Goal: Information Seeking & Learning: Understand process/instructions

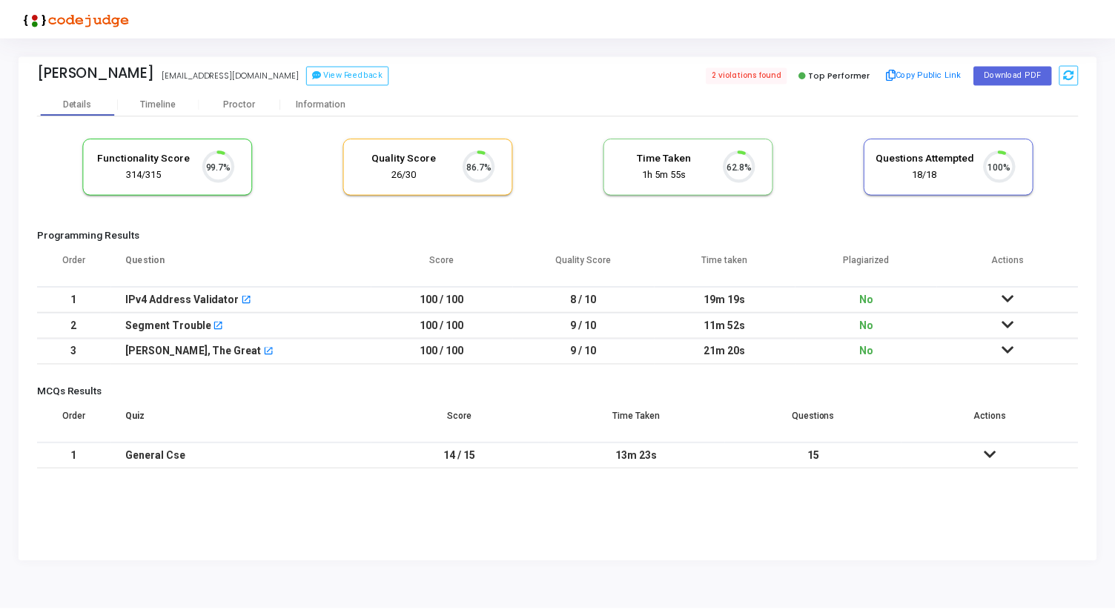
scroll to position [31, 38]
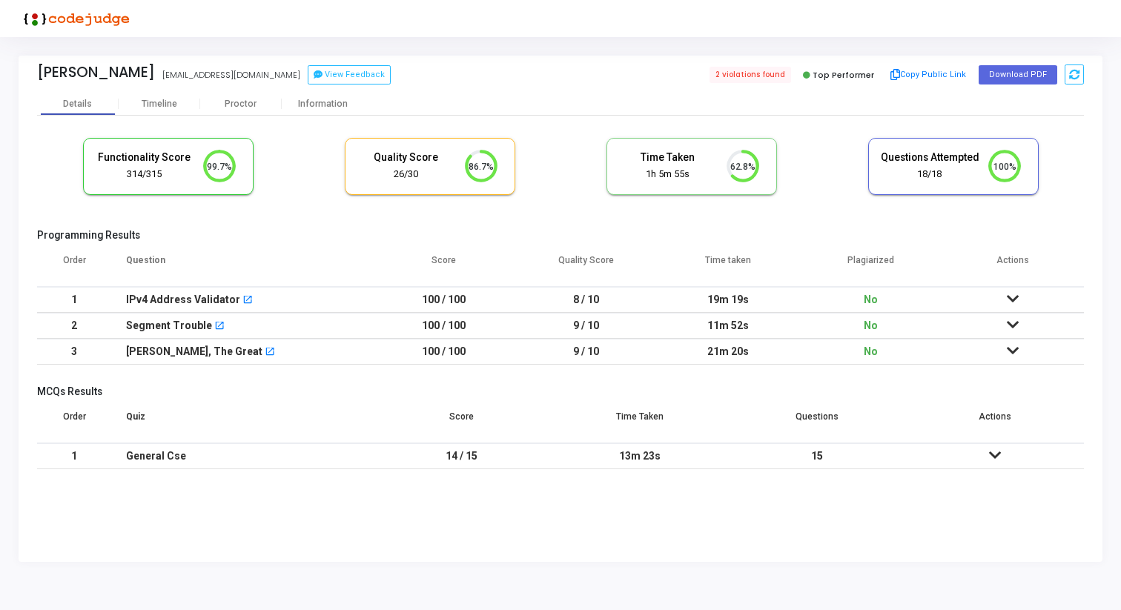
click at [1010, 299] on icon at bounding box center [1013, 299] width 12 height 10
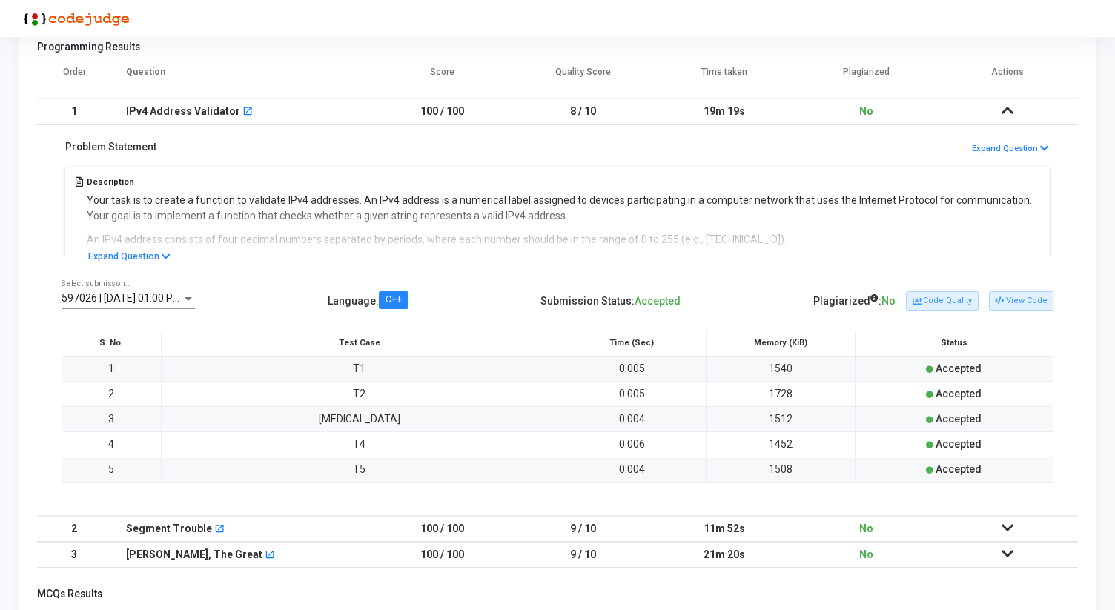
scroll to position [193, 0]
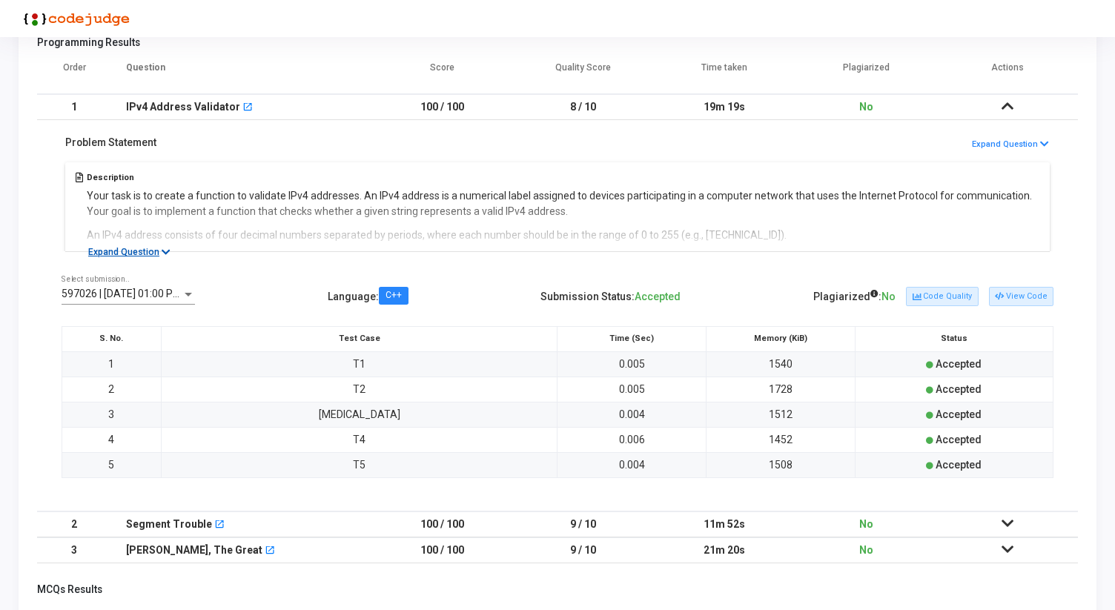
click at [162, 251] on icon at bounding box center [166, 253] width 9 height 10
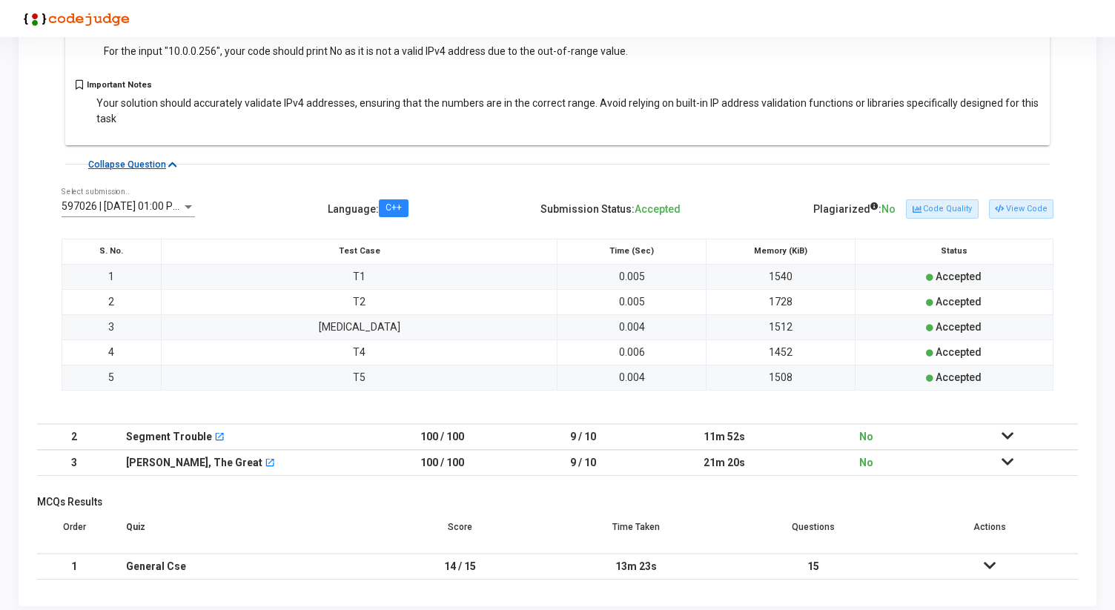
scroll to position [835, 0]
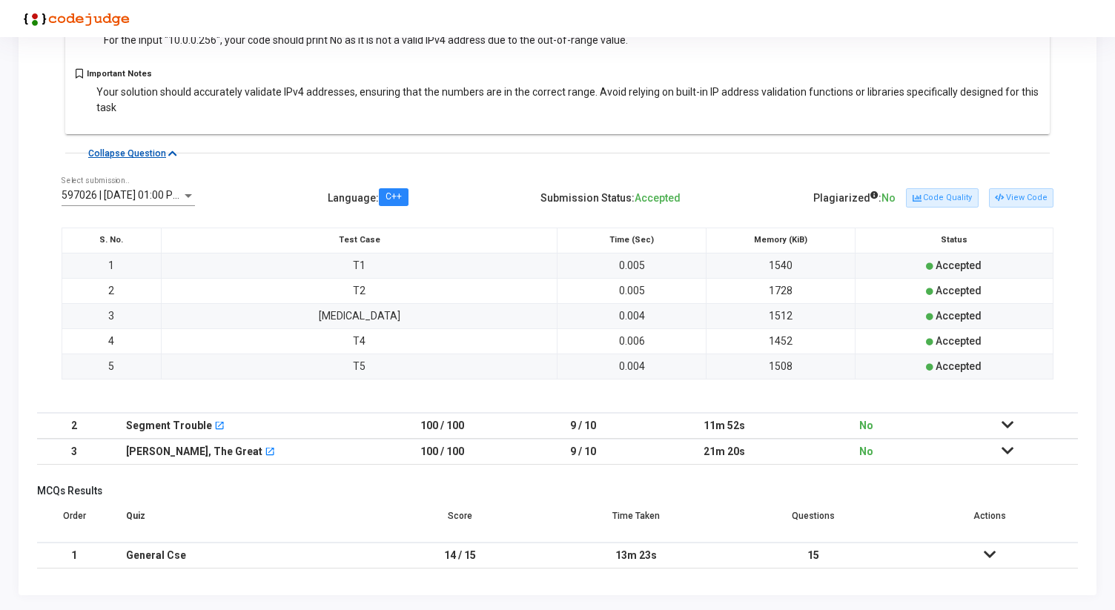
click at [1010, 425] on icon at bounding box center [1007, 425] width 12 height 10
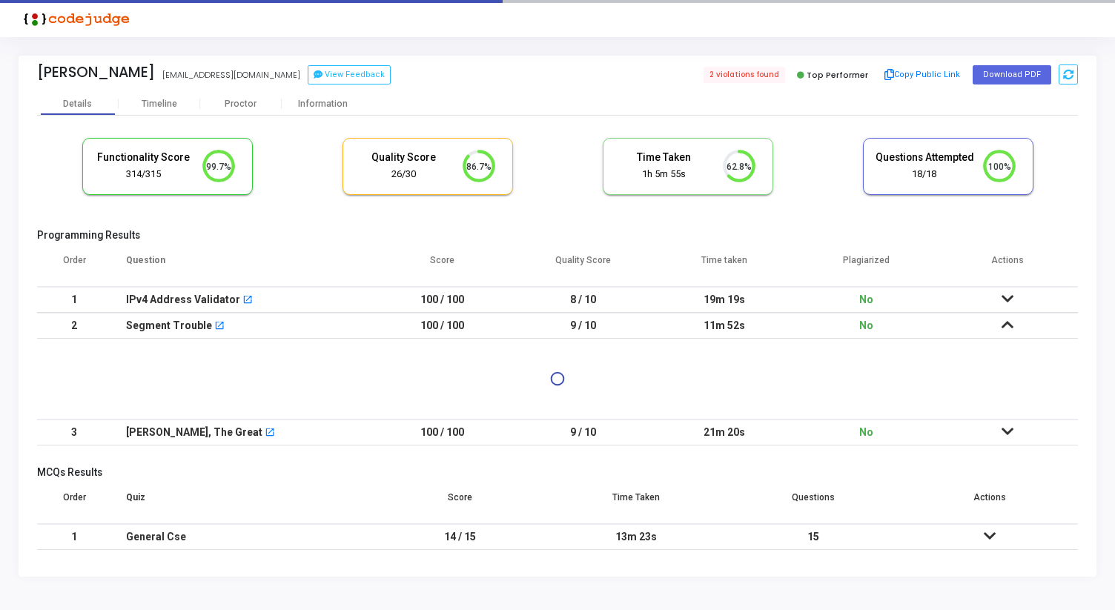
scroll to position [0, 0]
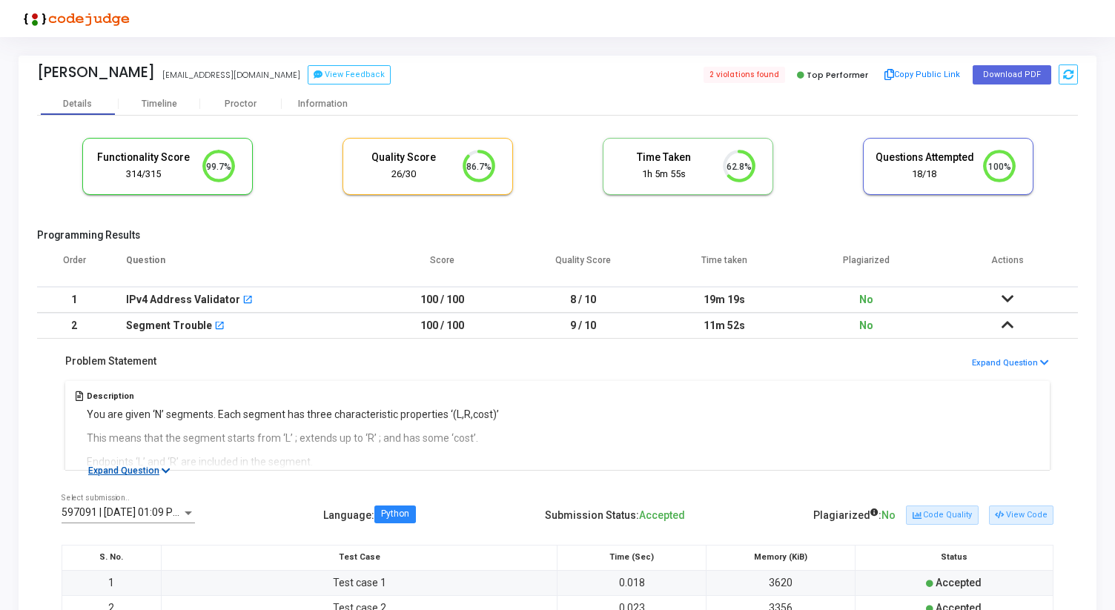
click at [105, 469] on button "Expand Question" at bounding box center [129, 470] width 99 height 15
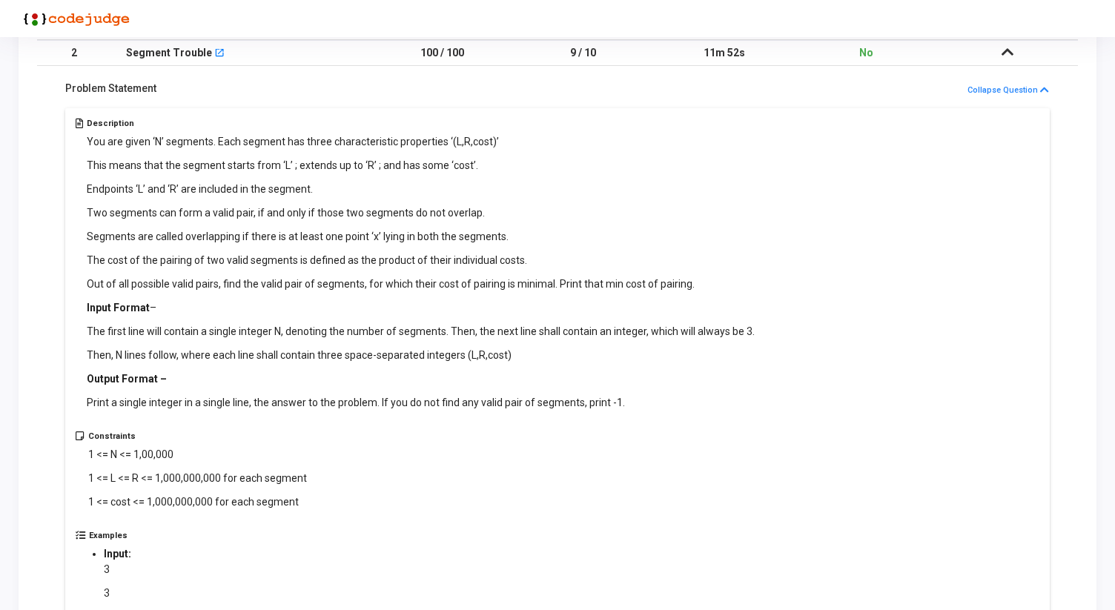
scroll to position [271, 0]
drag, startPoint x: 145, startPoint y: 284, endPoint x: 270, endPoint y: 291, distance: 124.7
click at [270, 291] on p "Out of all possible valid pairs, find the valid pair of segments, for which the…" at bounding box center [421, 286] width 668 height 16
click at [311, 290] on p "Out of all possible valid pairs, find the valid pair of segments, for which the…" at bounding box center [421, 286] width 668 height 16
drag, startPoint x: 459, startPoint y: 286, endPoint x: 548, endPoint y: 286, distance: 89.0
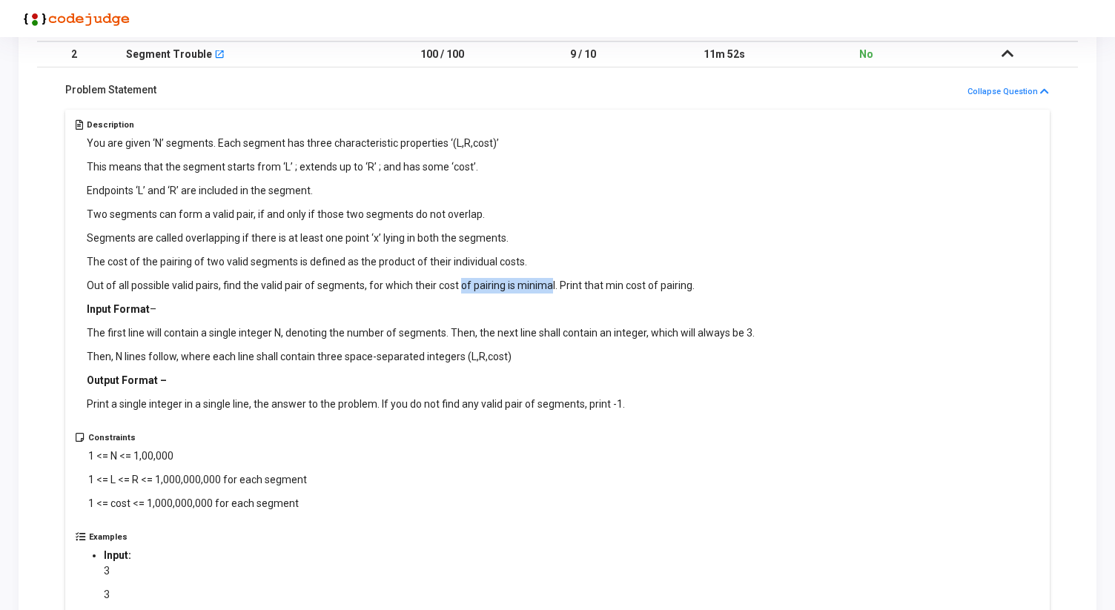
click at [548, 286] on p "Out of all possible valid pairs, find the valid pair of segments, for which the…" at bounding box center [421, 286] width 668 height 16
click at [588, 286] on p "Out of all possible valid pairs, find the valid pair of segments, for which the…" at bounding box center [421, 286] width 668 height 16
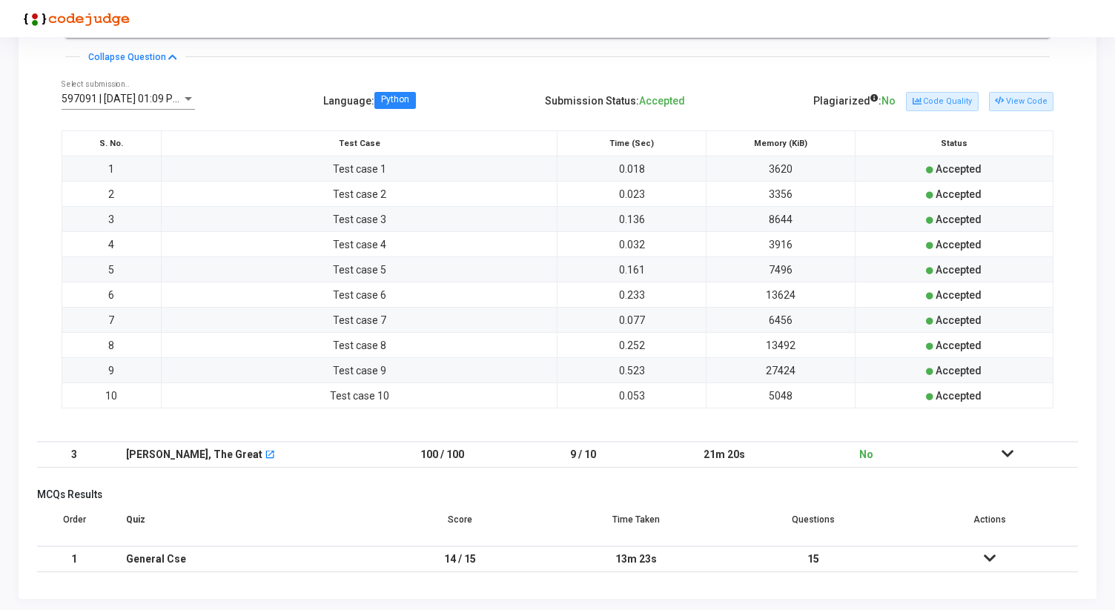
scroll to position [1039, 0]
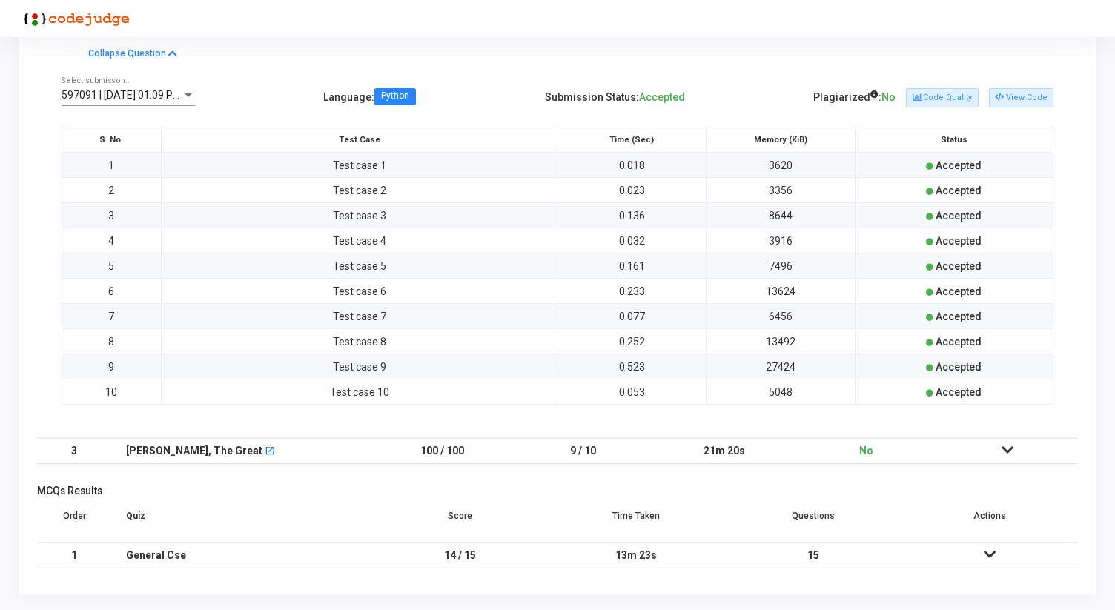
click at [1002, 453] on icon at bounding box center [1007, 450] width 12 height 10
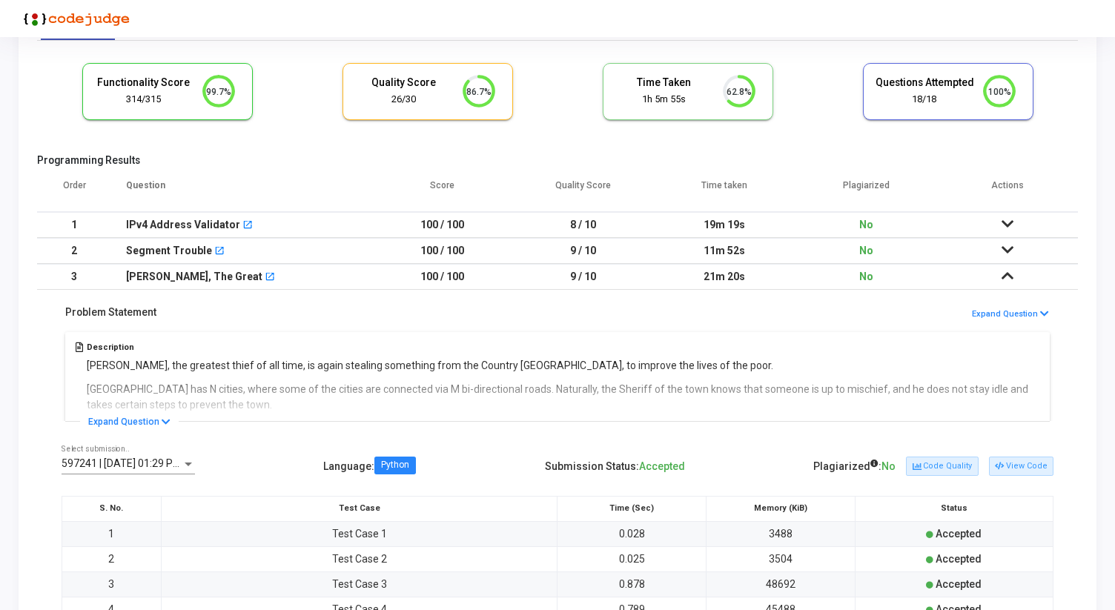
scroll to position [86, 0]
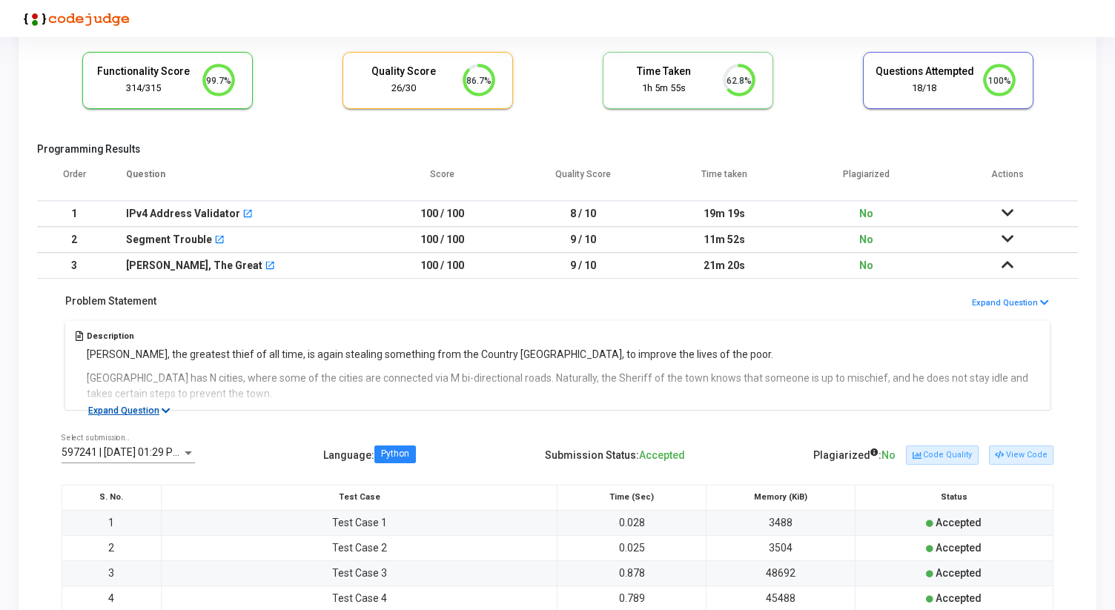
click at [141, 411] on button "Expand Question" at bounding box center [129, 410] width 99 height 15
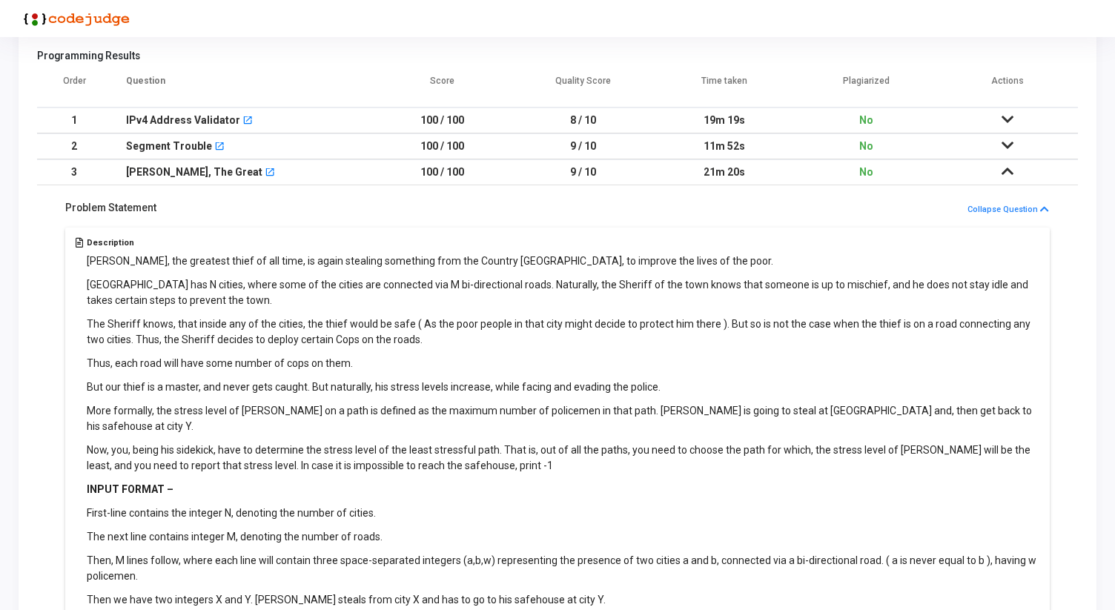
scroll to position [0, 0]
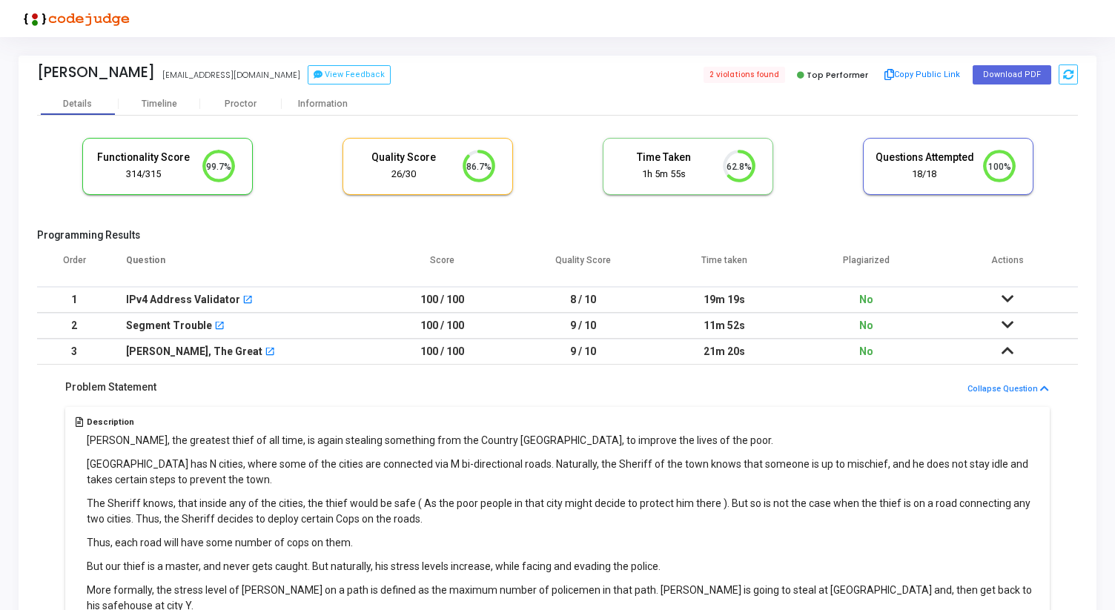
click at [1007, 351] on icon at bounding box center [1007, 350] width 12 height 10
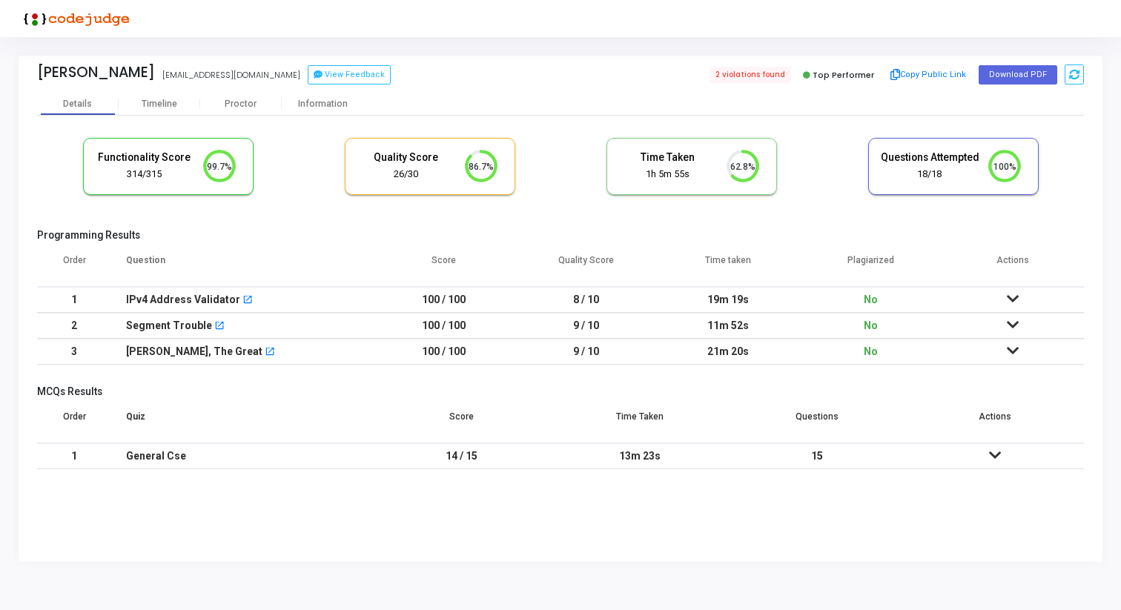
click at [1012, 303] on icon at bounding box center [1013, 299] width 12 height 10
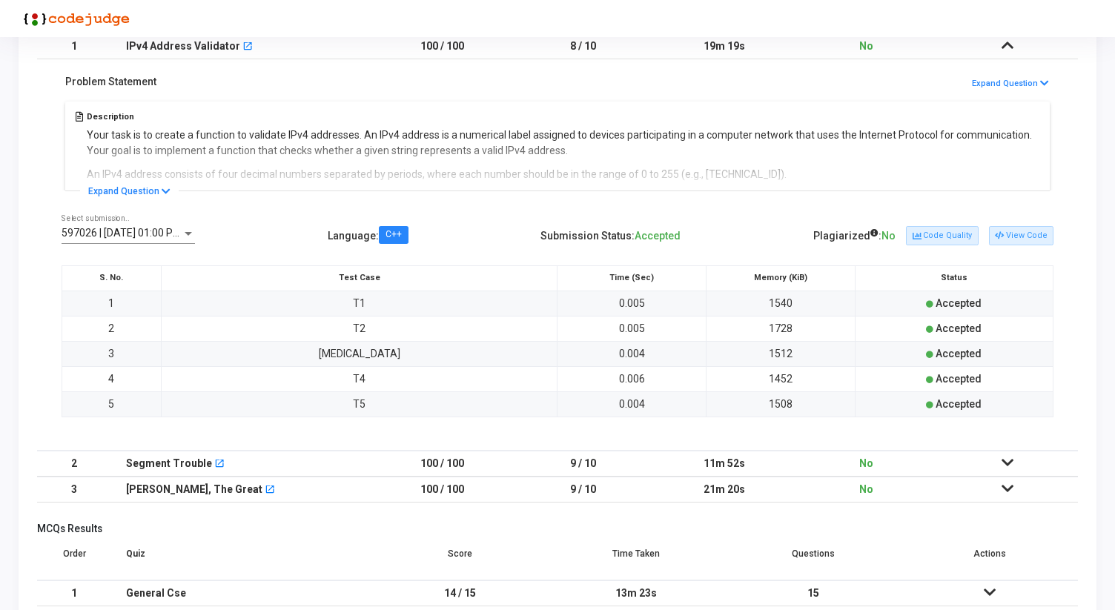
scroll to position [264, 0]
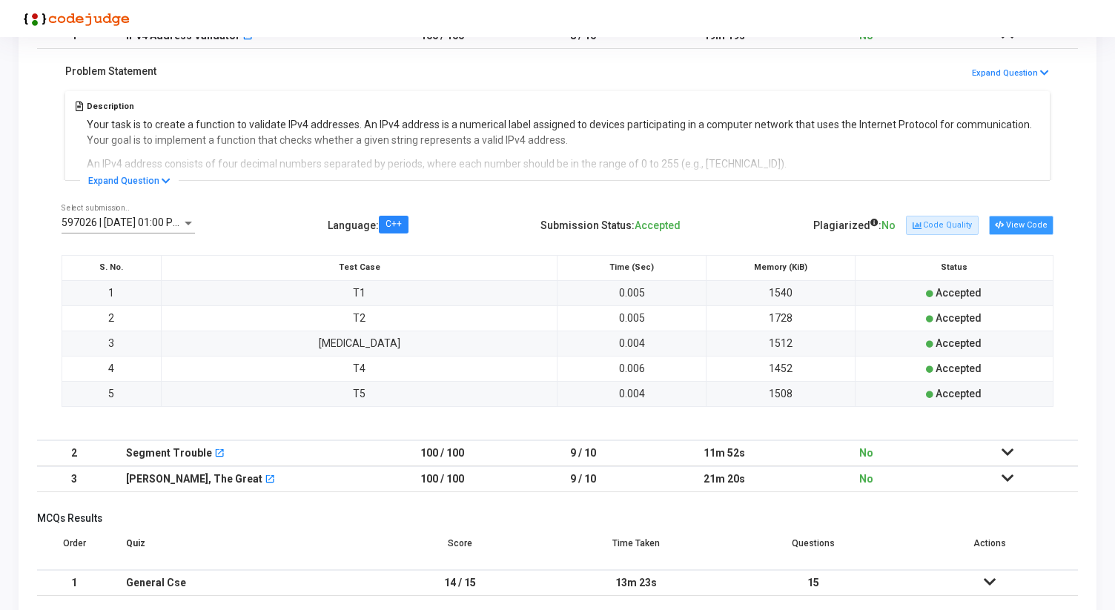
click at [1024, 231] on button "View Code" at bounding box center [1021, 225] width 64 height 19
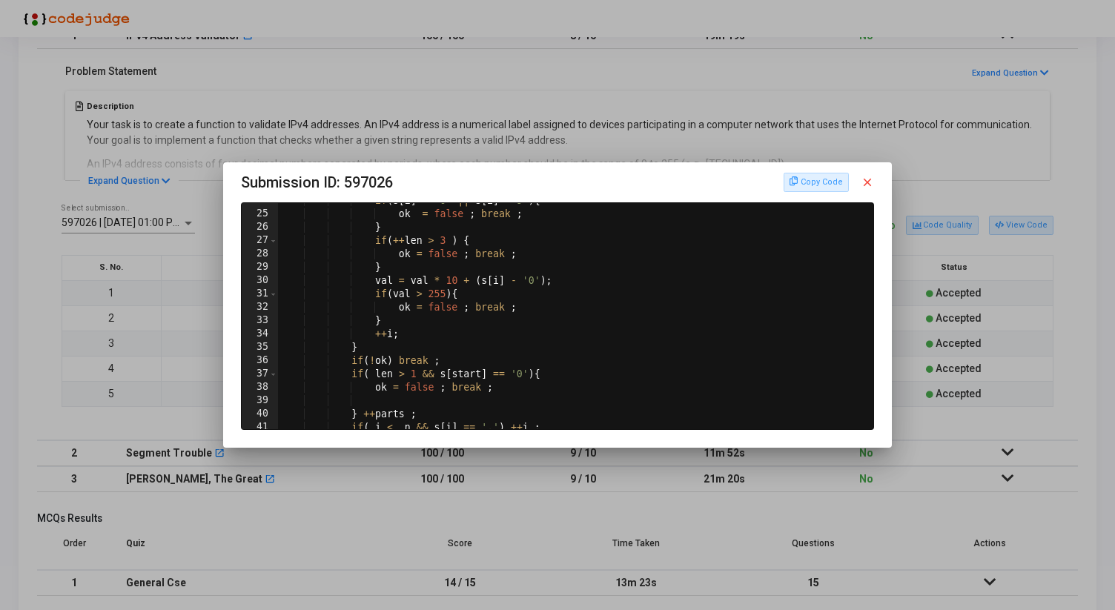
scroll to position [0, 0]
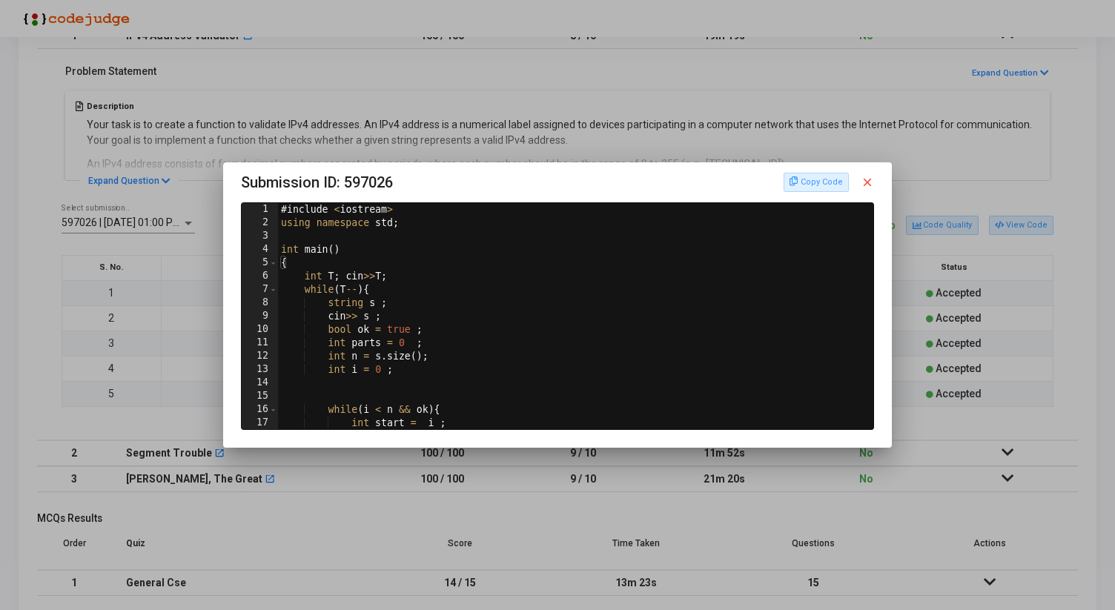
click at [870, 178] on mat-icon "close" at bounding box center [867, 182] width 13 height 13
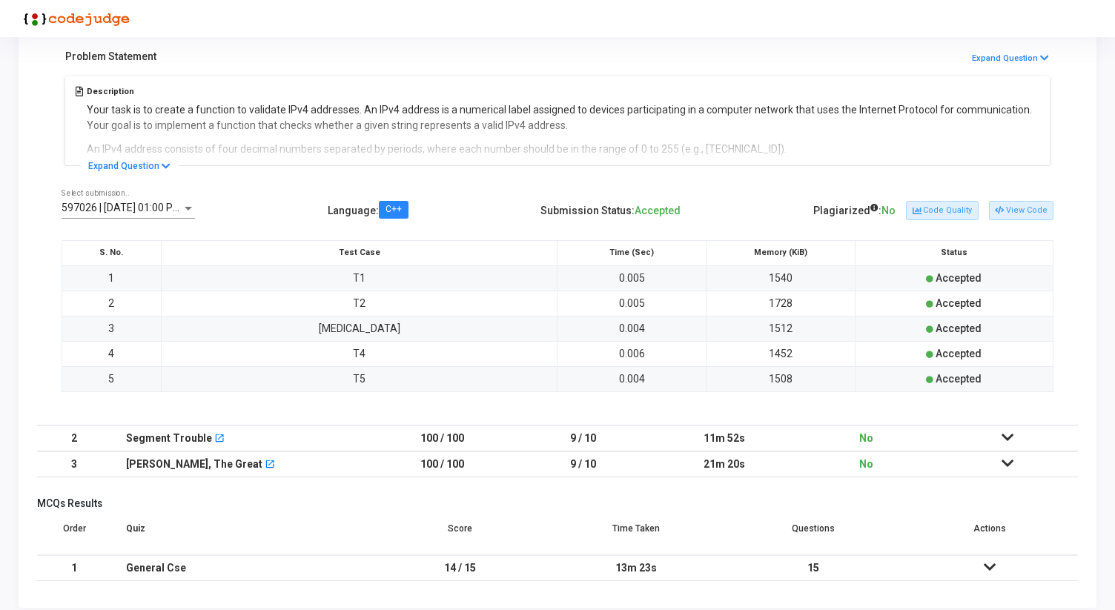
scroll to position [291, 0]
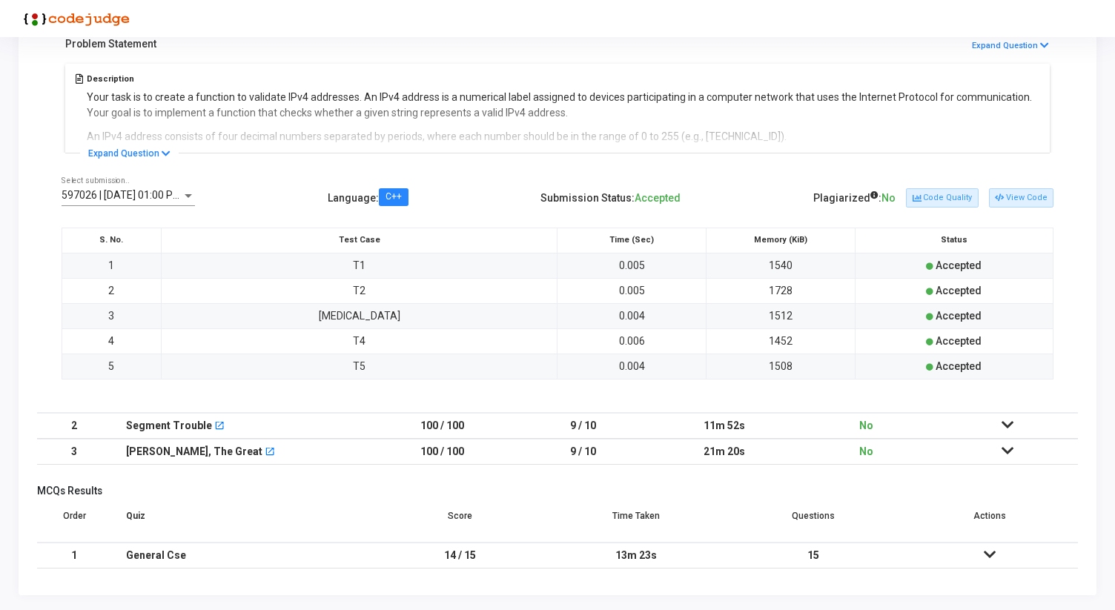
click at [1001, 423] on icon at bounding box center [1007, 425] width 12 height 10
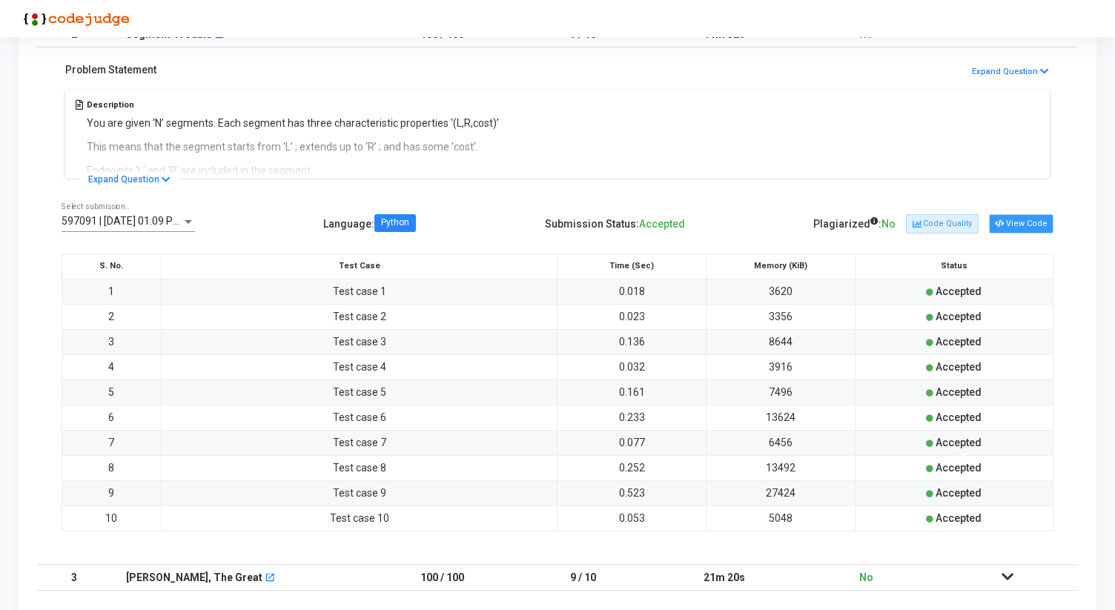
click at [1019, 225] on button "View Code" at bounding box center [1021, 223] width 64 height 19
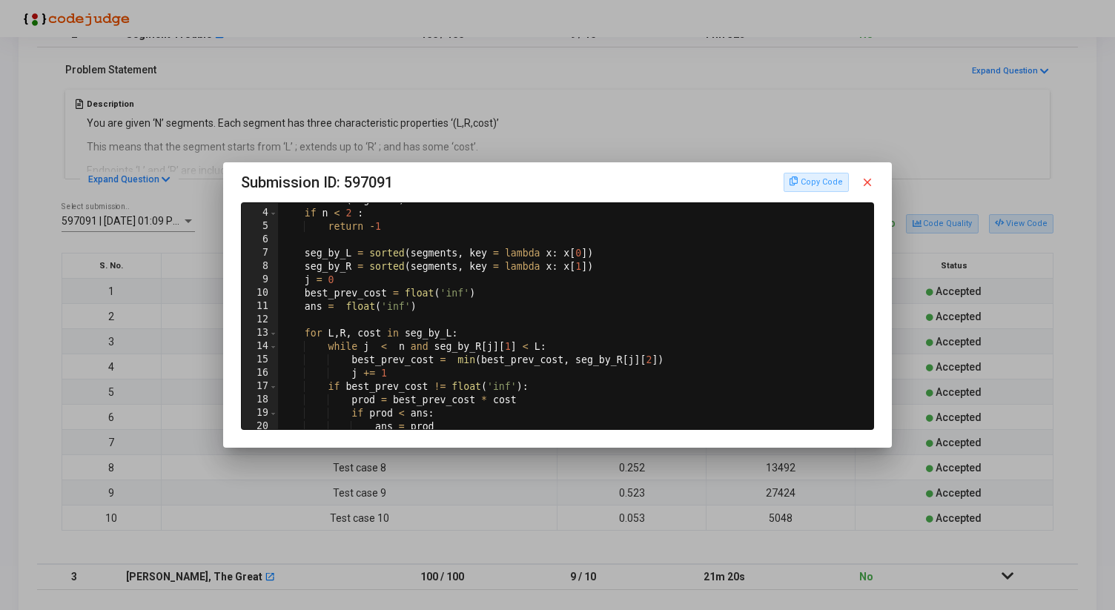
scroll to position [0, 0]
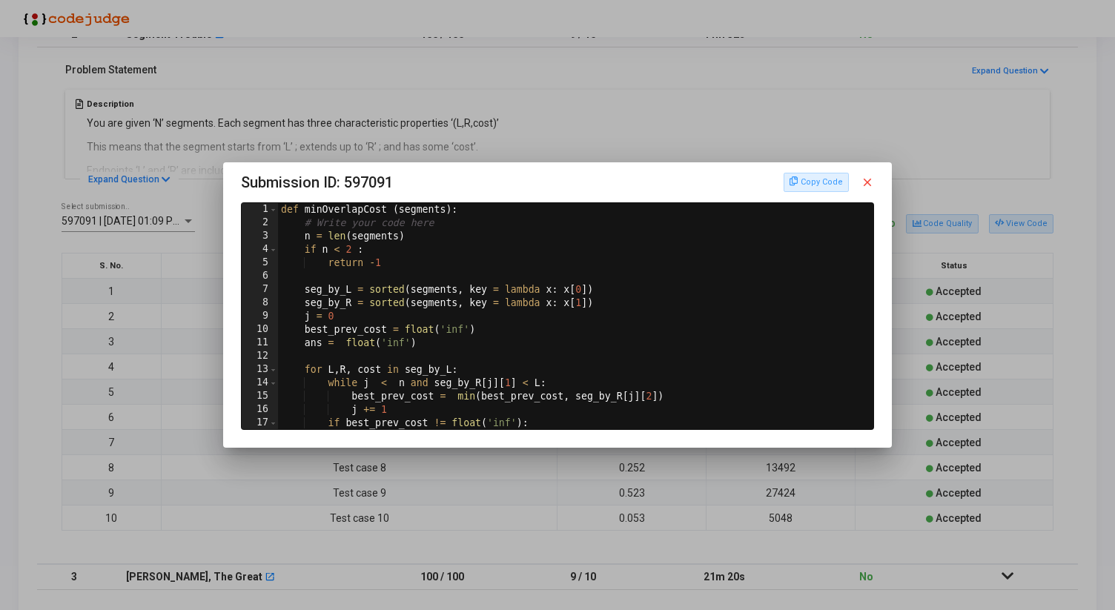
click at [870, 183] on mat-icon "close" at bounding box center [867, 182] width 13 height 13
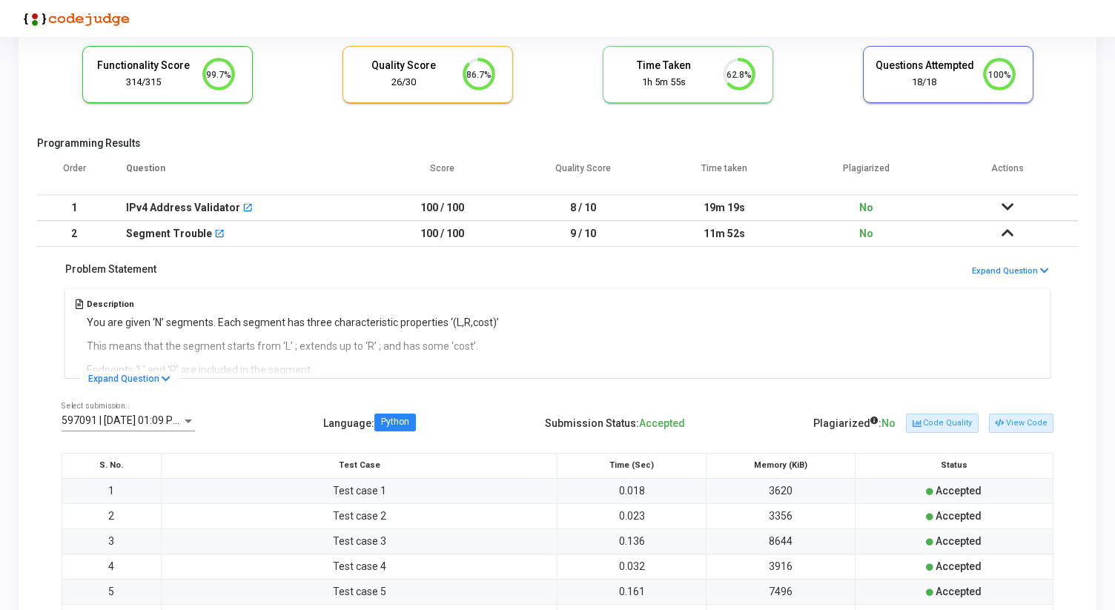
scroll to position [81, 0]
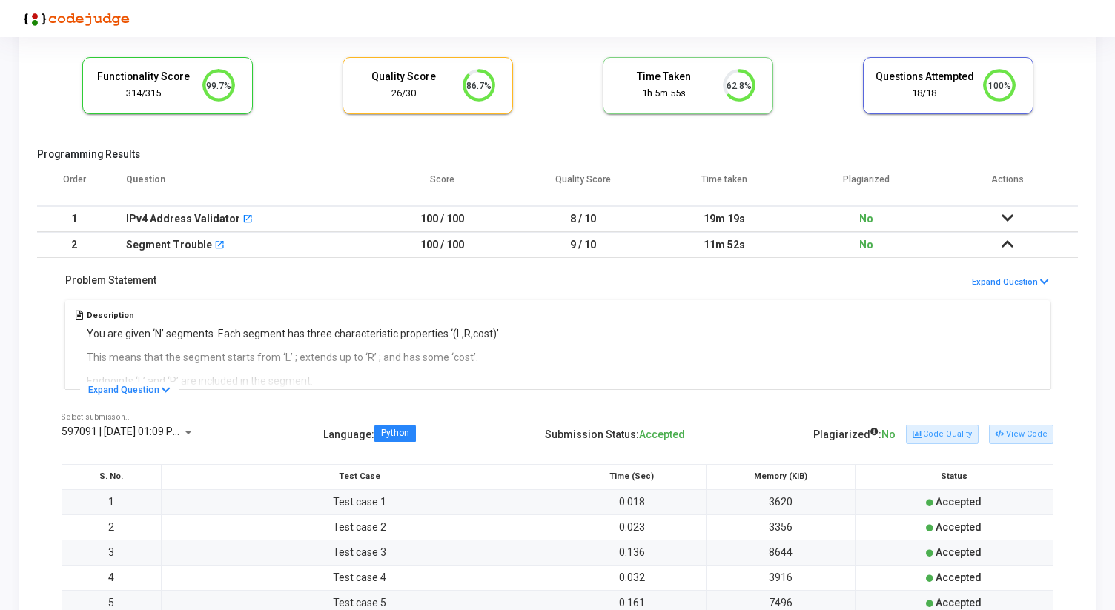
click at [1007, 219] on icon at bounding box center [1007, 218] width 12 height 10
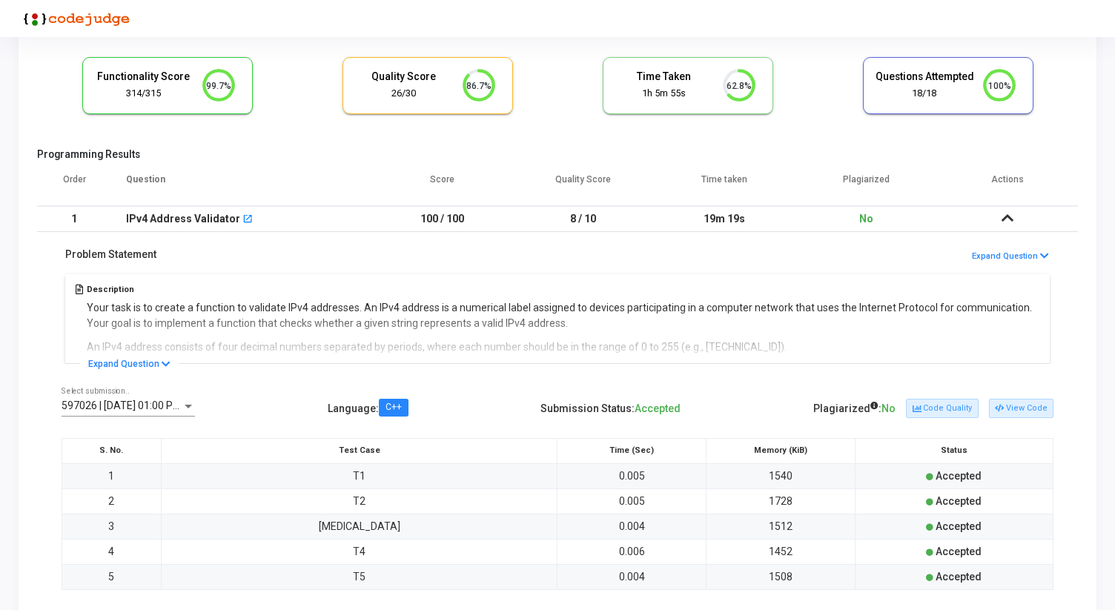
click at [1007, 219] on icon at bounding box center [1007, 218] width 12 height 10
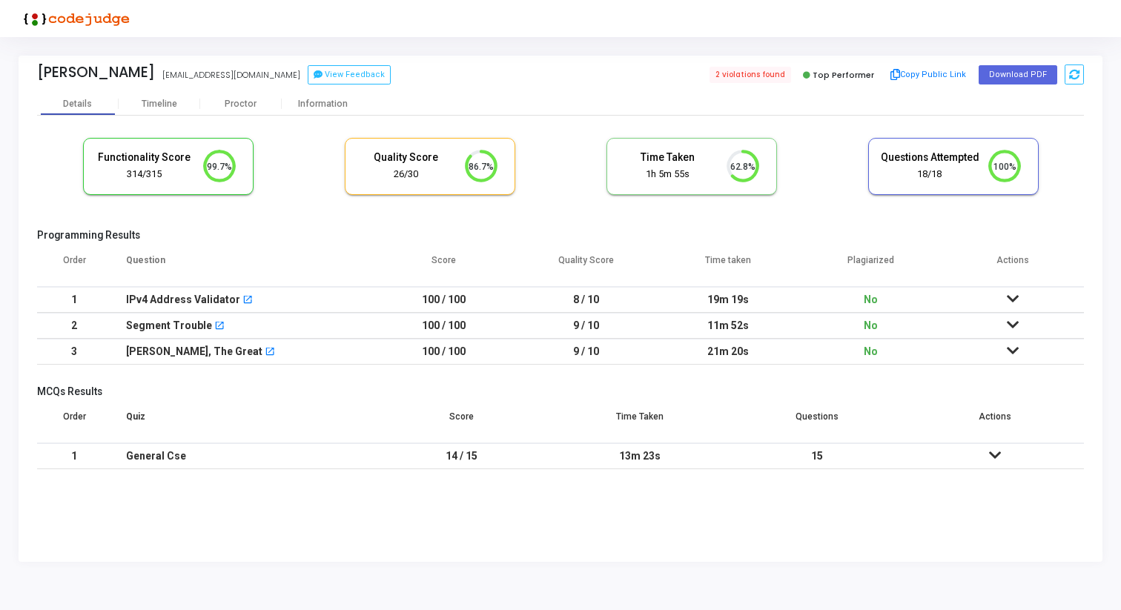
click at [1011, 356] on icon at bounding box center [1013, 350] width 12 height 10
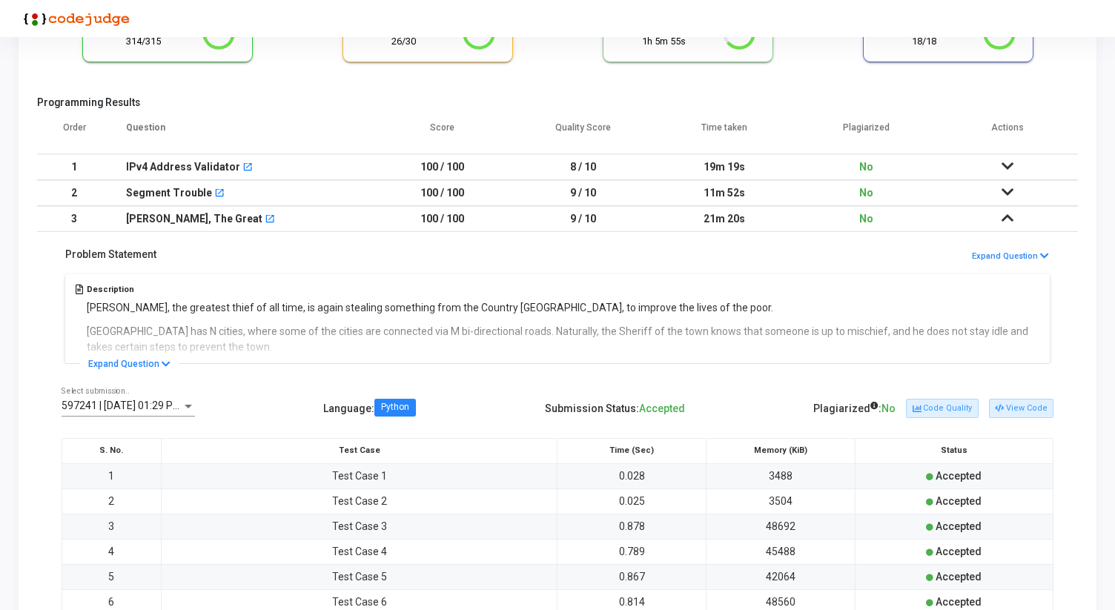
scroll to position [135, 0]
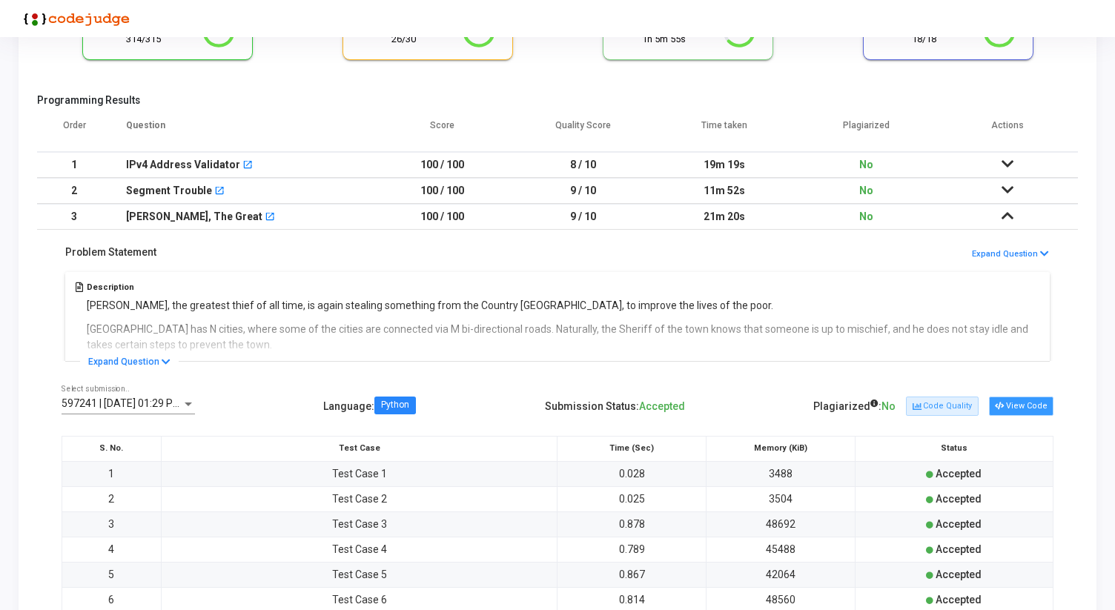
click at [1041, 410] on button "View Code" at bounding box center [1021, 406] width 64 height 19
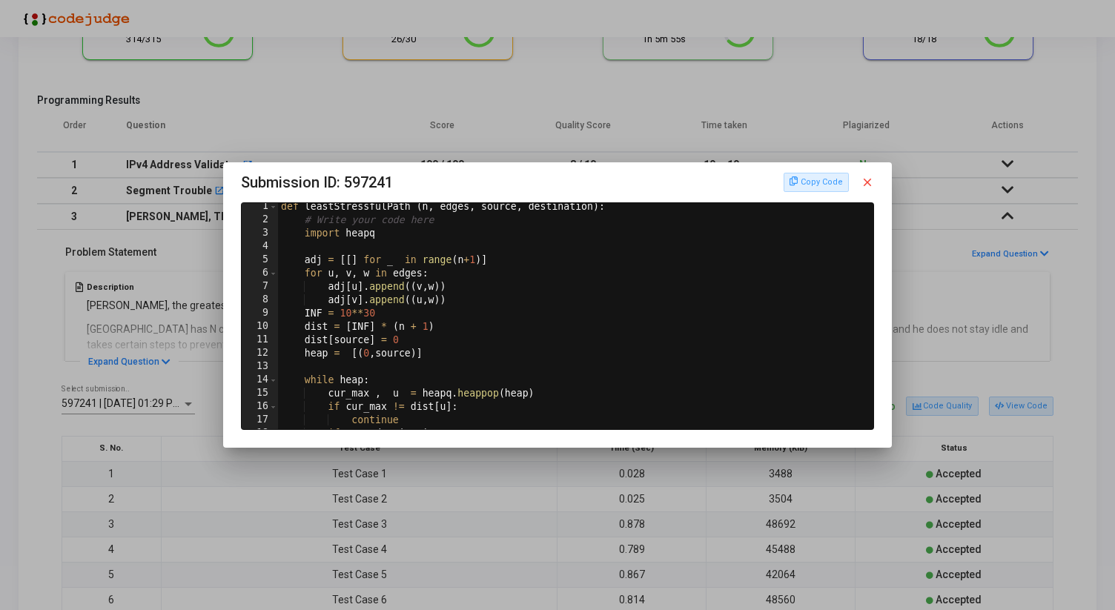
scroll to position [0, 0]
click at [870, 180] on mat-icon "close" at bounding box center [867, 182] width 13 height 13
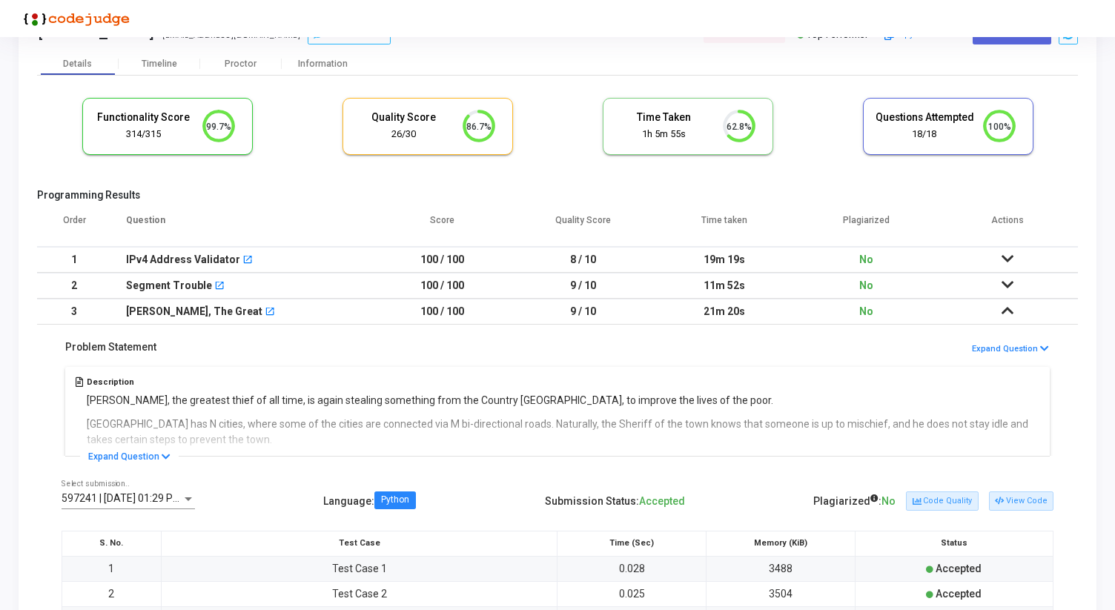
scroll to position [38, 0]
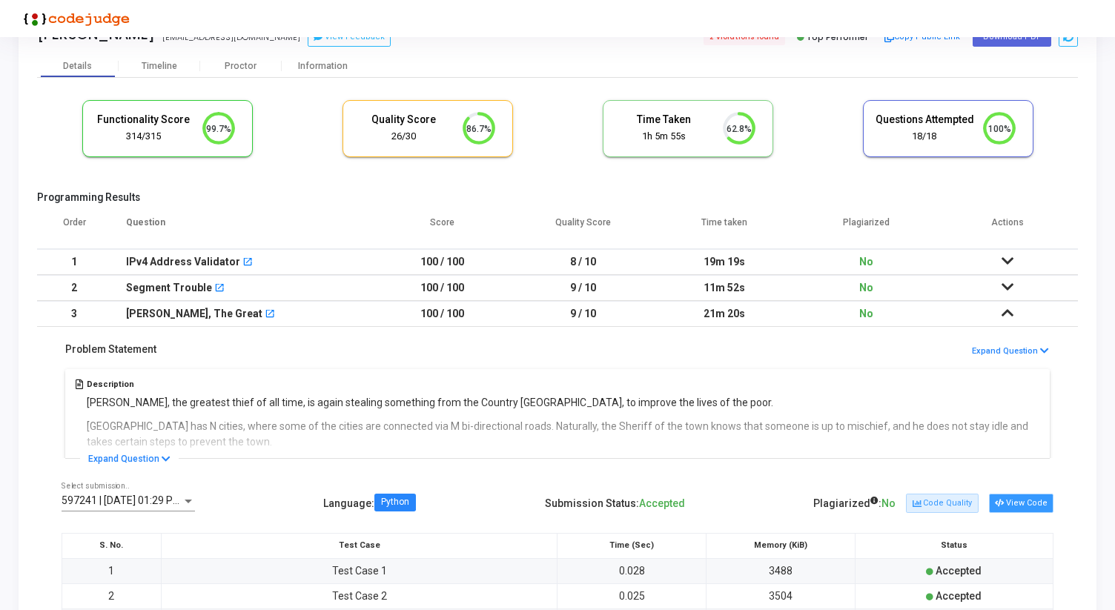
click at [1024, 503] on button "View Code" at bounding box center [1021, 503] width 64 height 19
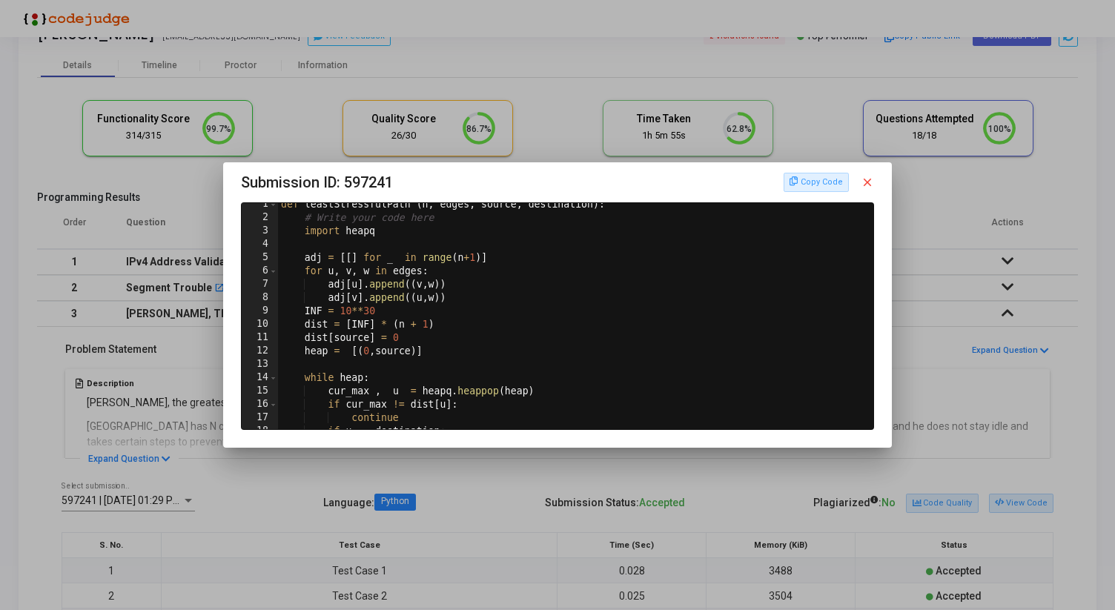
scroll to position [0, 0]
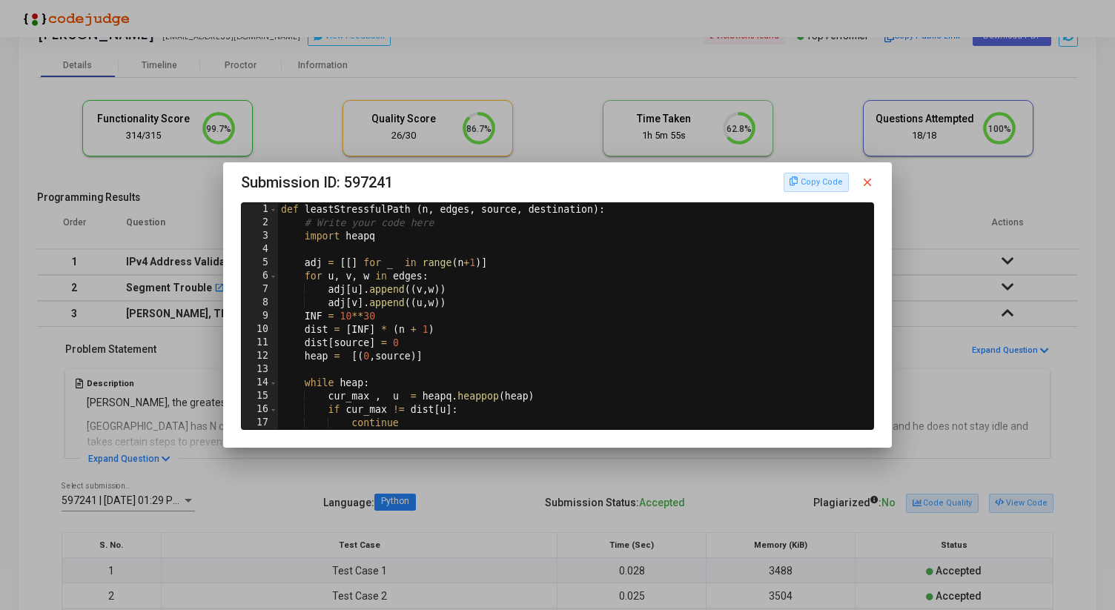
click at [870, 187] on mat-icon "close" at bounding box center [867, 182] width 13 height 13
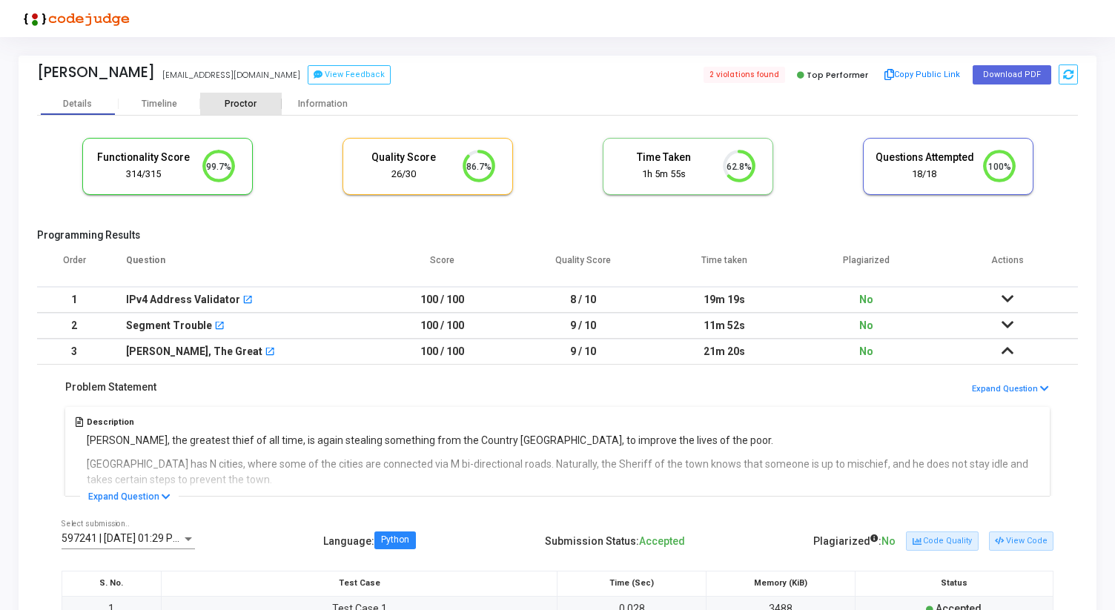
click at [236, 102] on div "Proctor" at bounding box center [241, 104] width 82 height 11
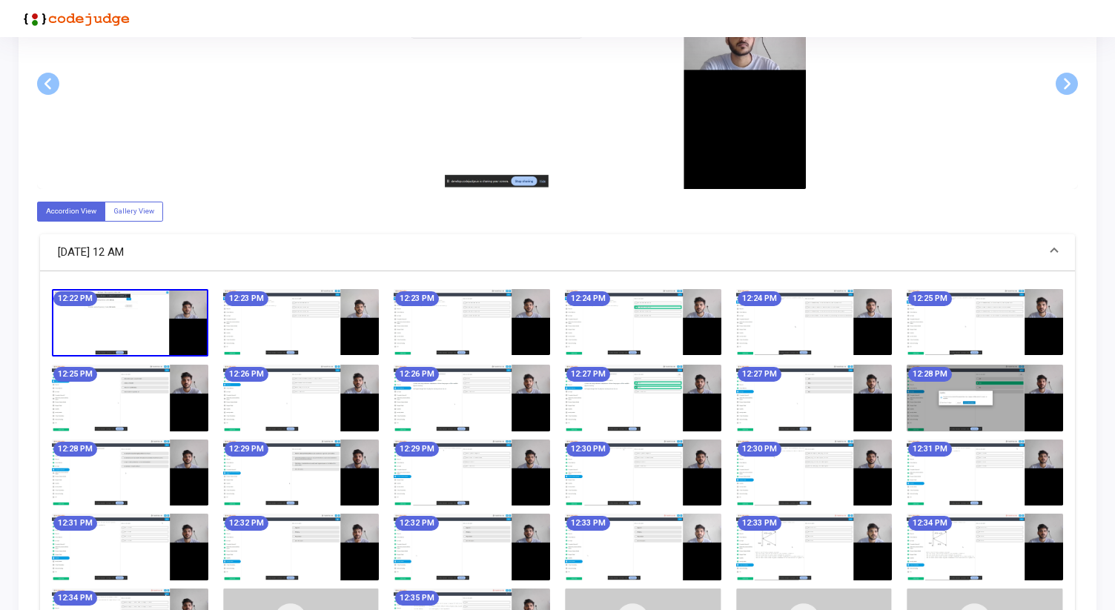
scroll to position [372, 0]
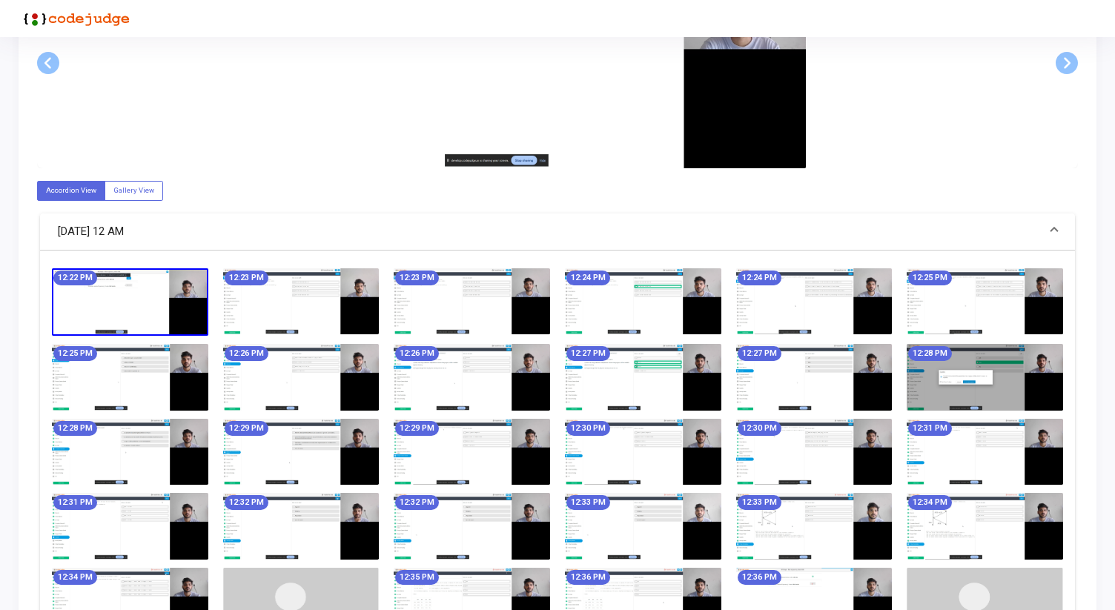
click at [123, 294] on img at bounding box center [130, 302] width 156 height 68
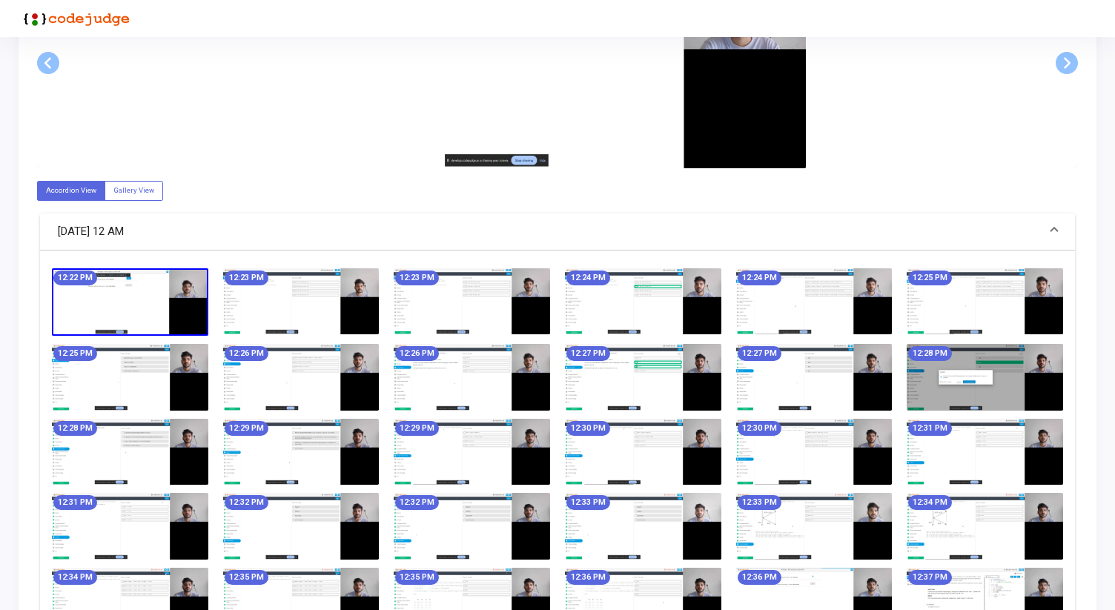
click at [139, 297] on img at bounding box center [130, 302] width 156 height 68
click at [142, 292] on img at bounding box center [130, 302] width 156 height 68
click at [194, 290] on img at bounding box center [130, 302] width 156 height 68
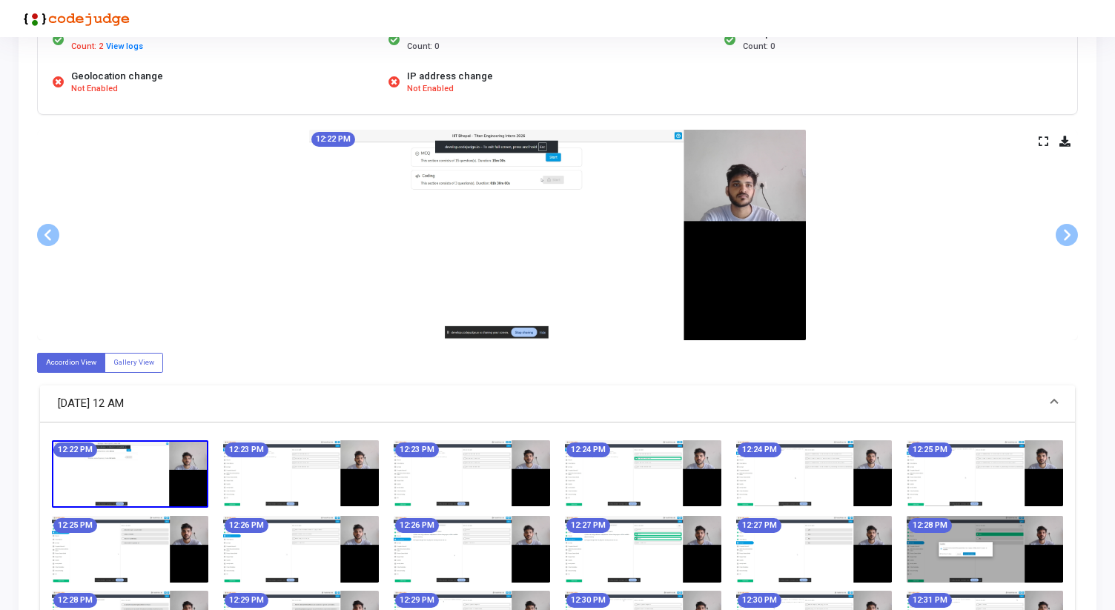
scroll to position [191, 0]
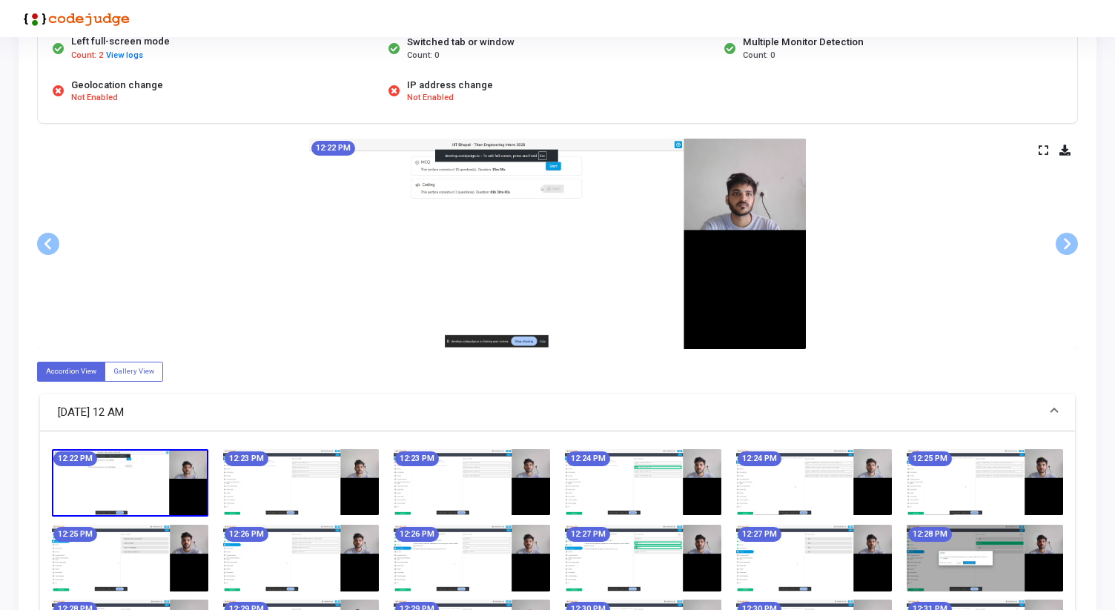
click at [566, 254] on img at bounding box center [557, 244] width 497 height 211
click at [543, 236] on img at bounding box center [557, 244] width 497 height 211
click at [1044, 150] on icon at bounding box center [1044, 150] width 10 height 8
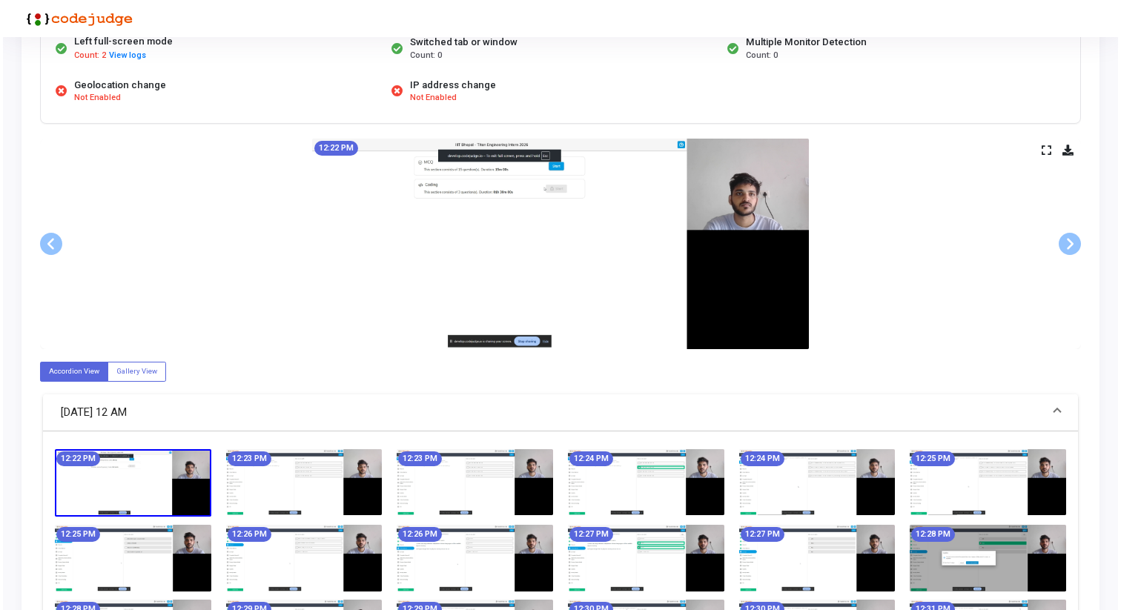
scroll to position [0, 0]
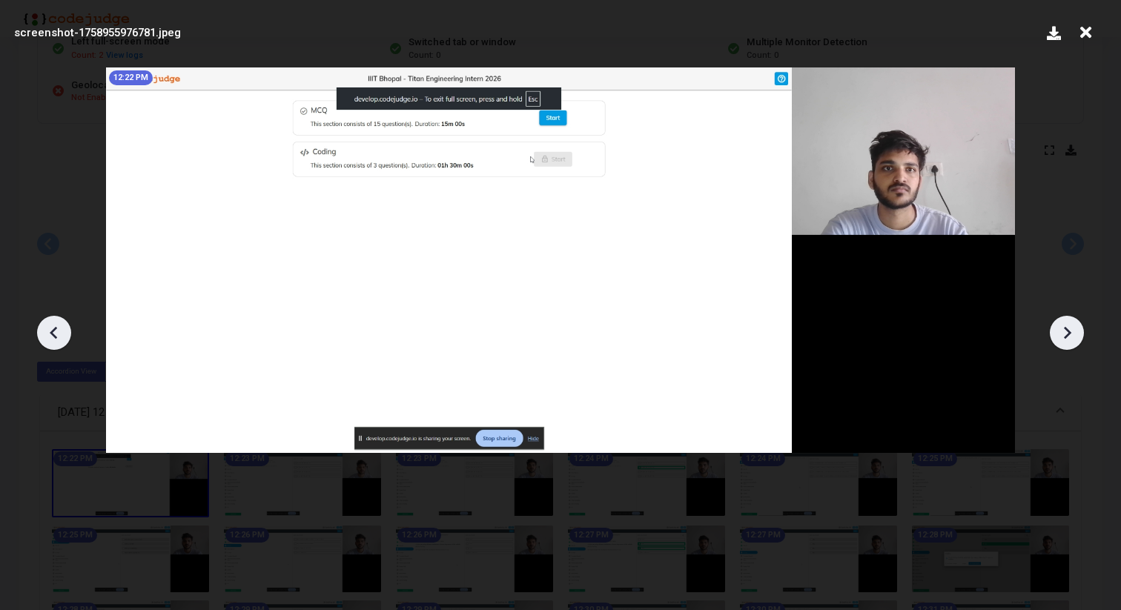
click at [1068, 331] on icon at bounding box center [1067, 332] width 7 height 13
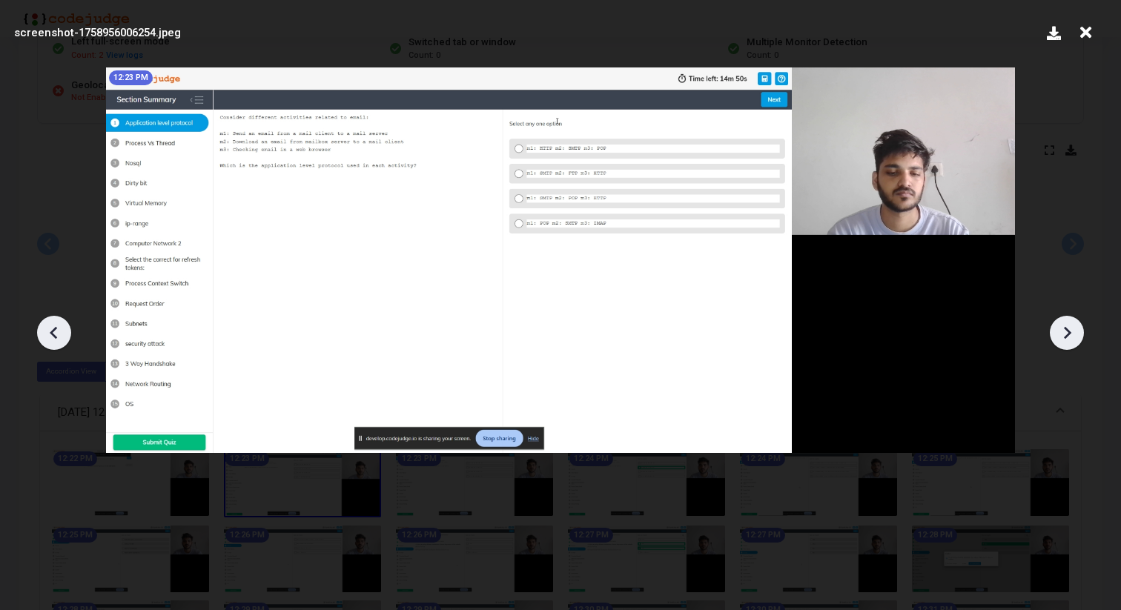
click at [1068, 331] on icon at bounding box center [1067, 332] width 7 height 13
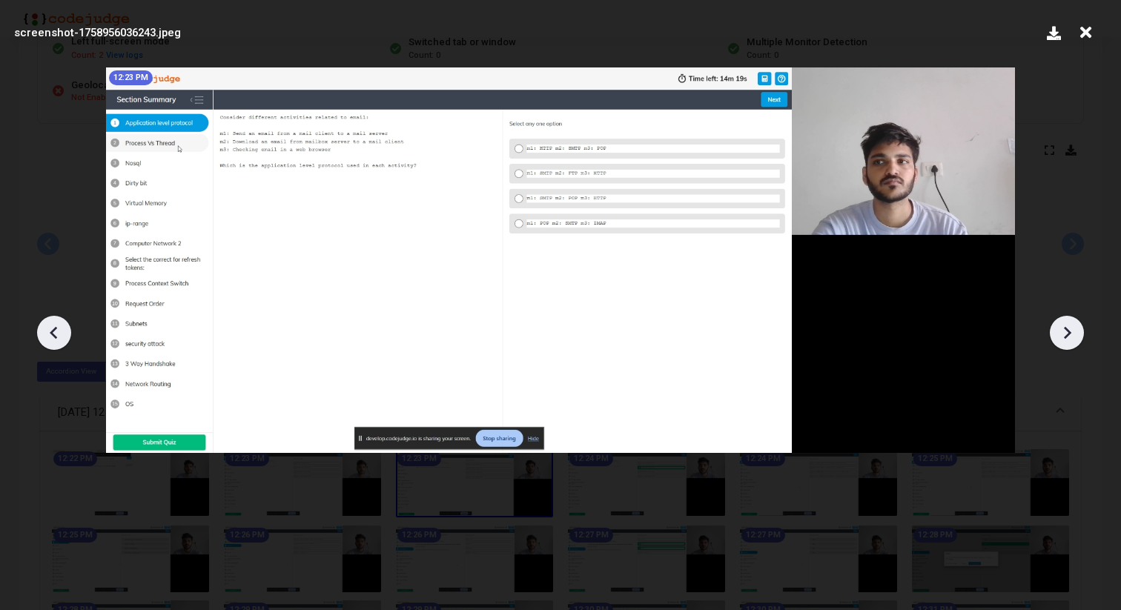
click at [1068, 331] on icon at bounding box center [1067, 332] width 7 height 13
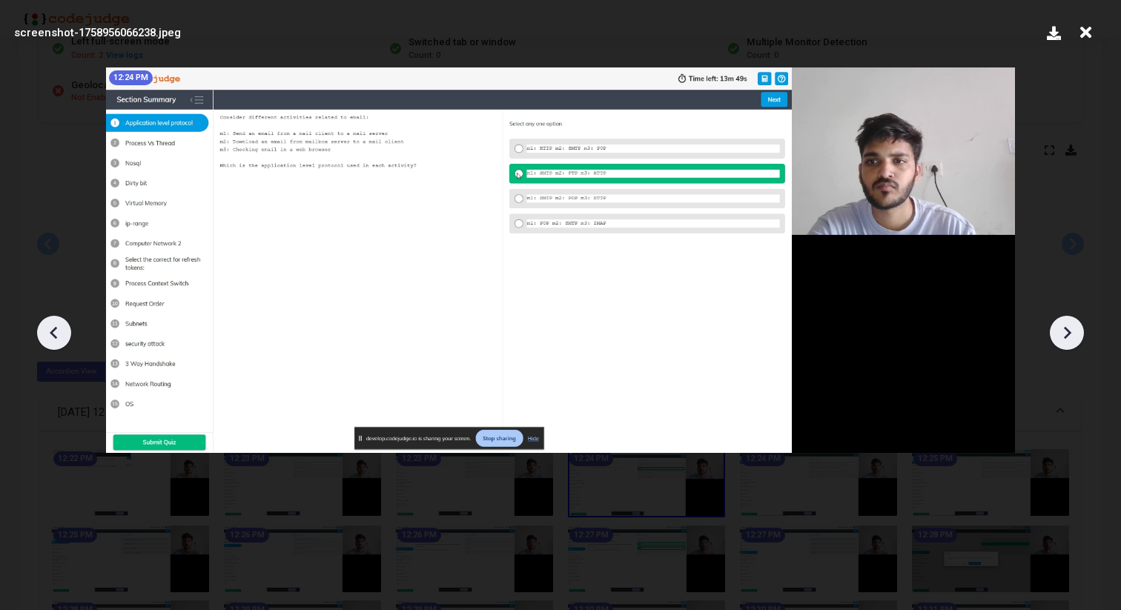
click at [1068, 331] on icon at bounding box center [1067, 332] width 7 height 13
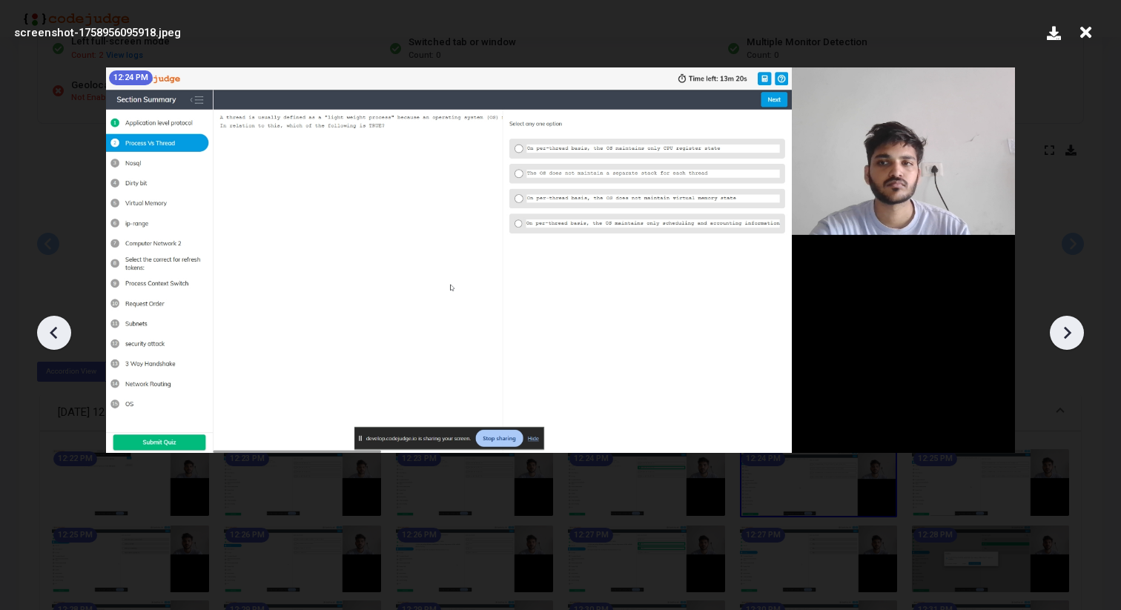
click at [1068, 331] on icon at bounding box center [1067, 332] width 7 height 13
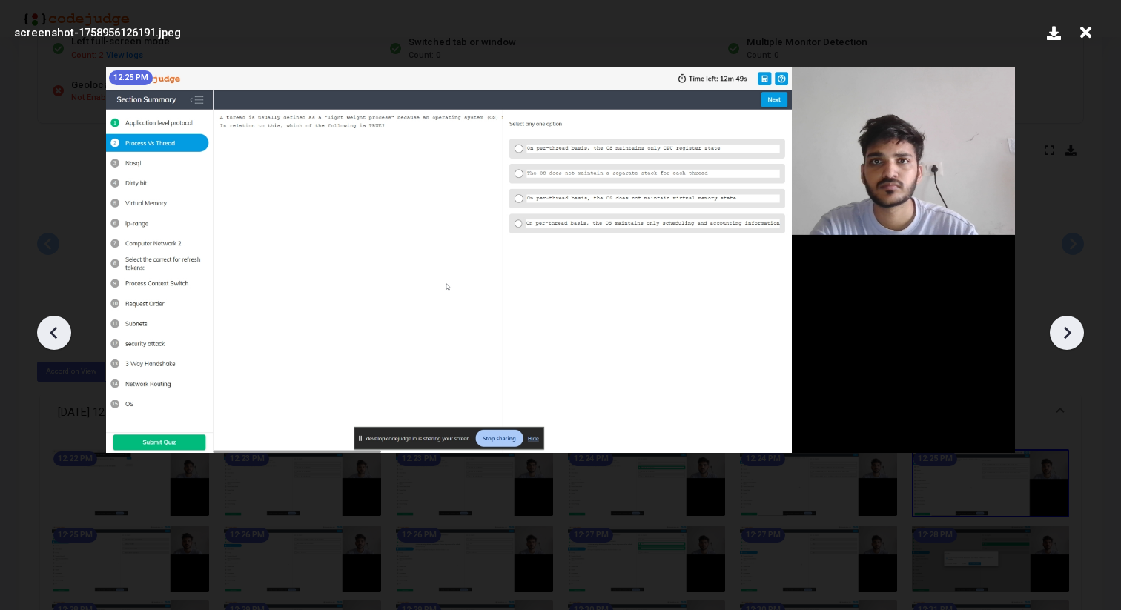
click at [1068, 331] on icon at bounding box center [1067, 332] width 7 height 13
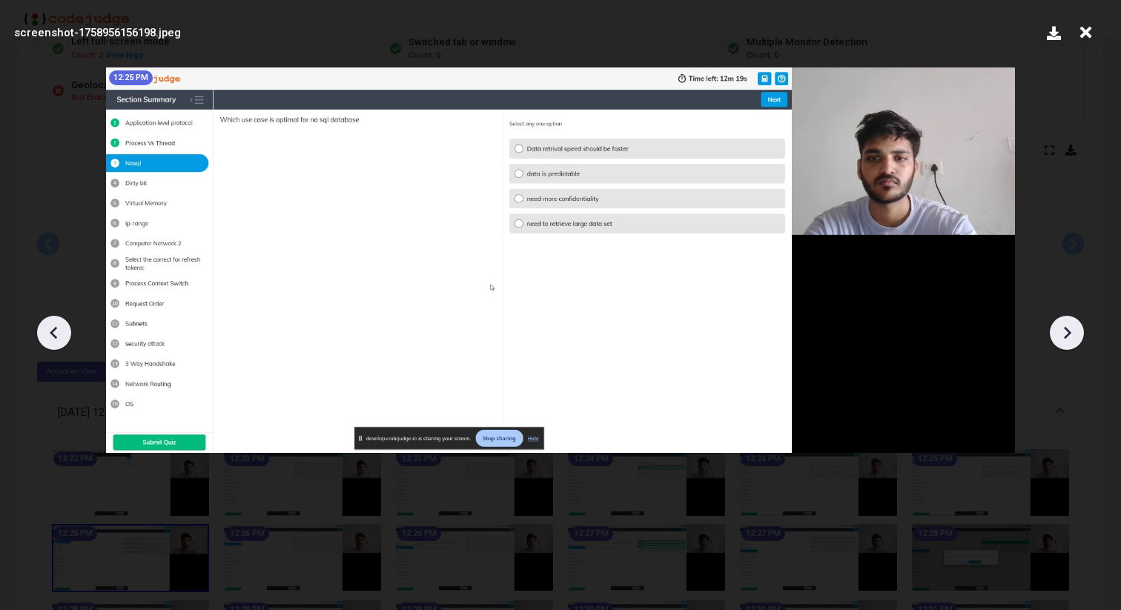
click at [1068, 331] on icon at bounding box center [1067, 332] width 7 height 13
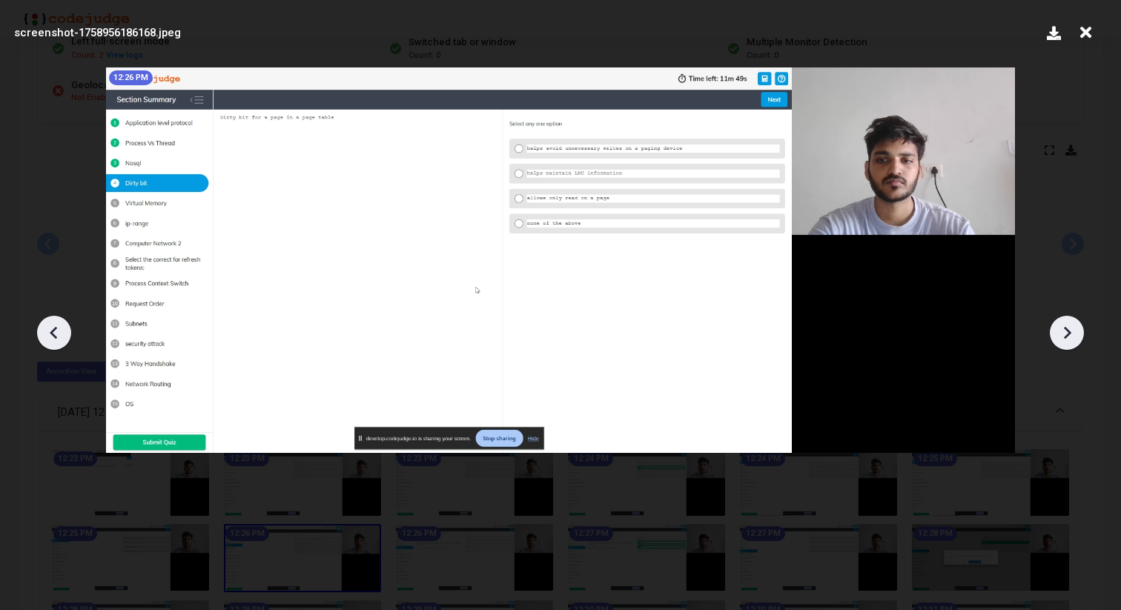
click at [1068, 331] on icon at bounding box center [1067, 332] width 7 height 13
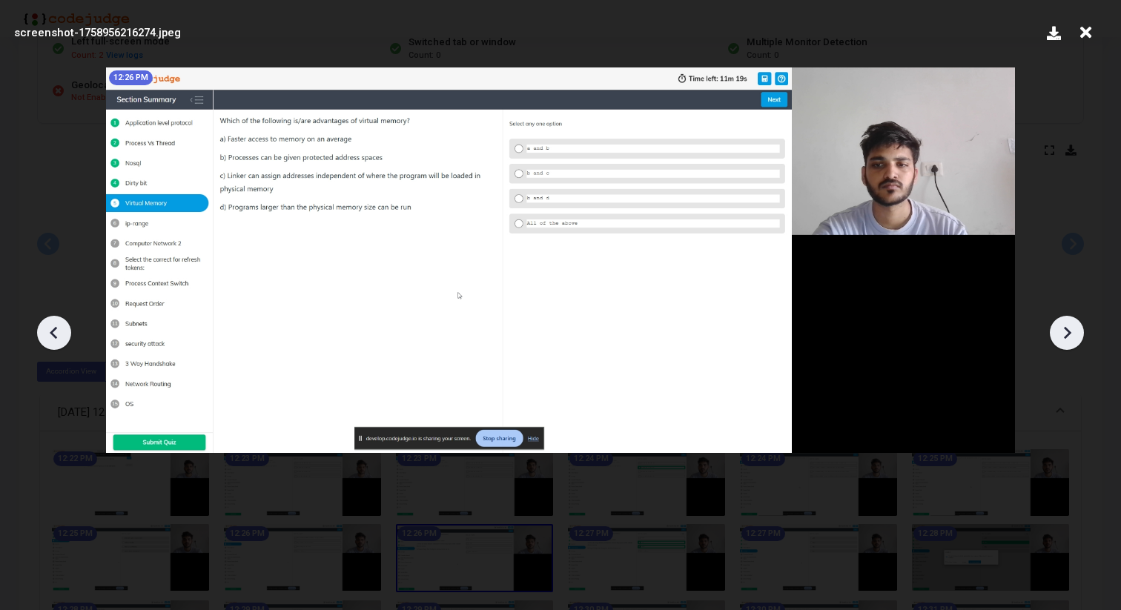
click at [1068, 331] on icon at bounding box center [1067, 332] width 7 height 13
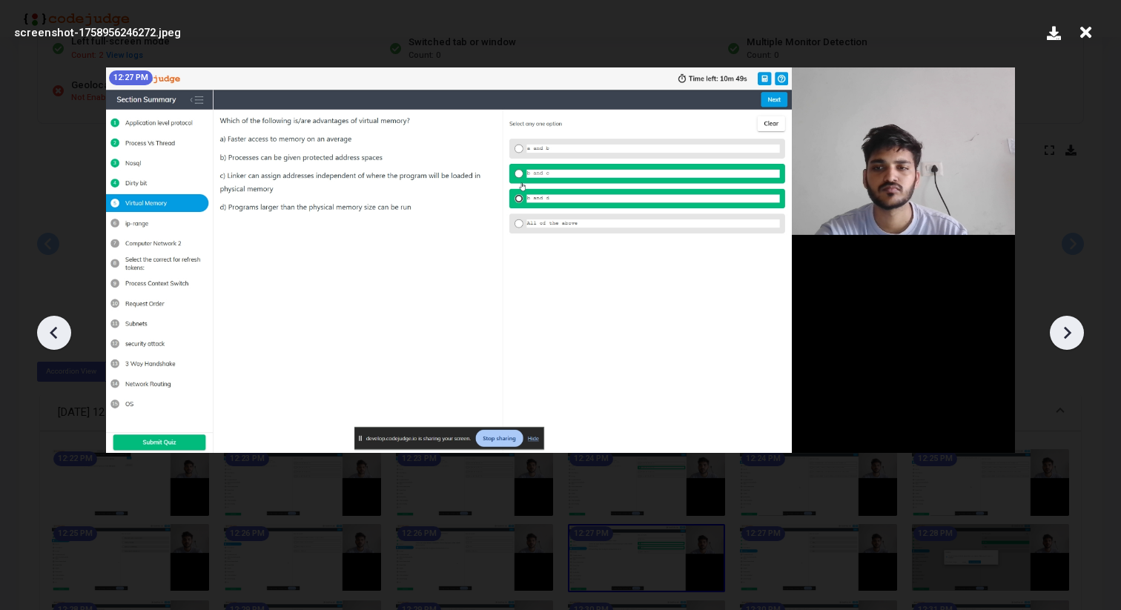
click at [1068, 331] on icon at bounding box center [1067, 332] width 7 height 13
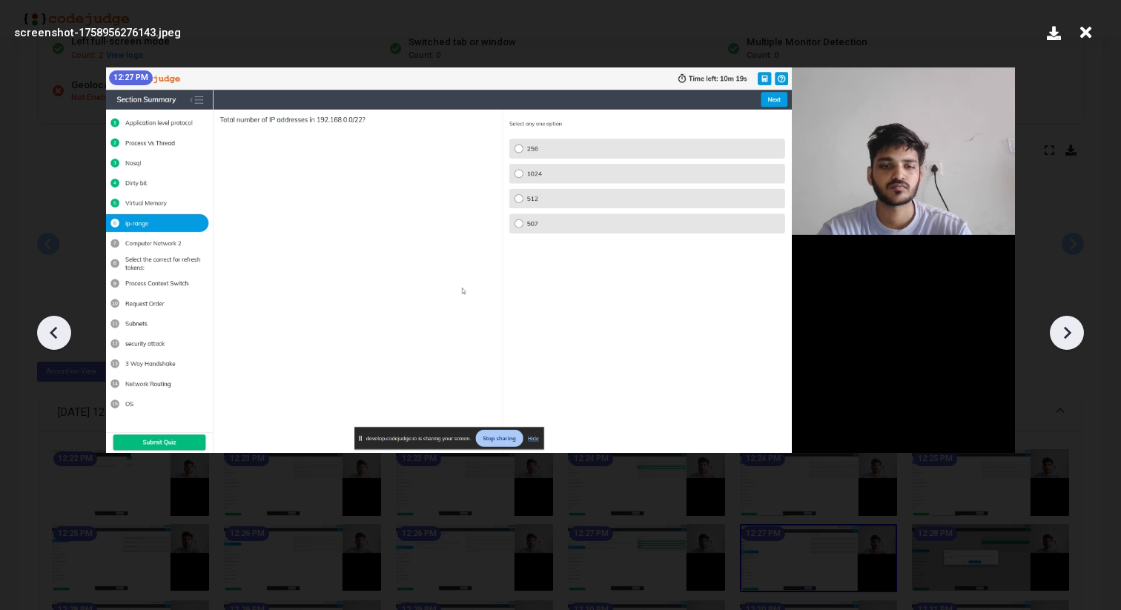
click at [1068, 331] on icon at bounding box center [1067, 332] width 7 height 13
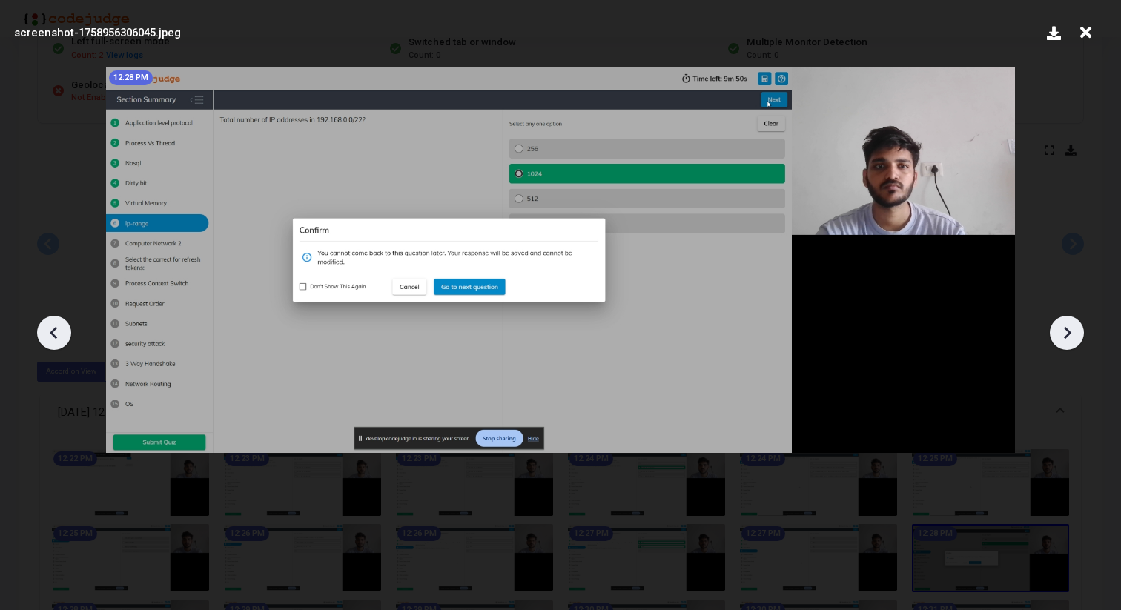
click at [1068, 331] on icon at bounding box center [1067, 332] width 7 height 13
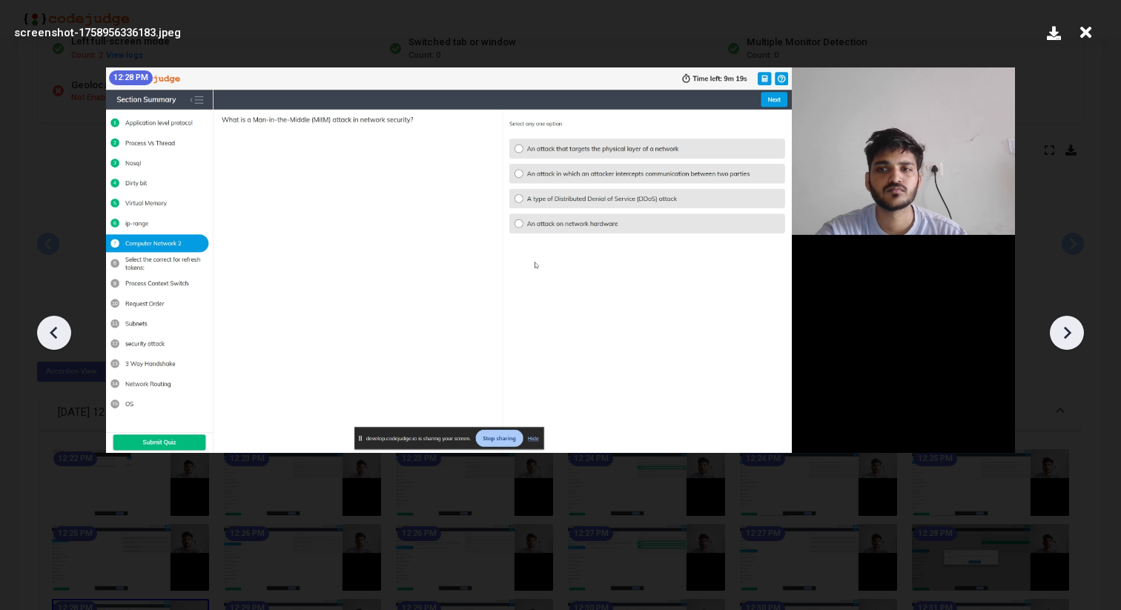
click at [1068, 331] on icon at bounding box center [1067, 332] width 7 height 13
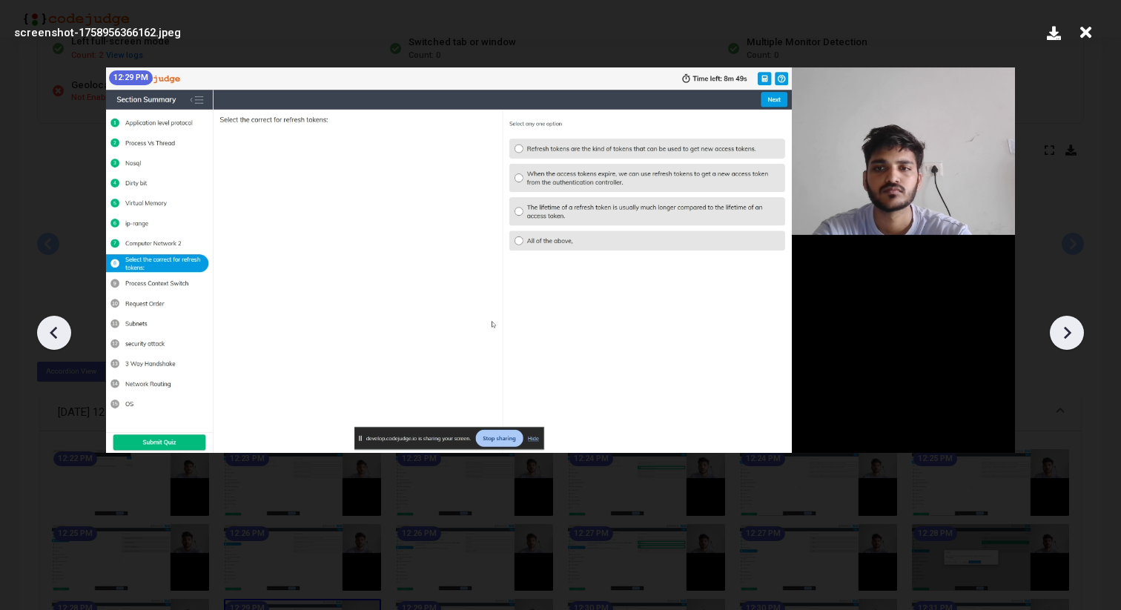
click at [1068, 331] on icon at bounding box center [1067, 332] width 7 height 13
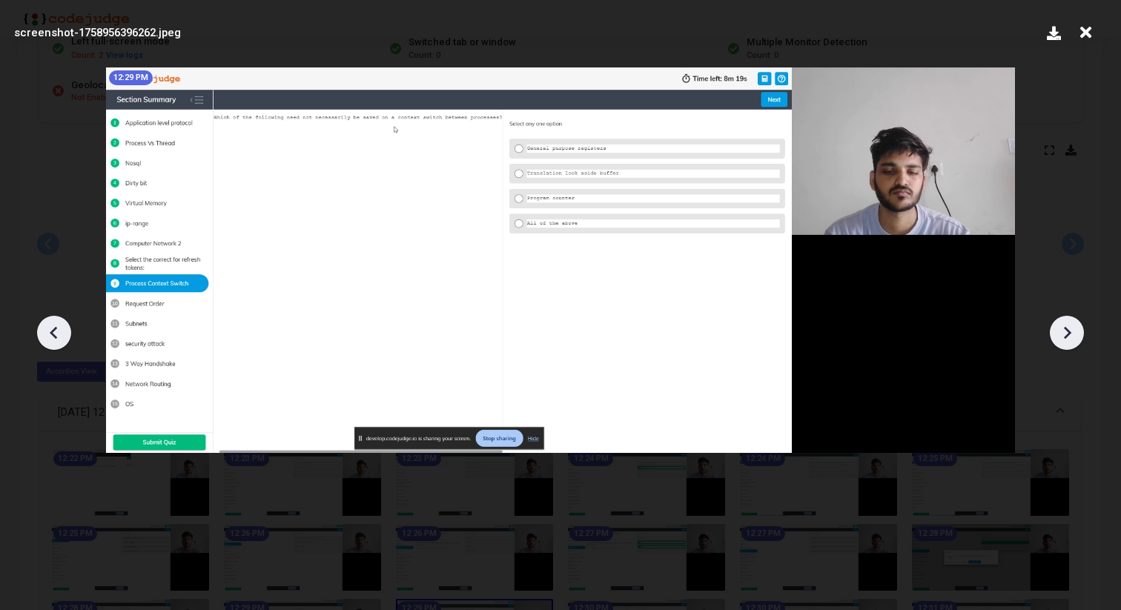
click at [1068, 331] on icon at bounding box center [1067, 332] width 7 height 13
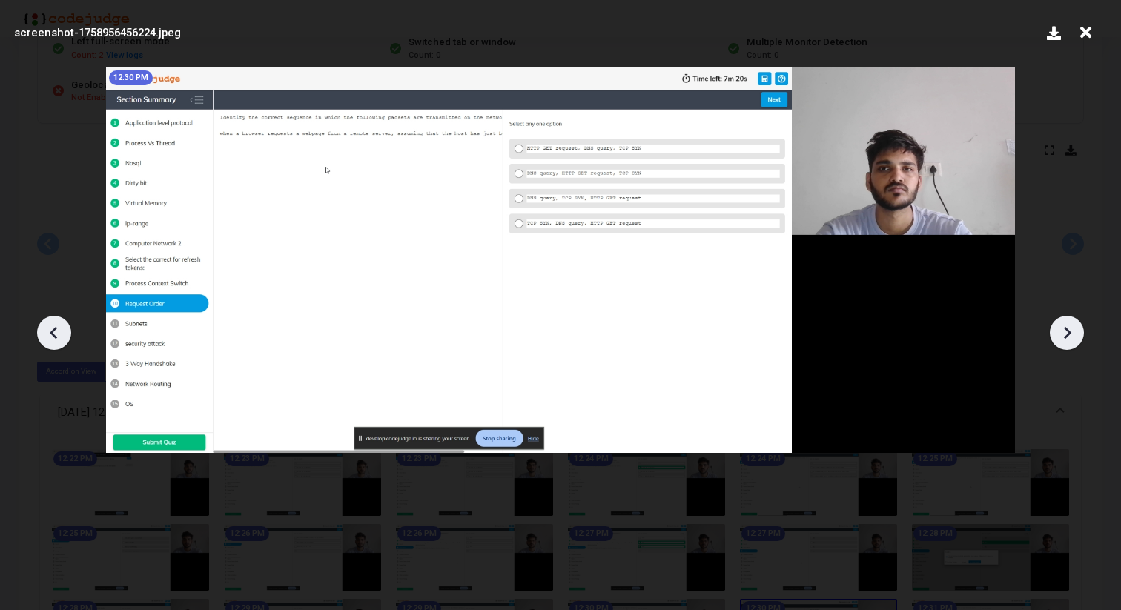
click at [1068, 331] on icon at bounding box center [1067, 332] width 7 height 13
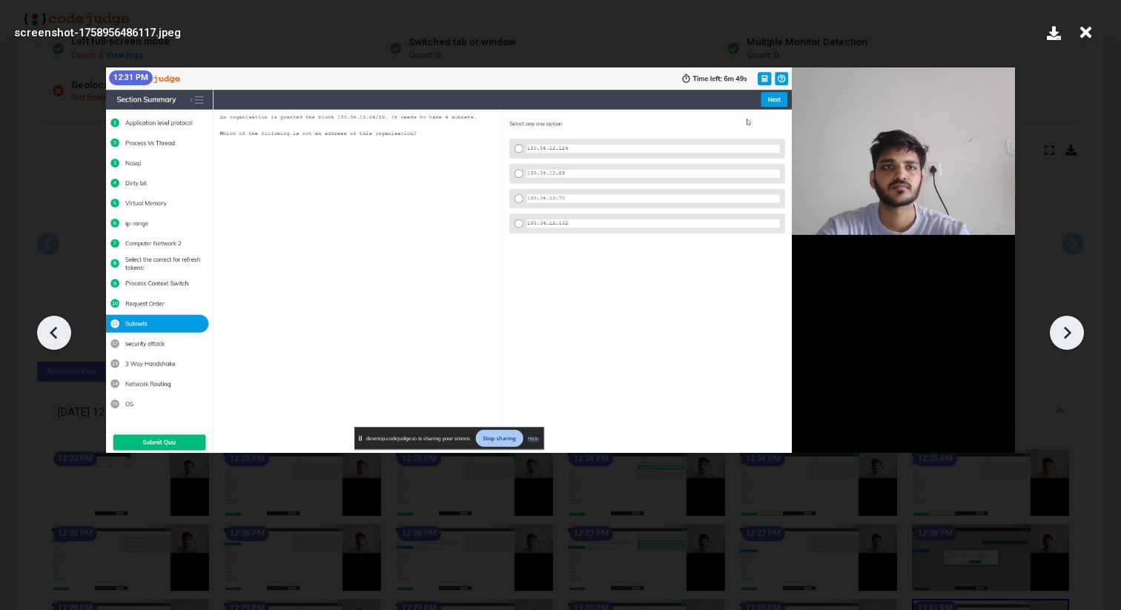
click at [1068, 331] on icon at bounding box center [1067, 332] width 7 height 13
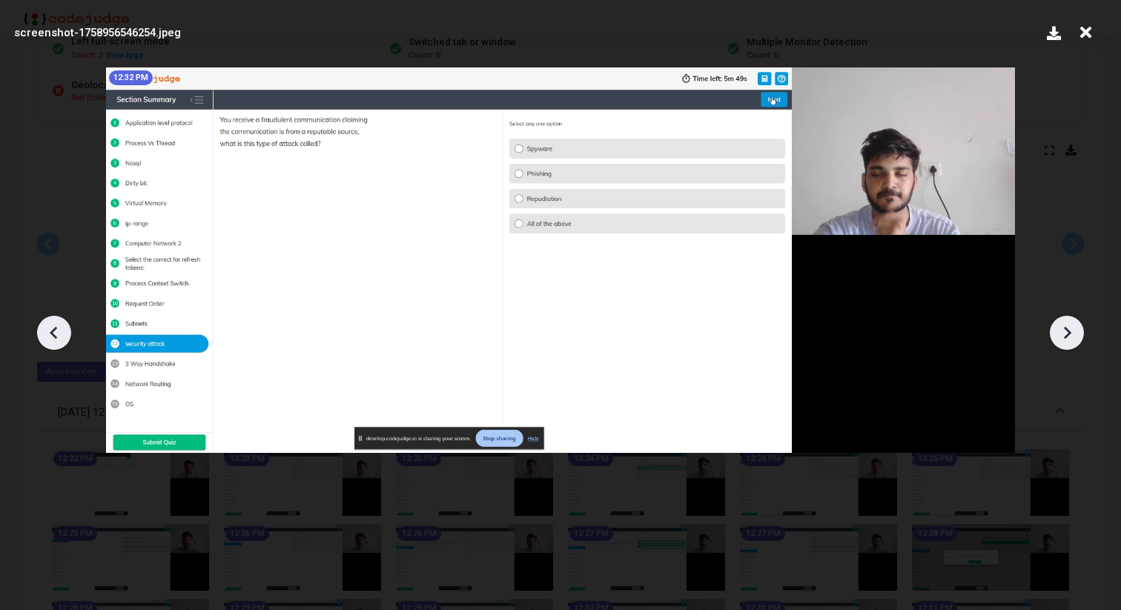
click at [1068, 331] on icon at bounding box center [1067, 332] width 7 height 13
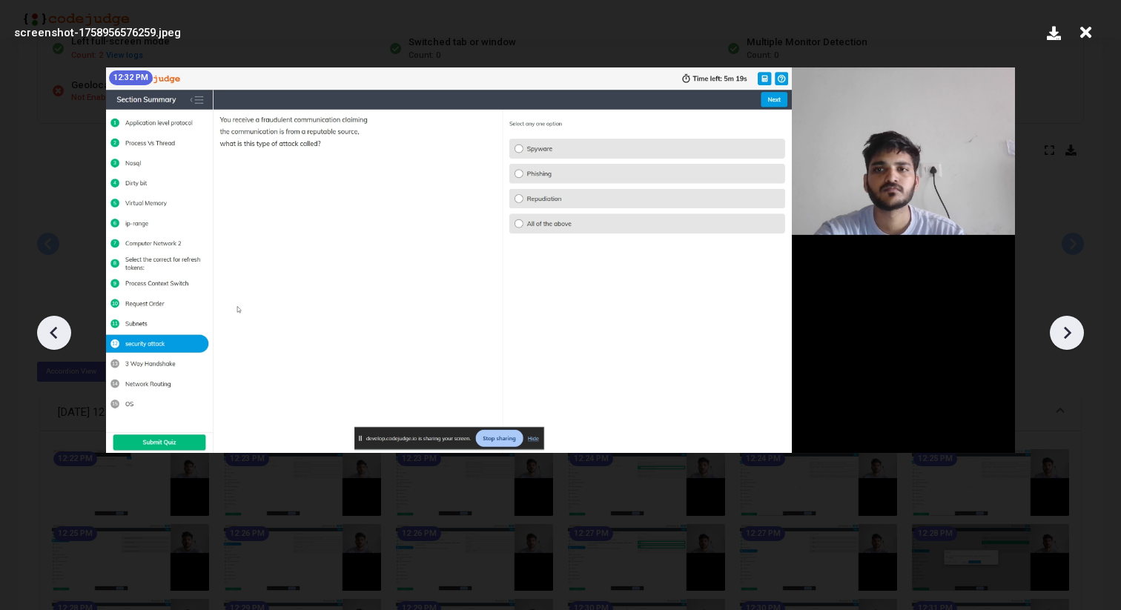
click at [1068, 331] on icon at bounding box center [1067, 332] width 7 height 13
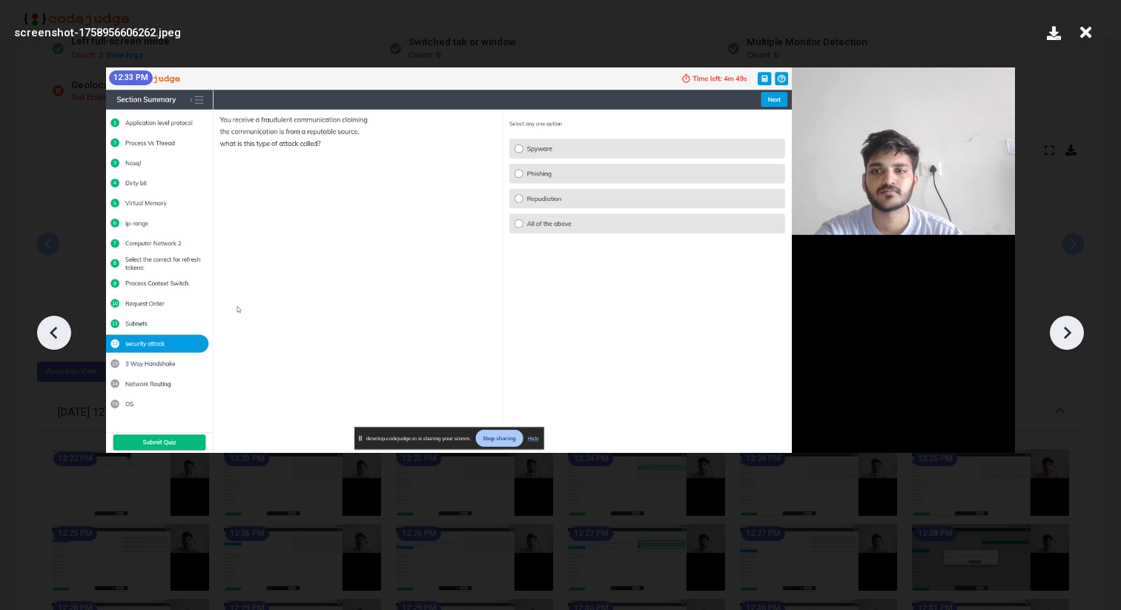
click at [1068, 331] on icon at bounding box center [1067, 332] width 7 height 13
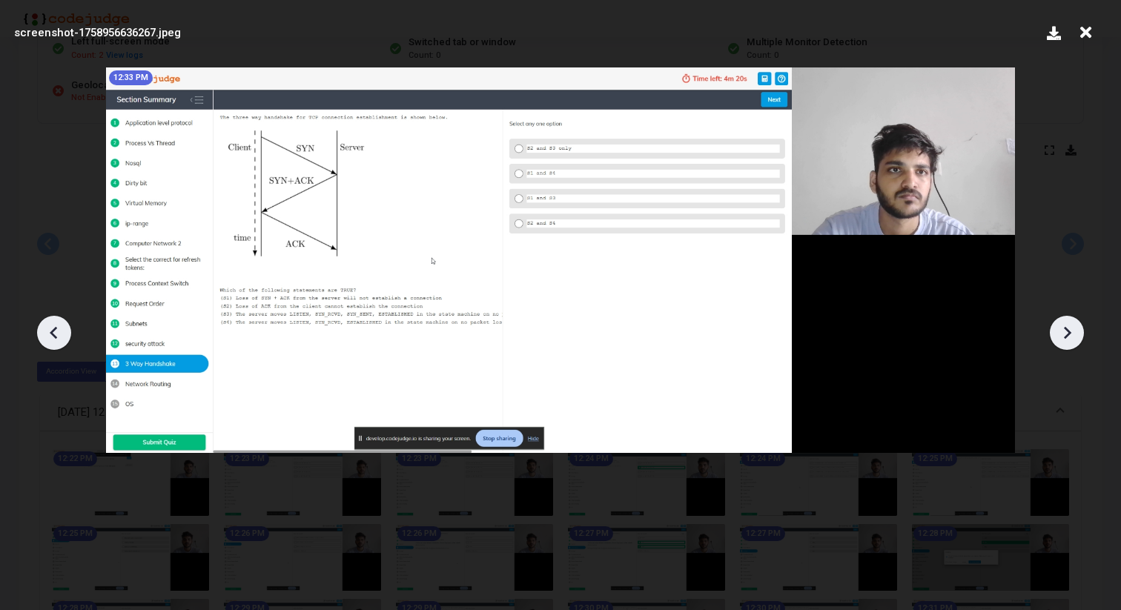
click at [1068, 331] on icon at bounding box center [1067, 332] width 7 height 13
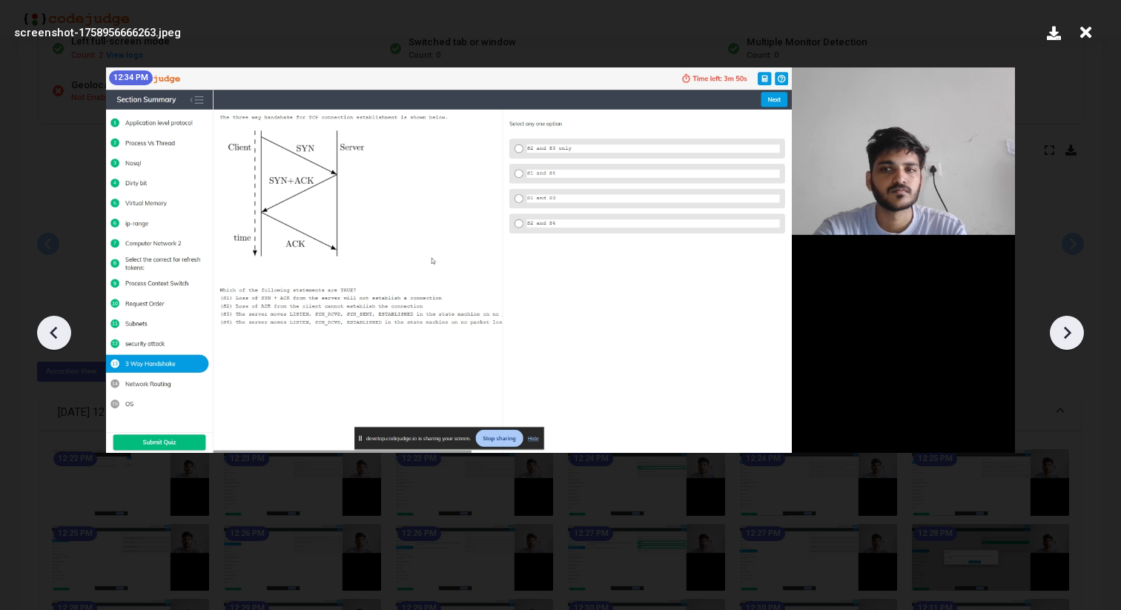
click at [1068, 331] on icon at bounding box center [1067, 332] width 7 height 13
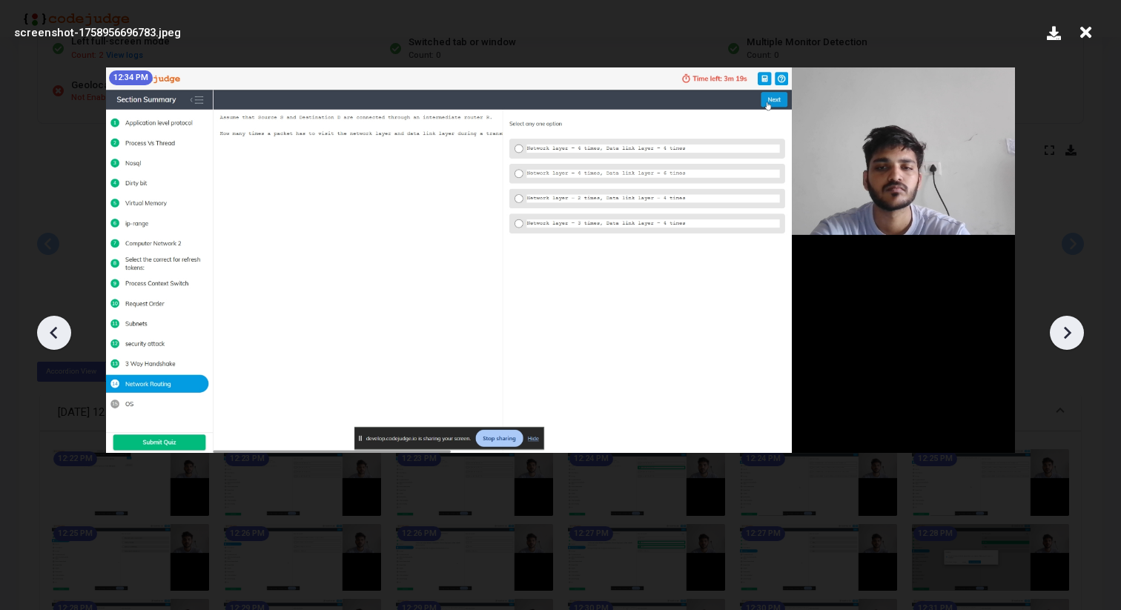
click at [1068, 331] on icon at bounding box center [1067, 332] width 7 height 13
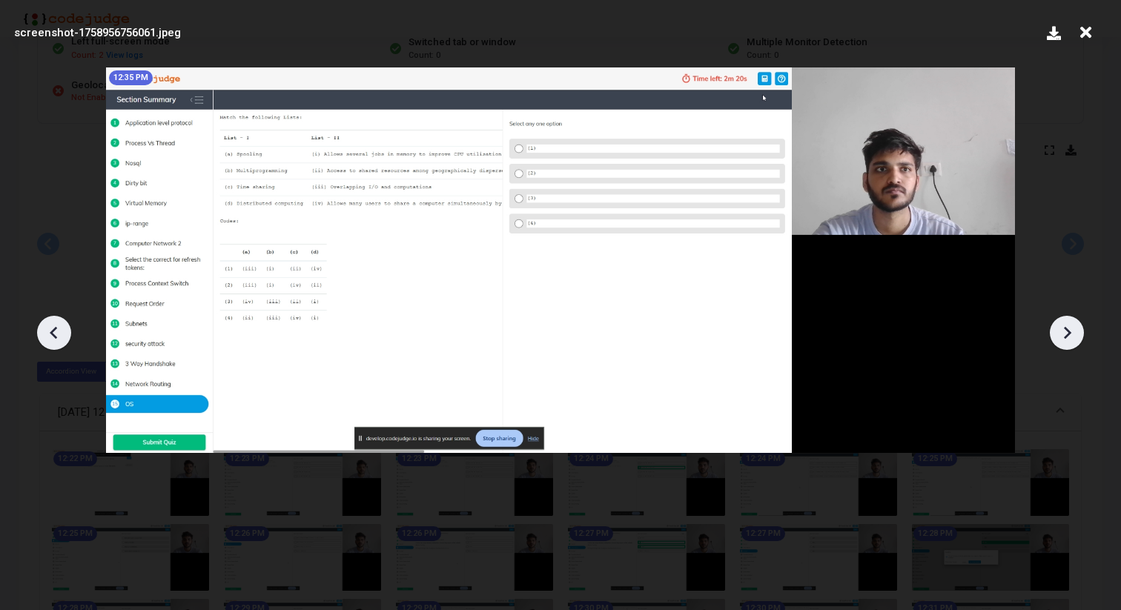
click at [1068, 331] on icon at bounding box center [1067, 332] width 7 height 13
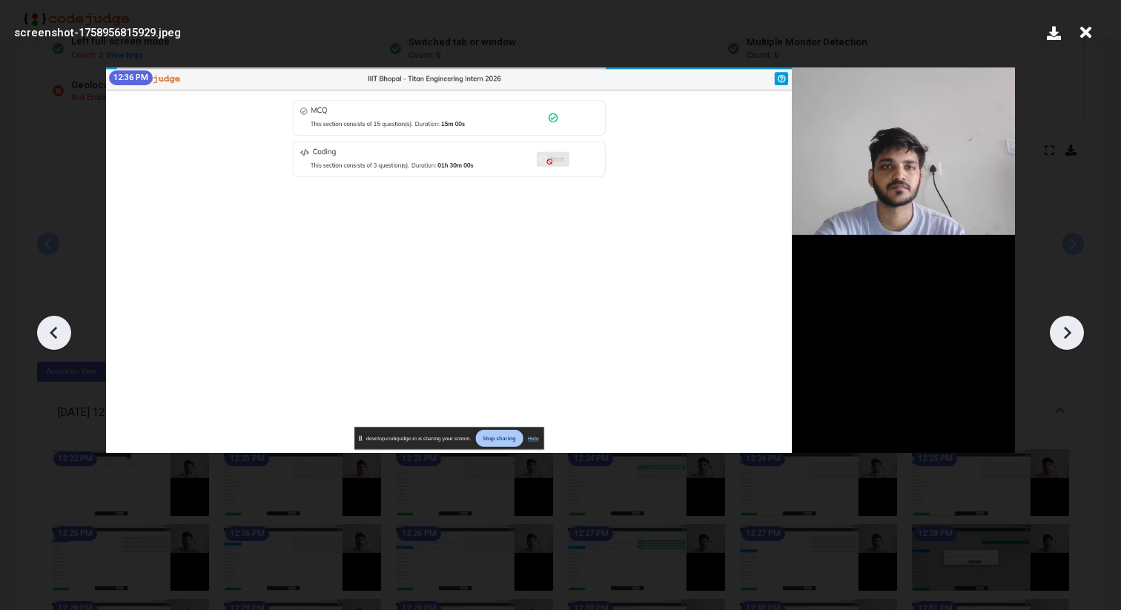
click at [1068, 331] on icon at bounding box center [1067, 332] width 7 height 13
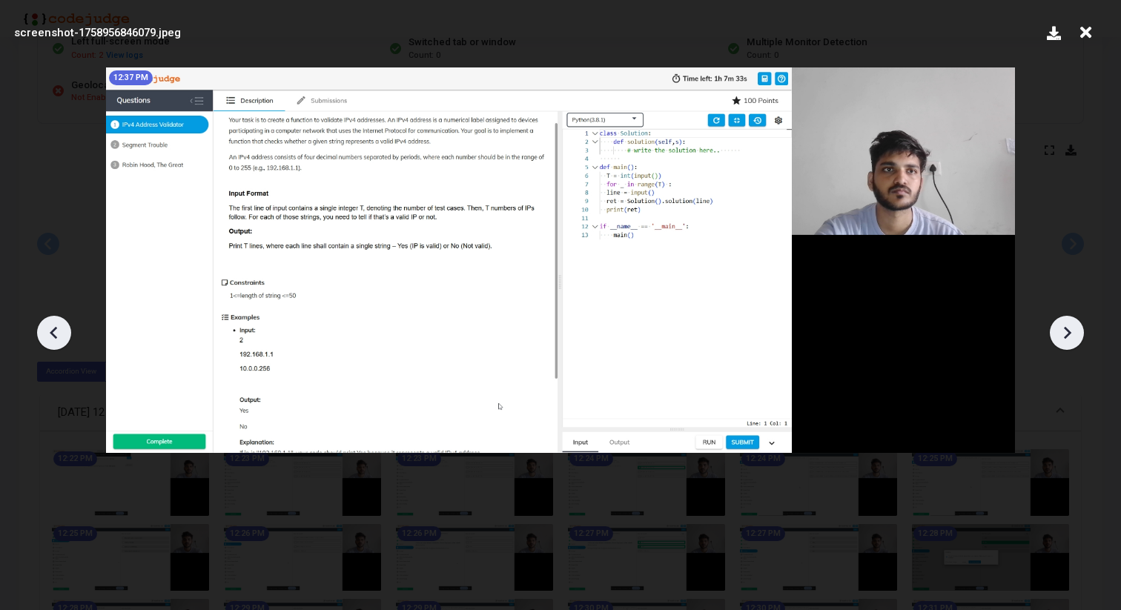
click at [1068, 331] on icon at bounding box center [1067, 332] width 7 height 13
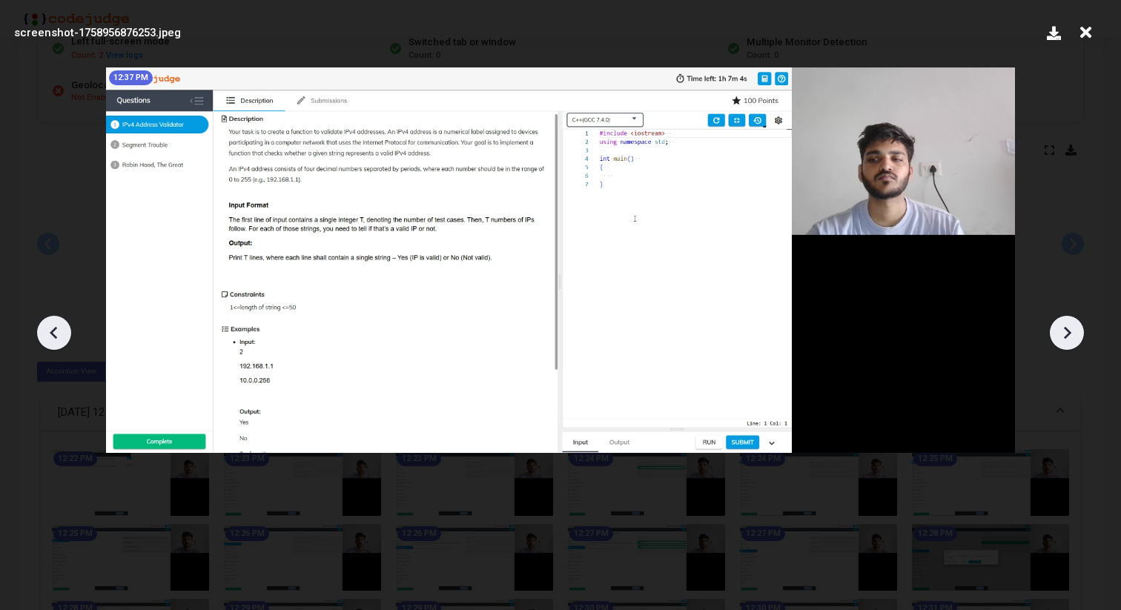
click at [52, 330] on icon at bounding box center [53, 332] width 7 height 13
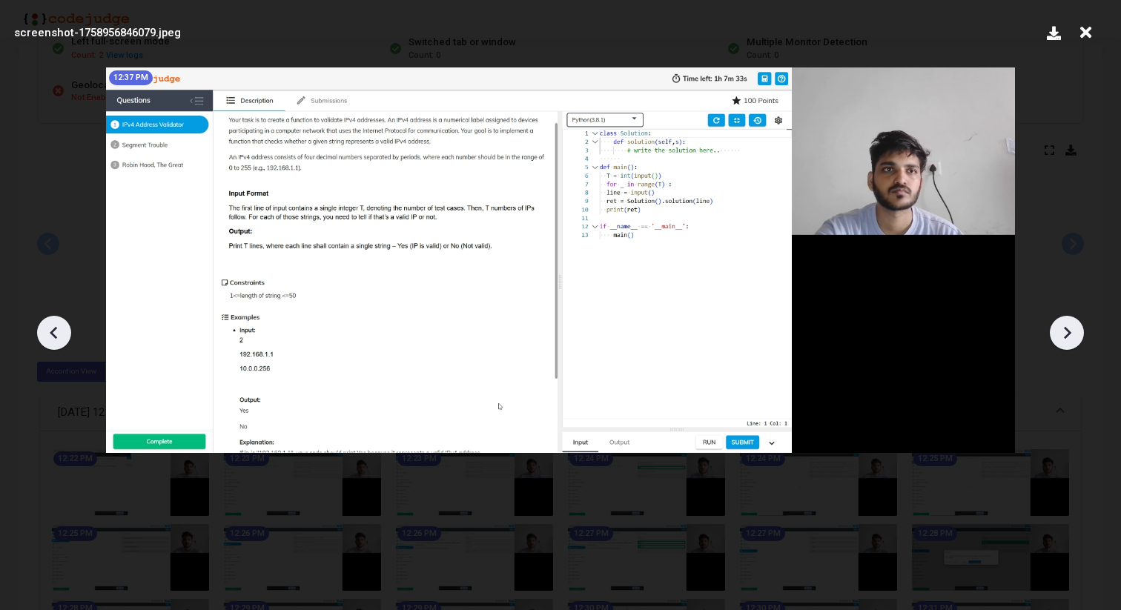
click at [51, 332] on icon at bounding box center [53, 332] width 7 height 13
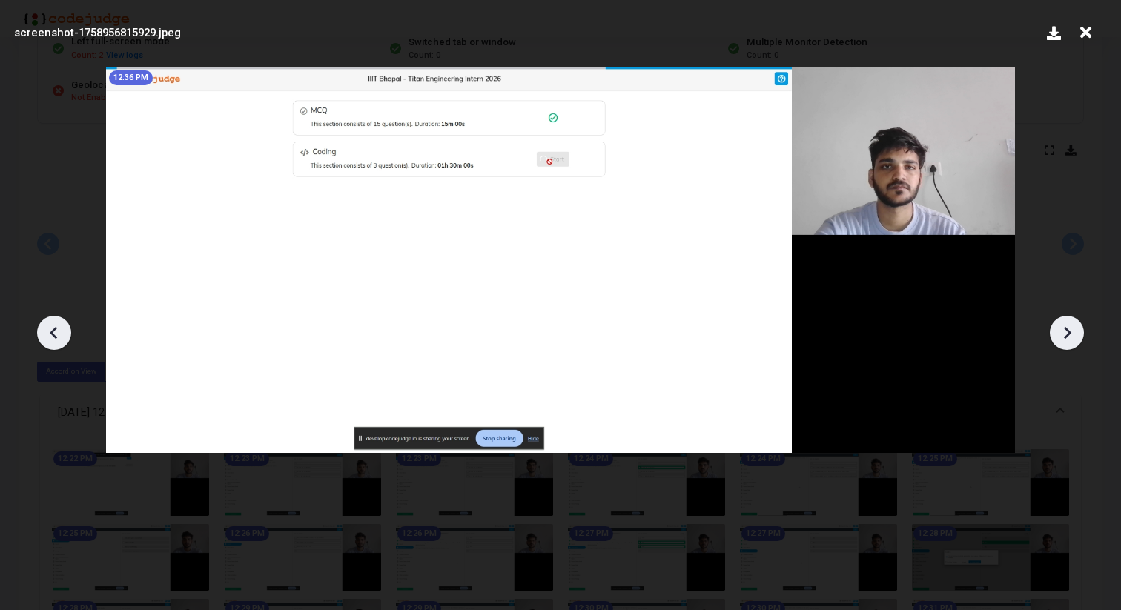
click at [1069, 327] on icon at bounding box center [1067, 333] width 22 height 22
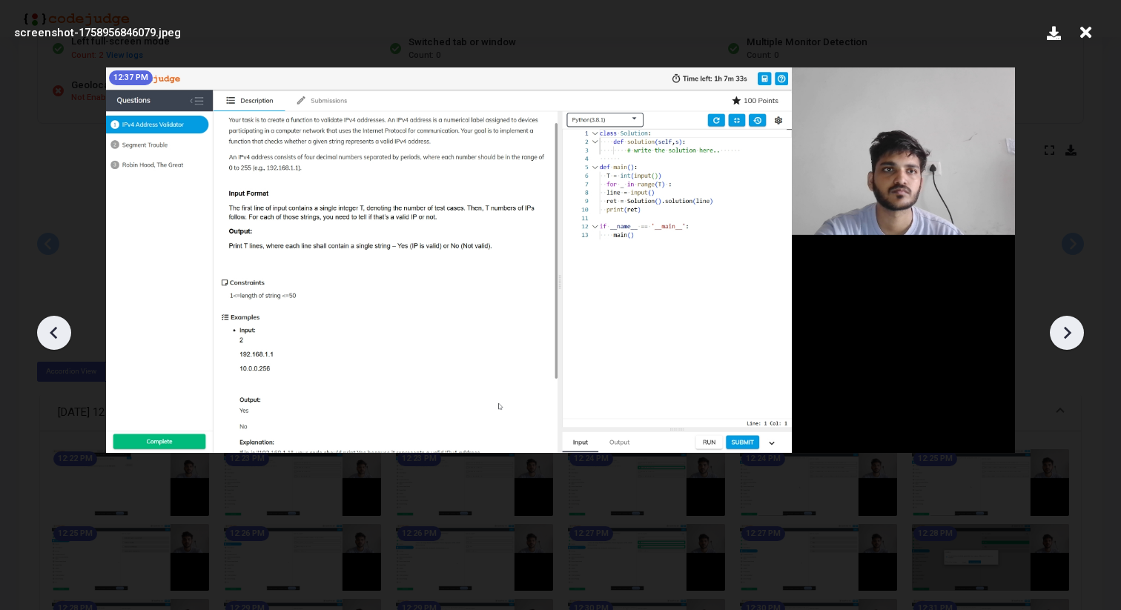
click at [1069, 327] on icon at bounding box center [1067, 333] width 22 height 22
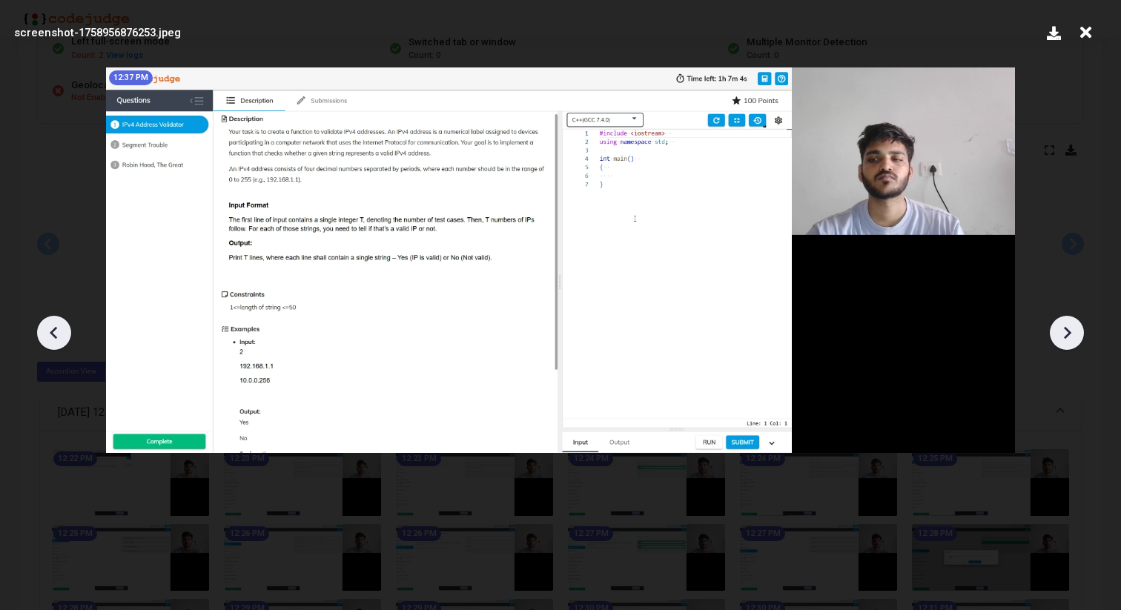
click at [1069, 327] on icon at bounding box center [1067, 333] width 22 height 22
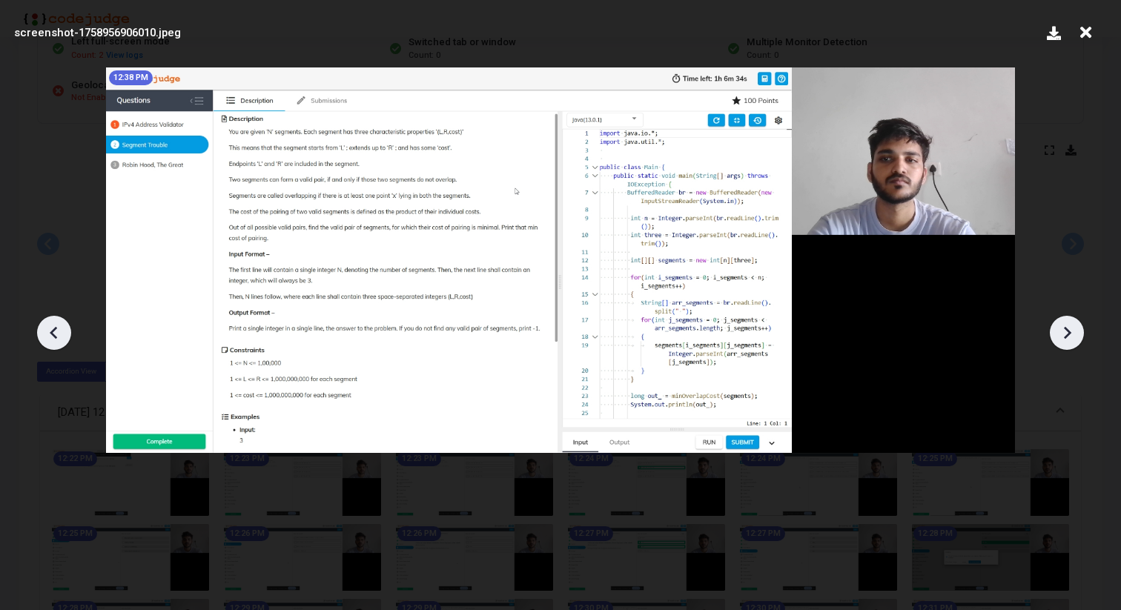
click at [1069, 327] on icon at bounding box center [1067, 333] width 22 height 22
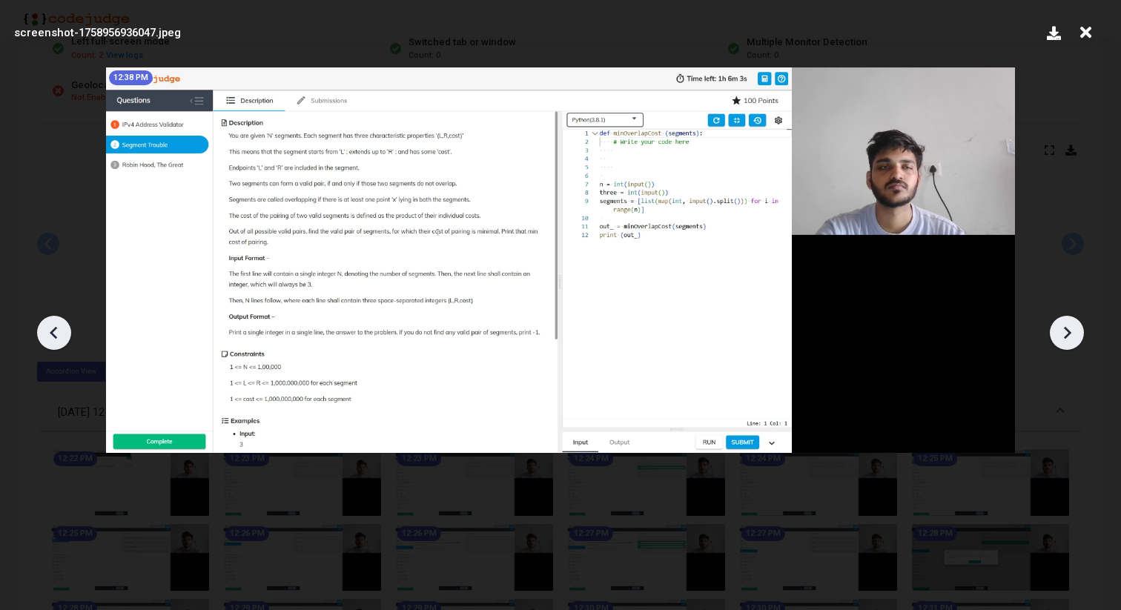
click at [55, 334] on icon at bounding box center [54, 333] width 22 height 22
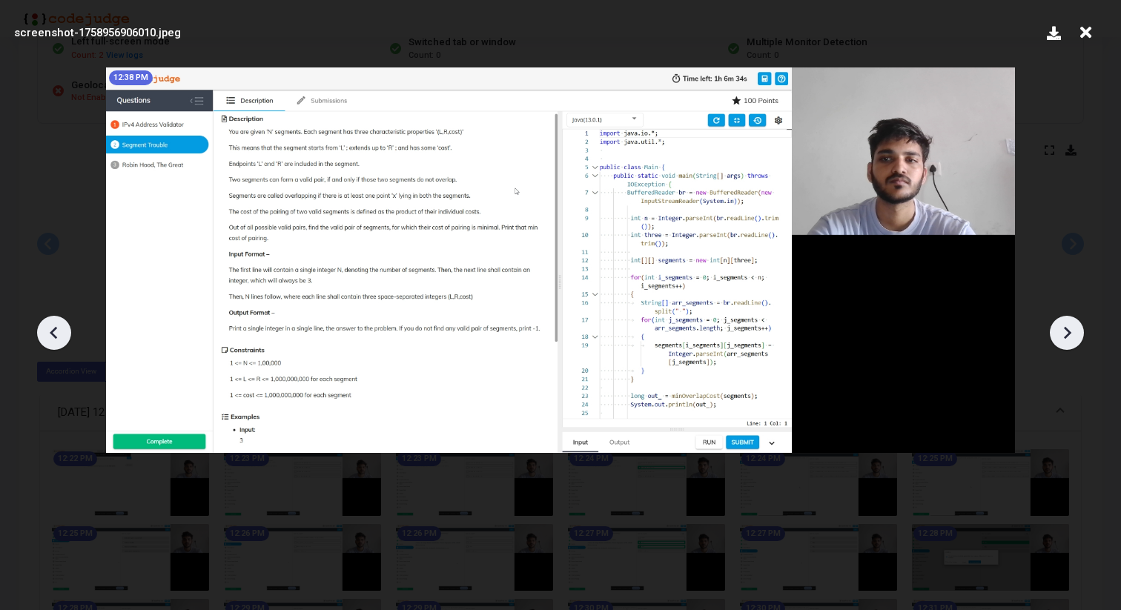
click at [1062, 333] on icon at bounding box center [1067, 333] width 22 height 22
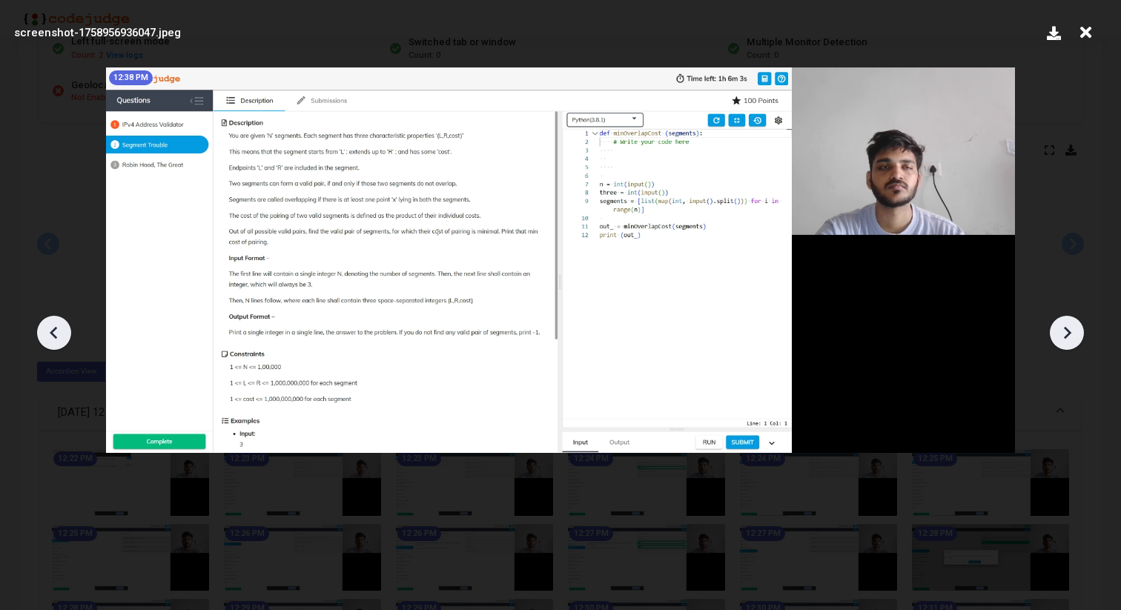
click at [1062, 333] on icon at bounding box center [1067, 333] width 22 height 22
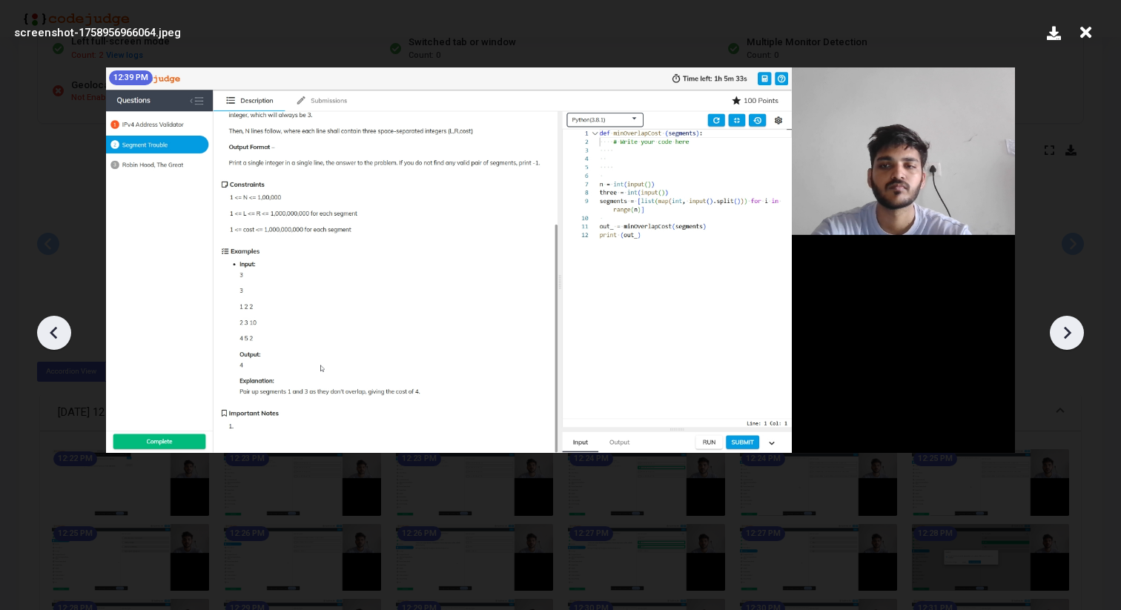
click at [1062, 333] on icon at bounding box center [1067, 333] width 22 height 22
click at [55, 330] on icon at bounding box center [54, 333] width 22 height 22
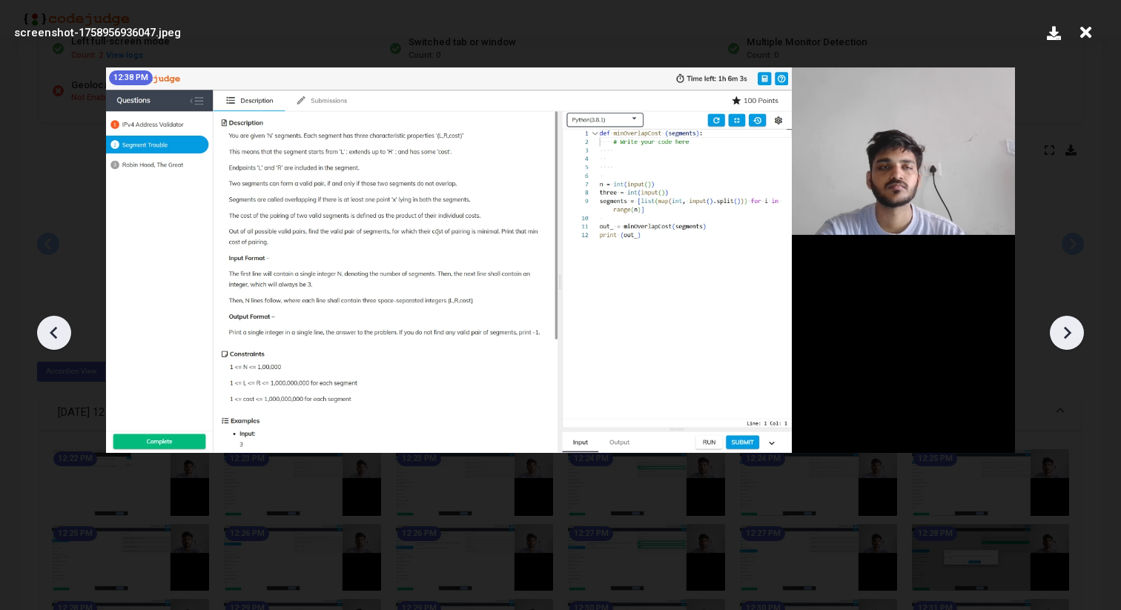
click at [55, 330] on icon at bounding box center [54, 333] width 22 height 22
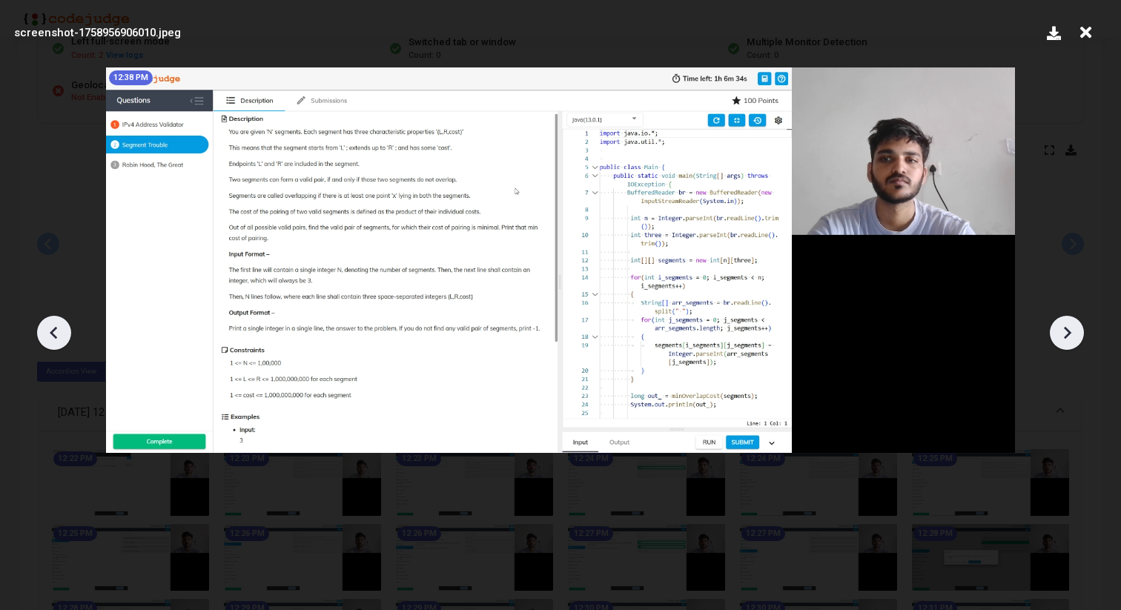
click at [1064, 332] on icon at bounding box center [1067, 333] width 22 height 22
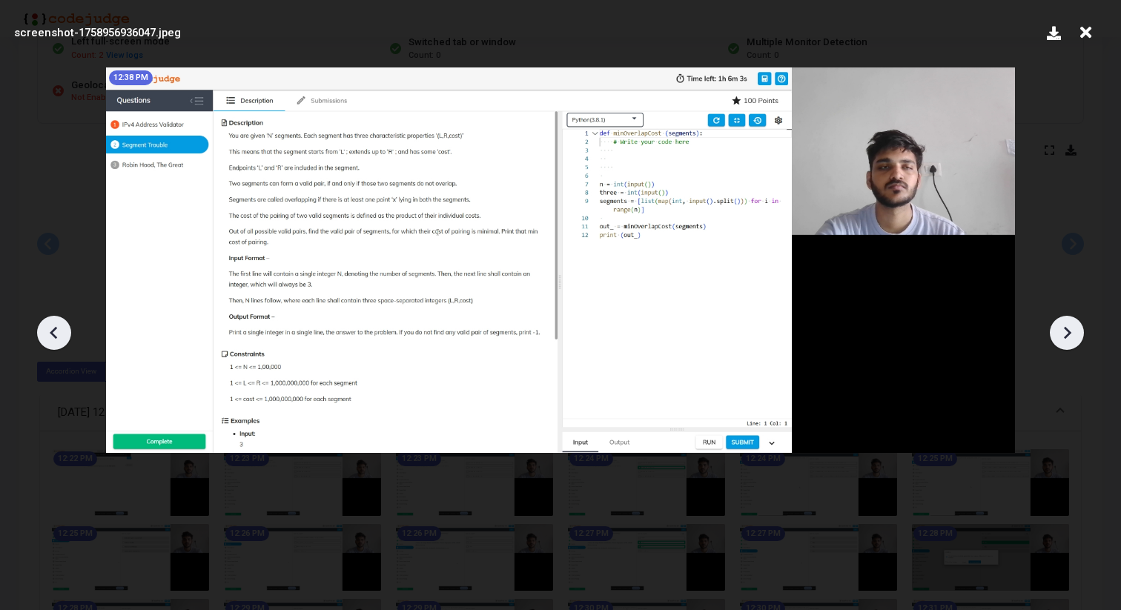
click at [1064, 332] on icon at bounding box center [1067, 333] width 22 height 22
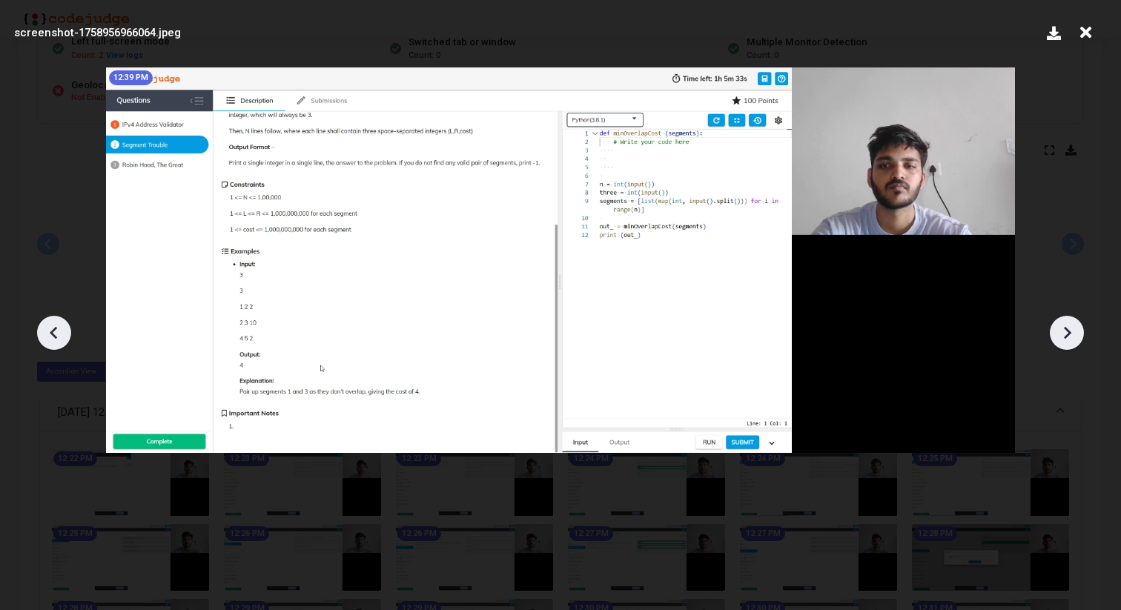
click at [1064, 332] on icon at bounding box center [1067, 333] width 22 height 22
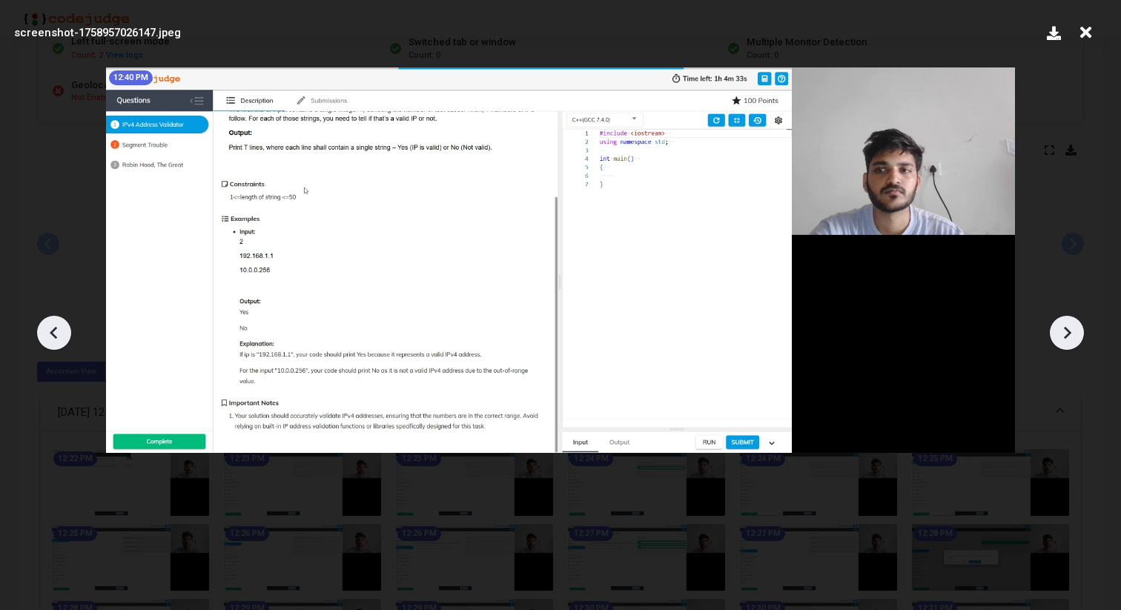
click at [1064, 332] on icon at bounding box center [1067, 333] width 22 height 22
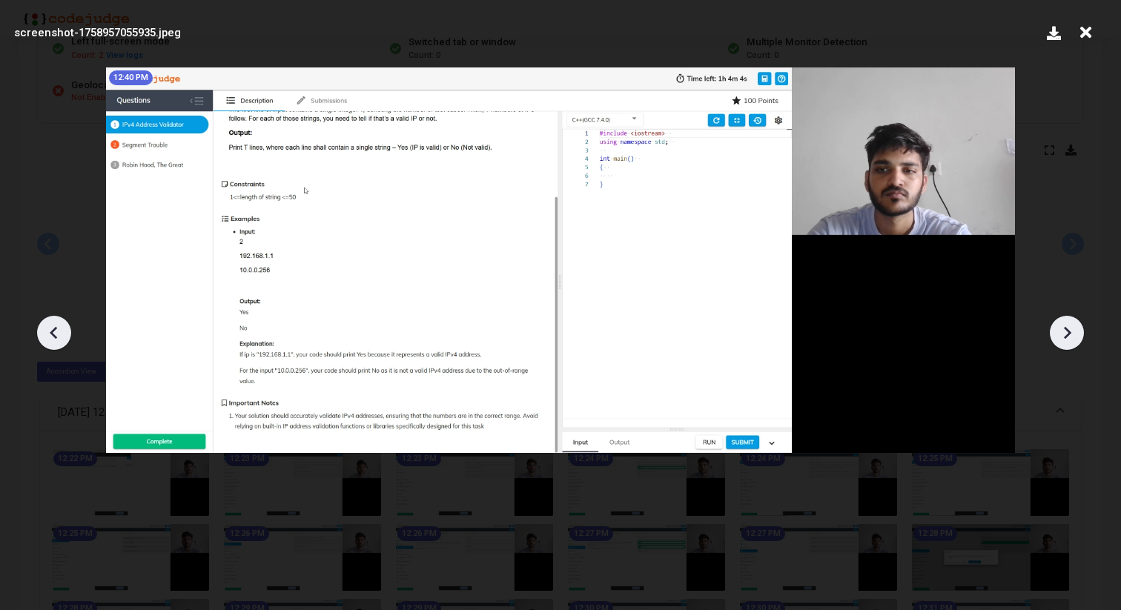
click at [1064, 332] on icon at bounding box center [1067, 333] width 22 height 22
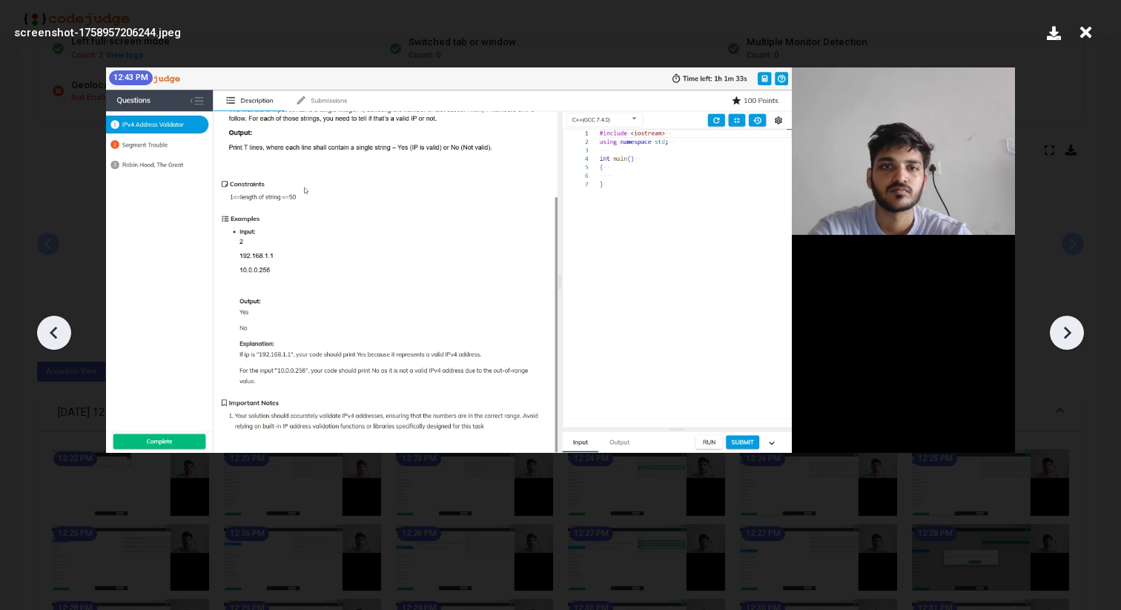
click at [1064, 332] on icon at bounding box center [1067, 333] width 22 height 22
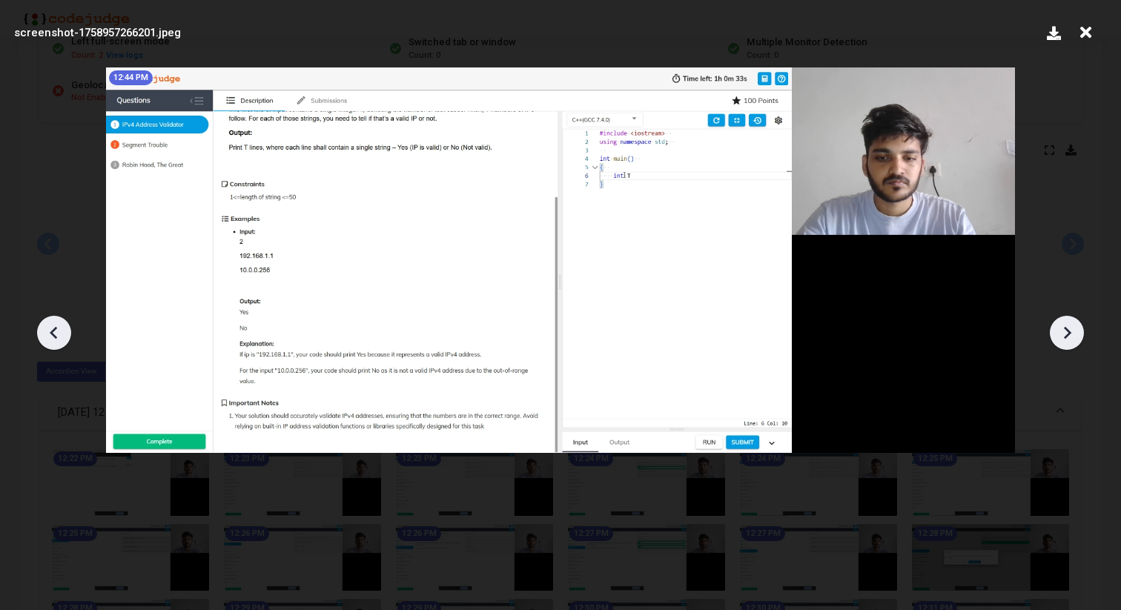
click at [1064, 332] on icon at bounding box center [1067, 333] width 22 height 22
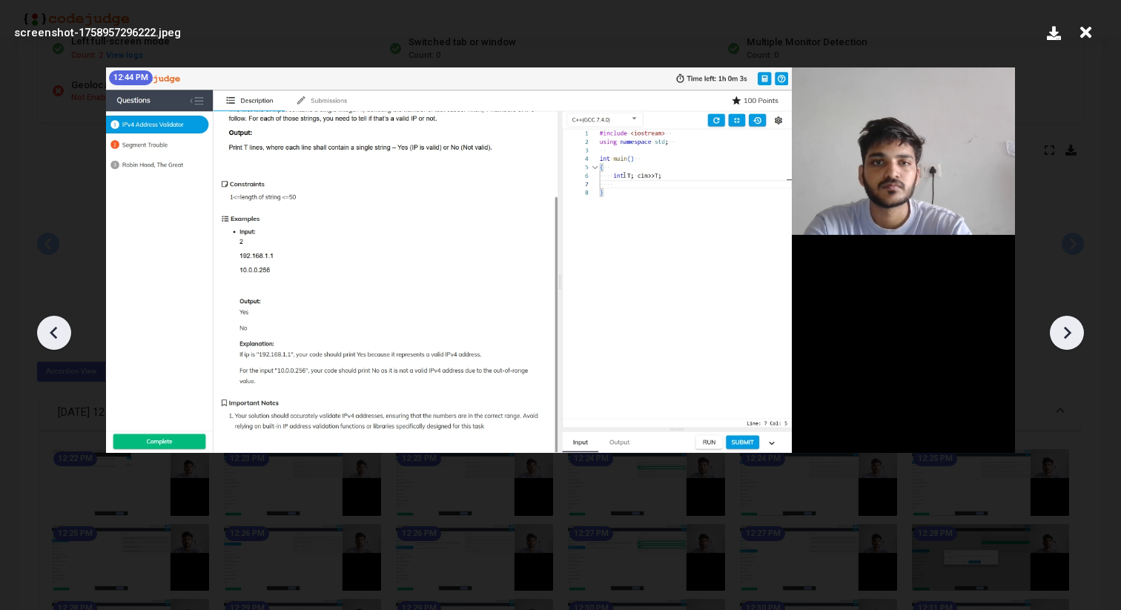
click at [1064, 332] on icon at bounding box center [1067, 333] width 22 height 22
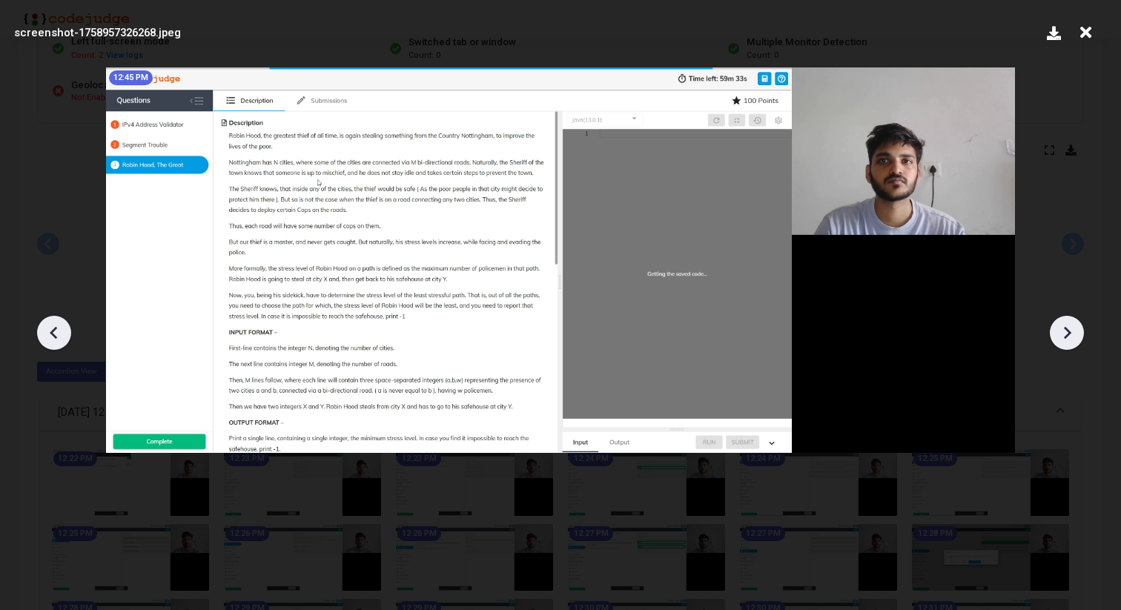
click at [1064, 332] on icon at bounding box center [1067, 333] width 22 height 22
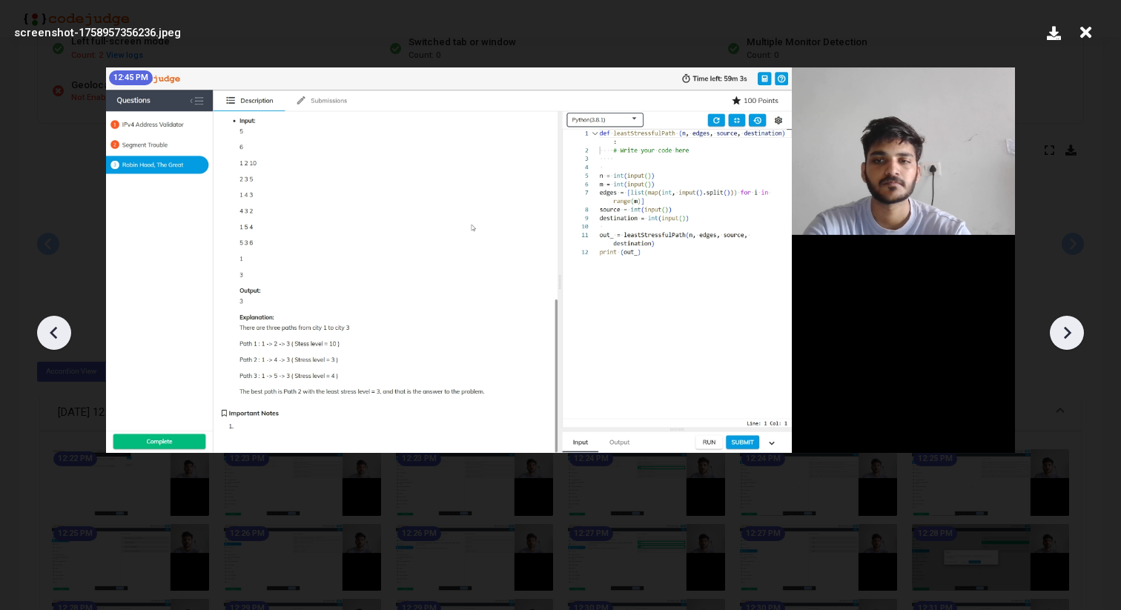
click at [1064, 332] on icon at bounding box center [1067, 333] width 22 height 22
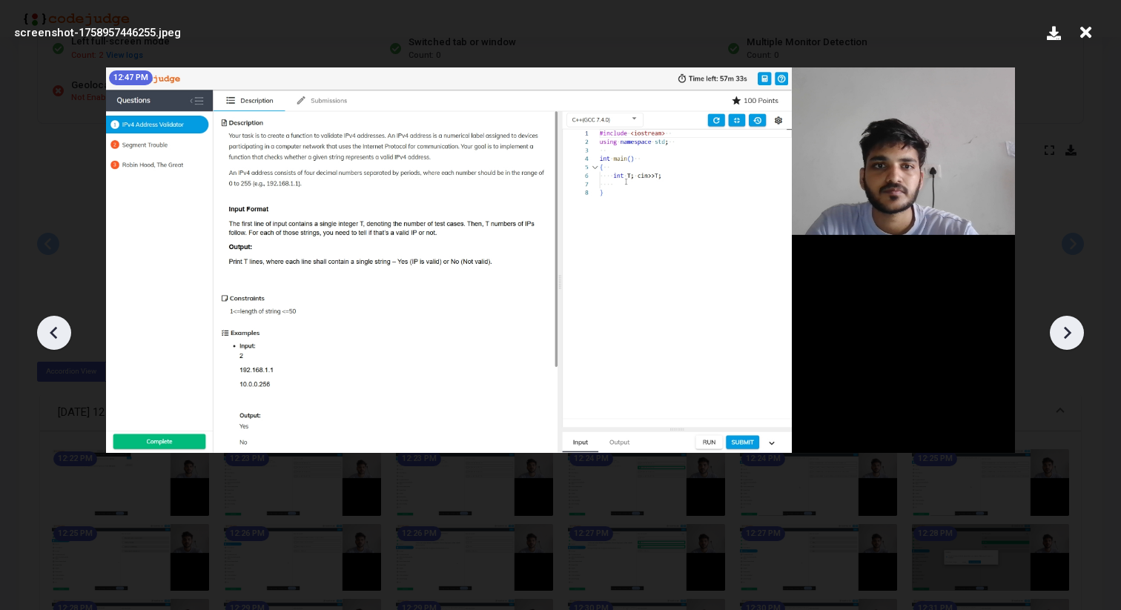
click at [1064, 332] on icon at bounding box center [1067, 333] width 22 height 22
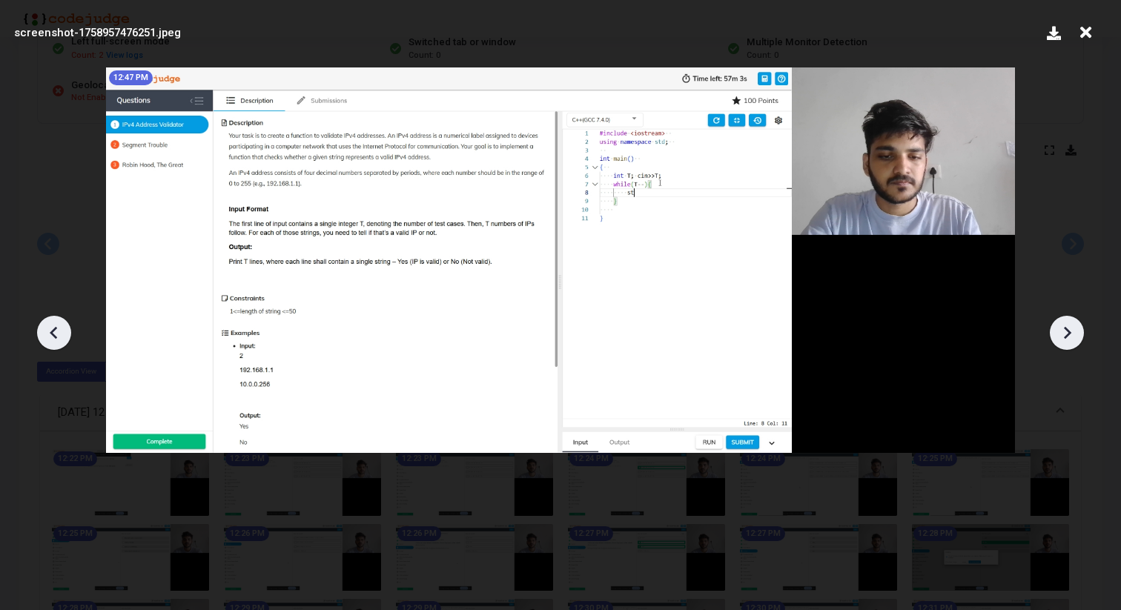
click at [1064, 332] on icon at bounding box center [1067, 333] width 22 height 22
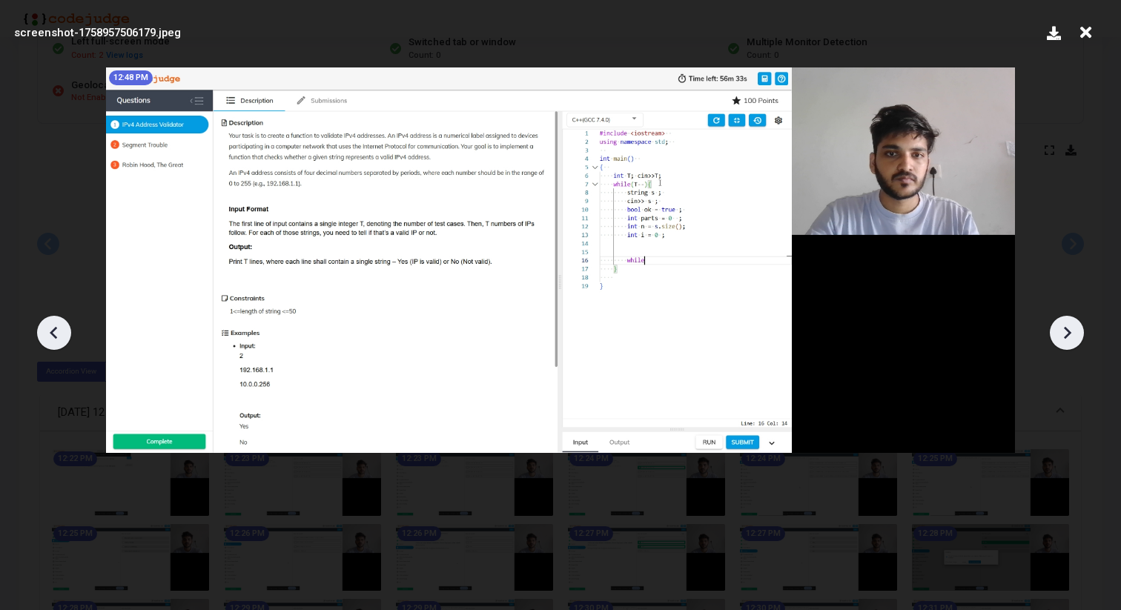
click at [1064, 332] on icon at bounding box center [1067, 333] width 22 height 22
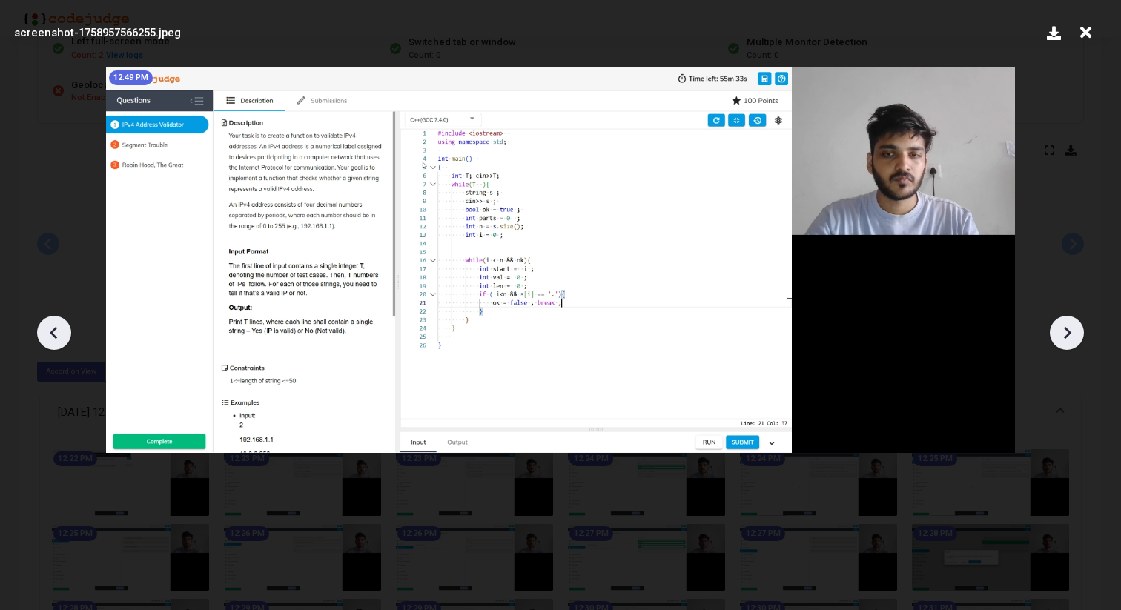
click at [1064, 332] on icon at bounding box center [1067, 333] width 22 height 22
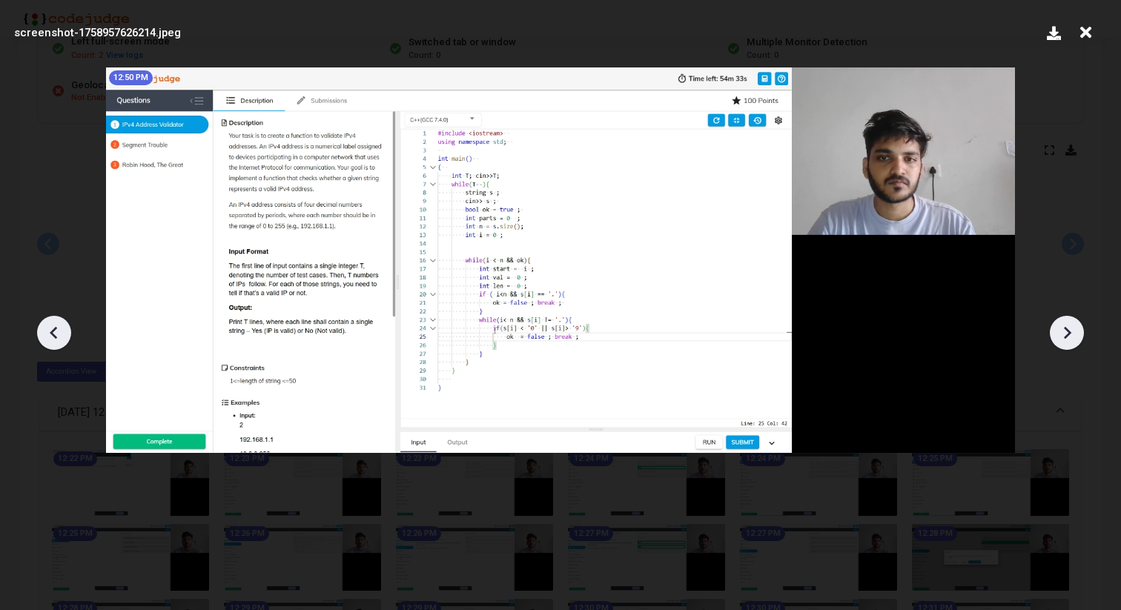
click at [1064, 332] on icon at bounding box center [1067, 333] width 22 height 22
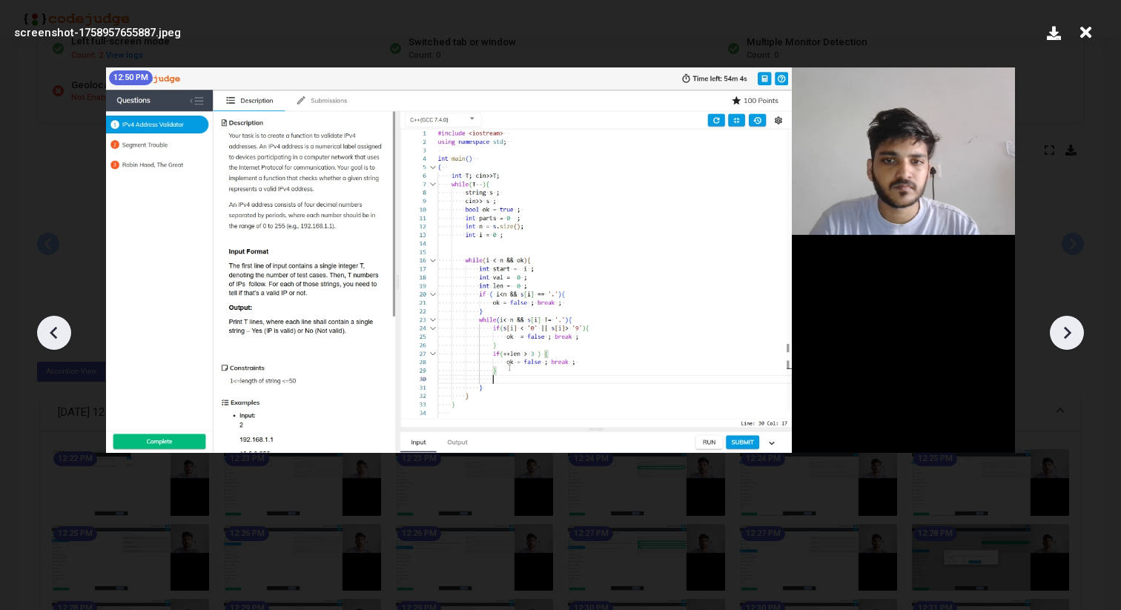
click at [1064, 332] on icon at bounding box center [1067, 333] width 22 height 22
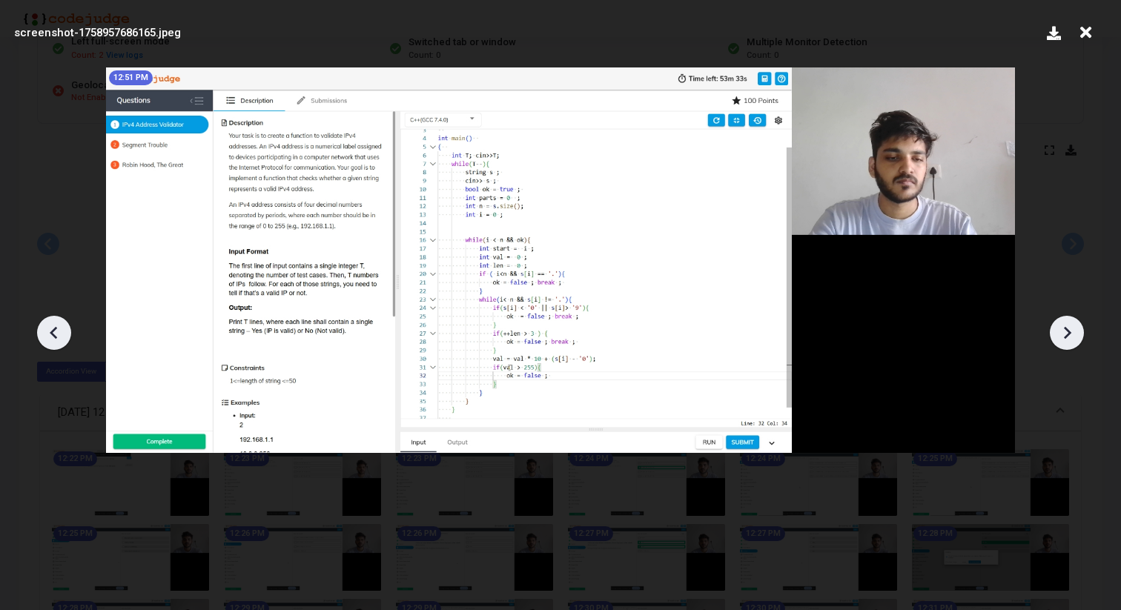
click at [1064, 332] on icon at bounding box center [1067, 333] width 22 height 22
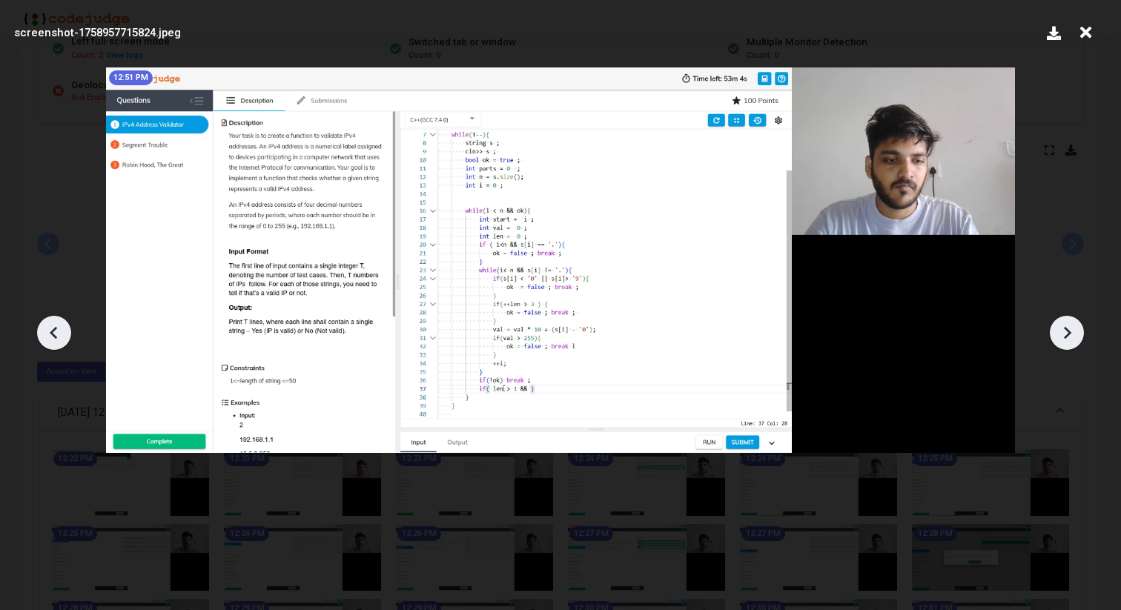
click at [1064, 332] on icon at bounding box center [1067, 333] width 22 height 22
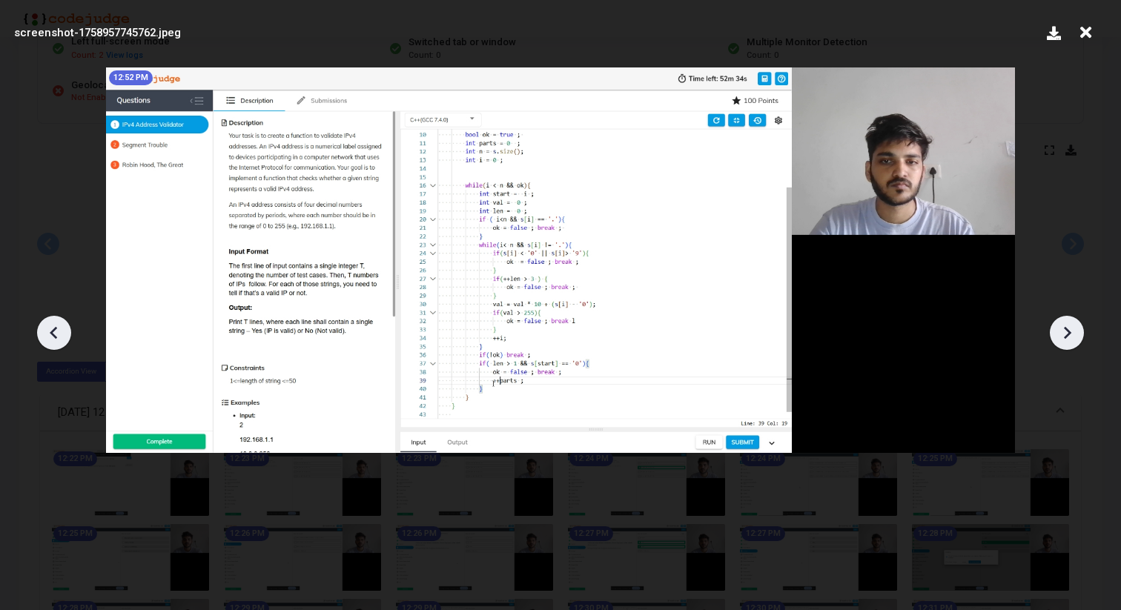
click at [1064, 332] on icon at bounding box center [1067, 333] width 22 height 22
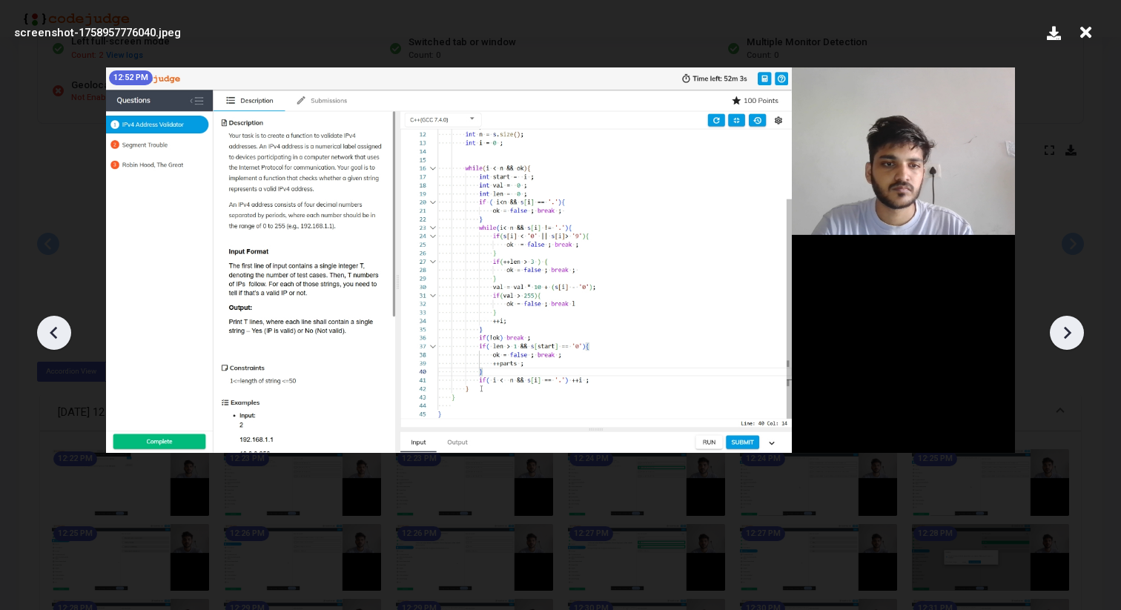
click at [1064, 332] on icon at bounding box center [1067, 333] width 22 height 22
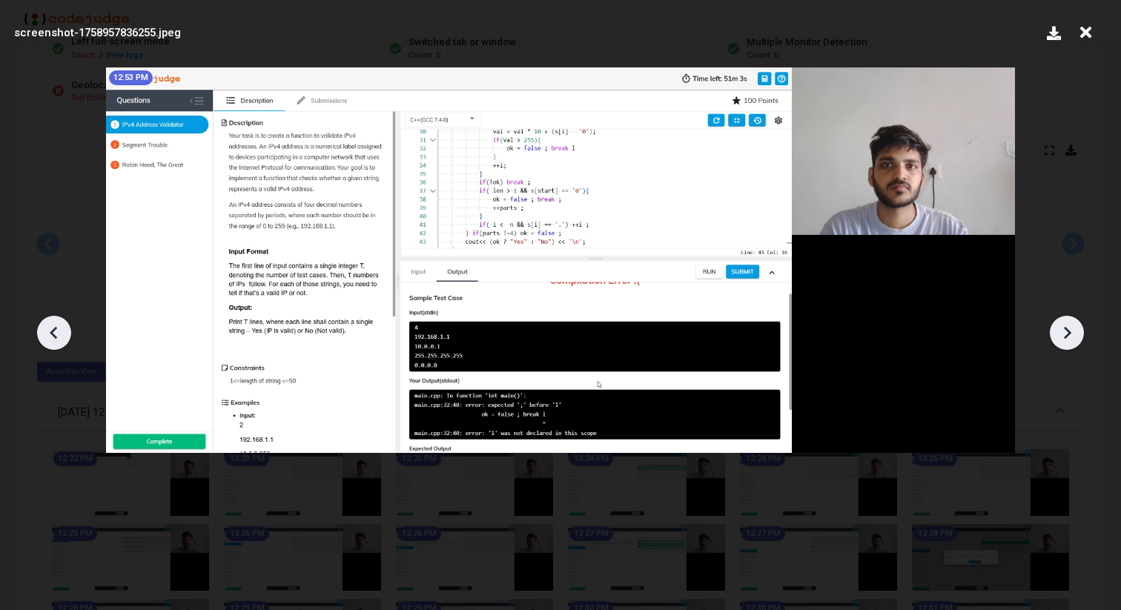
click at [1064, 332] on icon at bounding box center [1067, 333] width 22 height 22
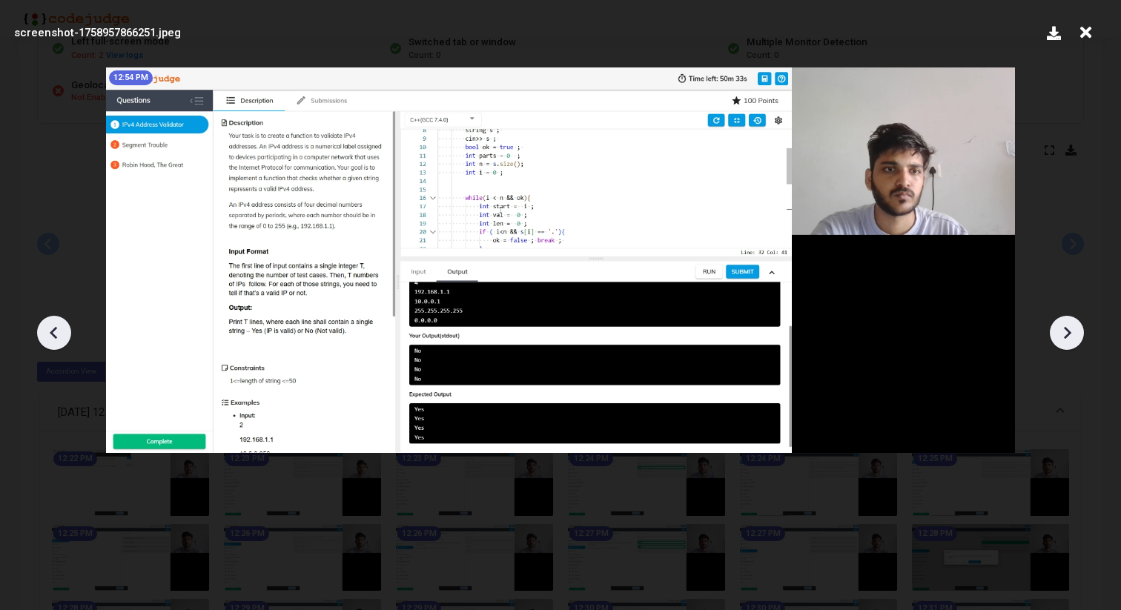
click at [1064, 332] on icon at bounding box center [1067, 333] width 22 height 22
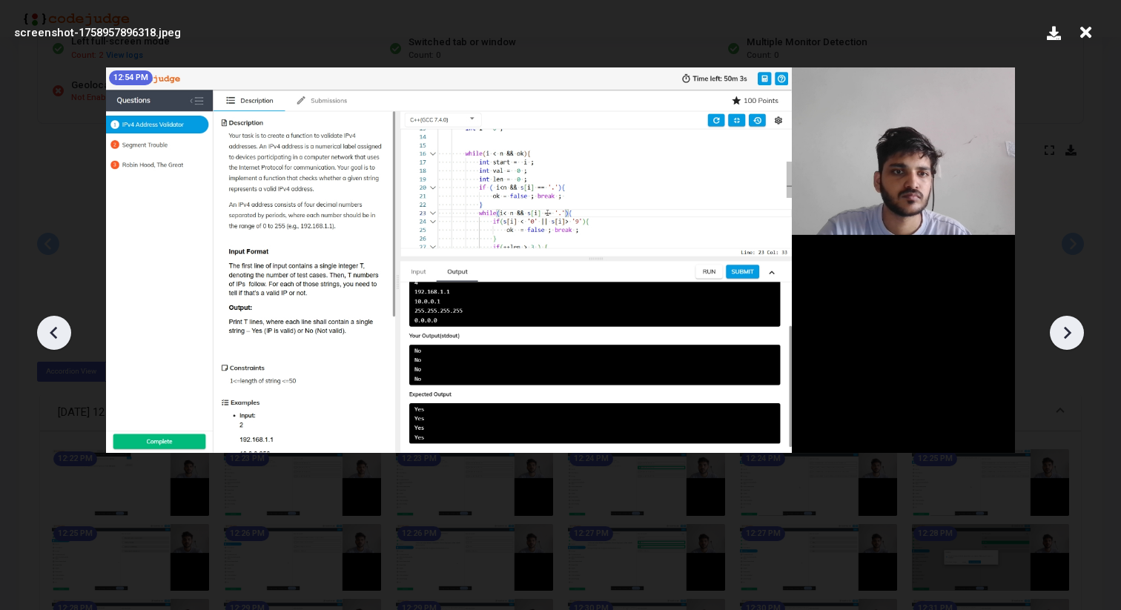
click at [1064, 332] on icon at bounding box center [1067, 333] width 22 height 22
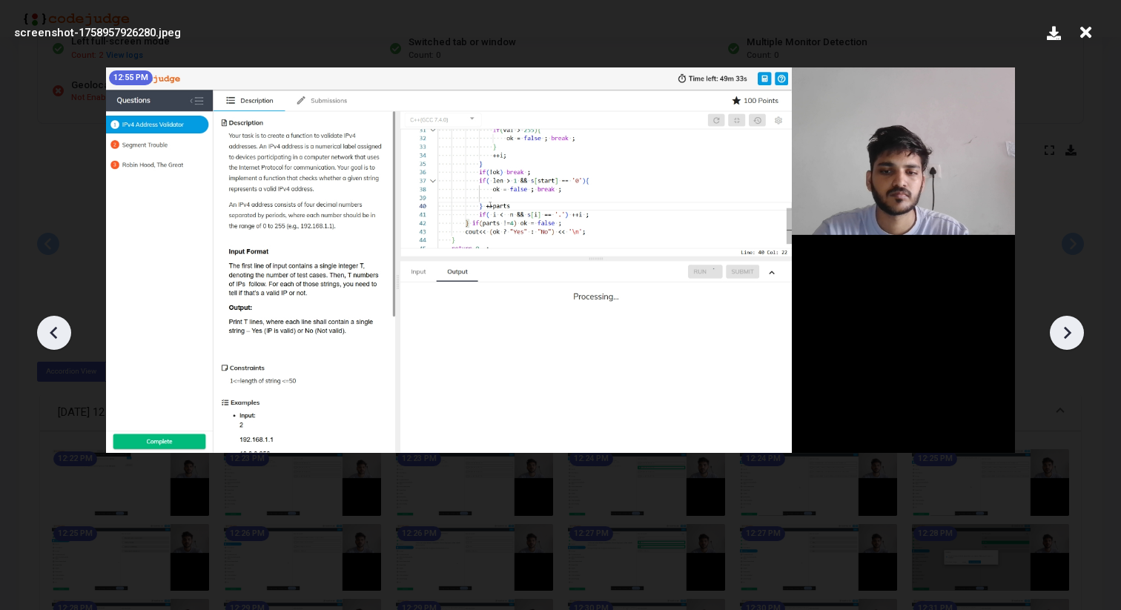
click at [1064, 332] on icon at bounding box center [1067, 333] width 22 height 22
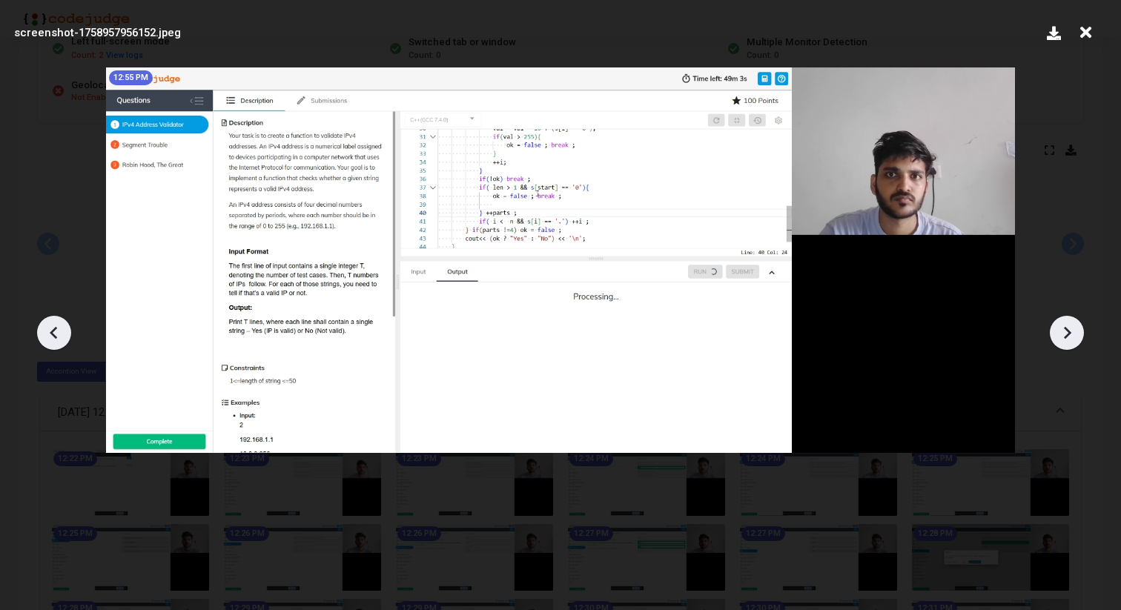
click at [1064, 332] on icon at bounding box center [1067, 333] width 22 height 22
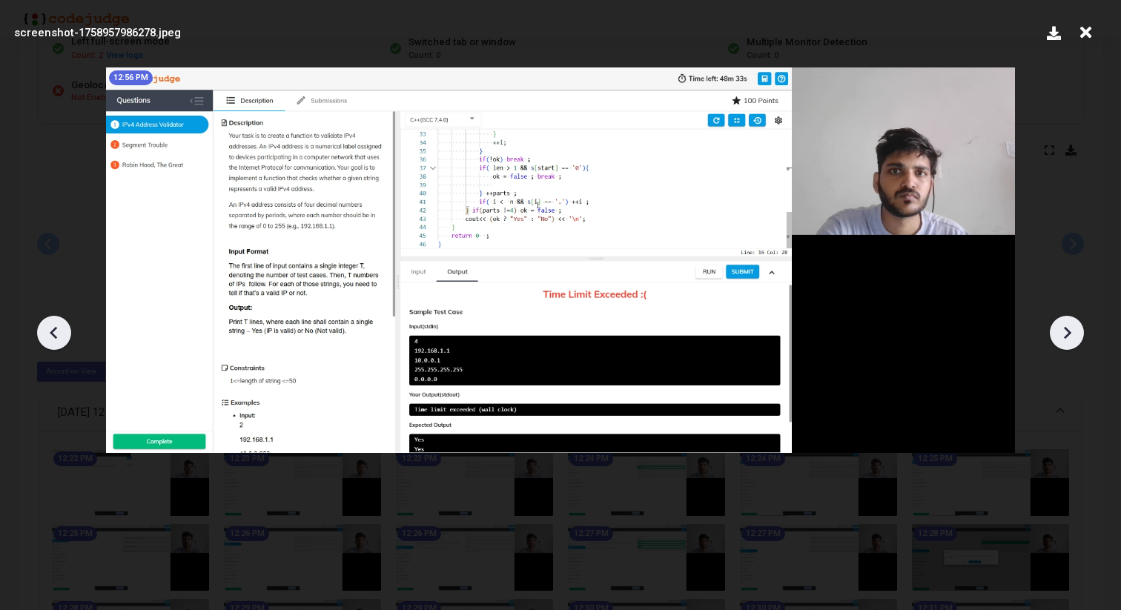
click at [1064, 332] on icon at bounding box center [1067, 333] width 22 height 22
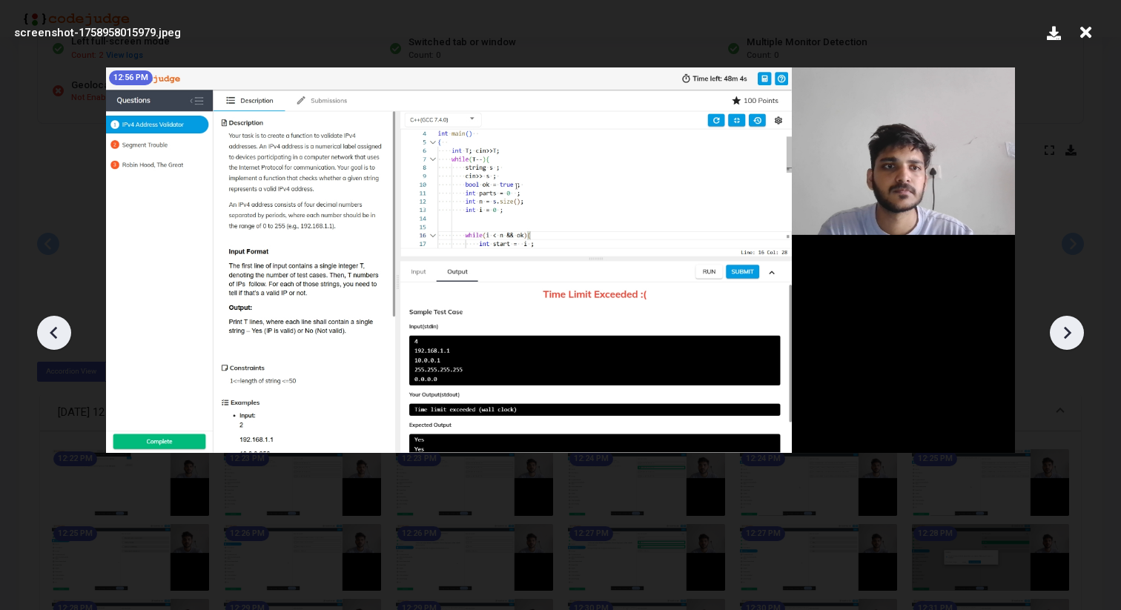
click at [1064, 332] on icon at bounding box center [1067, 333] width 22 height 22
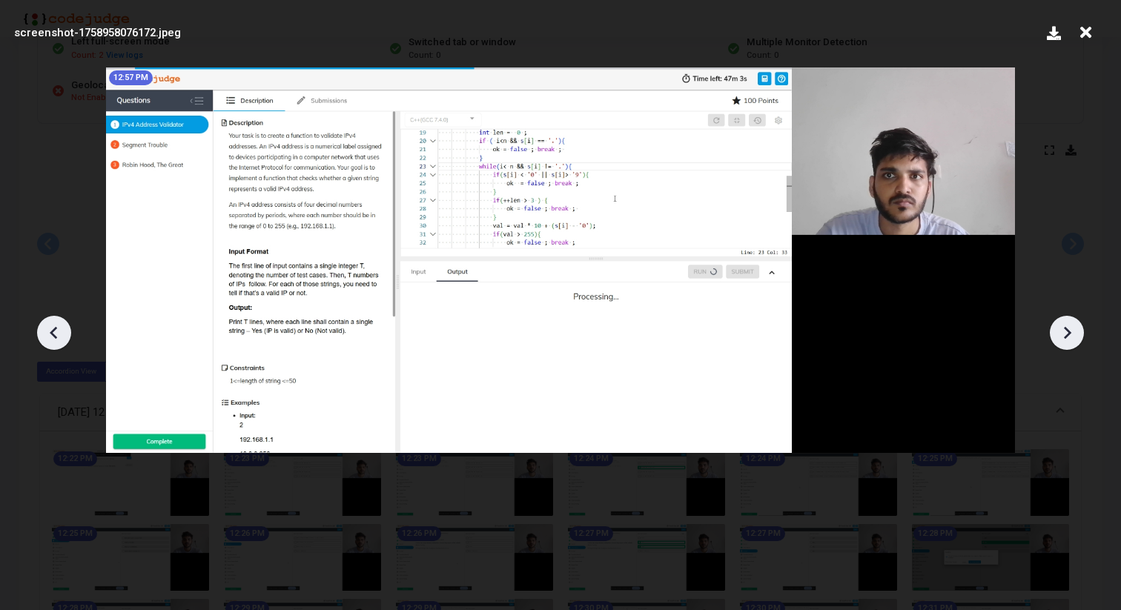
click at [1064, 332] on icon at bounding box center [1067, 333] width 22 height 22
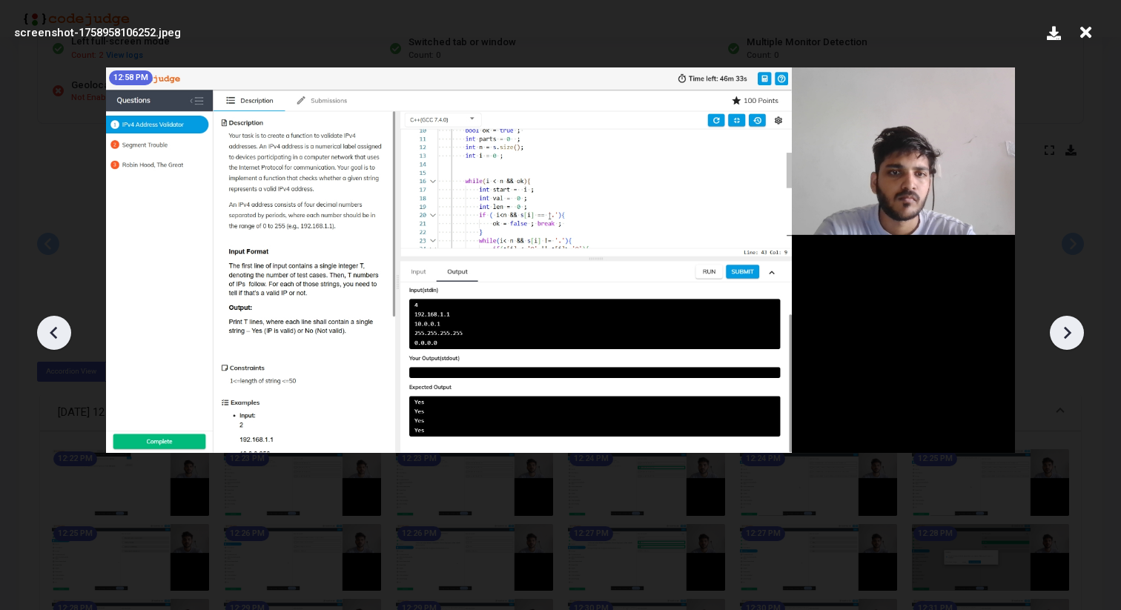
click at [1064, 332] on icon at bounding box center [1067, 333] width 22 height 22
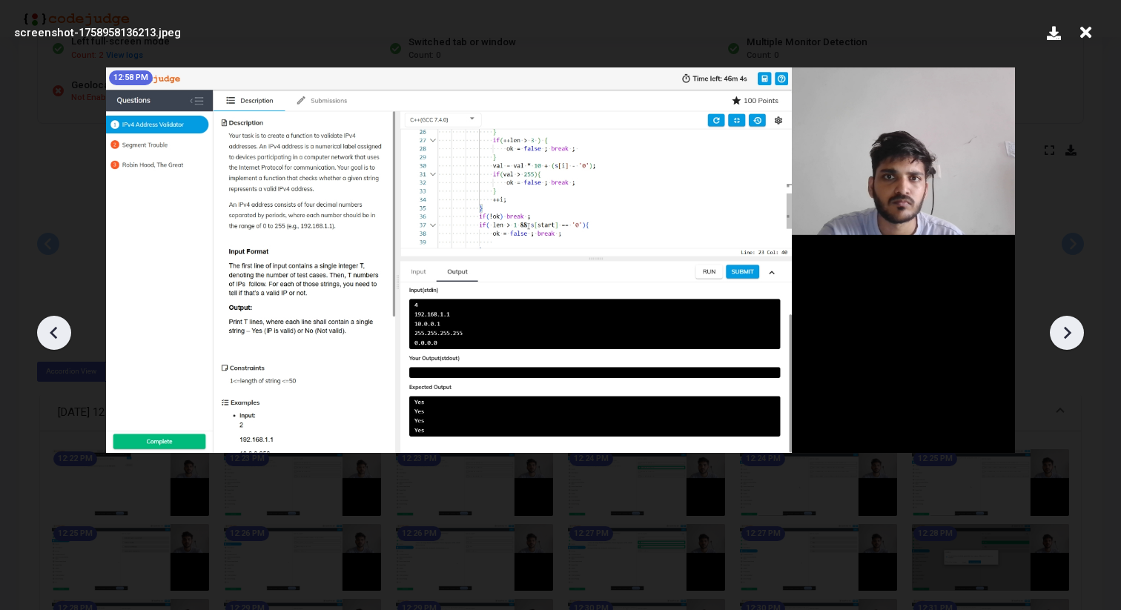
click at [1064, 332] on icon at bounding box center [1067, 333] width 22 height 22
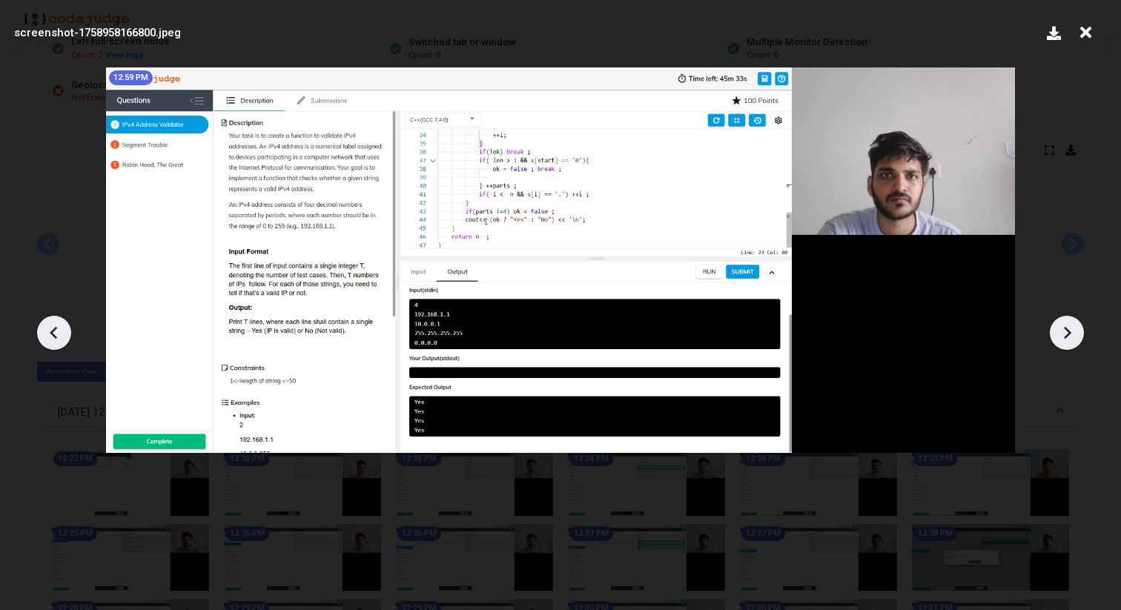
click at [1064, 332] on icon at bounding box center [1067, 333] width 22 height 22
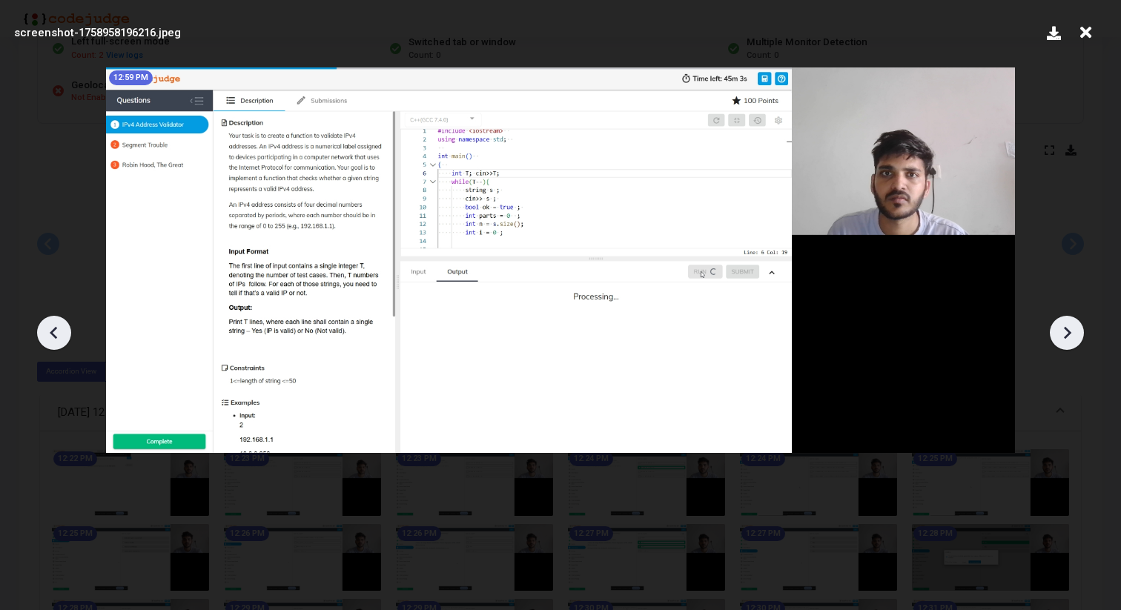
click at [1064, 332] on icon at bounding box center [1067, 333] width 22 height 22
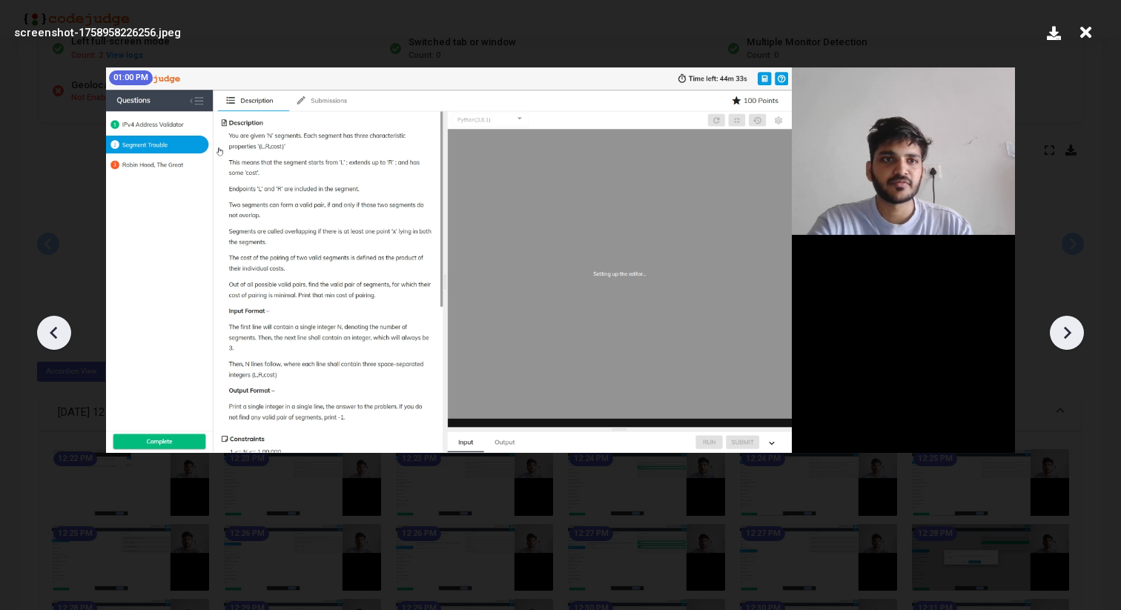
click at [1064, 332] on icon at bounding box center [1067, 333] width 22 height 22
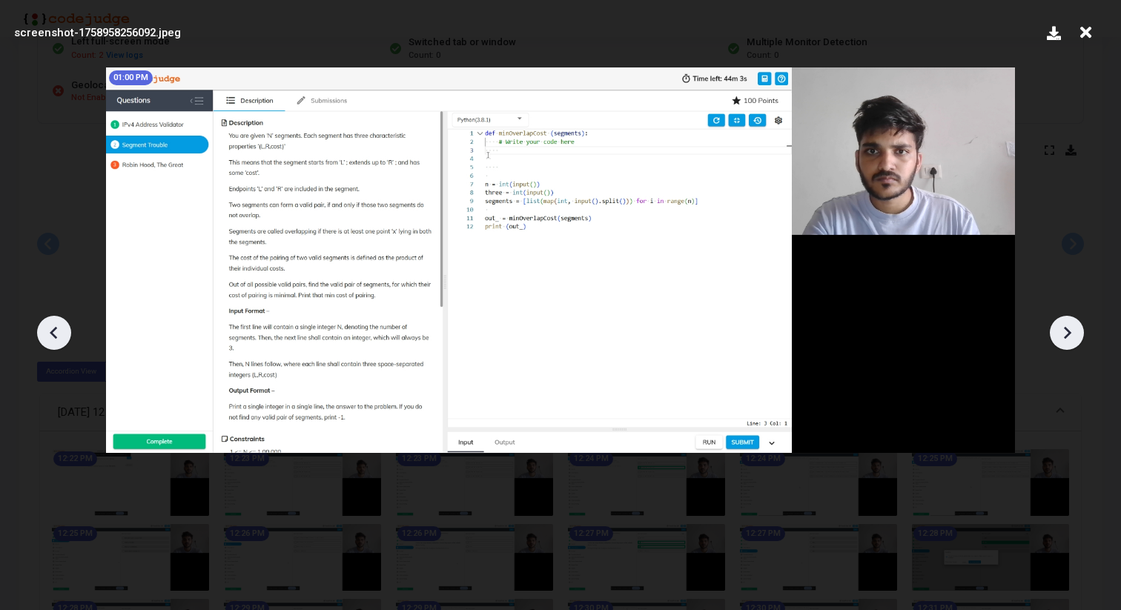
click at [1064, 332] on icon at bounding box center [1067, 333] width 22 height 22
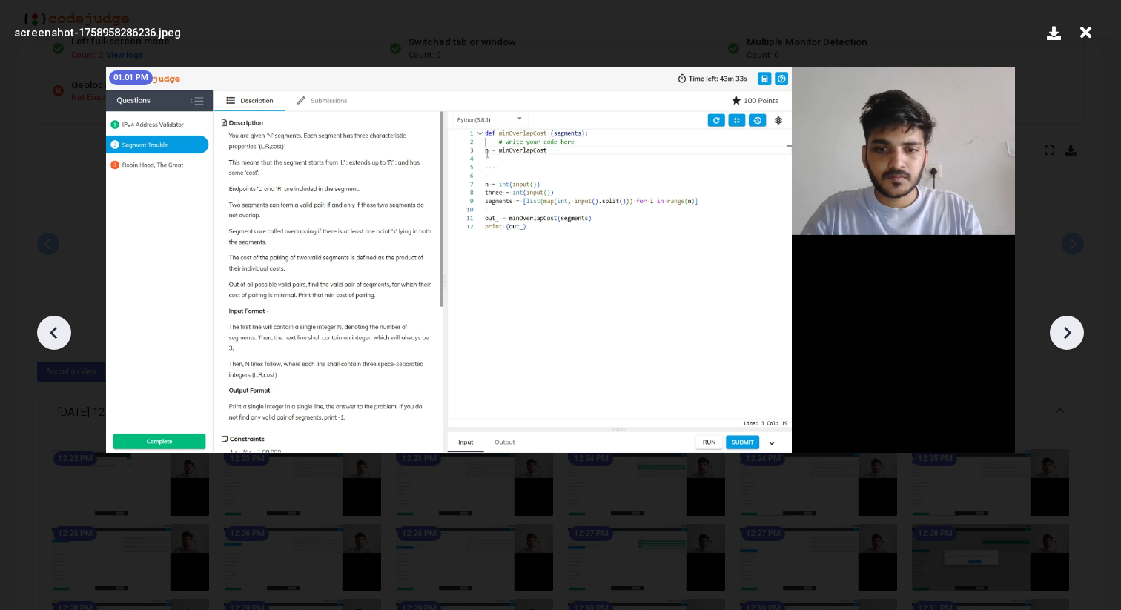
click at [1064, 332] on icon at bounding box center [1067, 333] width 22 height 22
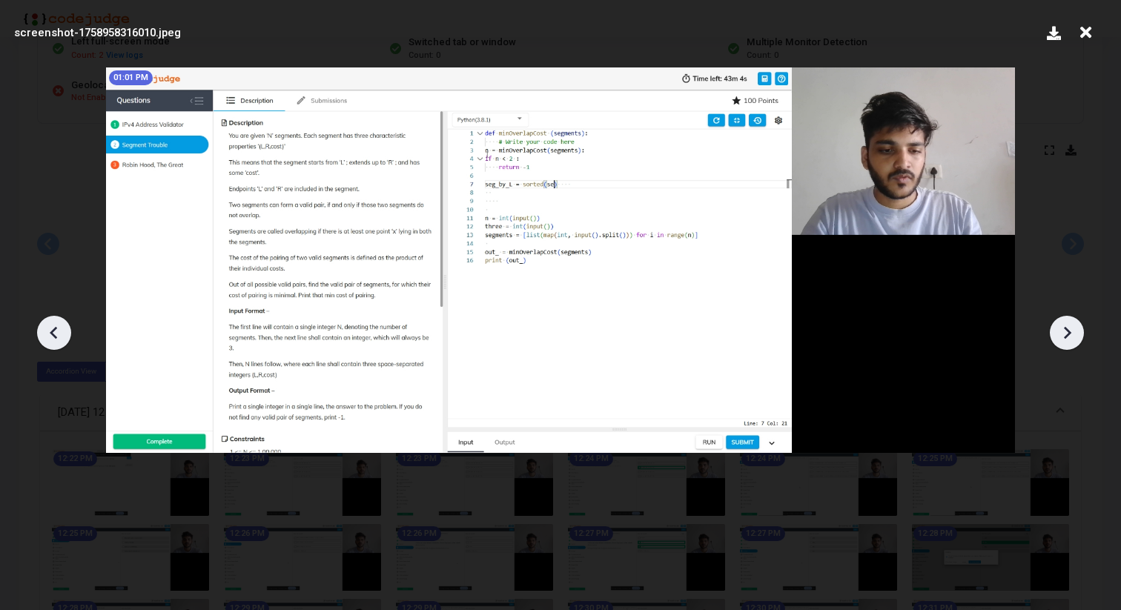
click at [1064, 332] on icon at bounding box center [1067, 333] width 22 height 22
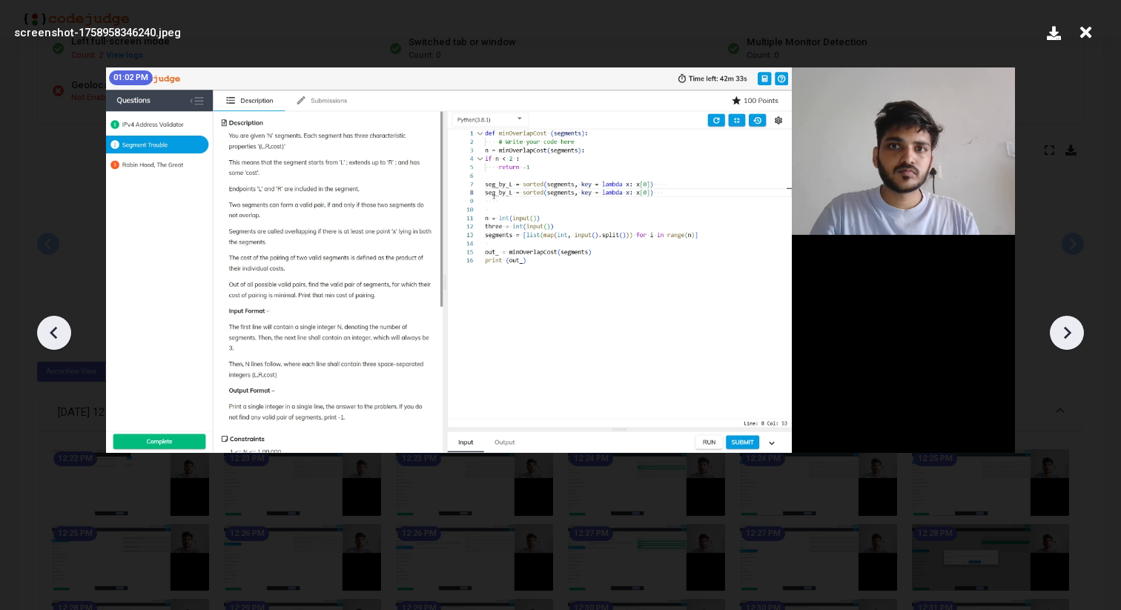
click at [1064, 332] on icon at bounding box center [1067, 333] width 22 height 22
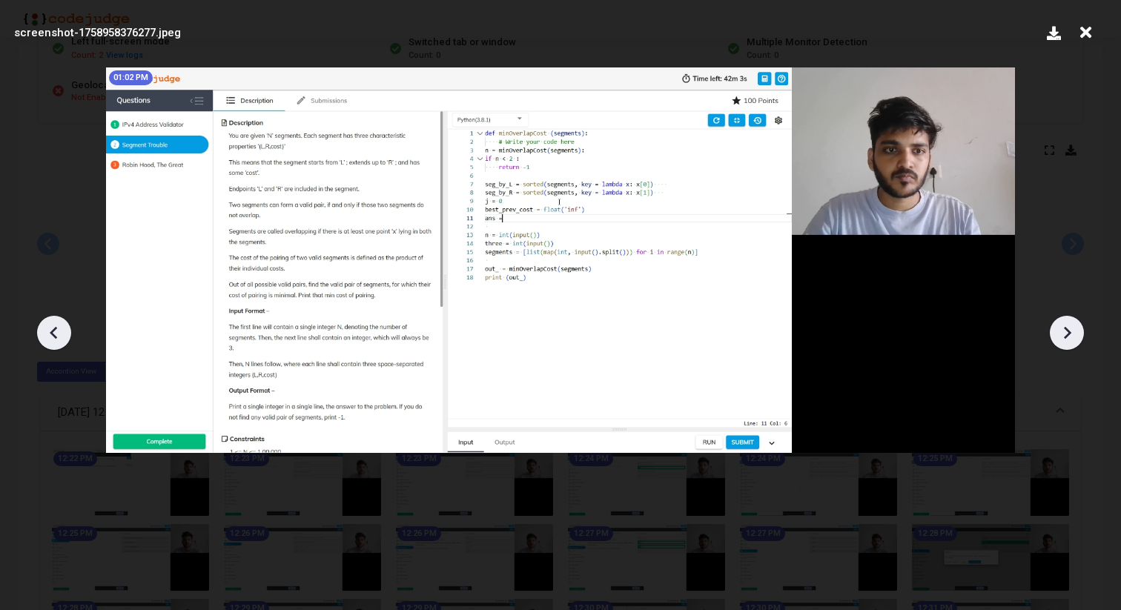
click at [1064, 332] on icon at bounding box center [1067, 333] width 22 height 22
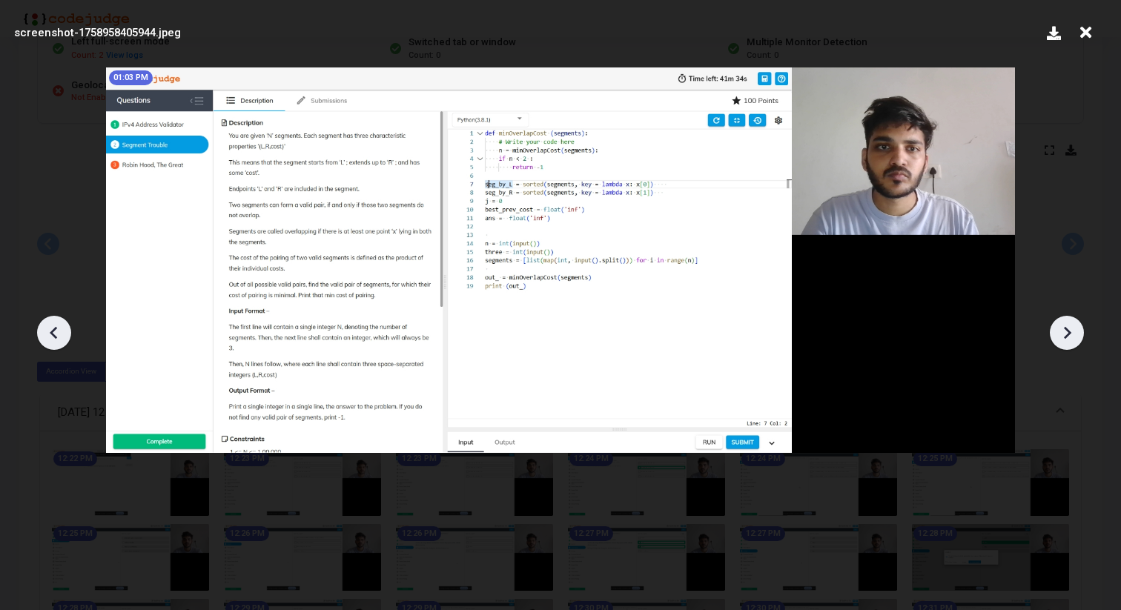
click at [1064, 332] on icon at bounding box center [1067, 333] width 22 height 22
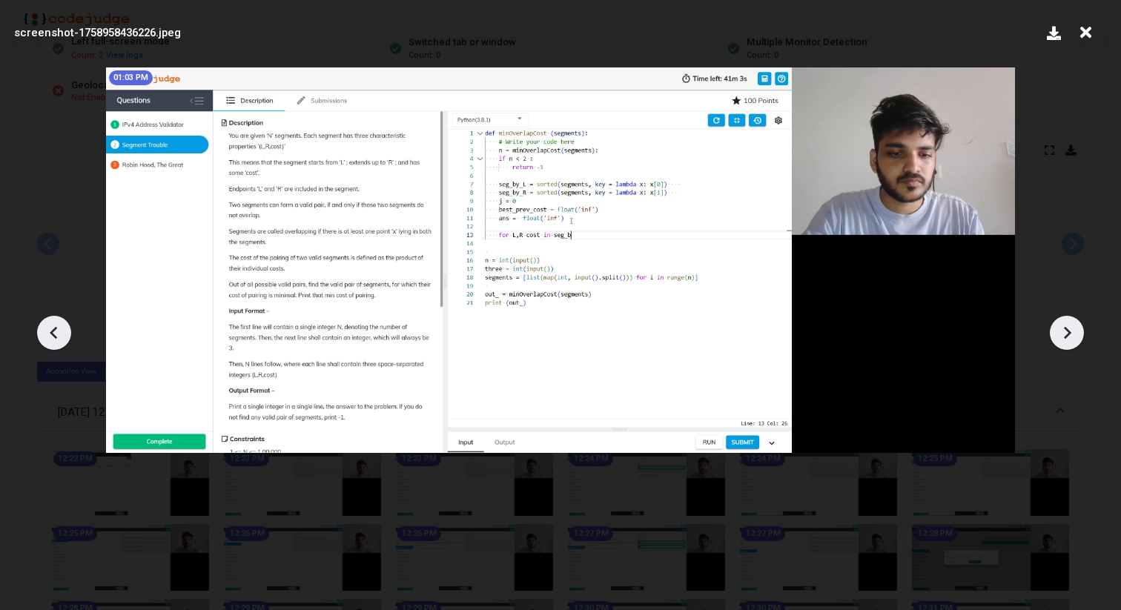
click at [1064, 332] on icon at bounding box center [1067, 333] width 22 height 22
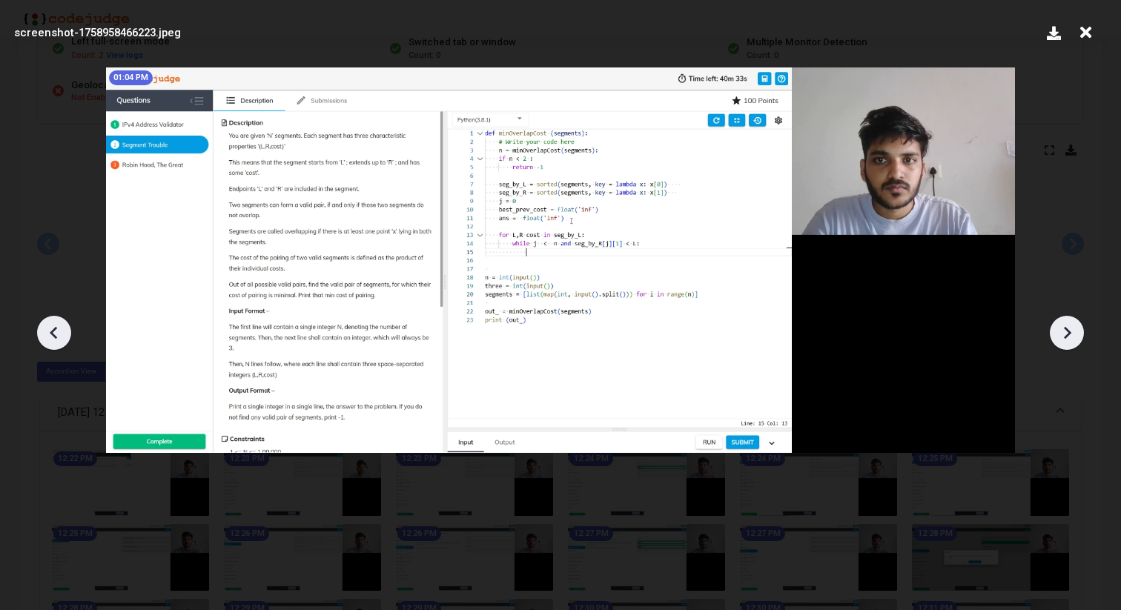
click at [1064, 332] on icon at bounding box center [1067, 333] width 22 height 22
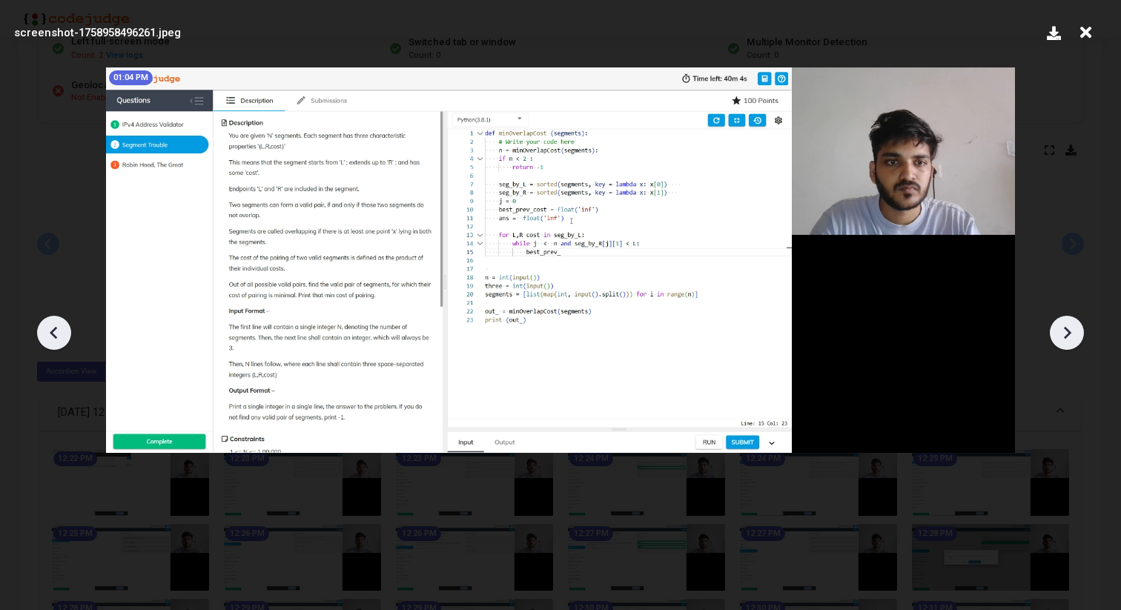
click at [59, 337] on icon at bounding box center [54, 333] width 22 height 22
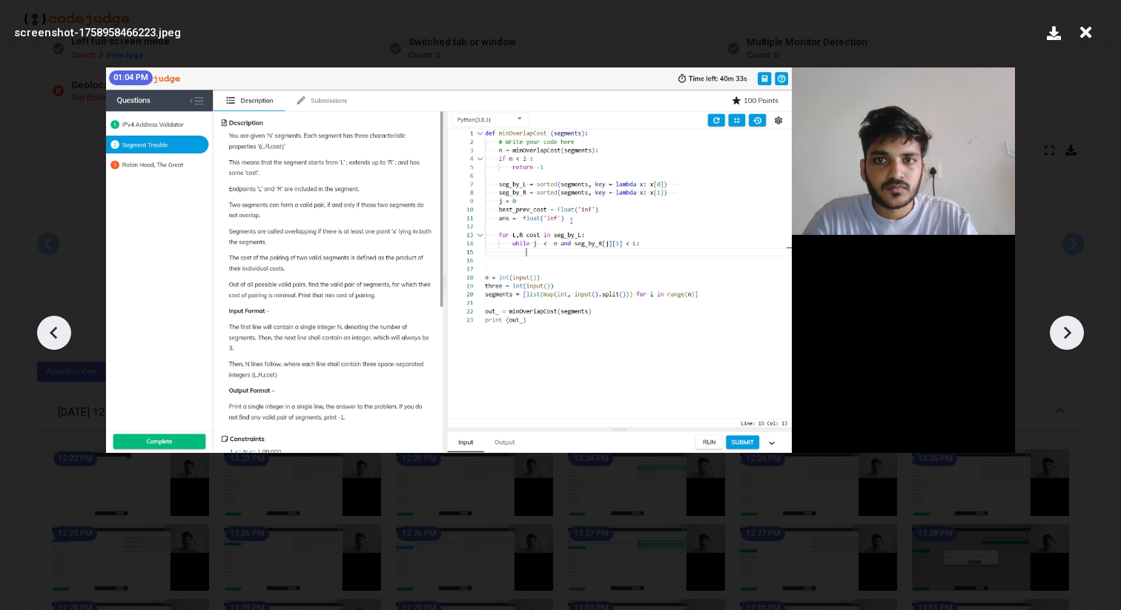
click at [59, 337] on icon at bounding box center [54, 333] width 22 height 22
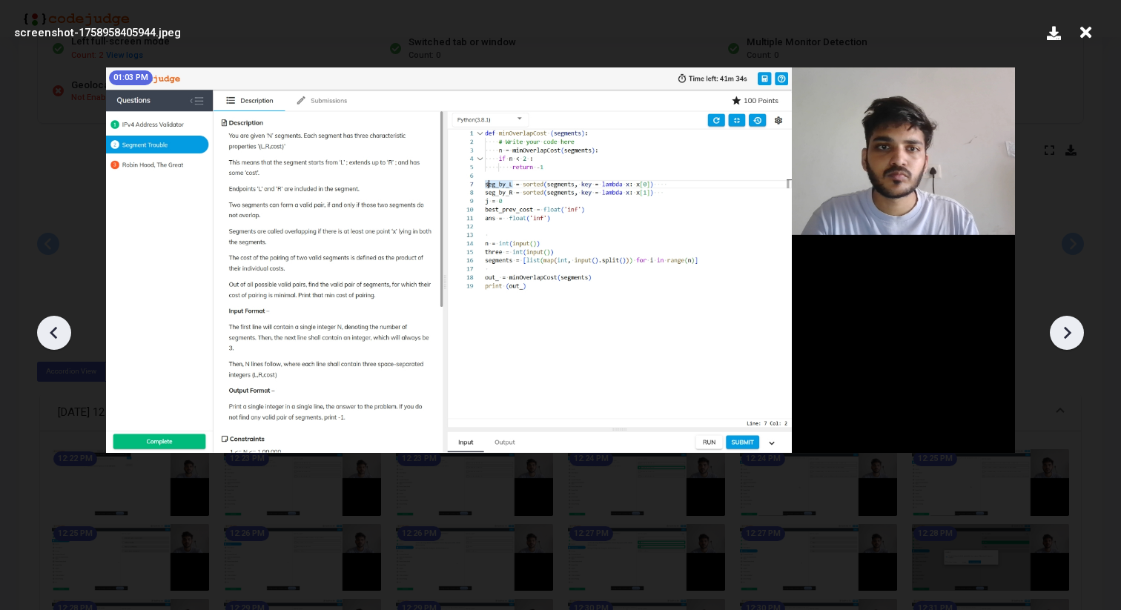
click at [59, 337] on icon at bounding box center [54, 333] width 22 height 22
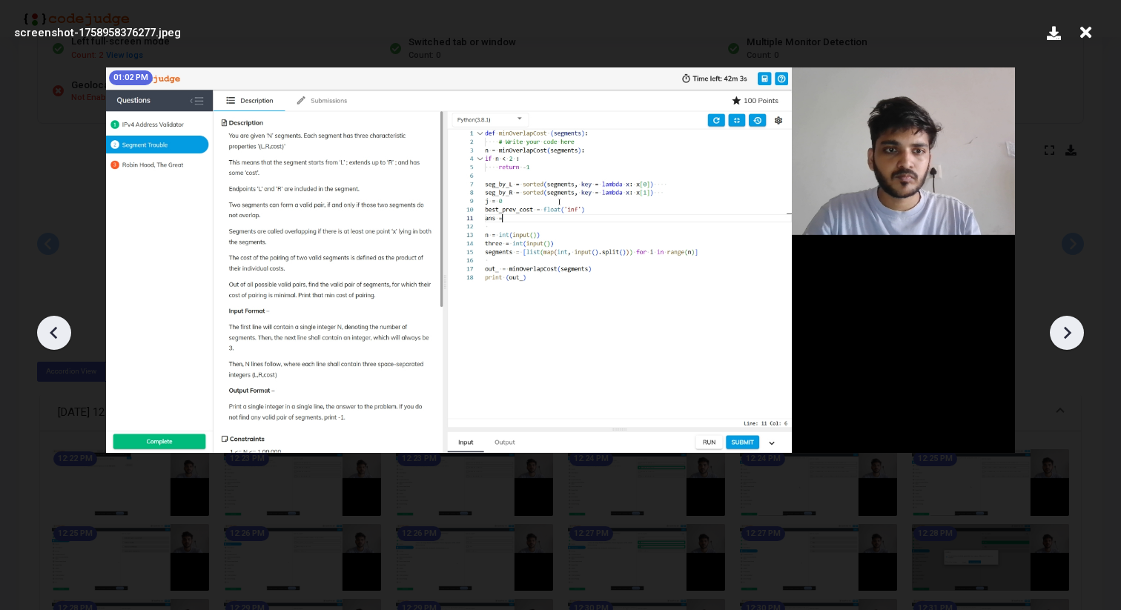
click at [59, 337] on icon at bounding box center [54, 333] width 22 height 22
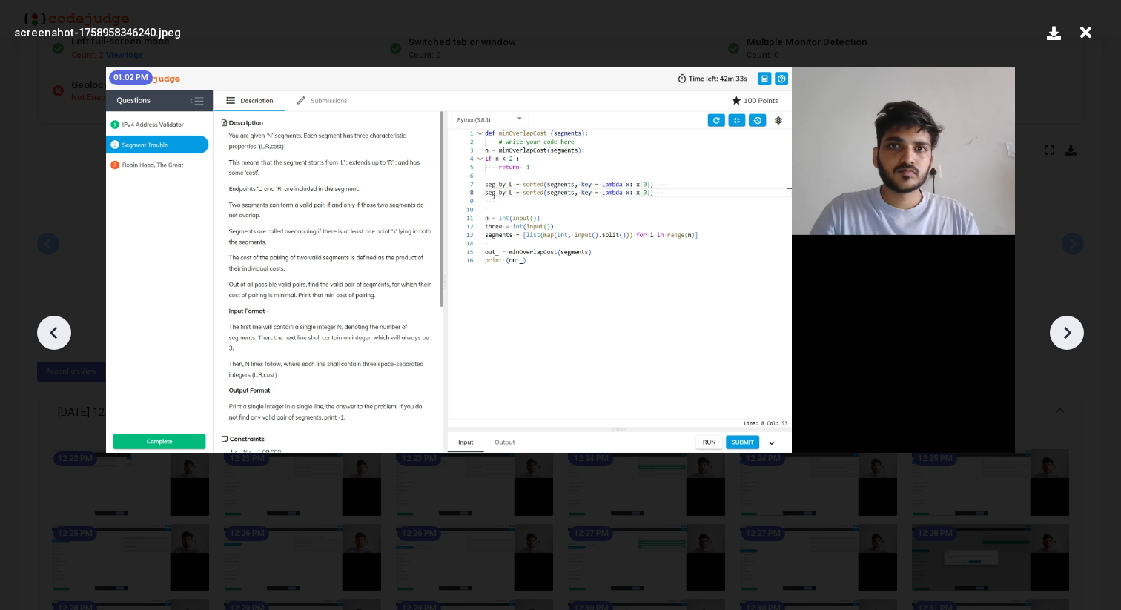
click at [50, 328] on icon at bounding box center [54, 333] width 22 height 22
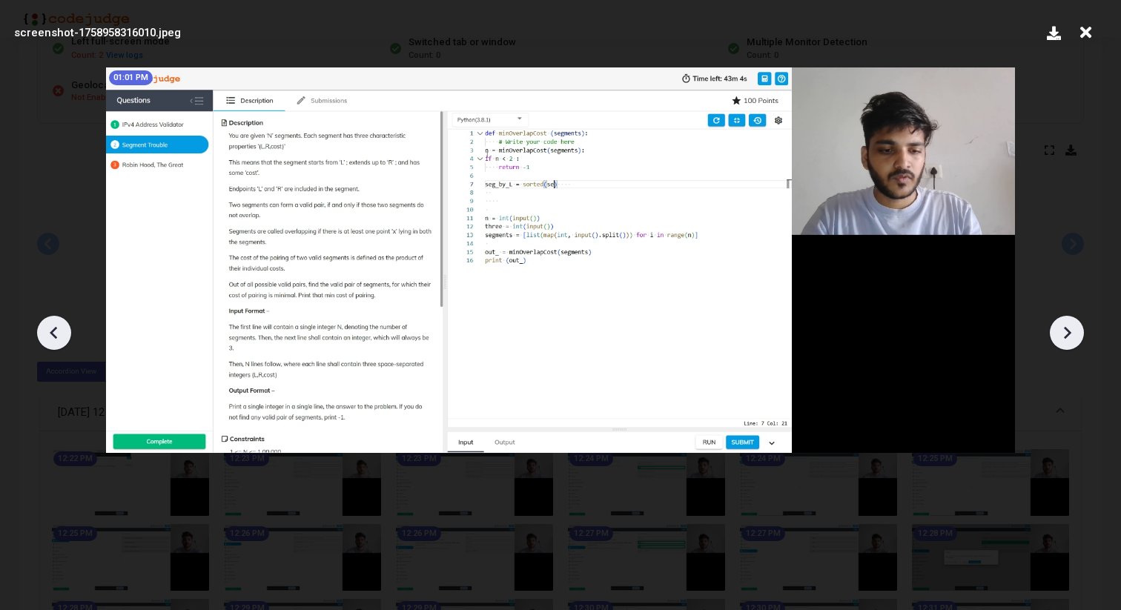
click at [50, 328] on icon at bounding box center [54, 333] width 22 height 22
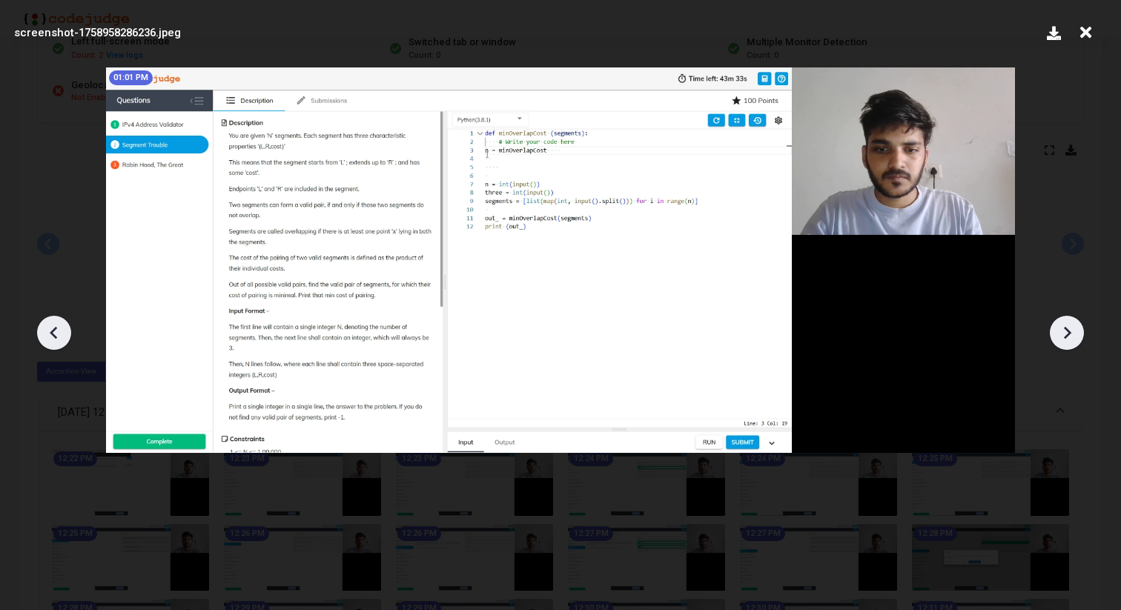
click at [1062, 332] on icon at bounding box center [1067, 333] width 22 height 22
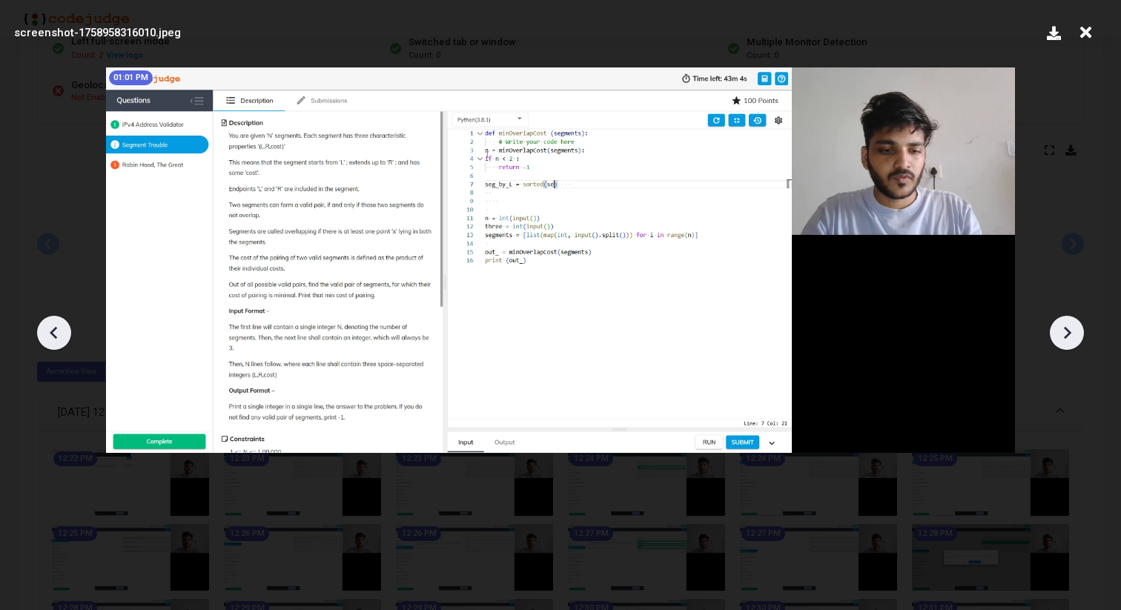
click at [1062, 332] on icon at bounding box center [1067, 333] width 22 height 22
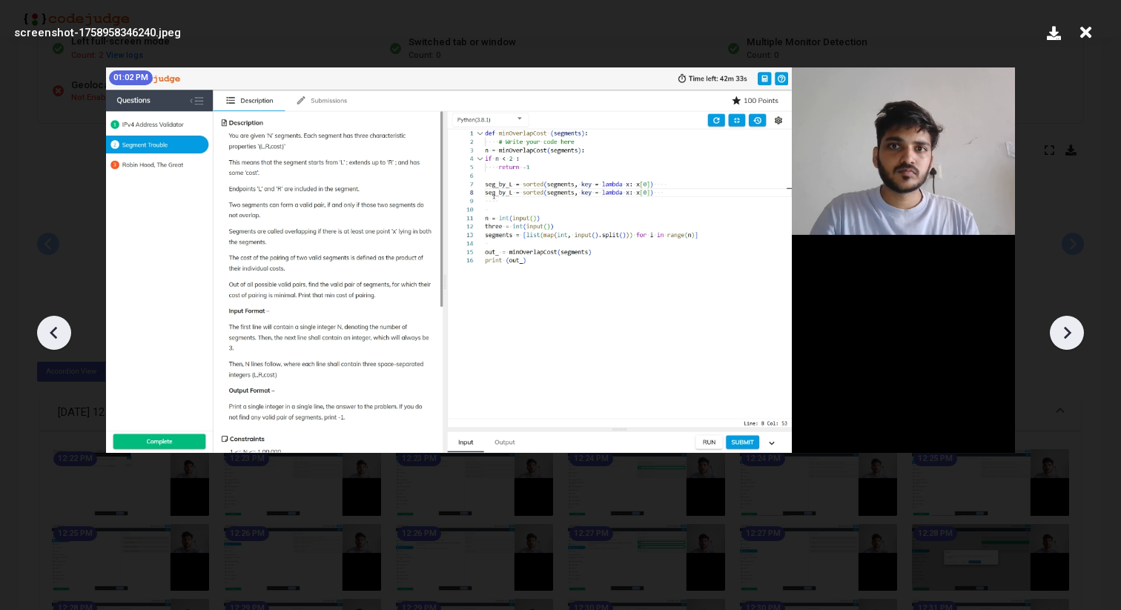
click at [1062, 332] on icon at bounding box center [1067, 333] width 22 height 22
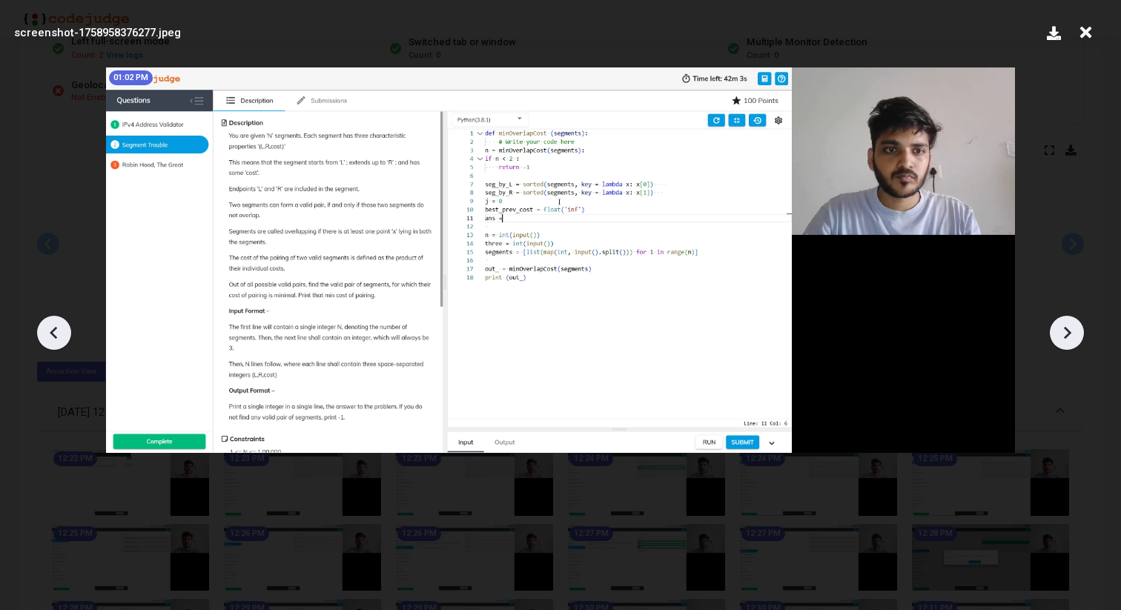
click at [1062, 332] on icon at bounding box center [1067, 333] width 22 height 22
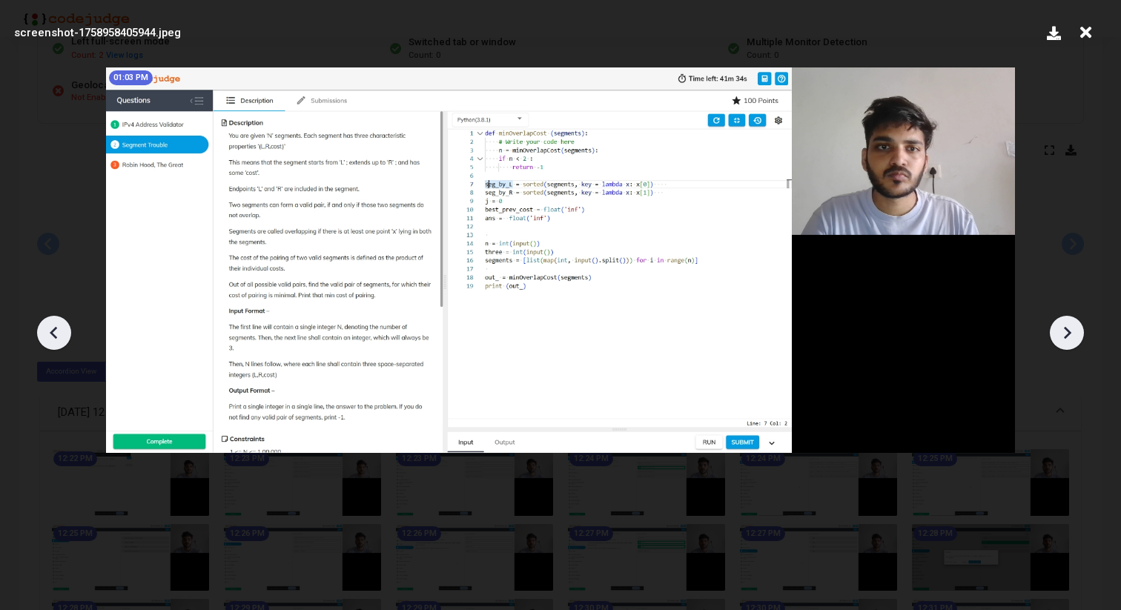
click at [1062, 332] on icon at bounding box center [1067, 333] width 22 height 22
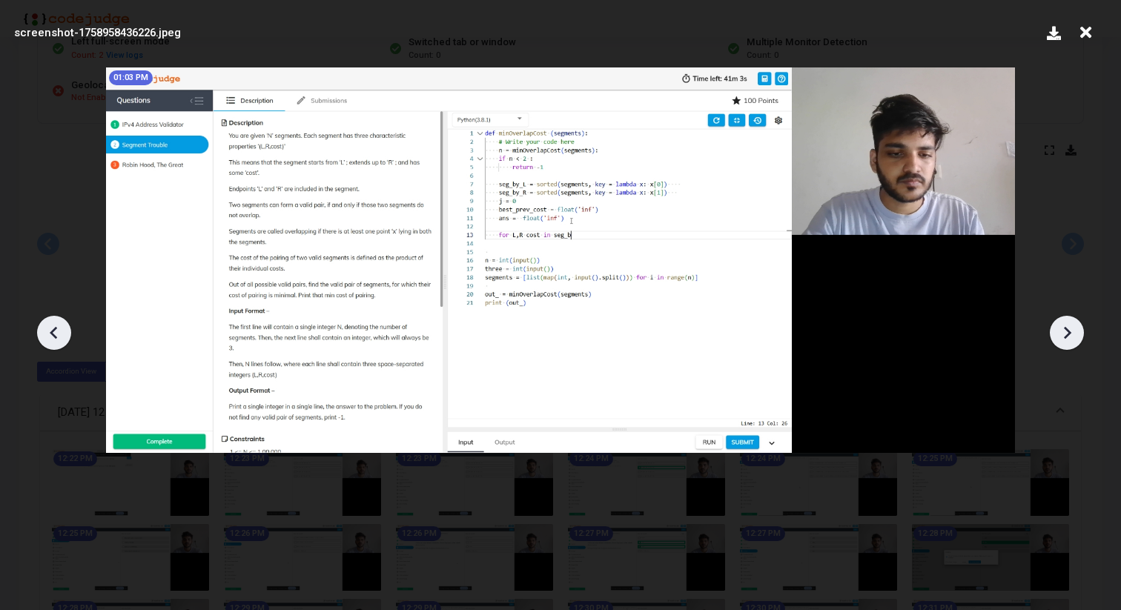
click at [1062, 332] on icon at bounding box center [1067, 333] width 22 height 22
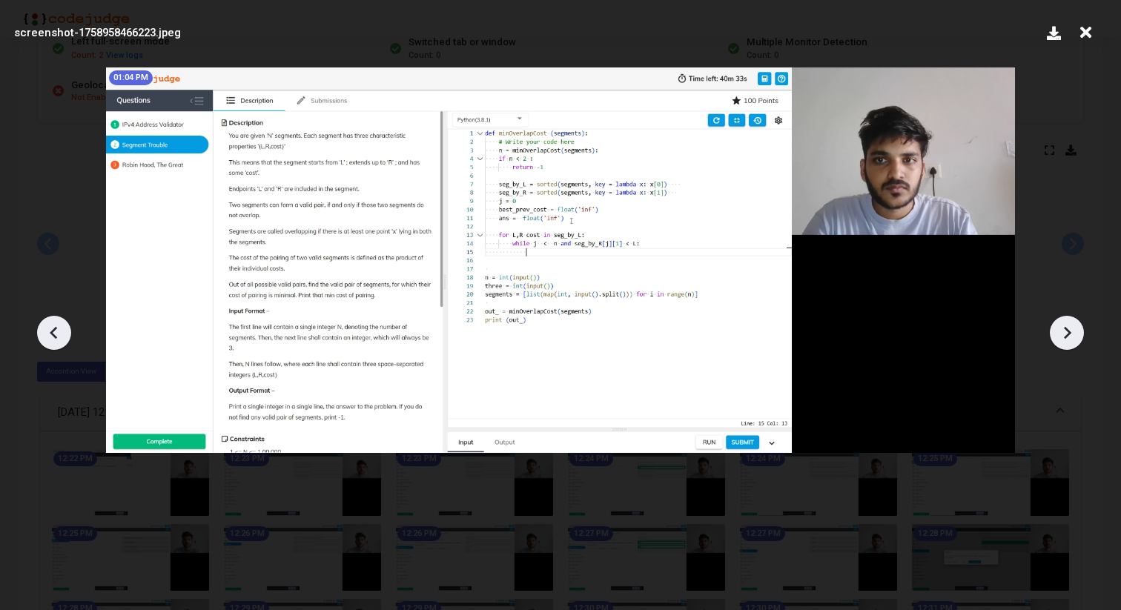
click at [1062, 332] on icon at bounding box center [1067, 333] width 22 height 22
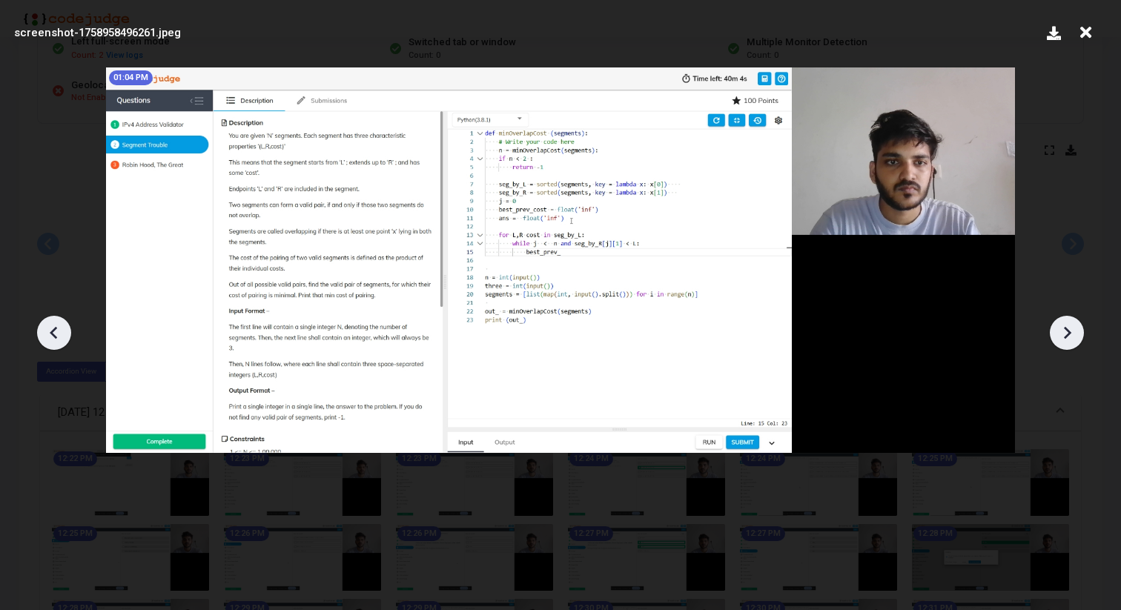
click at [1062, 332] on icon at bounding box center [1067, 333] width 22 height 22
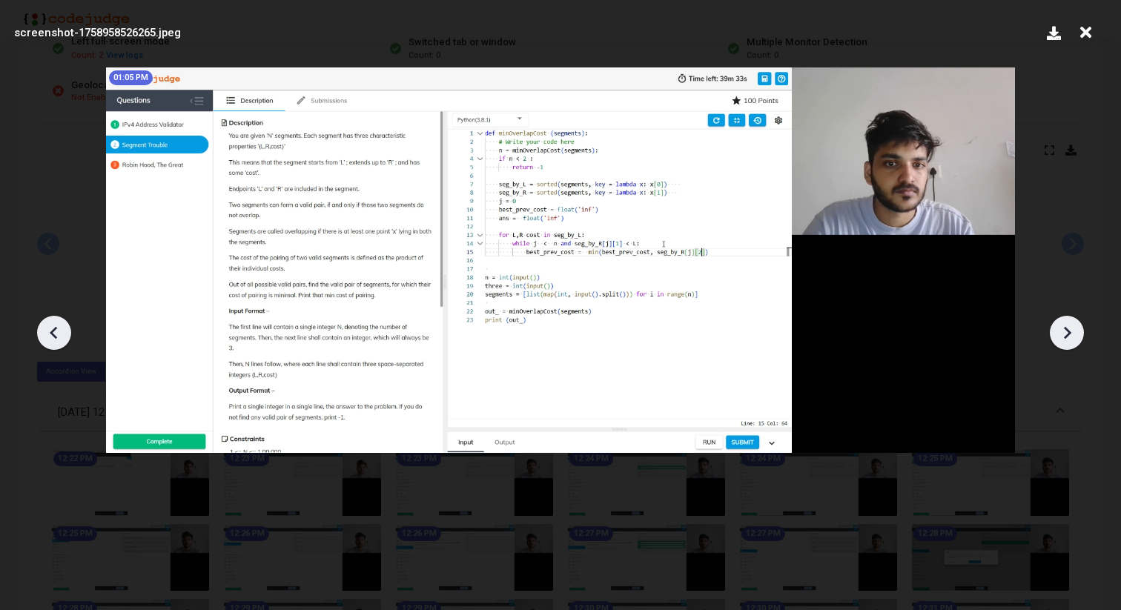
click at [1062, 332] on icon at bounding box center [1067, 333] width 22 height 22
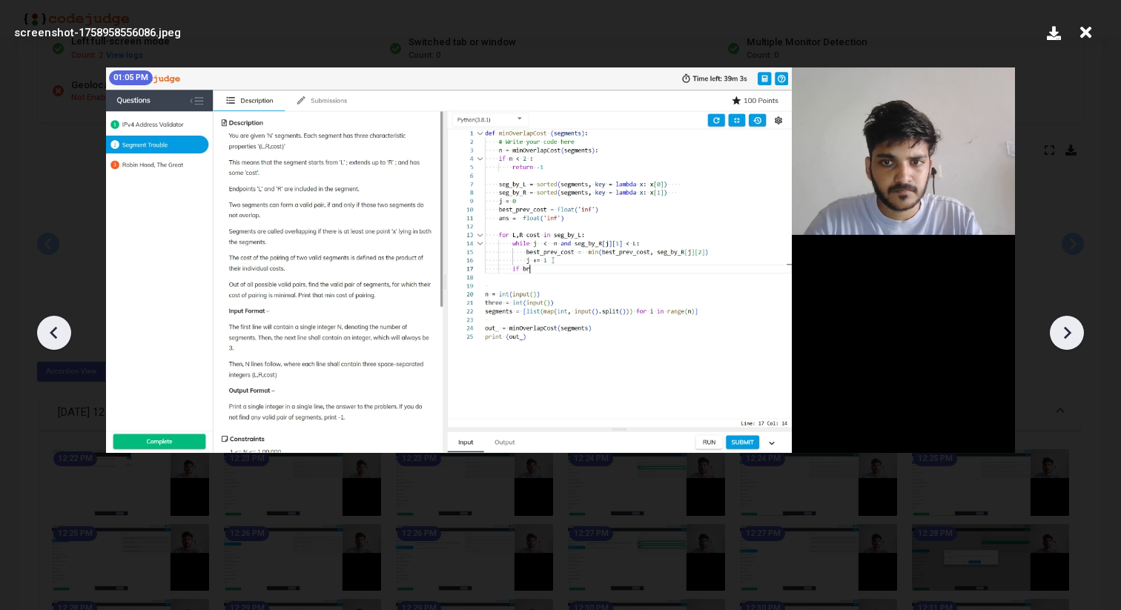
click at [1062, 332] on icon at bounding box center [1067, 333] width 22 height 22
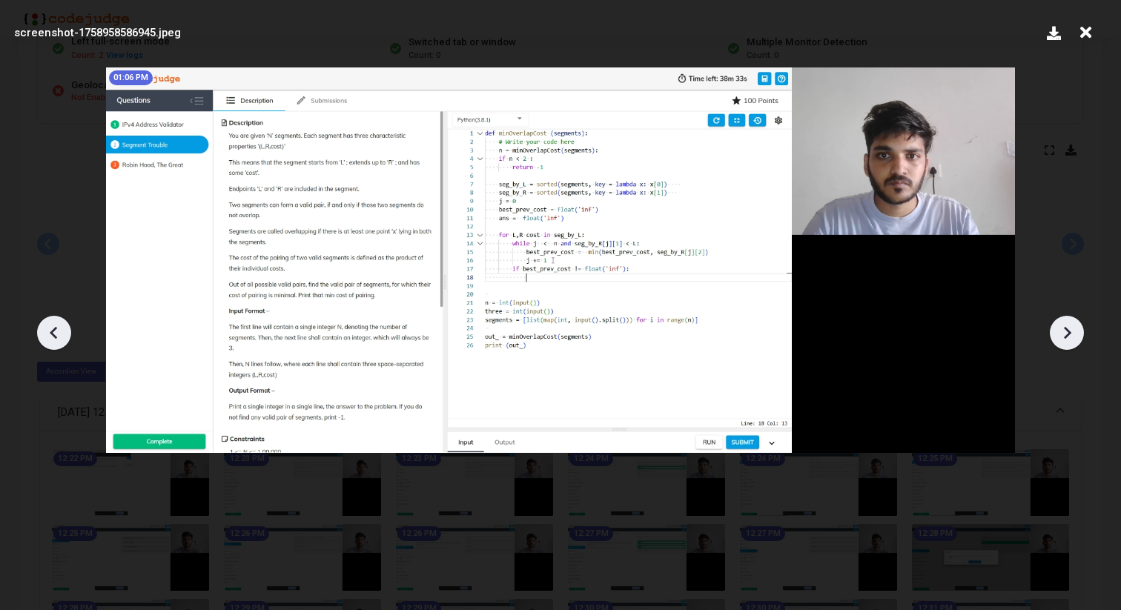
click at [1062, 332] on icon at bounding box center [1067, 333] width 22 height 22
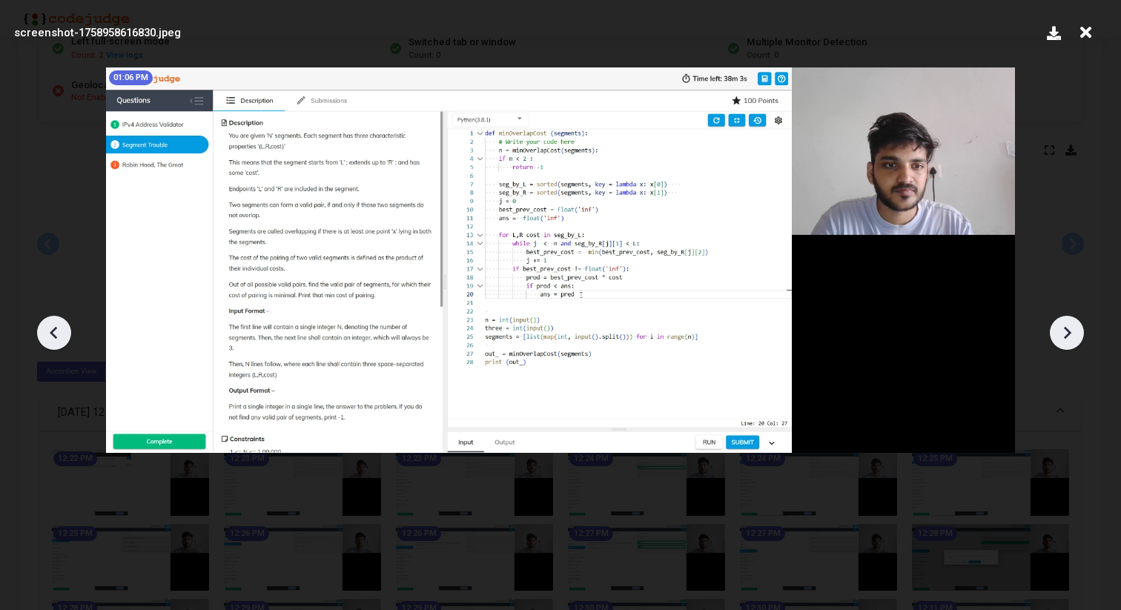
click at [1062, 332] on icon at bounding box center [1067, 333] width 22 height 22
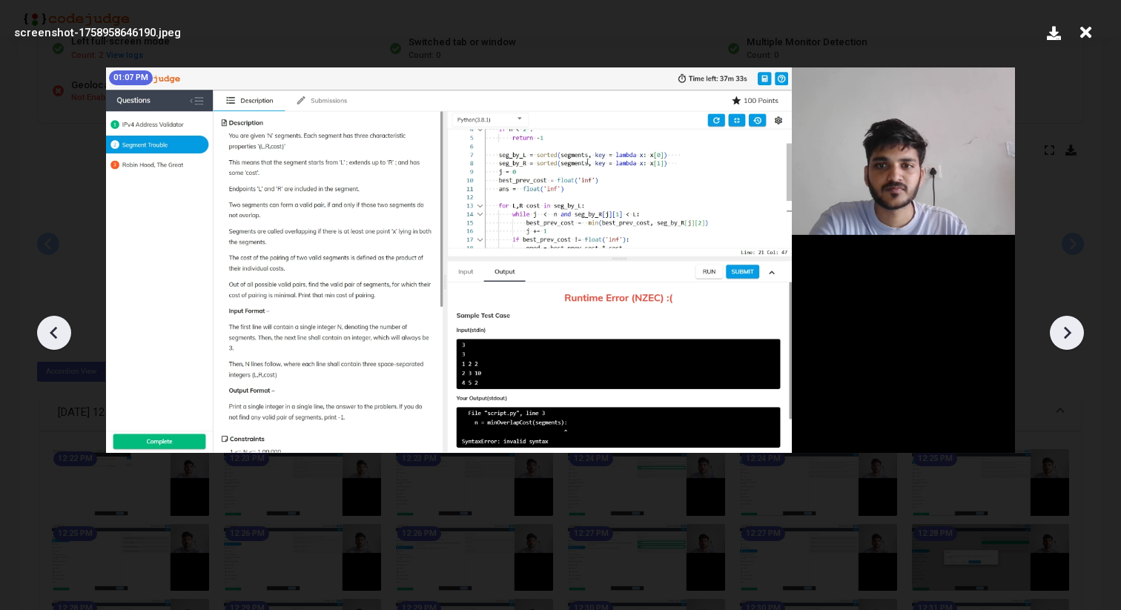
click at [1062, 332] on icon at bounding box center [1067, 333] width 22 height 22
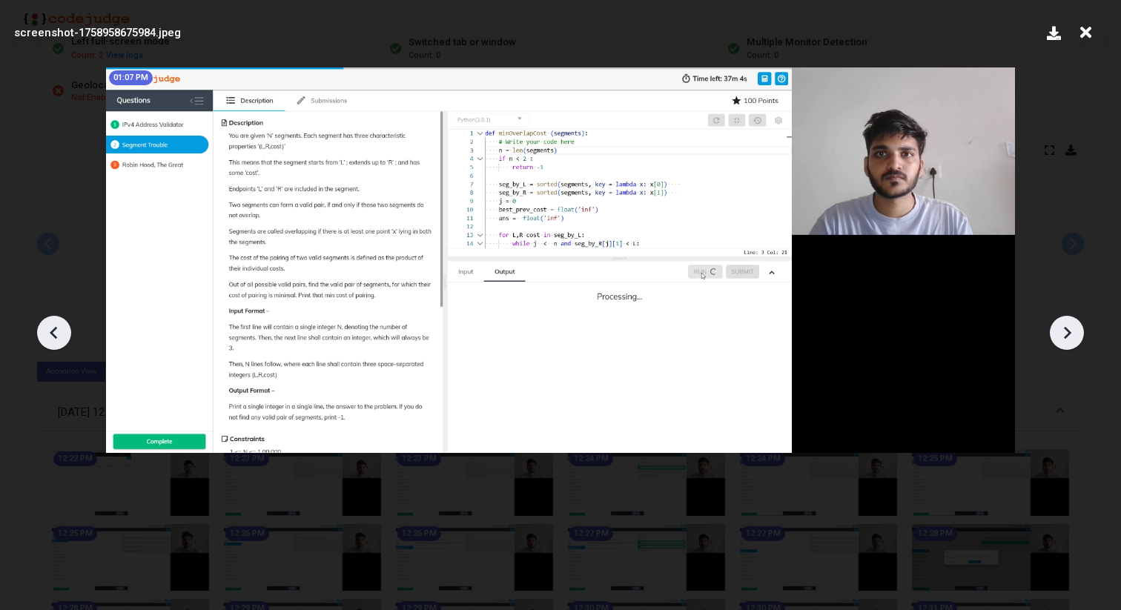
click at [1062, 332] on icon at bounding box center [1067, 333] width 22 height 22
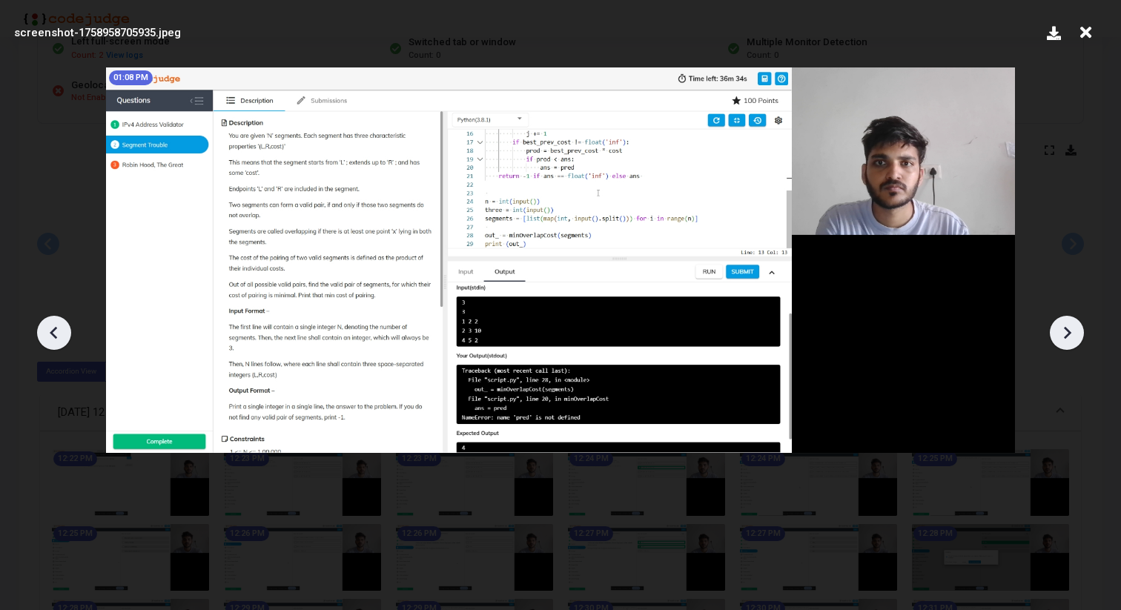
click at [1062, 332] on icon at bounding box center [1067, 333] width 22 height 22
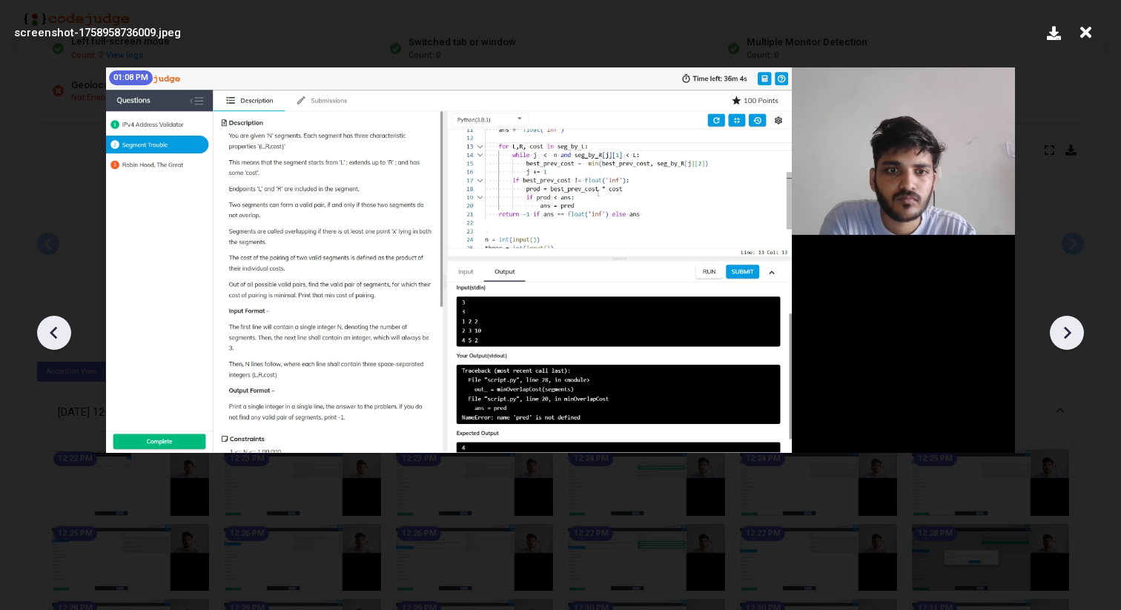
click at [1062, 332] on icon at bounding box center [1067, 333] width 22 height 22
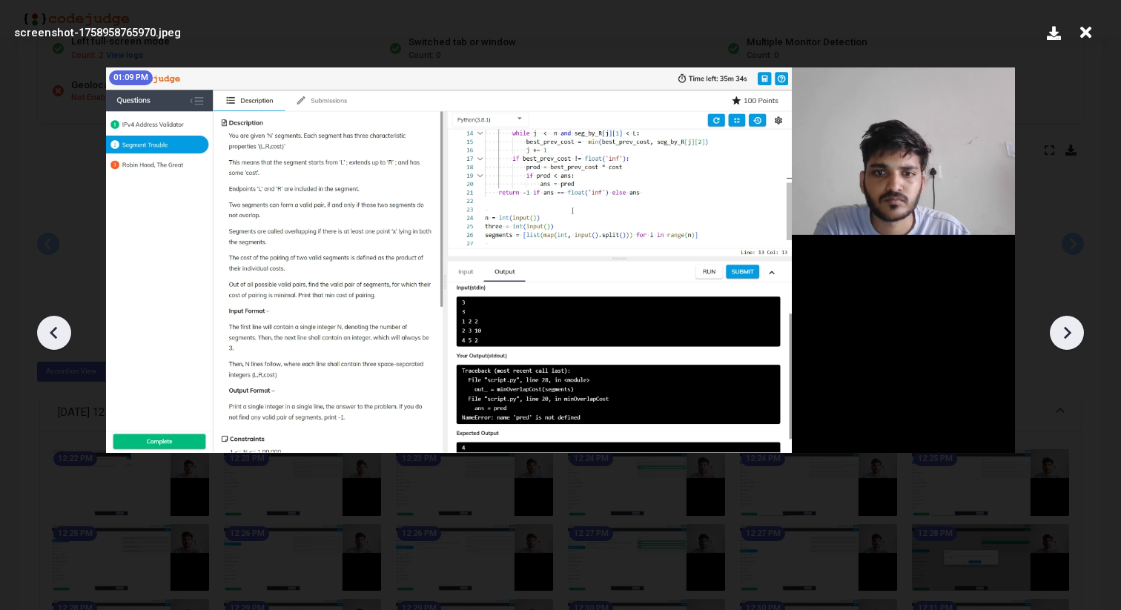
click at [1062, 332] on icon at bounding box center [1067, 333] width 22 height 22
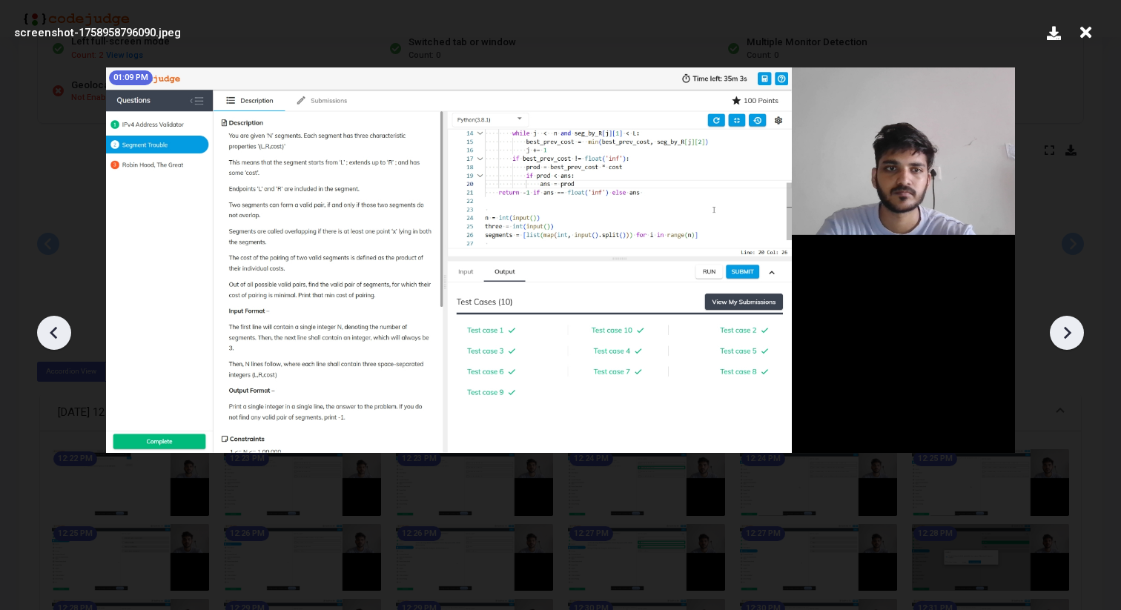
click at [1062, 331] on icon at bounding box center [1067, 333] width 22 height 22
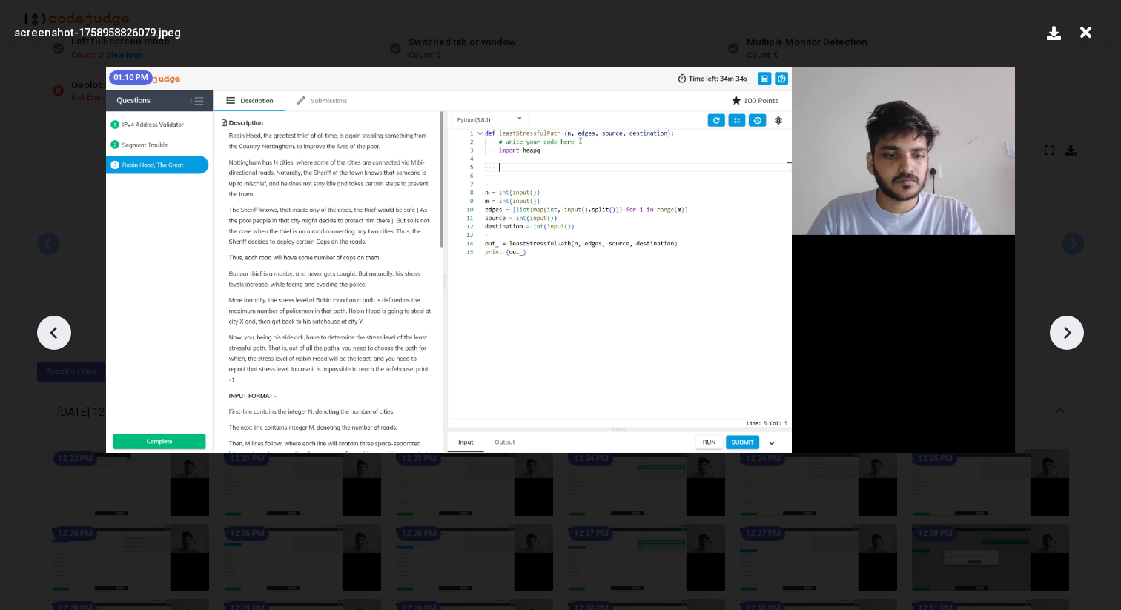
click at [1062, 331] on icon at bounding box center [1067, 333] width 22 height 22
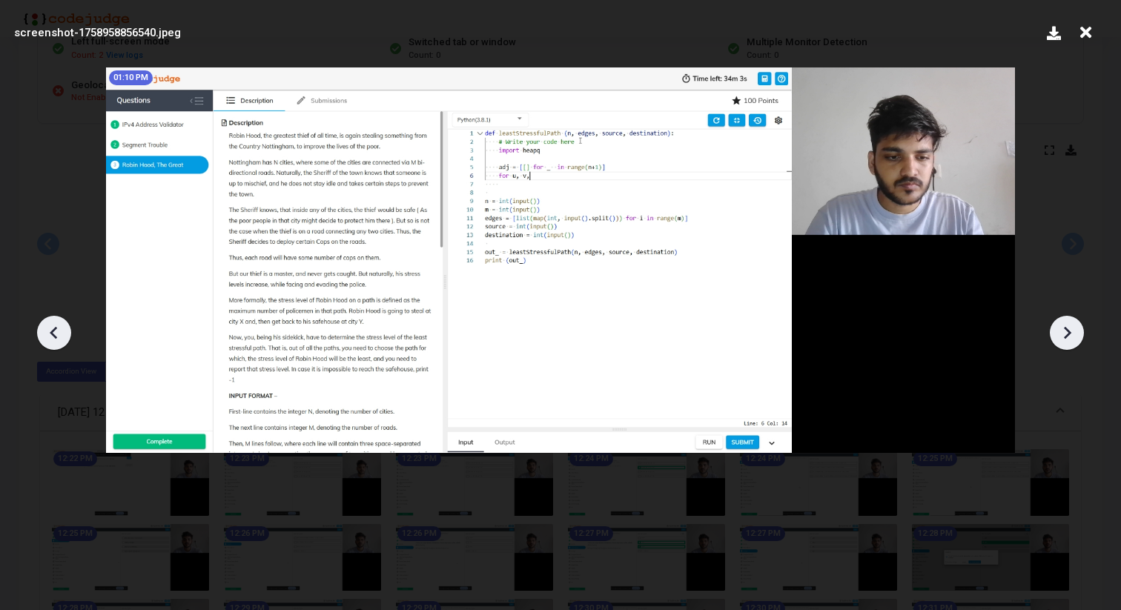
click at [1062, 331] on icon at bounding box center [1067, 333] width 22 height 22
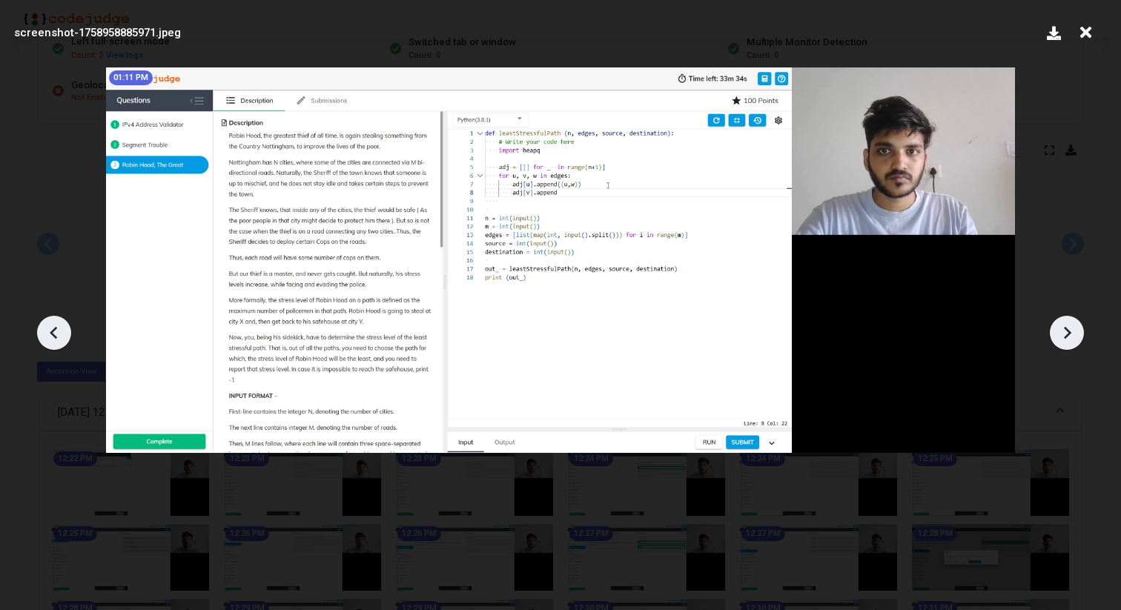
click at [1062, 331] on icon at bounding box center [1067, 333] width 22 height 22
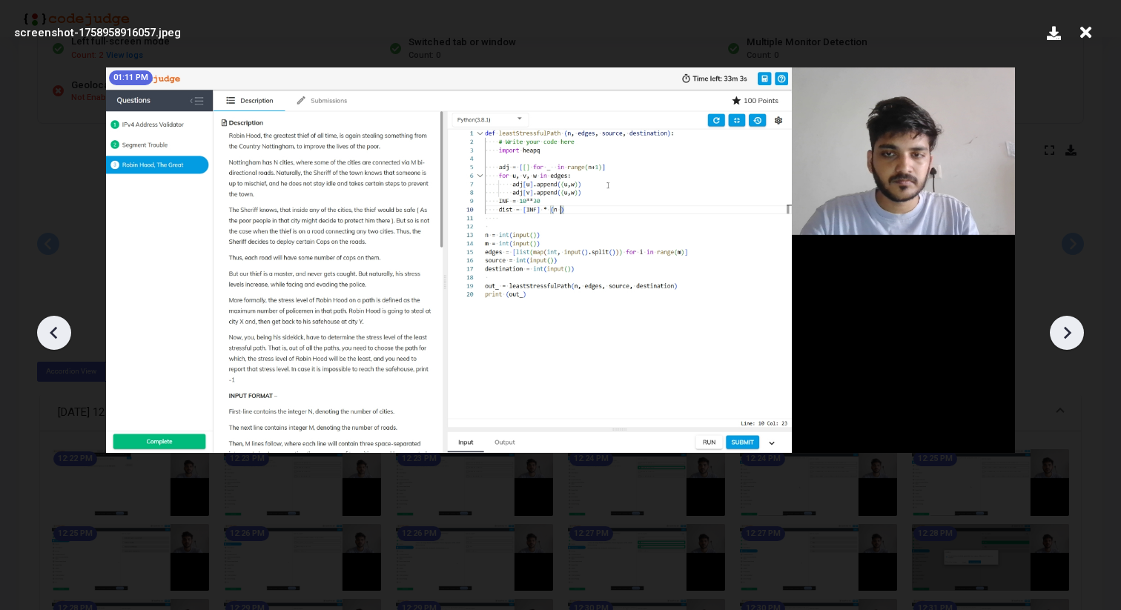
click at [1062, 331] on icon at bounding box center [1067, 333] width 22 height 22
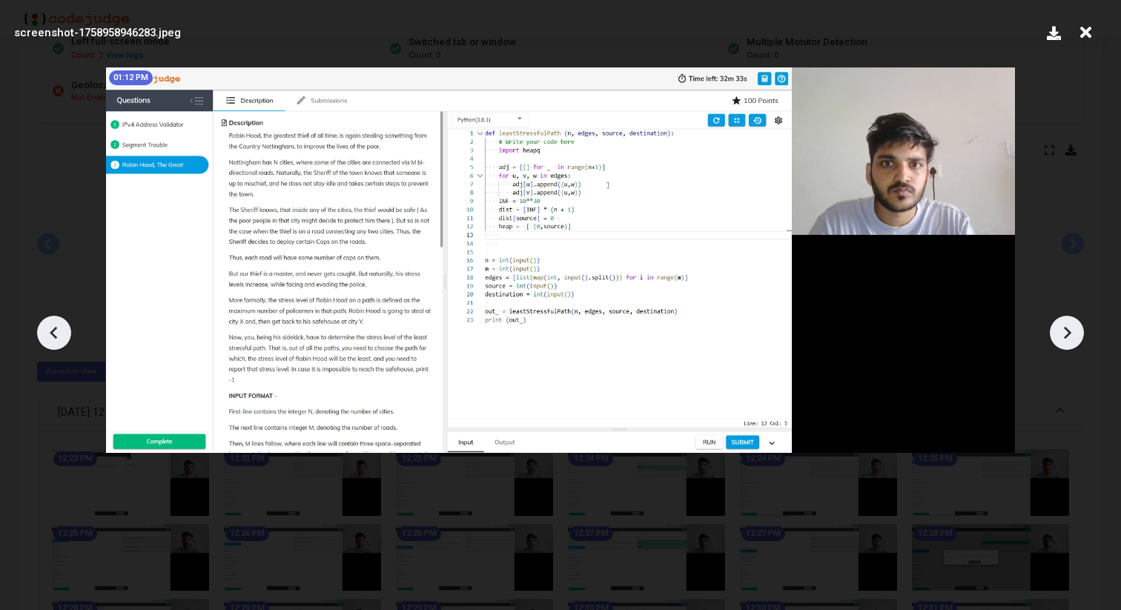
click at [1062, 331] on icon at bounding box center [1067, 333] width 22 height 22
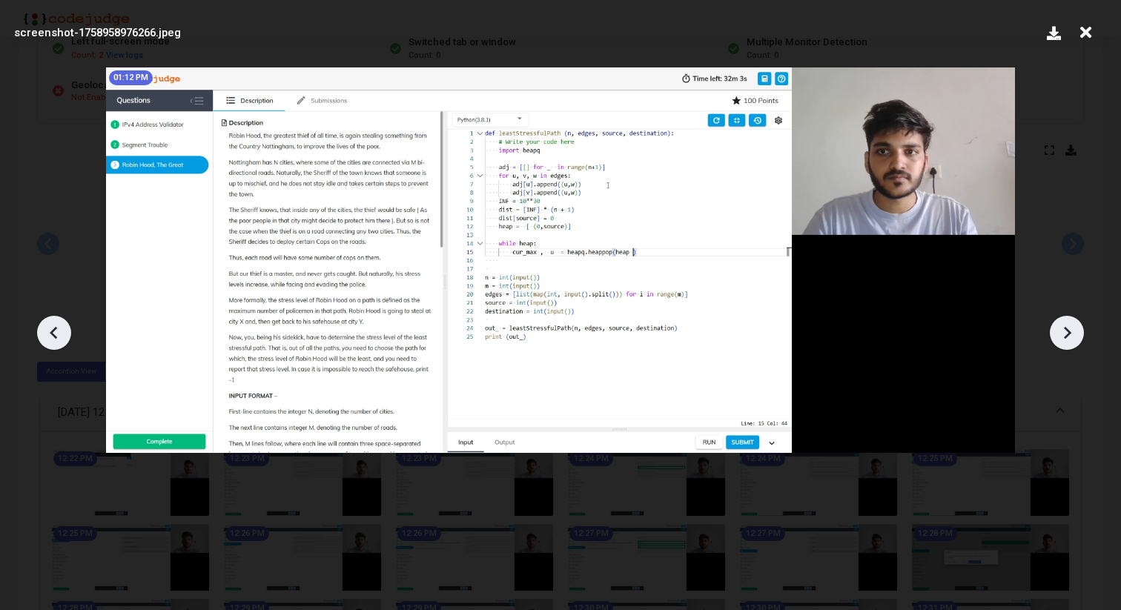
click at [1062, 331] on icon at bounding box center [1067, 333] width 22 height 22
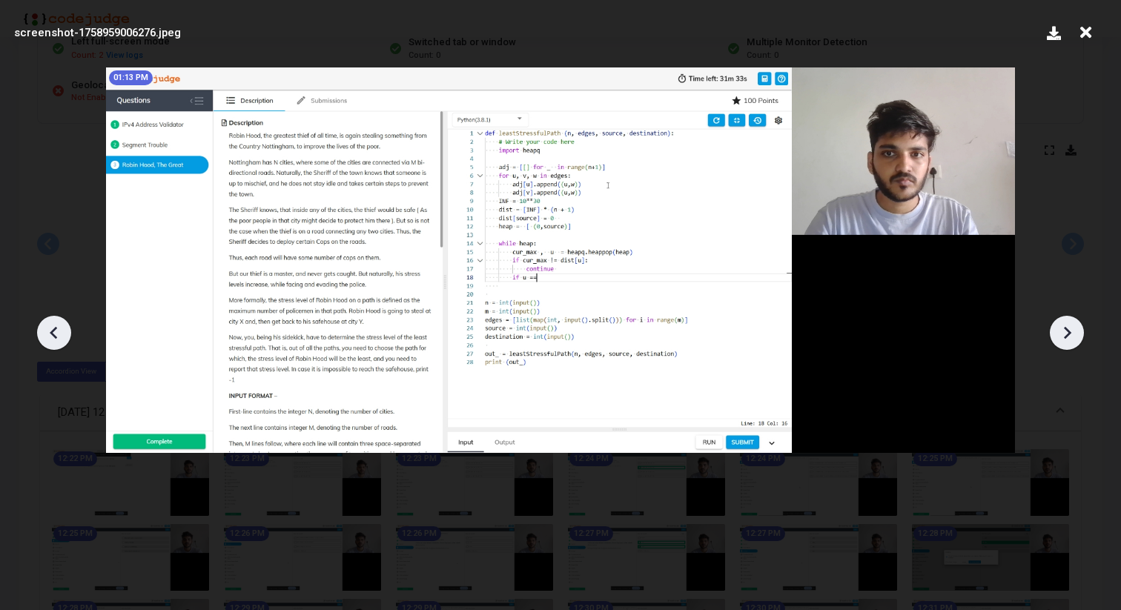
click at [1062, 331] on icon at bounding box center [1067, 333] width 22 height 22
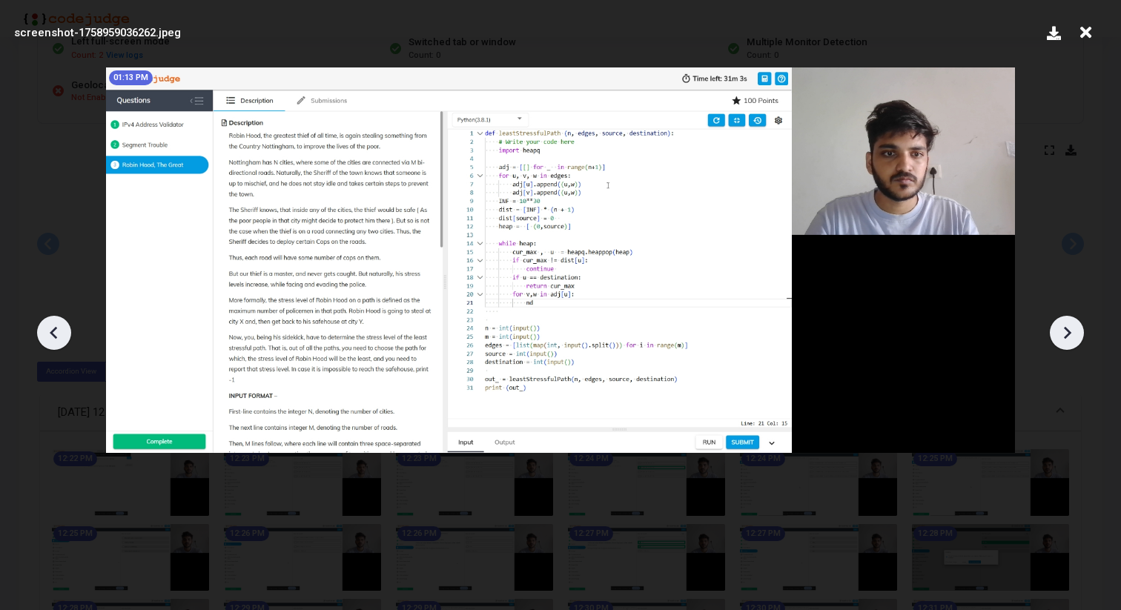
click at [1062, 331] on icon at bounding box center [1067, 333] width 22 height 22
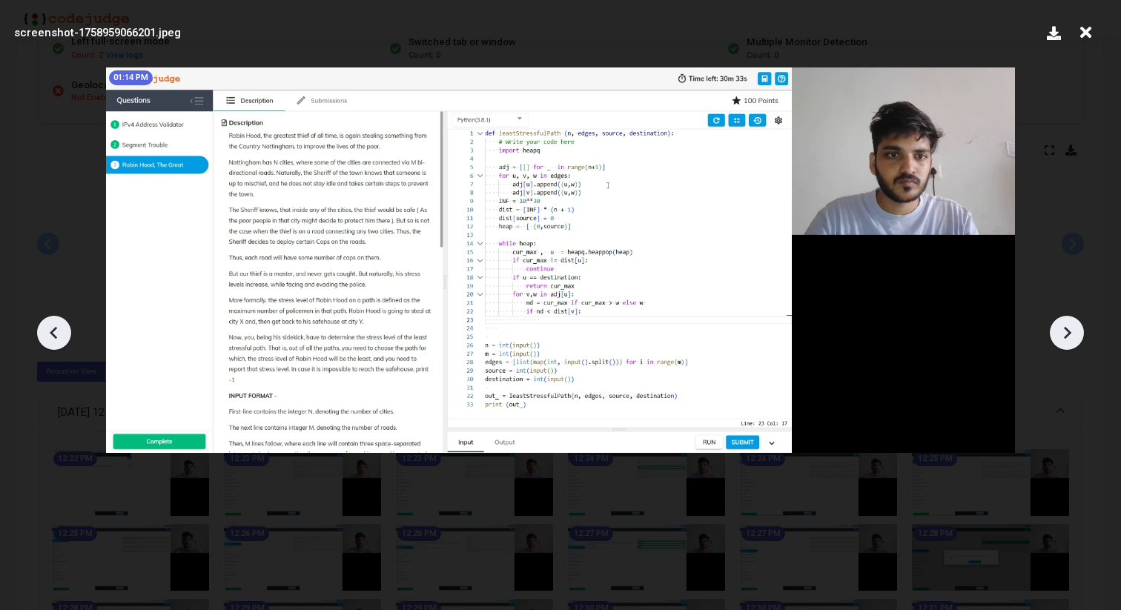
click at [1062, 331] on icon at bounding box center [1067, 333] width 22 height 22
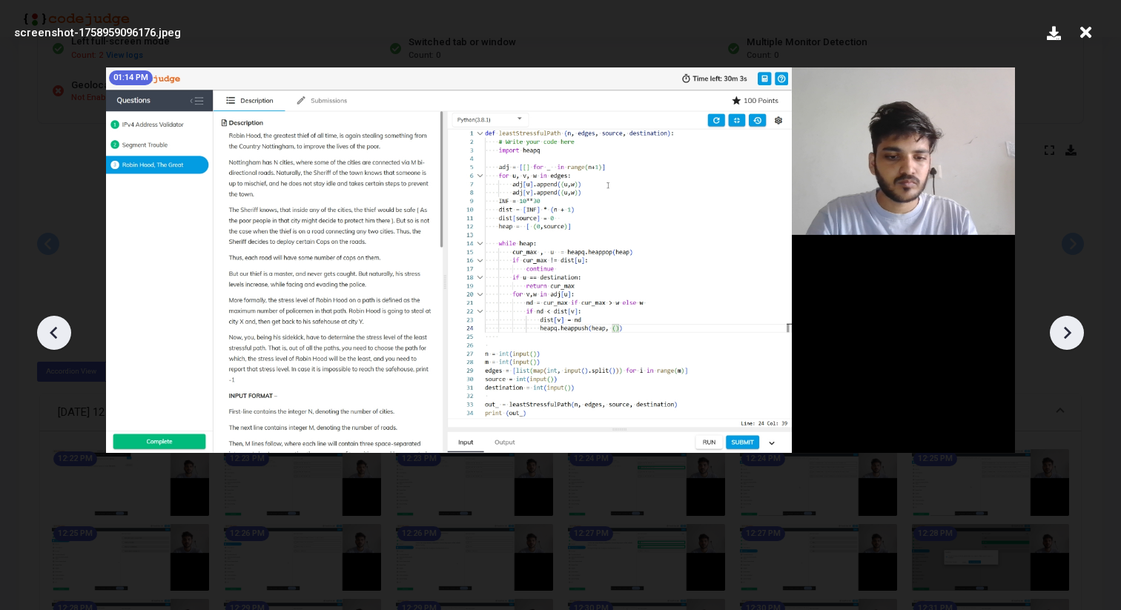
click at [1062, 331] on icon at bounding box center [1067, 333] width 22 height 22
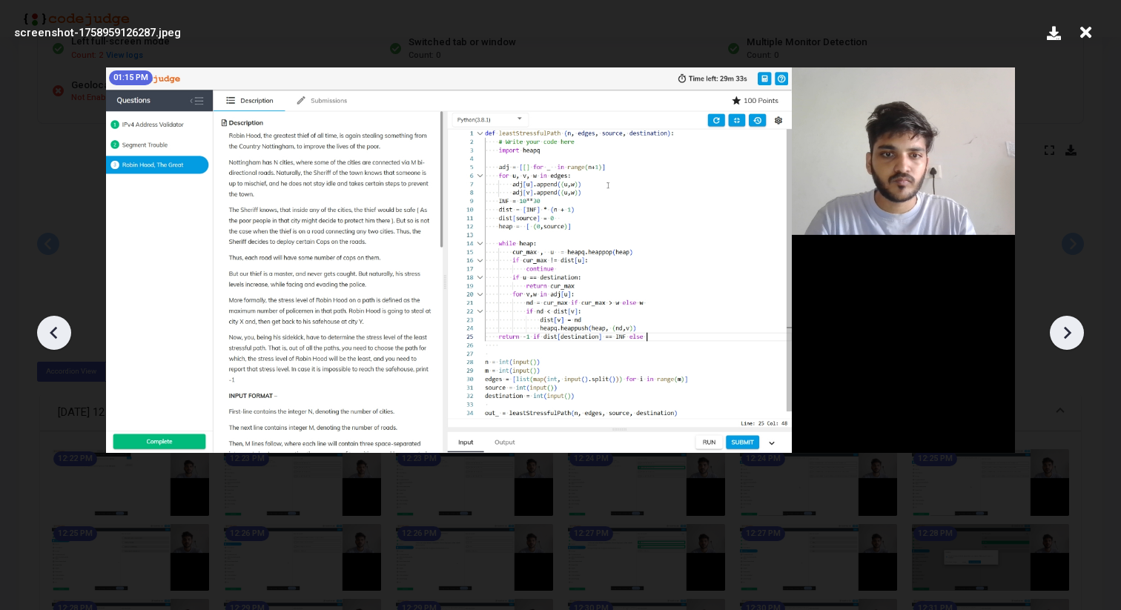
click at [1062, 331] on icon at bounding box center [1067, 333] width 22 height 22
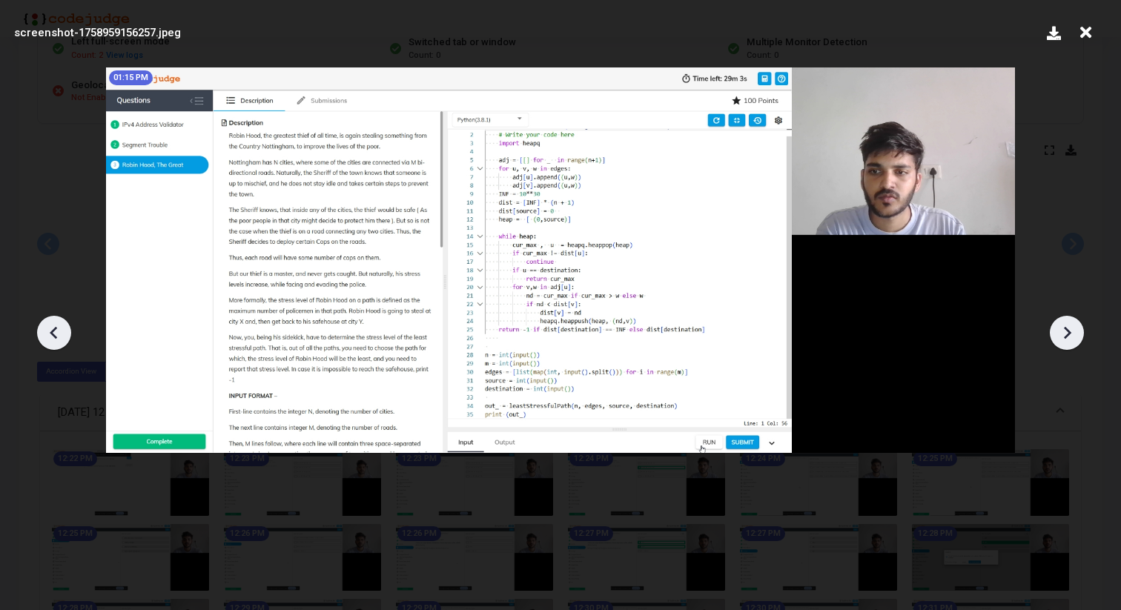
click at [1062, 331] on icon at bounding box center [1067, 333] width 22 height 22
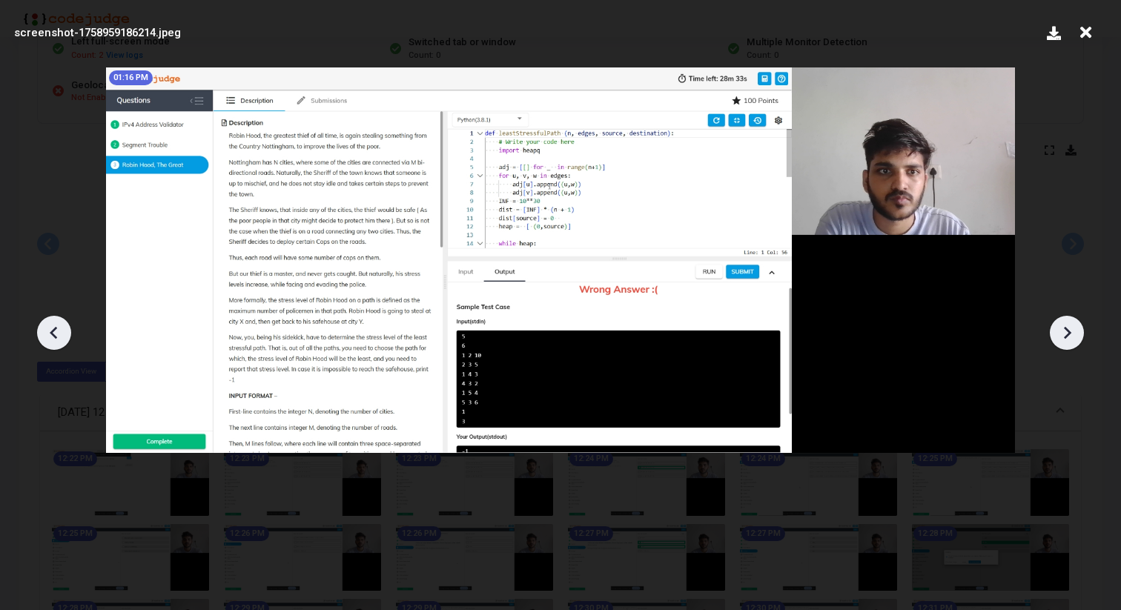
click at [1062, 331] on icon at bounding box center [1067, 333] width 22 height 22
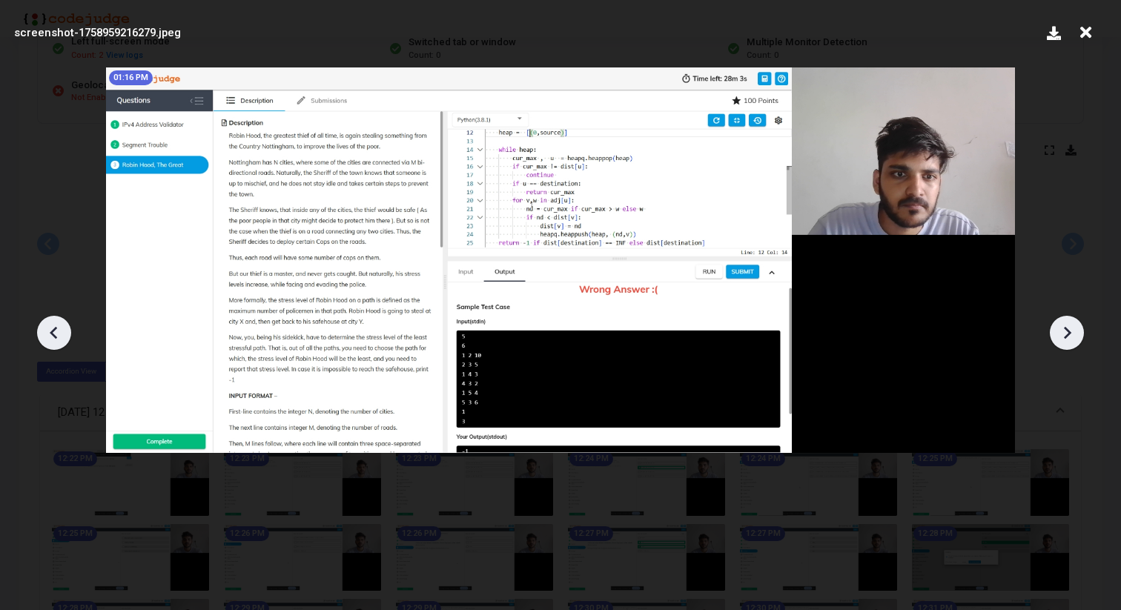
click at [1062, 331] on icon at bounding box center [1067, 333] width 22 height 22
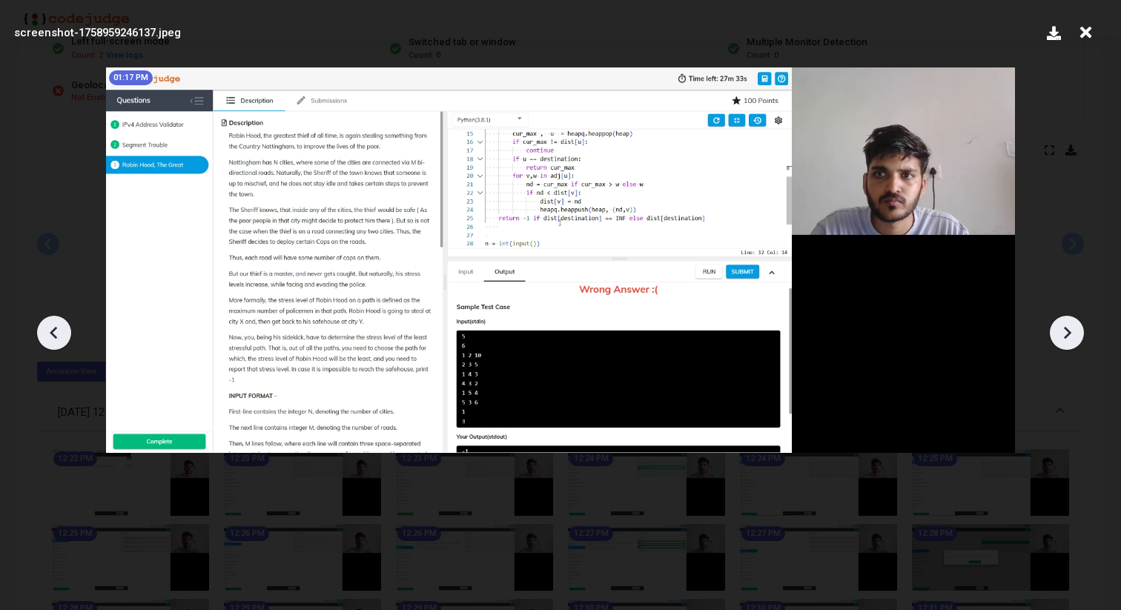
click at [1062, 331] on icon at bounding box center [1067, 333] width 22 height 22
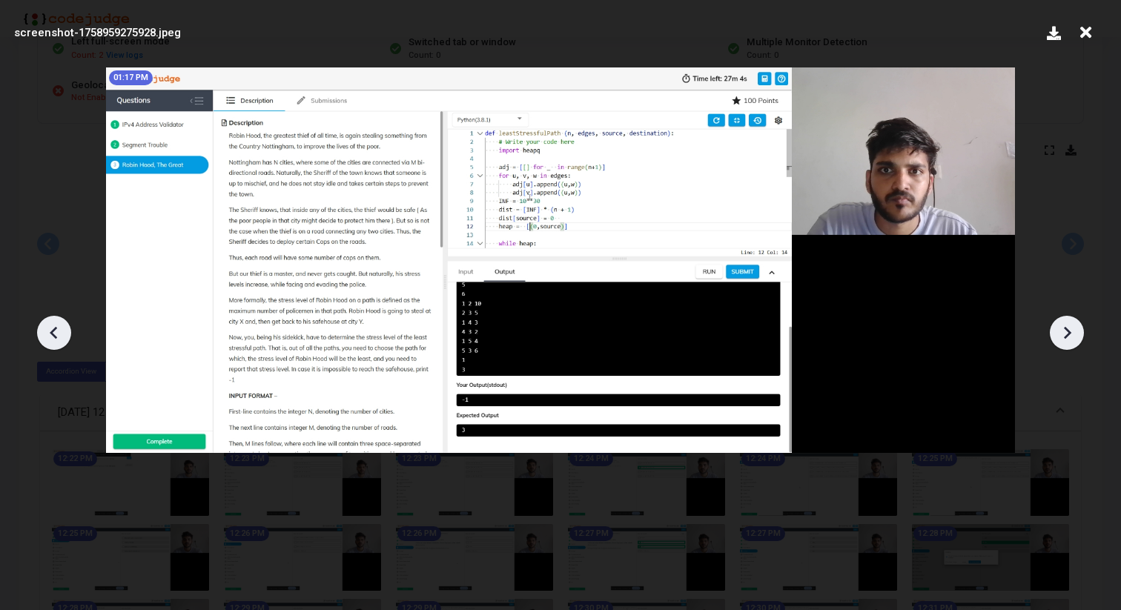
click at [1062, 331] on icon at bounding box center [1067, 333] width 22 height 22
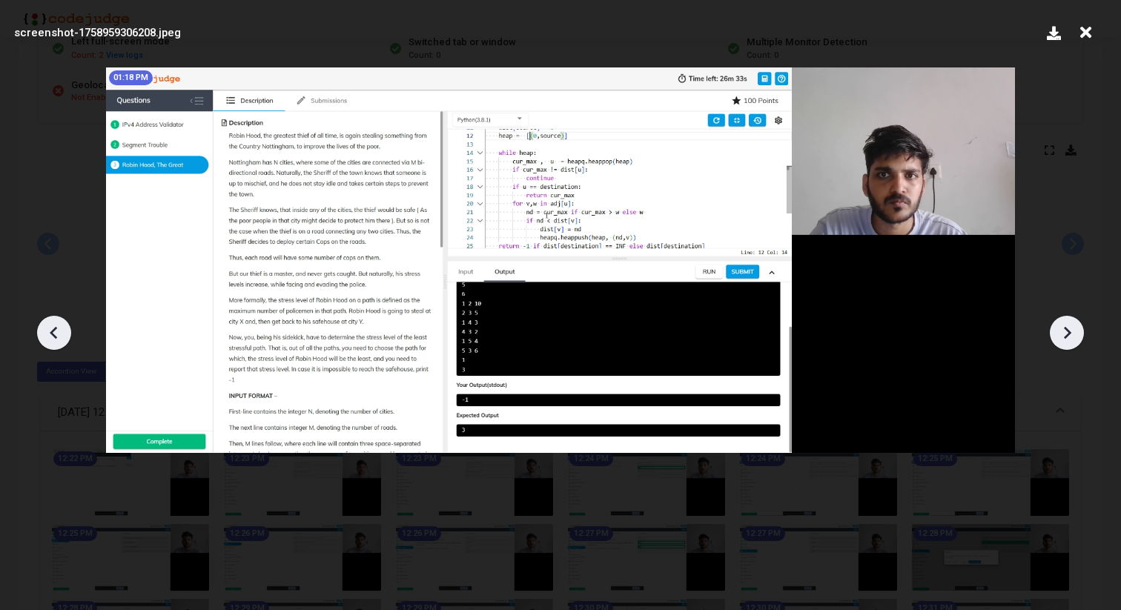
click at [1062, 331] on icon at bounding box center [1067, 333] width 22 height 22
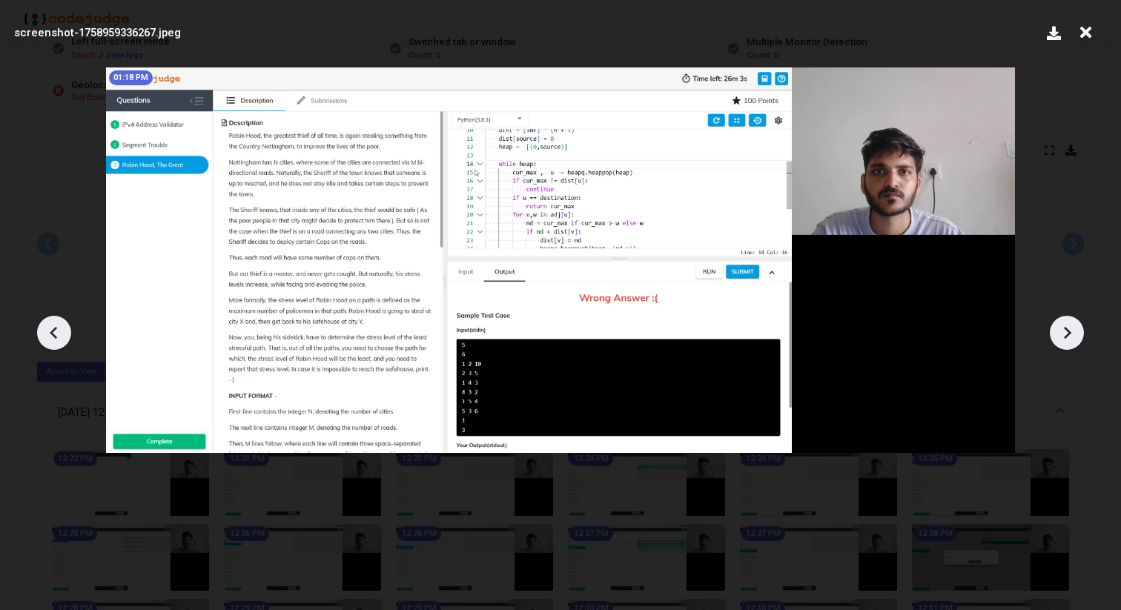
click at [1062, 331] on icon at bounding box center [1067, 333] width 22 height 22
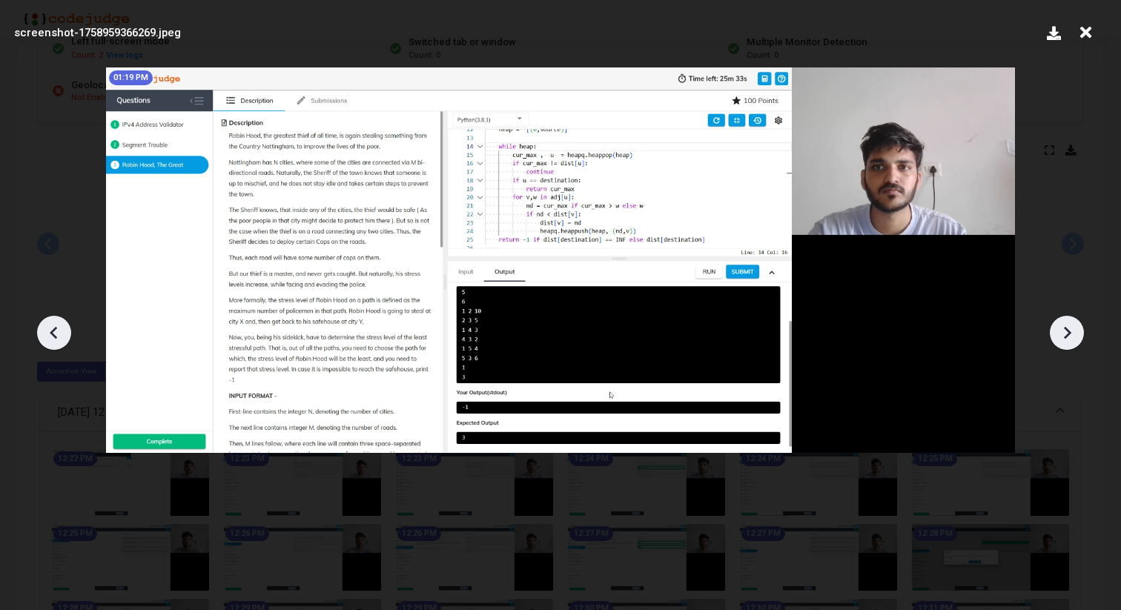
click at [1062, 331] on icon at bounding box center [1067, 333] width 22 height 22
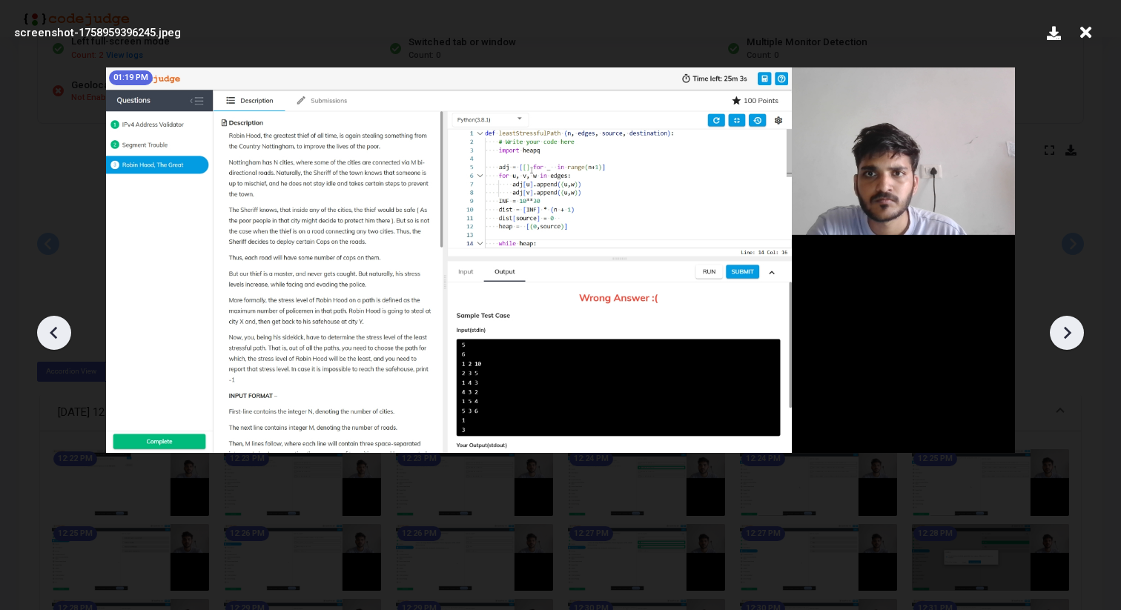
click at [1062, 331] on icon at bounding box center [1067, 333] width 22 height 22
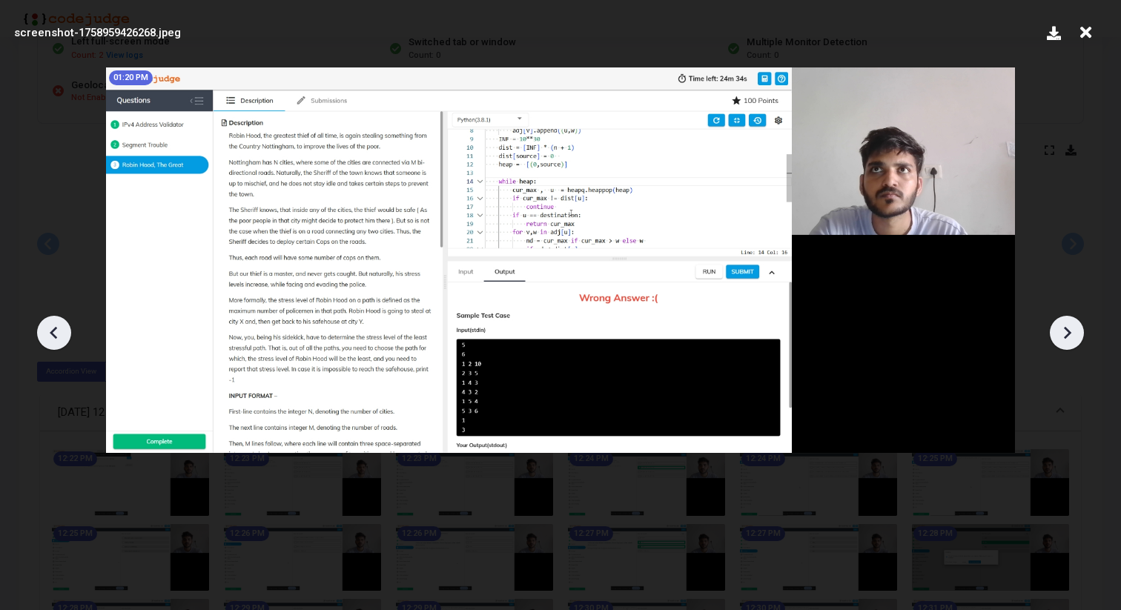
click at [1062, 331] on icon at bounding box center [1067, 333] width 22 height 22
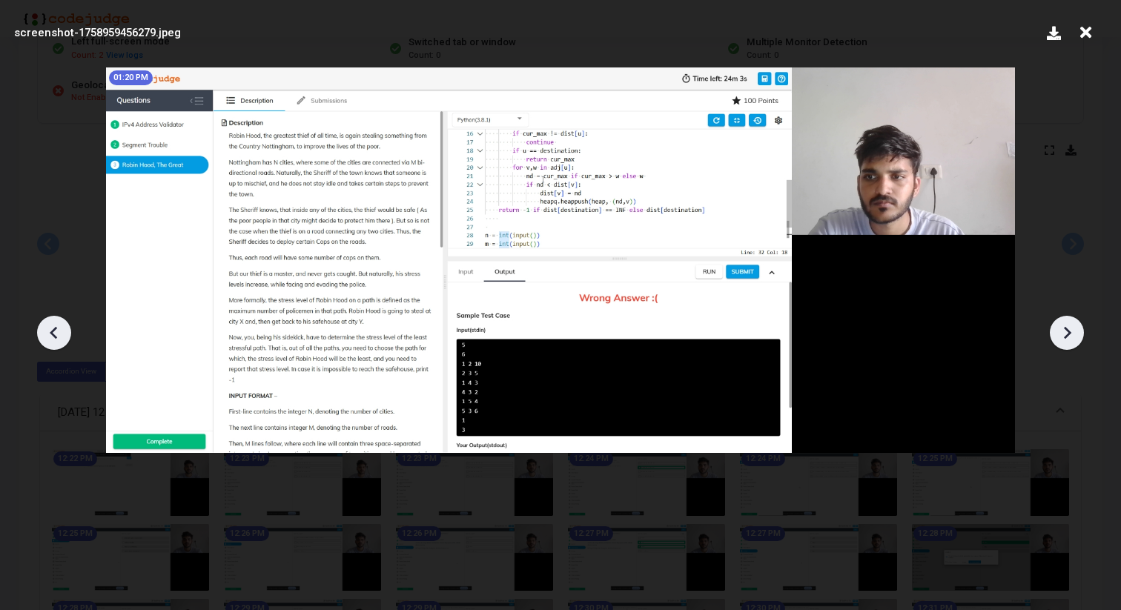
click at [1062, 331] on icon at bounding box center [1067, 333] width 22 height 22
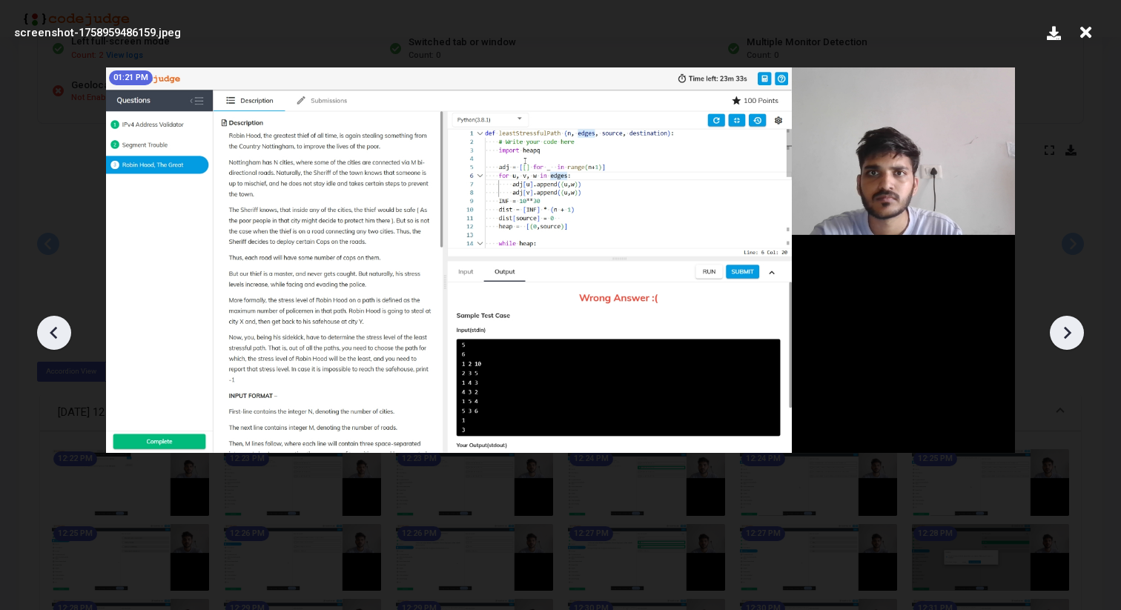
click at [1062, 331] on icon at bounding box center [1067, 333] width 22 height 22
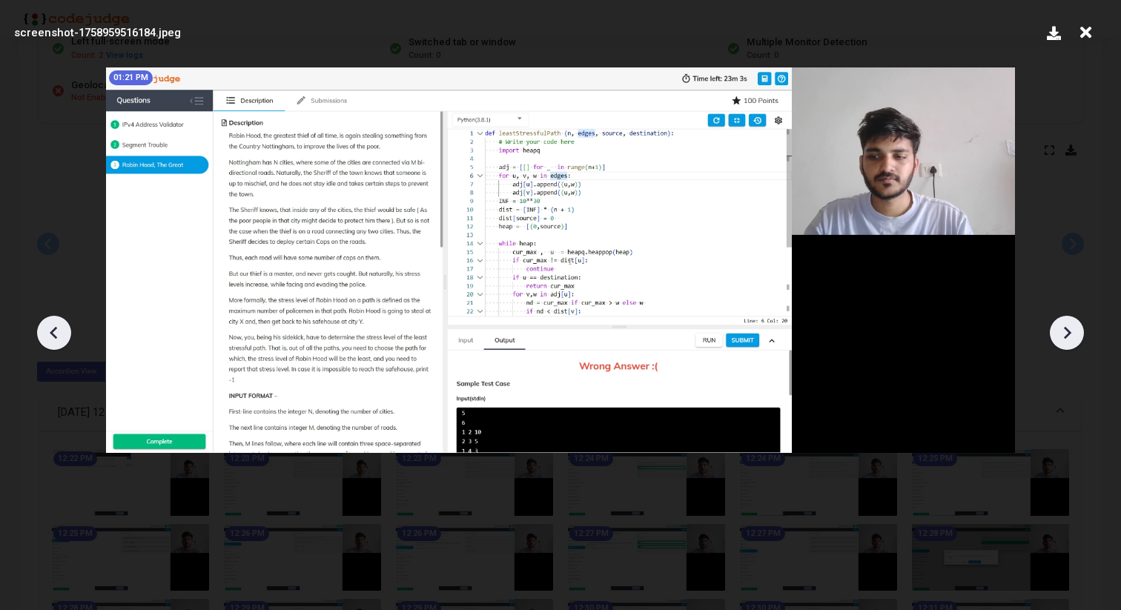
click at [1062, 331] on icon at bounding box center [1067, 333] width 22 height 22
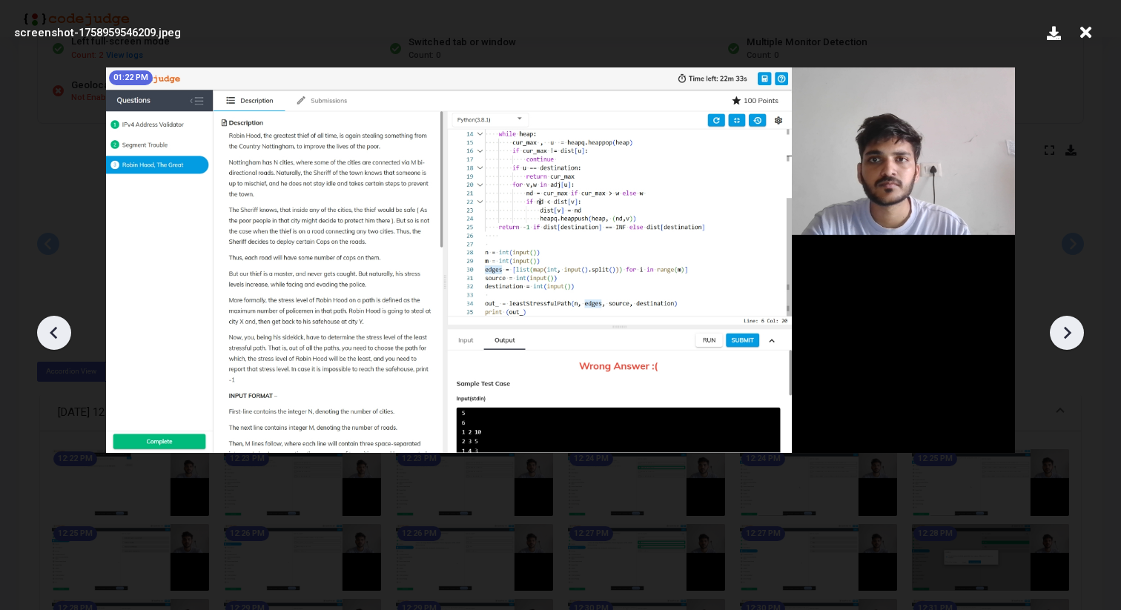
click at [1062, 331] on icon at bounding box center [1067, 333] width 22 height 22
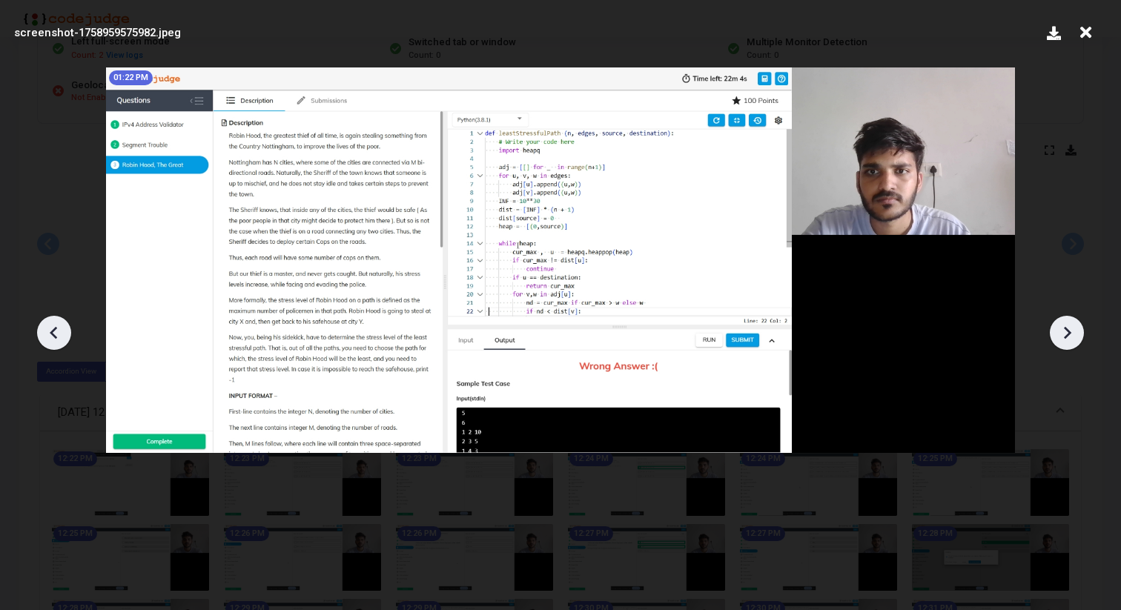
click at [1062, 331] on icon at bounding box center [1067, 333] width 22 height 22
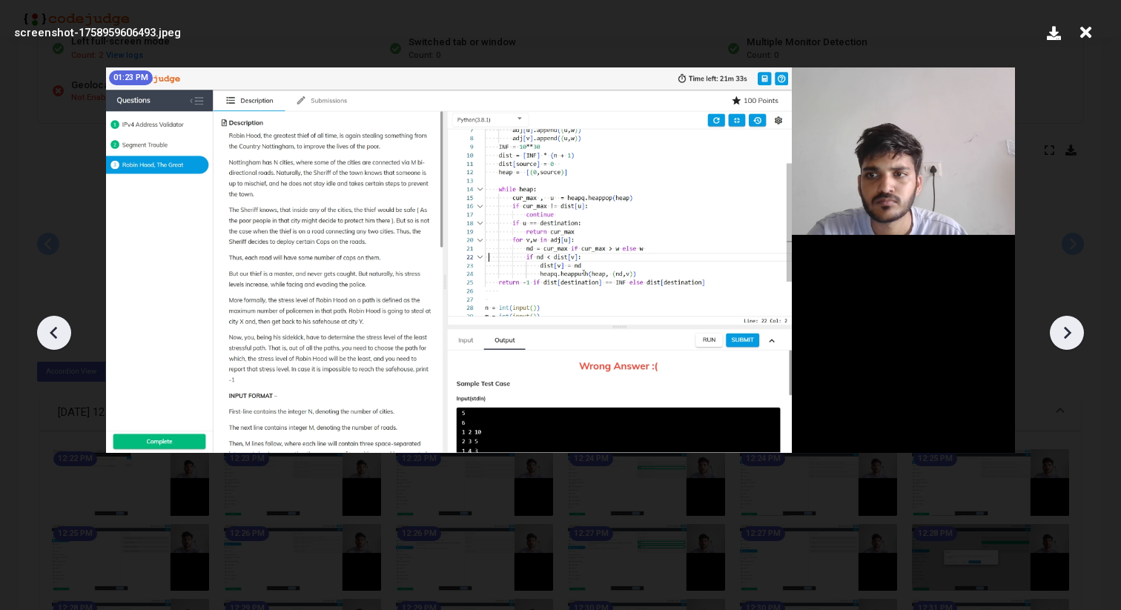
click at [1062, 331] on icon at bounding box center [1067, 333] width 22 height 22
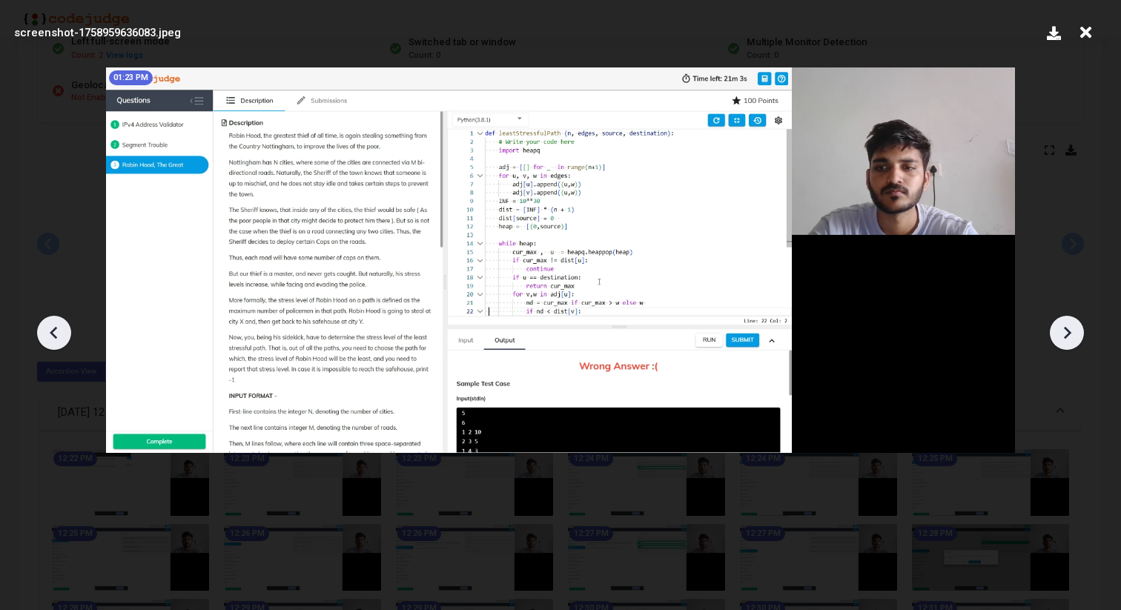
click at [1062, 331] on icon at bounding box center [1067, 333] width 22 height 22
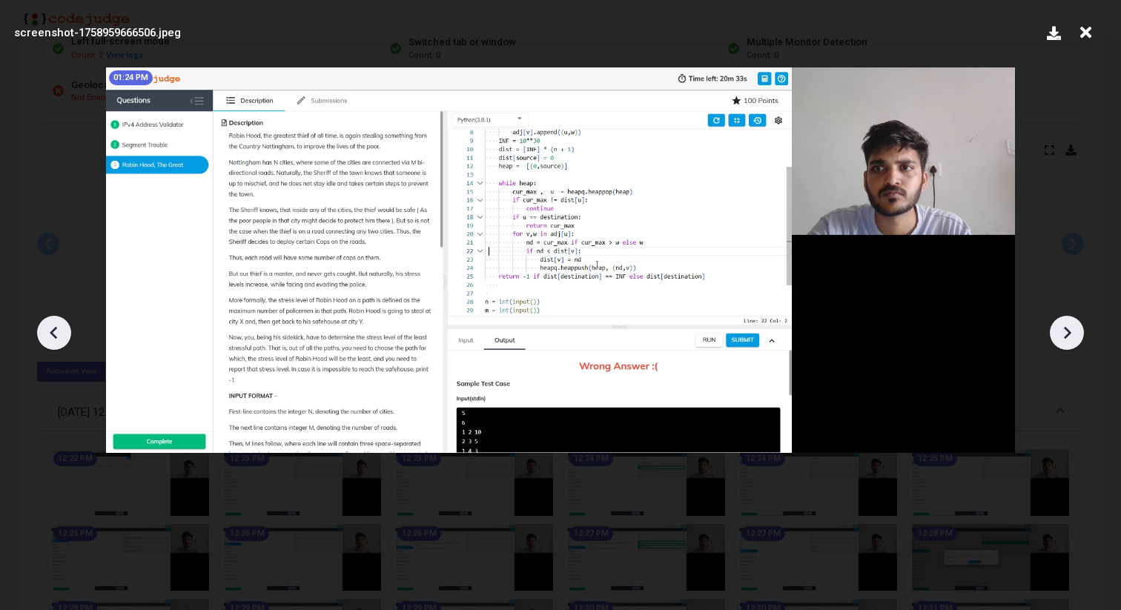
click at [1062, 331] on icon at bounding box center [1067, 333] width 22 height 22
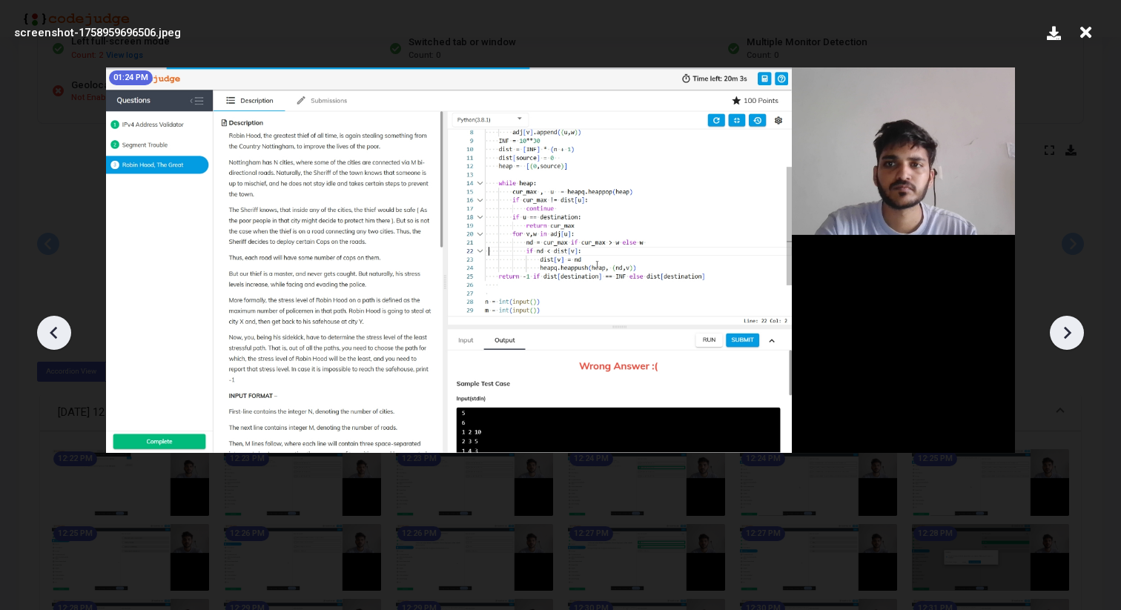
click at [1062, 331] on icon at bounding box center [1067, 333] width 22 height 22
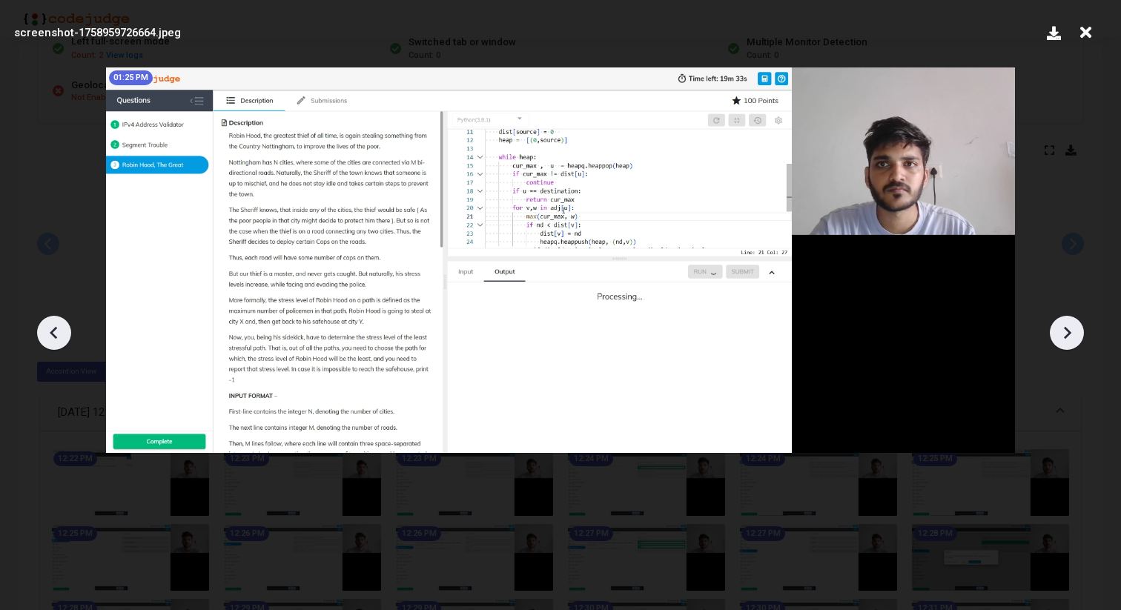
click at [1062, 331] on icon at bounding box center [1067, 333] width 22 height 22
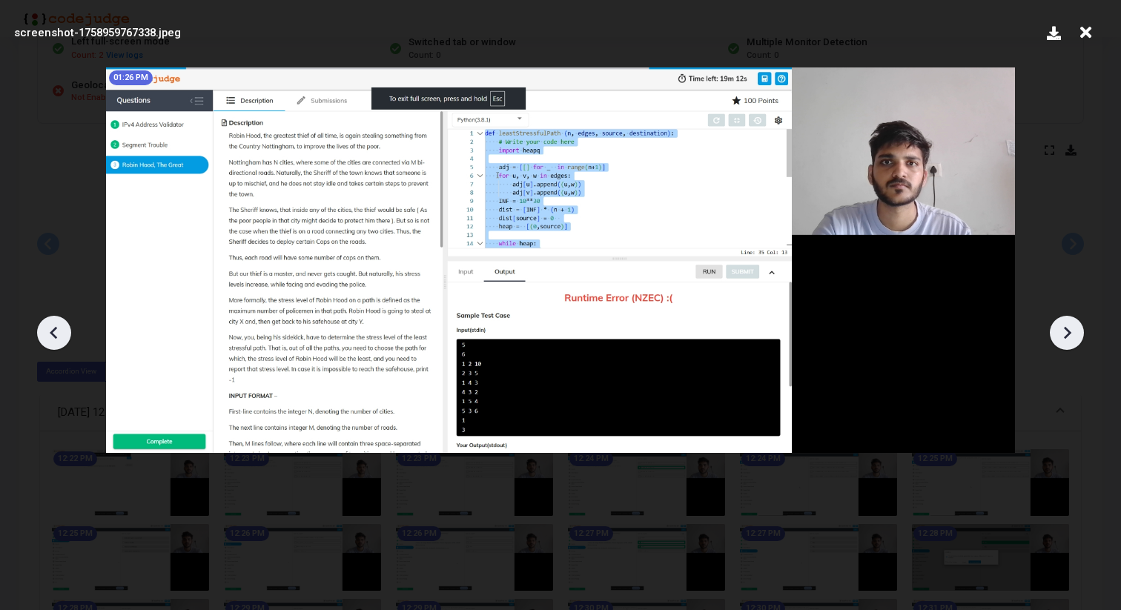
click at [1062, 331] on icon at bounding box center [1067, 333] width 22 height 22
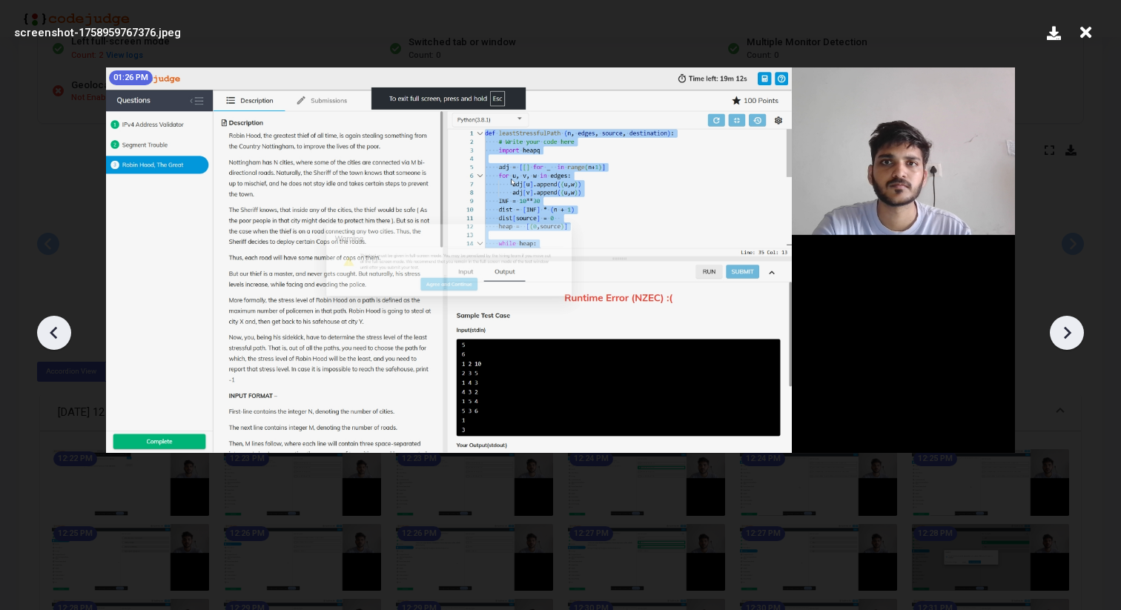
click at [1062, 331] on icon at bounding box center [1067, 333] width 22 height 22
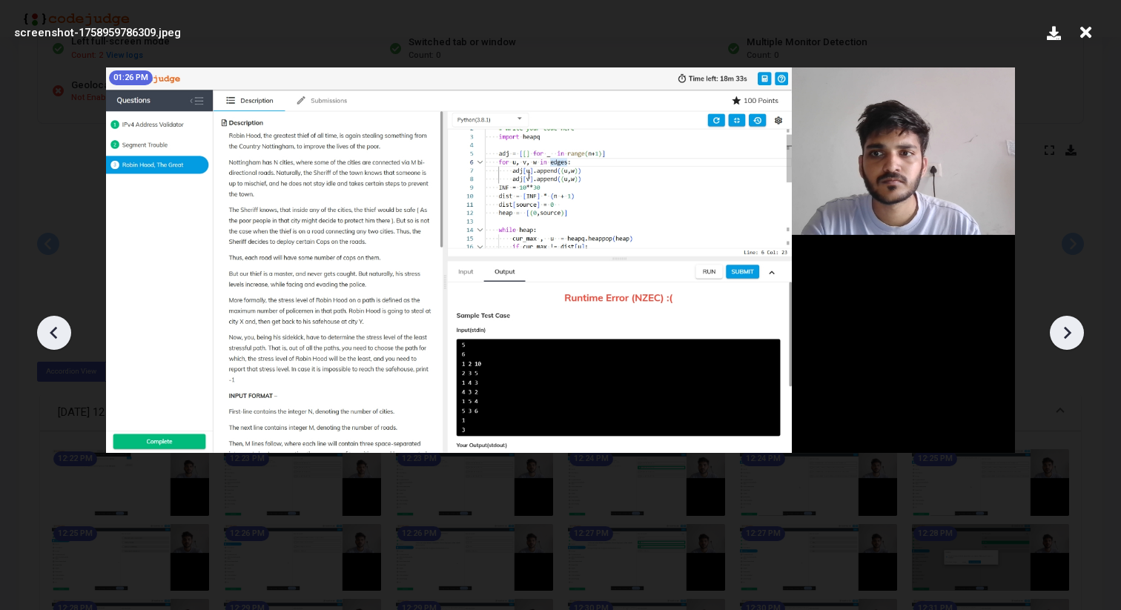
click at [1062, 331] on icon at bounding box center [1067, 333] width 22 height 22
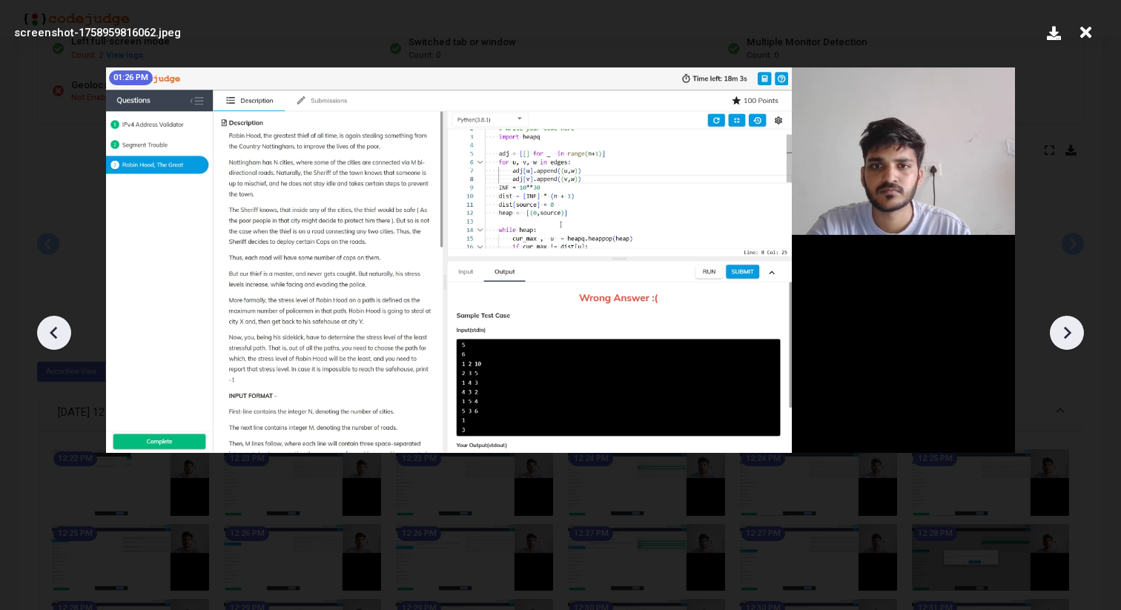
click at [1062, 331] on icon at bounding box center [1067, 333] width 22 height 22
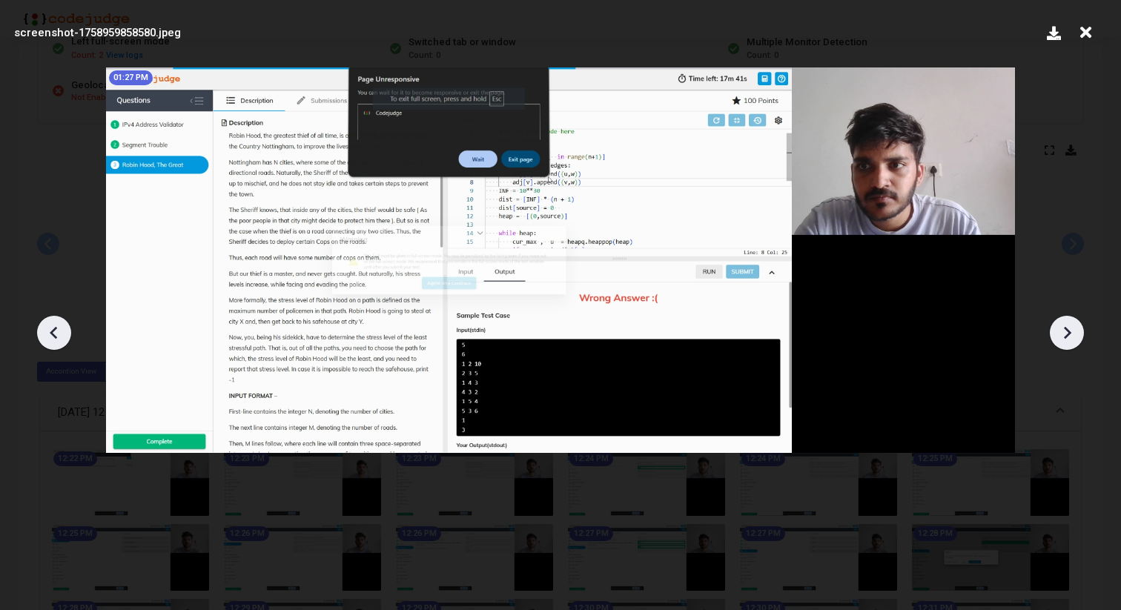
click at [1062, 331] on icon at bounding box center [1067, 333] width 22 height 22
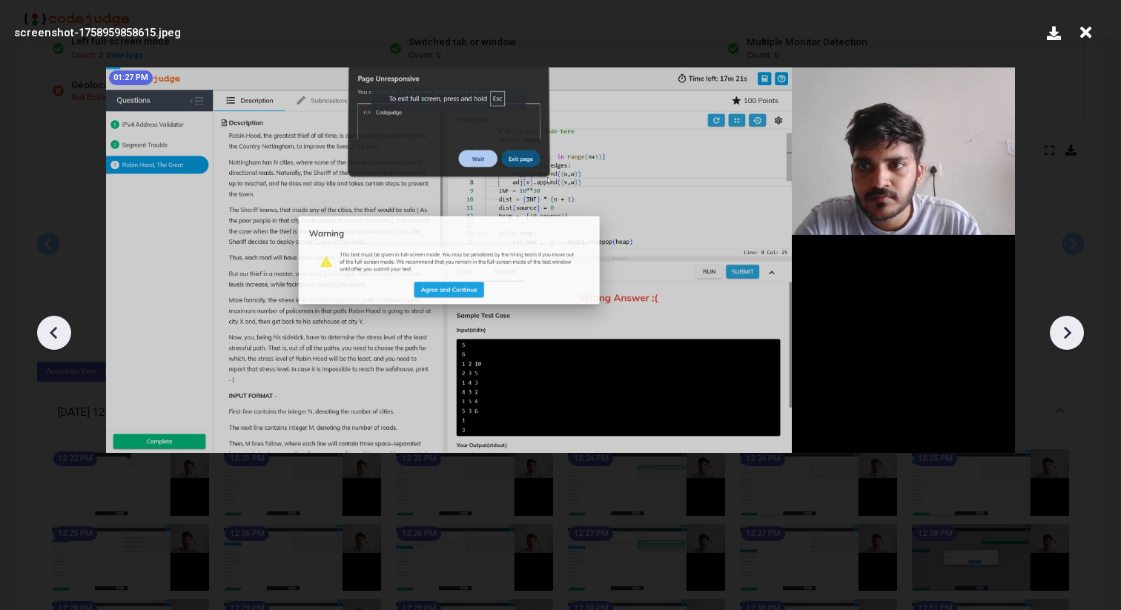
click at [1062, 331] on icon at bounding box center [1067, 333] width 22 height 22
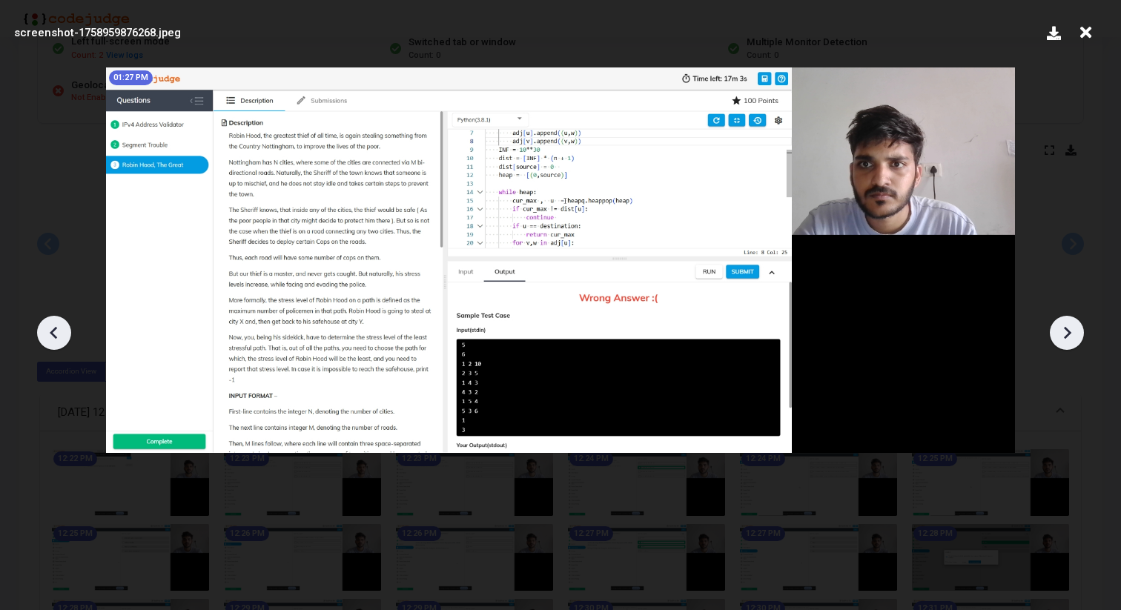
click at [1062, 331] on icon at bounding box center [1067, 333] width 22 height 22
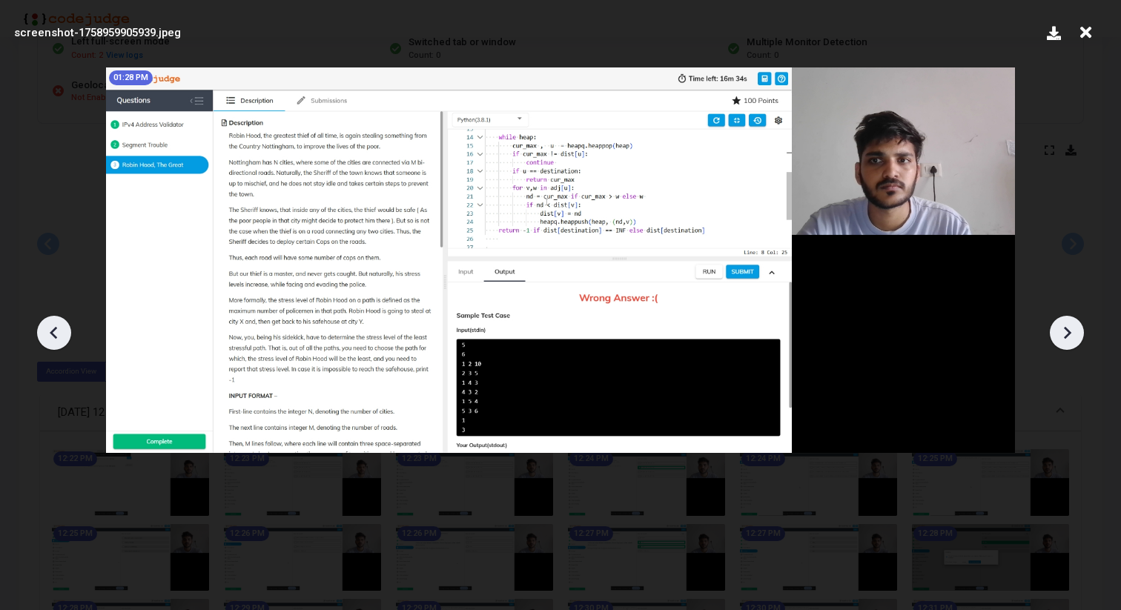
click at [1062, 331] on icon at bounding box center [1067, 333] width 22 height 22
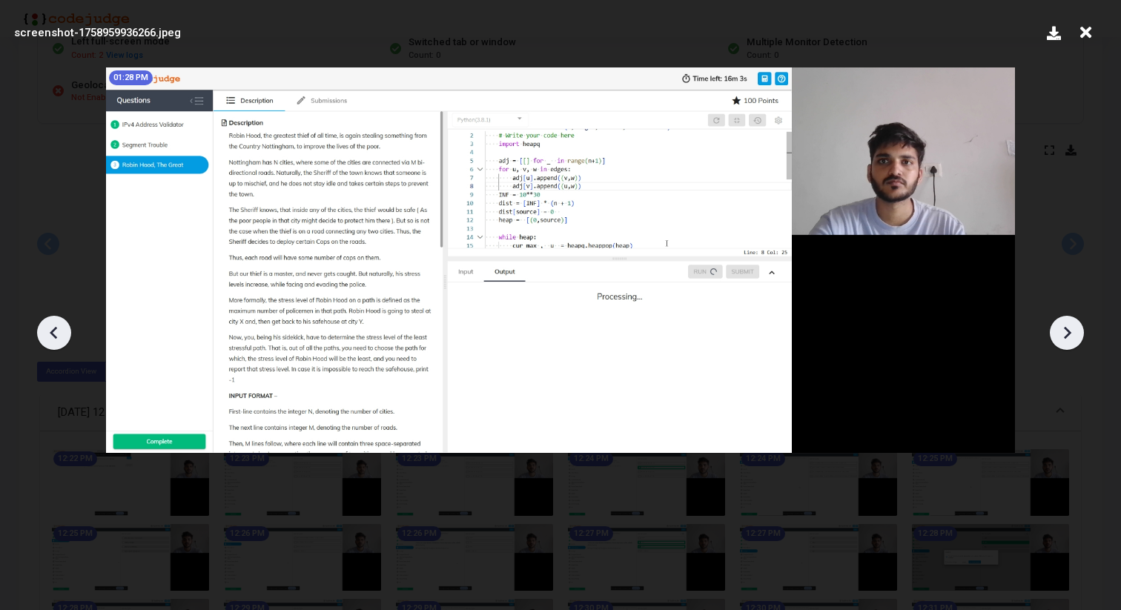
click at [1062, 331] on icon at bounding box center [1067, 333] width 22 height 22
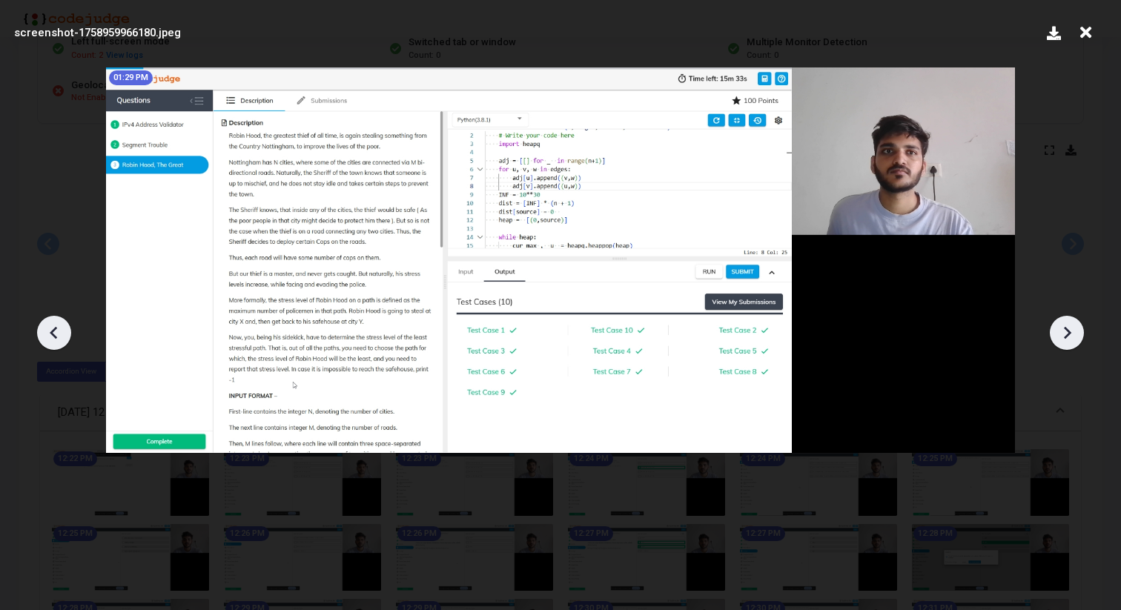
click at [1062, 331] on icon at bounding box center [1067, 333] width 22 height 22
click at [56, 333] on icon at bounding box center [54, 333] width 22 height 22
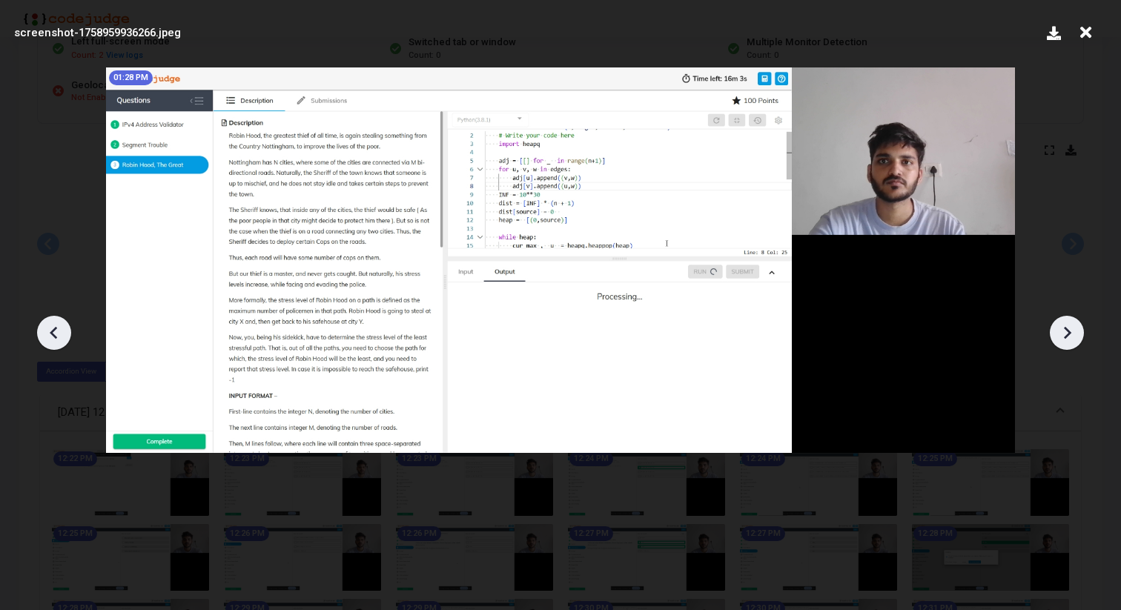
click at [56, 333] on icon at bounding box center [54, 333] width 22 height 22
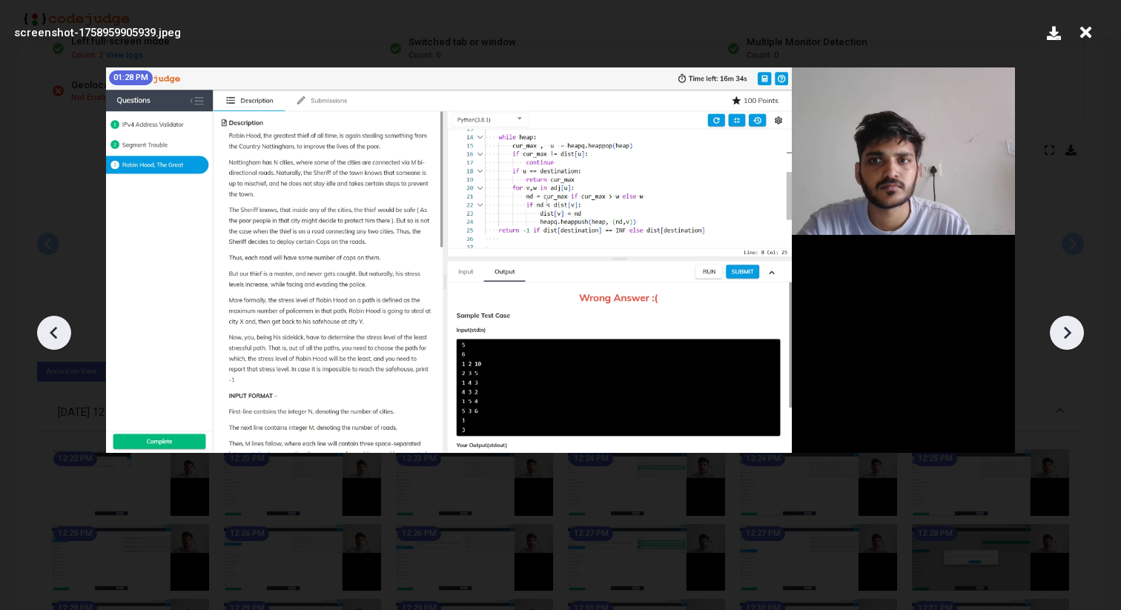
click at [56, 333] on icon at bounding box center [54, 333] width 22 height 22
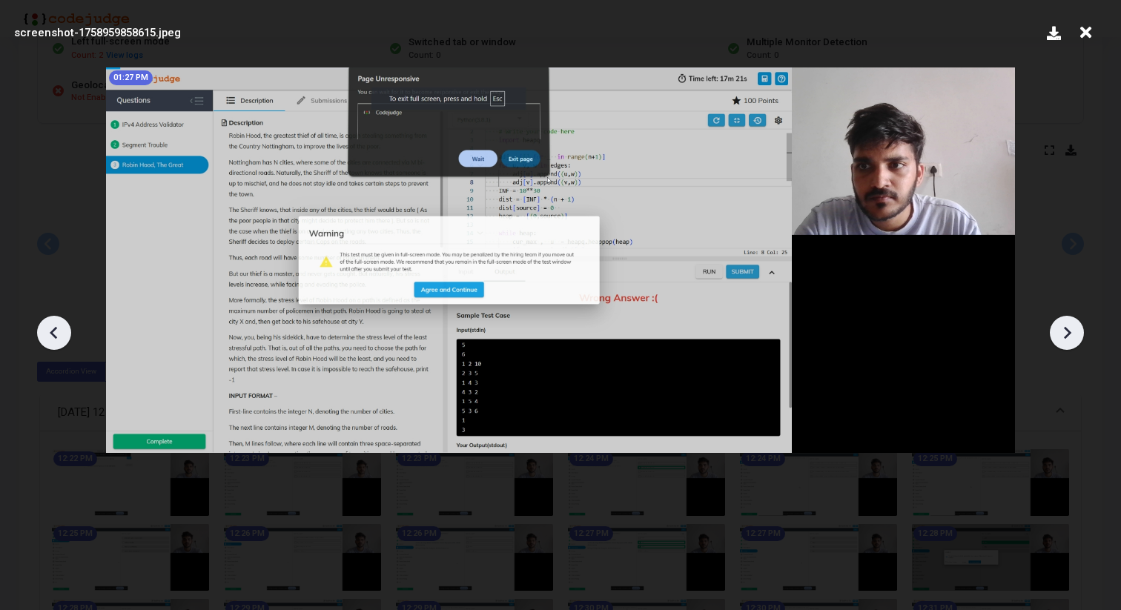
click at [56, 333] on icon at bounding box center [54, 333] width 22 height 22
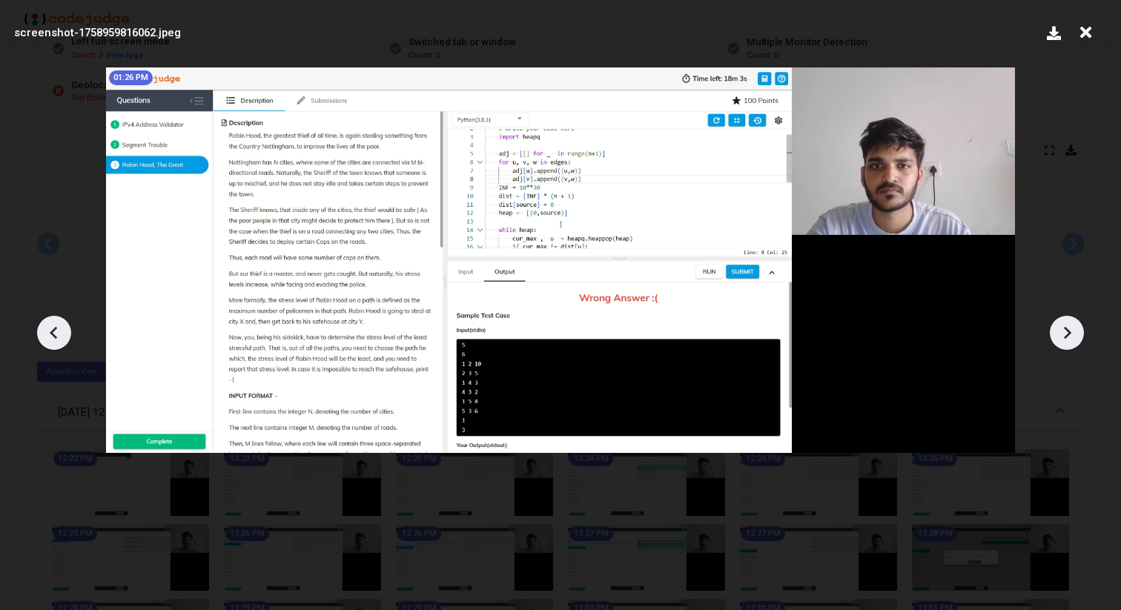
click at [56, 333] on icon at bounding box center [54, 333] width 22 height 22
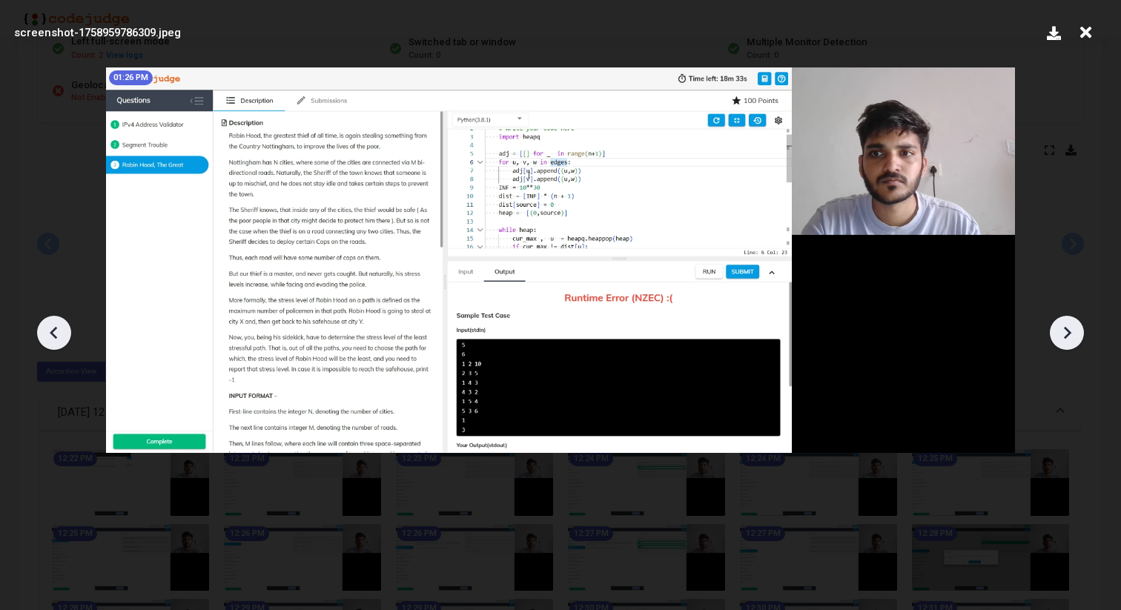
click at [56, 333] on icon at bounding box center [54, 333] width 22 height 22
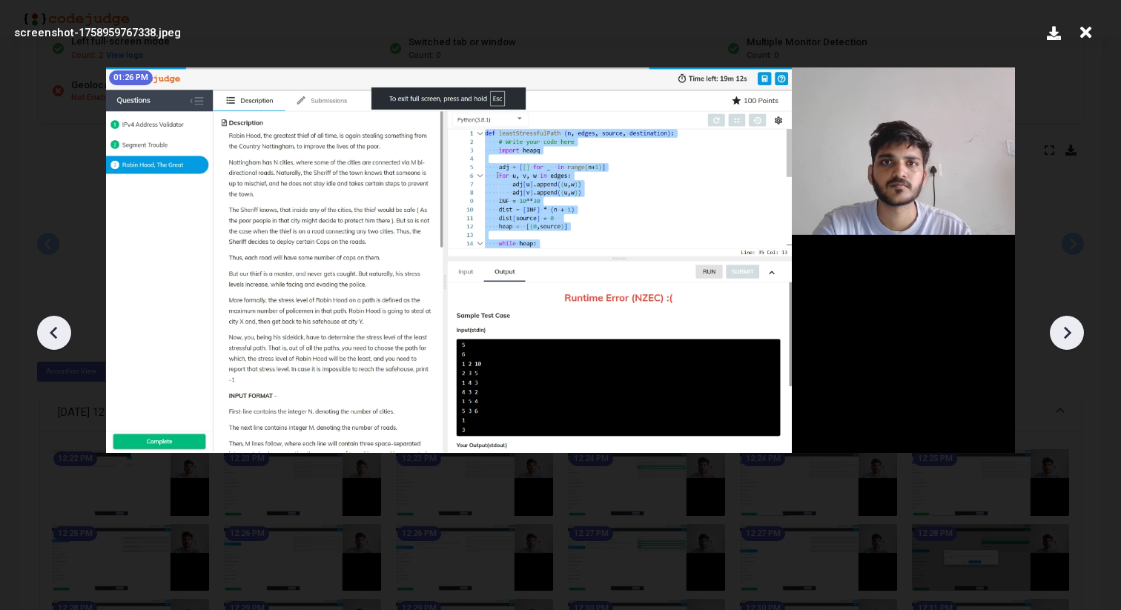
click at [56, 333] on icon at bounding box center [54, 333] width 22 height 22
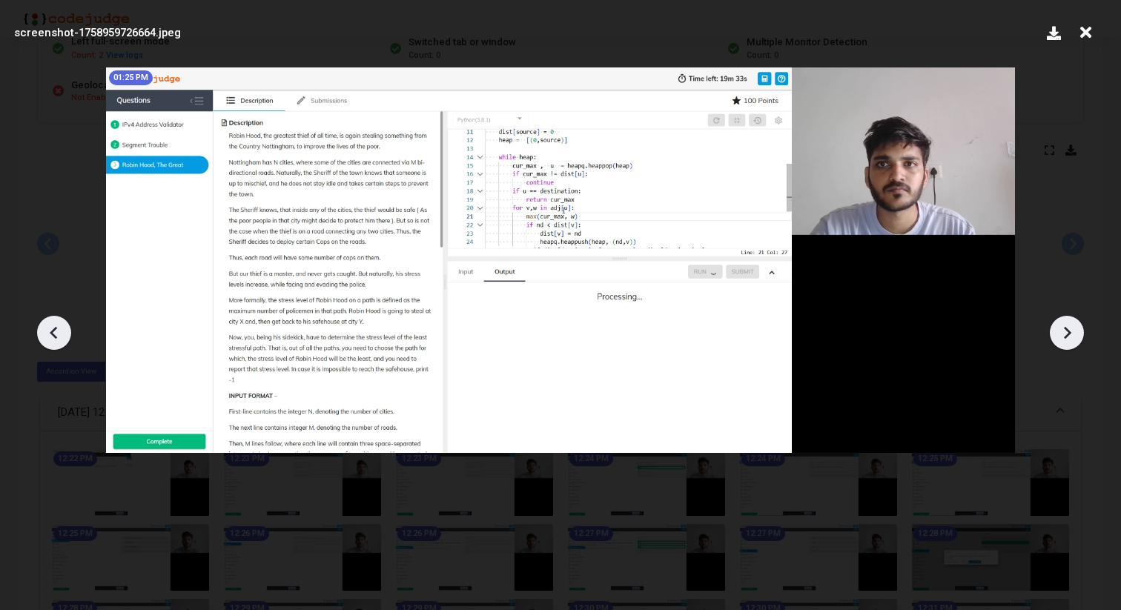
click at [56, 333] on icon at bounding box center [54, 333] width 22 height 22
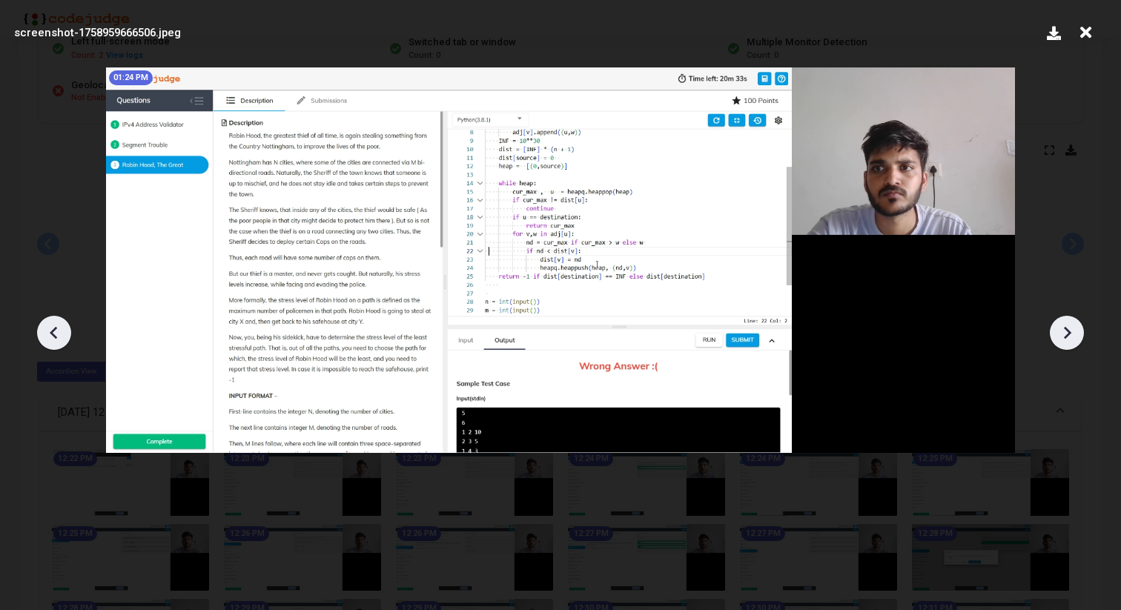
click at [56, 333] on icon at bounding box center [54, 333] width 22 height 22
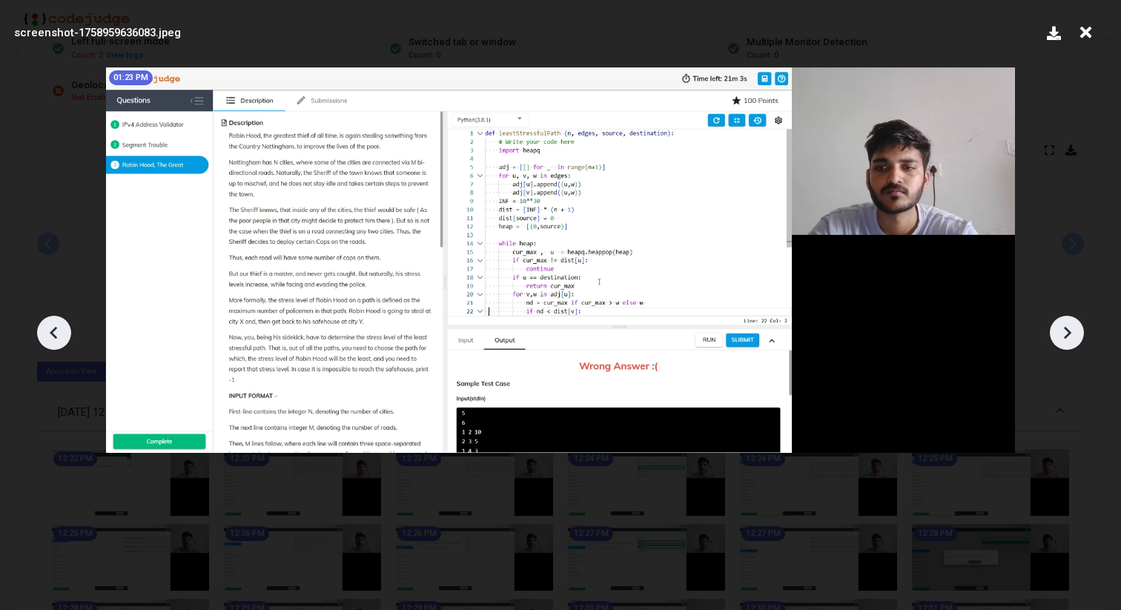
click at [56, 333] on icon at bounding box center [54, 333] width 22 height 22
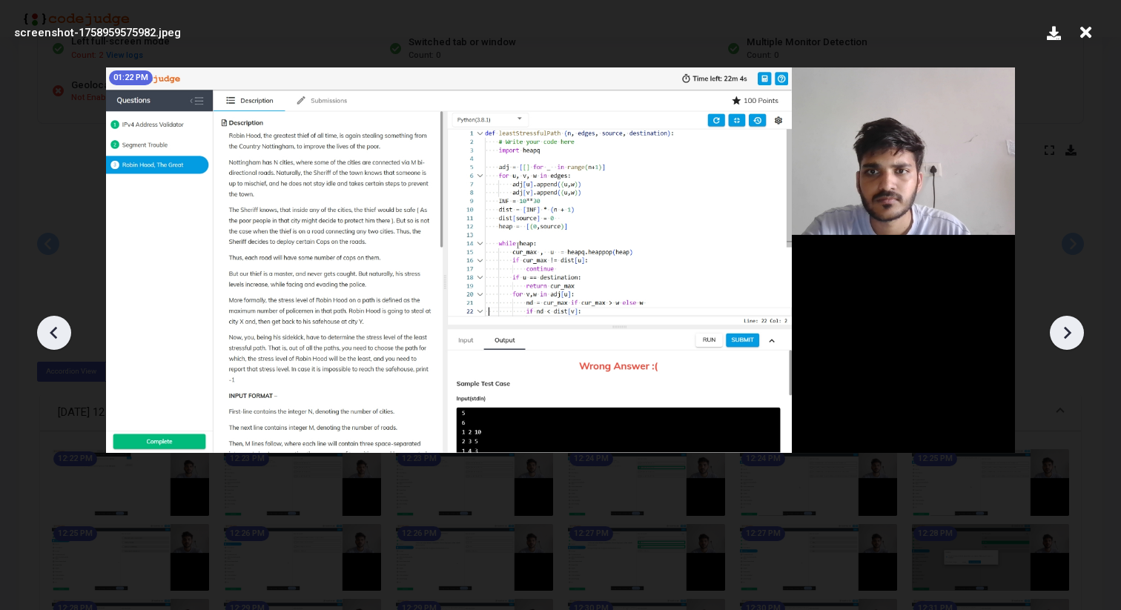
click at [56, 333] on icon at bounding box center [54, 333] width 22 height 22
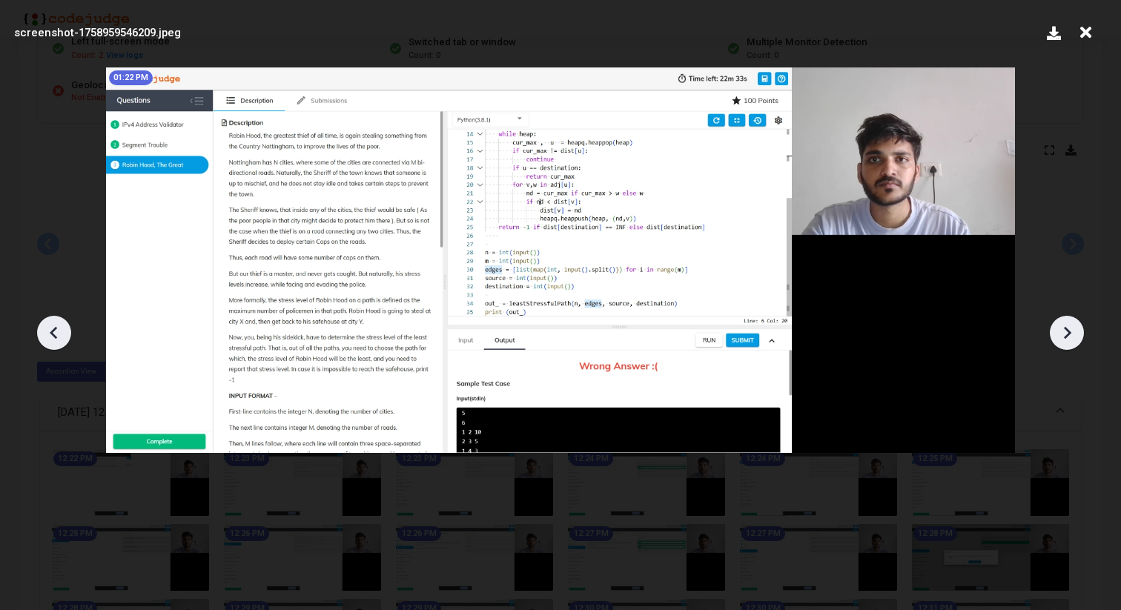
click at [56, 333] on icon at bounding box center [54, 333] width 22 height 22
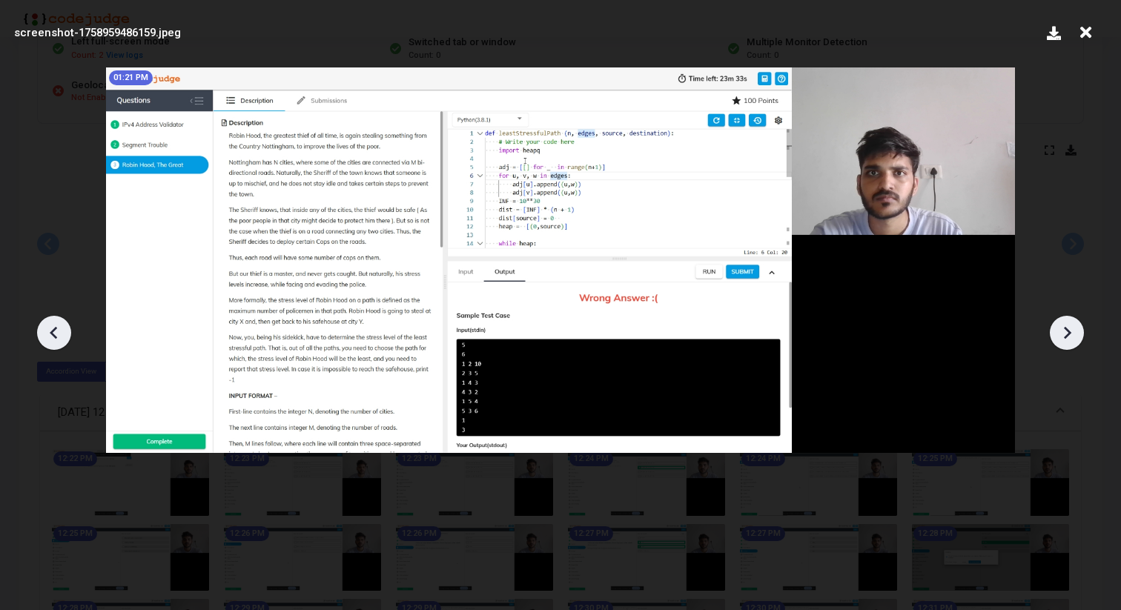
click at [56, 333] on icon at bounding box center [54, 333] width 22 height 22
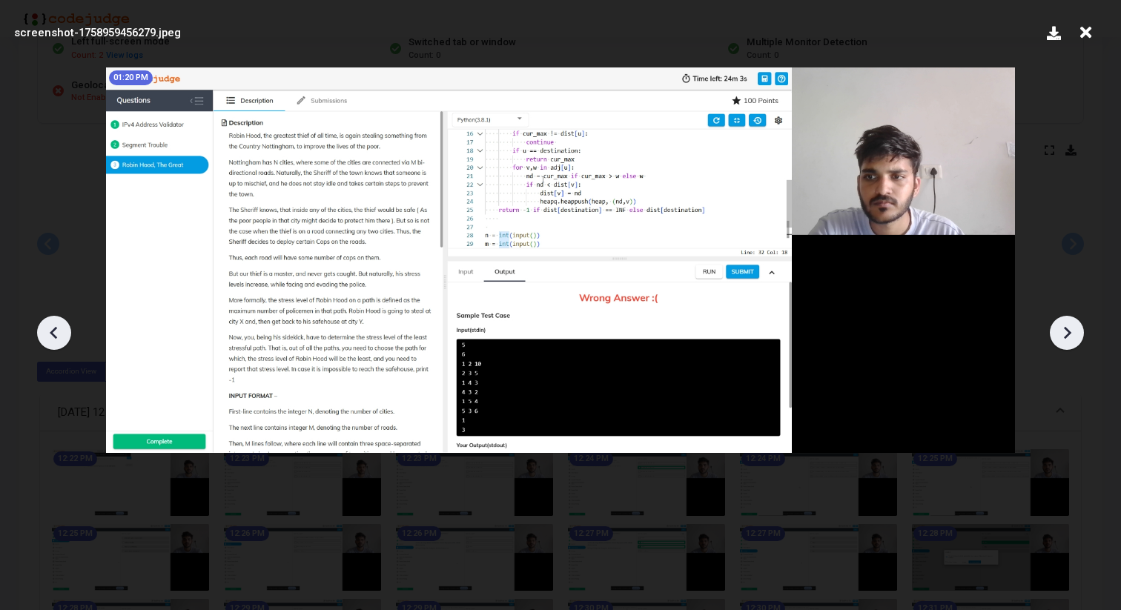
click at [56, 333] on icon at bounding box center [54, 333] width 22 height 22
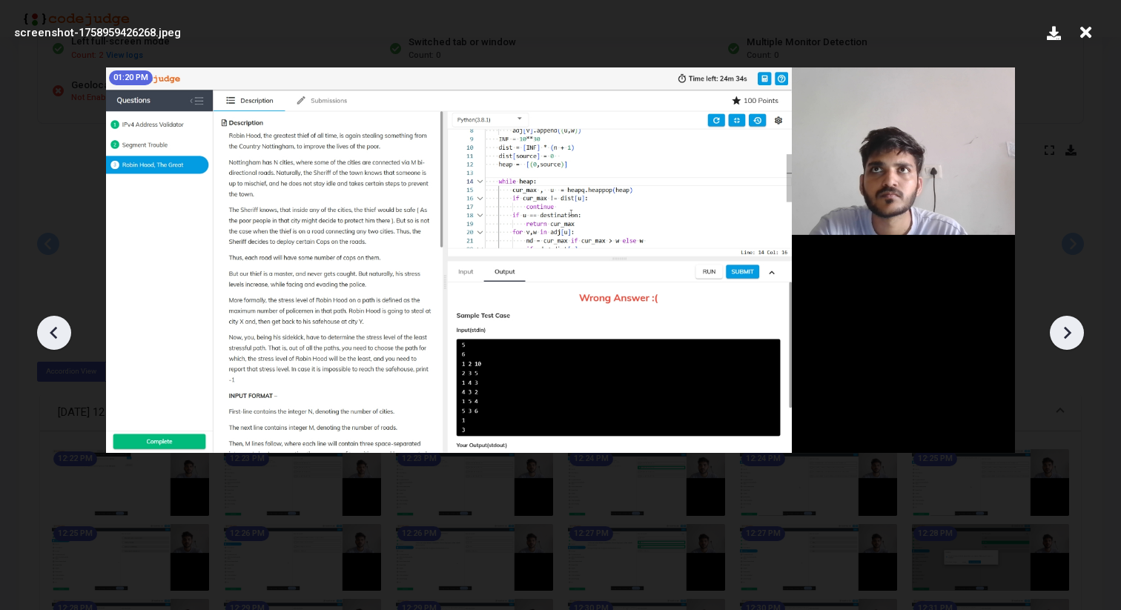
click at [56, 333] on icon at bounding box center [54, 333] width 22 height 22
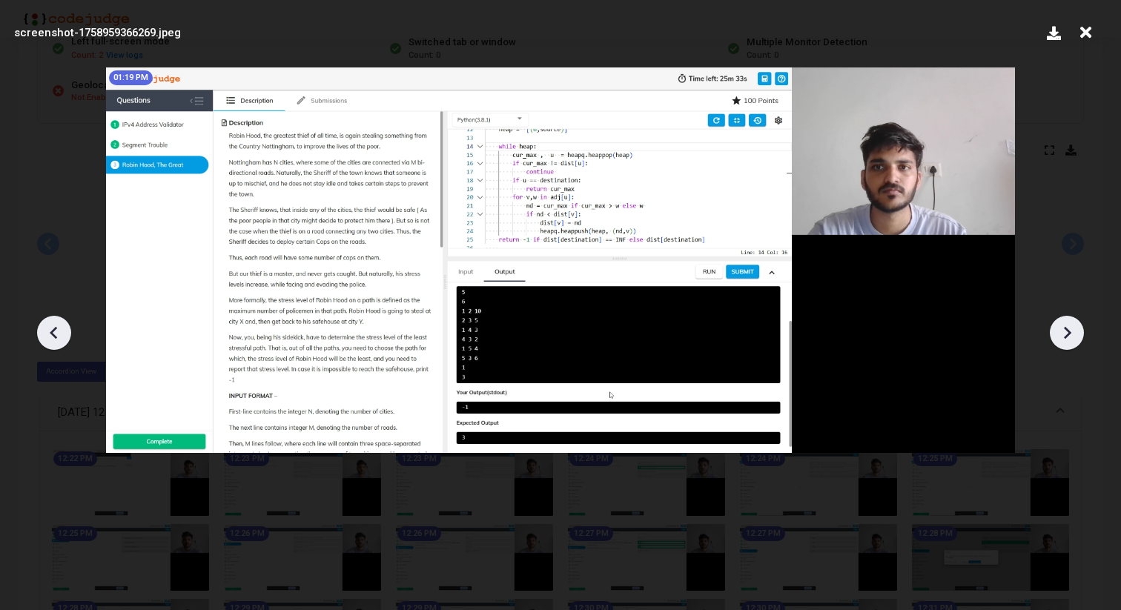
click at [56, 333] on icon at bounding box center [54, 333] width 22 height 22
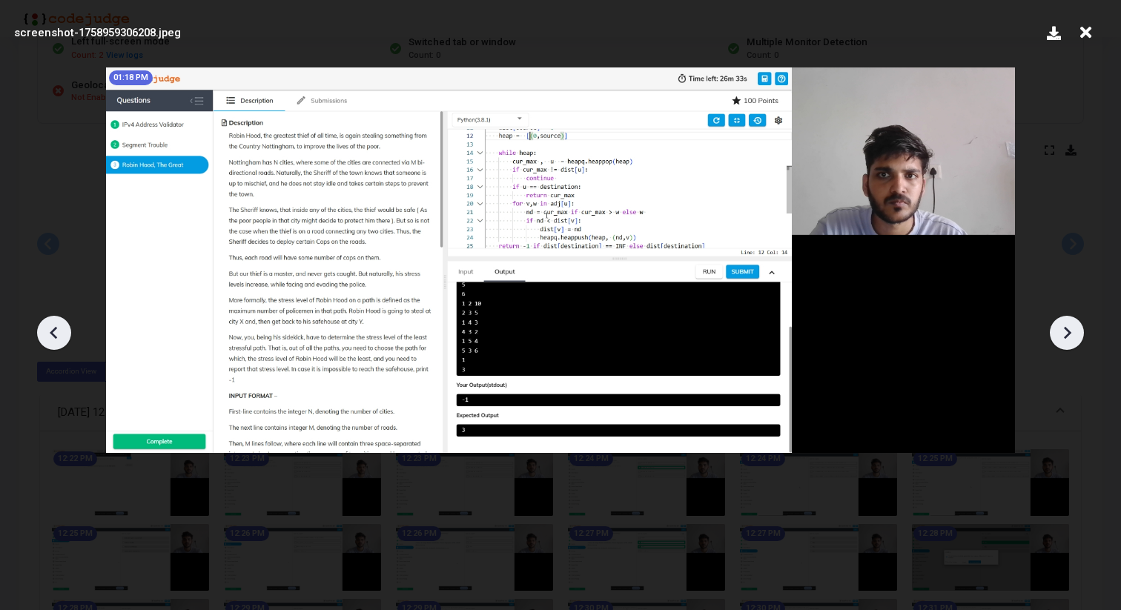
click at [56, 333] on icon at bounding box center [54, 333] width 22 height 22
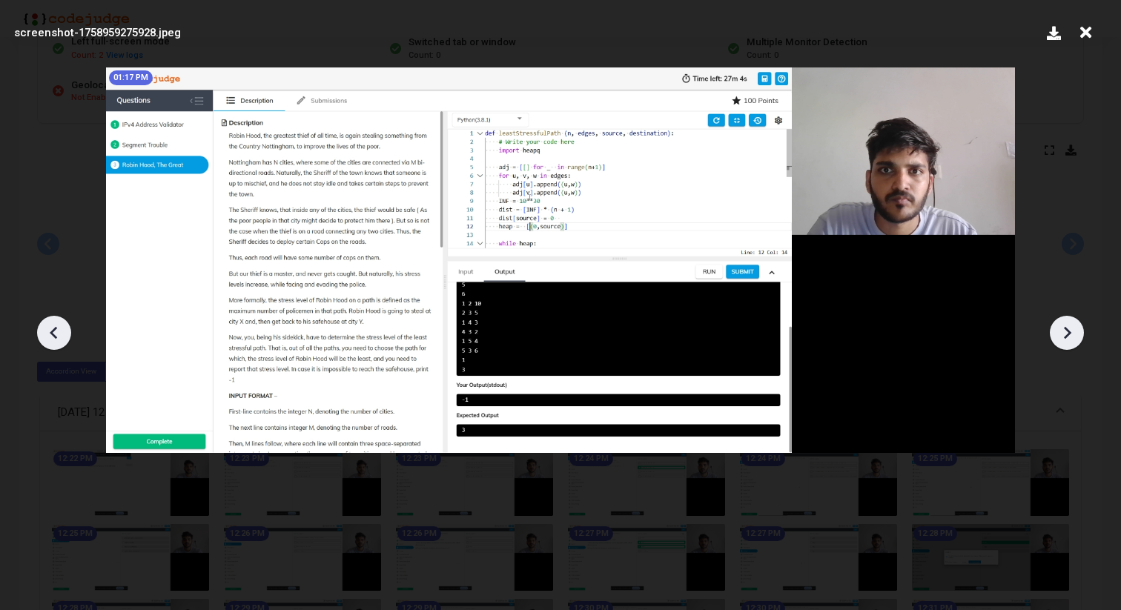
click at [56, 333] on icon at bounding box center [54, 333] width 22 height 22
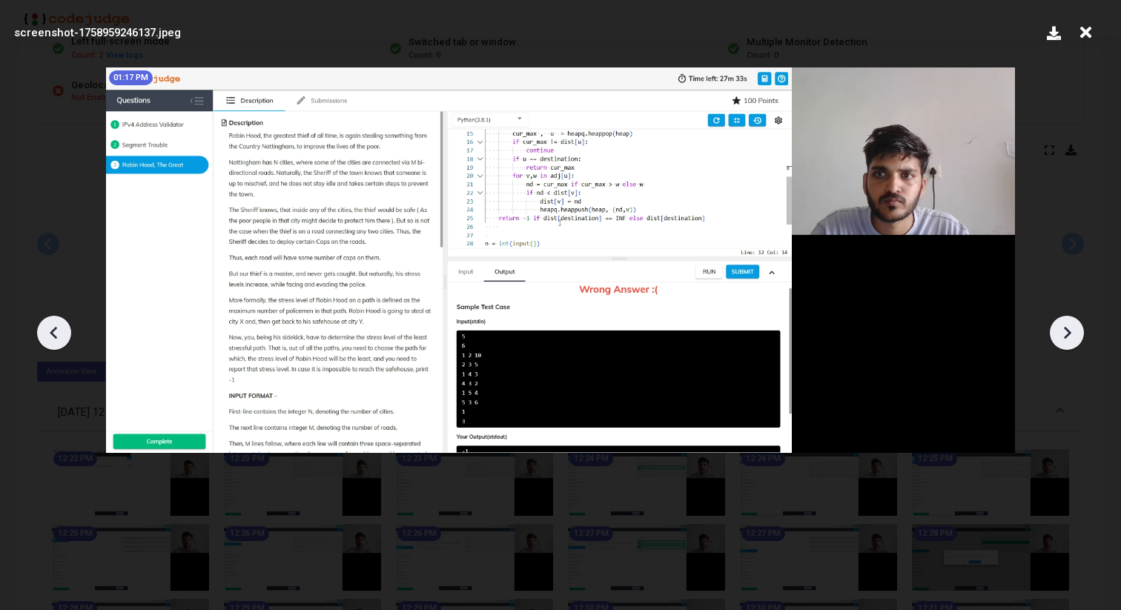
click at [56, 333] on icon at bounding box center [54, 333] width 22 height 22
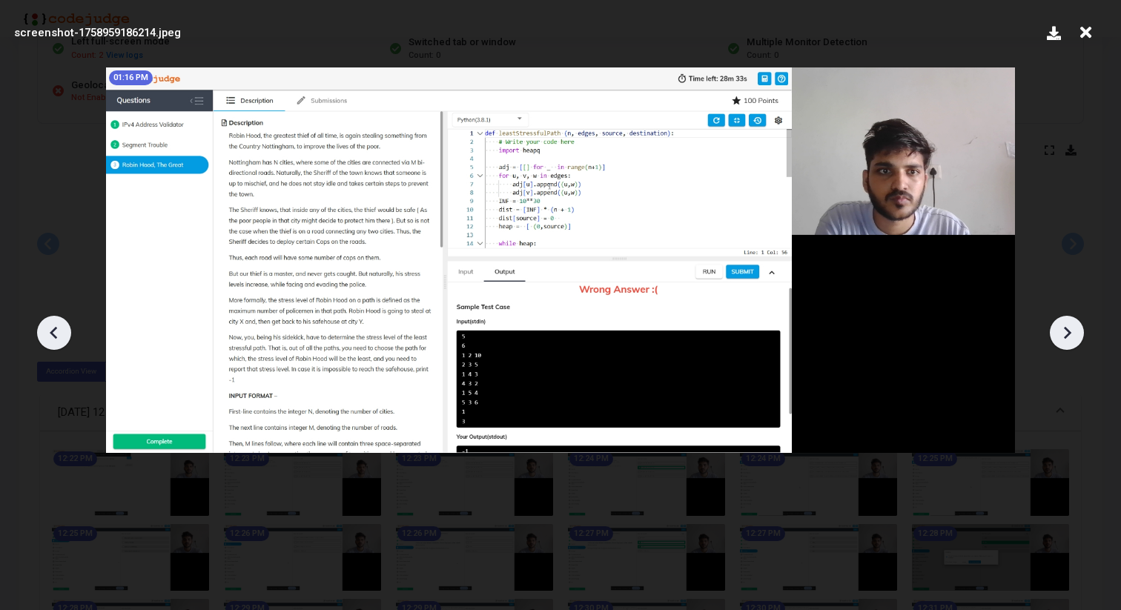
click at [56, 333] on icon at bounding box center [54, 333] width 22 height 22
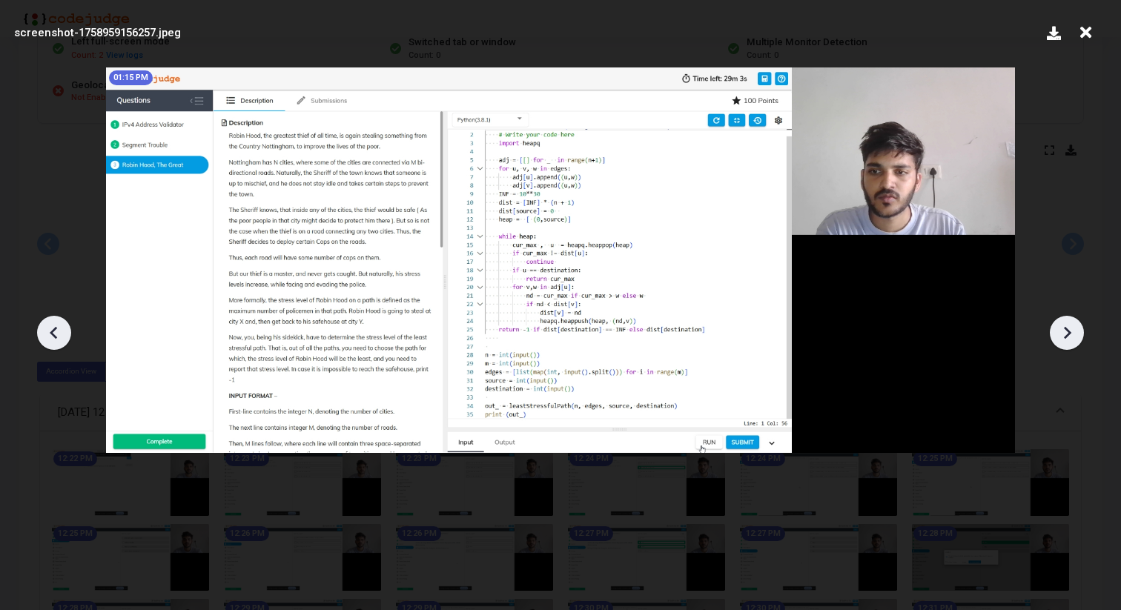
click at [56, 333] on icon at bounding box center [54, 333] width 22 height 22
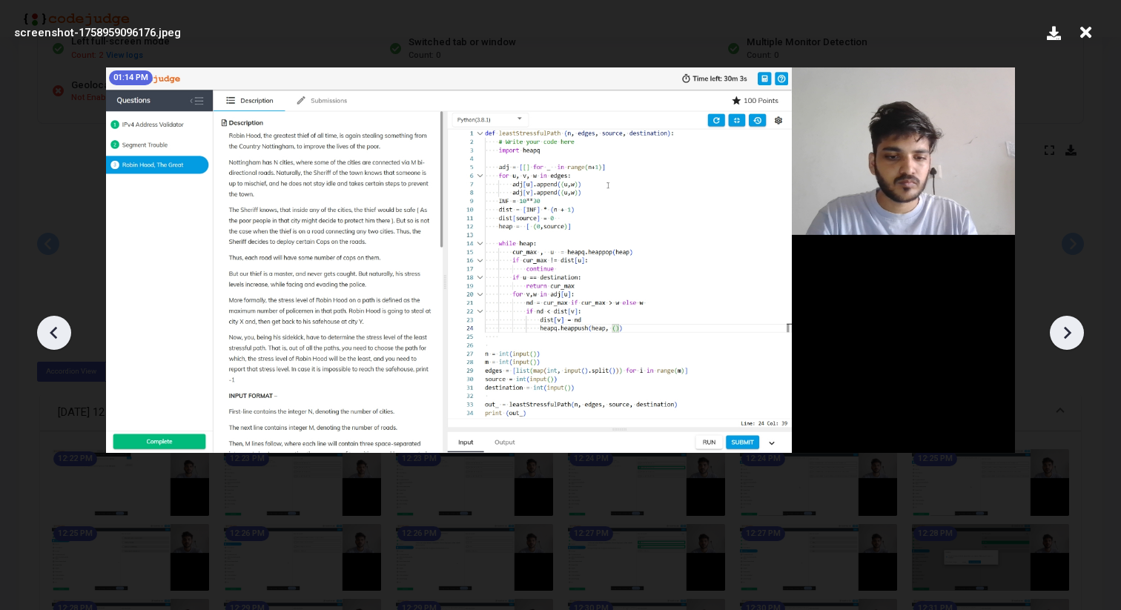
click at [56, 333] on icon at bounding box center [54, 333] width 22 height 22
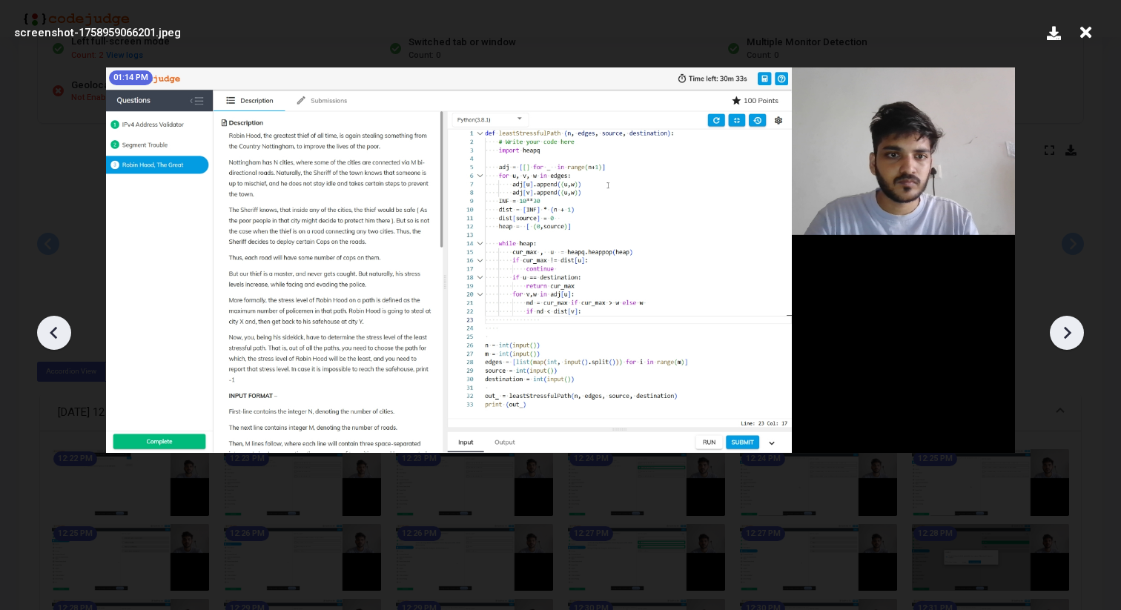
click at [56, 333] on icon at bounding box center [54, 333] width 22 height 22
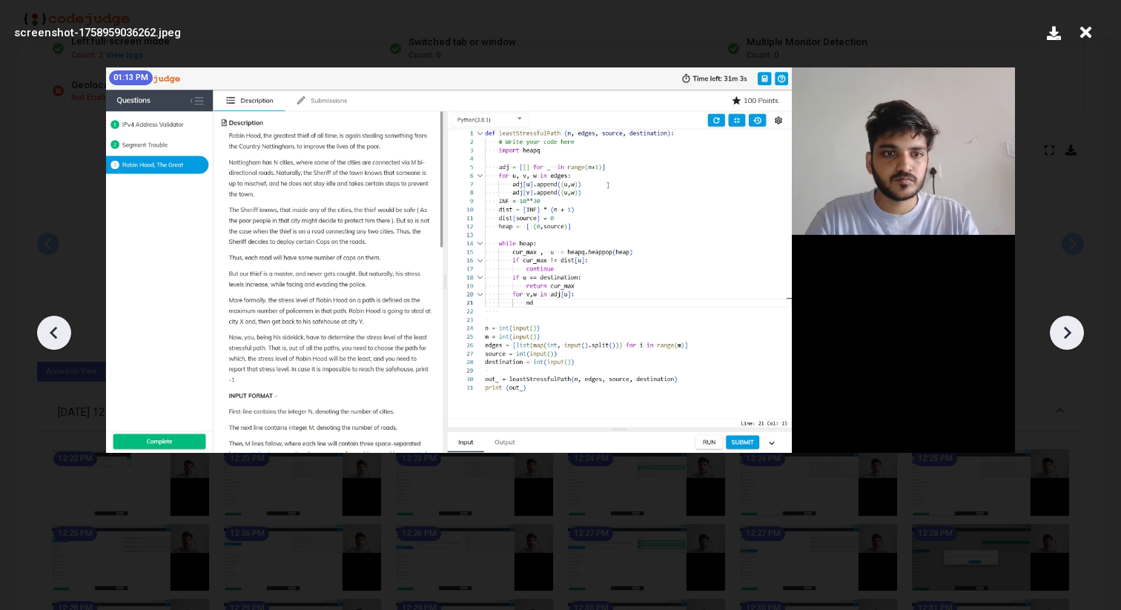
click at [56, 333] on icon at bounding box center [54, 333] width 22 height 22
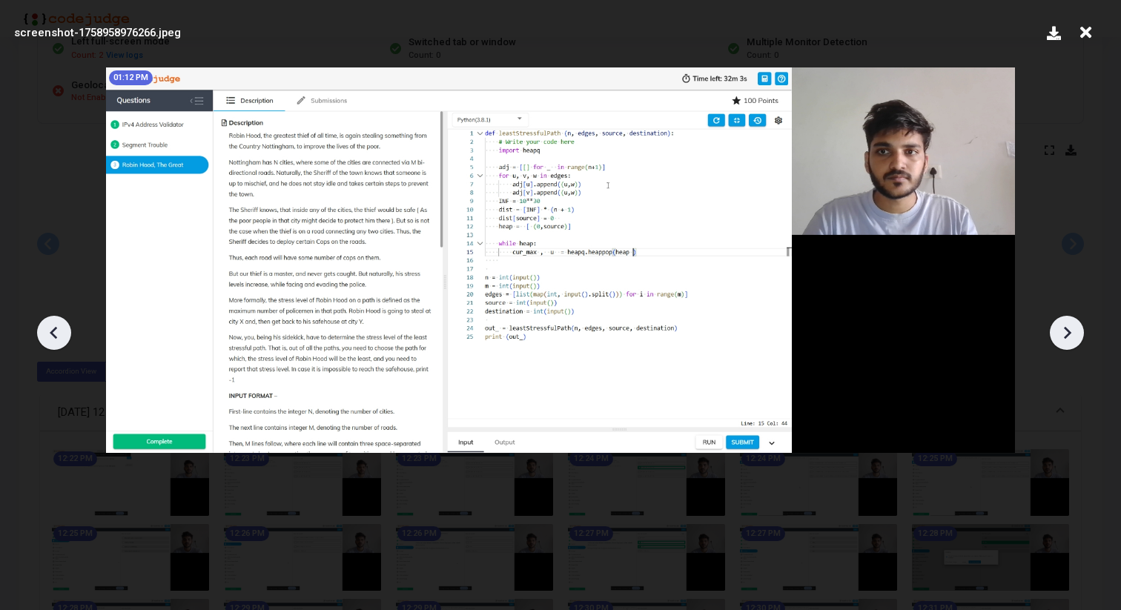
click at [56, 333] on icon at bounding box center [54, 333] width 22 height 22
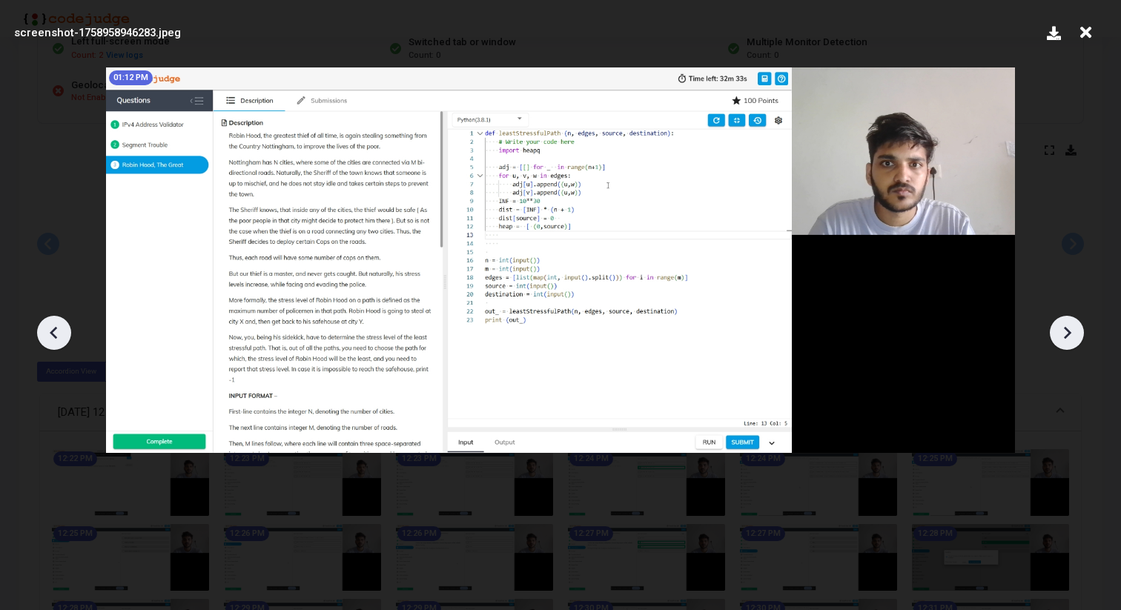
click at [56, 333] on icon at bounding box center [54, 333] width 22 height 22
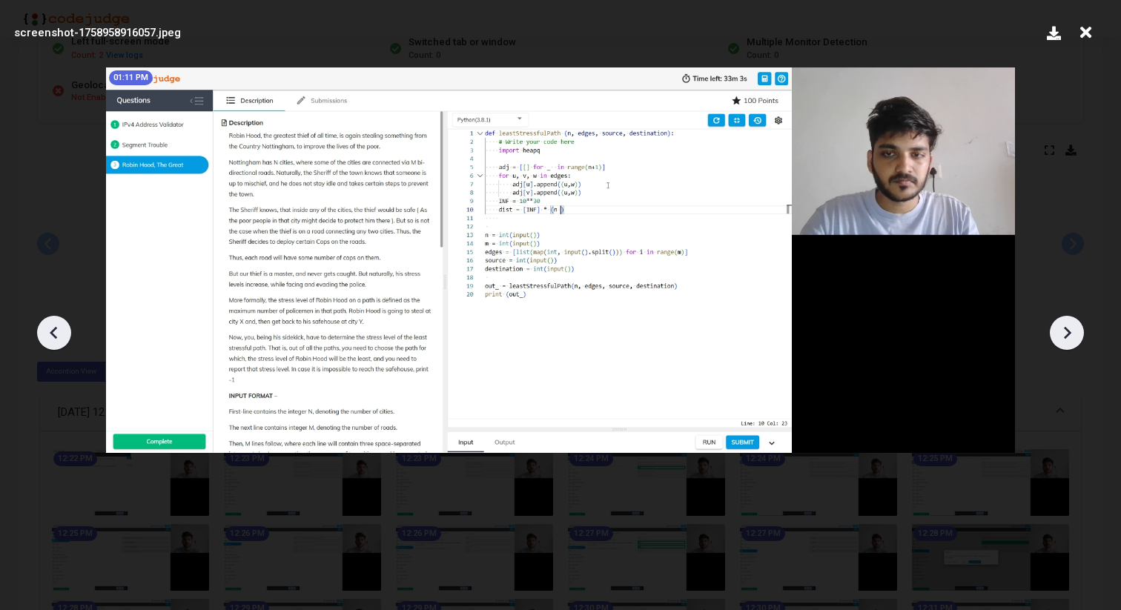
click at [56, 333] on icon at bounding box center [54, 333] width 22 height 22
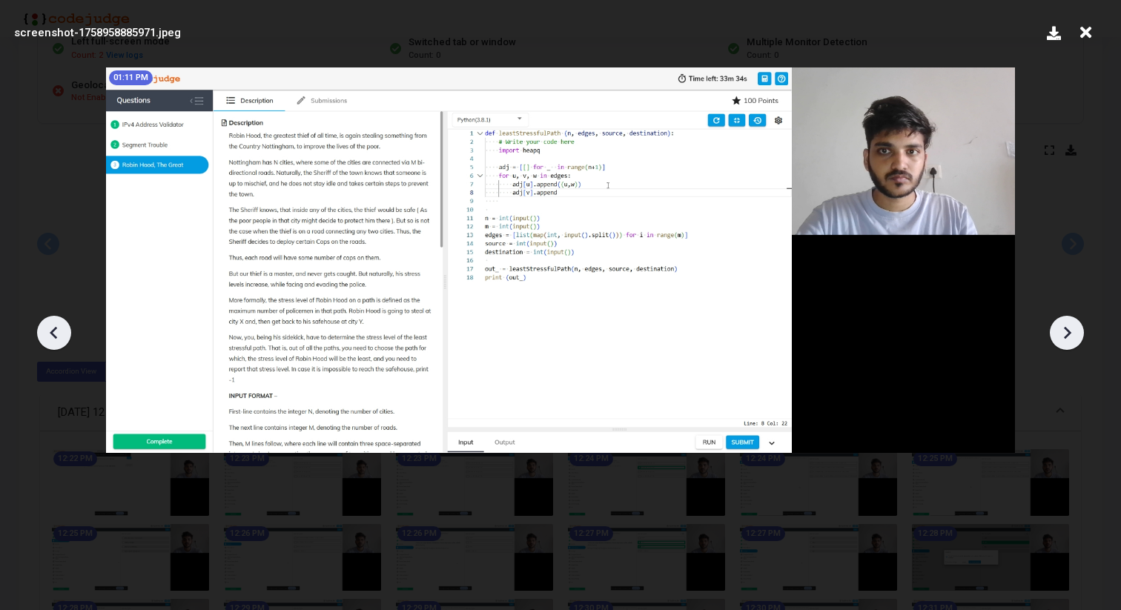
click at [56, 333] on icon at bounding box center [54, 333] width 22 height 22
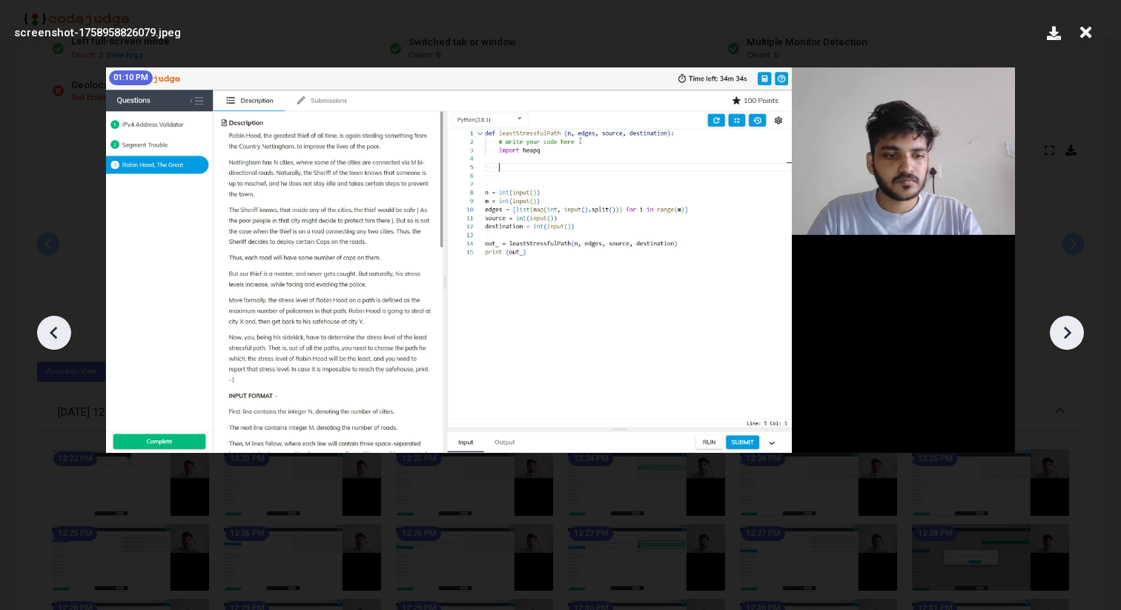
click at [56, 333] on icon at bounding box center [54, 333] width 22 height 22
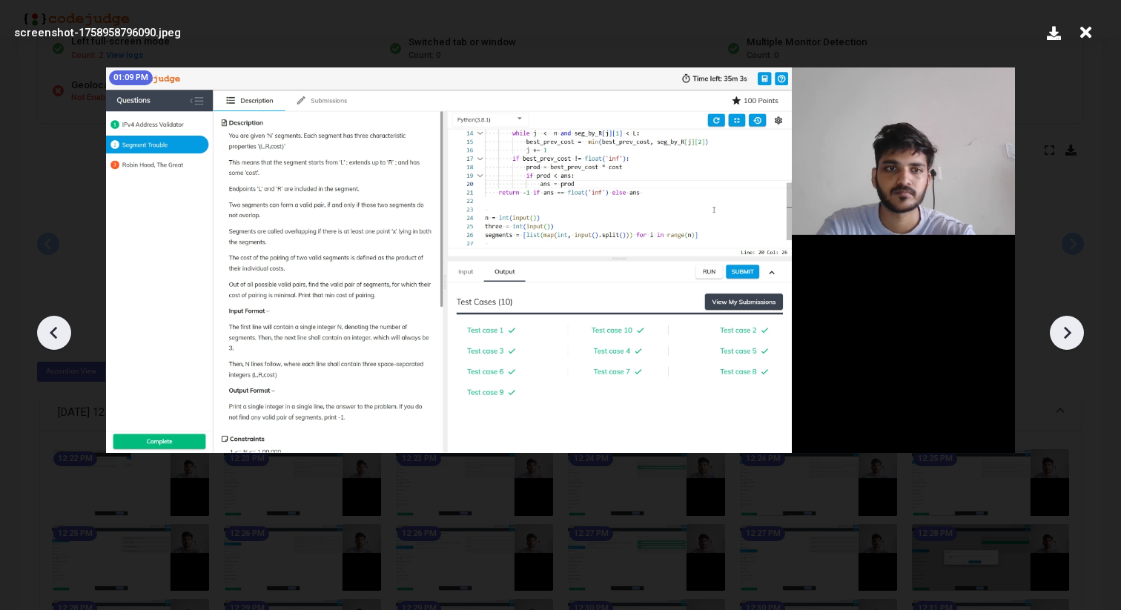
click at [56, 333] on icon at bounding box center [54, 333] width 22 height 22
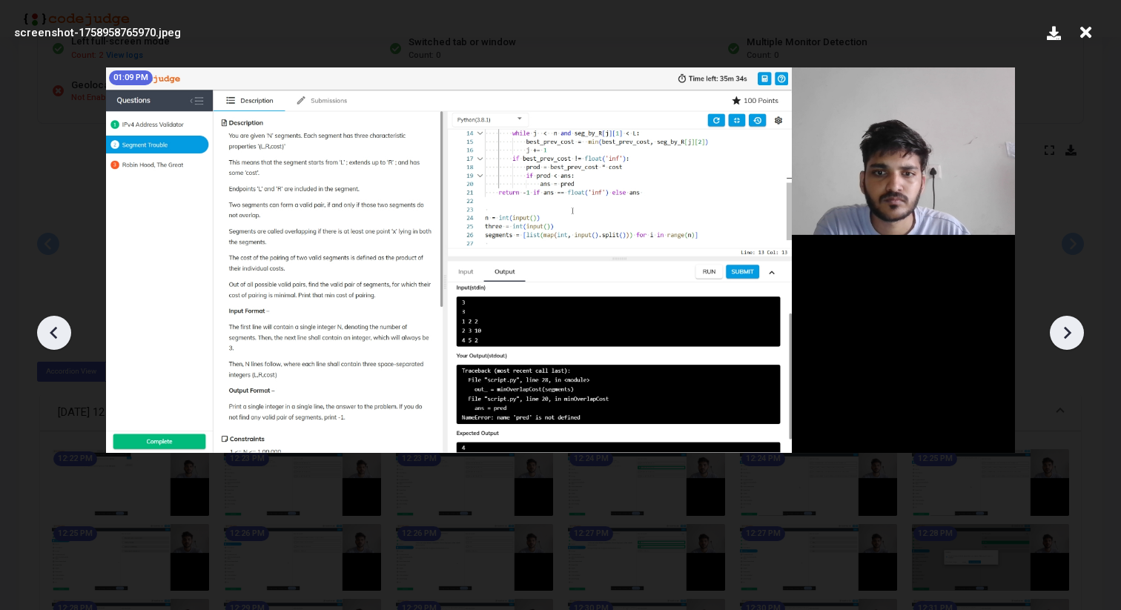
click at [56, 333] on icon at bounding box center [54, 333] width 22 height 22
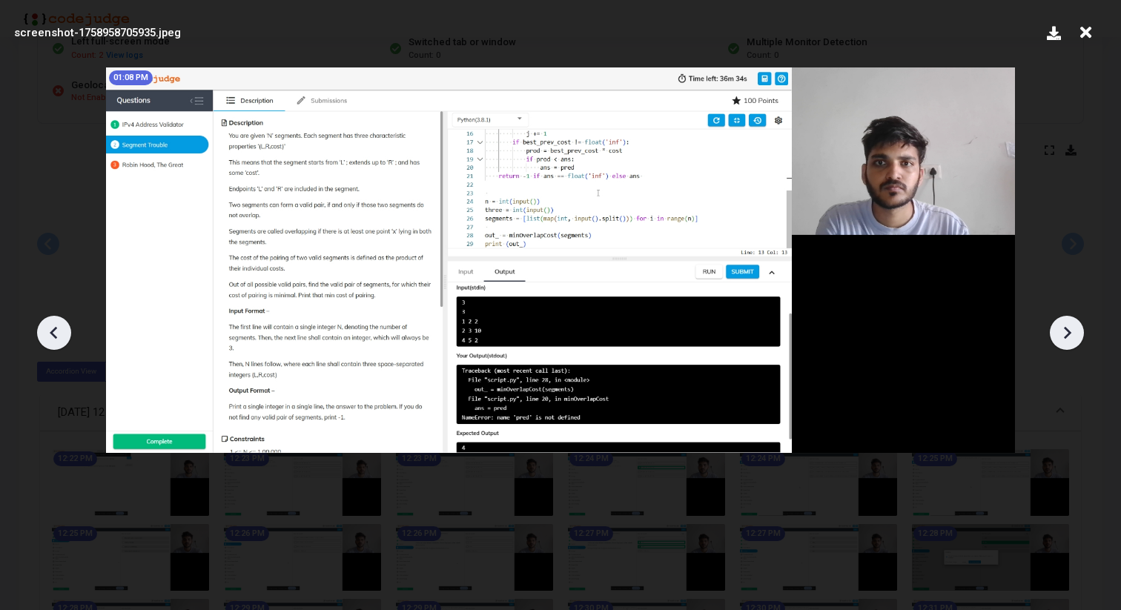
click at [56, 333] on icon at bounding box center [54, 333] width 22 height 22
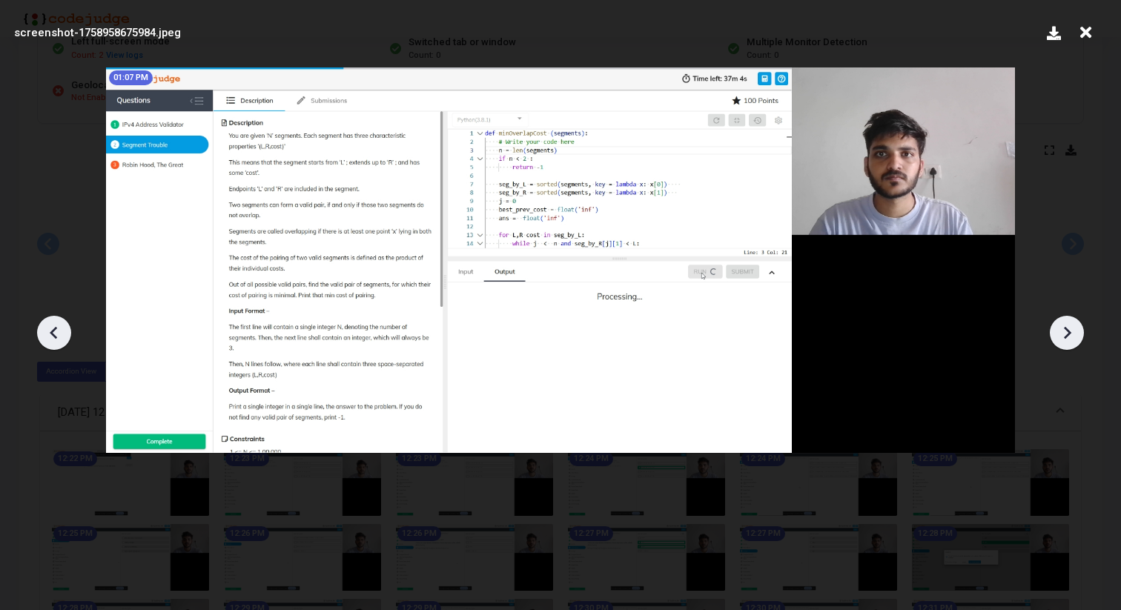
click at [56, 333] on icon at bounding box center [54, 333] width 22 height 22
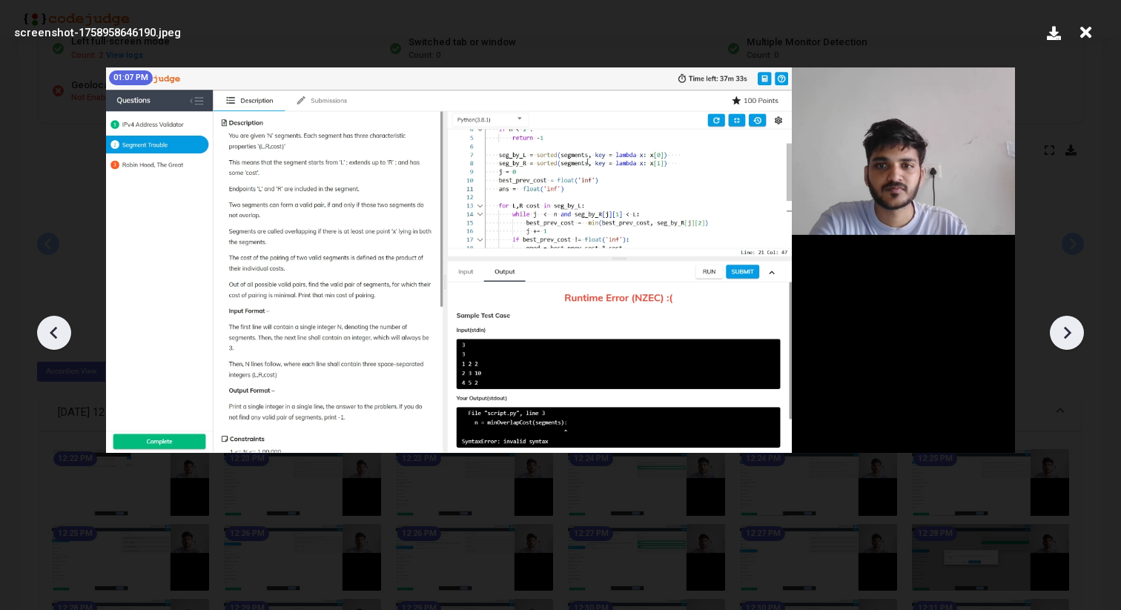
click at [56, 333] on icon at bounding box center [54, 333] width 22 height 22
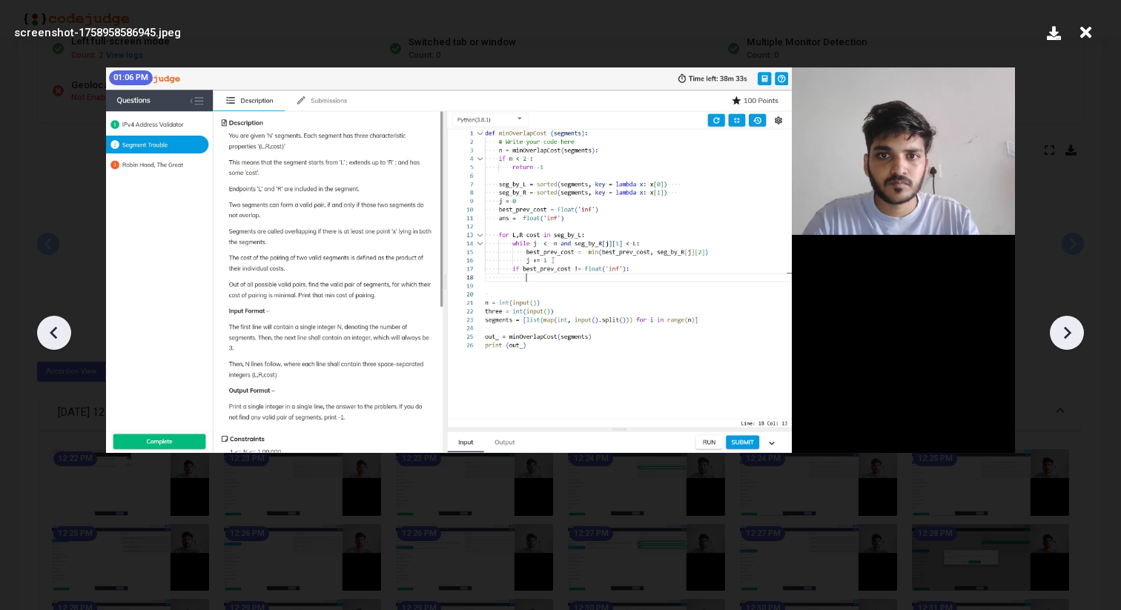
click at [56, 333] on icon at bounding box center [54, 333] width 22 height 22
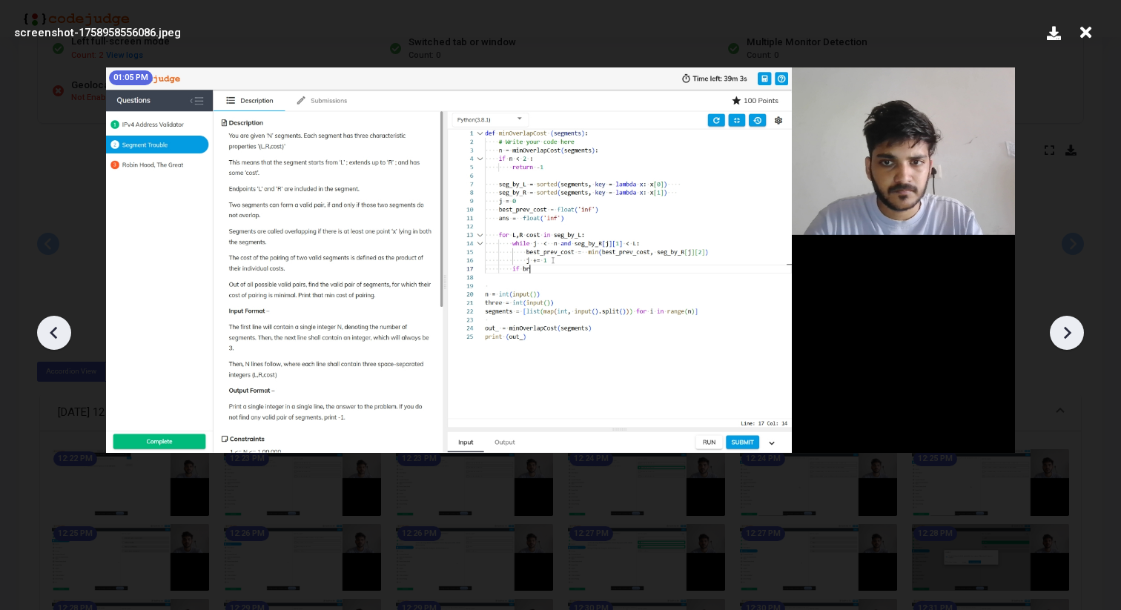
click at [56, 333] on icon at bounding box center [54, 333] width 22 height 22
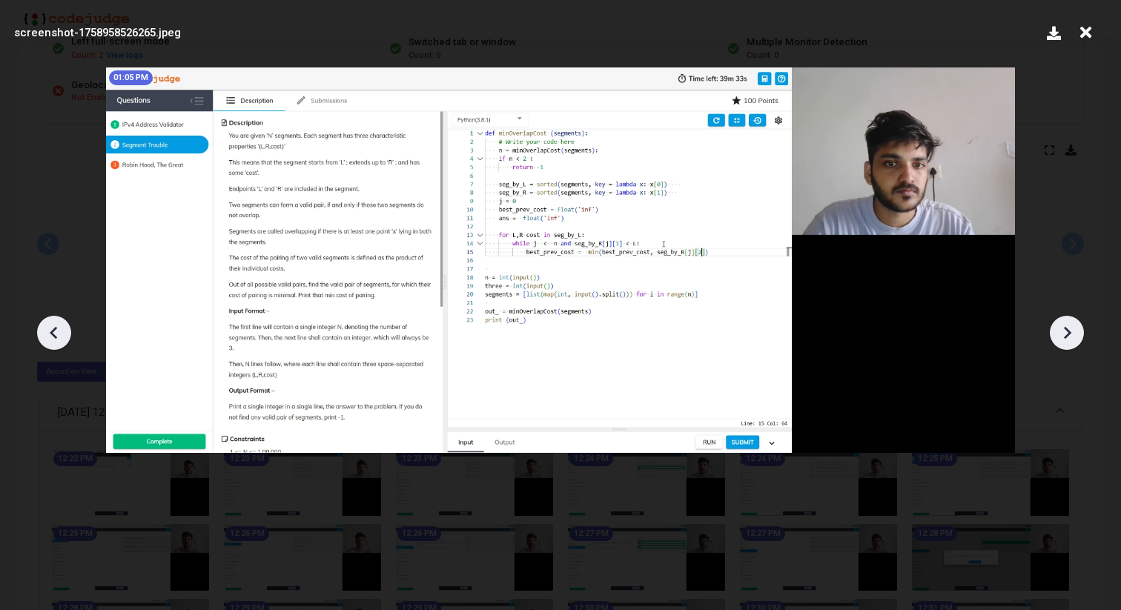
click at [56, 333] on icon at bounding box center [54, 333] width 22 height 22
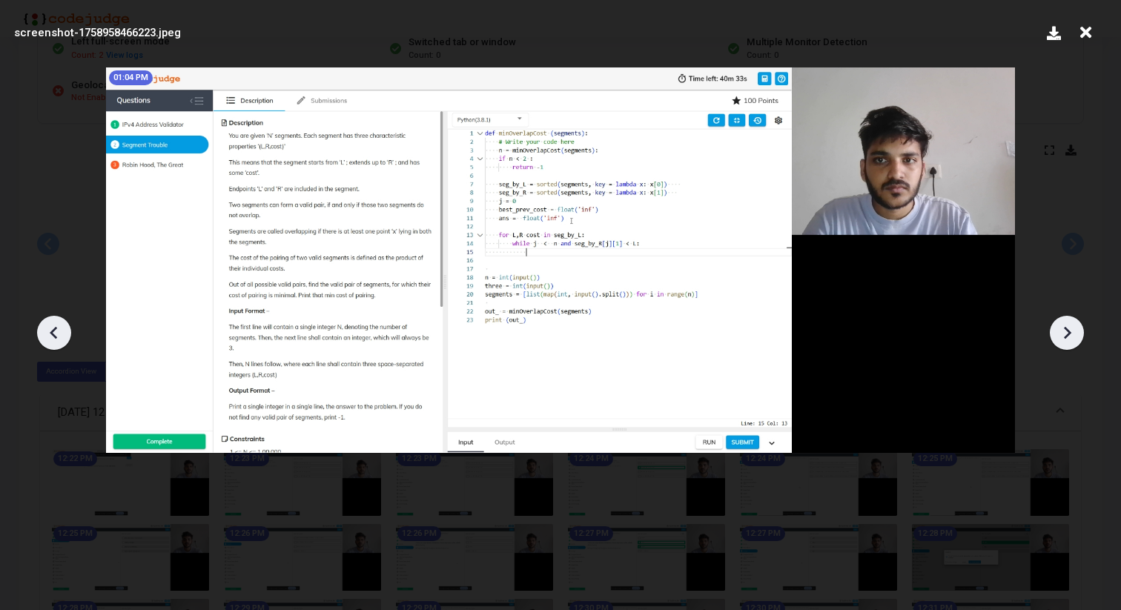
click at [56, 333] on icon at bounding box center [54, 333] width 22 height 22
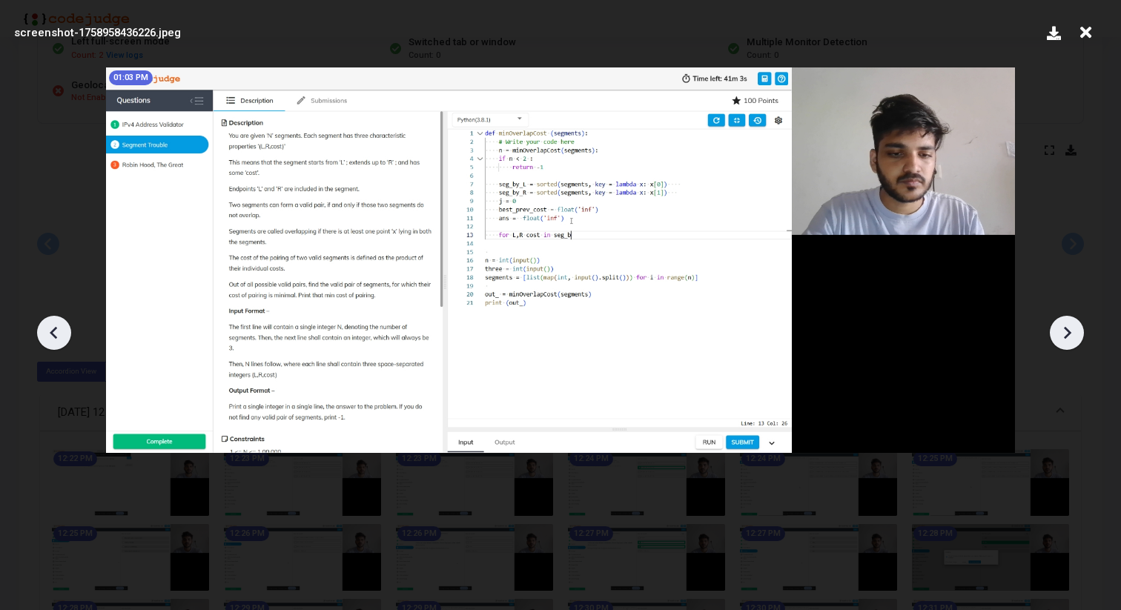
click at [56, 333] on icon at bounding box center [54, 333] width 22 height 22
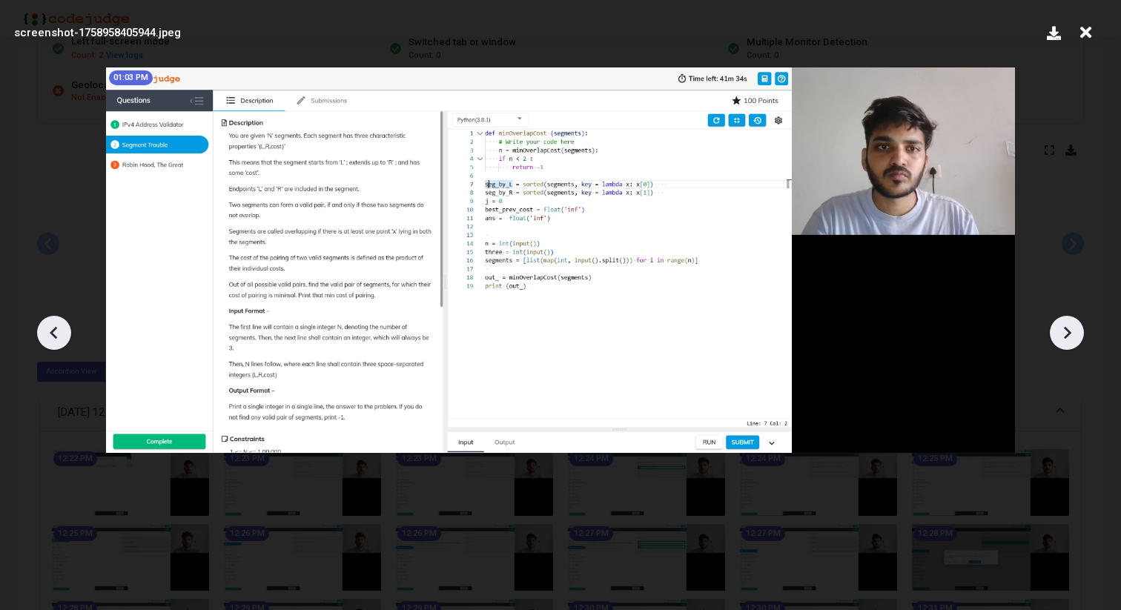
click at [56, 333] on icon at bounding box center [54, 333] width 22 height 22
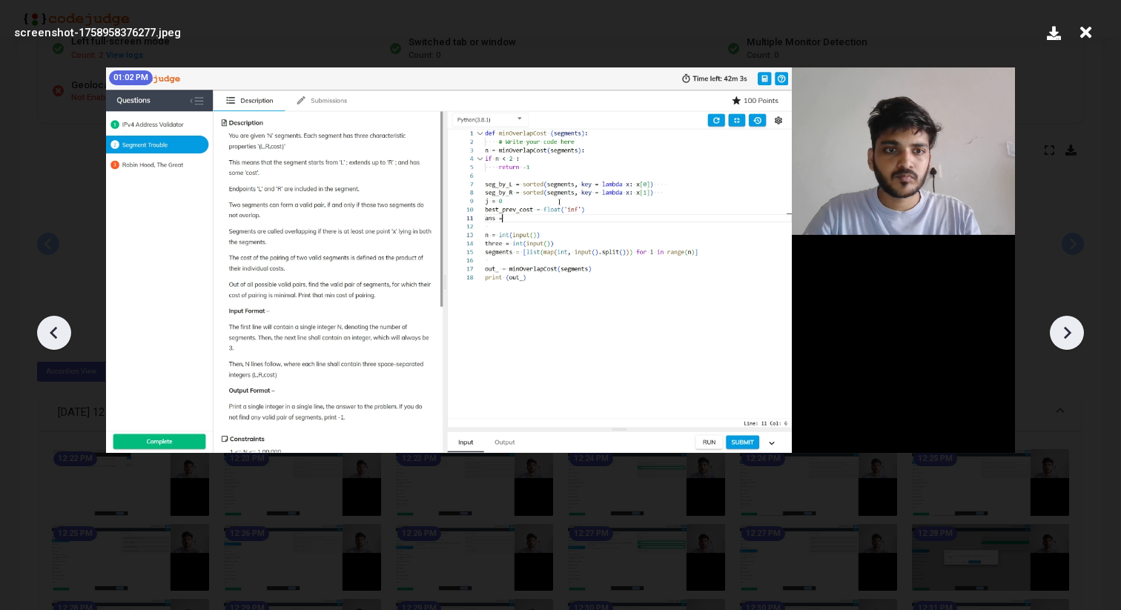
click at [56, 333] on icon at bounding box center [54, 333] width 22 height 22
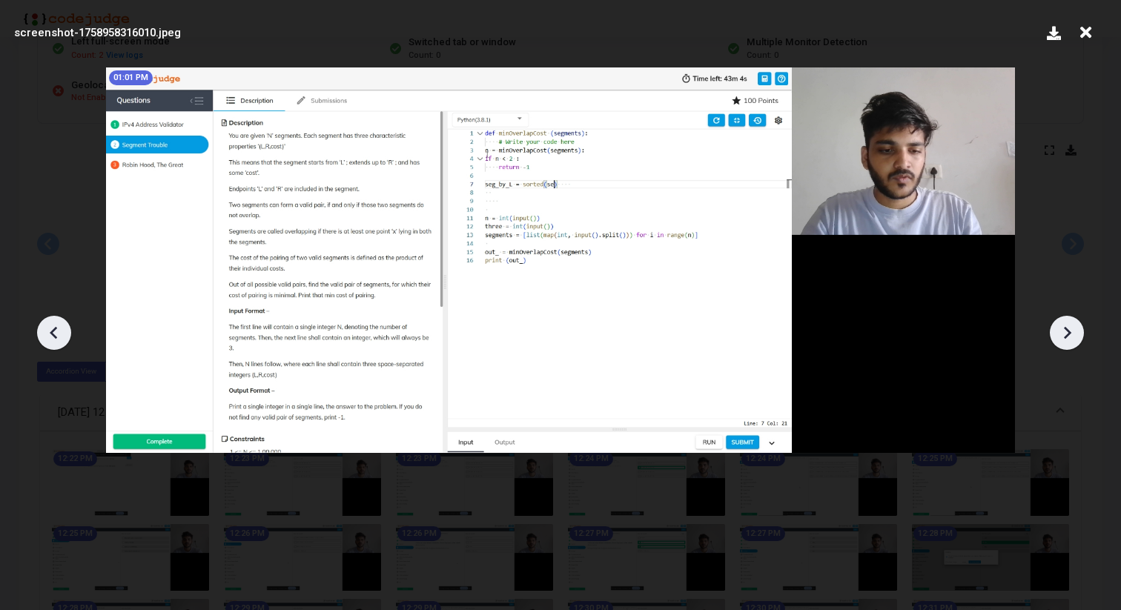
click at [56, 333] on icon at bounding box center [54, 333] width 22 height 22
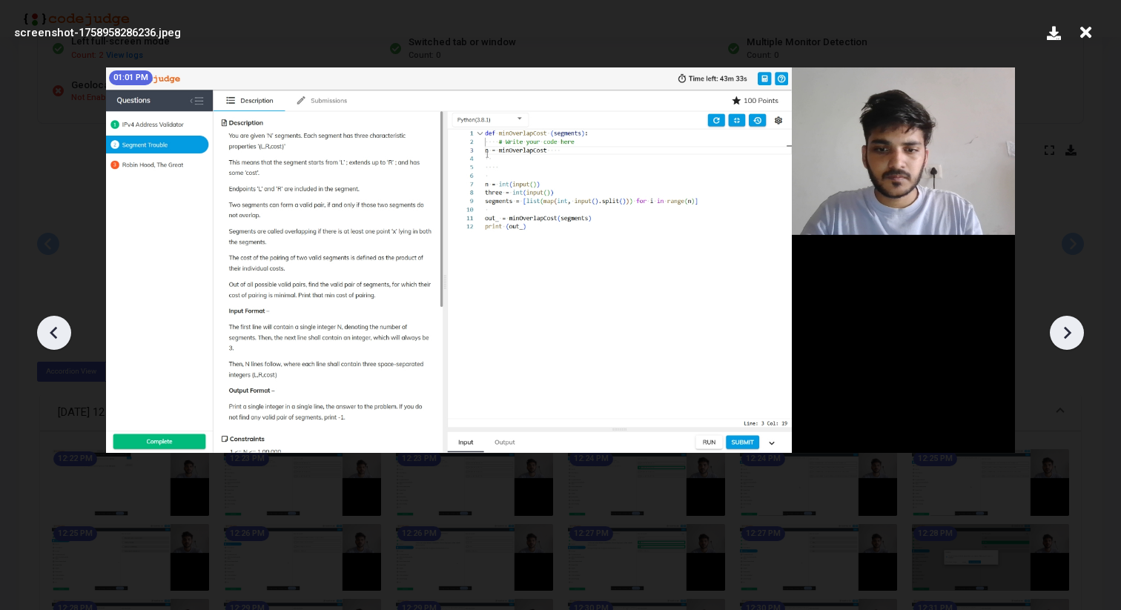
click at [56, 333] on icon at bounding box center [54, 333] width 22 height 22
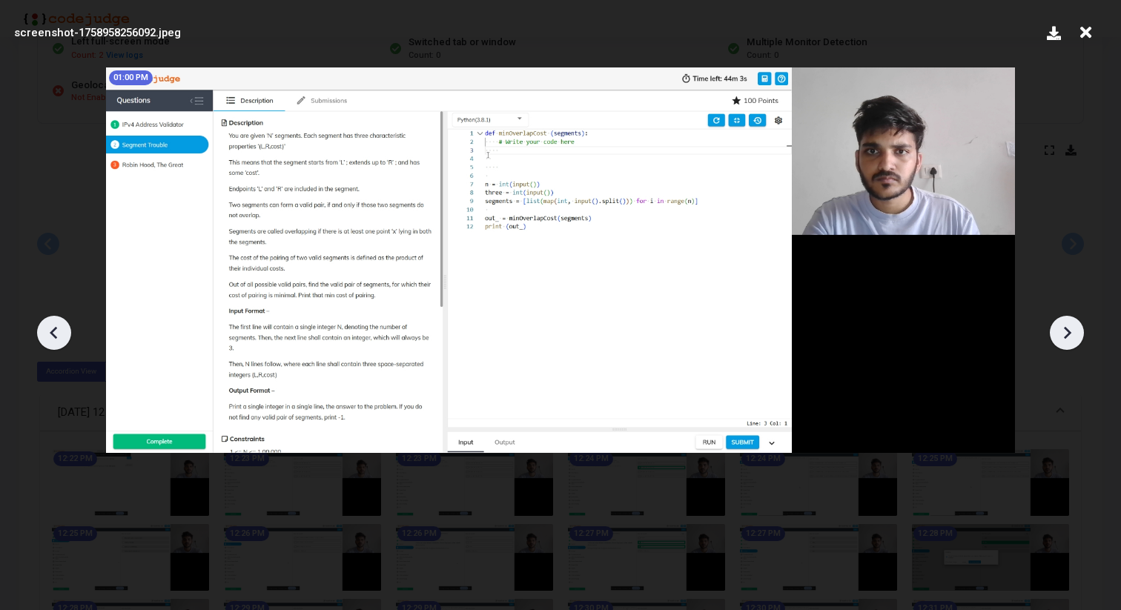
click at [56, 333] on icon at bounding box center [54, 333] width 22 height 22
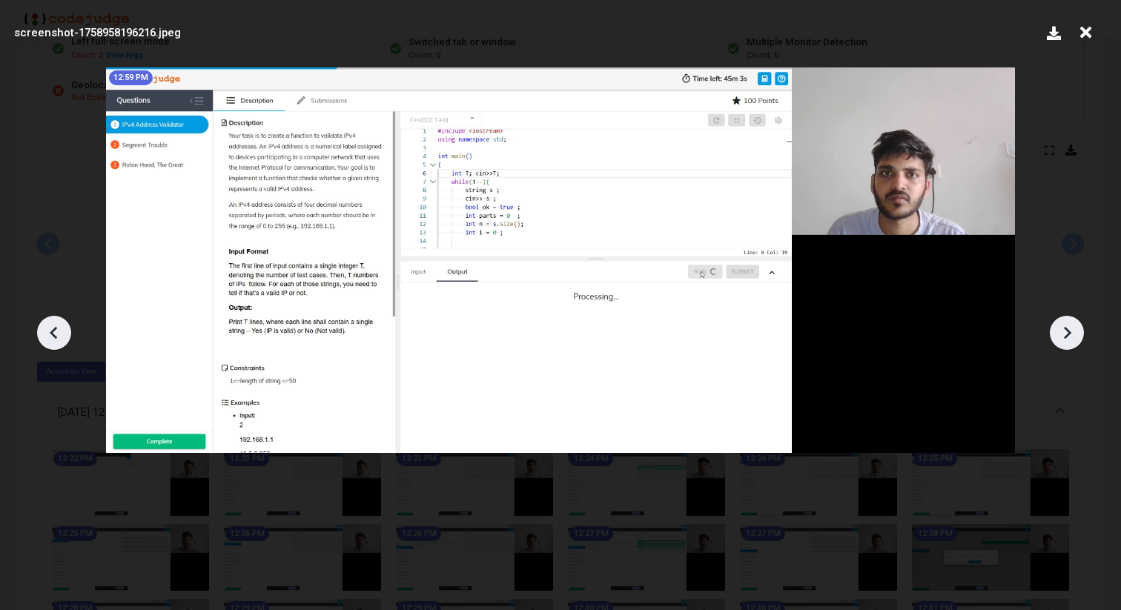
click at [56, 333] on icon at bounding box center [54, 333] width 22 height 22
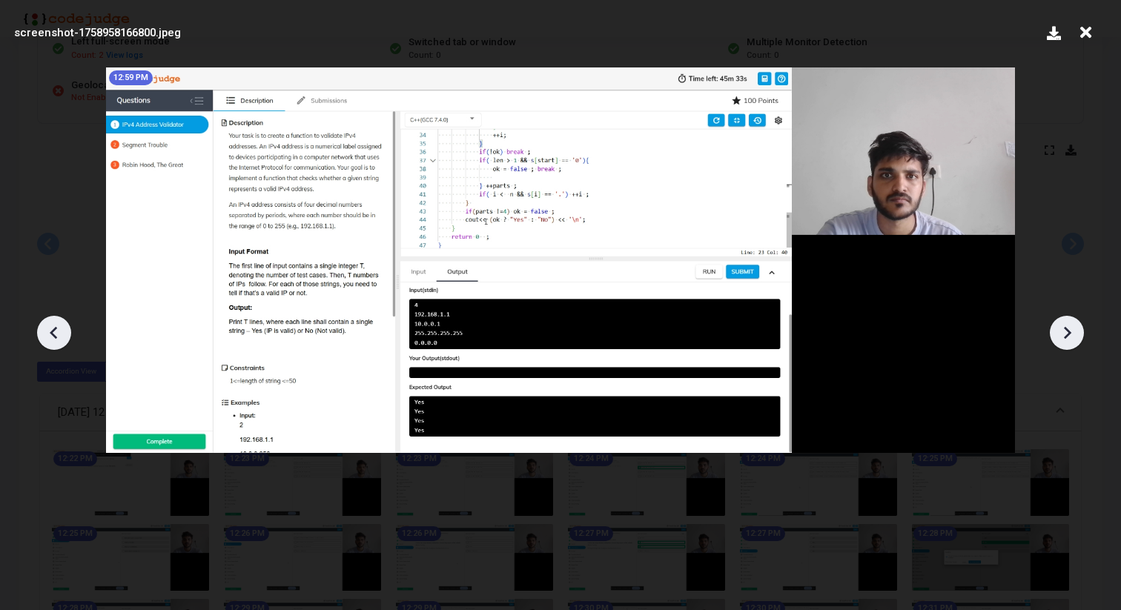
click at [56, 333] on icon at bounding box center [54, 333] width 22 height 22
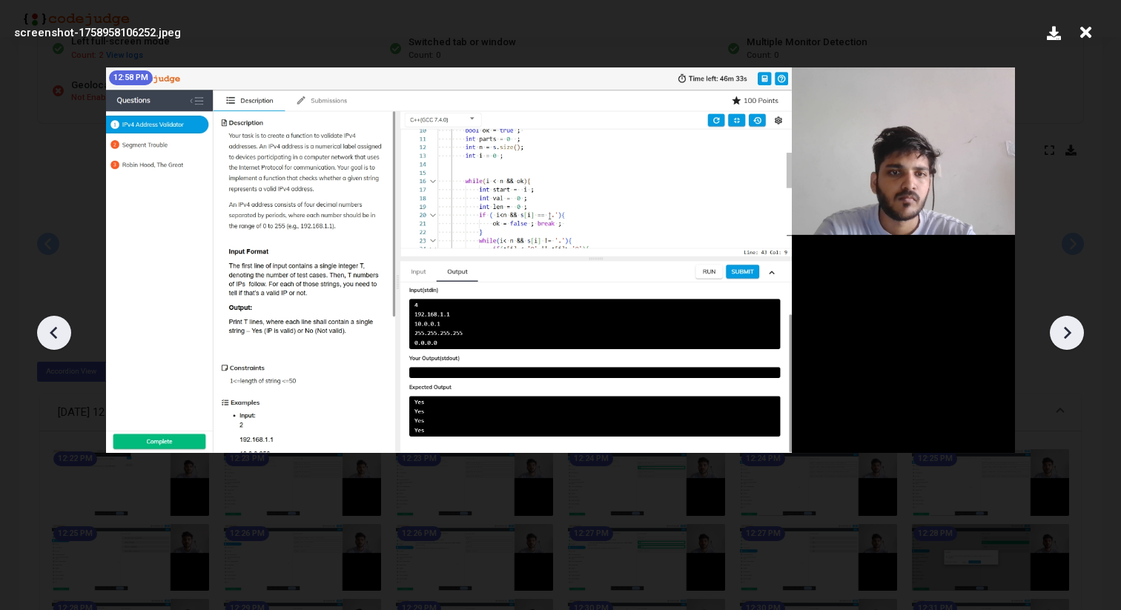
click at [56, 333] on icon at bounding box center [54, 333] width 22 height 22
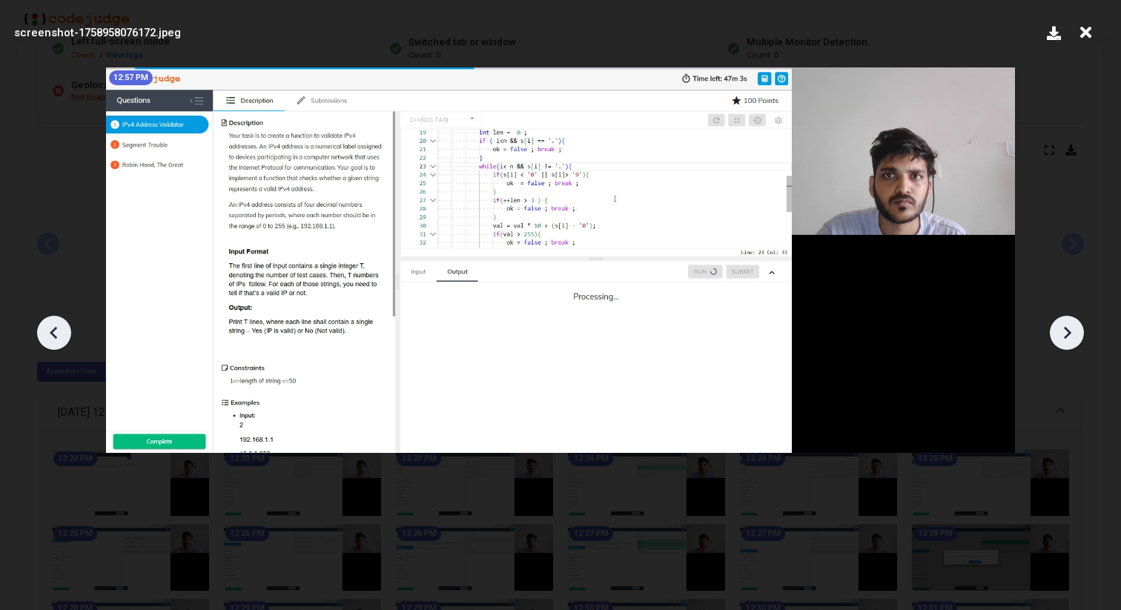
click at [56, 333] on icon at bounding box center [54, 333] width 22 height 22
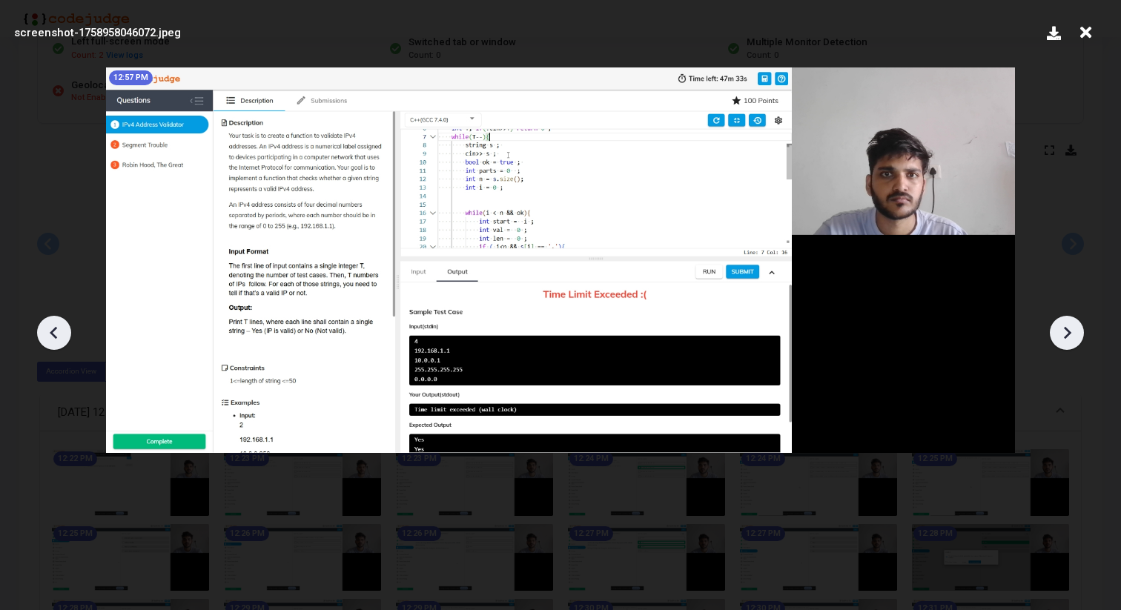
click at [56, 333] on icon at bounding box center [54, 333] width 22 height 22
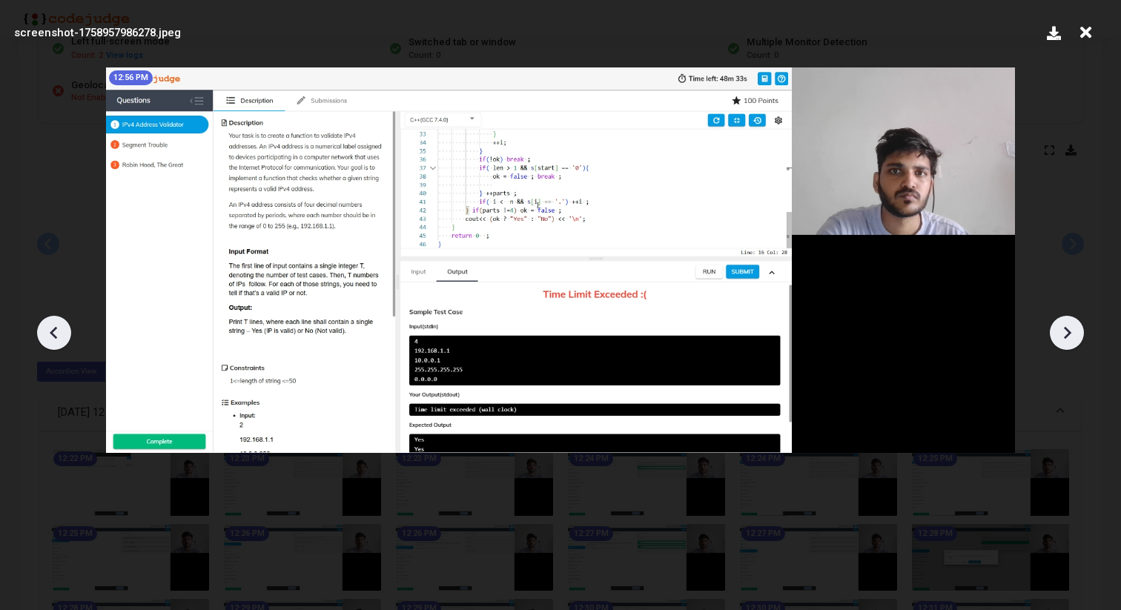
click at [56, 333] on icon at bounding box center [54, 333] width 22 height 22
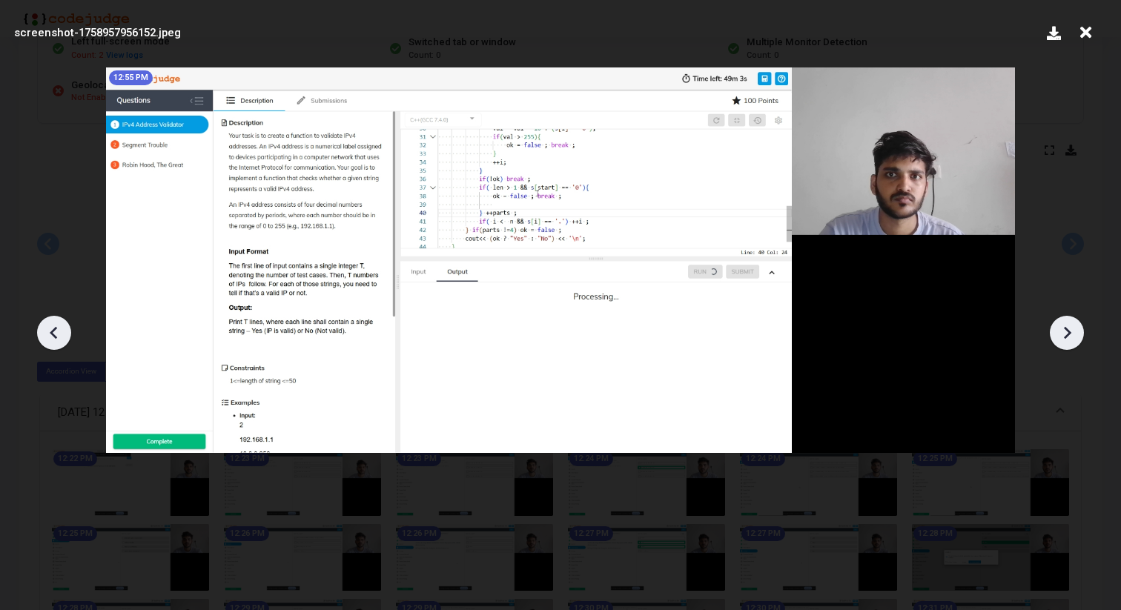
click at [56, 333] on icon at bounding box center [54, 333] width 22 height 22
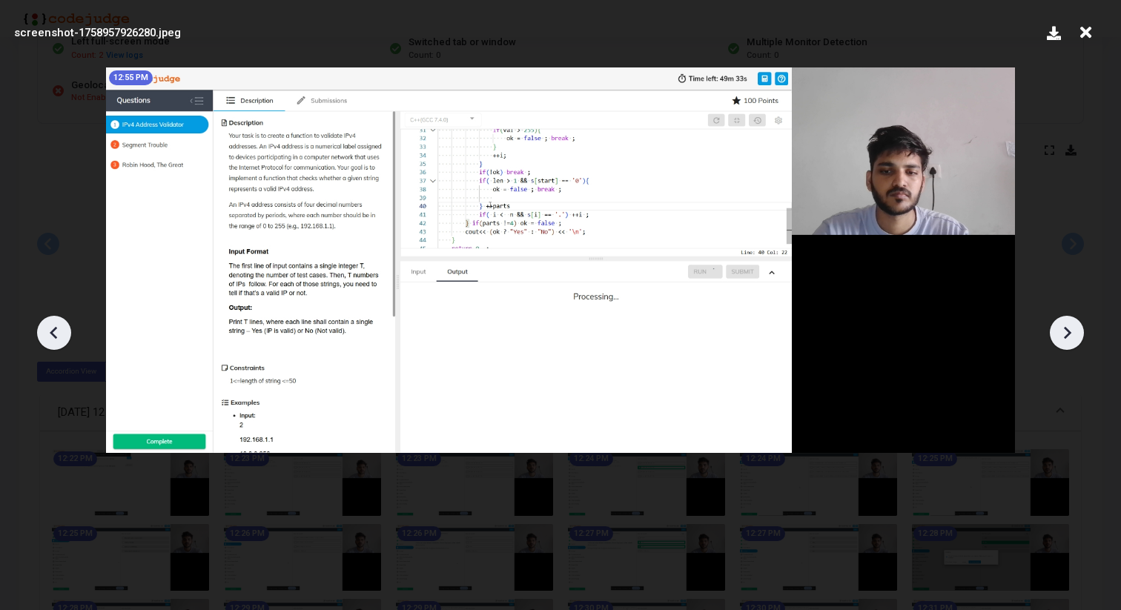
click at [56, 333] on icon at bounding box center [54, 333] width 22 height 22
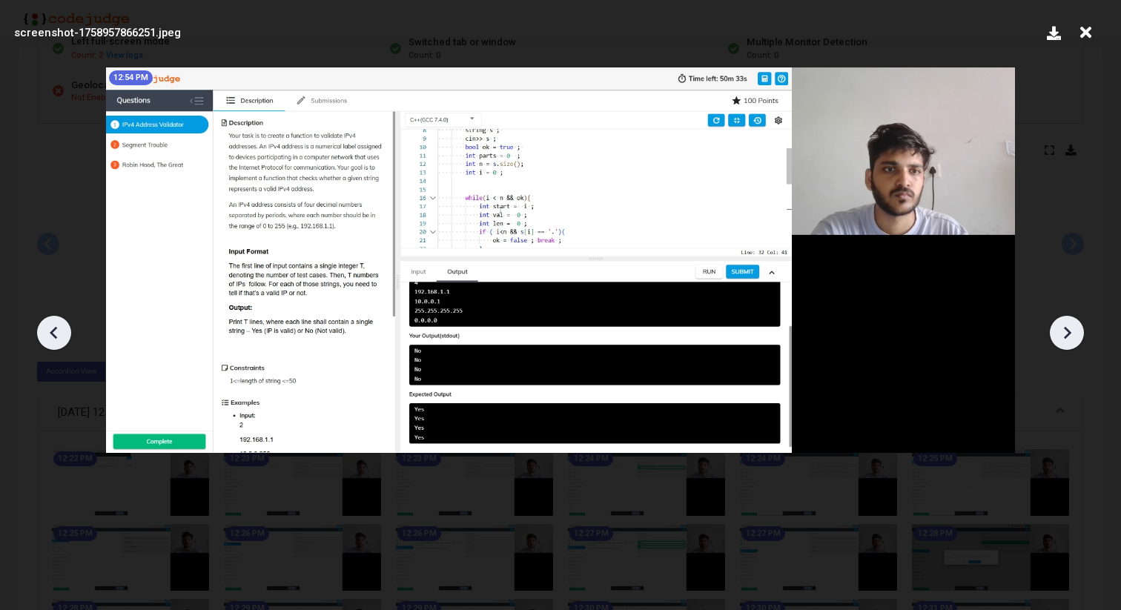
click at [56, 333] on icon at bounding box center [54, 333] width 22 height 22
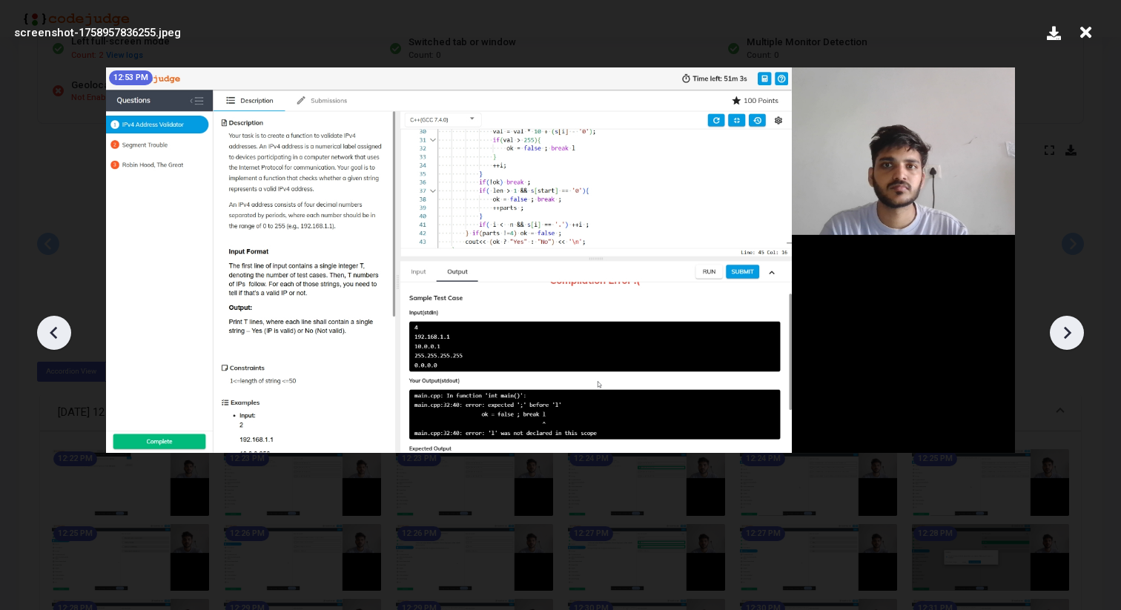
click at [56, 333] on icon at bounding box center [54, 333] width 22 height 22
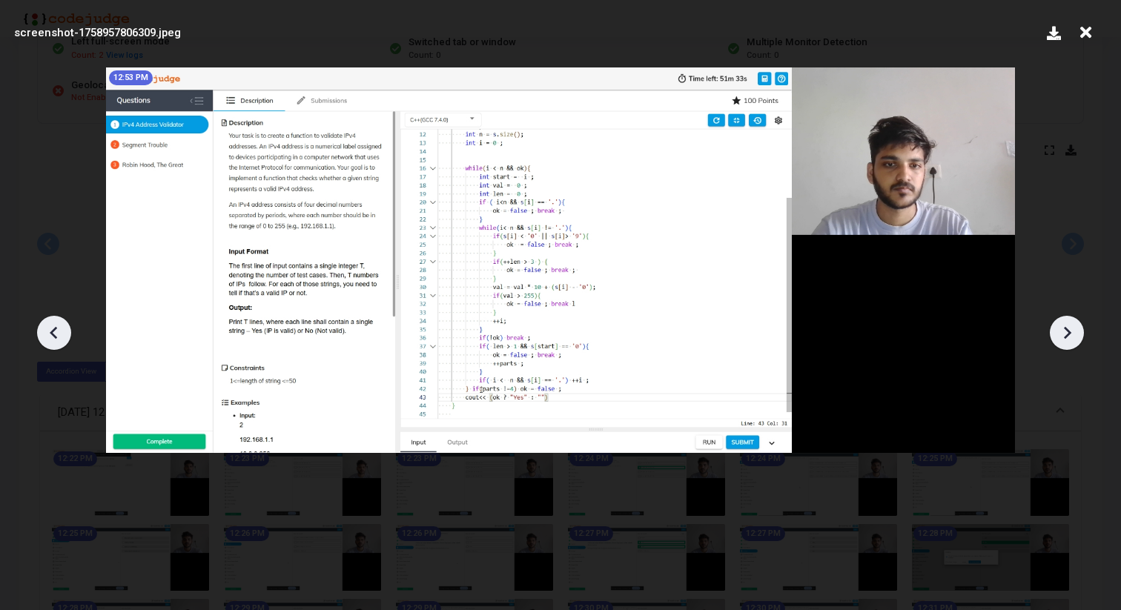
click at [56, 333] on icon at bounding box center [54, 333] width 22 height 22
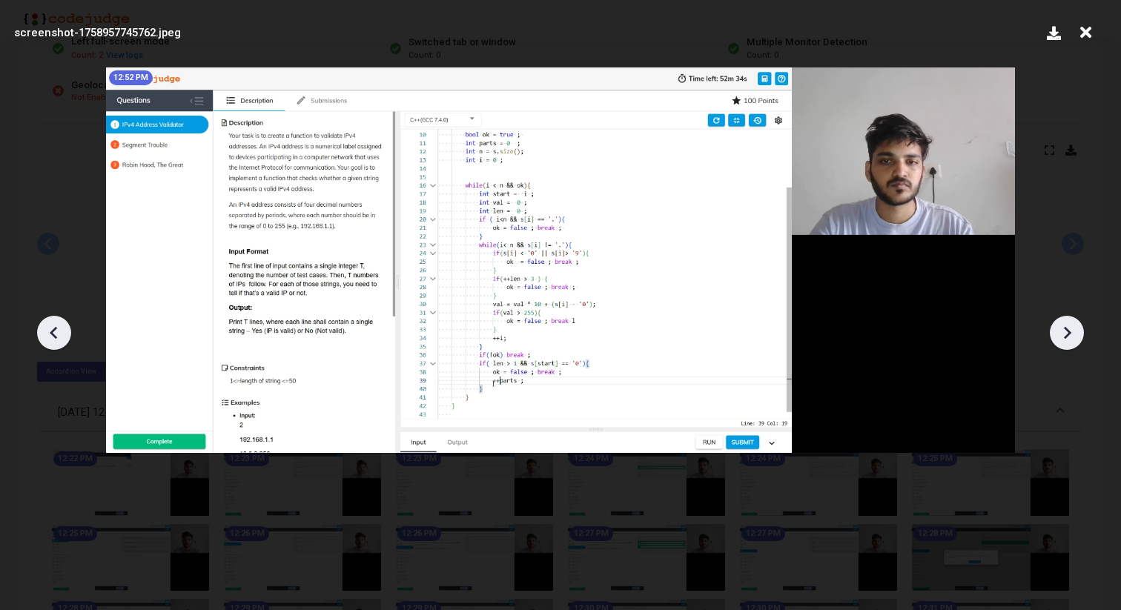
click at [56, 333] on icon at bounding box center [54, 333] width 22 height 22
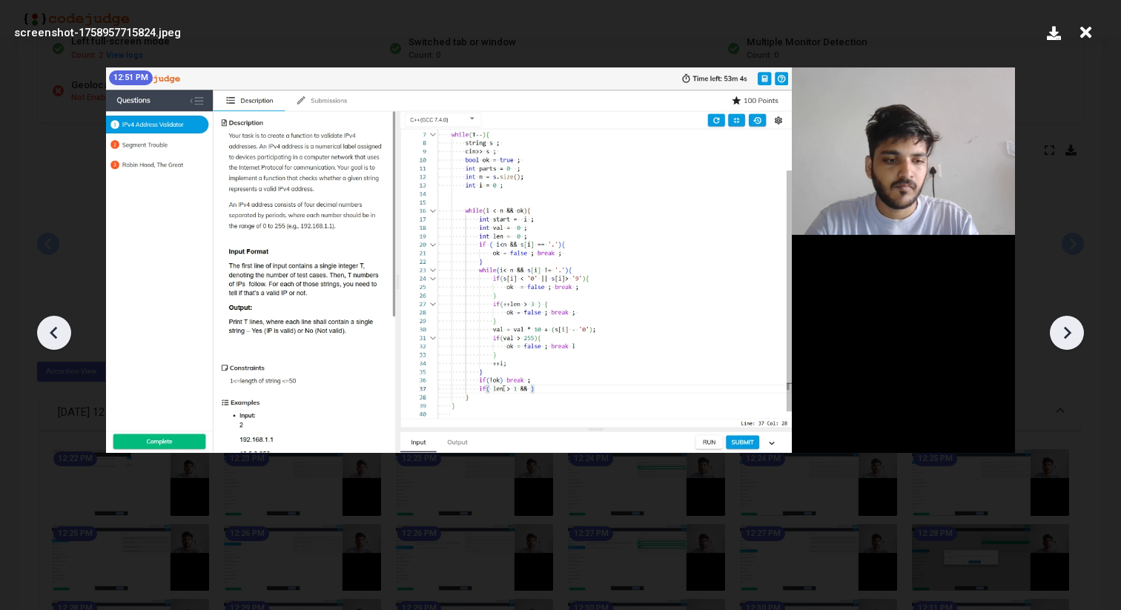
click at [56, 333] on icon at bounding box center [54, 333] width 22 height 22
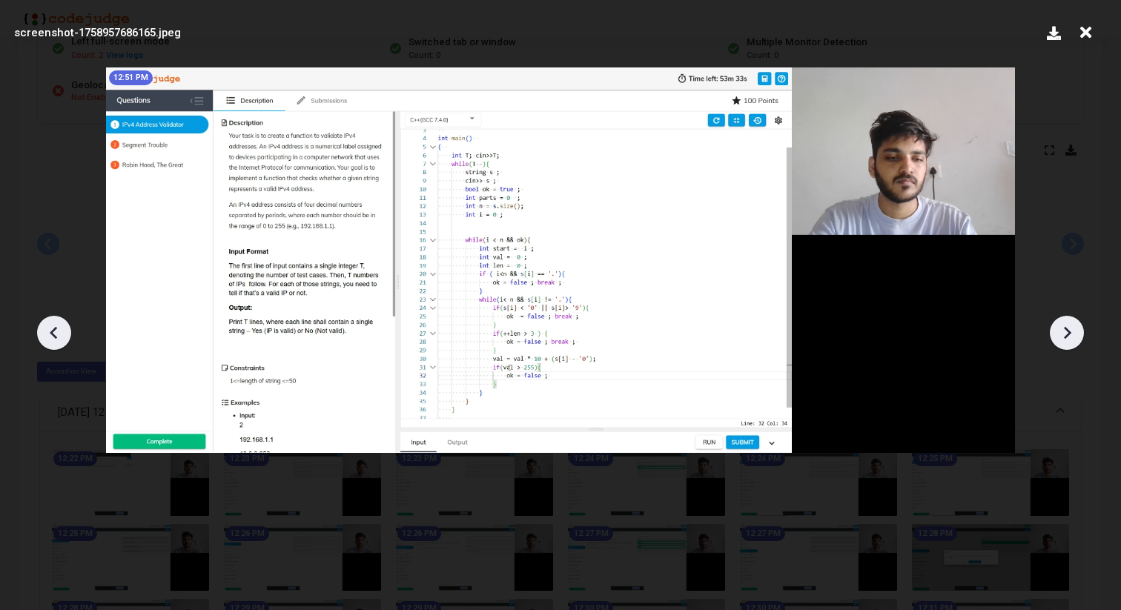
click at [56, 333] on icon at bounding box center [54, 333] width 22 height 22
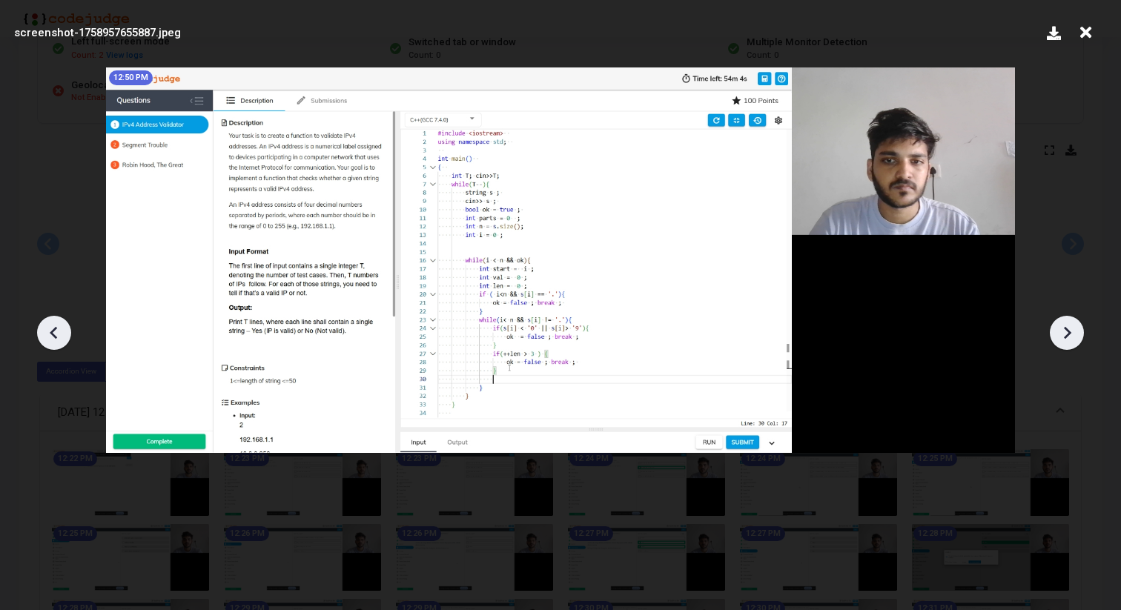
click at [56, 333] on icon at bounding box center [54, 333] width 22 height 22
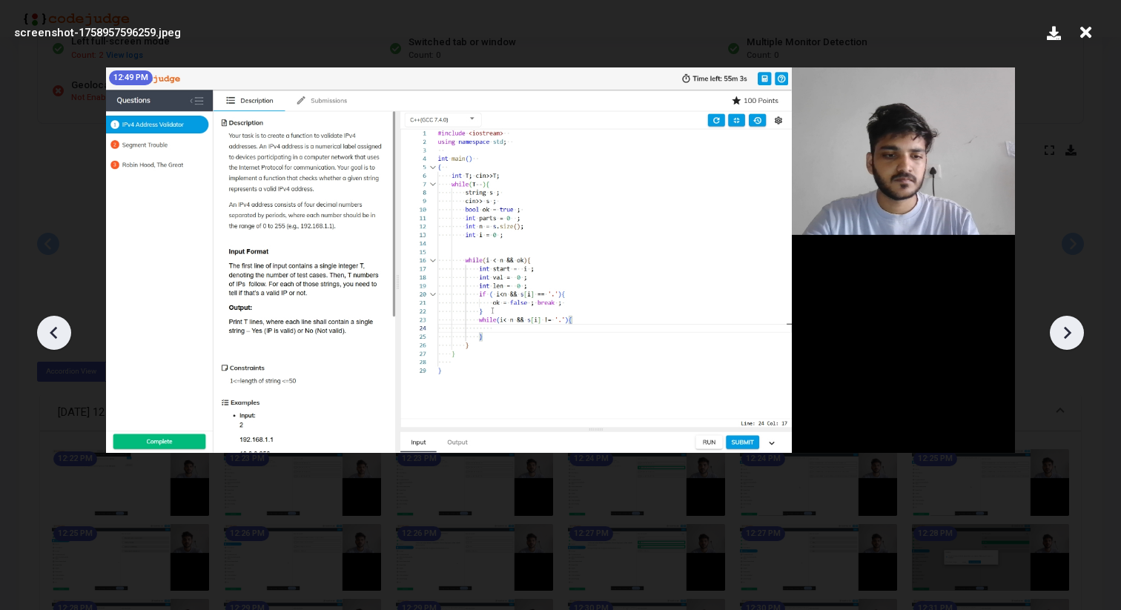
click at [56, 333] on icon at bounding box center [54, 333] width 22 height 22
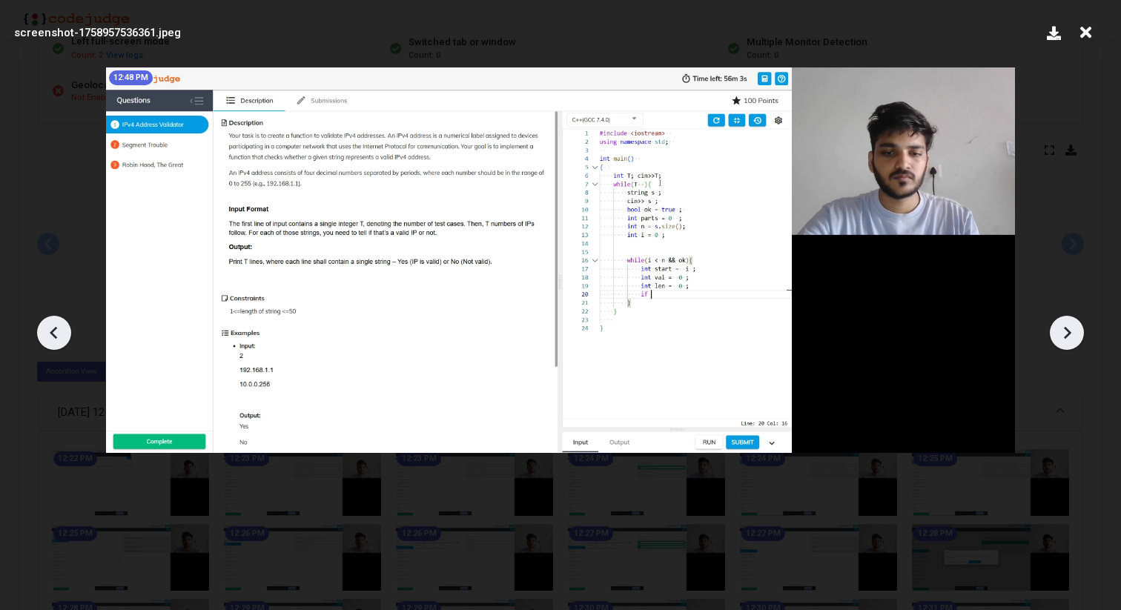
click at [56, 333] on icon at bounding box center [54, 333] width 22 height 22
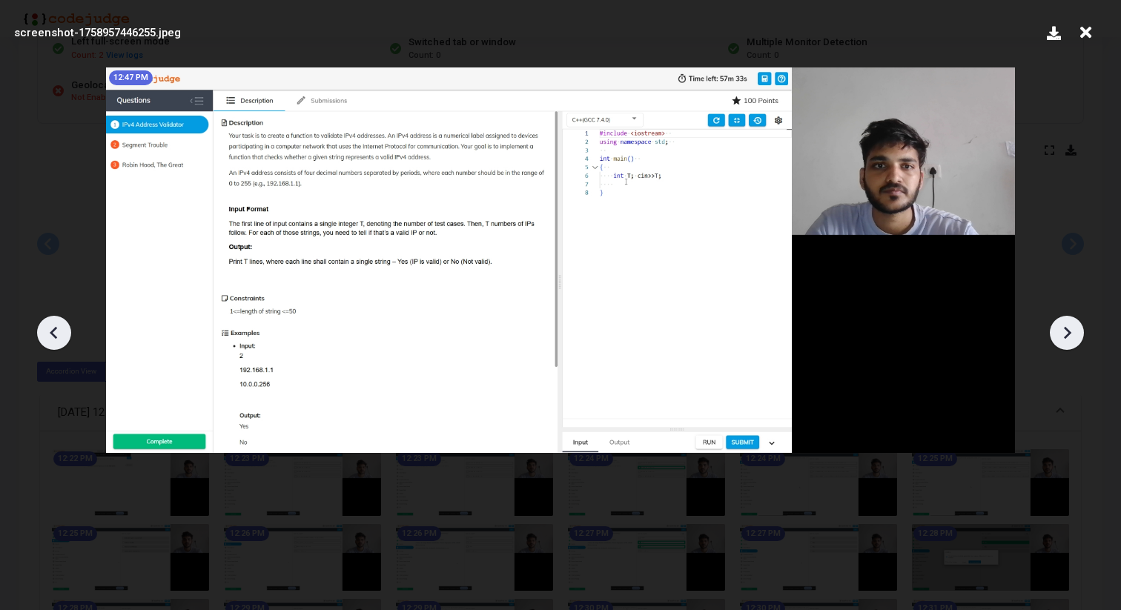
click at [56, 333] on icon at bounding box center [54, 333] width 22 height 22
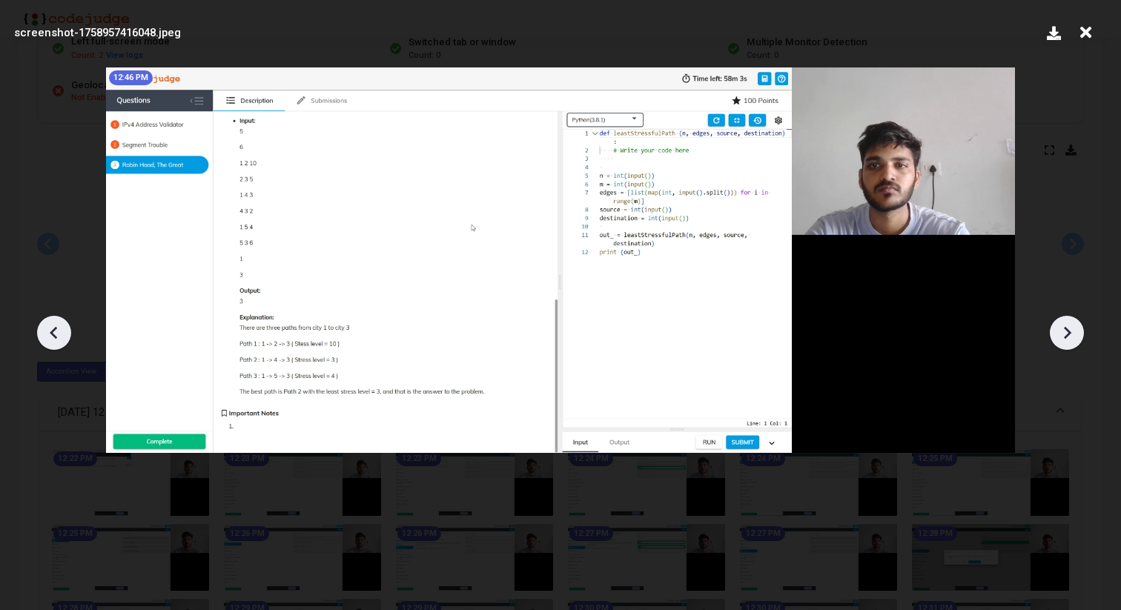
click at [56, 333] on icon at bounding box center [54, 333] width 22 height 22
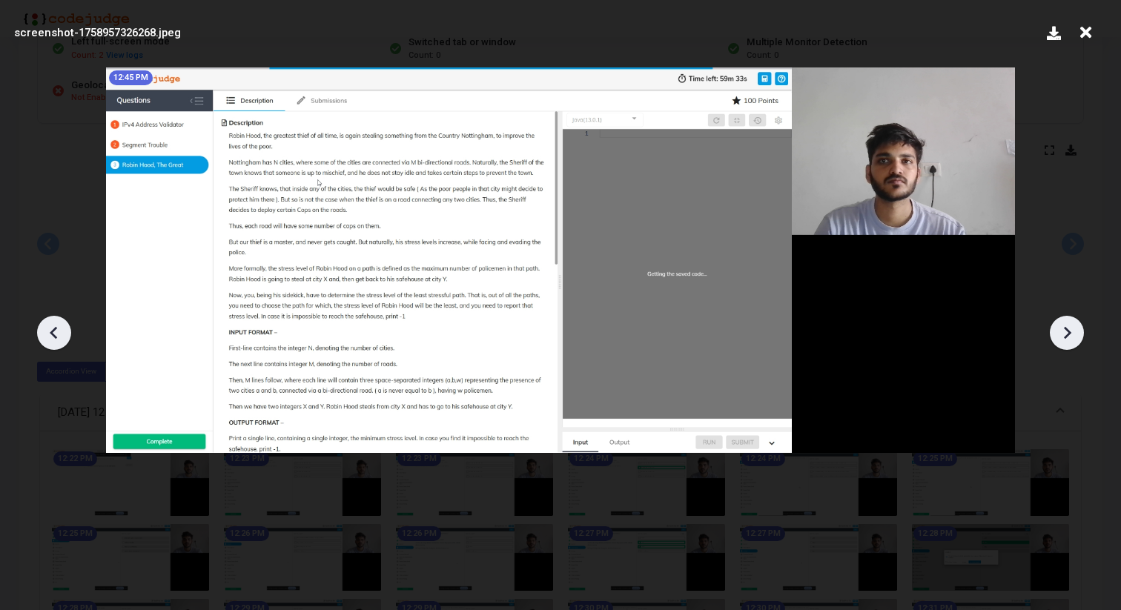
click at [56, 333] on icon at bounding box center [54, 333] width 22 height 22
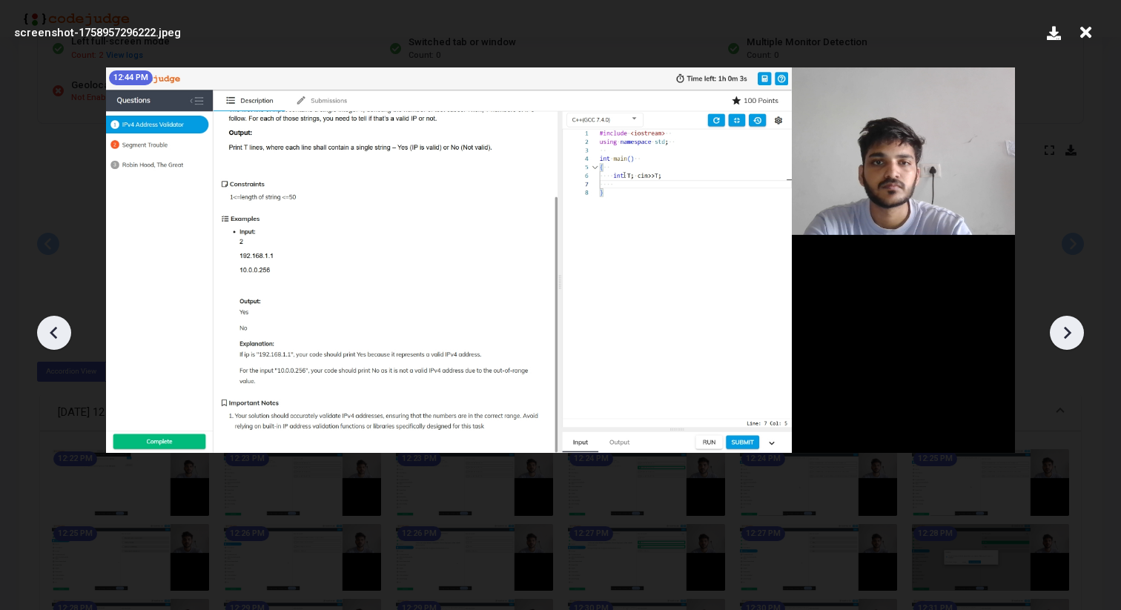
click at [56, 333] on icon at bounding box center [54, 333] width 22 height 22
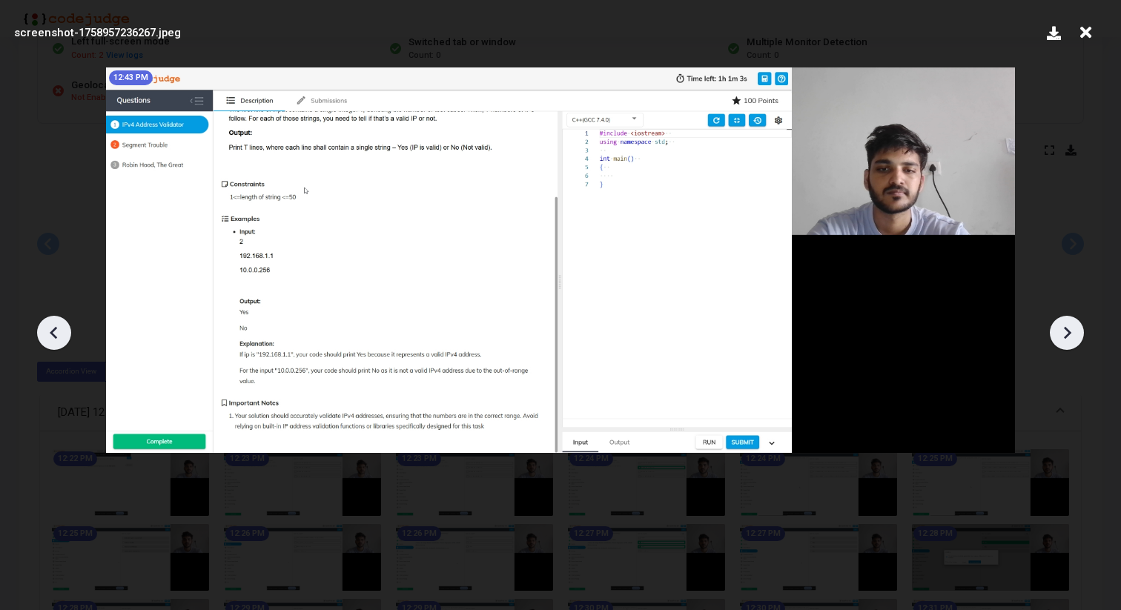
click at [56, 333] on icon at bounding box center [54, 333] width 22 height 22
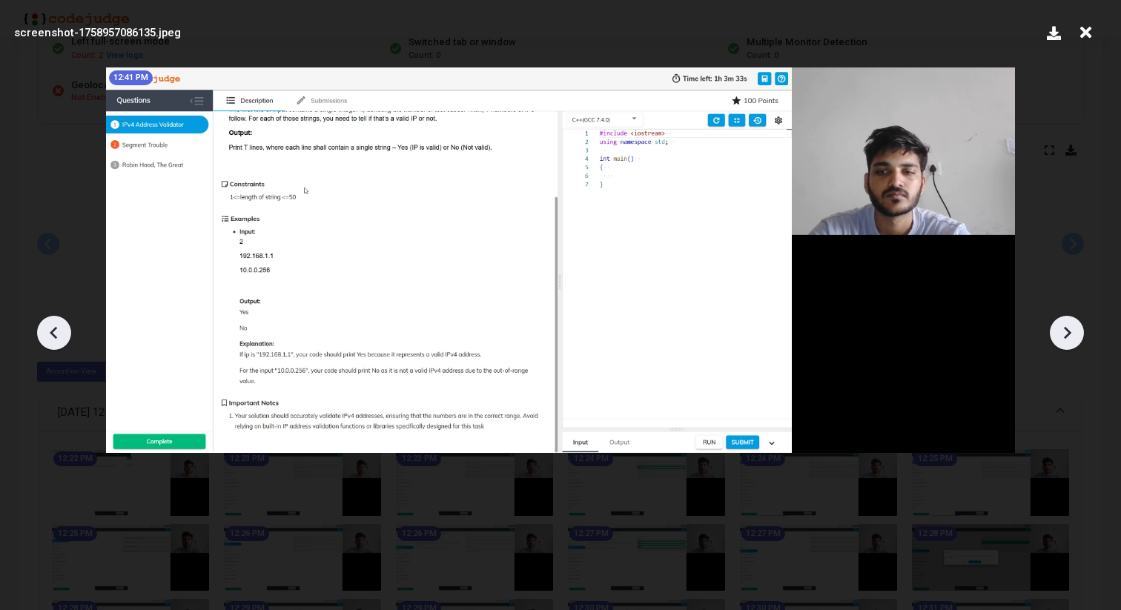
click at [56, 333] on icon at bounding box center [54, 333] width 22 height 22
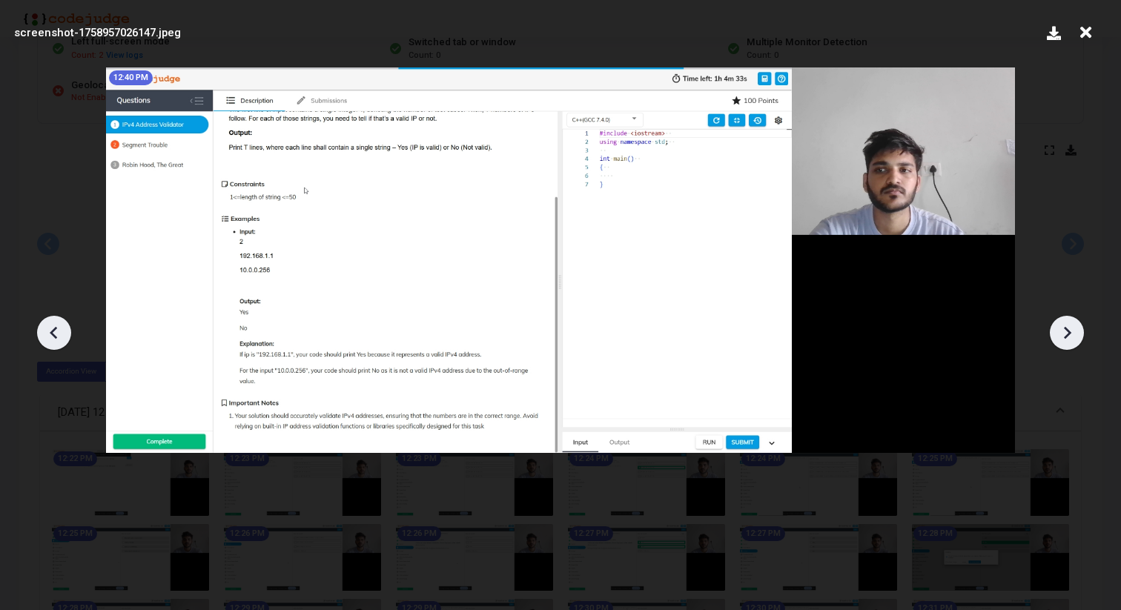
click at [56, 333] on icon at bounding box center [54, 333] width 22 height 22
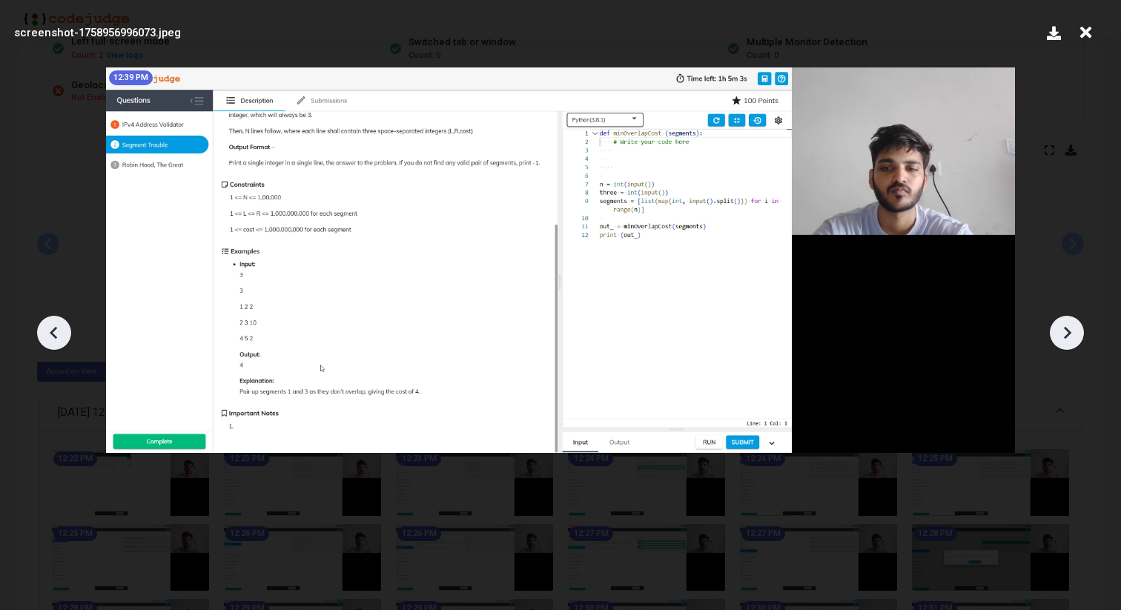
click at [56, 333] on icon at bounding box center [54, 333] width 22 height 22
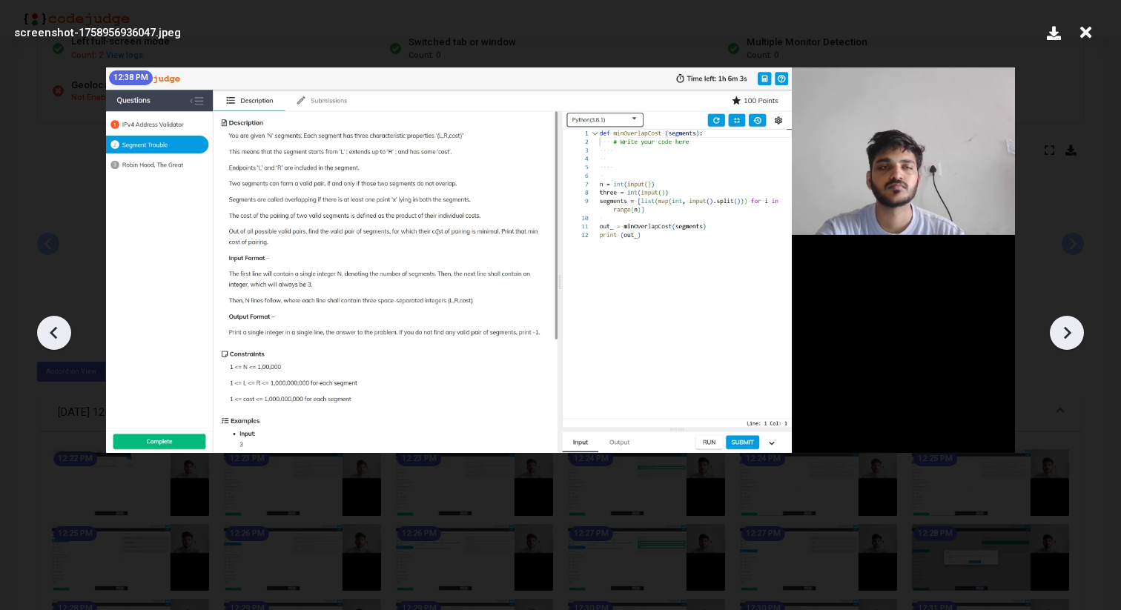
click at [56, 333] on icon at bounding box center [54, 333] width 22 height 22
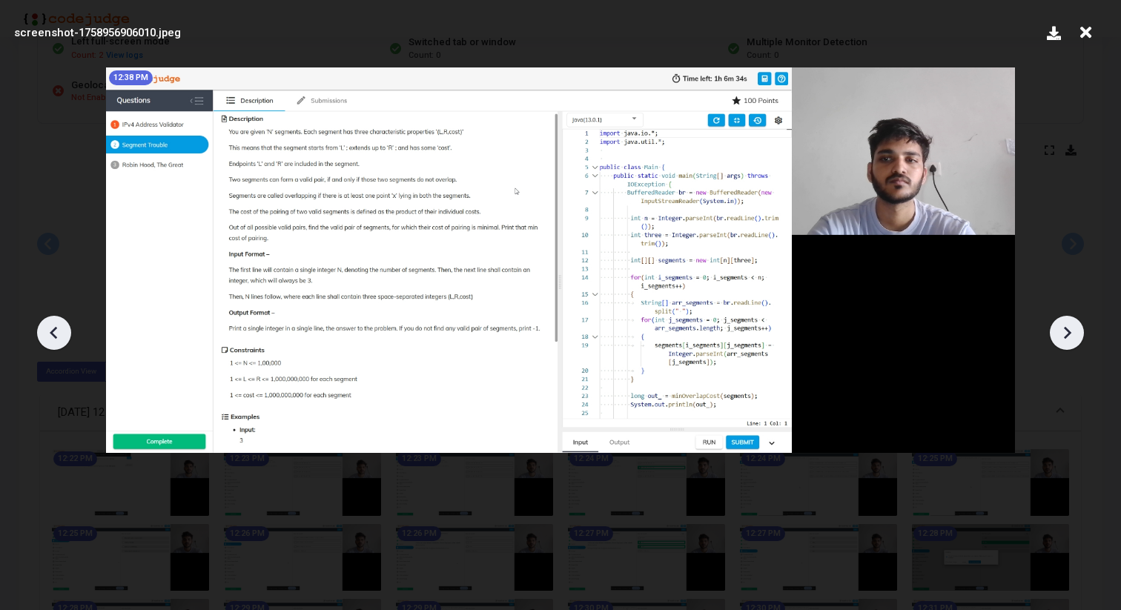
click at [56, 333] on icon at bounding box center [54, 333] width 22 height 22
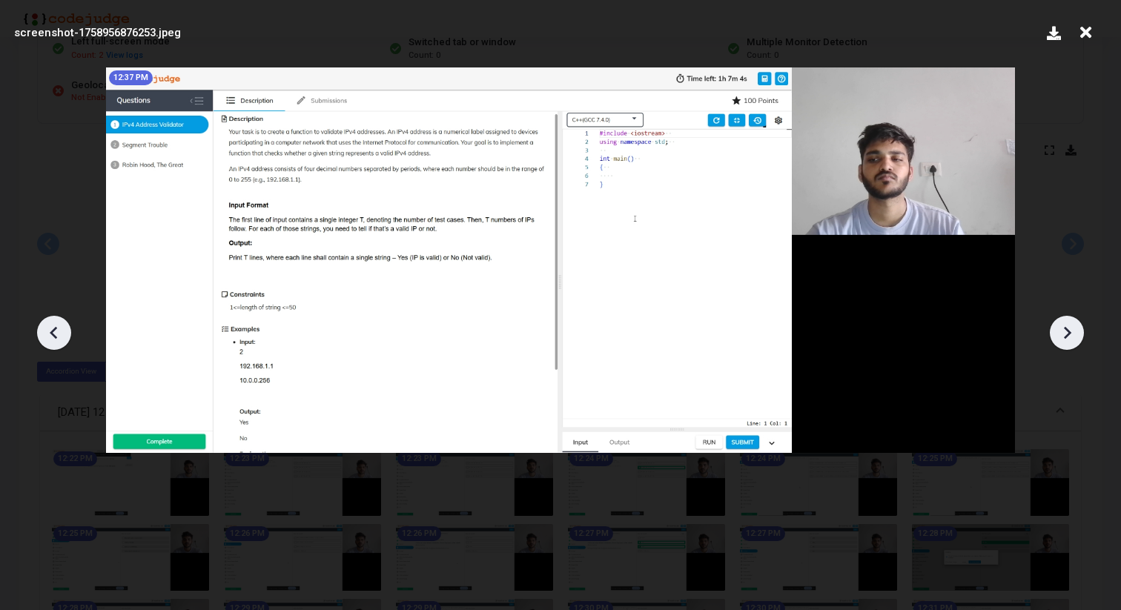
click at [56, 333] on icon at bounding box center [54, 333] width 22 height 22
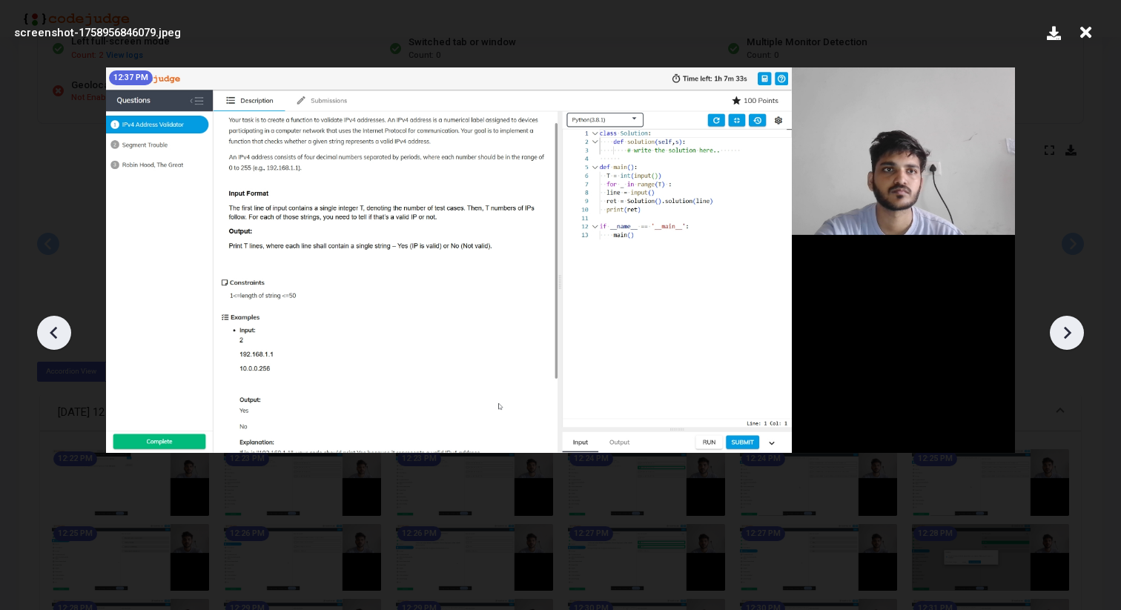
click at [56, 333] on icon at bounding box center [54, 333] width 22 height 22
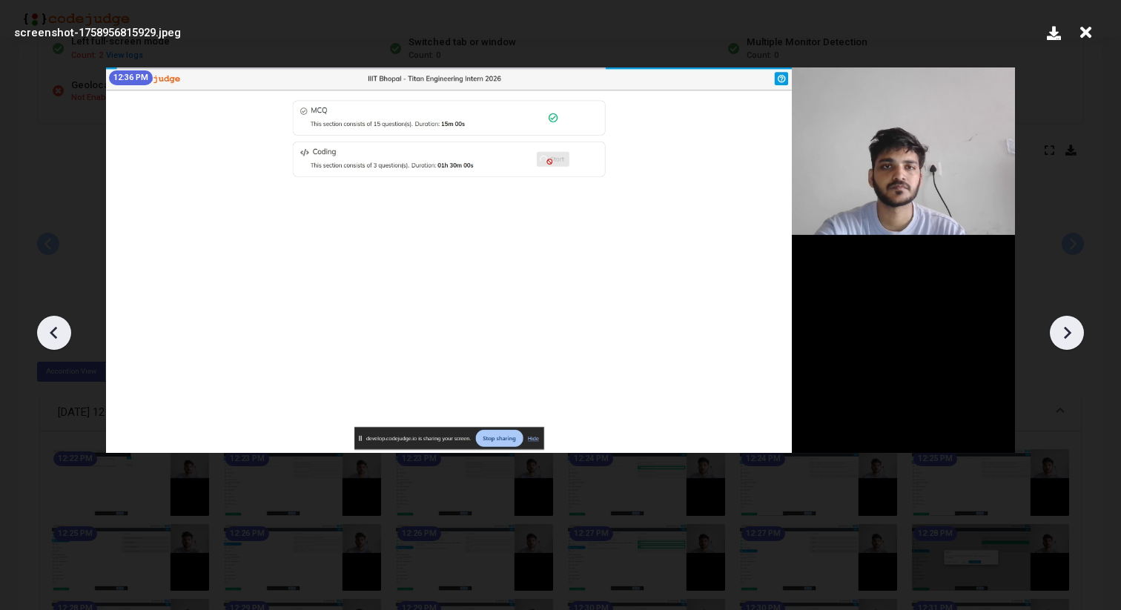
click at [56, 333] on icon at bounding box center [54, 333] width 22 height 22
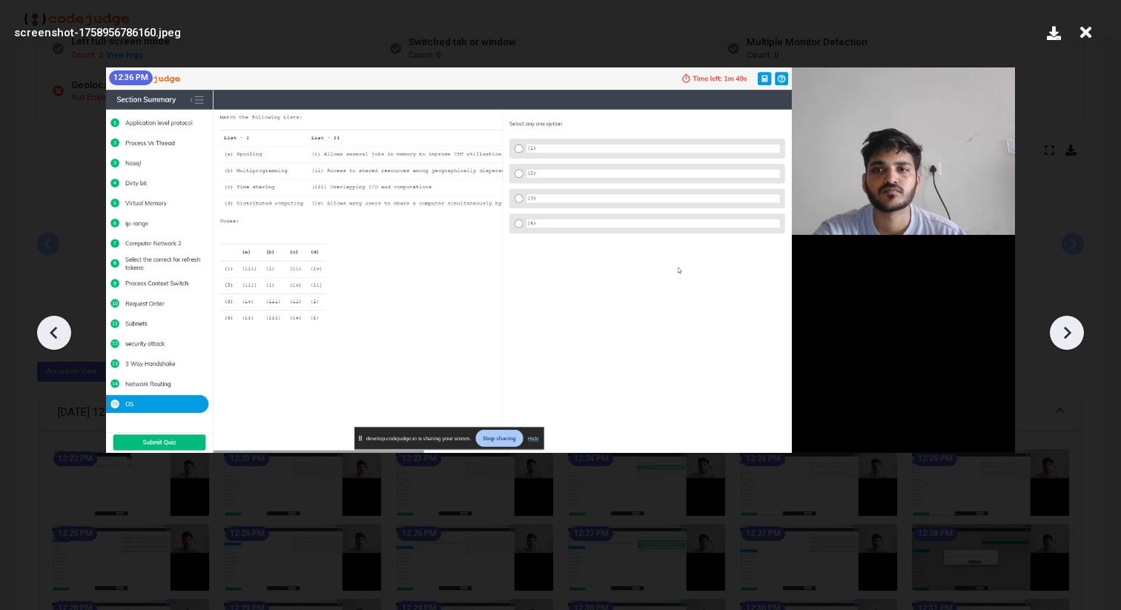
click at [56, 333] on icon at bounding box center [54, 333] width 22 height 22
click at [1067, 328] on icon at bounding box center [1067, 333] width 22 height 22
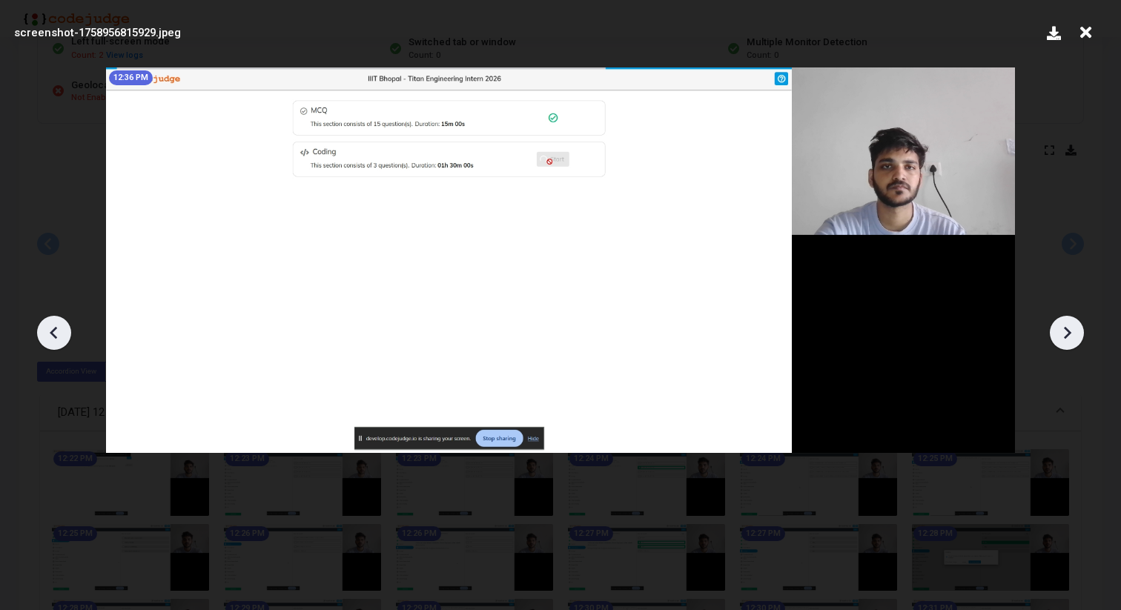
click at [1067, 328] on icon at bounding box center [1067, 333] width 22 height 22
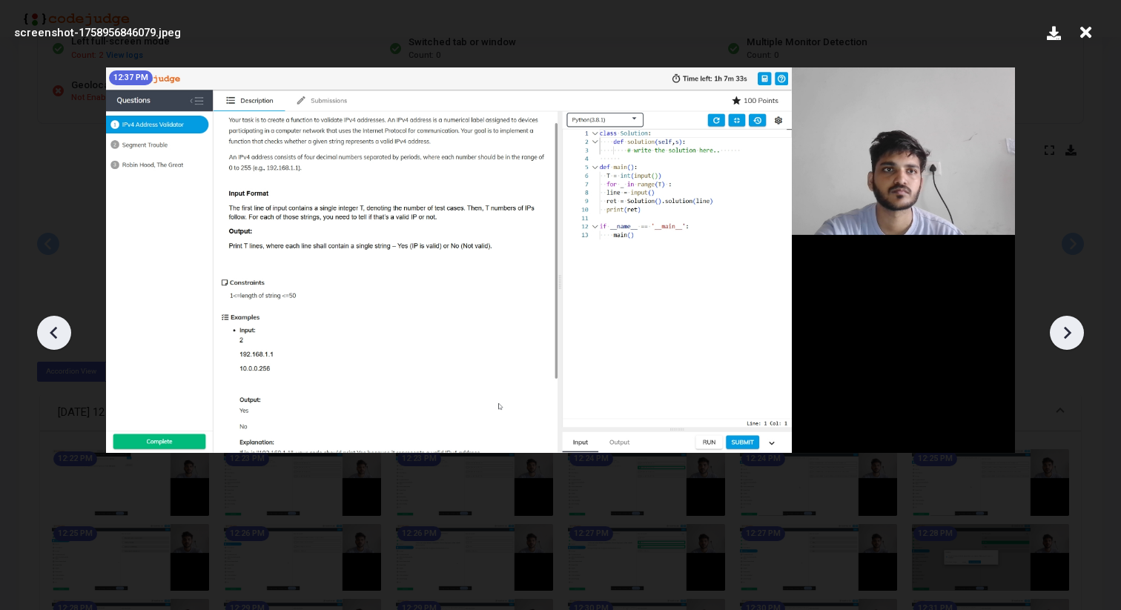
click at [1067, 328] on icon at bounding box center [1067, 333] width 22 height 22
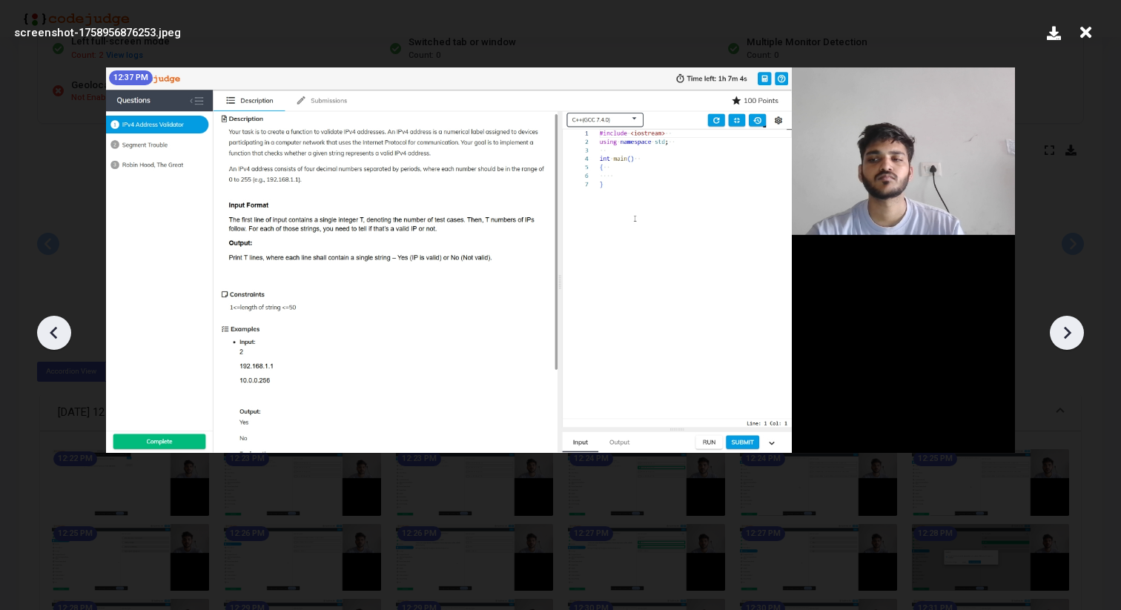
click at [1067, 328] on icon at bounding box center [1067, 333] width 22 height 22
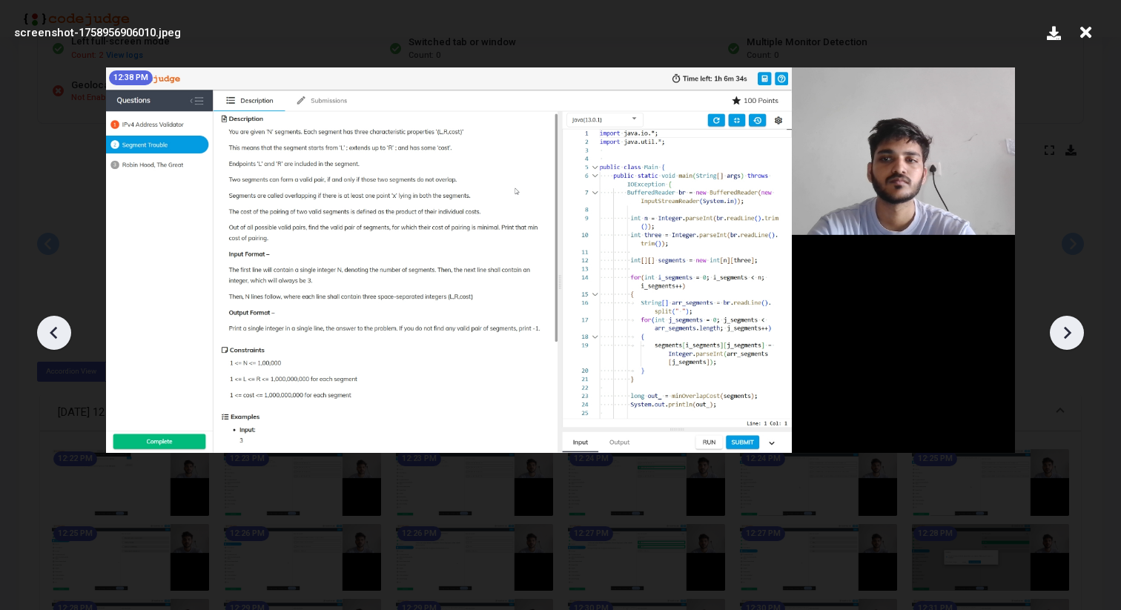
click at [1062, 328] on icon at bounding box center [1067, 333] width 22 height 22
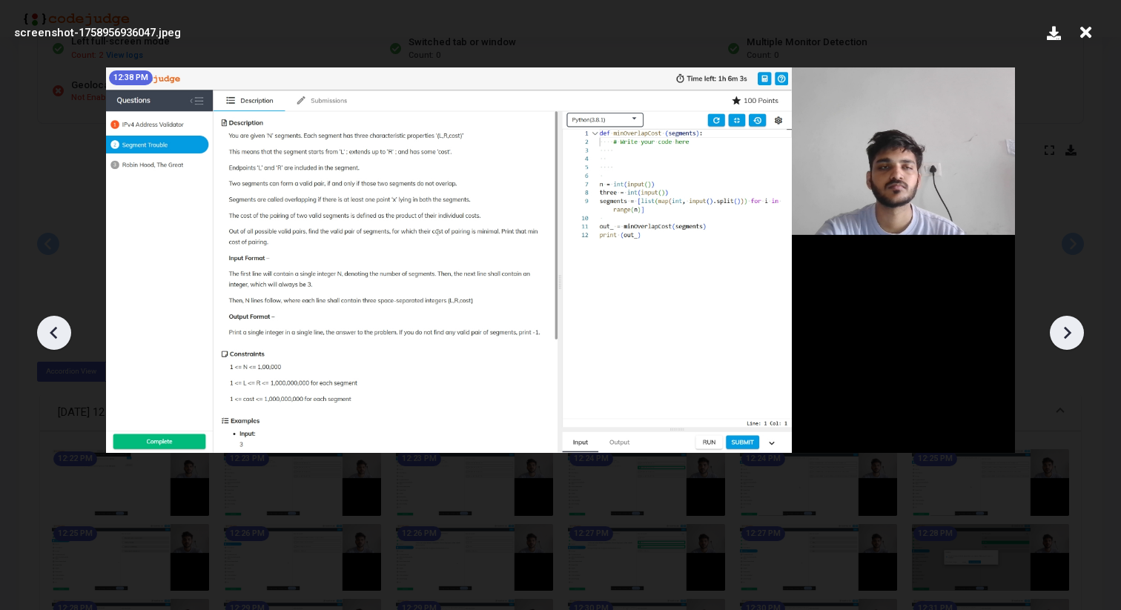
click at [1061, 328] on icon at bounding box center [1067, 333] width 22 height 22
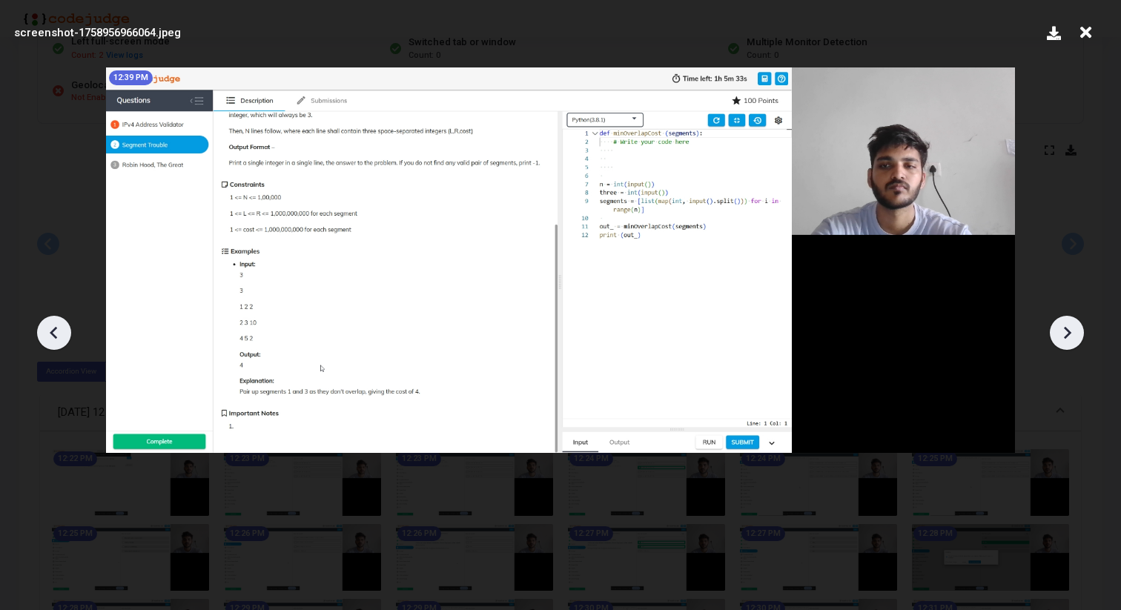
click at [1061, 328] on icon at bounding box center [1067, 333] width 22 height 22
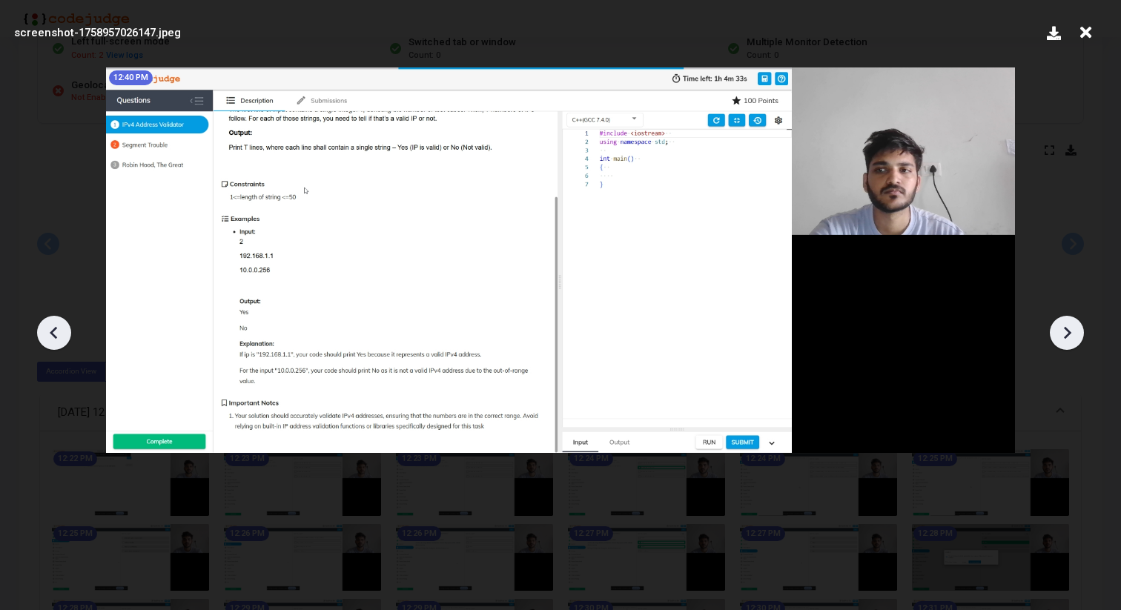
click at [1061, 328] on icon at bounding box center [1067, 333] width 22 height 22
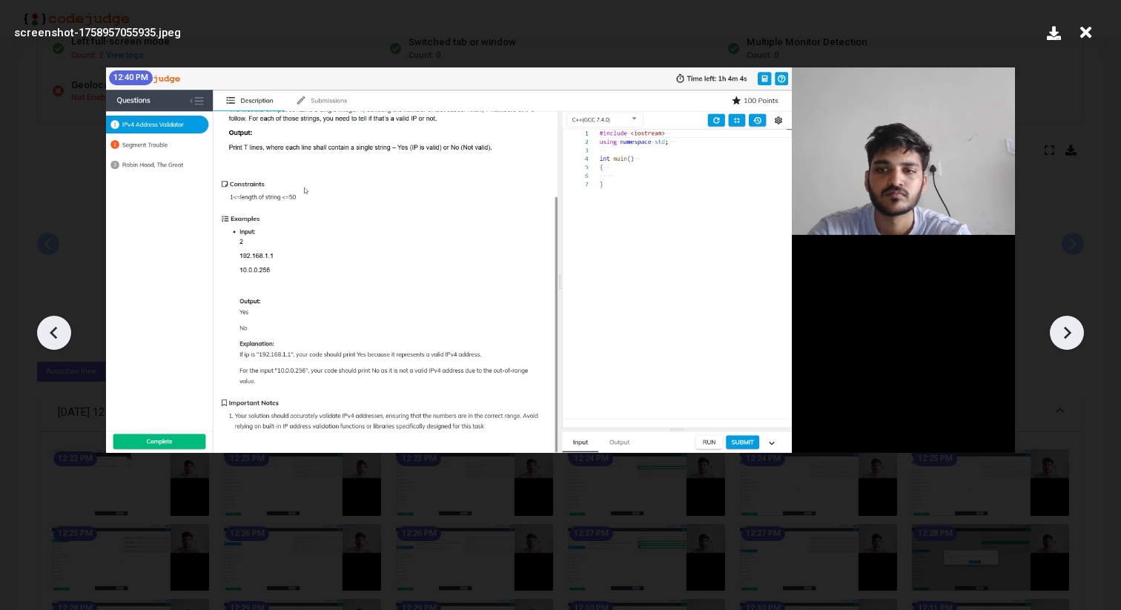
click at [1061, 328] on icon at bounding box center [1067, 333] width 22 height 22
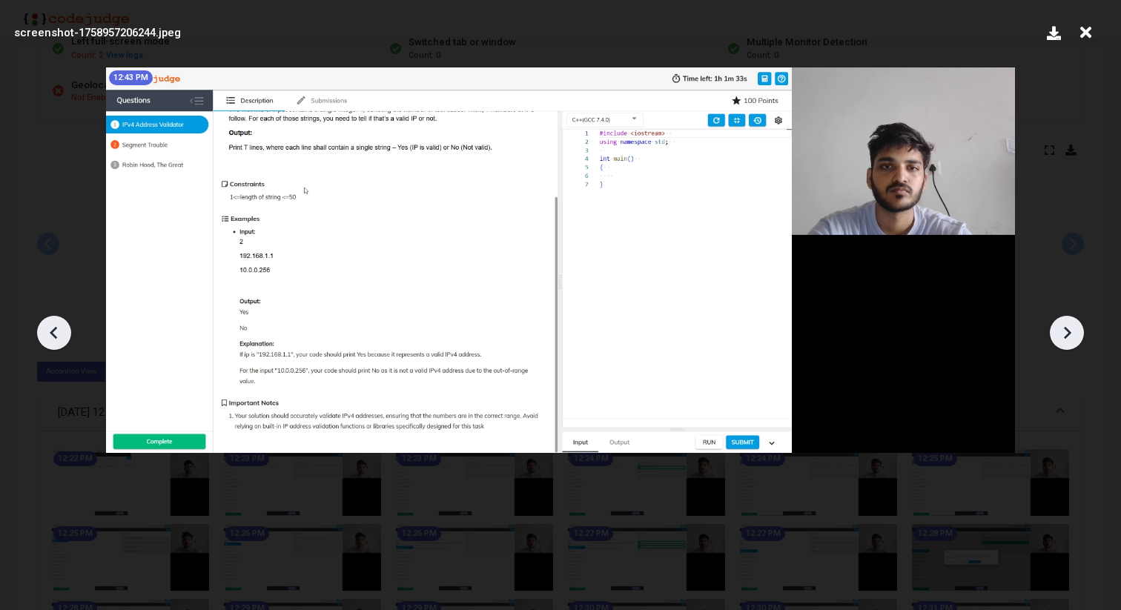
click at [1061, 328] on icon at bounding box center [1067, 333] width 22 height 22
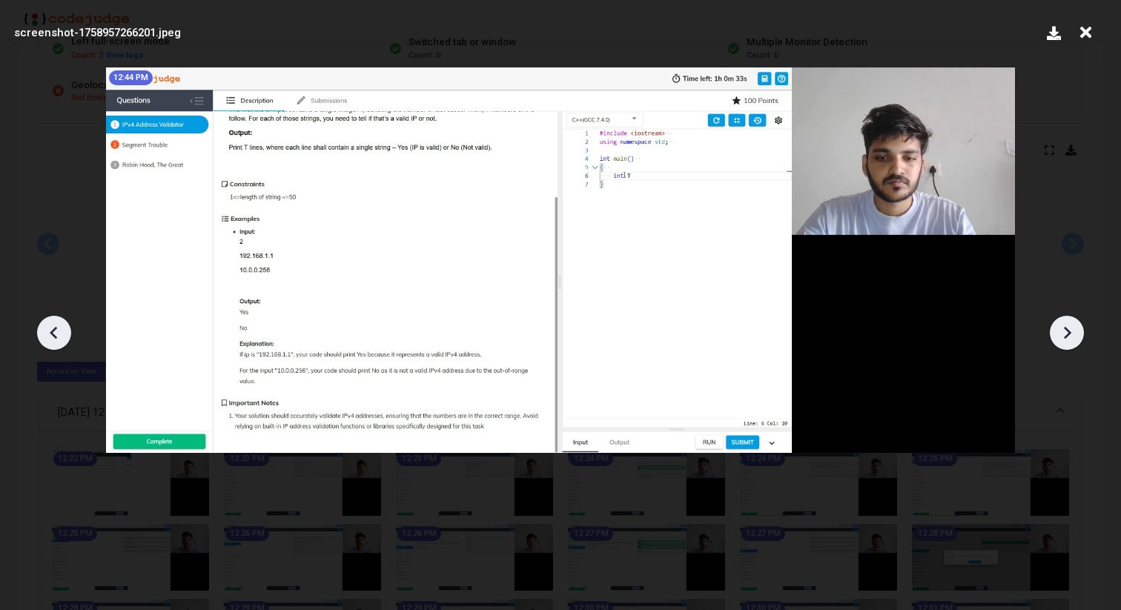
click at [1061, 328] on icon at bounding box center [1067, 333] width 22 height 22
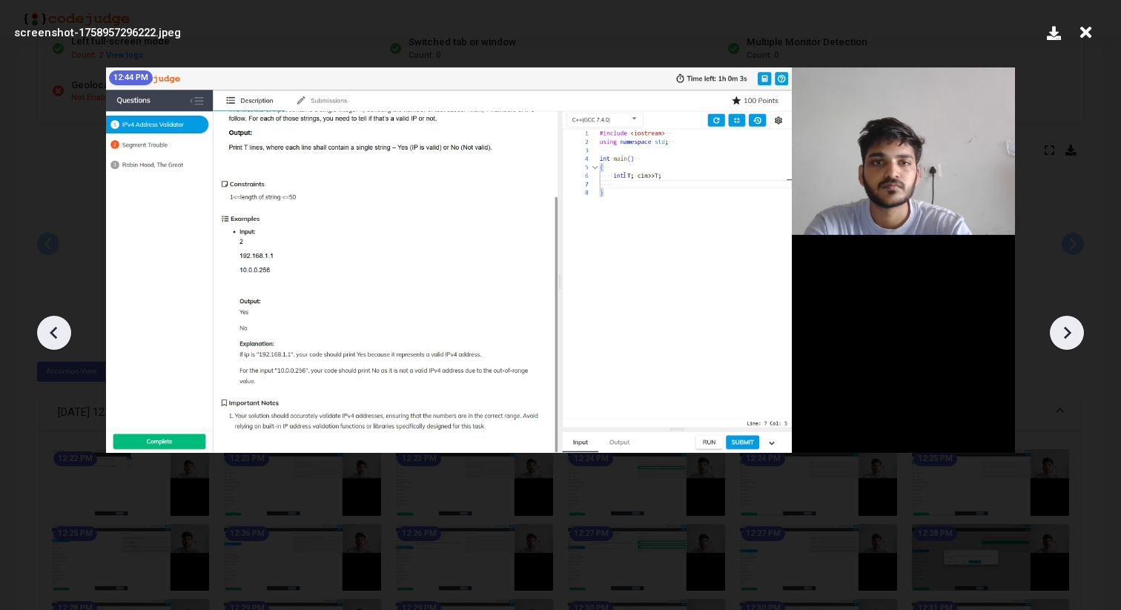
click at [52, 328] on icon at bounding box center [54, 333] width 22 height 22
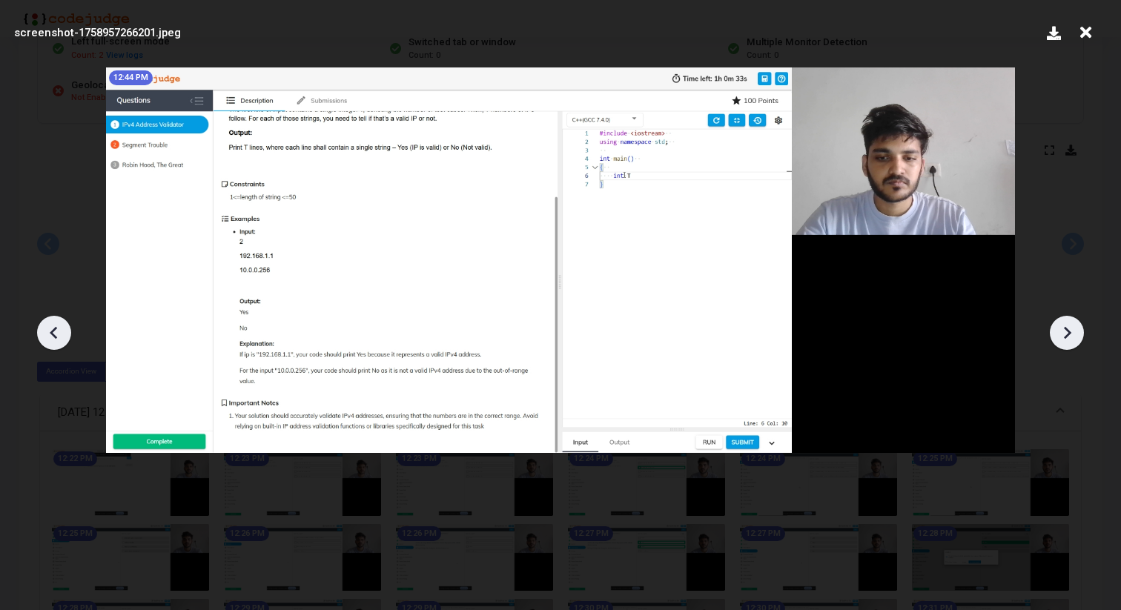
click at [52, 328] on icon at bounding box center [54, 333] width 22 height 22
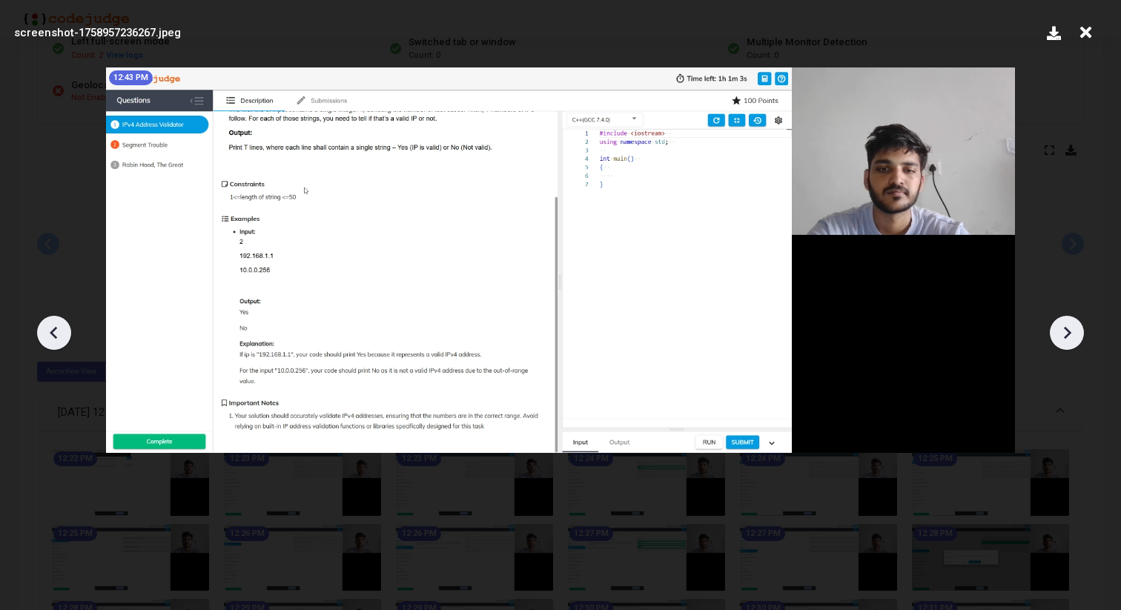
click at [52, 328] on icon at bounding box center [54, 333] width 22 height 22
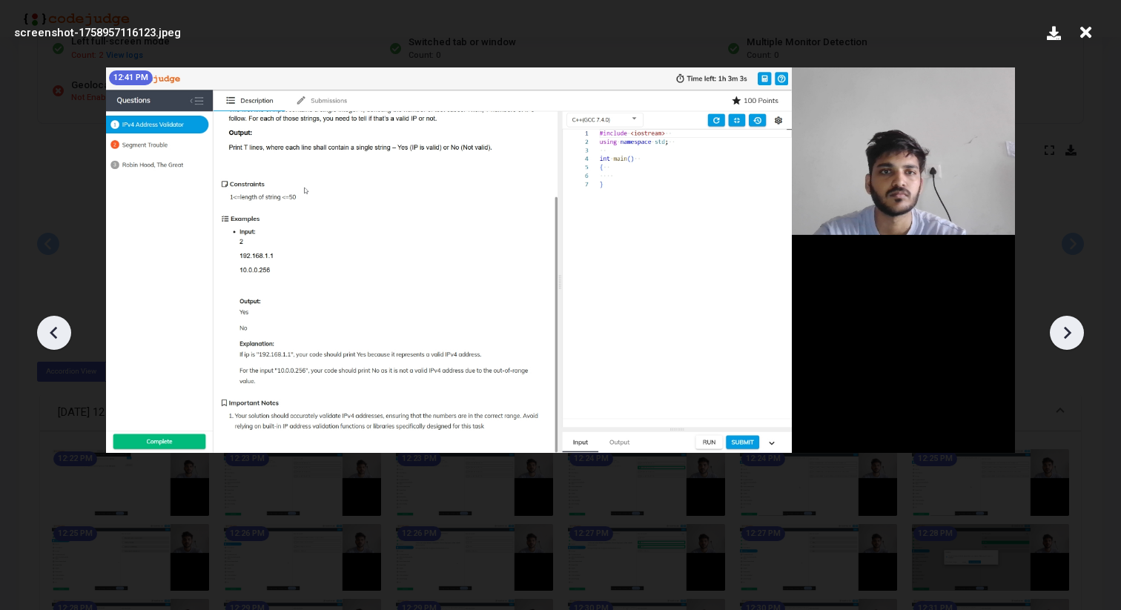
click at [52, 328] on icon at bounding box center [54, 333] width 22 height 22
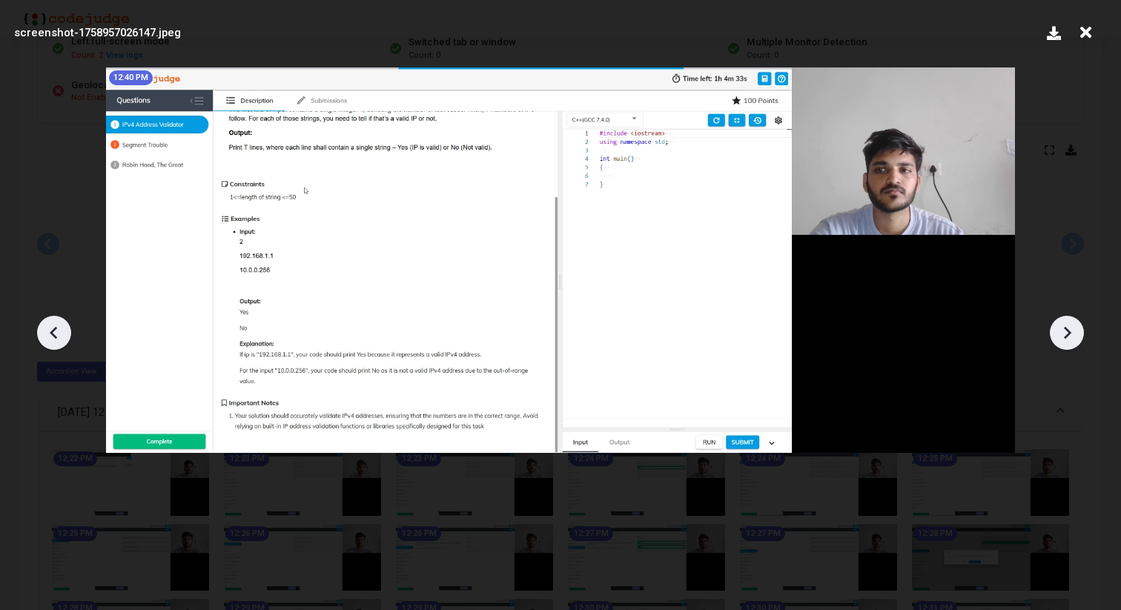
click at [52, 328] on icon at bounding box center [54, 333] width 22 height 22
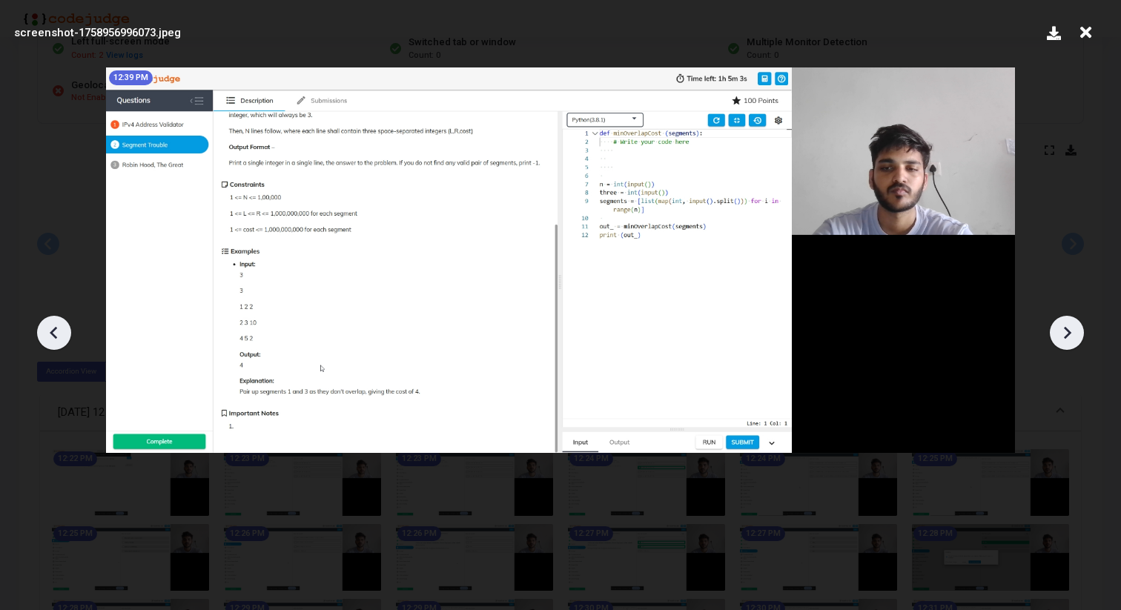
click at [1067, 331] on icon at bounding box center [1067, 332] width 7 height 13
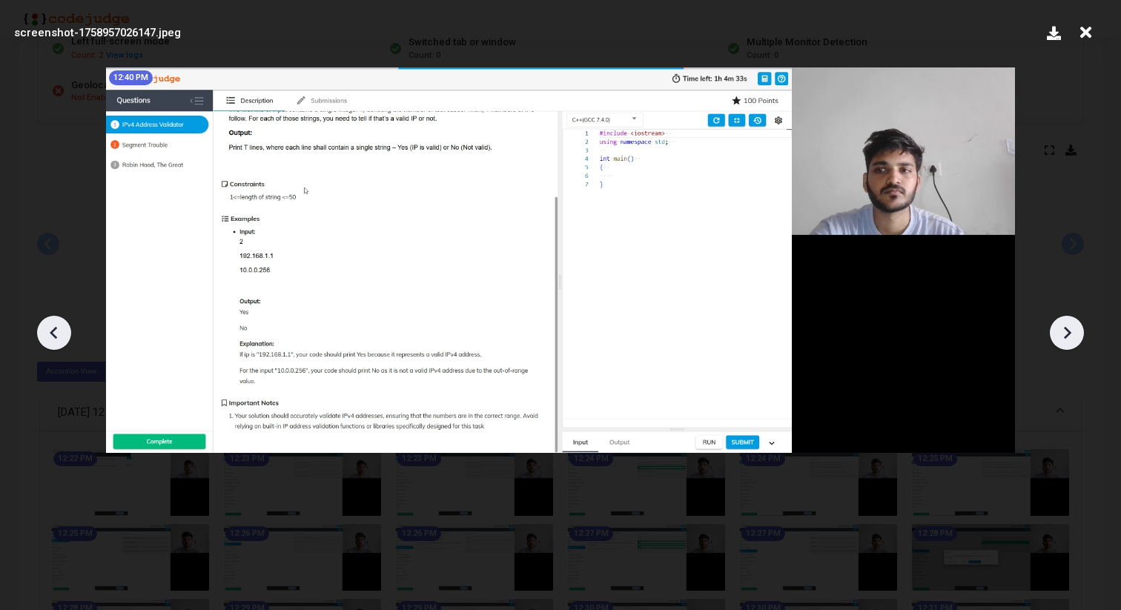
click at [1067, 330] on icon at bounding box center [1067, 332] width 7 height 13
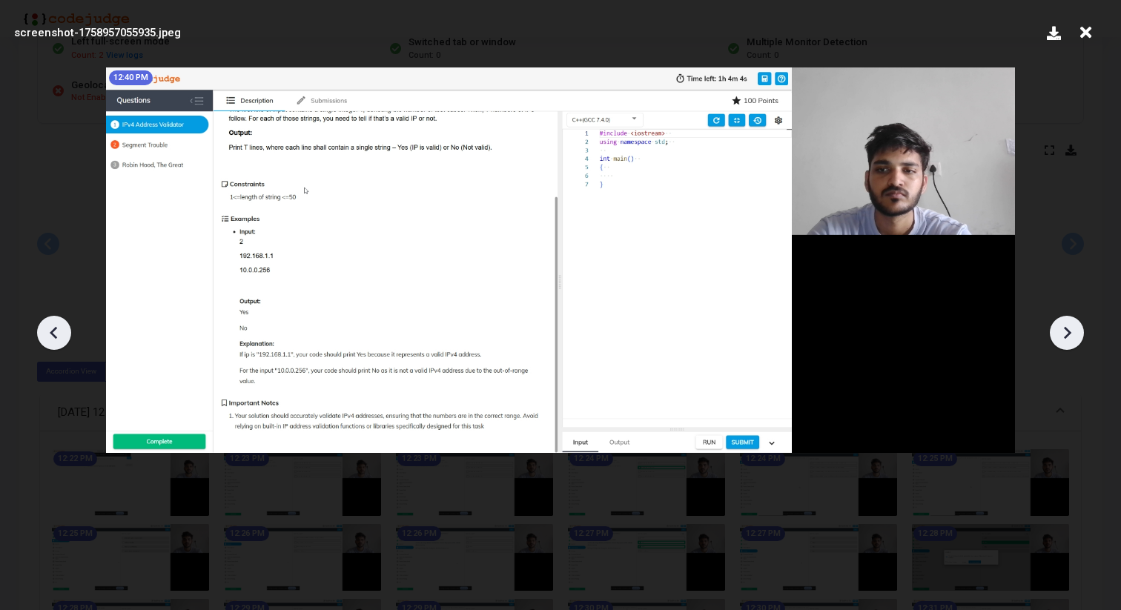
click at [1067, 330] on icon at bounding box center [1067, 332] width 7 height 13
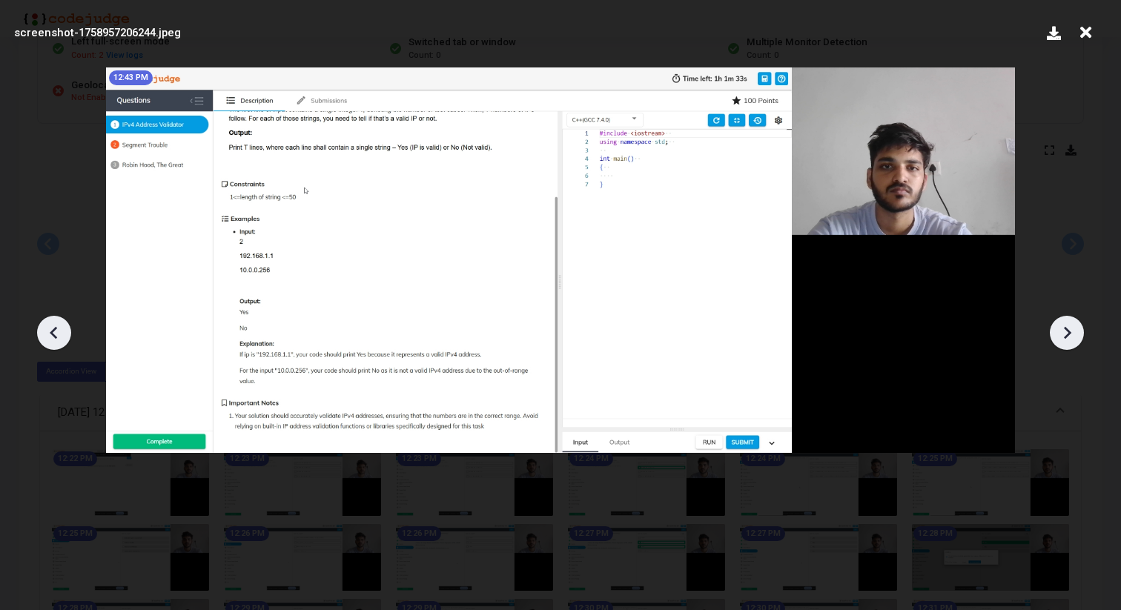
click at [1067, 330] on icon at bounding box center [1067, 332] width 7 height 13
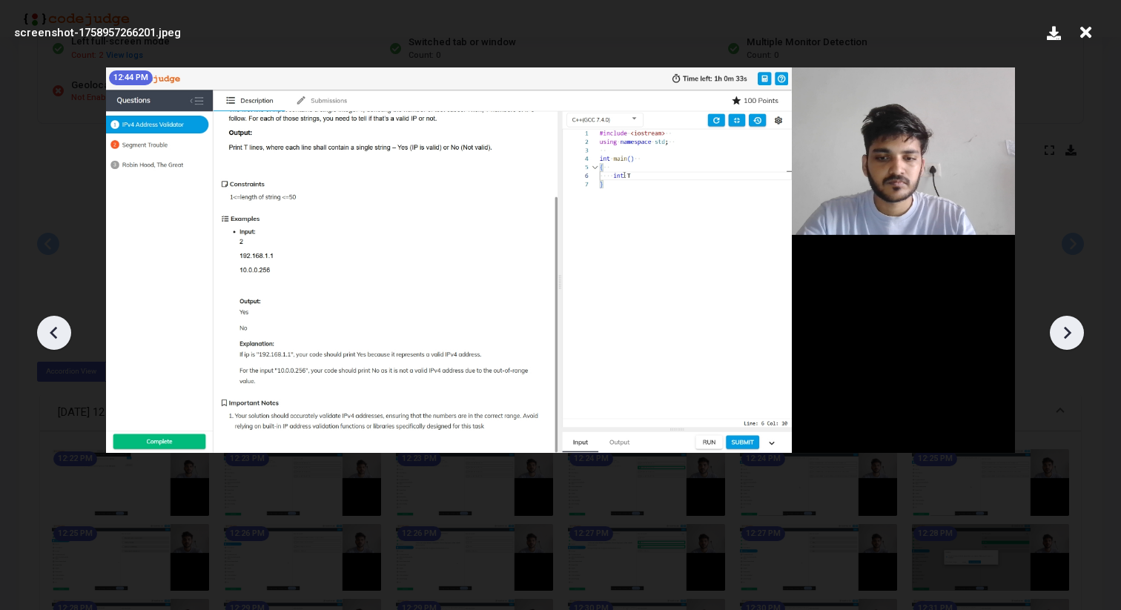
click at [1067, 330] on icon at bounding box center [1067, 332] width 7 height 13
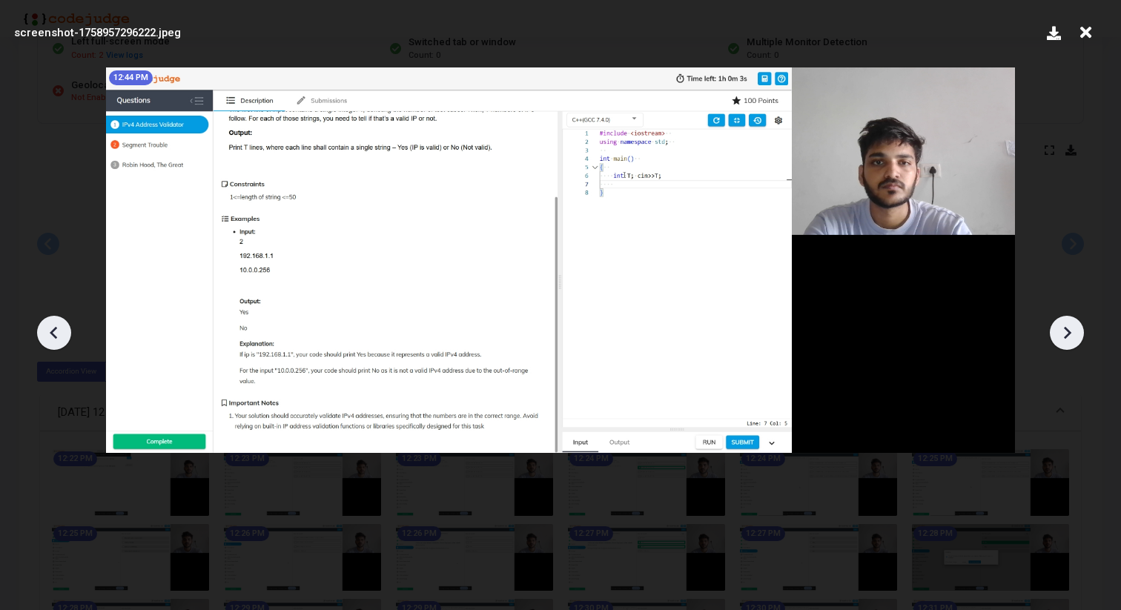
click at [1067, 330] on icon at bounding box center [1067, 332] width 7 height 13
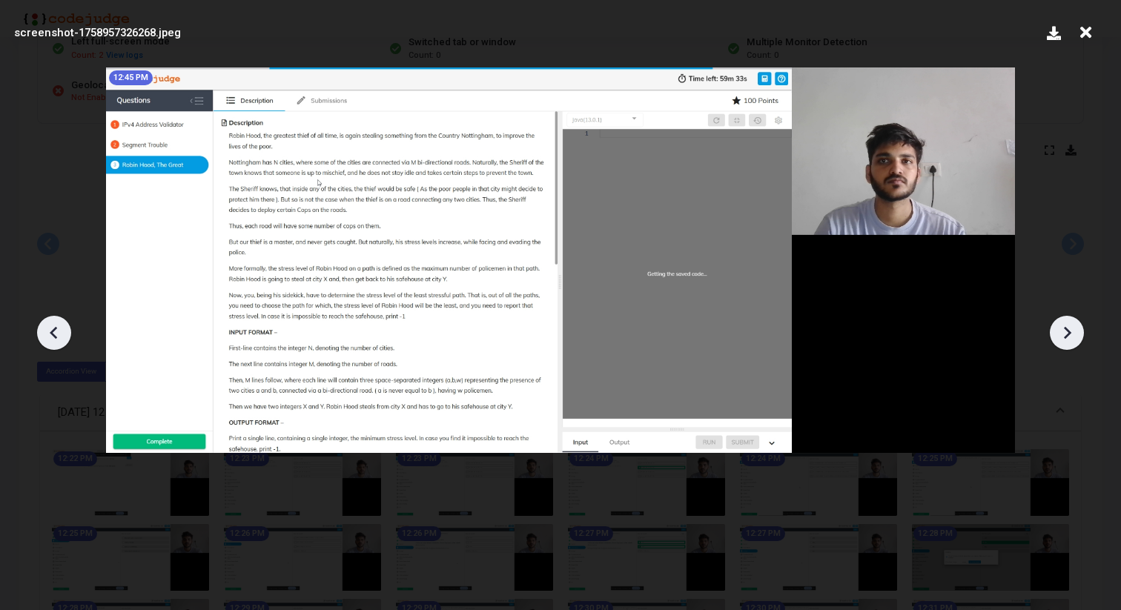
click at [1067, 330] on icon at bounding box center [1067, 332] width 7 height 13
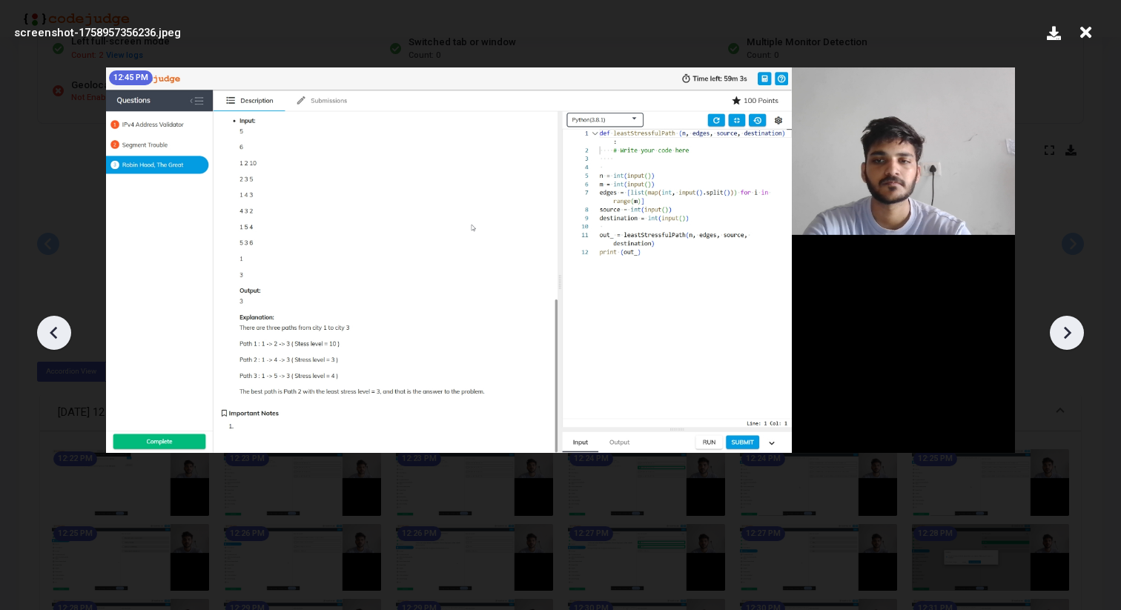
click at [1066, 329] on icon at bounding box center [1067, 332] width 7 height 13
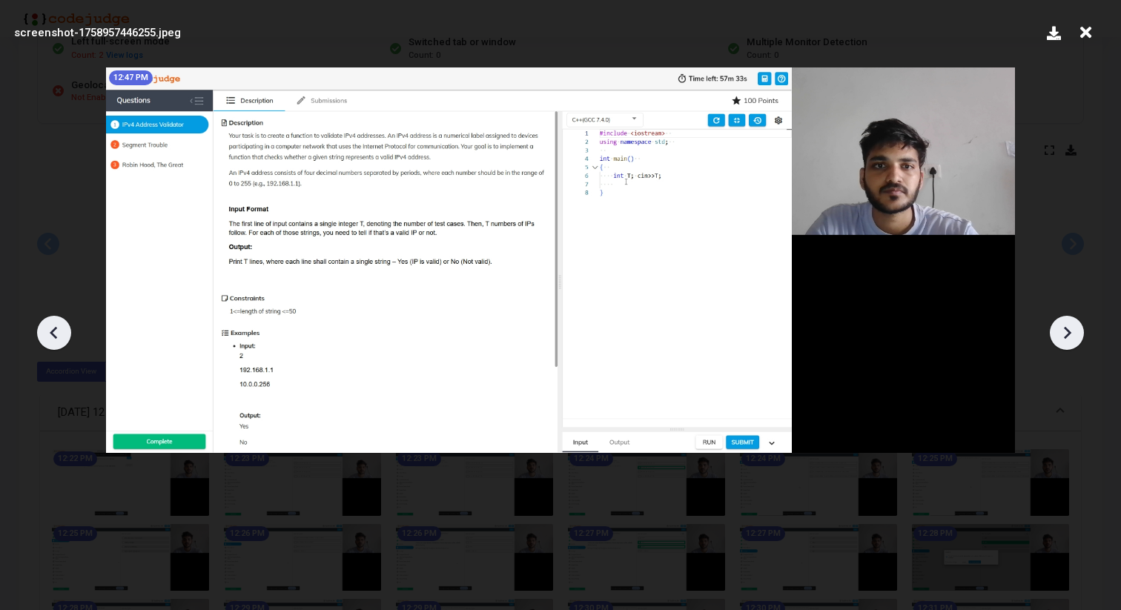
click at [1066, 329] on icon at bounding box center [1067, 332] width 7 height 13
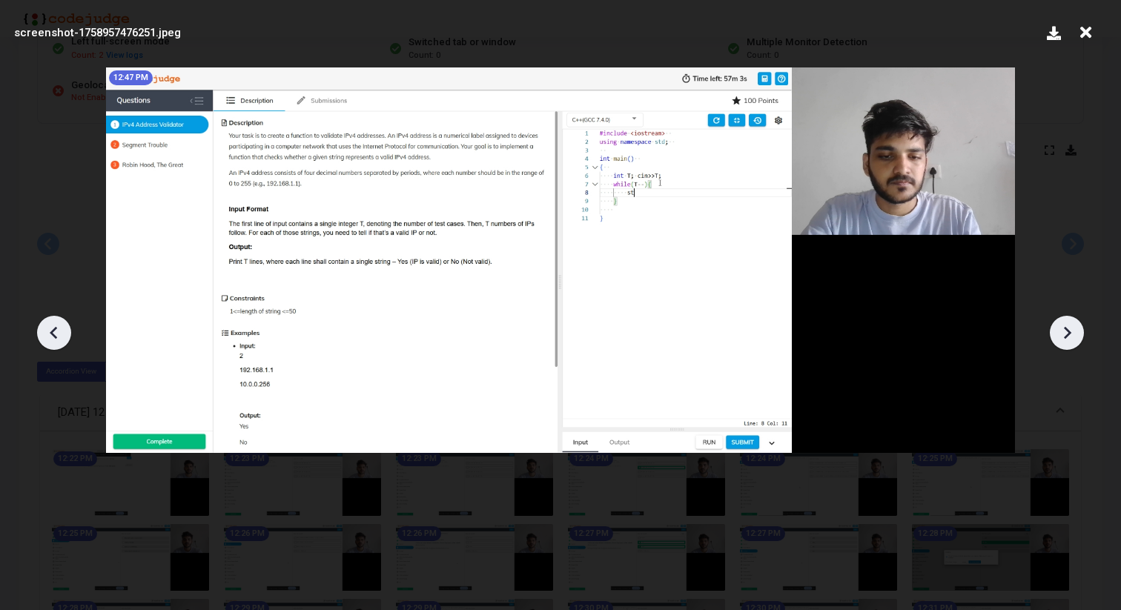
click at [1066, 328] on icon at bounding box center [1067, 332] width 7 height 13
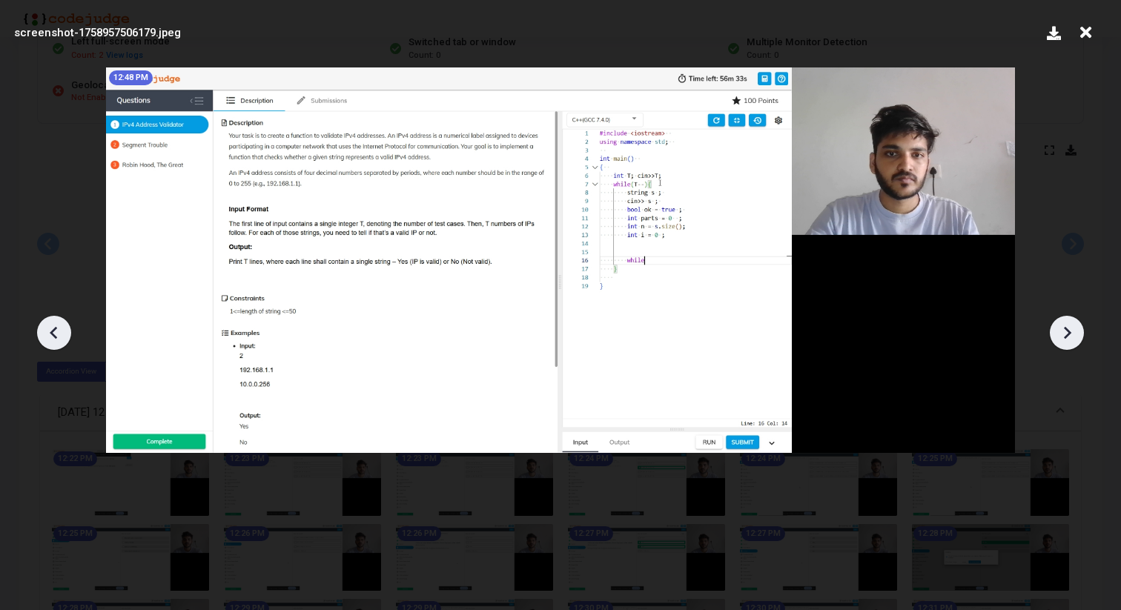
click at [1067, 331] on icon at bounding box center [1067, 332] width 7 height 13
click at [1067, 330] on icon at bounding box center [1067, 332] width 7 height 13
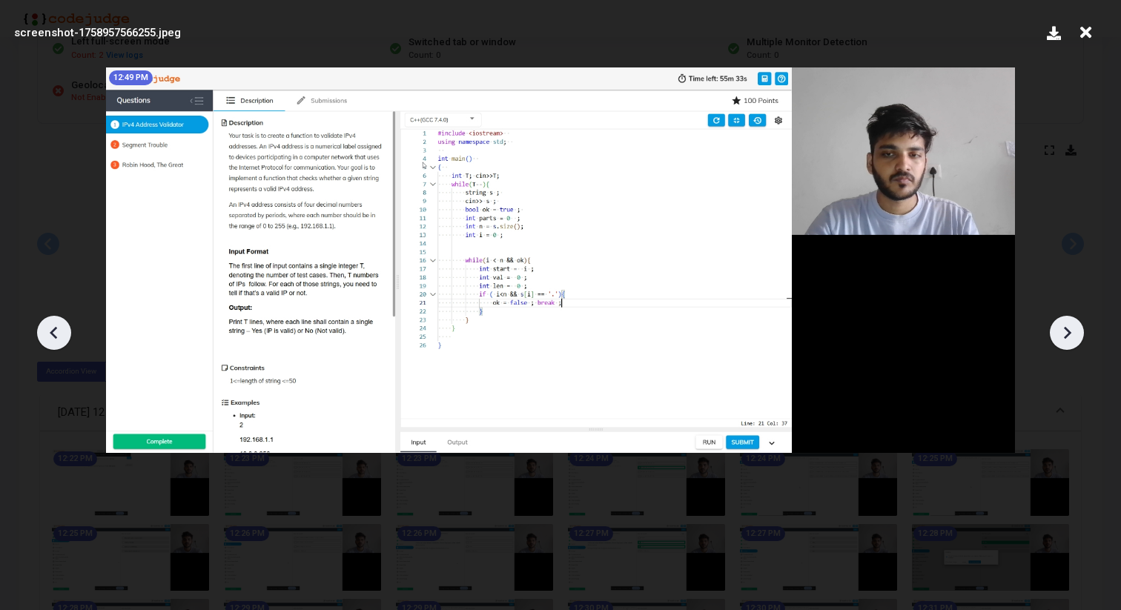
click at [1067, 330] on icon at bounding box center [1067, 332] width 7 height 13
click at [50, 327] on icon at bounding box center [54, 333] width 22 height 22
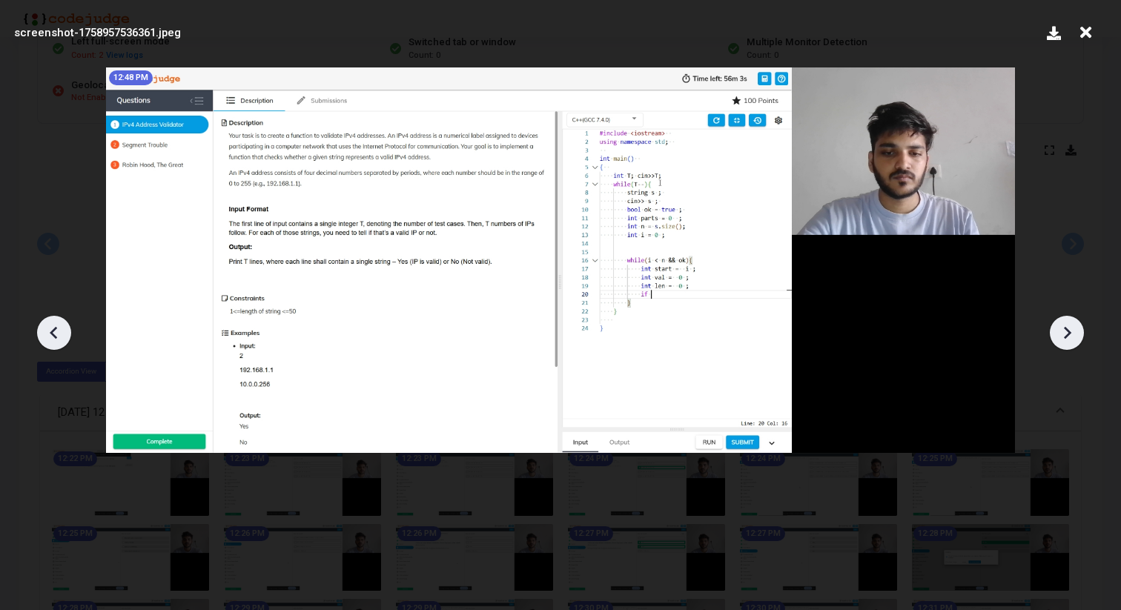
click at [50, 327] on icon at bounding box center [54, 333] width 22 height 22
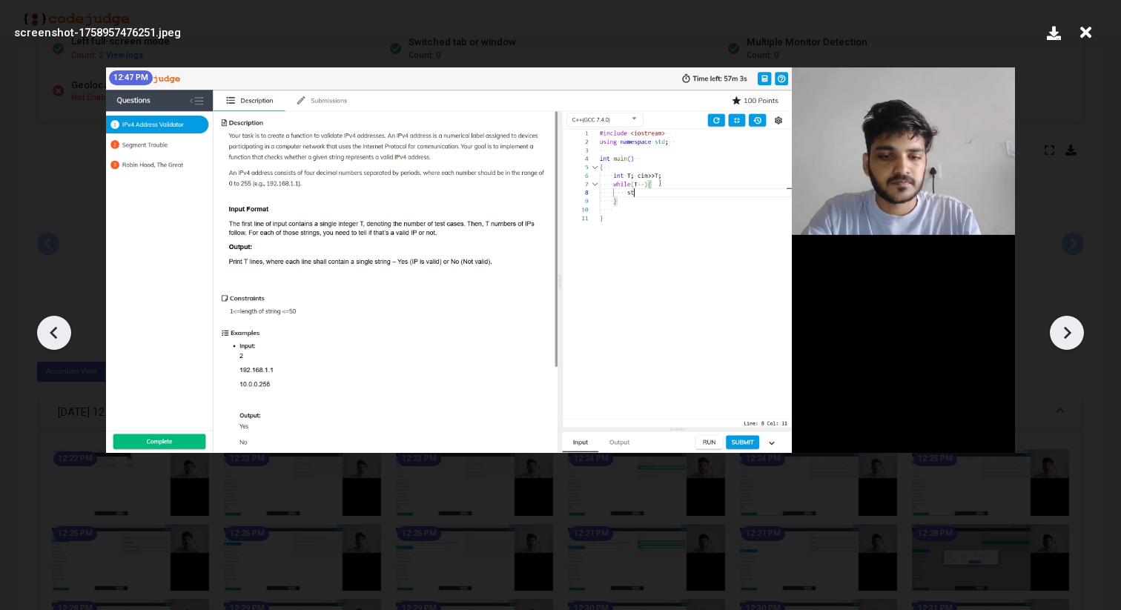
click at [50, 327] on icon at bounding box center [54, 333] width 22 height 22
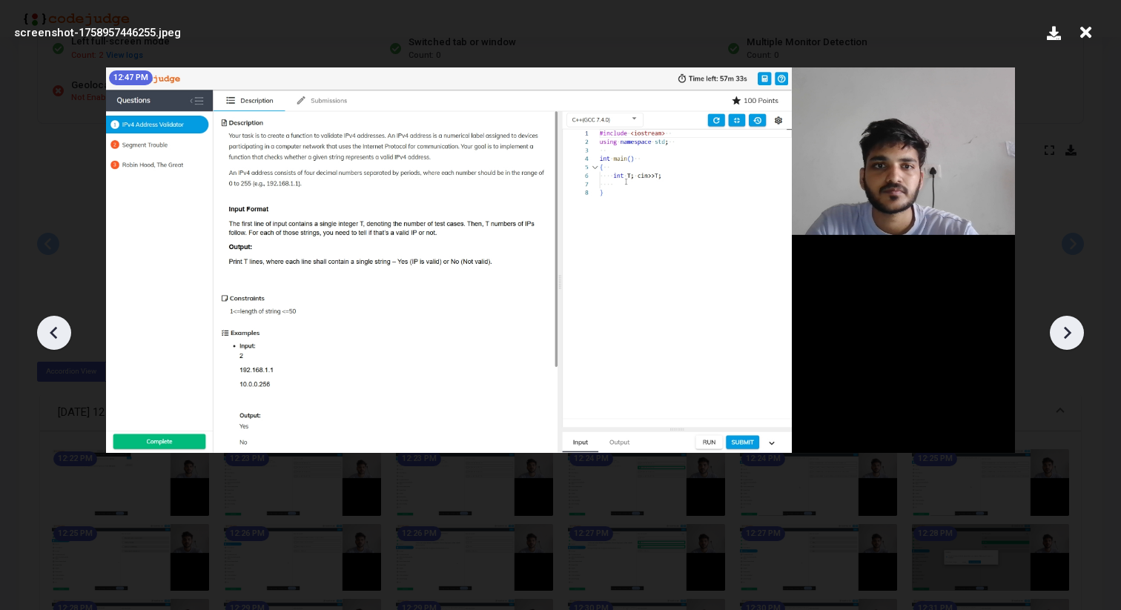
click at [50, 327] on icon at bounding box center [54, 333] width 22 height 22
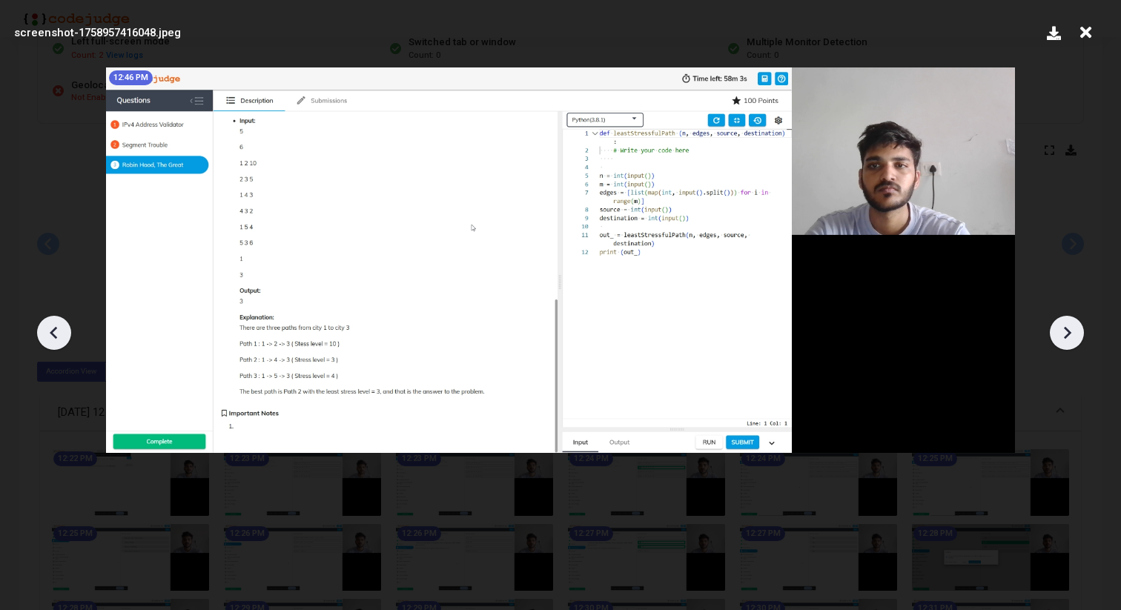
click at [50, 327] on icon at bounding box center [54, 333] width 22 height 22
click at [49, 329] on icon at bounding box center [54, 333] width 22 height 22
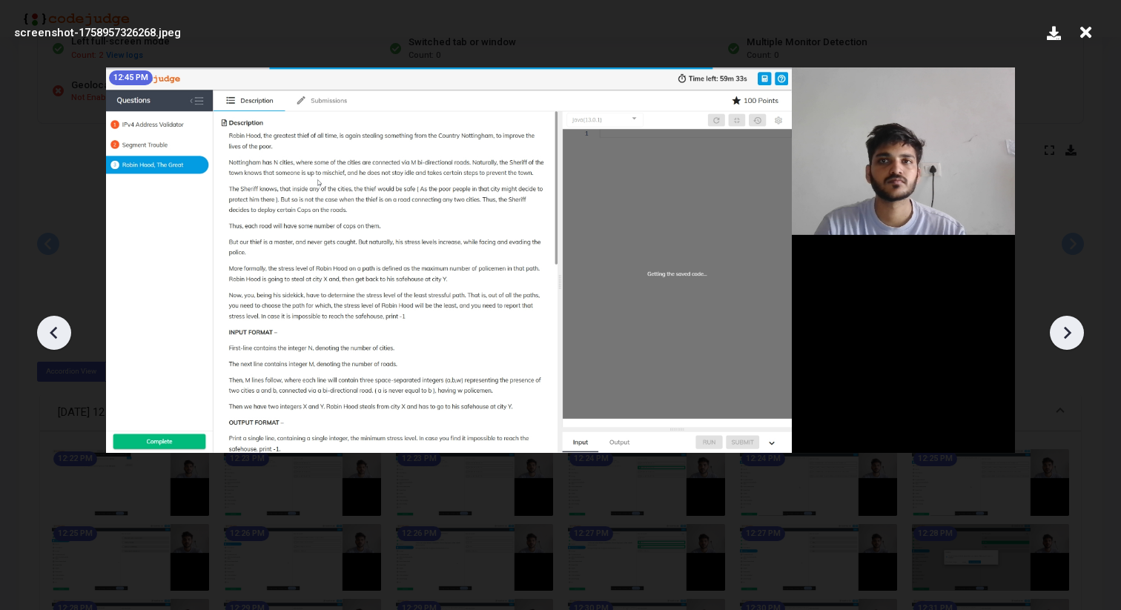
click at [49, 329] on icon at bounding box center [54, 333] width 22 height 22
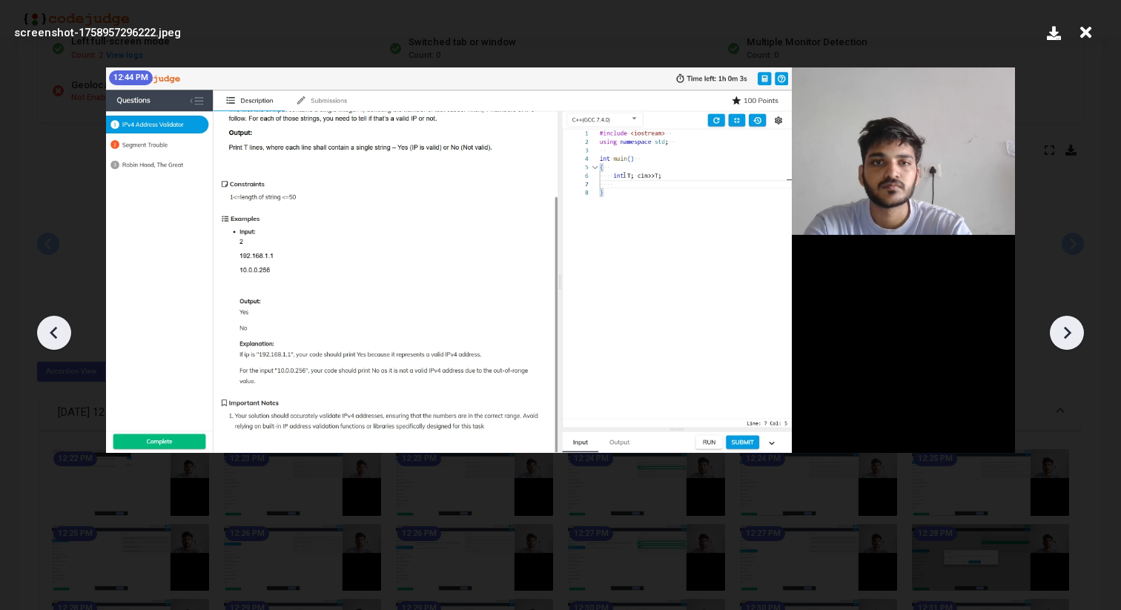
click at [49, 329] on icon at bounding box center [54, 333] width 22 height 22
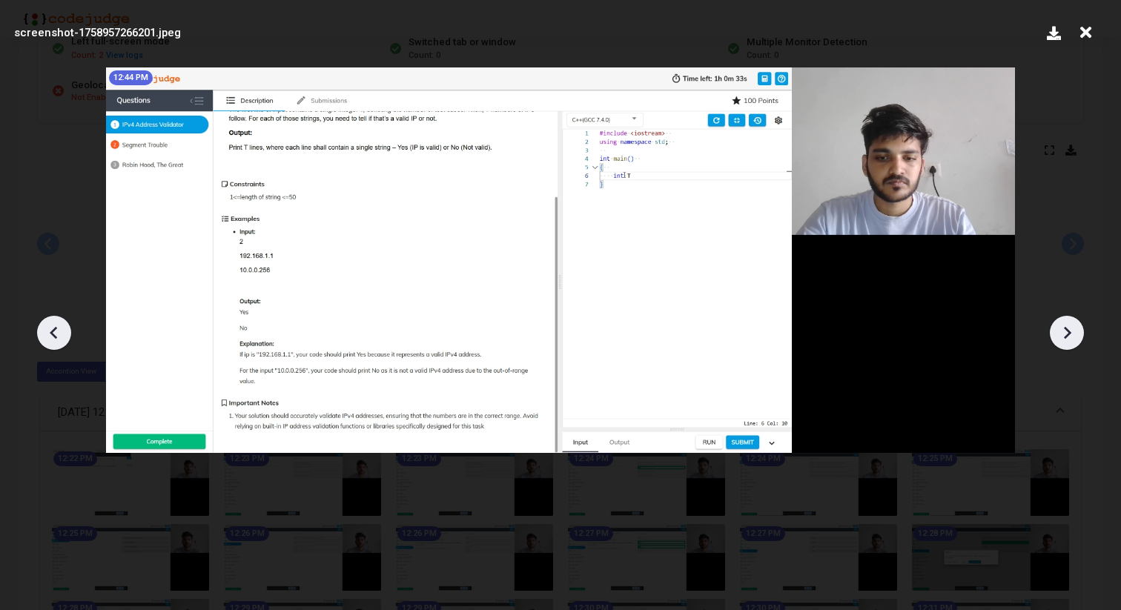
click at [49, 329] on icon at bounding box center [54, 333] width 22 height 22
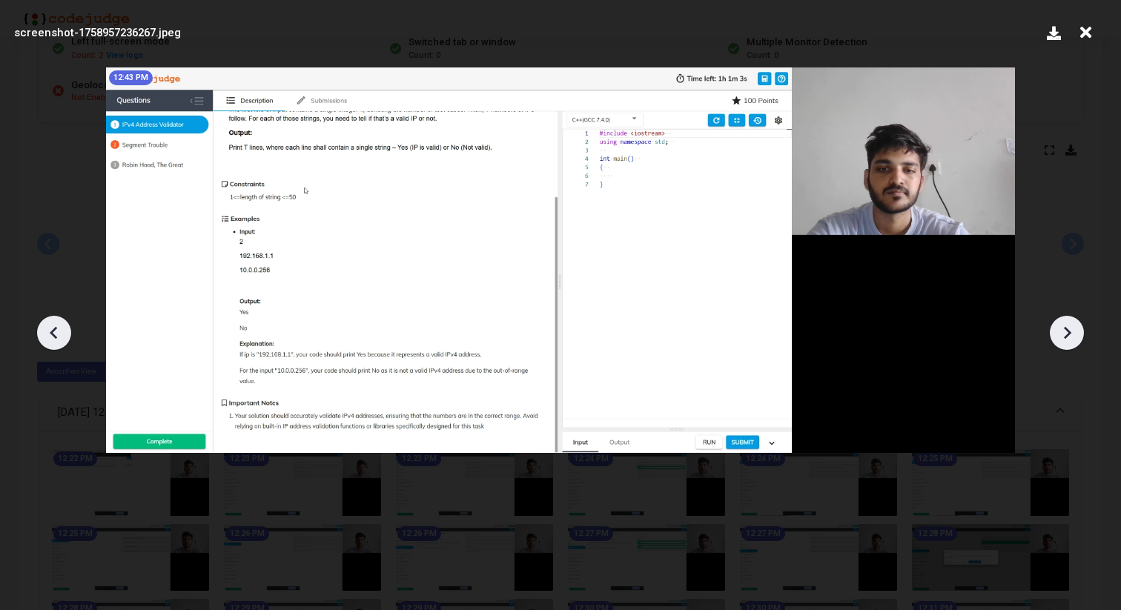
click at [49, 329] on icon at bounding box center [54, 333] width 22 height 22
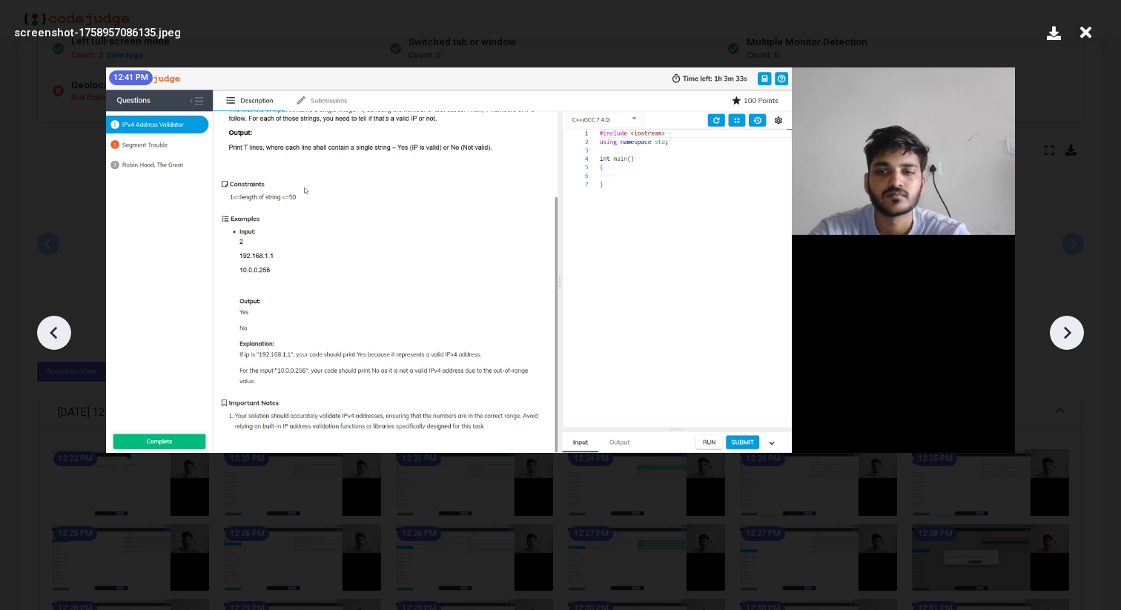
click at [49, 329] on icon at bounding box center [54, 333] width 22 height 22
click at [46, 329] on icon at bounding box center [54, 333] width 22 height 22
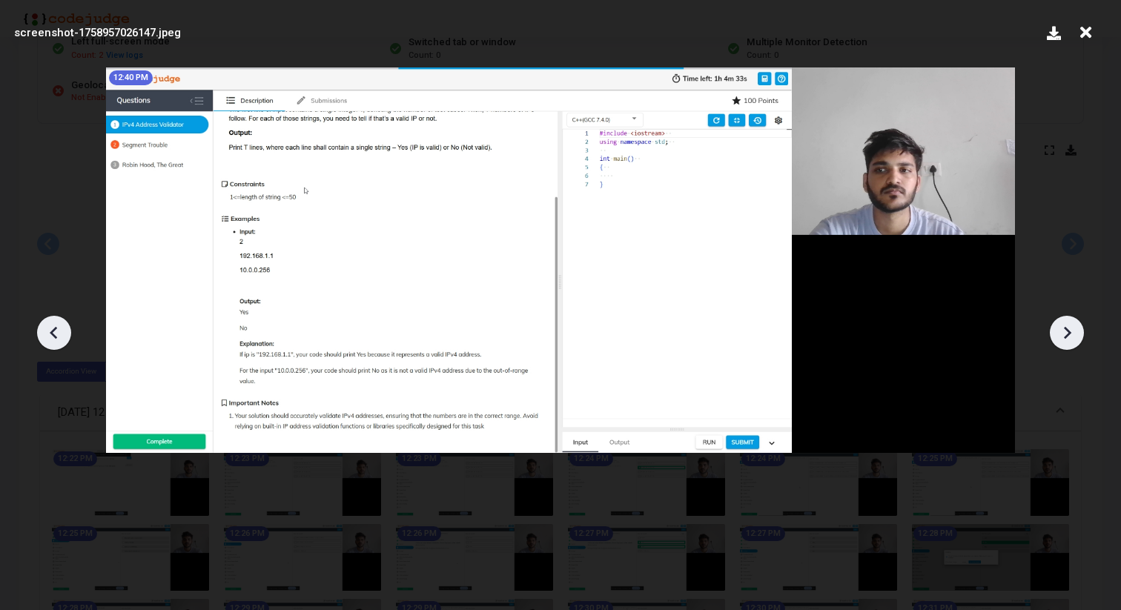
click at [49, 329] on icon at bounding box center [54, 333] width 22 height 22
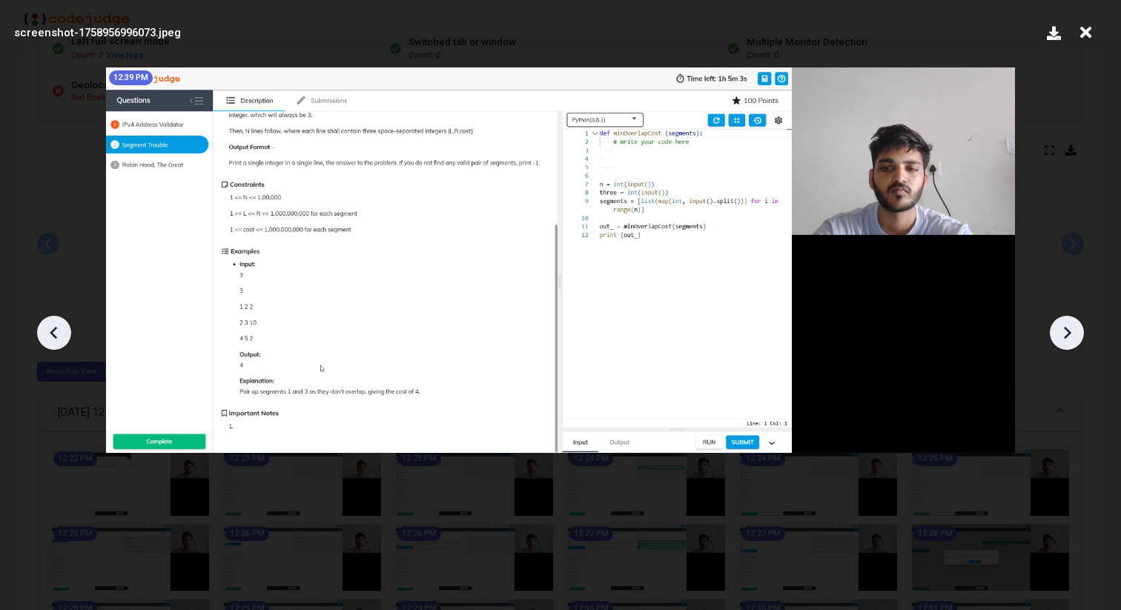
click at [49, 329] on icon at bounding box center [54, 333] width 22 height 22
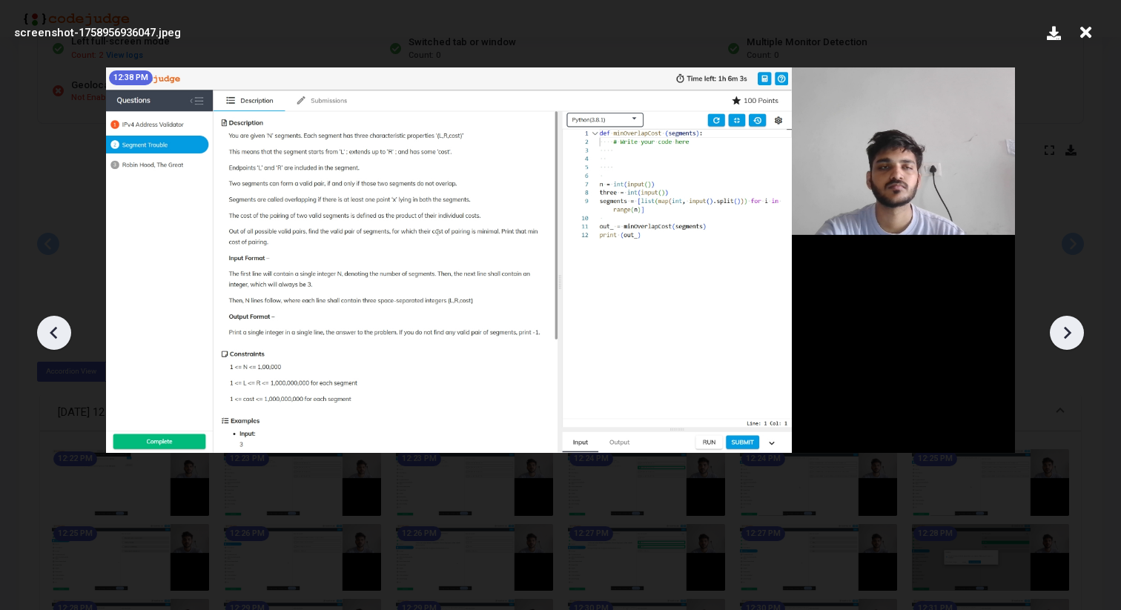
click at [49, 329] on icon at bounding box center [54, 333] width 22 height 22
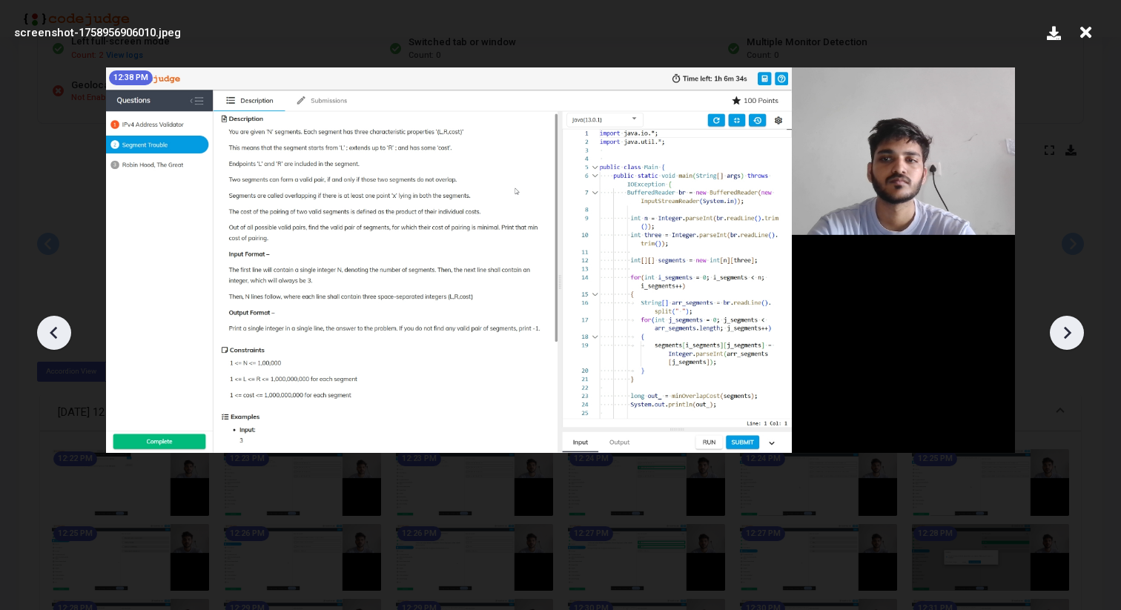
click at [1063, 333] on icon at bounding box center [1067, 333] width 22 height 22
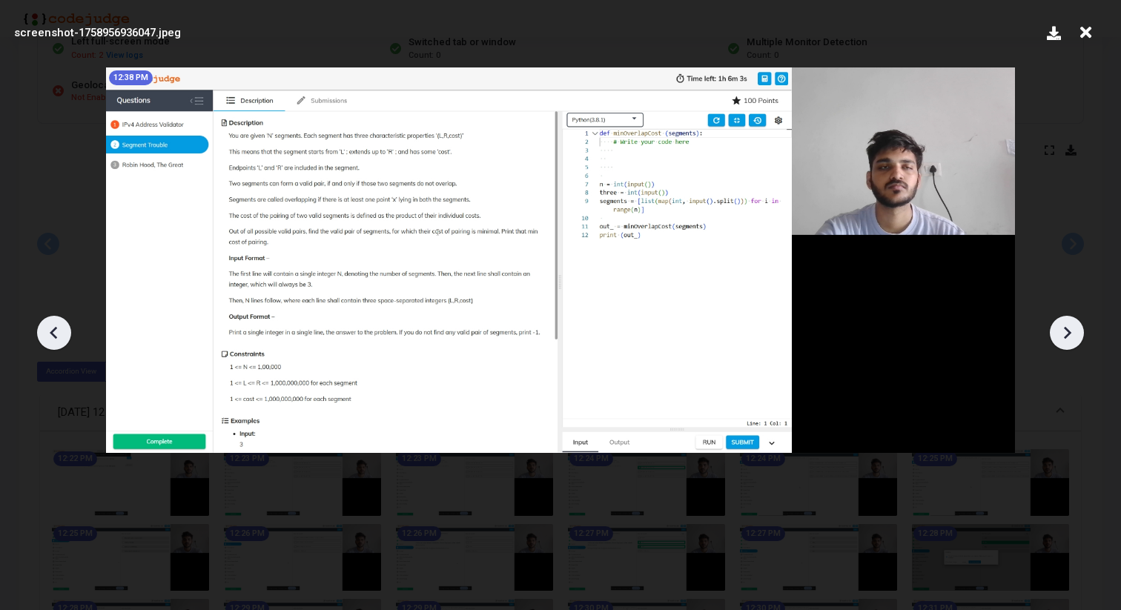
click at [52, 328] on icon at bounding box center [54, 333] width 22 height 22
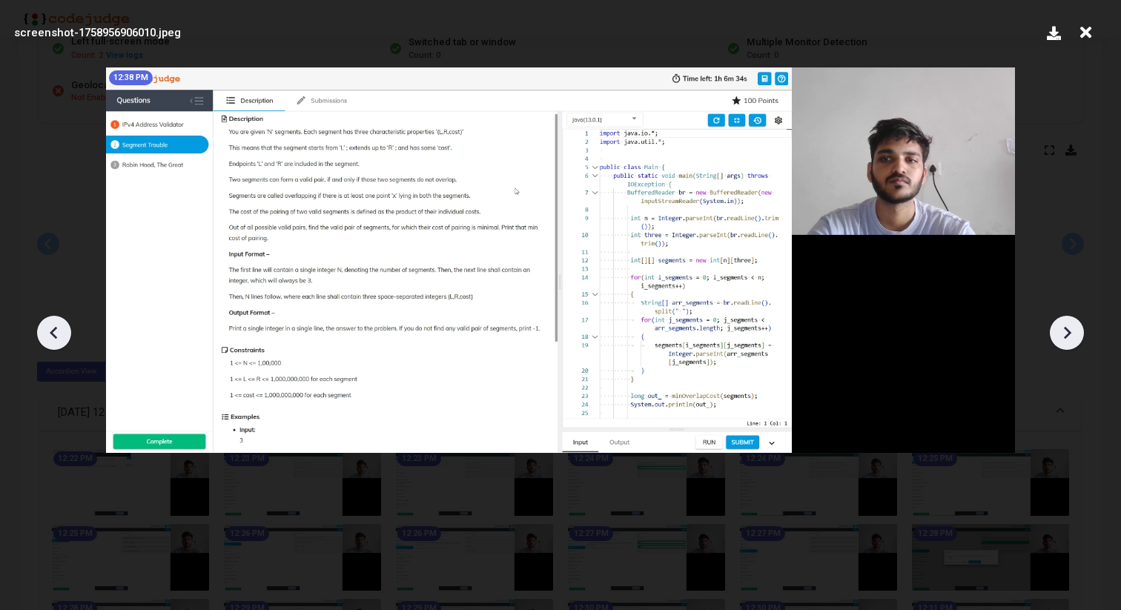
click at [52, 328] on icon at bounding box center [54, 333] width 22 height 22
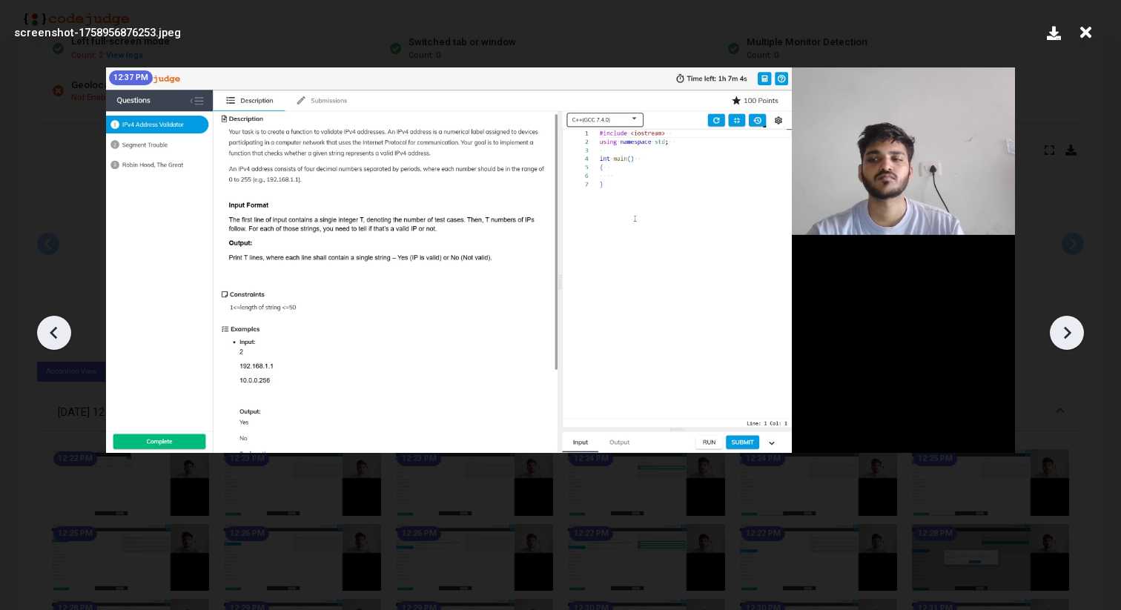
click at [1064, 327] on icon at bounding box center [1067, 332] width 7 height 13
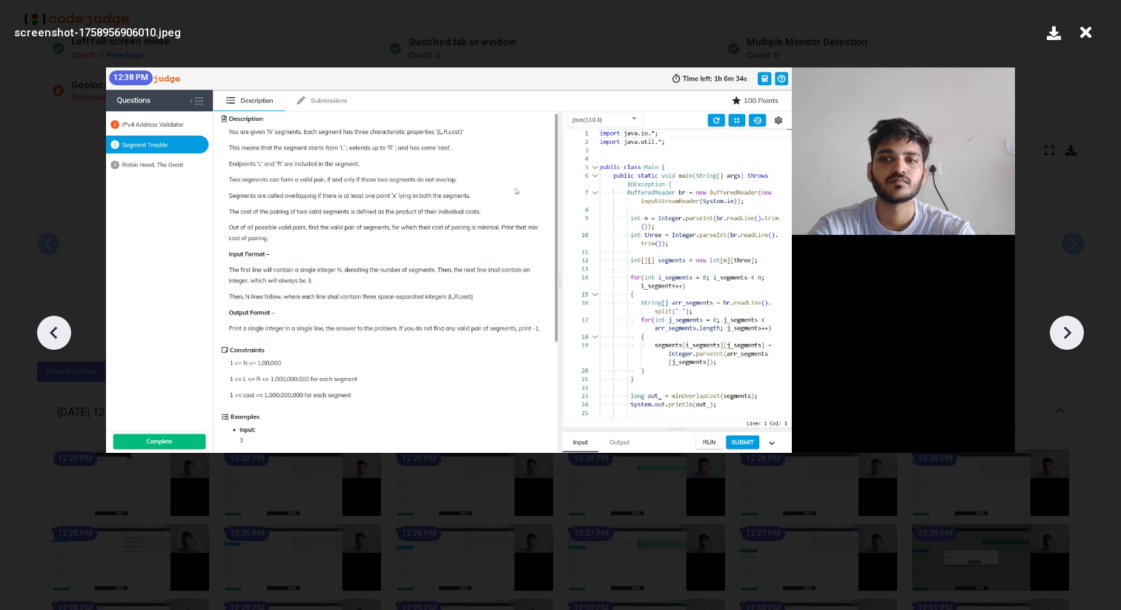
click at [1064, 327] on icon at bounding box center [1067, 332] width 7 height 13
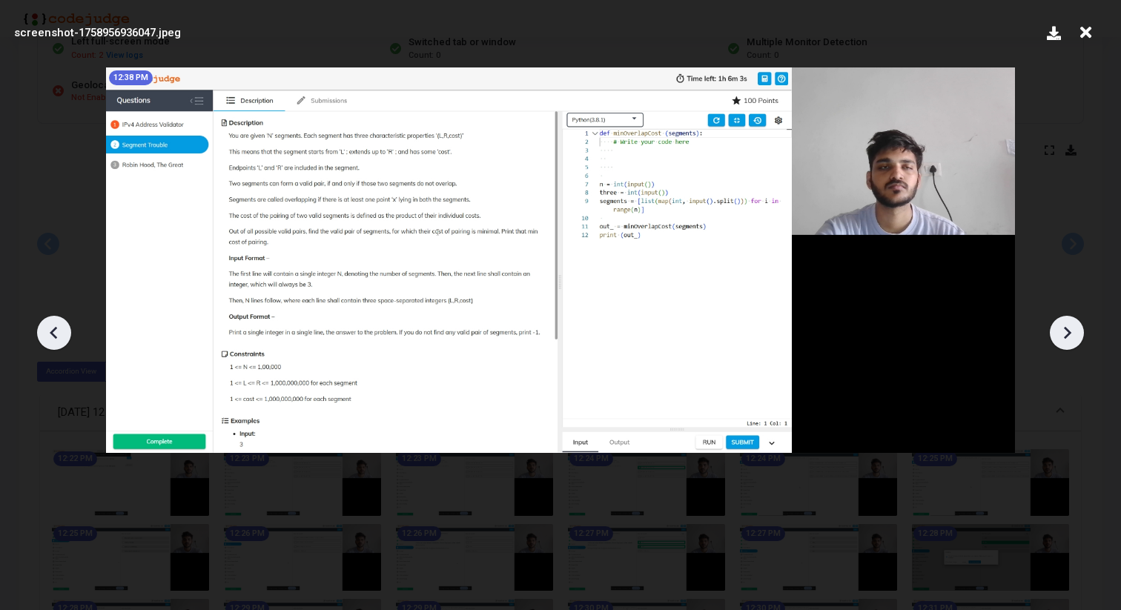
click at [1064, 327] on icon at bounding box center [1067, 332] width 7 height 13
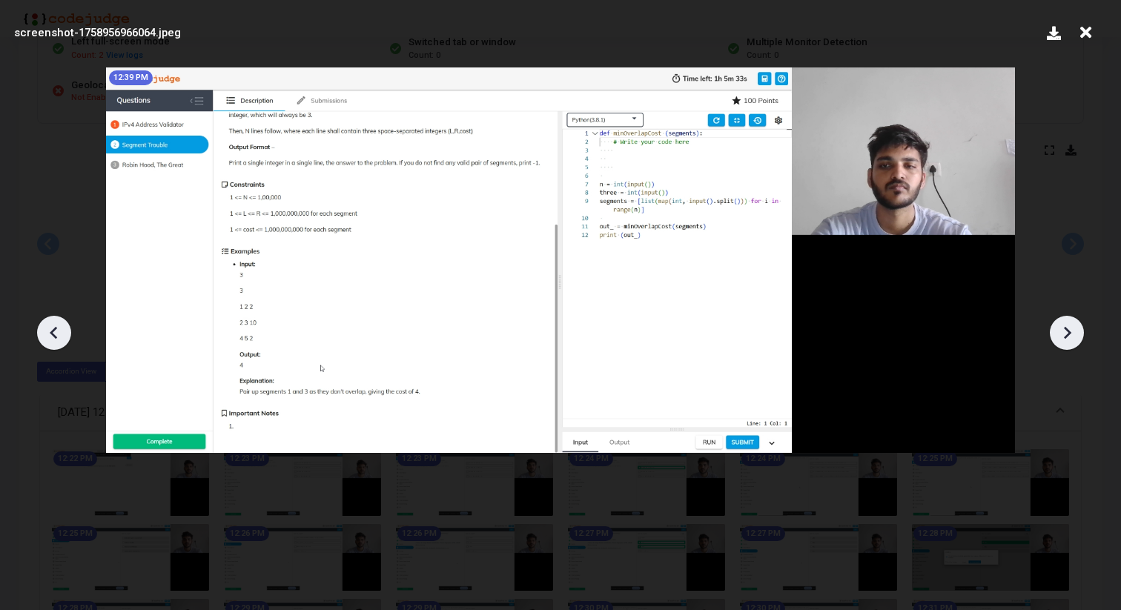
click at [1064, 327] on icon at bounding box center [1067, 332] width 7 height 13
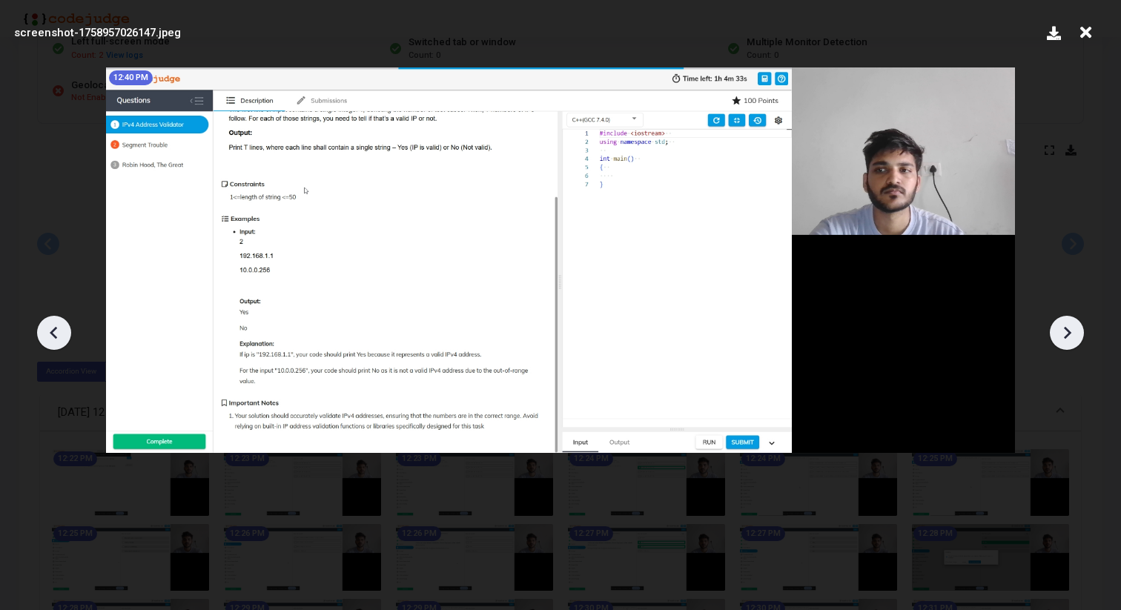
click at [1064, 326] on icon at bounding box center [1067, 333] width 22 height 22
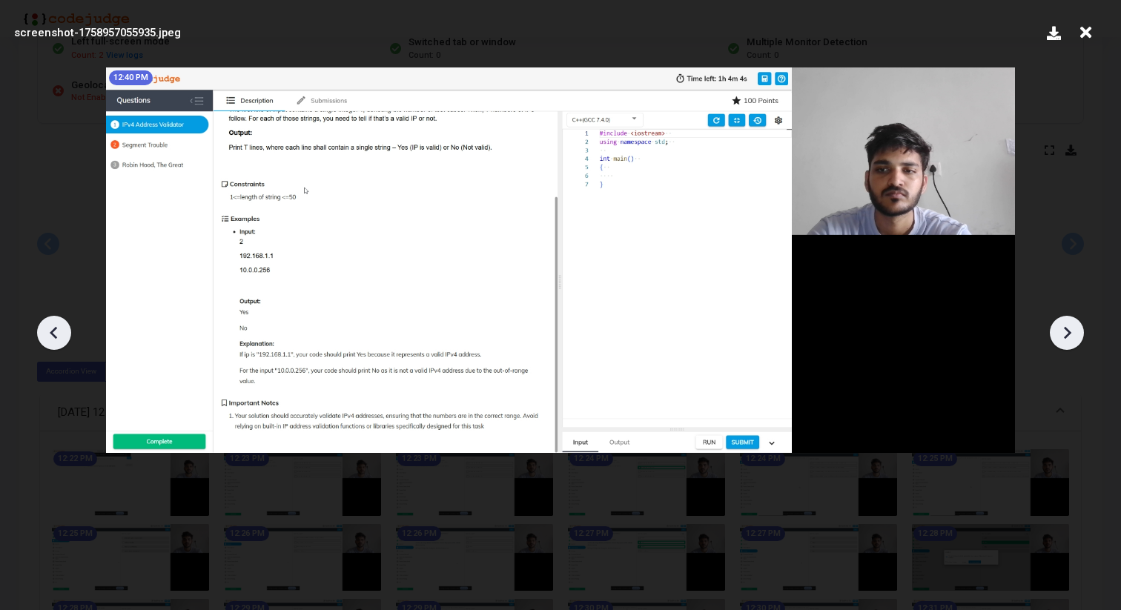
click at [1064, 325] on icon at bounding box center [1067, 333] width 22 height 22
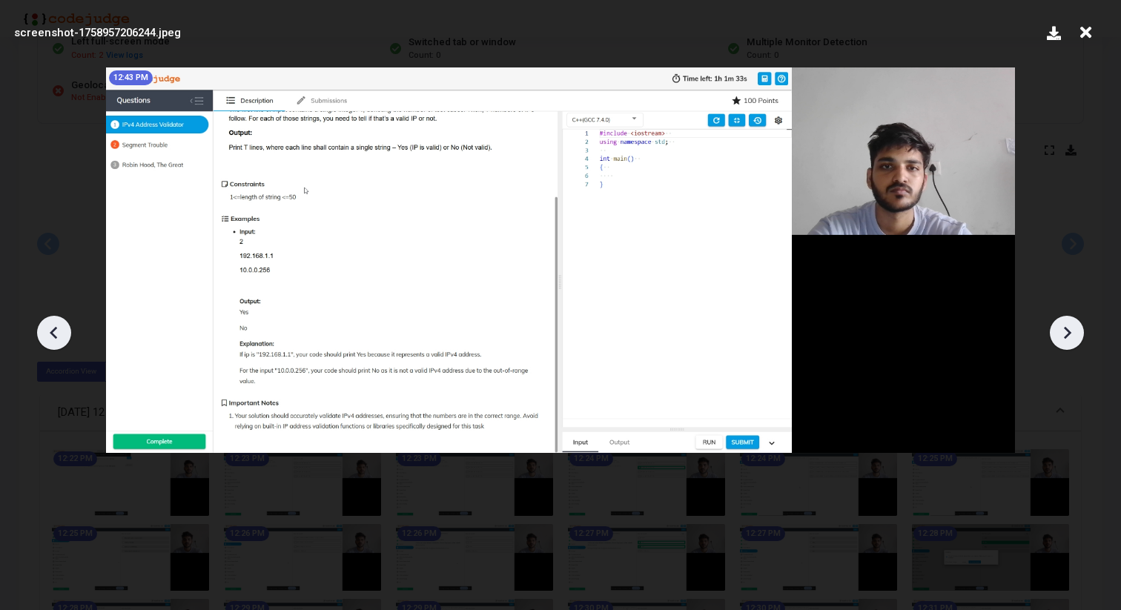
click at [1064, 325] on icon at bounding box center [1067, 333] width 22 height 22
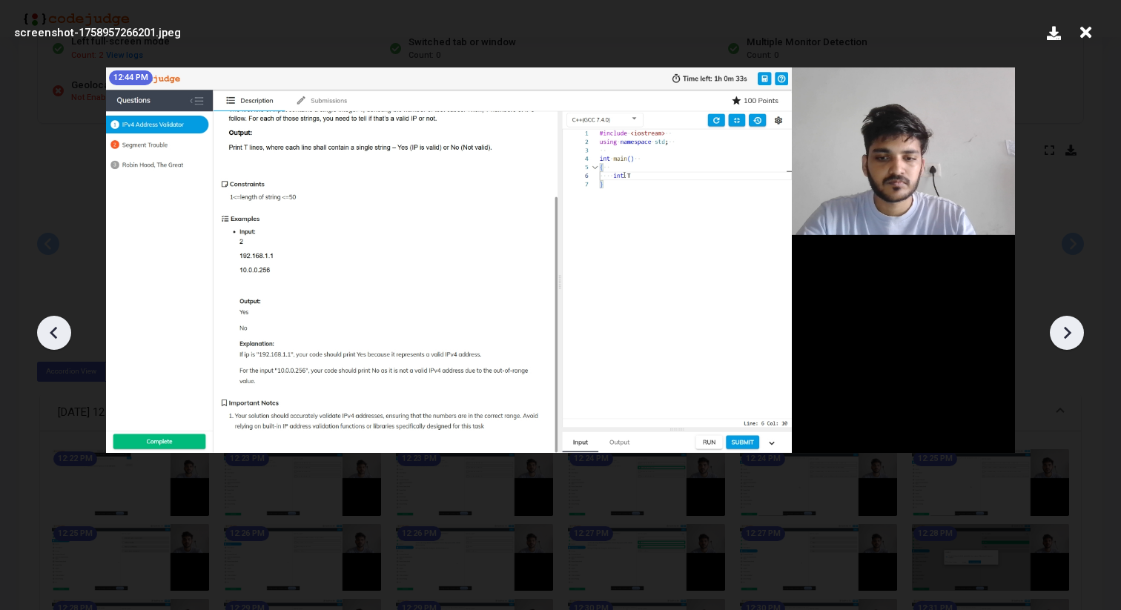
click at [1064, 325] on icon at bounding box center [1067, 333] width 22 height 22
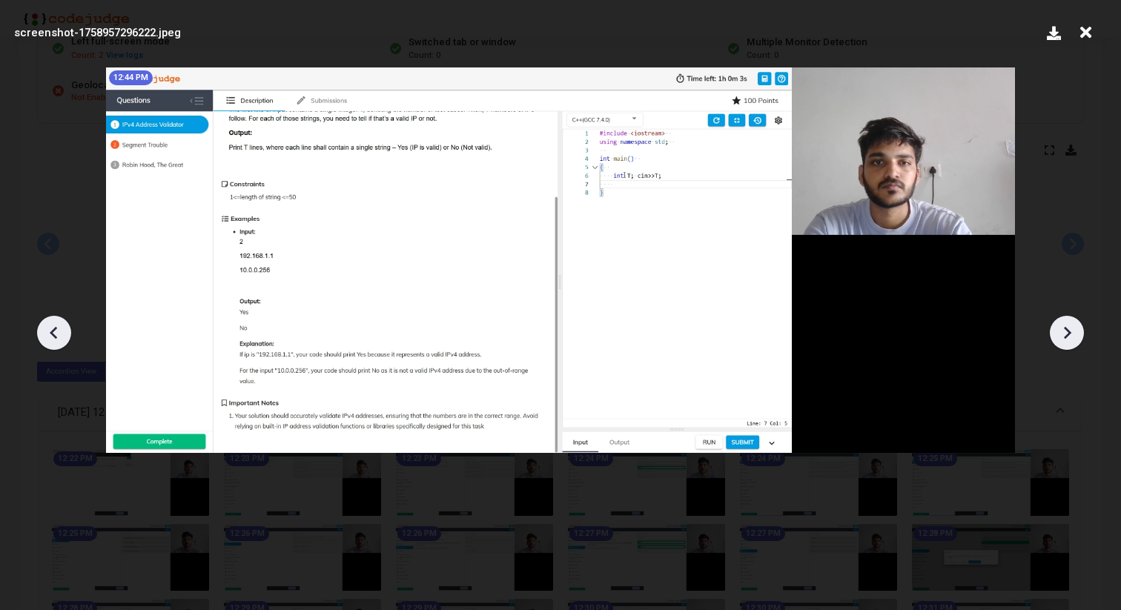
click at [1064, 325] on icon at bounding box center [1067, 333] width 22 height 22
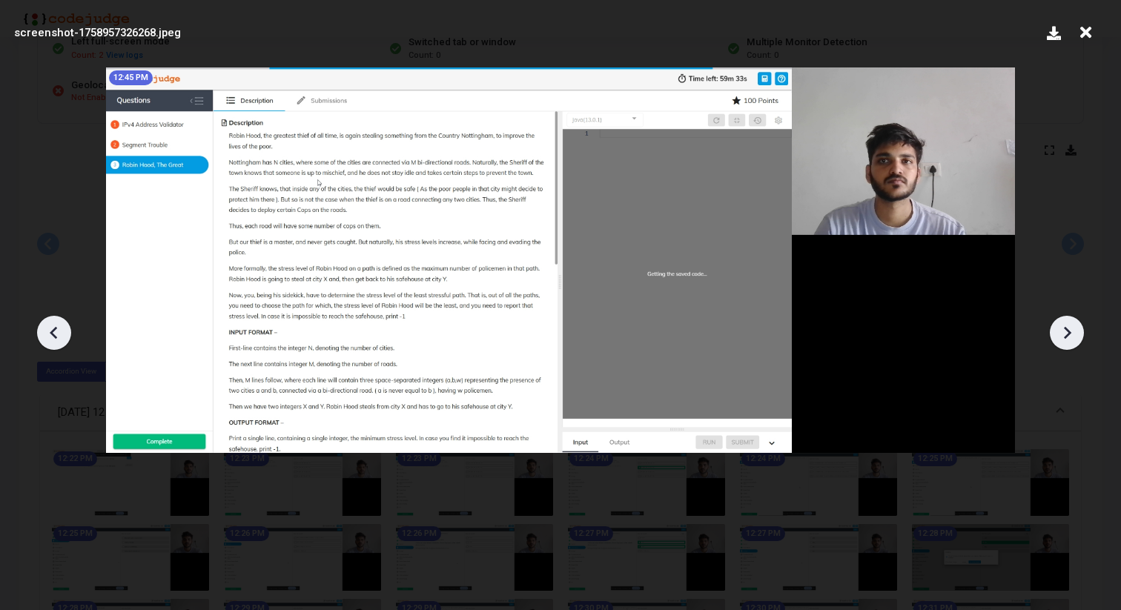
click at [1064, 325] on icon at bounding box center [1067, 333] width 22 height 22
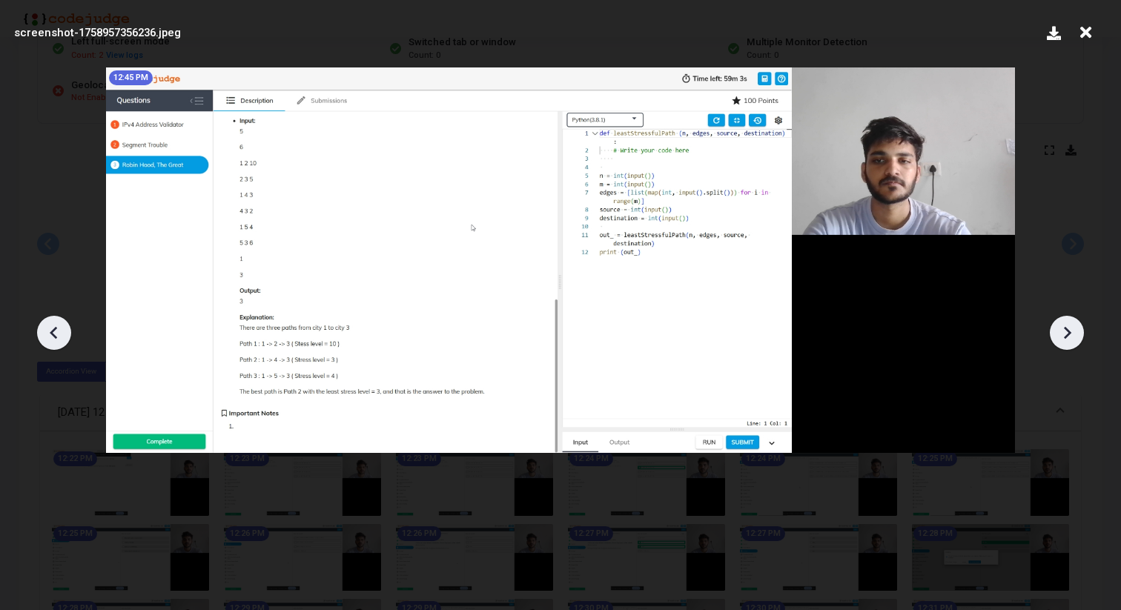
click at [1067, 331] on icon at bounding box center [1067, 332] width 7 height 13
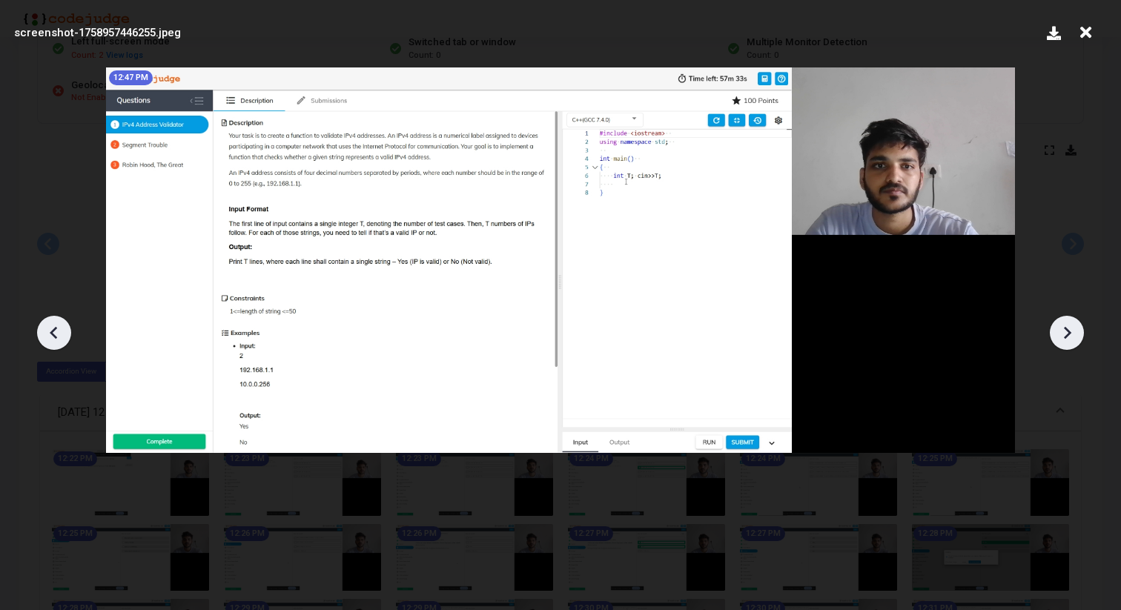
click at [1067, 331] on icon at bounding box center [1067, 332] width 7 height 13
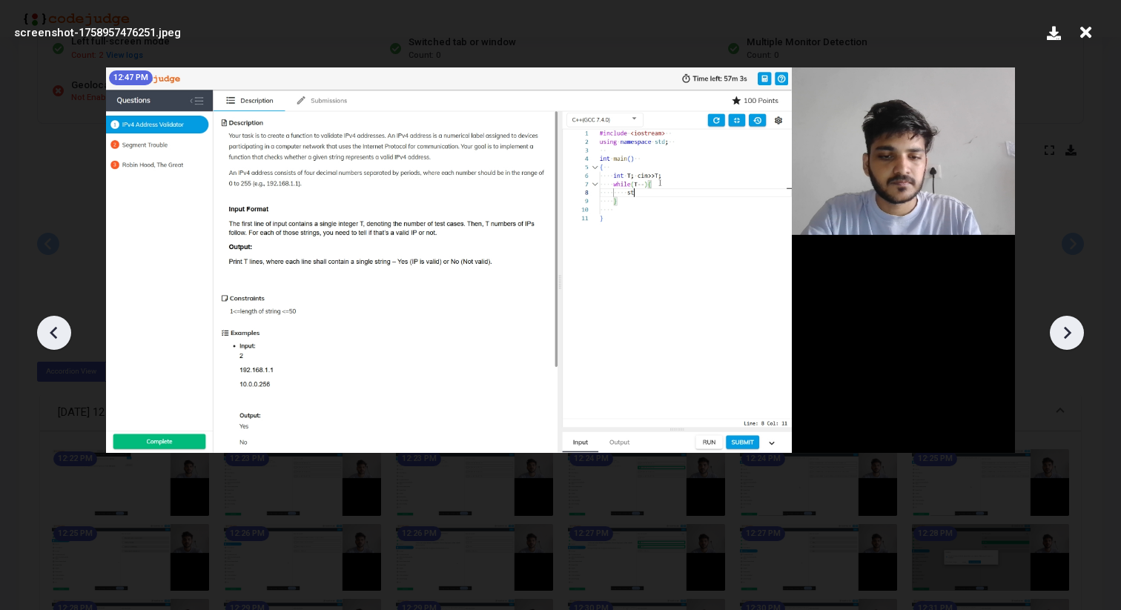
click at [1067, 331] on icon at bounding box center [1067, 332] width 7 height 13
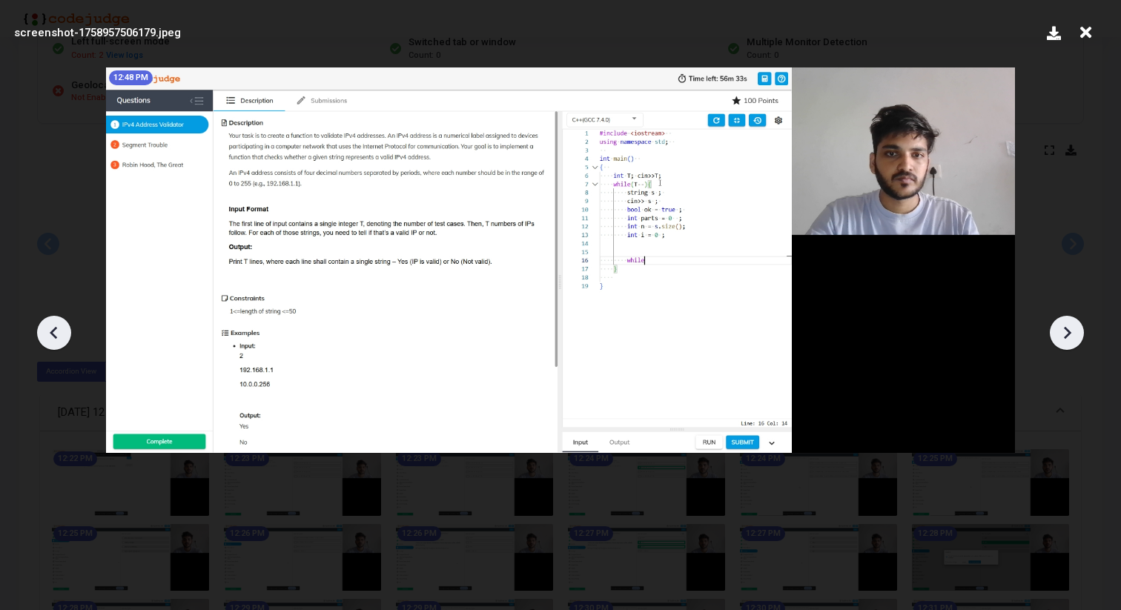
click at [1067, 331] on icon at bounding box center [1067, 332] width 7 height 13
click at [1067, 333] on icon at bounding box center [1067, 333] width 22 height 22
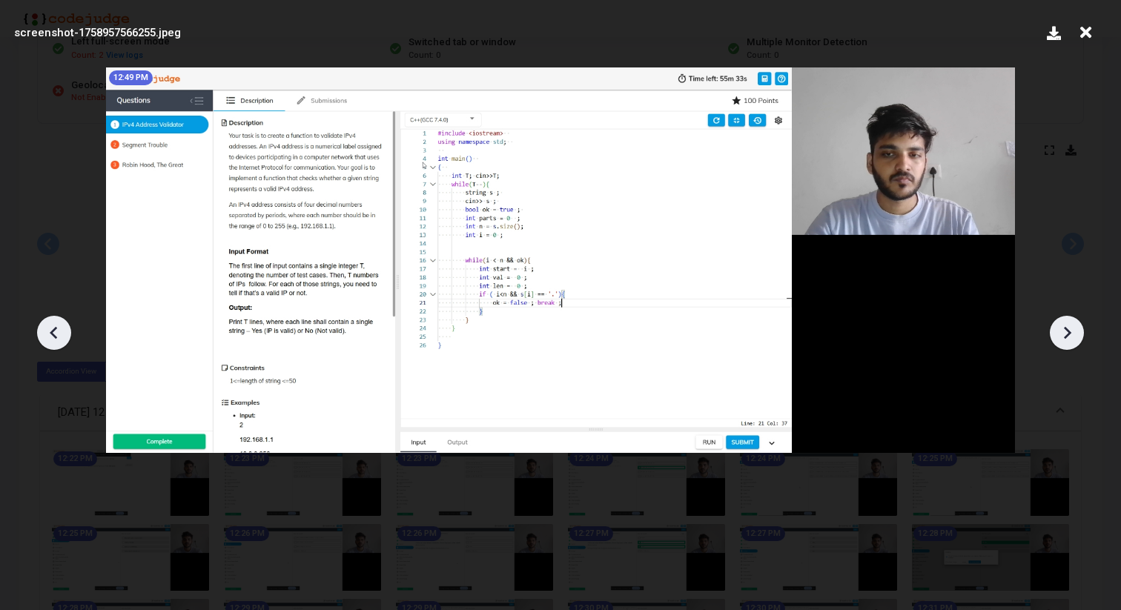
click at [1067, 333] on icon at bounding box center [1067, 333] width 22 height 22
click at [58, 331] on icon at bounding box center [54, 333] width 22 height 22
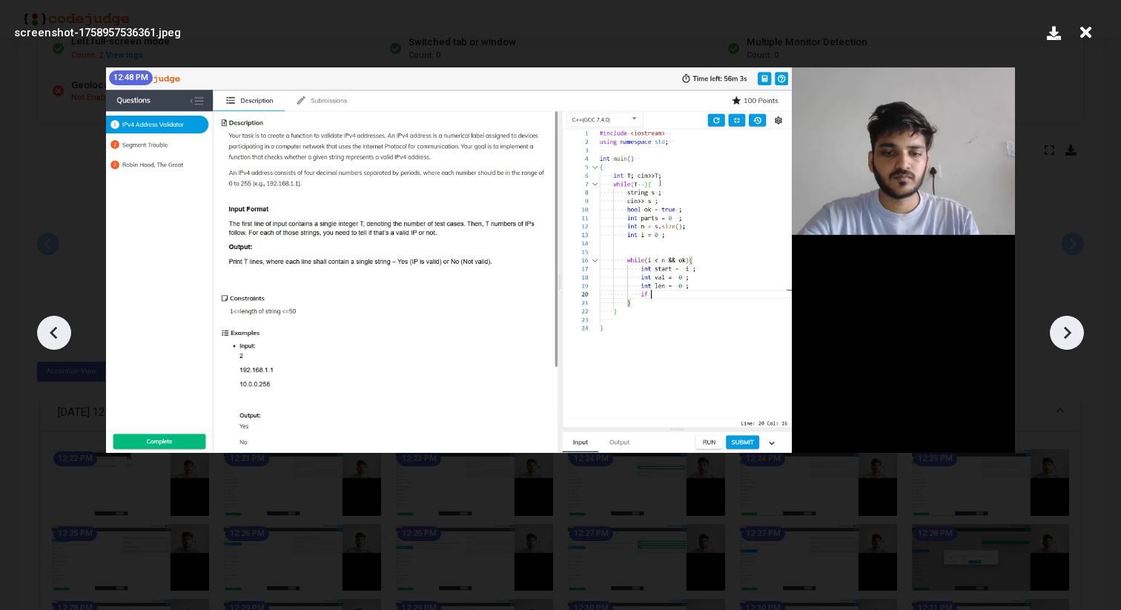
click at [58, 331] on icon at bounding box center [54, 333] width 22 height 22
click at [54, 325] on icon at bounding box center [54, 333] width 22 height 22
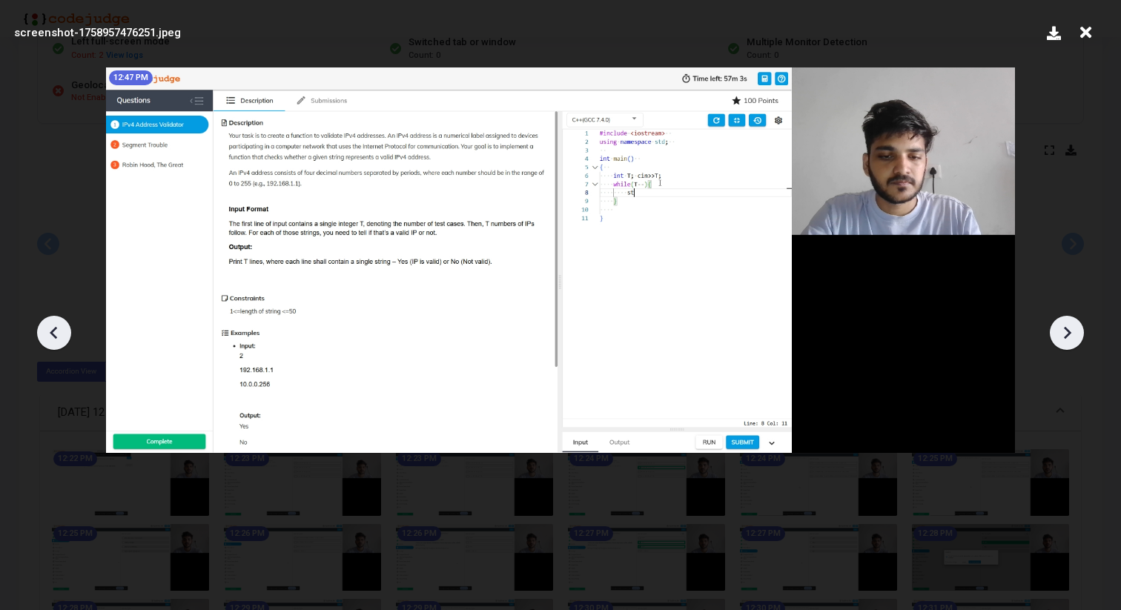
click at [1069, 328] on icon at bounding box center [1067, 333] width 22 height 22
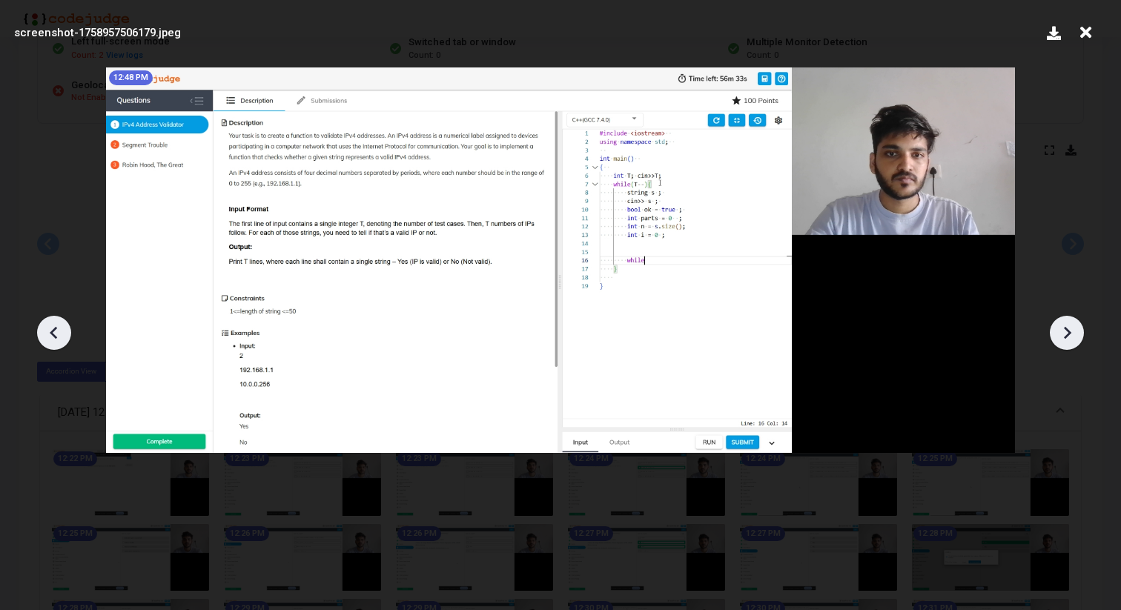
click at [1068, 329] on icon at bounding box center [1067, 333] width 22 height 22
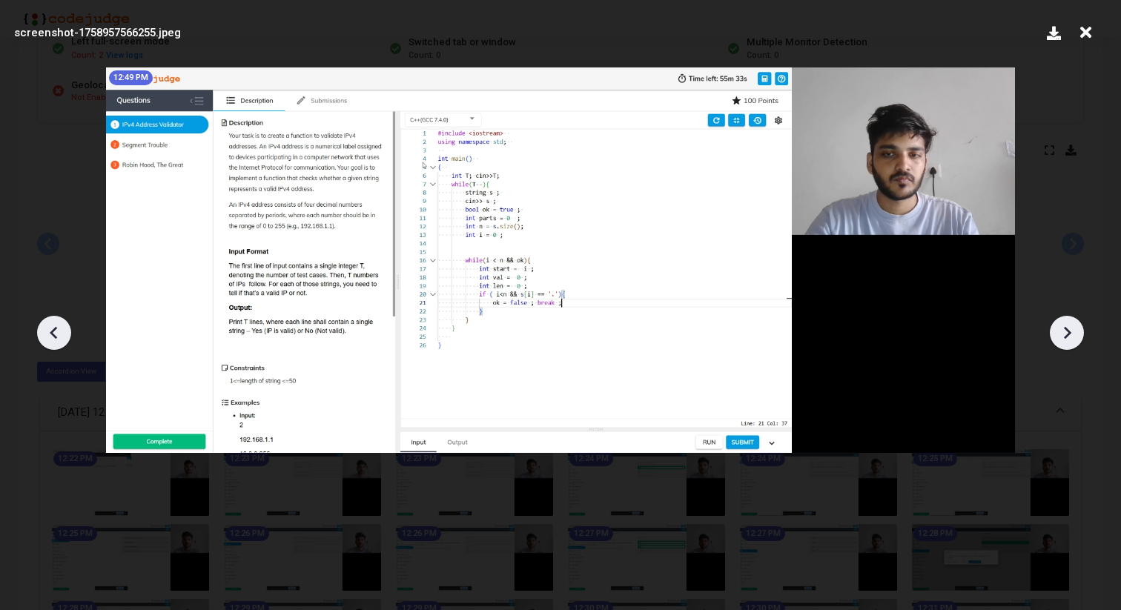
click at [1068, 329] on icon at bounding box center [1067, 333] width 22 height 22
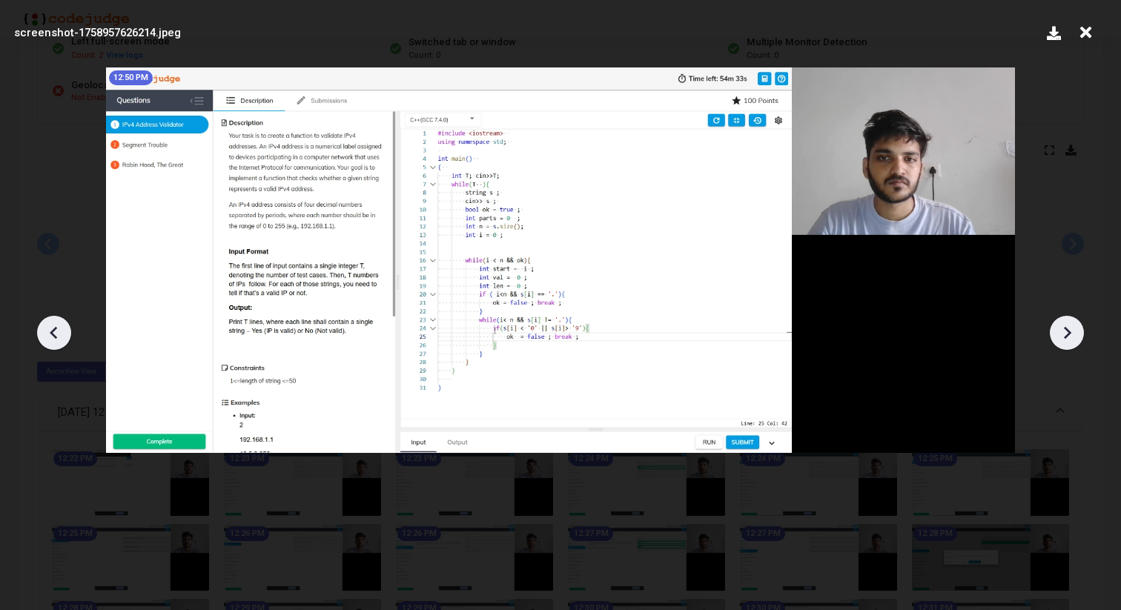
click at [1068, 329] on icon at bounding box center [1067, 333] width 22 height 22
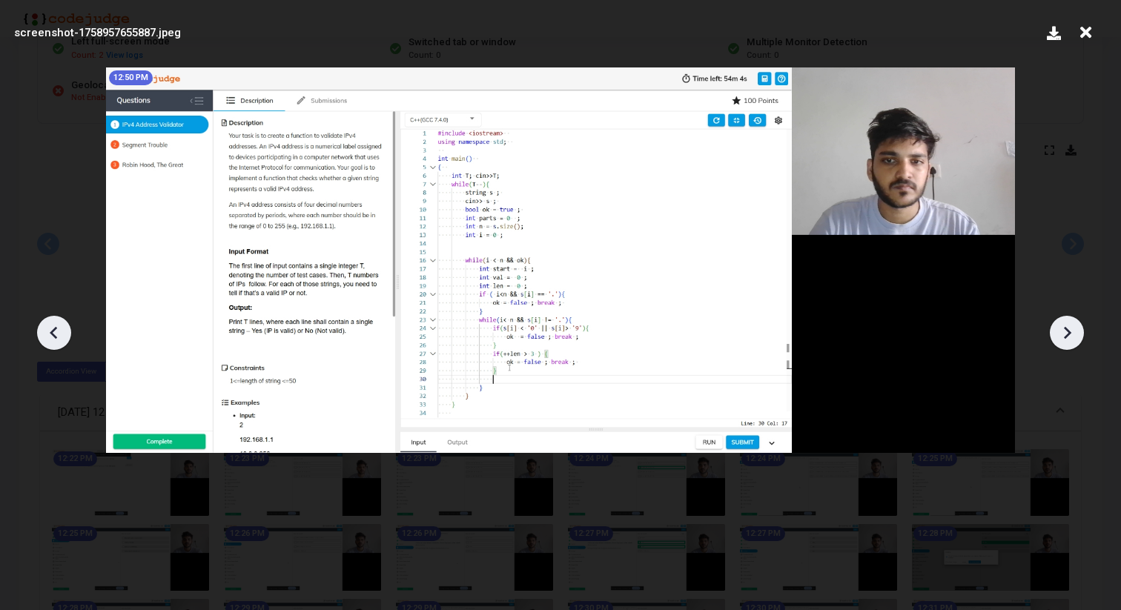
click at [1068, 329] on icon at bounding box center [1067, 333] width 22 height 22
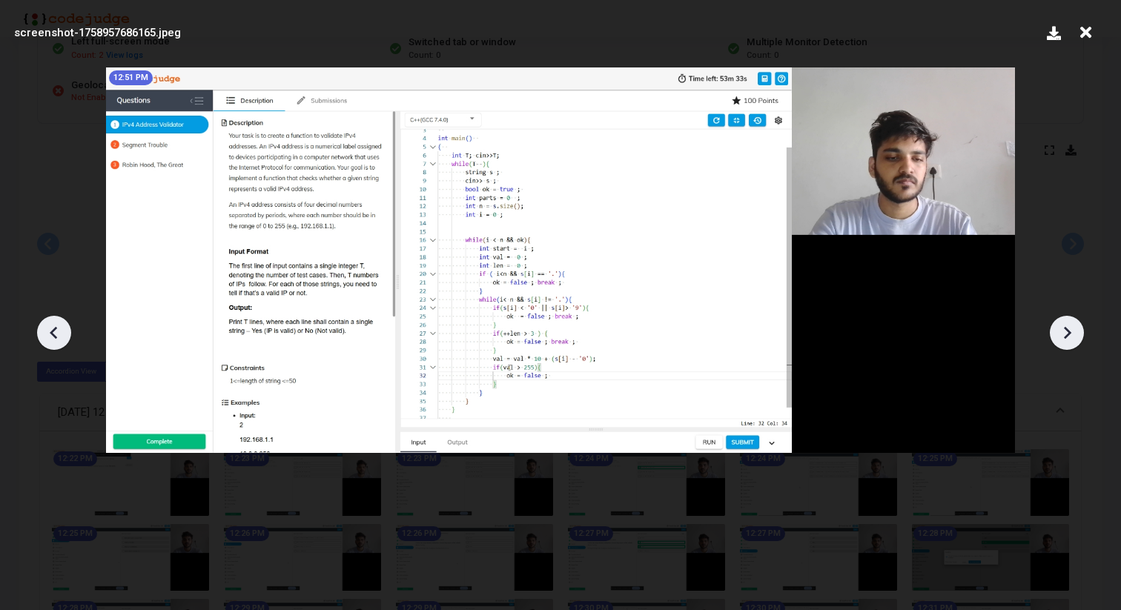
click at [1068, 329] on icon at bounding box center [1067, 332] width 7 height 13
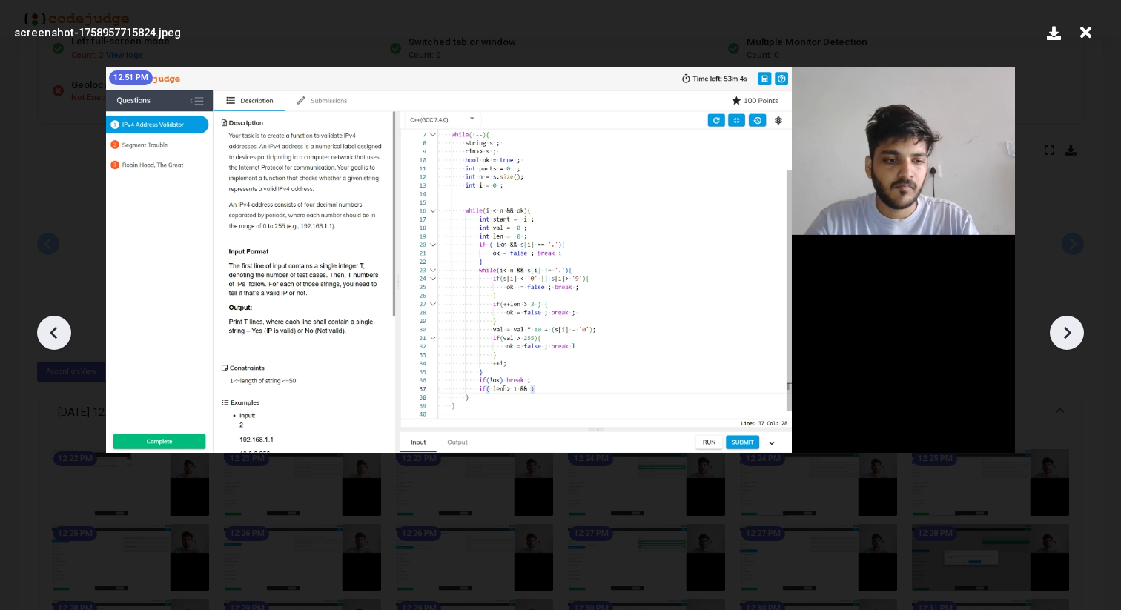
click at [1068, 329] on icon at bounding box center [1067, 332] width 7 height 13
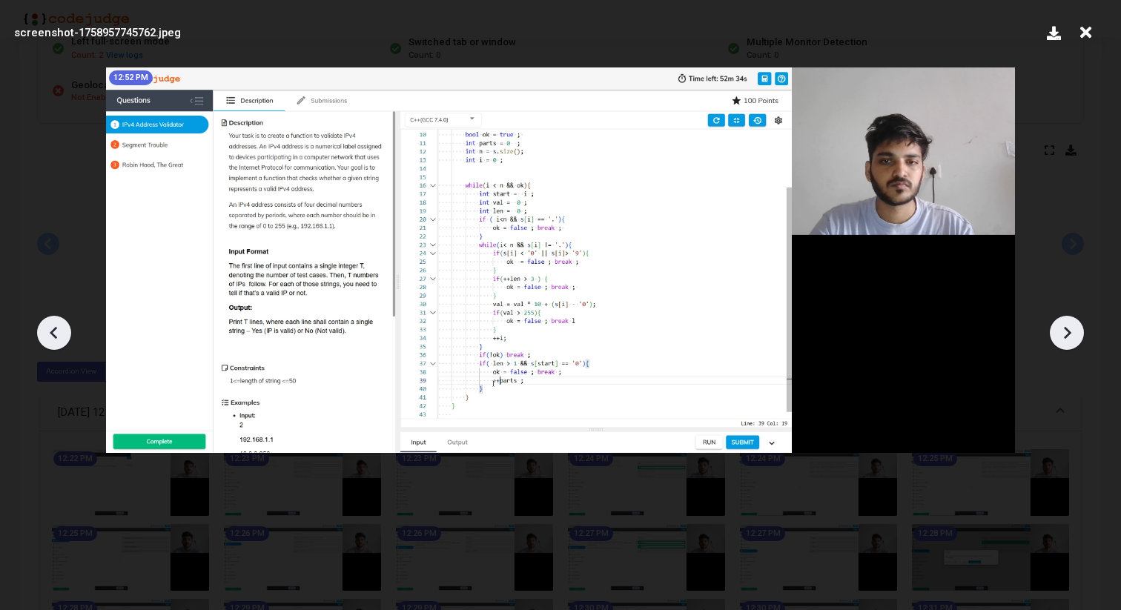
click at [1068, 329] on icon at bounding box center [1067, 332] width 7 height 13
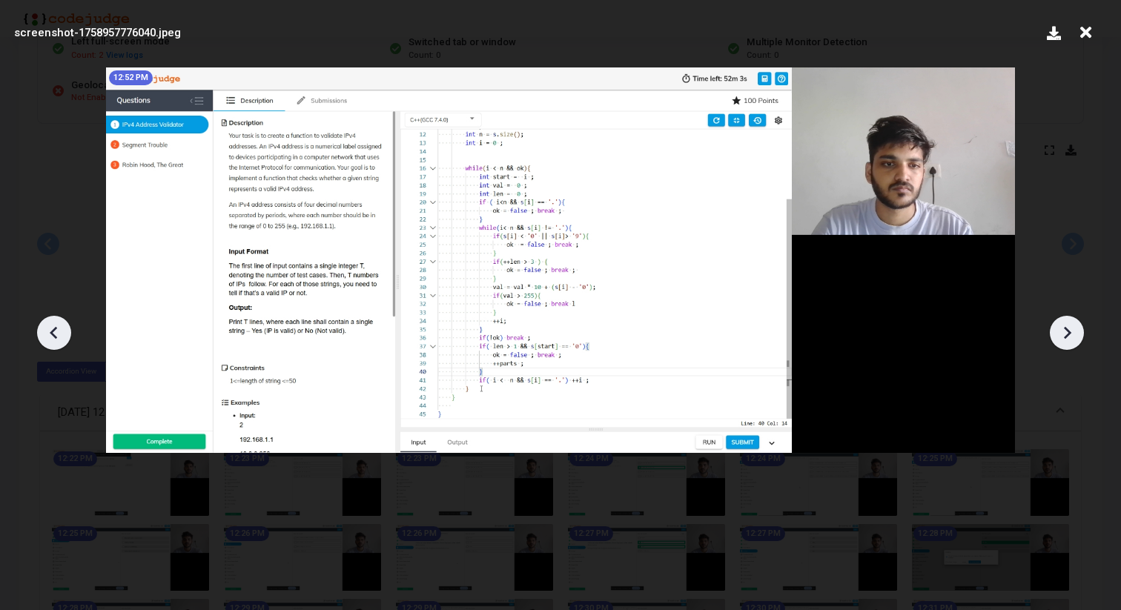
click at [1068, 329] on icon at bounding box center [1067, 332] width 7 height 13
click at [1067, 329] on icon at bounding box center [1067, 332] width 7 height 13
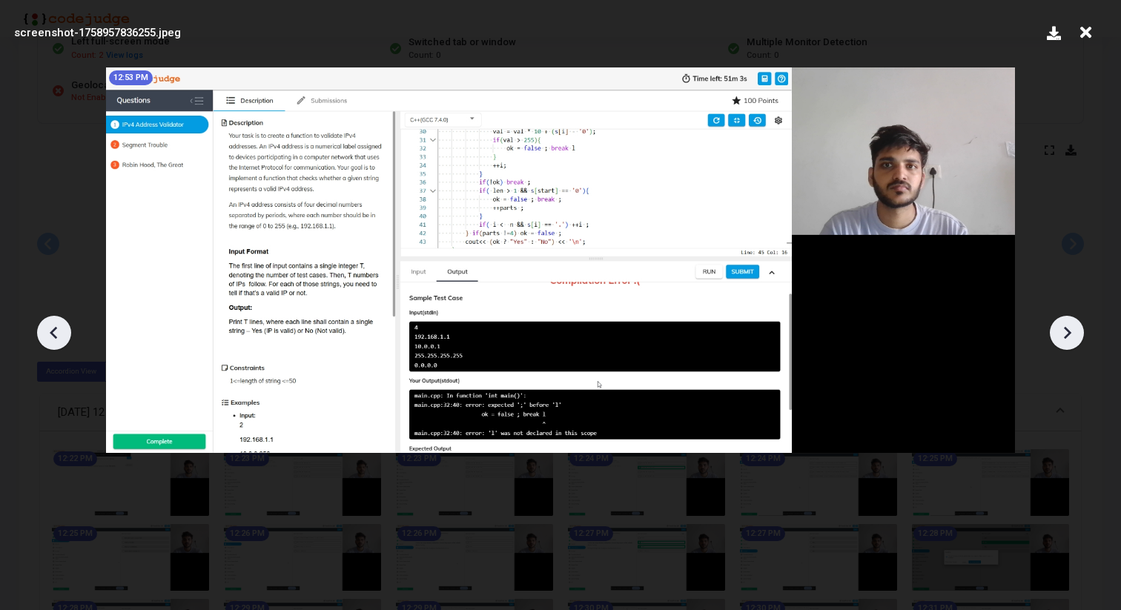
click at [1067, 329] on icon at bounding box center [1067, 332] width 7 height 13
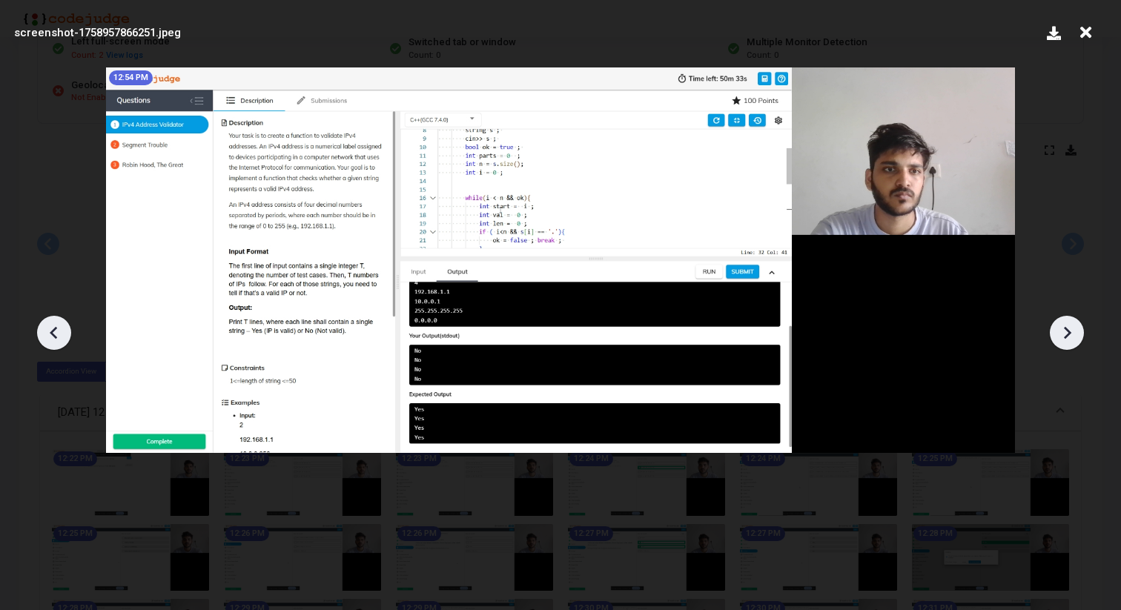
click at [1067, 329] on icon at bounding box center [1067, 332] width 7 height 13
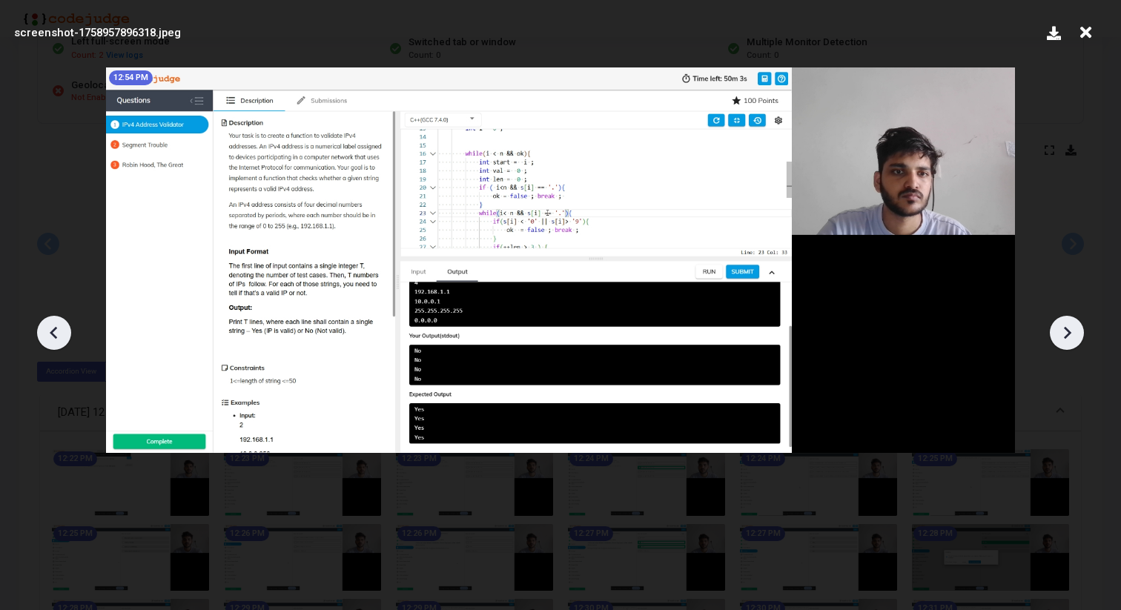
click at [1067, 329] on icon at bounding box center [1067, 332] width 7 height 13
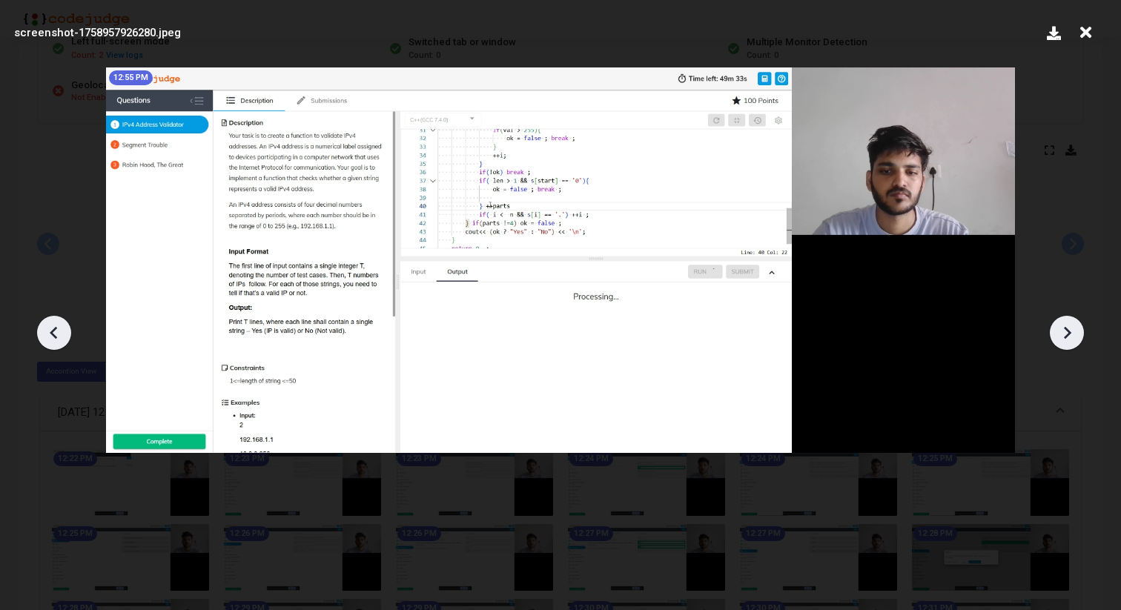
click at [1067, 329] on icon at bounding box center [1067, 332] width 7 height 13
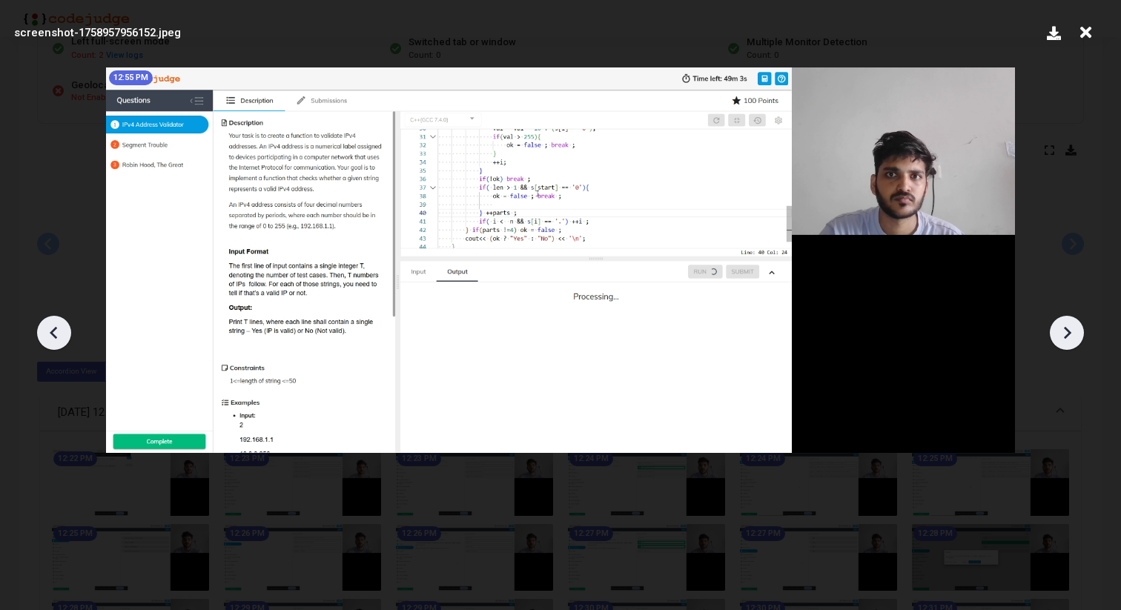
click at [1067, 329] on icon at bounding box center [1067, 332] width 7 height 13
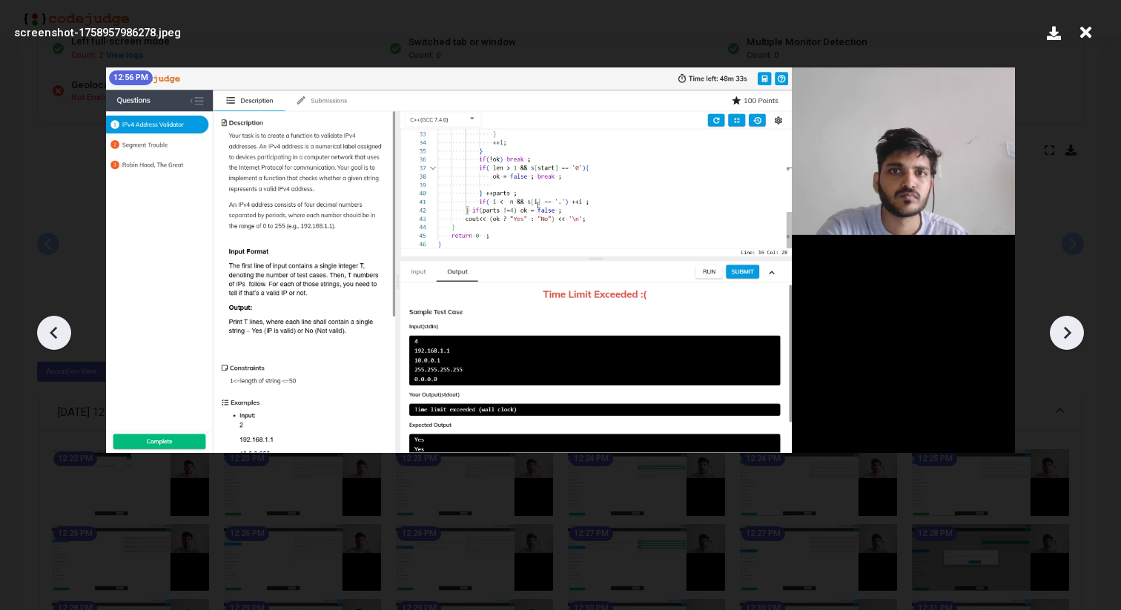
click at [1067, 329] on icon at bounding box center [1067, 332] width 7 height 13
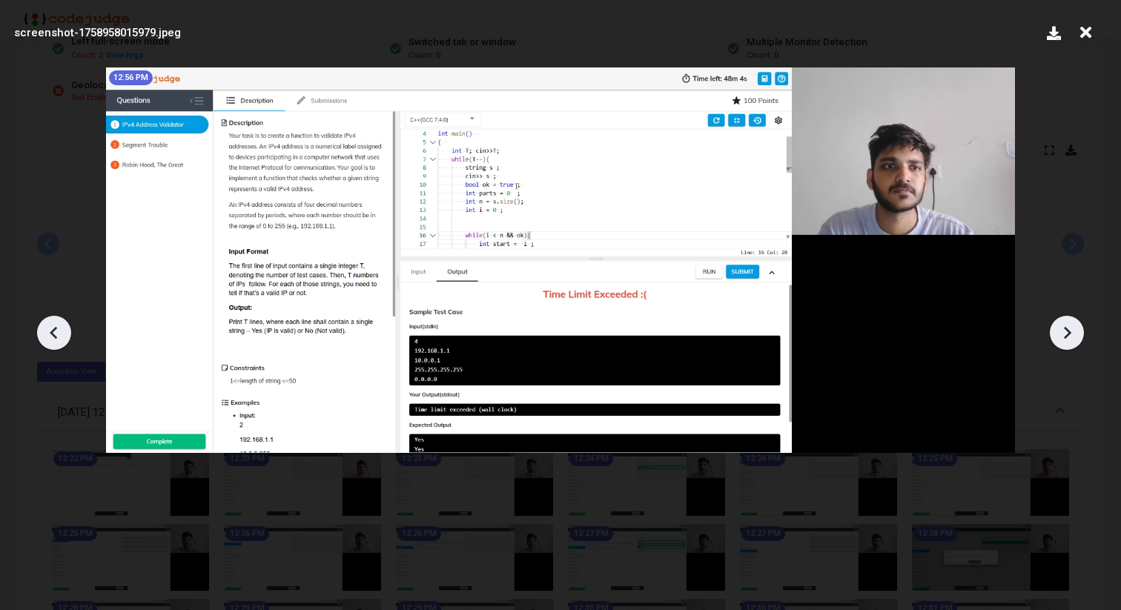
click at [1067, 329] on icon at bounding box center [1067, 332] width 7 height 13
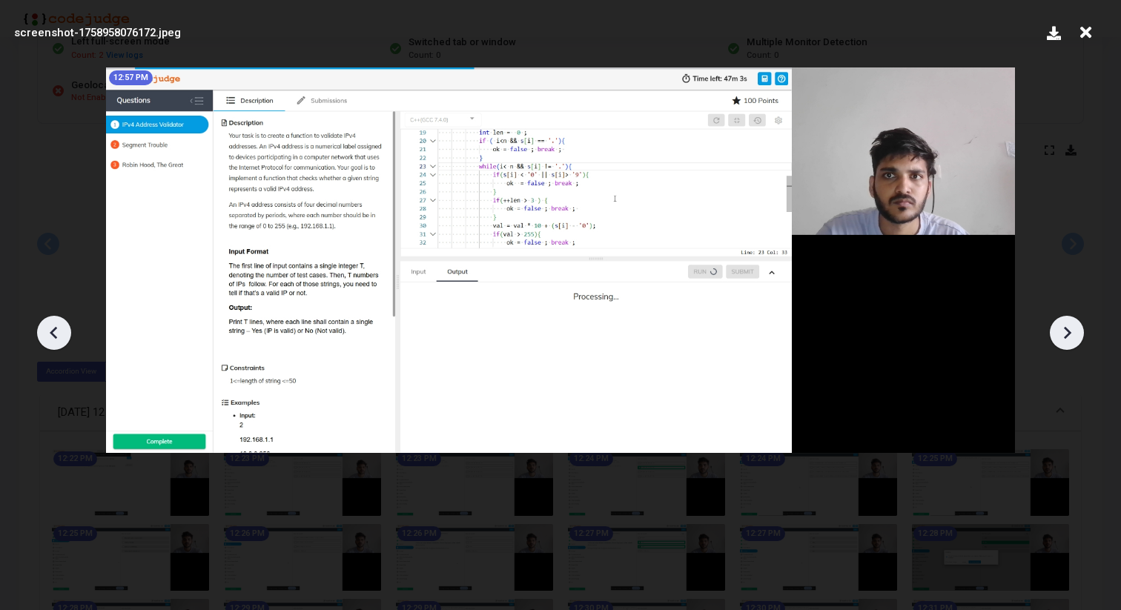
click at [1067, 329] on icon at bounding box center [1067, 332] width 7 height 13
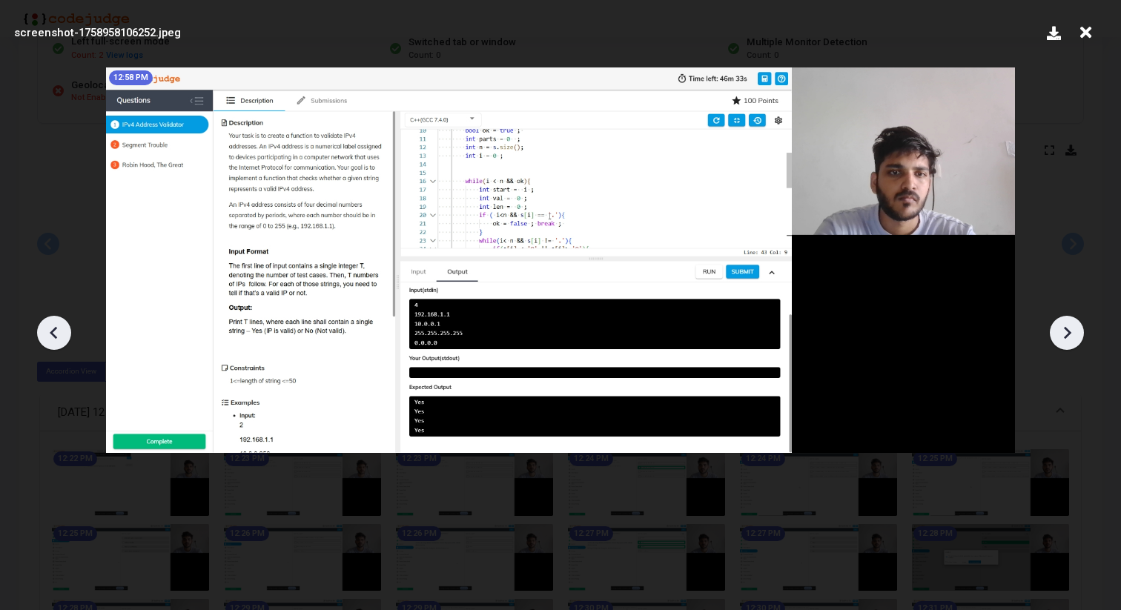
click at [1067, 329] on icon at bounding box center [1067, 332] width 7 height 13
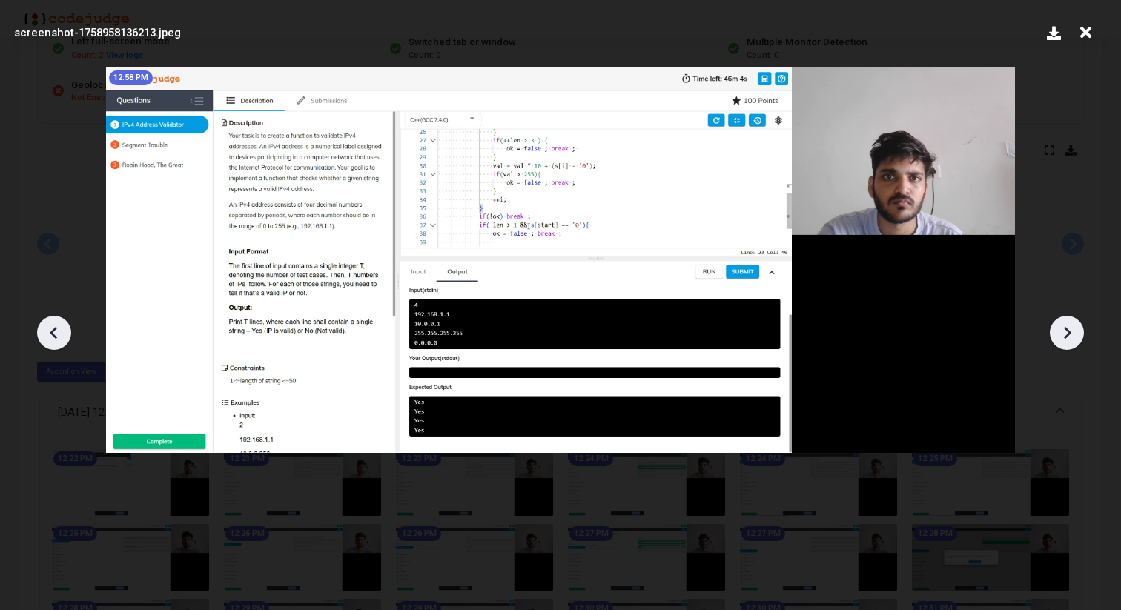
click at [1067, 329] on icon at bounding box center [1067, 332] width 7 height 13
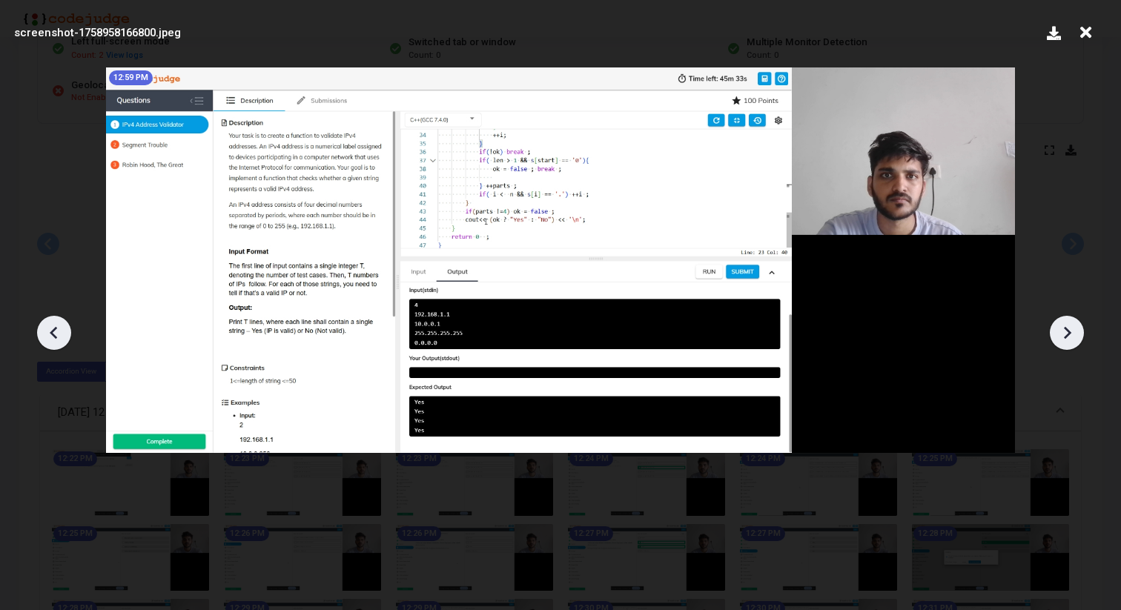
click at [1067, 329] on icon at bounding box center [1067, 332] width 7 height 13
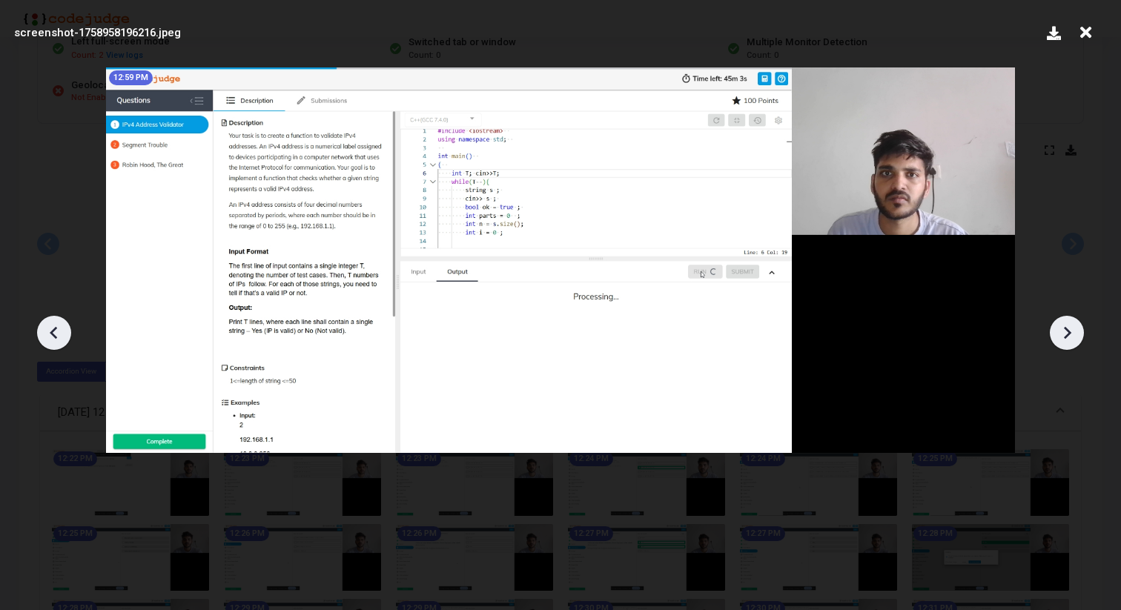
click at [1067, 329] on icon at bounding box center [1067, 332] width 7 height 13
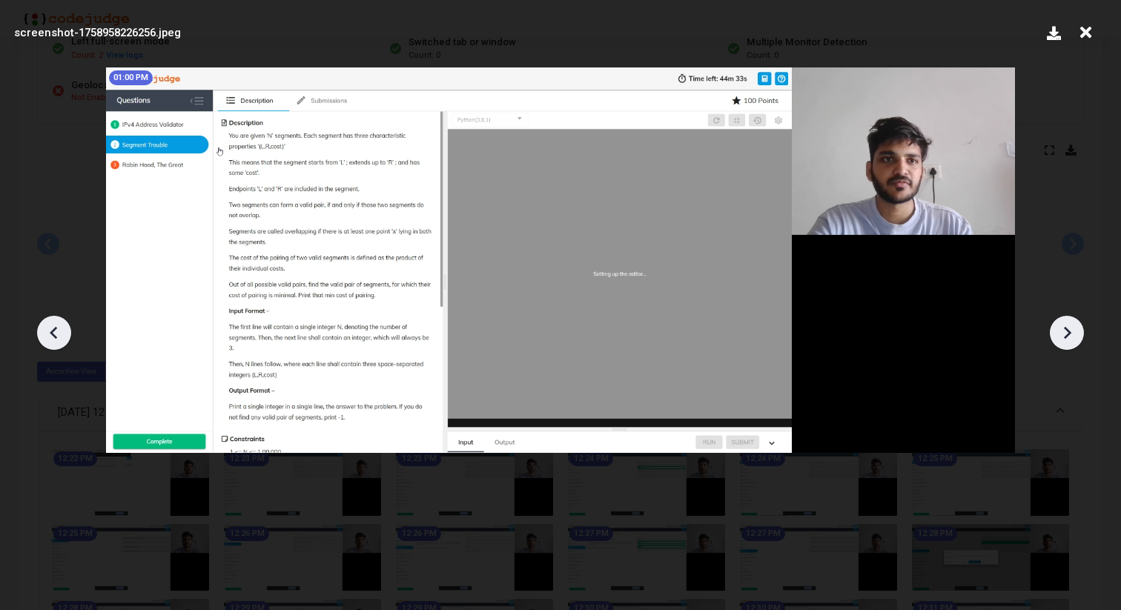
click at [1067, 329] on icon at bounding box center [1067, 332] width 7 height 13
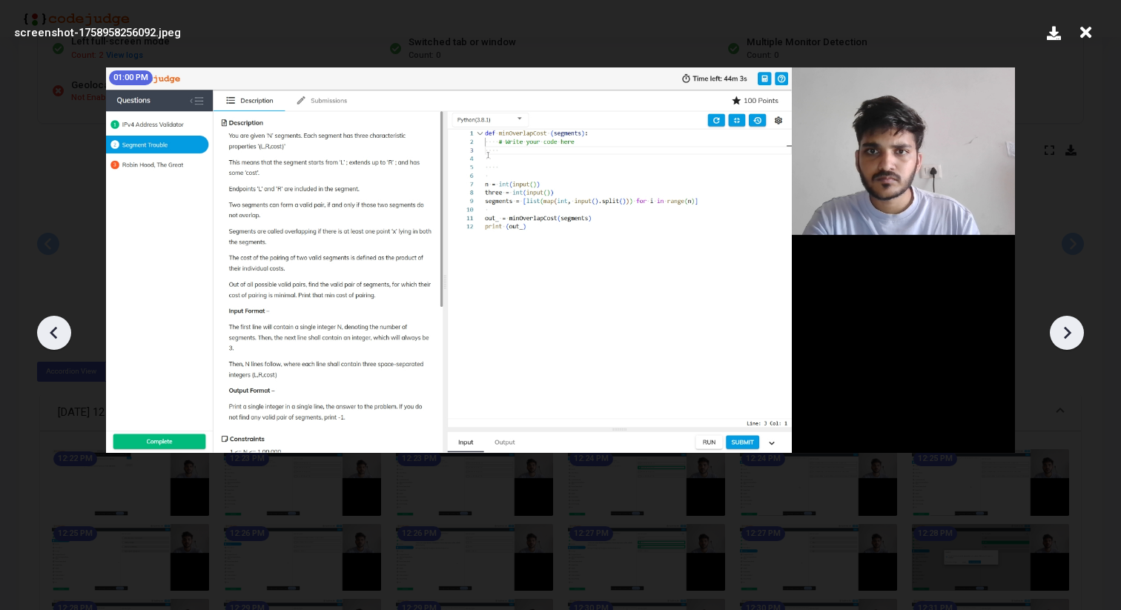
click at [1066, 331] on icon at bounding box center [1067, 333] width 22 height 22
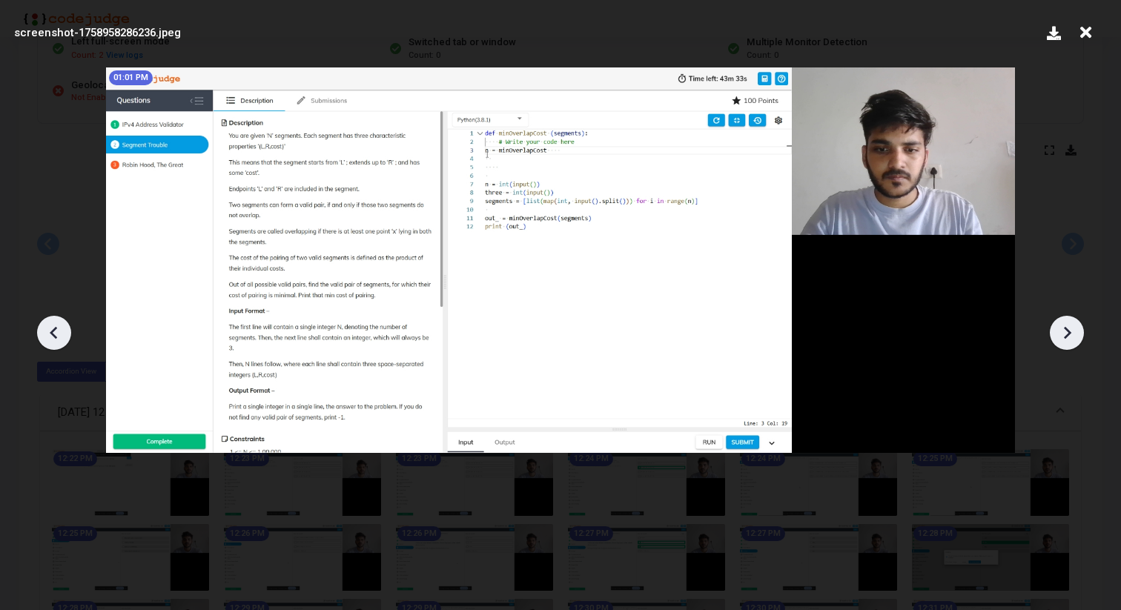
click at [1066, 331] on icon at bounding box center [1067, 333] width 22 height 22
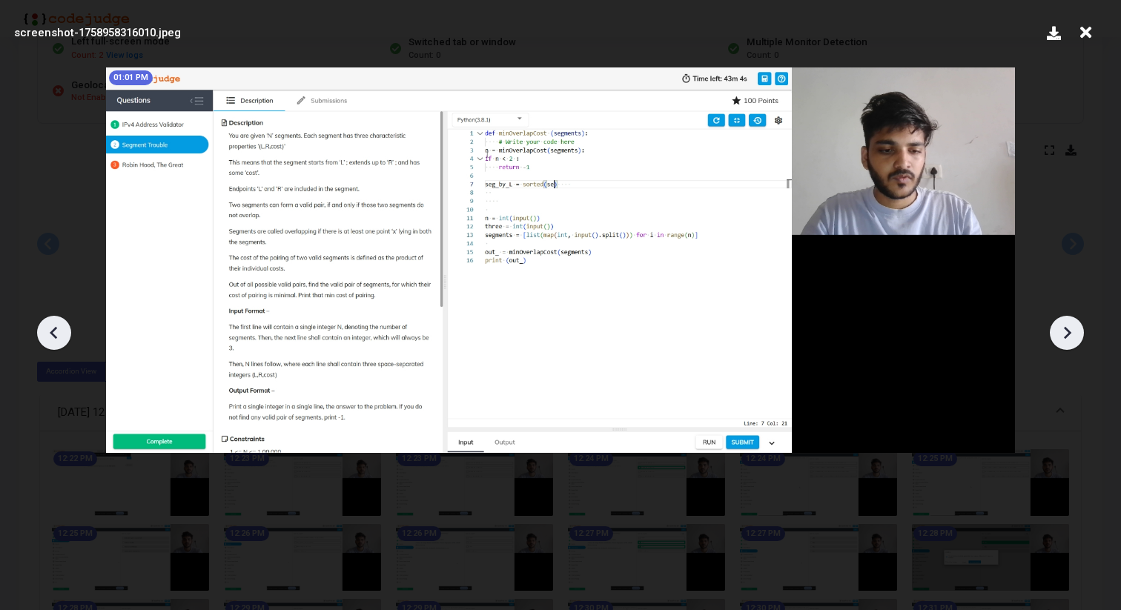
click at [1066, 331] on icon at bounding box center [1067, 333] width 22 height 22
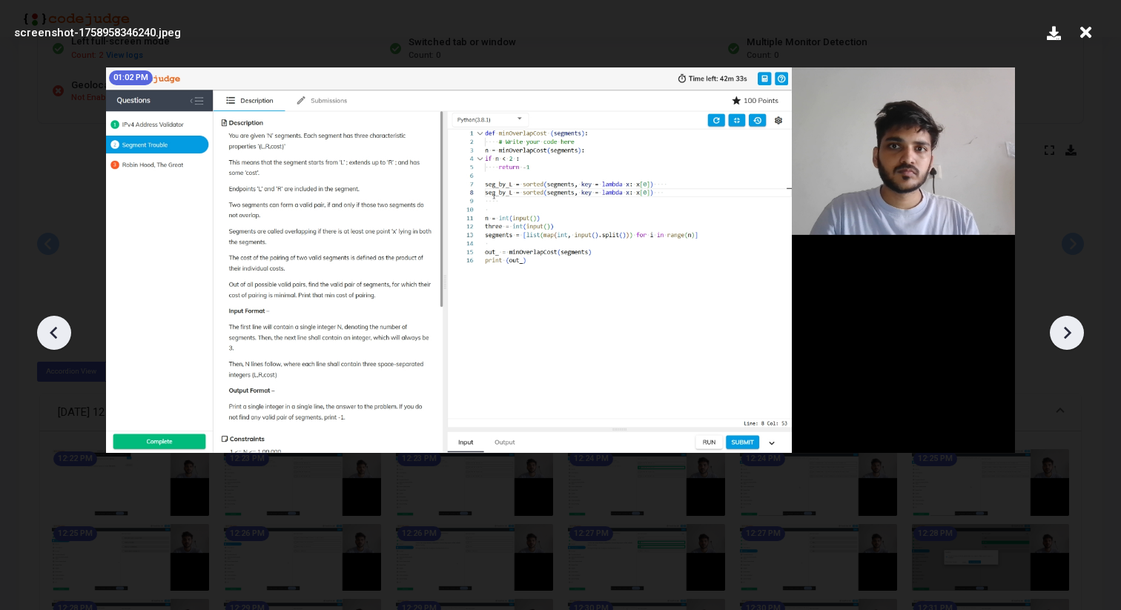
click at [1066, 331] on icon at bounding box center [1067, 333] width 22 height 22
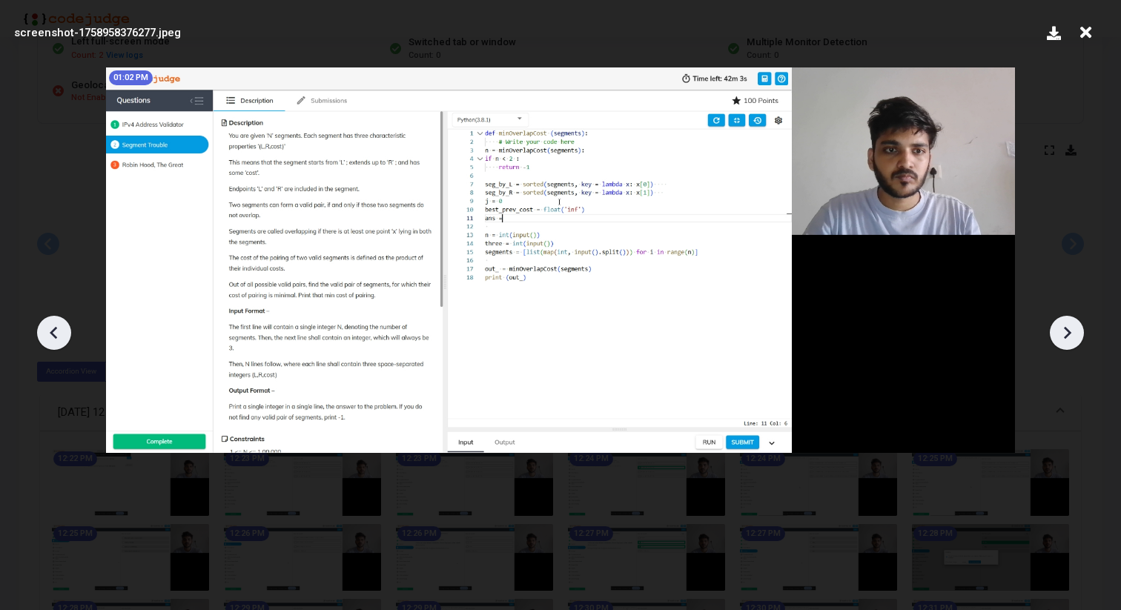
click at [1066, 331] on icon at bounding box center [1067, 333] width 22 height 22
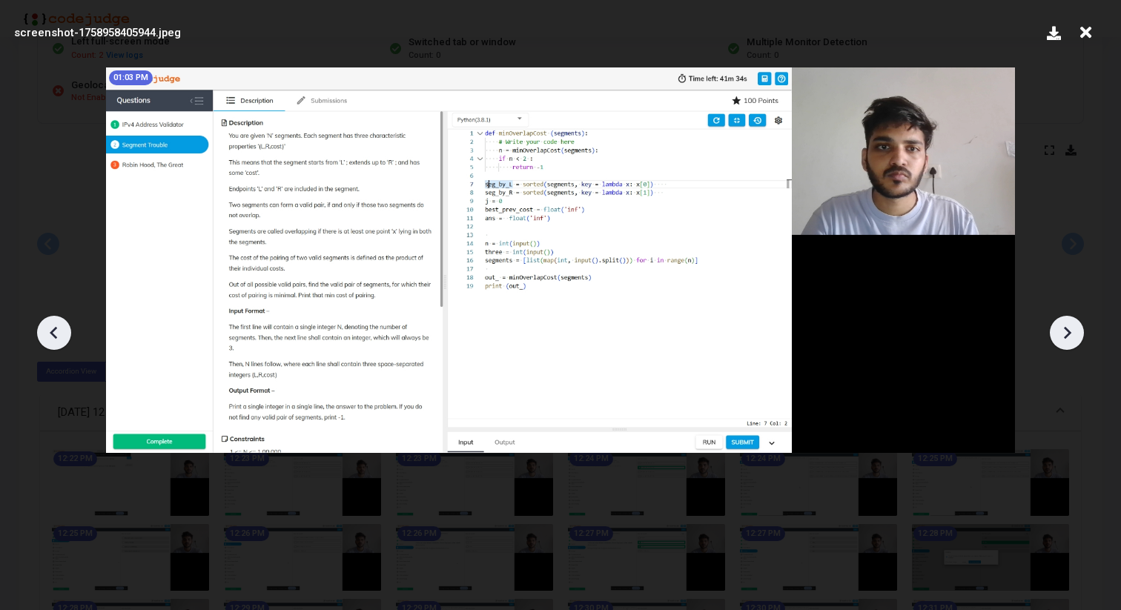
click at [1066, 331] on icon at bounding box center [1067, 333] width 22 height 22
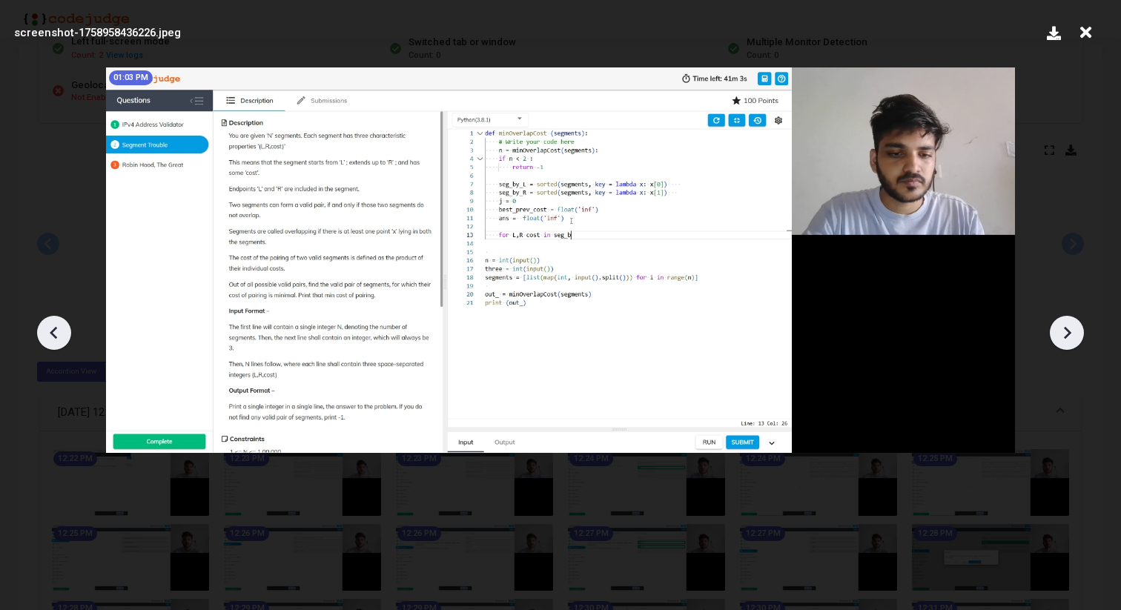
click at [1066, 331] on icon at bounding box center [1067, 333] width 22 height 22
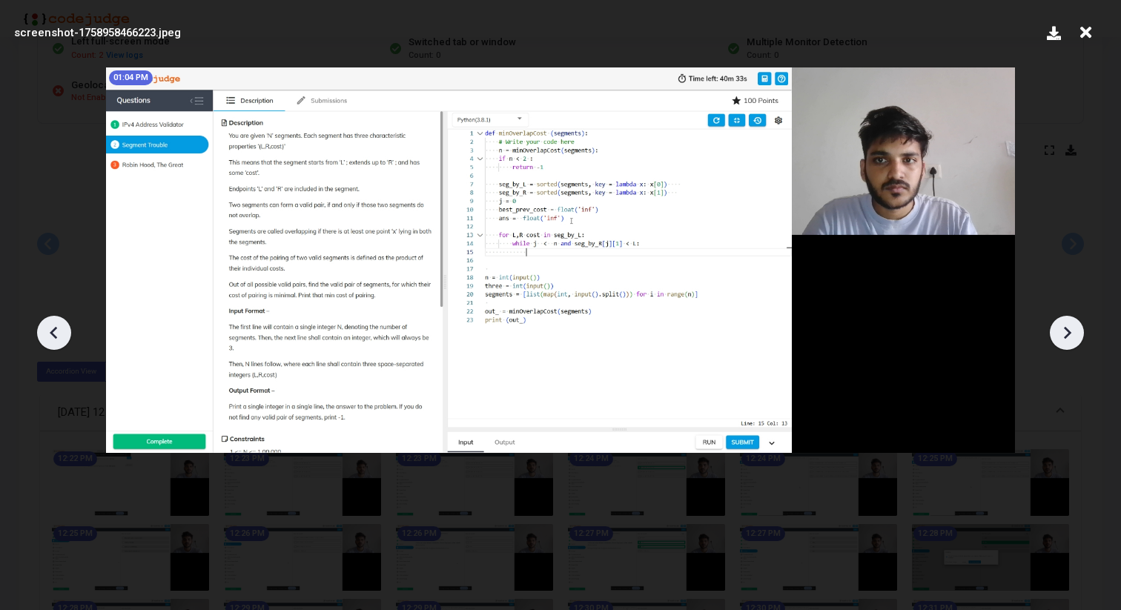
click at [1066, 331] on icon at bounding box center [1067, 333] width 22 height 22
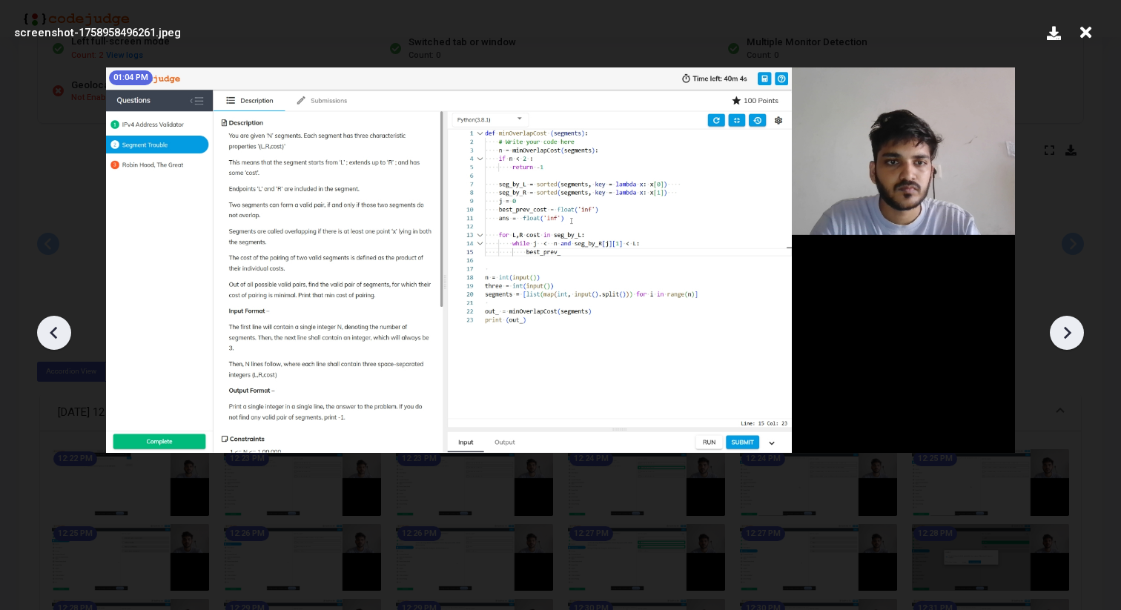
click at [1066, 331] on icon at bounding box center [1067, 333] width 22 height 22
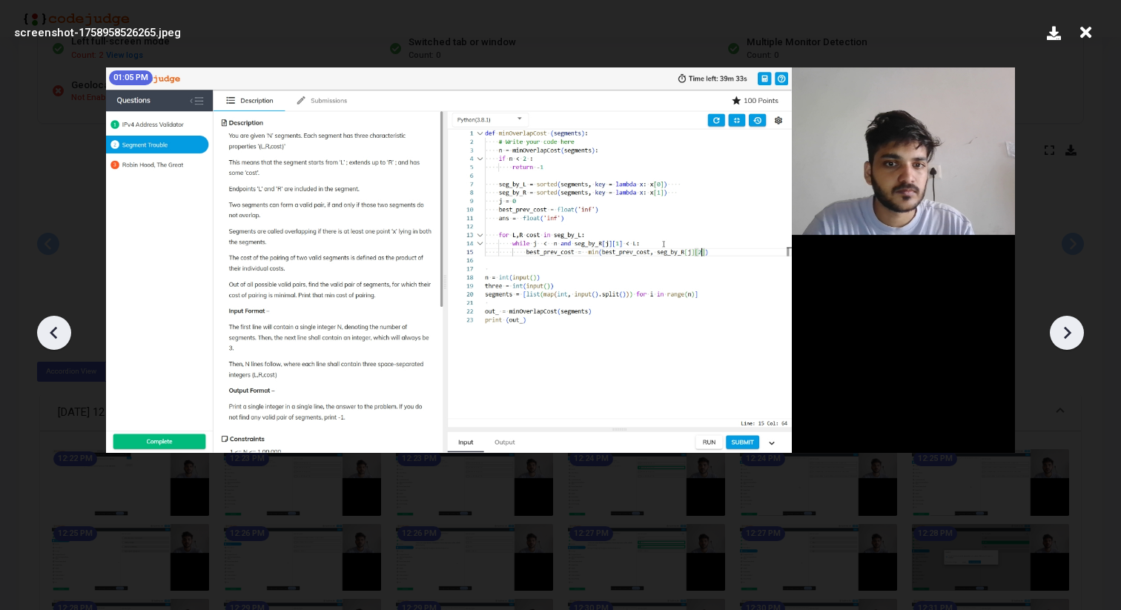
click at [1066, 331] on icon at bounding box center [1067, 333] width 22 height 22
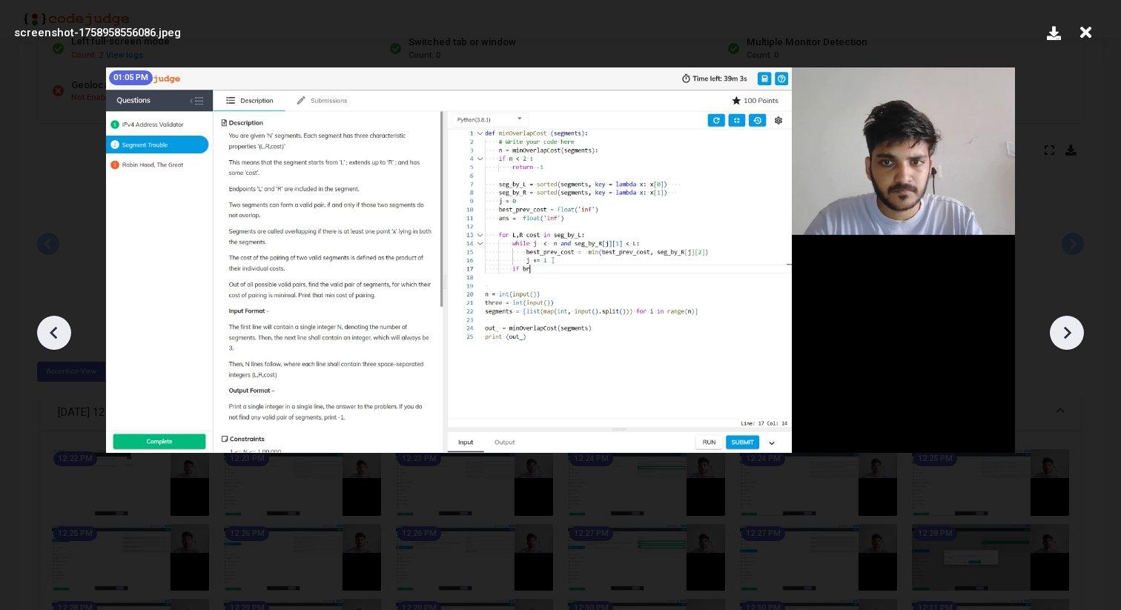
click at [1066, 331] on icon at bounding box center [1067, 333] width 22 height 22
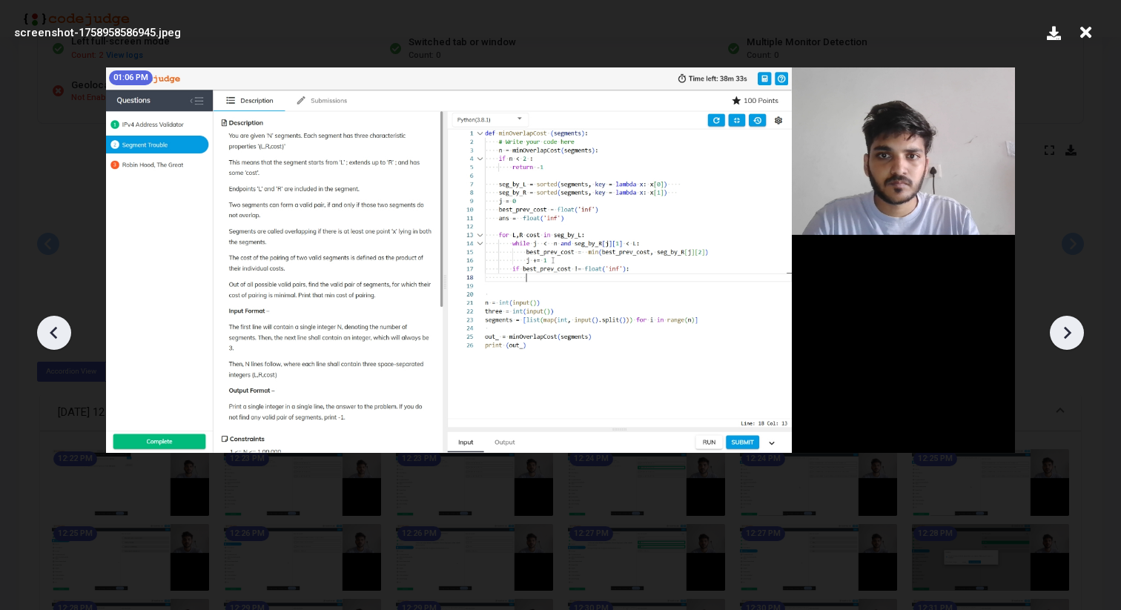
click at [1066, 331] on icon at bounding box center [1067, 333] width 22 height 22
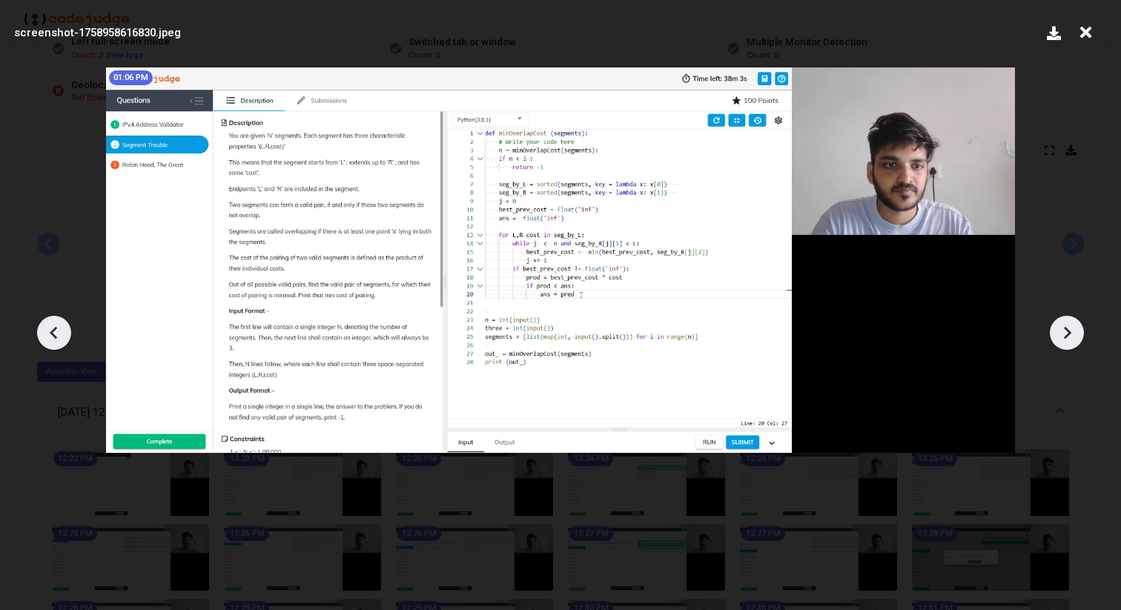
click at [1065, 331] on icon at bounding box center [1067, 333] width 22 height 22
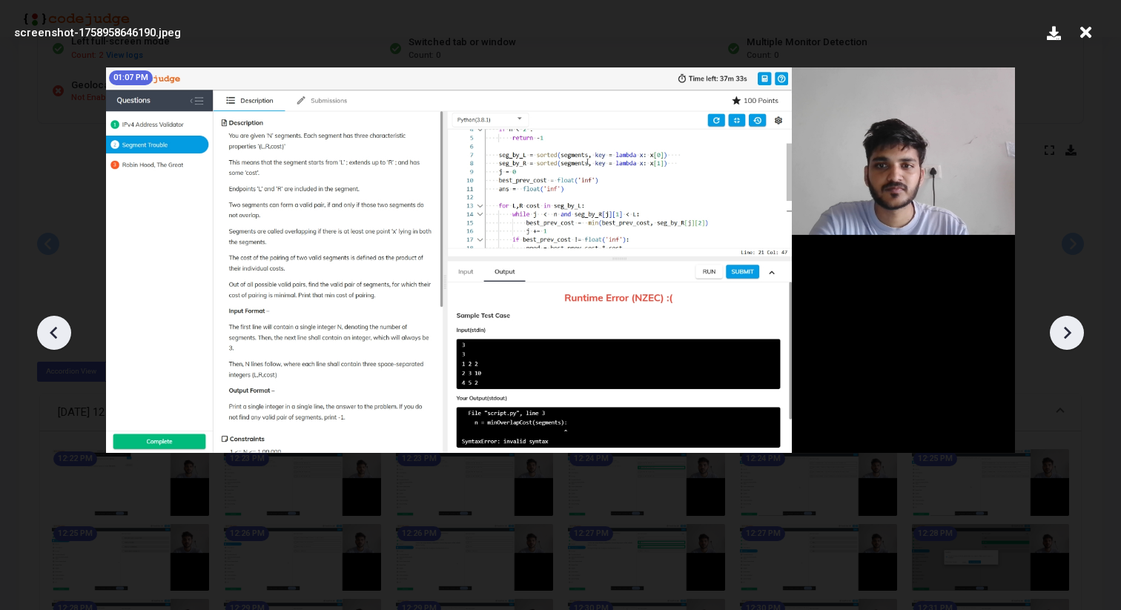
click at [1065, 331] on icon at bounding box center [1067, 333] width 22 height 22
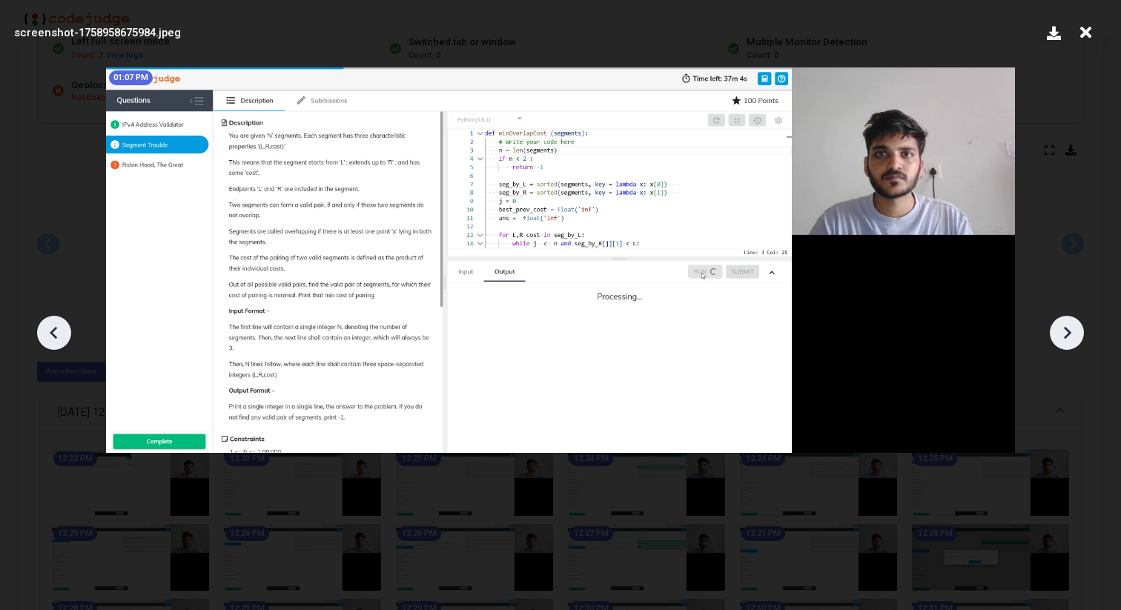
click at [1065, 331] on icon at bounding box center [1067, 333] width 22 height 22
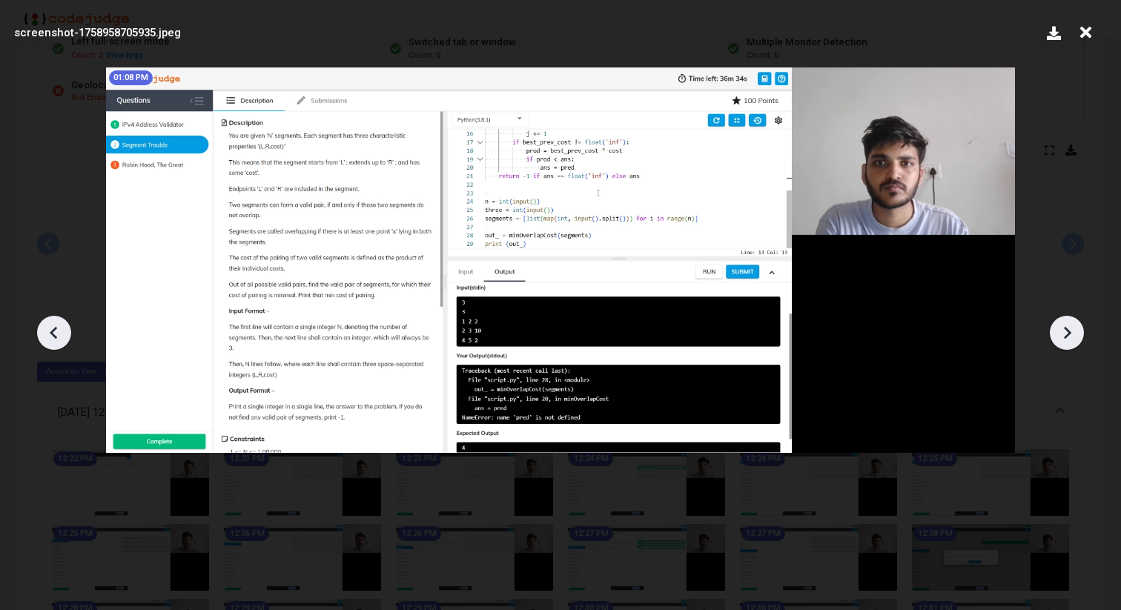
click at [1065, 331] on icon at bounding box center [1067, 333] width 22 height 22
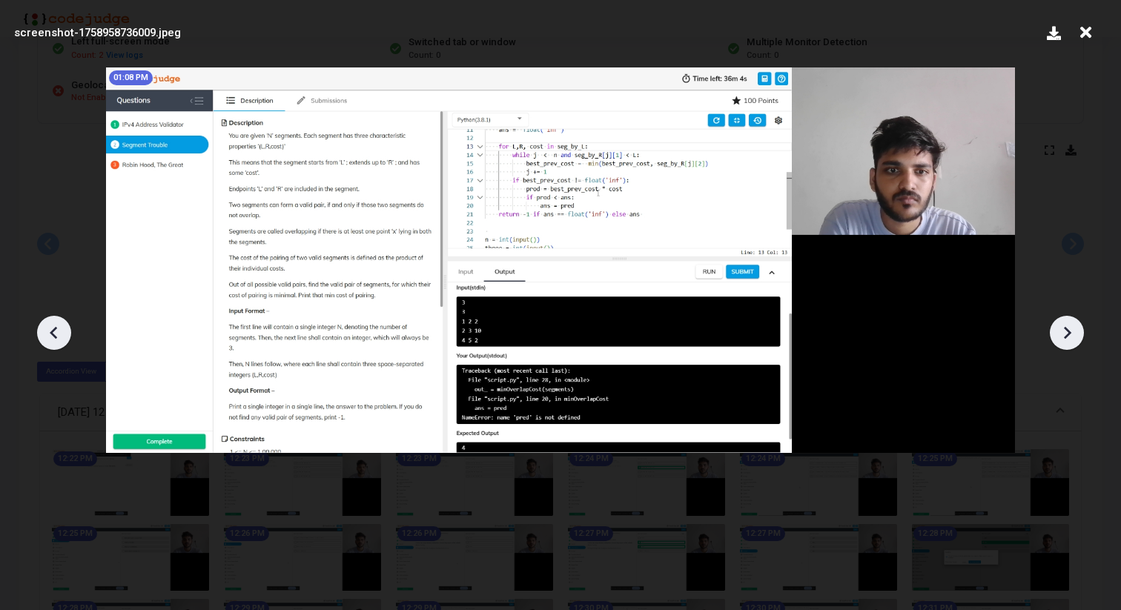
click at [1065, 331] on icon at bounding box center [1067, 333] width 22 height 22
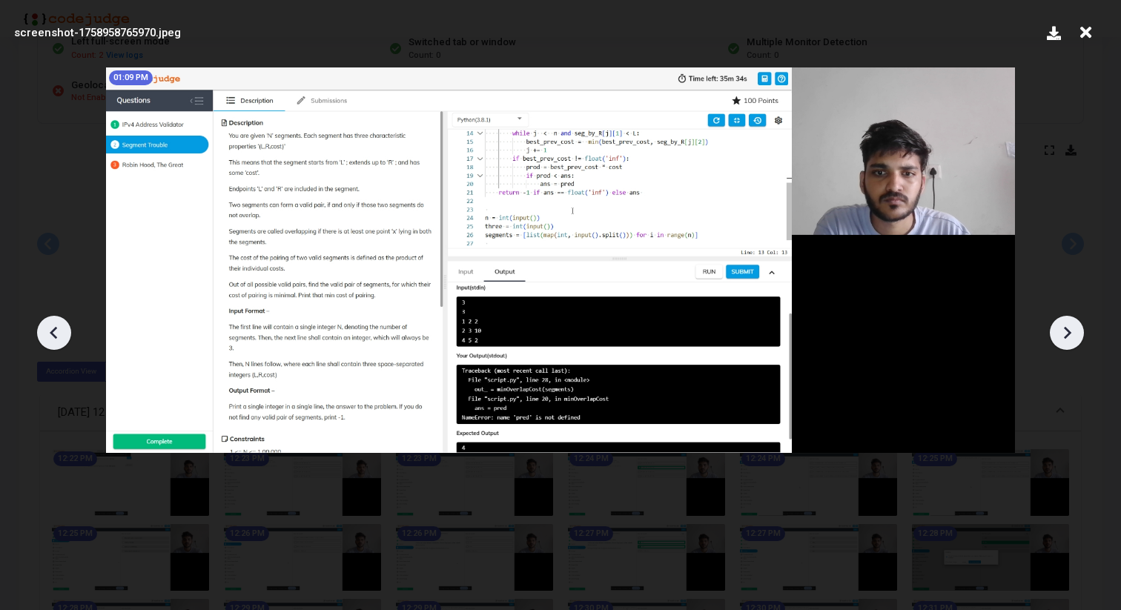
click at [1065, 331] on icon at bounding box center [1067, 333] width 22 height 22
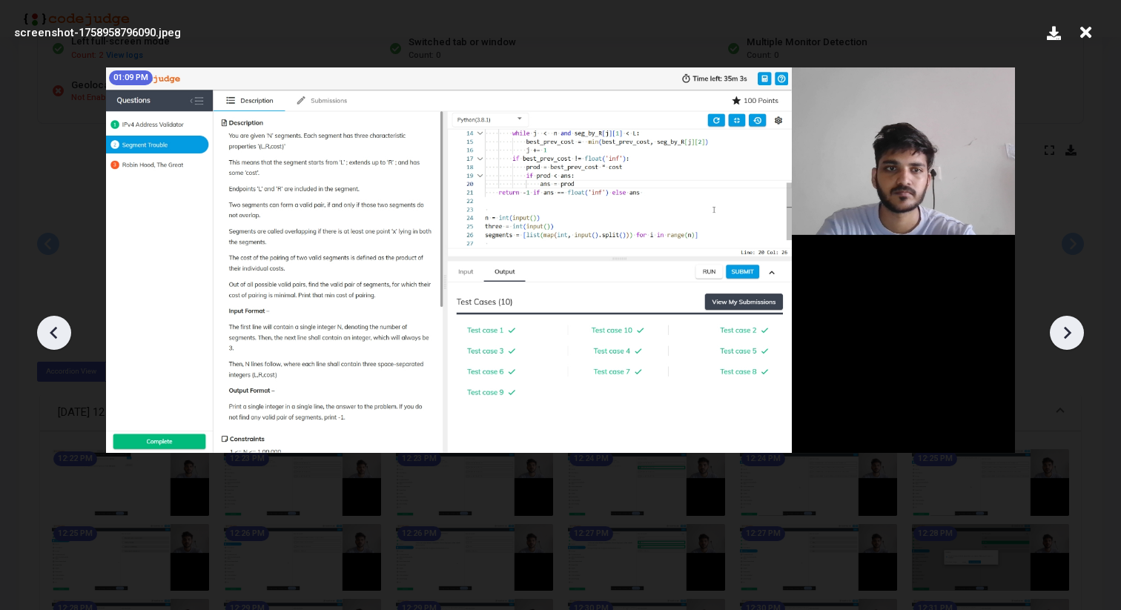
click at [1065, 331] on icon at bounding box center [1067, 333] width 22 height 22
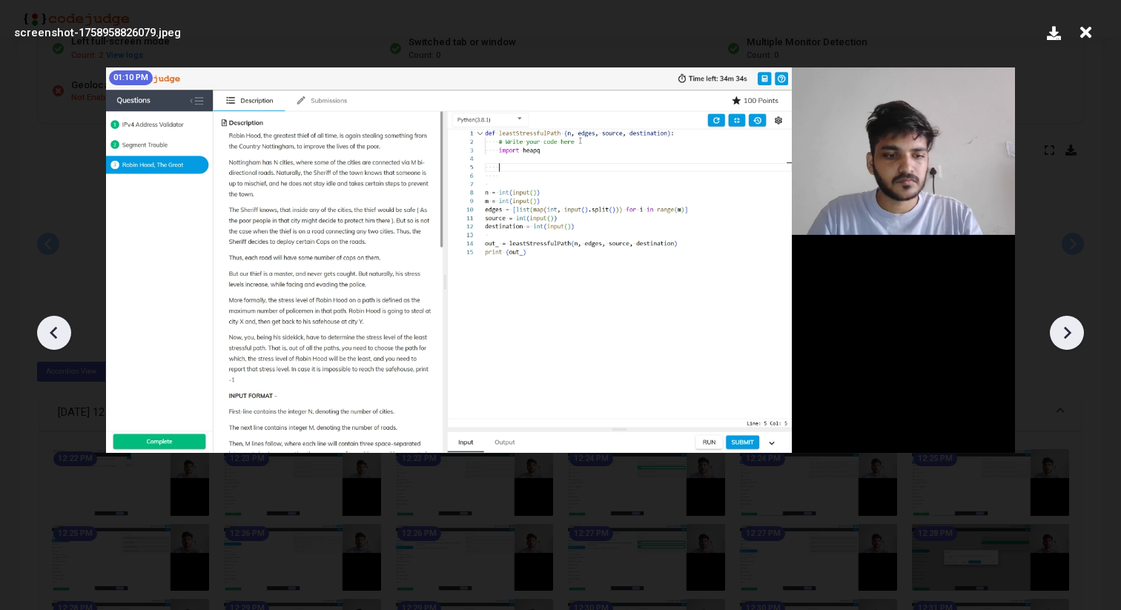
click at [1065, 331] on icon at bounding box center [1067, 333] width 22 height 22
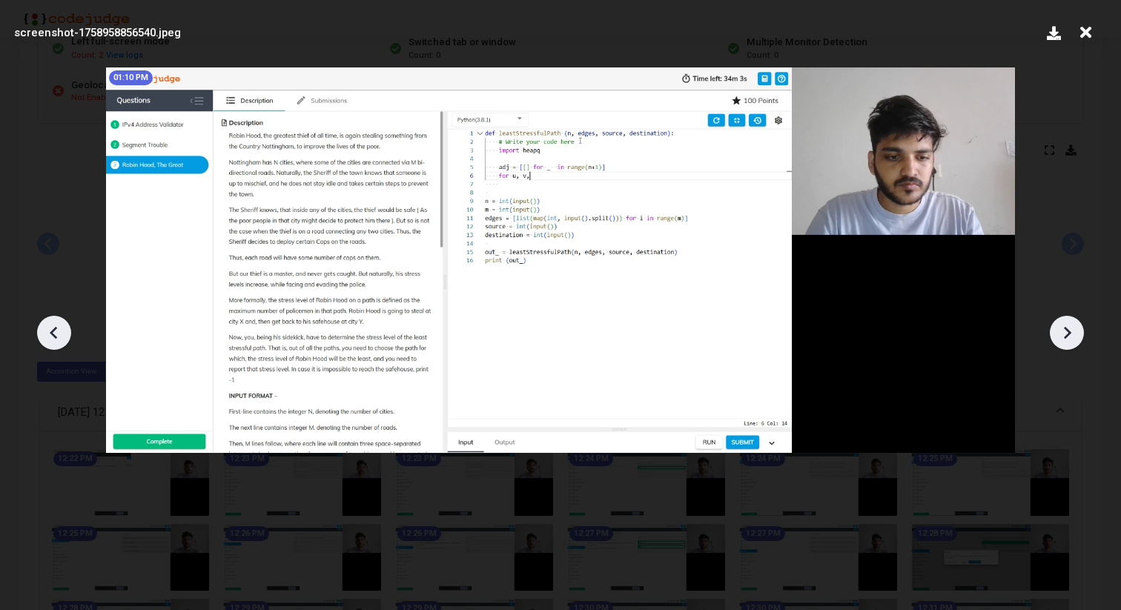
click at [1065, 331] on icon at bounding box center [1067, 333] width 22 height 22
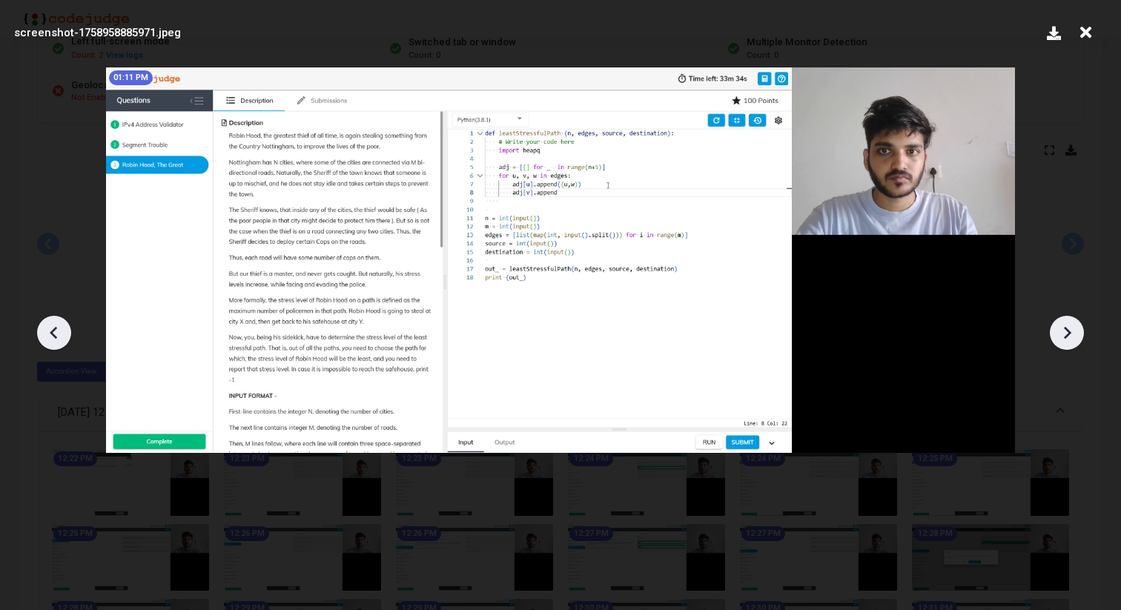
click at [1065, 331] on icon at bounding box center [1067, 333] width 22 height 22
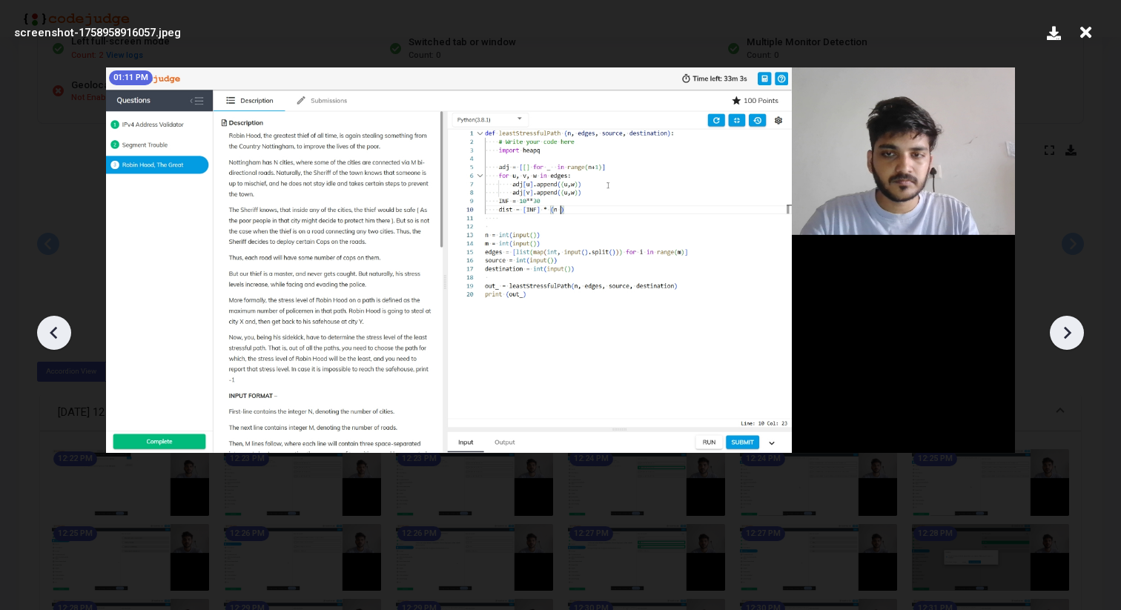
click at [1065, 331] on icon at bounding box center [1067, 333] width 22 height 22
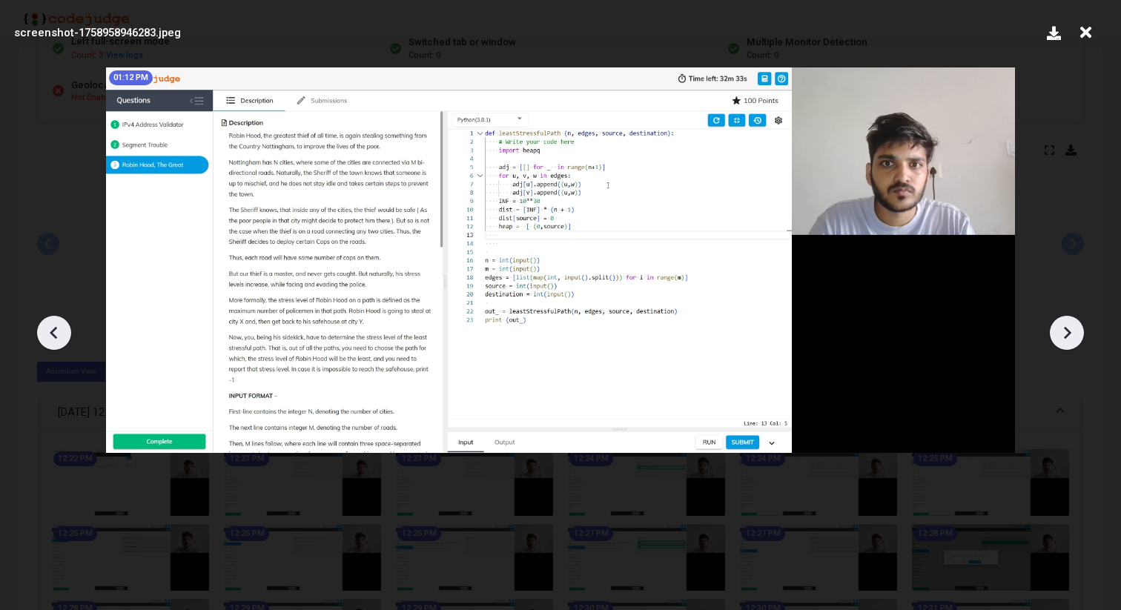
click at [1065, 331] on icon at bounding box center [1067, 333] width 22 height 22
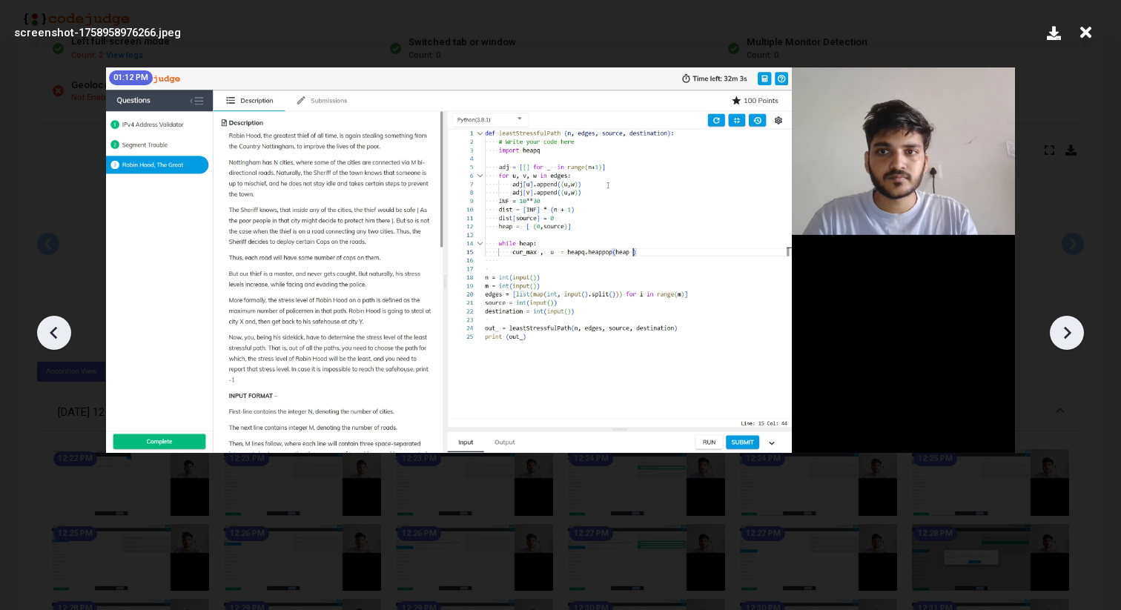
click at [1065, 331] on icon at bounding box center [1067, 333] width 22 height 22
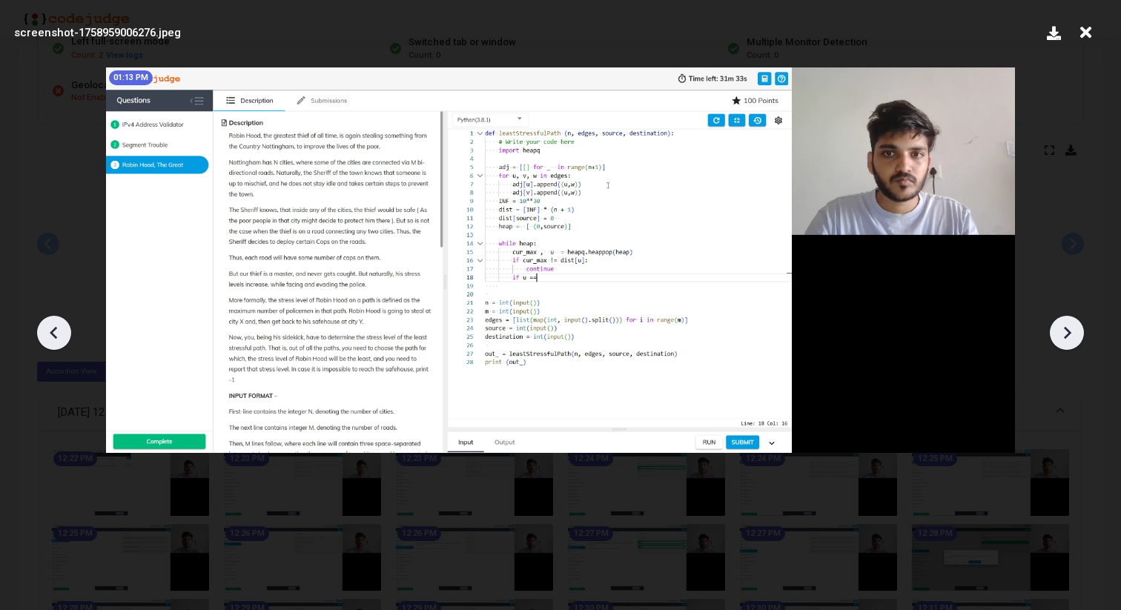
click at [1065, 331] on icon at bounding box center [1067, 333] width 22 height 22
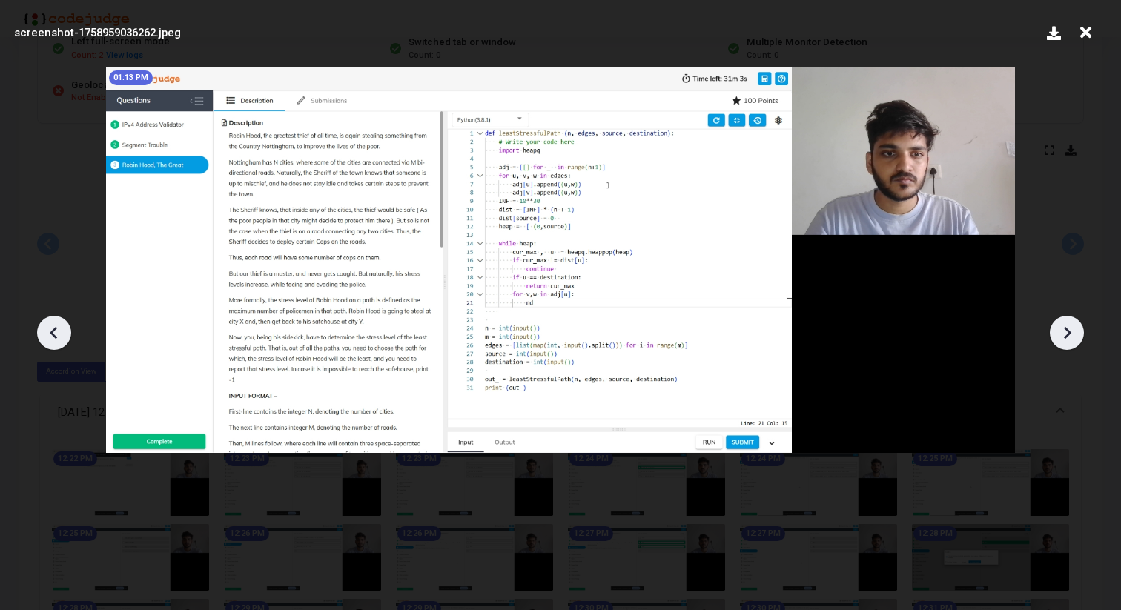
click at [1065, 331] on icon at bounding box center [1067, 333] width 22 height 22
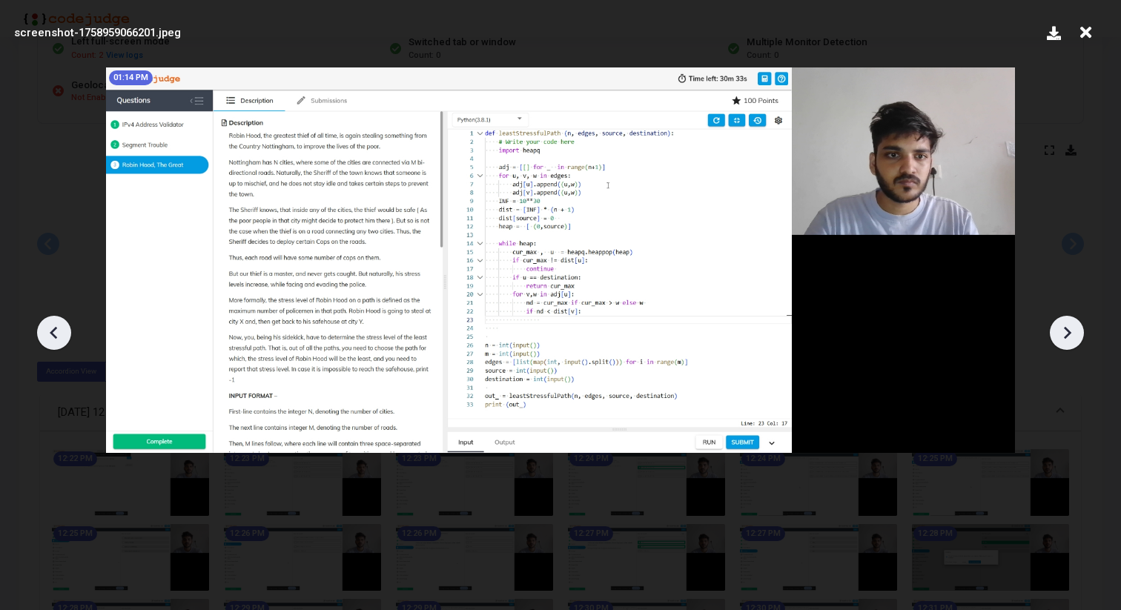
click at [1065, 331] on icon at bounding box center [1067, 333] width 22 height 22
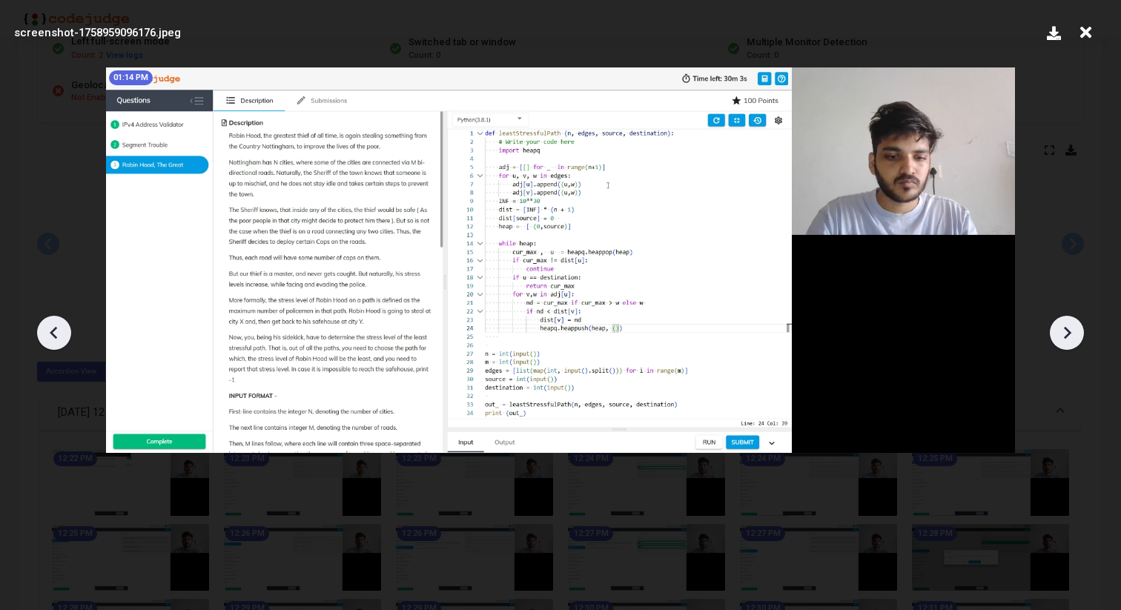
click at [1065, 331] on icon at bounding box center [1067, 333] width 22 height 22
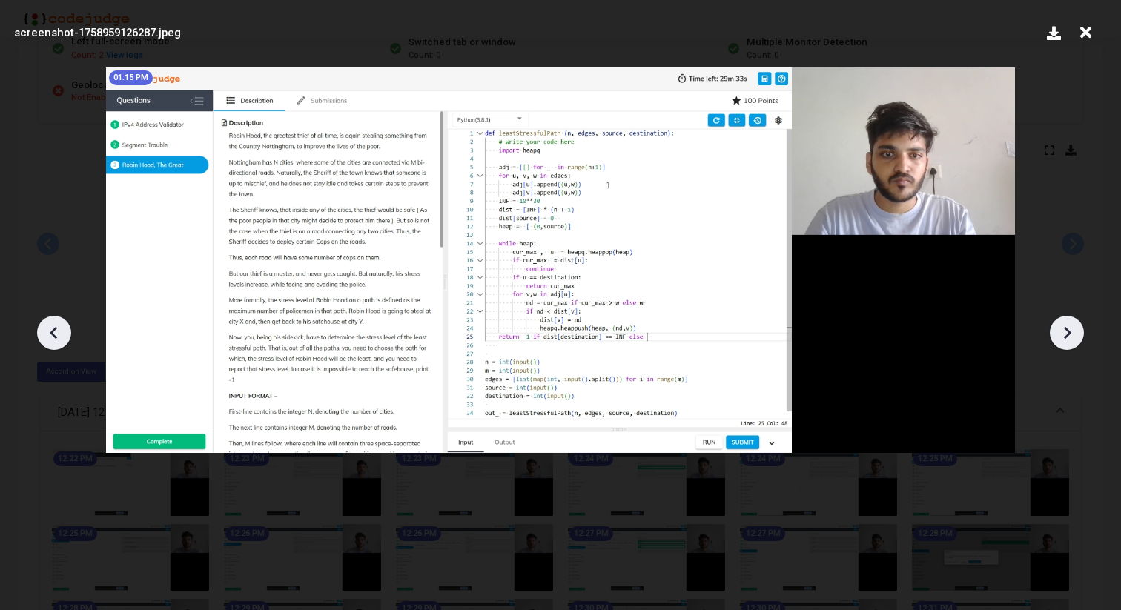
click at [1065, 331] on icon at bounding box center [1067, 333] width 22 height 22
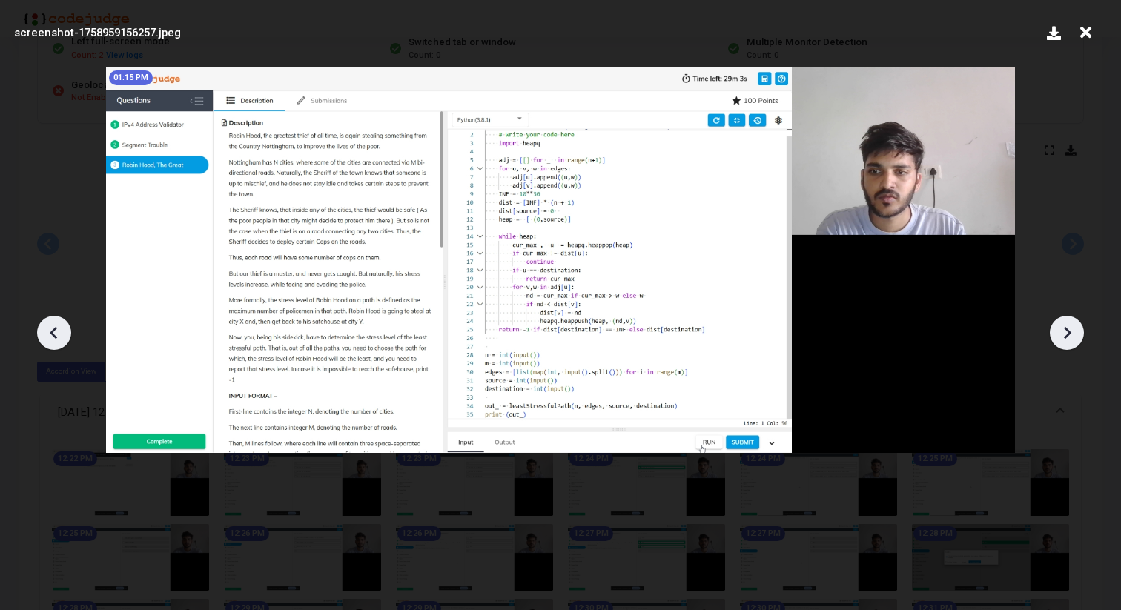
click at [1065, 331] on icon at bounding box center [1067, 333] width 22 height 22
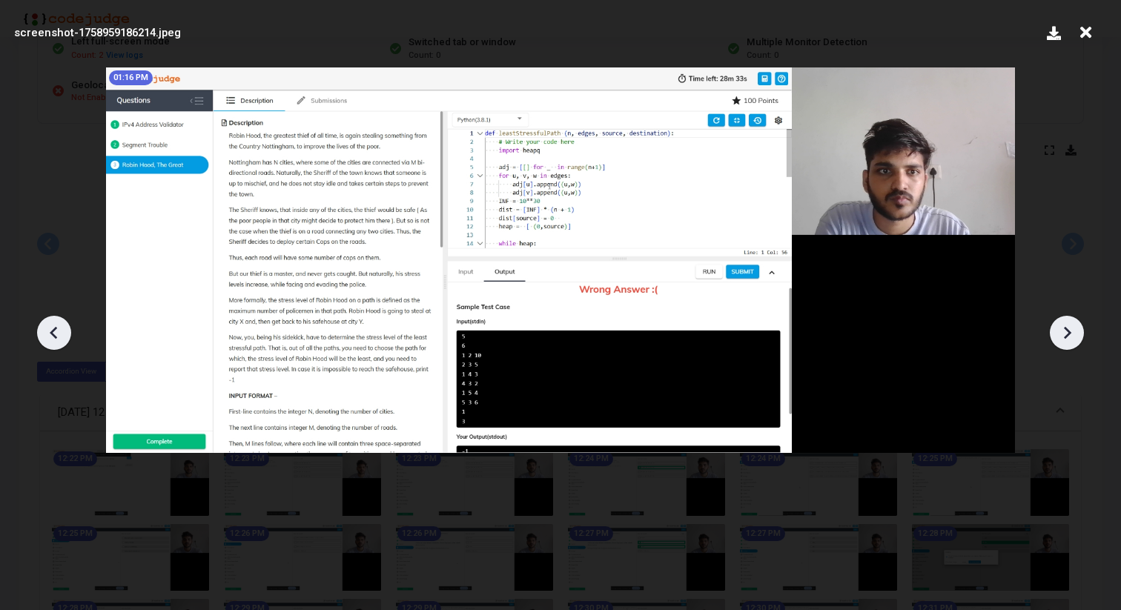
click at [1065, 331] on icon at bounding box center [1067, 333] width 22 height 22
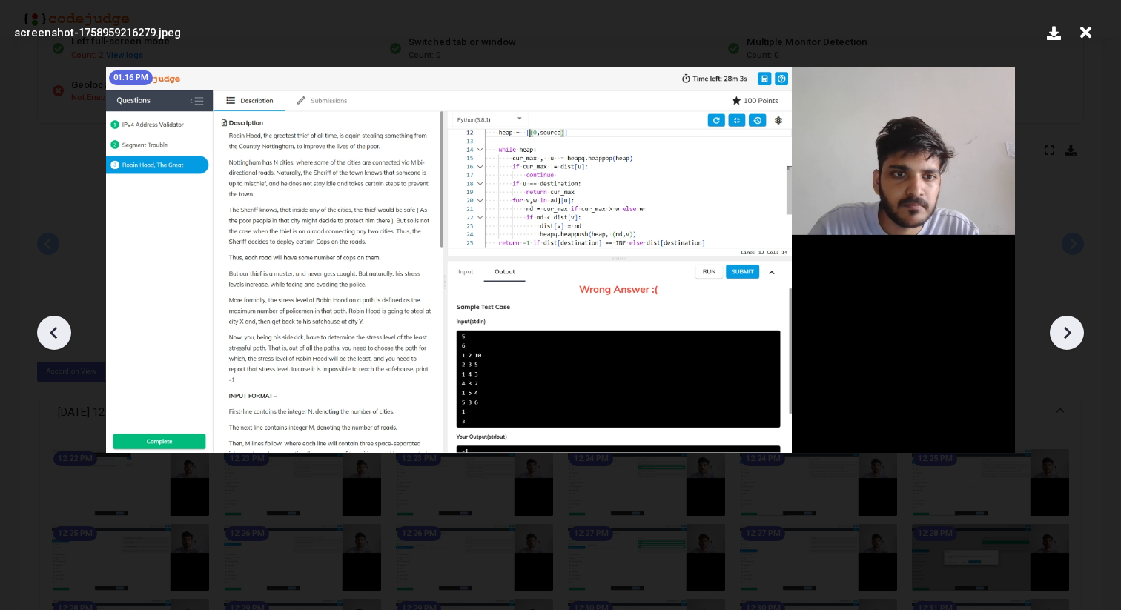
click at [1065, 331] on icon at bounding box center [1067, 333] width 22 height 22
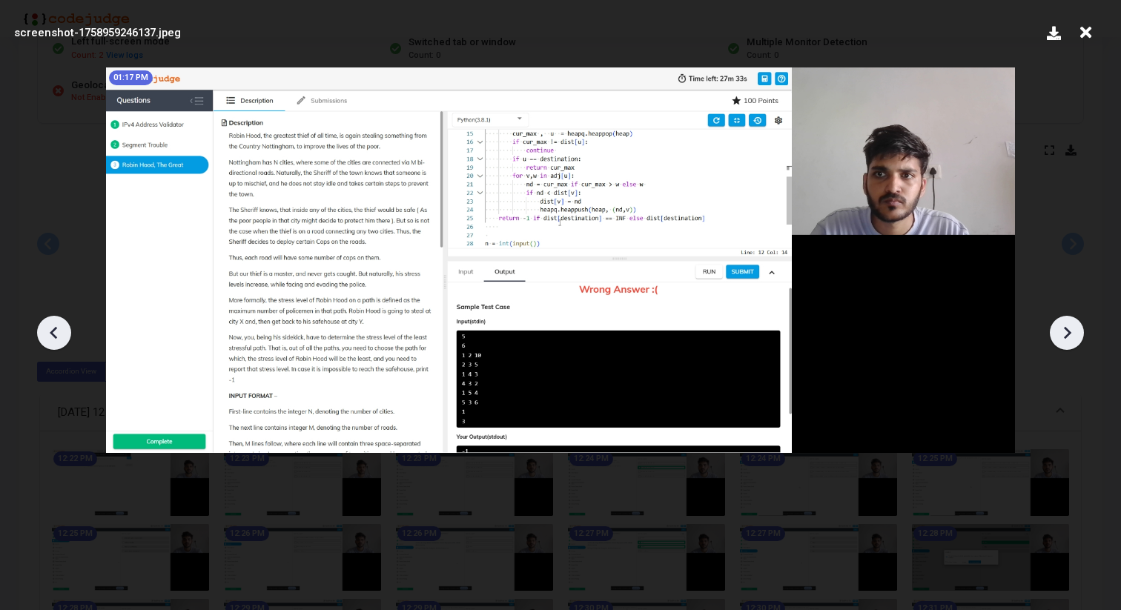
click at [1065, 331] on icon at bounding box center [1067, 333] width 22 height 22
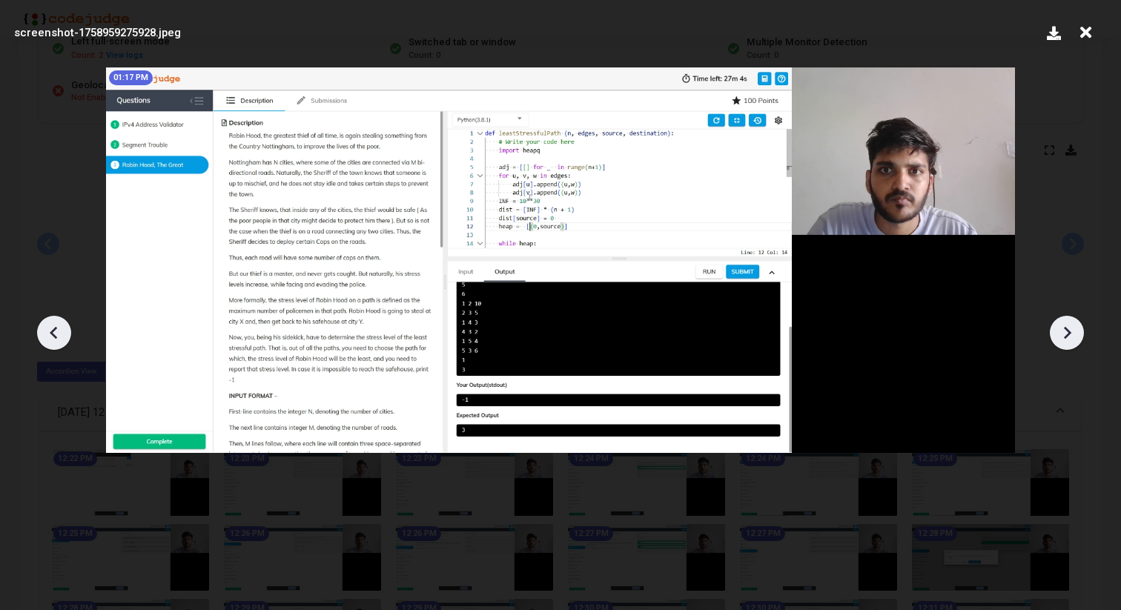
click at [1065, 331] on icon at bounding box center [1067, 333] width 22 height 22
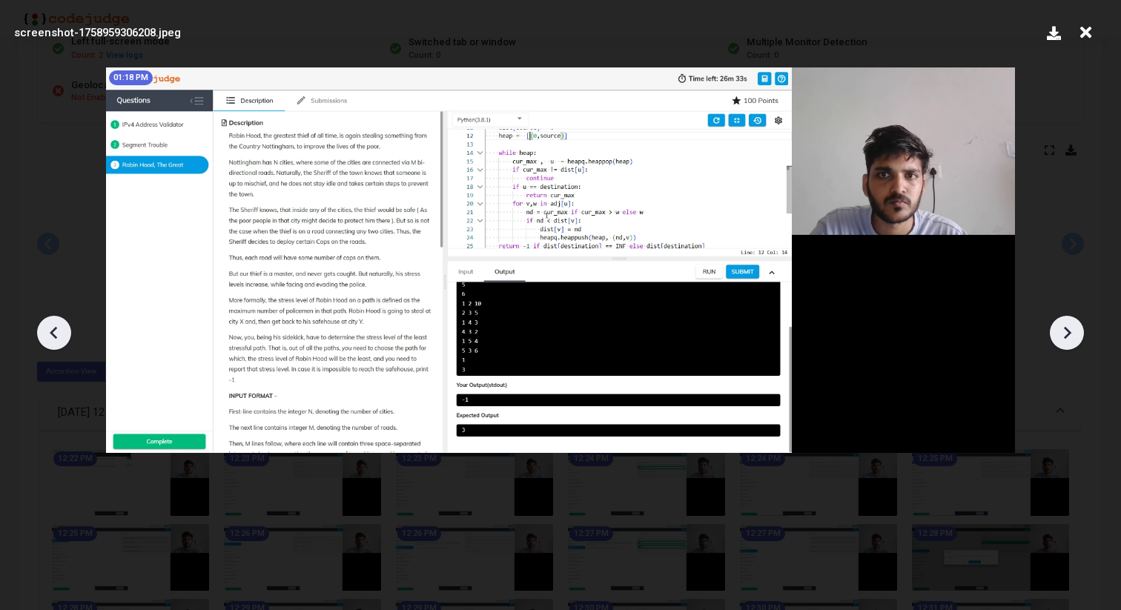
click at [1065, 331] on icon at bounding box center [1067, 333] width 22 height 22
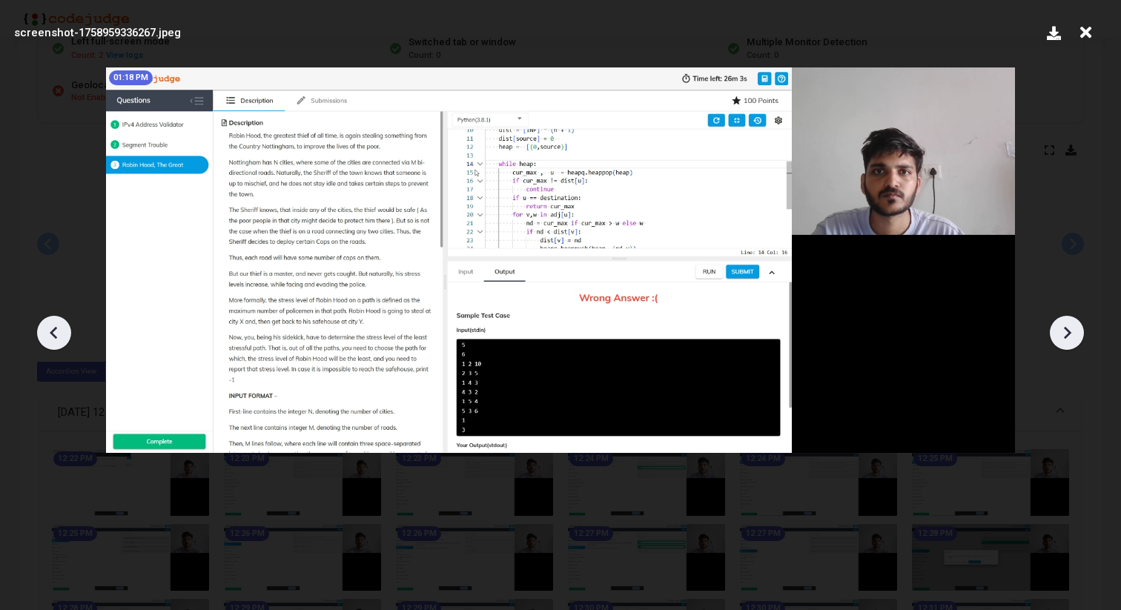
click at [1065, 331] on icon at bounding box center [1067, 333] width 22 height 22
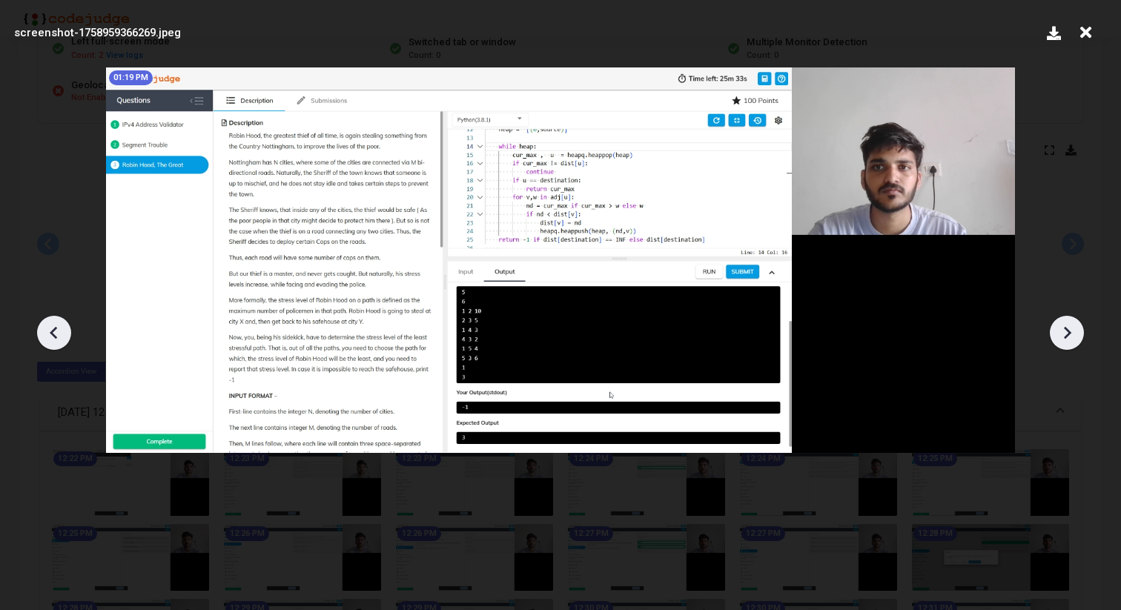
click at [1065, 331] on icon at bounding box center [1067, 333] width 22 height 22
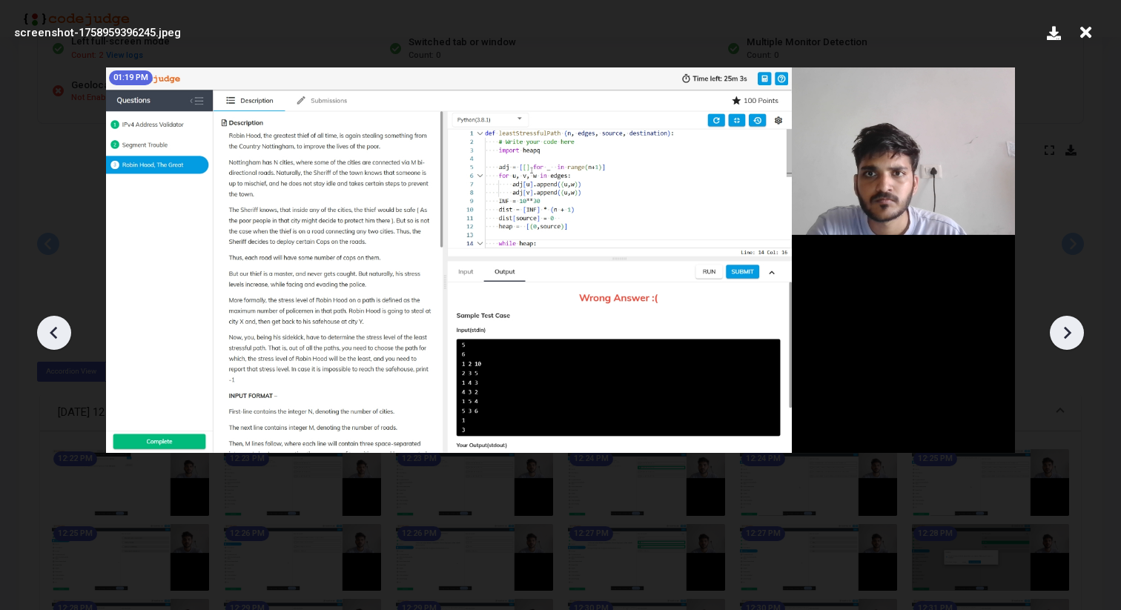
click at [1065, 331] on icon at bounding box center [1067, 333] width 22 height 22
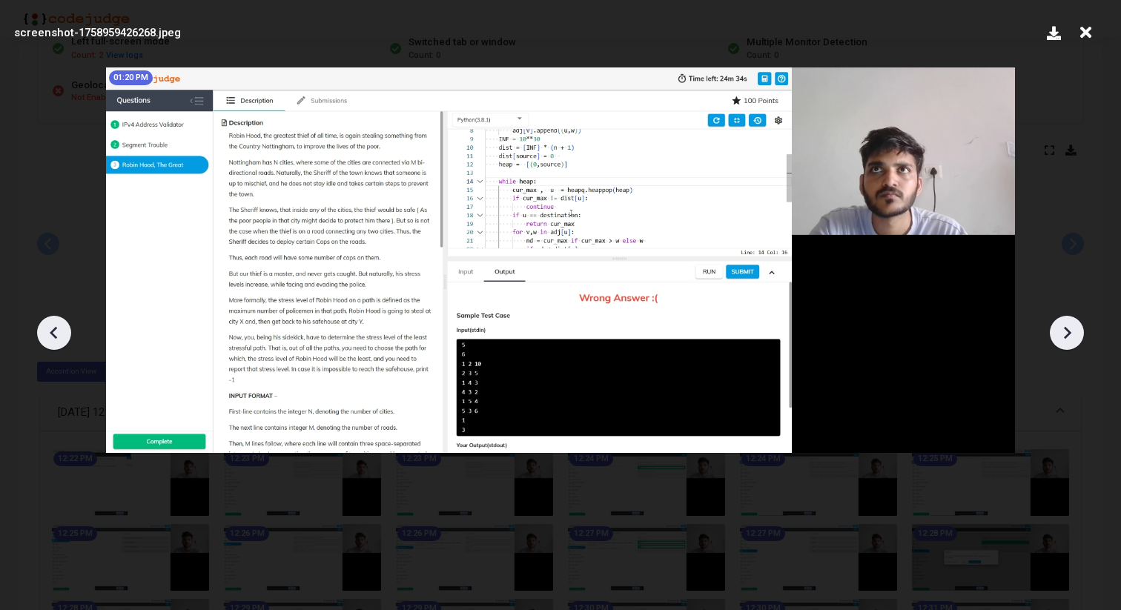
click at [1065, 331] on icon at bounding box center [1067, 333] width 22 height 22
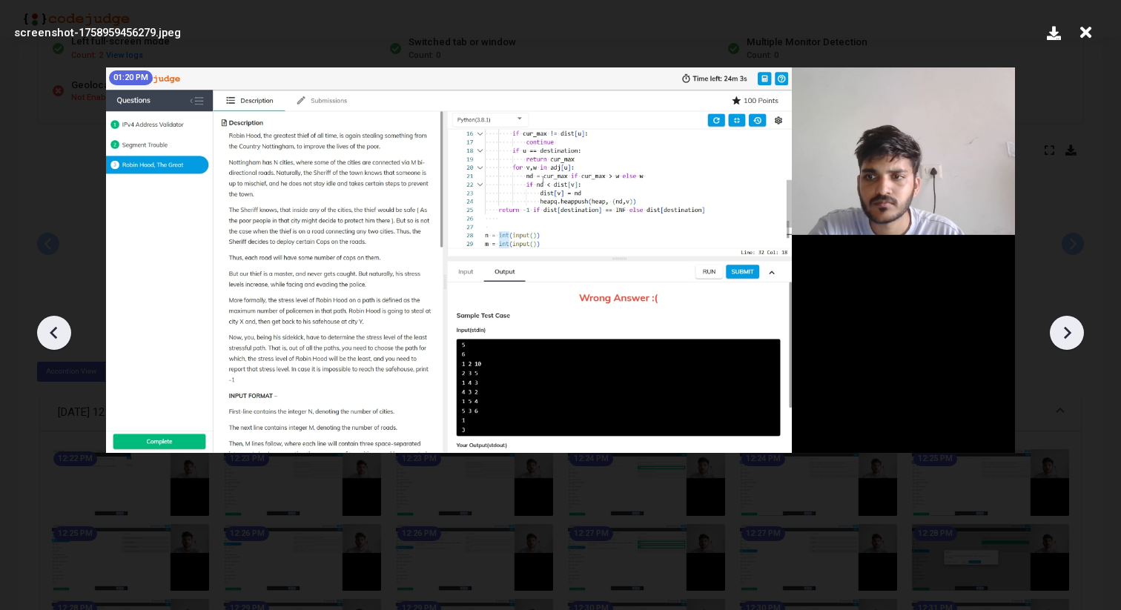
click at [1064, 331] on icon at bounding box center [1067, 333] width 22 height 22
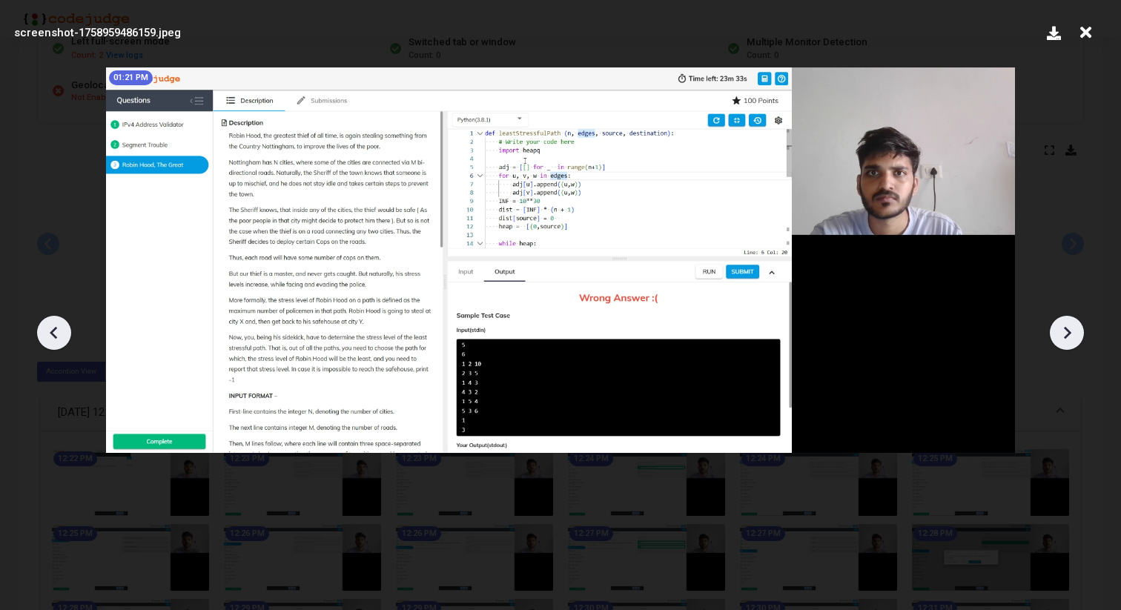
click at [1064, 331] on icon at bounding box center [1067, 333] width 22 height 22
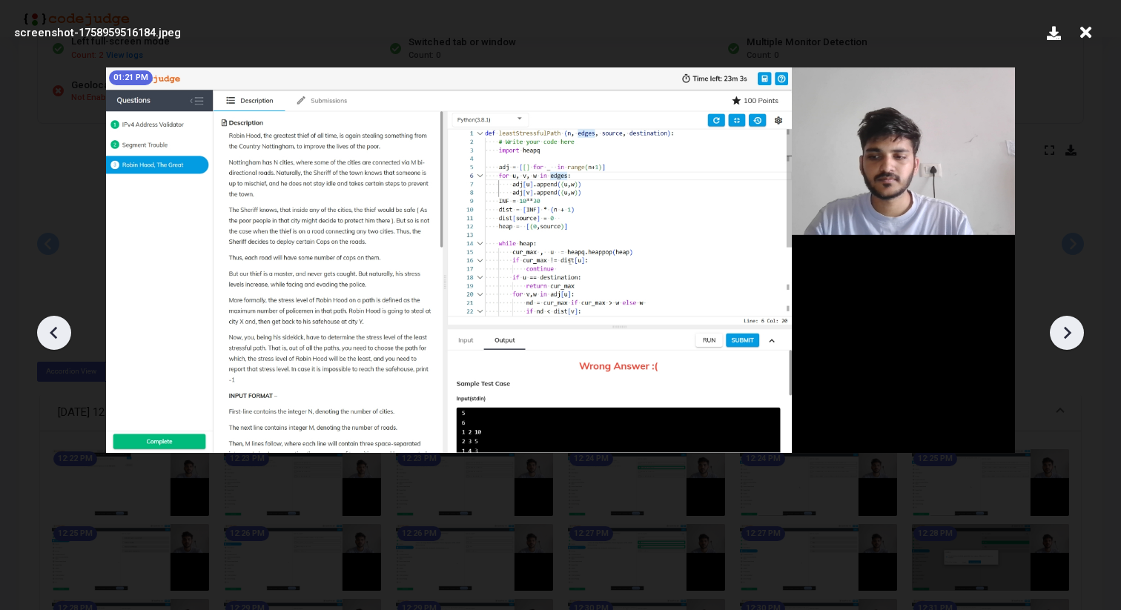
click at [1064, 331] on icon at bounding box center [1067, 333] width 22 height 22
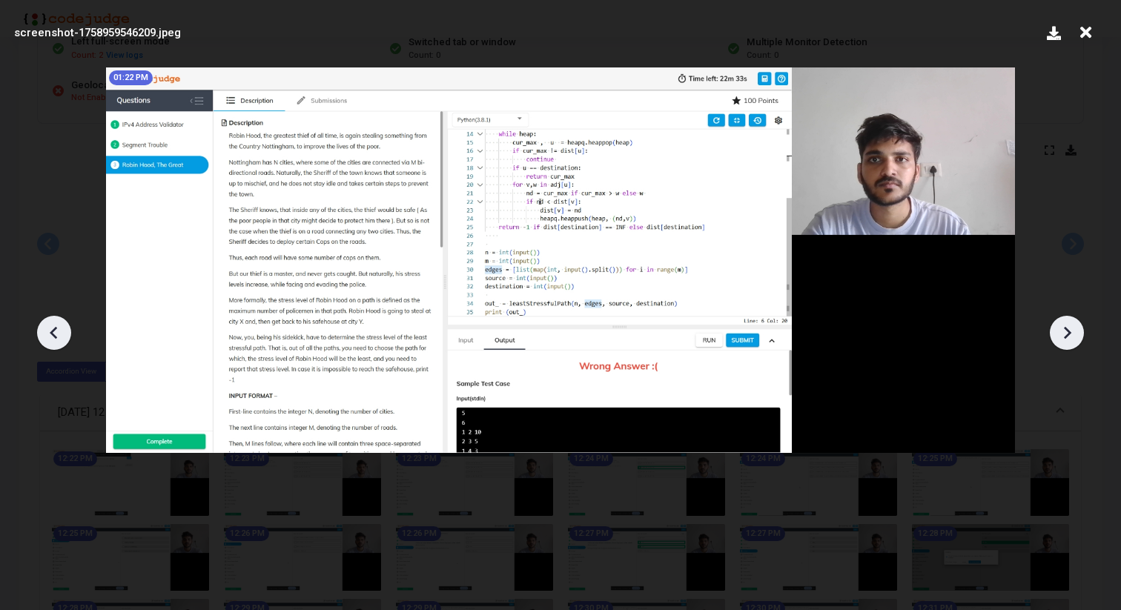
click at [1064, 331] on icon at bounding box center [1067, 333] width 22 height 22
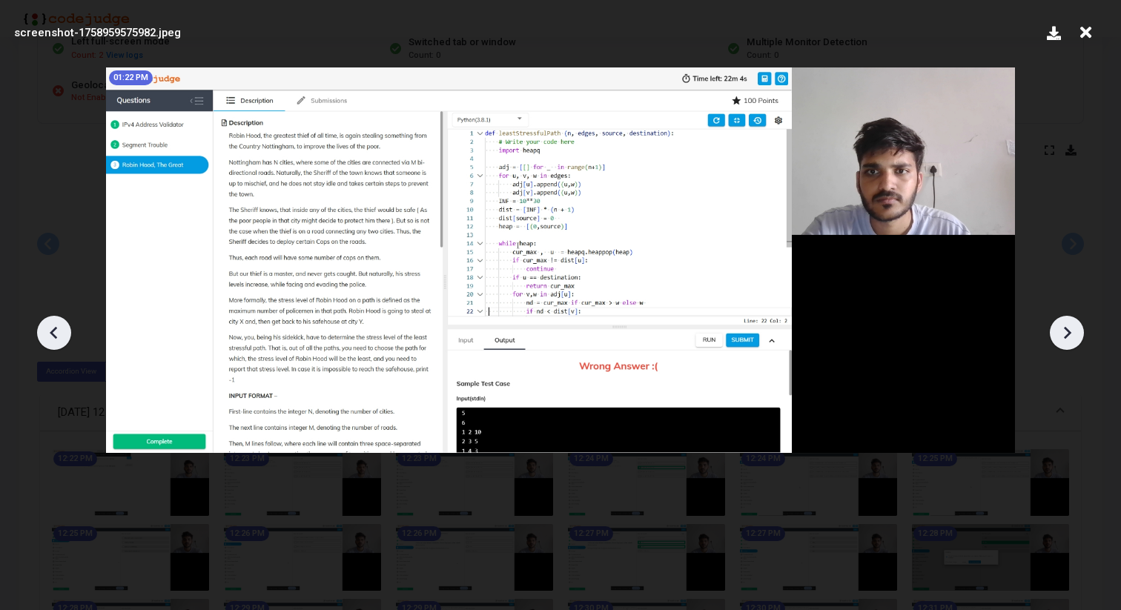
click at [1064, 331] on icon at bounding box center [1067, 333] width 22 height 22
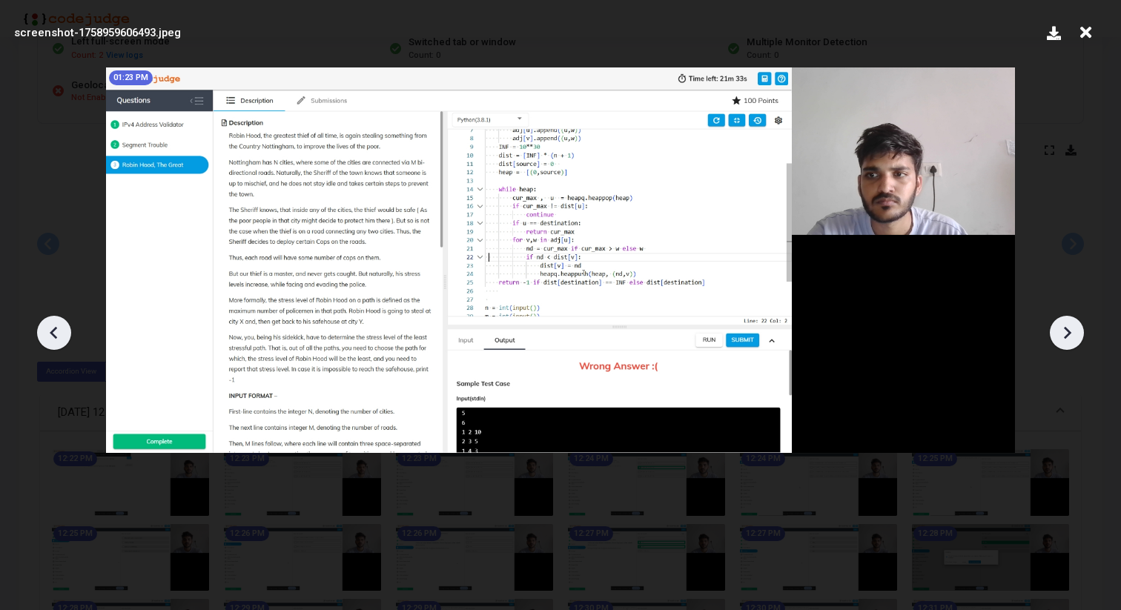
click at [1064, 331] on icon at bounding box center [1067, 333] width 22 height 22
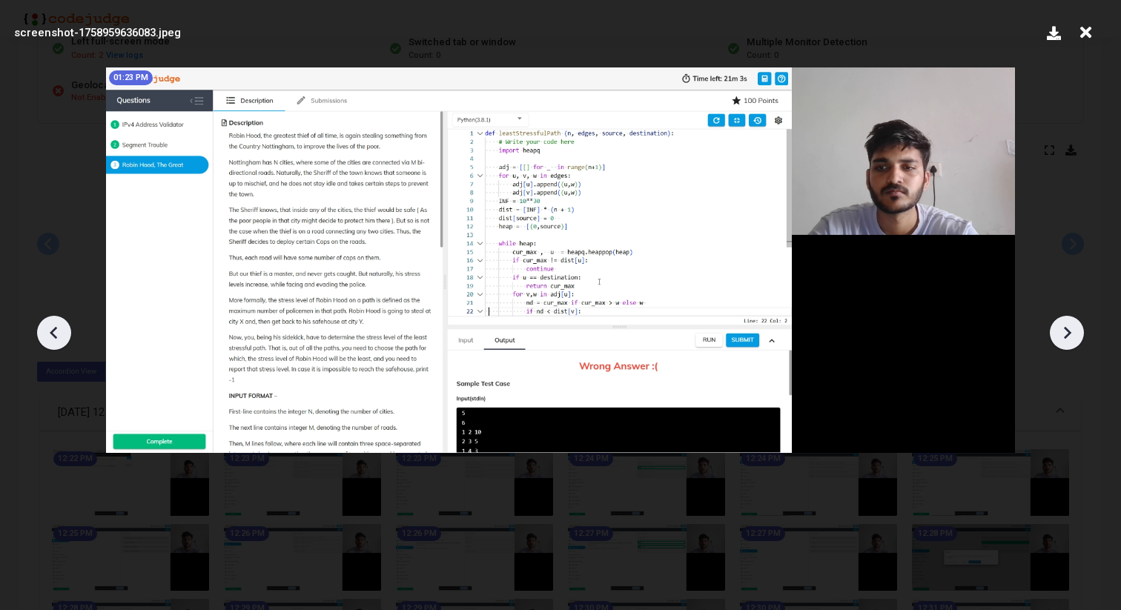
click at [1064, 331] on icon at bounding box center [1067, 333] width 22 height 22
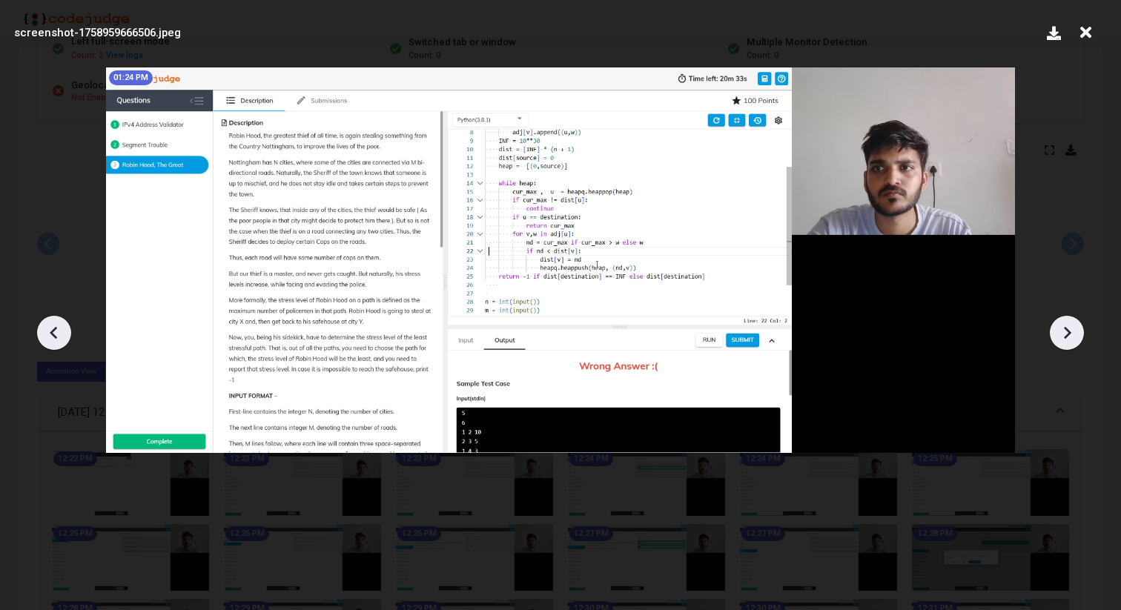
click at [1064, 331] on icon at bounding box center [1067, 333] width 22 height 22
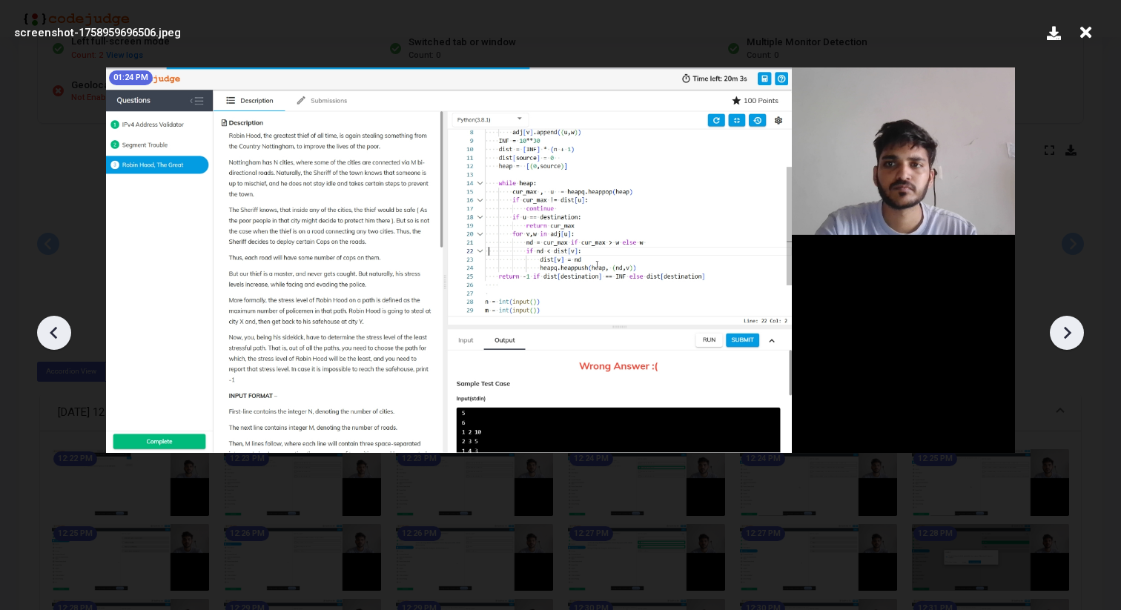
click at [1064, 331] on icon at bounding box center [1067, 333] width 22 height 22
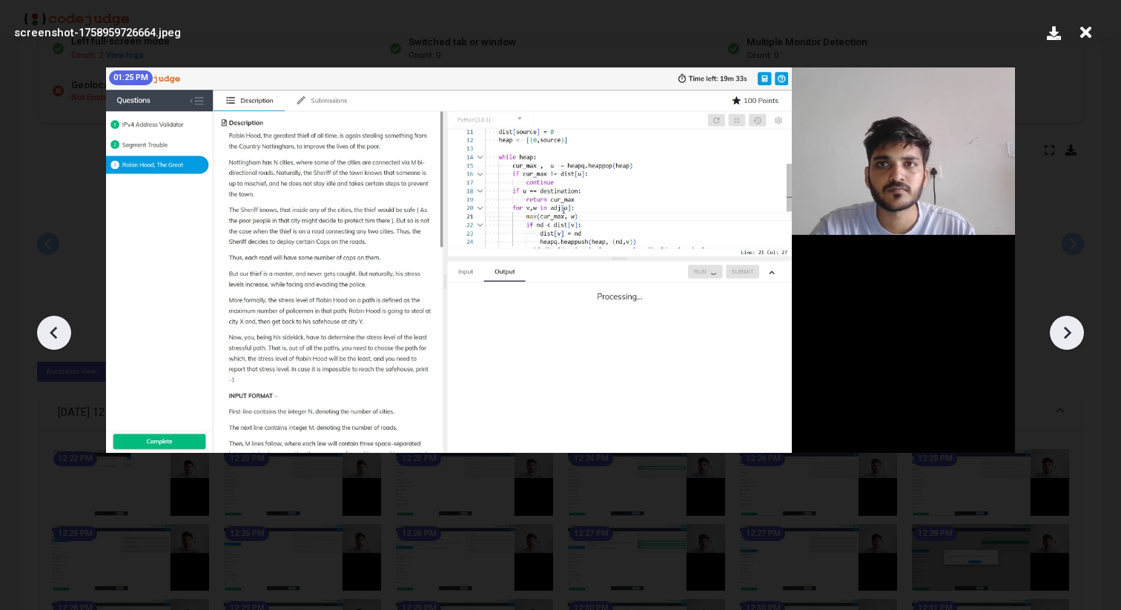
click at [1064, 331] on icon at bounding box center [1067, 333] width 22 height 22
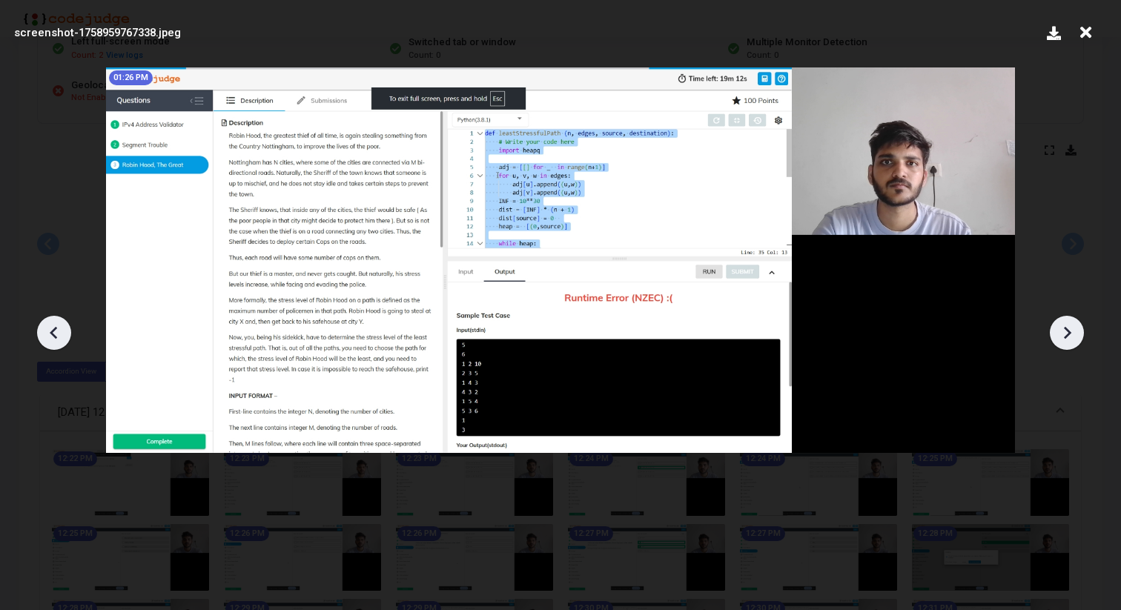
click at [1064, 331] on icon at bounding box center [1067, 333] width 22 height 22
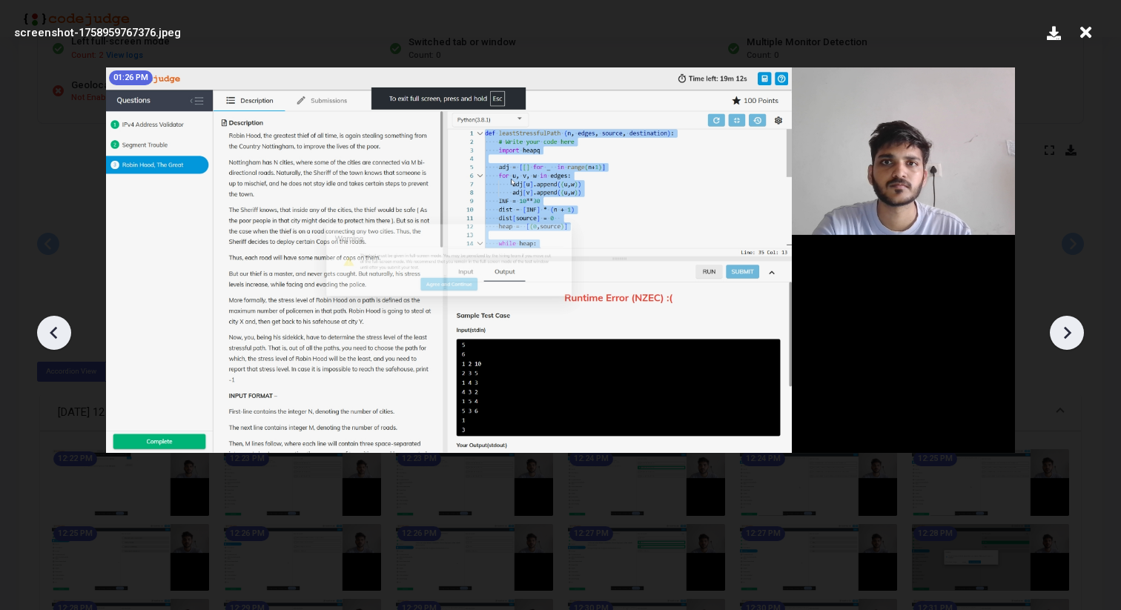
click at [1064, 331] on icon at bounding box center [1067, 333] width 22 height 22
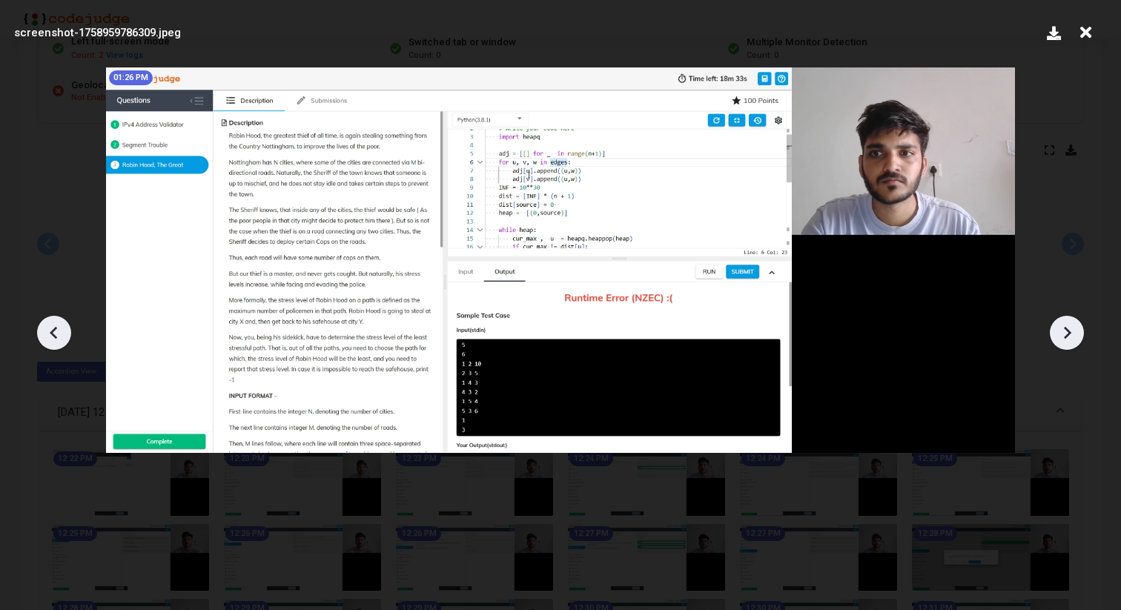
click at [1064, 331] on icon at bounding box center [1067, 333] width 22 height 22
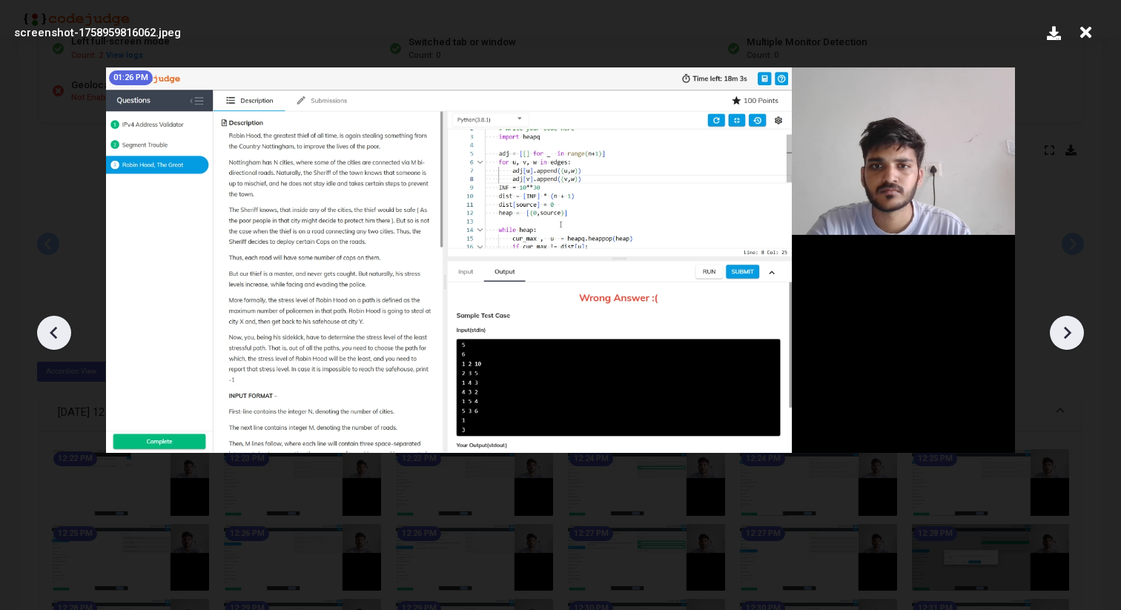
click at [1064, 331] on icon at bounding box center [1067, 333] width 22 height 22
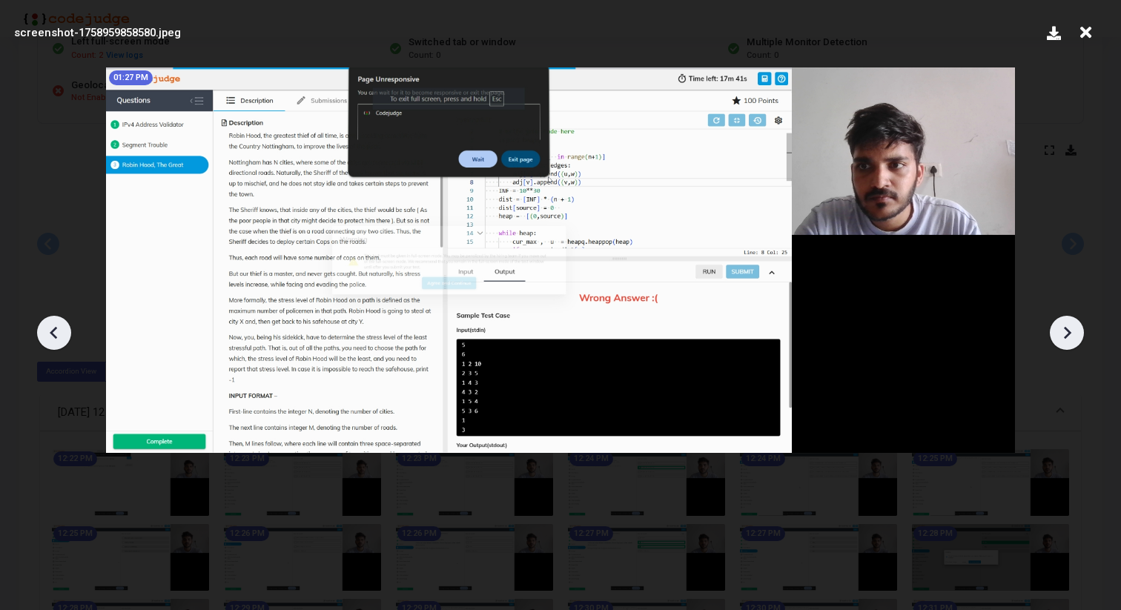
click at [1064, 331] on icon at bounding box center [1067, 333] width 22 height 22
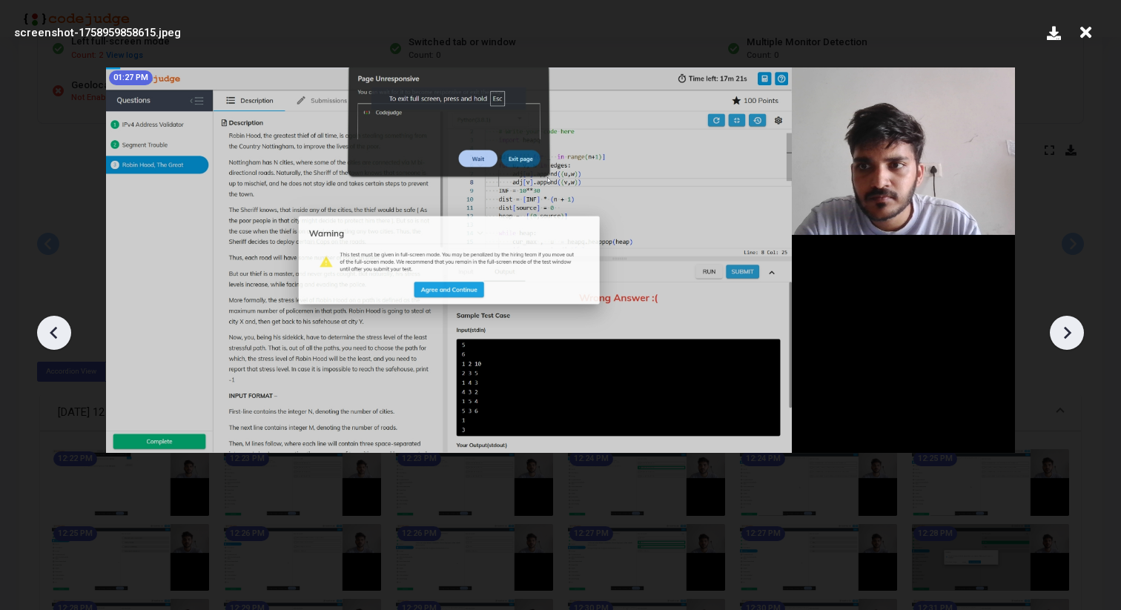
click at [1064, 331] on icon at bounding box center [1067, 333] width 22 height 22
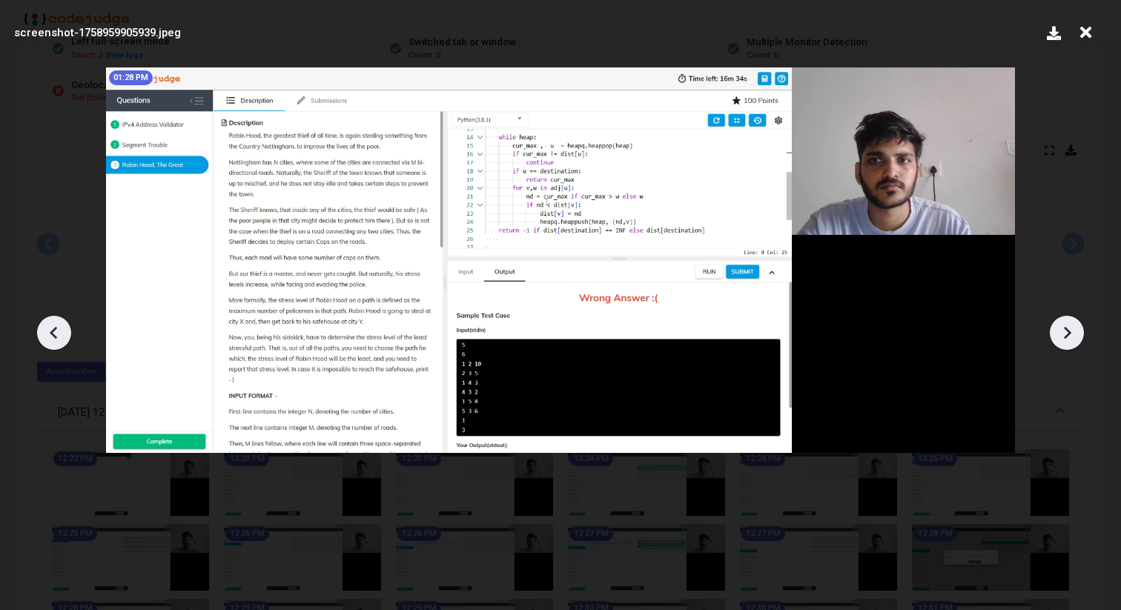
click at [1064, 331] on icon at bounding box center [1067, 333] width 22 height 22
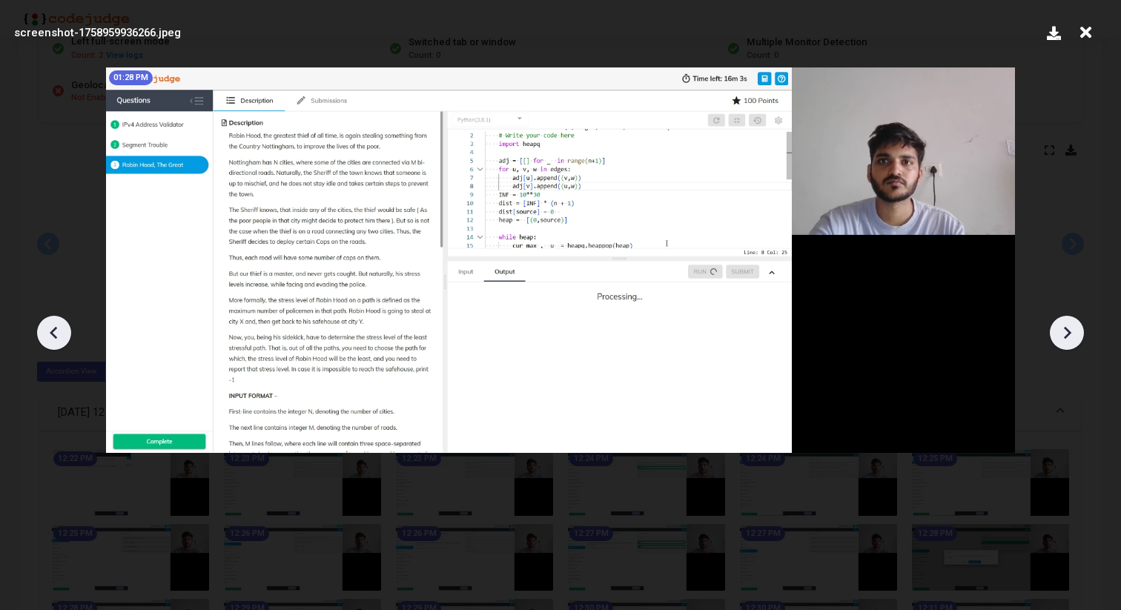
click at [1064, 331] on icon at bounding box center [1067, 333] width 22 height 22
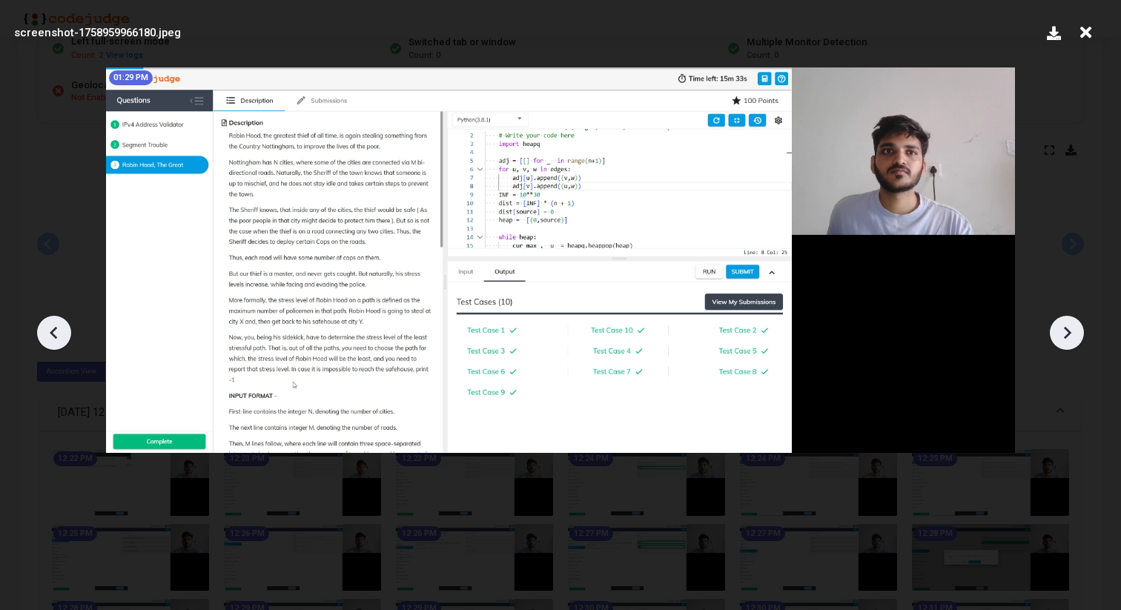
click at [1064, 331] on icon at bounding box center [1067, 333] width 22 height 22
click at [1061, 338] on icon at bounding box center [1067, 333] width 22 height 22
click at [1087, 37] on icon at bounding box center [1085, 33] width 23 height 28
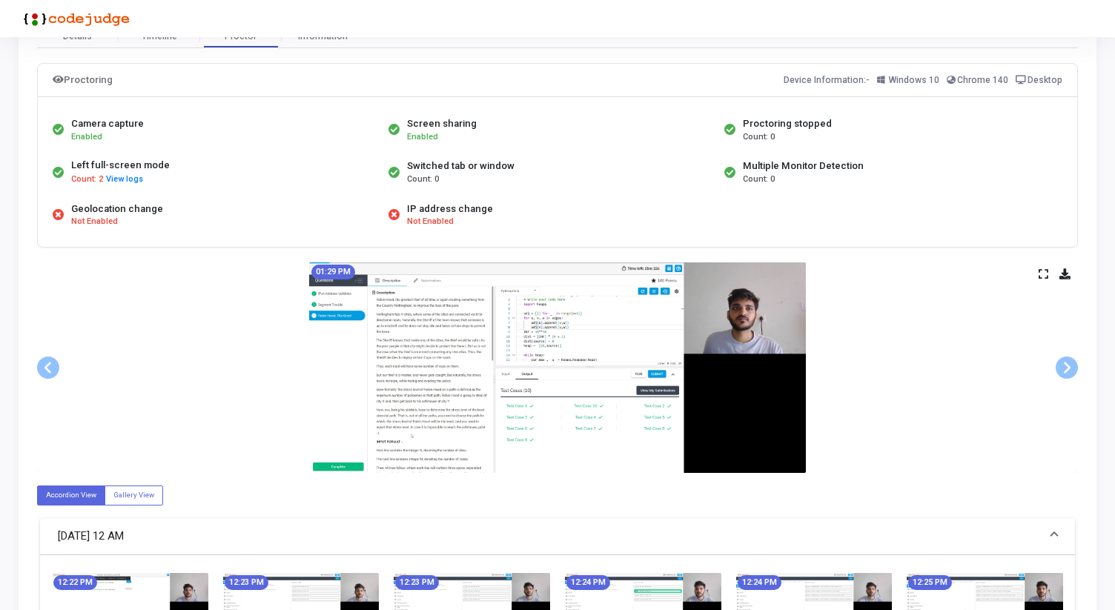
scroll to position [59, 0]
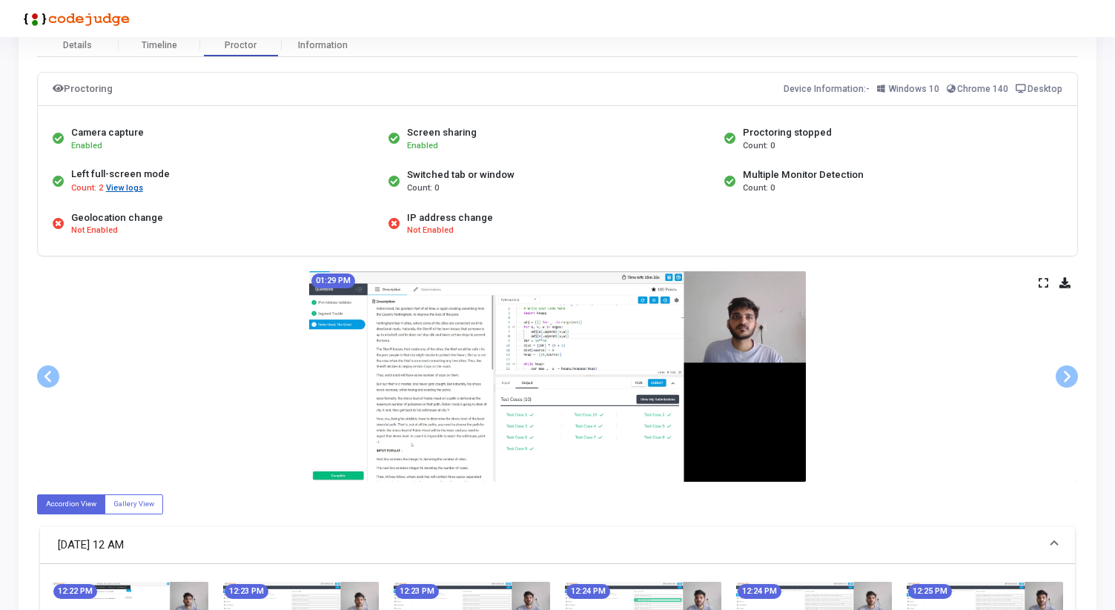
click at [116, 187] on button "View logs" at bounding box center [124, 189] width 39 height 14
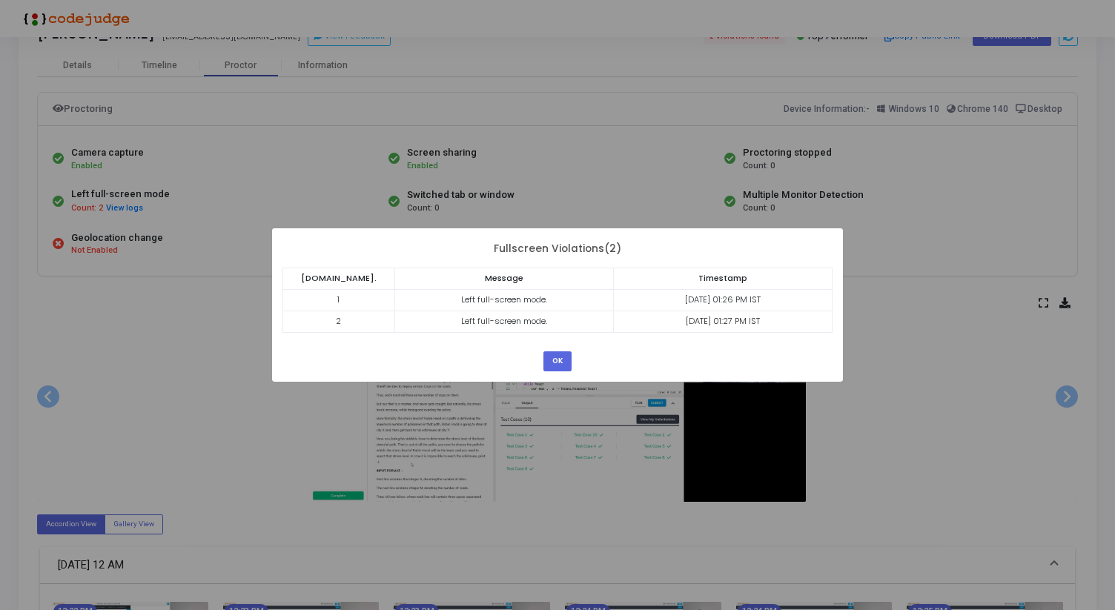
scroll to position [84, 0]
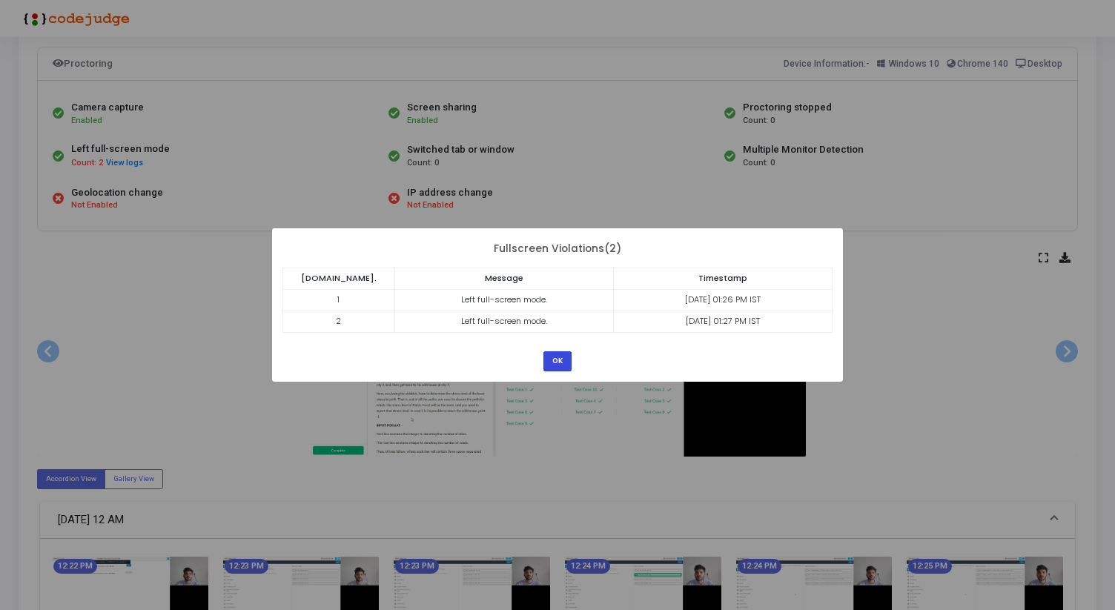
click at [558, 360] on button "OK" at bounding box center [557, 361] width 28 height 20
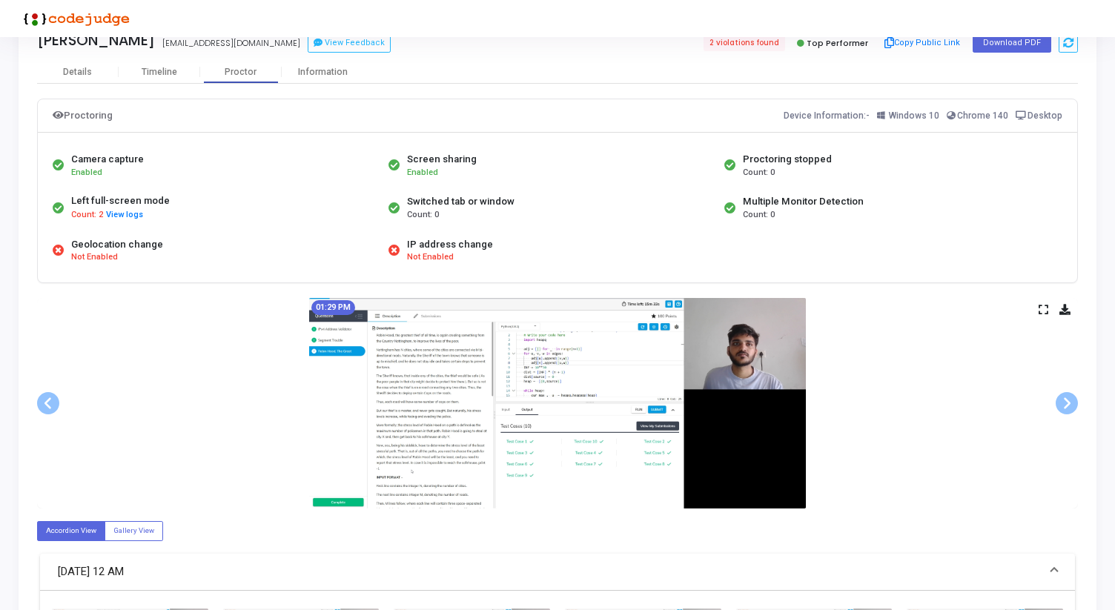
scroll to position [0, 0]
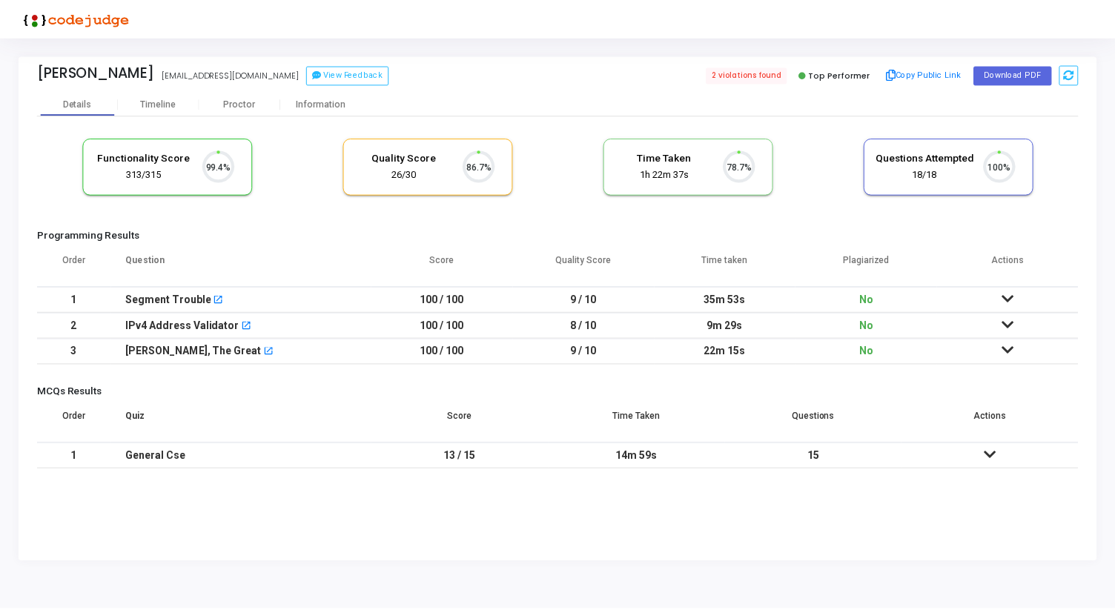
scroll to position [31, 38]
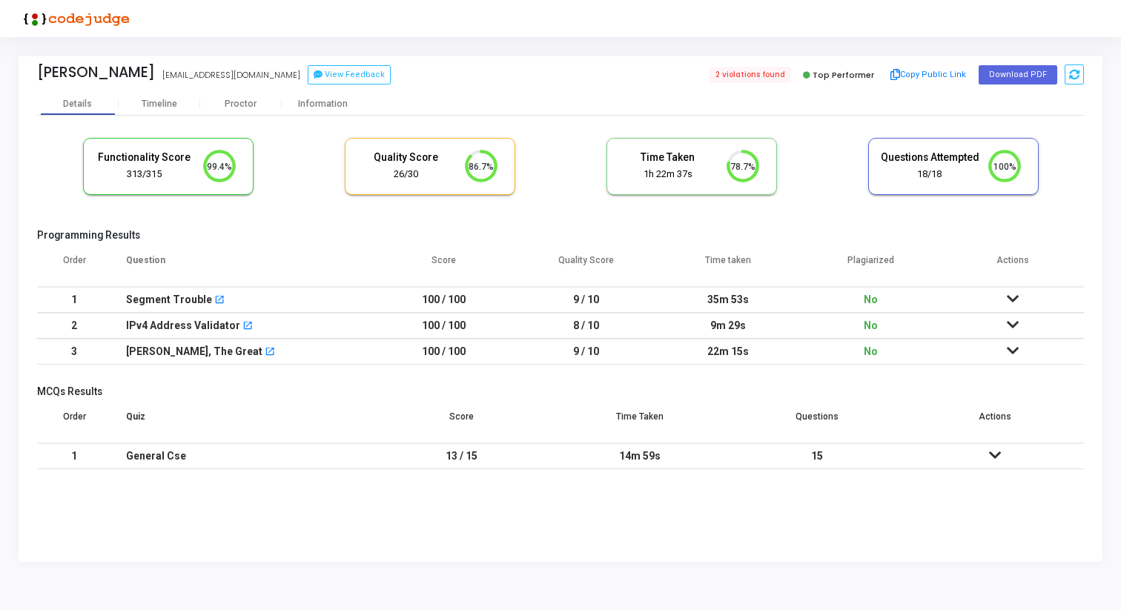
click at [1015, 299] on icon at bounding box center [1013, 299] width 12 height 10
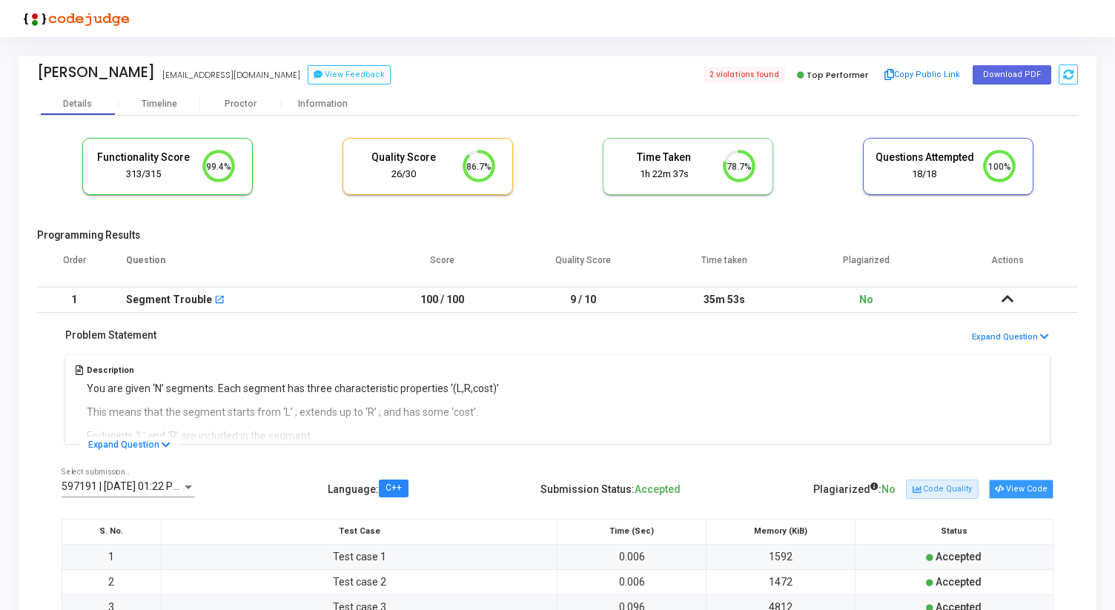
click at [1028, 489] on button "View Code" at bounding box center [1021, 489] width 64 height 19
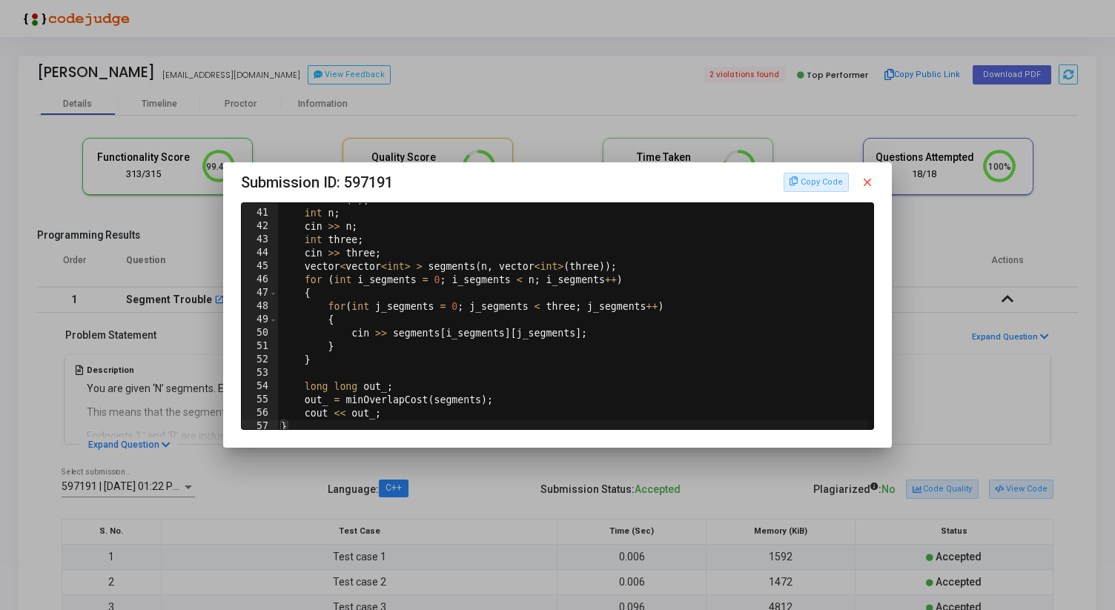
scroll to position [548, 0]
click at [868, 181] on mat-icon "close" at bounding box center [867, 182] width 13 height 13
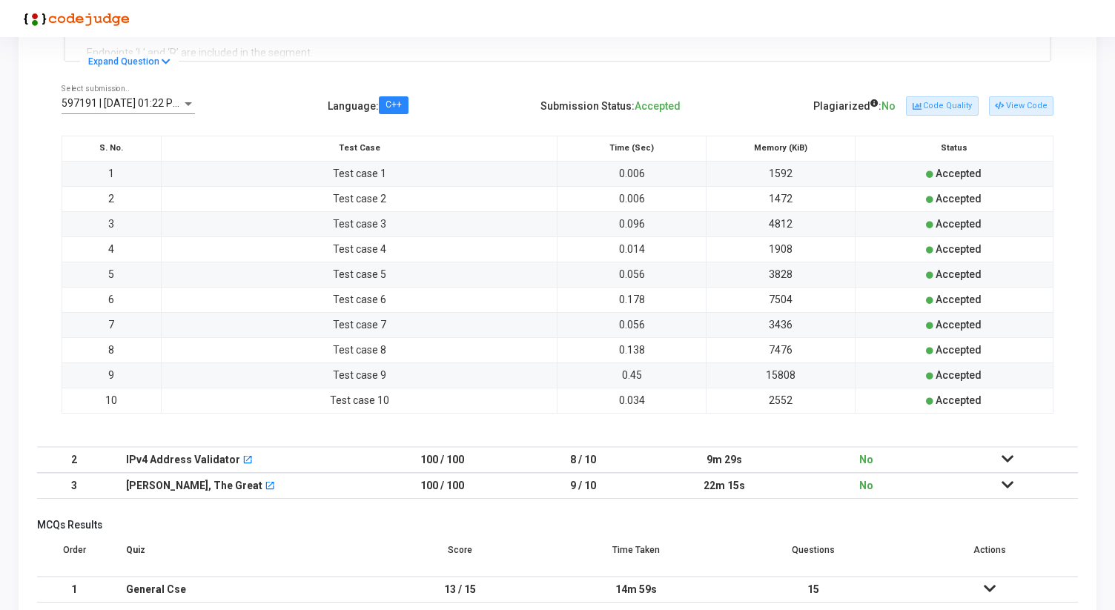
click at [1007, 457] on icon at bounding box center [1007, 459] width 12 height 10
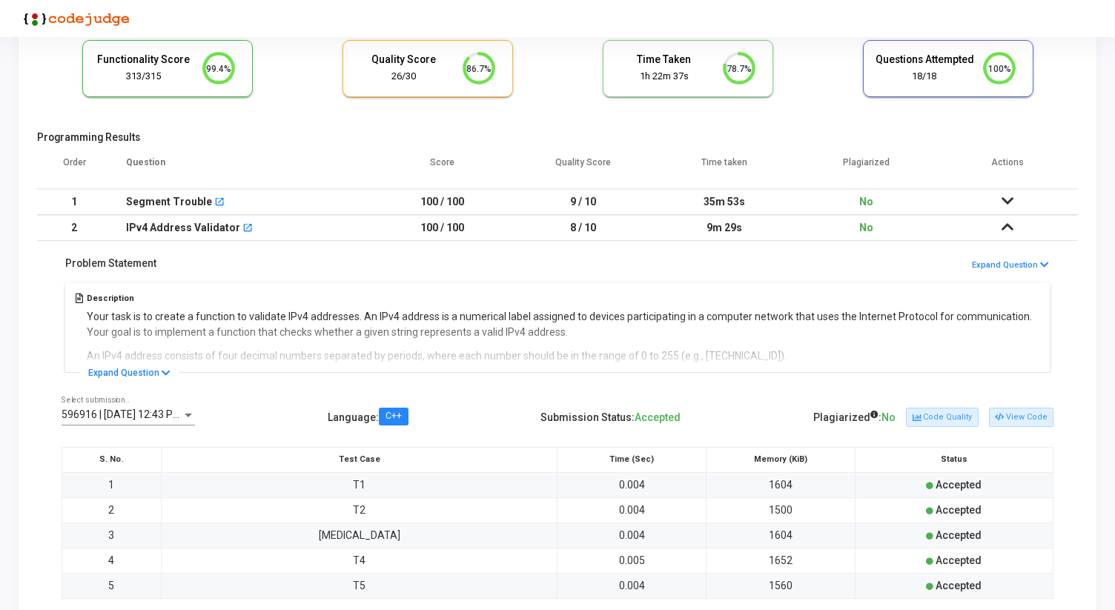
scroll to position [99, 0]
click at [1029, 420] on button "View Code" at bounding box center [1021, 416] width 64 height 19
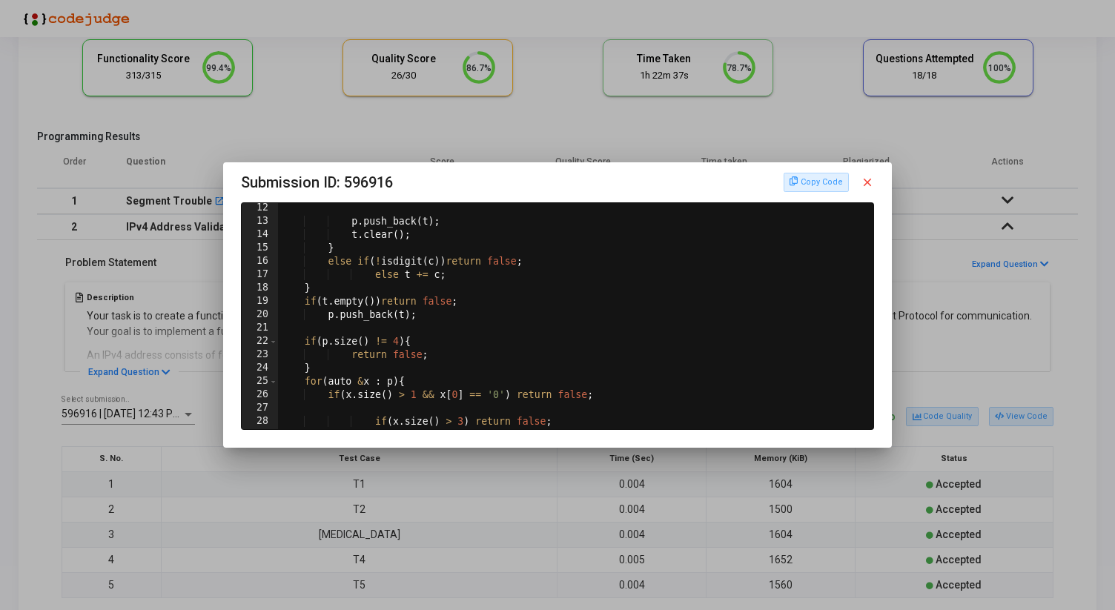
scroll to position [0, 0]
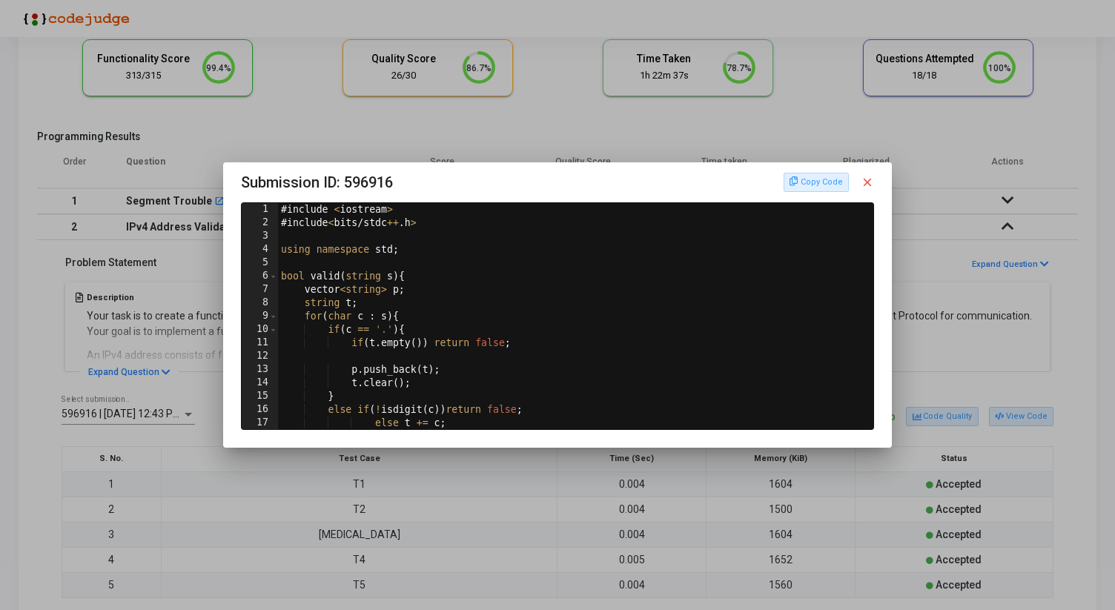
click at [870, 180] on mat-icon "close" at bounding box center [867, 182] width 13 height 13
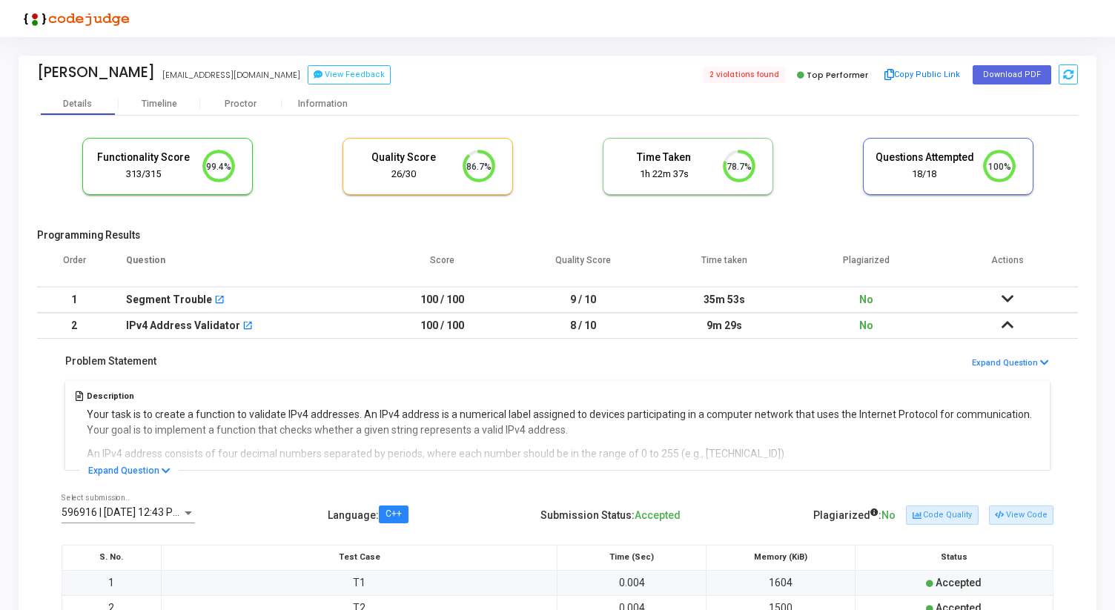
scroll to position [99, 0]
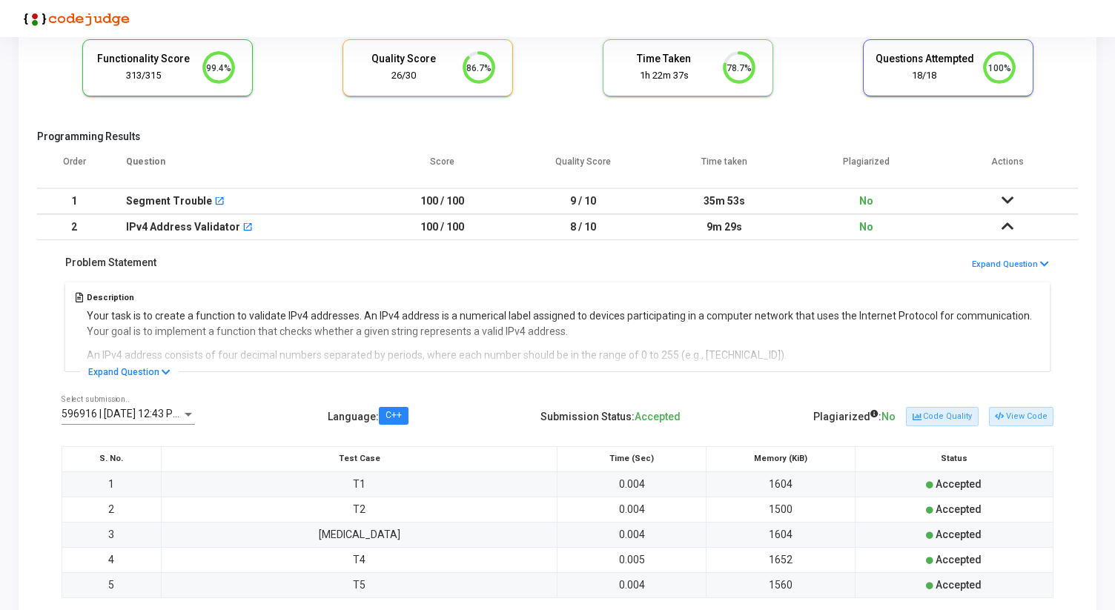
click at [1009, 227] on icon at bounding box center [1007, 226] width 12 height 10
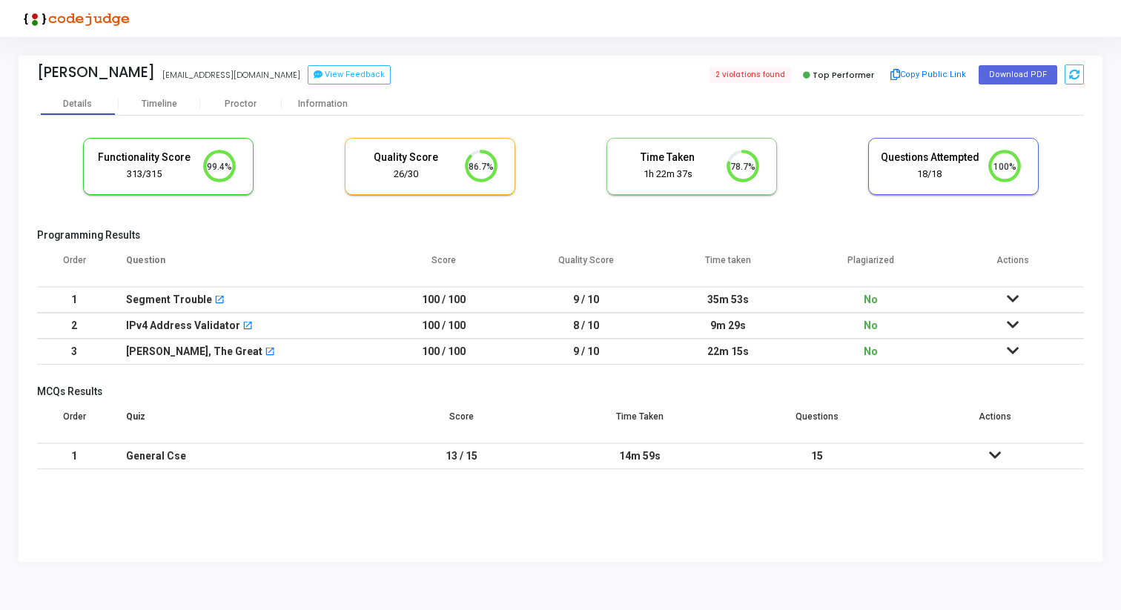
click at [1013, 351] on icon at bounding box center [1013, 350] width 12 height 10
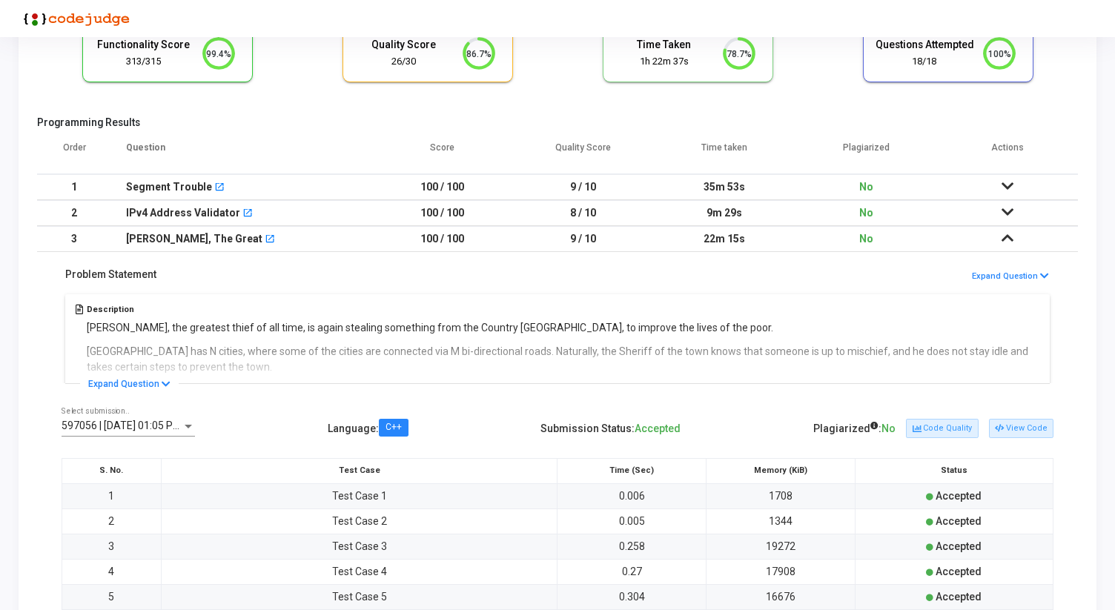
scroll to position [130, 0]
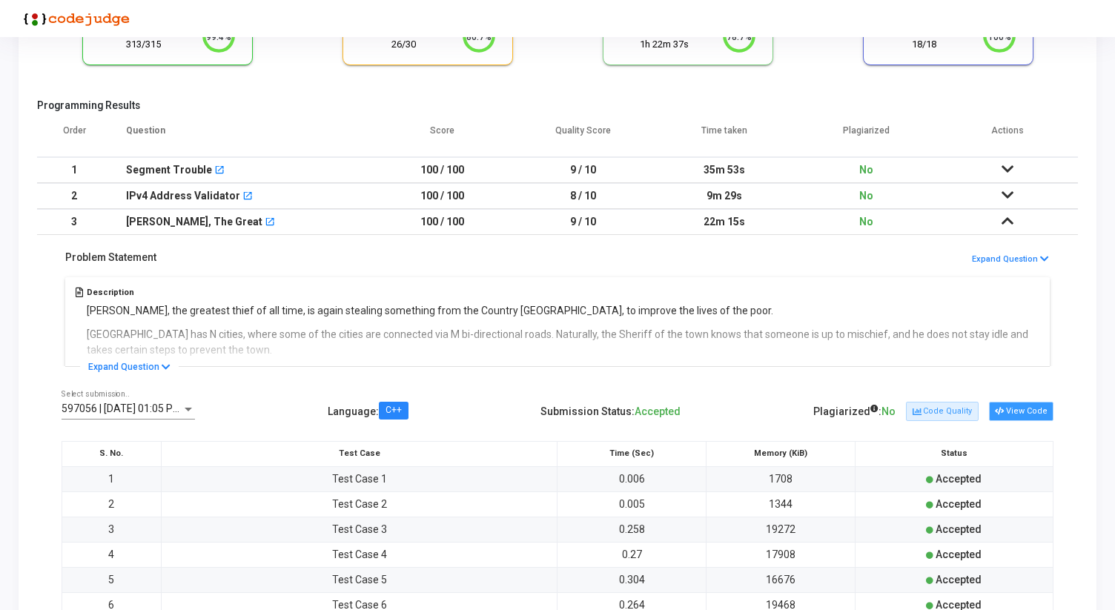
click at [1035, 415] on button "View Code" at bounding box center [1021, 411] width 64 height 19
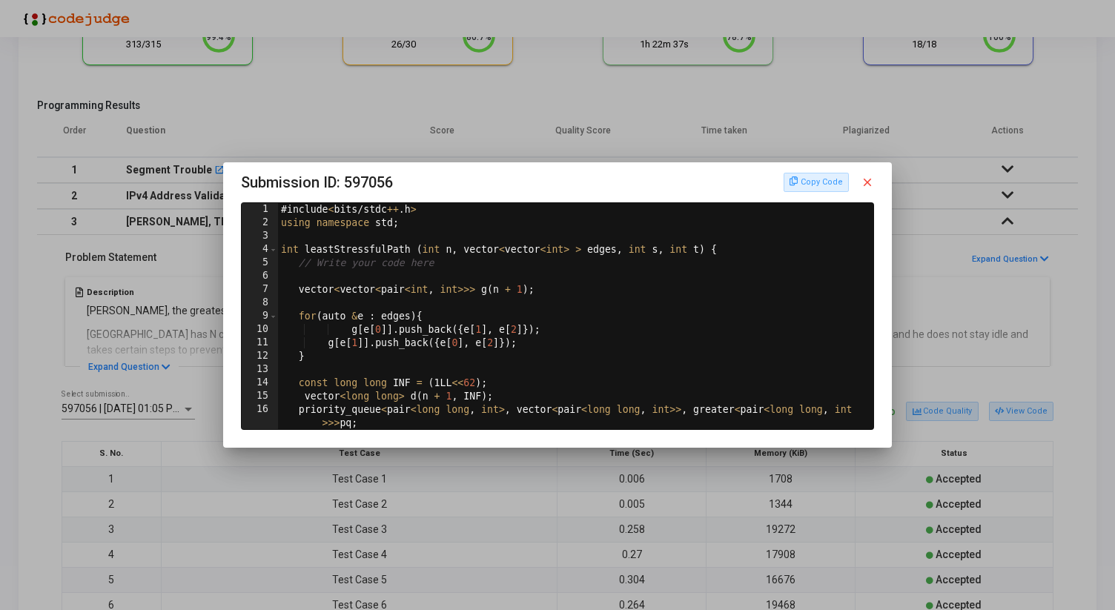
scroll to position [0, 0]
click at [873, 179] on mat-icon "close" at bounding box center [867, 182] width 13 height 13
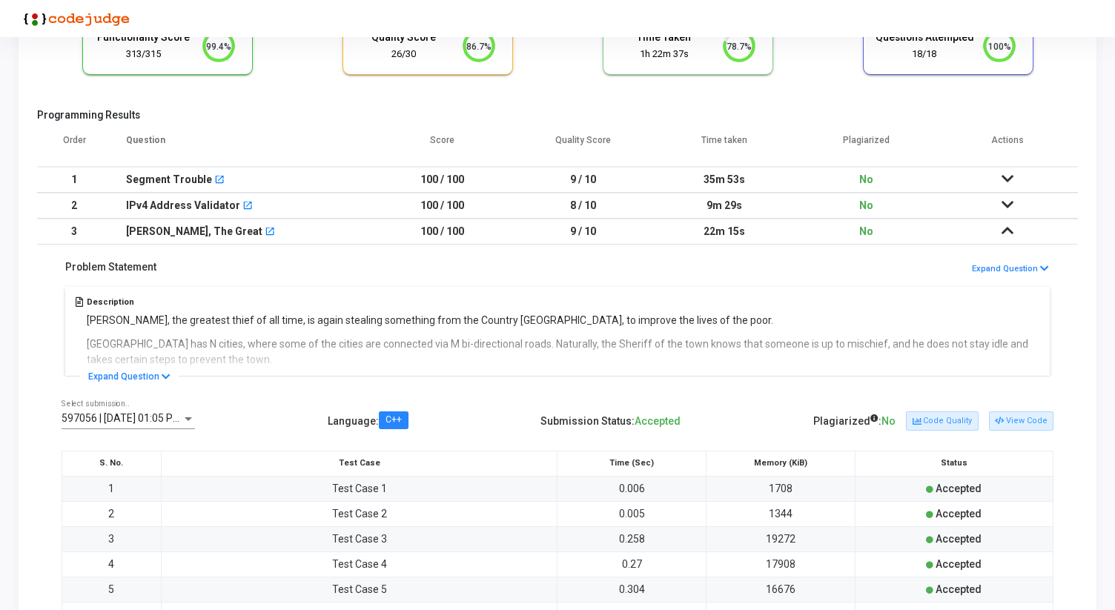
scroll to position [111, 0]
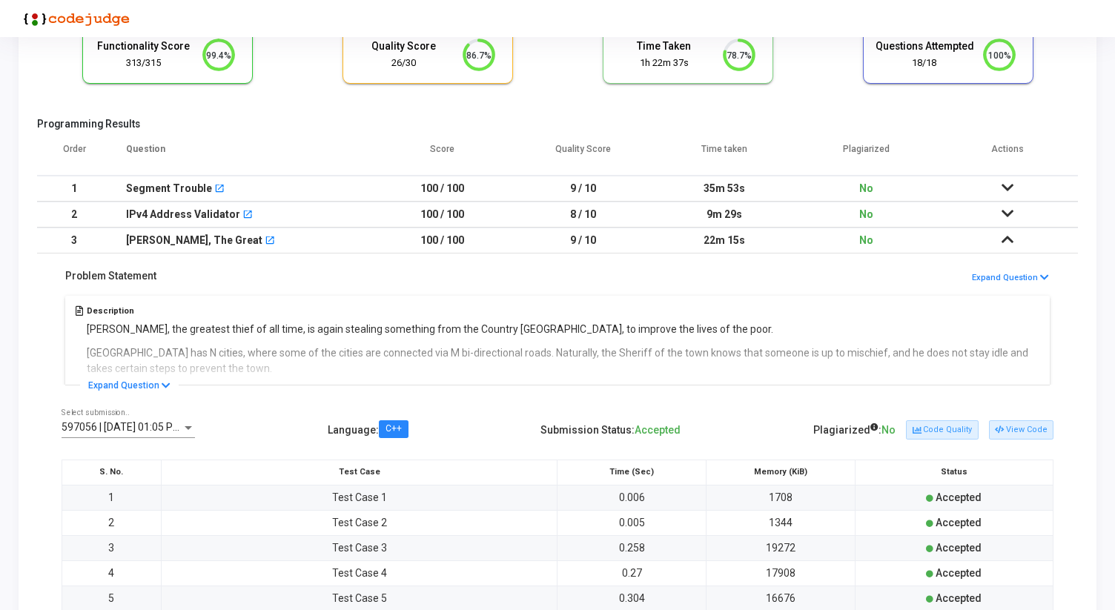
click at [1004, 240] on icon at bounding box center [1007, 239] width 12 height 10
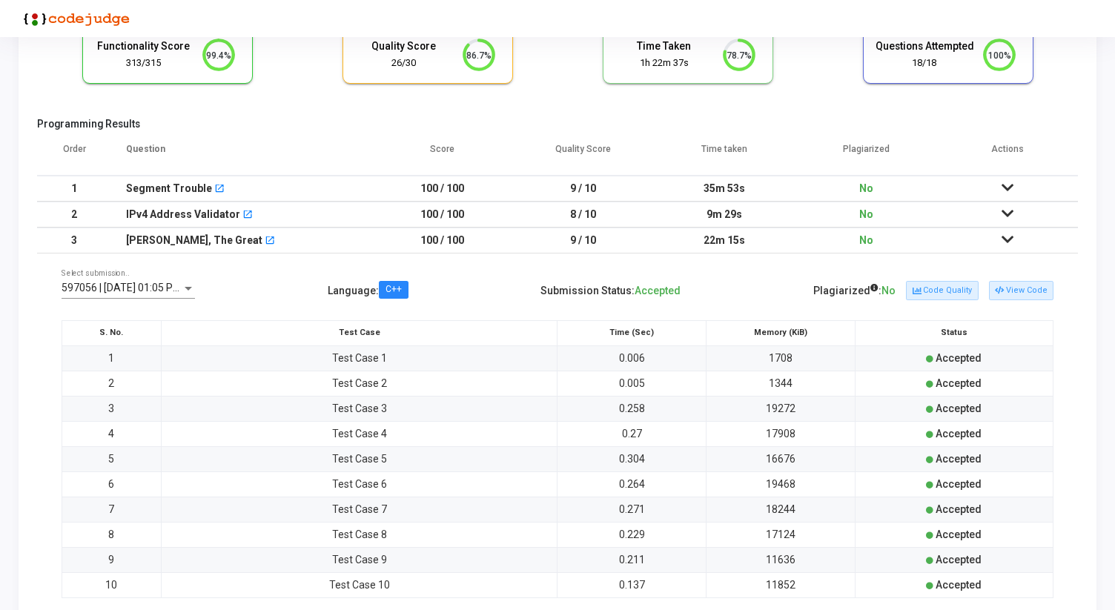
scroll to position [0, 0]
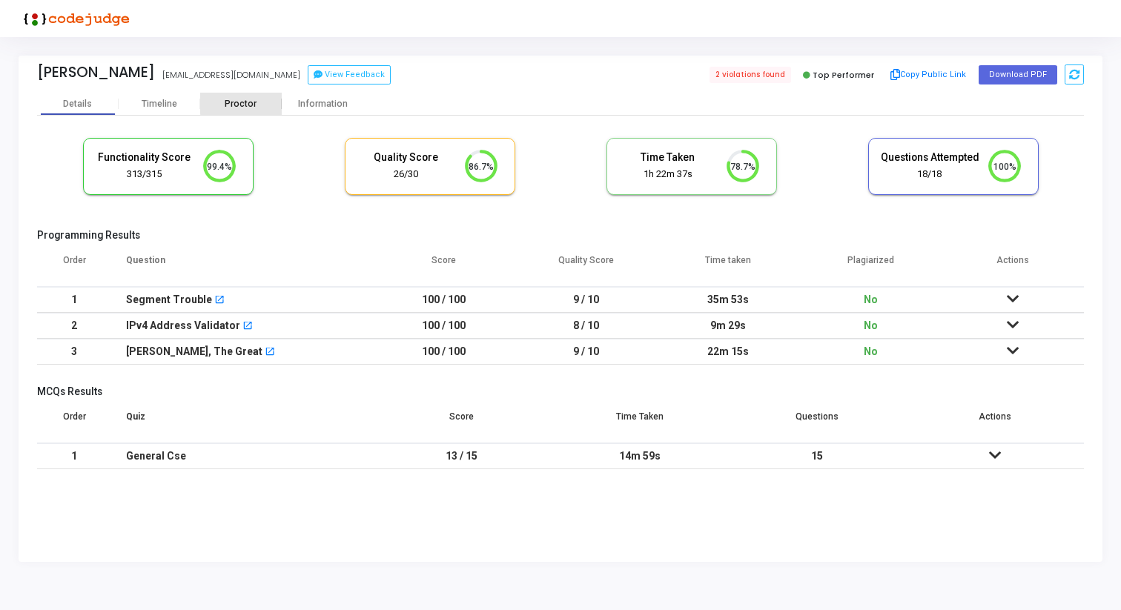
click at [248, 102] on div "Proctor" at bounding box center [241, 104] width 82 height 11
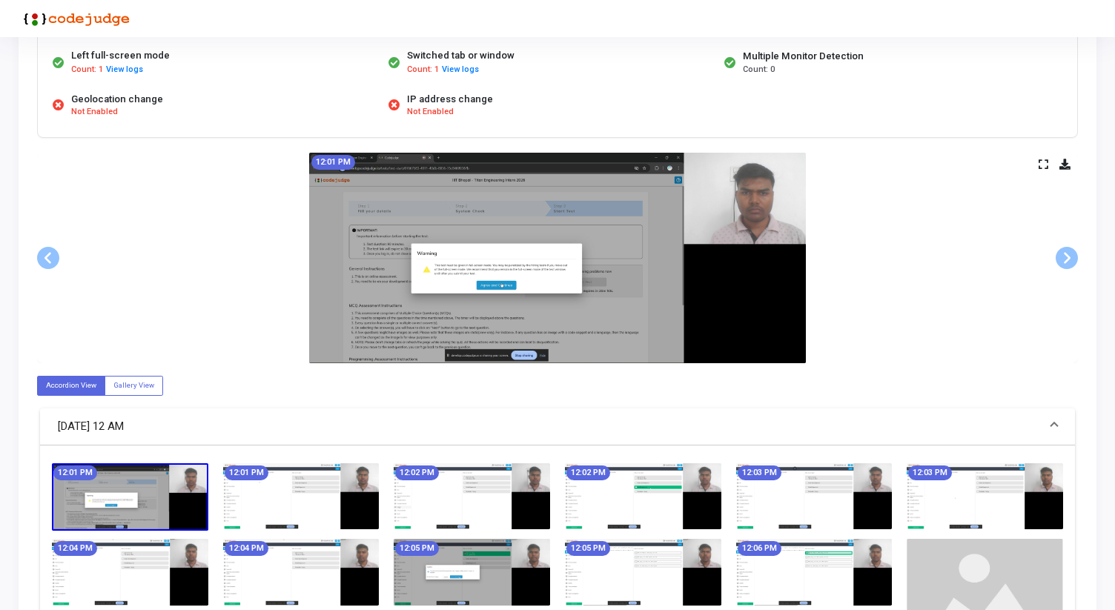
scroll to position [168, 0]
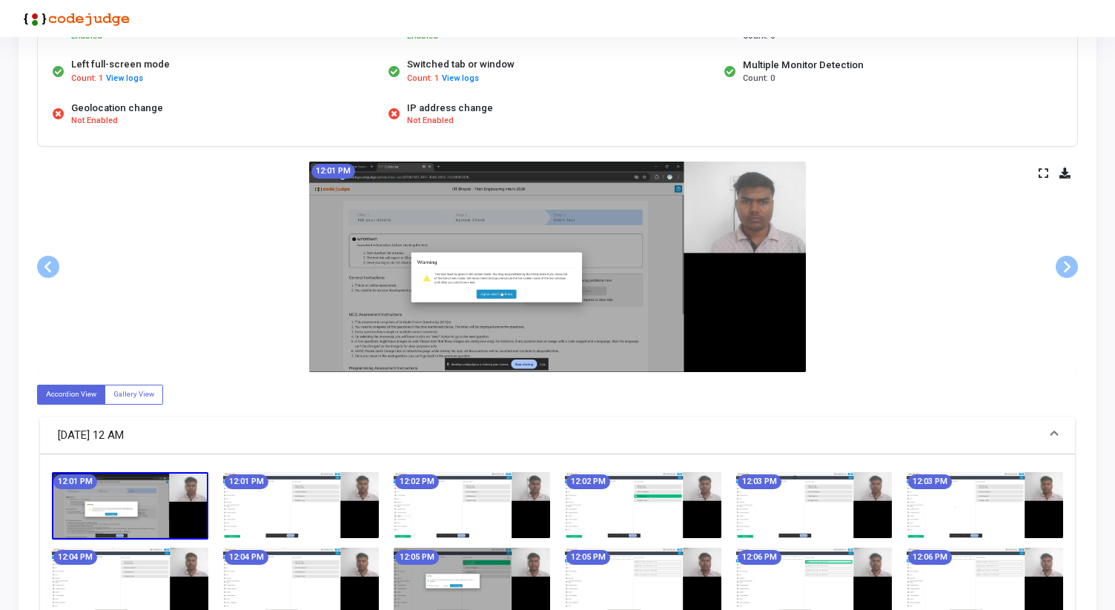
click at [1044, 173] on icon at bounding box center [1044, 173] width 10 height 8
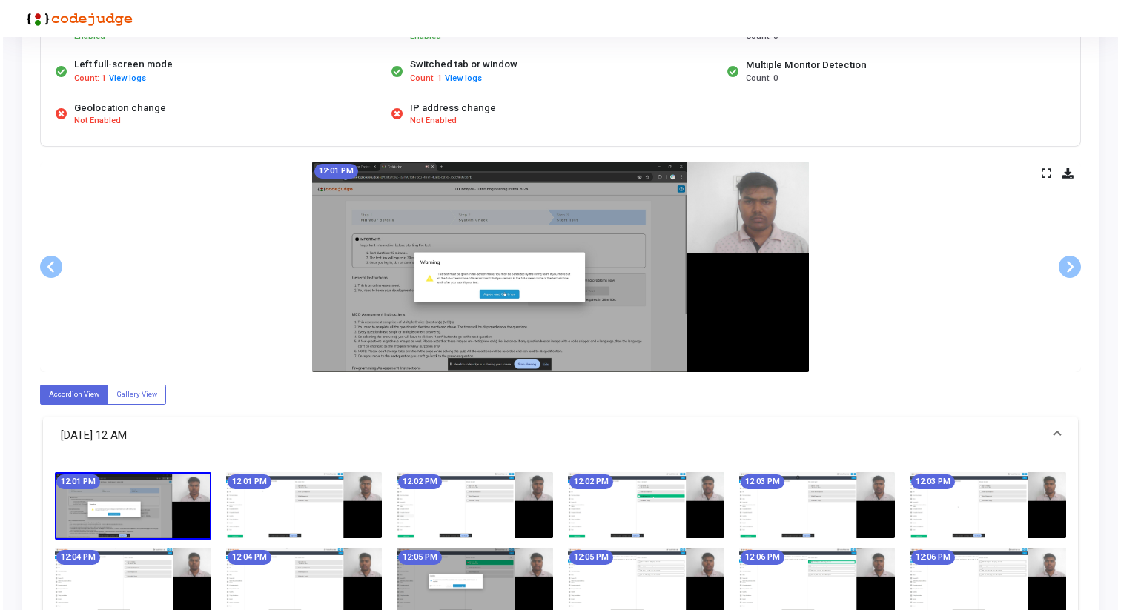
scroll to position [0, 0]
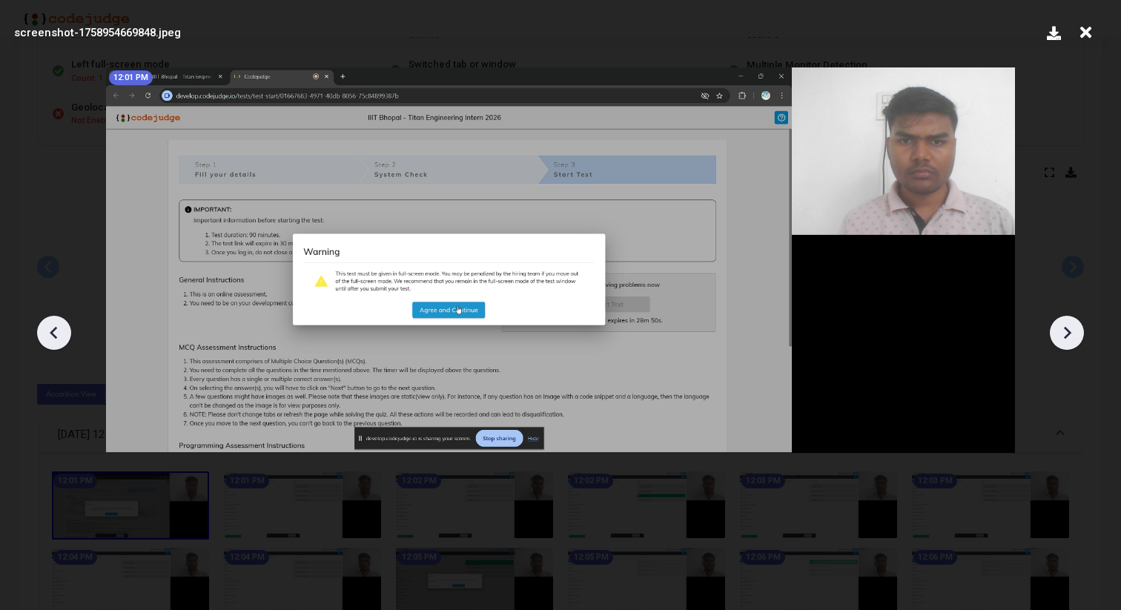
click at [1070, 330] on icon at bounding box center [1067, 333] width 22 height 22
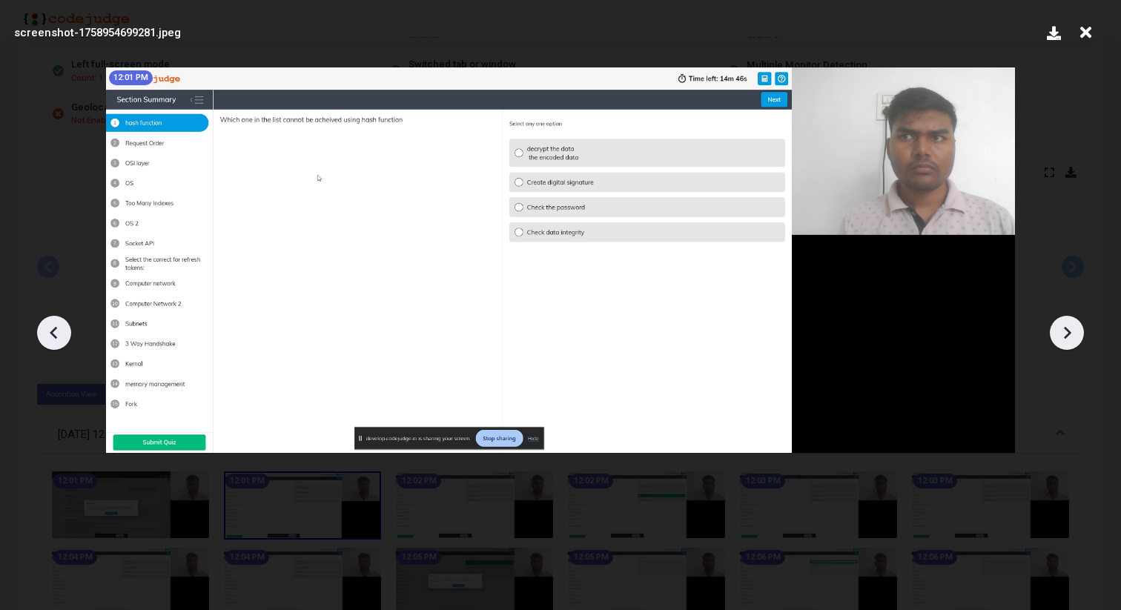
click at [1069, 331] on icon at bounding box center [1067, 332] width 7 height 13
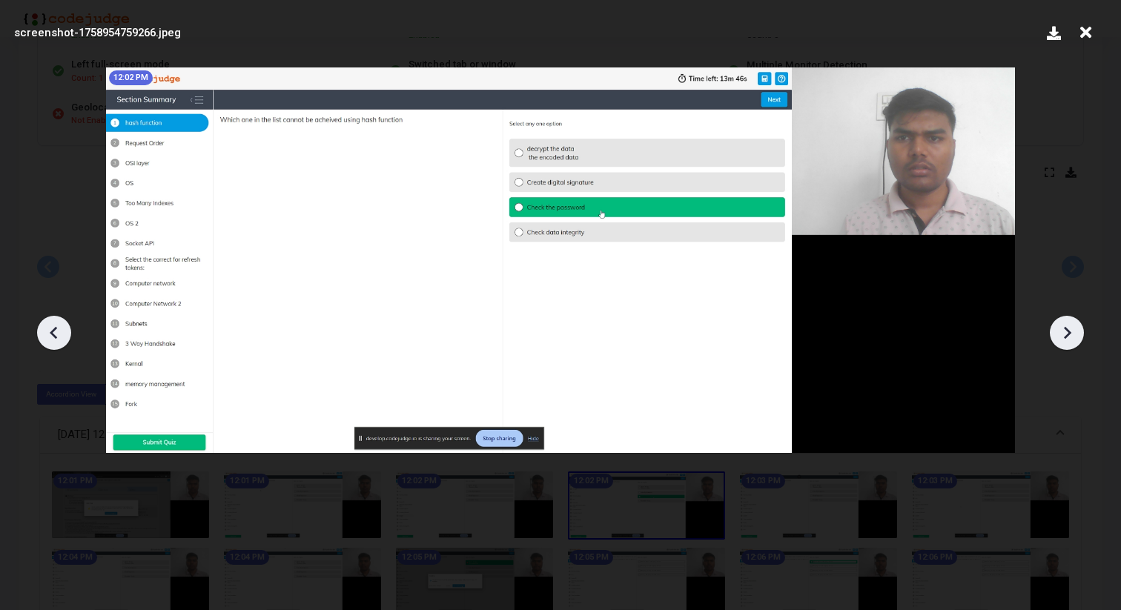
click at [1069, 331] on icon at bounding box center [1067, 332] width 7 height 13
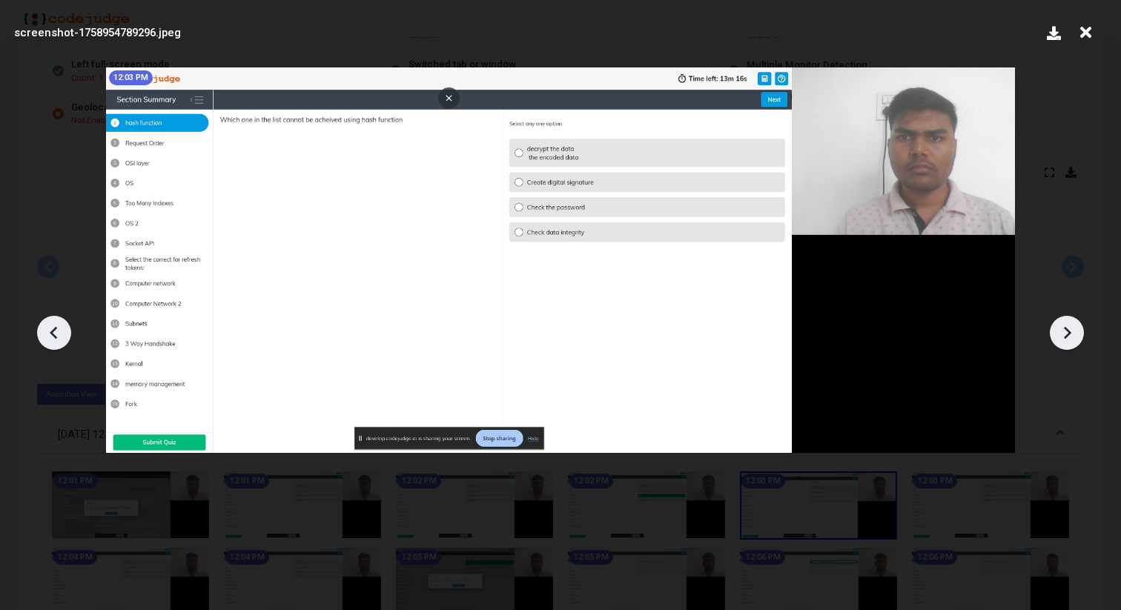
click at [1069, 331] on icon at bounding box center [1067, 332] width 7 height 13
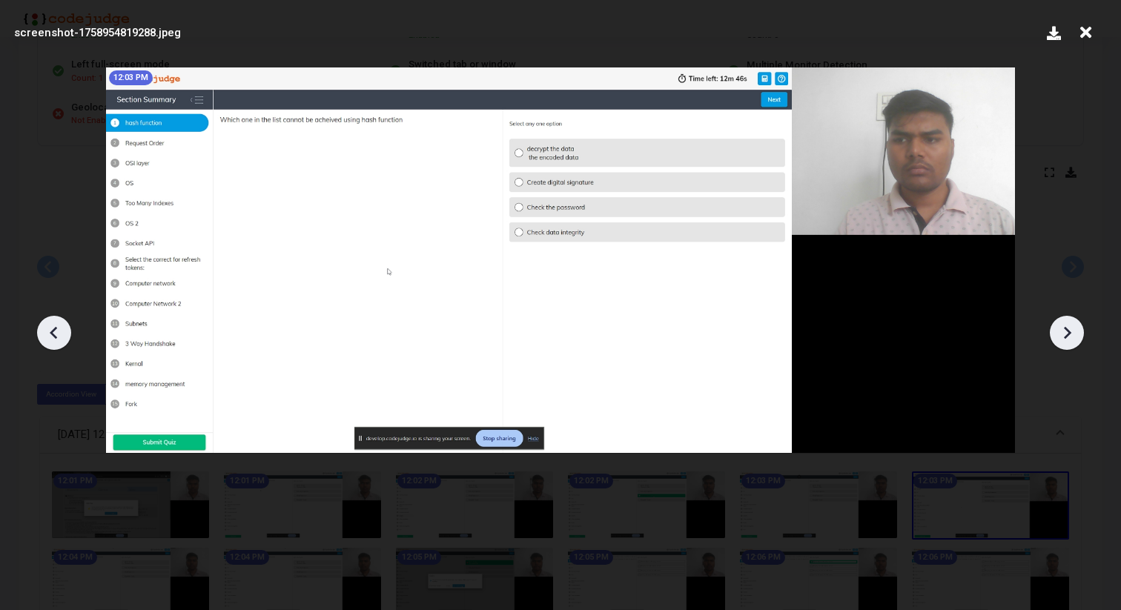
click at [1069, 331] on icon at bounding box center [1067, 332] width 7 height 13
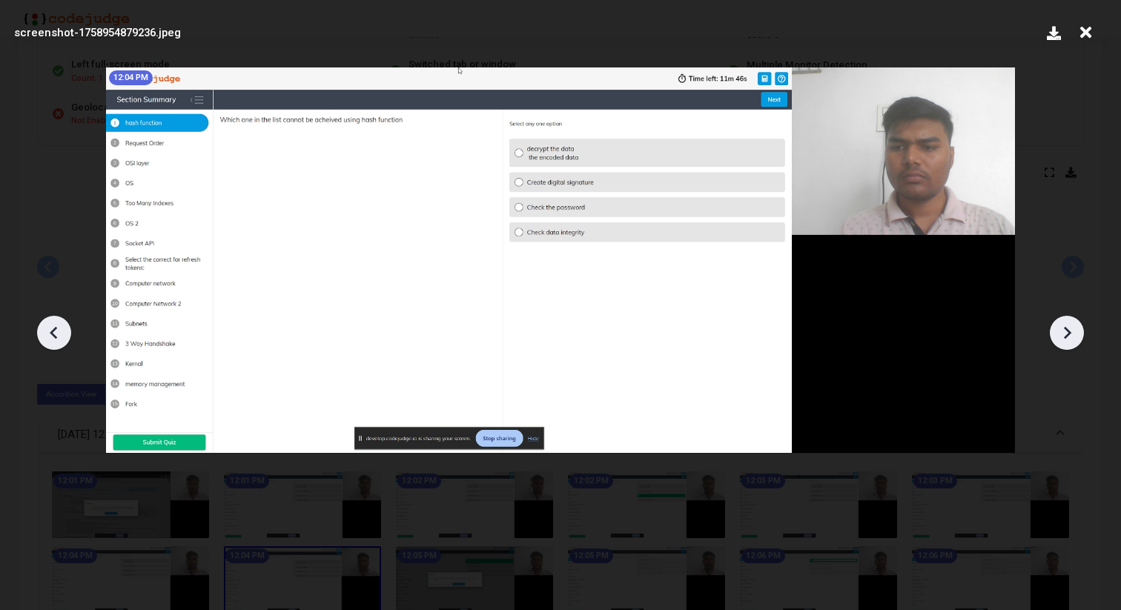
click at [1069, 331] on icon at bounding box center [1067, 332] width 7 height 13
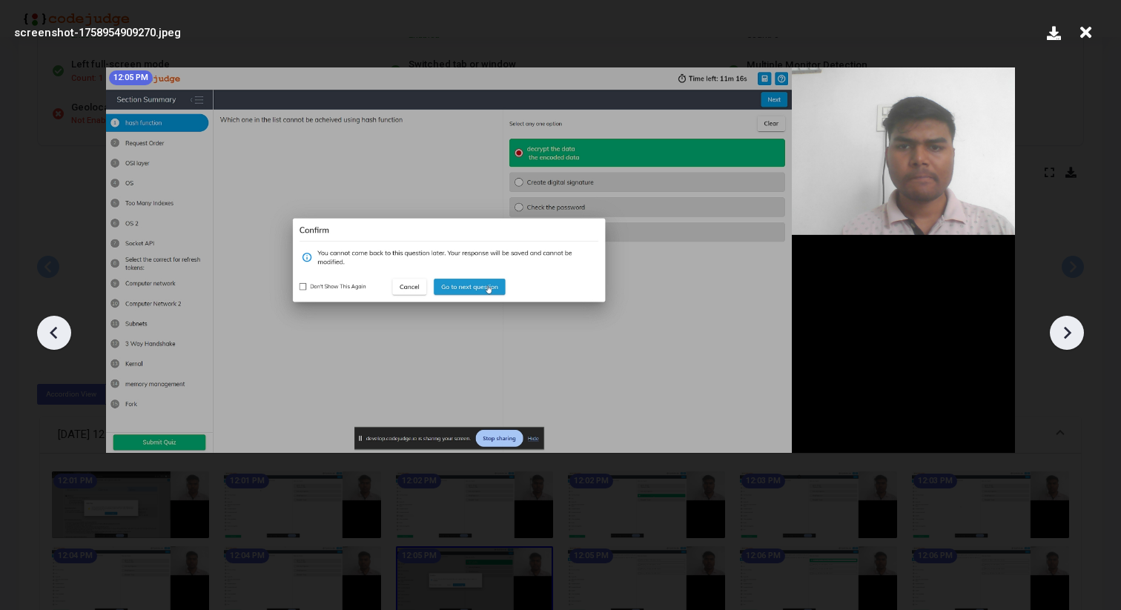
click at [1069, 331] on icon at bounding box center [1067, 332] width 7 height 13
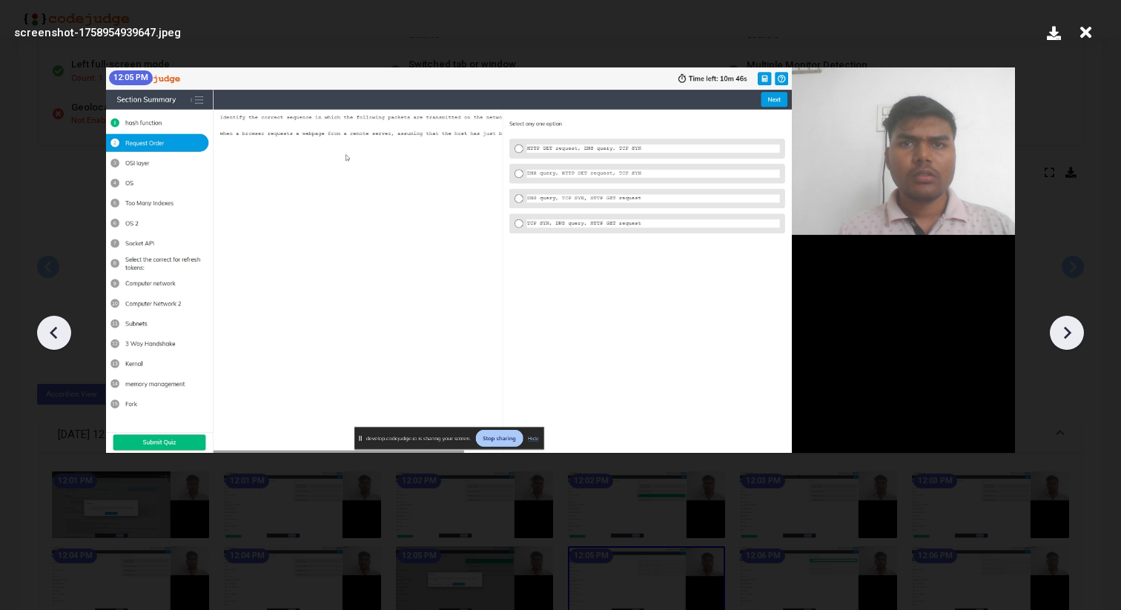
click at [1069, 331] on icon at bounding box center [1067, 332] width 7 height 13
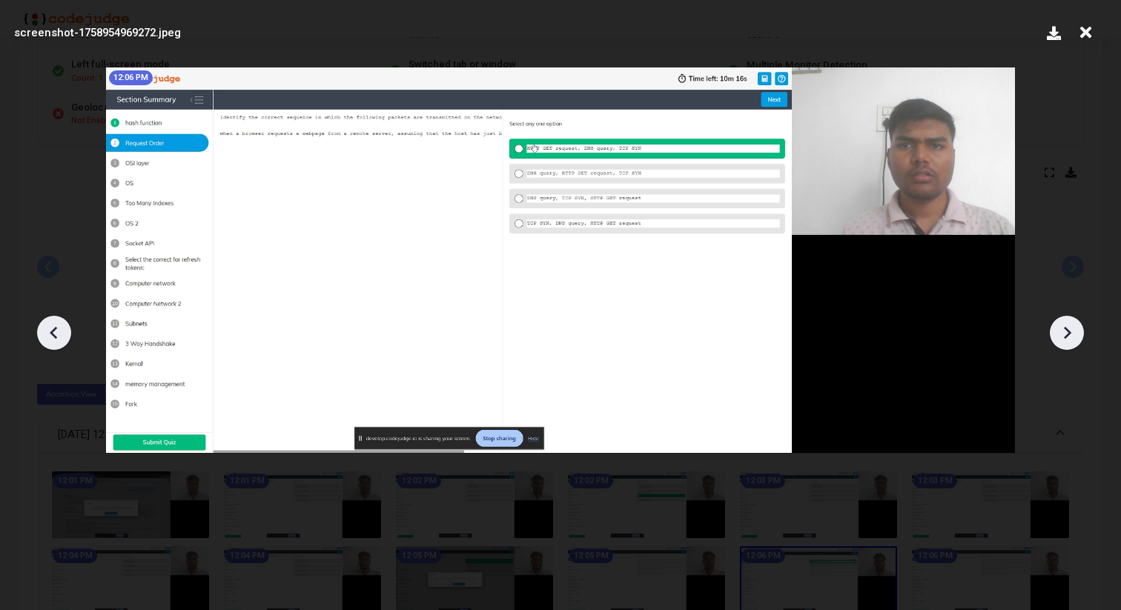
click at [1069, 331] on icon at bounding box center [1067, 332] width 7 height 13
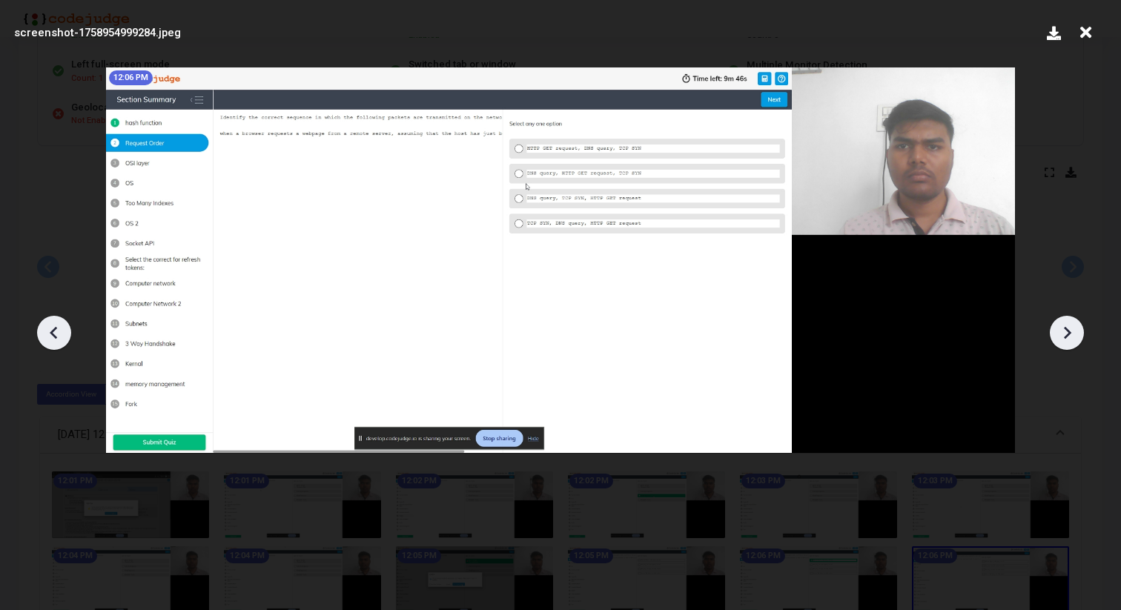
click at [1069, 331] on icon at bounding box center [1067, 332] width 7 height 13
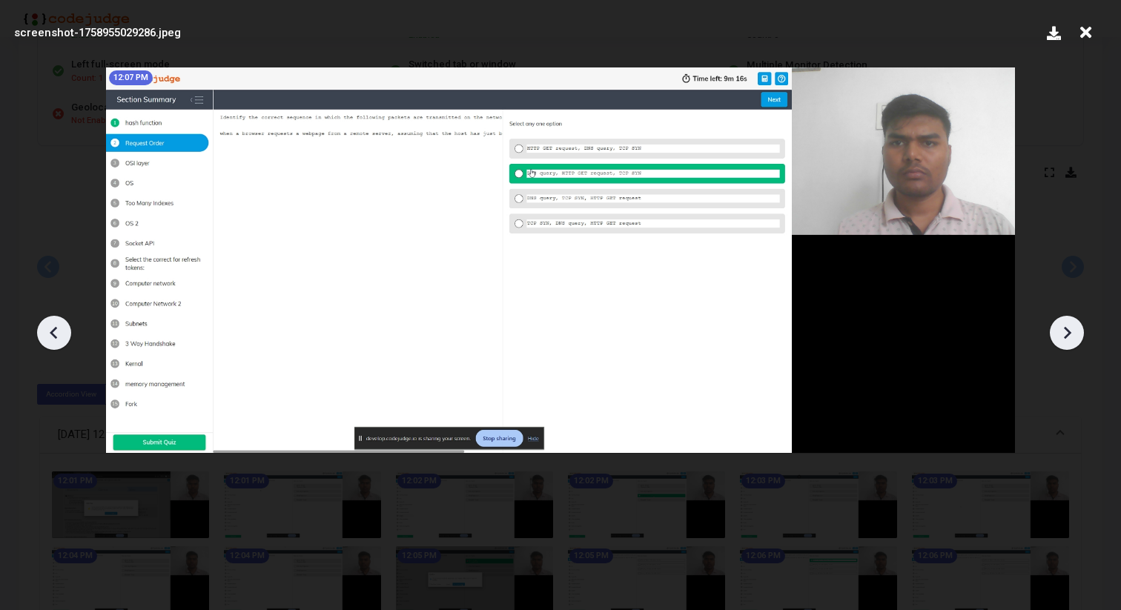
click at [1069, 331] on icon at bounding box center [1067, 332] width 7 height 13
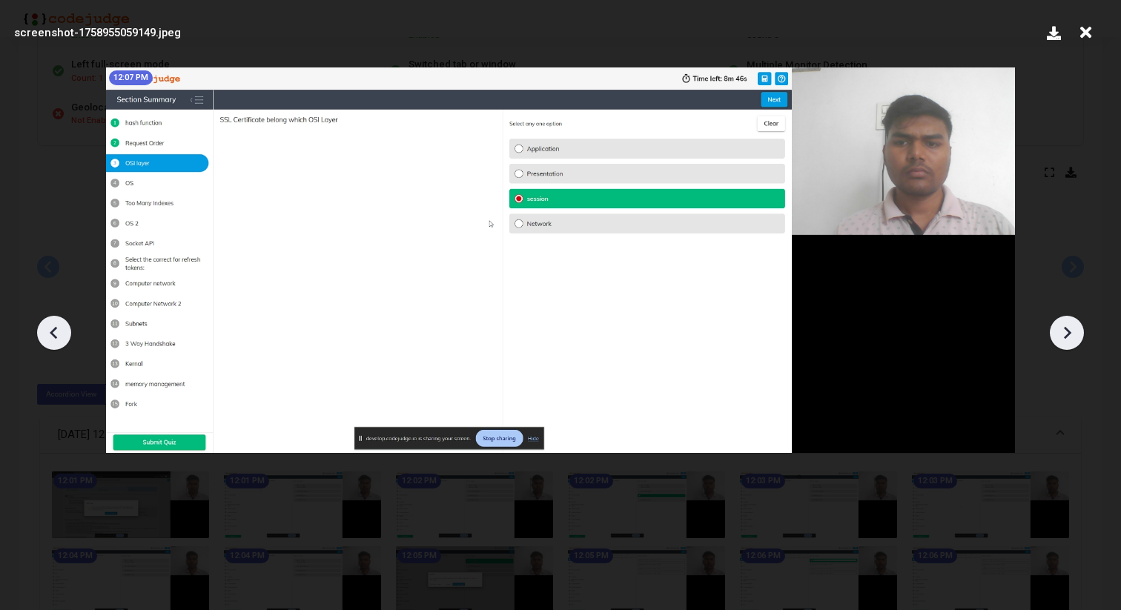
click at [1069, 331] on icon at bounding box center [1067, 332] width 7 height 13
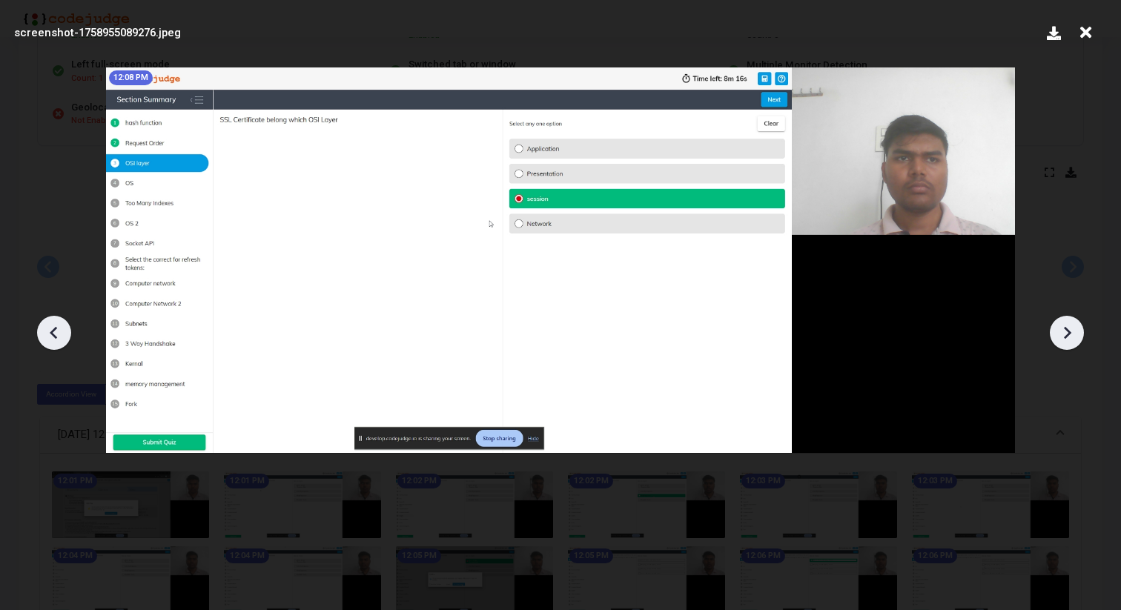
click at [1069, 331] on icon at bounding box center [1067, 332] width 7 height 13
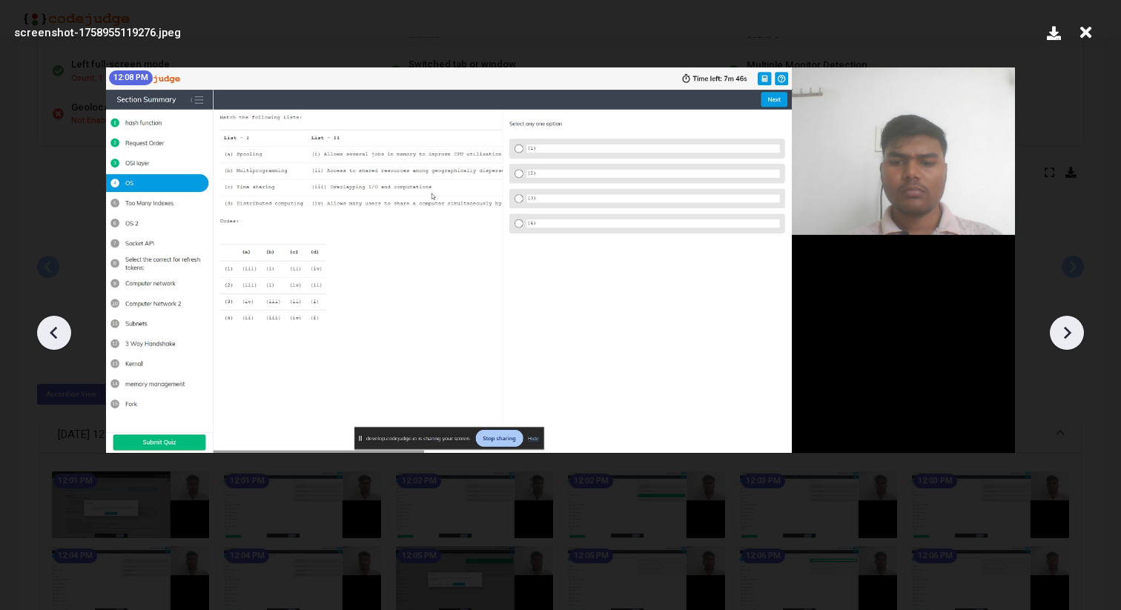
click at [1069, 331] on icon at bounding box center [1067, 332] width 7 height 13
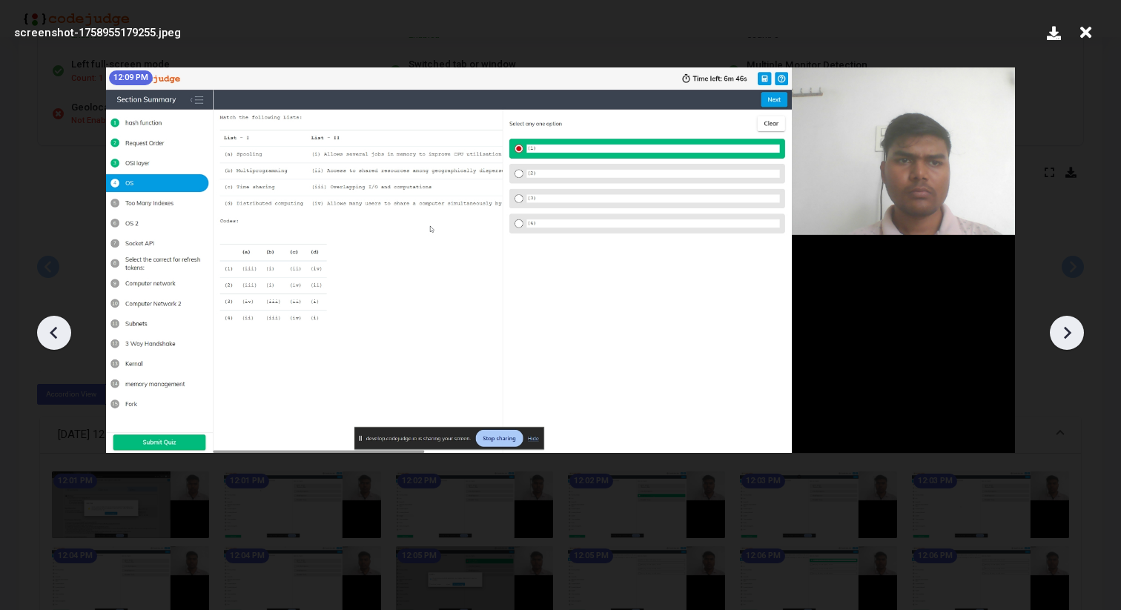
click at [1069, 331] on icon at bounding box center [1067, 332] width 7 height 13
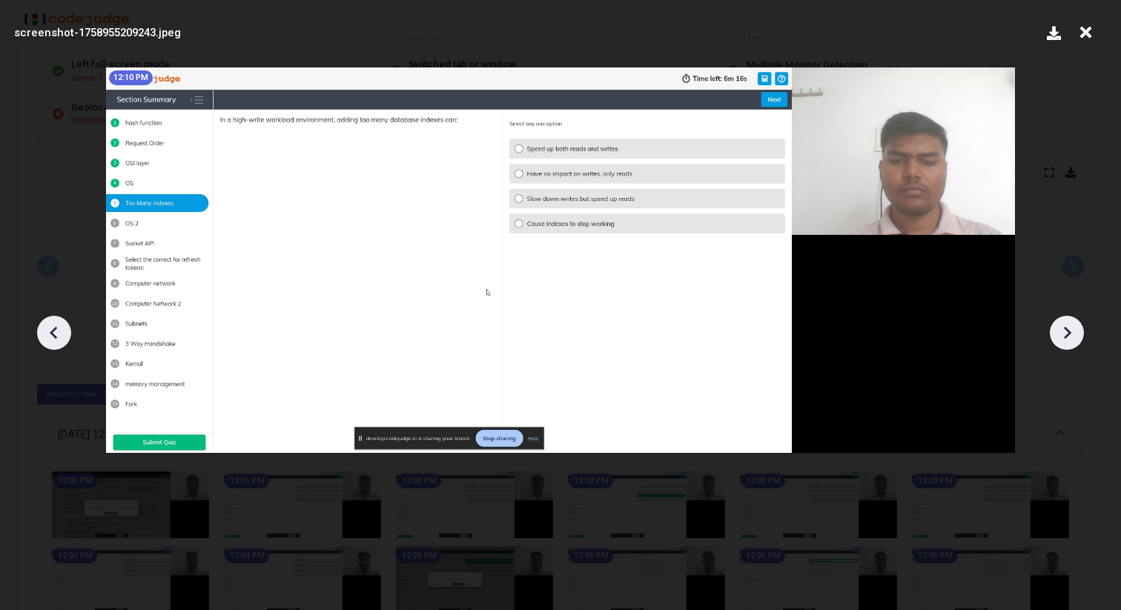
click at [1069, 331] on icon at bounding box center [1067, 332] width 7 height 13
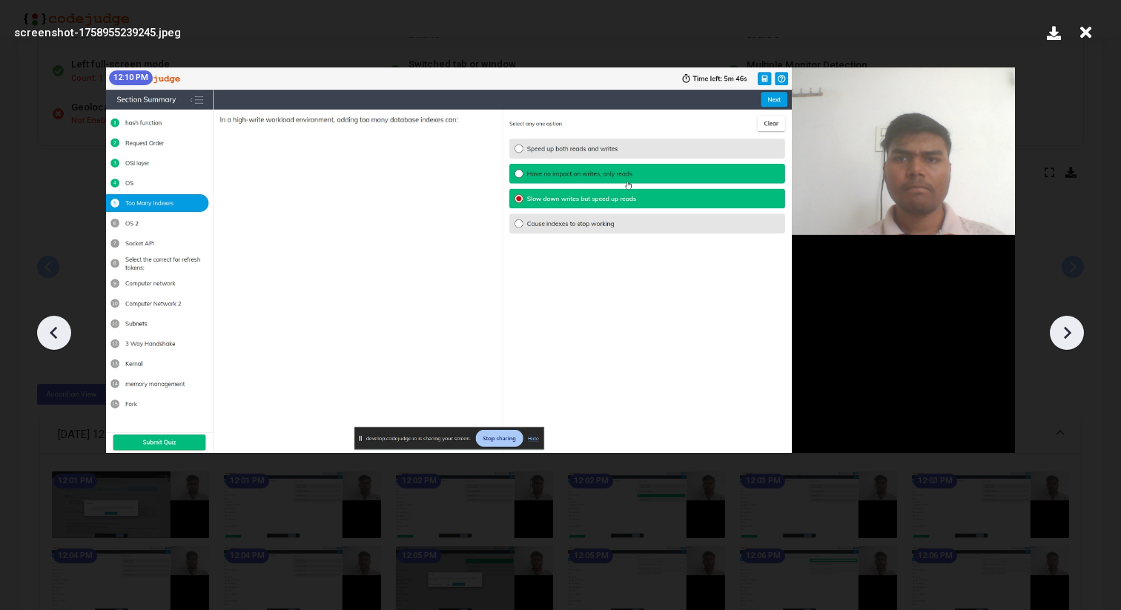
click at [1069, 331] on icon at bounding box center [1067, 332] width 7 height 13
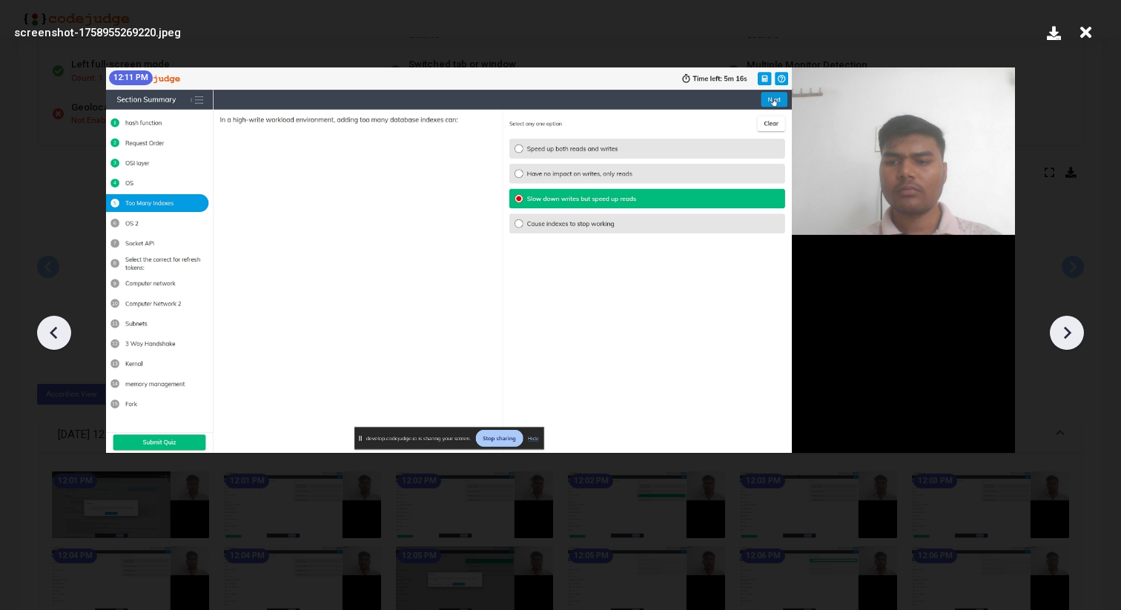
click at [1069, 331] on icon at bounding box center [1067, 332] width 7 height 13
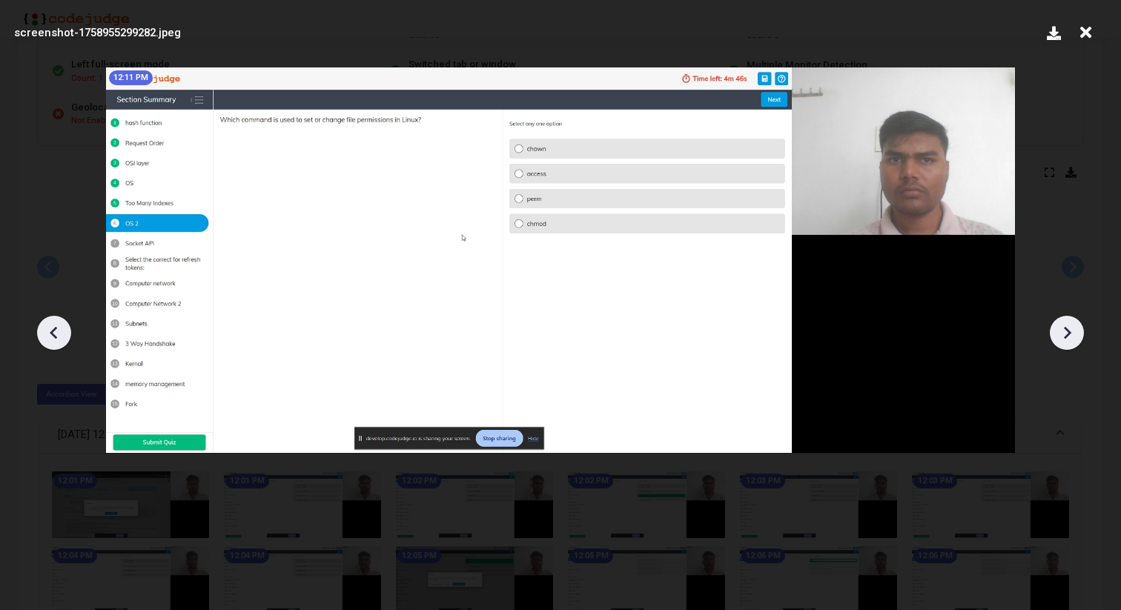
click at [1069, 331] on icon at bounding box center [1067, 332] width 7 height 13
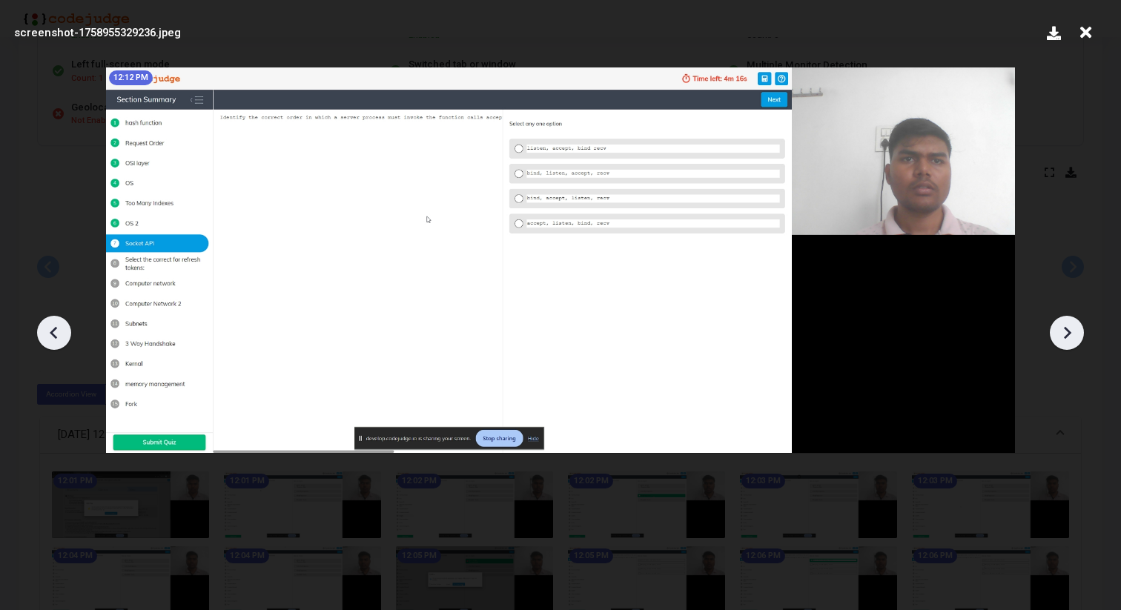
click at [1069, 331] on icon at bounding box center [1067, 332] width 7 height 13
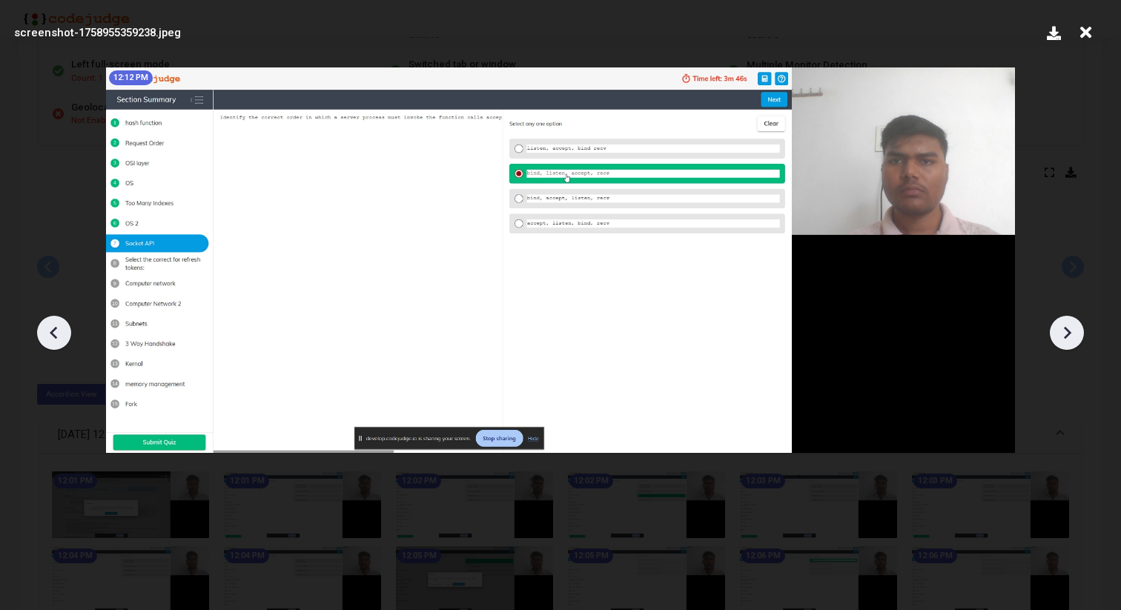
click at [1069, 331] on icon at bounding box center [1067, 332] width 7 height 13
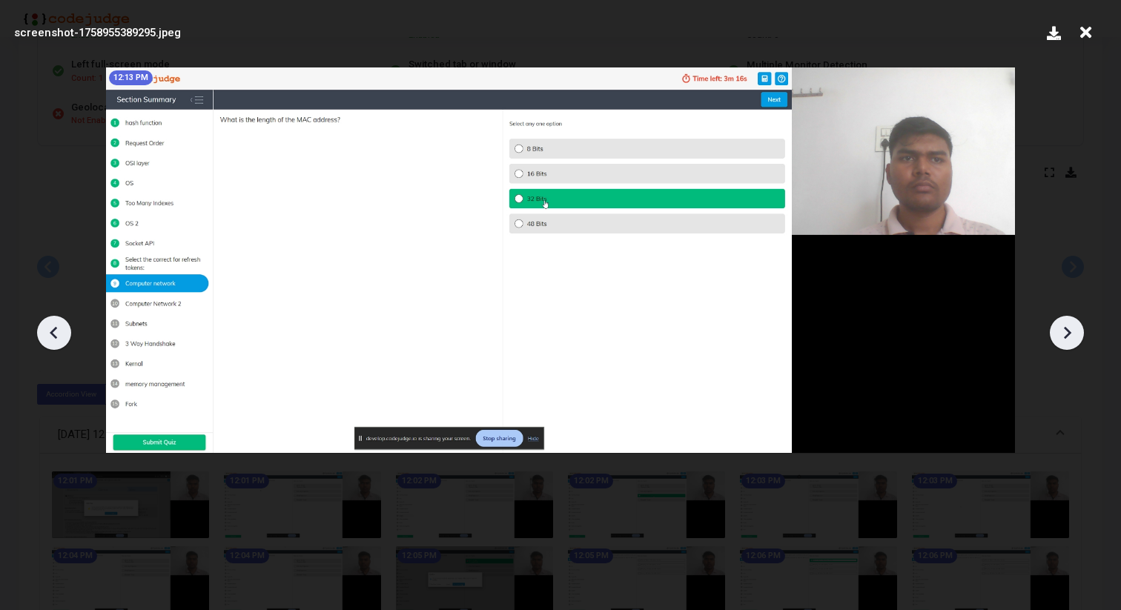
click at [1069, 331] on icon at bounding box center [1067, 332] width 7 height 13
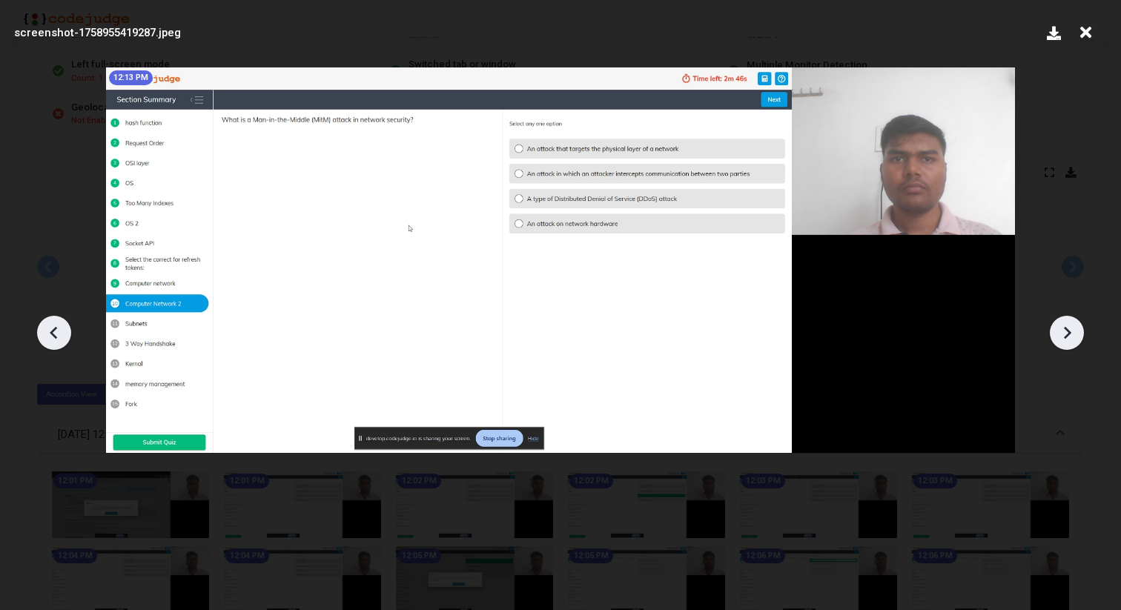
click at [1069, 331] on icon at bounding box center [1067, 332] width 7 height 13
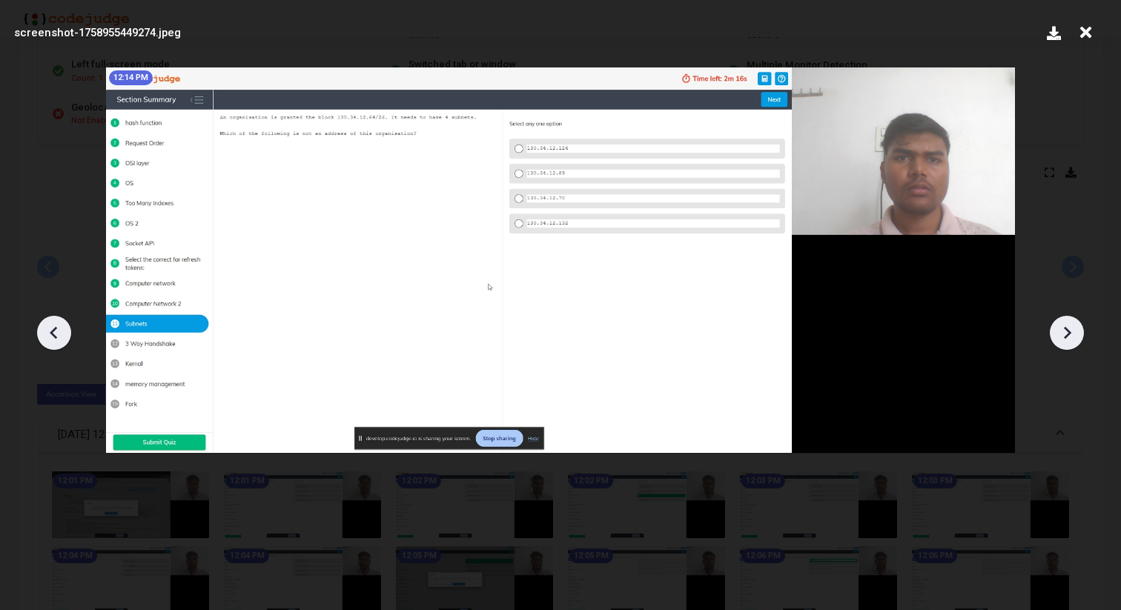
click at [1069, 331] on icon at bounding box center [1067, 332] width 7 height 13
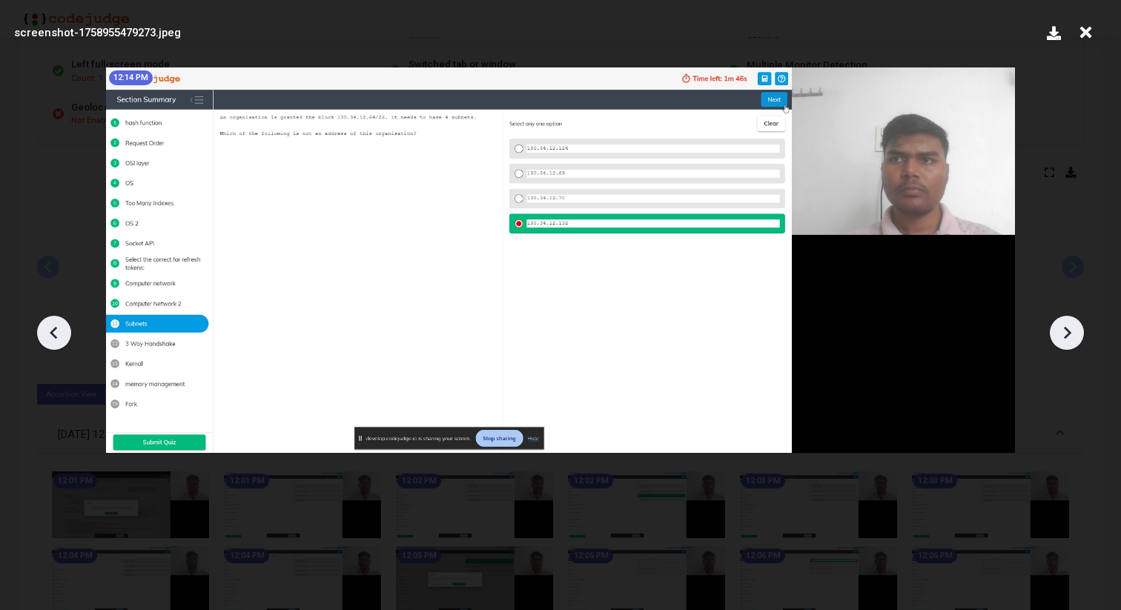
click at [1069, 331] on icon at bounding box center [1067, 332] width 7 height 13
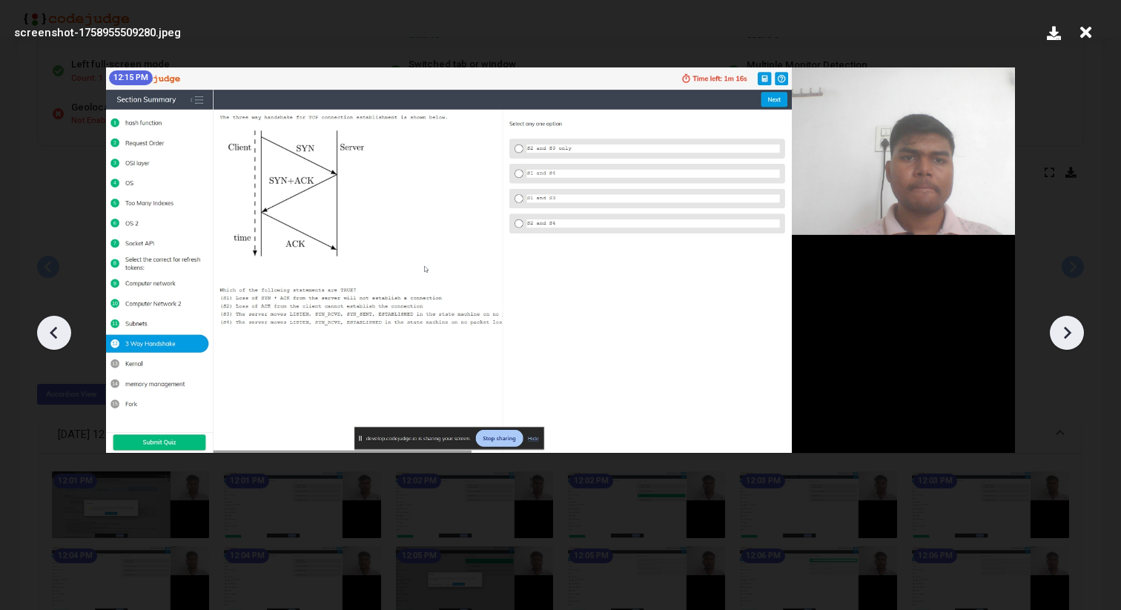
click at [1069, 331] on icon at bounding box center [1067, 332] width 7 height 13
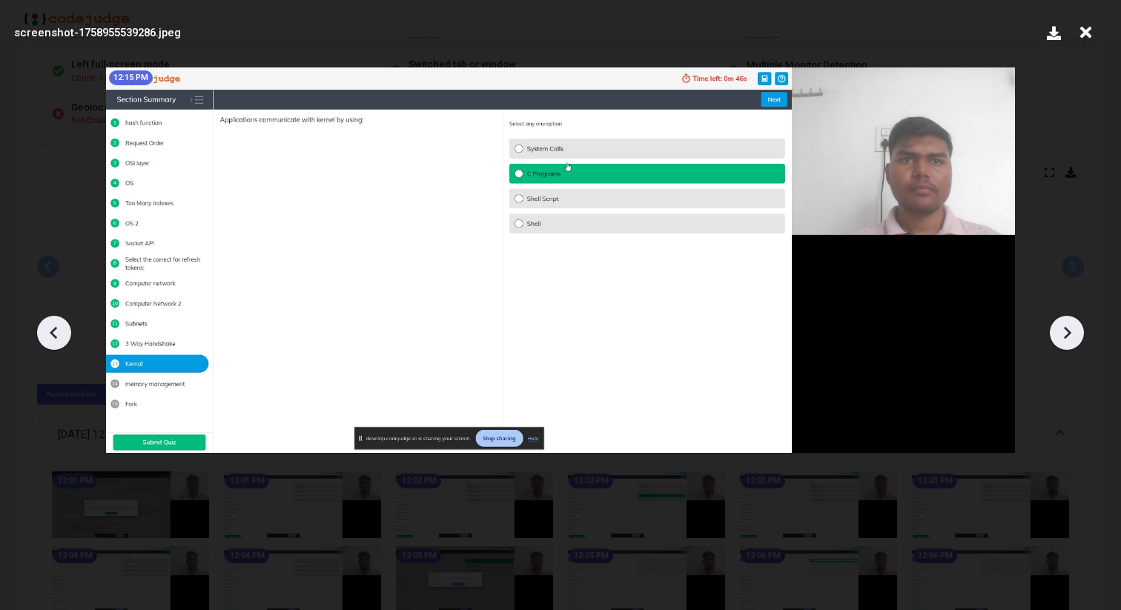
click at [1069, 331] on icon at bounding box center [1067, 332] width 7 height 13
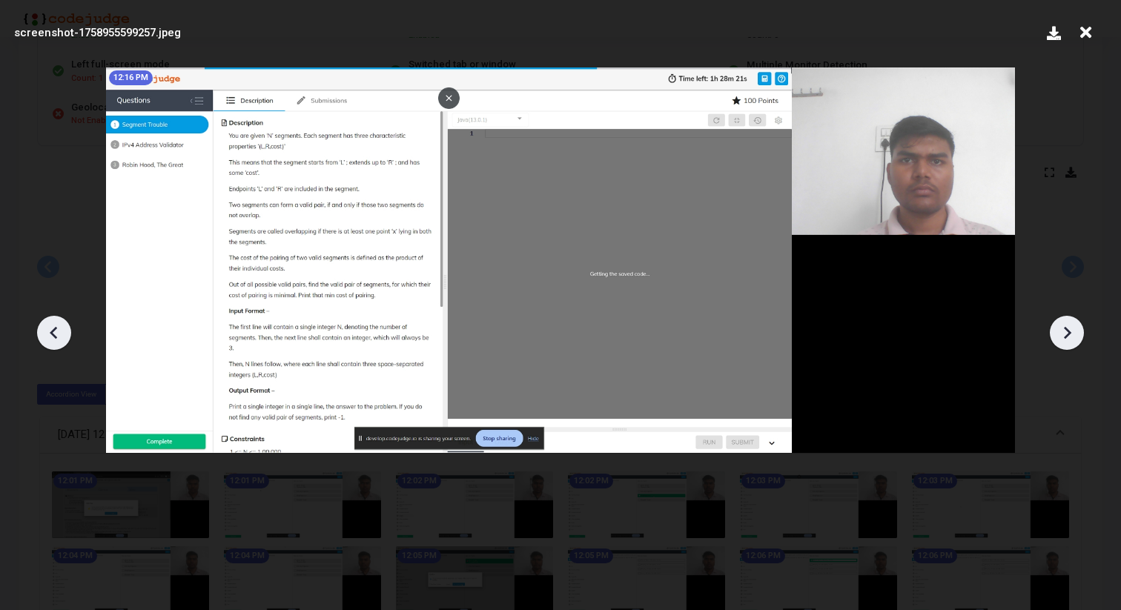
click at [1069, 331] on icon at bounding box center [1067, 332] width 7 height 13
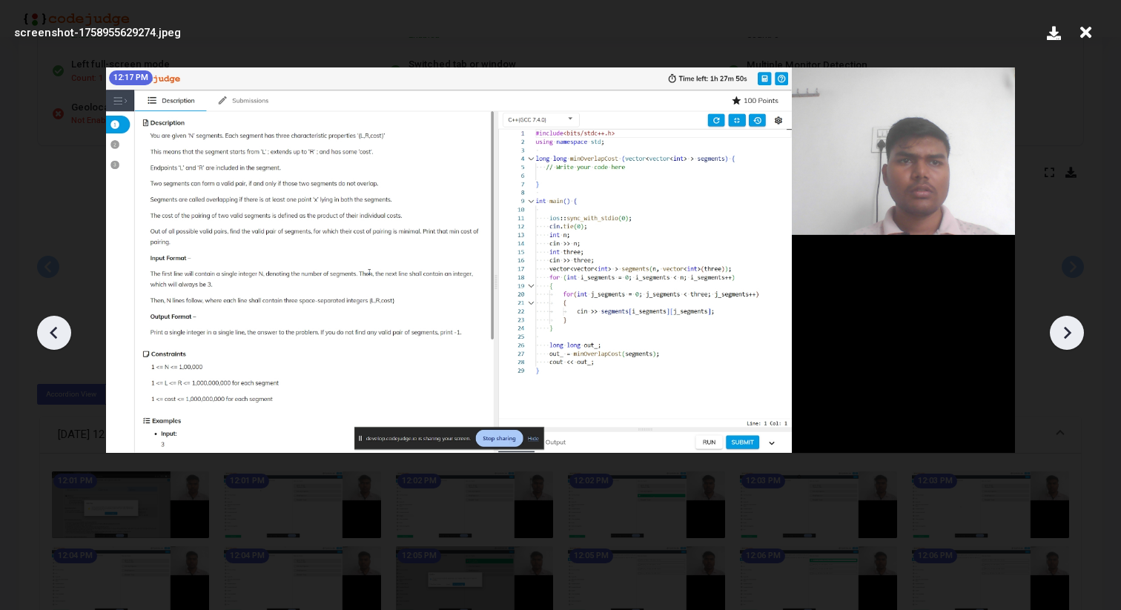
click at [65, 325] on div at bounding box center [54, 333] width 34 height 34
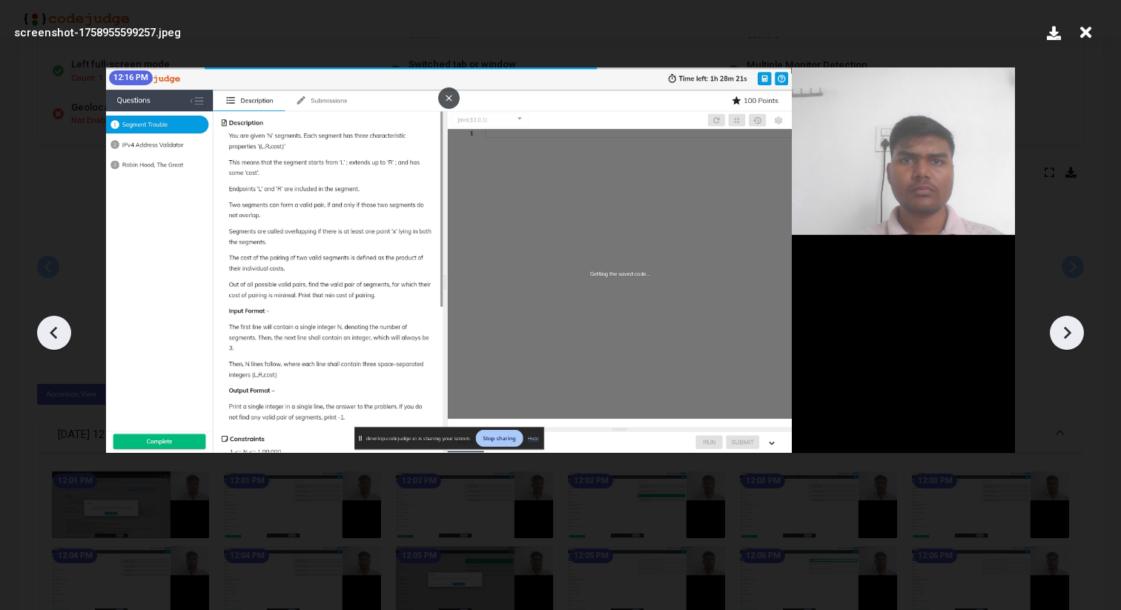
click at [1062, 329] on icon at bounding box center [1067, 333] width 22 height 22
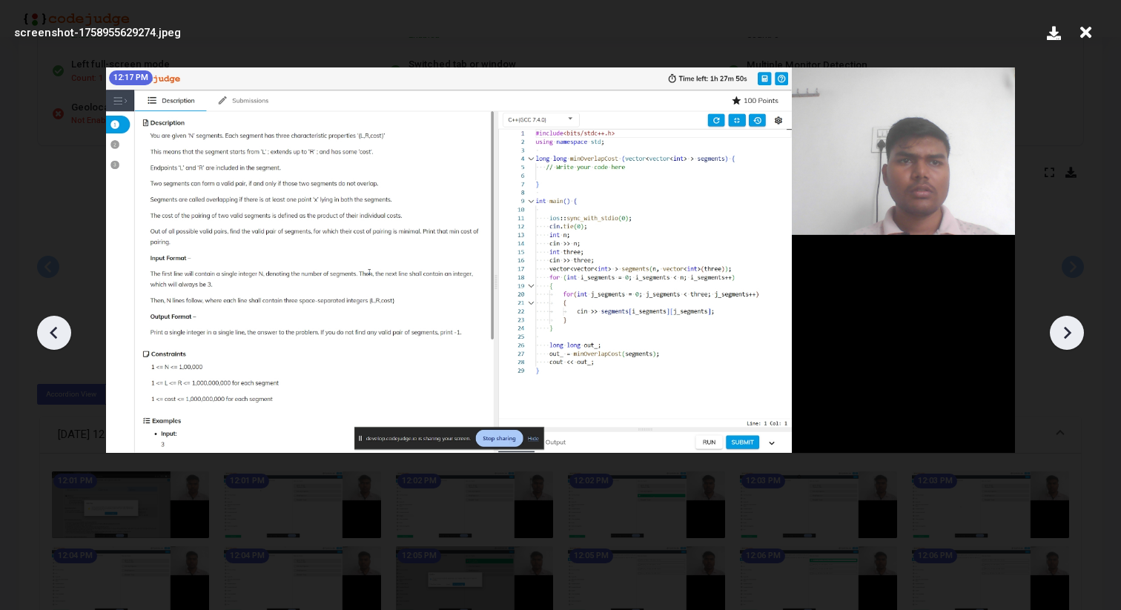
click at [1062, 329] on icon at bounding box center [1067, 333] width 22 height 22
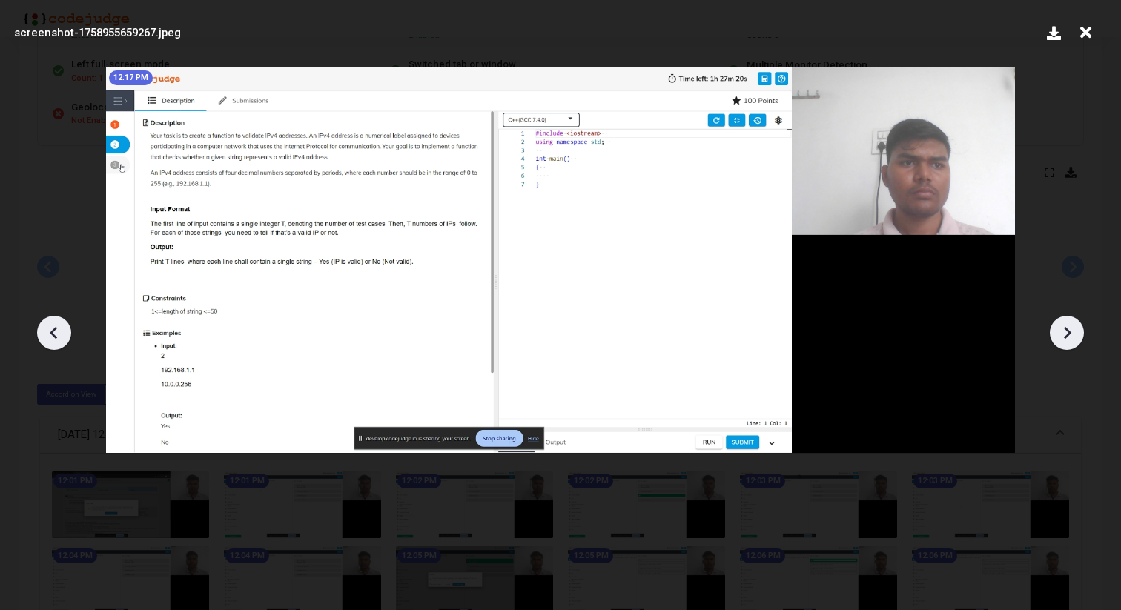
click at [1062, 329] on icon at bounding box center [1067, 333] width 22 height 22
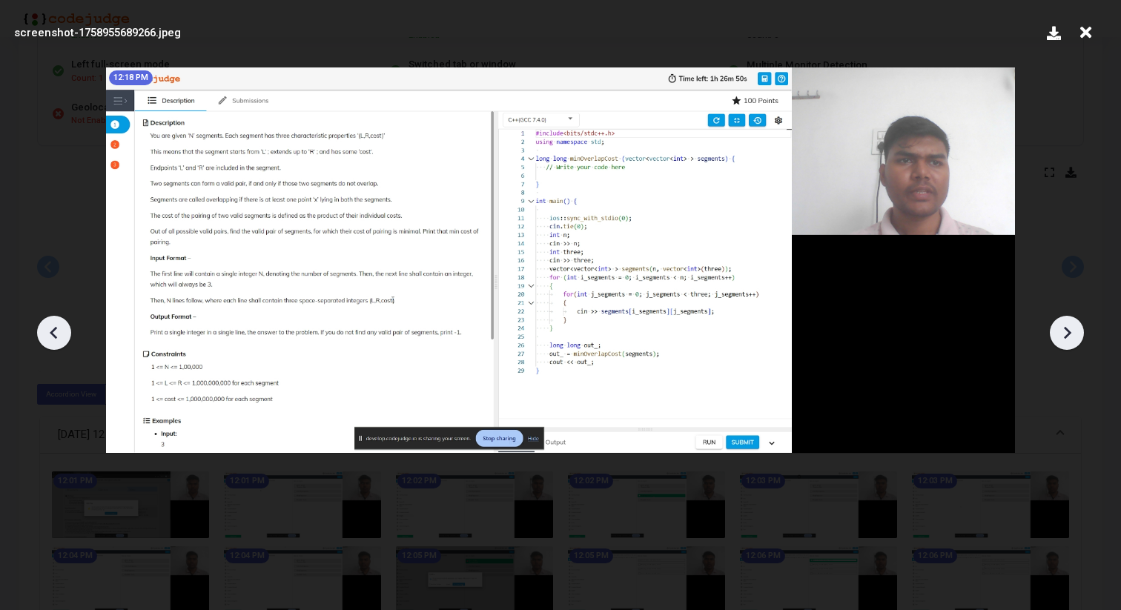
click at [1062, 328] on icon at bounding box center [1067, 333] width 22 height 22
click at [53, 331] on icon at bounding box center [53, 332] width 7 height 13
click at [1067, 327] on icon at bounding box center [1067, 333] width 22 height 22
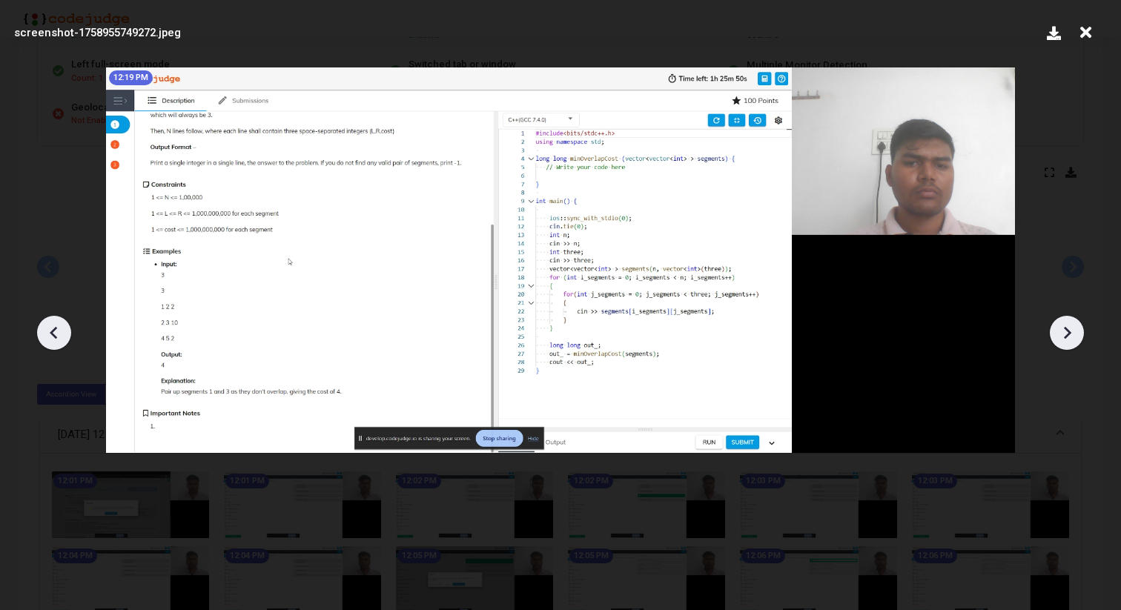
click at [1067, 327] on icon at bounding box center [1067, 333] width 22 height 22
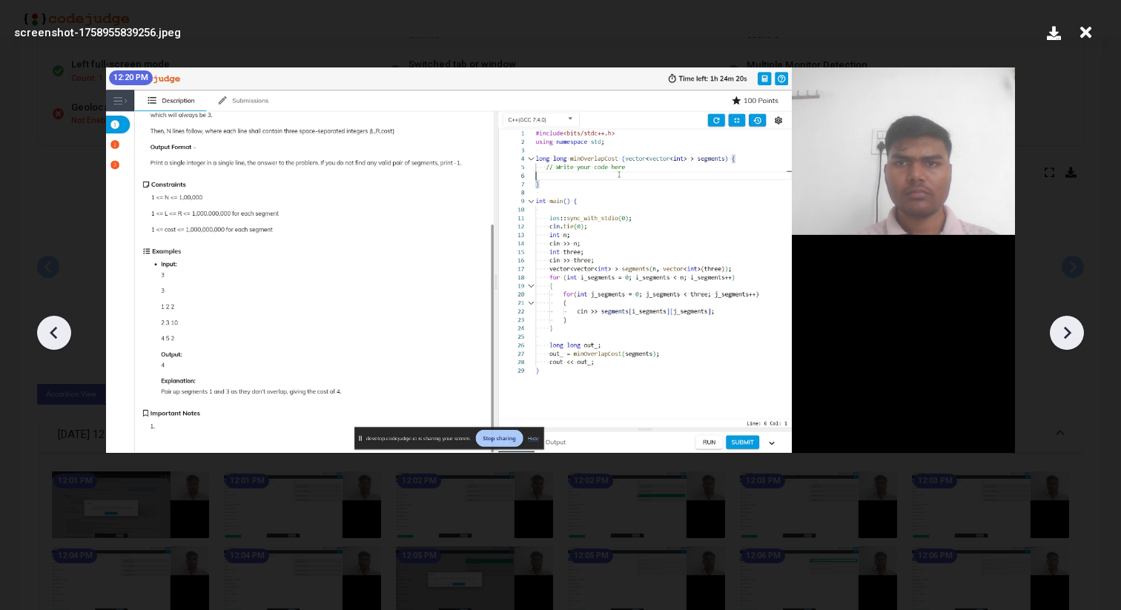
click at [1067, 327] on icon at bounding box center [1067, 333] width 22 height 22
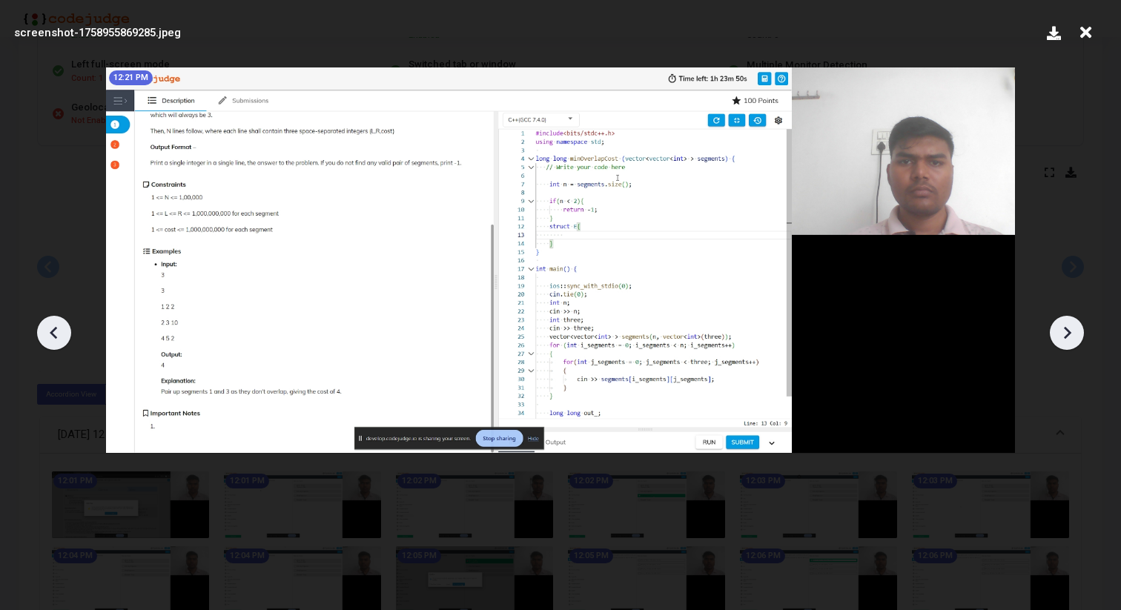
click at [1067, 327] on icon at bounding box center [1067, 333] width 22 height 22
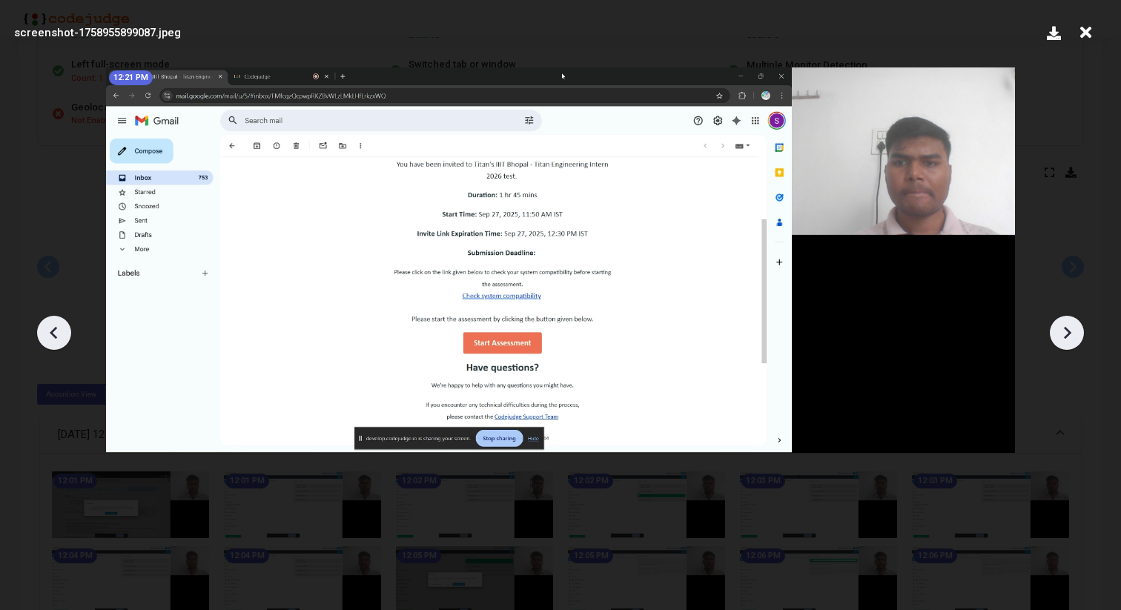
click at [1067, 327] on icon at bounding box center [1067, 333] width 22 height 22
click at [1065, 326] on icon at bounding box center [1067, 333] width 22 height 22
click at [1065, 327] on icon at bounding box center [1067, 332] width 7 height 13
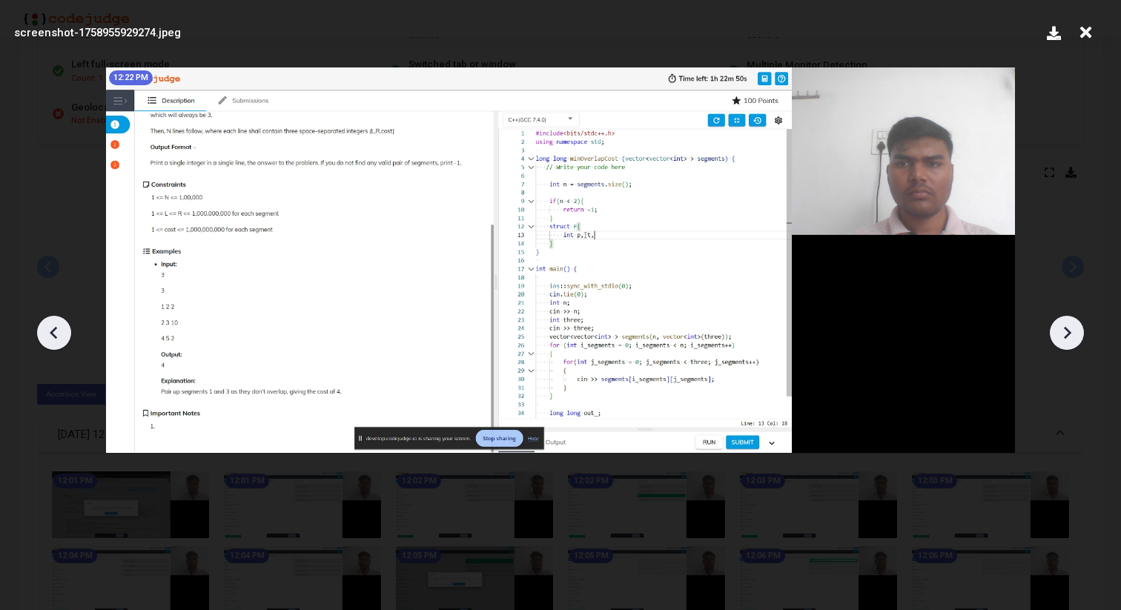
click at [1065, 327] on icon at bounding box center [1067, 332] width 7 height 13
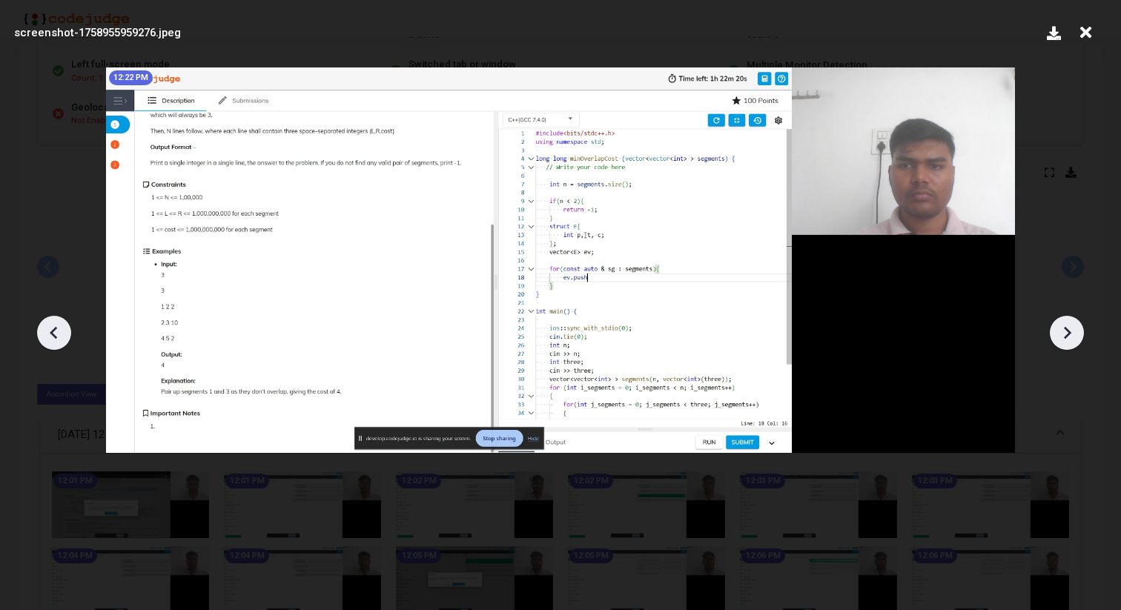
click at [1065, 327] on icon at bounding box center [1067, 332] width 7 height 13
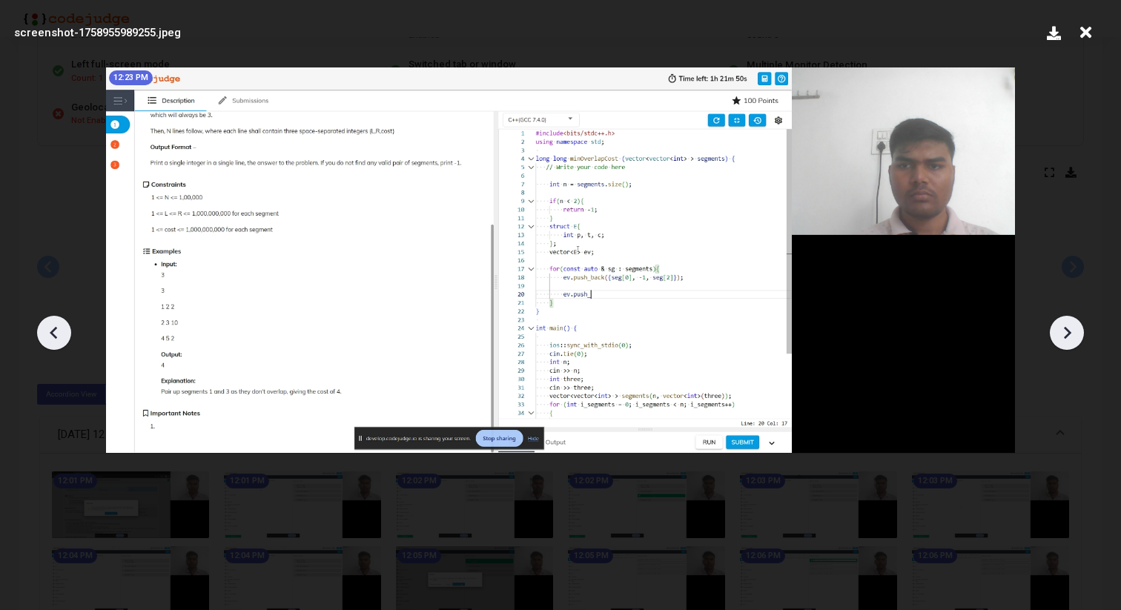
click at [1065, 327] on icon at bounding box center [1067, 332] width 7 height 13
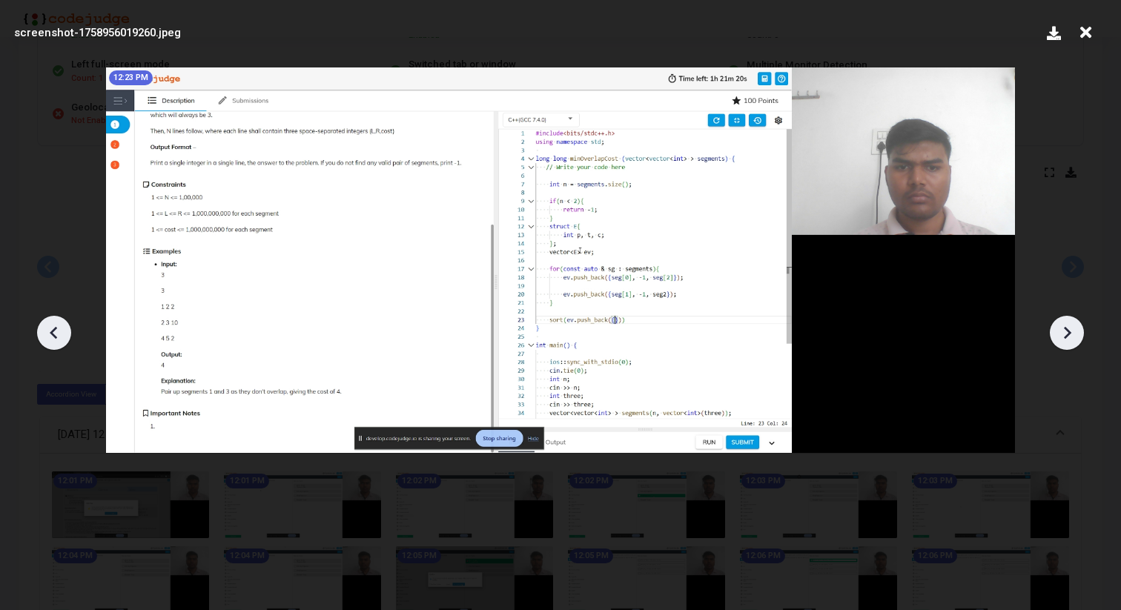
click at [1065, 327] on icon at bounding box center [1067, 332] width 7 height 13
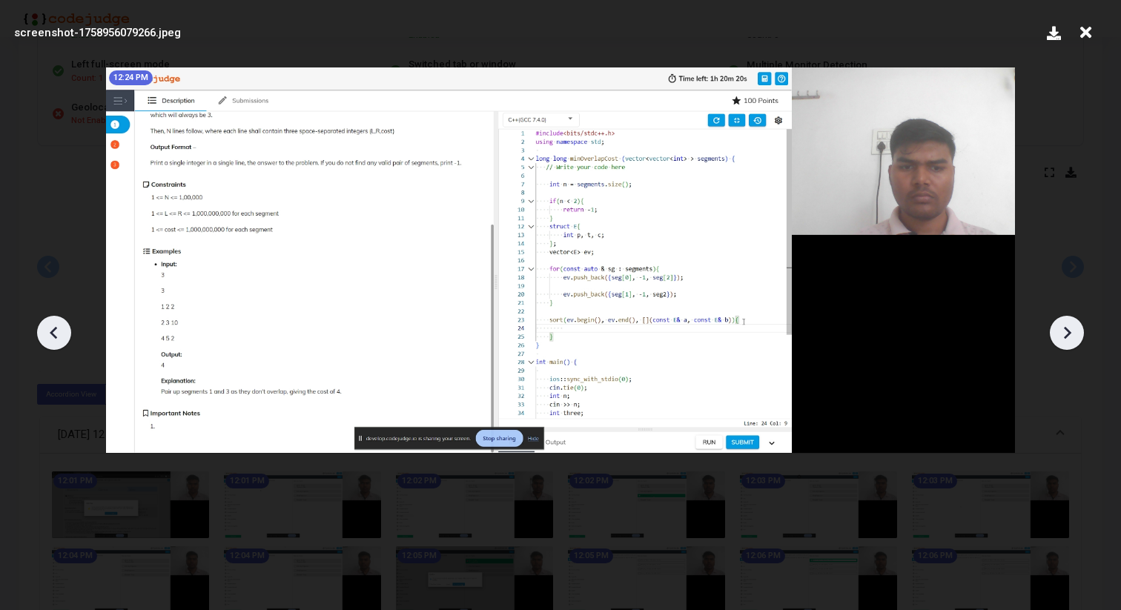
click at [1066, 333] on icon at bounding box center [1067, 333] width 22 height 22
click at [1065, 331] on icon at bounding box center [1067, 333] width 22 height 22
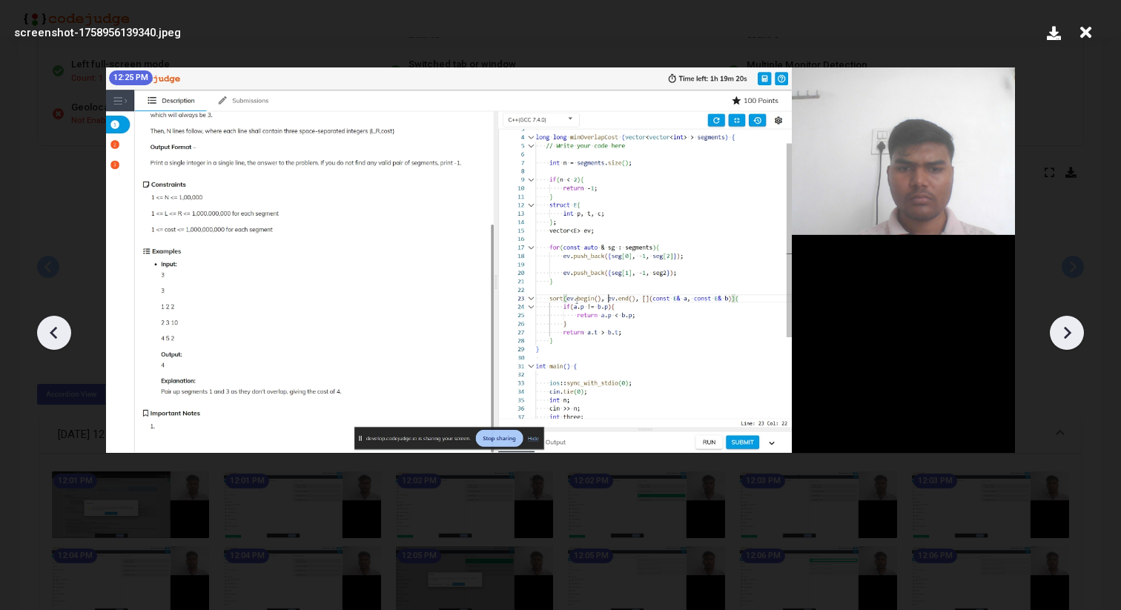
click at [1065, 331] on icon at bounding box center [1067, 333] width 22 height 22
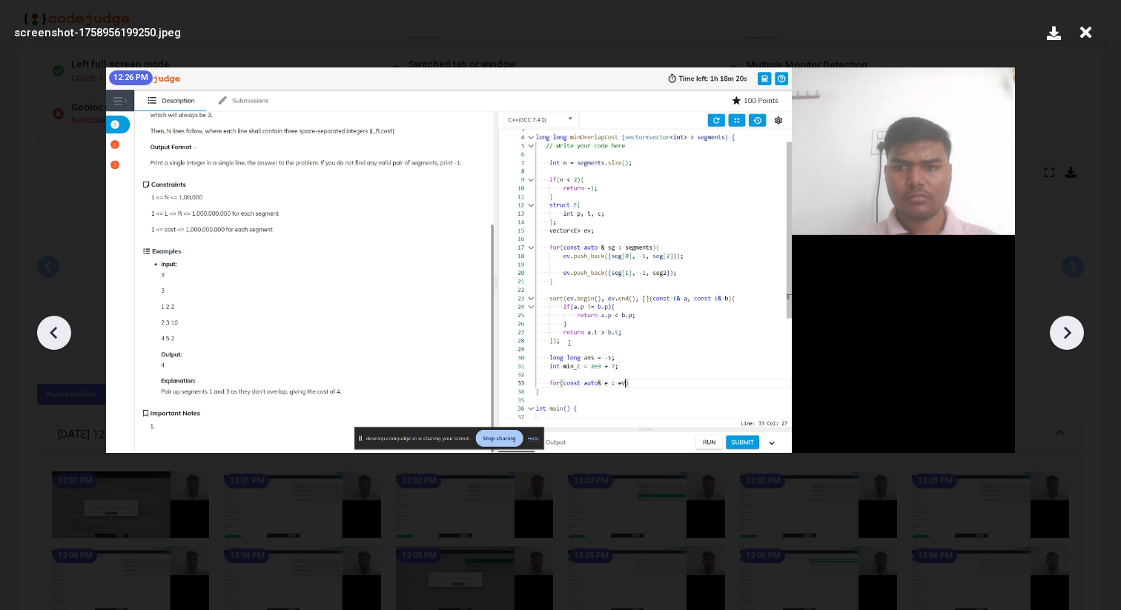
click at [1065, 331] on icon at bounding box center [1067, 333] width 22 height 22
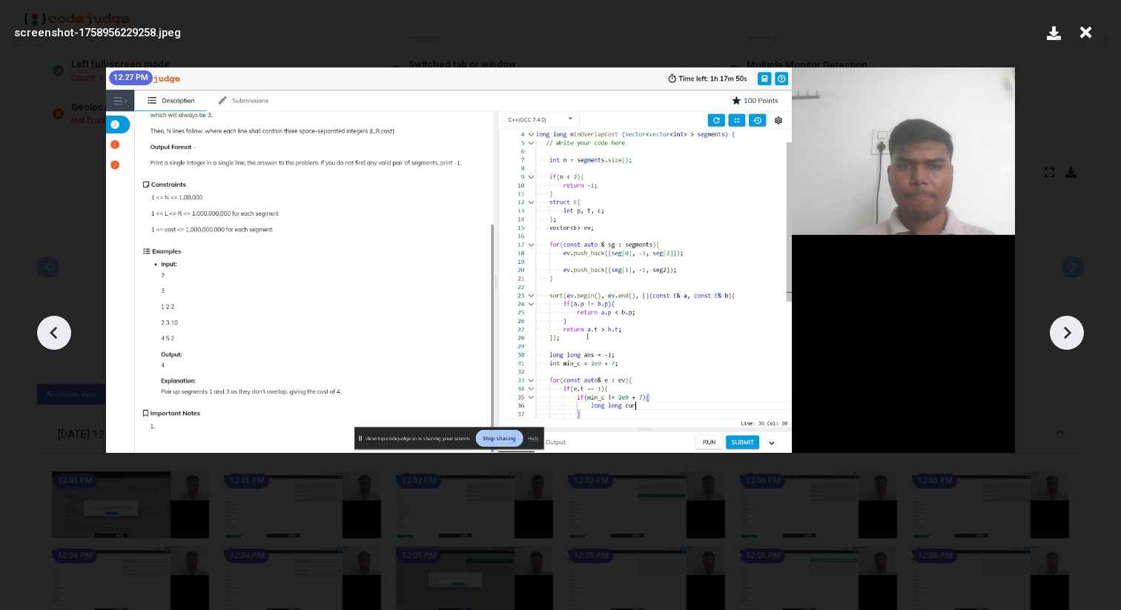
click at [1065, 331] on icon at bounding box center [1067, 333] width 22 height 22
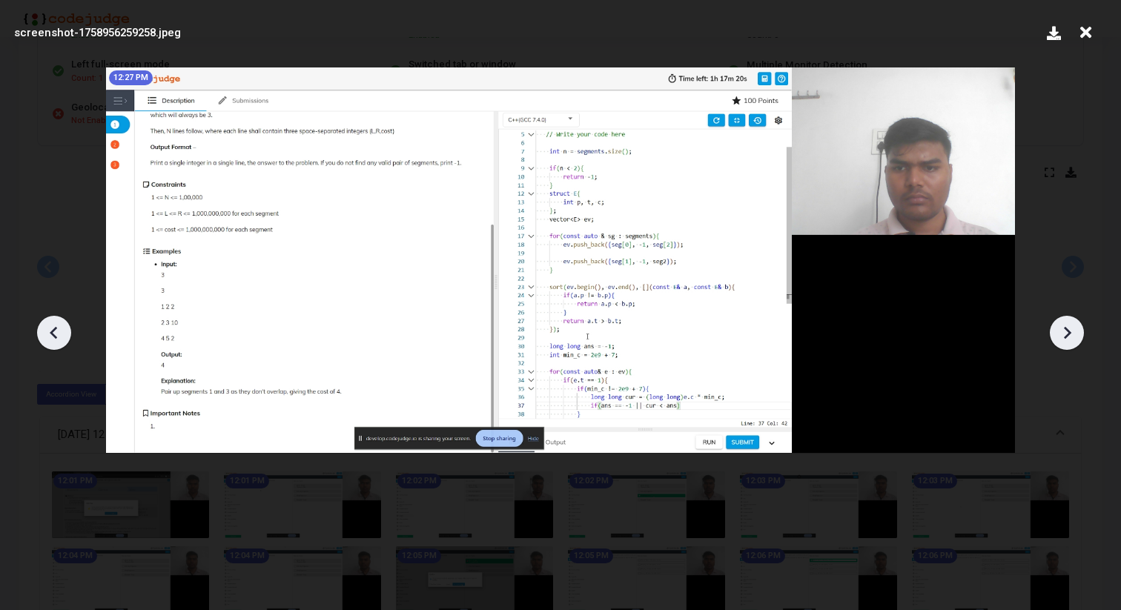
click at [1065, 331] on icon at bounding box center [1067, 333] width 22 height 22
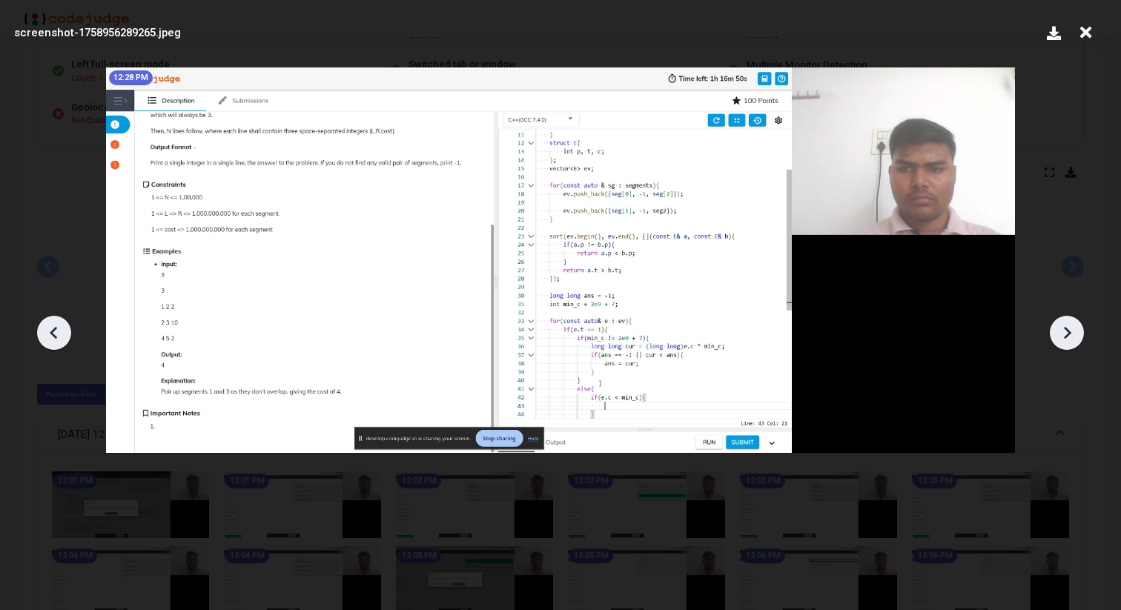
click at [1065, 331] on icon at bounding box center [1067, 333] width 22 height 22
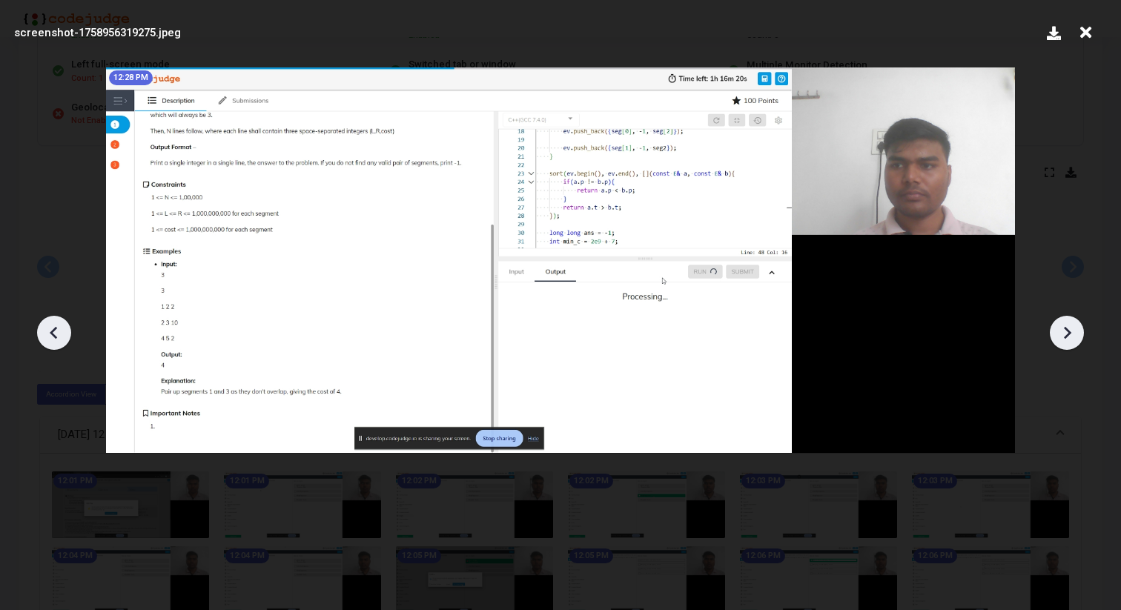
click at [1065, 331] on icon at bounding box center [1067, 333] width 22 height 22
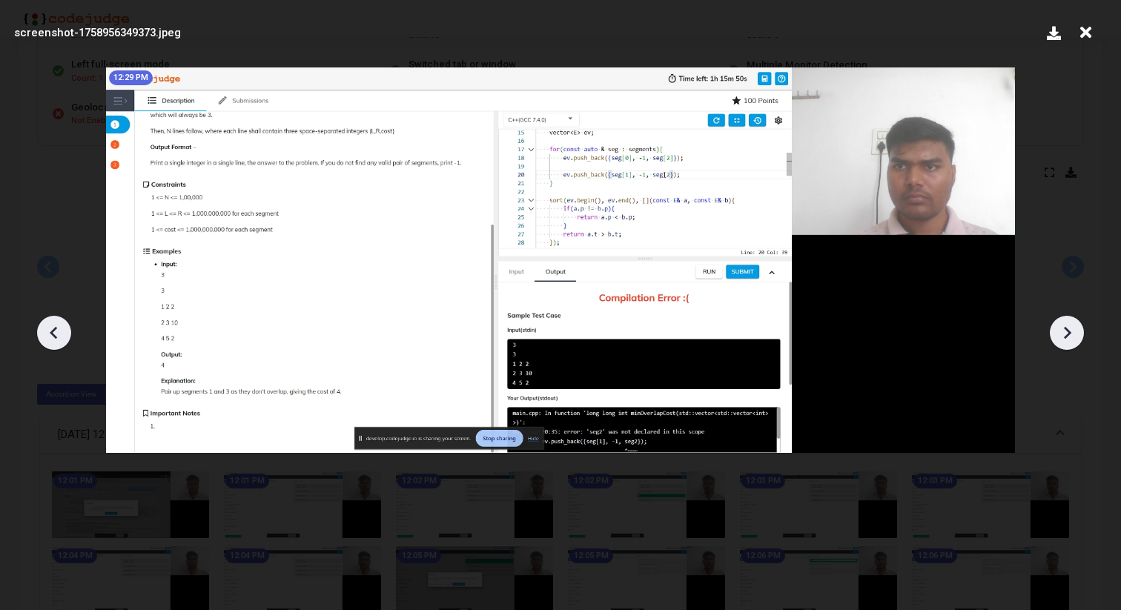
click at [1065, 331] on icon at bounding box center [1067, 333] width 22 height 22
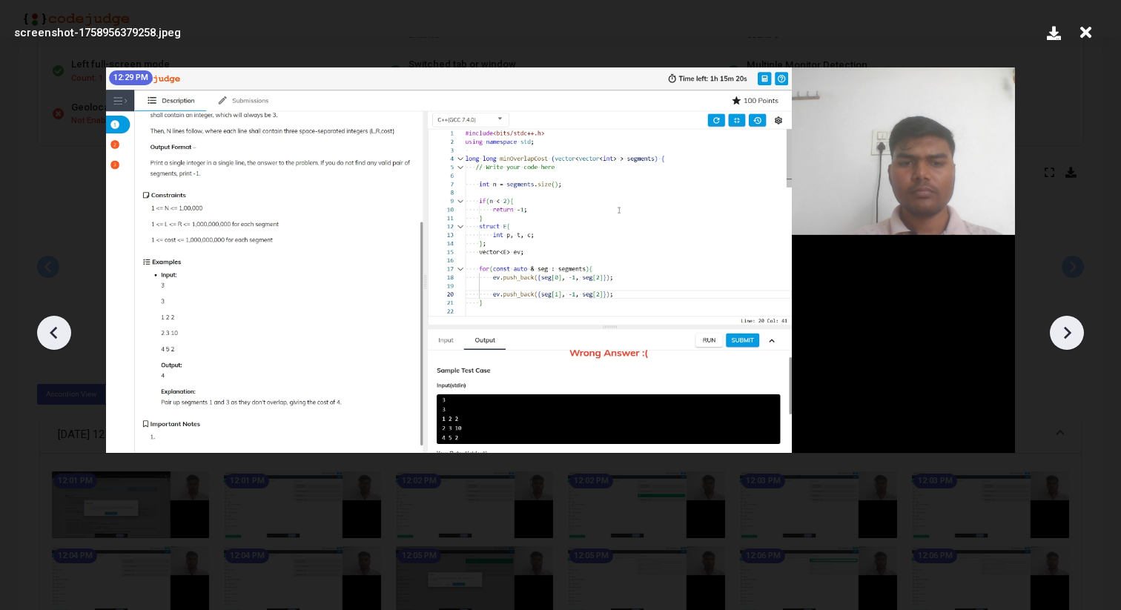
click at [1065, 331] on icon at bounding box center [1067, 333] width 22 height 22
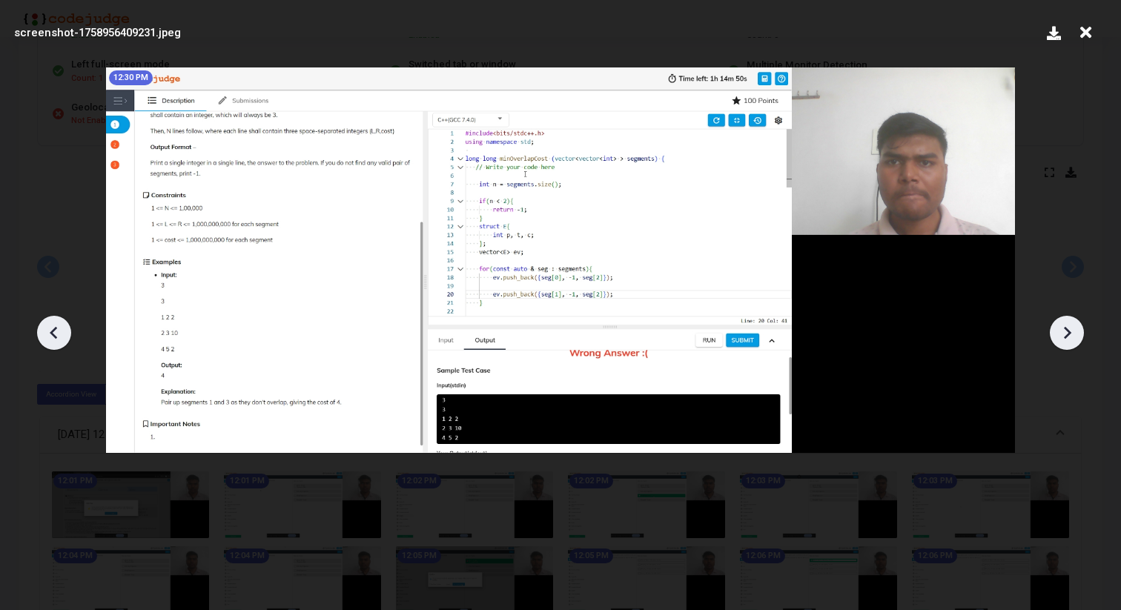
click at [1065, 331] on icon at bounding box center [1067, 333] width 22 height 22
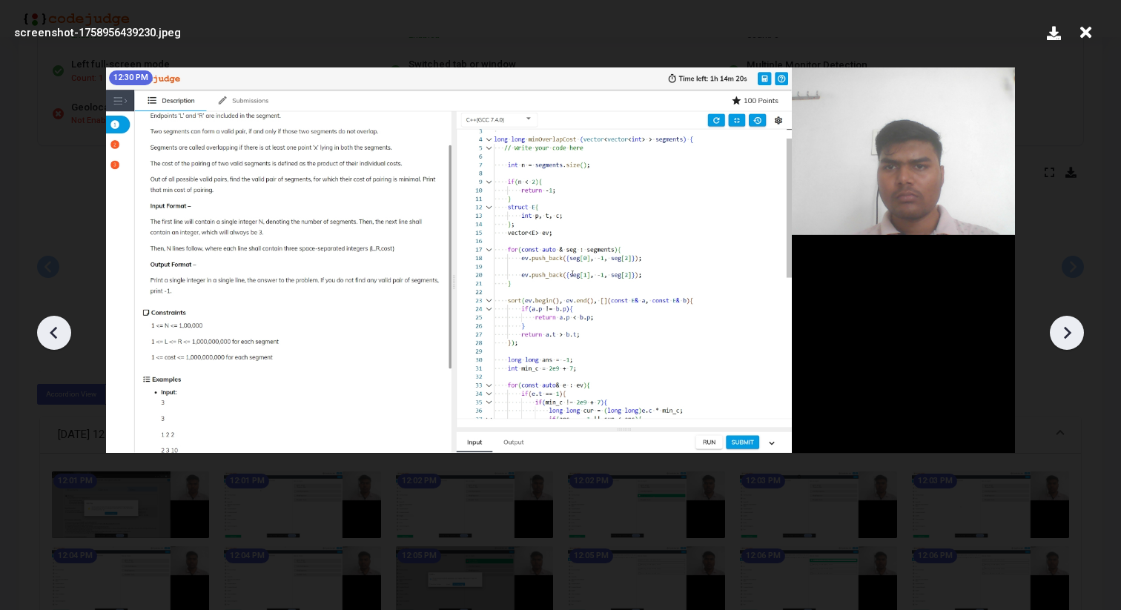
click at [1065, 331] on icon at bounding box center [1067, 333] width 22 height 22
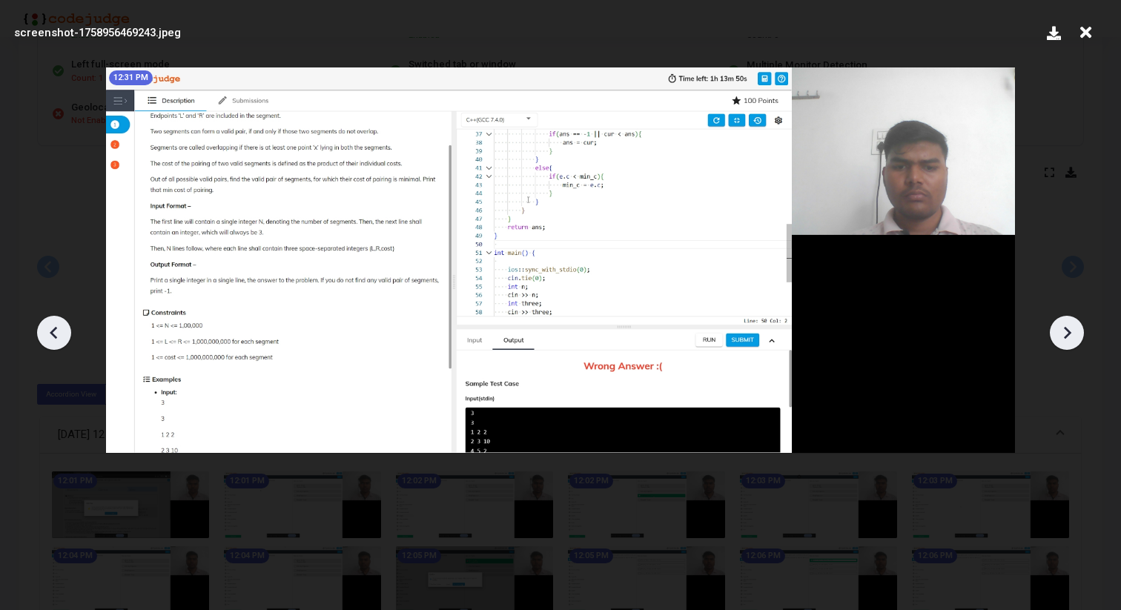
click at [1065, 331] on icon at bounding box center [1067, 333] width 22 height 22
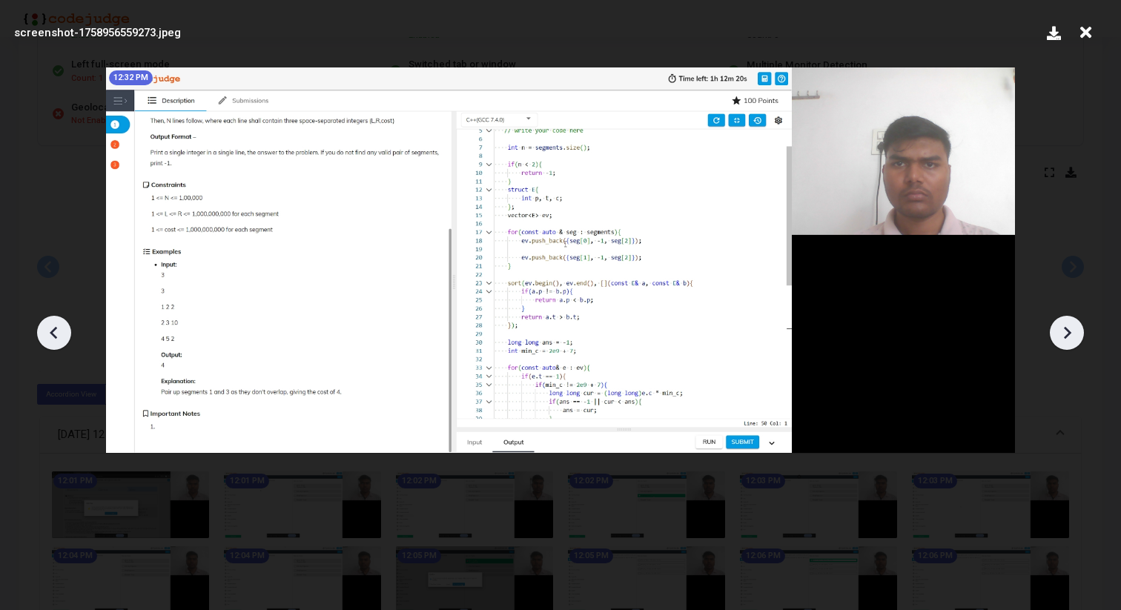
click at [1065, 331] on icon at bounding box center [1067, 333] width 22 height 22
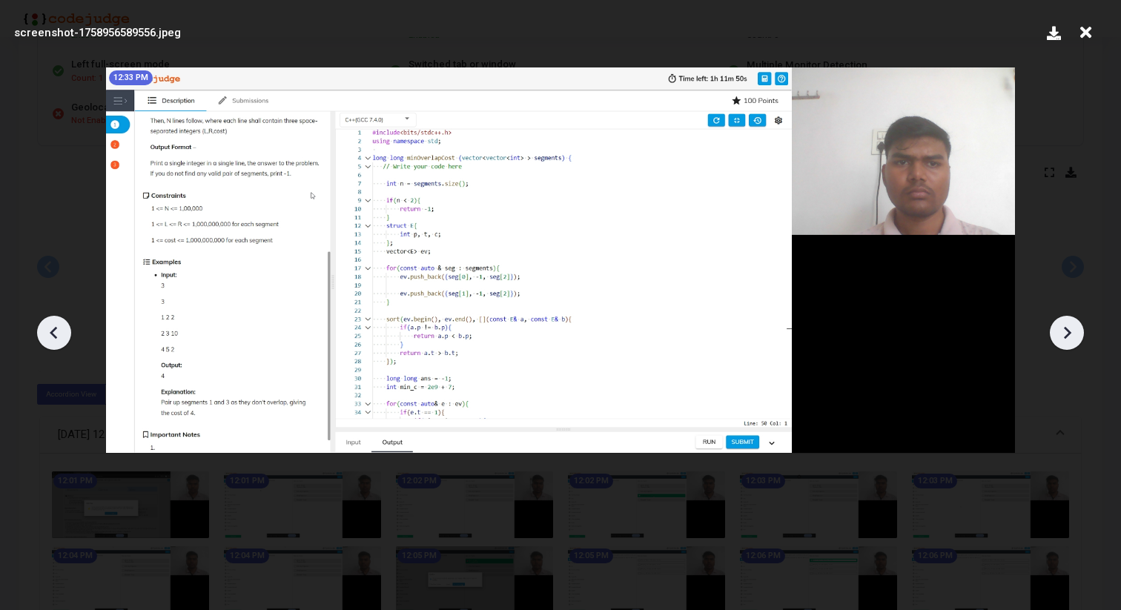
click at [1065, 331] on icon at bounding box center [1067, 333] width 22 height 22
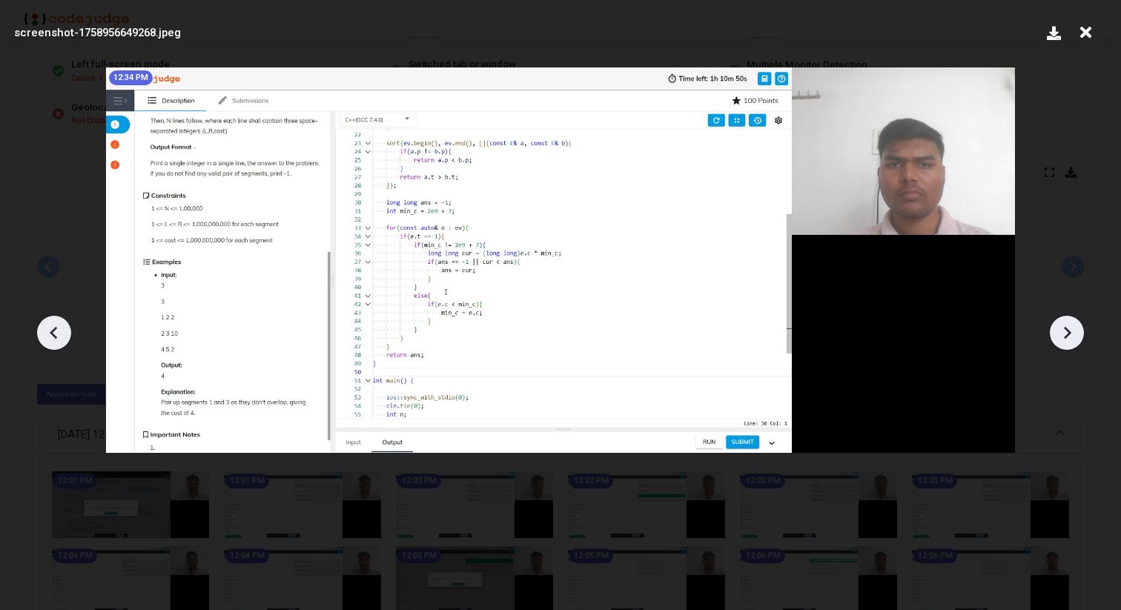
click at [1065, 331] on icon at bounding box center [1067, 333] width 22 height 22
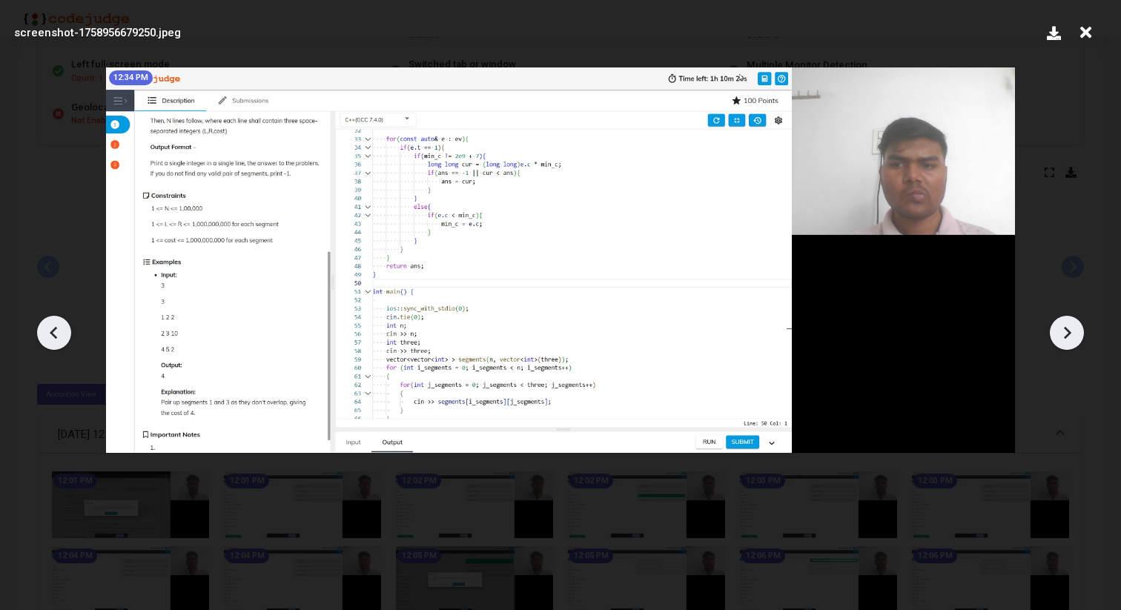
click at [1065, 331] on icon at bounding box center [1067, 333] width 22 height 22
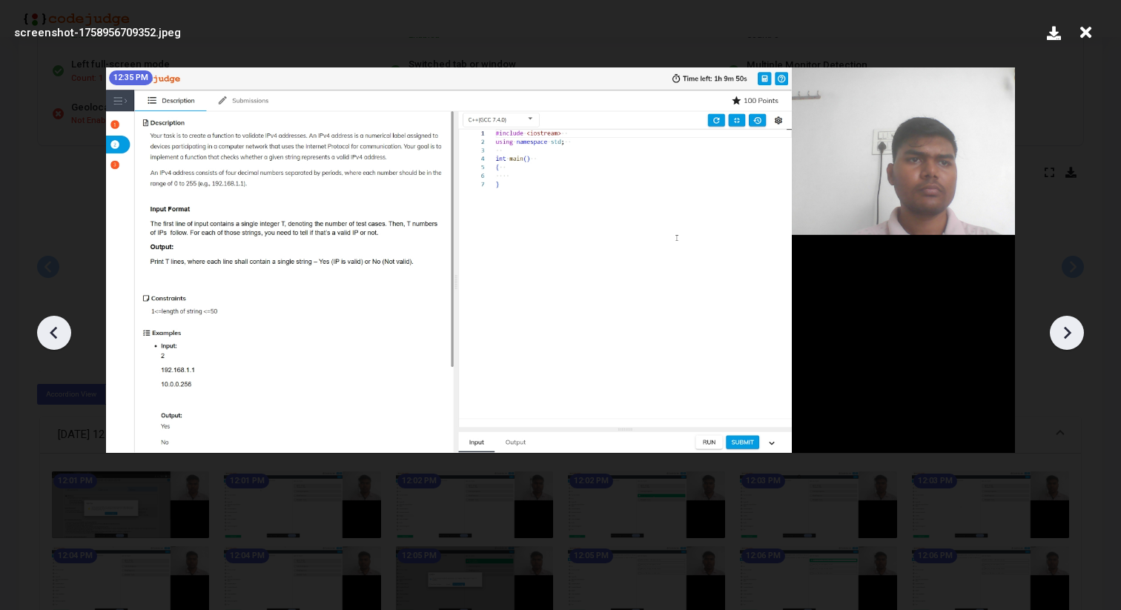
click at [1067, 334] on icon at bounding box center [1067, 332] width 7 height 13
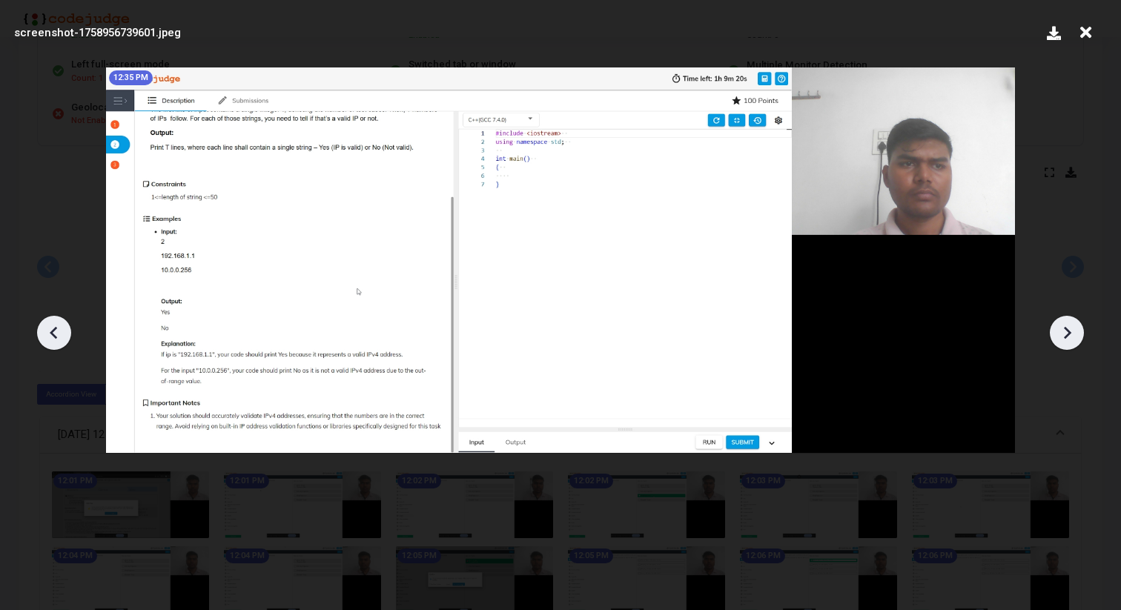
click at [1067, 334] on icon at bounding box center [1067, 332] width 7 height 13
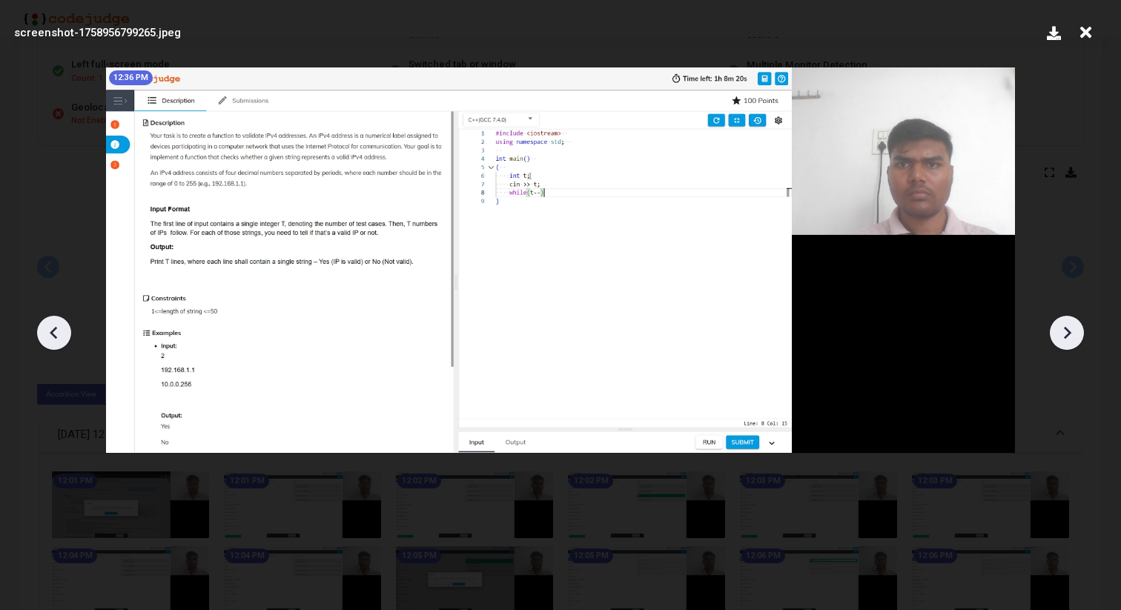
click at [1067, 334] on icon at bounding box center [1067, 332] width 7 height 13
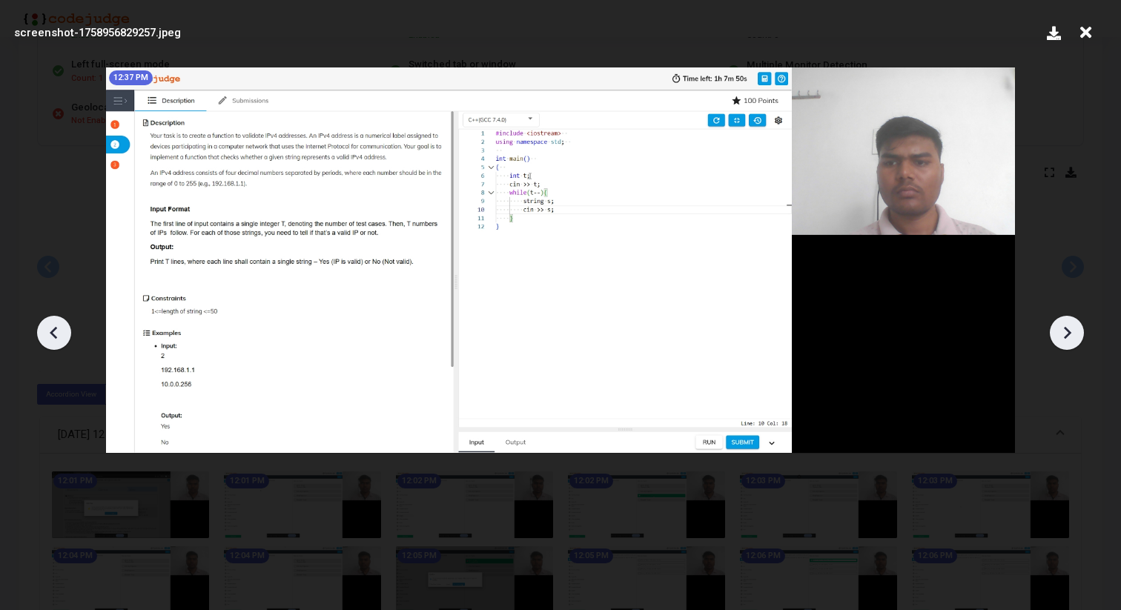
click at [1067, 334] on icon at bounding box center [1067, 332] width 7 height 13
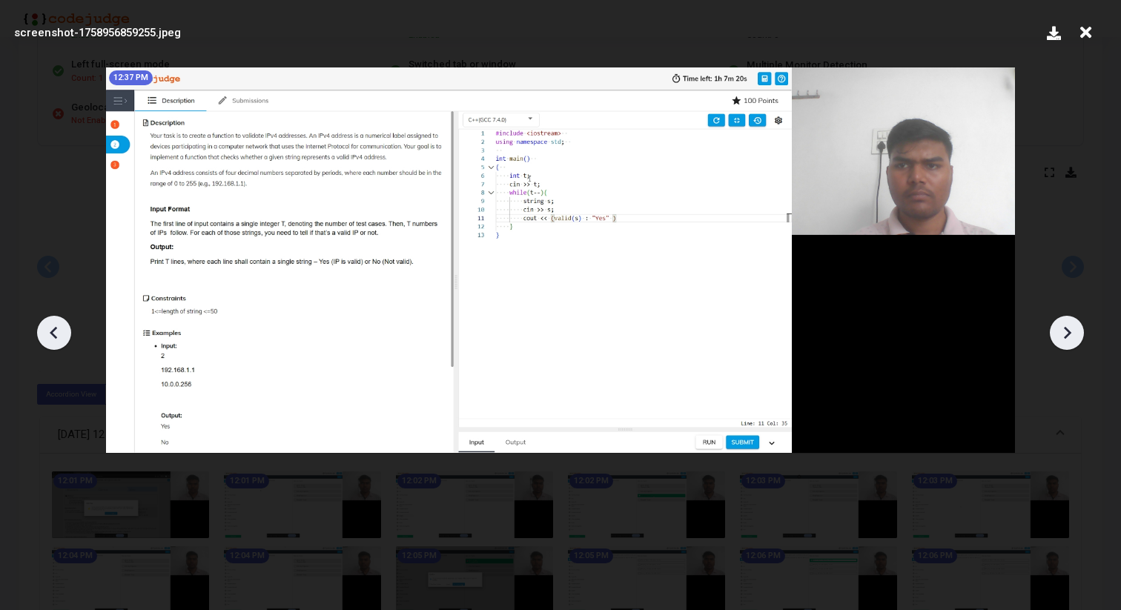
click at [1067, 334] on icon at bounding box center [1067, 332] width 7 height 13
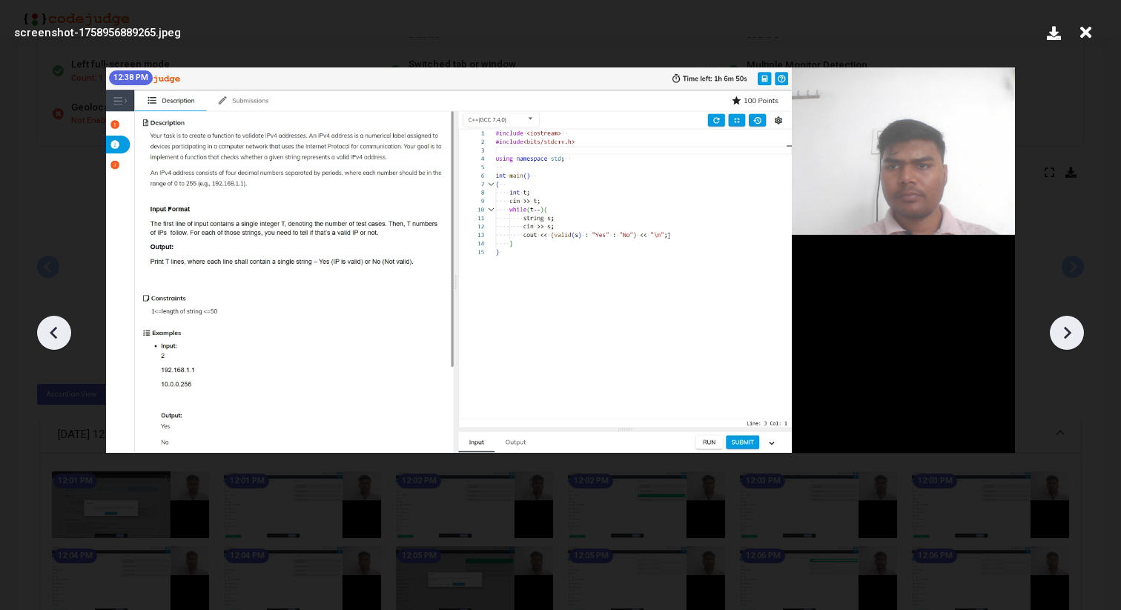
click at [1067, 334] on icon at bounding box center [1067, 332] width 7 height 13
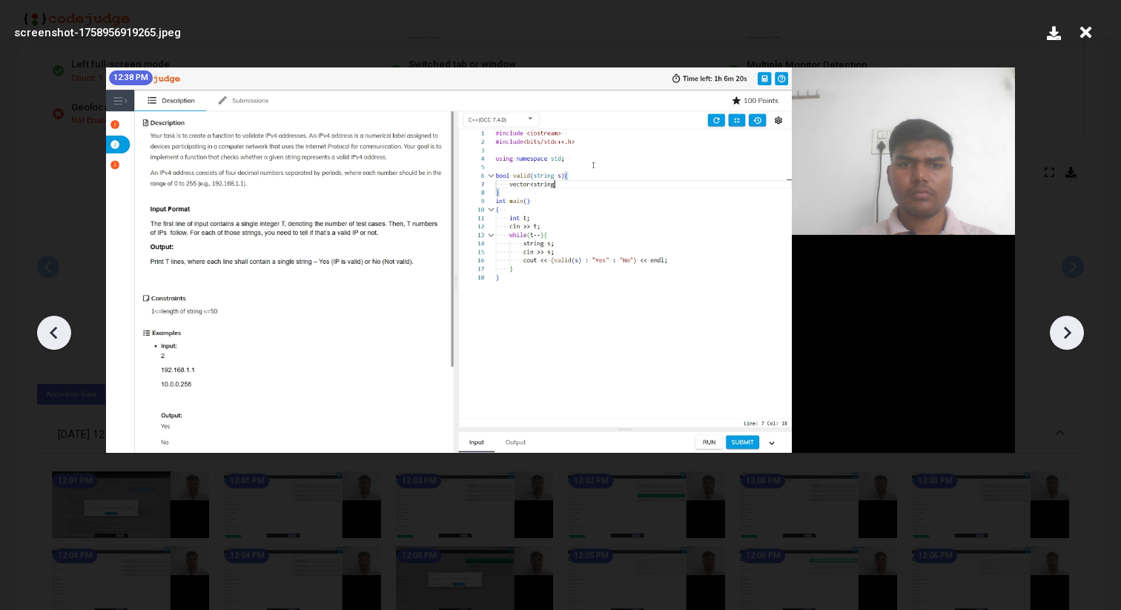
click at [1067, 334] on icon at bounding box center [1067, 332] width 7 height 13
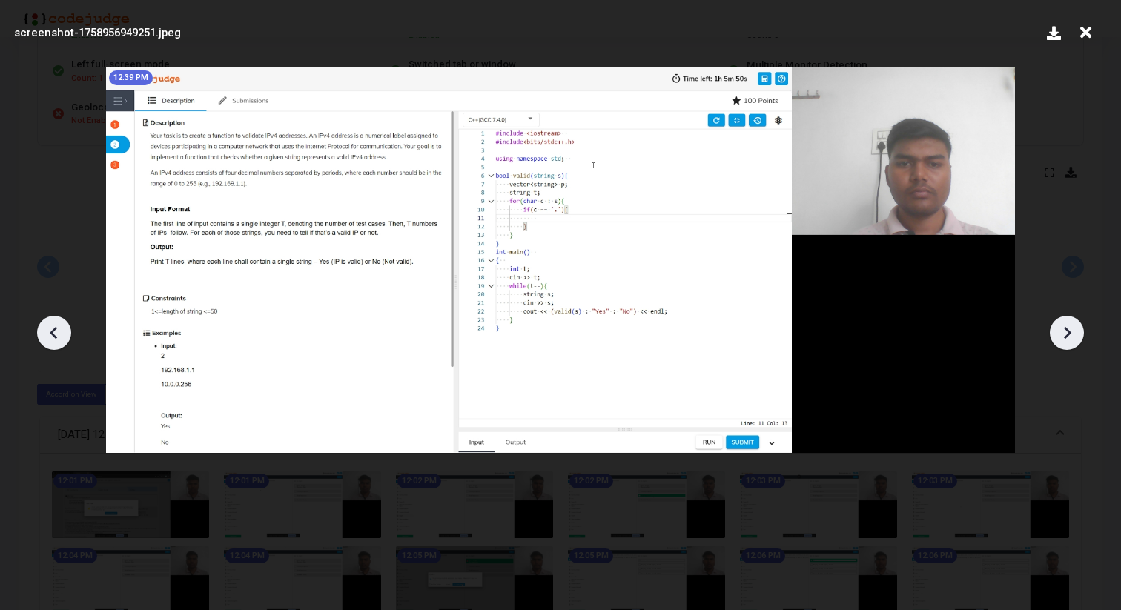
click at [1067, 334] on icon at bounding box center [1067, 332] width 7 height 13
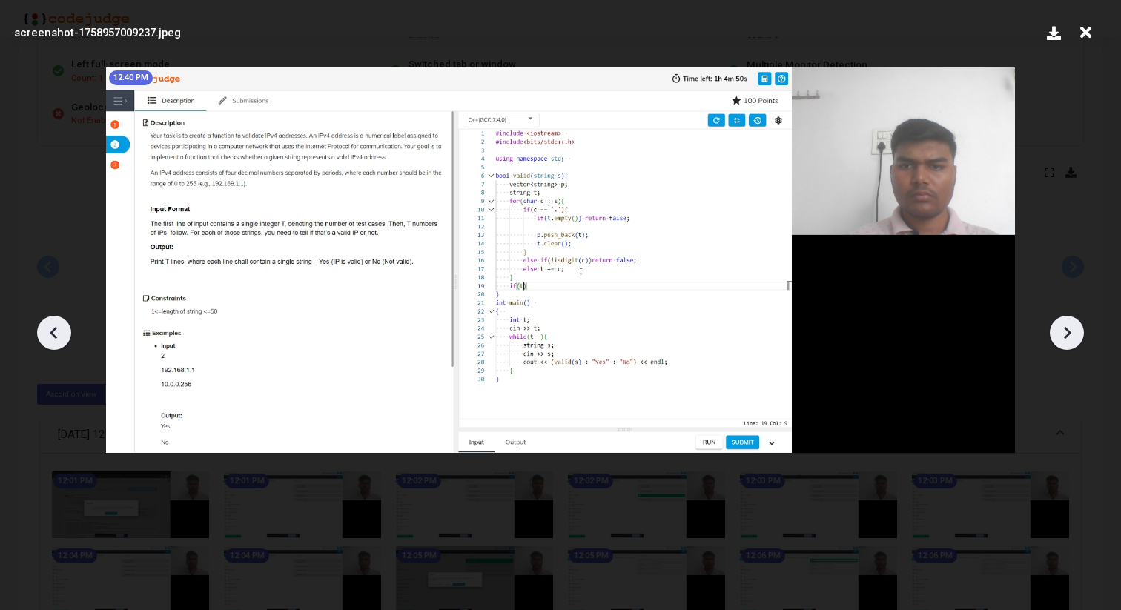
click at [1067, 334] on icon at bounding box center [1067, 332] width 7 height 13
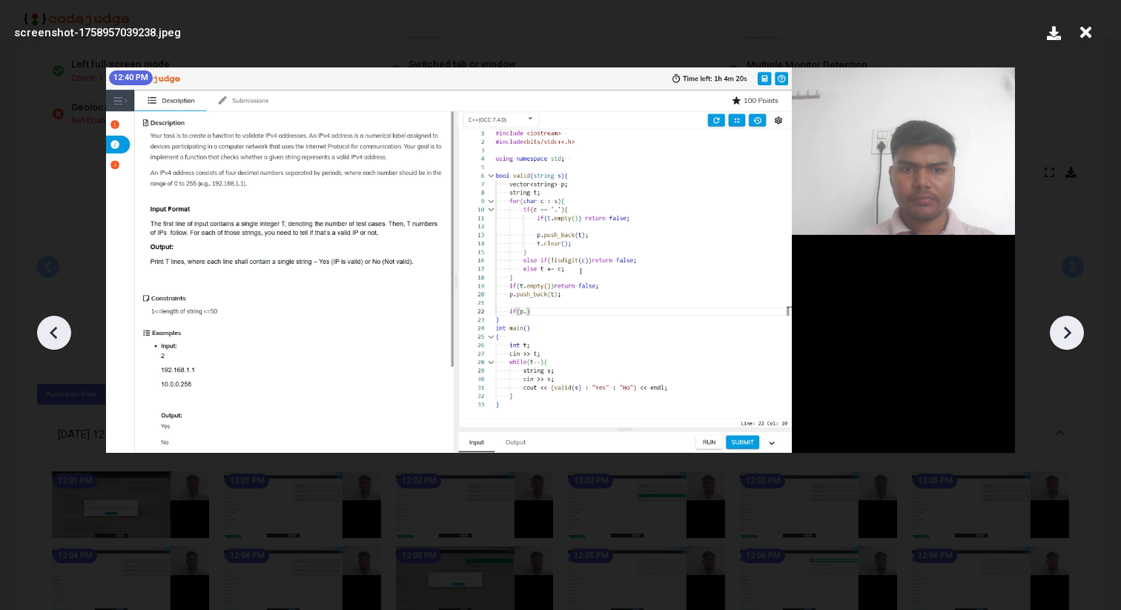
click at [1067, 334] on icon at bounding box center [1067, 332] width 7 height 13
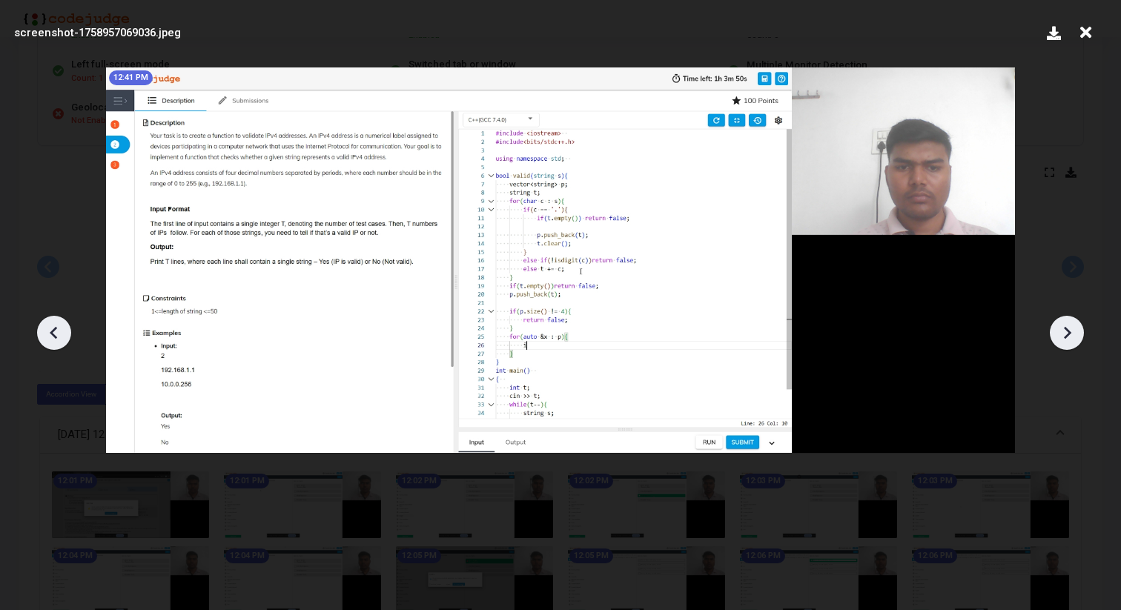
click at [1067, 334] on icon at bounding box center [1067, 332] width 7 height 13
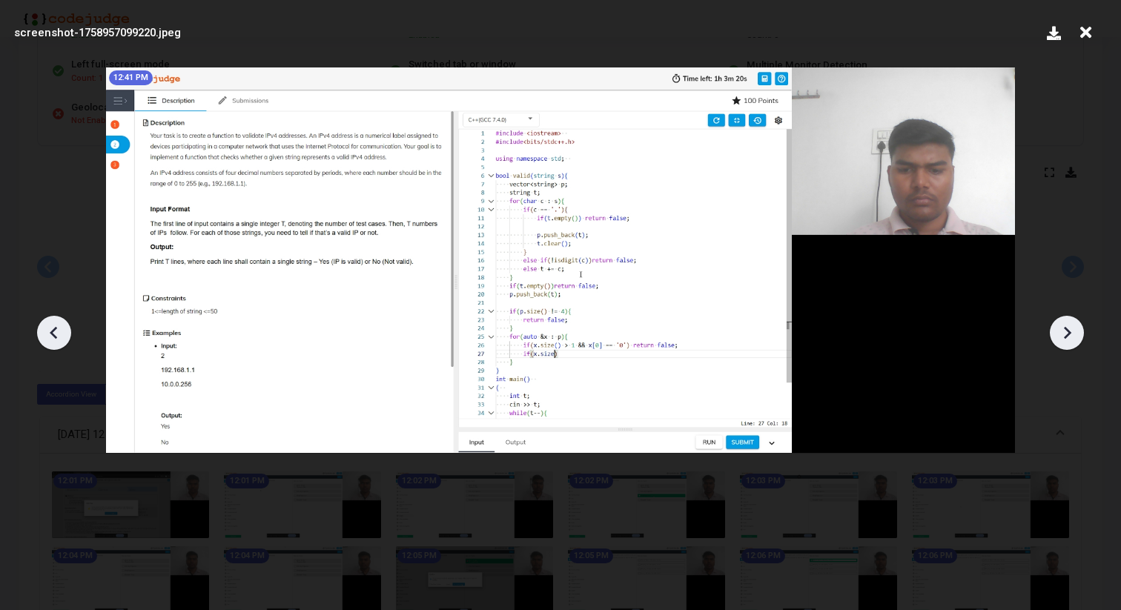
click at [1067, 334] on icon at bounding box center [1067, 332] width 7 height 13
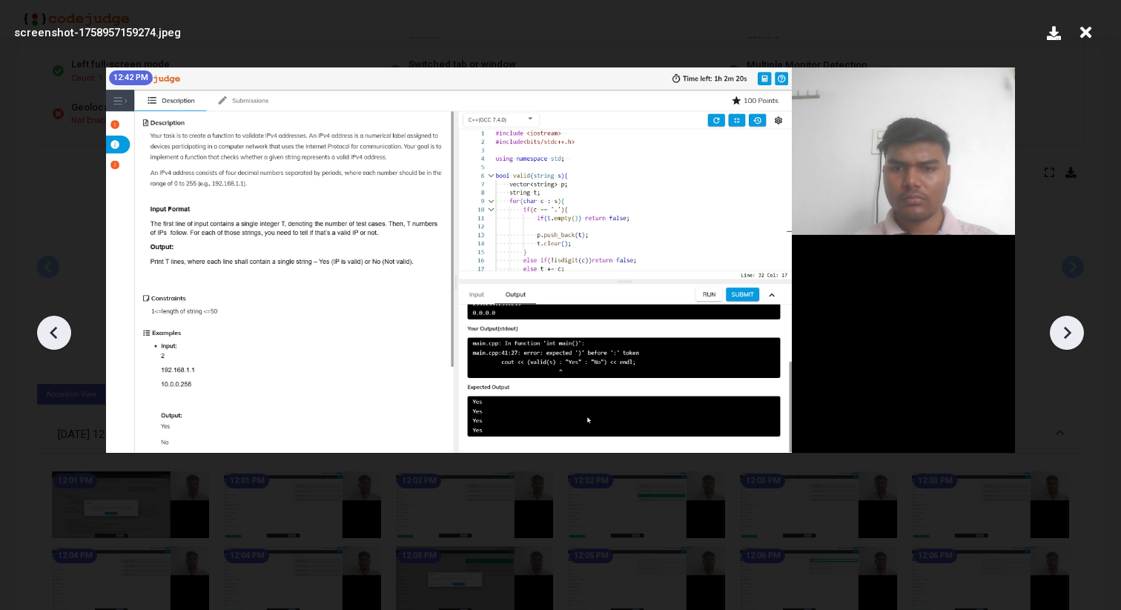
click at [1067, 334] on icon at bounding box center [1067, 332] width 7 height 13
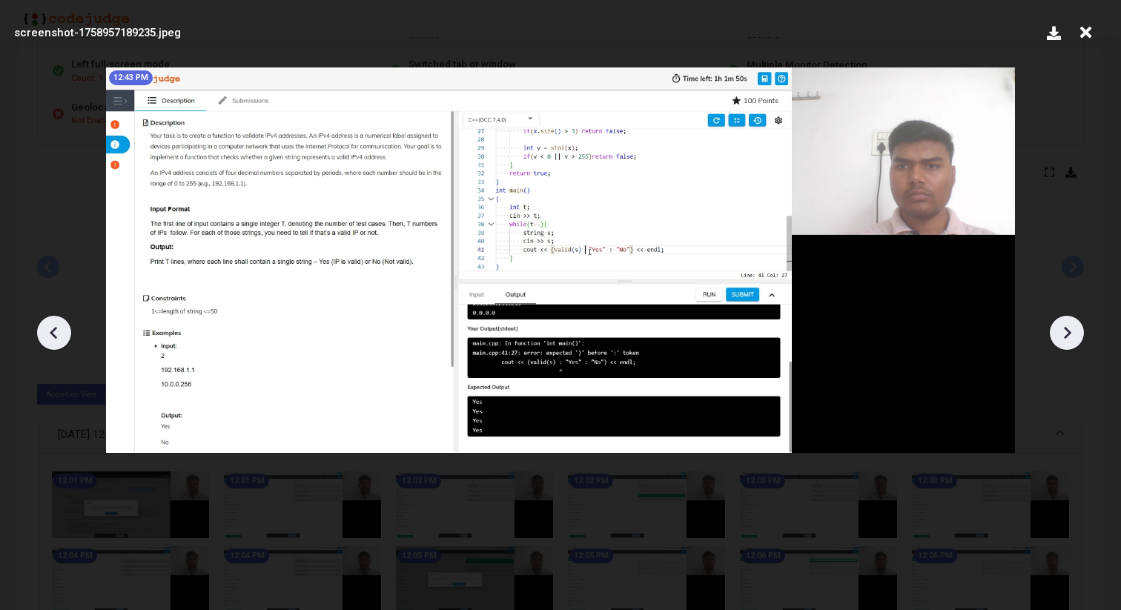
click at [1067, 334] on icon at bounding box center [1067, 332] width 7 height 13
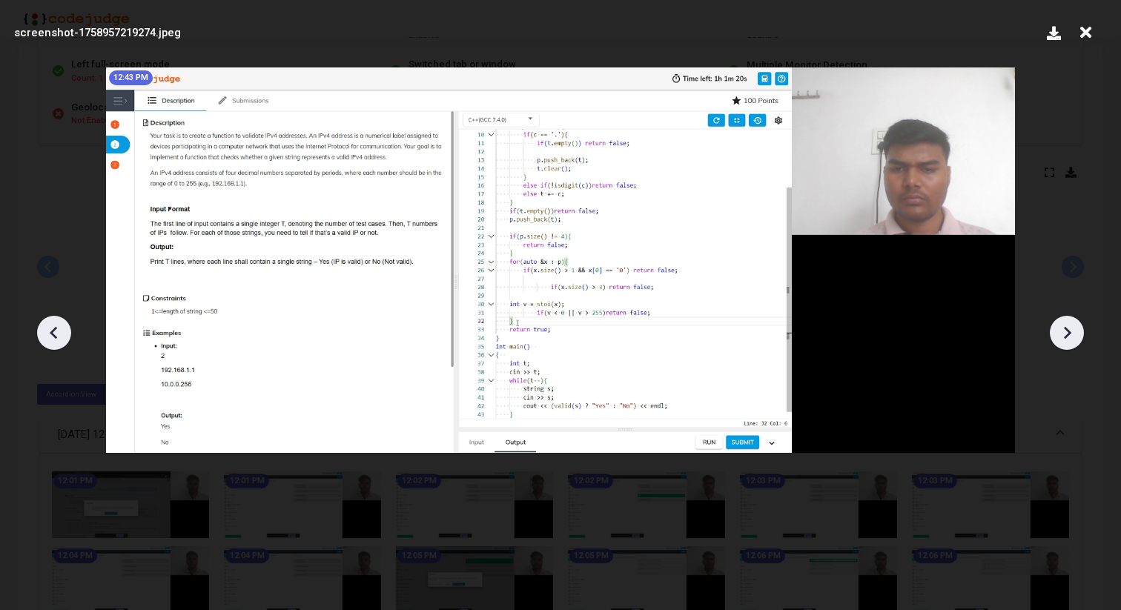
click at [1067, 334] on icon at bounding box center [1067, 332] width 7 height 13
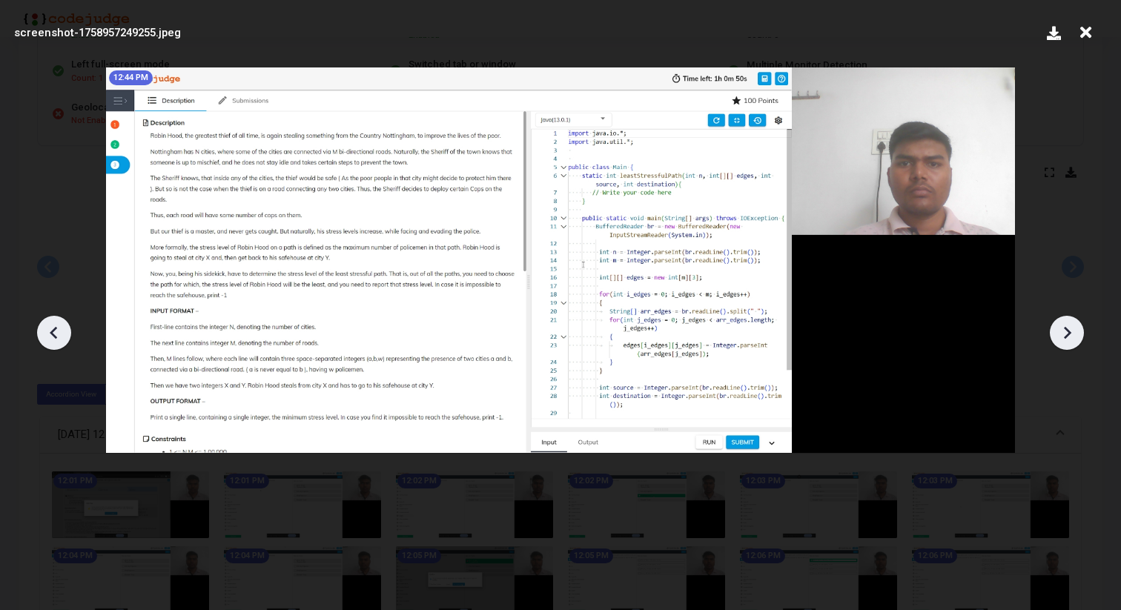
click at [1067, 334] on icon at bounding box center [1067, 332] width 7 height 13
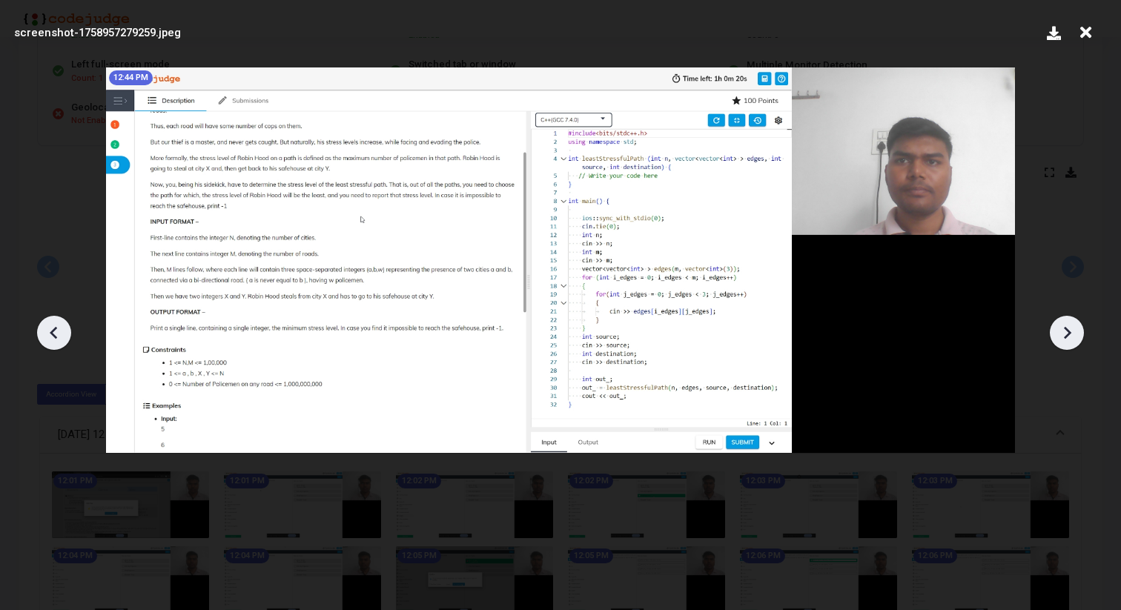
click at [1067, 334] on icon at bounding box center [1067, 332] width 7 height 13
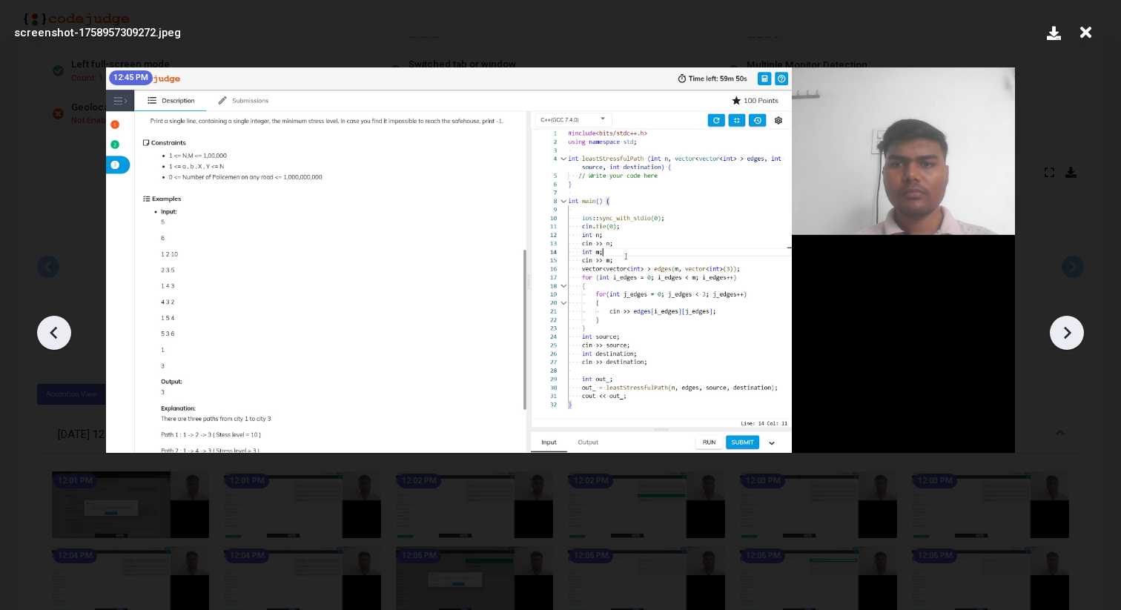
click at [1067, 334] on icon at bounding box center [1067, 332] width 7 height 13
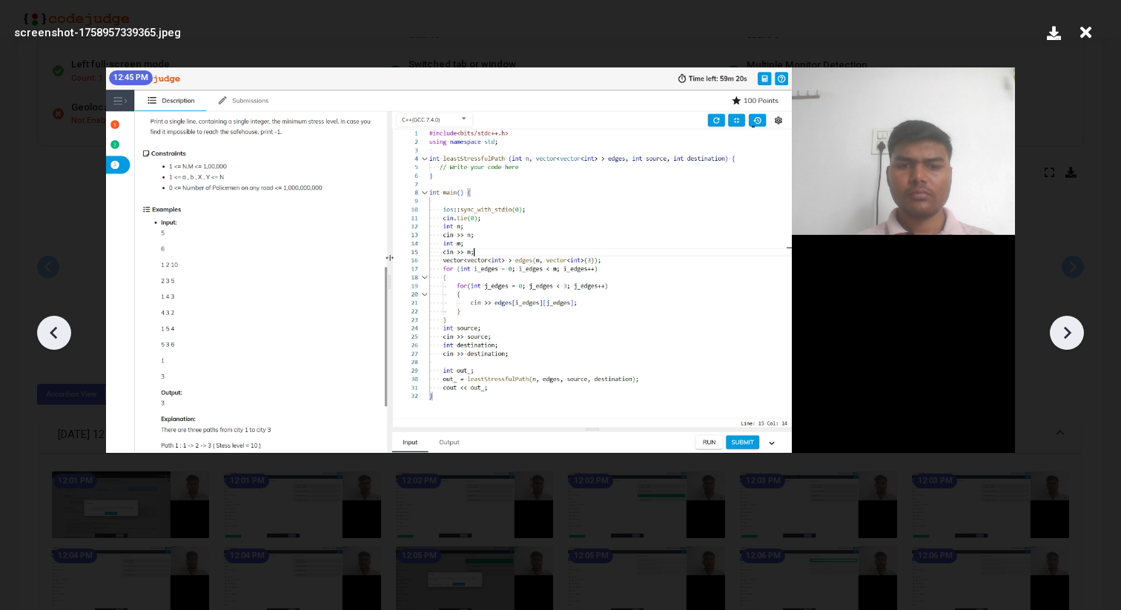
click at [1067, 334] on icon at bounding box center [1067, 332] width 7 height 13
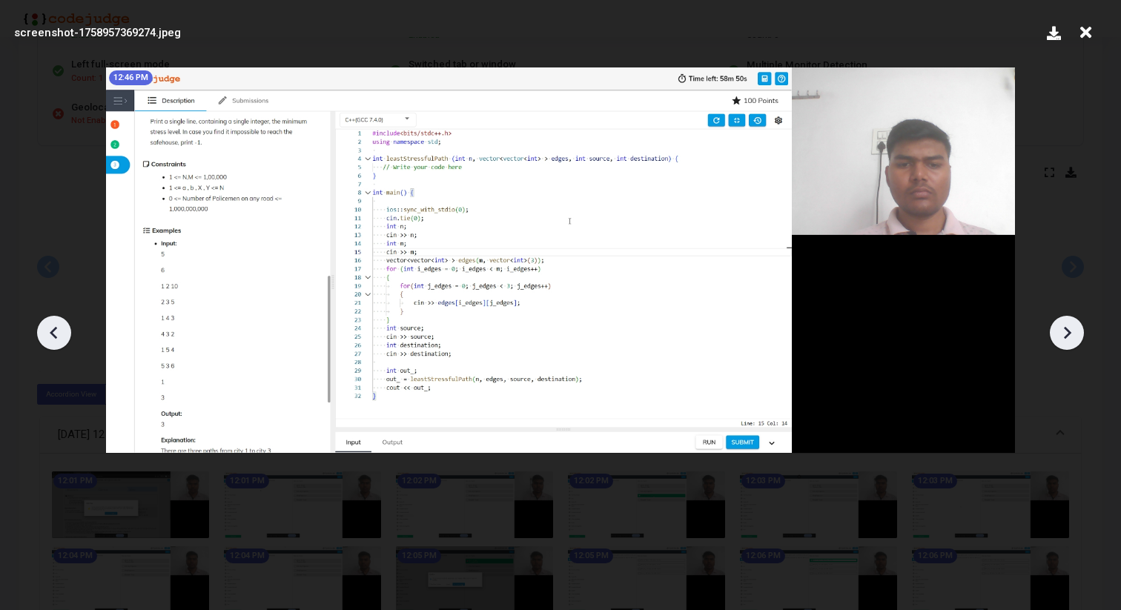
click at [1067, 334] on icon at bounding box center [1067, 332] width 7 height 13
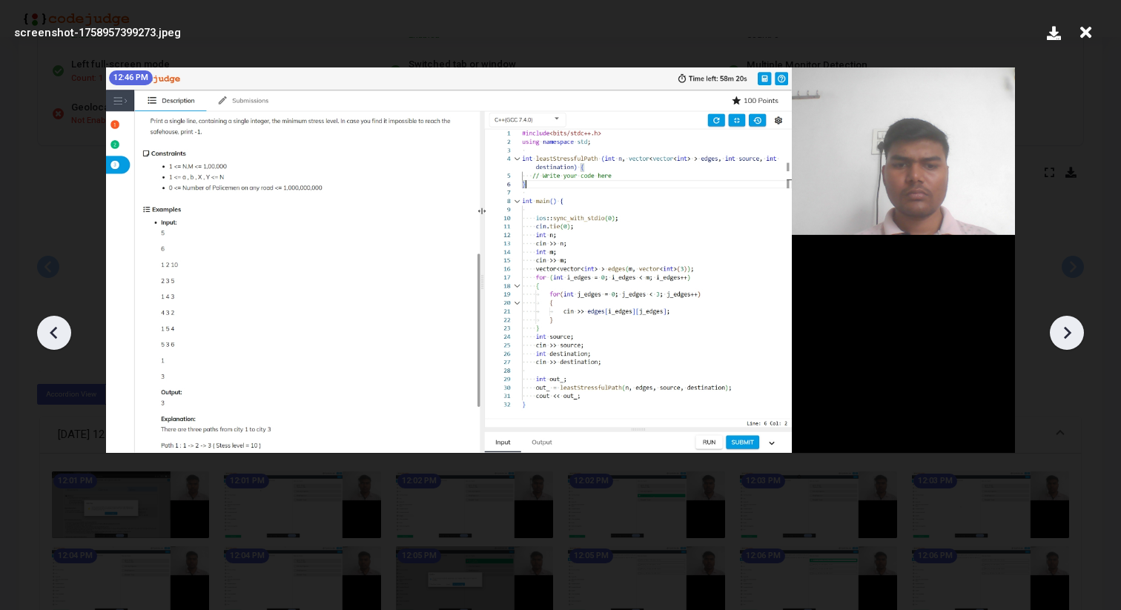
click at [1067, 334] on icon at bounding box center [1067, 332] width 7 height 13
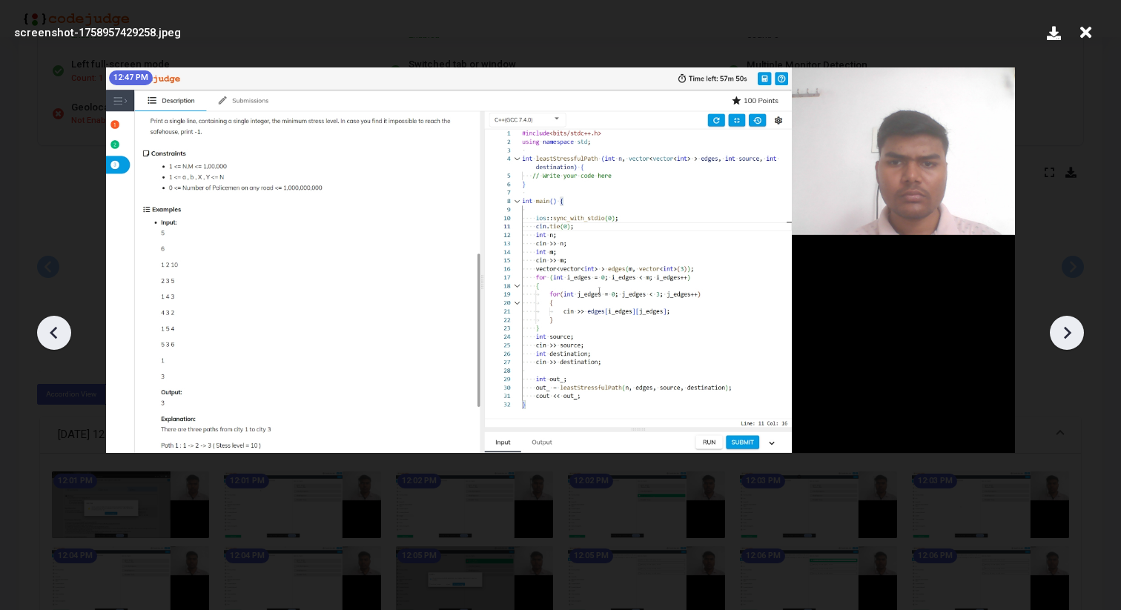
click at [1067, 334] on icon at bounding box center [1067, 332] width 7 height 13
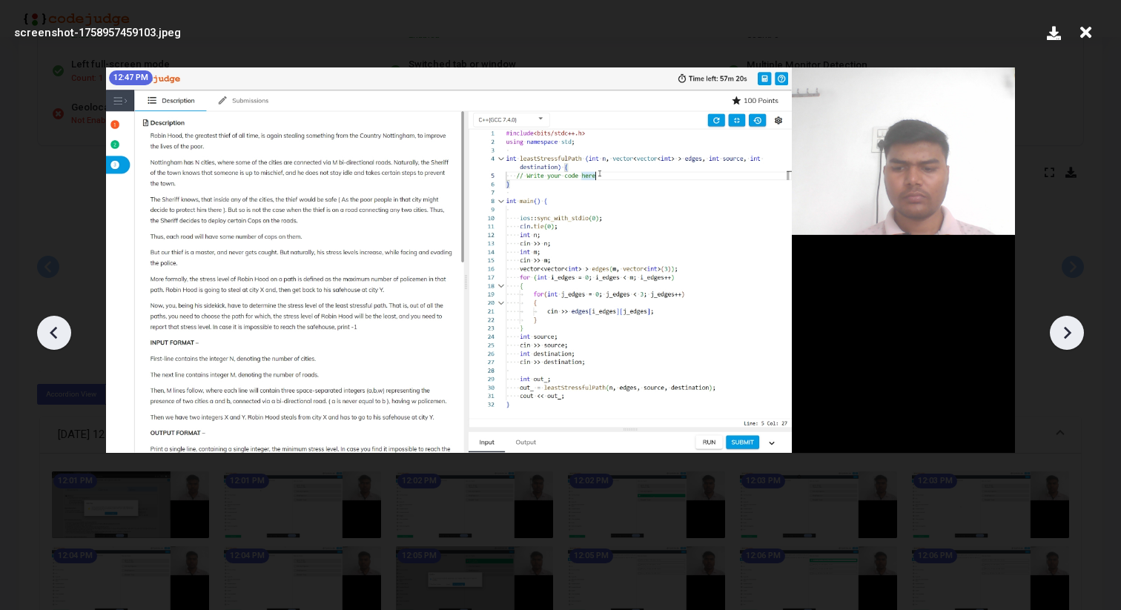
click at [1067, 334] on icon at bounding box center [1067, 332] width 7 height 13
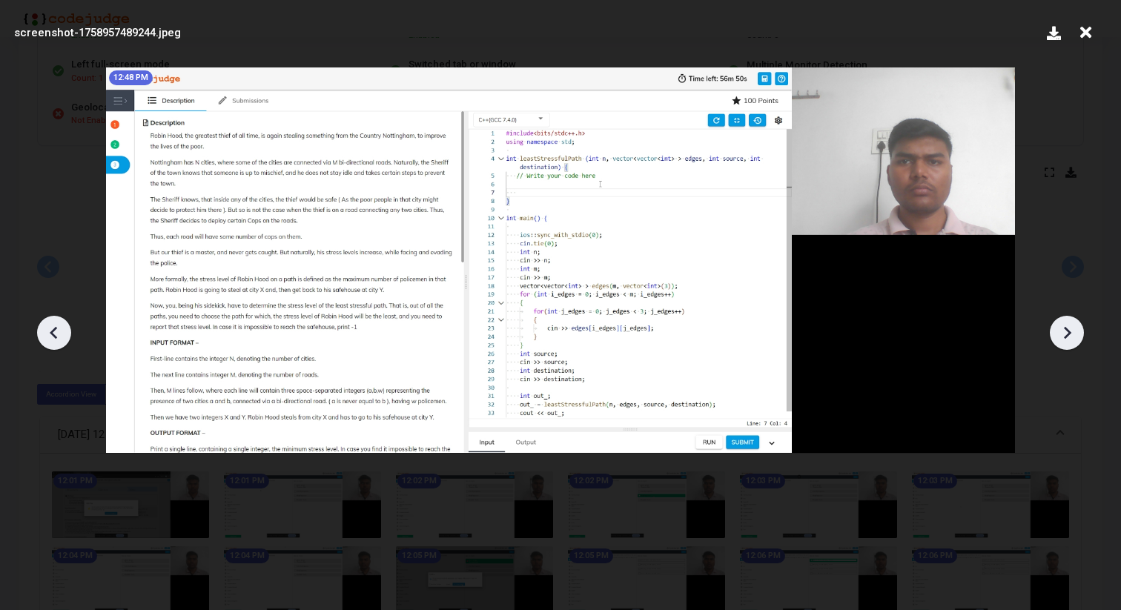
click at [1067, 334] on icon at bounding box center [1067, 332] width 7 height 13
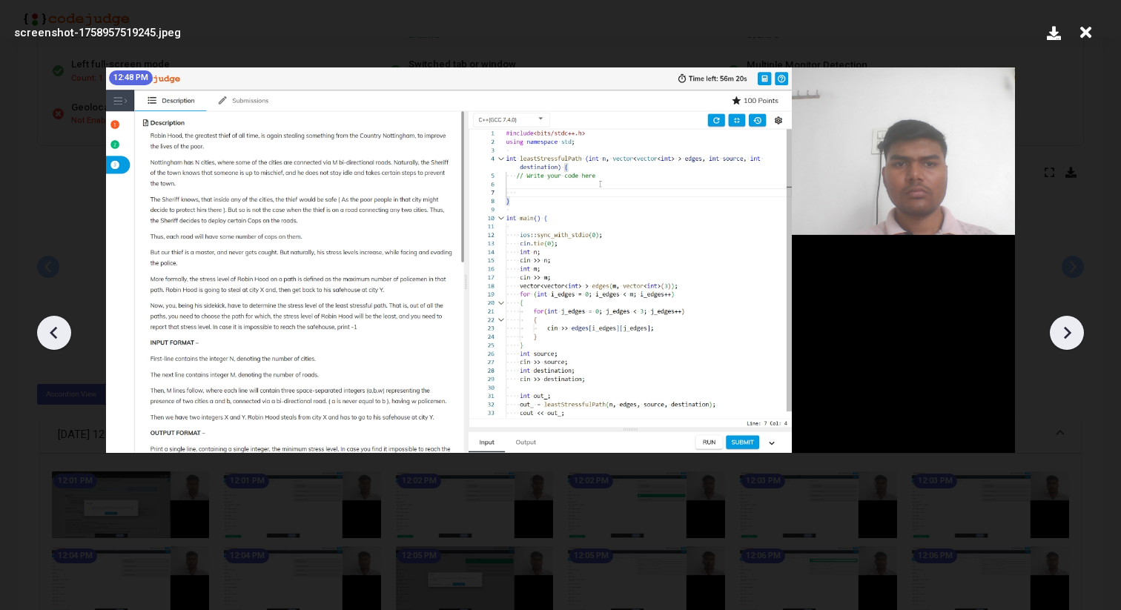
click at [1067, 334] on icon at bounding box center [1067, 332] width 7 height 13
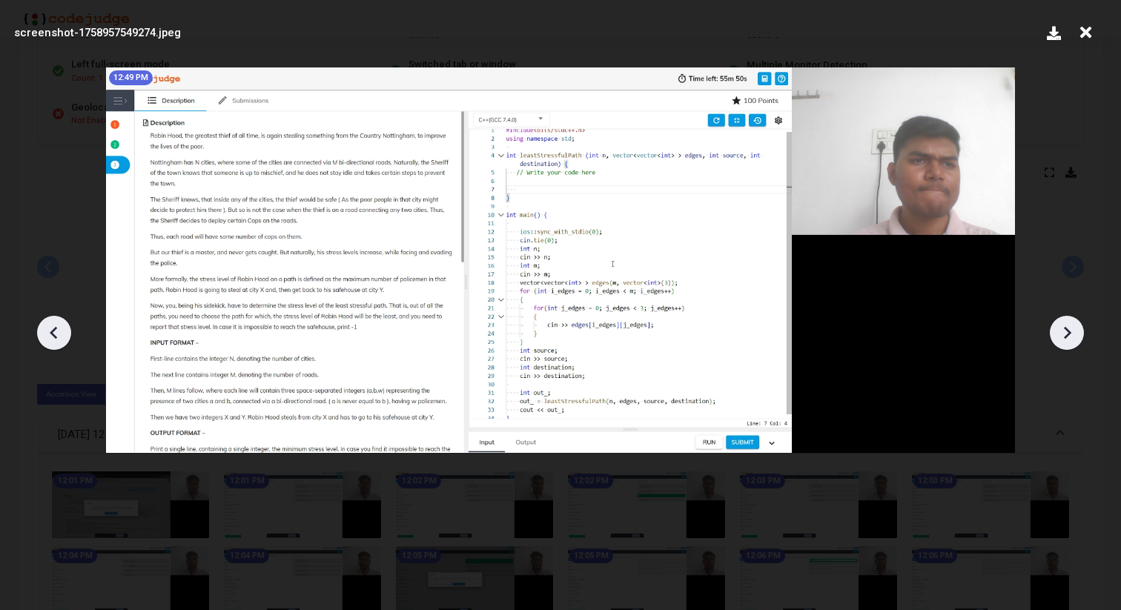
click at [1067, 334] on icon at bounding box center [1067, 332] width 7 height 13
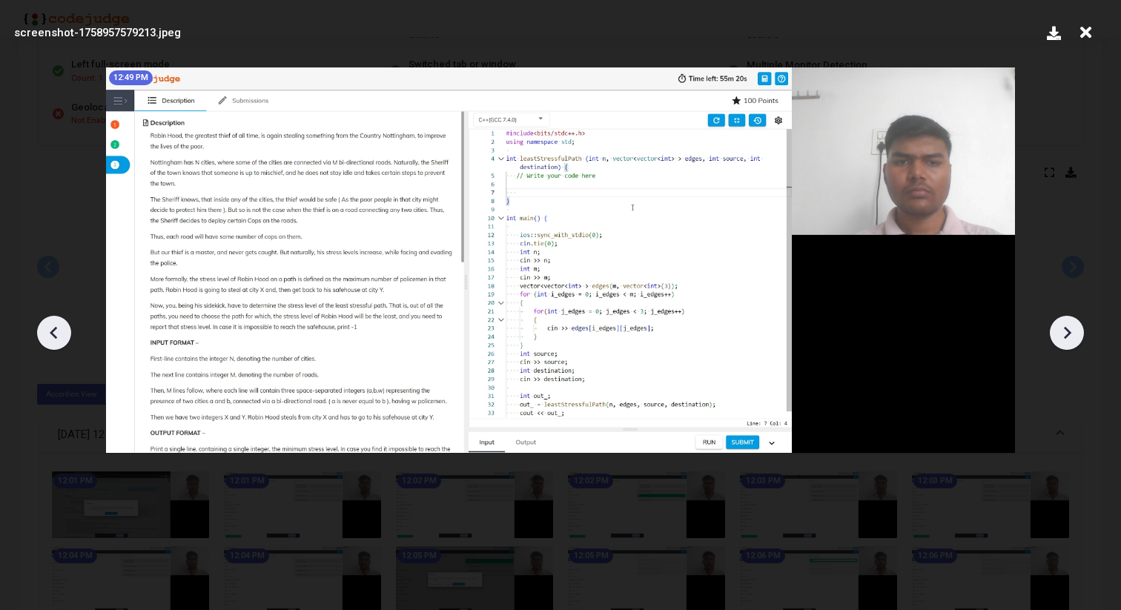
click at [1067, 334] on icon at bounding box center [1067, 332] width 7 height 13
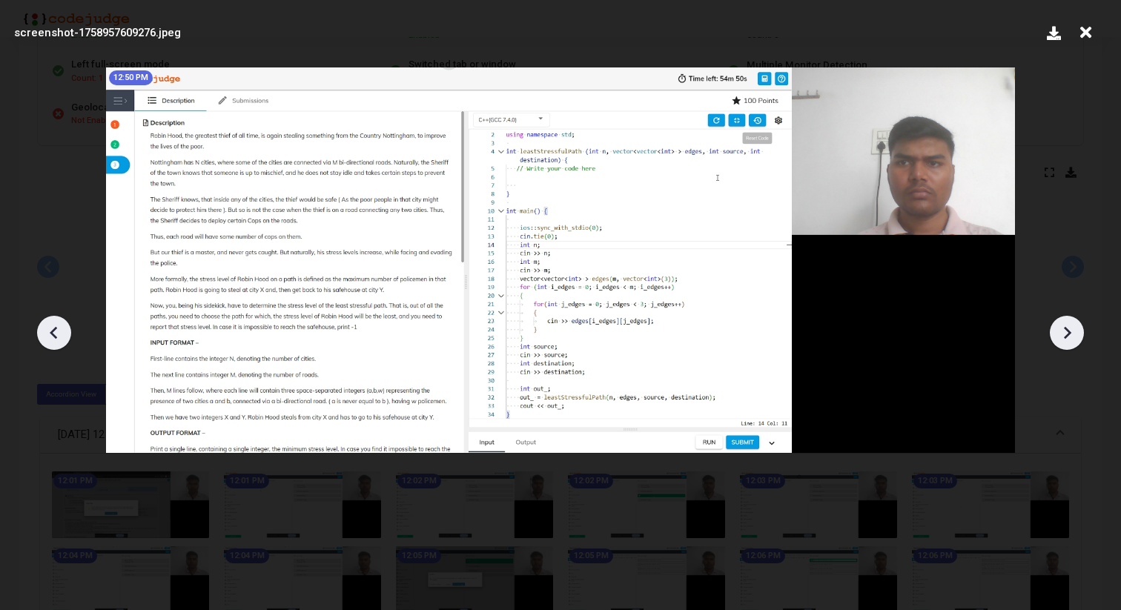
click at [1067, 334] on icon at bounding box center [1067, 332] width 7 height 13
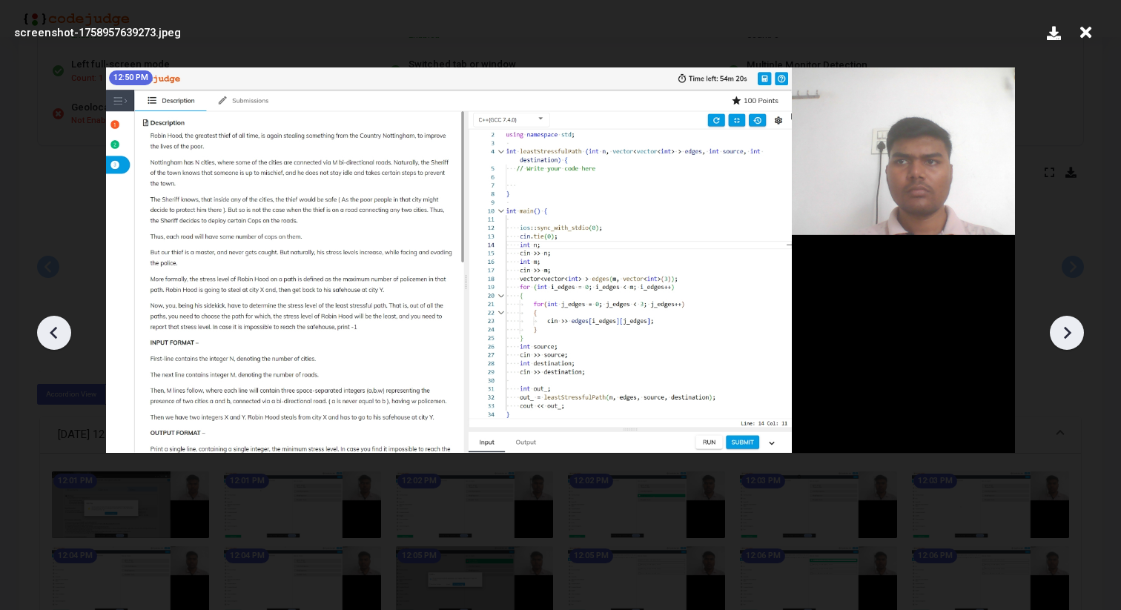
click at [1067, 334] on icon at bounding box center [1067, 332] width 7 height 13
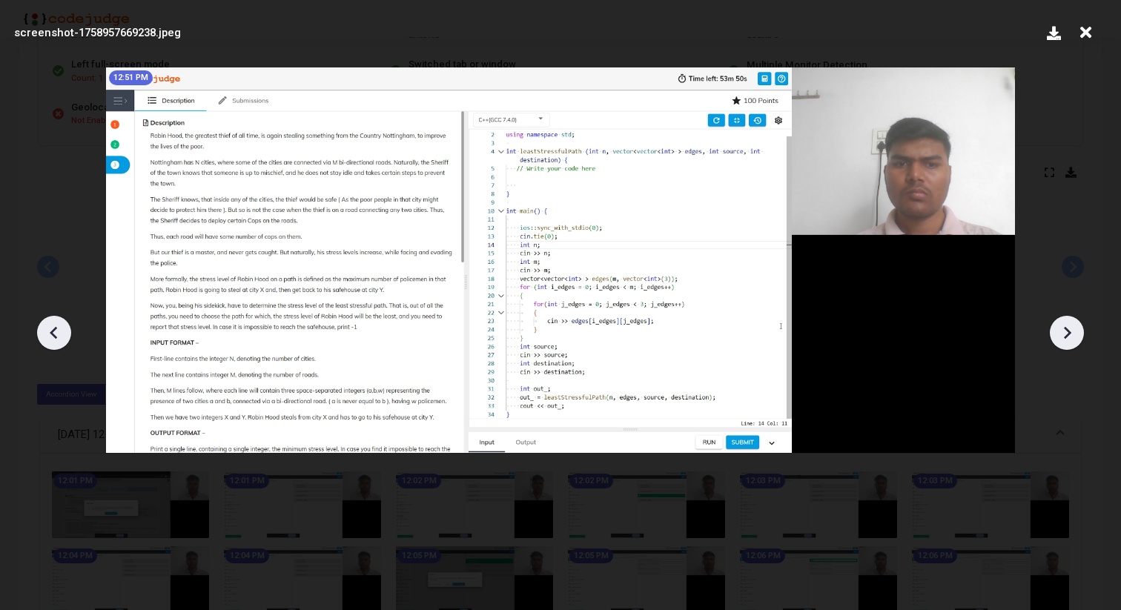
click at [1067, 334] on icon at bounding box center [1067, 332] width 7 height 13
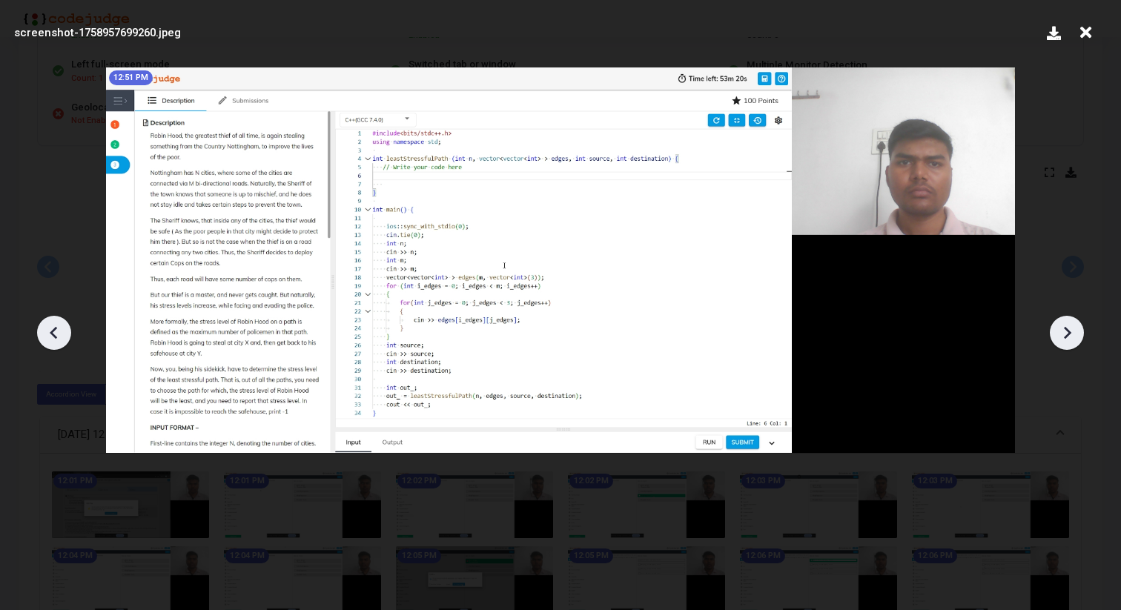
click at [1067, 334] on icon at bounding box center [1067, 332] width 7 height 13
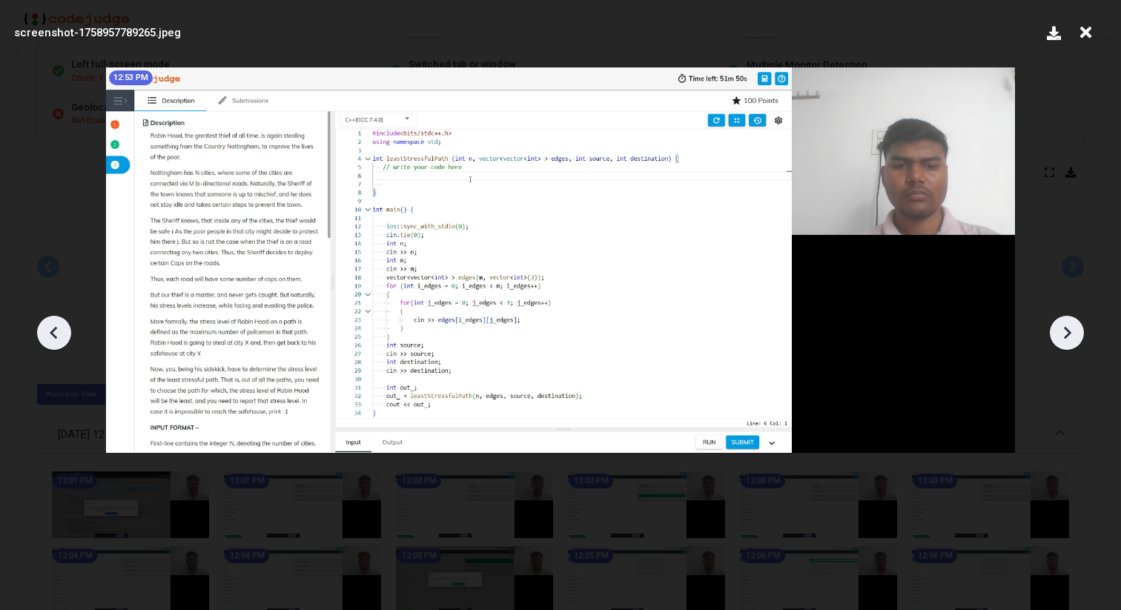
click at [1067, 334] on icon at bounding box center [1067, 332] width 7 height 13
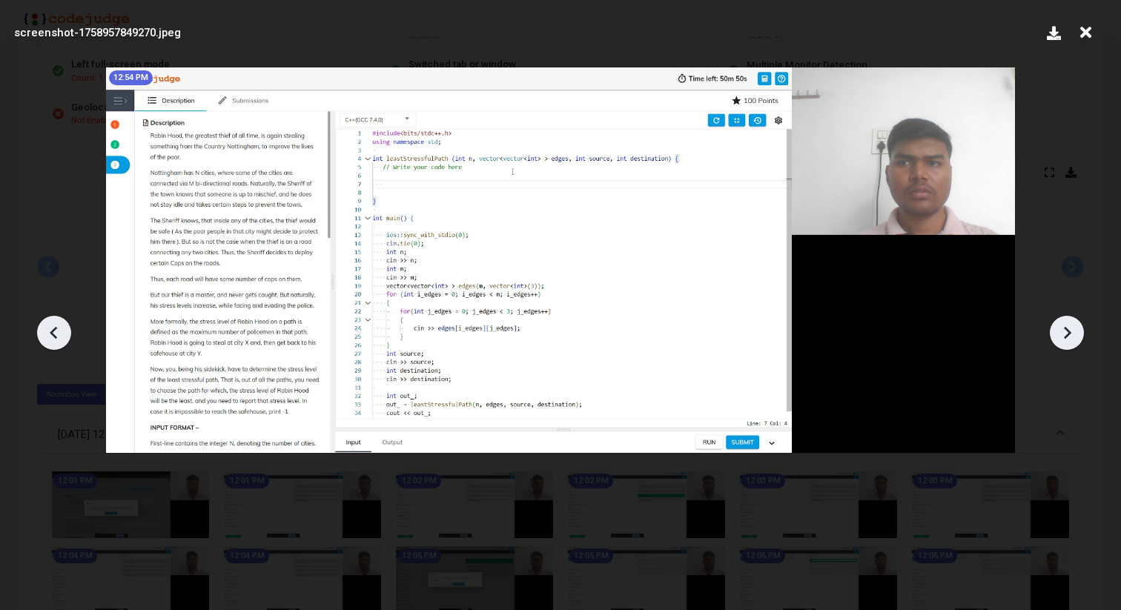
click at [1067, 334] on icon at bounding box center [1067, 332] width 7 height 13
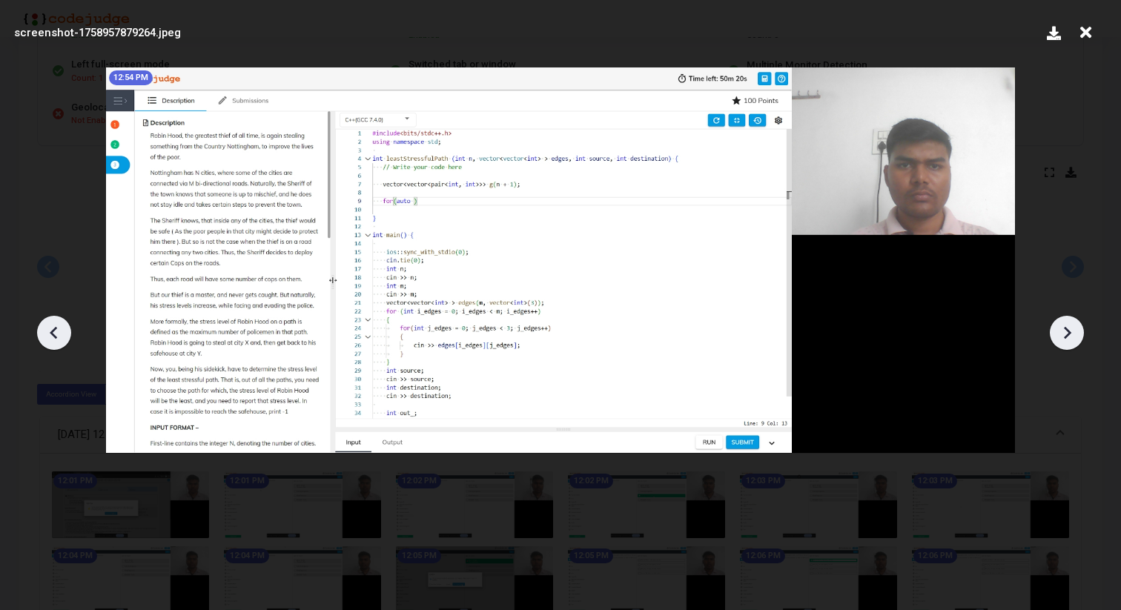
click at [1067, 334] on icon at bounding box center [1067, 332] width 7 height 13
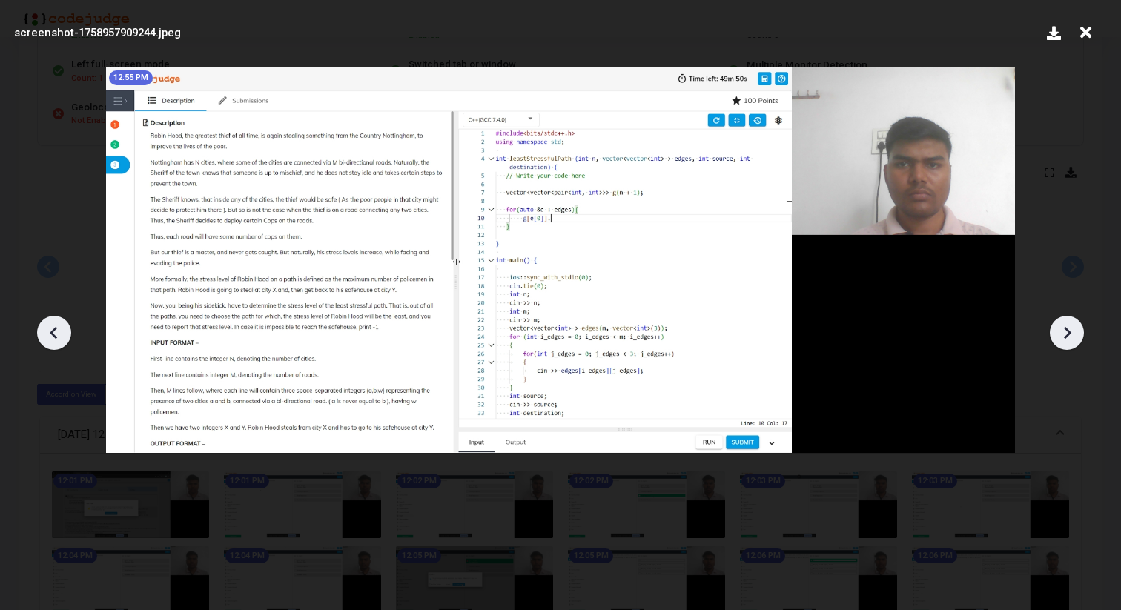
click at [1067, 334] on icon at bounding box center [1067, 332] width 7 height 13
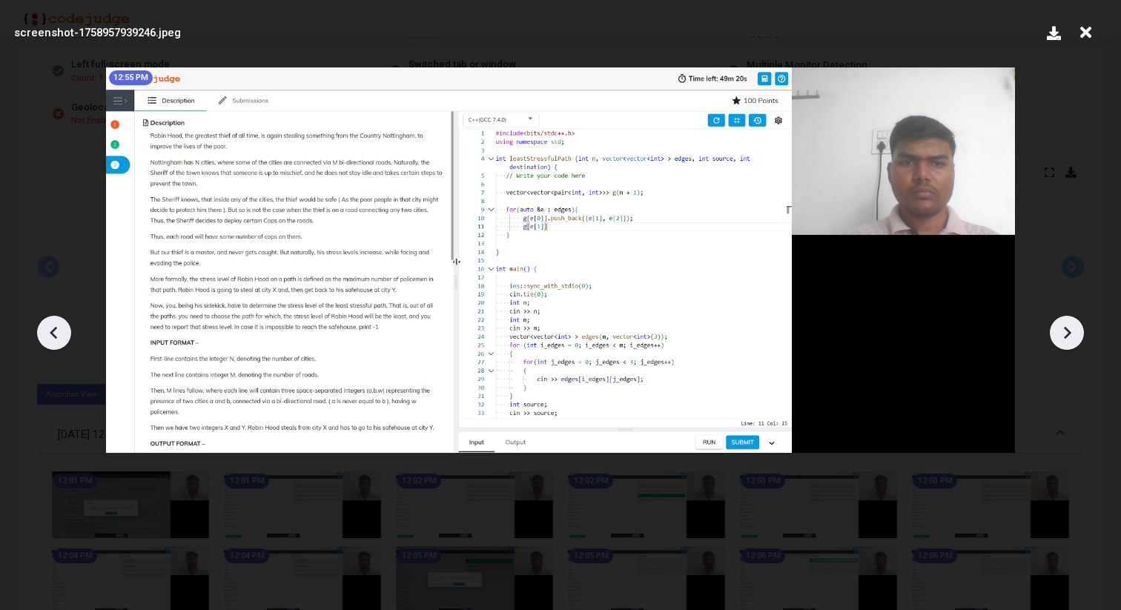
click at [1067, 334] on icon at bounding box center [1067, 332] width 7 height 13
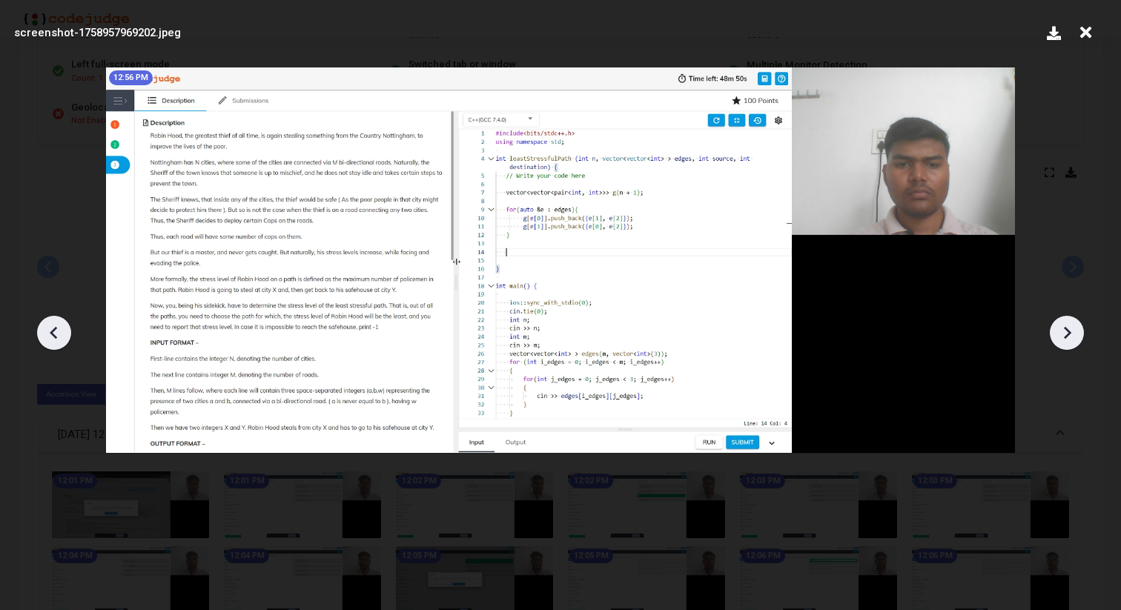
click at [1067, 334] on icon at bounding box center [1067, 332] width 7 height 13
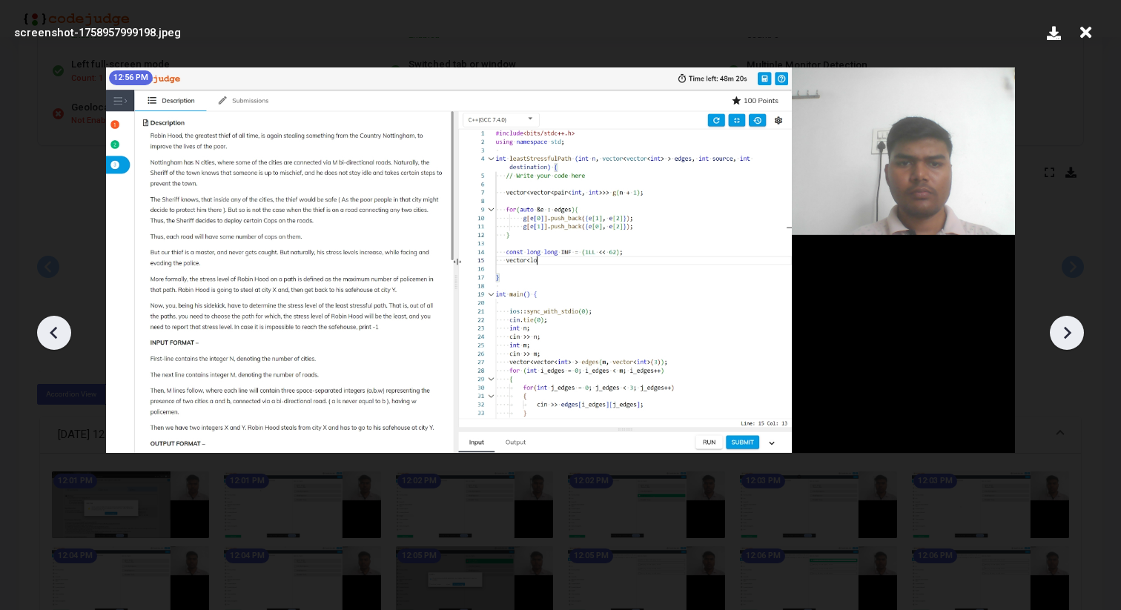
click at [1067, 334] on icon at bounding box center [1067, 332] width 7 height 13
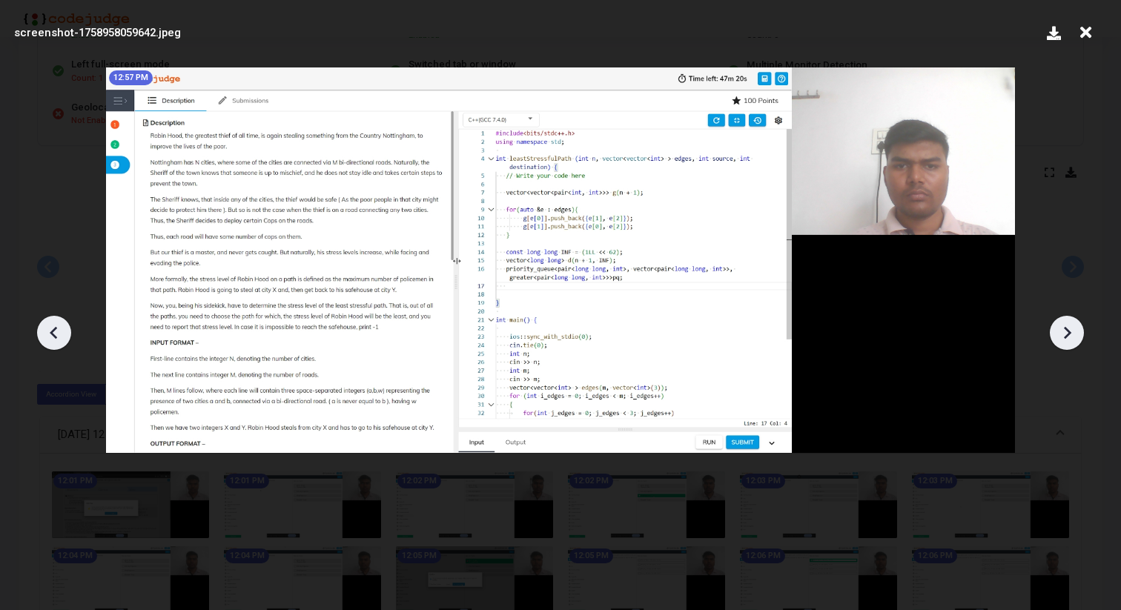
click at [1067, 334] on icon at bounding box center [1067, 332] width 7 height 13
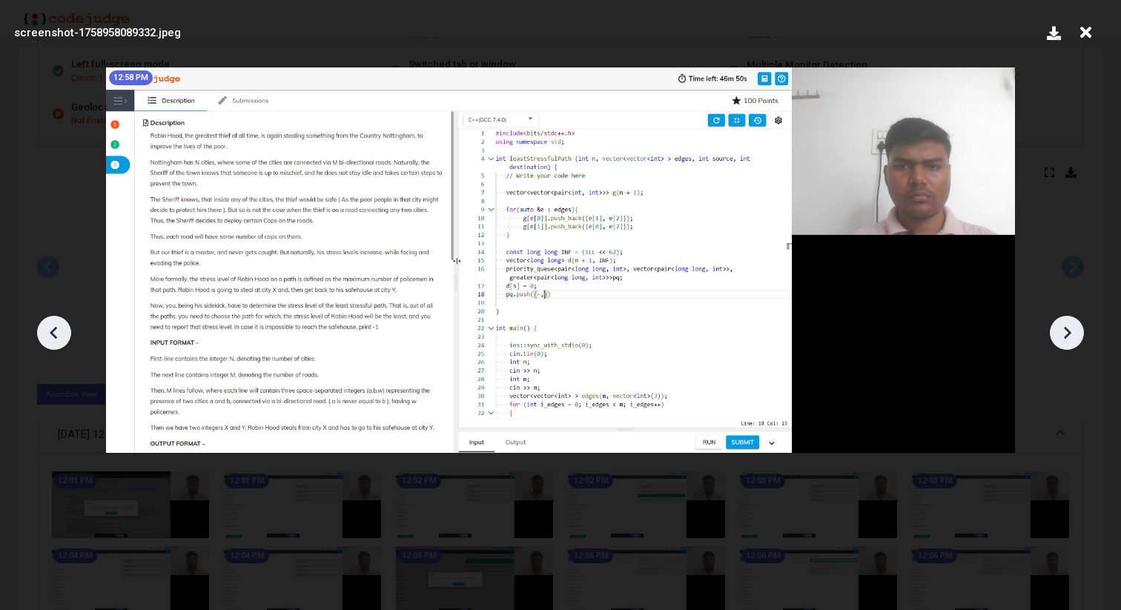
click at [1067, 334] on icon at bounding box center [1067, 332] width 7 height 13
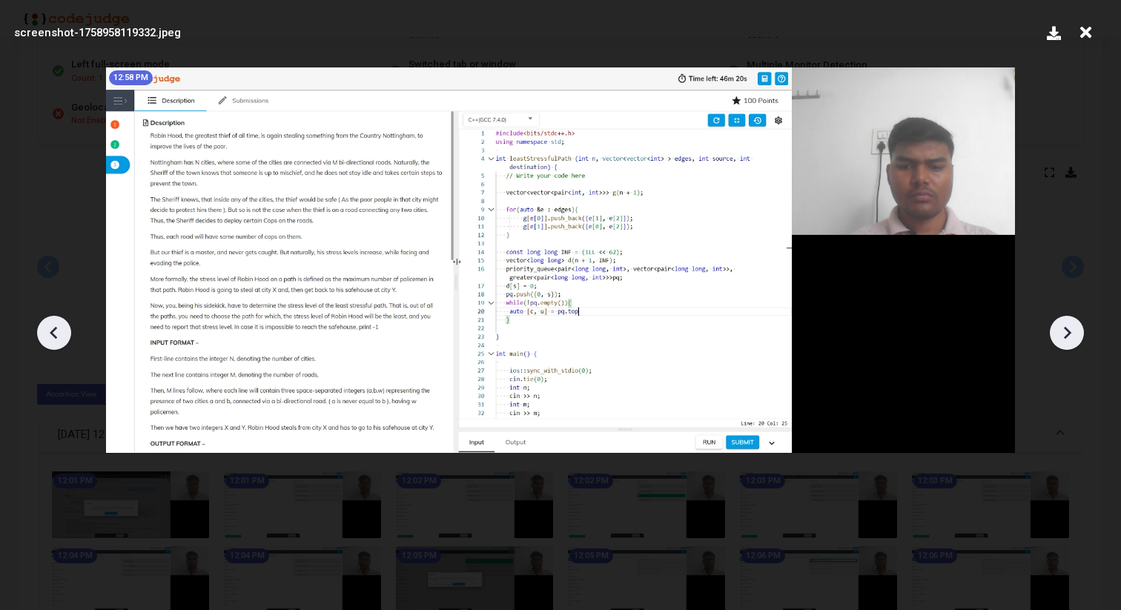
click at [1067, 334] on icon at bounding box center [1067, 332] width 7 height 13
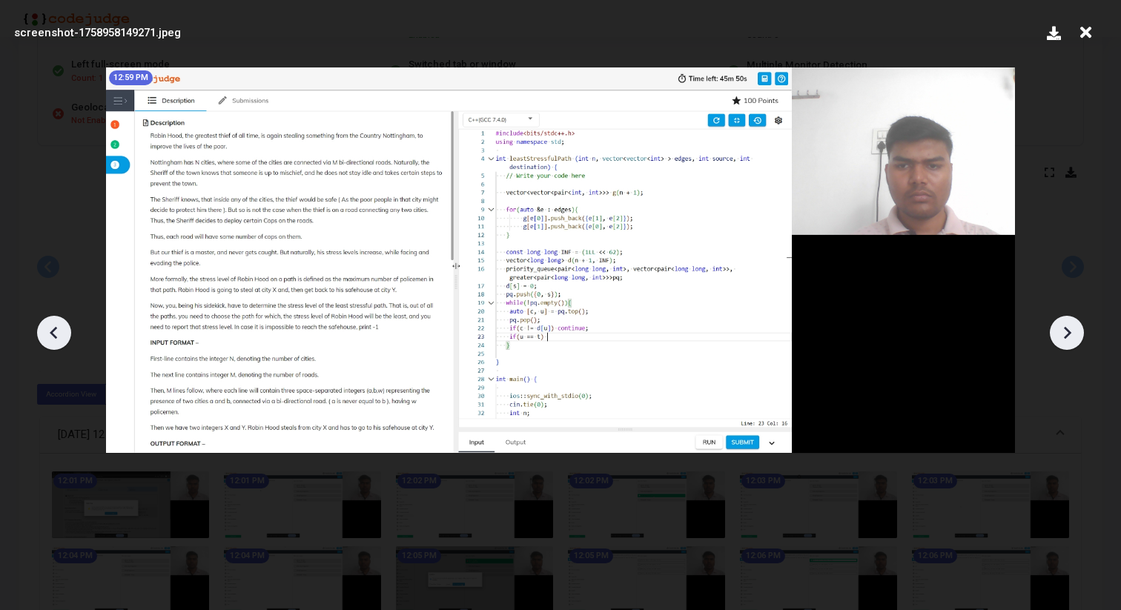
click at [1067, 334] on icon at bounding box center [1067, 332] width 7 height 13
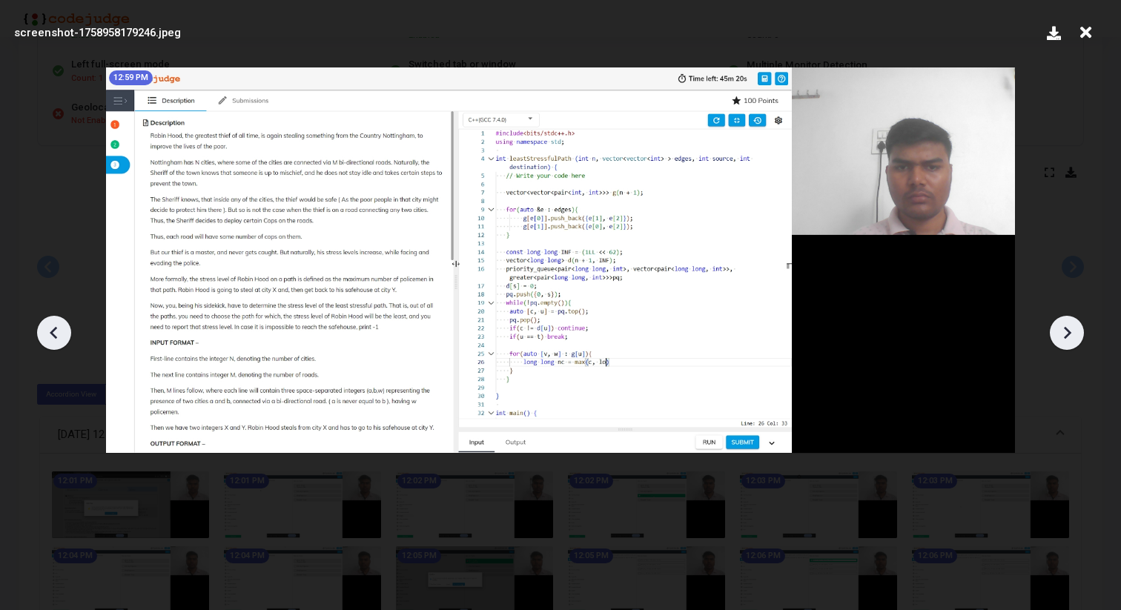
click at [1067, 334] on icon at bounding box center [1067, 332] width 7 height 13
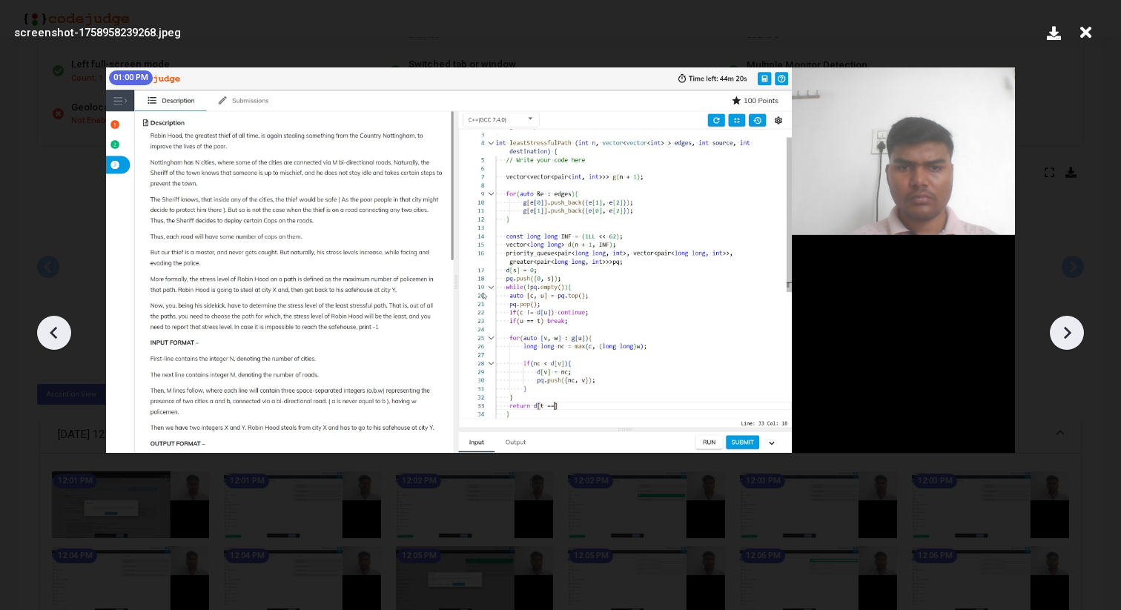
click at [1067, 334] on icon at bounding box center [1067, 332] width 7 height 13
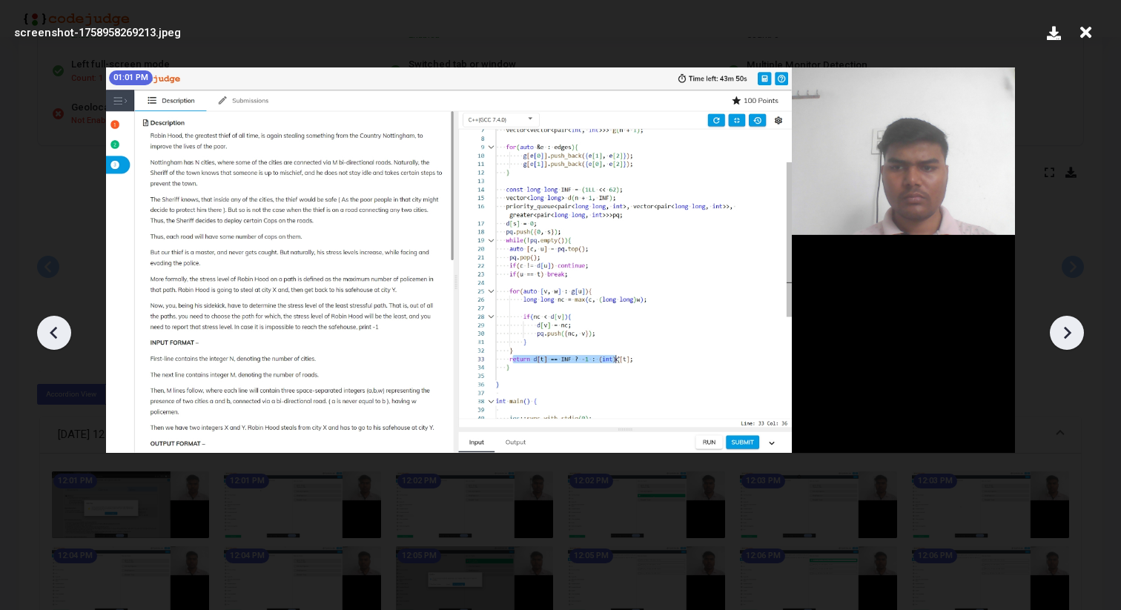
click at [1067, 334] on icon at bounding box center [1067, 332] width 7 height 13
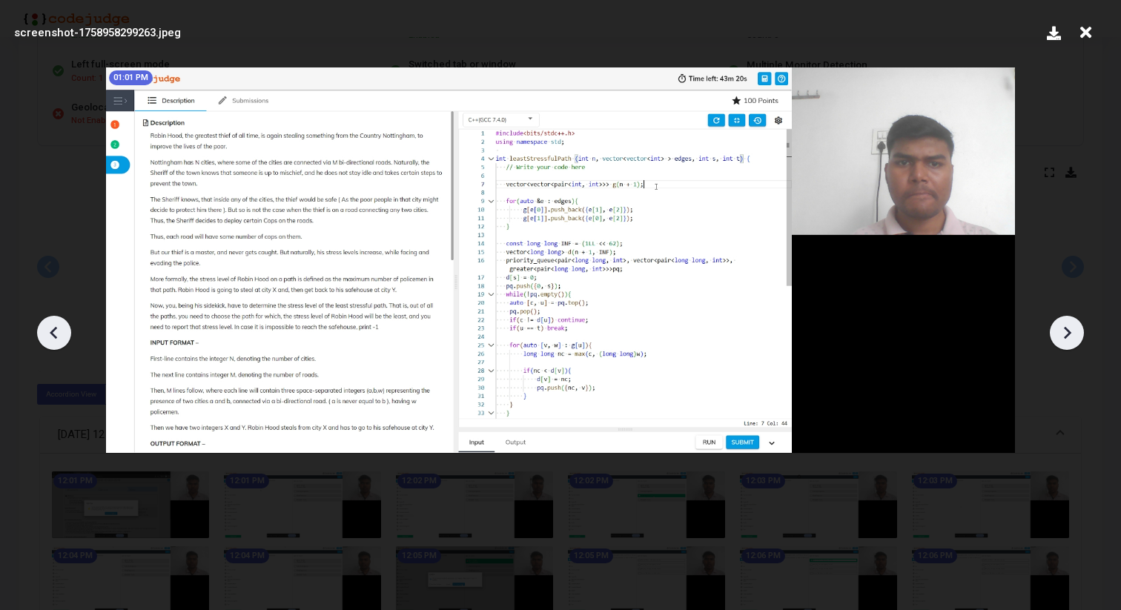
click at [1067, 334] on icon at bounding box center [1067, 332] width 7 height 13
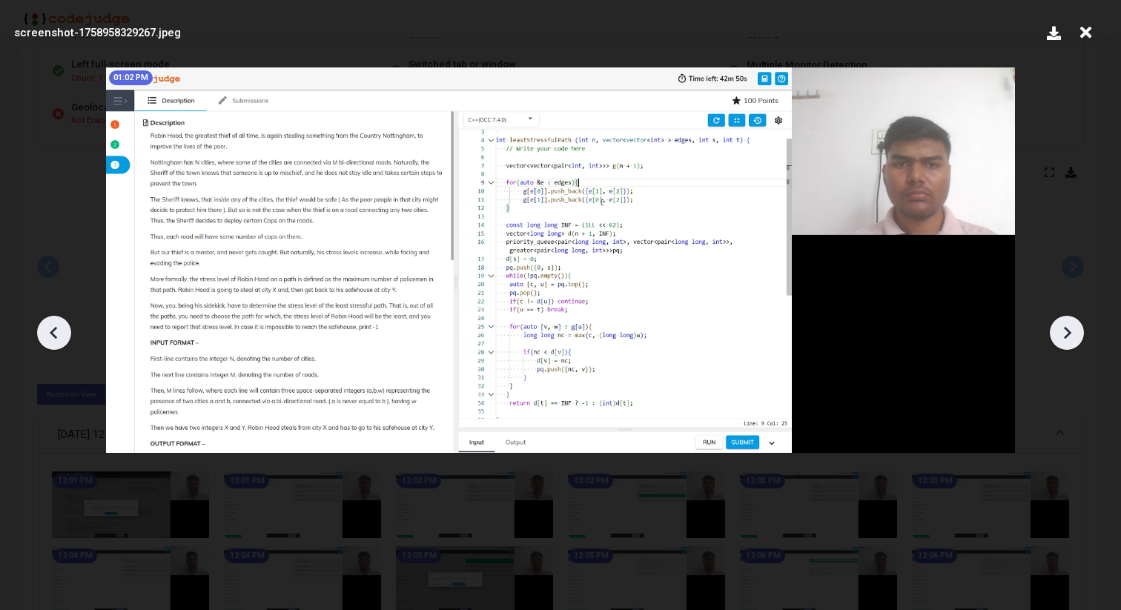
click at [1067, 334] on icon at bounding box center [1067, 332] width 7 height 13
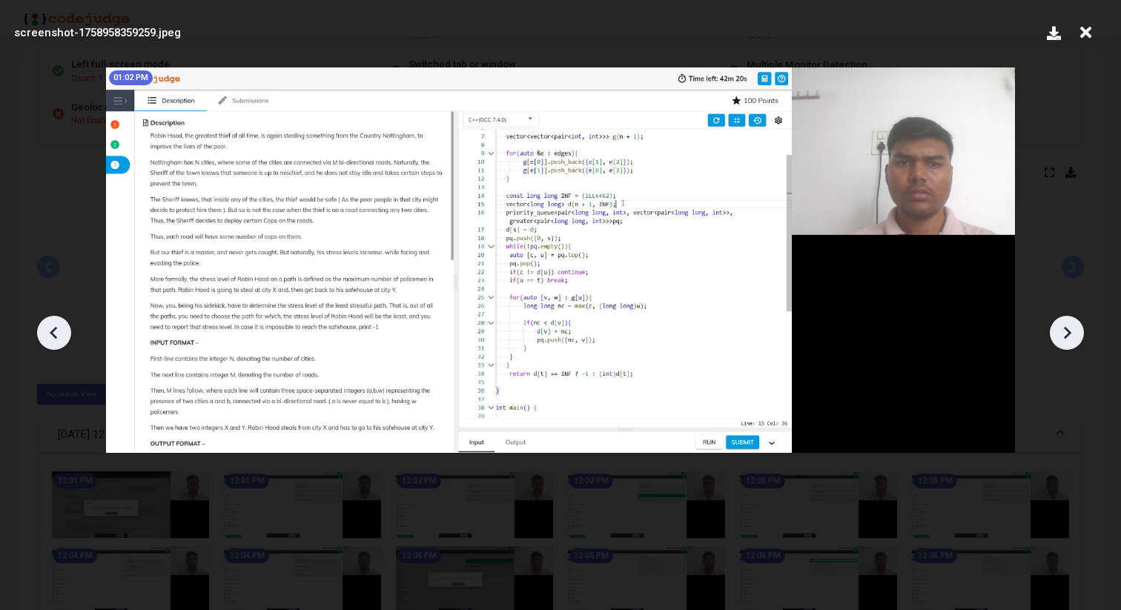
click at [1067, 334] on icon at bounding box center [1067, 332] width 7 height 13
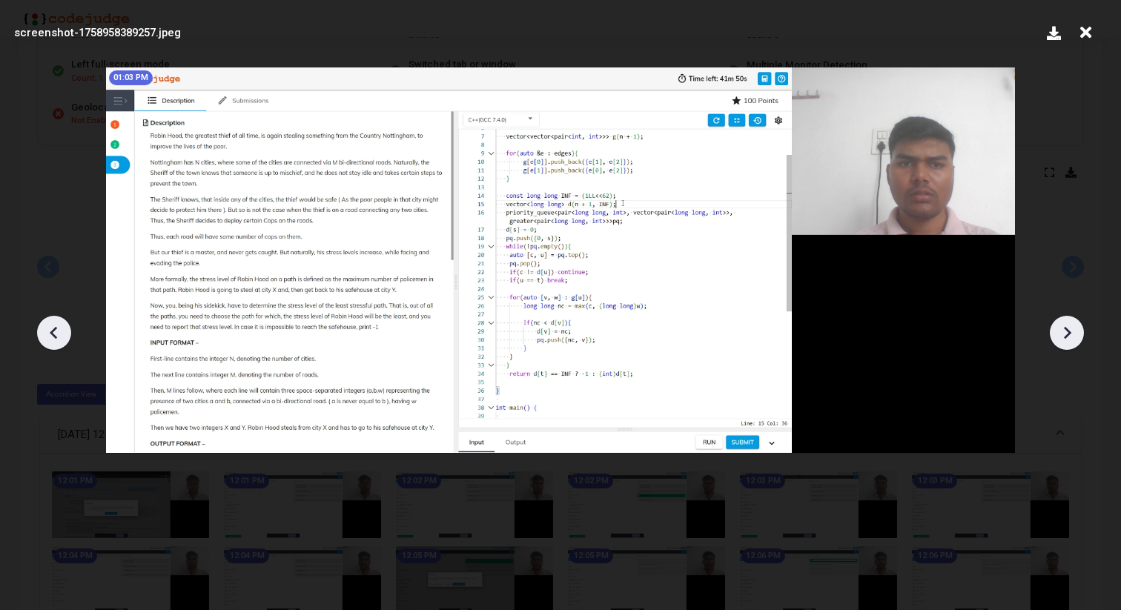
click at [1067, 334] on icon at bounding box center [1067, 332] width 7 height 13
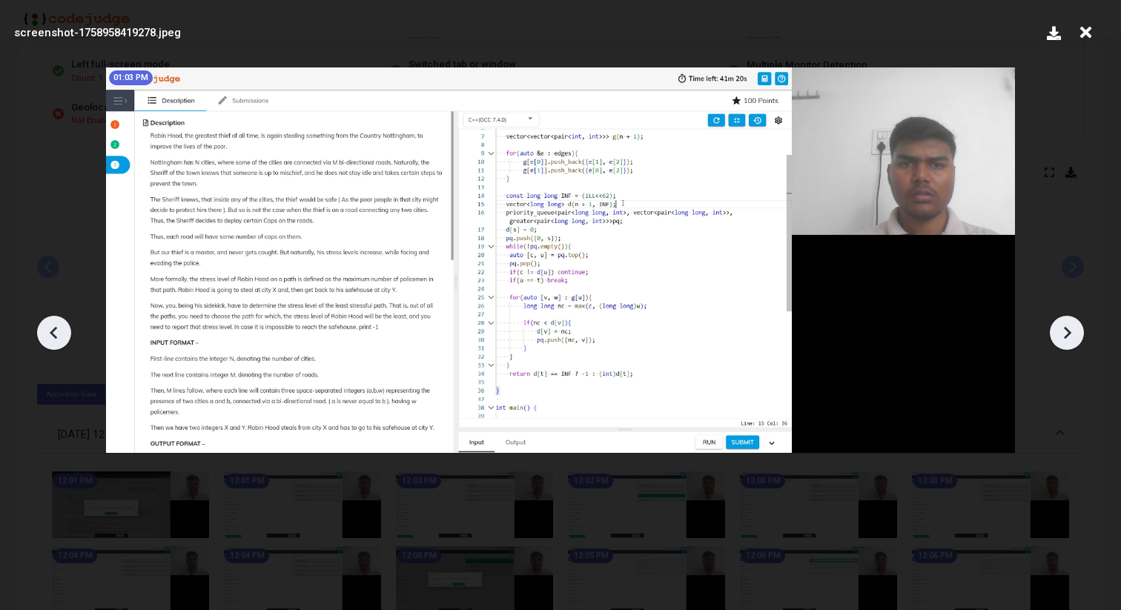
click at [1067, 334] on icon at bounding box center [1067, 332] width 7 height 13
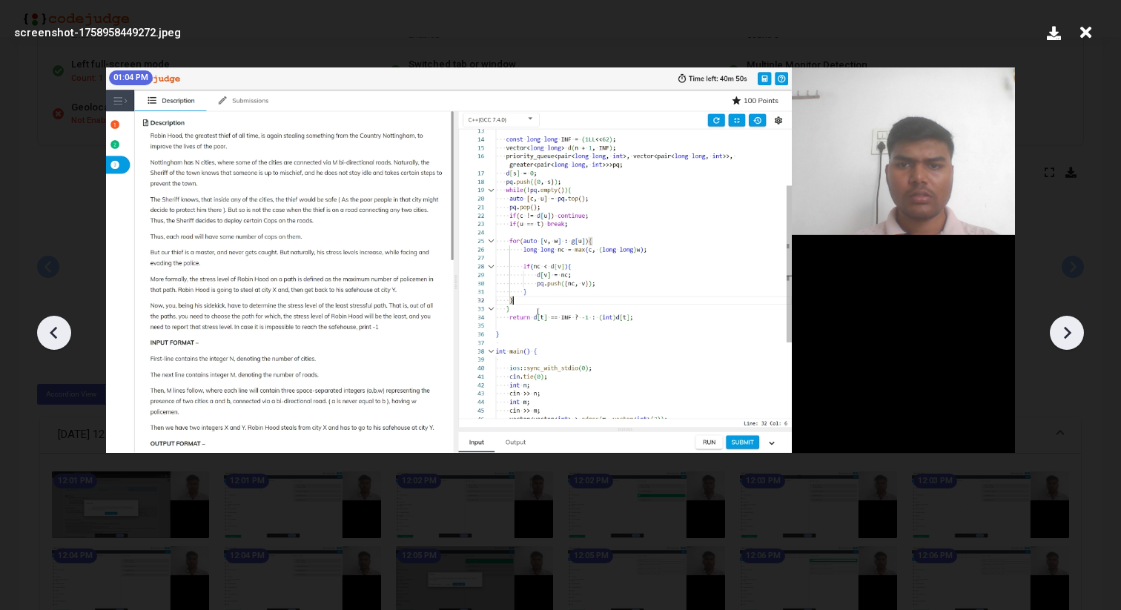
click at [1067, 334] on icon at bounding box center [1067, 332] width 7 height 13
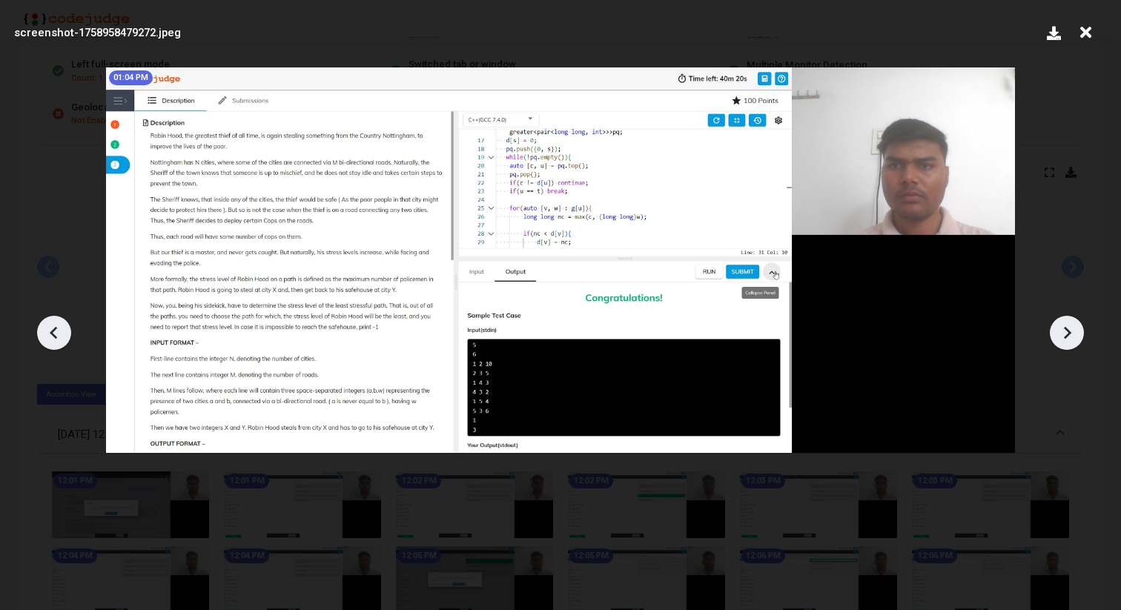
click at [1067, 334] on icon at bounding box center [1067, 332] width 7 height 13
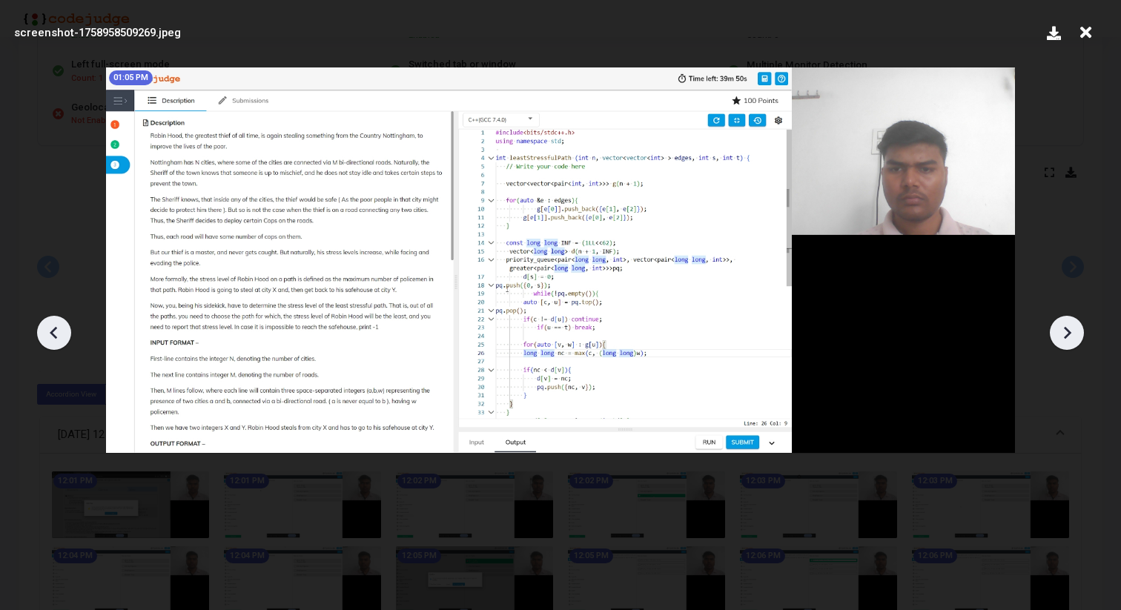
click at [1067, 334] on icon at bounding box center [1067, 332] width 7 height 13
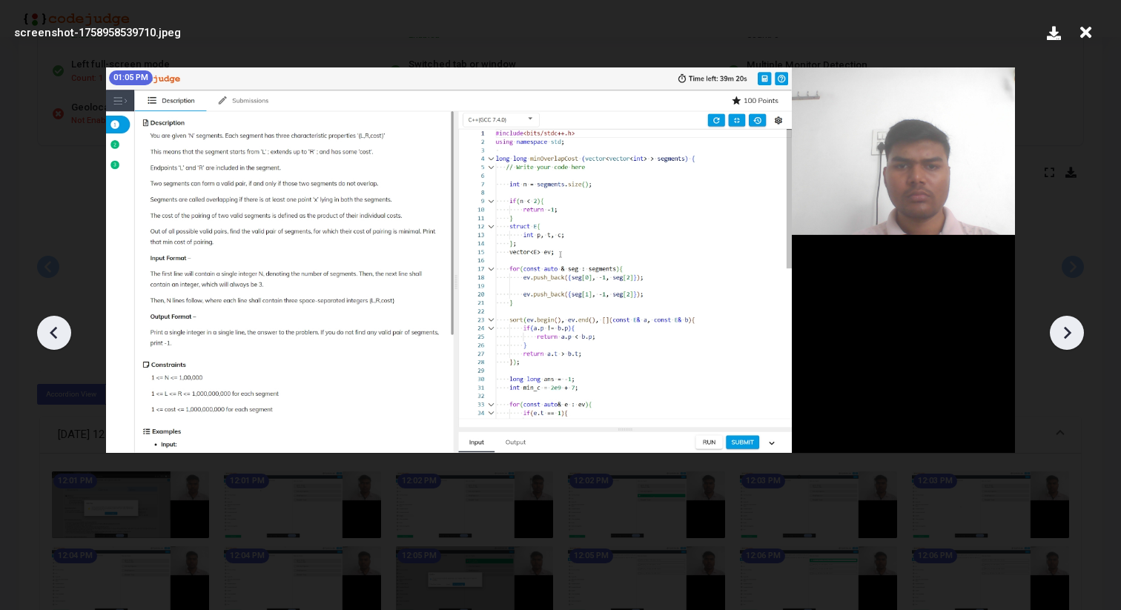
click at [57, 334] on icon at bounding box center [54, 333] width 22 height 22
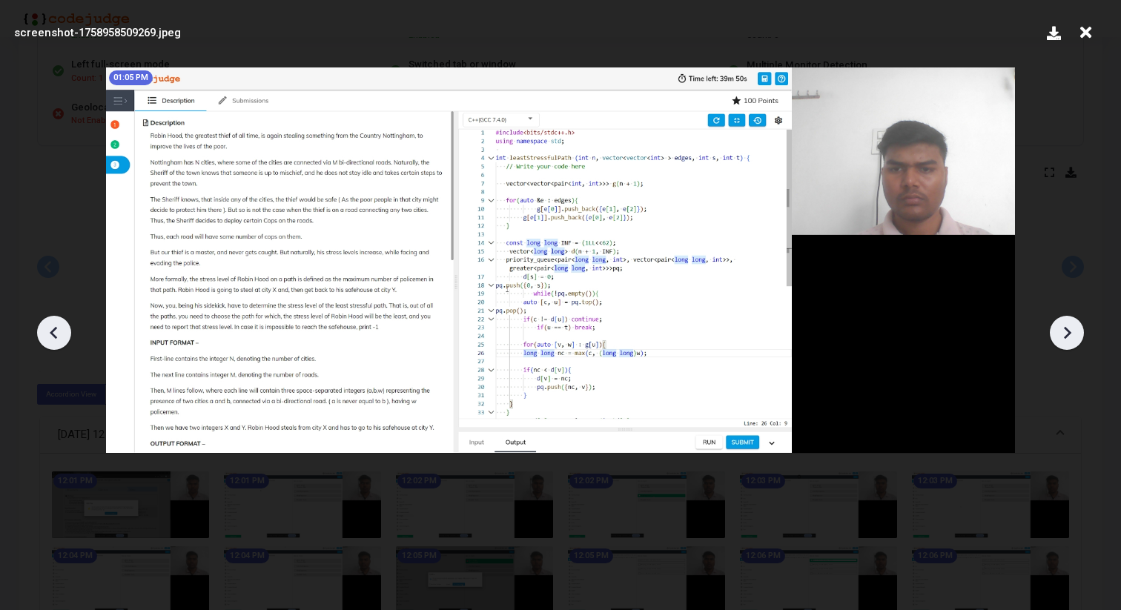
click at [62, 325] on icon at bounding box center [54, 333] width 22 height 22
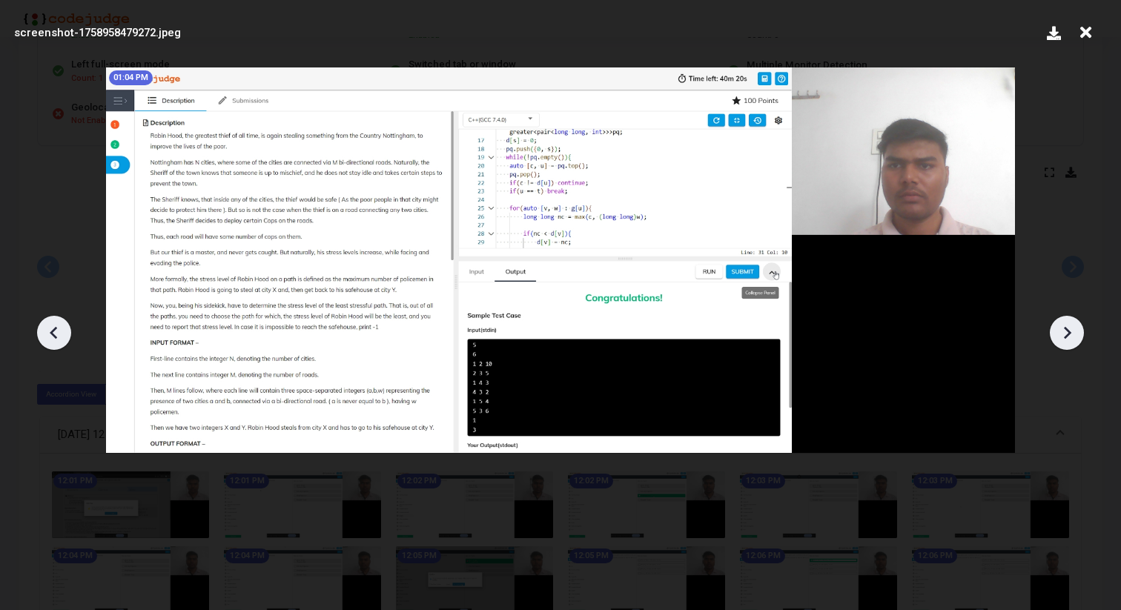
click at [56, 330] on icon at bounding box center [54, 333] width 22 height 22
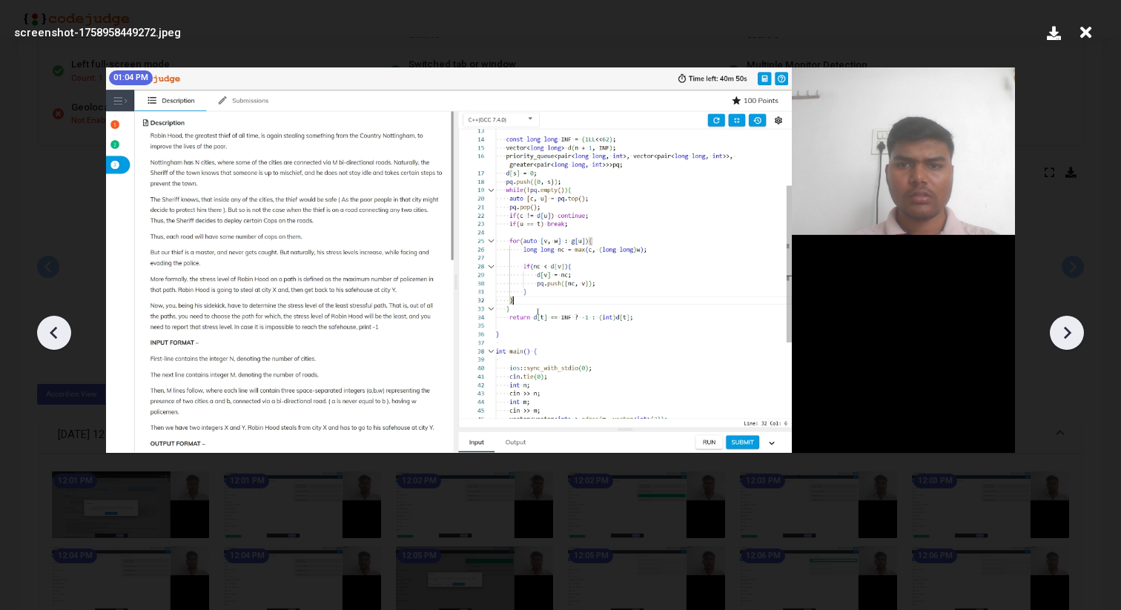
click at [56, 330] on icon at bounding box center [54, 333] width 22 height 22
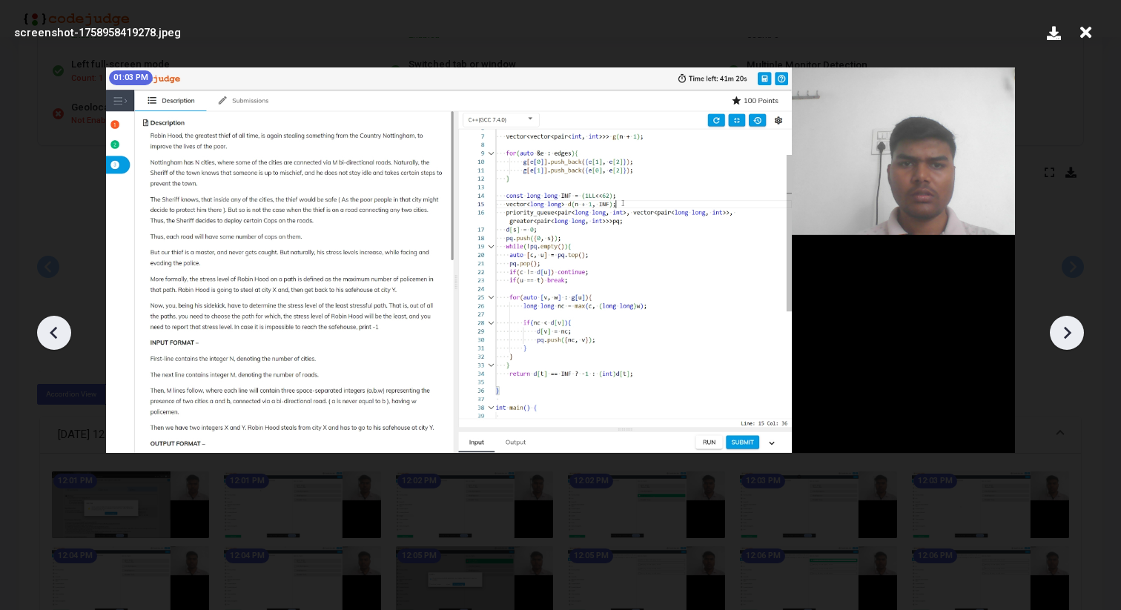
click at [1064, 331] on icon at bounding box center [1067, 333] width 22 height 22
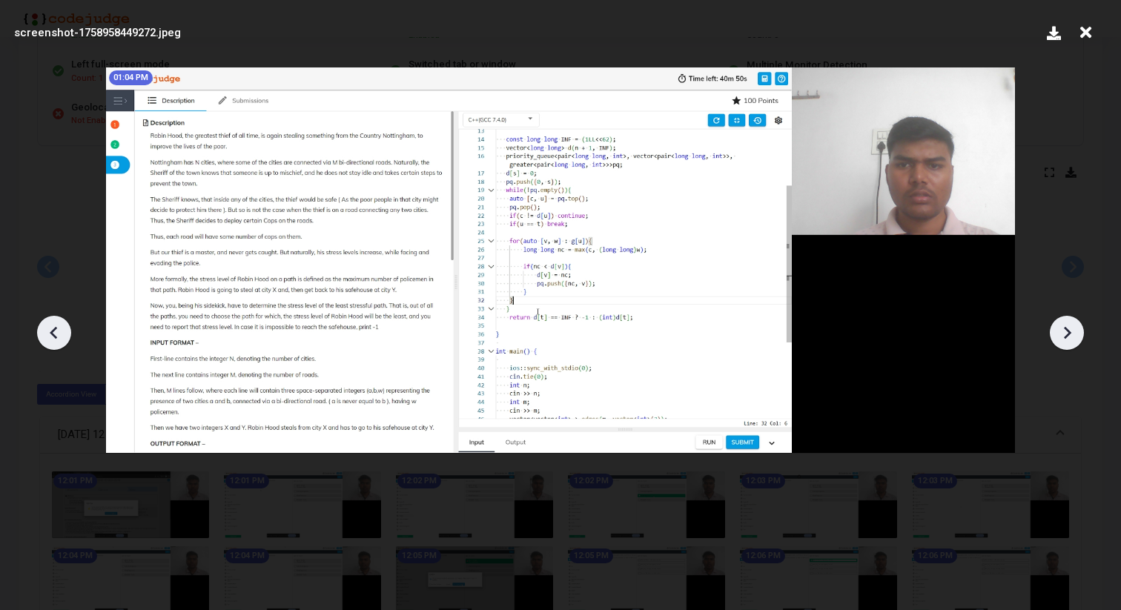
click at [1064, 331] on icon at bounding box center [1067, 333] width 22 height 22
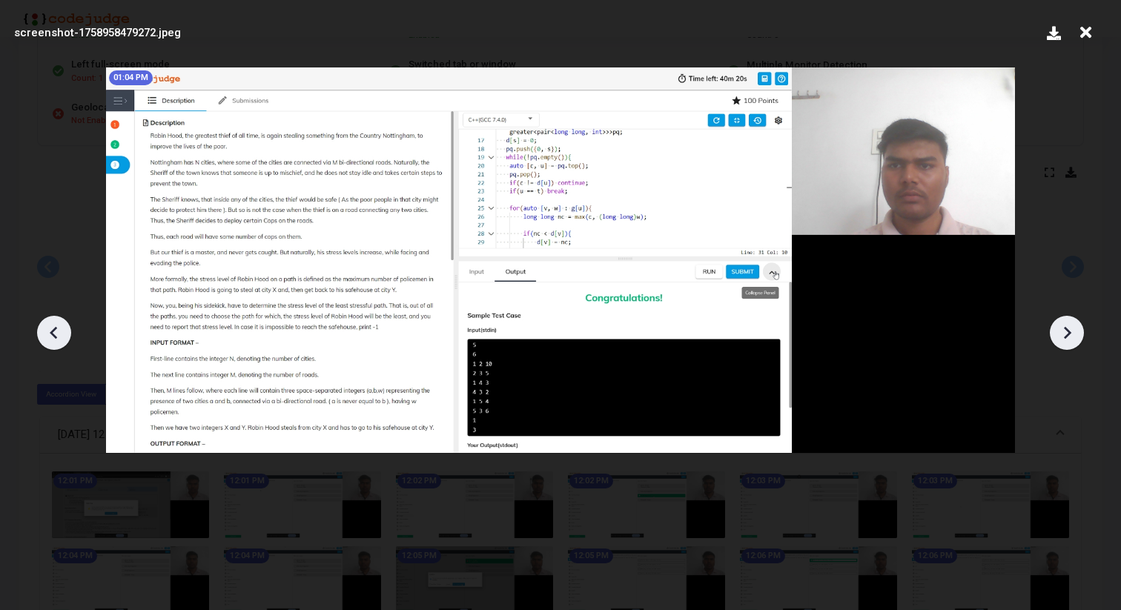
click at [1064, 331] on icon at bounding box center [1067, 333] width 22 height 22
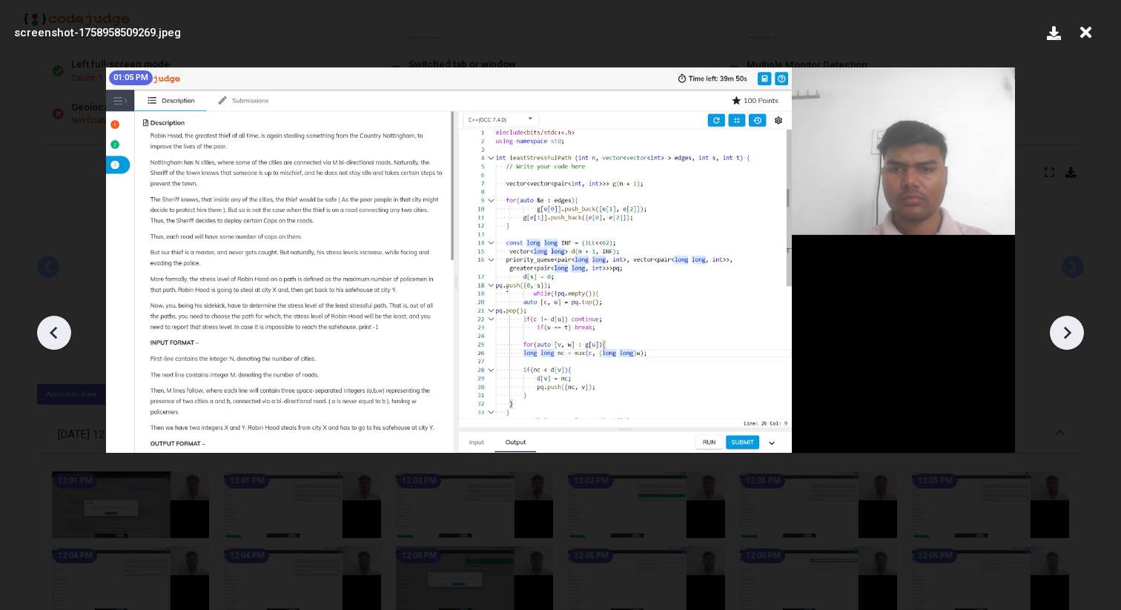
click at [1064, 331] on icon at bounding box center [1067, 333] width 22 height 22
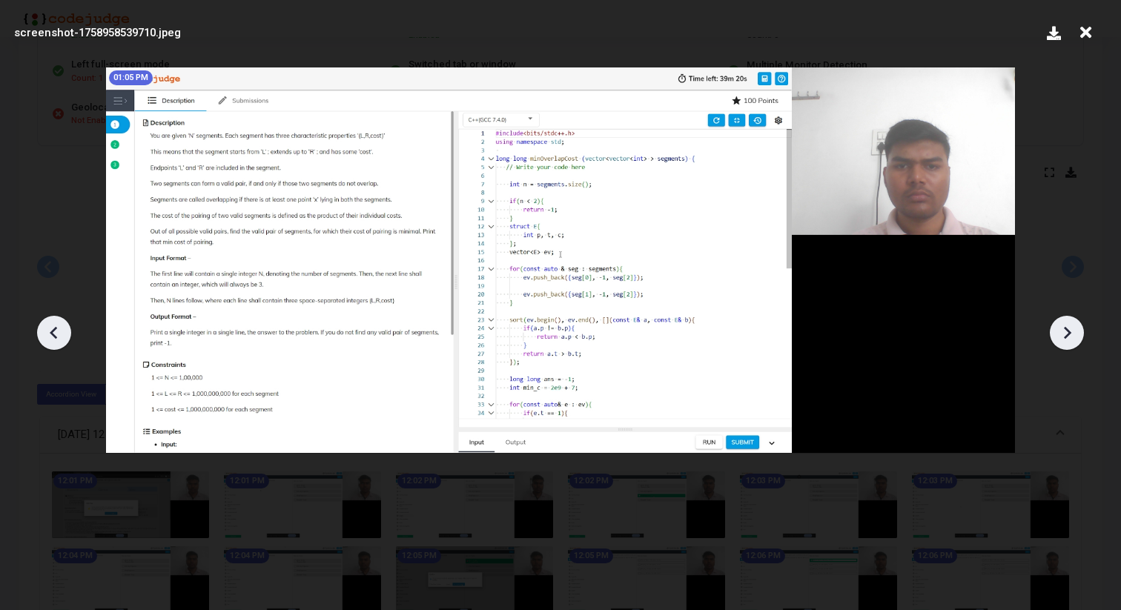
click at [1064, 331] on icon at bounding box center [1067, 333] width 22 height 22
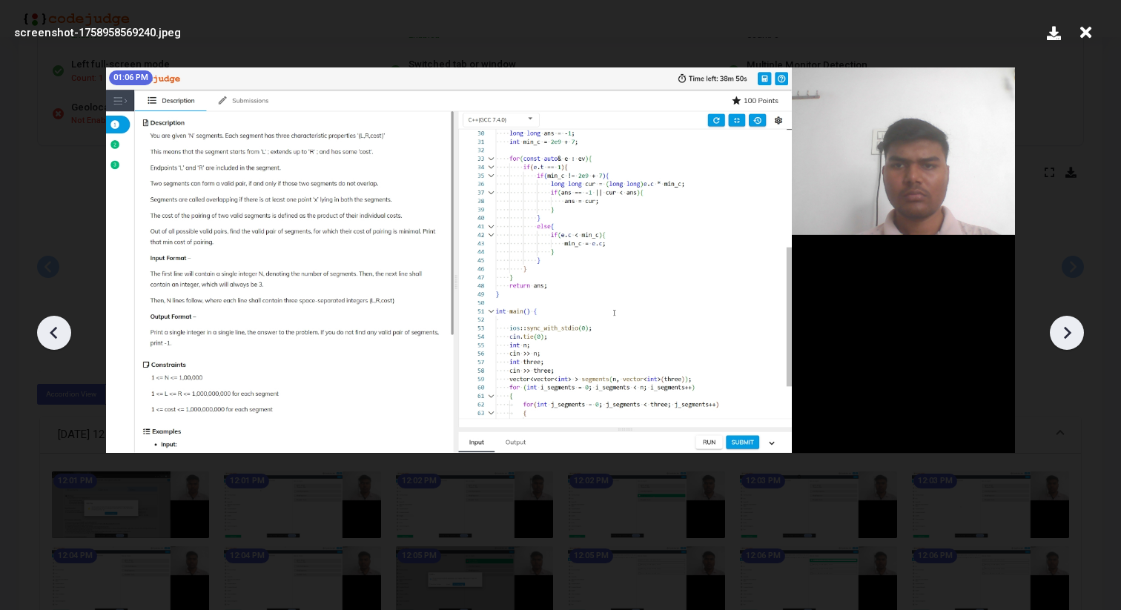
click at [1064, 331] on icon at bounding box center [1067, 333] width 22 height 22
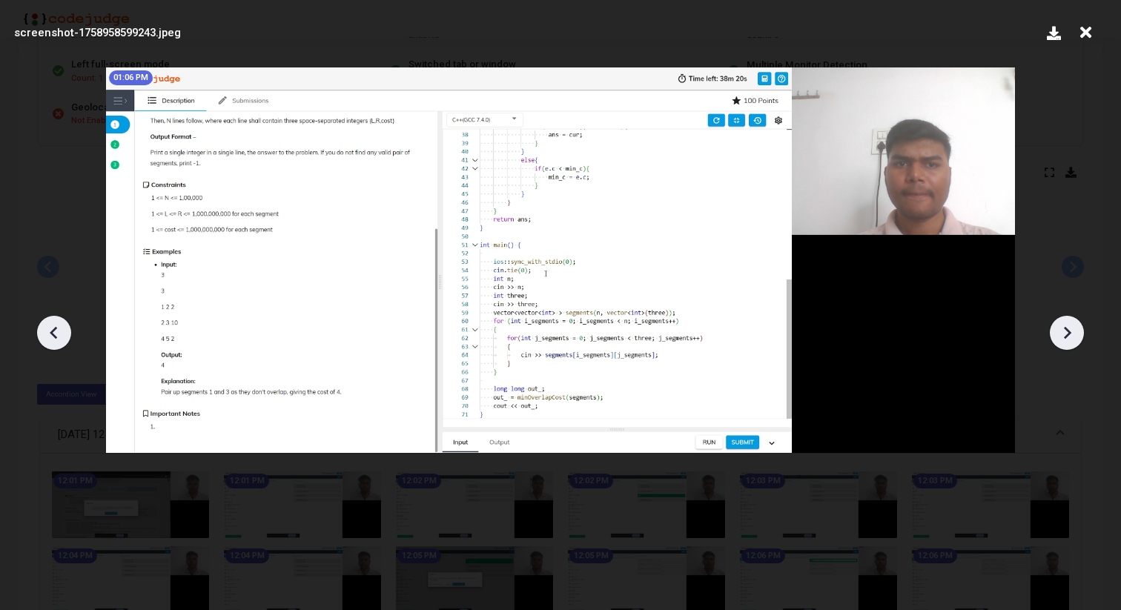
click at [1064, 331] on icon at bounding box center [1067, 333] width 22 height 22
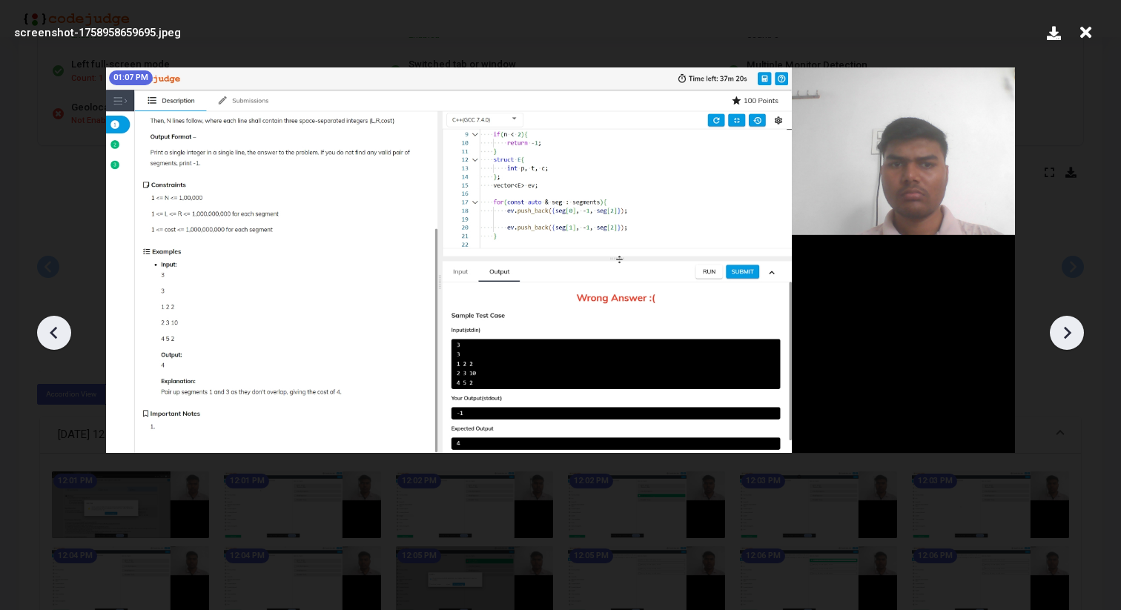
click at [1064, 331] on icon at bounding box center [1067, 333] width 22 height 22
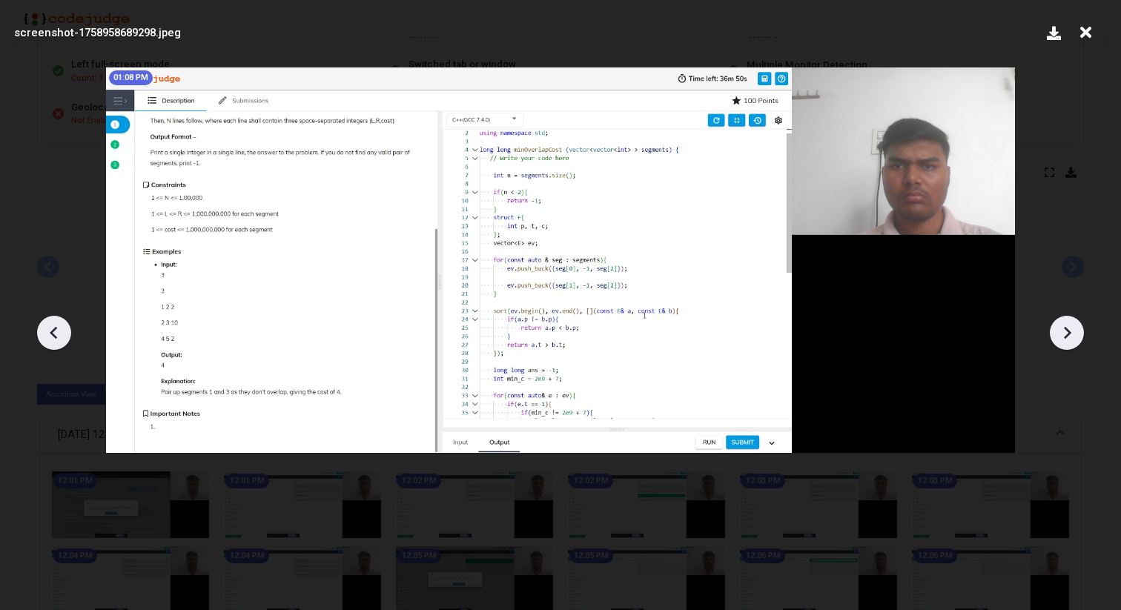
click at [1064, 331] on icon at bounding box center [1067, 333] width 22 height 22
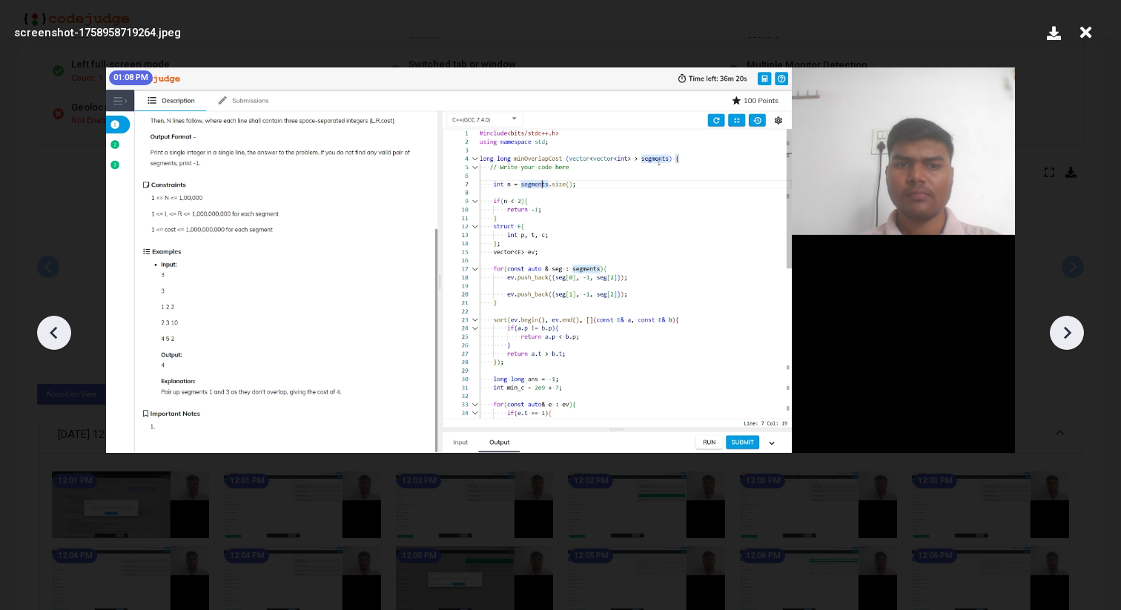
click at [1064, 331] on icon at bounding box center [1067, 333] width 22 height 22
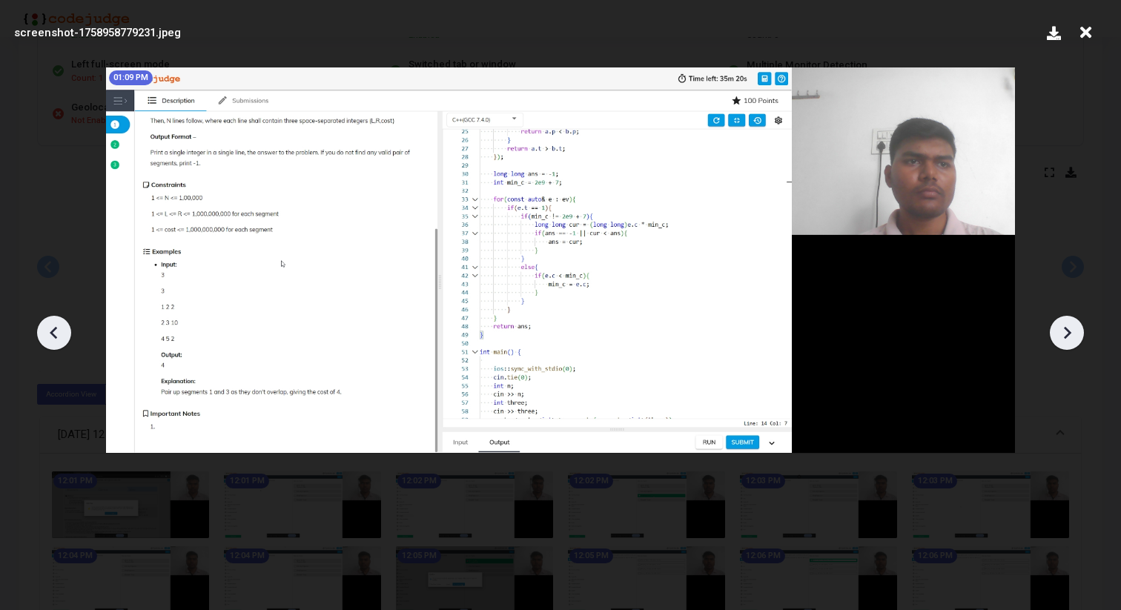
click at [1064, 331] on icon at bounding box center [1067, 333] width 22 height 22
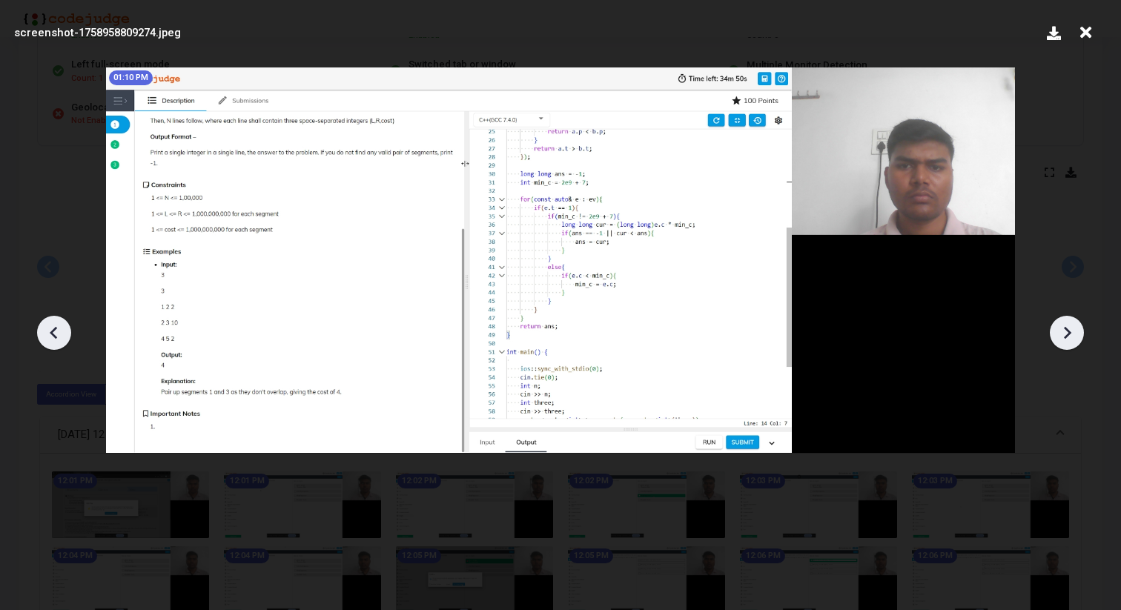
click at [1064, 331] on icon at bounding box center [1067, 333] width 22 height 22
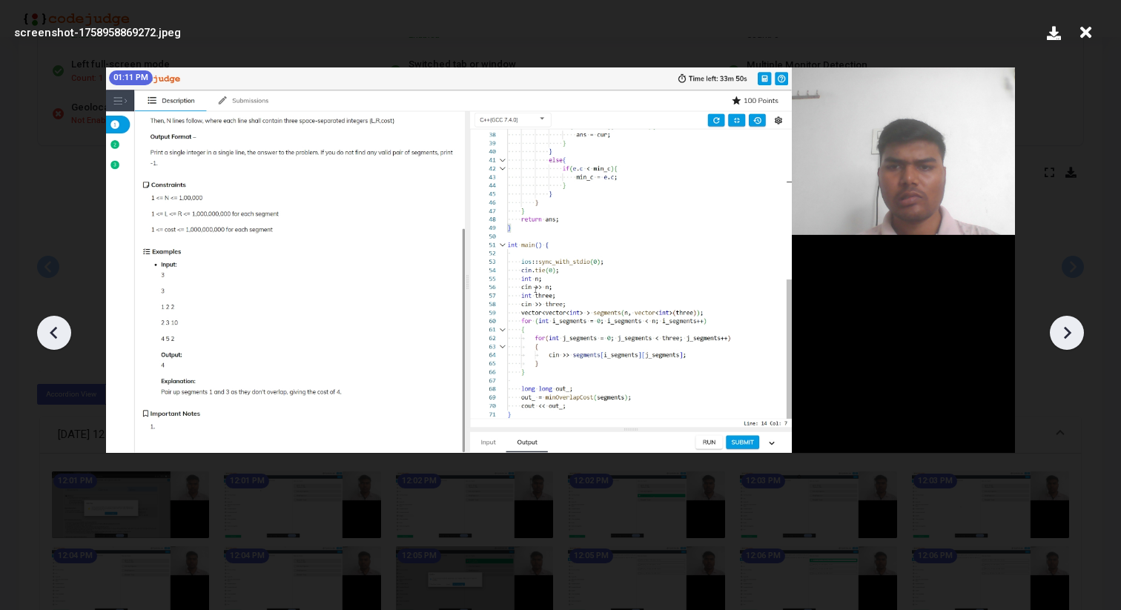
click at [1064, 331] on icon at bounding box center [1067, 333] width 22 height 22
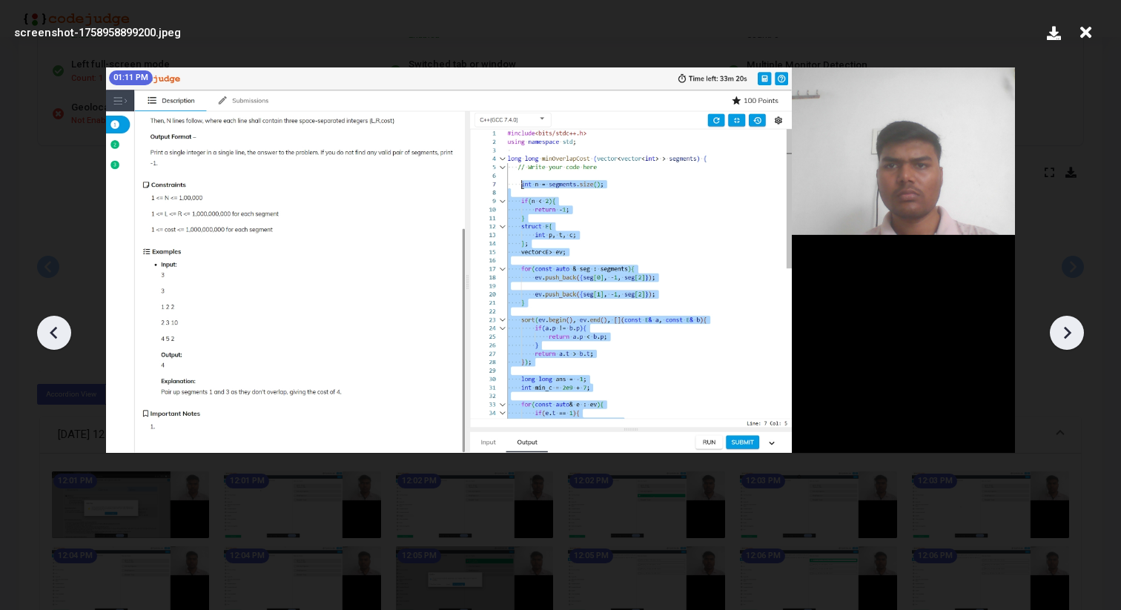
click at [1064, 331] on icon at bounding box center [1067, 333] width 22 height 22
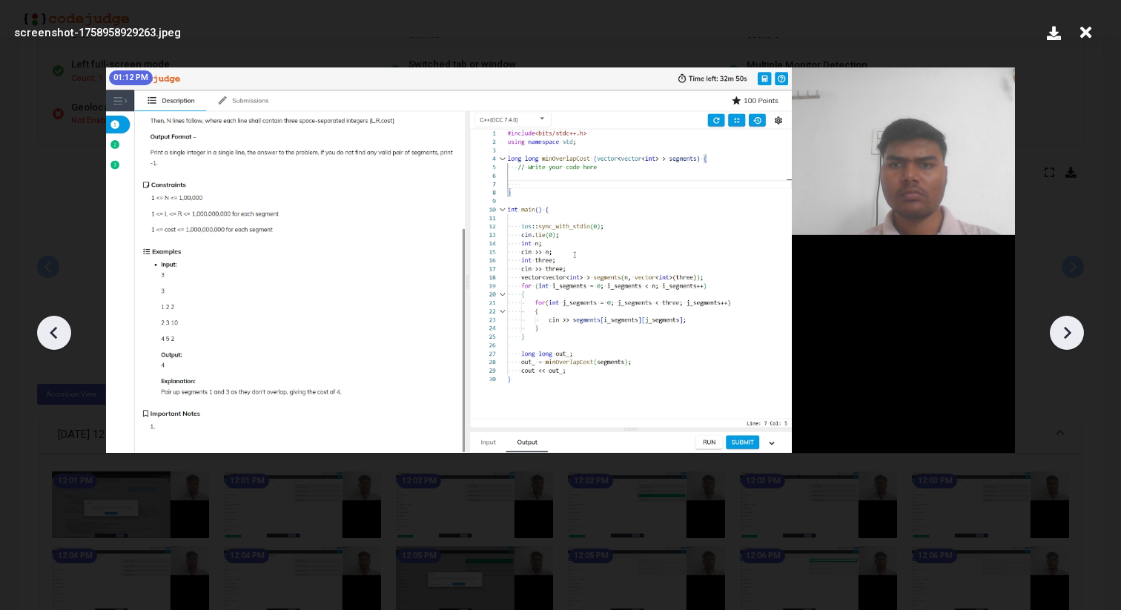
click at [1064, 331] on icon at bounding box center [1067, 333] width 22 height 22
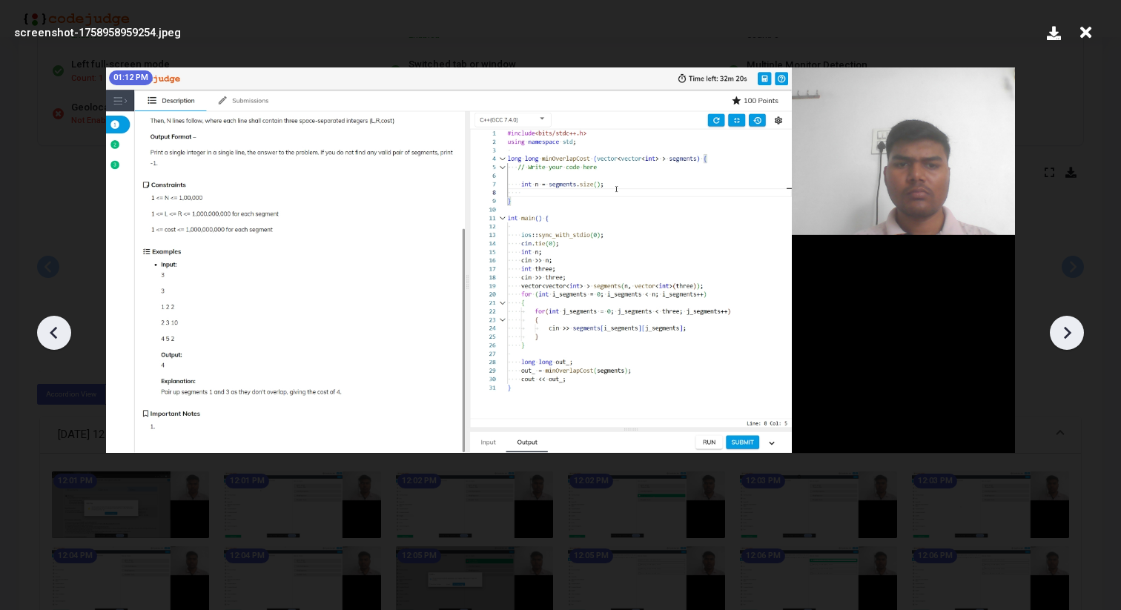
click at [1064, 331] on icon at bounding box center [1067, 333] width 22 height 22
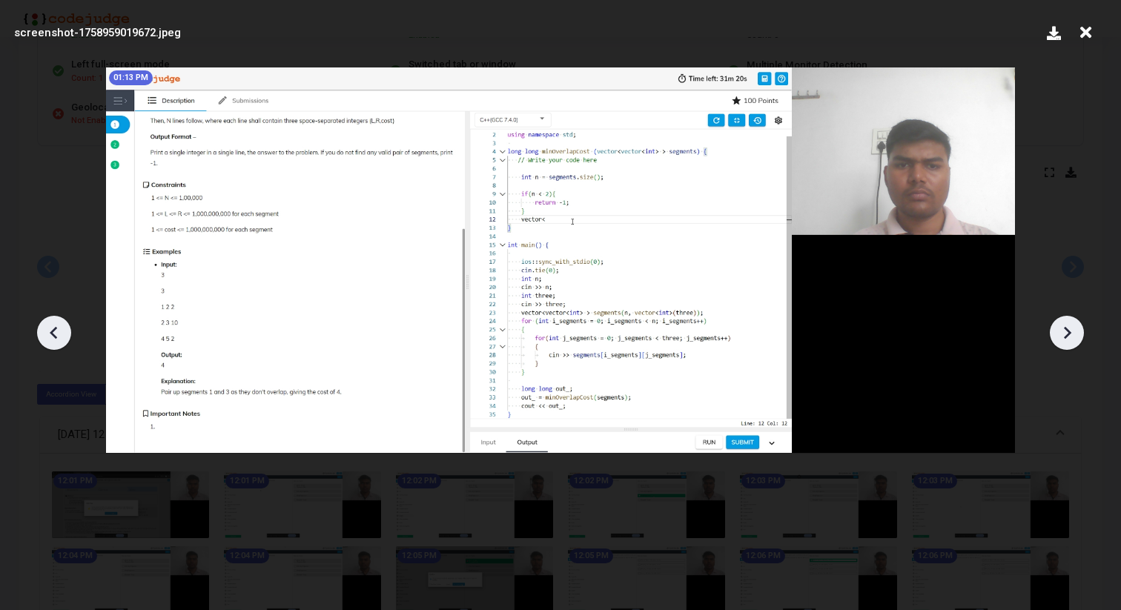
click at [1064, 331] on icon at bounding box center [1067, 333] width 22 height 22
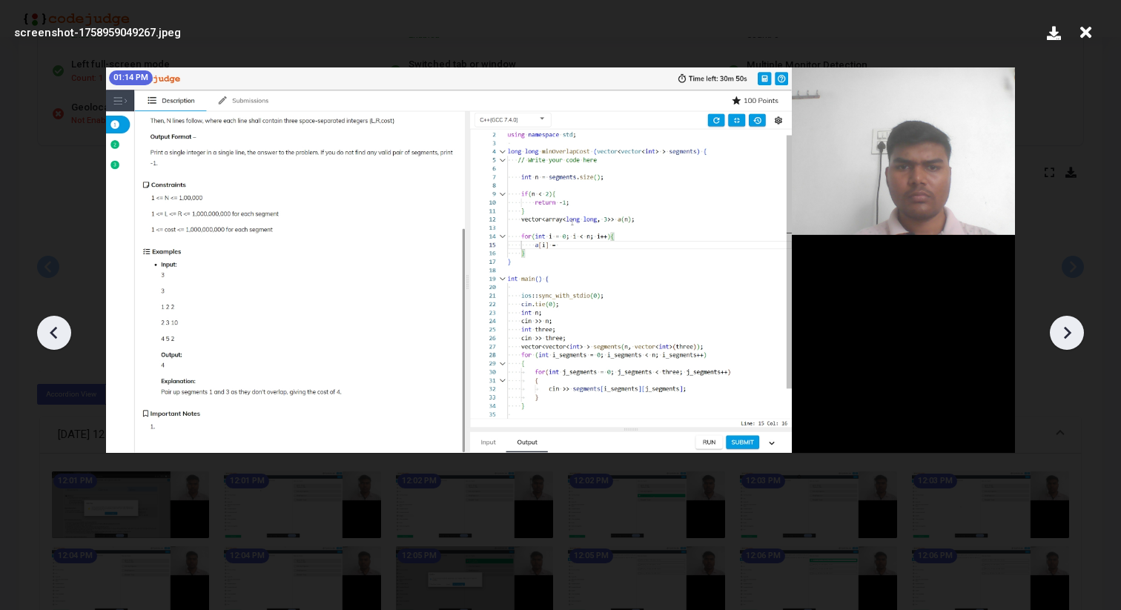
click at [1064, 331] on icon at bounding box center [1067, 333] width 22 height 22
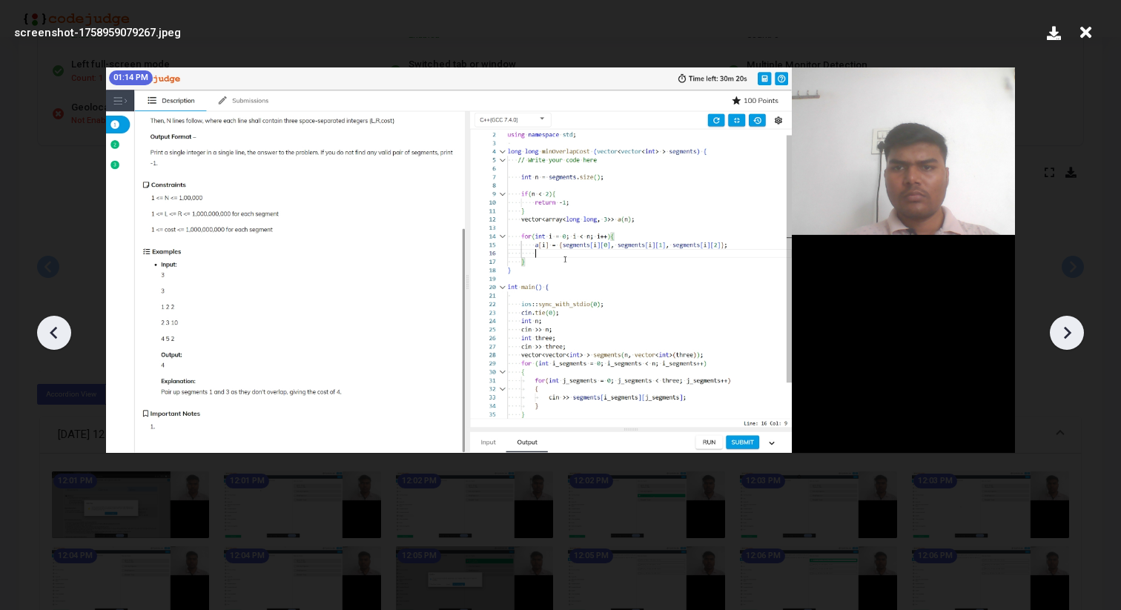
click at [1064, 331] on icon at bounding box center [1067, 333] width 22 height 22
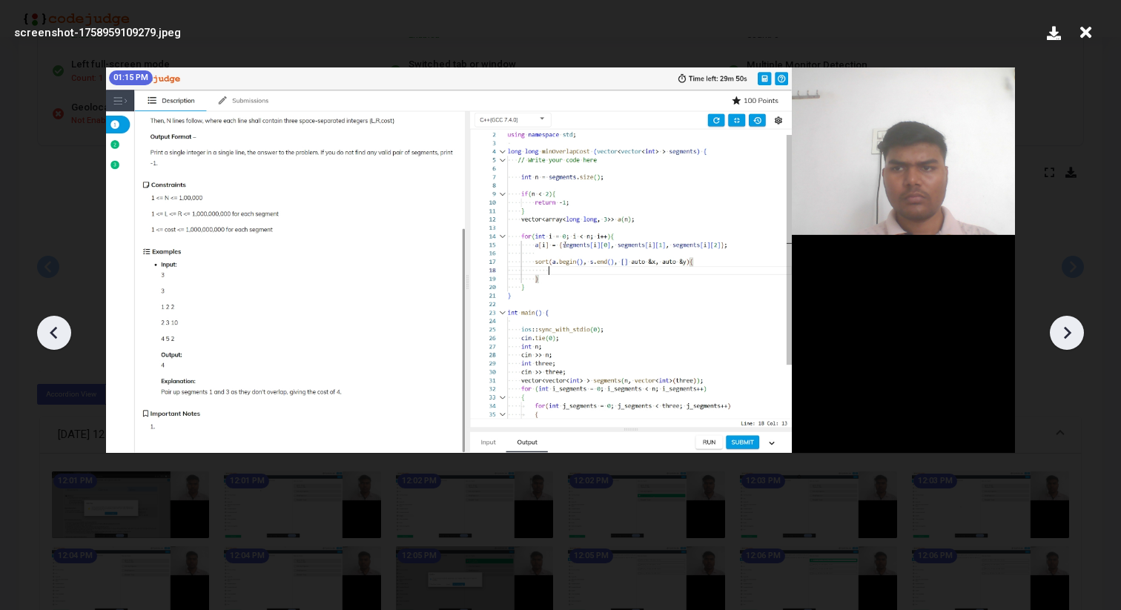
click at [1064, 331] on icon at bounding box center [1067, 333] width 22 height 22
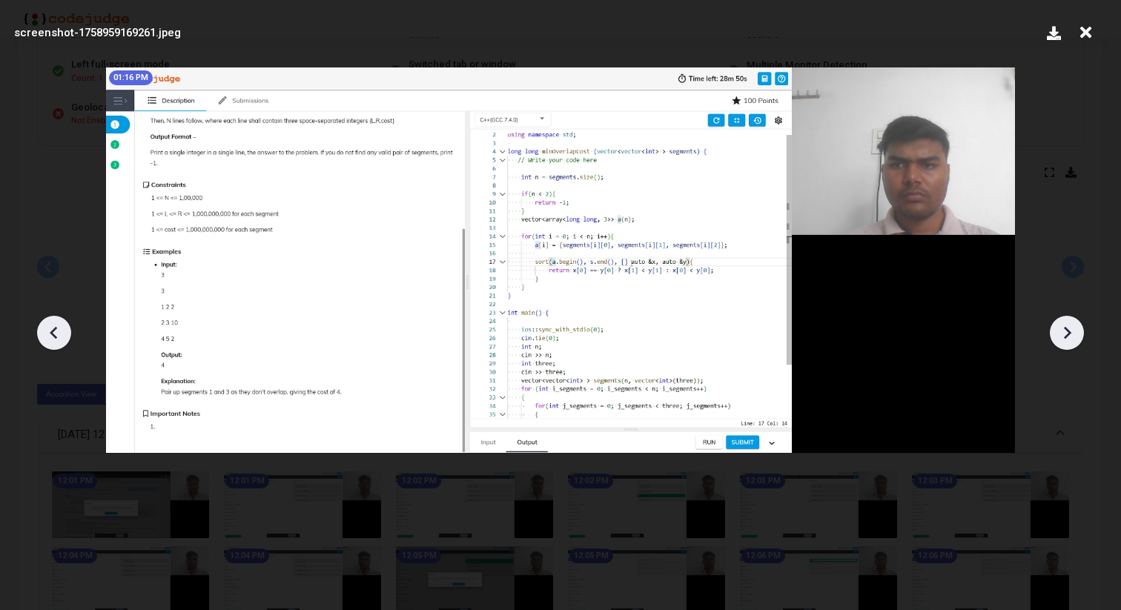
click at [1064, 331] on icon at bounding box center [1067, 333] width 22 height 22
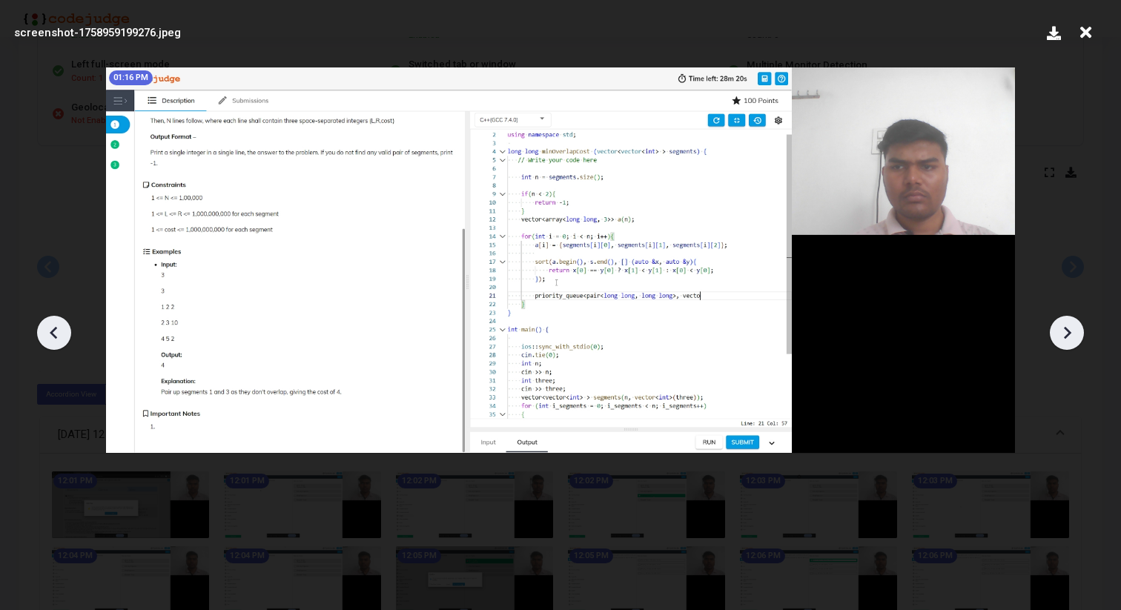
click at [1064, 331] on icon at bounding box center [1067, 333] width 22 height 22
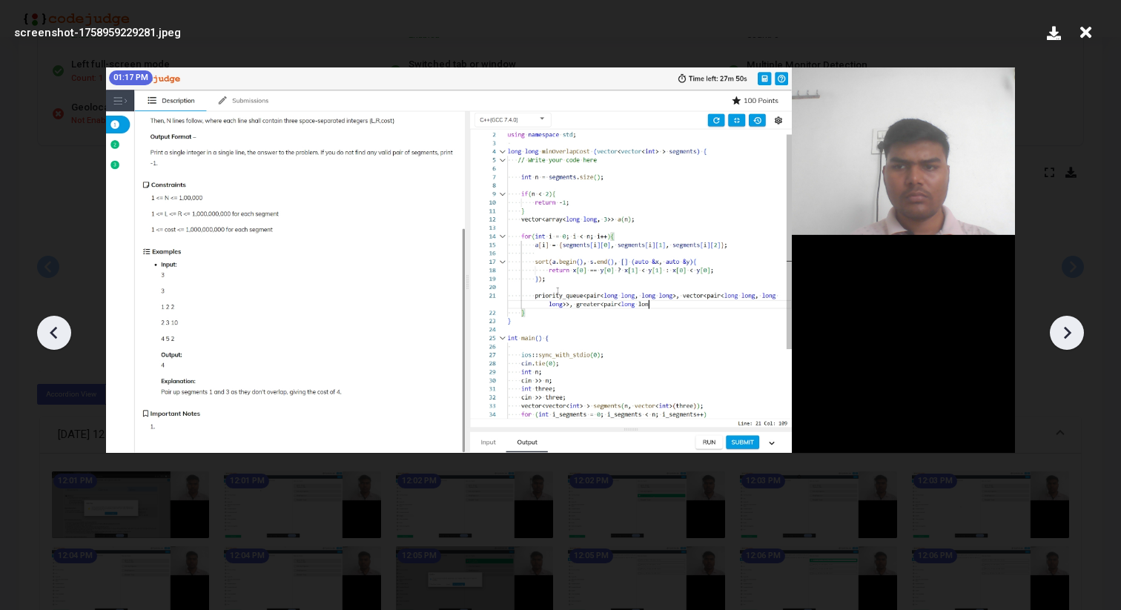
click at [1064, 331] on icon at bounding box center [1067, 333] width 22 height 22
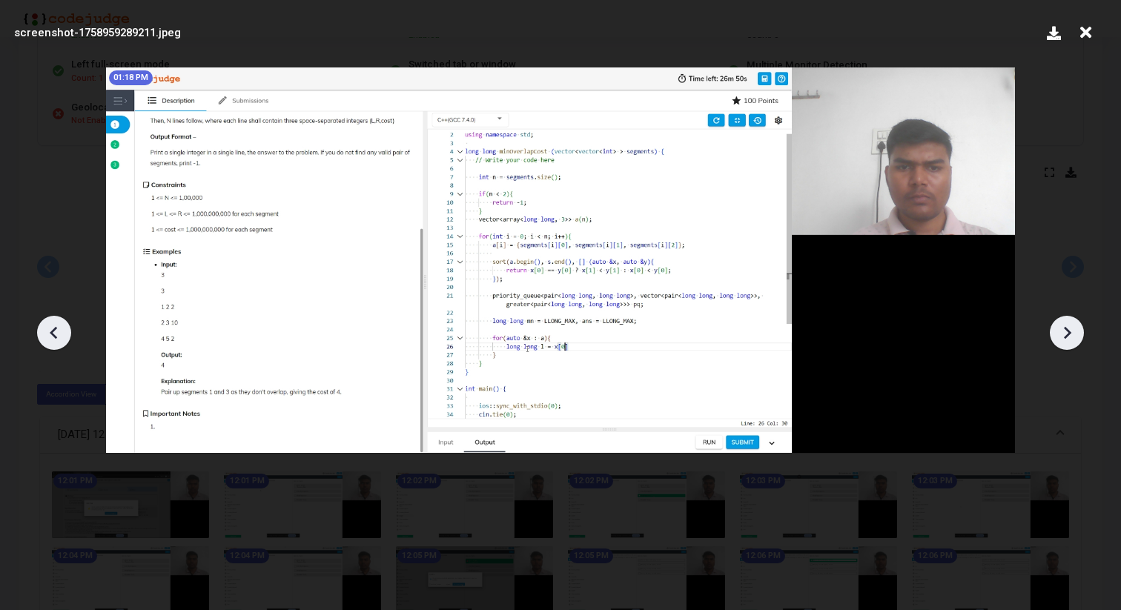
click at [1064, 331] on icon at bounding box center [1067, 333] width 22 height 22
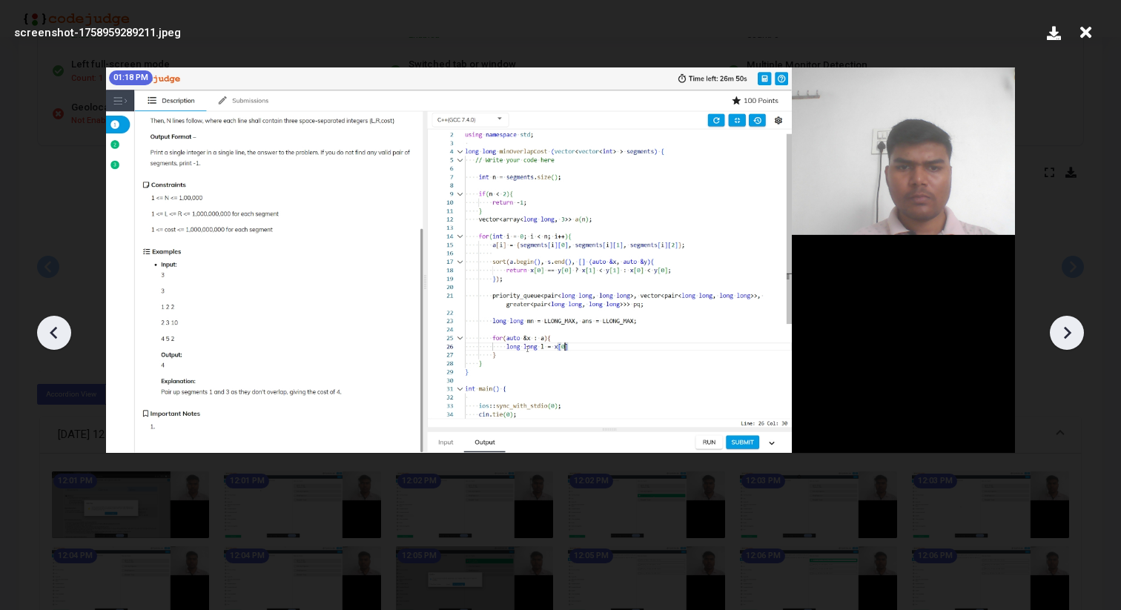
click at [1064, 331] on icon at bounding box center [1067, 333] width 22 height 22
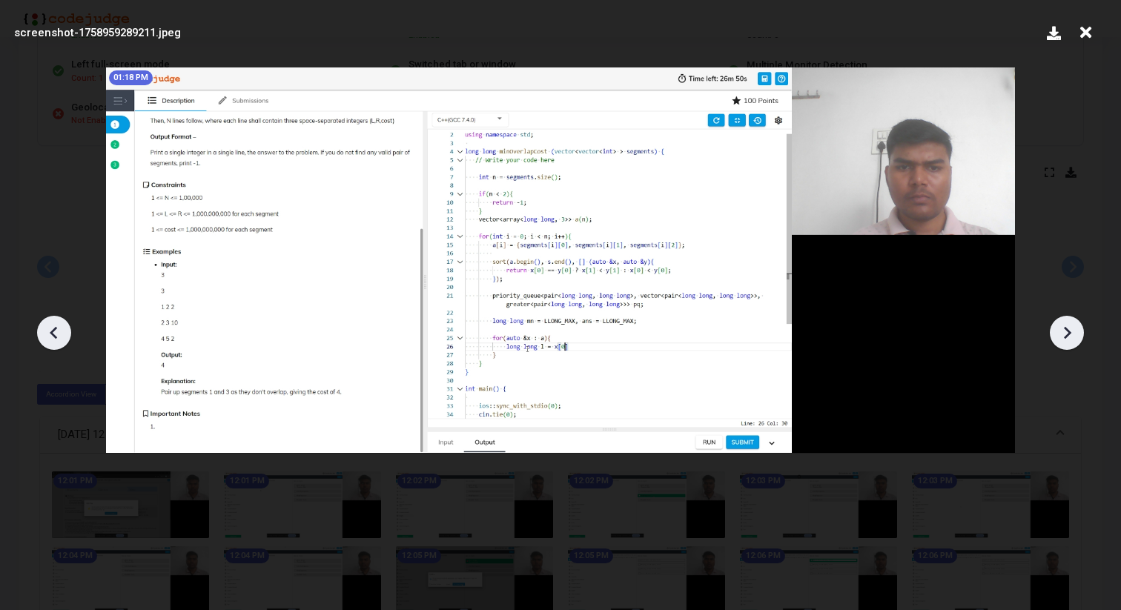
click at [50, 326] on icon at bounding box center [54, 333] width 22 height 22
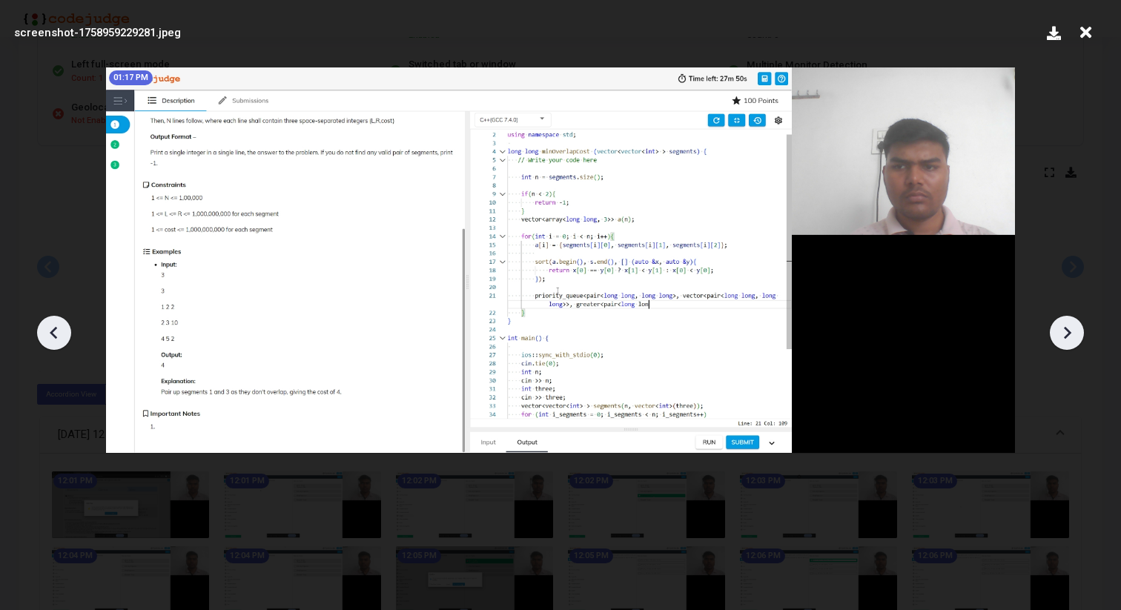
click at [50, 326] on icon at bounding box center [54, 333] width 22 height 22
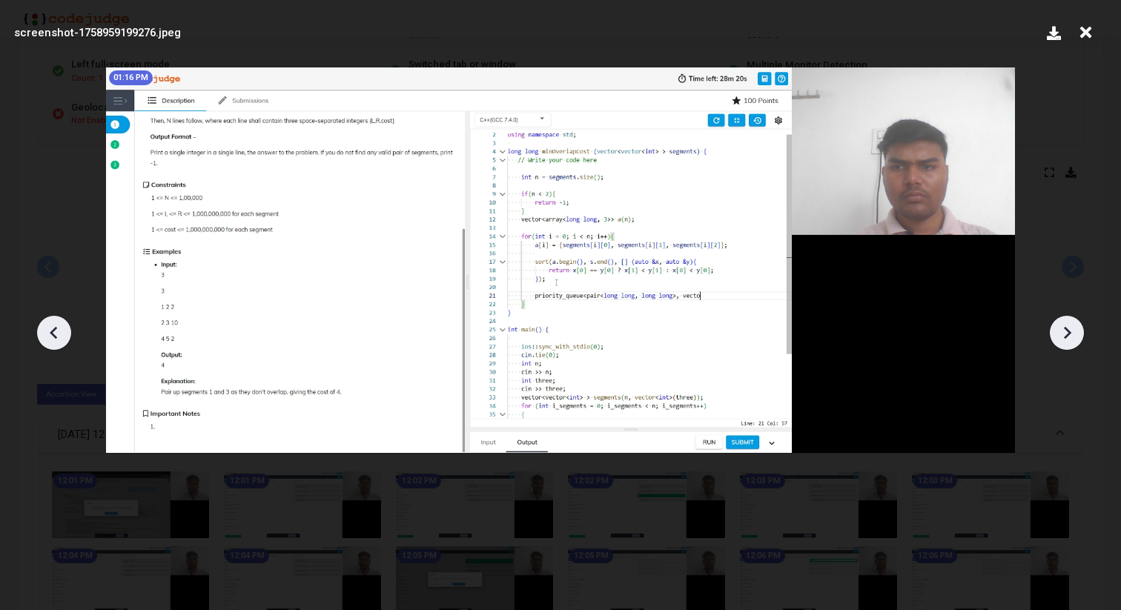
click at [50, 326] on icon at bounding box center [54, 333] width 22 height 22
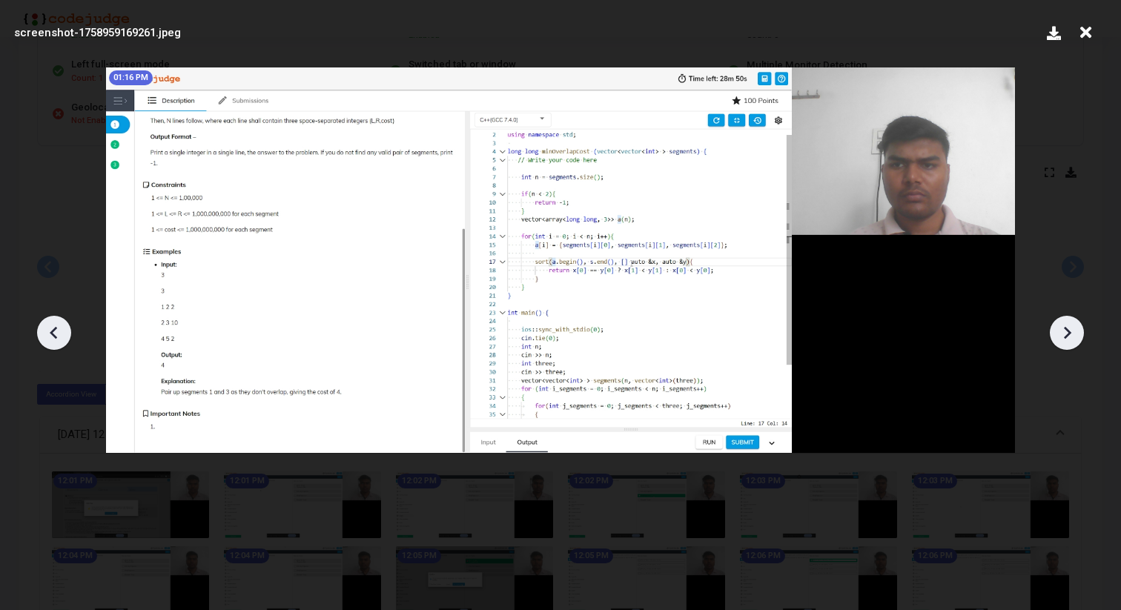
click at [50, 326] on icon at bounding box center [54, 333] width 22 height 22
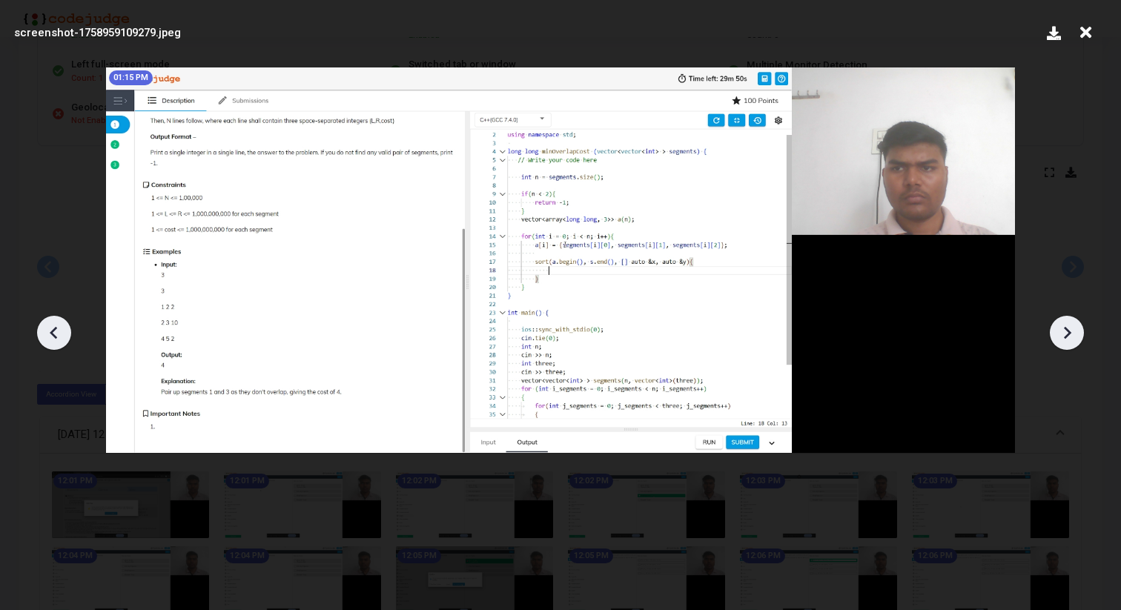
click at [50, 326] on icon at bounding box center [54, 333] width 22 height 22
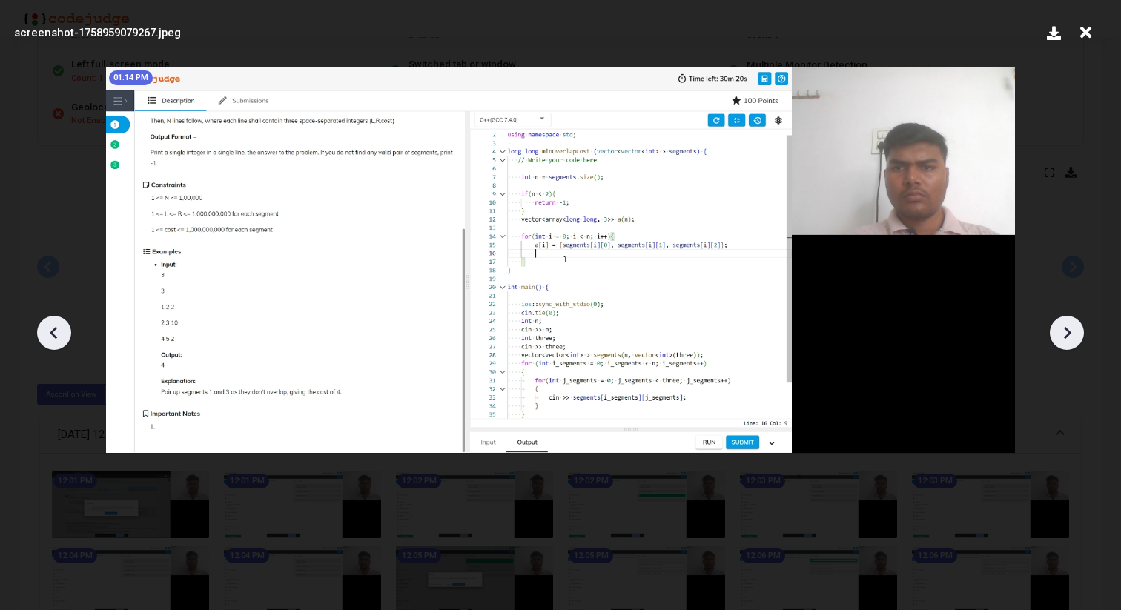
click at [50, 326] on icon at bounding box center [54, 333] width 22 height 22
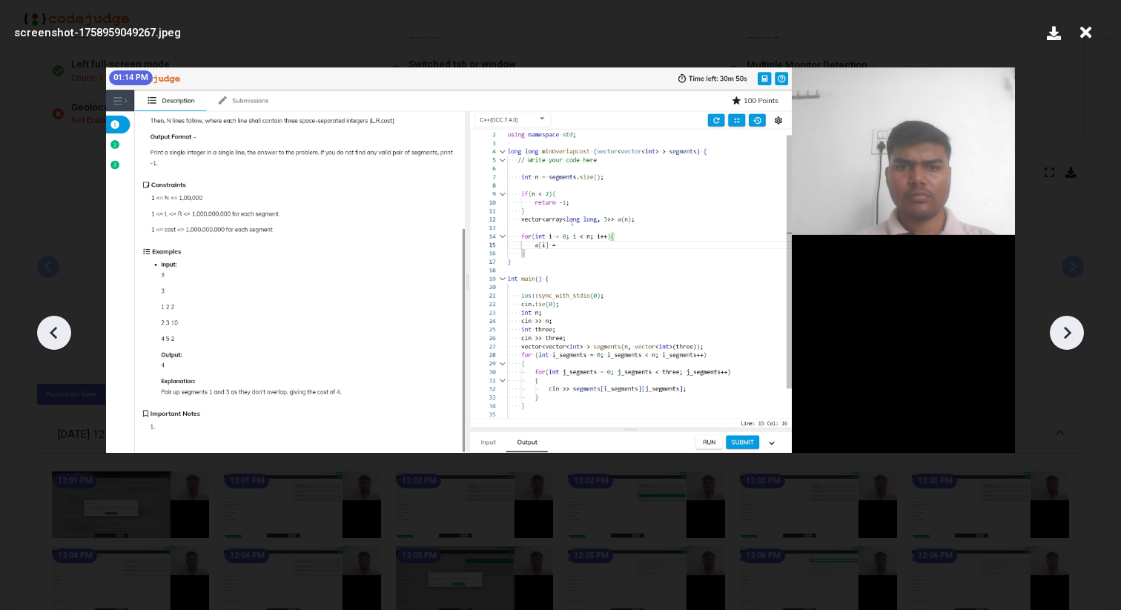
click at [50, 326] on icon at bounding box center [54, 333] width 22 height 22
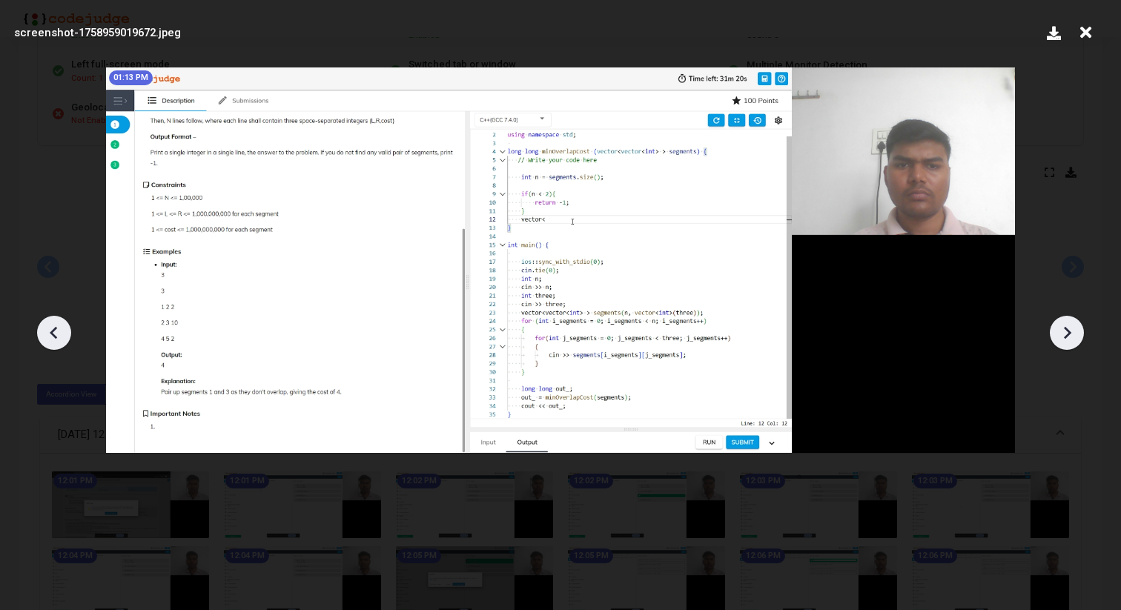
click at [50, 326] on icon at bounding box center [54, 333] width 22 height 22
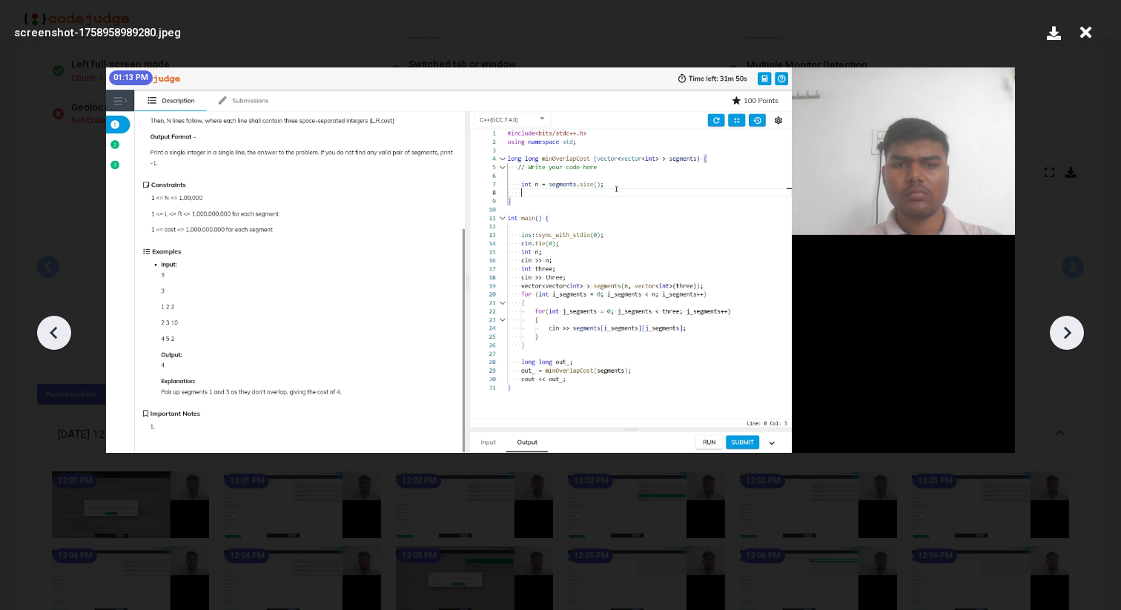
click at [50, 326] on icon at bounding box center [54, 333] width 22 height 22
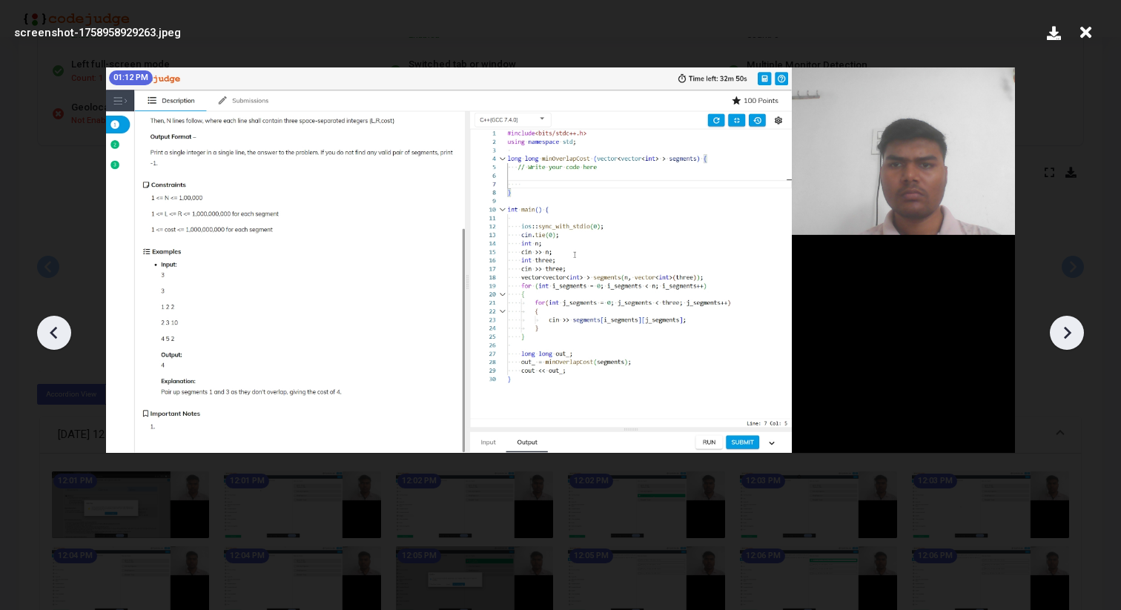
click at [47, 330] on icon at bounding box center [54, 333] width 22 height 22
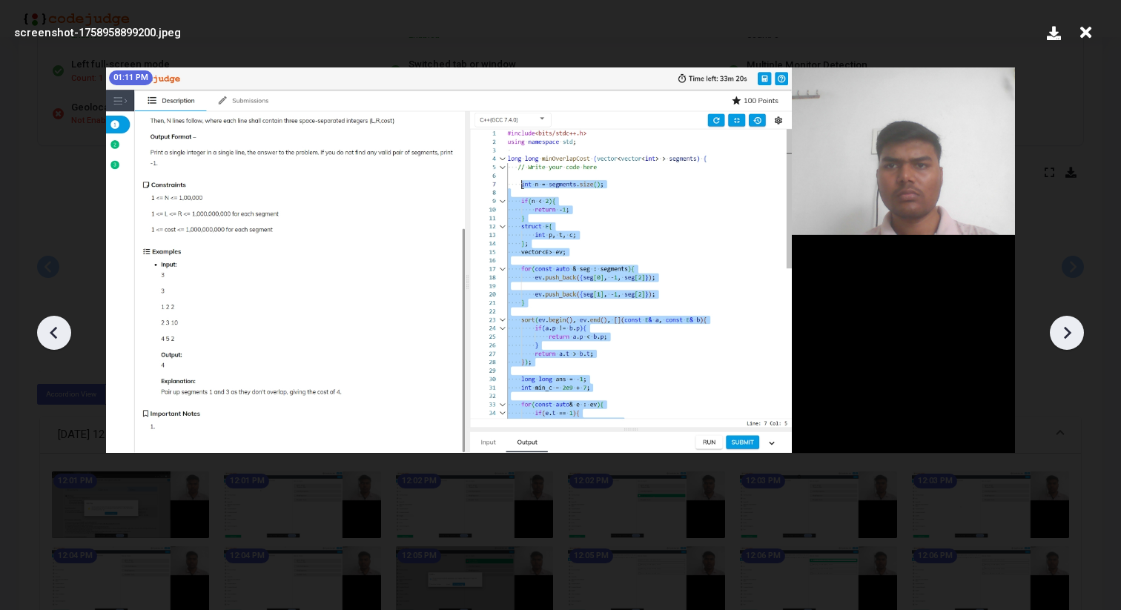
click at [47, 330] on icon at bounding box center [54, 333] width 22 height 22
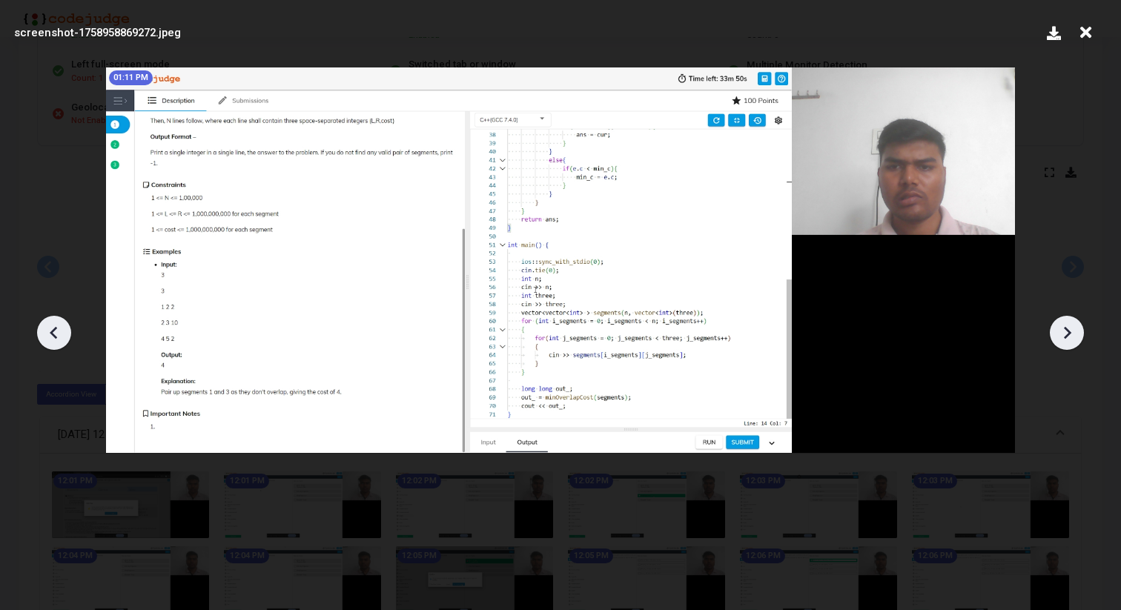
click at [1066, 334] on icon at bounding box center [1067, 333] width 22 height 22
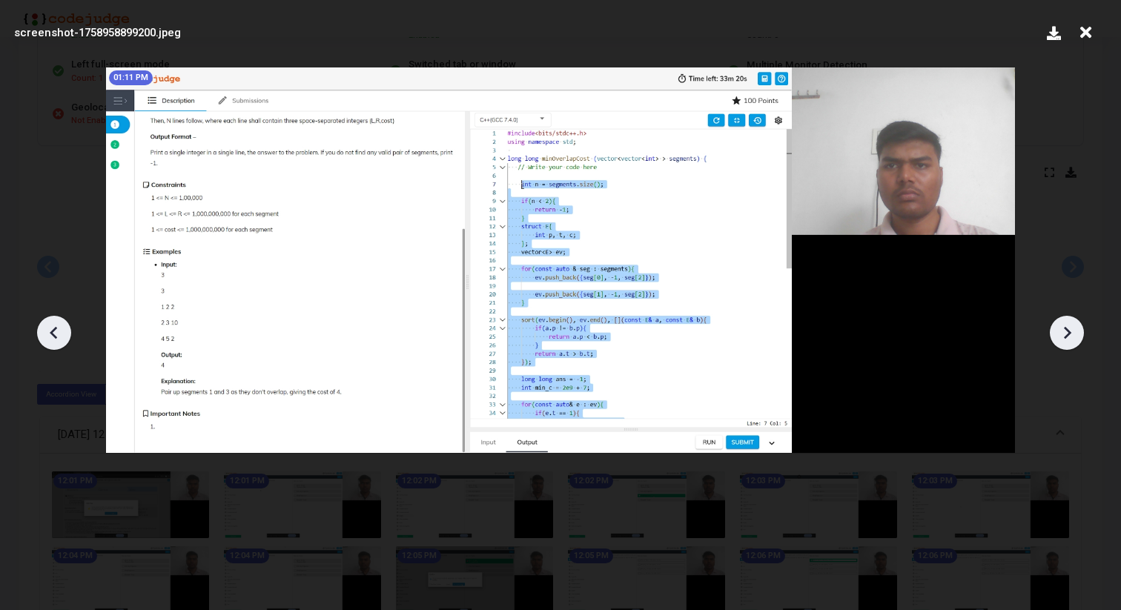
click at [1066, 334] on icon at bounding box center [1067, 333] width 22 height 22
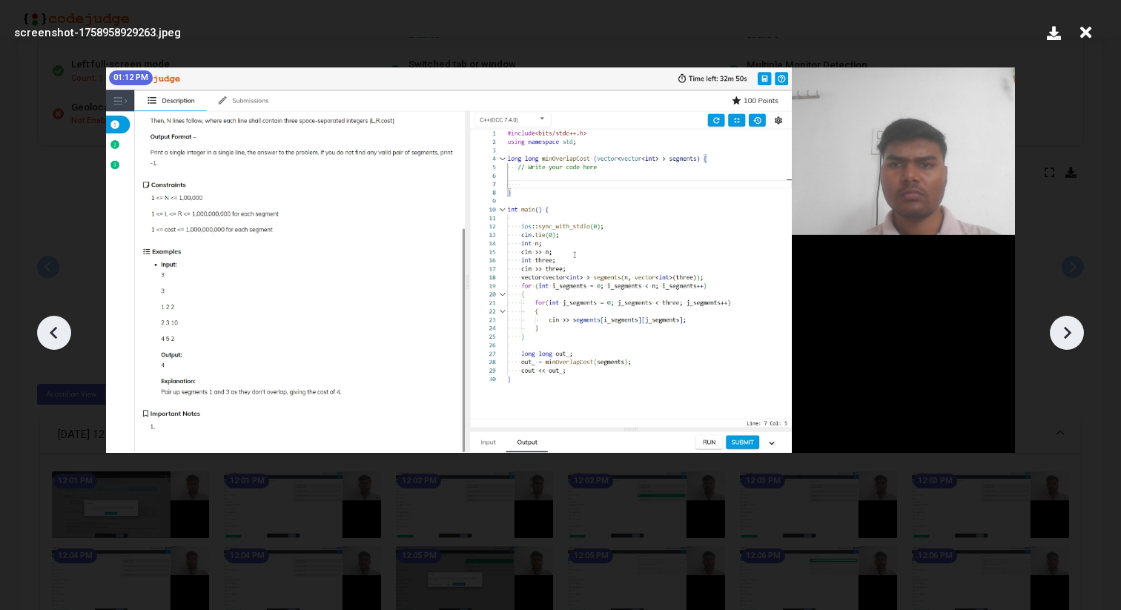
click at [1066, 334] on icon at bounding box center [1067, 333] width 22 height 22
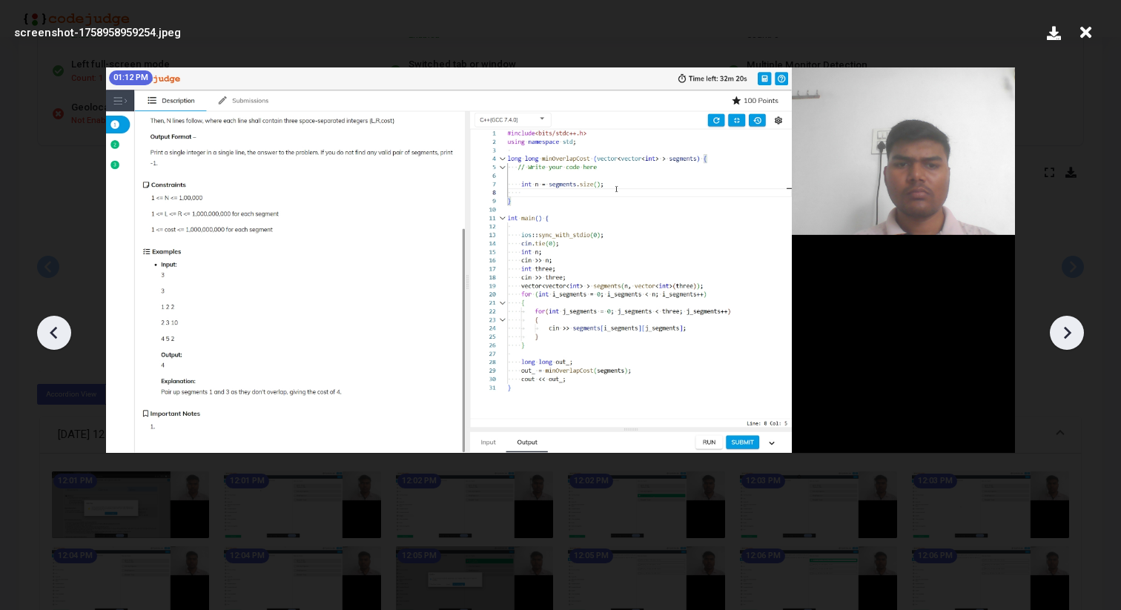
click at [1066, 334] on icon at bounding box center [1067, 333] width 22 height 22
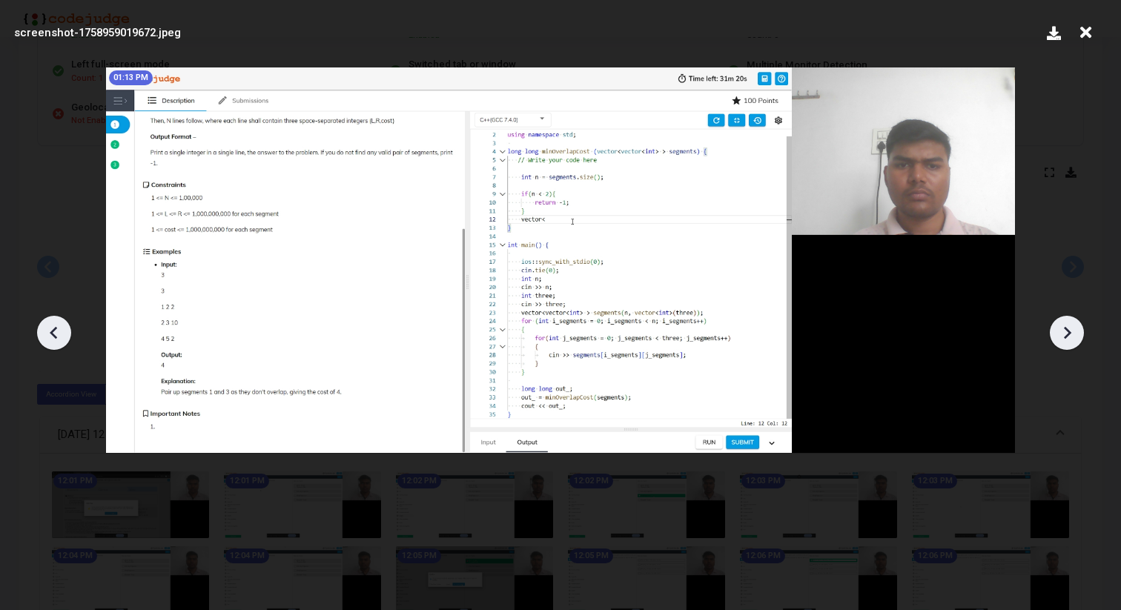
click at [1066, 334] on icon at bounding box center [1067, 333] width 22 height 22
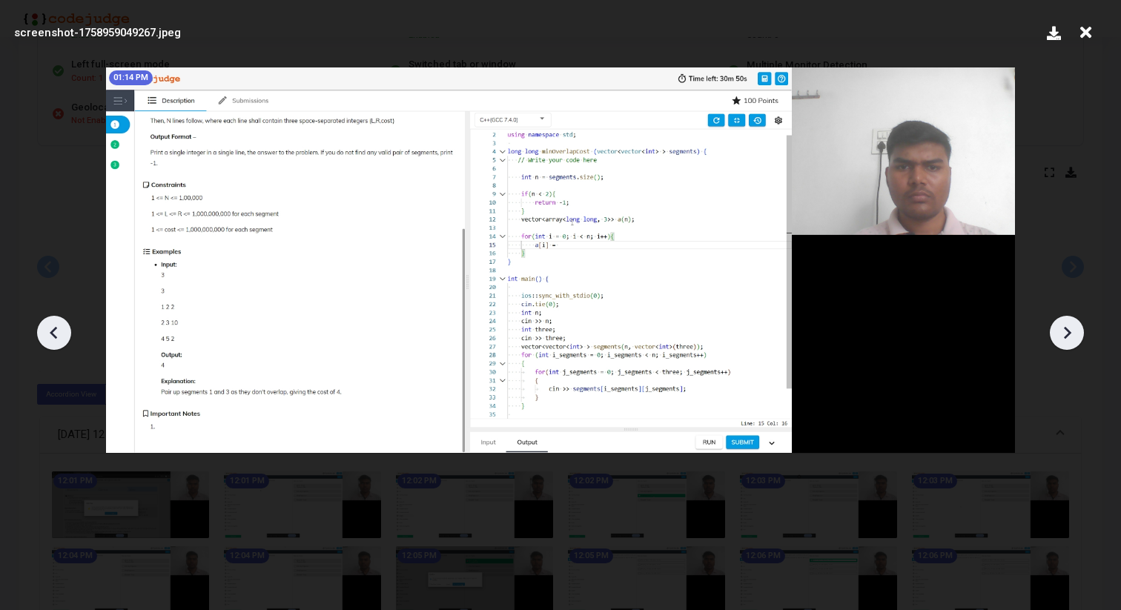
click at [1066, 334] on icon at bounding box center [1067, 333] width 22 height 22
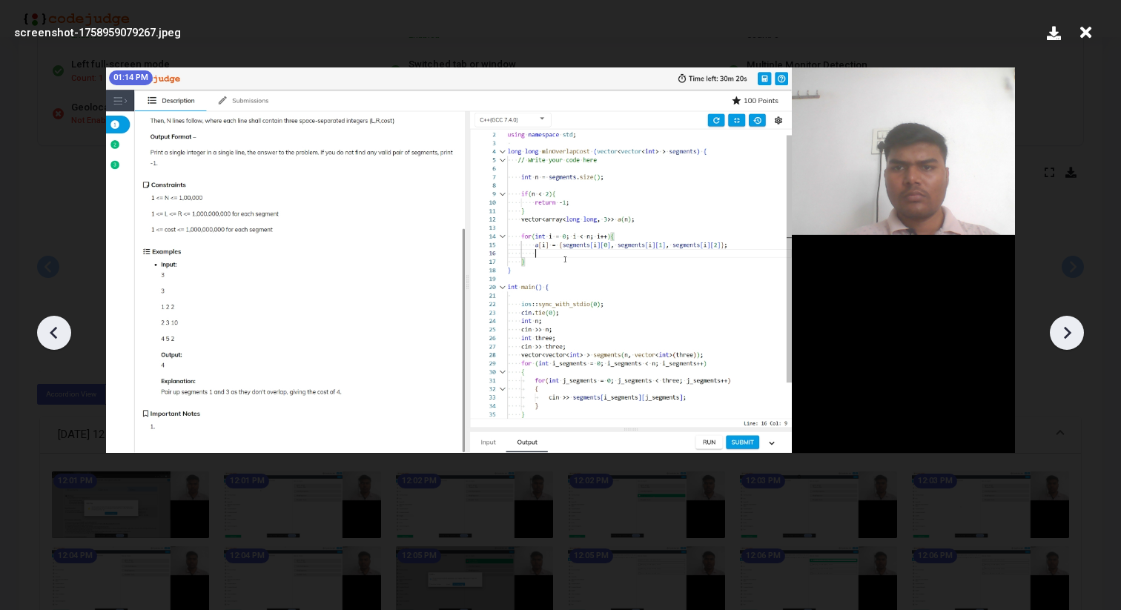
click at [1066, 334] on icon at bounding box center [1067, 333] width 22 height 22
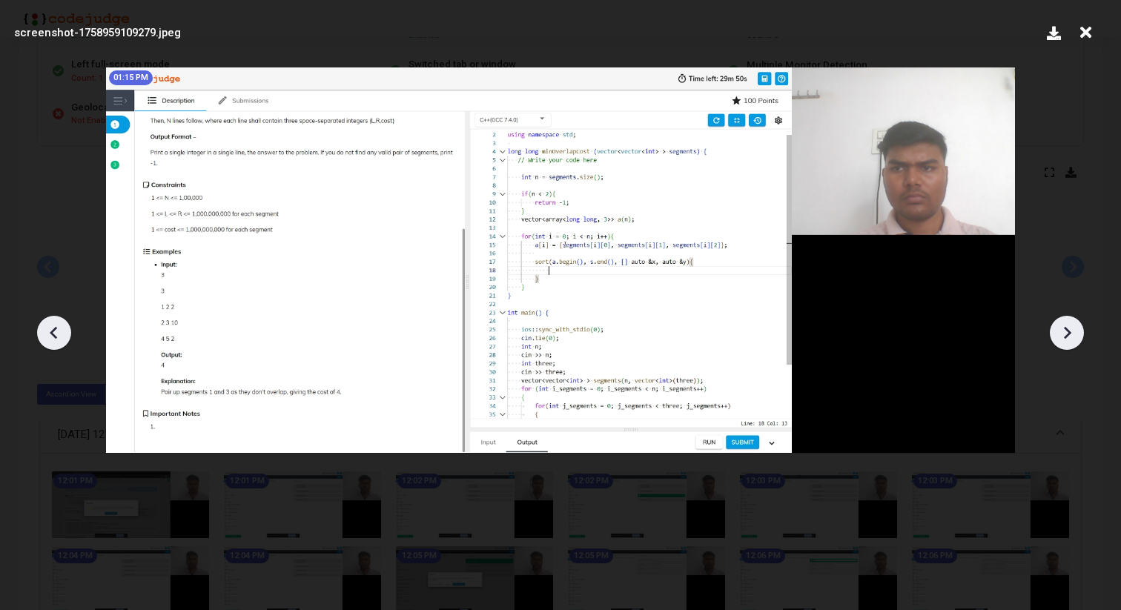
click at [1066, 334] on icon at bounding box center [1067, 333] width 22 height 22
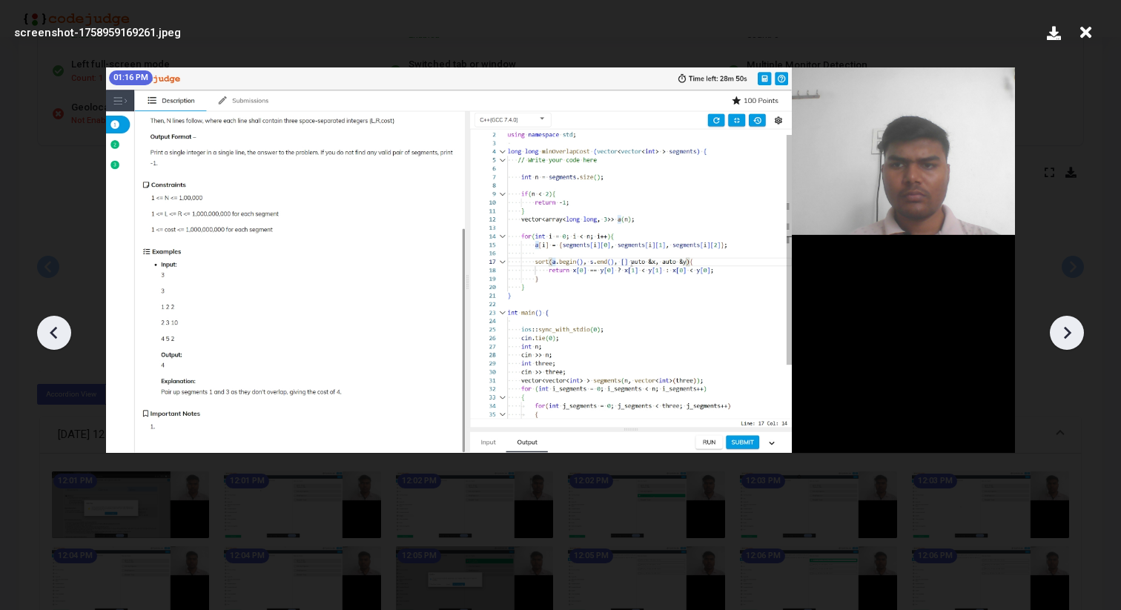
click at [1066, 334] on icon at bounding box center [1067, 333] width 22 height 22
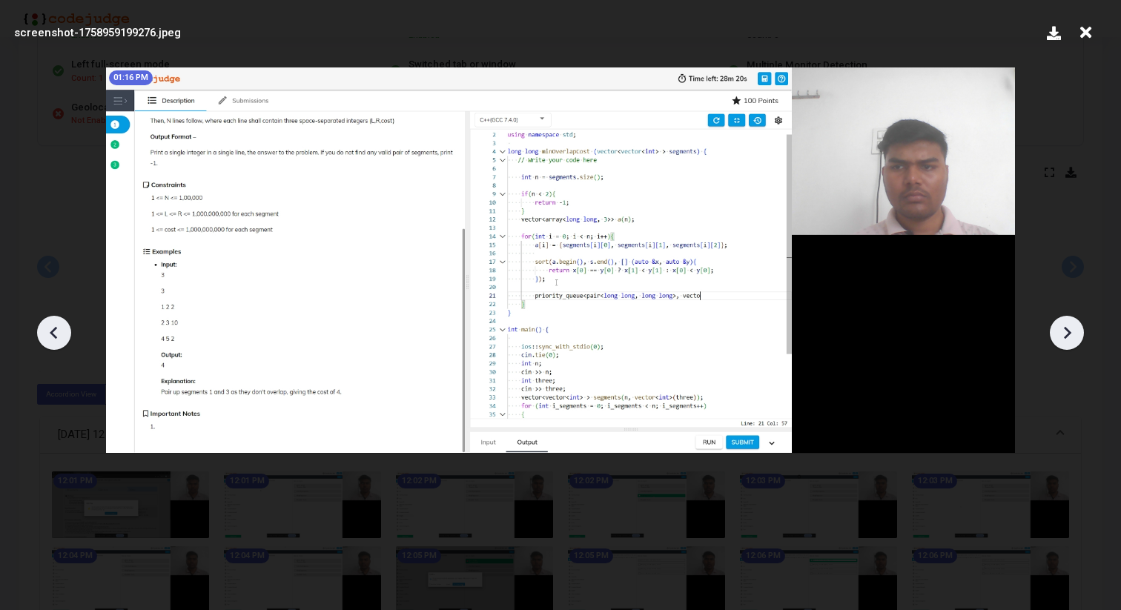
click at [1065, 334] on icon at bounding box center [1067, 333] width 22 height 22
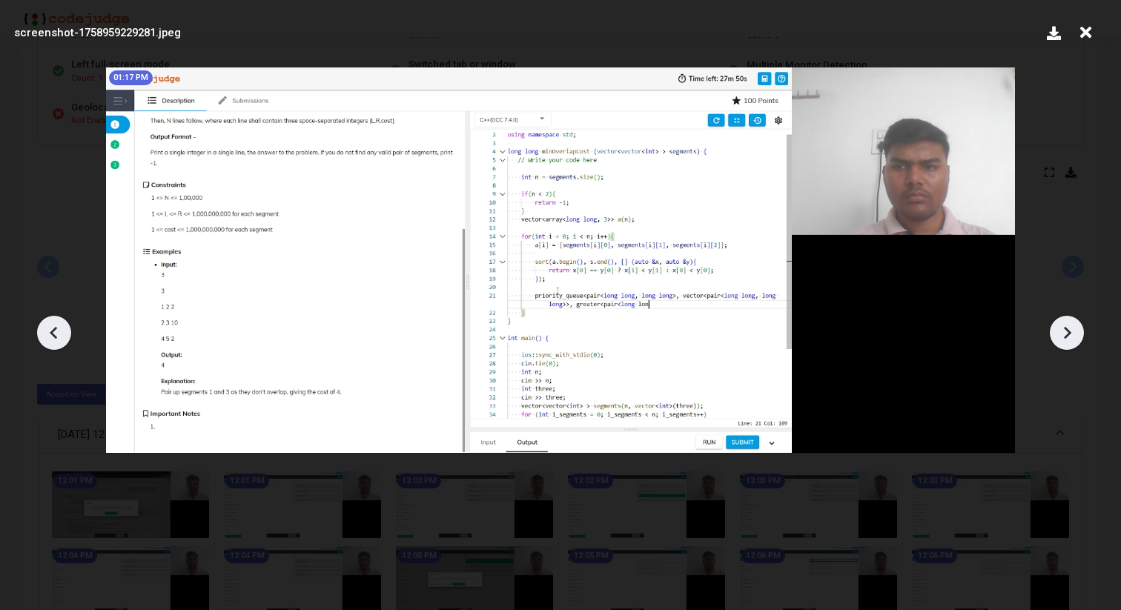
click at [1064, 334] on icon at bounding box center [1067, 333] width 22 height 22
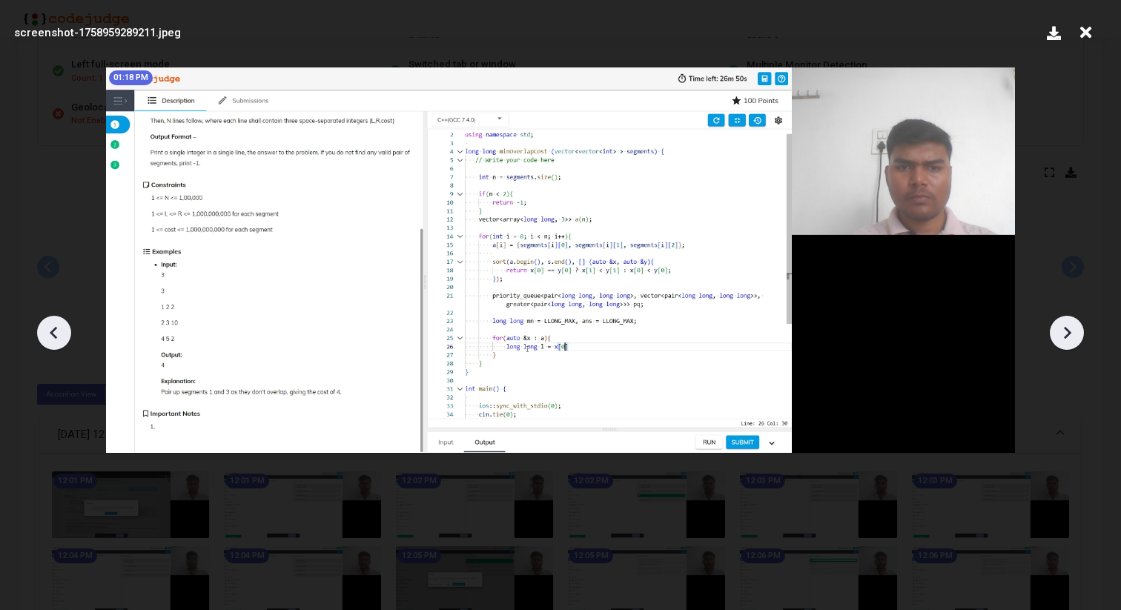
click at [1064, 334] on icon at bounding box center [1067, 333] width 22 height 22
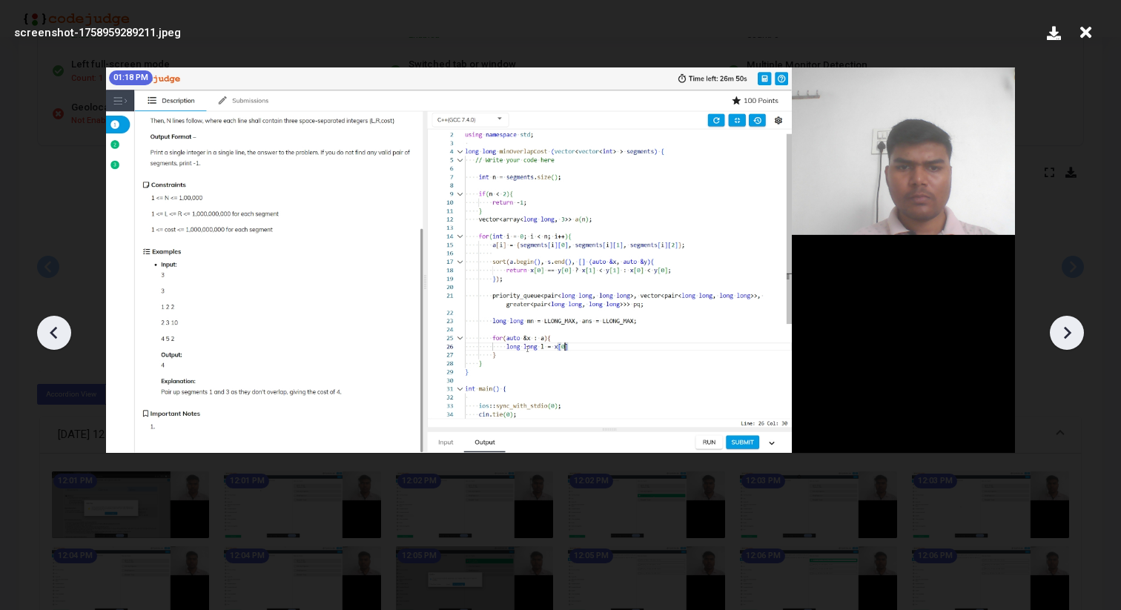
click at [1064, 334] on icon at bounding box center [1067, 333] width 22 height 22
click at [1059, 354] on div at bounding box center [560, 327] width 1121 height 566
click at [1060, 329] on icon at bounding box center [1067, 333] width 22 height 22
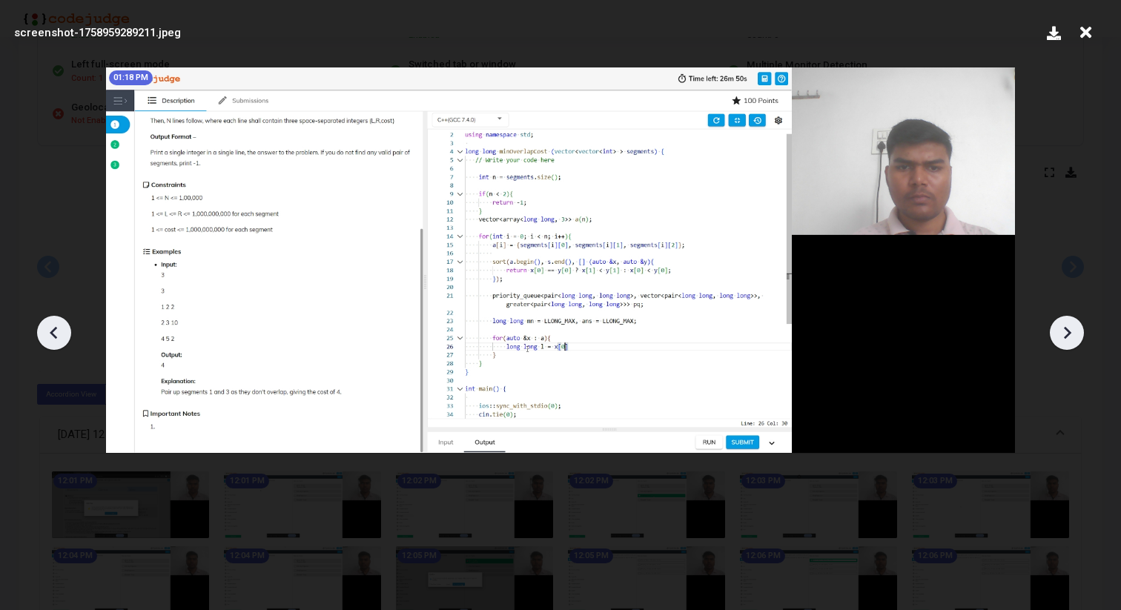
click at [1060, 329] on icon at bounding box center [1067, 333] width 22 height 22
click at [1092, 32] on icon at bounding box center [1085, 33] width 23 height 28
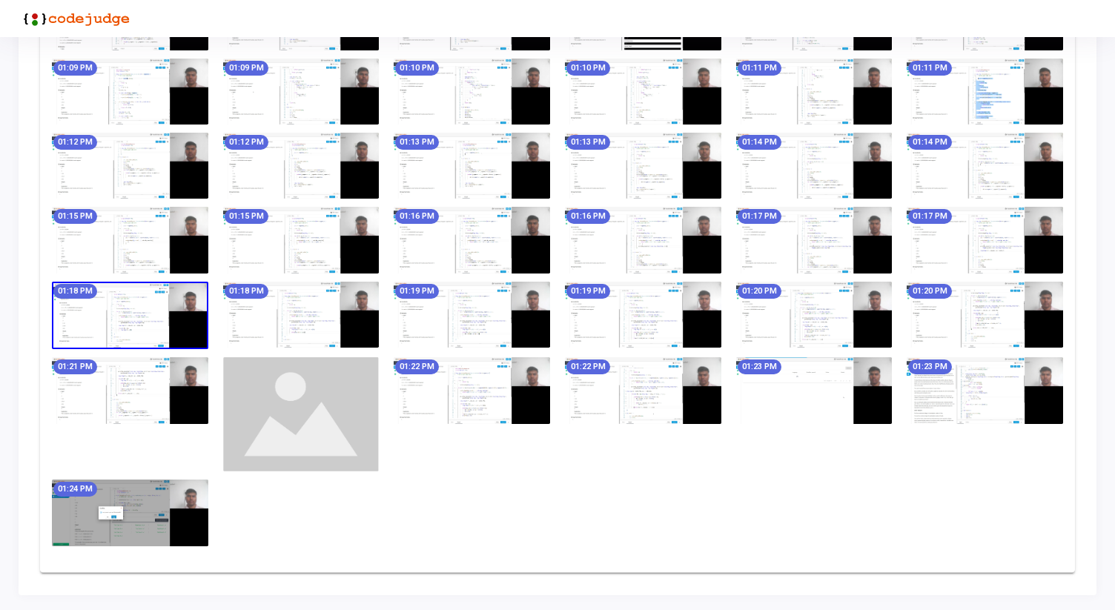
scroll to position [2328, 0]
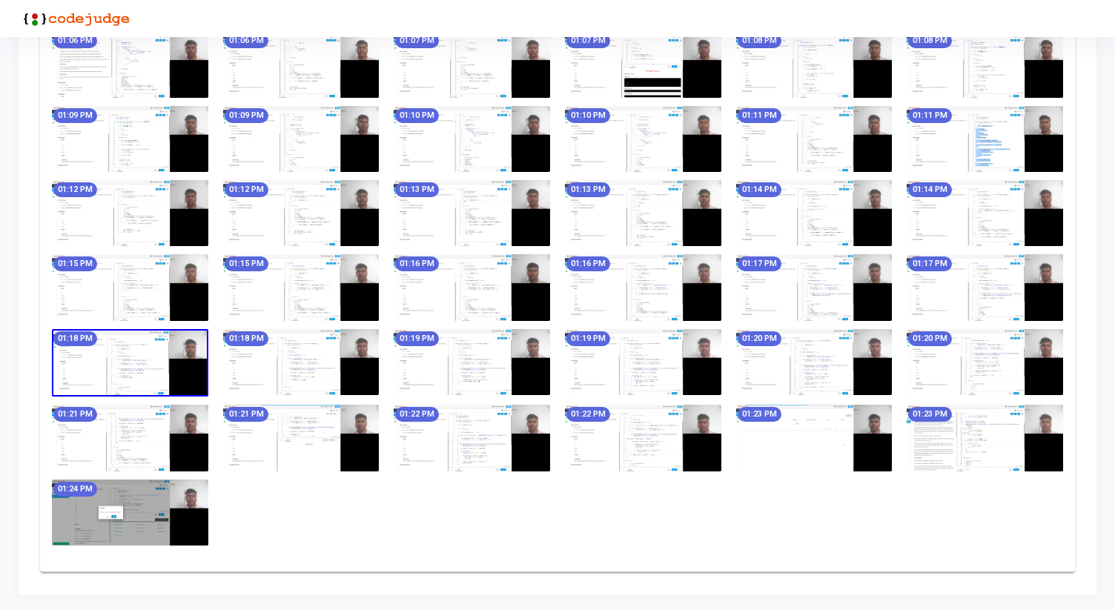
click at [296, 305] on img at bounding box center [301, 287] width 156 height 66
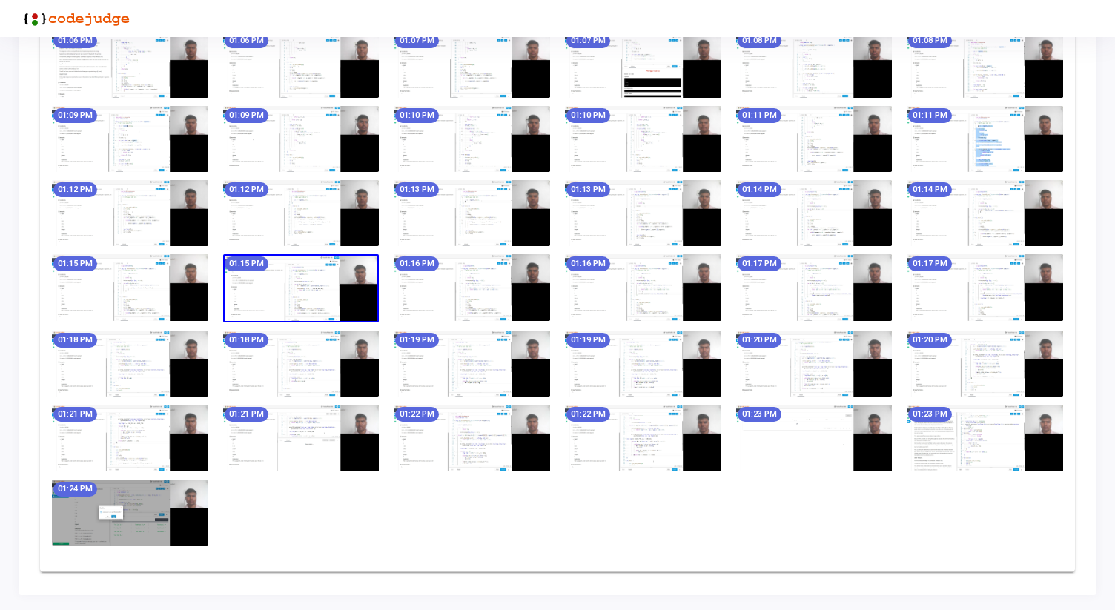
click at [172, 347] on img at bounding box center [130, 364] width 156 height 66
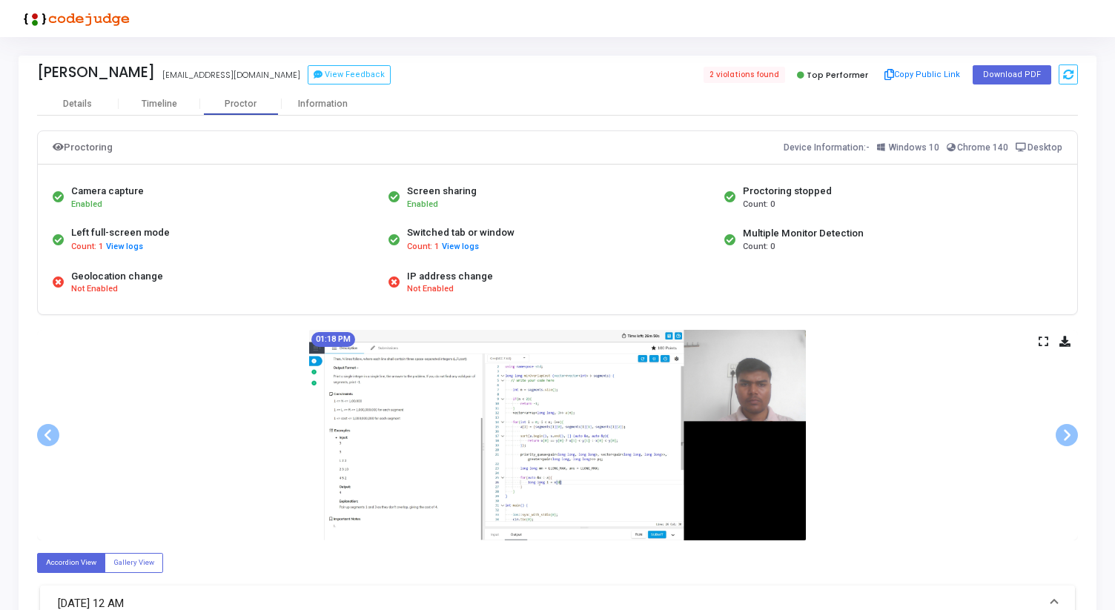
scroll to position [73, 0]
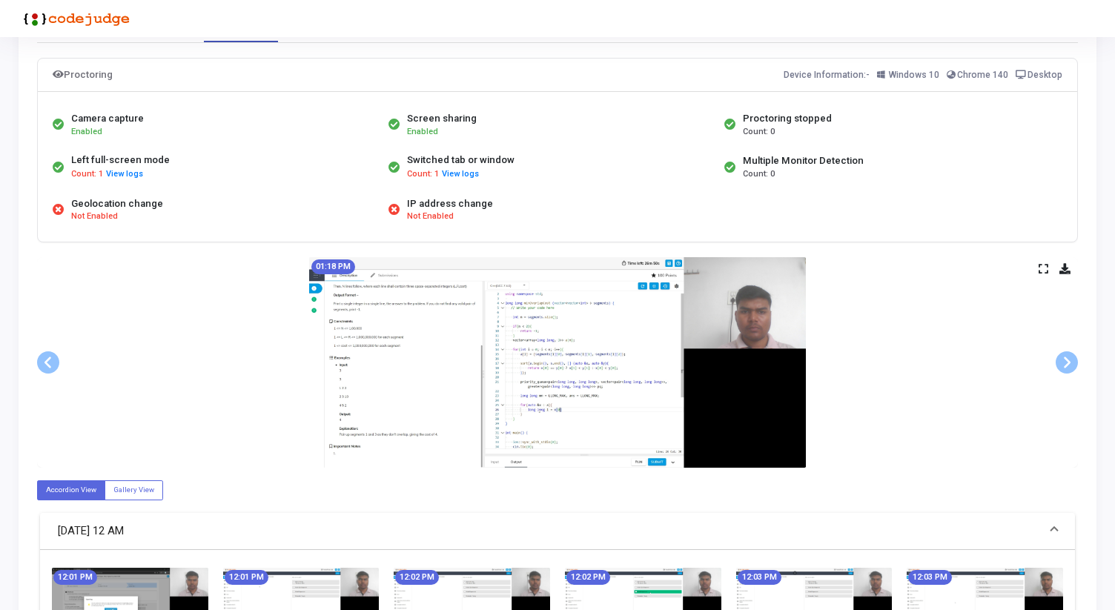
click at [1041, 265] on icon at bounding box center [1044, 269] width 10 height 8
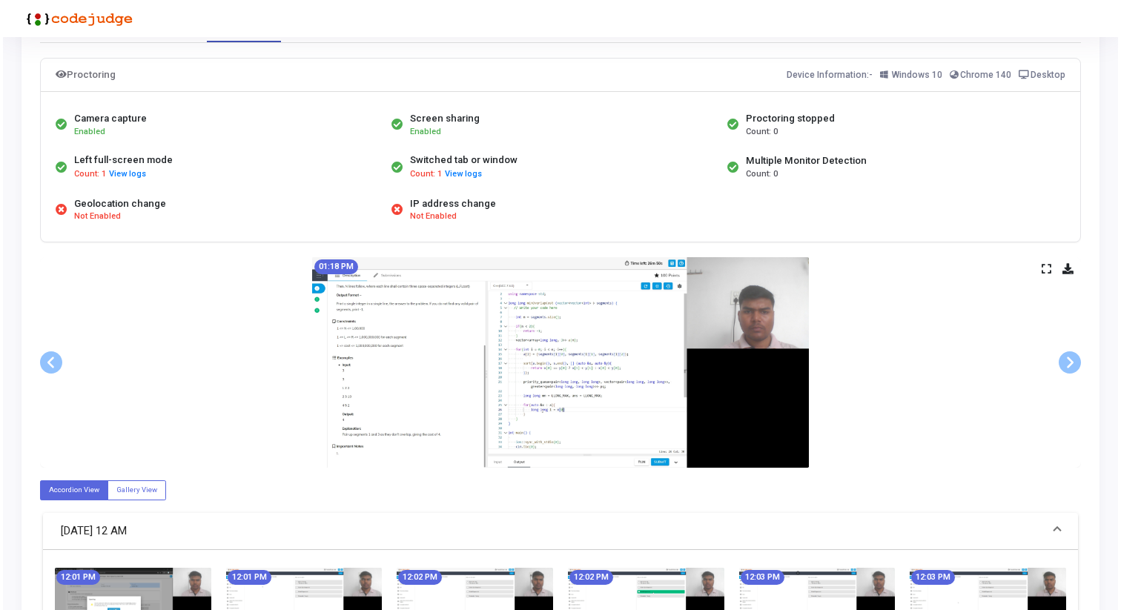
scroll to position [0, 0]
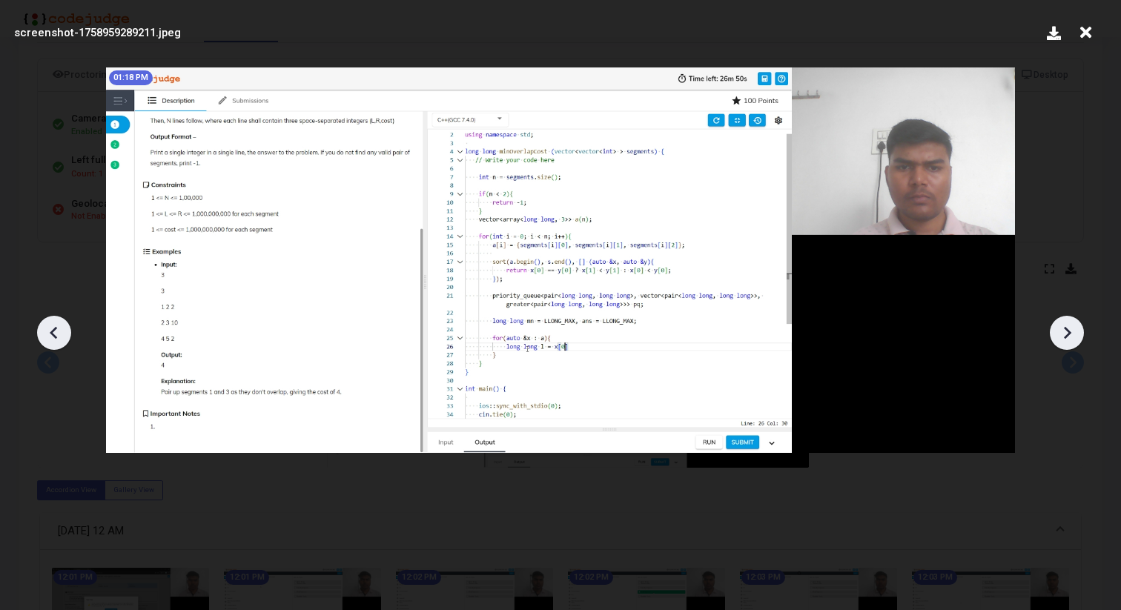
click at [1072, 334] on icon at bounding box center [1067, 333] width 22 height 22
click at [1071, 333] on icon at bounding box center [1067, 333] width 22 height 22
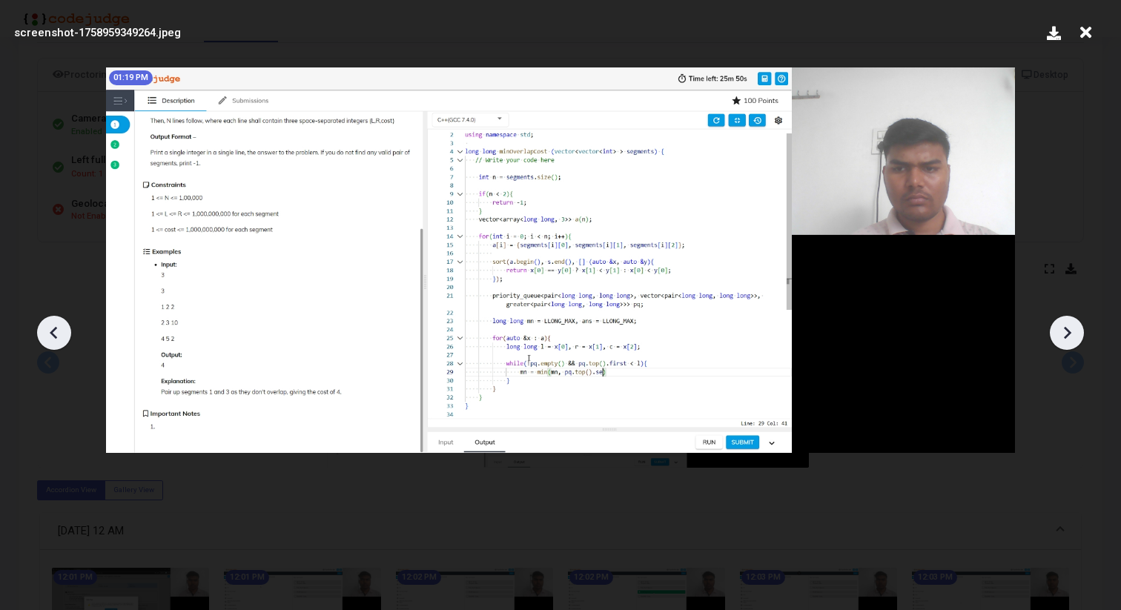
click at [1071, 333] on icon at bounding box center [1067, 333] width 22 height 22
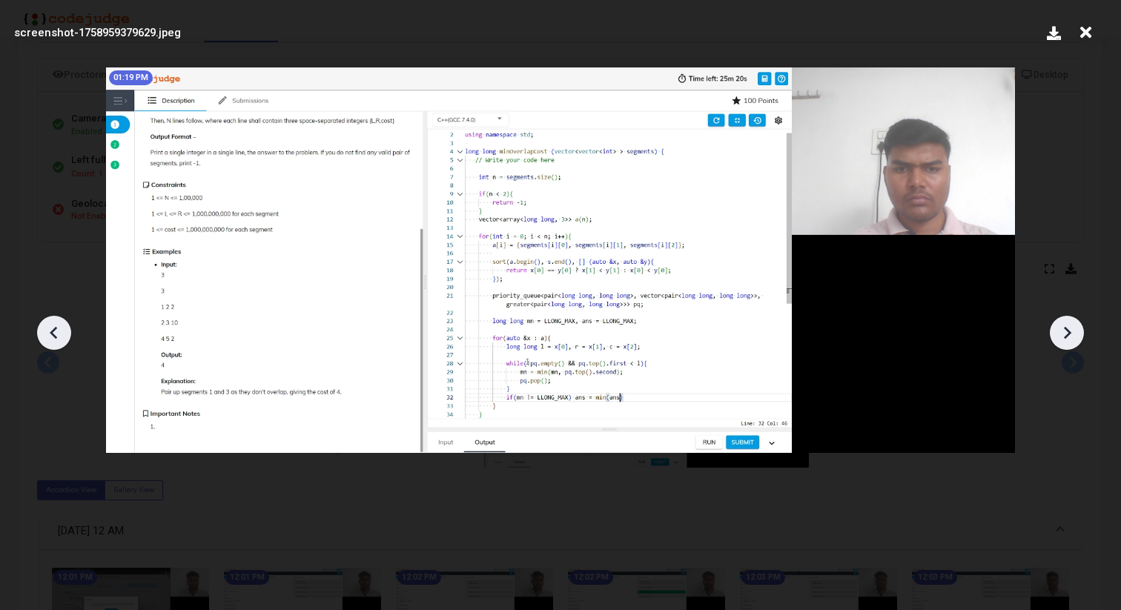
click at [1071, 333] on icon at bounding box center [1067, 333] width 22 height 22
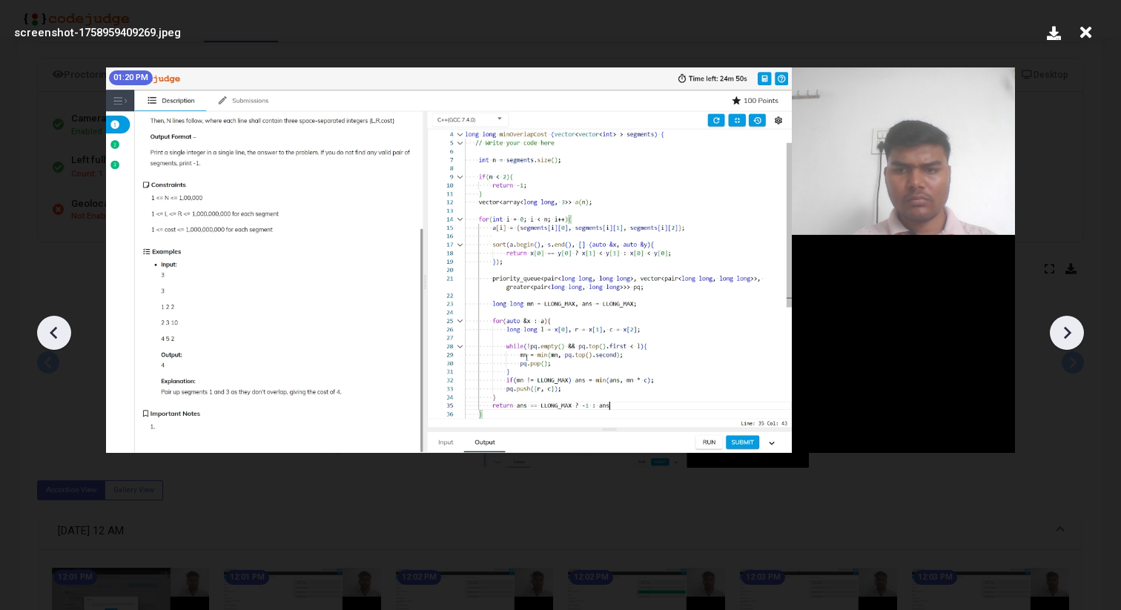
click at [1071, 333] on icon at bounding box center [1067, 333] width 22 height 22
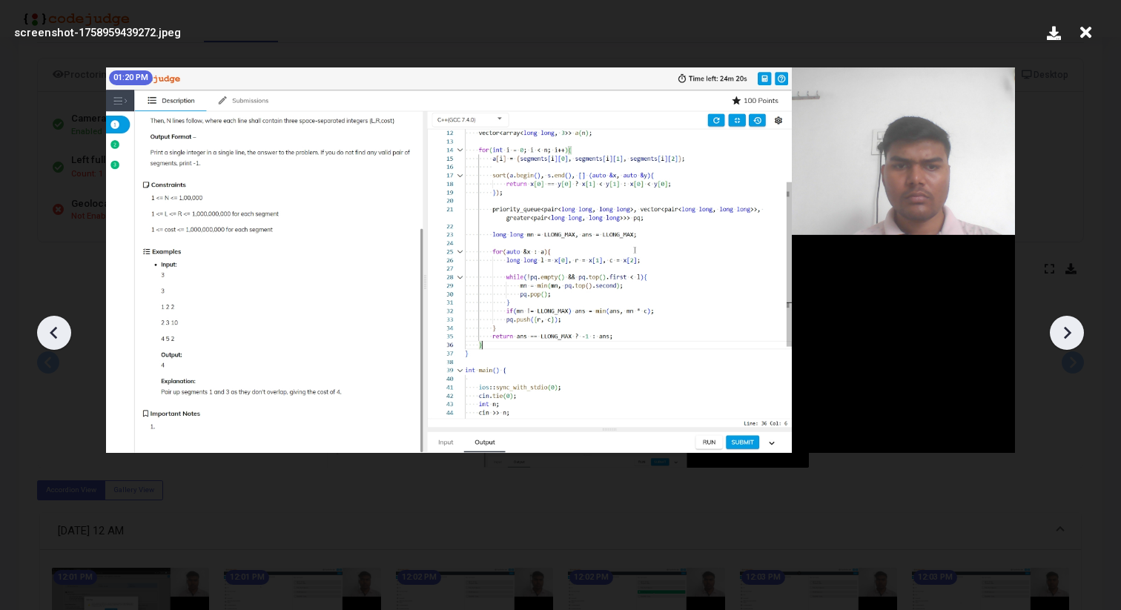
click at [1071, 333] on icon at bounding box center [1067, 333] width 22 height 22
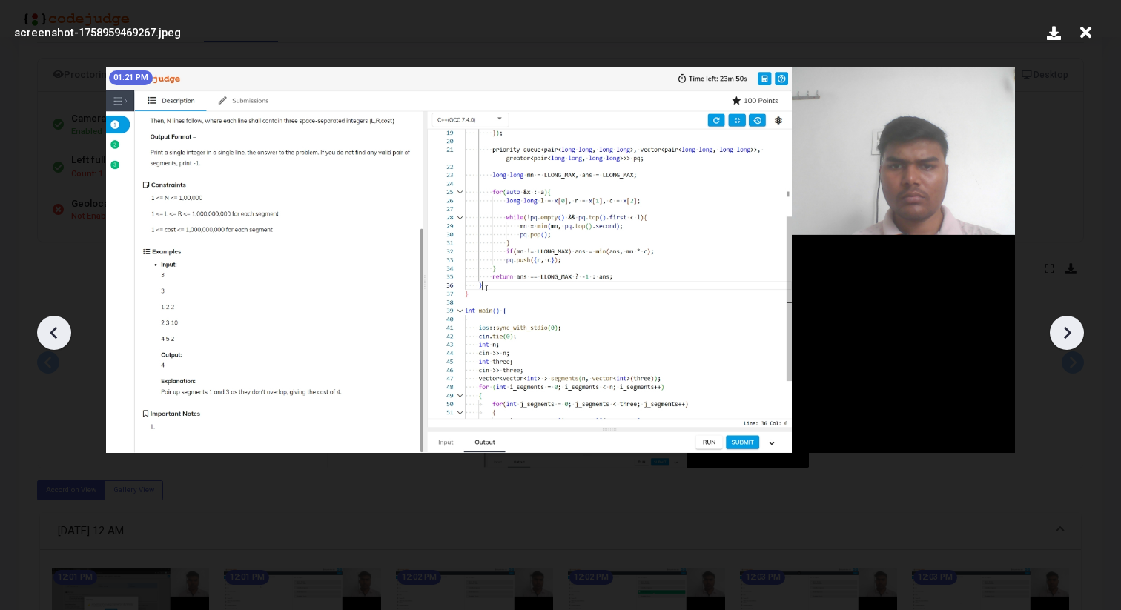
click at [1071, 333] on icon at bounding box center [1067, 333] width 22 height 22
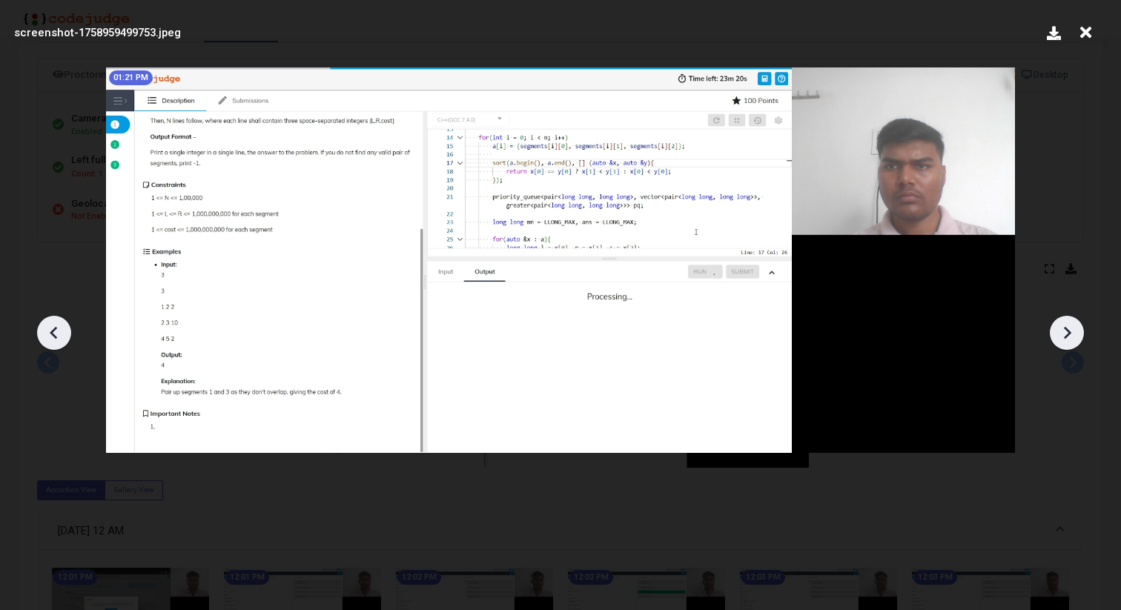
click at [1071, 333] on icon at bounding box center [1067, 333] width 22 height 22
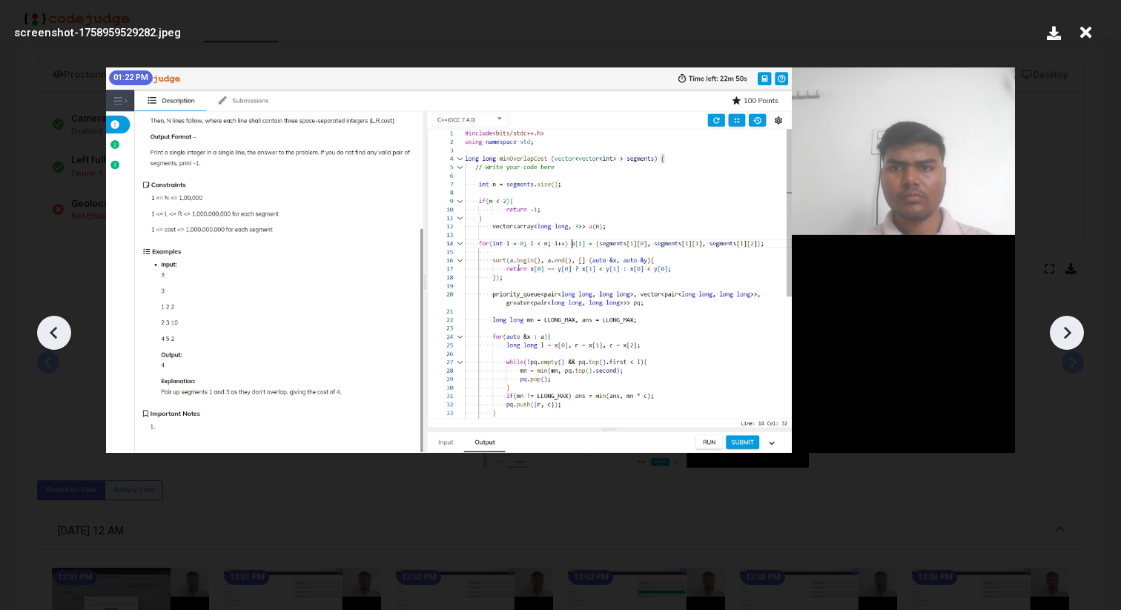
click at [1071, 332] on icon at bounding box center [1067, 333] width 22 height 22
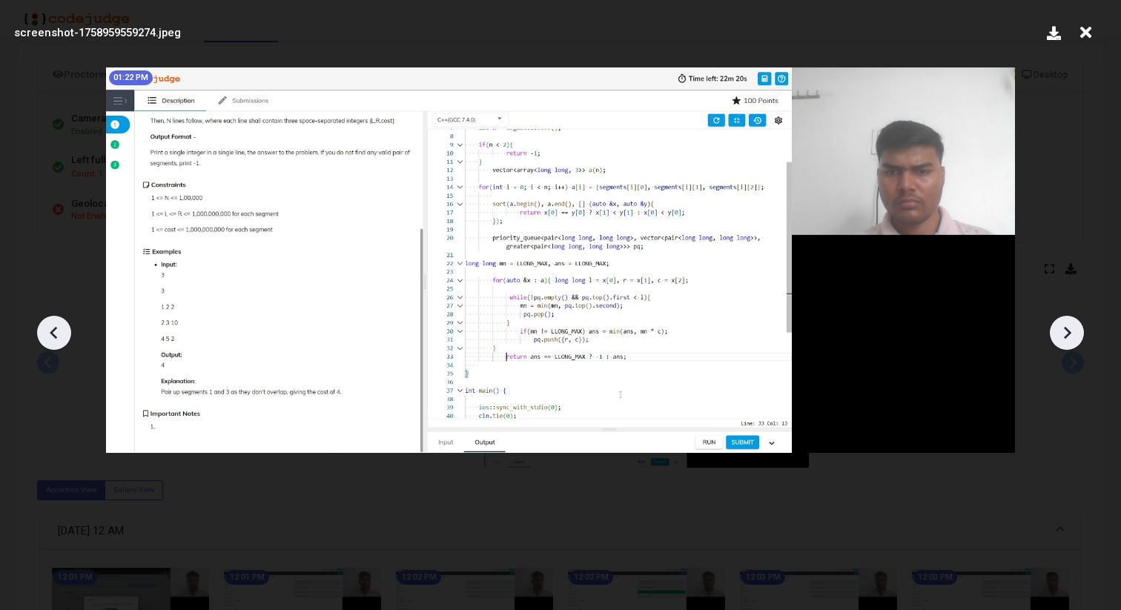
click at [1071, 332] on icon at bounding box center [1067, 333] width 22 height 22
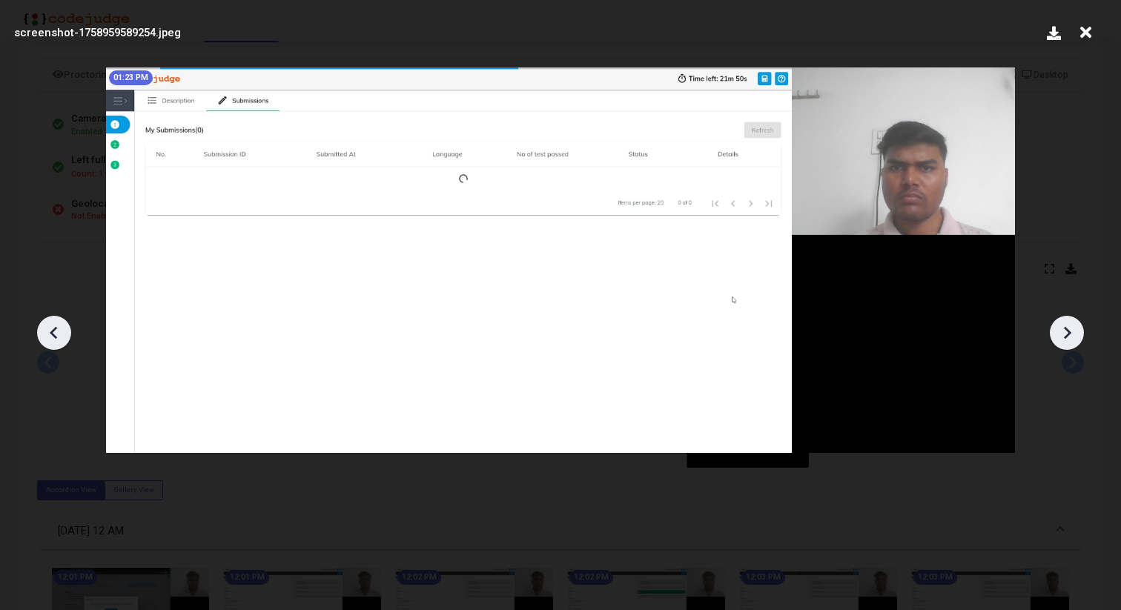
click at [1071, 332] on icon at bounding box center [1067, 333] width 22 height 22
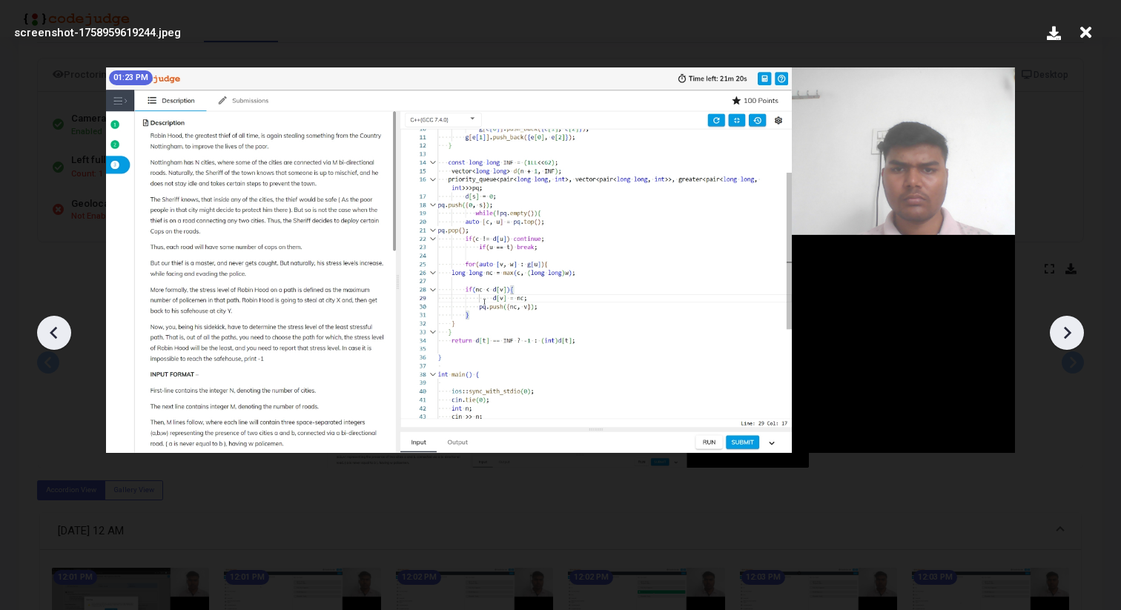
click at [1071, 332] on icon at bounding box center [1067, 333] width 22 height 22
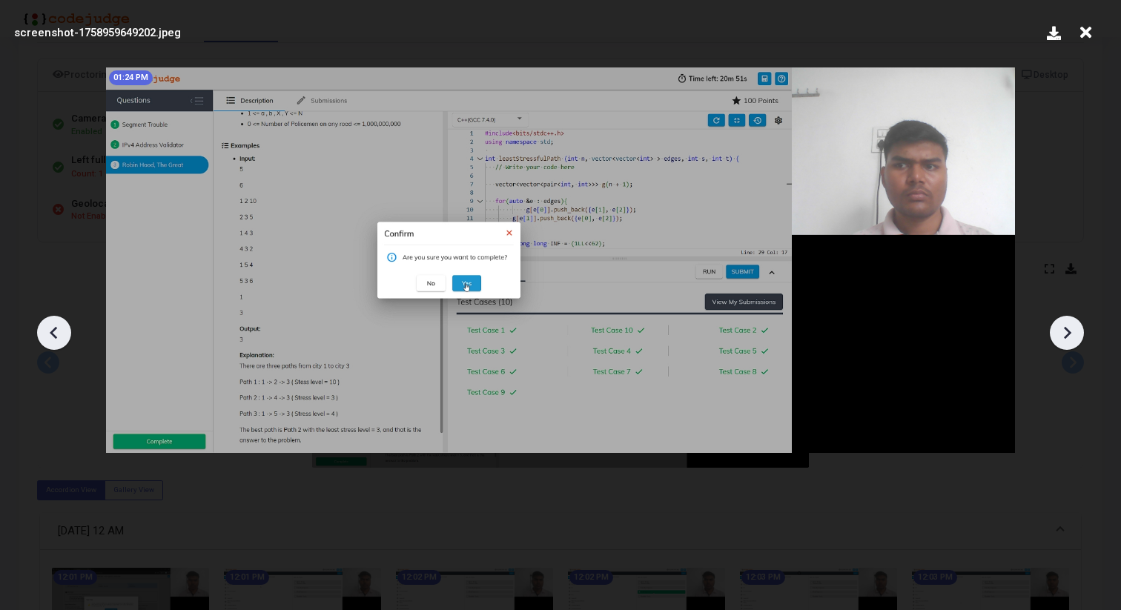
click at [1071, 332] on icon at bounding box center [1067, 333] width 22 height 22
click at [1086, 34] on icon at bounding box center [1085, 33] width 23 height 28
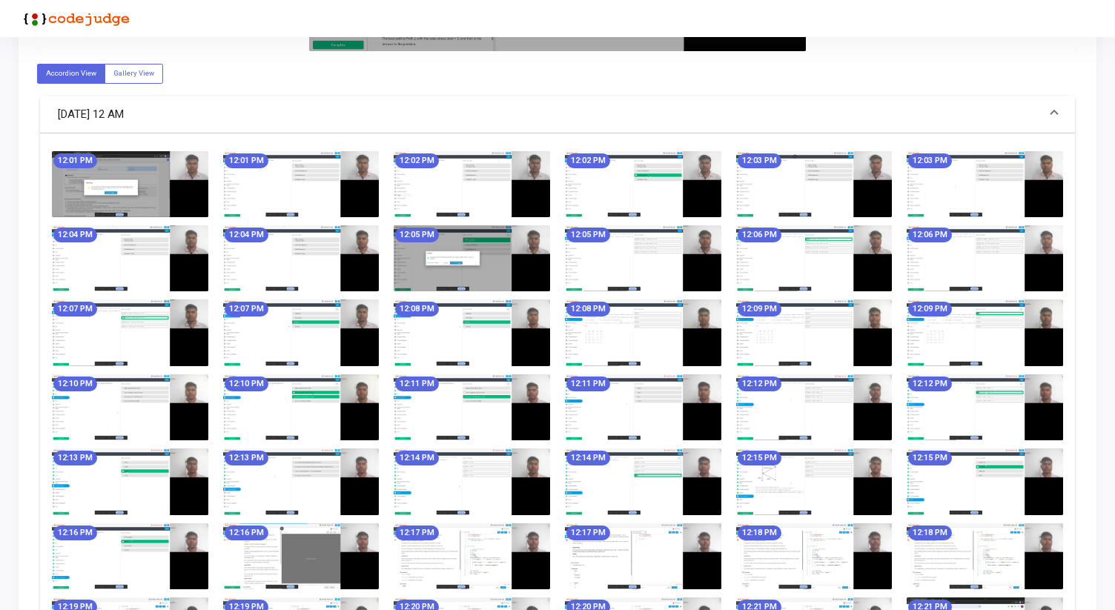
scroll to position [504, 0]
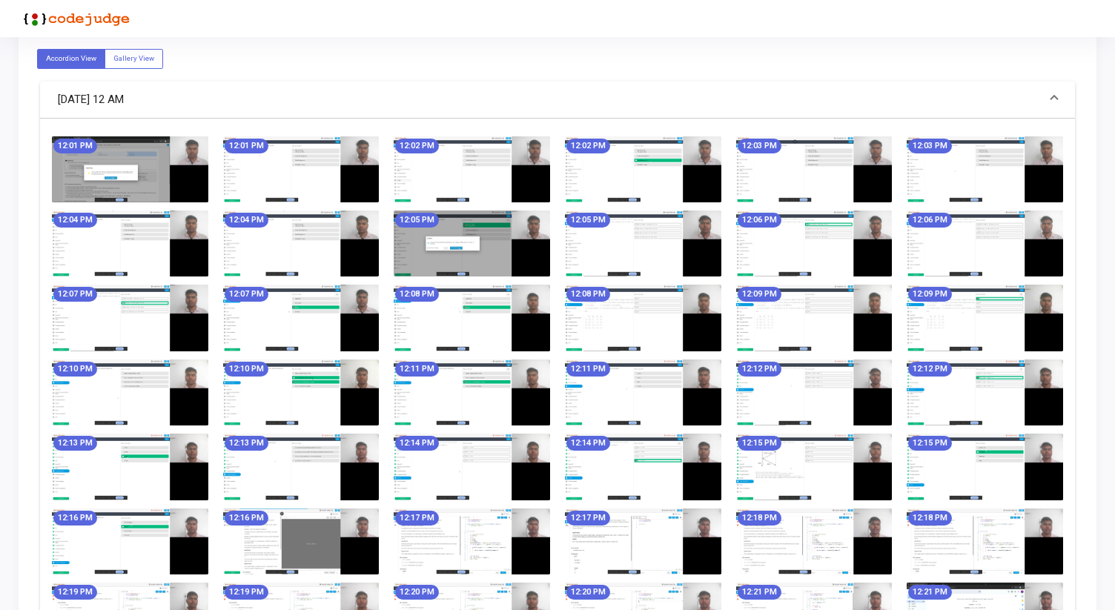
click at [145, 159] on img at bounding box center [130, 169] width 156 height 66
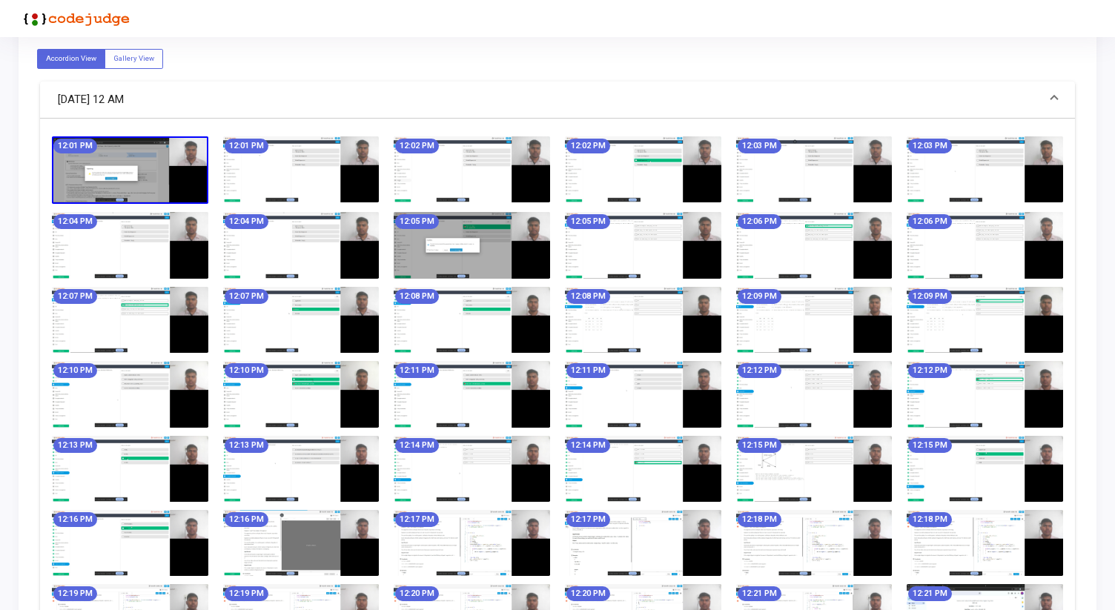
scroll to position [0, 0]
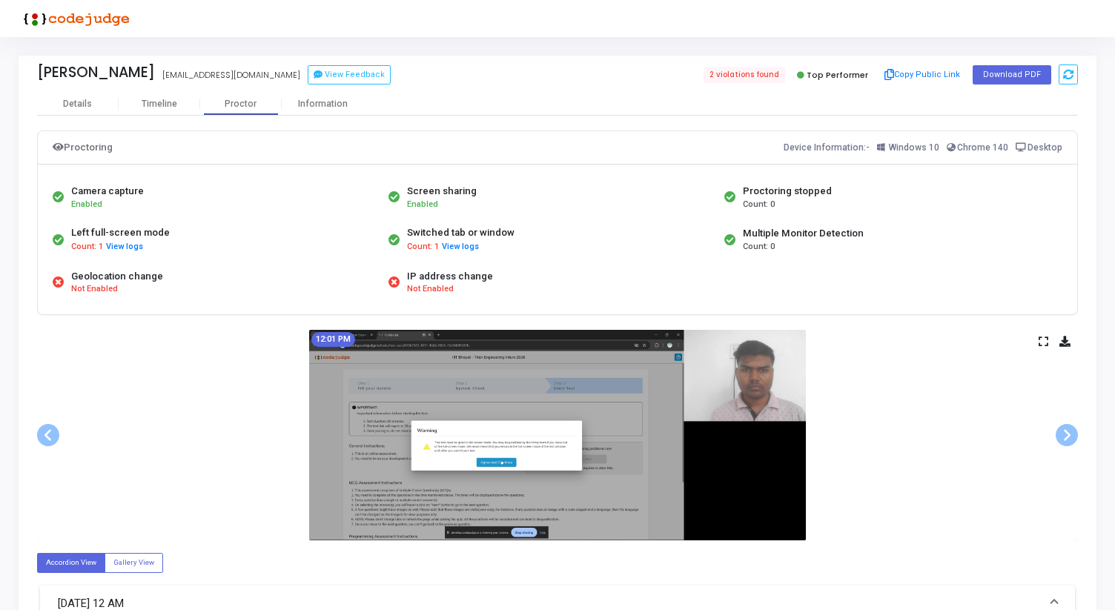
click at [1037, 343] on div "12:01 PM" at bounding box center [557, 435] width 1041 height 211
click at [1042, 342] on icon at bounding box center [1044, 341] width 10 height 8
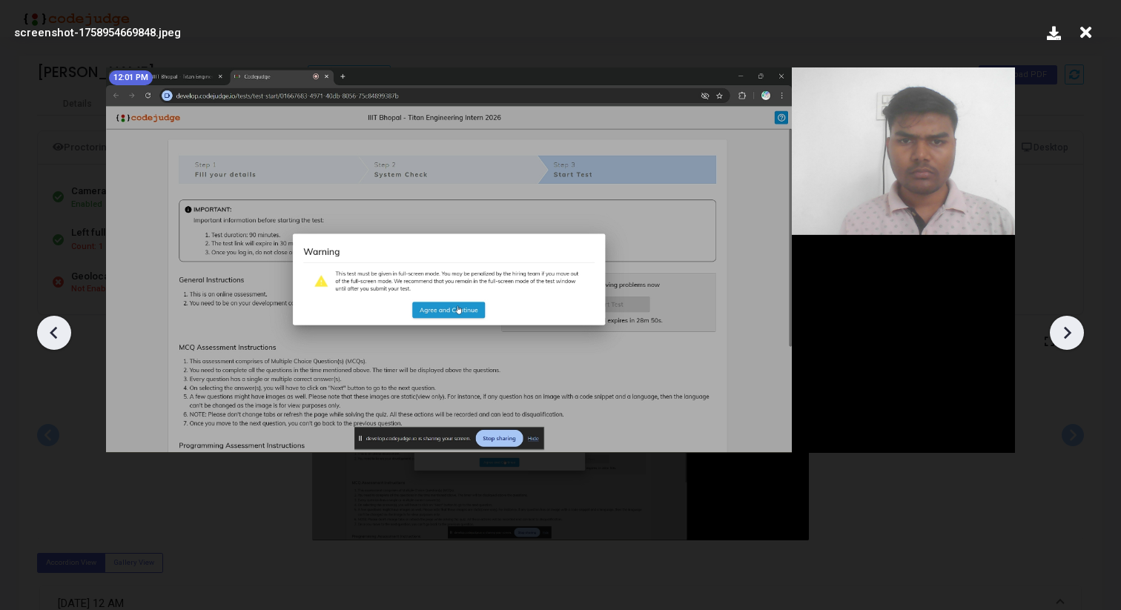
click at [1074, 327] on icon at bounding box center [1067, 333] width 22 height 22
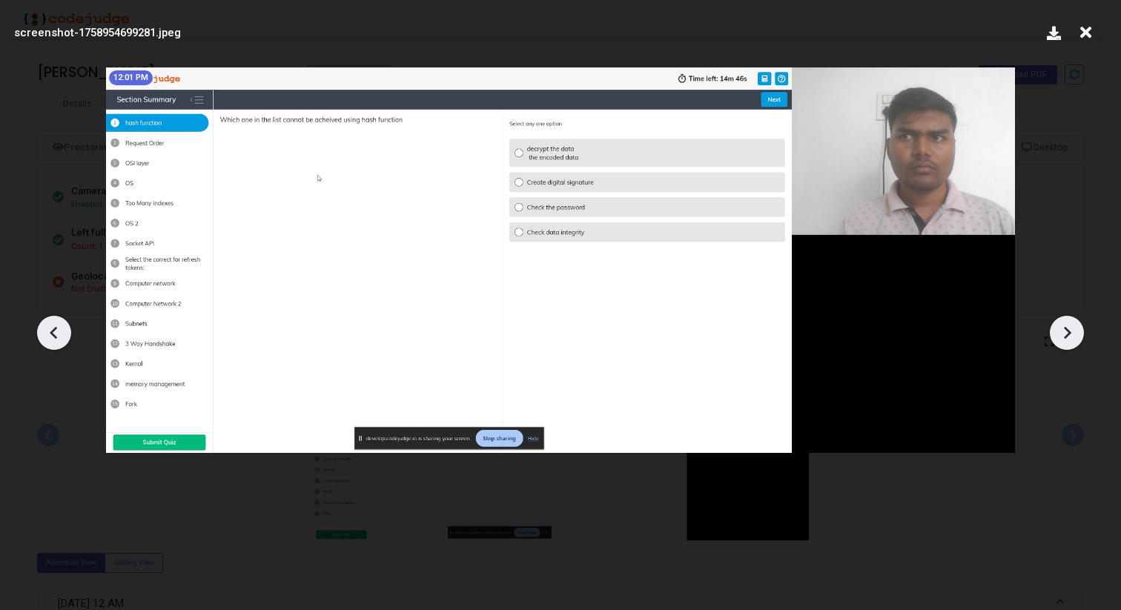
click at [1074, 327] on icon at bounding box center [1067, 333] width 22 height 22
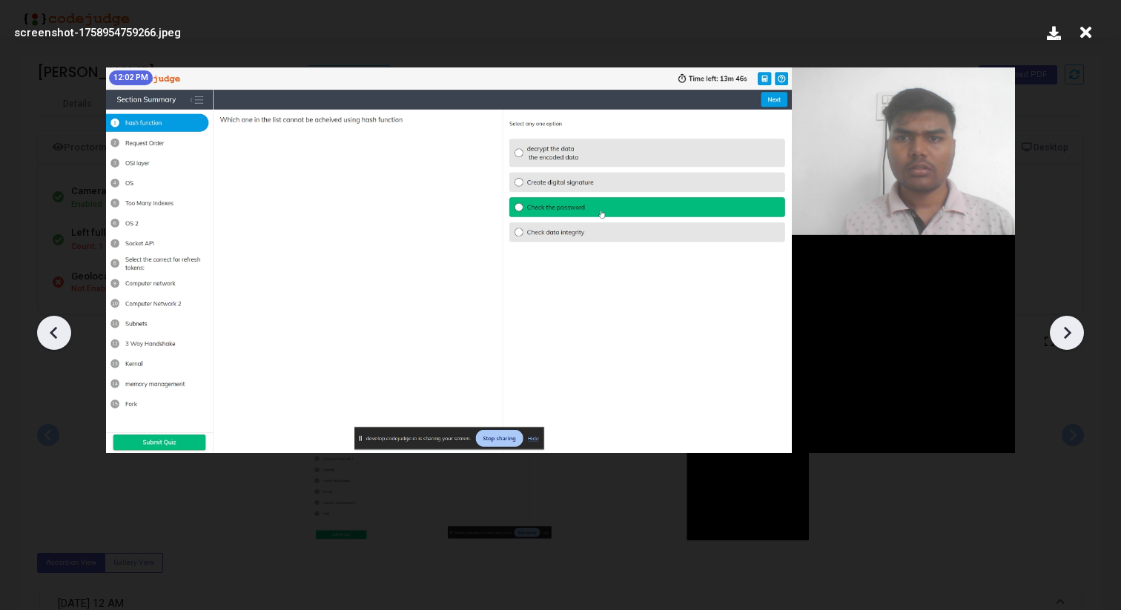
click at [1074, 327] on icon at bounding box center [1067, 333] width 22 height 22
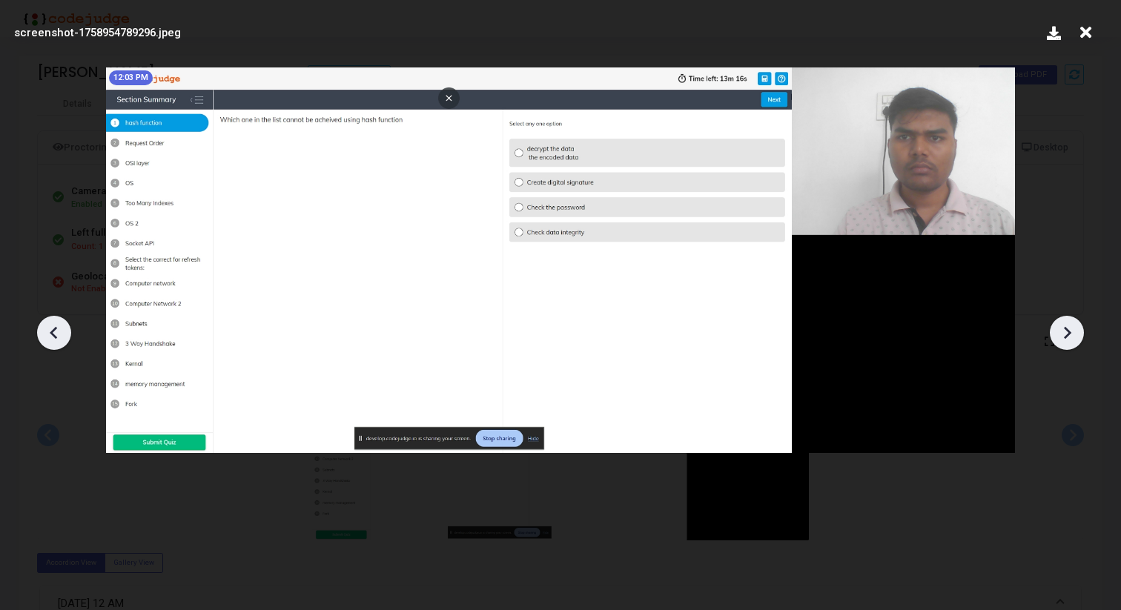
click at [1074, 327] on icon at bounding box center [1067, 333] width 22 height 22
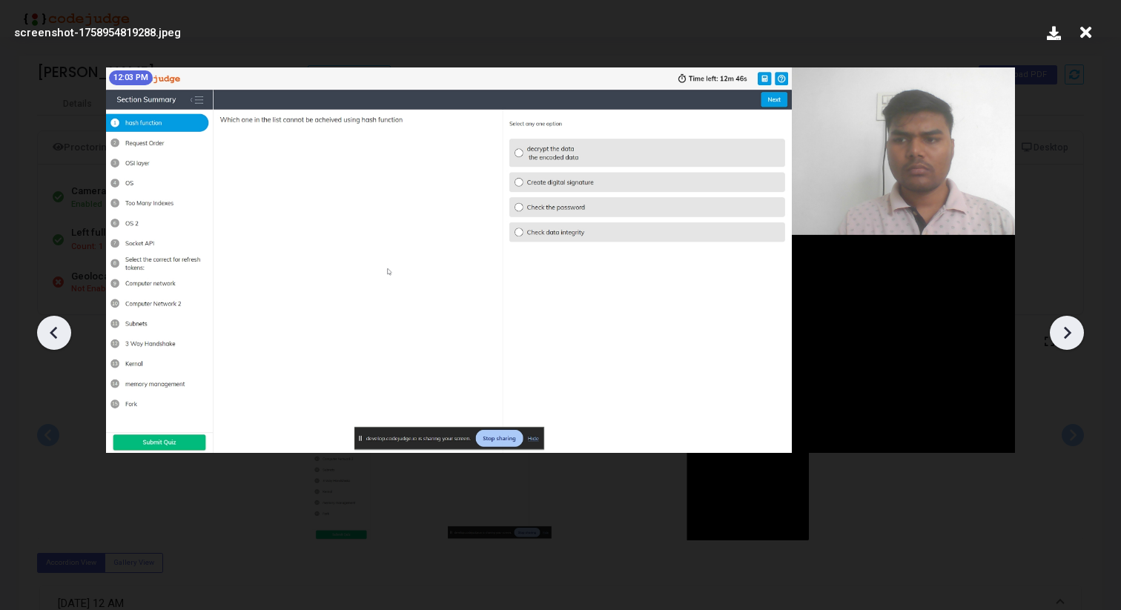
click at [1074, 327] on icon at bounding box center [1067, 333] width 22 height 22
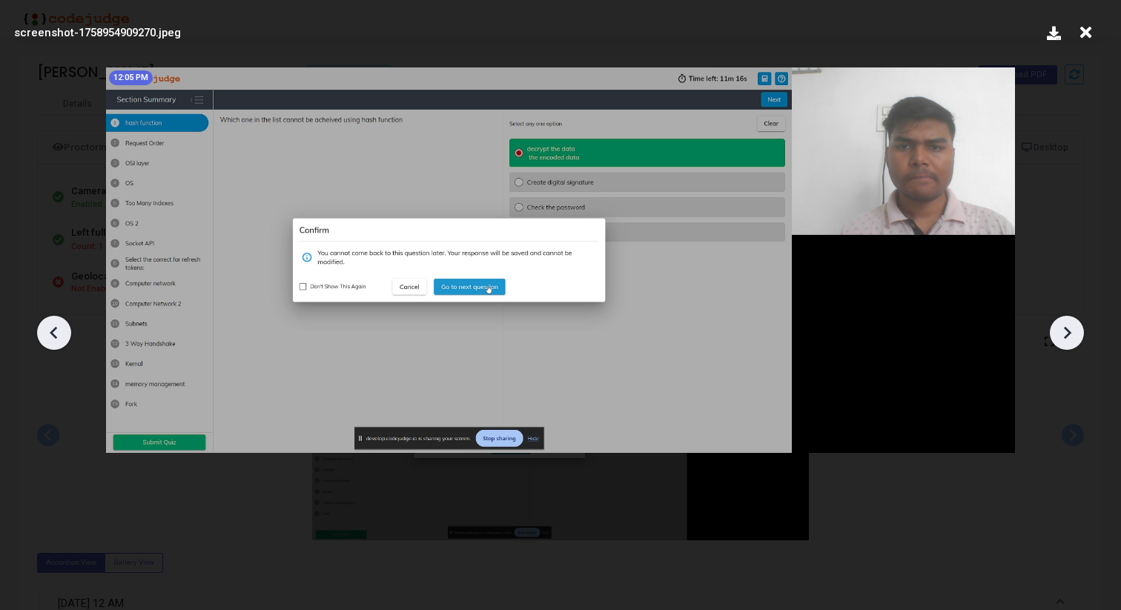
click at [1074, 327] on icon at bounding box center [1067, 333] width 22 height 22
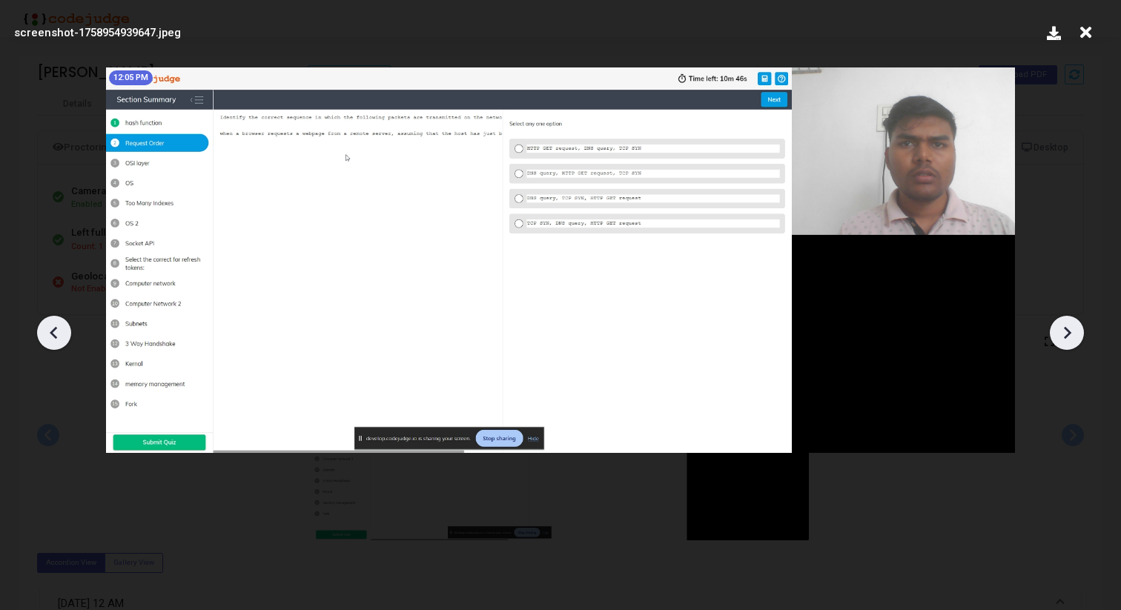
click at [1074, 327] on icon at bounding box center [1067, 333] width 22 height 22
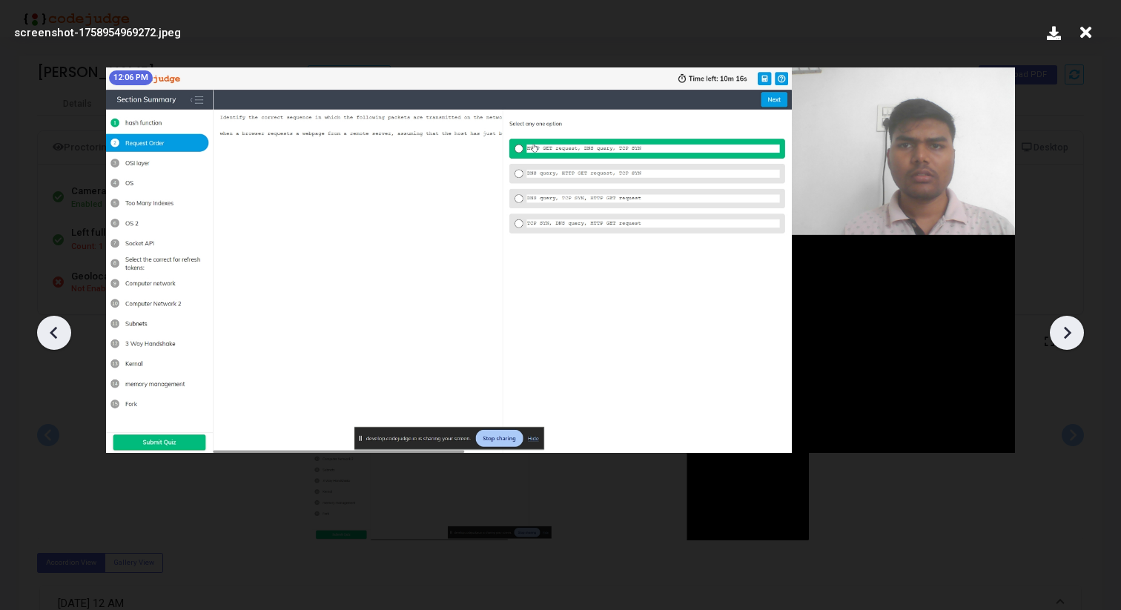
click at [1074, 327] on icon at bounding box center [1067, 333] width 22 height 22
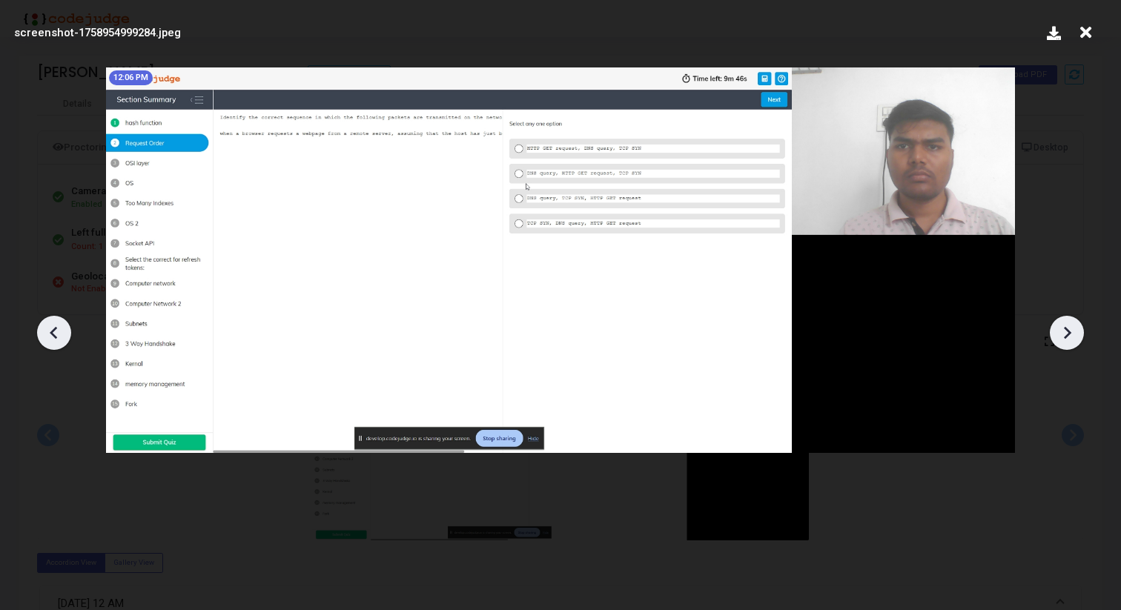
click at [1074, 327] on icon at bounding box center [1067, 333] width 22 height 22
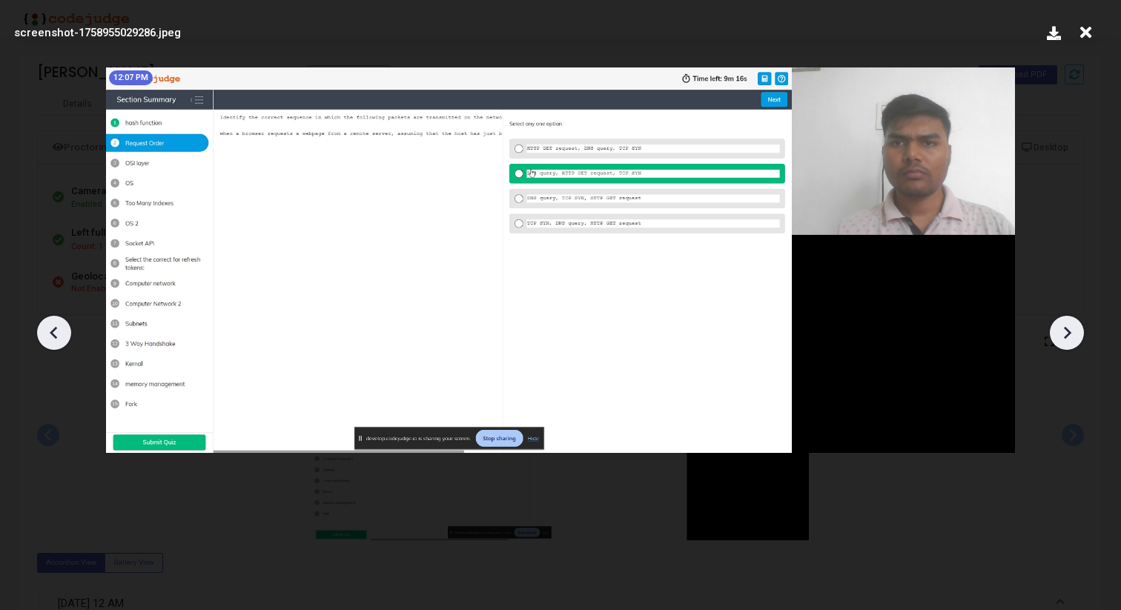
click at [1074, 327] on icon at bounding box center [1067, 333] width 22 height 22
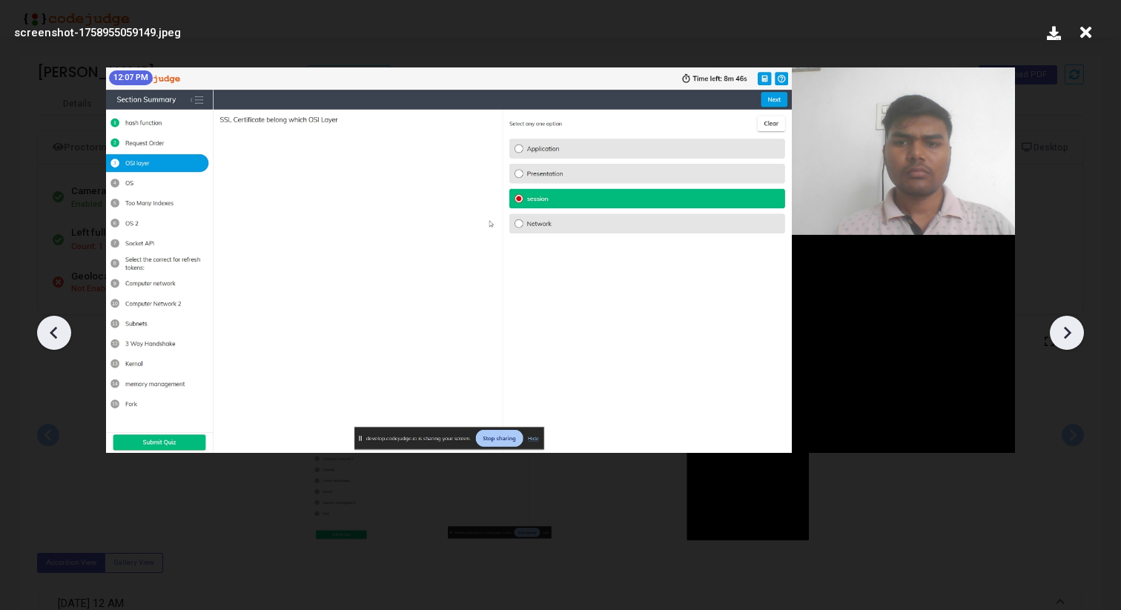
click at [1074, 327] on icon at bounding box center [1067, 333] width 22 height 22
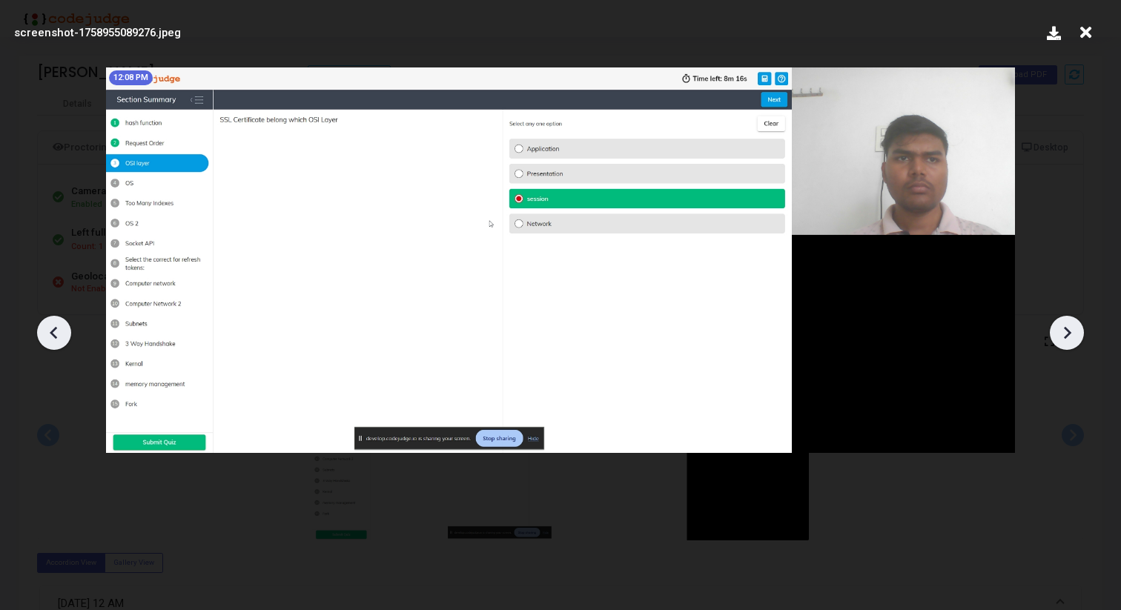
click at [1074, 327] on icon at bounding box center [1067, 333] width 22 height 22
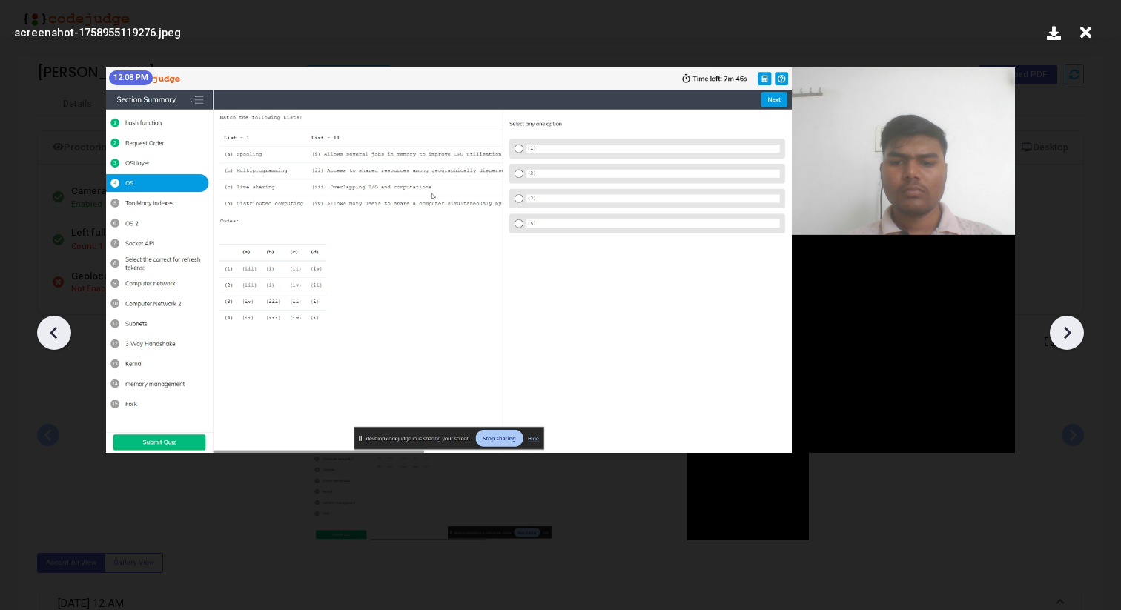
click at [1074, 327] on icon at bounding box center [1067, 333] width 22 height 22
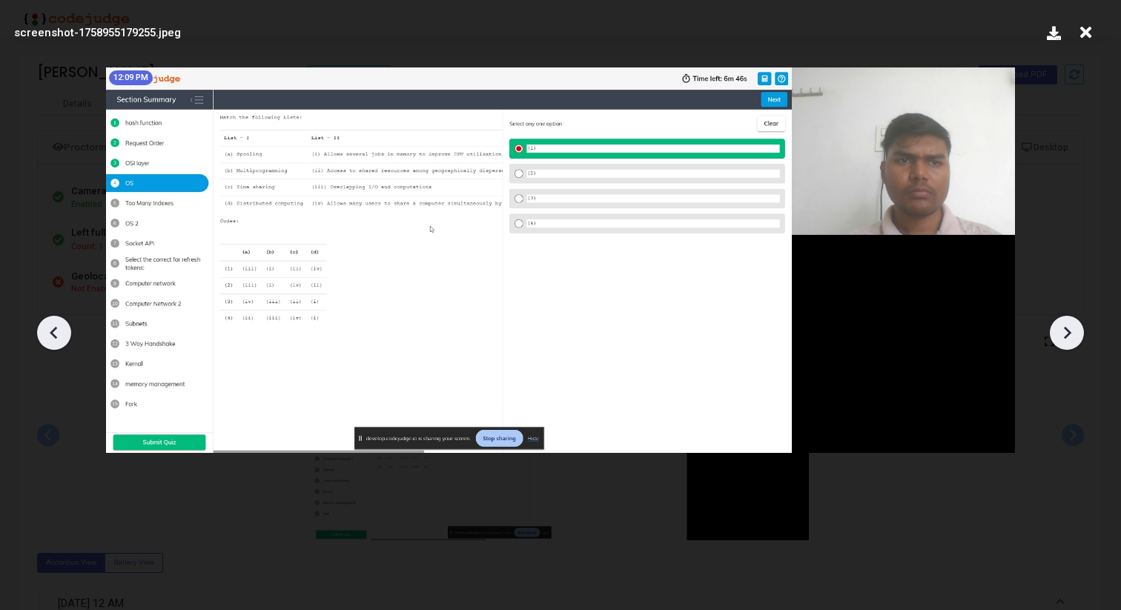
click at [1074, 327] on icon at bounding box center [1067, 333] width 22 height 22
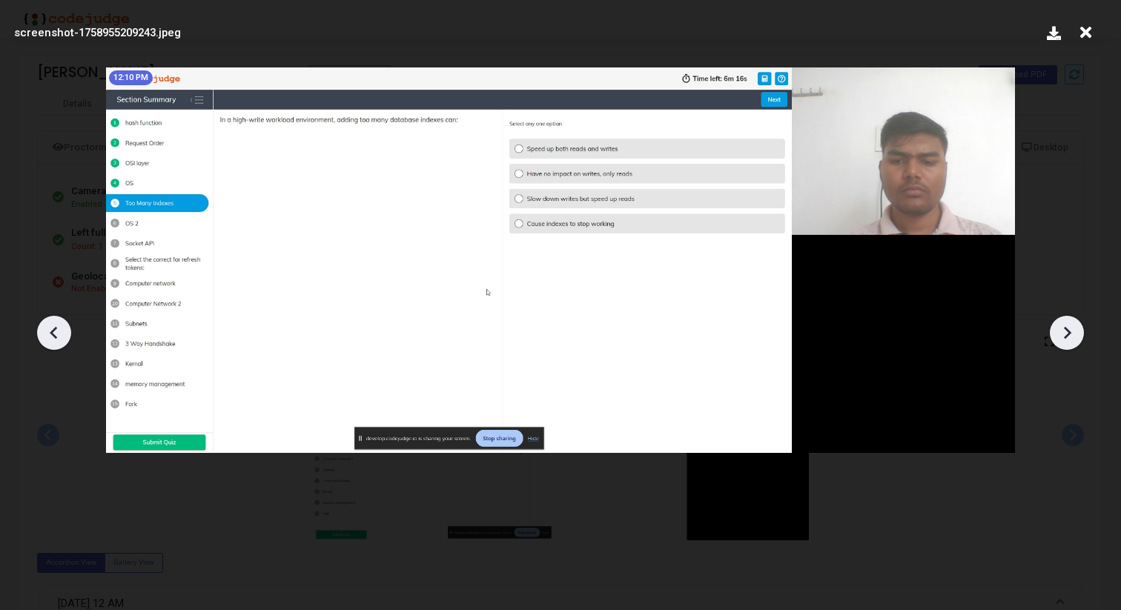
click at [1074, 327] on icon at bounding box center [1067, 333] width 22 height 22
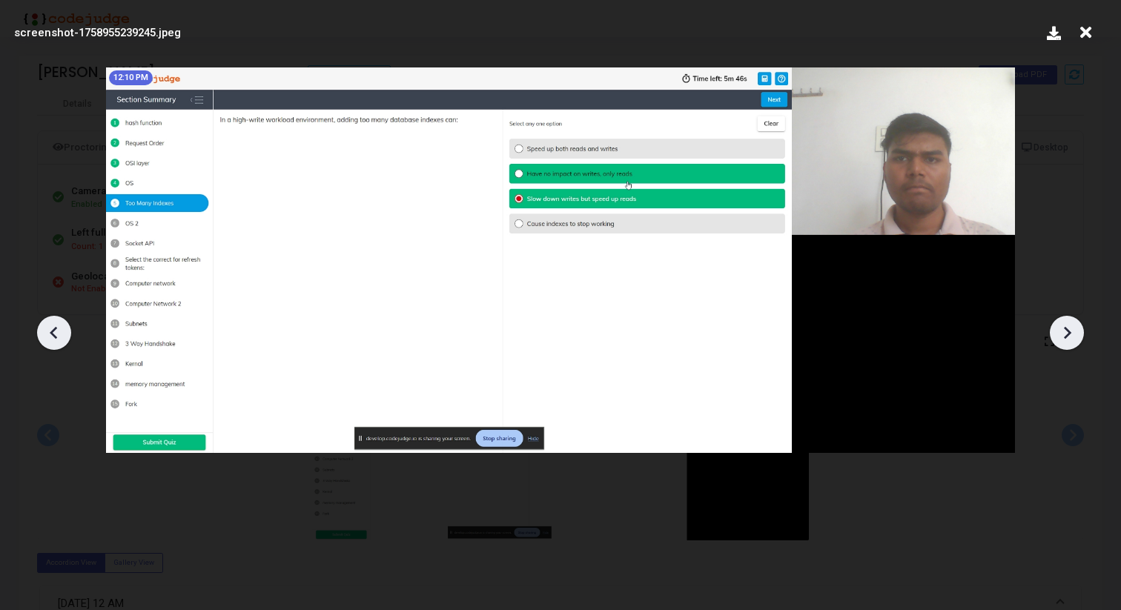
click at [1074, 327] on icon at bounding box center [1067, 333] width 22 height 22
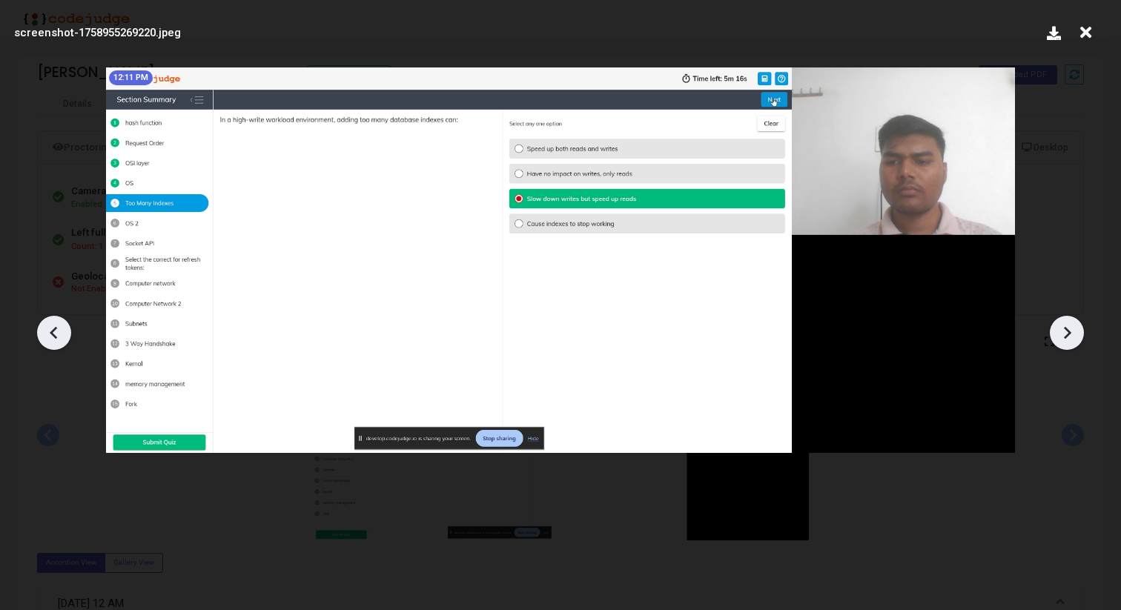
click at [1074, 327] on icon at bounding box center [1067, 333] width 22 height 22
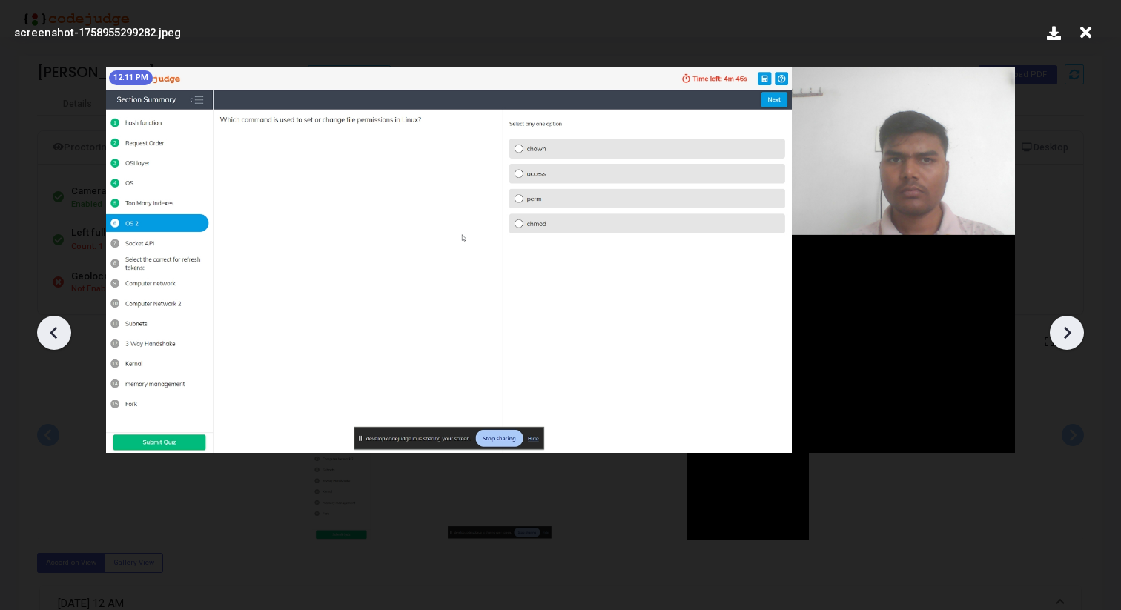
click at [1074, 327] on icon at bounding box center [1067, 333] width 22 height 22
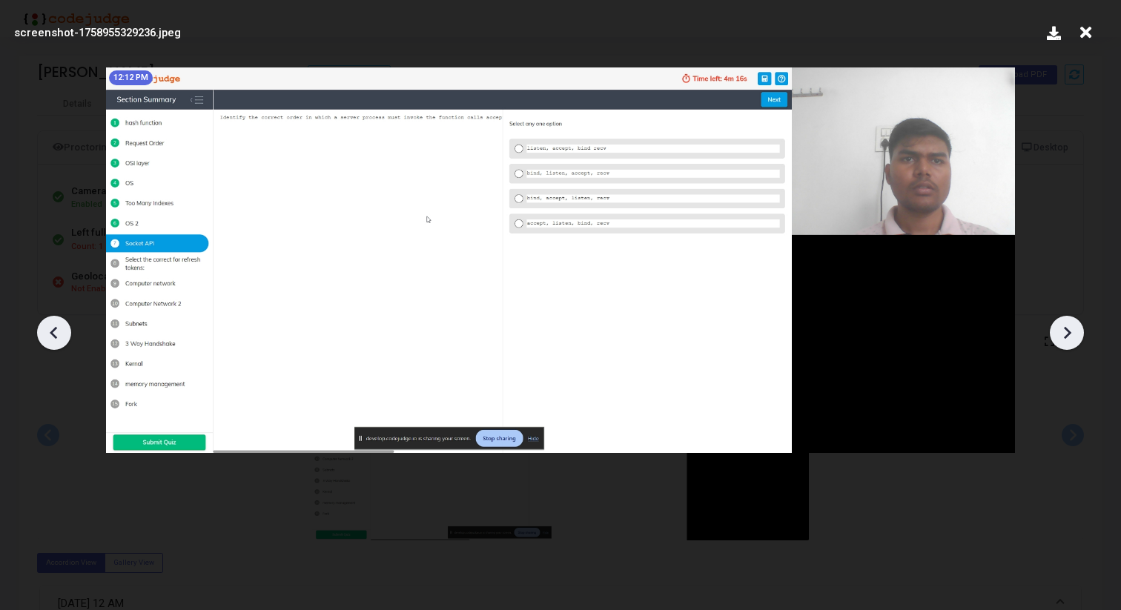
click at [1074, 327] on icon at bounding box center [1067, 333] width 22 height 22
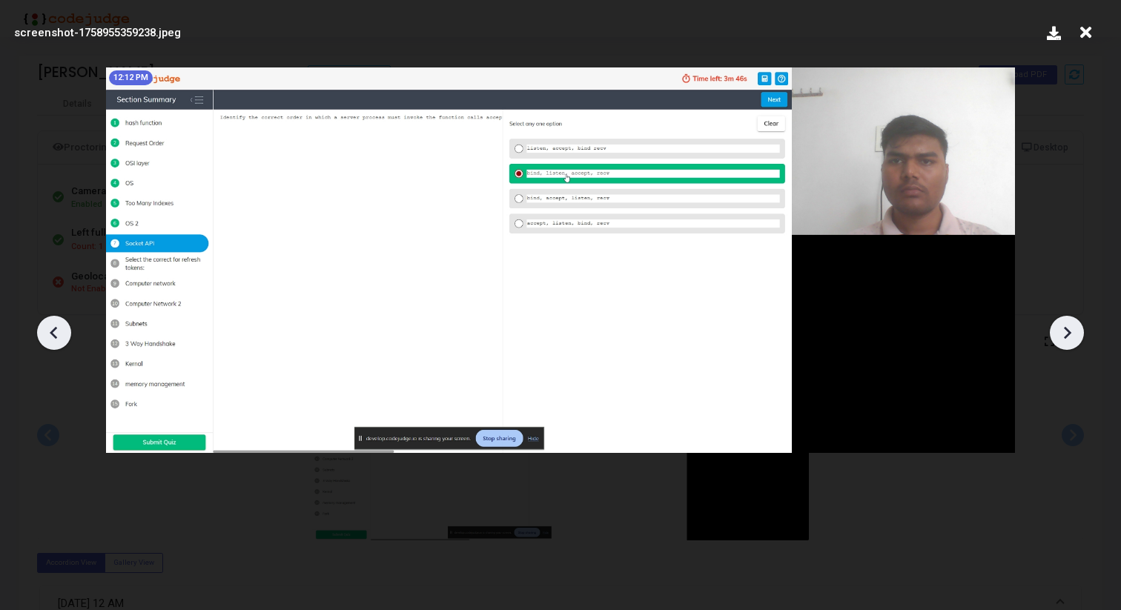
click at [1074, 327] on icon at bounding box center [1067, 333] width 22 height 22
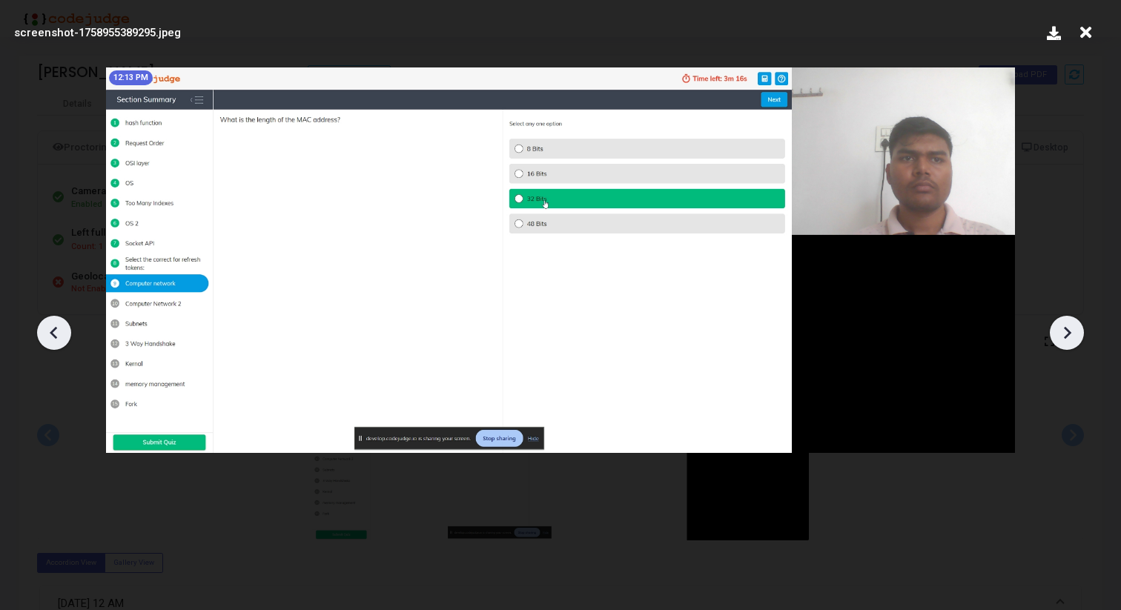
click at [1074, 327] on icon at bounding box center [1067, 333] width 22 height 22
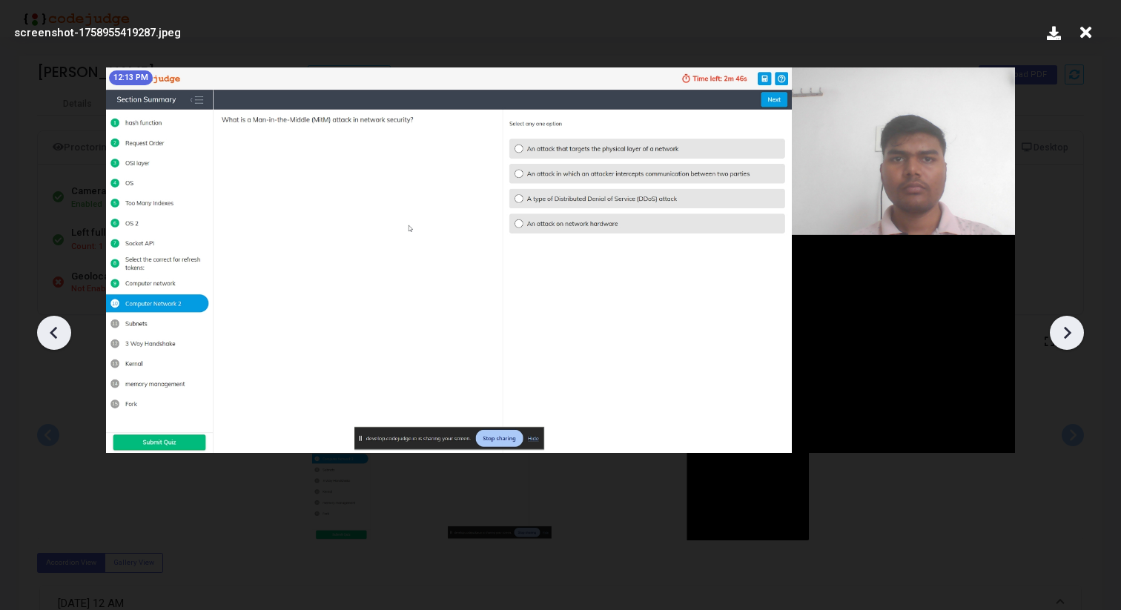
click at [1074, 327] on icon at bounding box center [1067, 333] width 22 height 22
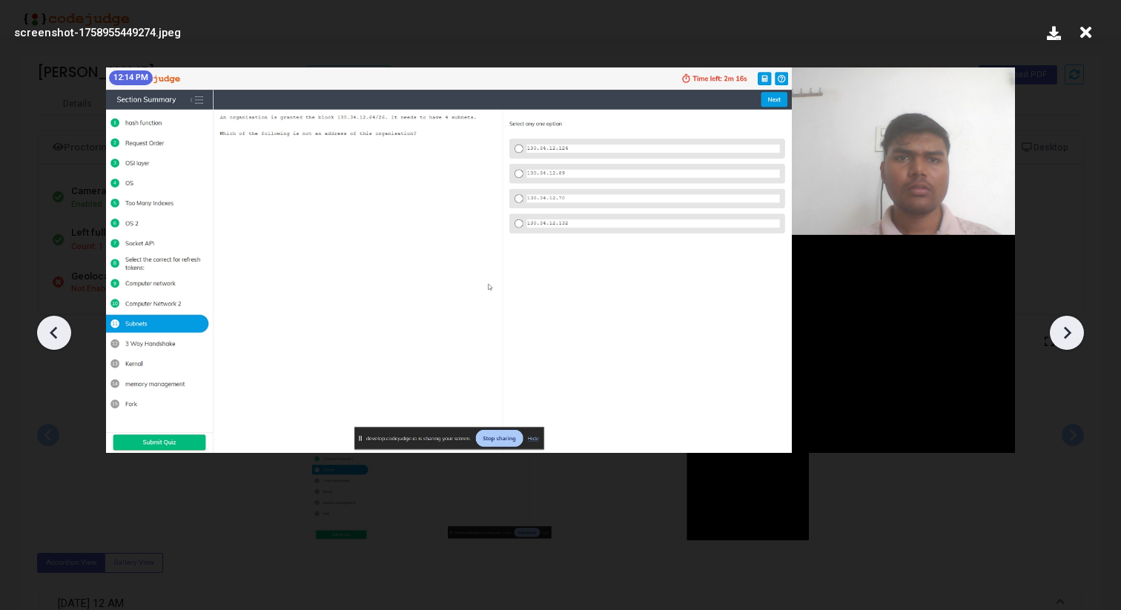
click at [1074, 327] on icon at bounding box center [1067, 333] width 22 height 22
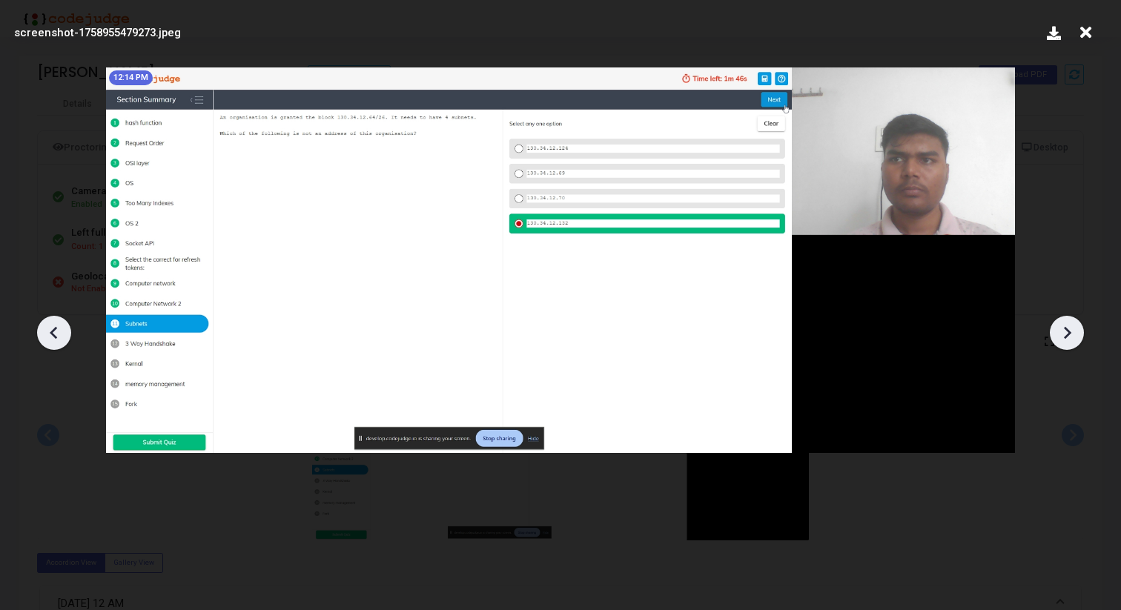
click at [1074, 327] on icon at bounding box center [1067, 333] width 22 height 22
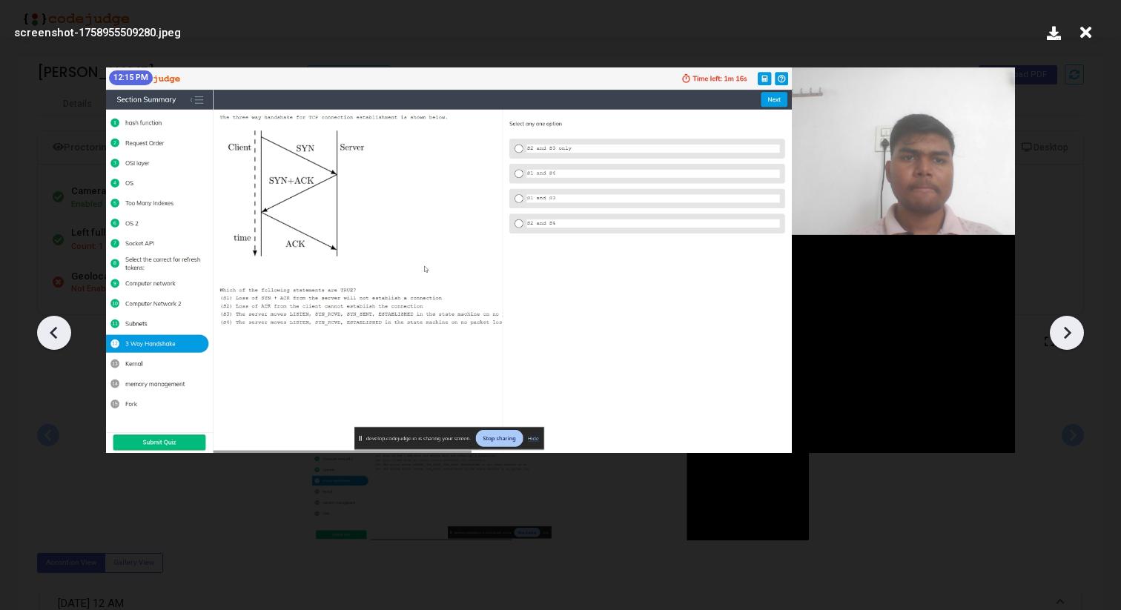
click at [1074, 327] on icon at bounding box center [1067, 333] width 22 height 22
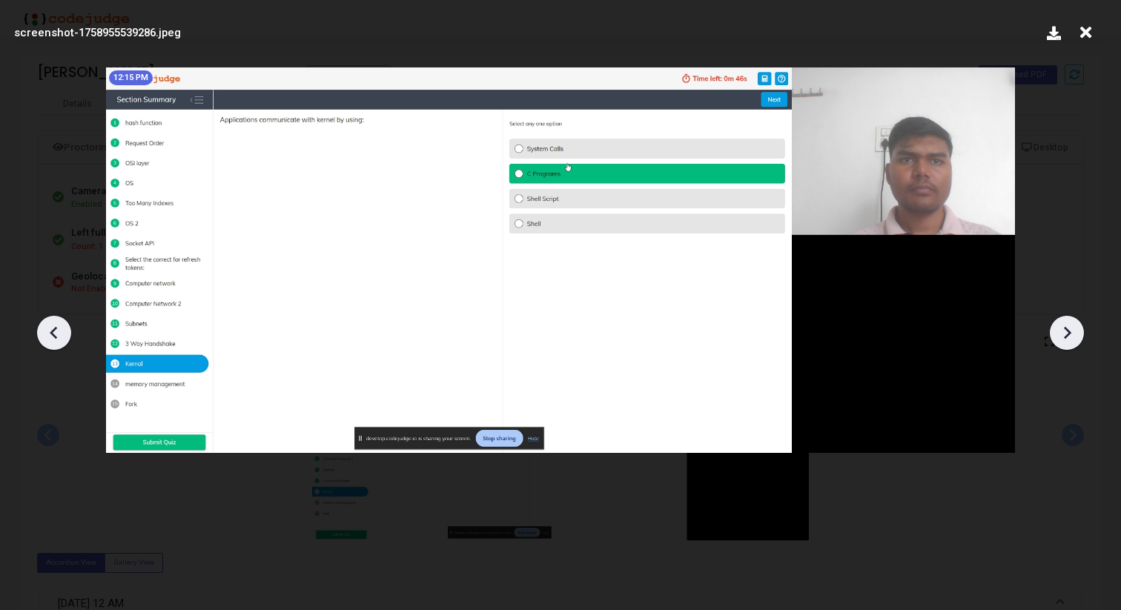
click at [1074, 327] on icon at bounding box center [1067, 333] width 22 height 22
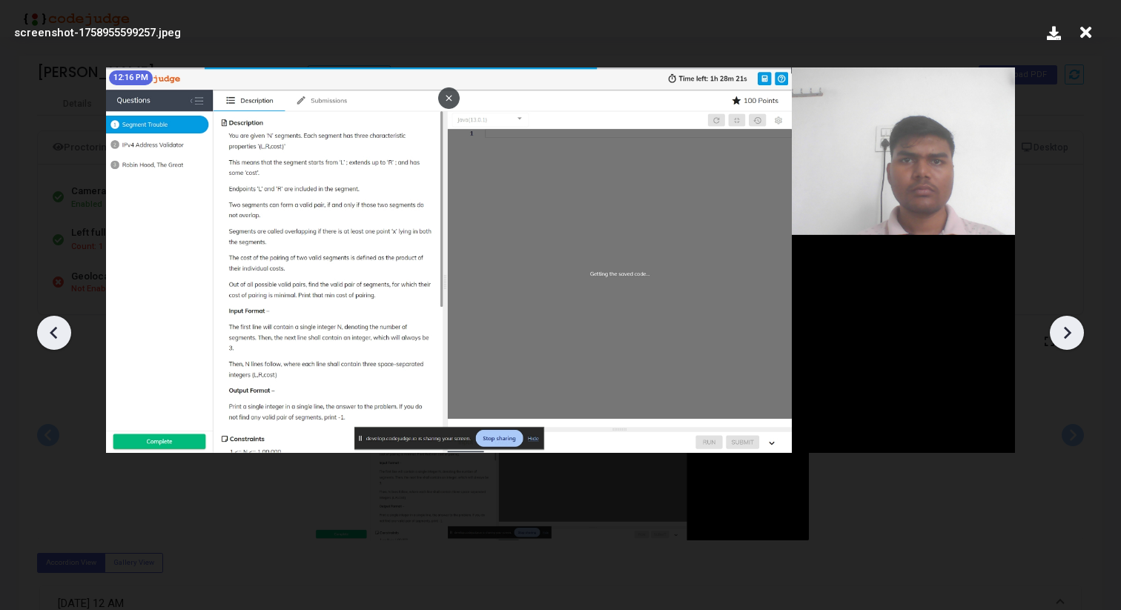
click at [1074, 327] on icon at bounding box center [1067, 333] width 22 height 22
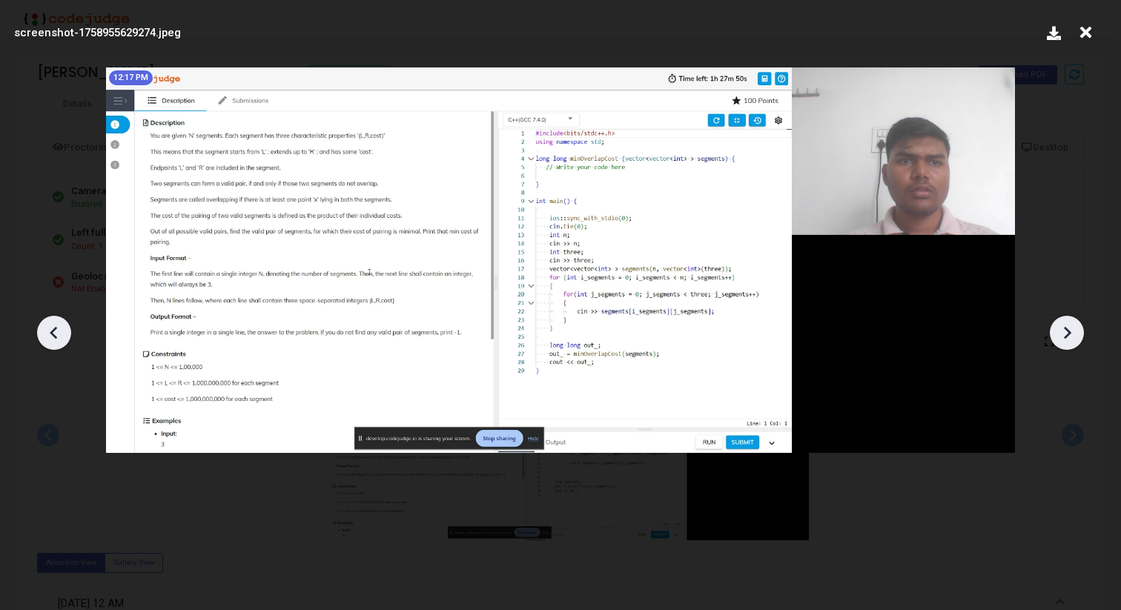
click at [1074, 327] on icon at bounding box center [1067, 333] width 22 height 22
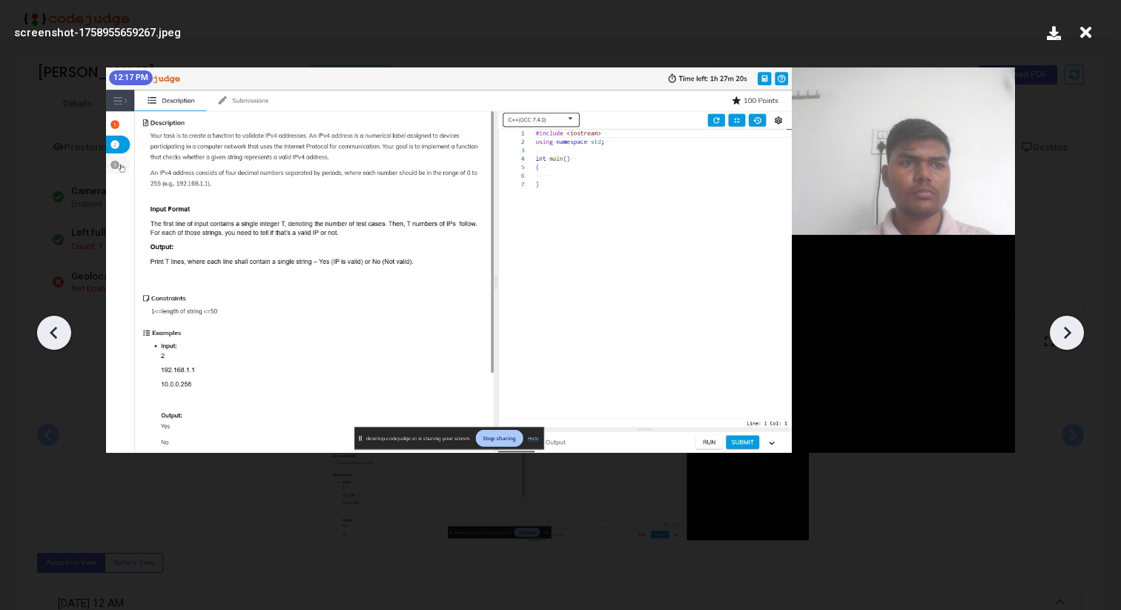
click at [1074, 327] on icon at bounding box center [1067, 333] width 22 height 22
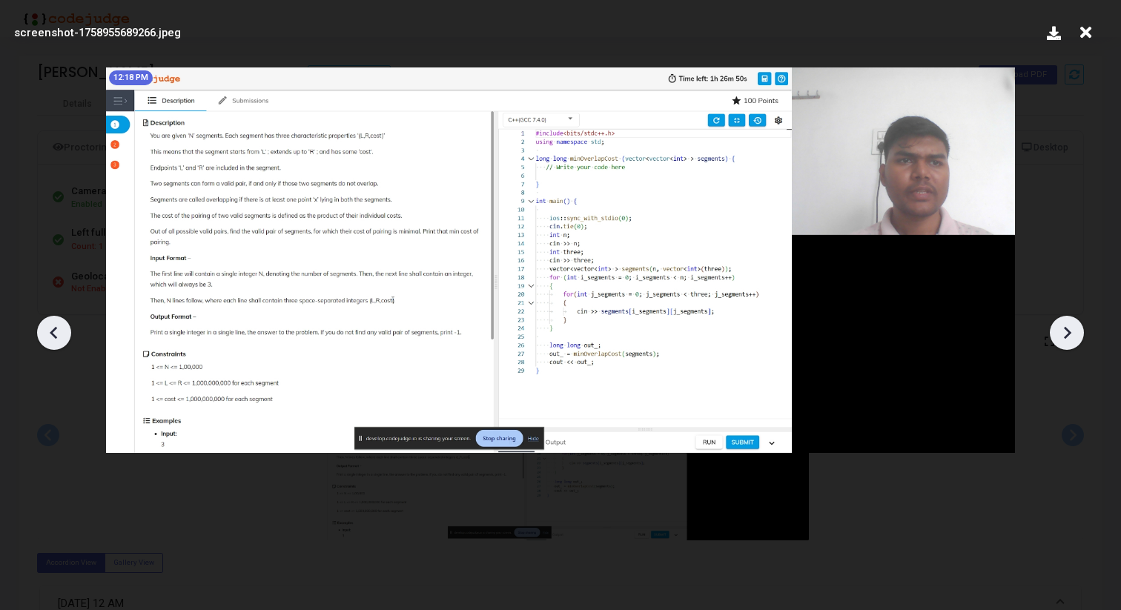
click at [1074, 327] on icon at bounding box center [1067, 333] width 22 height 22
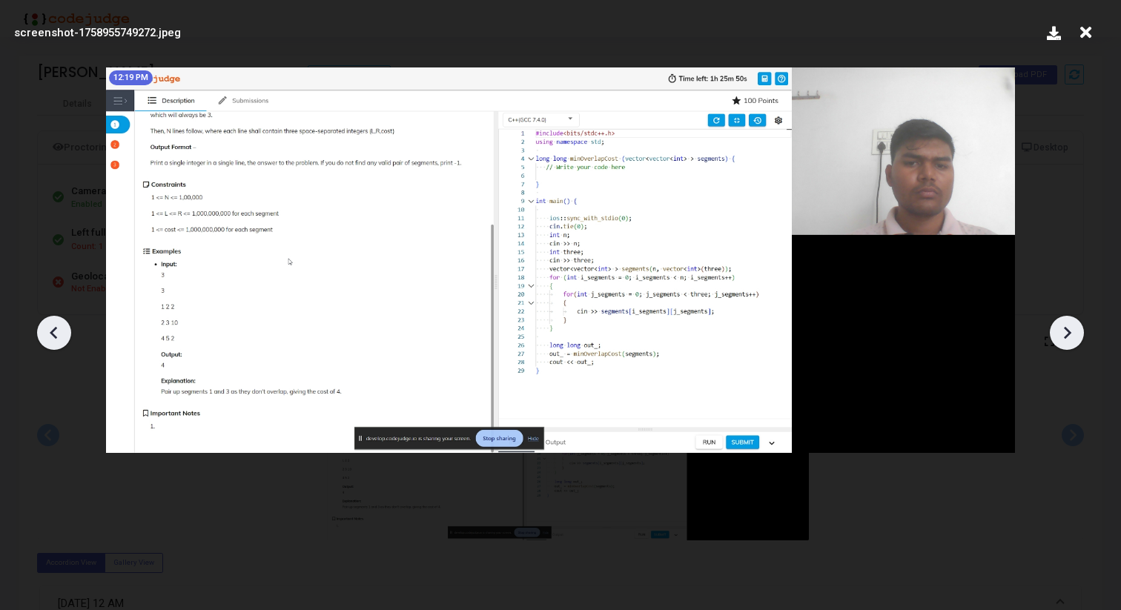
click at [1074, 327] on icon at bounding box center [1067, 333] width 22 height 22
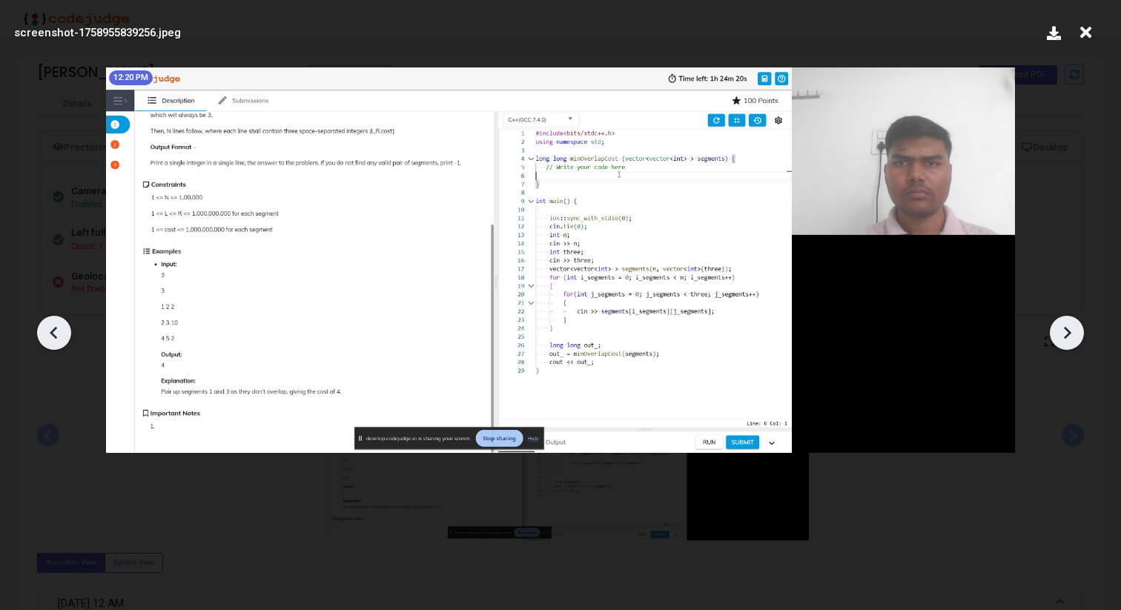
click at [1074, 327] on icon at bounding box center [1067, 333] width 22 height 22
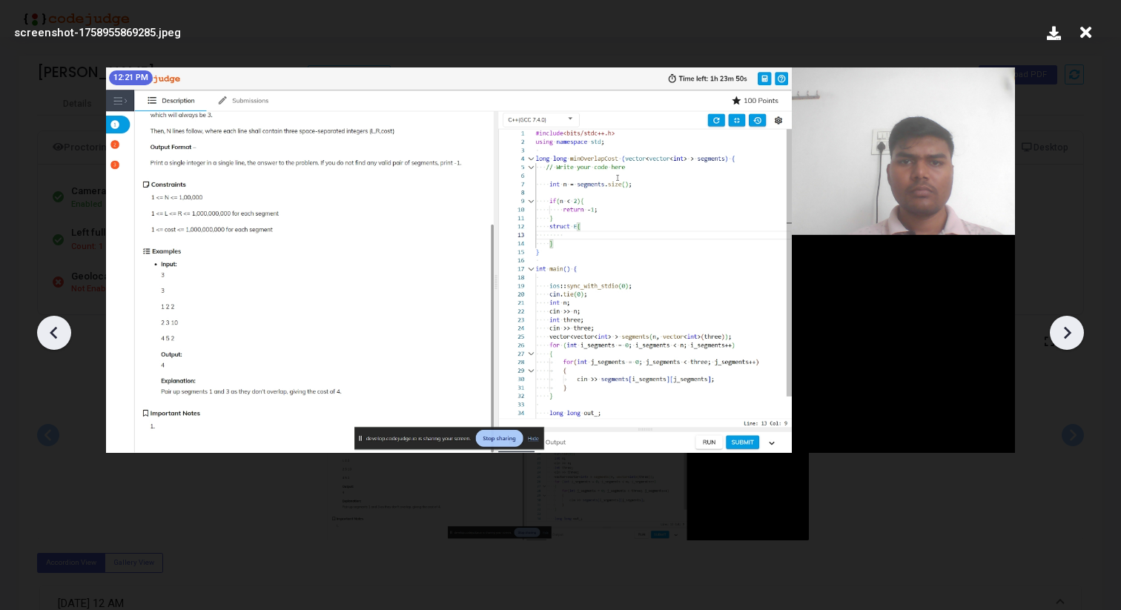
click at [1074, 327] on icon at bounding box center [1067, 333] width 22 height 22
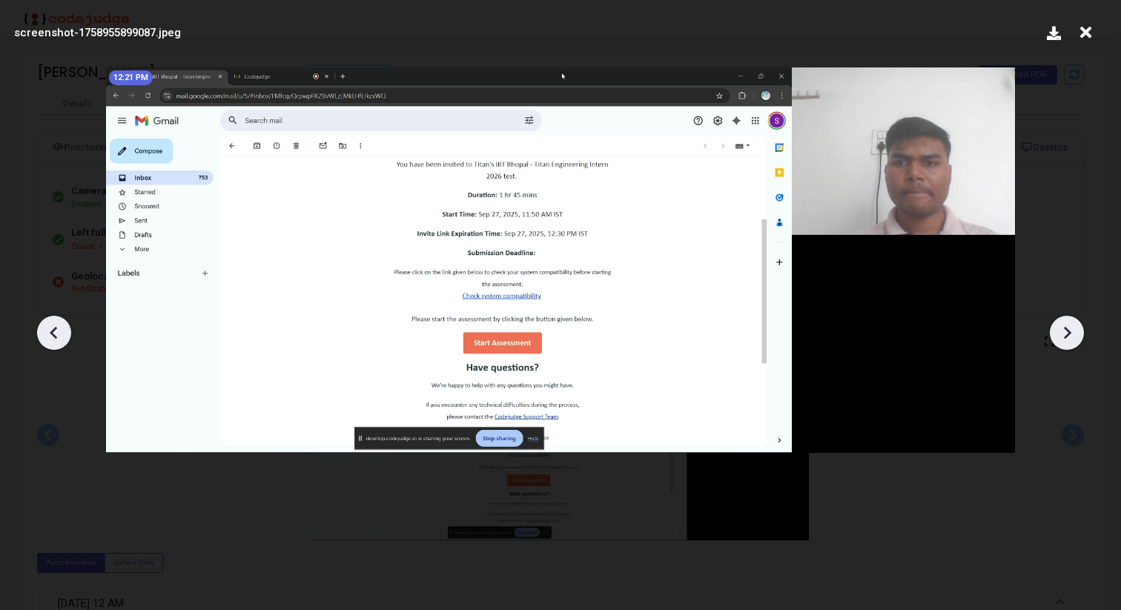
click at [1074, 327] on icon at bounding box center [1067, 333] width 22 height 22
click at [1074, 328] on icon at bounding box center [1067, 333] width 22 height 22
click at [1074, 331] on icon at bounding box center [1067, 333] width 22 height 22
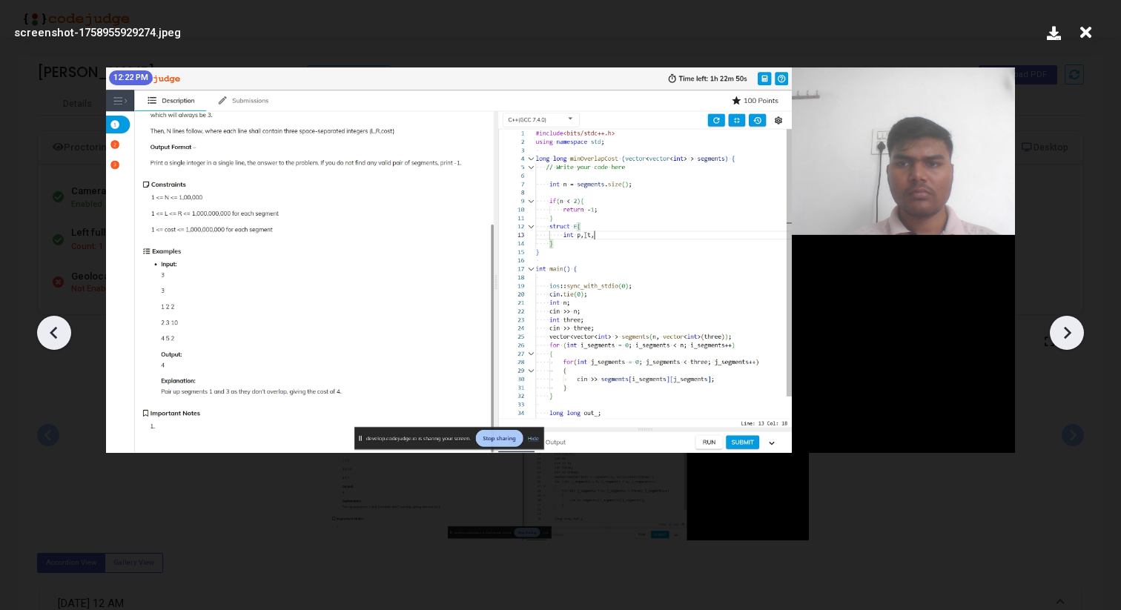
click at [59, 334] on icon at bounding box center [54, 333] width 22 height 22
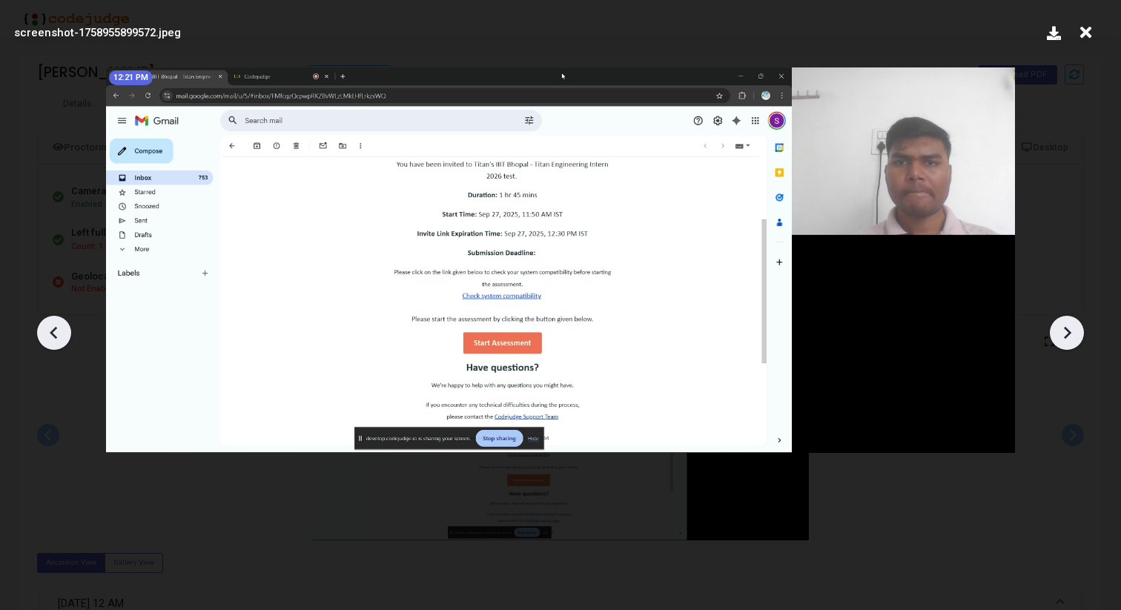
click at [59, 334] on icon at bounding box center [54, 333] width 22 height 22
click at [62, 332] on icon at bounding box center [54, 333] width 22 height 22
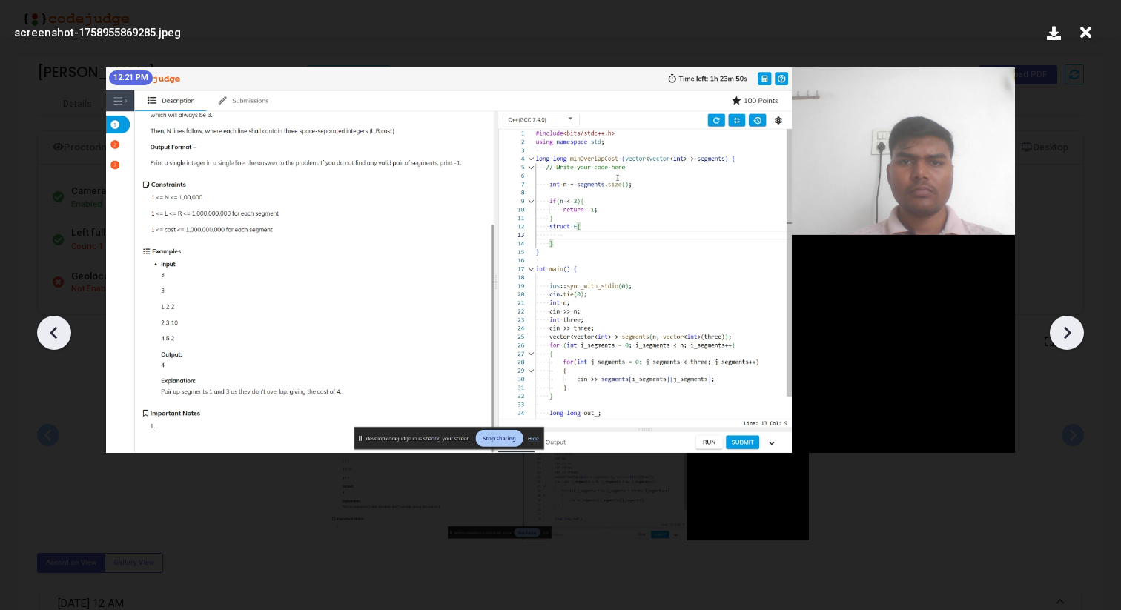
click at [1071, 332] on icon at bounding box center [1067, 333] width 22 height 22
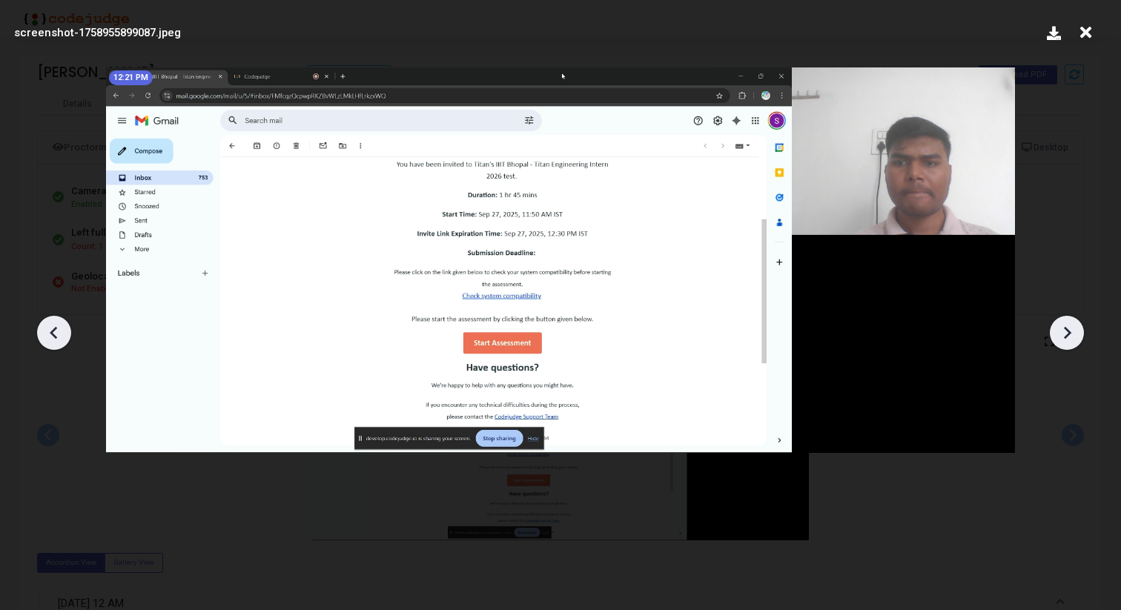
click at [1070, 331] on icon at bounding box center [1067, 332] width 7 height 13
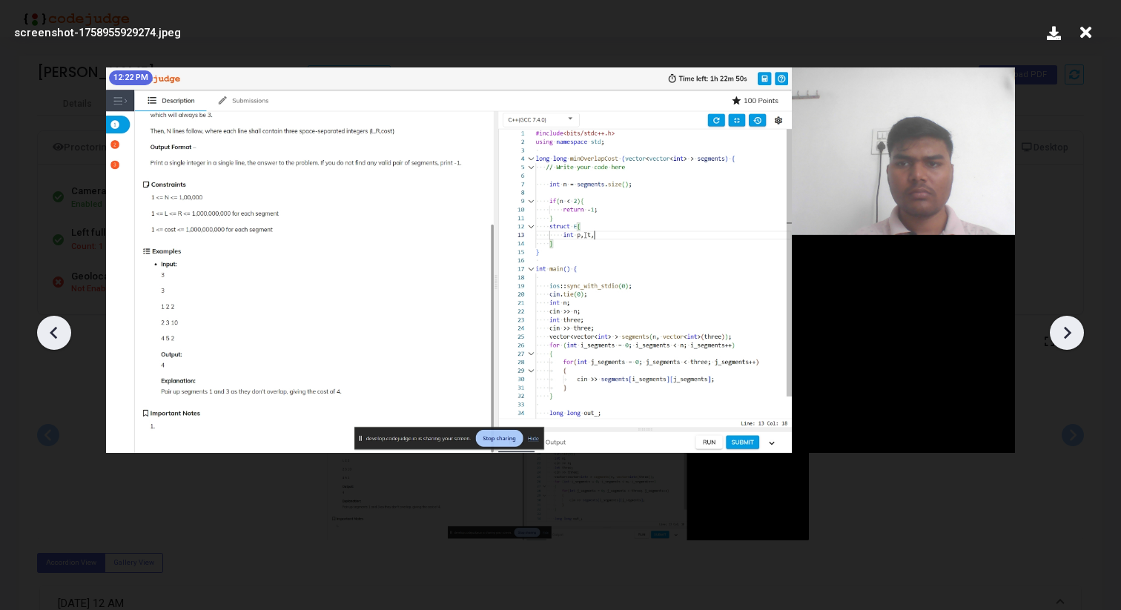
click at [50, 329] on icon at bounding box center [54, 333] width 22 height 22
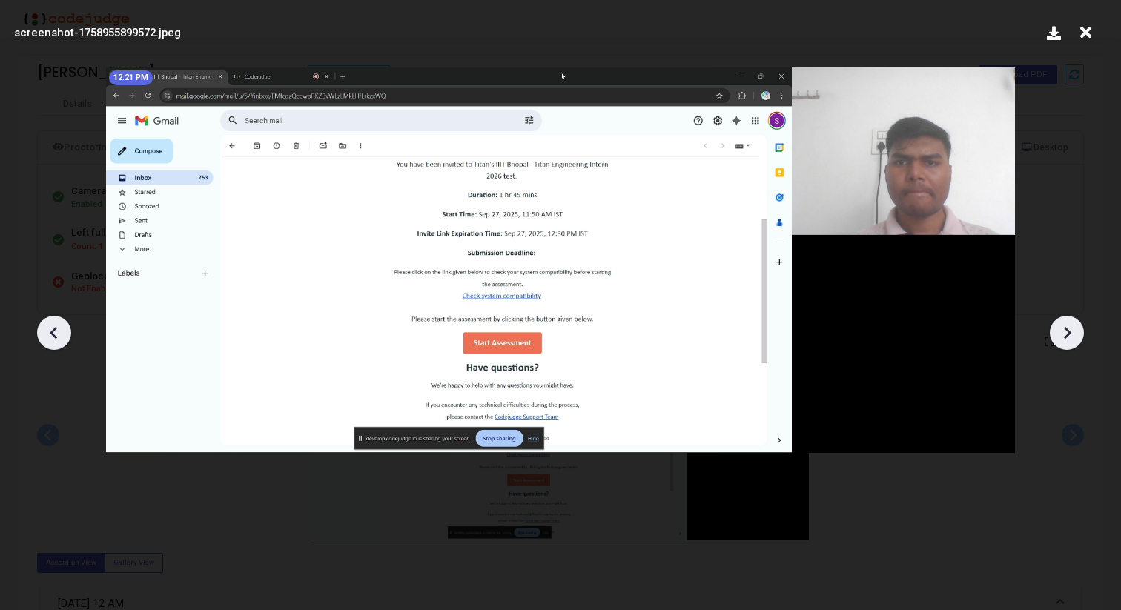
click at [50, 329] on icon at bounding box center [54, 333] width 22 height 22
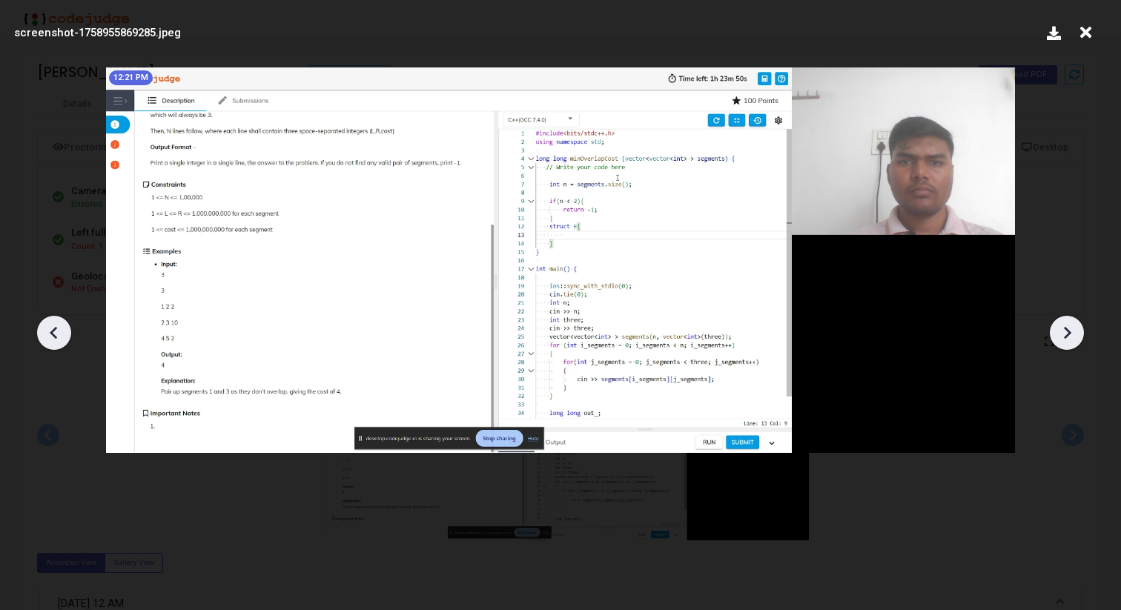
click at [1071, 328] on icon at bounding box center [1067, 333] width 22 height 22
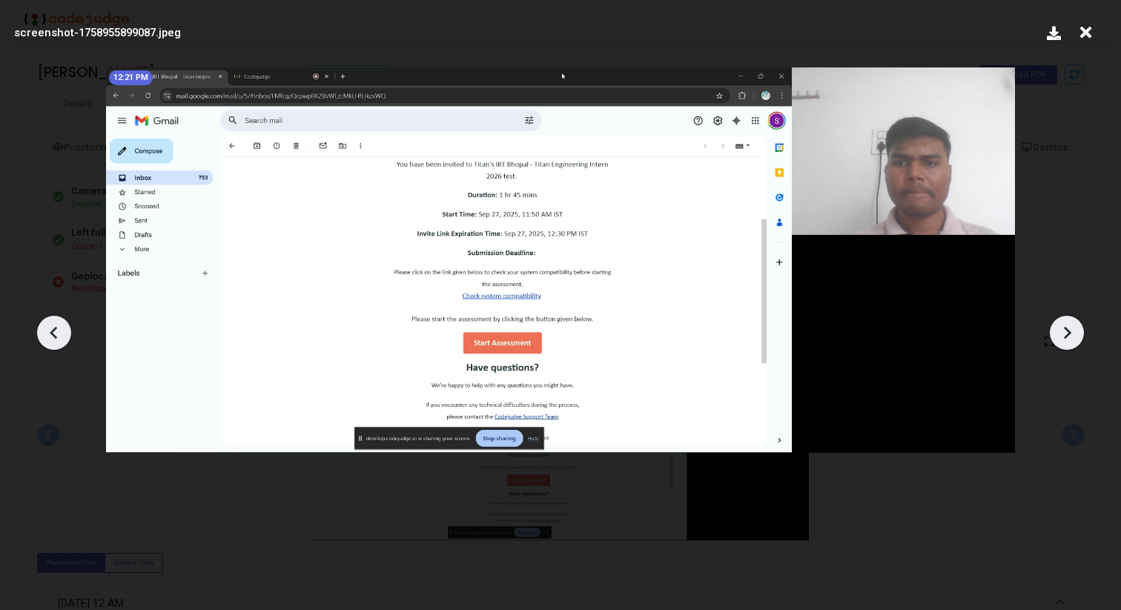
click at [1071, 328] on icon at bounding box center [1067, 333] width 22 height 22
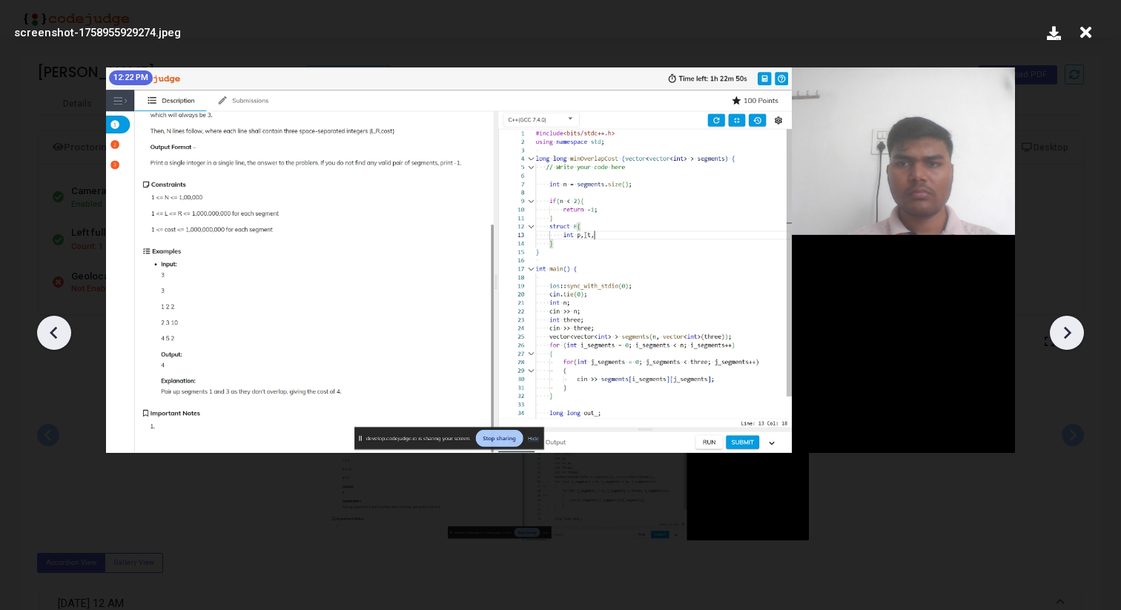
click at [1070, 327] on icon at bounding box center [1067, 333] width 22 height 22
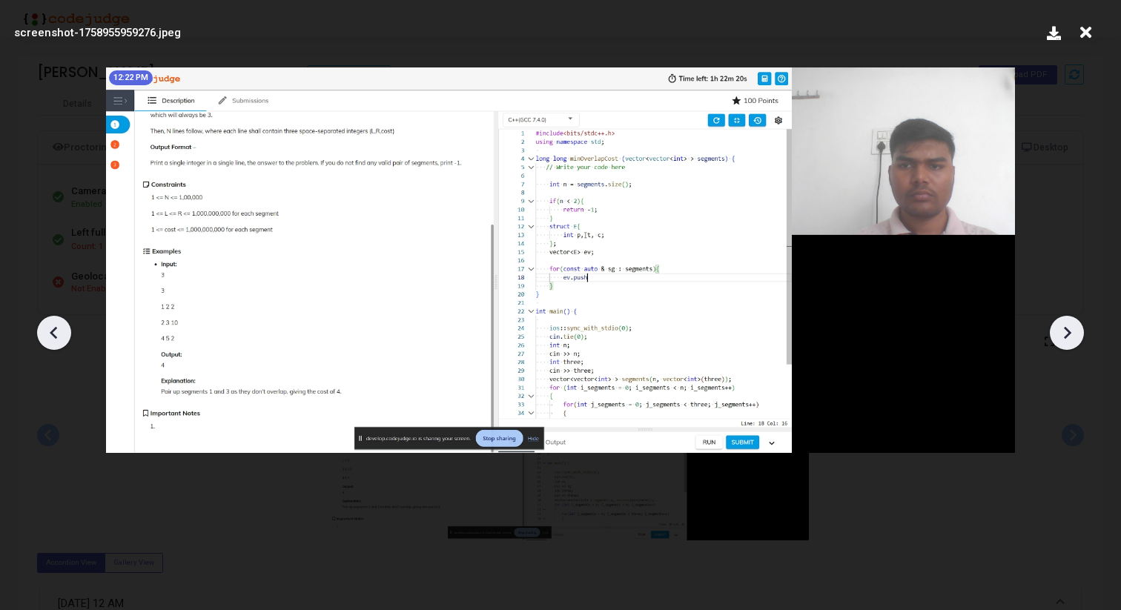
click at [1068, 327] on icon at bounding box center [1067, 333] width 22 height 22
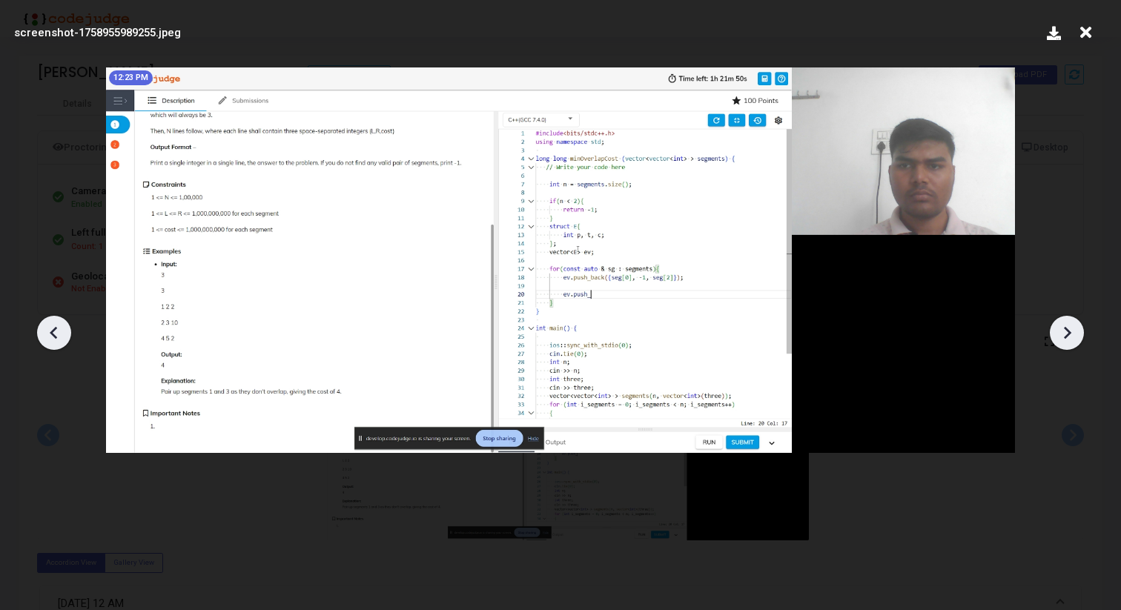
click at [1067, 327] on icon at bounding box center [1067, 333] width 22 height 22
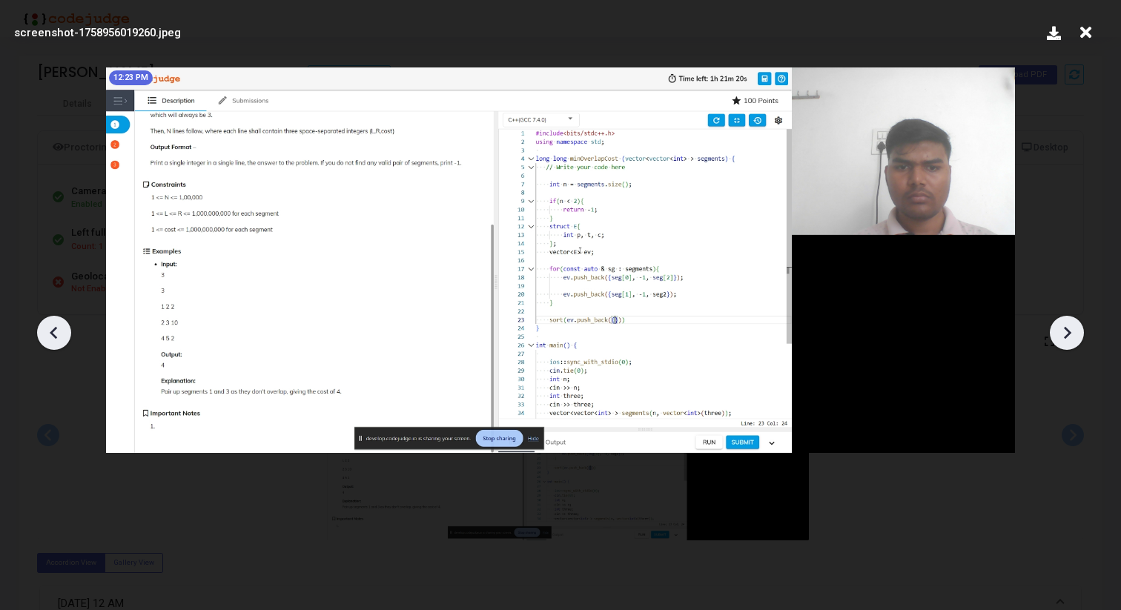
click at [1067, 327] on icon at bounding box center [1067, 333] width 22 height 22
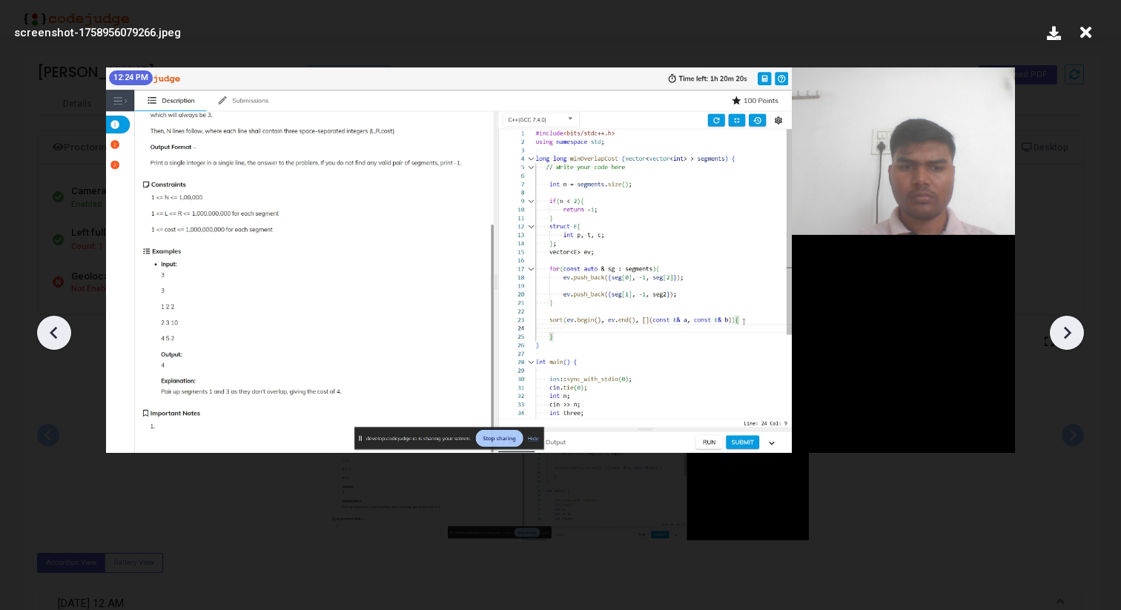
click at [1067, 327] on icon at bounding box center [1067, 333] width 22 height 22
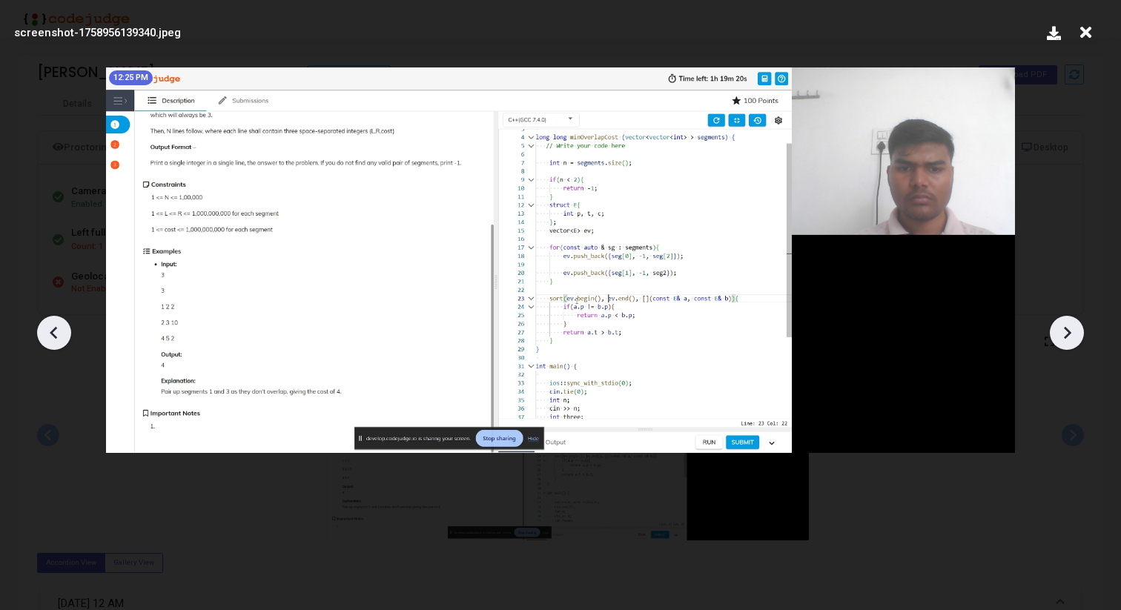
click at [1067, 327] on icon at bounding box center [1067, 333] width 22 height 22
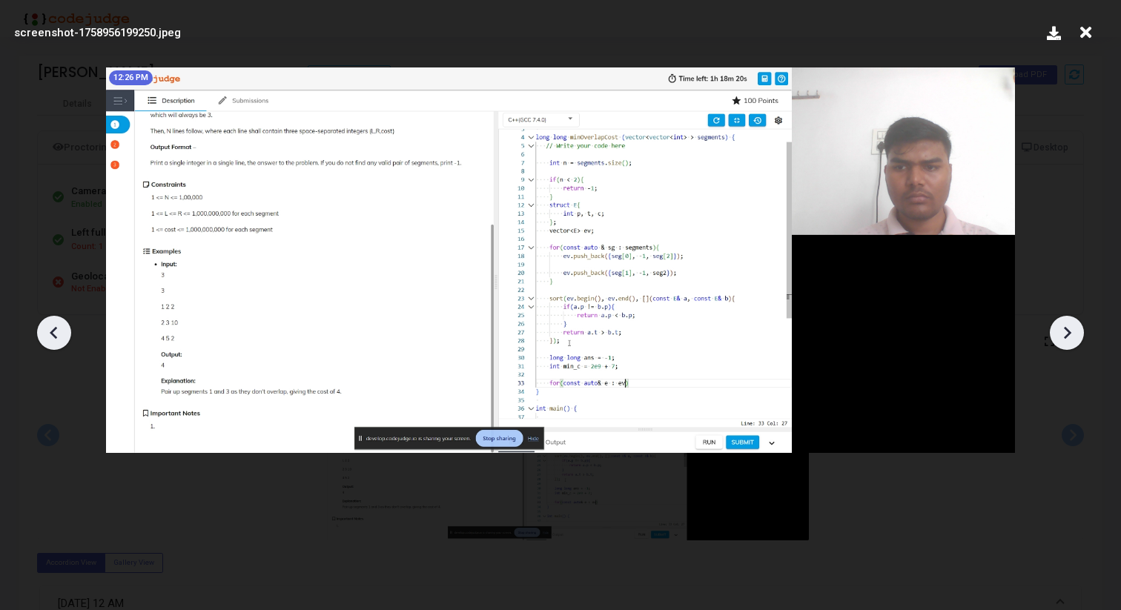
click at [1067, 327] on icon at bounding box center [1067, 333] width 22 height 22
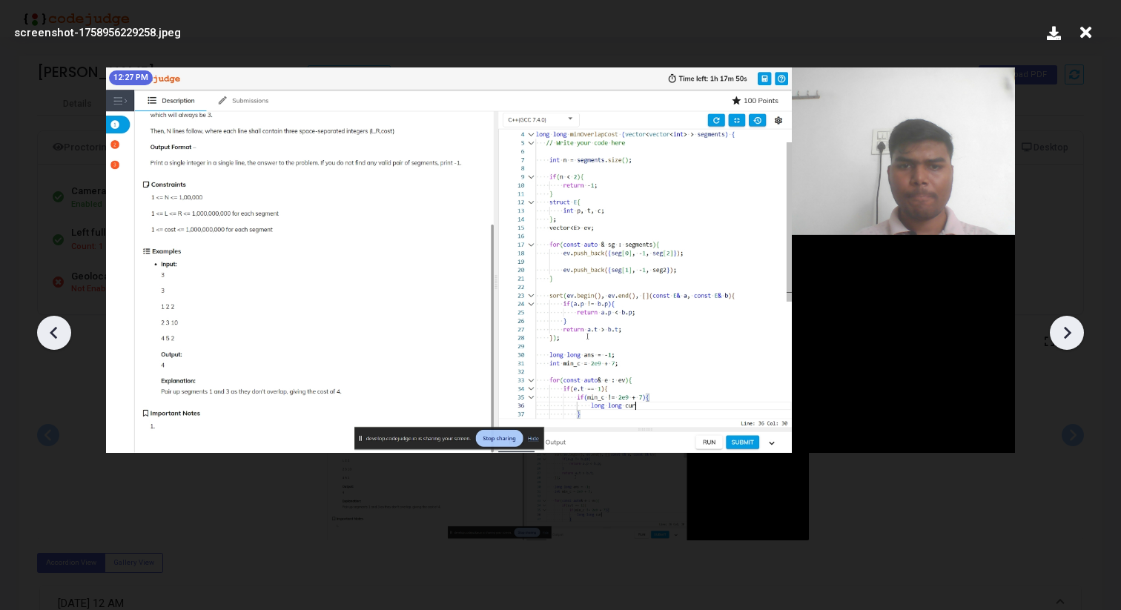
click at [1067, 327] on icon at bounding box center [1067, 333] width 22 height 22
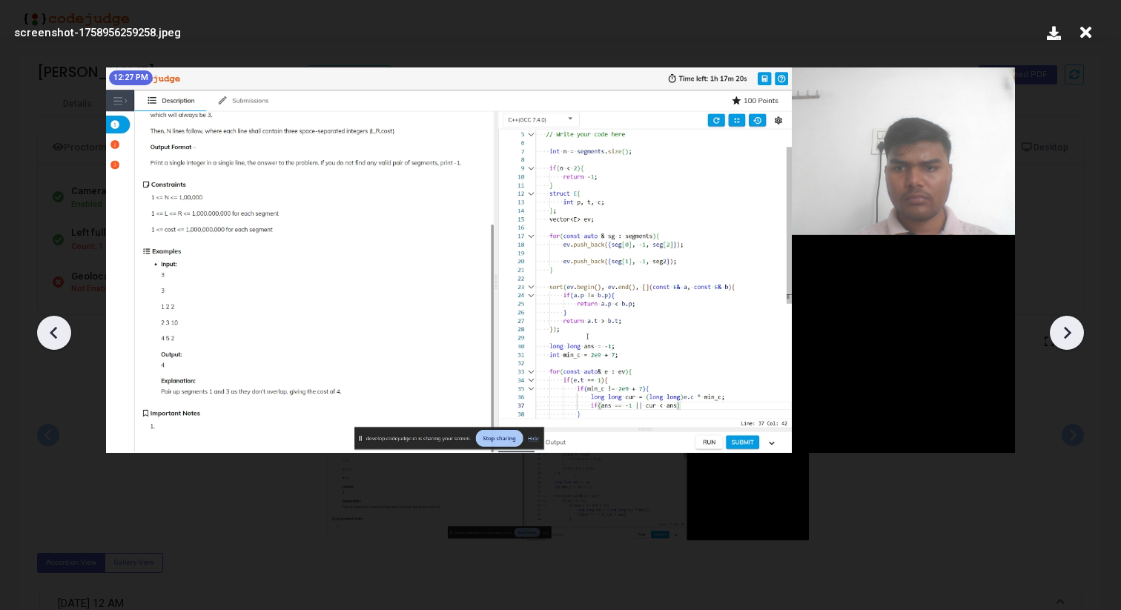
click at [1067, 327] on icon at bounding box center [1067, 333] width 22 height 22
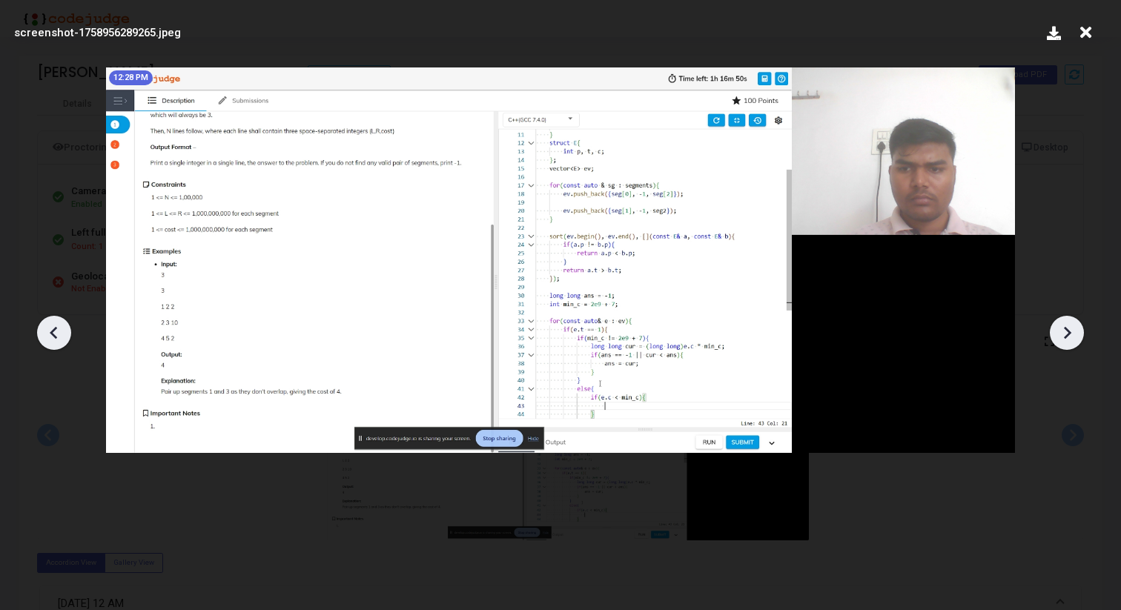
click at [1067, 327] on icon at bounding box center [1067, 333] width 22 height 22
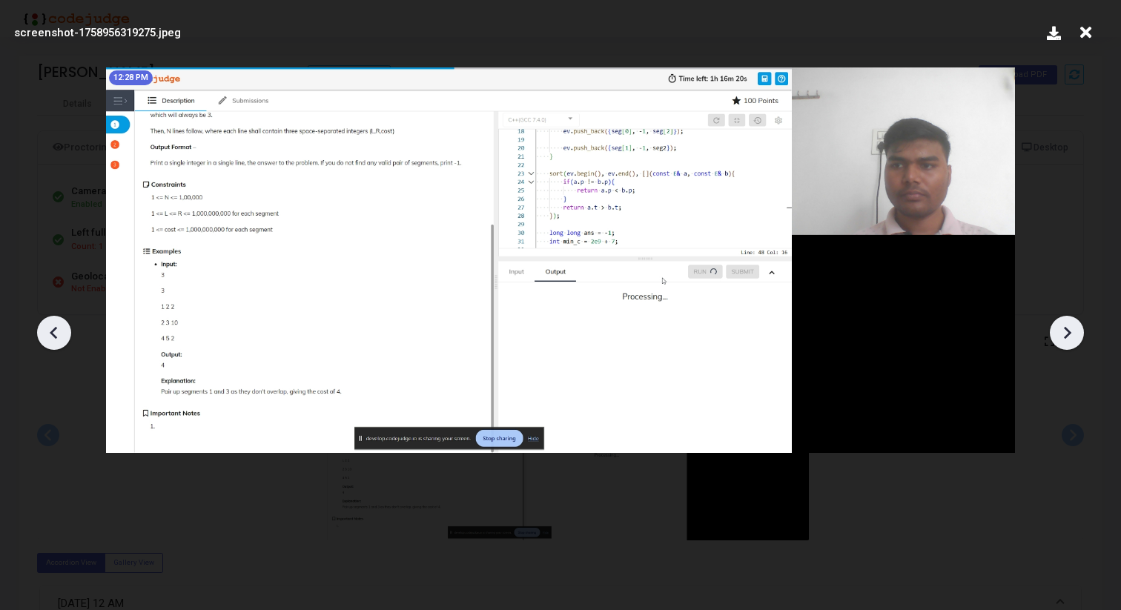
click at [1067, 327] on icon at bounding box center [1067, 333] width 22 height 22
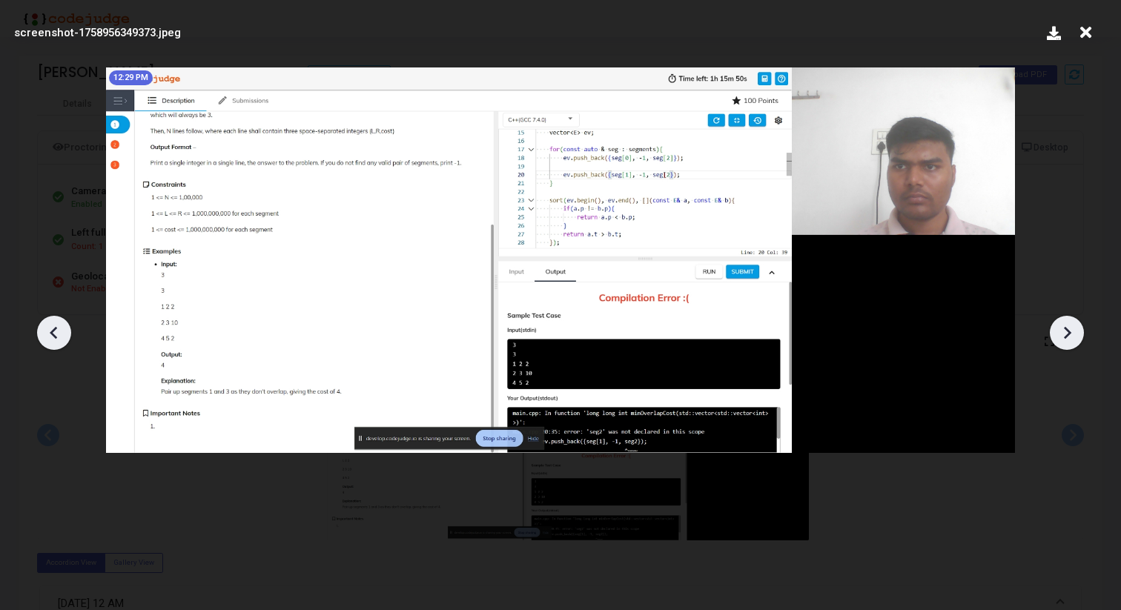
click at [1067, 327] on icon at bounding box center [1067, 333] width 22 height 22
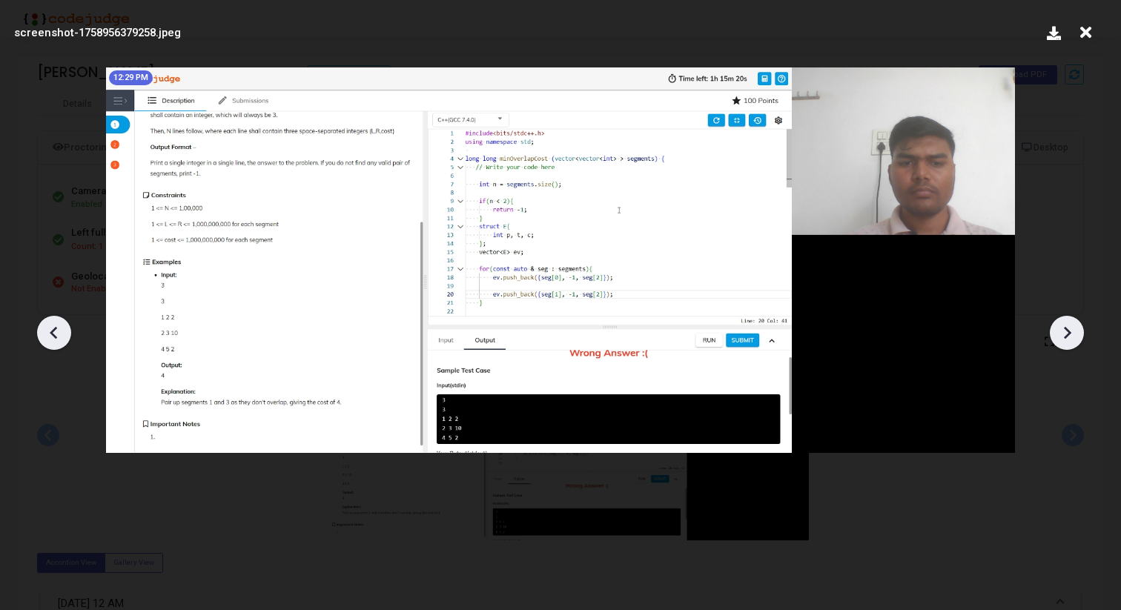
click at [1067, 327] on icon at bounding box center [1067, 333] width 22 height 22
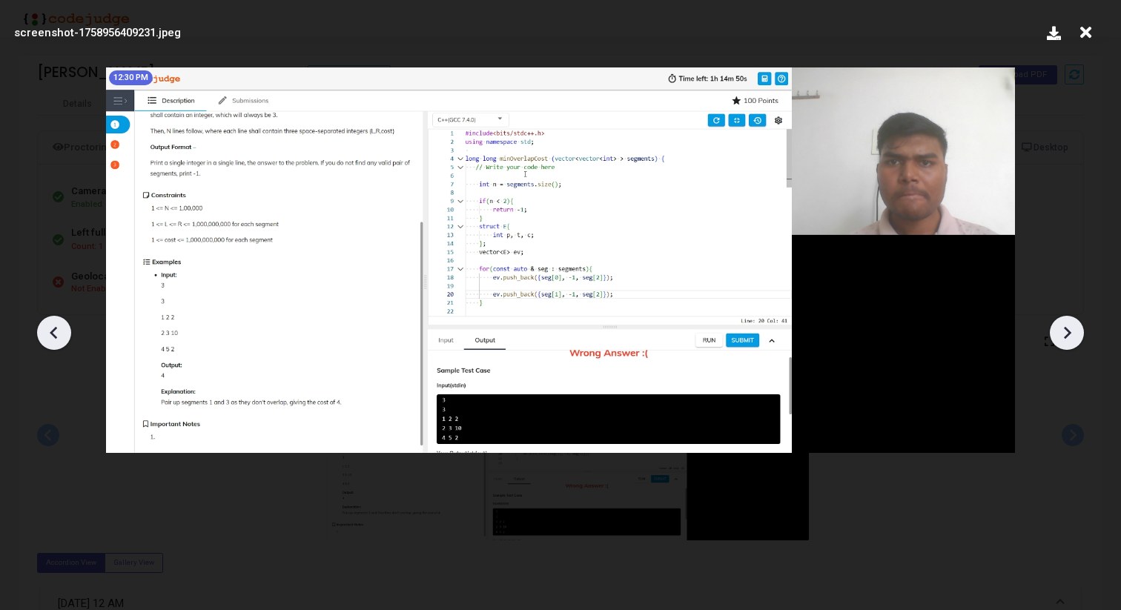
click at [1067, 327] on icon at bounding box center [1067, 333] width 22 height 22
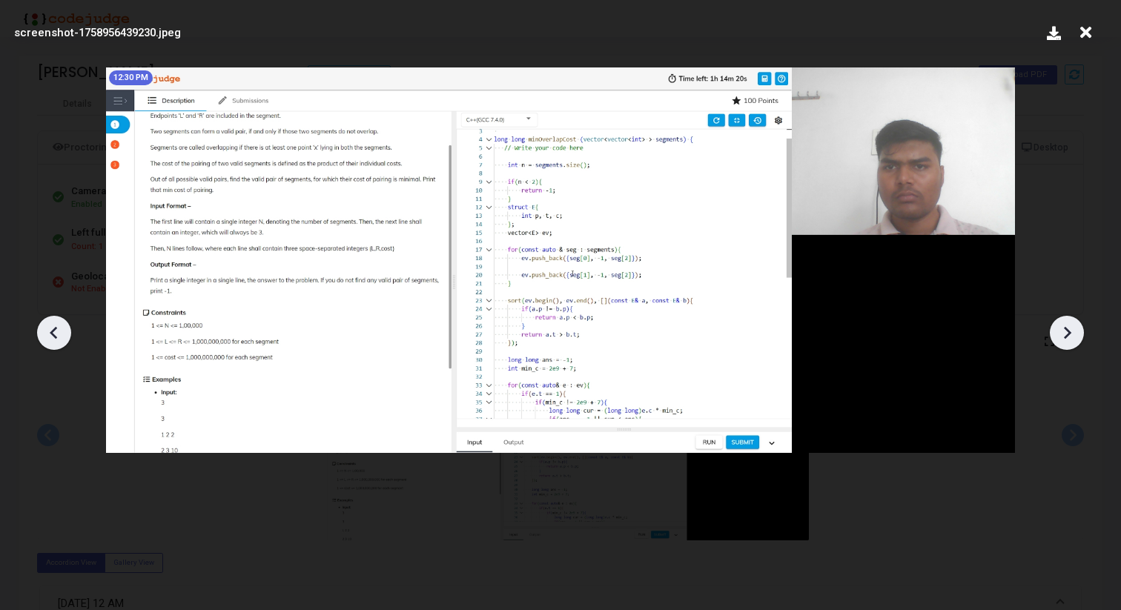
click at [1067, 327] on icon at bounding box center [1067, 333] width 22 height 22
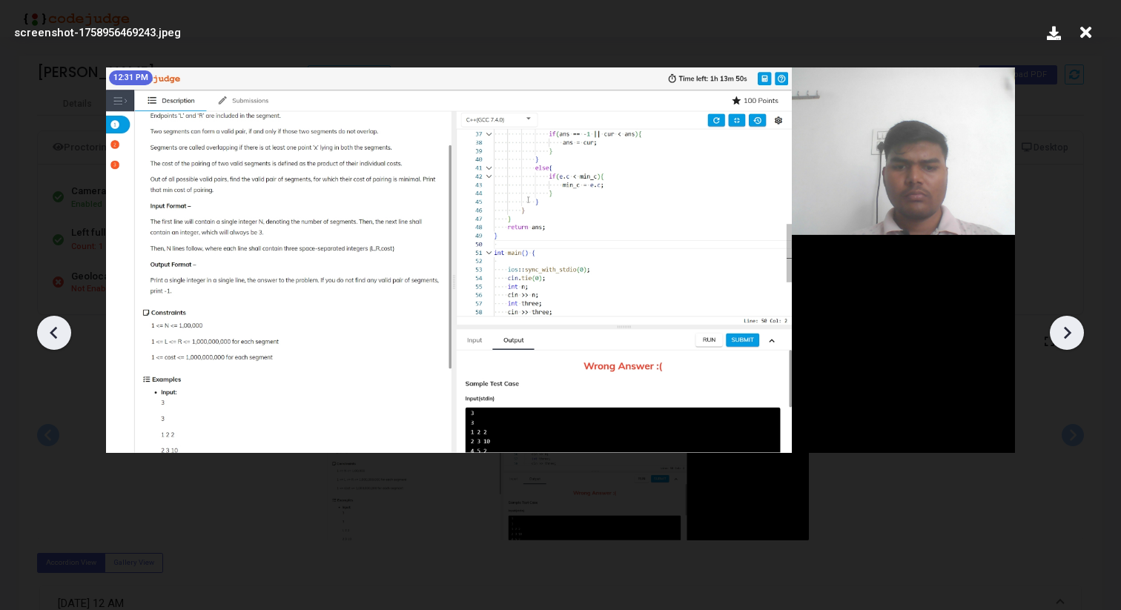
click at [1067, 327] on icon at bounding box center [1067, 333] width 22 height 22
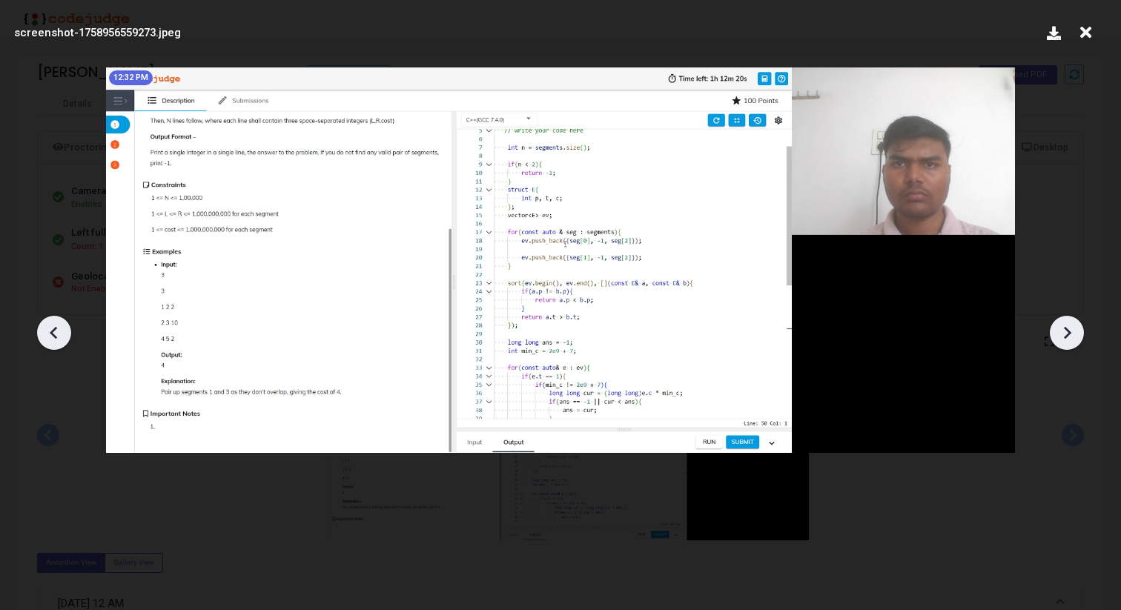
click at [1067, 327] on icon at bounding box center [1067, 333] width 22 height 22
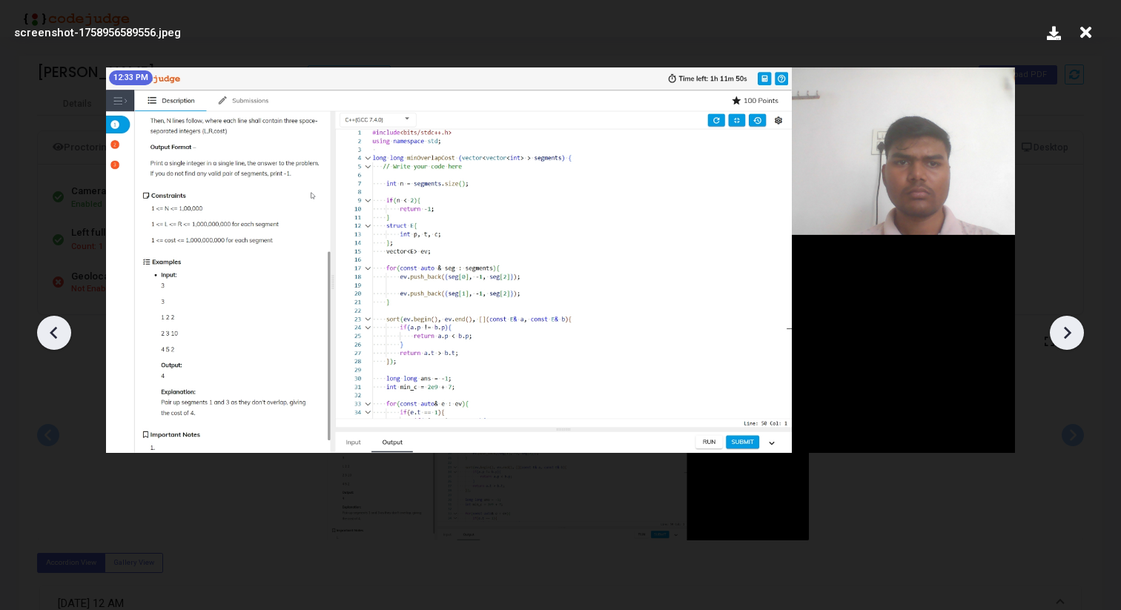
click at [1067, 327] on icon at bounding box center [1067, 333] width 22 height 22
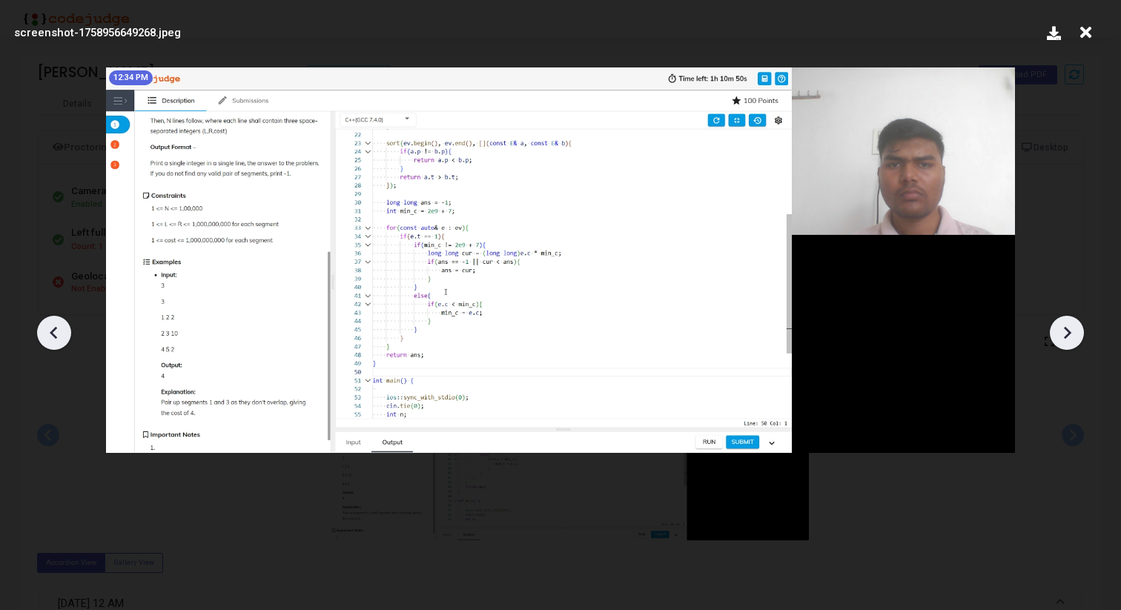
click at [1067, 327] on icon at bounding box center [1067, 333] width 22 height 22
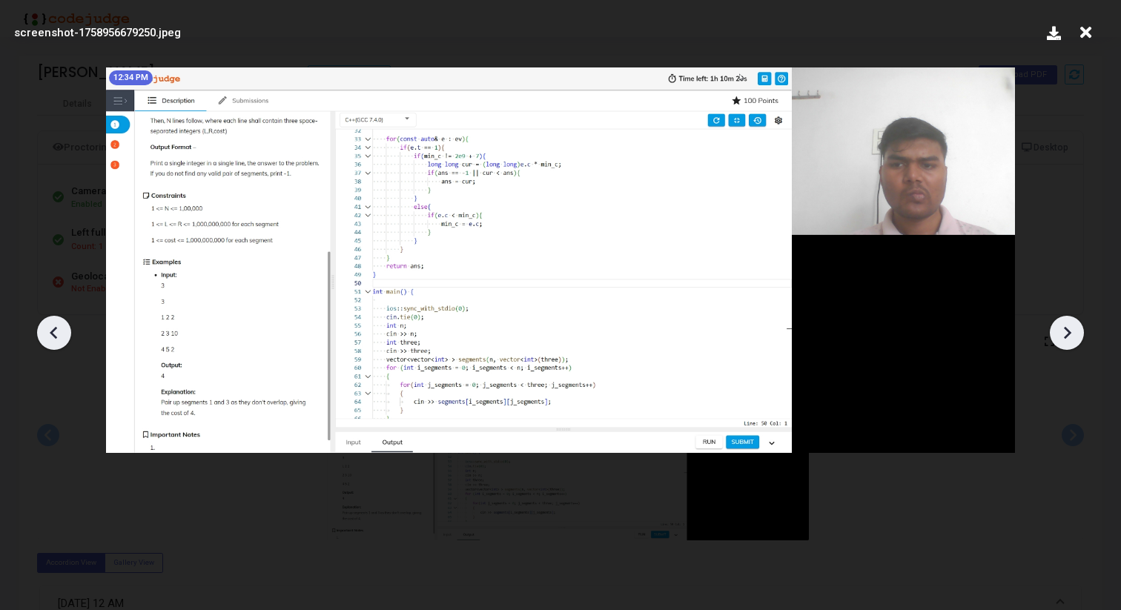
click at [1067, 327] on icon at bounding box center [1067, 333] width 22 height 22
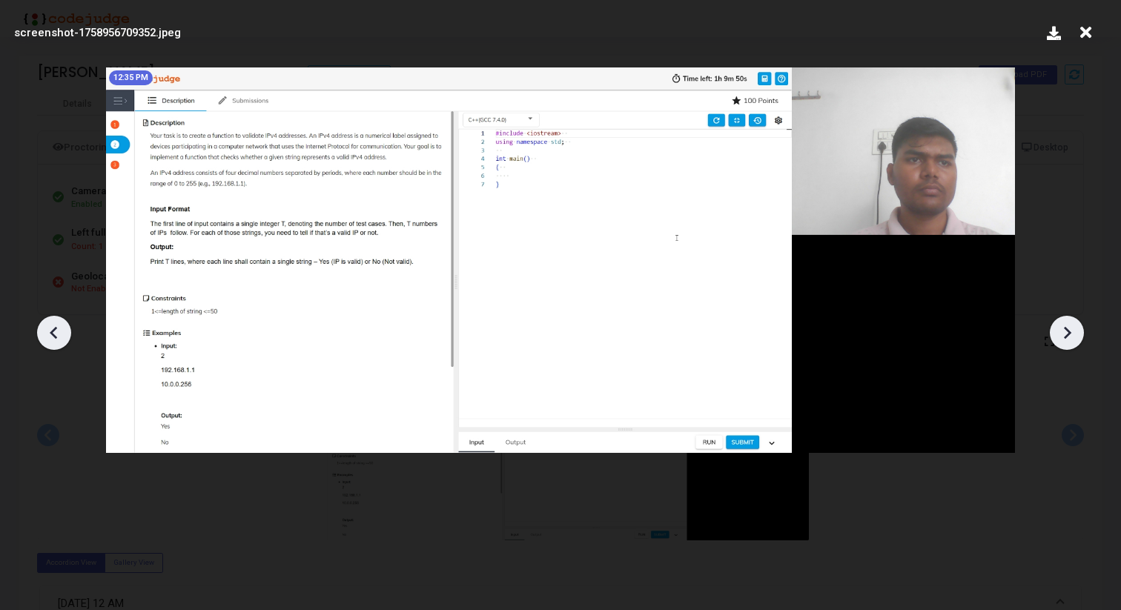
click at [1067, 327] on icon at bounding box center [1067, 333] width 22 height 22
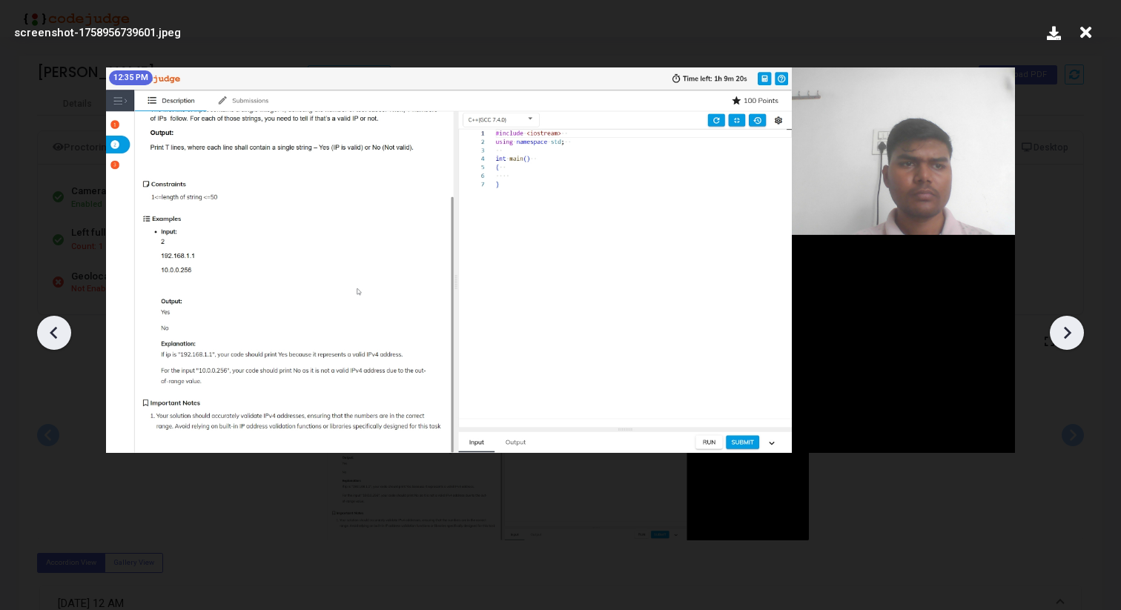
click at [1067, 327] on icon at bounding box center [1067, 333] width 22 height 22
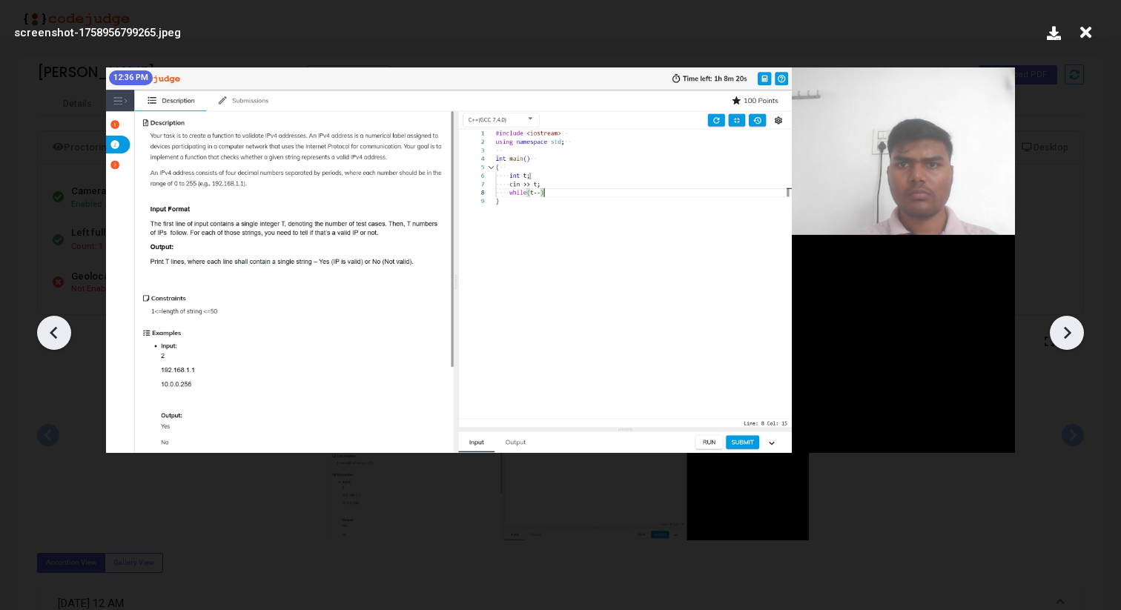
click at [1067, 327] on icon at bounding box center [1067, 333] width 22 height 22
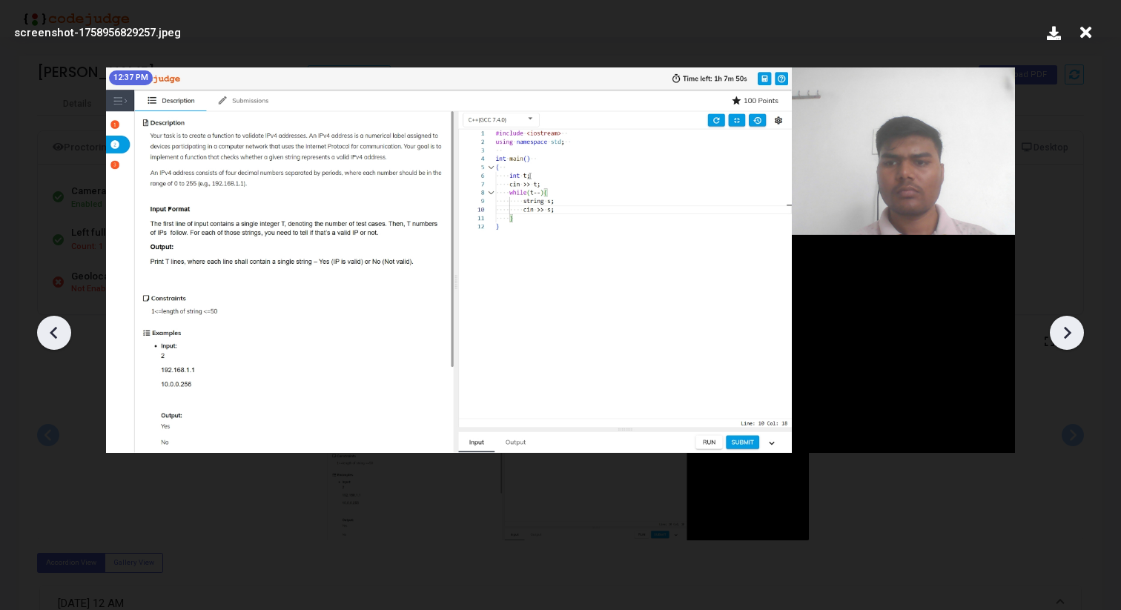
click at [1067, 327] on icon at bounding box center [1067, 333] width 22 height 22
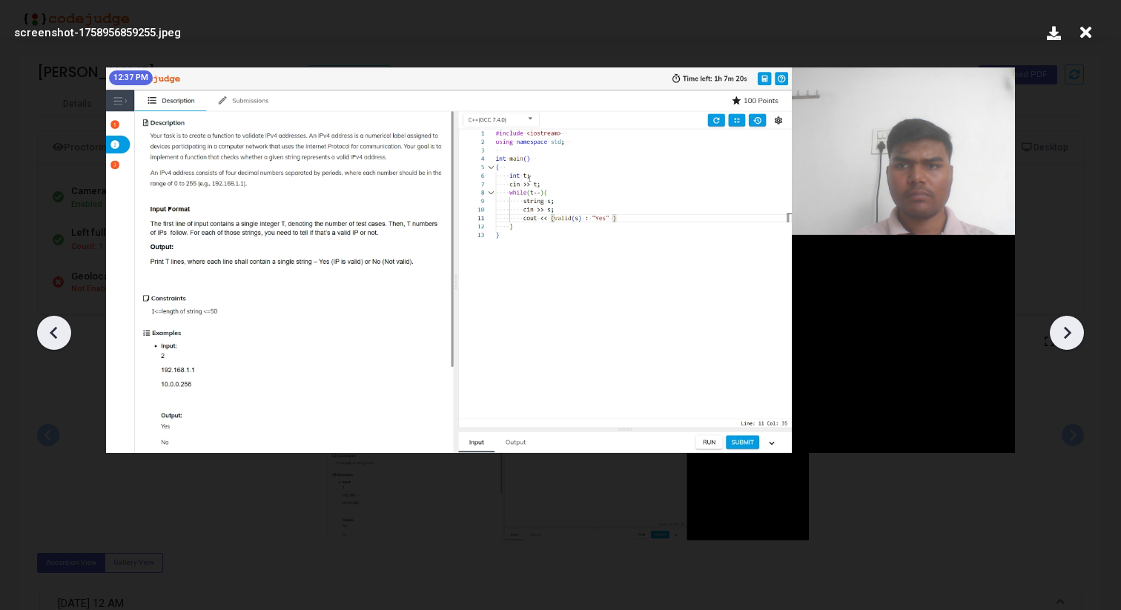
click at [1067, 327] on icon at bounding box center [1067, 333] width 22 height 22
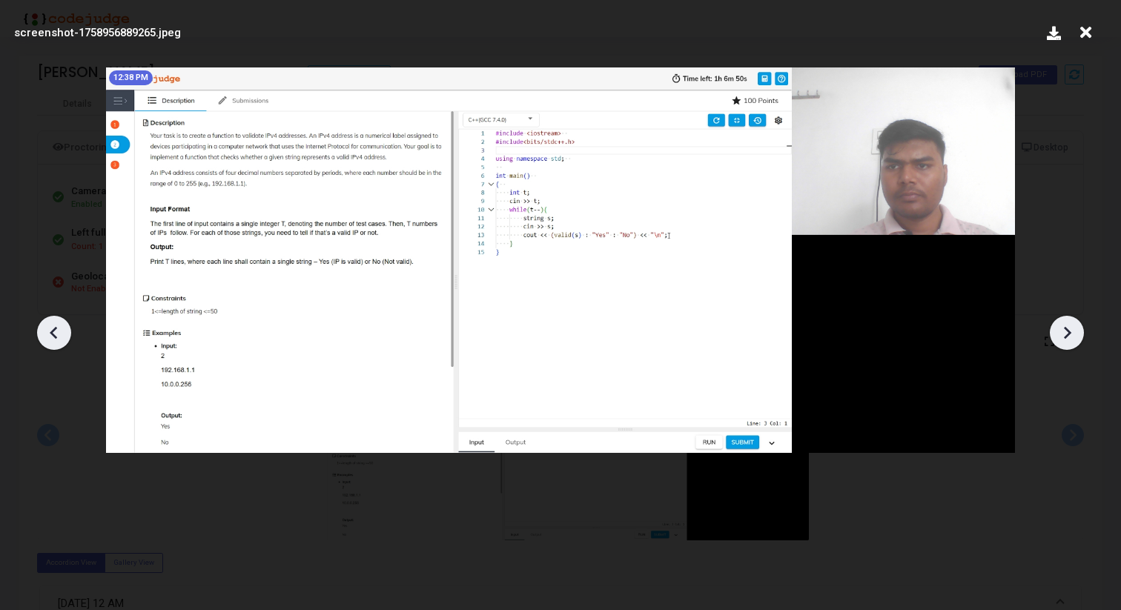
click at [1067, 327] on icon at bounding box center [1067, 333] width 22 height 22
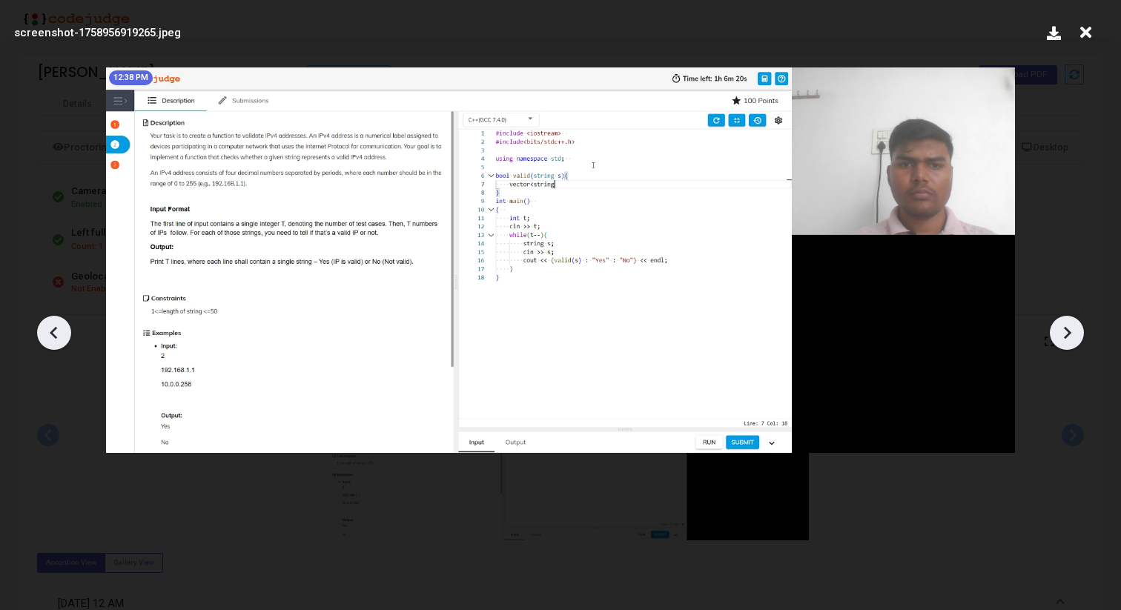
click at [1067, 327] on icon at bounding box center [1067, 333] width 22 height 22
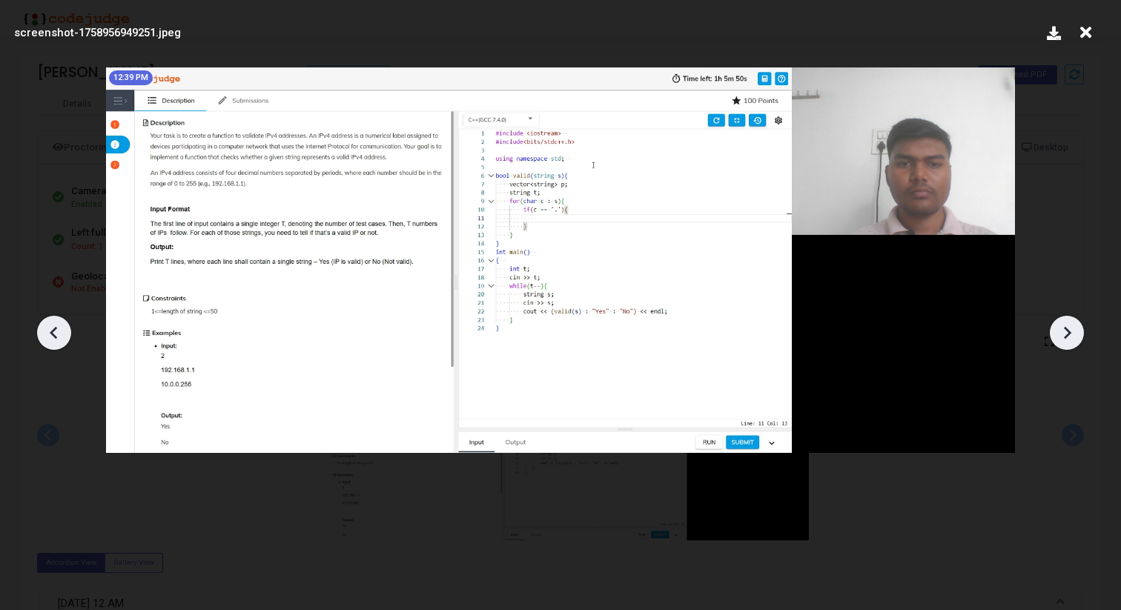
click at [1067, 327] on icon at bounding box center [1067, 333] width 22 height 22
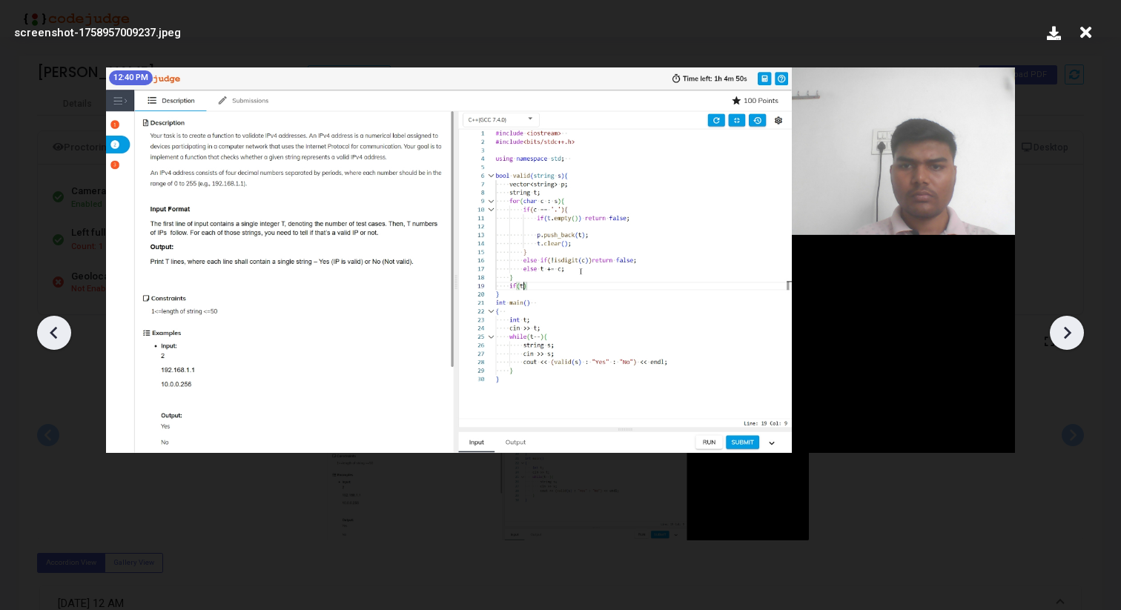
click at [1067, 327] on icon at bounding box center [1067, 333] width 22 height 22
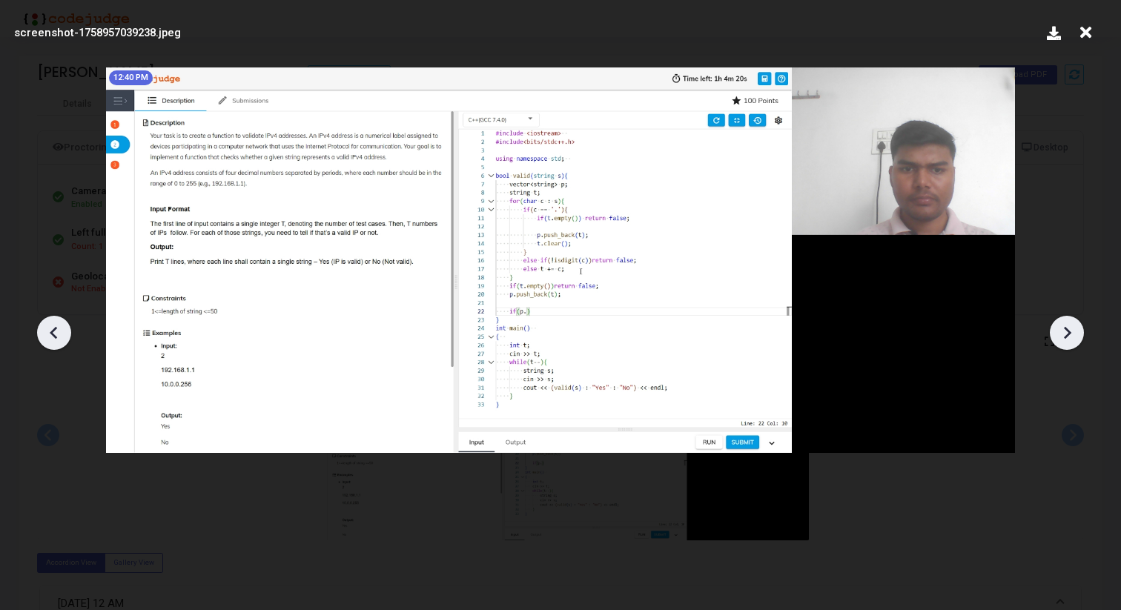
click at [1067, 327] on icon at bounding box center [1067, 333] width 22 height 22
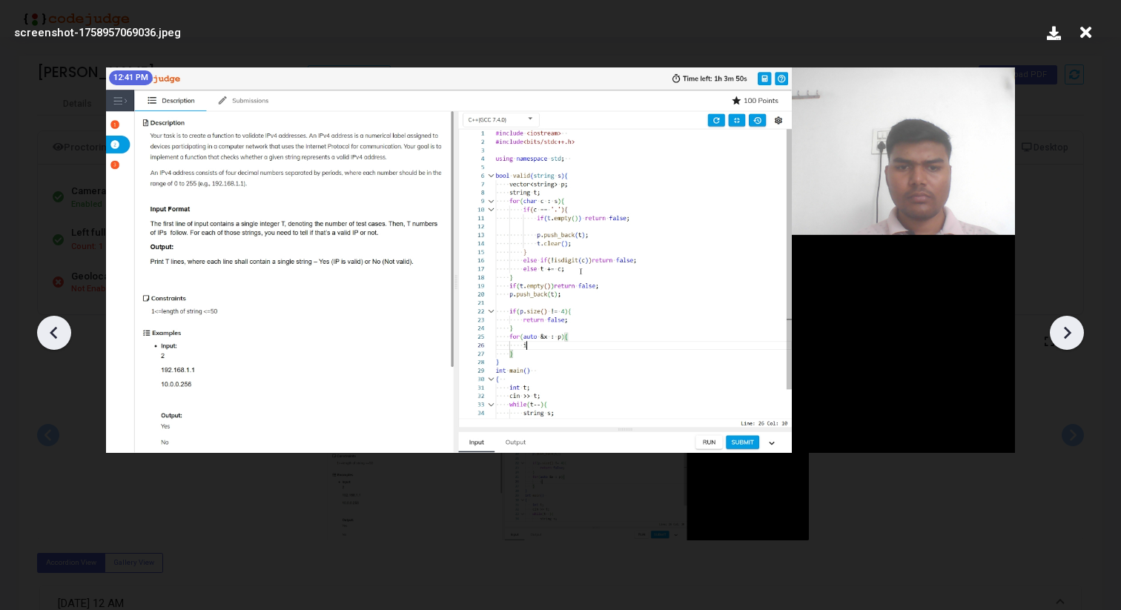
click at [1067, 327] on icon at bounding box center [1067, 333] width 22 height 22
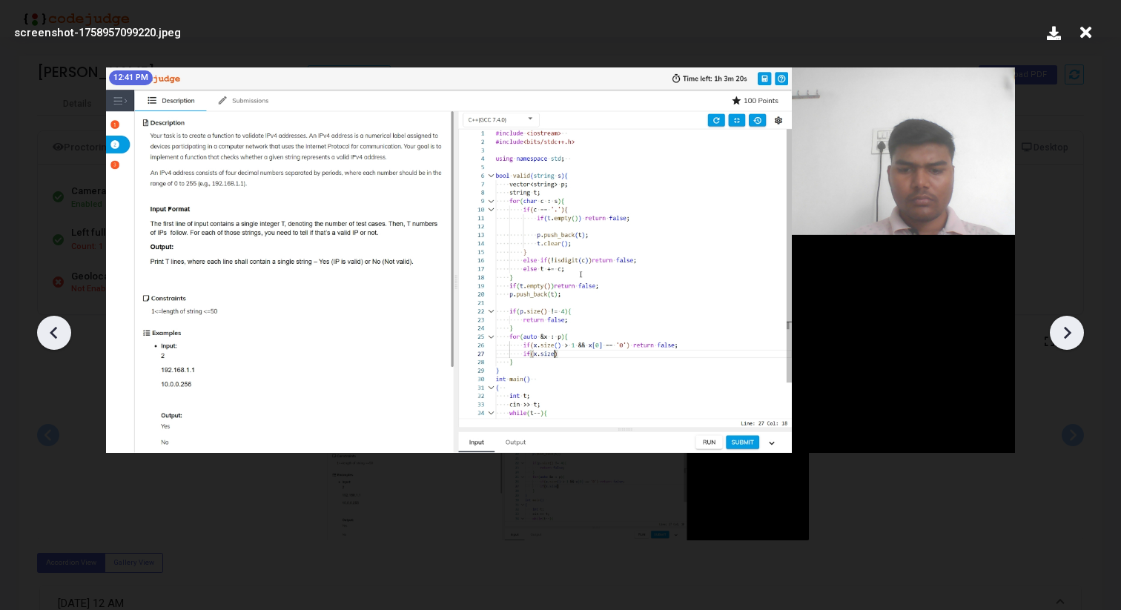
click at [1067, 327] on icon at bounding box center [1067, 333] width 22 height 22
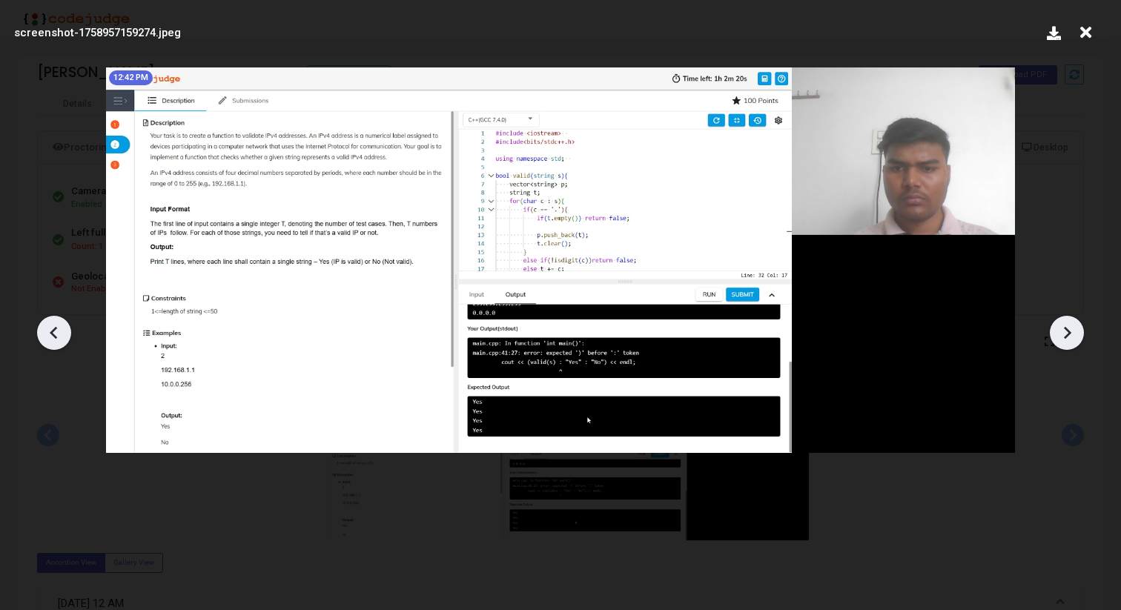
click at [1067, 327] on icon at bounding box center [1067, 333] width 22 height 22
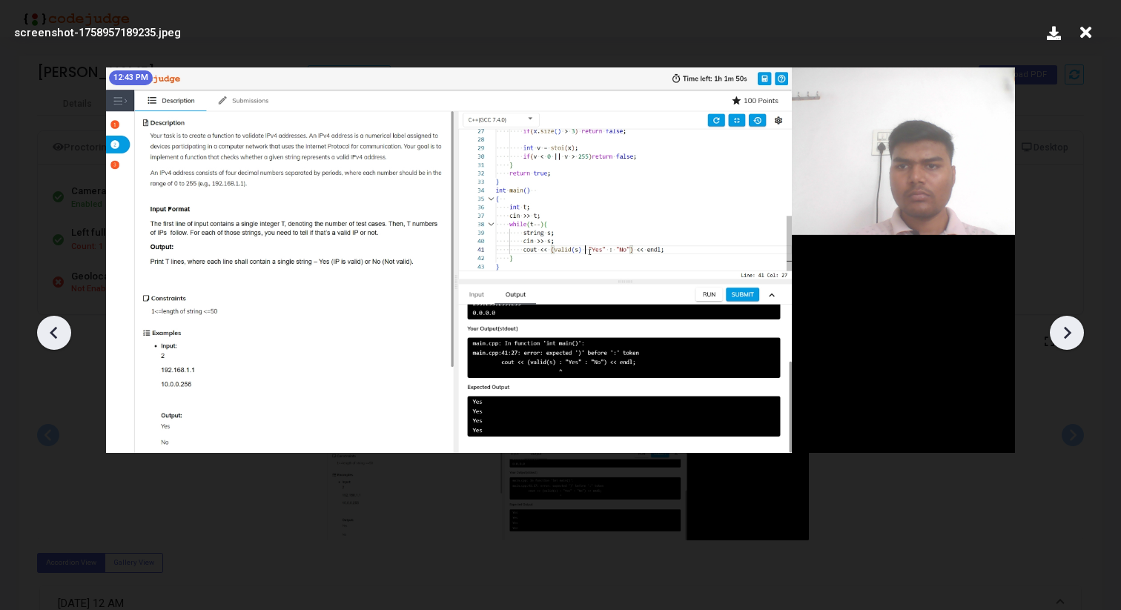
click at [1067, 327] on icon at bounding box center [1067, 333] width 22 height 22
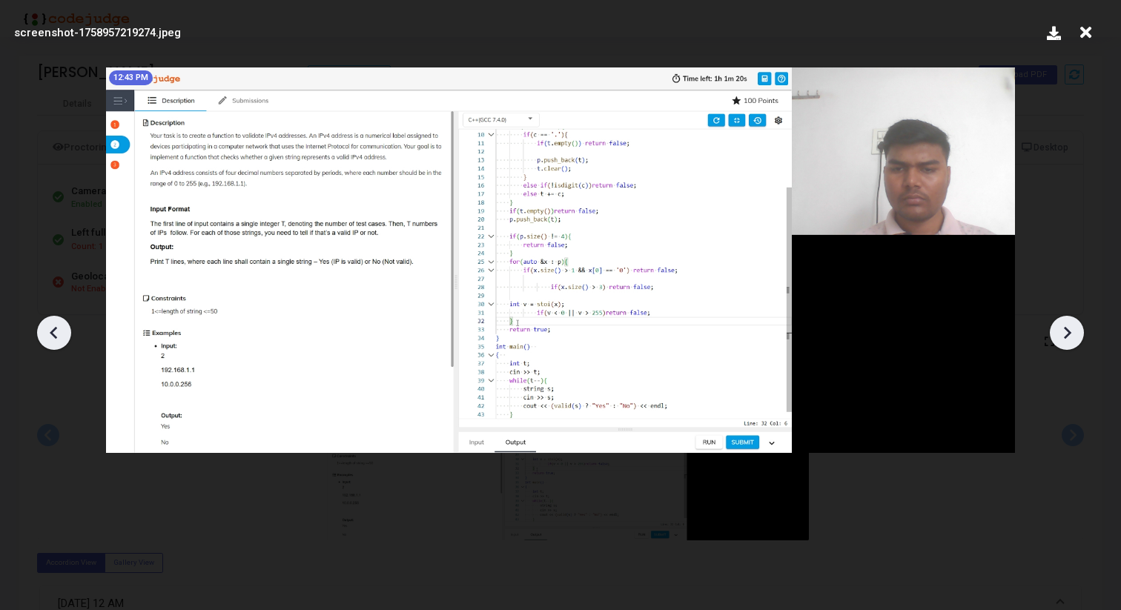
click at [1067, 327] on icon at bounding box center [1067, 333] width 22 height 22
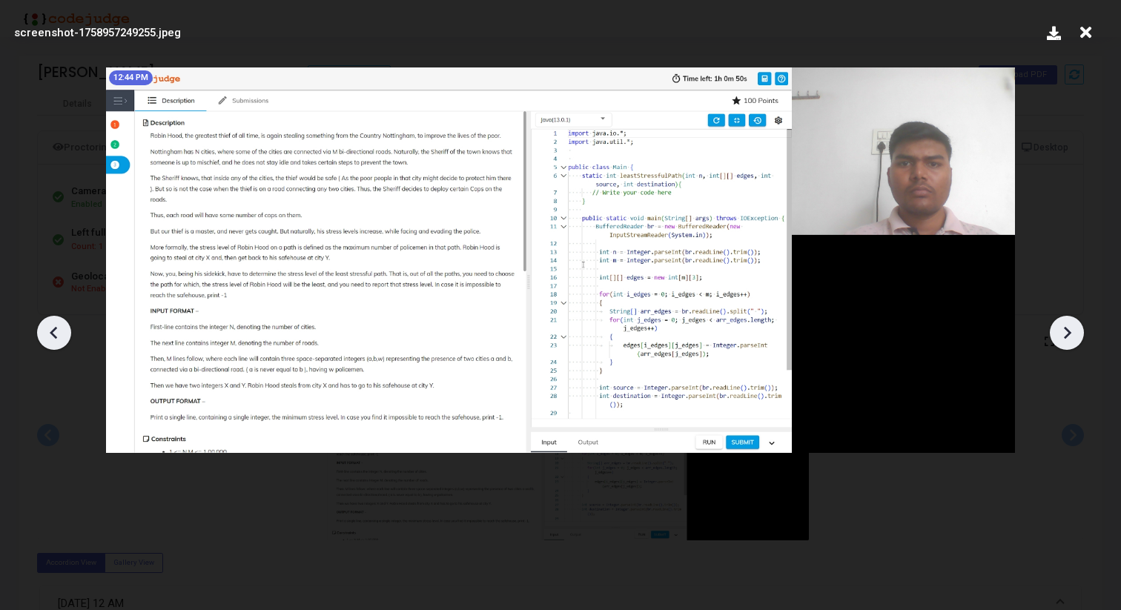
click at [1067, 327] on icon at bounding box center [1067, 333] width 22 height 22
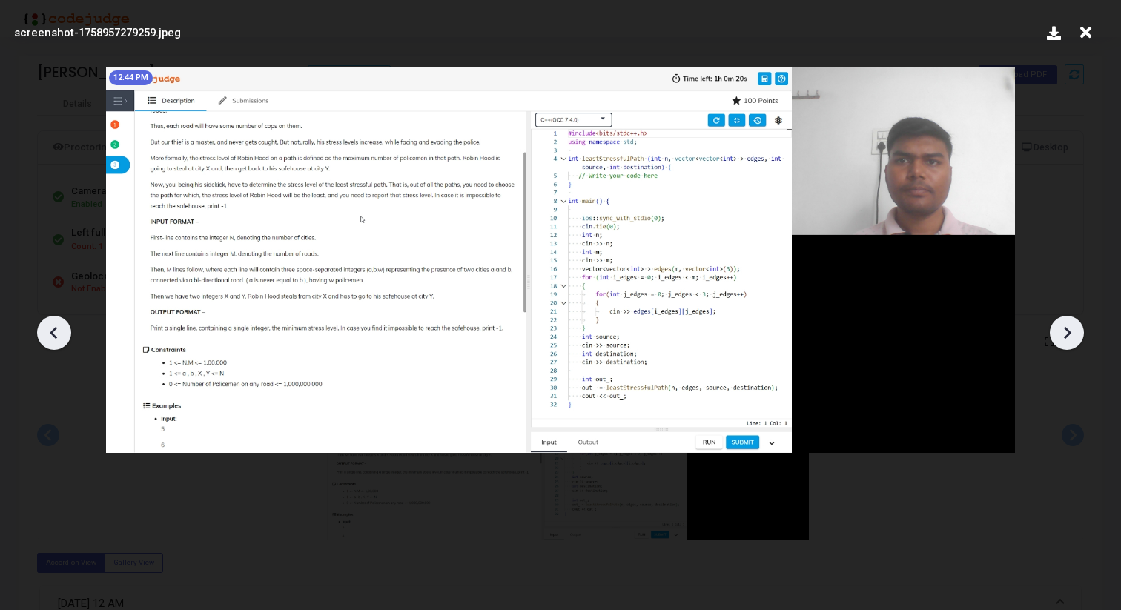
click at [1067, 327] on icon at bounding box center [1067, 333] width 22 height 22
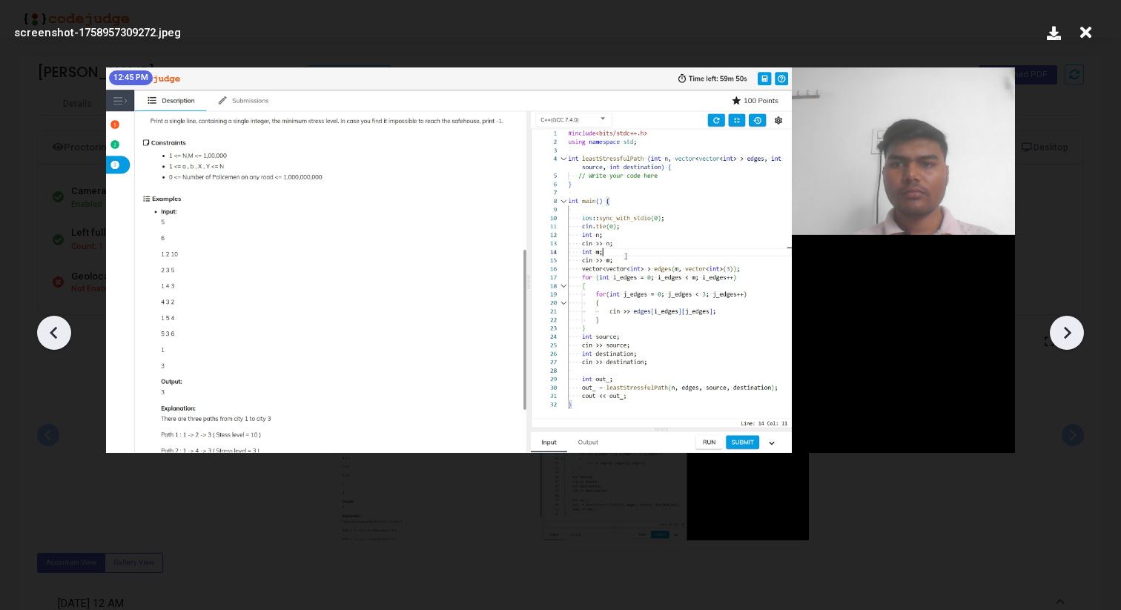
click at [1067, 327] on icon at bounding box center [1067, 333] width 22 height 22
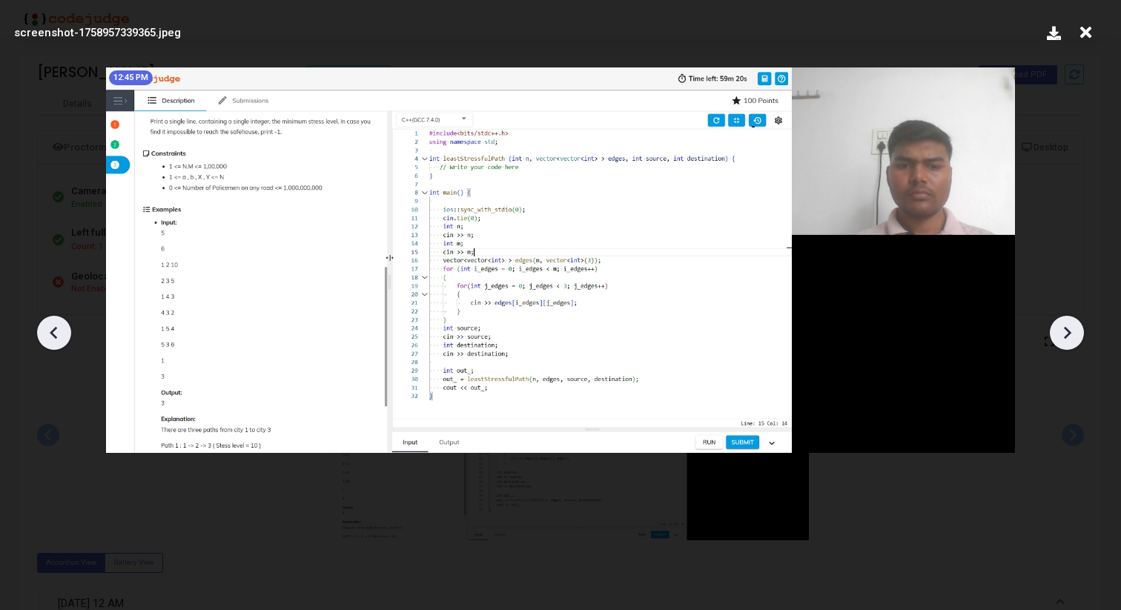
click at [1067, 327] on icon at bounding box center [1067, 333] width 22 height 22
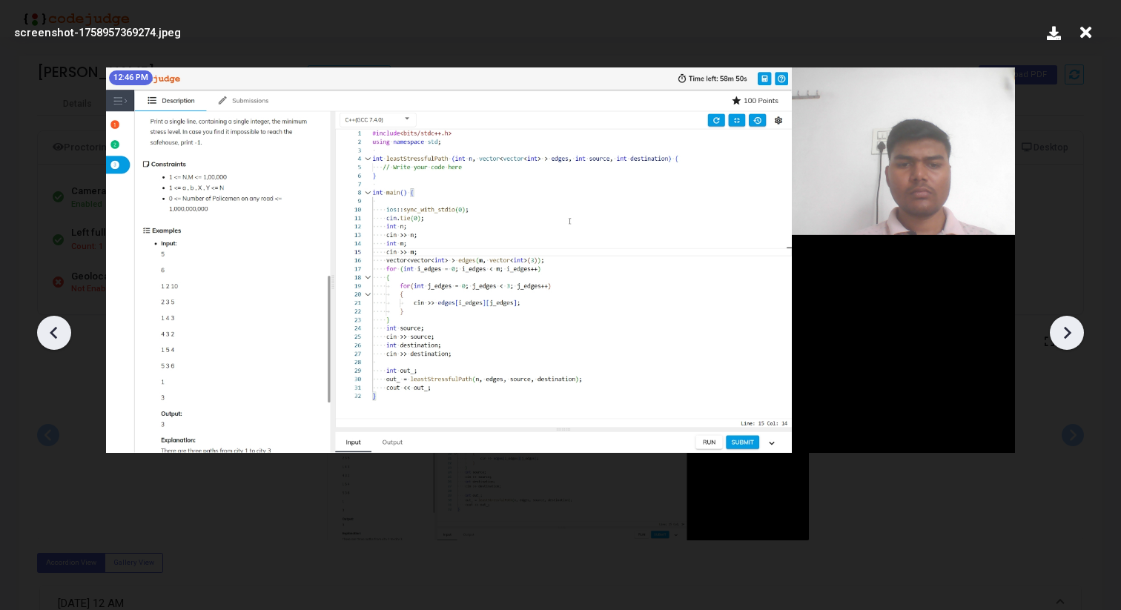
click at [1067, 327] on icon at bounding box center [1067, 333] width 22 height 22
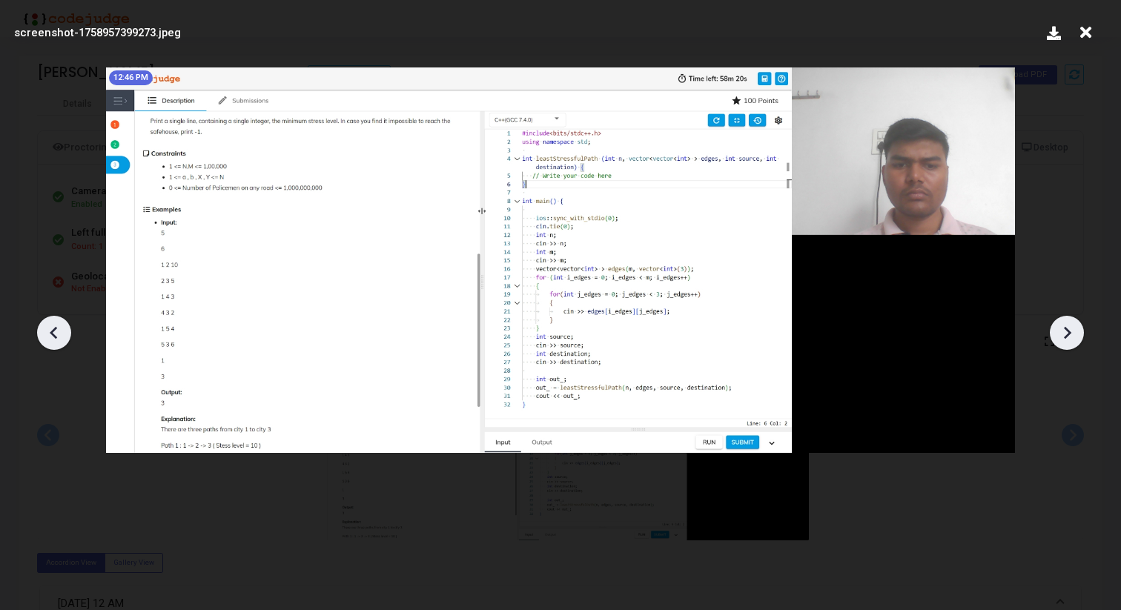
click at [1067, 327] on icon at bounding box center [1067, 333] width 22 height 22
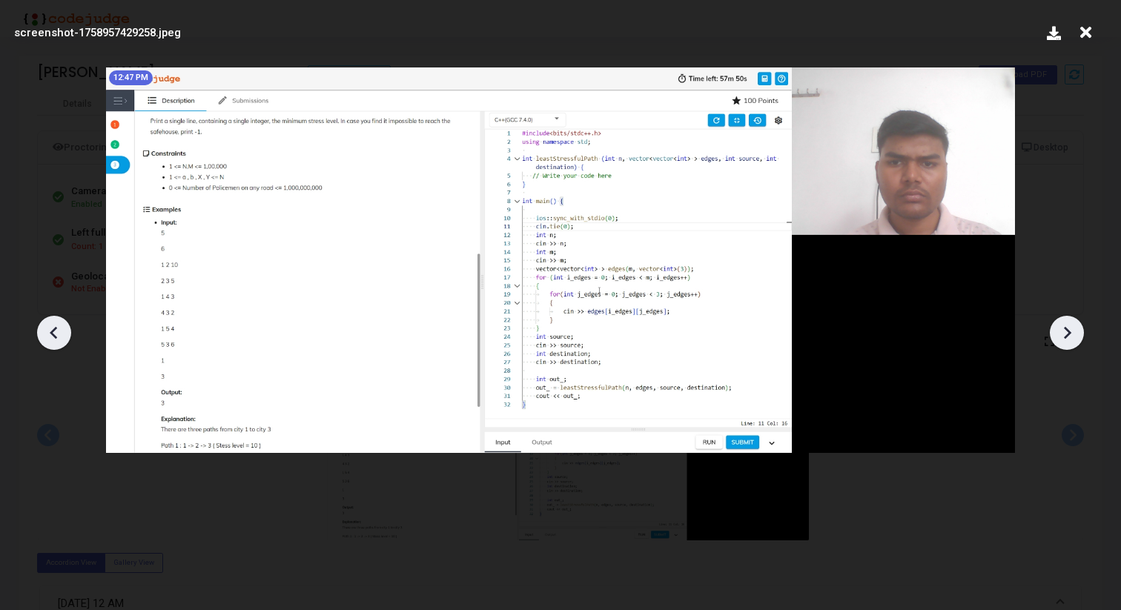
click at [1067, 327] on icon at bounding box center [1067, 333] width 22 height 22
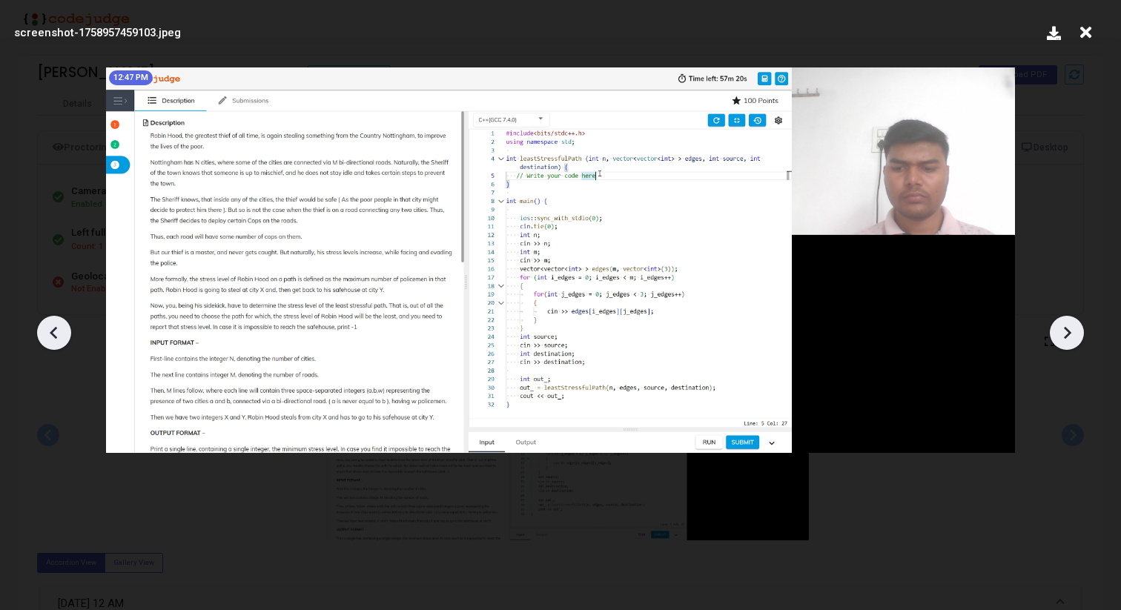
click at [1067, 327] on icon at bounding box center [1067, 333] width 22 height 22
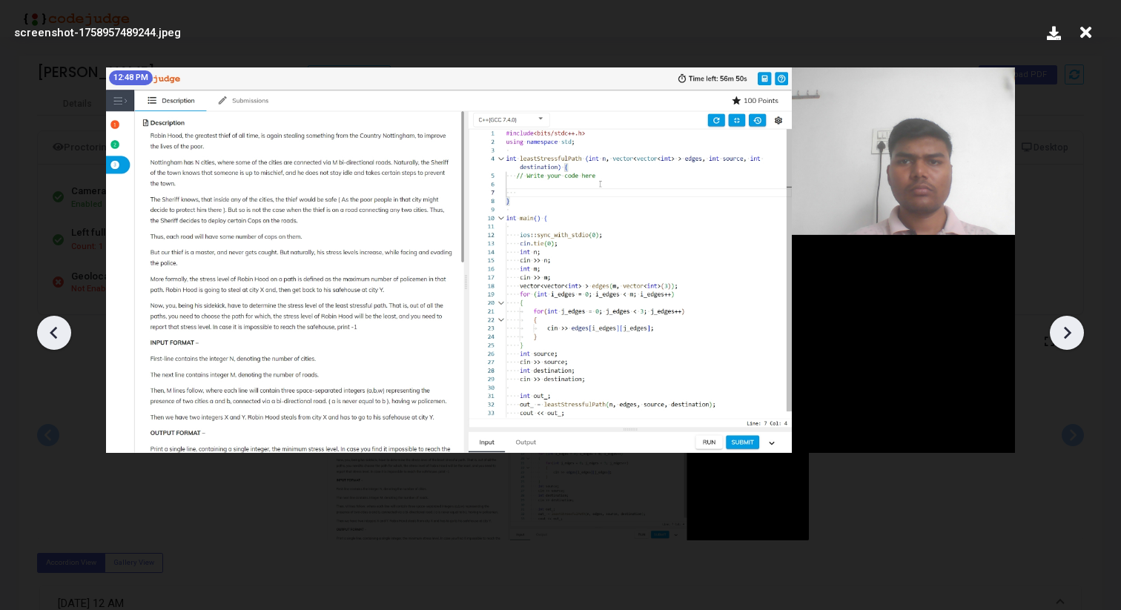
click at [1067, 327] on icon at bounding box center [1067, 333] width 22 height 22
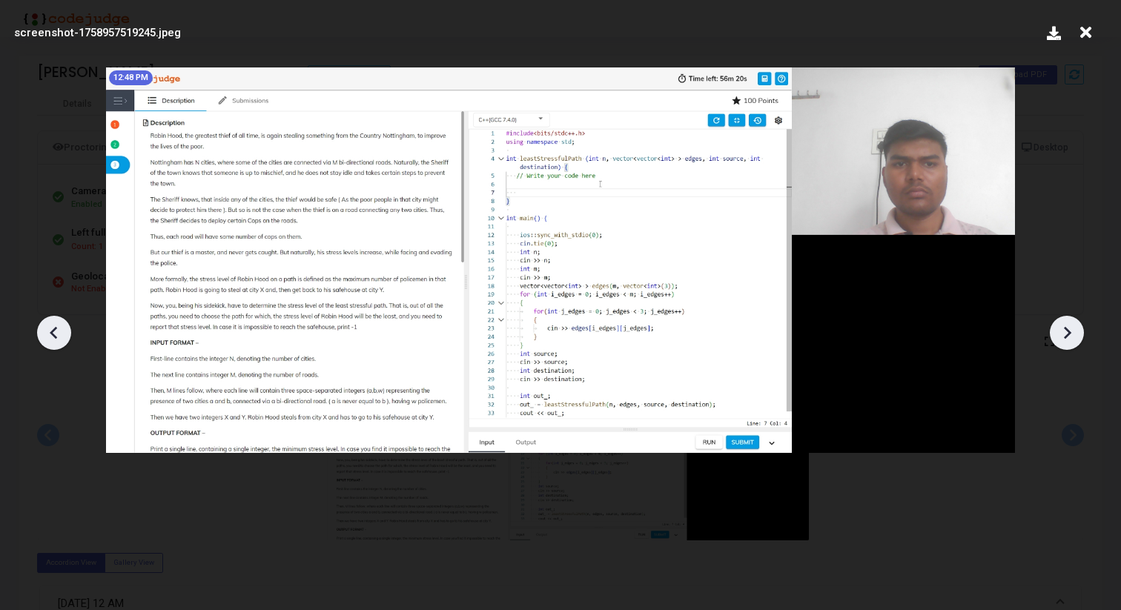
click at [1067, 327] on icon at bounding box center [1067, 333] width 22 height 22
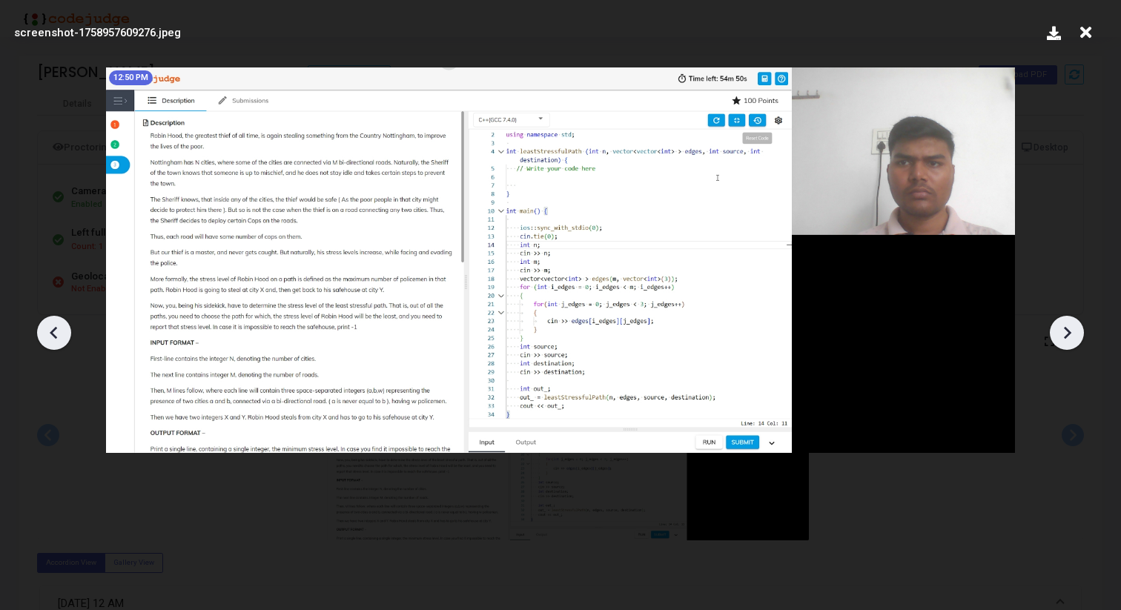
click at [1067, 327] on icon at bounding box center [1067, 333] width 22 height 22
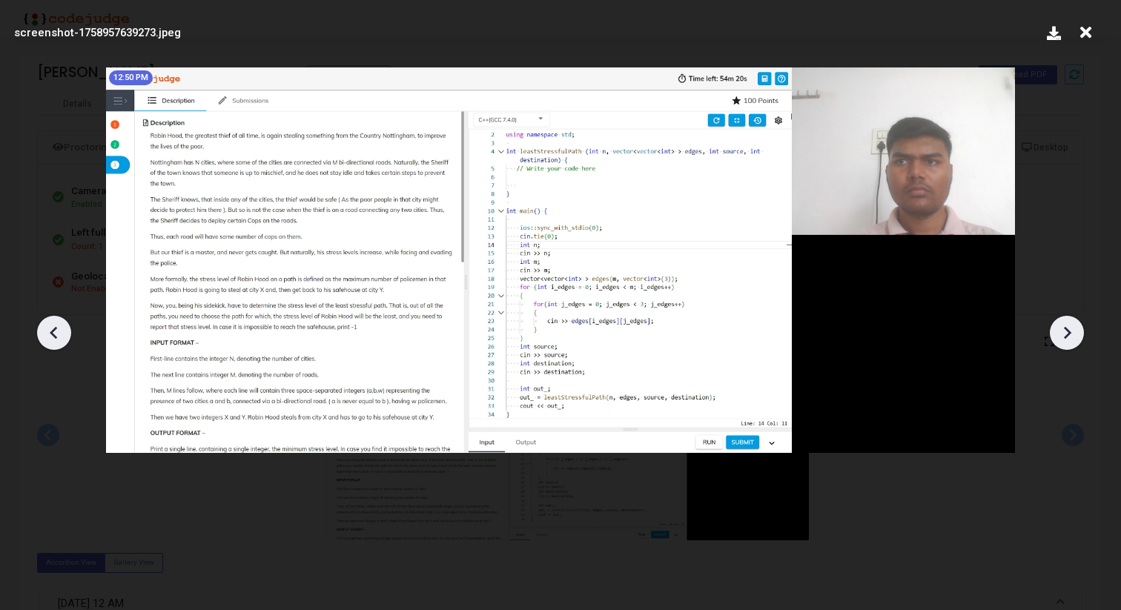
click at [1067, 327] on icon at bounding box center [1067, 333] width 22 height 22
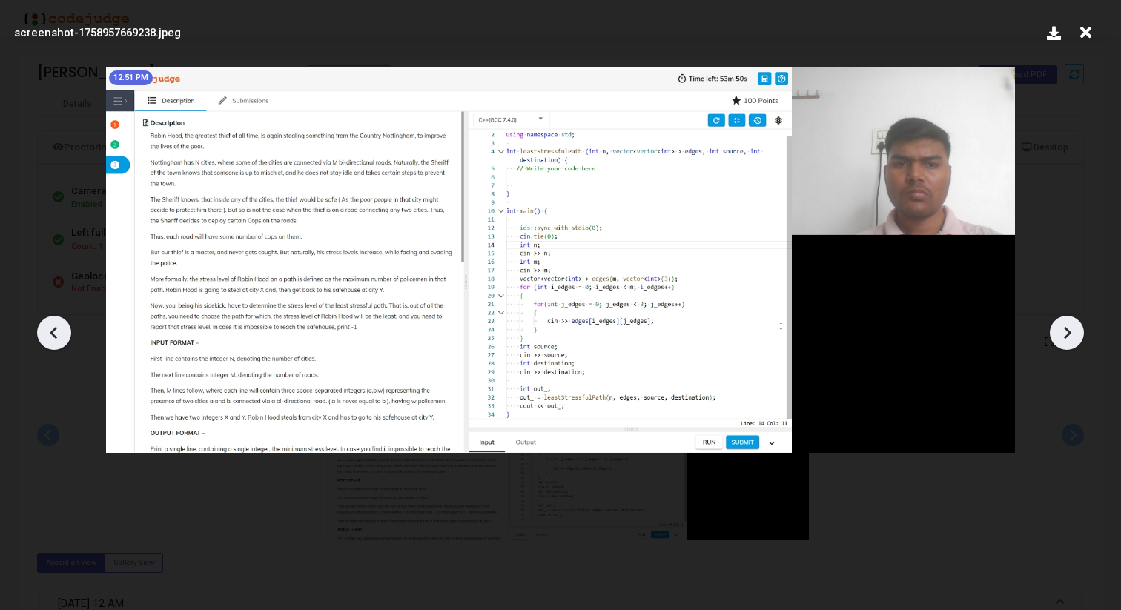
click at [1067, 327] on icon at bounding box center [1067, 333] width 22 height 22
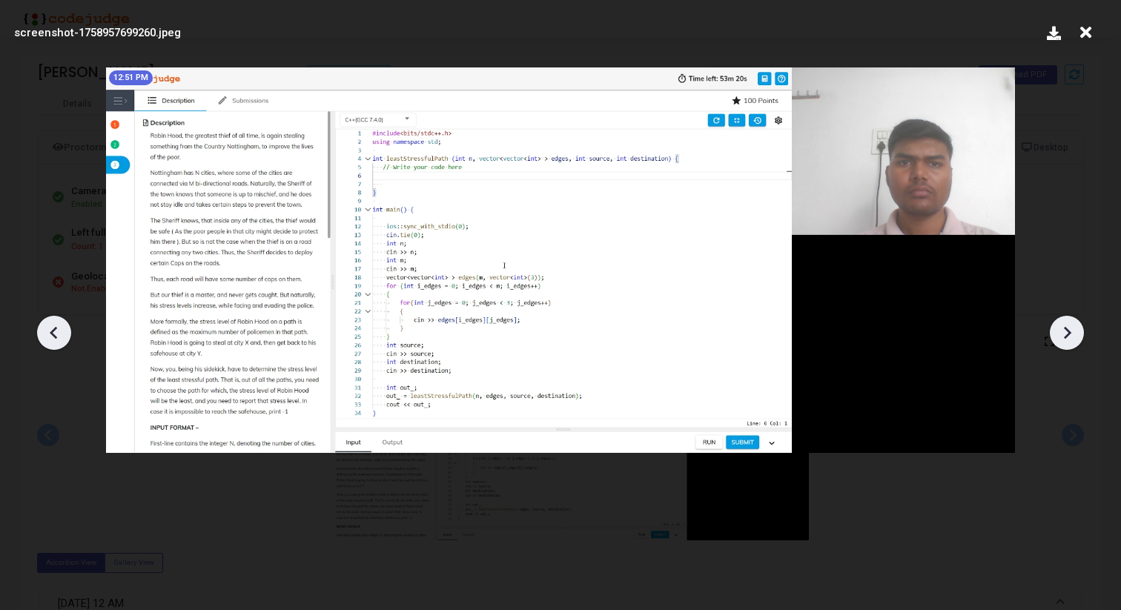
click at [1067, 327] on icon at bounding box center [1067, 333] width 22 height 22
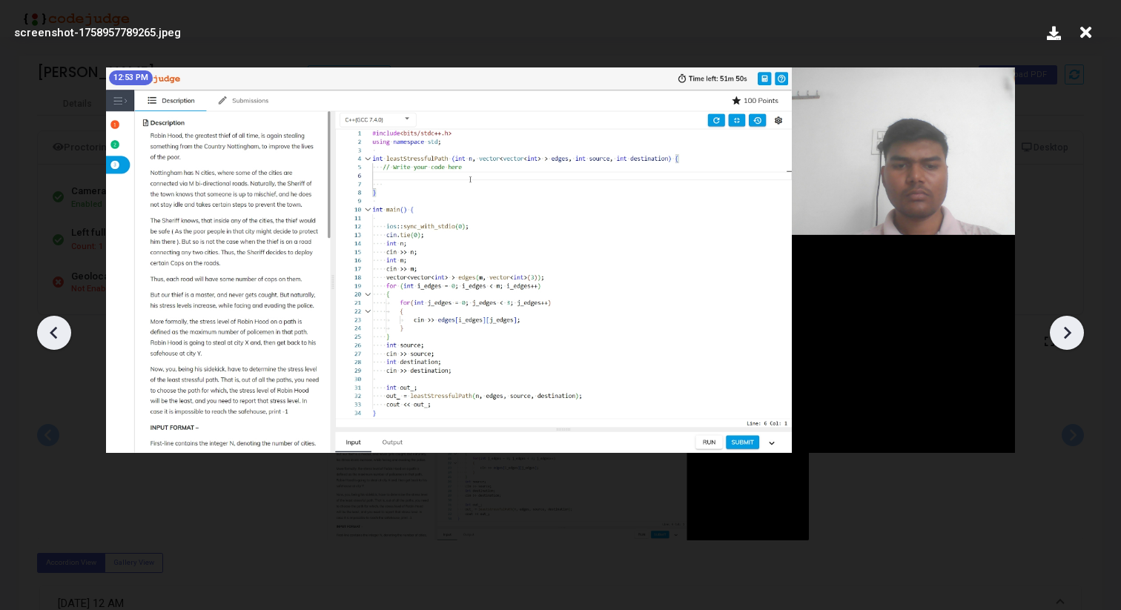
click at [1067, 327] on icon at bounding box center [1067, 333] width 22 height 22
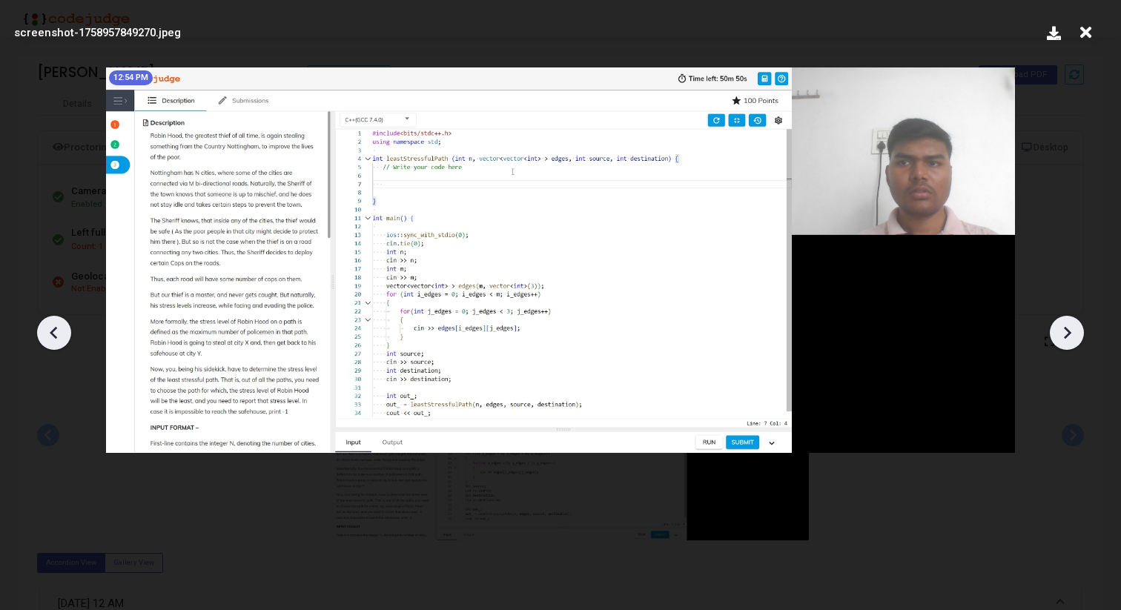
click at [1067, 327] on icon at bounding box center [1067, 333] width 22 height 22
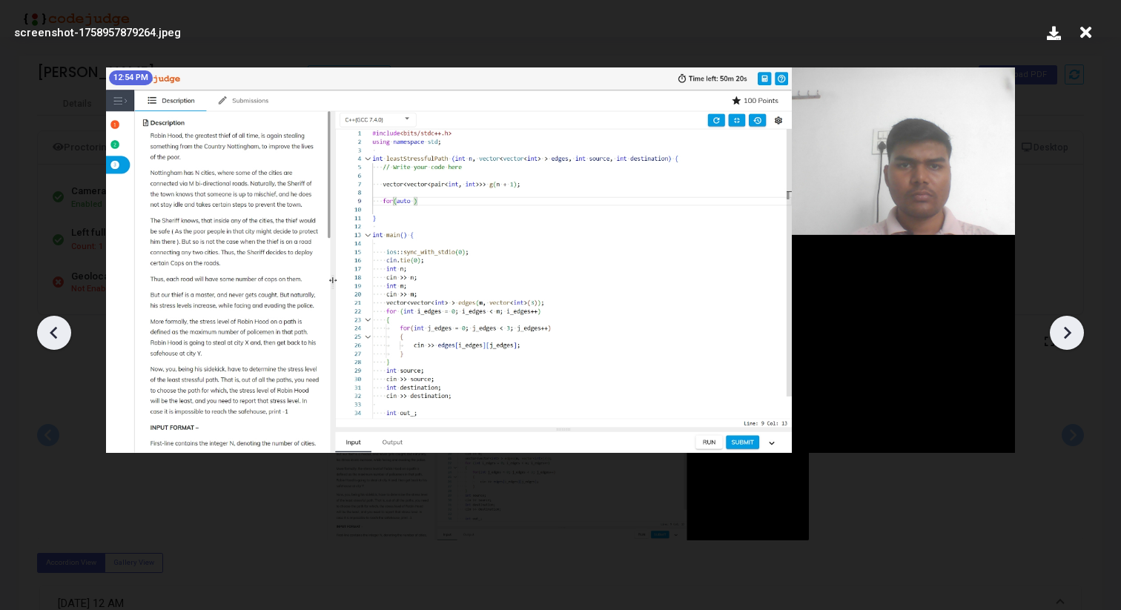
click at [1067, 327] on icon at bounding box center [1067, 333] width 22 height 22
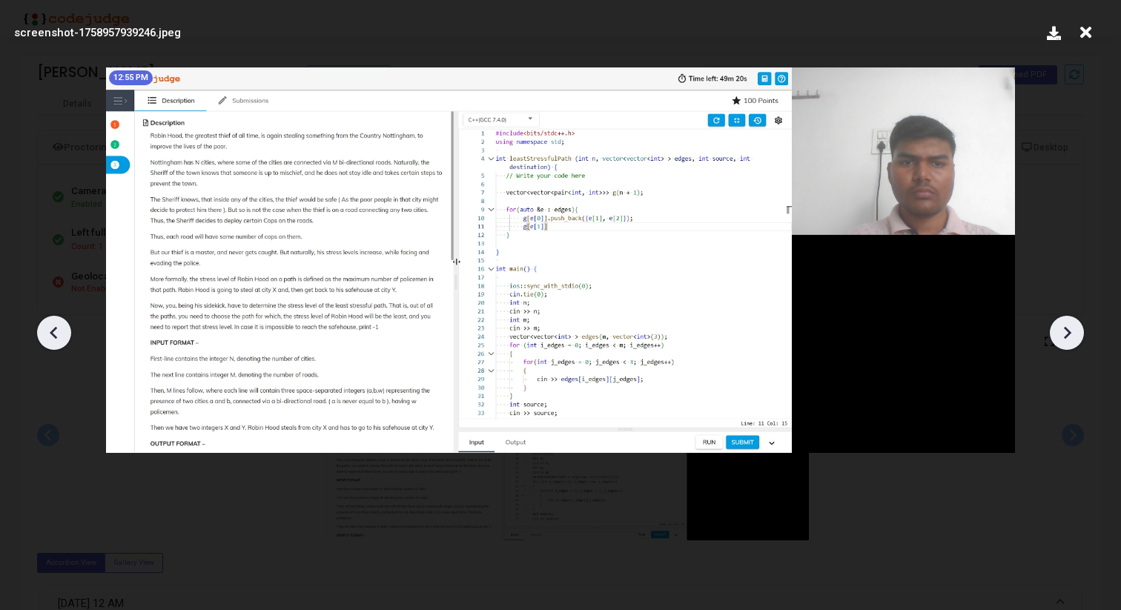
click at [1067, 327] on icon at bounding box center [1067, 333] width 22 height 22
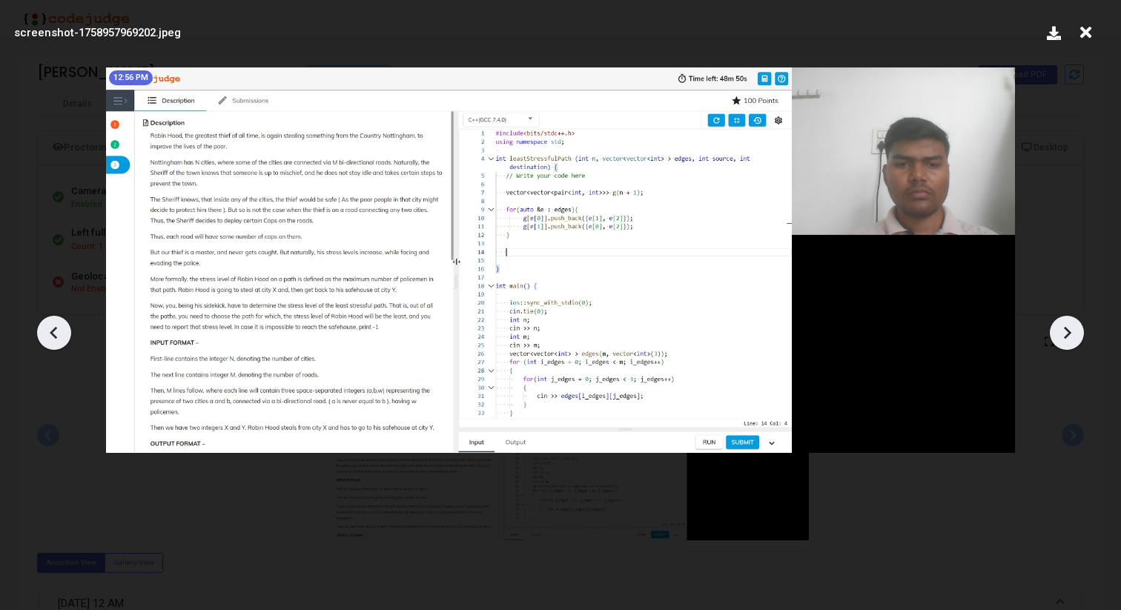
click at [1067, 327] on icon at bounding box center [1067, 333] width 22 height 22
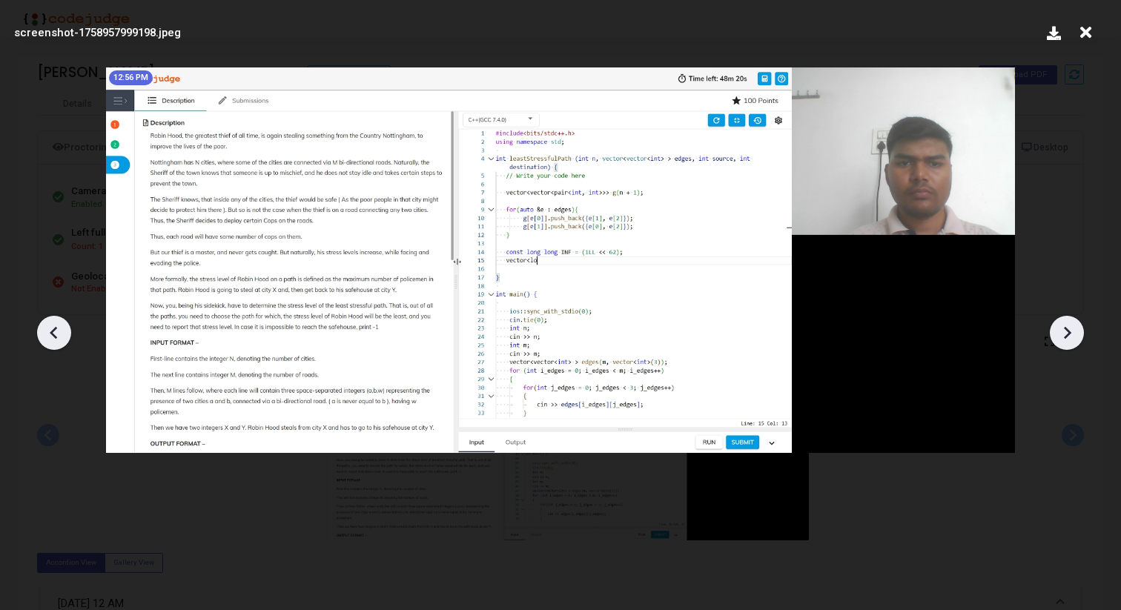
click at [1067, 327] on icon at bounding box center [1067, 333] width 22 height 22
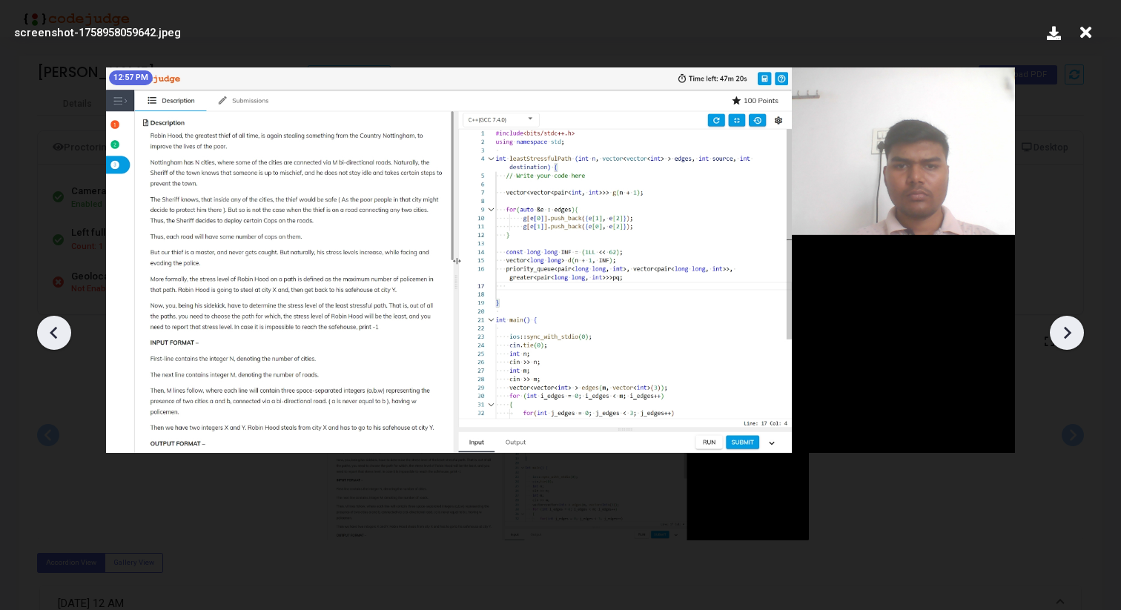
click at [1067, 327] on icon at bounding box center [1067, 333] width 22 height 22
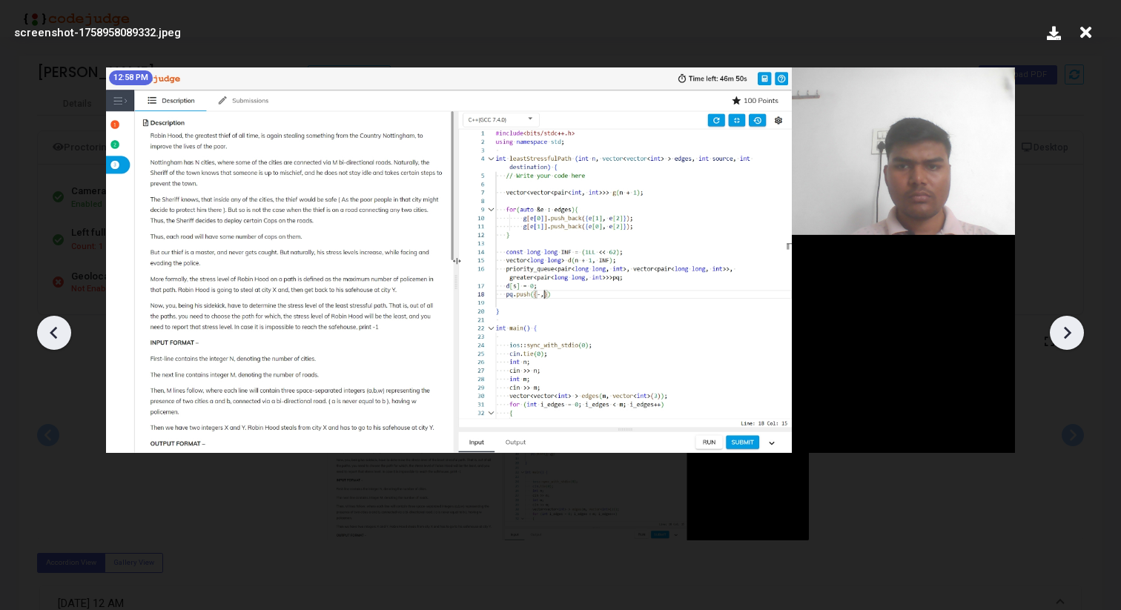
click at [1067, 327] on icon at bounding box center [1067, 333] width 22 height 22
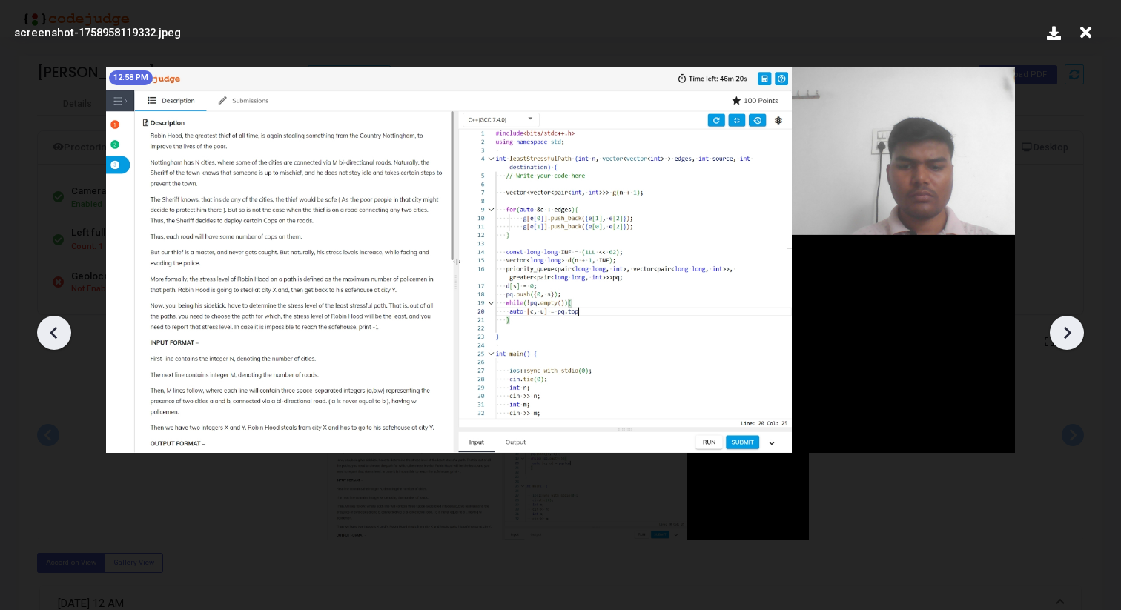
click at [1067, 327] on icon at bounding box center [1067, 333] width 22 height 22
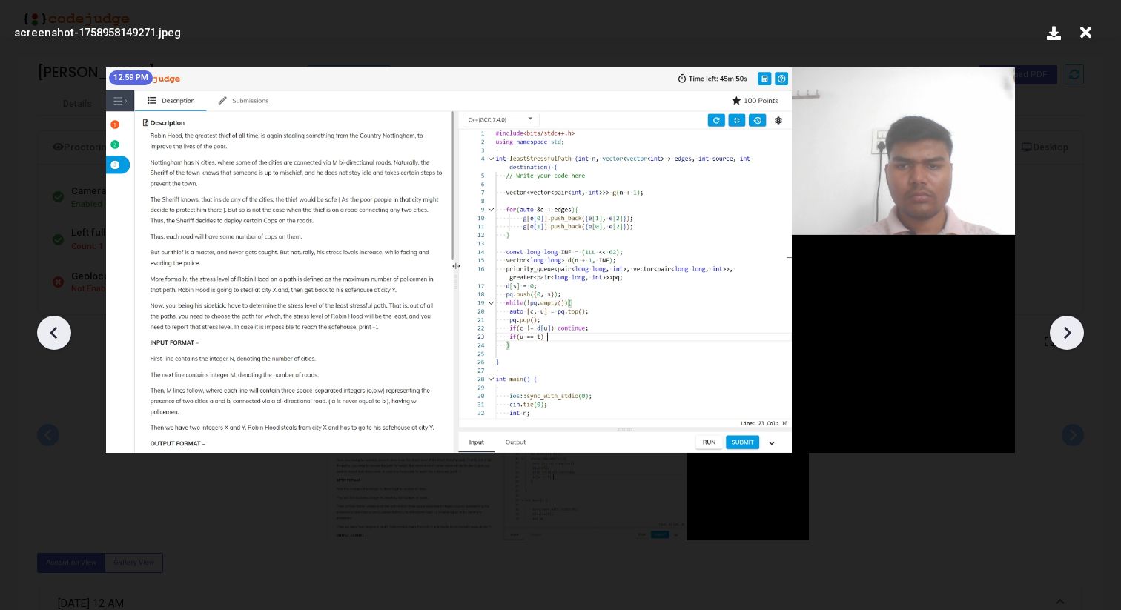
click at [1067, 327] on icon at bounding box center [1067, 333] width 22 height 22
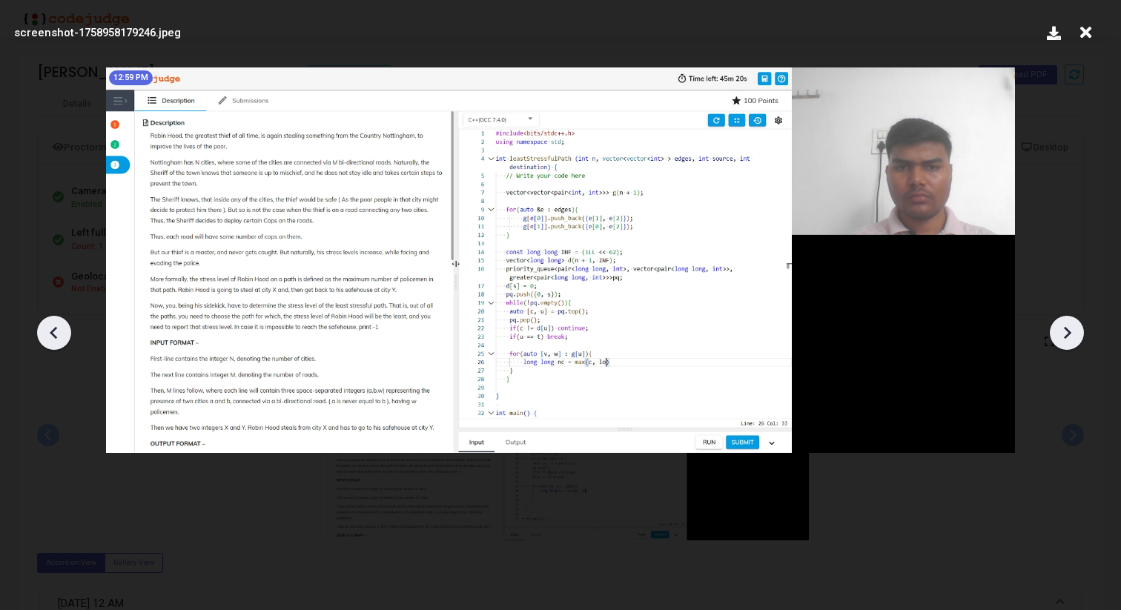
click at [1067, 327] on icon at bounding box center [1067, 333] width 22 height 22
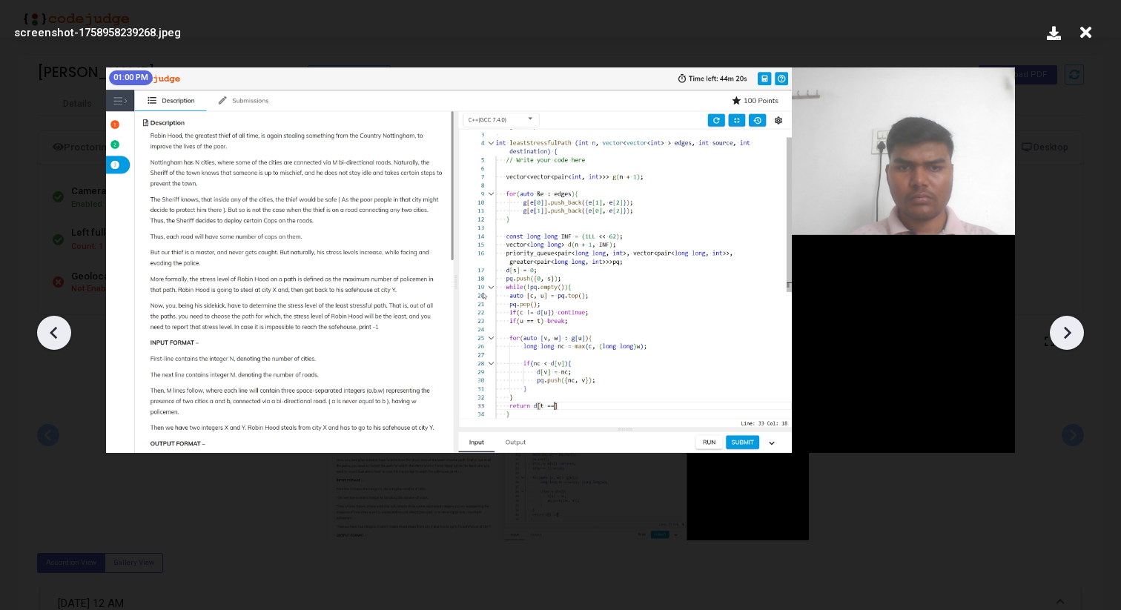
click at [1067, 327] on icon at bounding box center [1067, 333] width 22 height 22
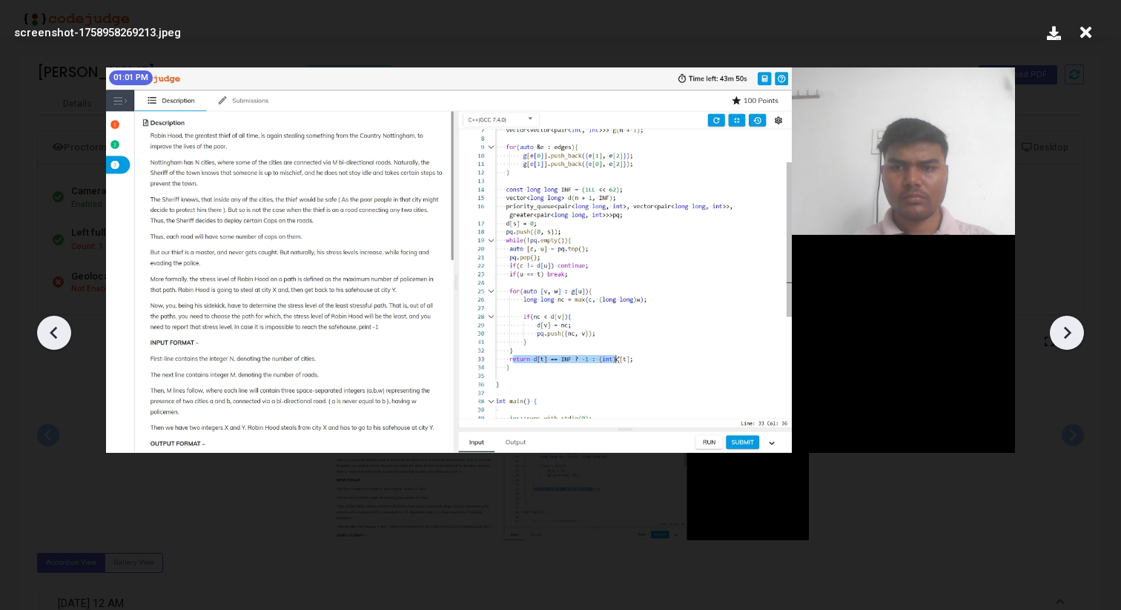
click at [1067, 327] on icon at bounding box center [1067, 333] width 22 height 22
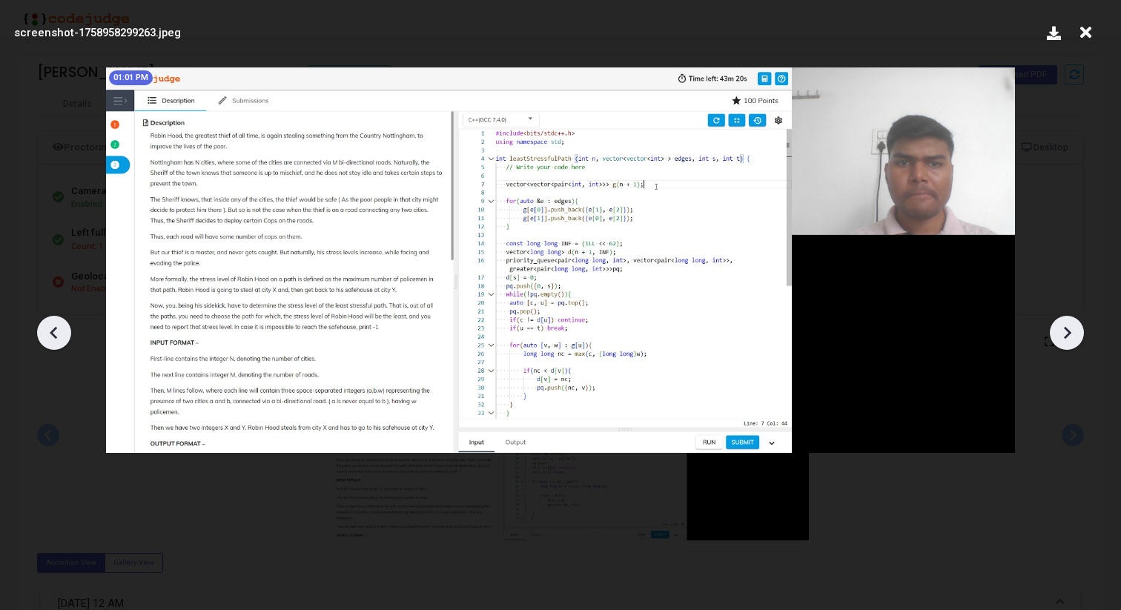
click at [1067, 327] on icon at bounding box center [1067, 333] width 22 height 22
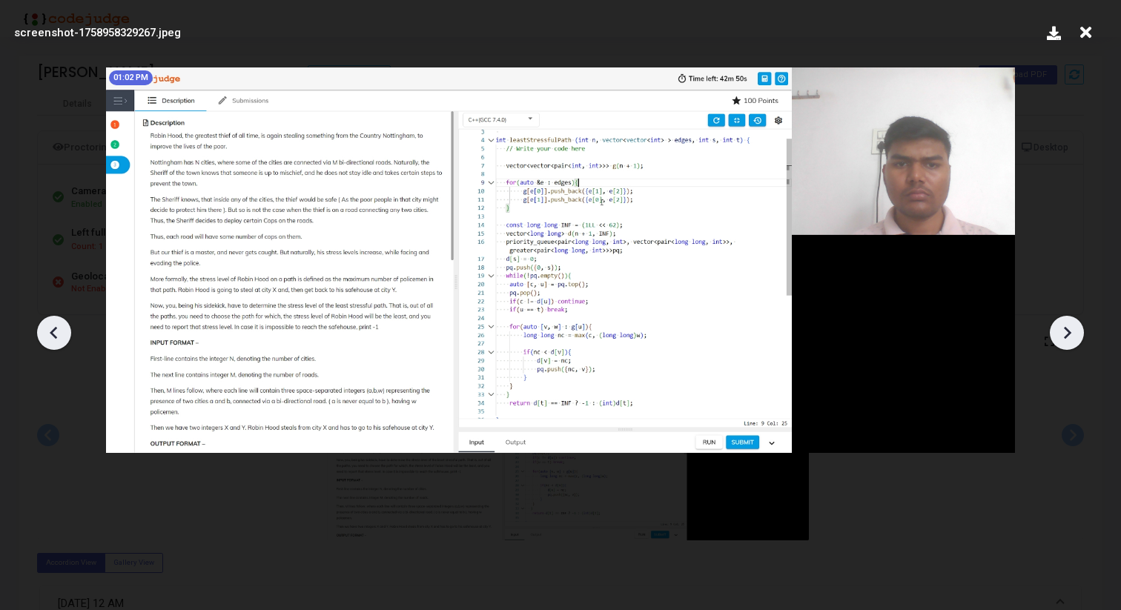
click at [1067, 327] on icon at bounding box center [1067, 333] width 22 height 22
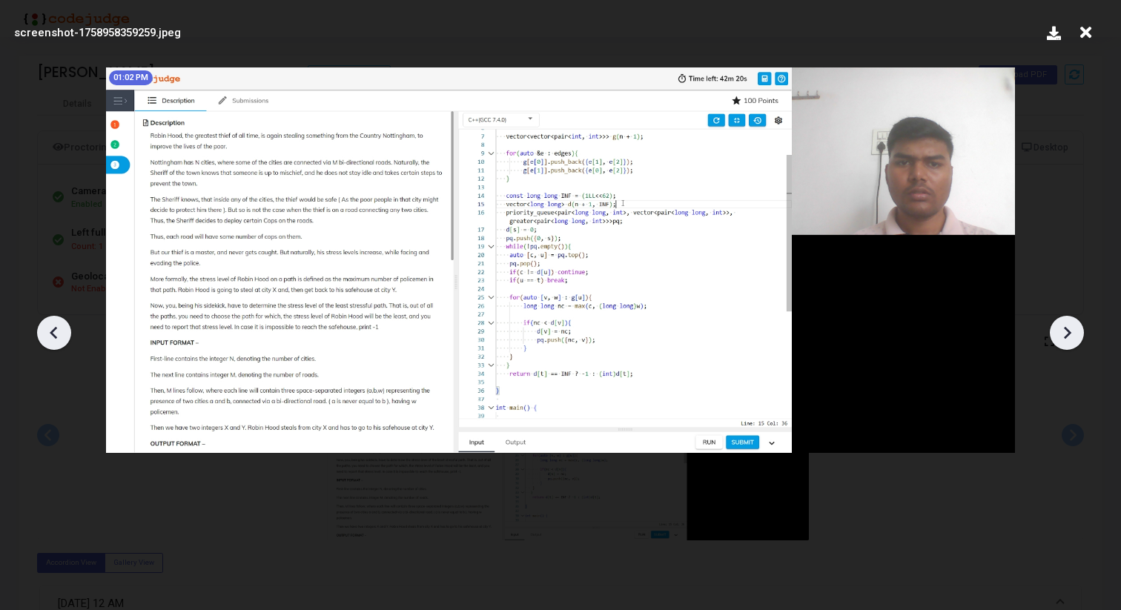
click at [1067, 327] on icon at bounding box center [1067, 333] width 22 height 22
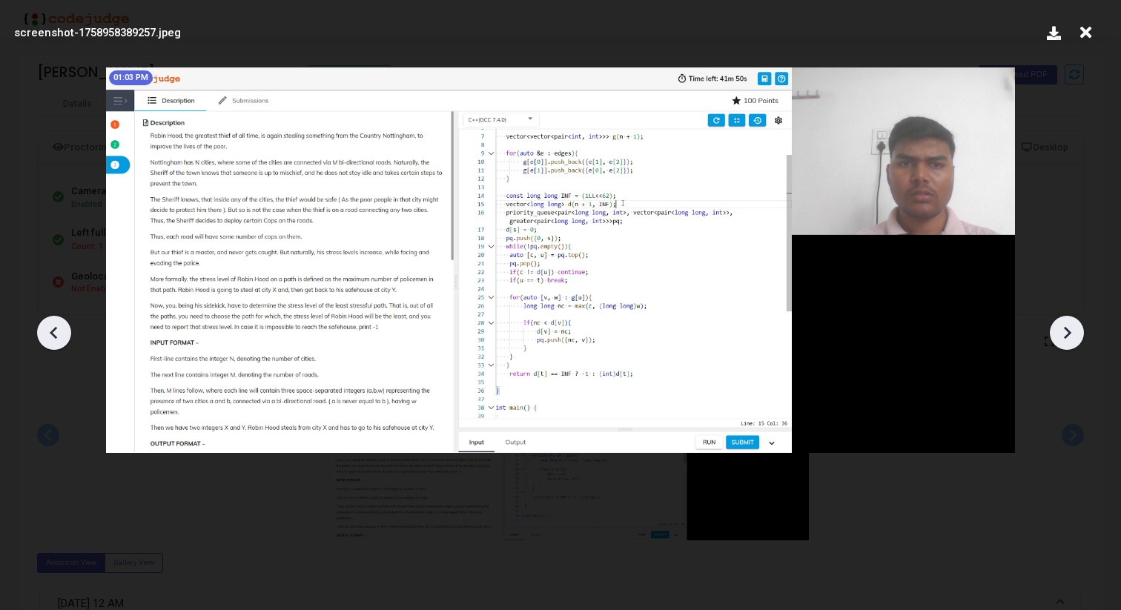
click at [1067, 327] on icon at bounding box center [1067, 333] width 22 height 22
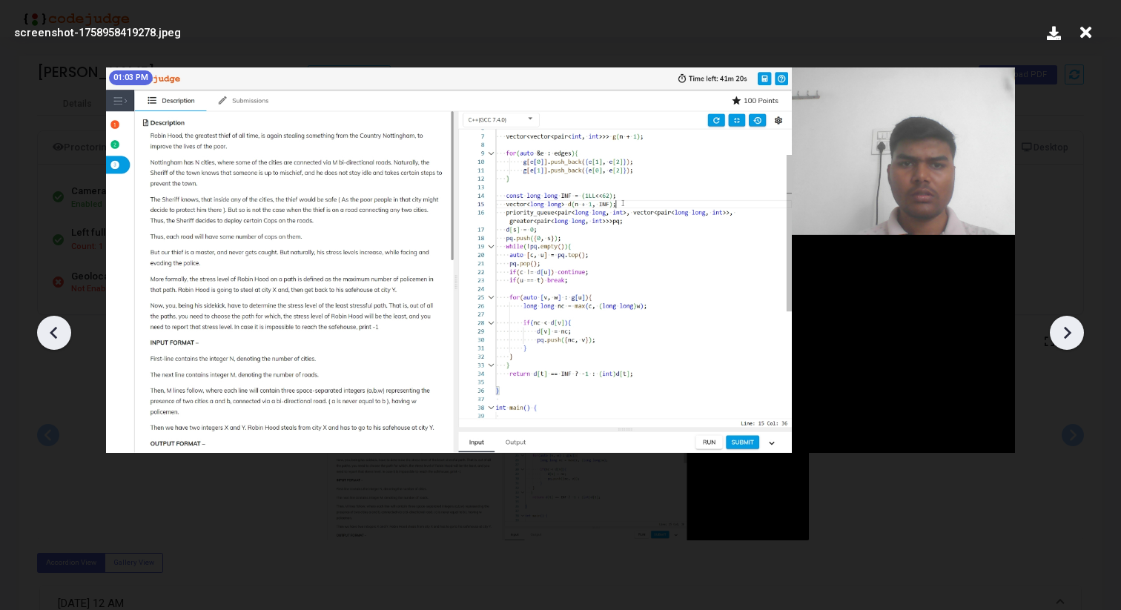
click at [1067, 327] on icon at bounding box center [1067, 333] width 22 height 22
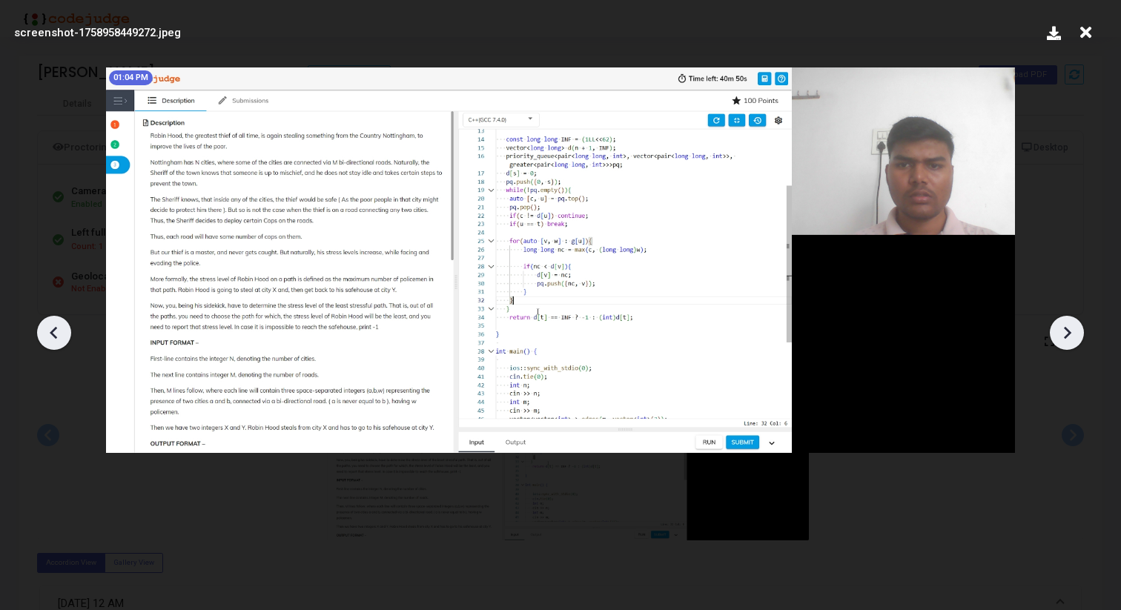
click at [1067, 327] on icon at bounding box center [1067, 333] width 22 height 22
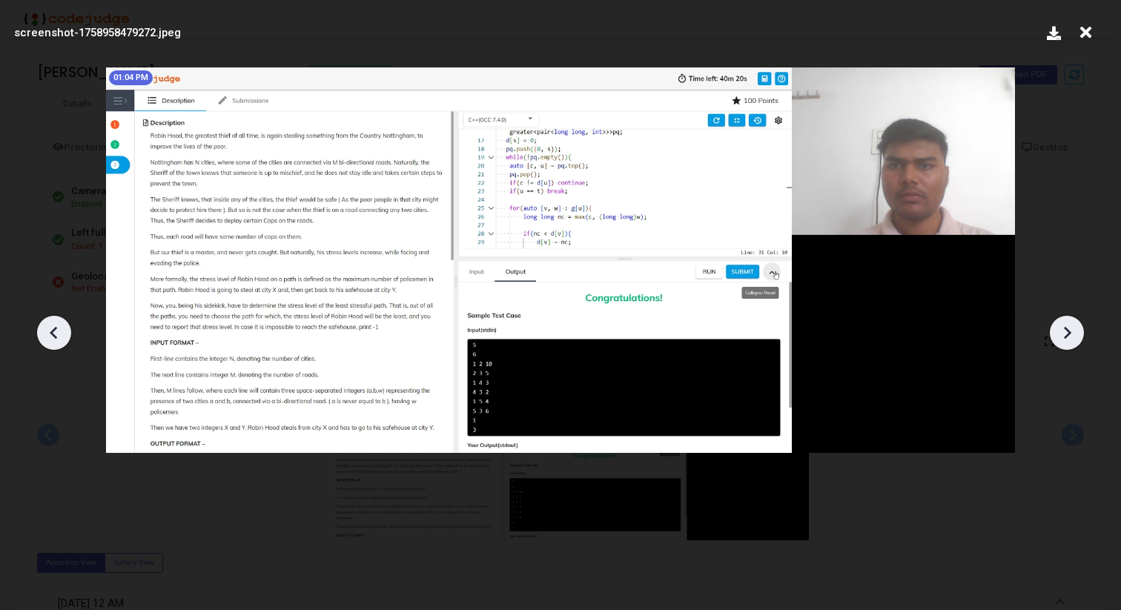
click at [1067, 327] on icon at bounding box center [1067, 333] width 22 height 22
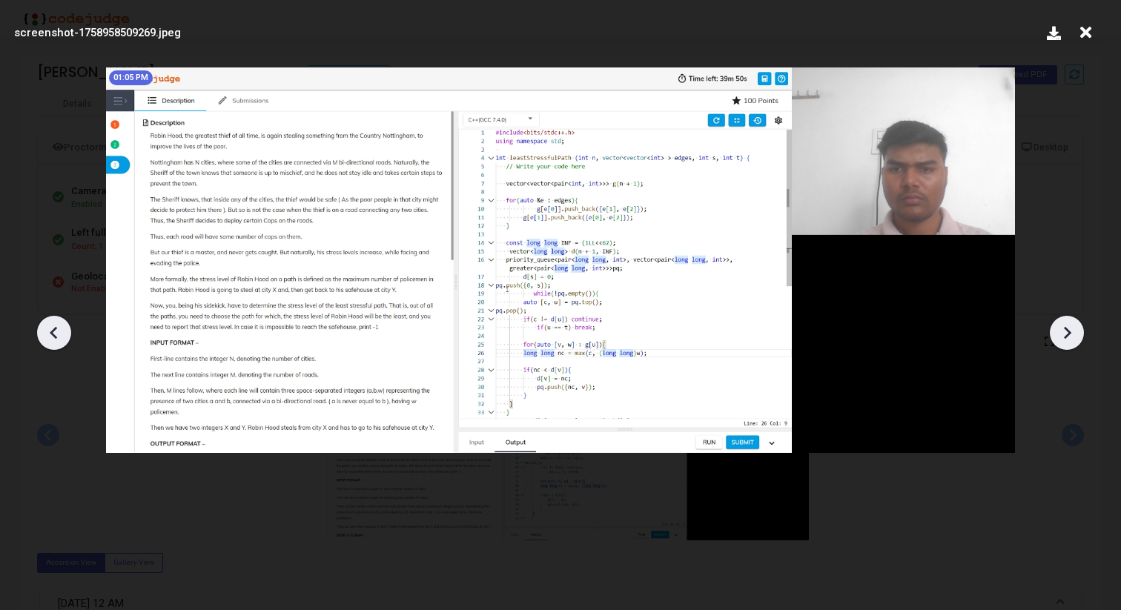
click at [1067, 327] on icon at bounding box center [1067, 333] width 22 height 22
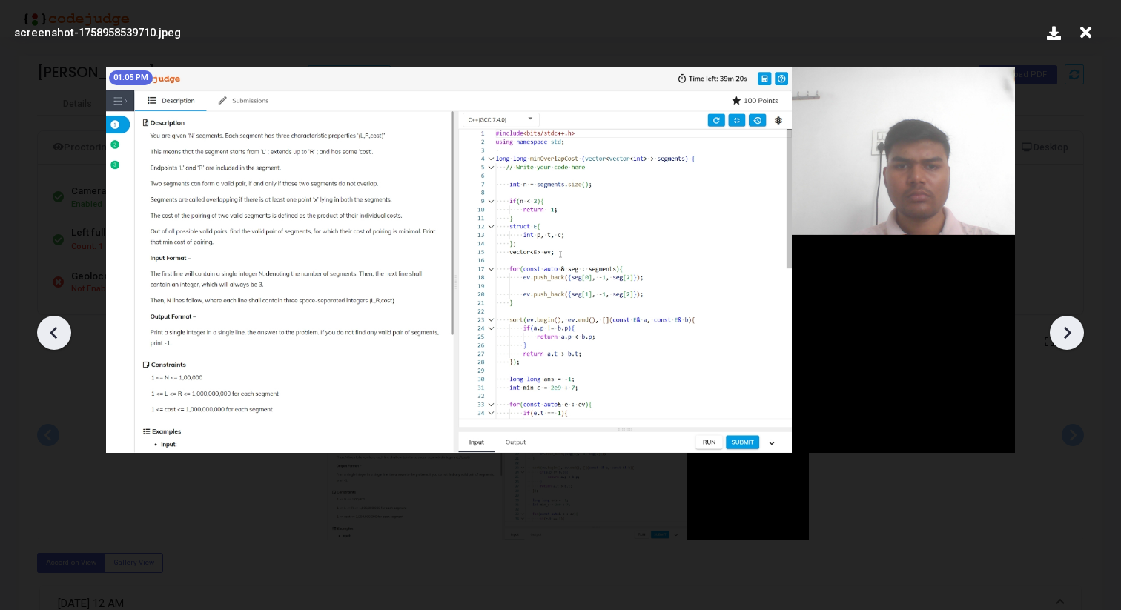
click at [1067, 327] on icon at bounding box center [1067, 333] width 22 height 22
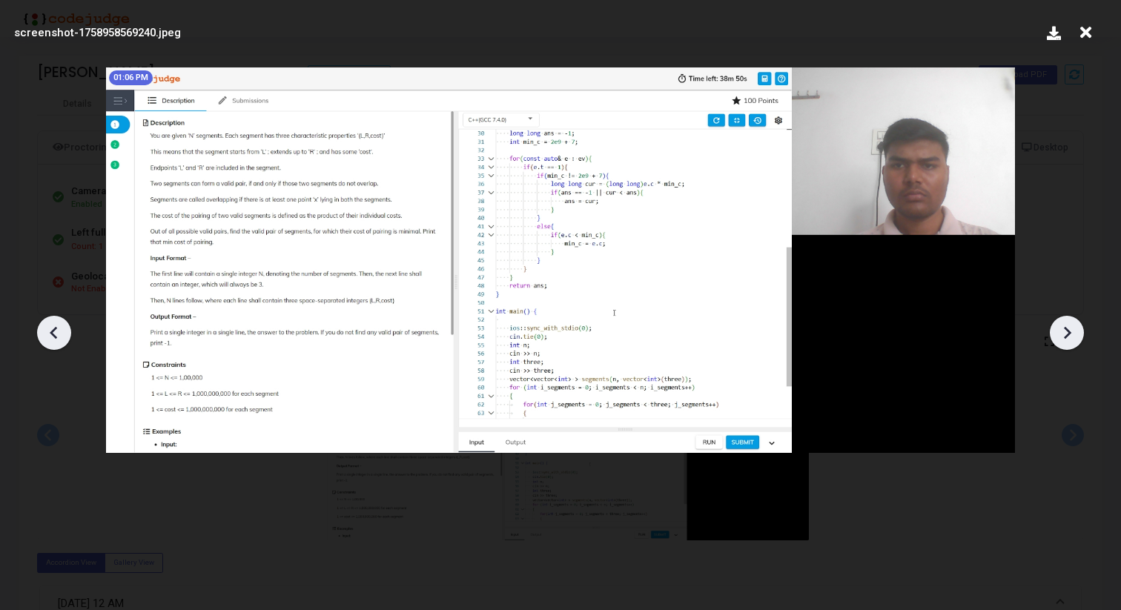
click at [1067, 327] on icon at bounding box center [1067, 333] width 22 height 22
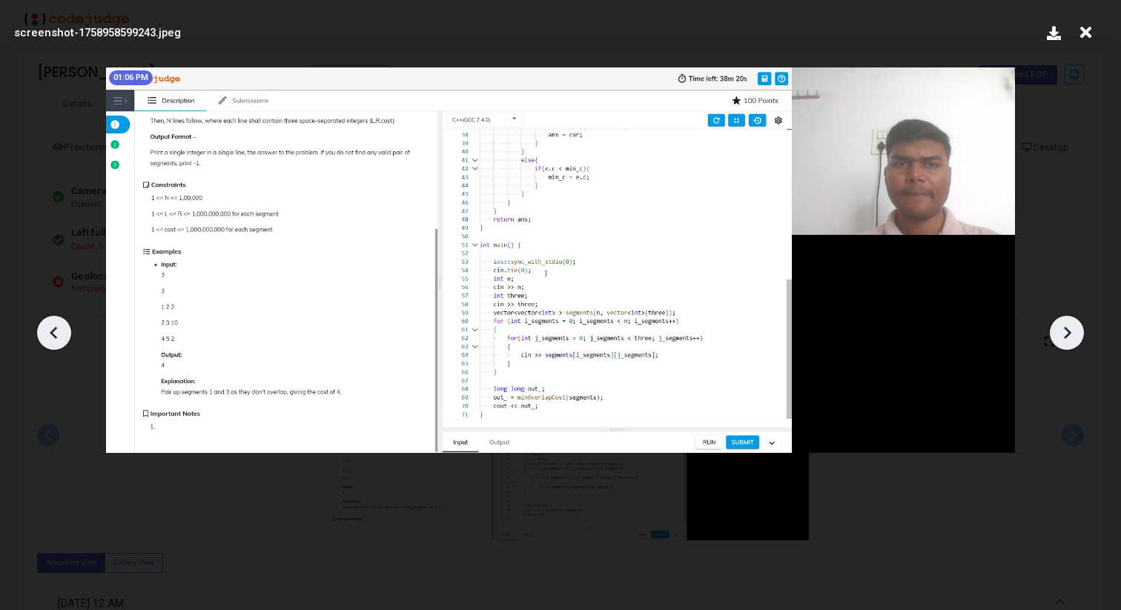
click at [1067, 327] on icon at bounding box center [1067, 333] width 22 height 22
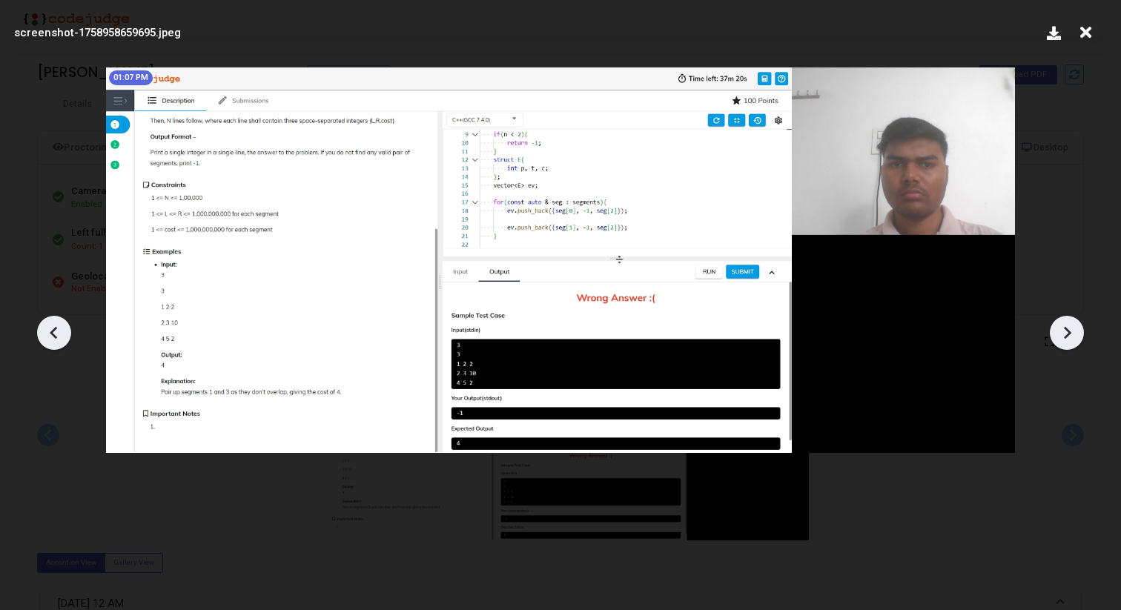
click at [1067, 327] on icon at bounding box center [1067, 333] width 22 height 22
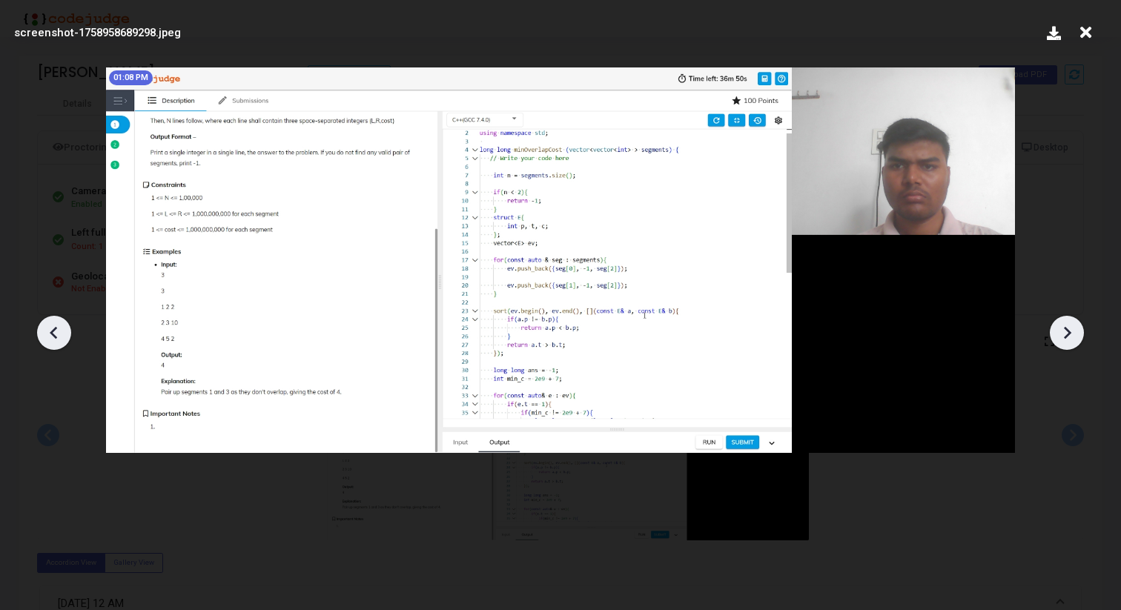
click at [1067, 327] on icon at bounding box center [1067, 333] width 22 height 22
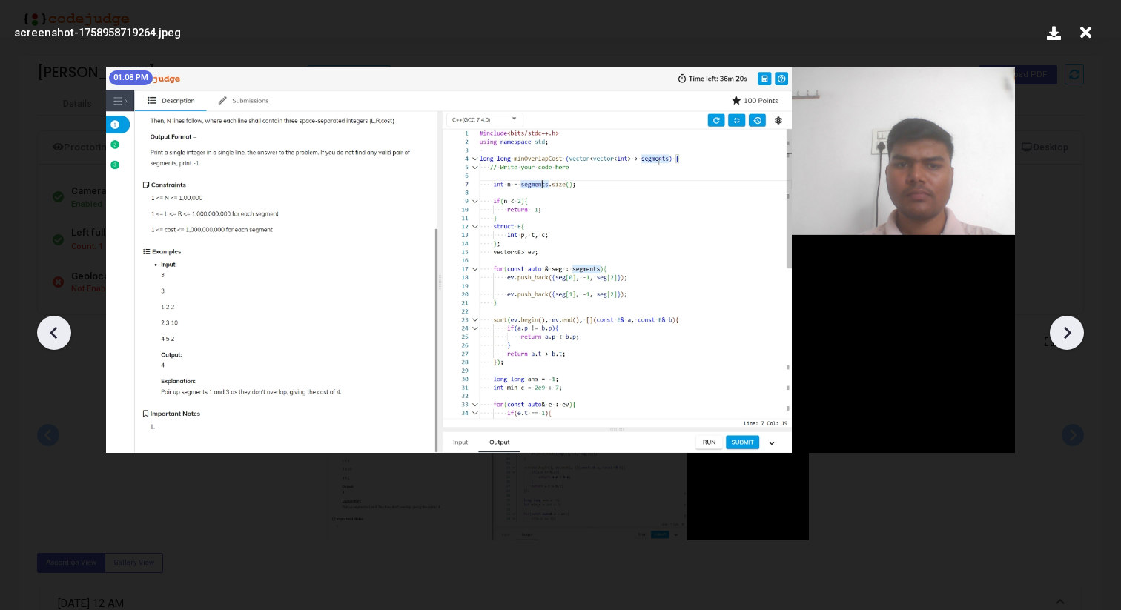
click at [1067, 327] on icon at bounding box center [1067, 333] width 22 height 22
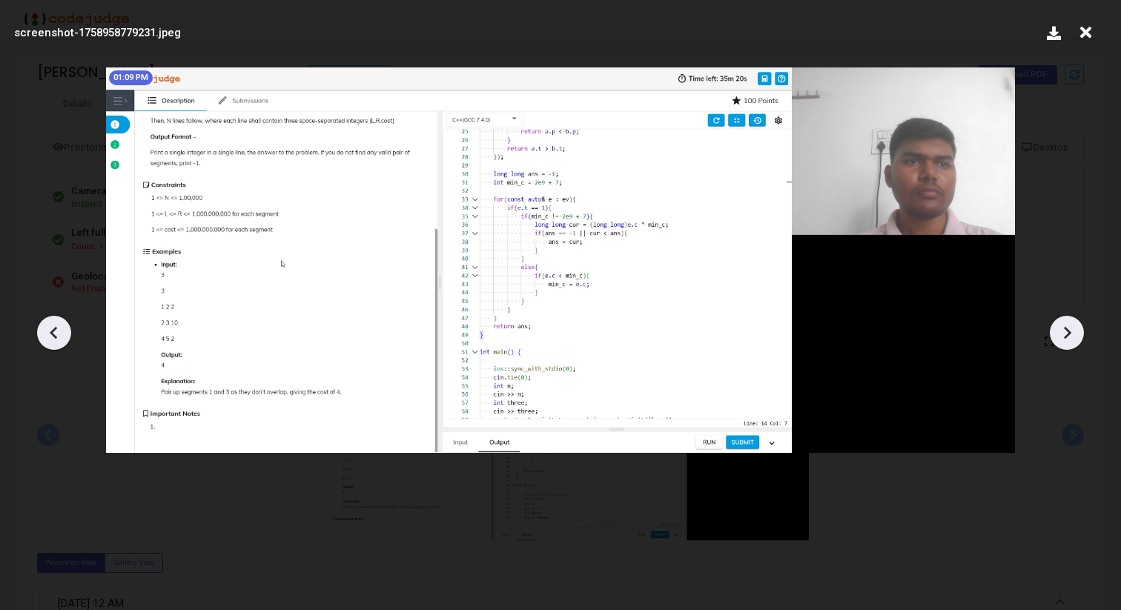
click at [1067, 327] on icon at bounding box center [1067, 333] width 22 height 22
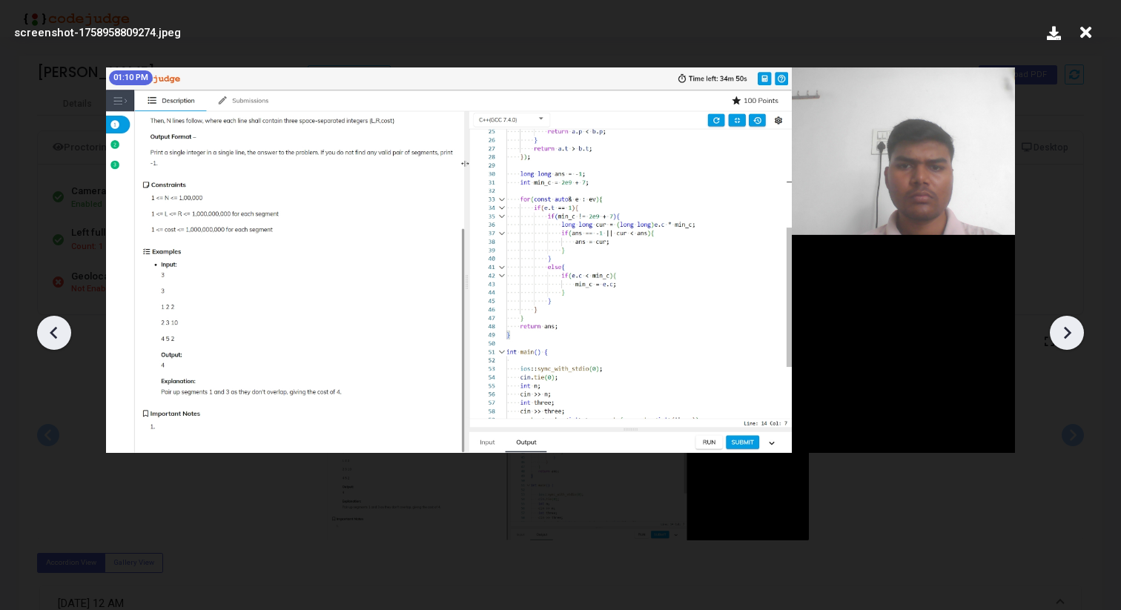
click at [1067, 327] on icon at bounding box center [1067, 333] width 22 height 22
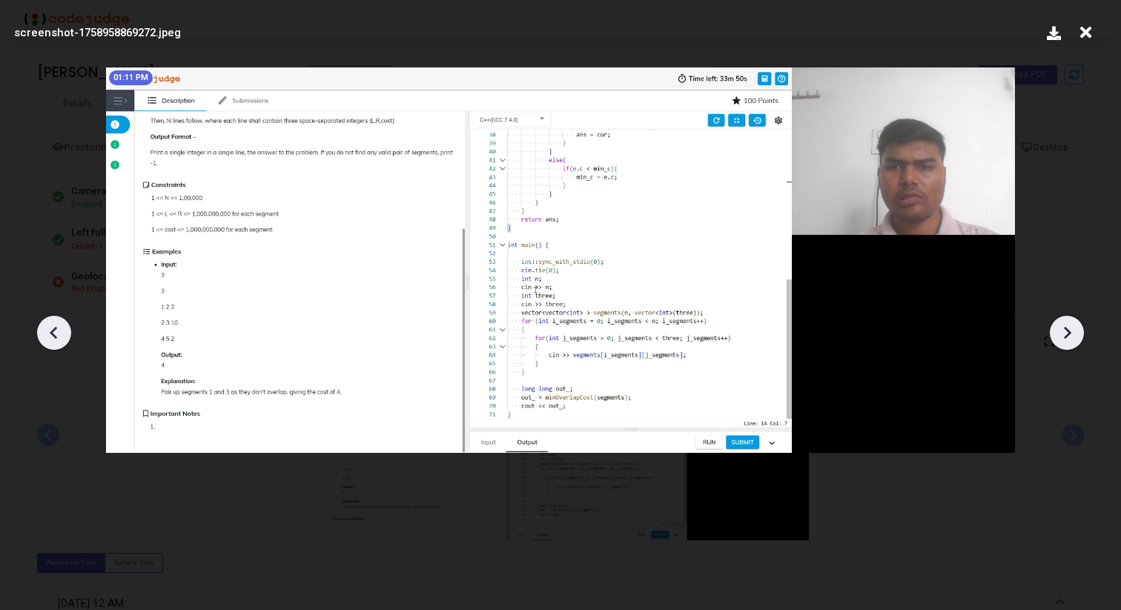
click at [1067, 327] on icon at bounding box center [1067, 333] width 22 height 22
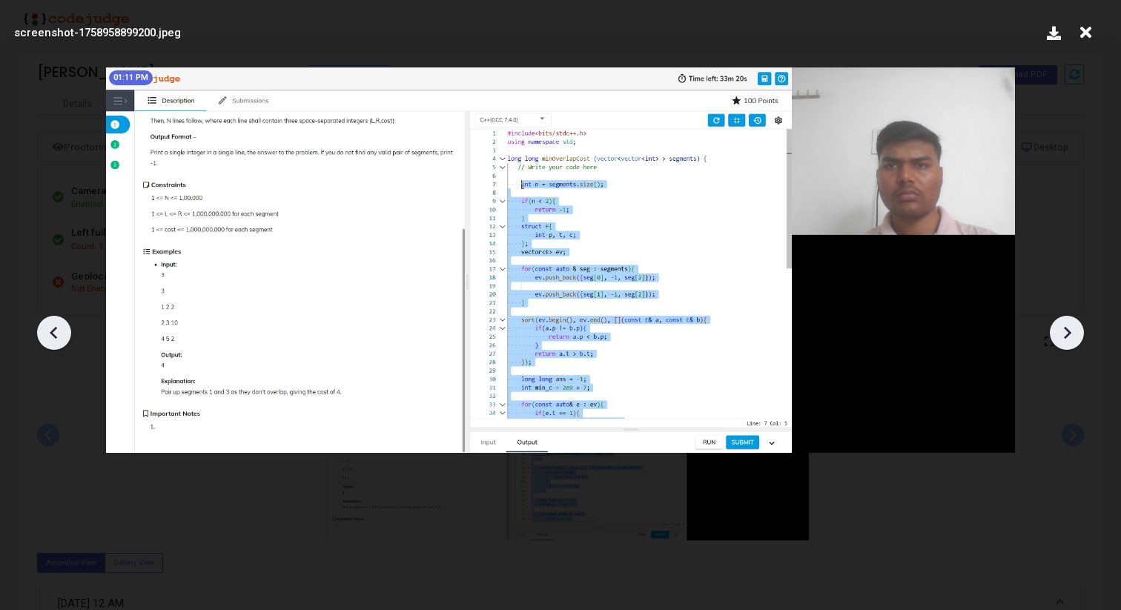
click at [1067, 327] on icon at bounding box center [1067, 333] width 22 height 22
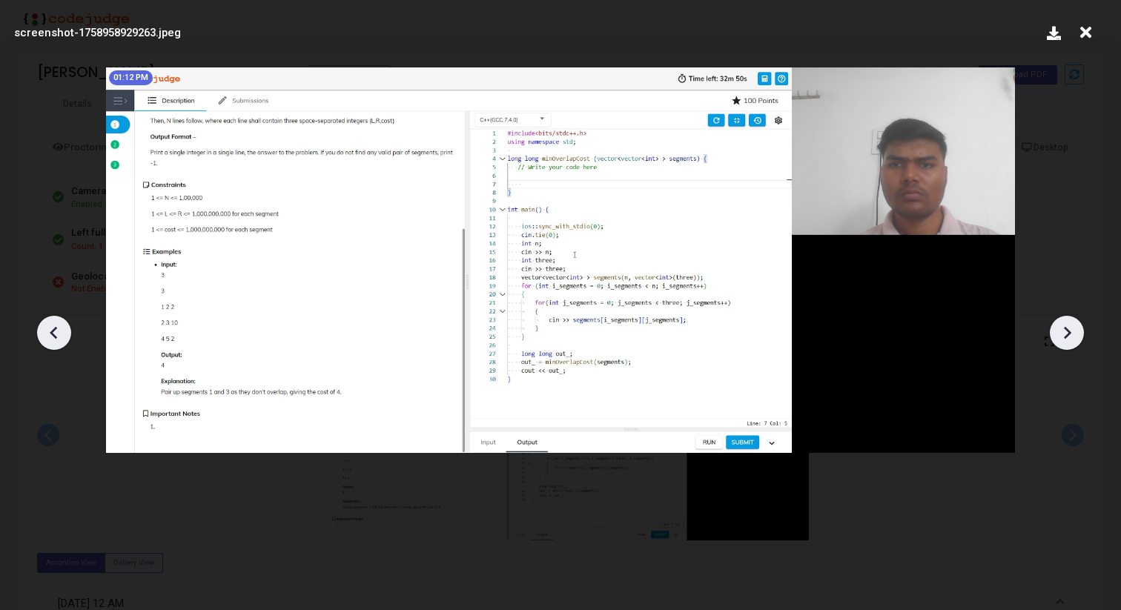
click at [1067, 327] on icon at bounding box center [1067, 333] width 22 height 22
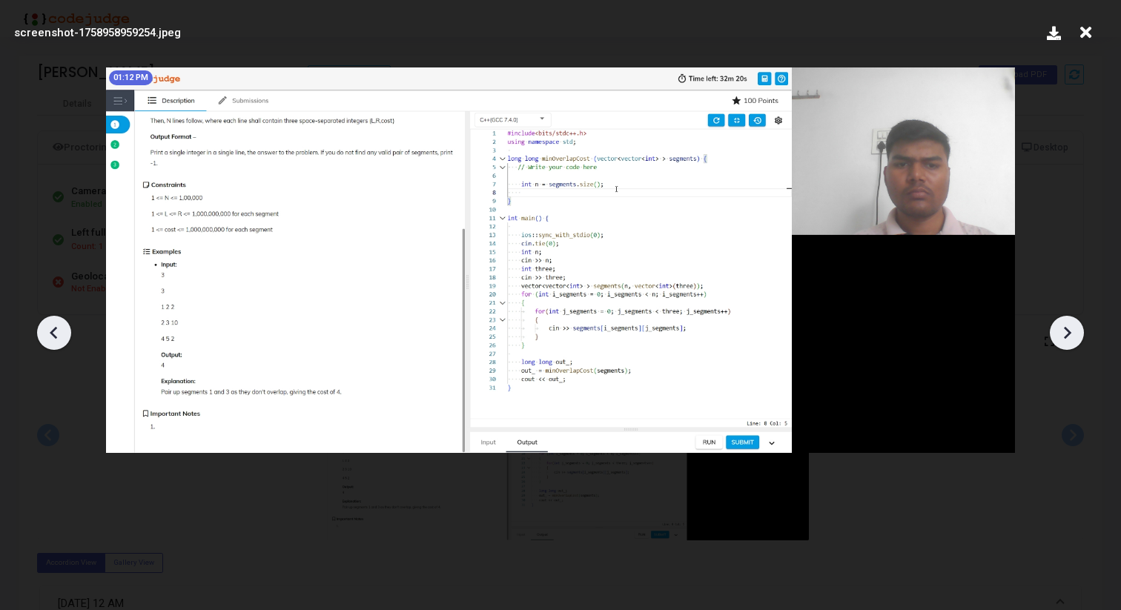
click at [1067, 327] on icon at bounding box center [1067, 333] width 22 height 22
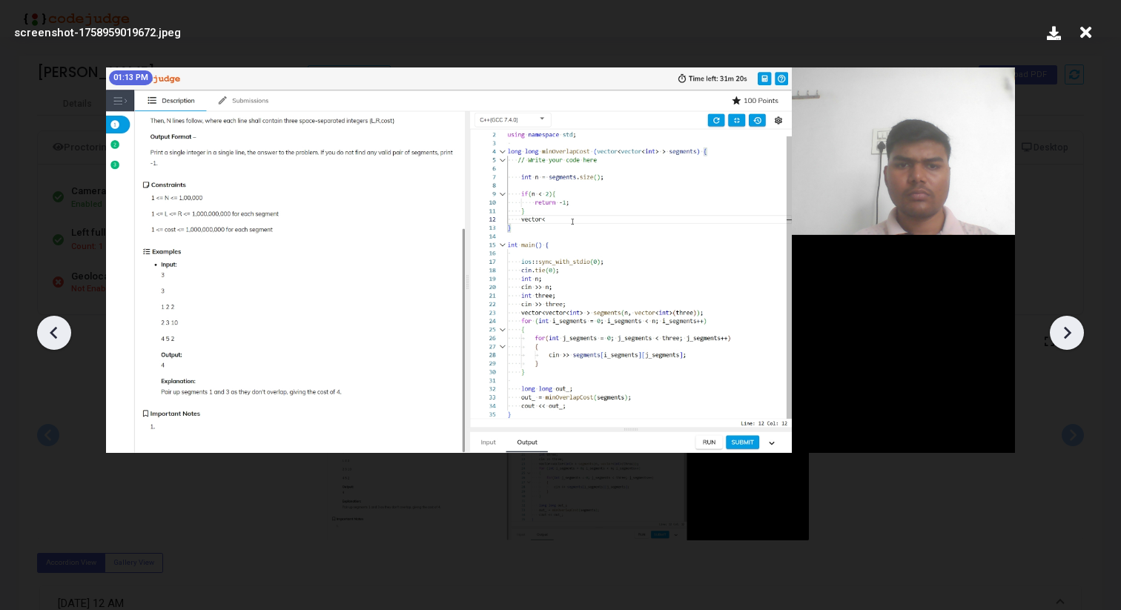
click at [1067, 327] on icon at bounding box center [1067, 333] width 22 height 22
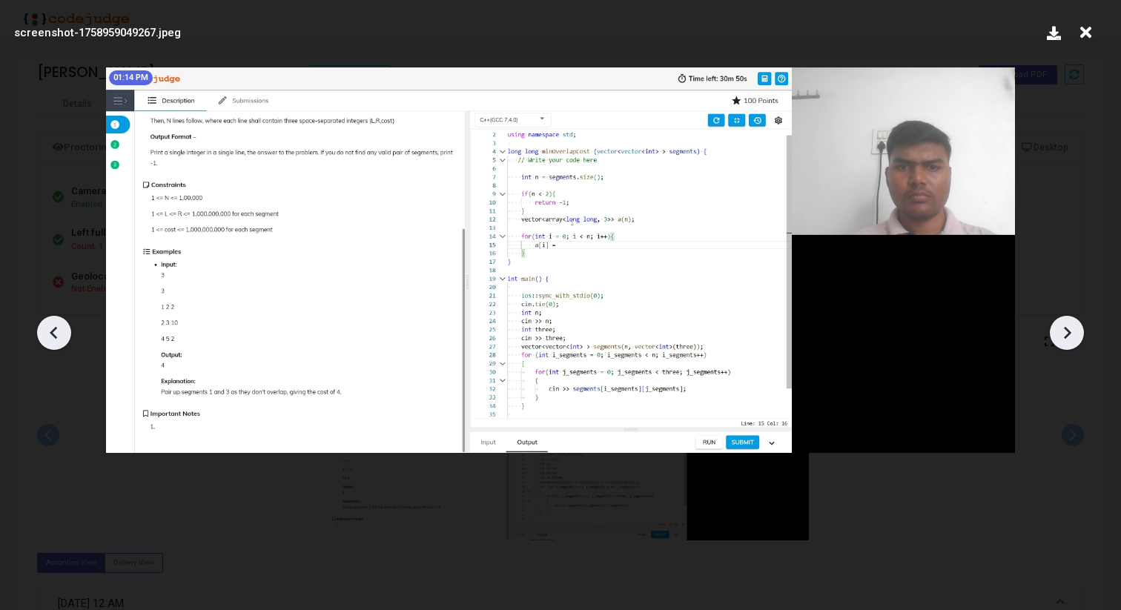
click at [1067, 327] on icon at bounding box center [1067, 333] width 22 height 22
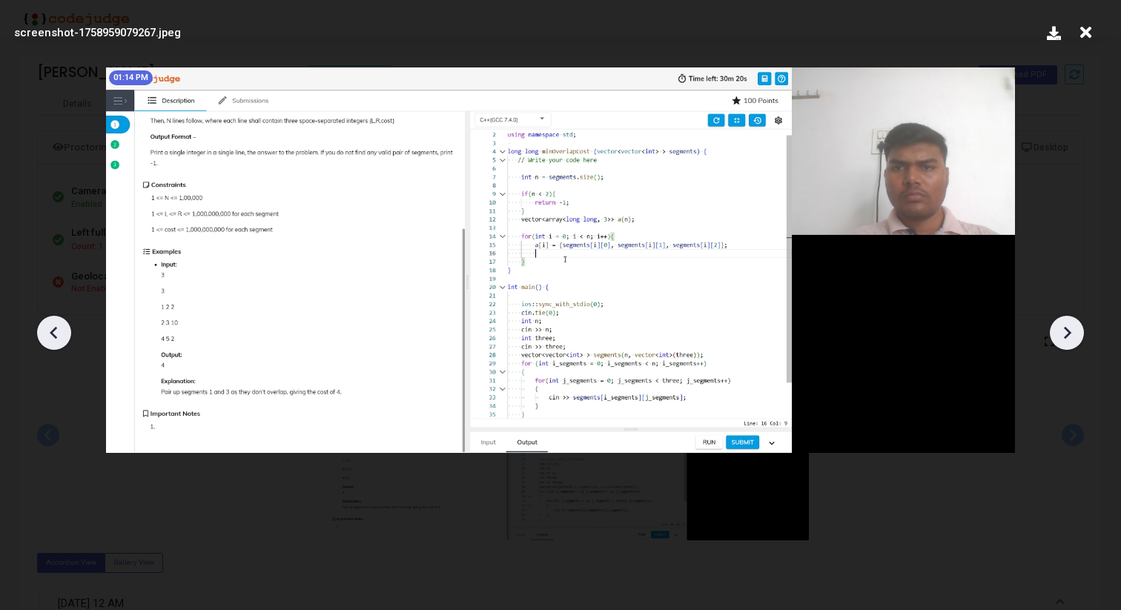
click at [47, 327] on icon at bounding box center [54, 333] width 22 height 22
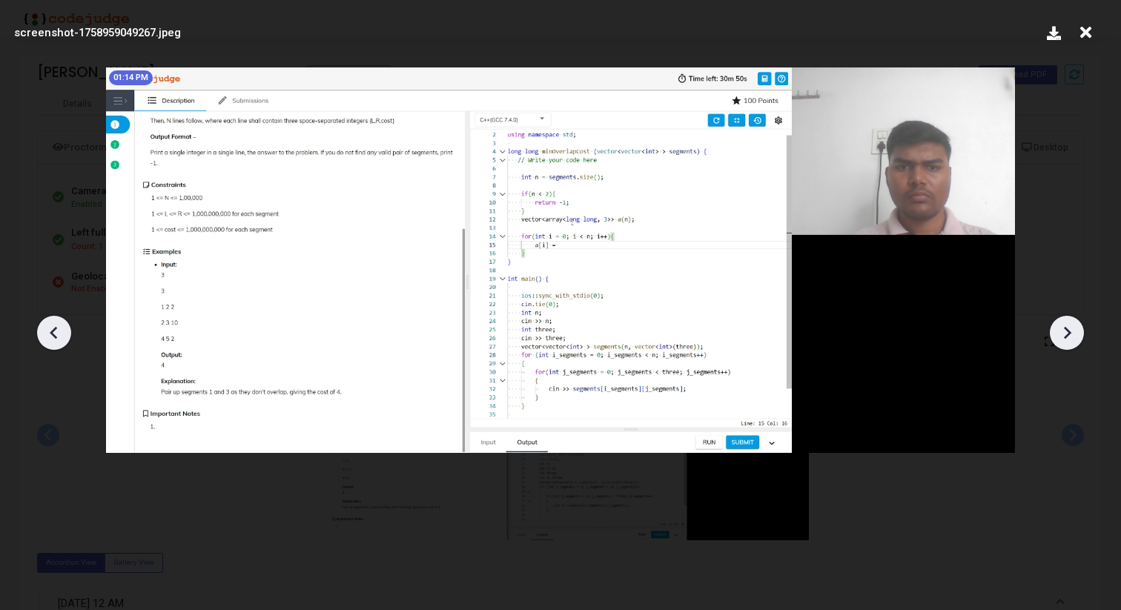
click at [47, 327] on icon at bounding box center [54, 333] width 22 height 22
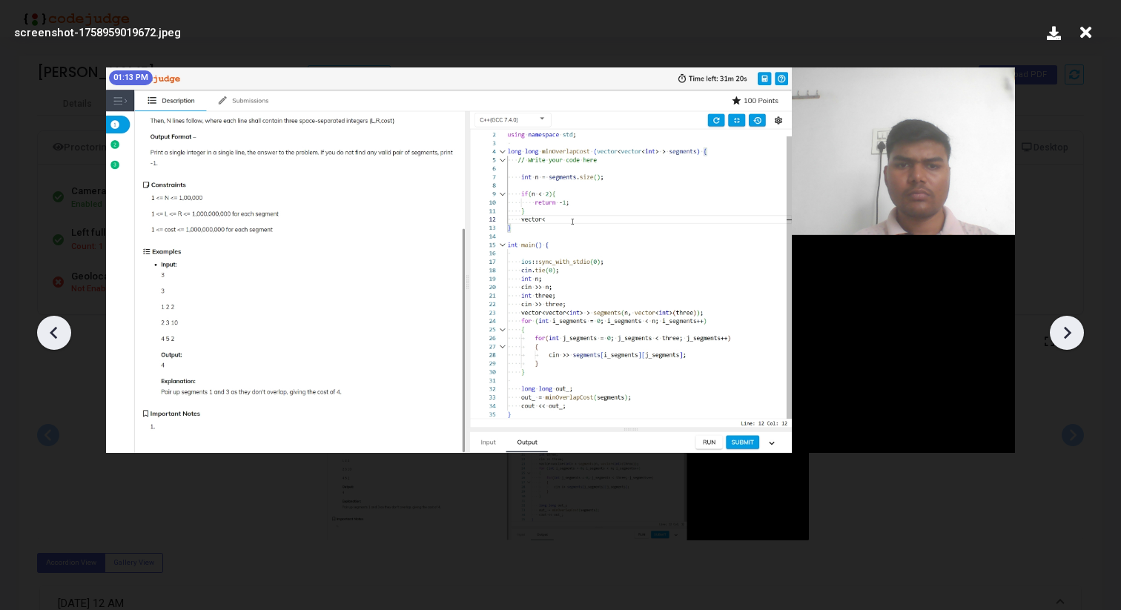
click at [47, 327] on icon at bounding box center [54, 333] width 22 height 22
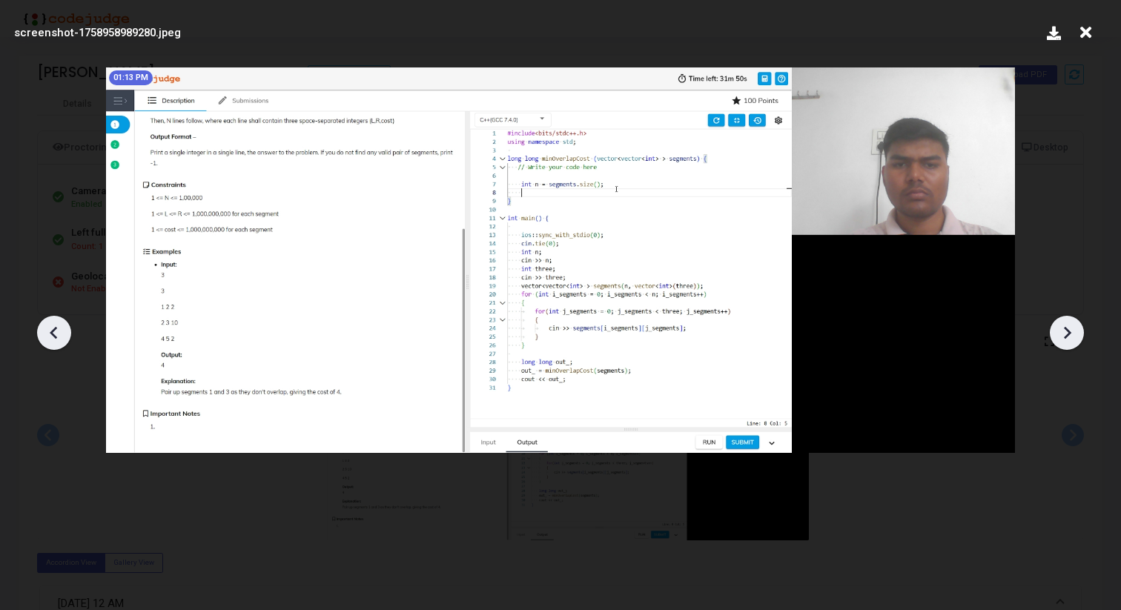
click at [47, 327] on icon at bounding box center [54, 333] width 22 height 22
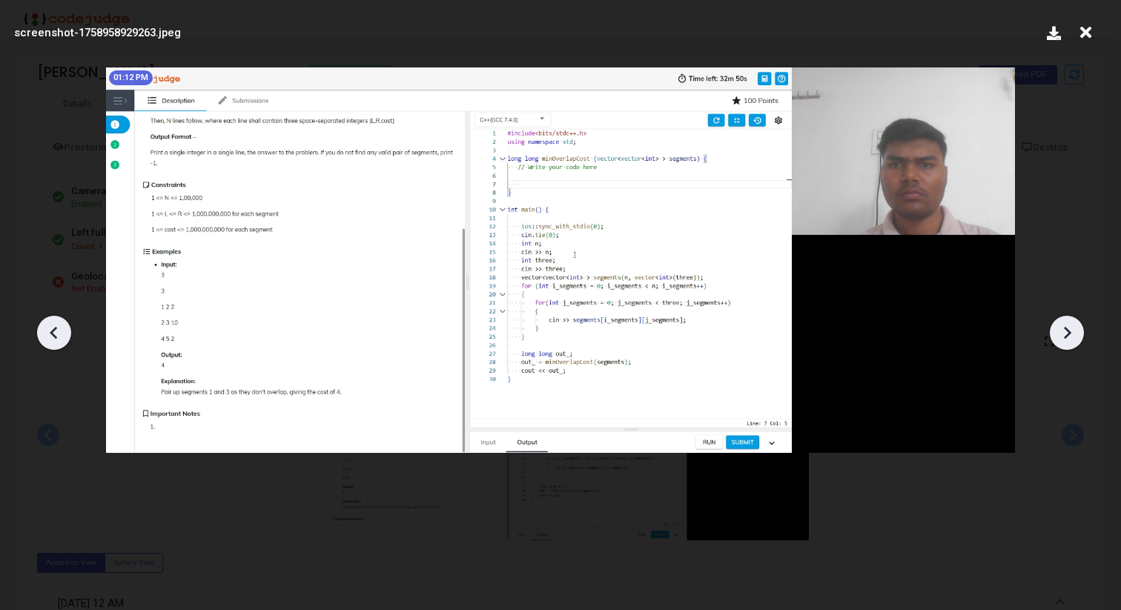
click at [47, 327] on icon at bounding box center [54, 333] width 22 height 22
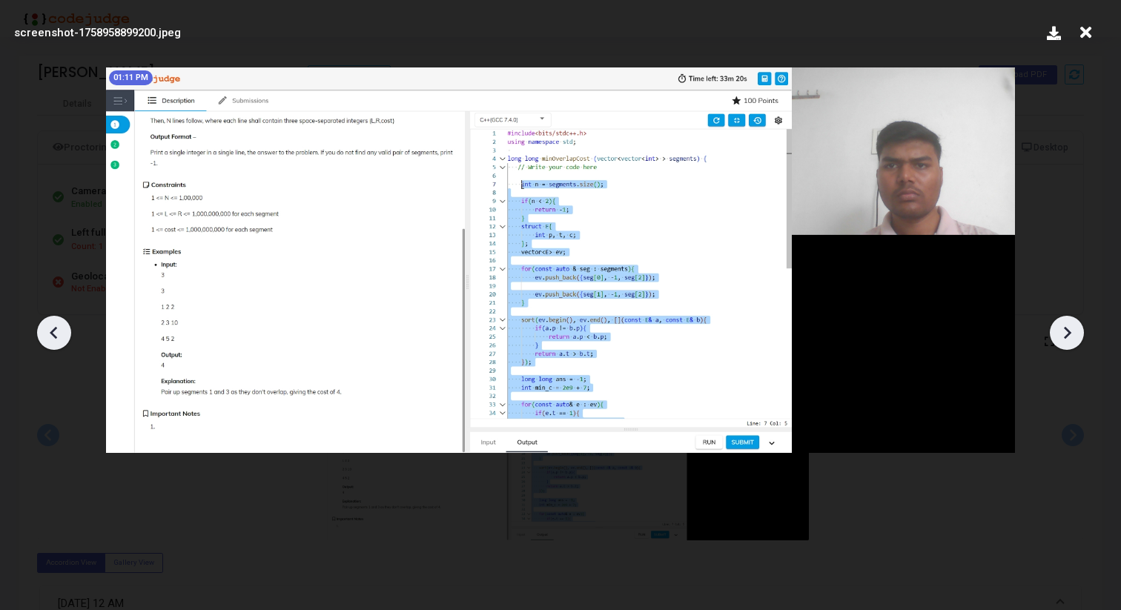
click at [47, 327] on icon at bounding box center [54, 333] width 22 height 22
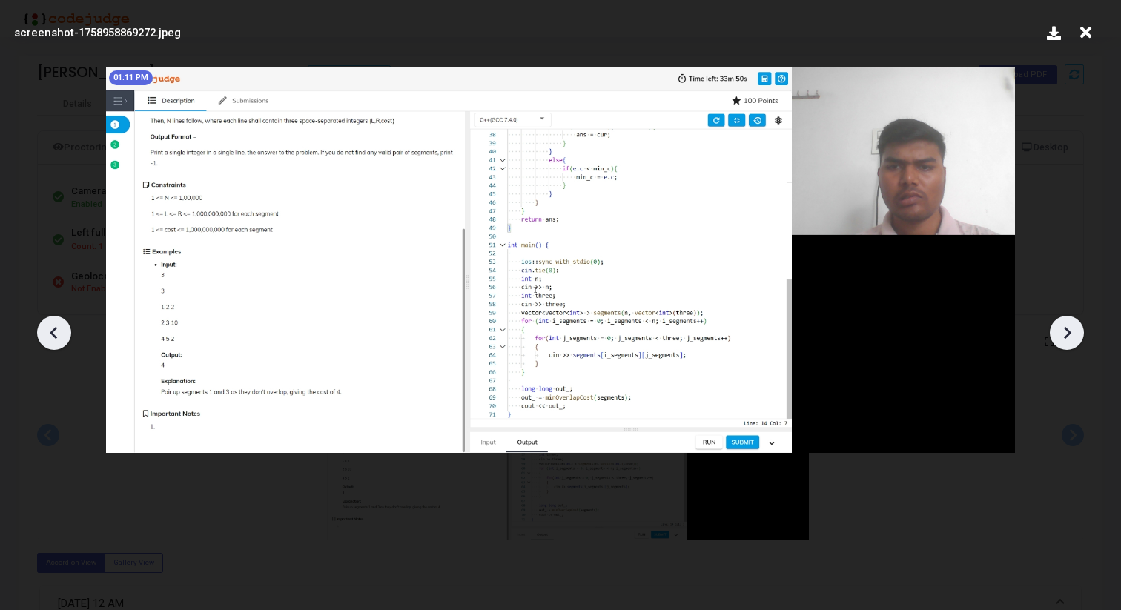
click at [39, 332] on div at bounding box center [54, 333] width 34 height 34
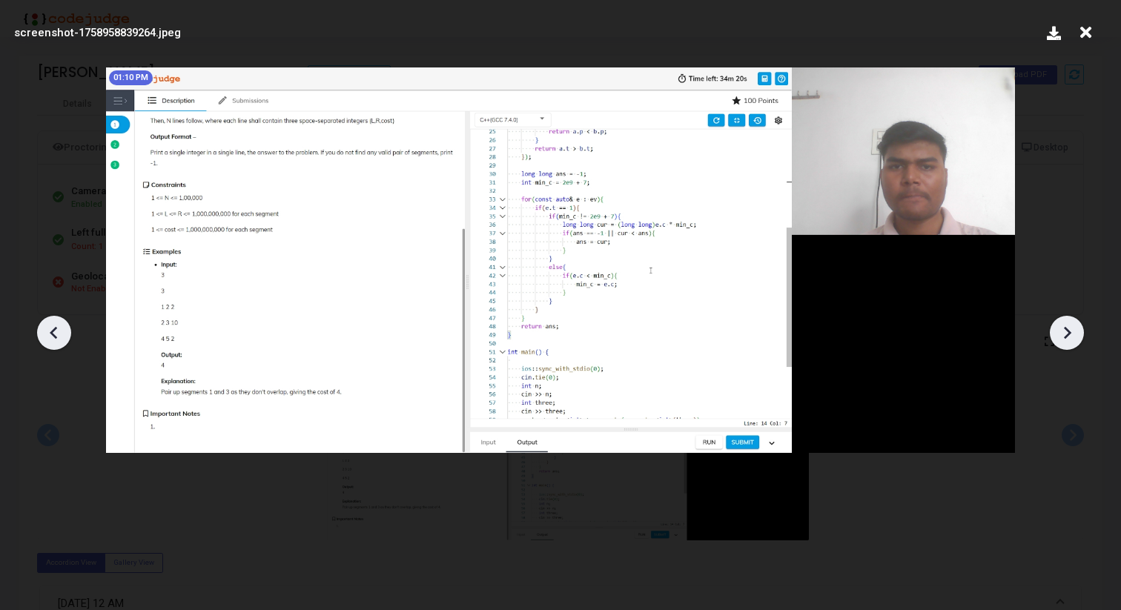
click at [44, 332] on icon at bounding box center [54, 333] width 22 height 22
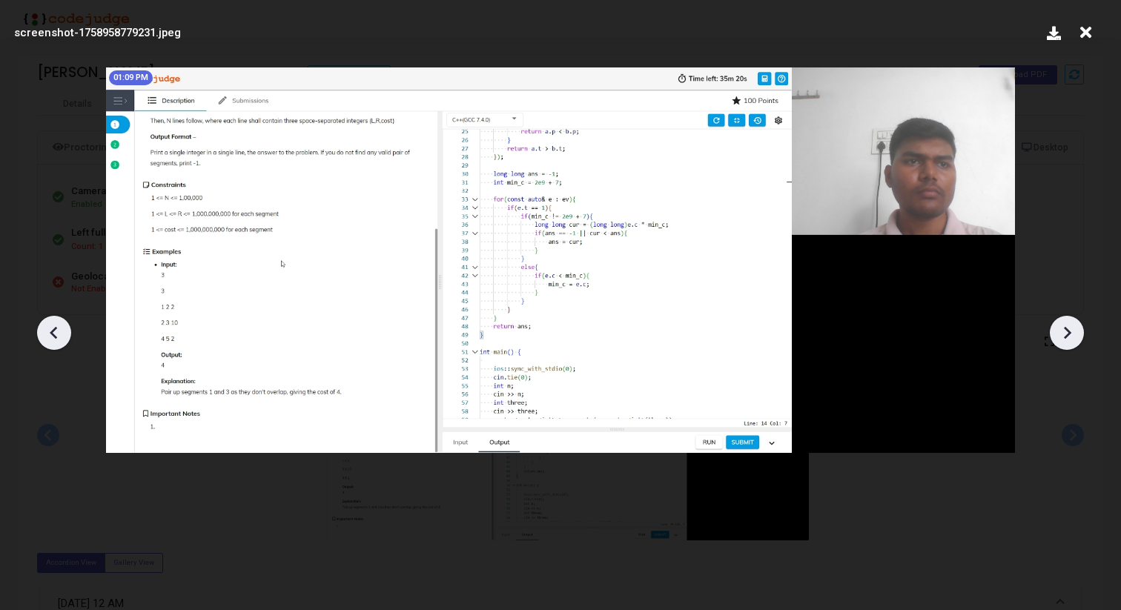
click at [44, 332] on icon at bounding box center [54, 333] width 22 height 22
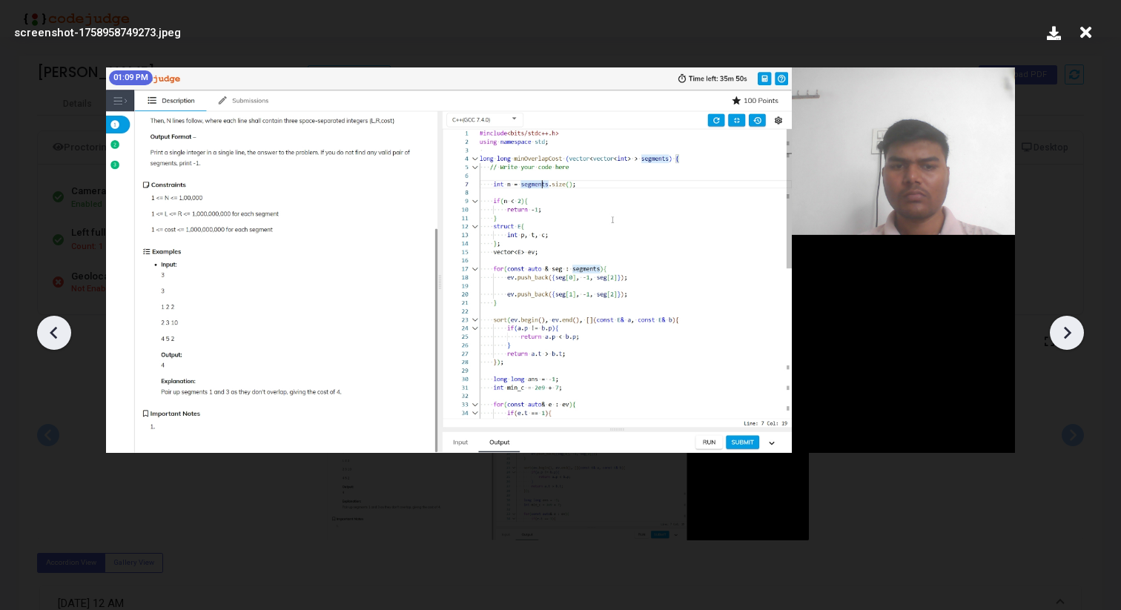
click at [44, 332] on icon at bounding box center [54, 333] width 22 height 22
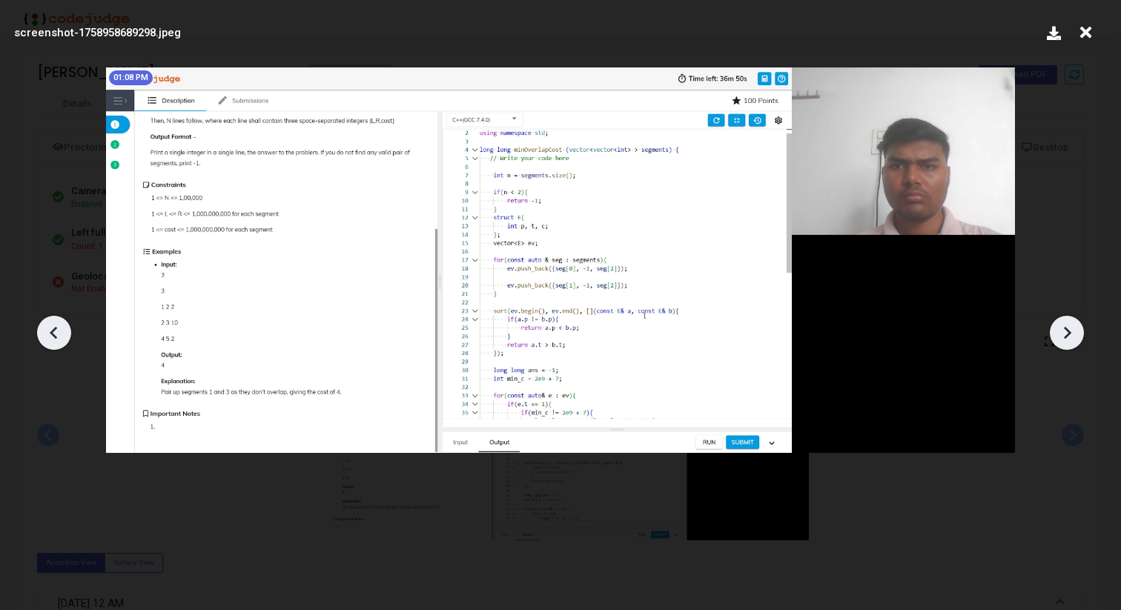
click at [44, 332] on icon at bounding box center [54, 333] width 22 height 22
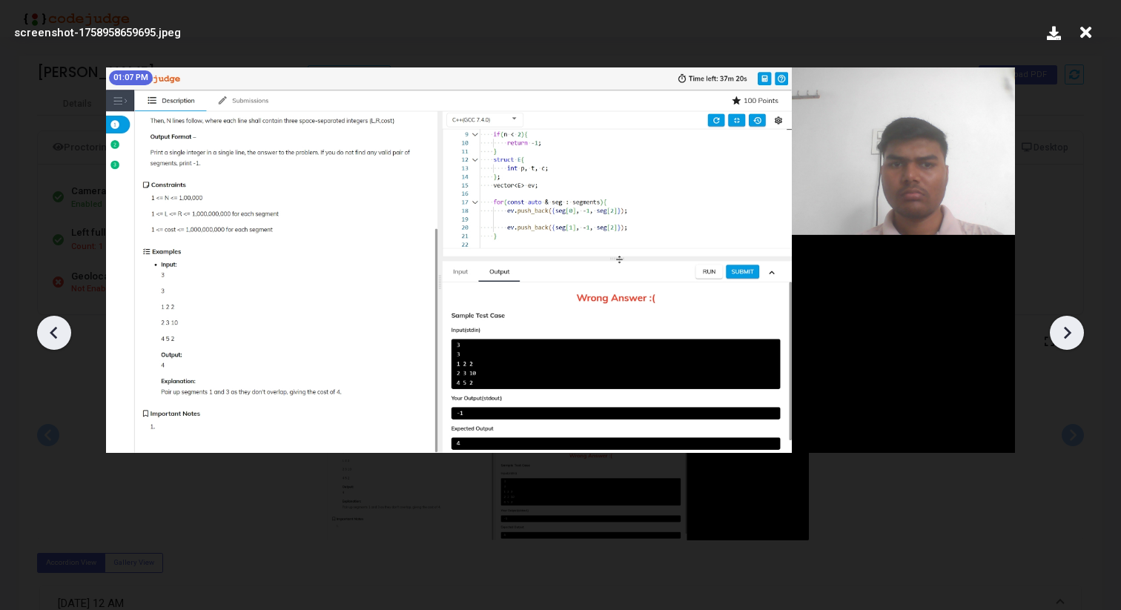
click at [44, 332] on icon at bounding box center [54, 333] width 22 height 22
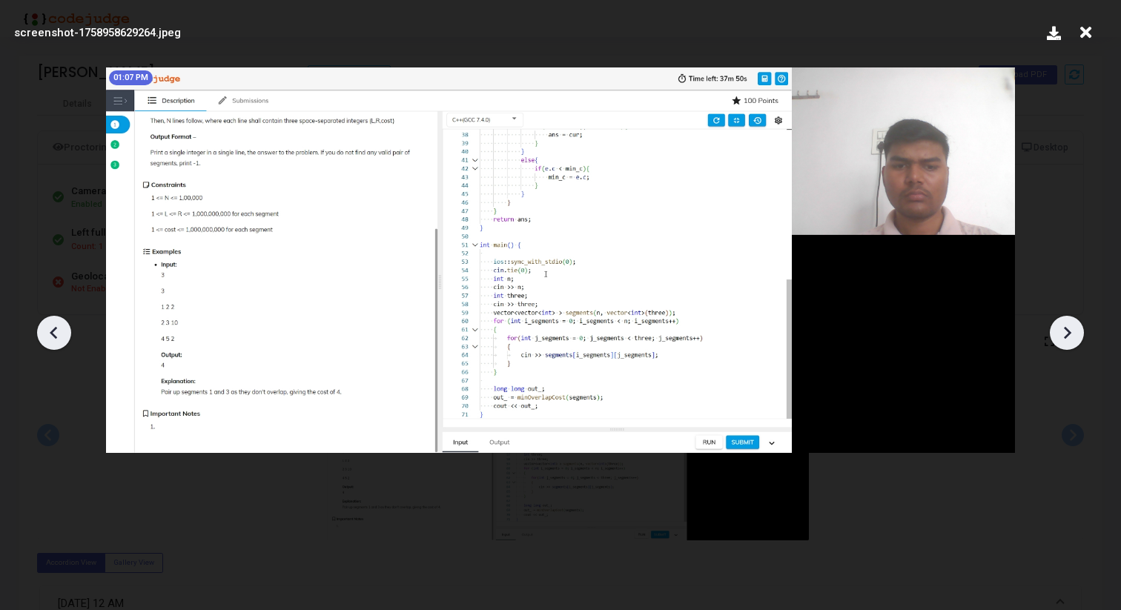
click at [1065, 331] on icon at bounding box center [1067, 333] width 22 height 22
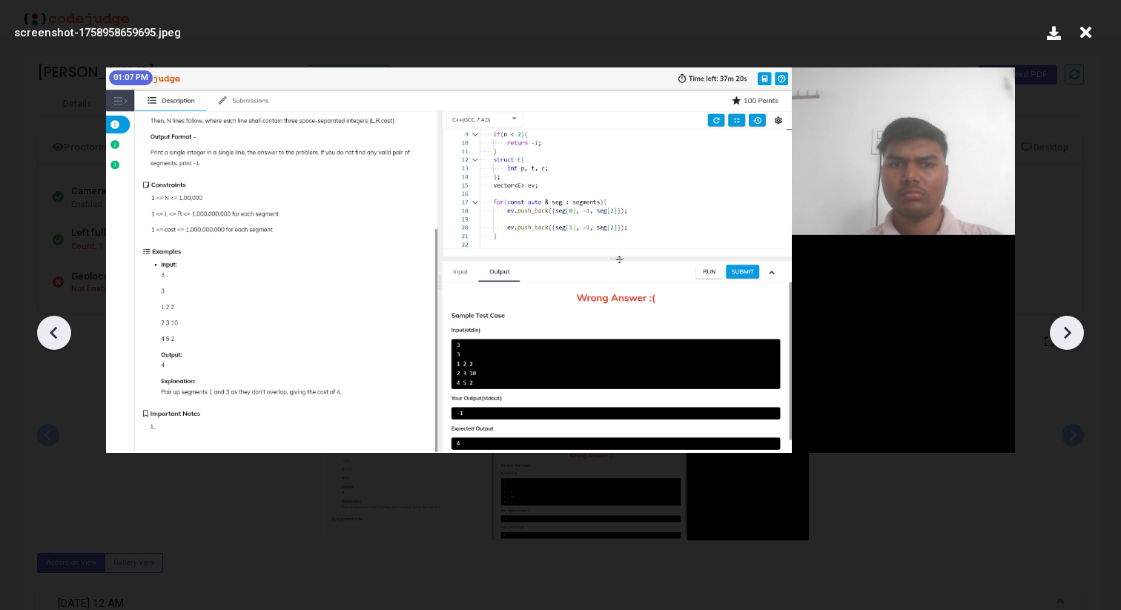
click at [1065, 331] on icon at bounding box center [1067, 333] width 22 height 22
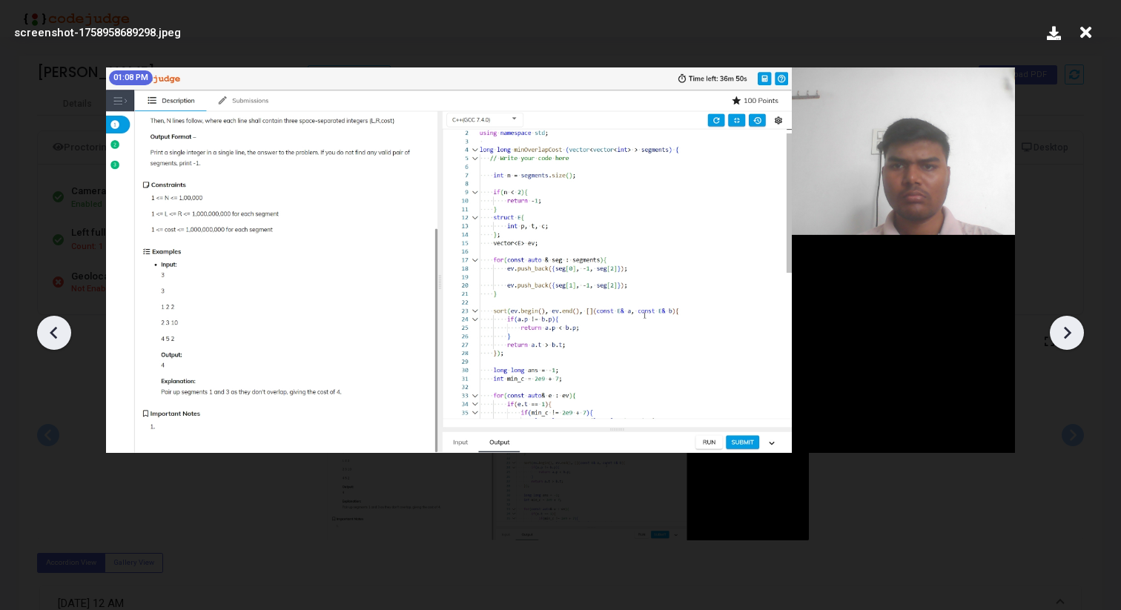
click at [1065, 331] on icon at bounding box center [1067, 333] width 22 height 22
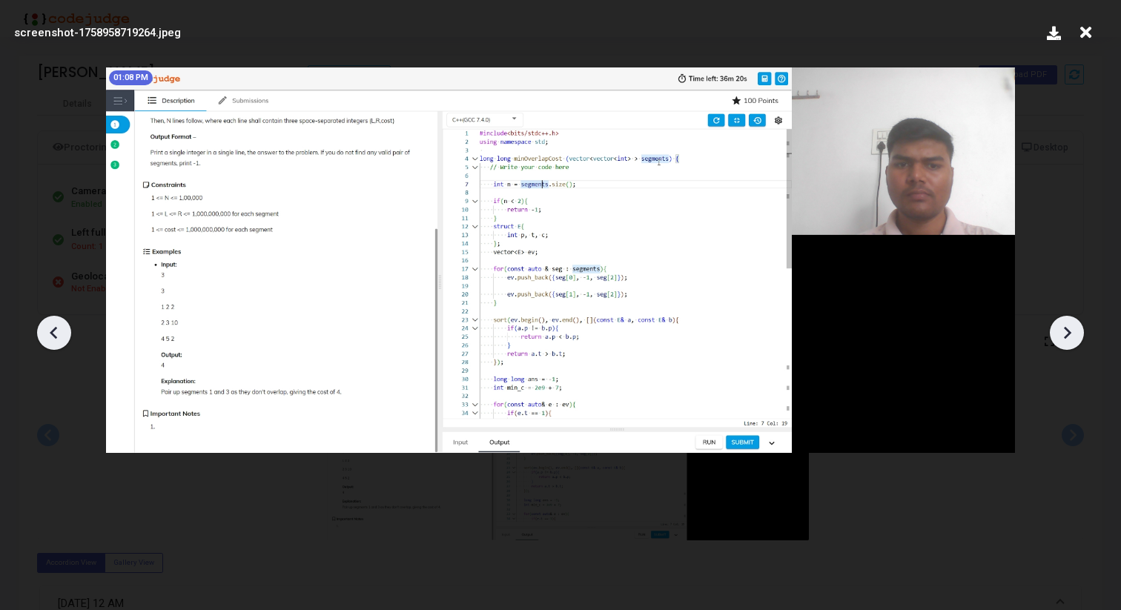
click at [1065, 331] on icon at bounding box center [1067, 333] width 22 height 22
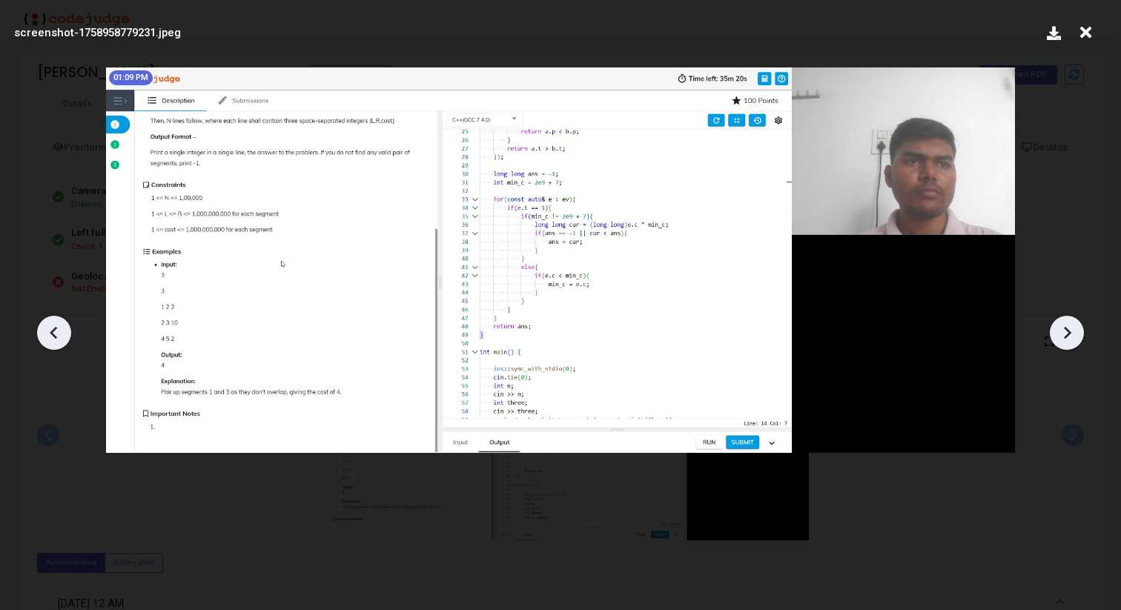
click at [1065, 331] on icon at bounding box center [1067, 333] width 22 height 22
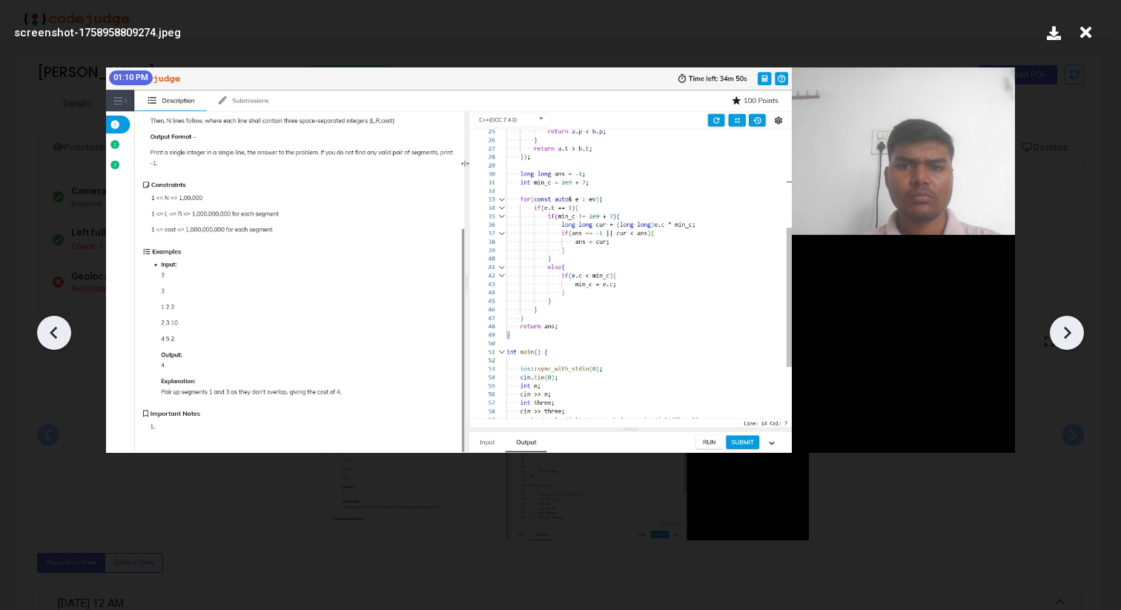
click at [1065, 331] on icon at bounding box center [1067, 333] width 22 height 22
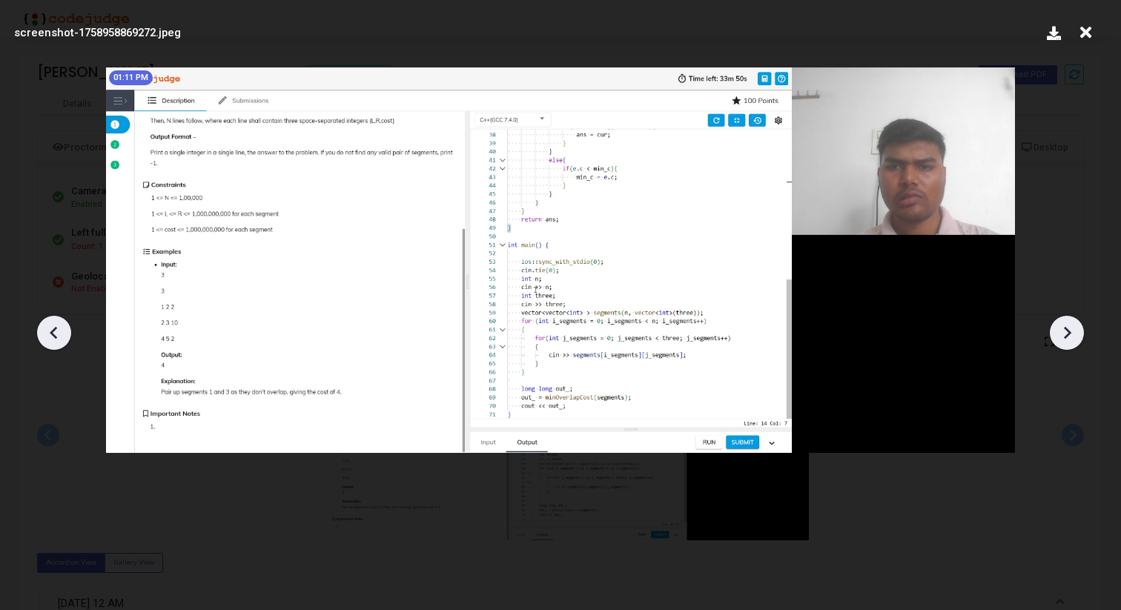
click at [1065, 331] on icon at bounding box center [1067, 333] width 22 height 22
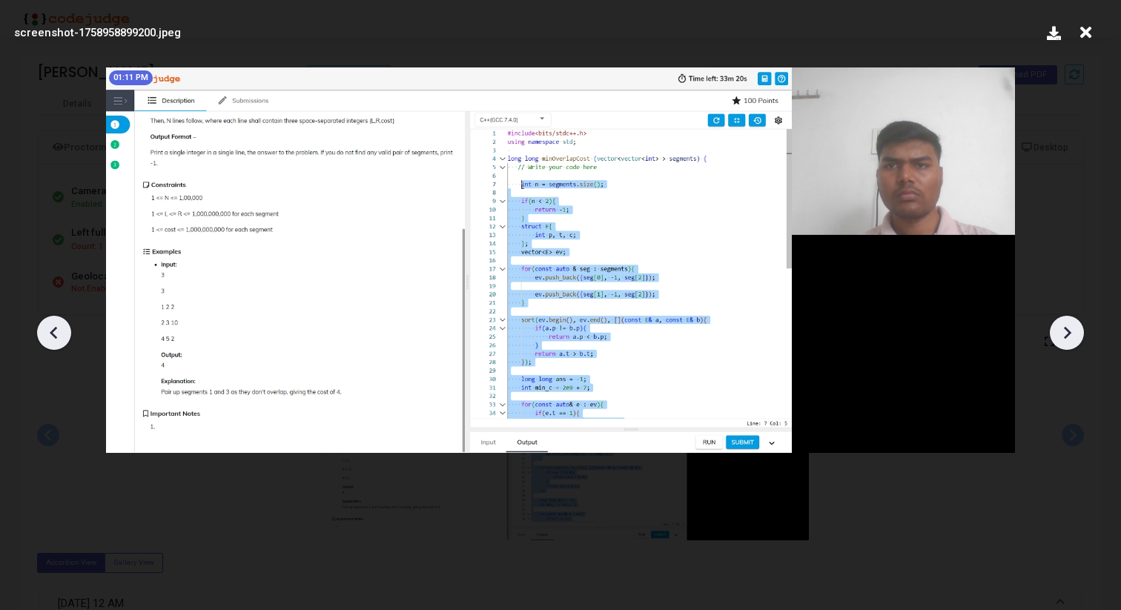
click at [1065, 331] on icon at bounding box center [1067, 333] width 22 height 22
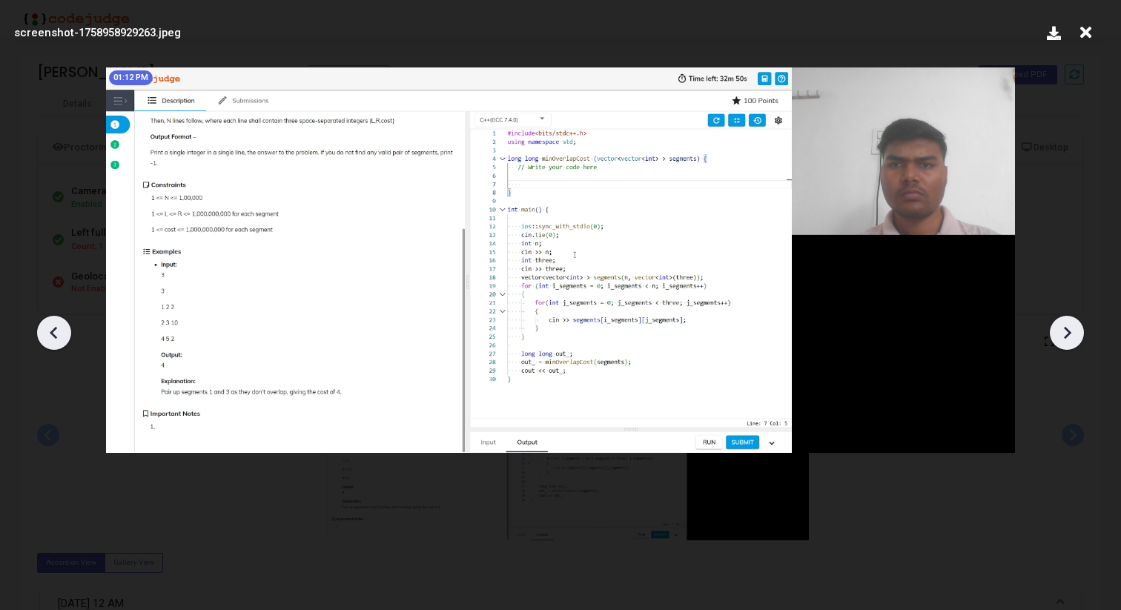
click at [1065, 331] on icon at bounding box center [1067, 333] width 22 height 22
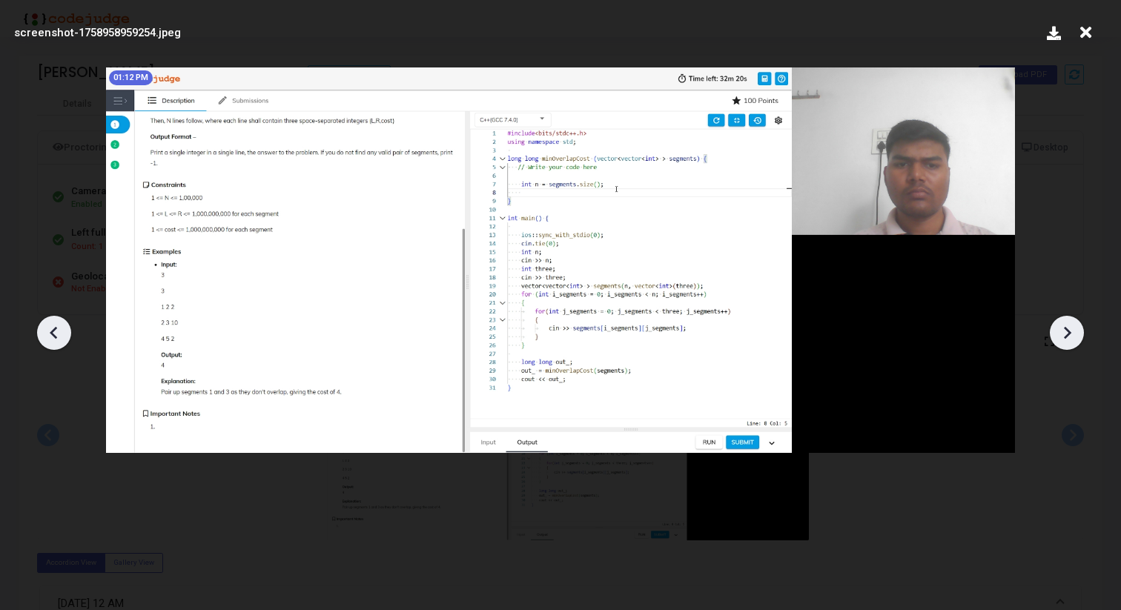
click at [1065, 331] on icon at bounding box center [1067, 333] width 22 height 22
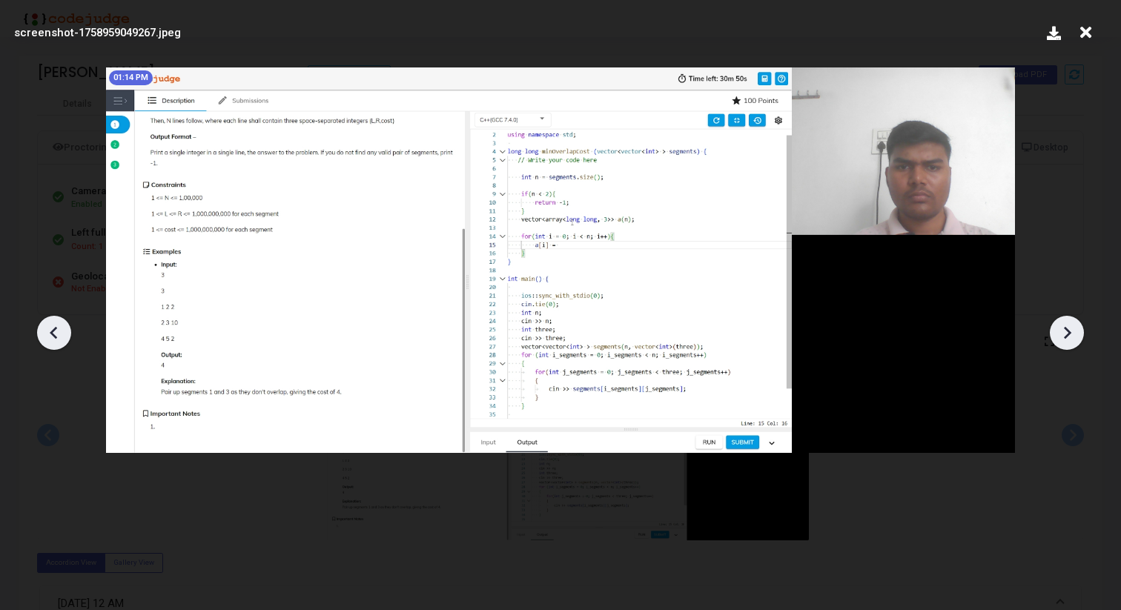
click at [1065, 331] on icon at bounding box center [1067, 333] width 22 height 22
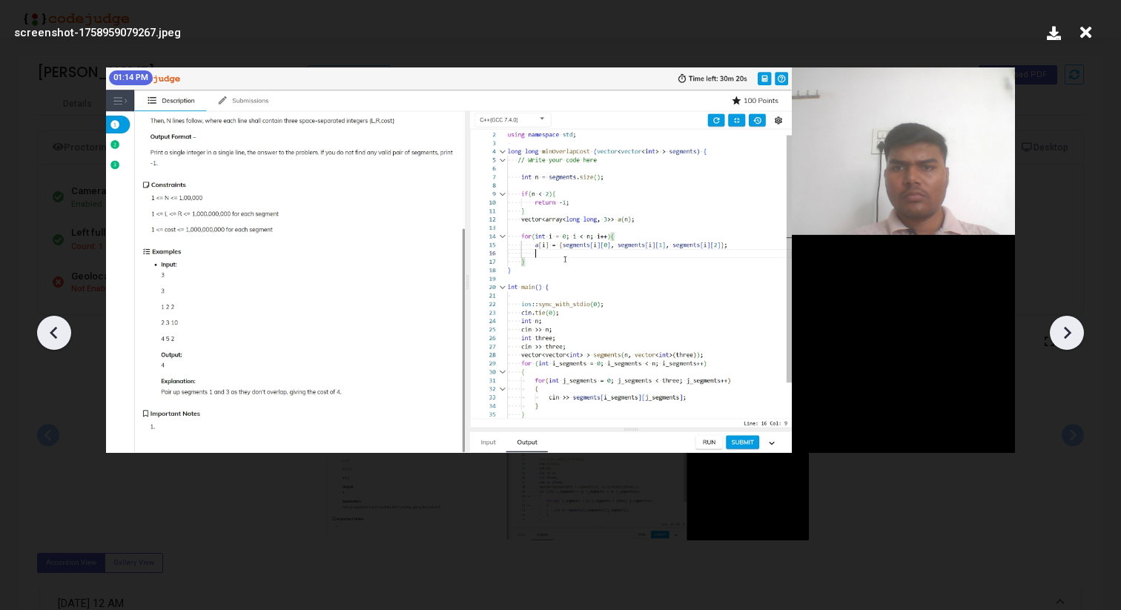
click at [1065, 331] on icon at bounding box center [1067, 333] width 22 height 22
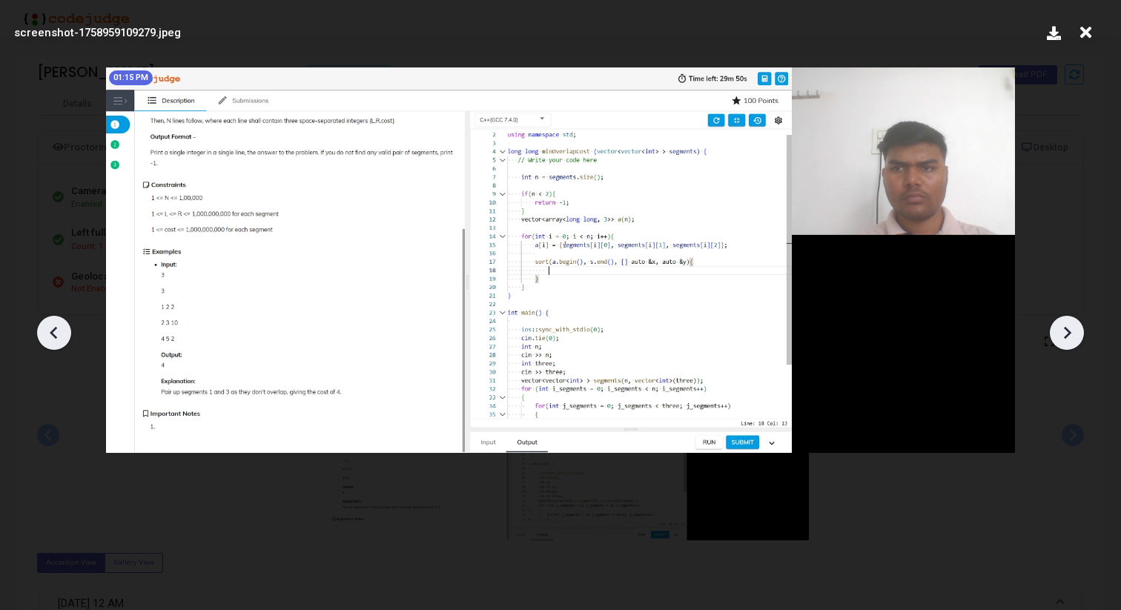
click at [1065, 331] on icon at bounding box center [1067, 333] width 22 height 22
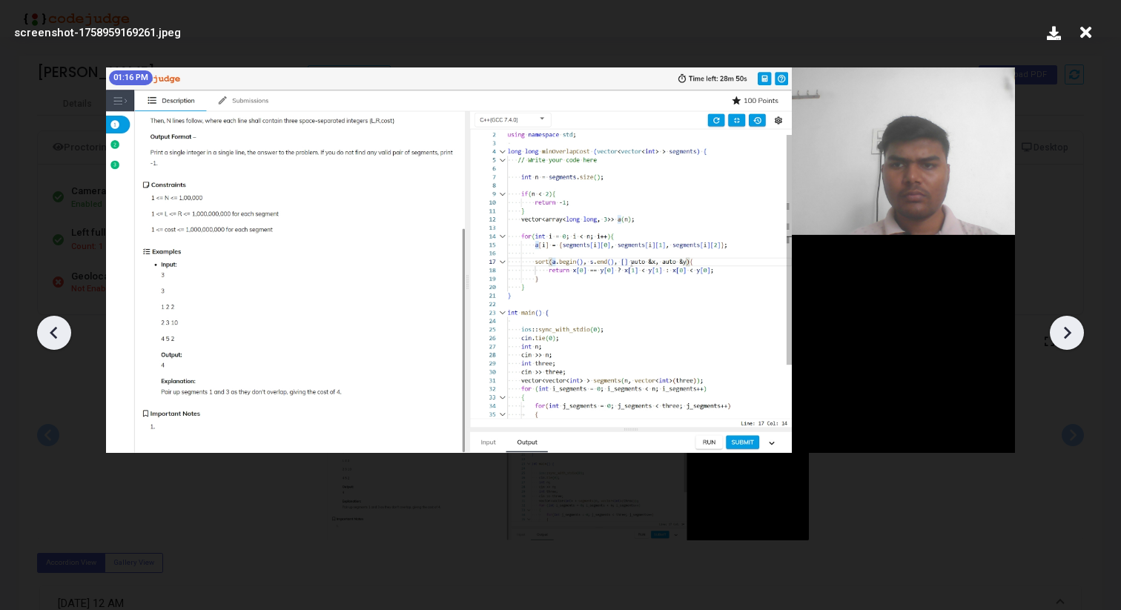
click at [1065, 331] on icon at bounding box center [1067, 333] width 22 height 22
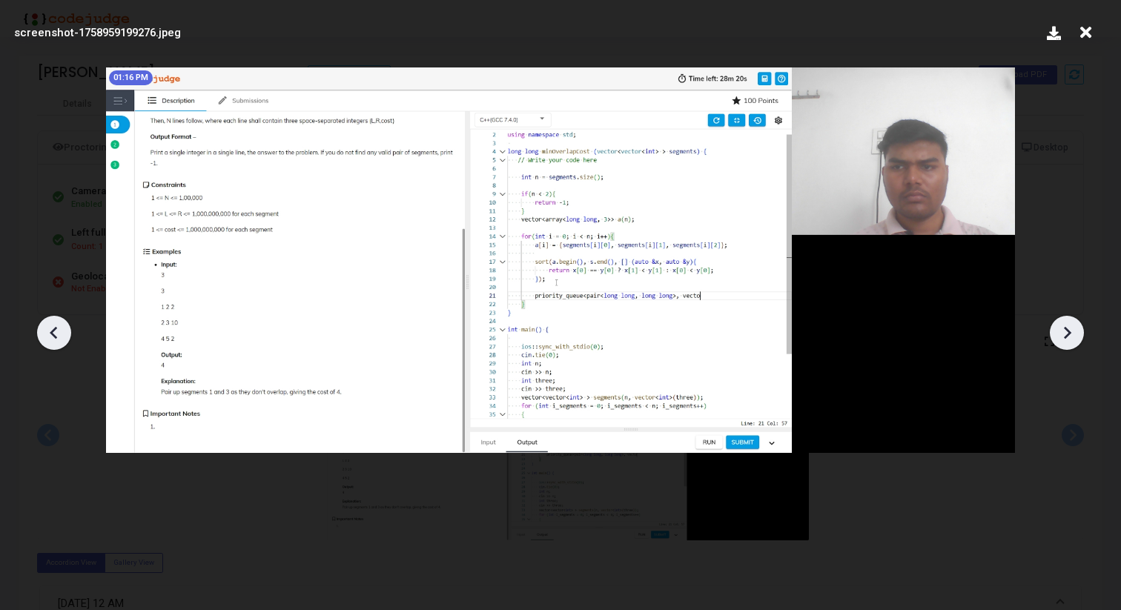
click at [1065, 331] on icon at bounding box center [1067, 333] width 22 height 22
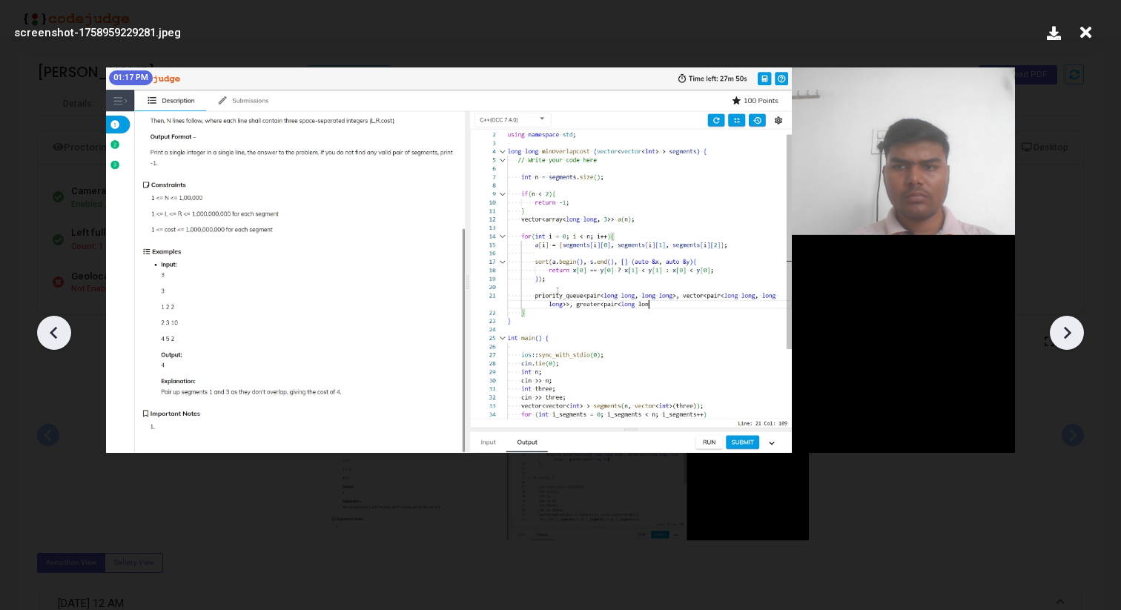
click at [1065, 331] on icon at bounding box center [1067, 333] width 22 height 22
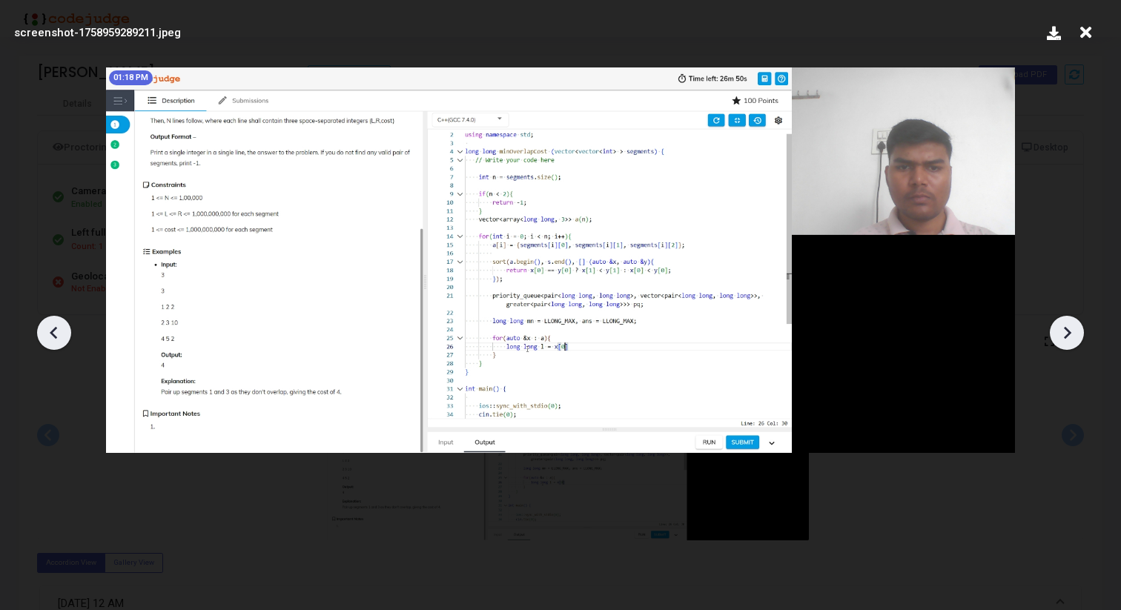
click at [1065, 331] on icon at bounding box center [1067, 333] width 22 height 22
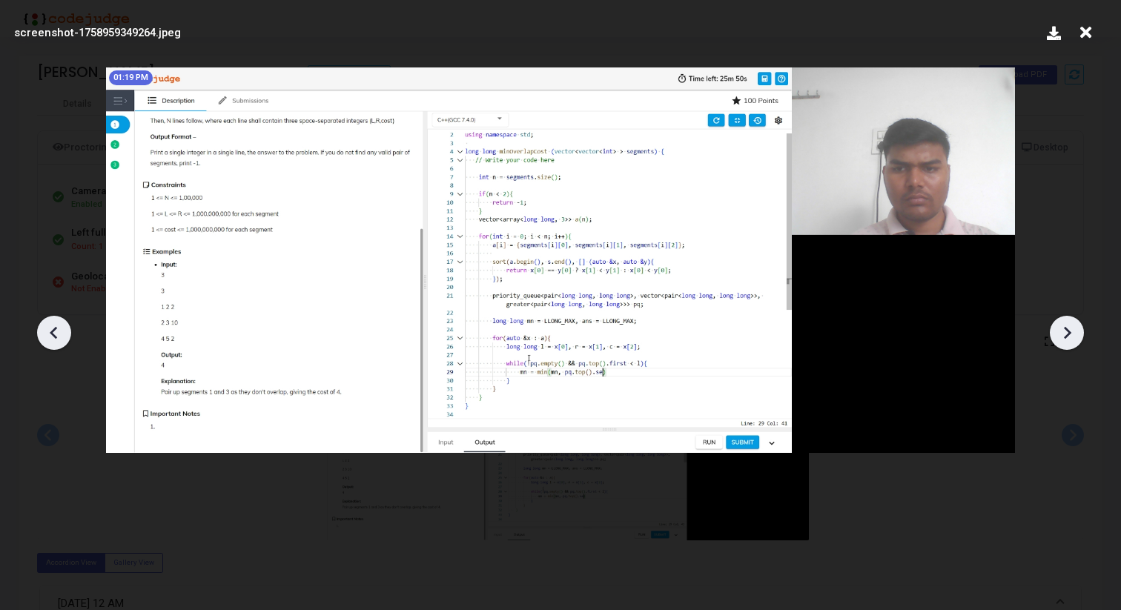
click at [1065, 331] on icon at bounding box center [1067, 333] width 22 height 22
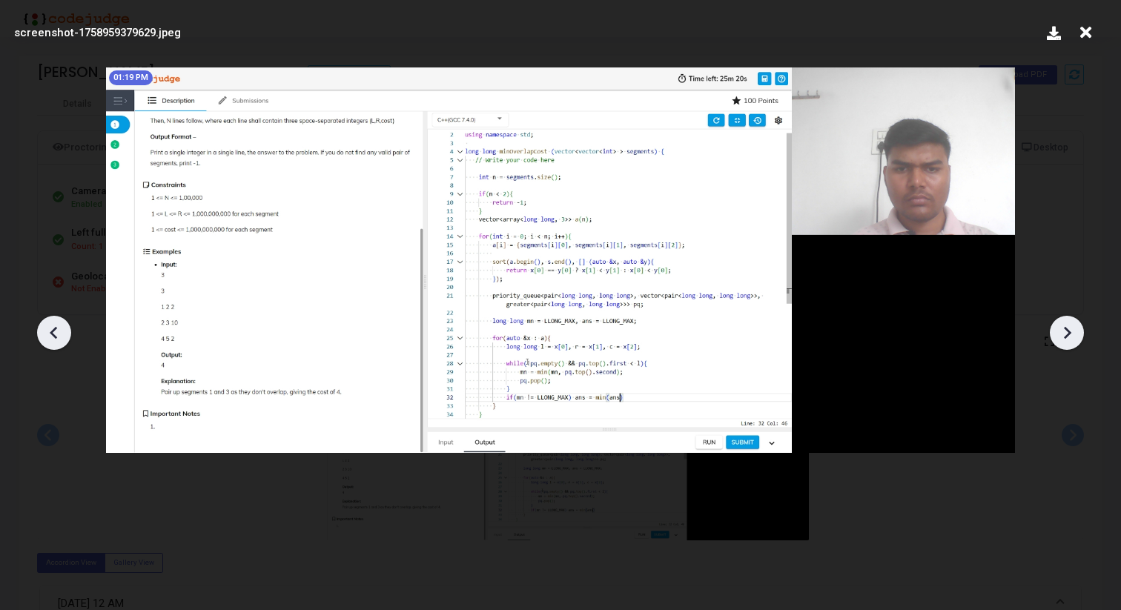
click at [1065, 331] on icon at bounding box center [1067, 333] width 22 height 22
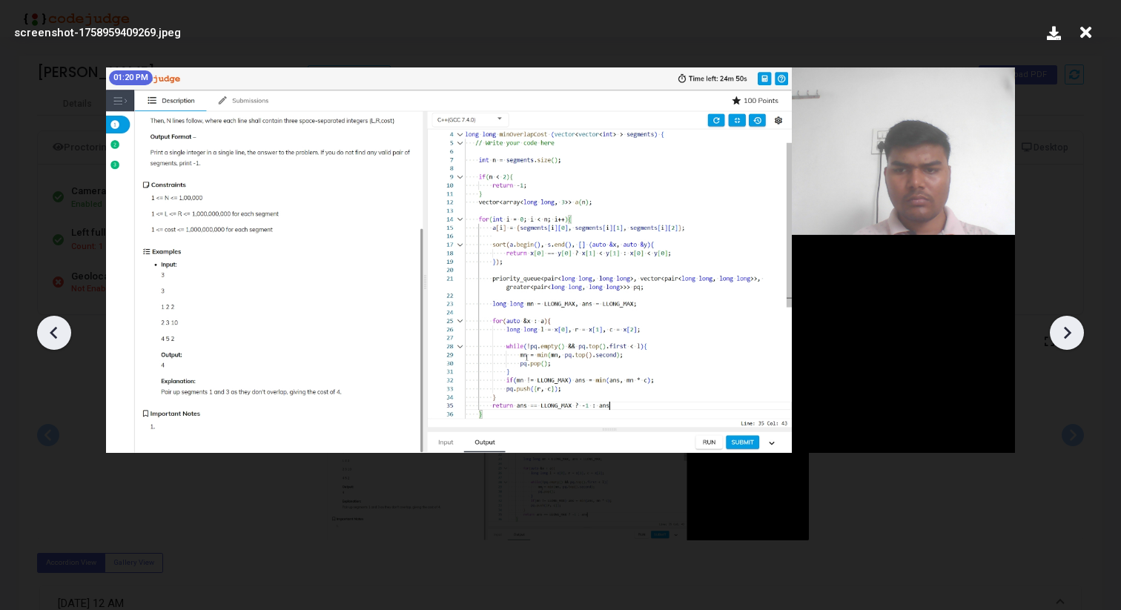
click at [1065, 331] on icon at bounding box center [1067, 333] width 22 height 22
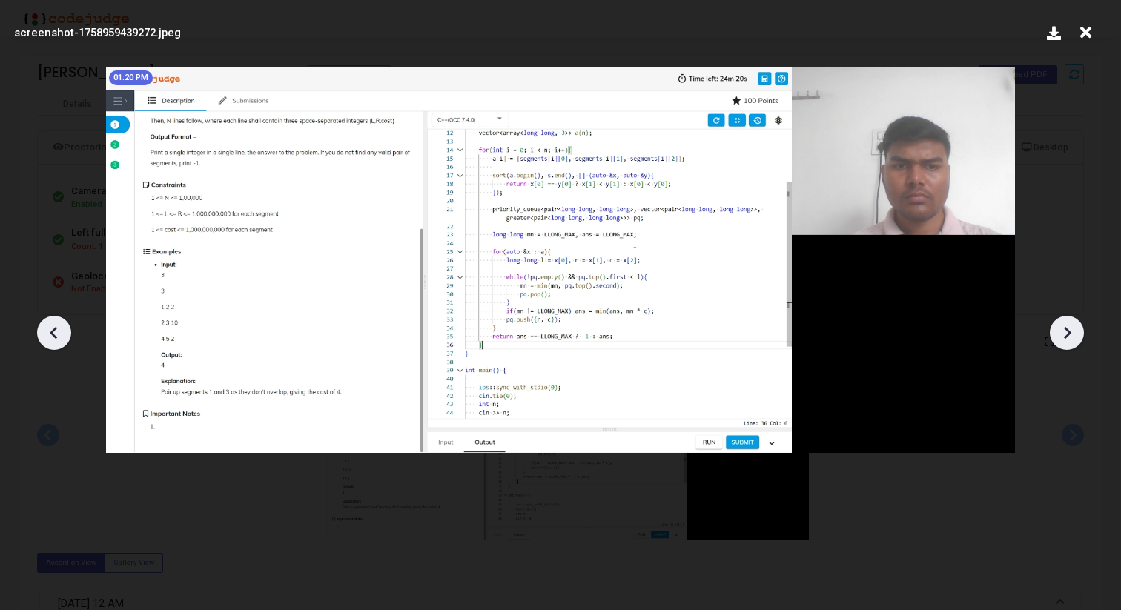
click at [1065, 331] on icon at bounding box center [1067, 333] width 22 height 22
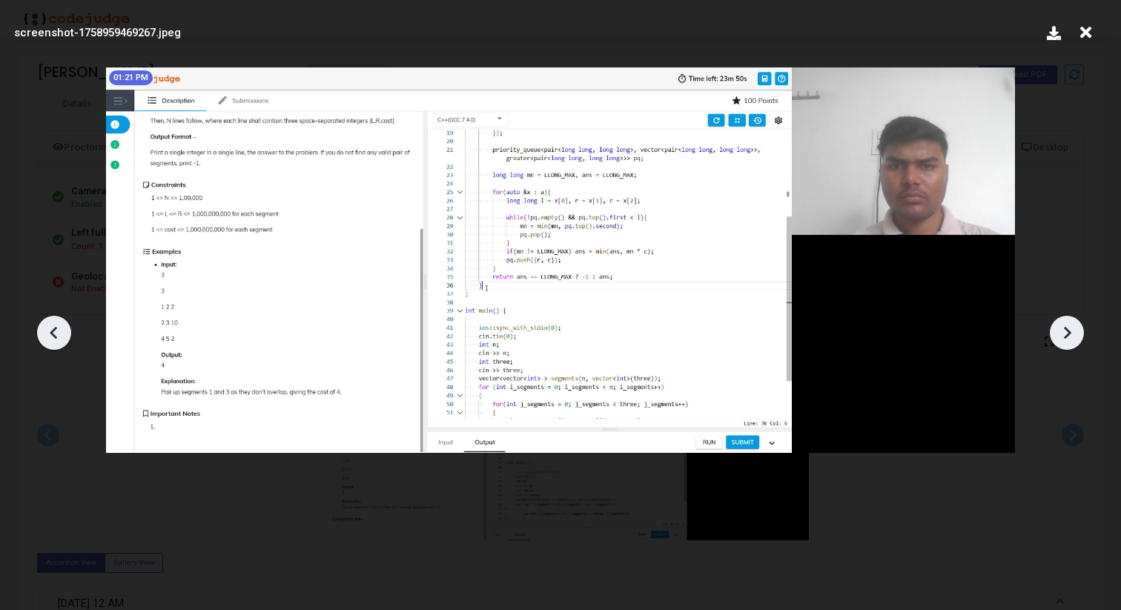
click at [1065, 331] on icon at bounding box center [1067, 333] width 22 height 22
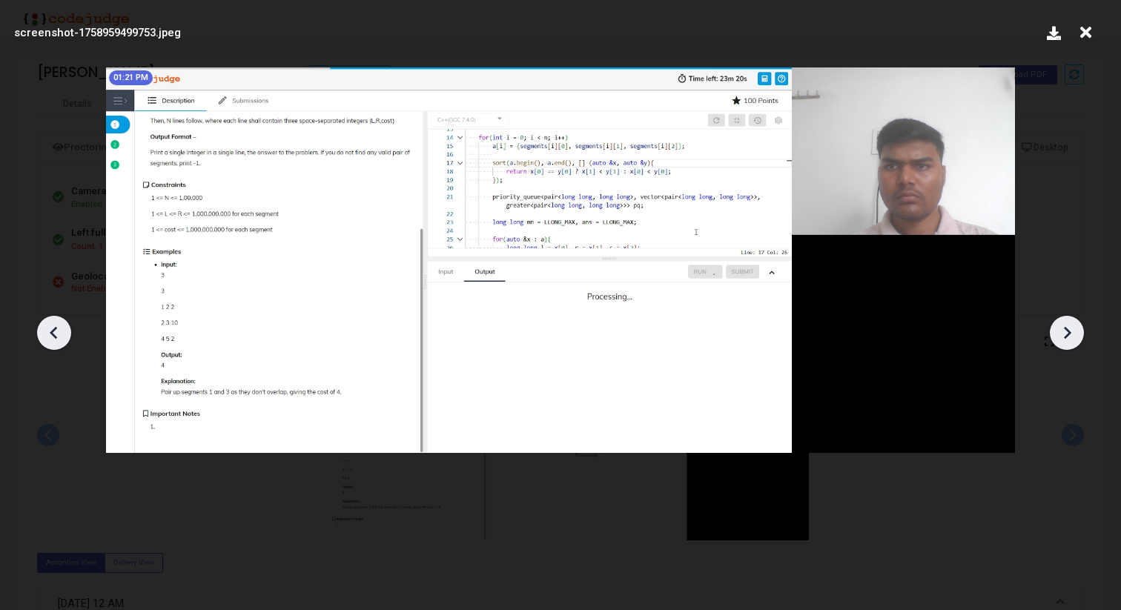
click at [1065, 331] on icon at bounding box center [1067, 333] width 22 height 22
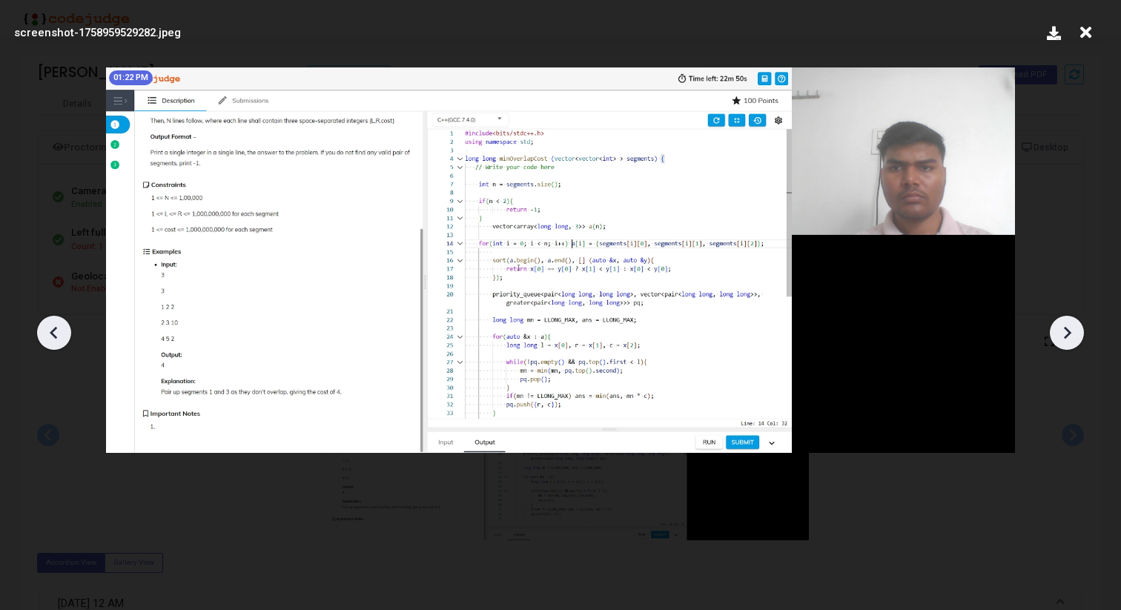
click at [1065, 331] on icon at bounding box center [1067, 333] width 22 height 22
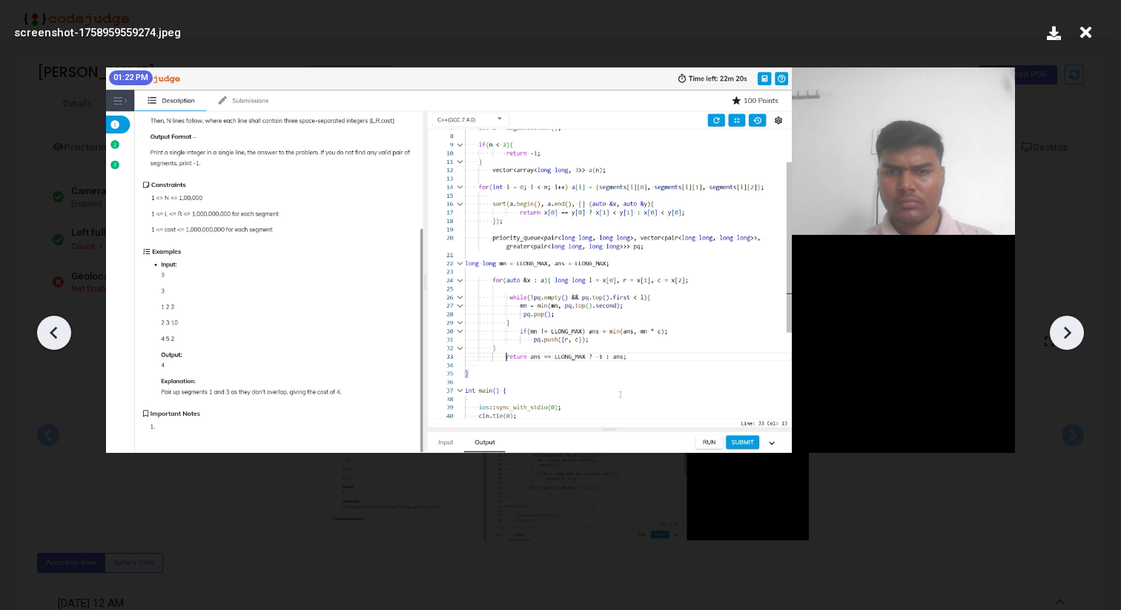
click at [1065, 331] on icon at bounding box center [1067, 333] width 22 height 22
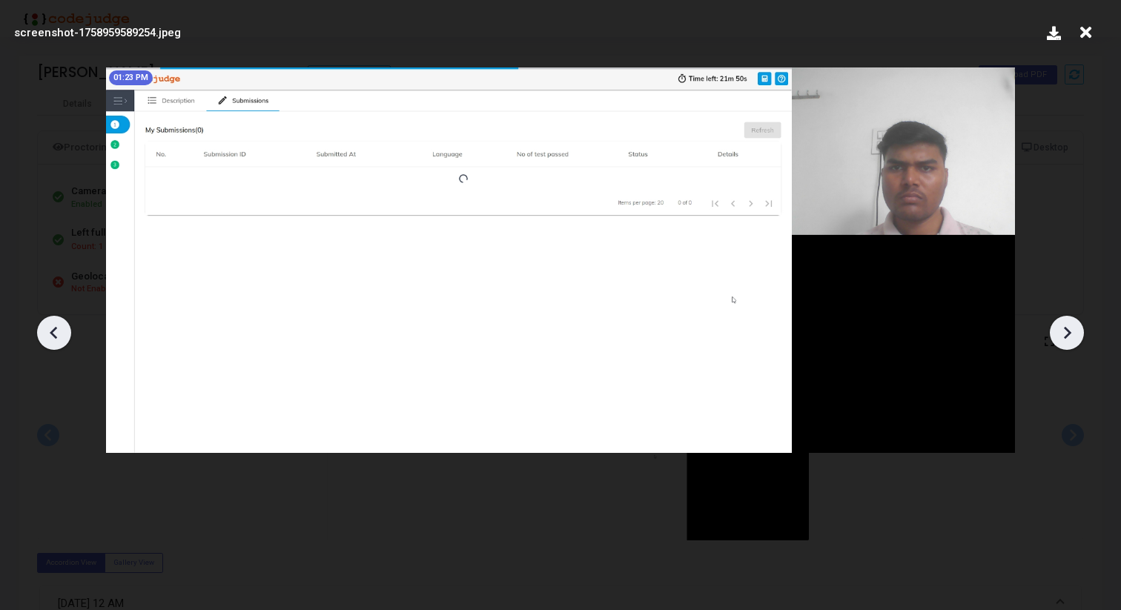
click at [1065, 331] on icon at bounding box center [1067, 333] width 22 height 22
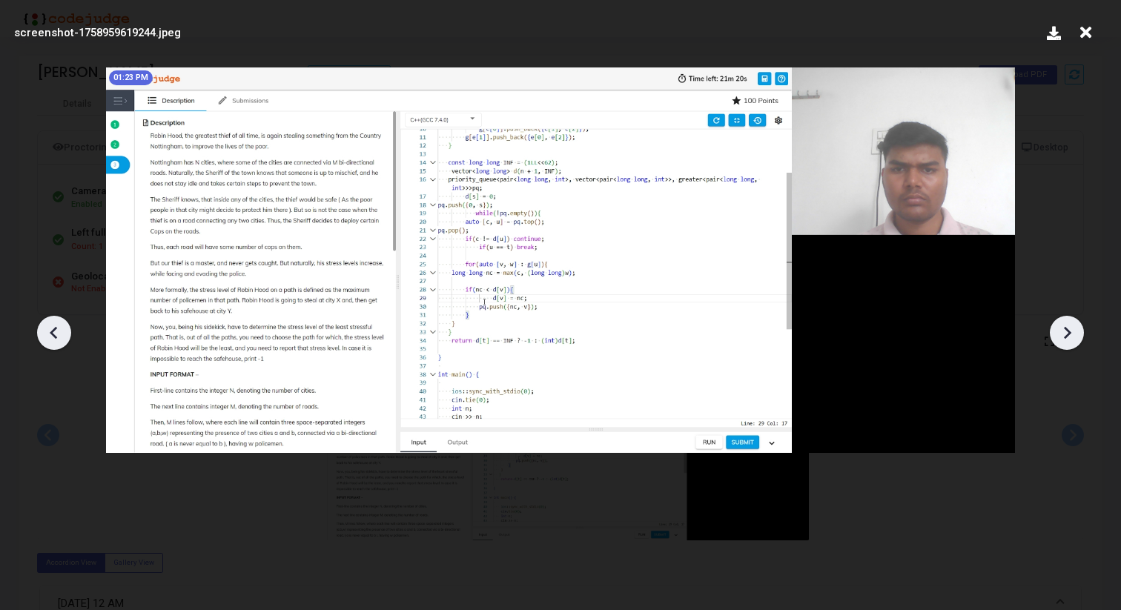
click at [1065, 331] on icon at bounding box center [1067, 333] width 22 height 22
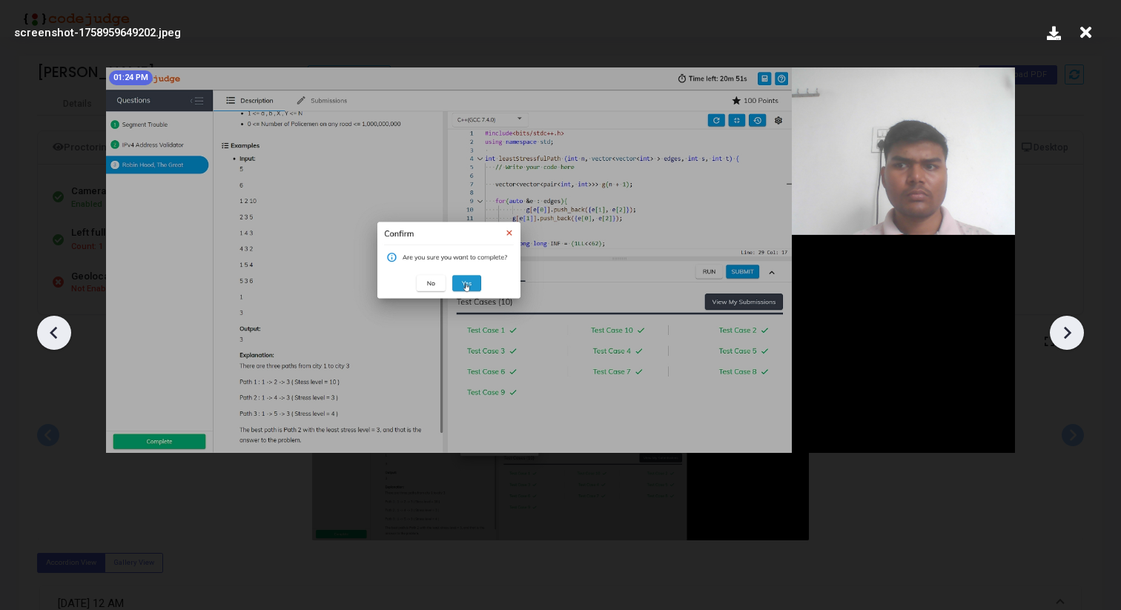
click at [1065, 331] on icon at bounding box center [1067, 333] width 22 height 22
click at [1085, 35] on icon at bounding box center [1085, 33] width 23 height 28
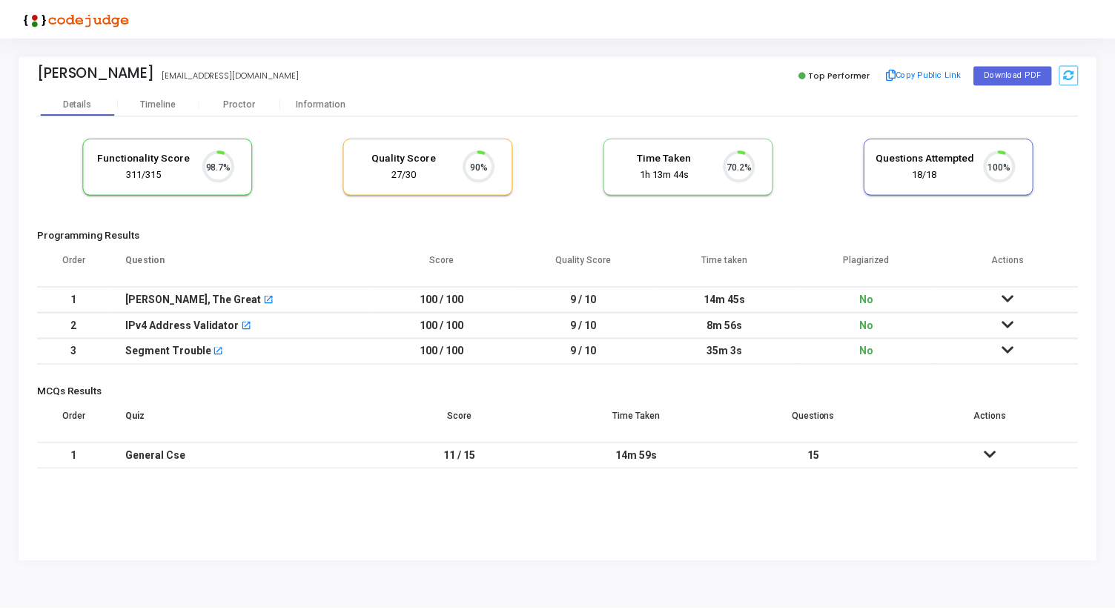
scroll to position [31, 38]
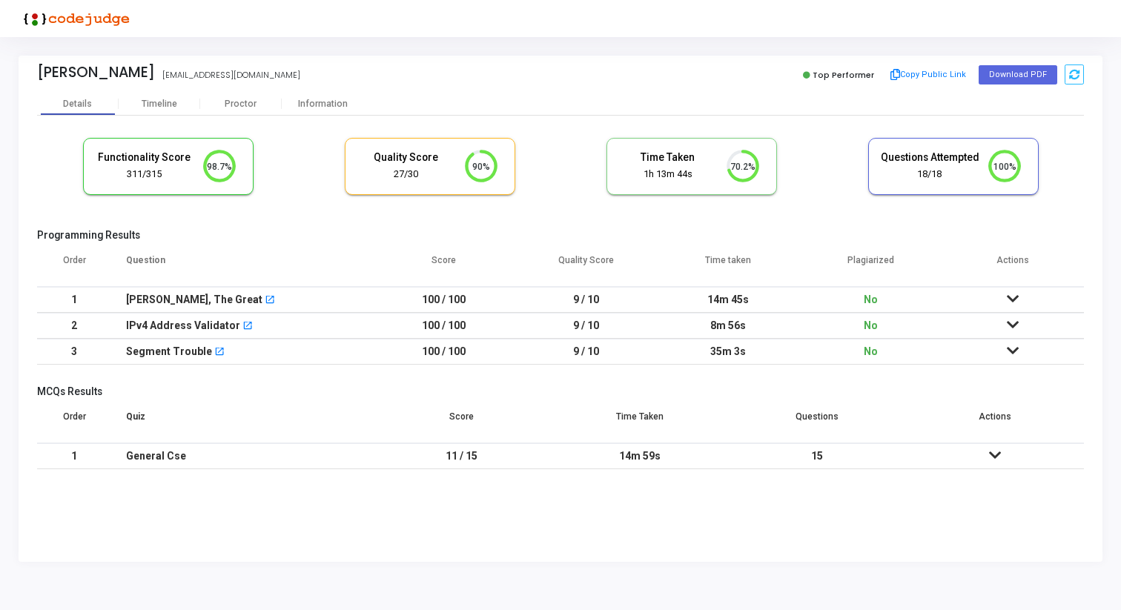
click at [1013, 300] on icon at bounding box center [1013, 299] width 12 height 10
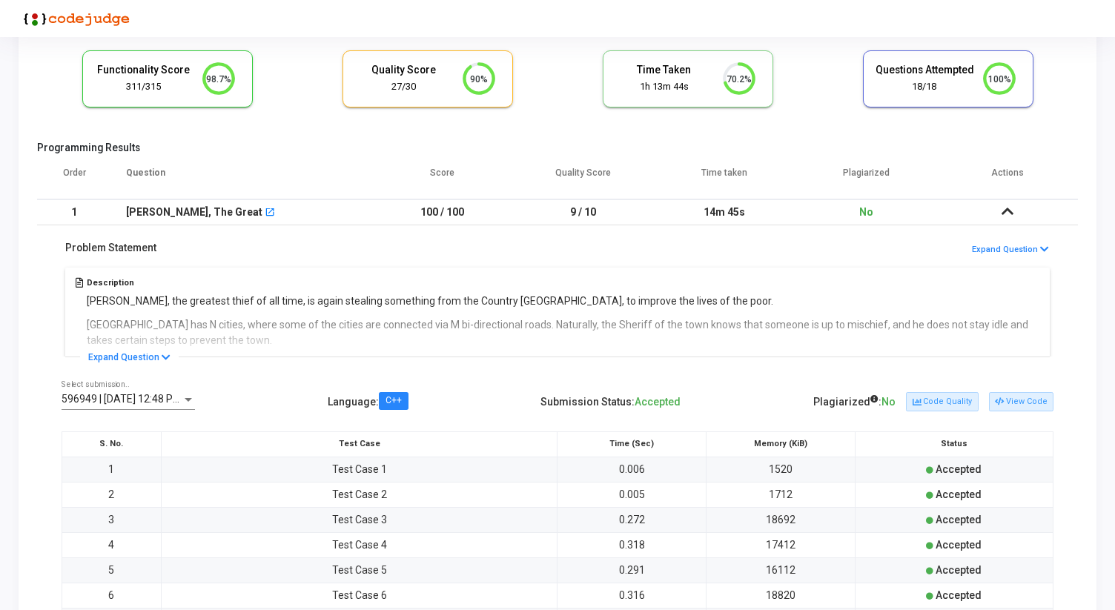
scroll to position [81, 0]
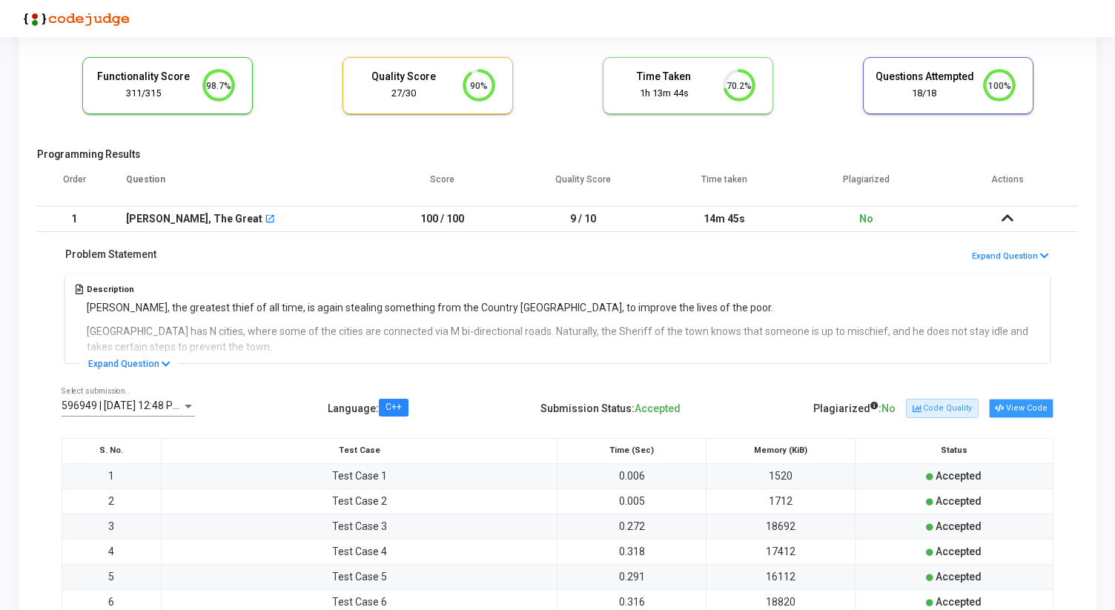
click at [1017, 407] on button "View Code" at bounding box center [1021, 408] width 64 height 19
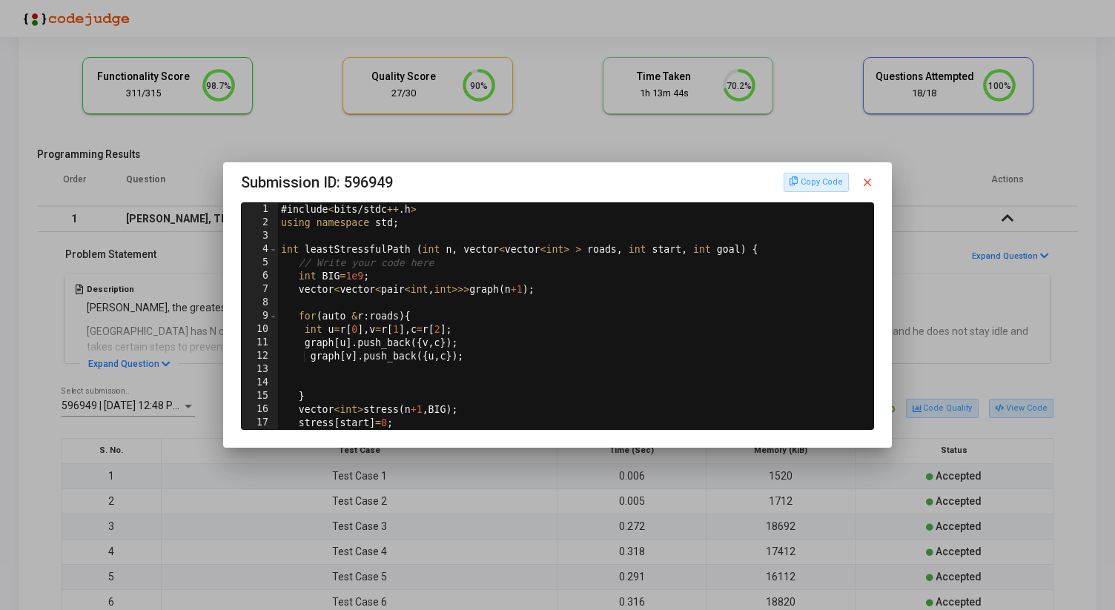
scroll to position [0, 0]
click at [871, 180] on mat-icon "close" at bounding box center [867, 182] width 13 height 13
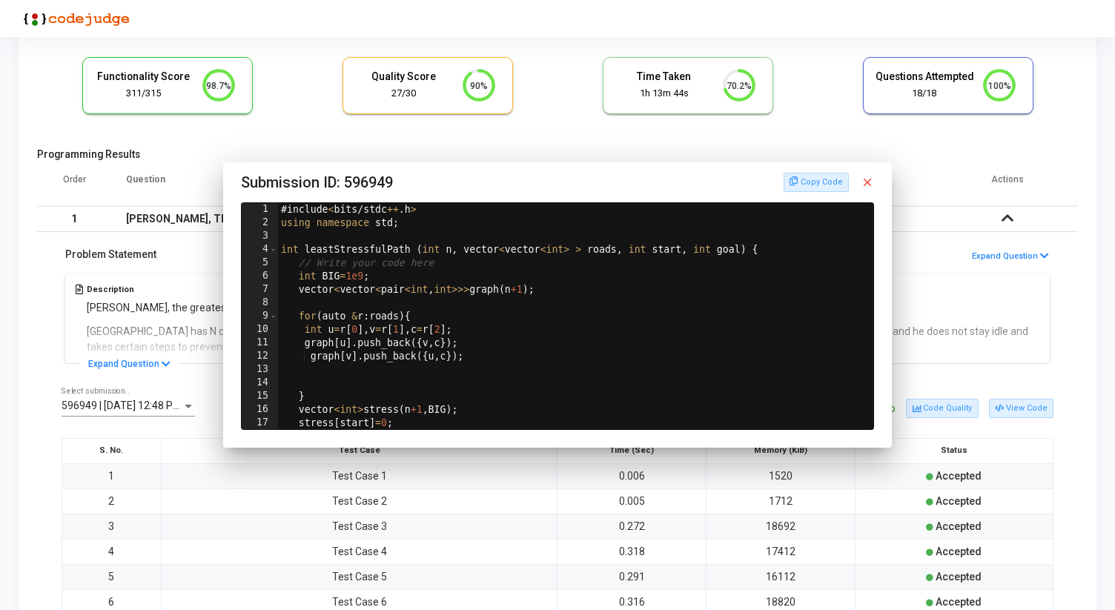
scroll to position [81, 0]
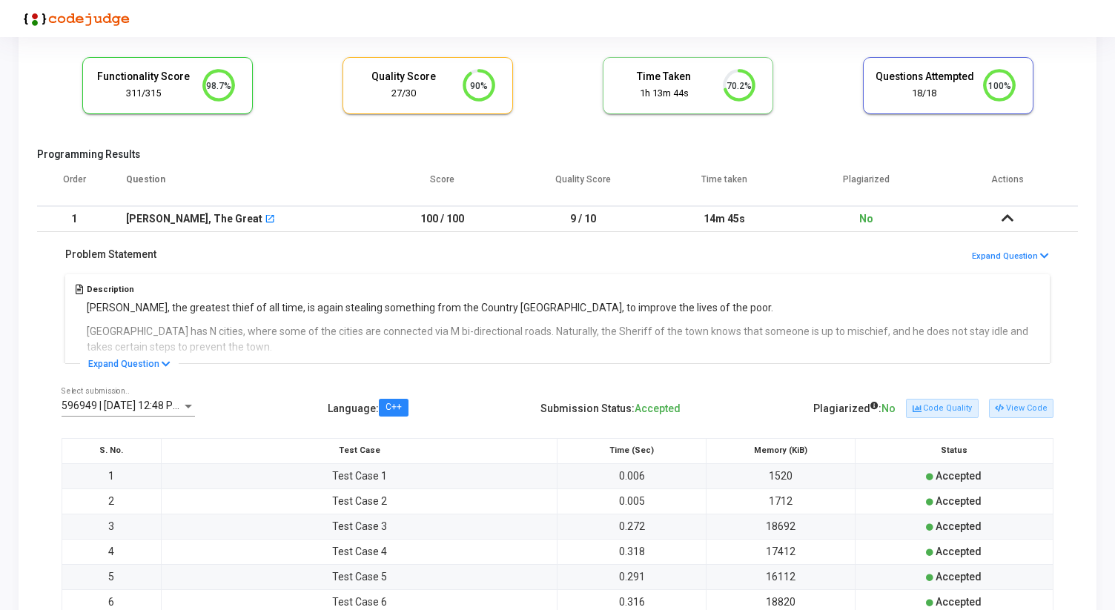
click at [1010, 223] on icon at bounding box center [1007, 218] width 12 height 10
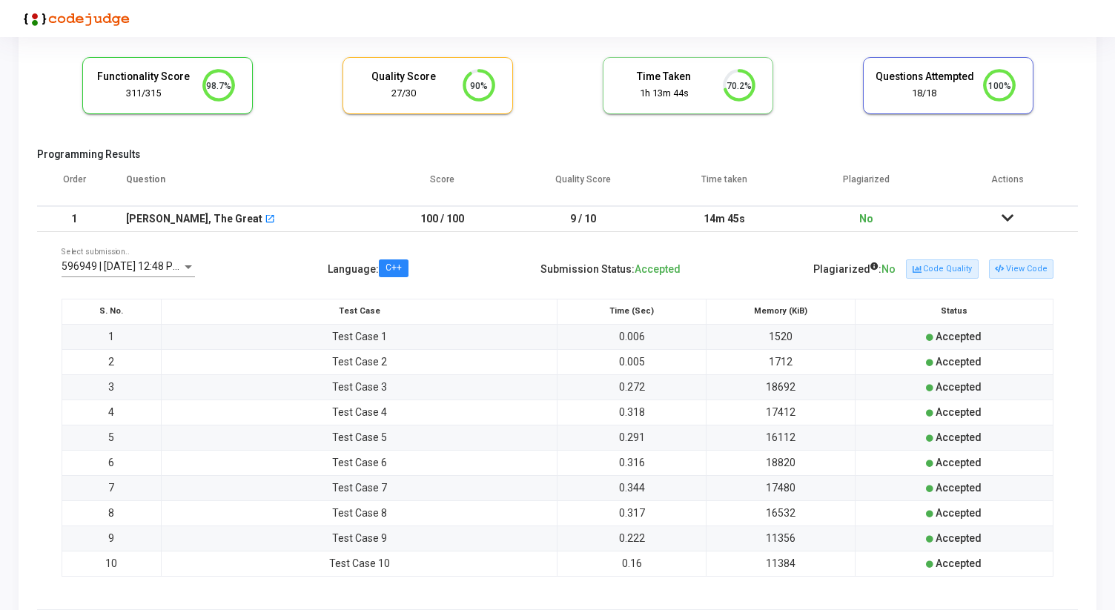
scroll to position [0, 0]
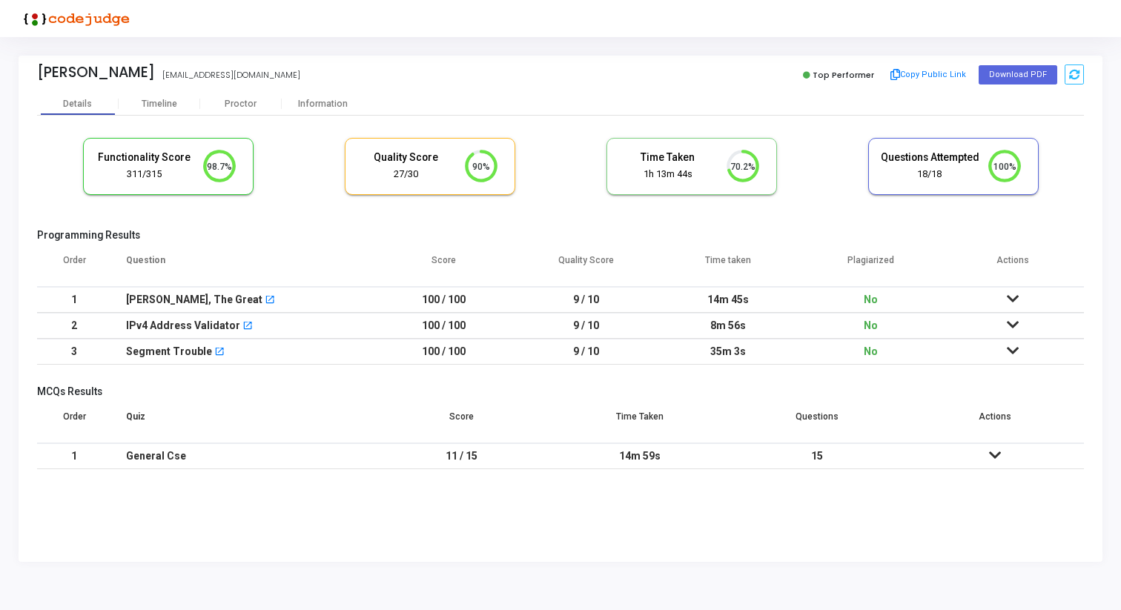
click at [1016, 320] on icon at bounding box center [1013, 324] width 12 height 10
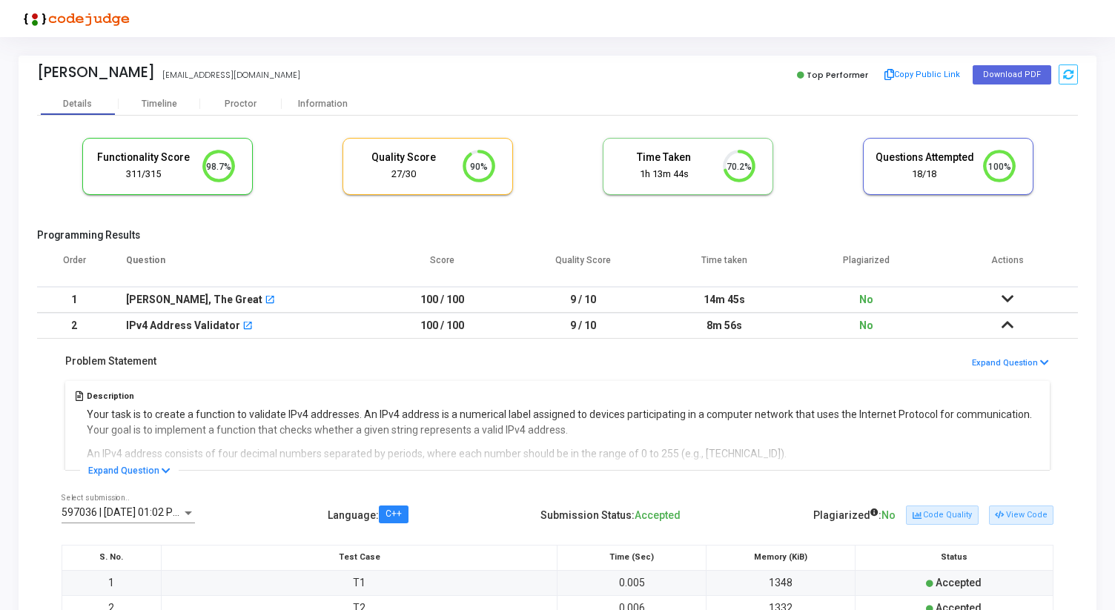
scroll to position [65, 0]
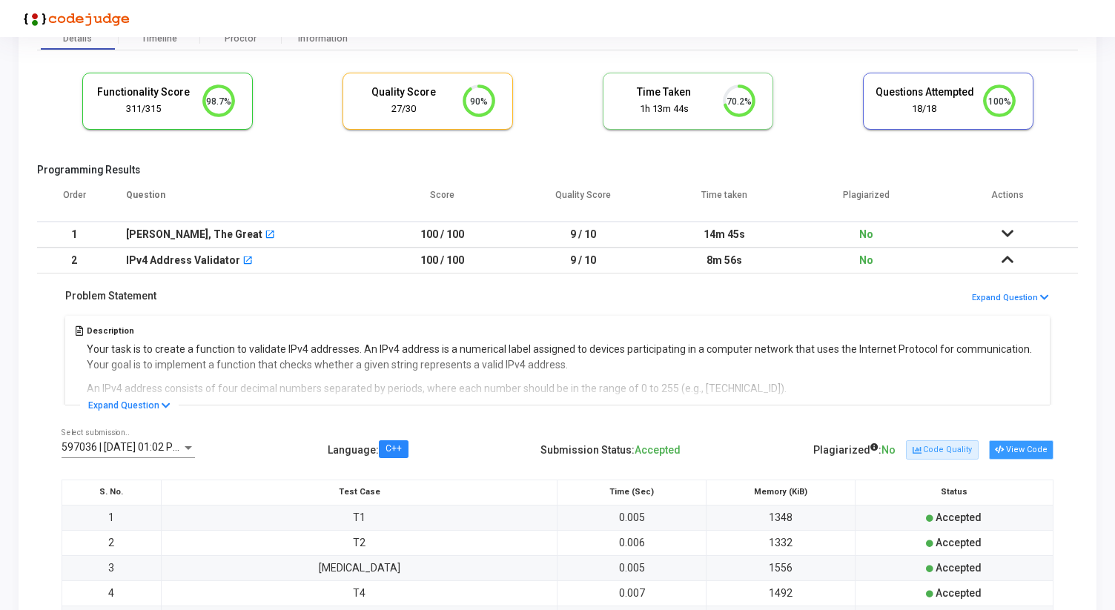
click at [1016, 443] on button "View Code" at bounding box center [1021, 449] width 64 height 19
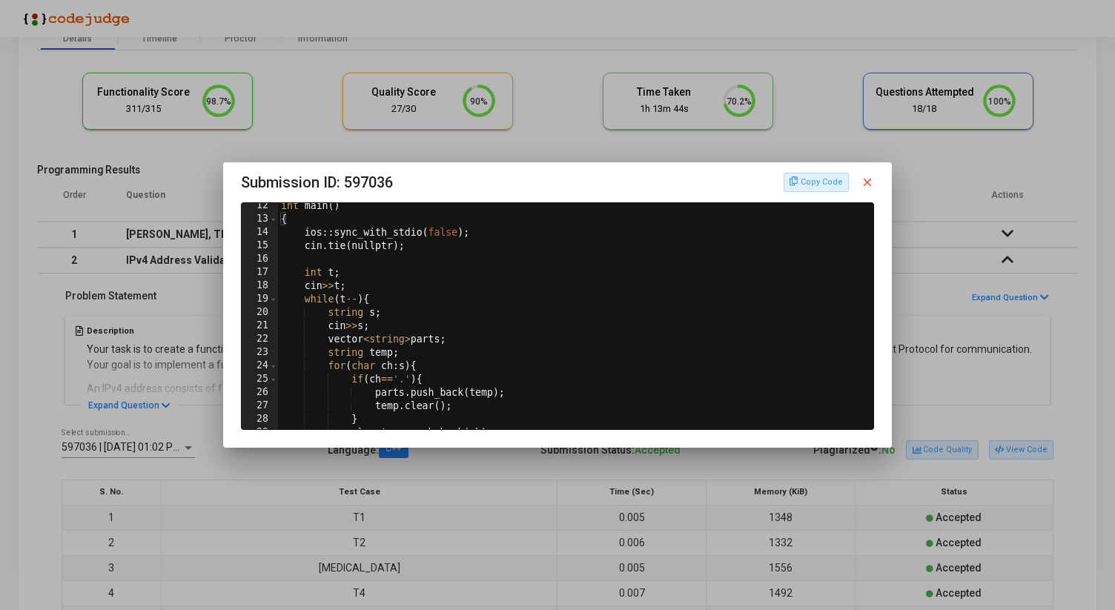
scroll to position [92, 0]
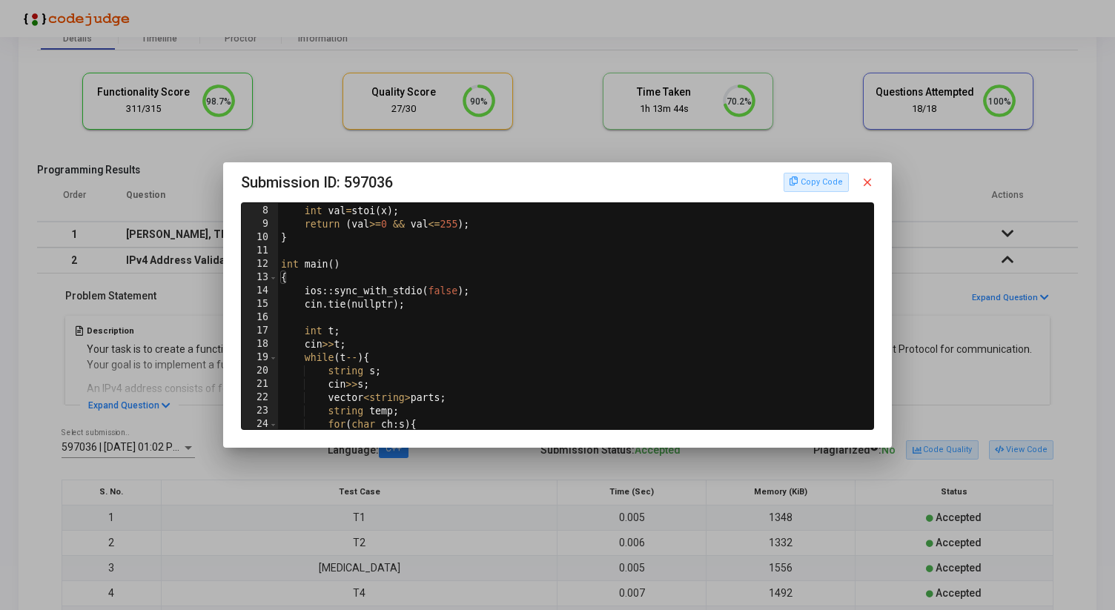
click at [870, 180] on mat-icon "close" at bounding box center [867, 182] width 13 height 13
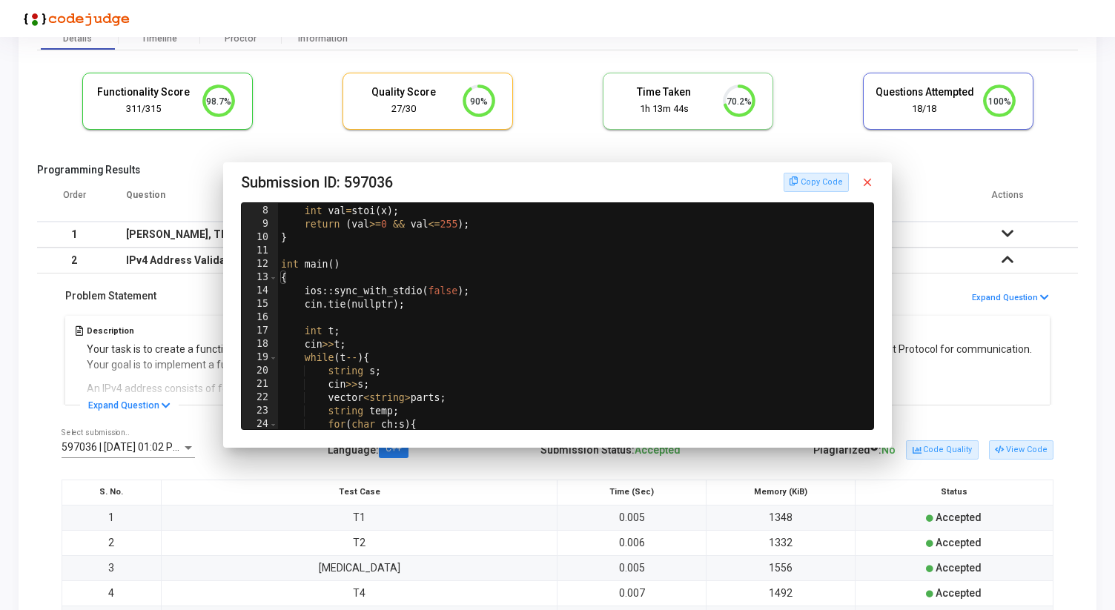
scroll to position [65, 0]
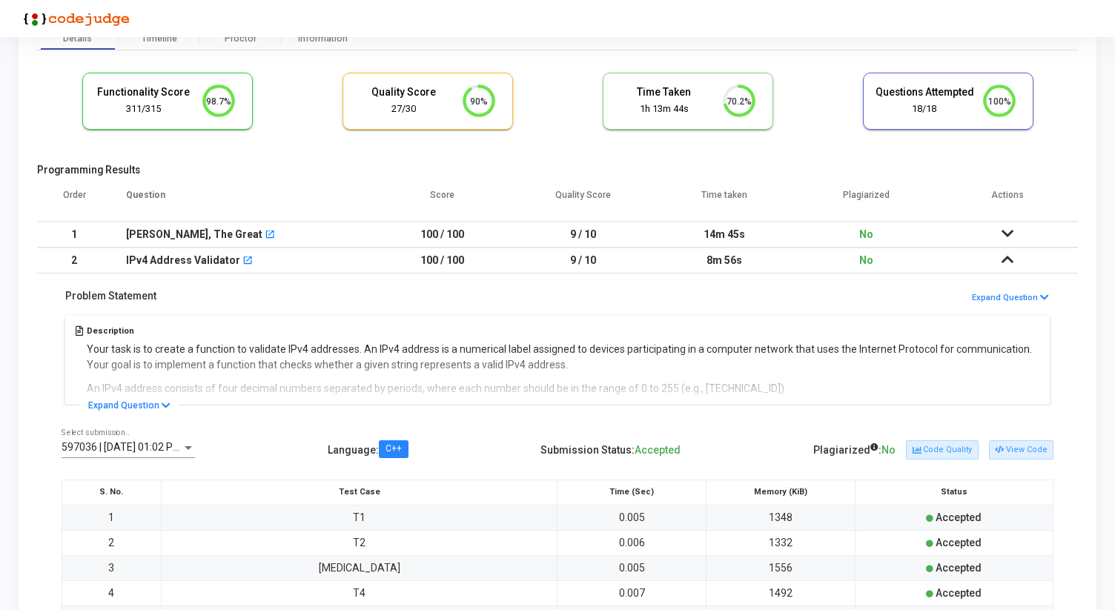
click at [1010, 263] on icon at bounding box center [1007, 259] width 12 height 10
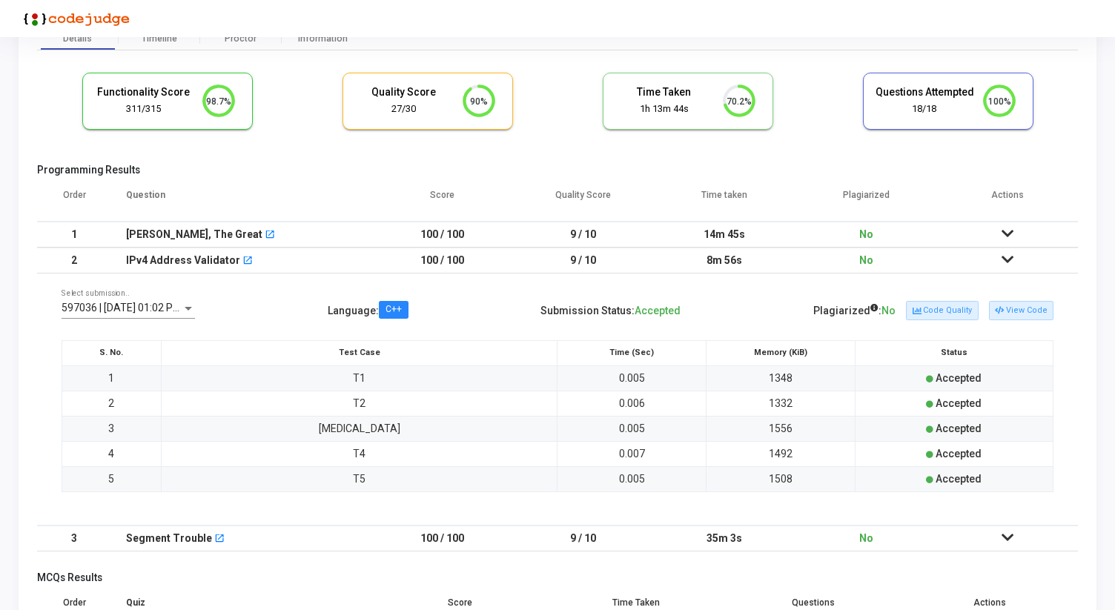
scroll to position [0, 0]
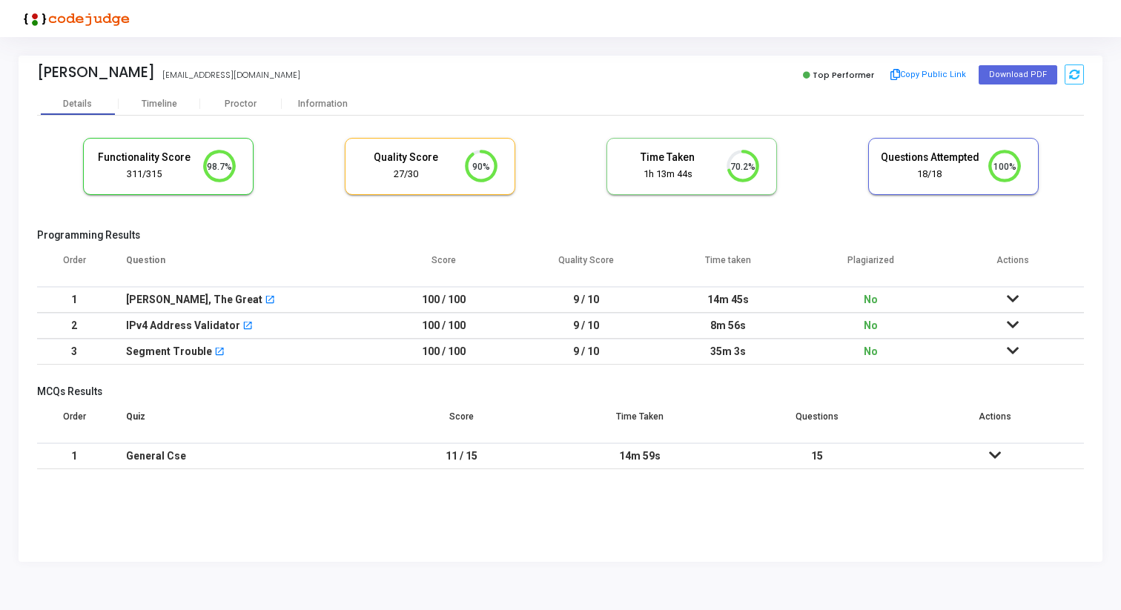
click at [1013, 351] on icon at bounding box center [1013, 350] width 12 height 10
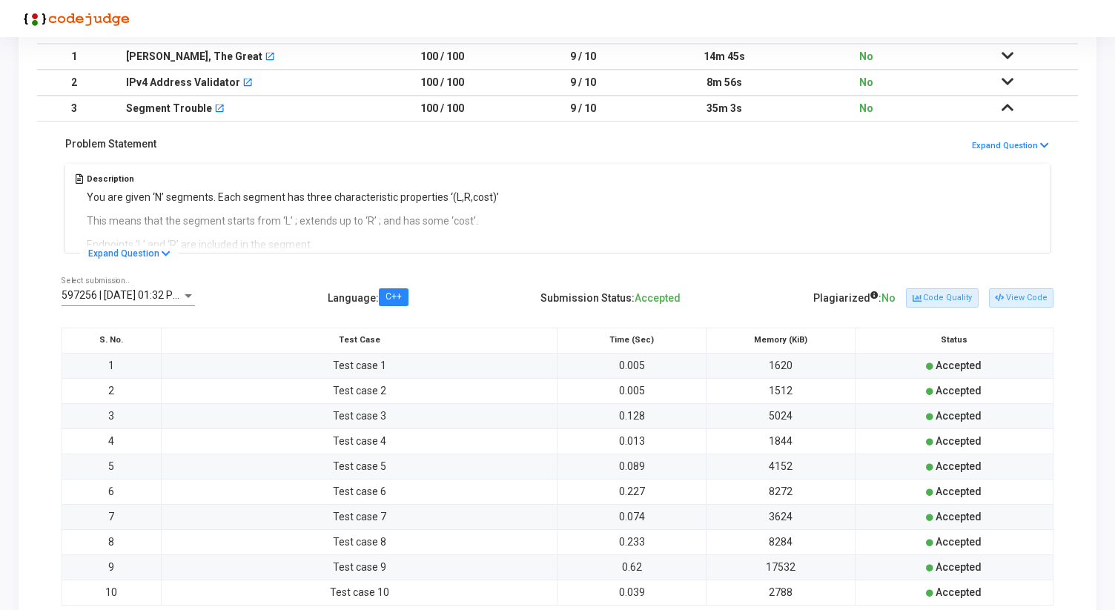
scroll to position [237, 0]
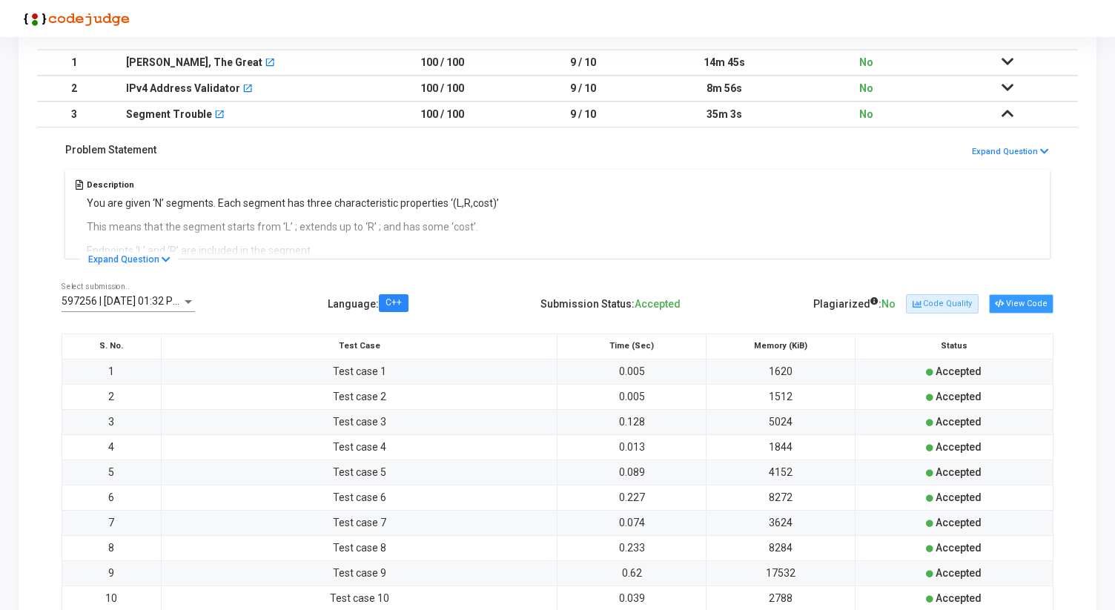
click at [1026, 303] on button "View Code" at bounding box center [1021, 303] width 64 height 19
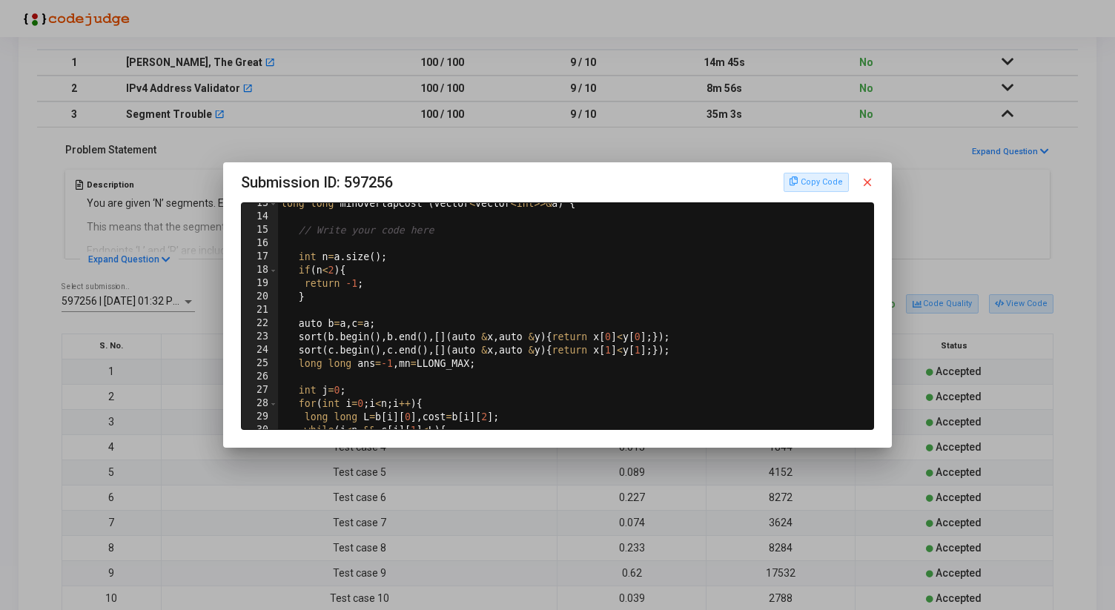
scroll to position [0, 0]
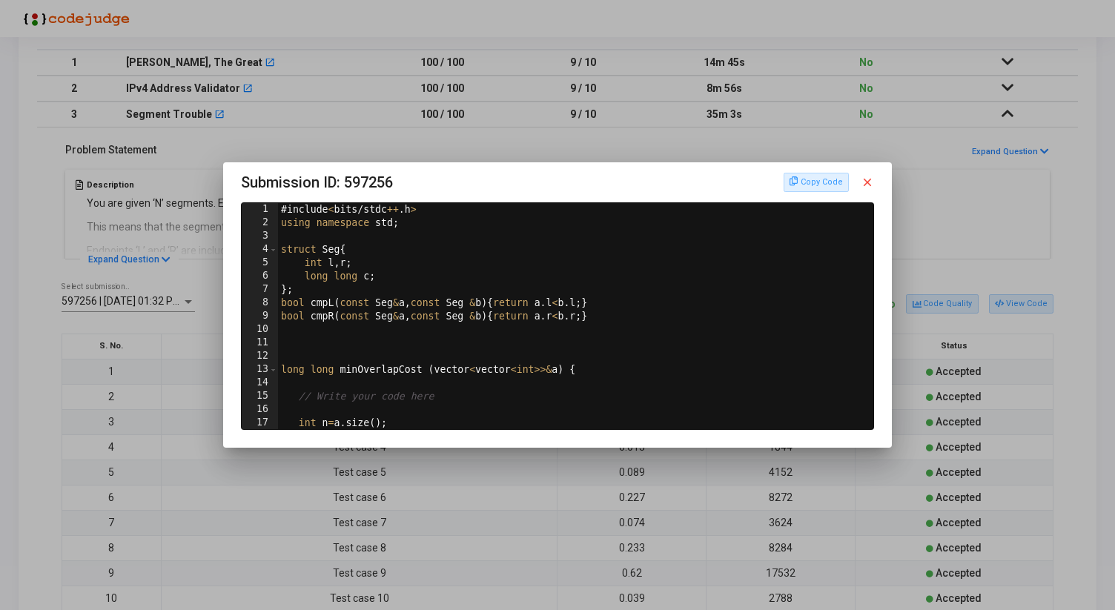
click at [870, 183] on mat-icon "close" at bounding box center [867, 182] width 13 height 13
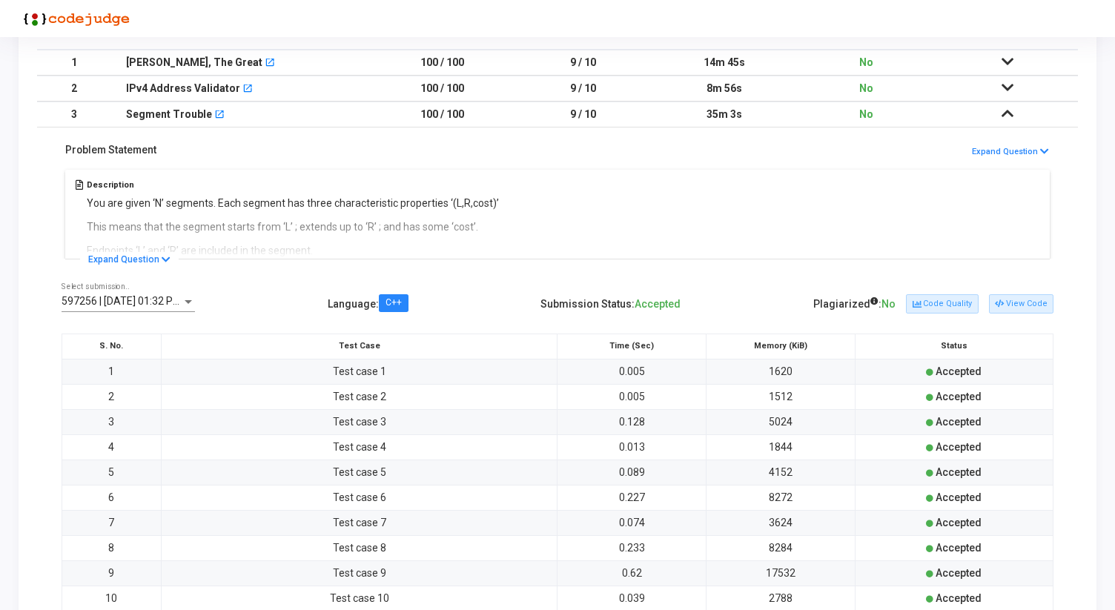
click at [1007, 109] on icon at bounding box center [1007, 113] width 12 height 10
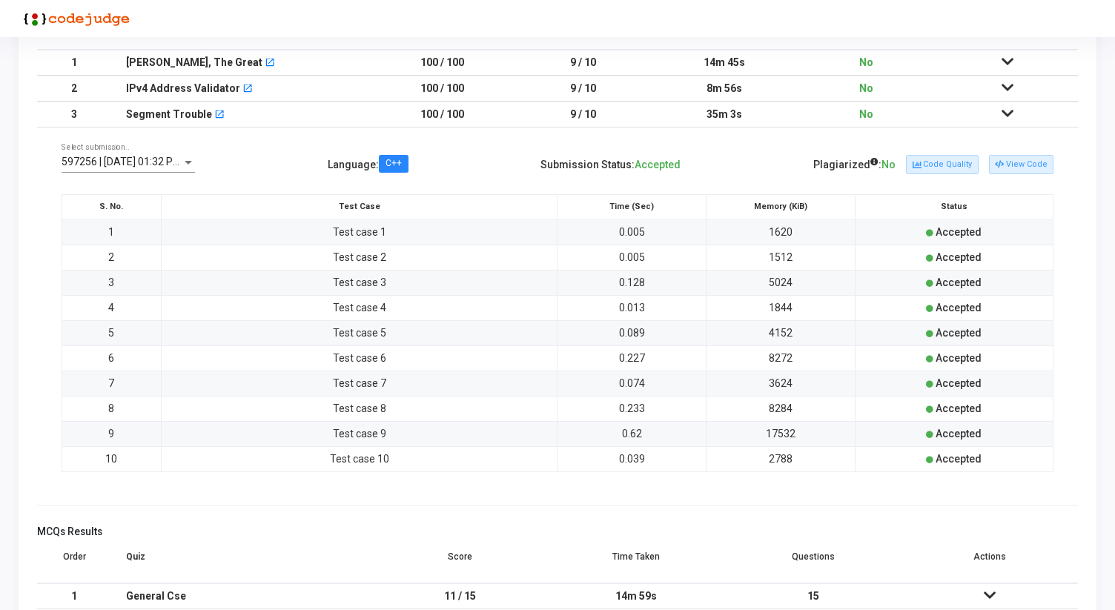
scroll to position [0, 0]
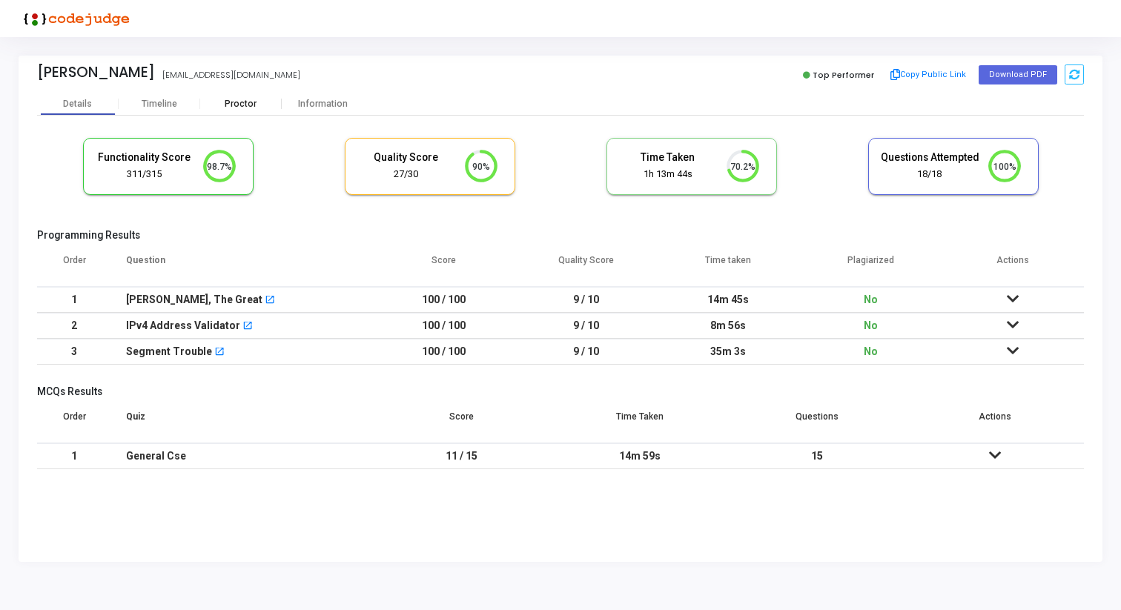
click at [228, 105] on div "Proctor" at bounding box center [241, 104] width 82 height 11
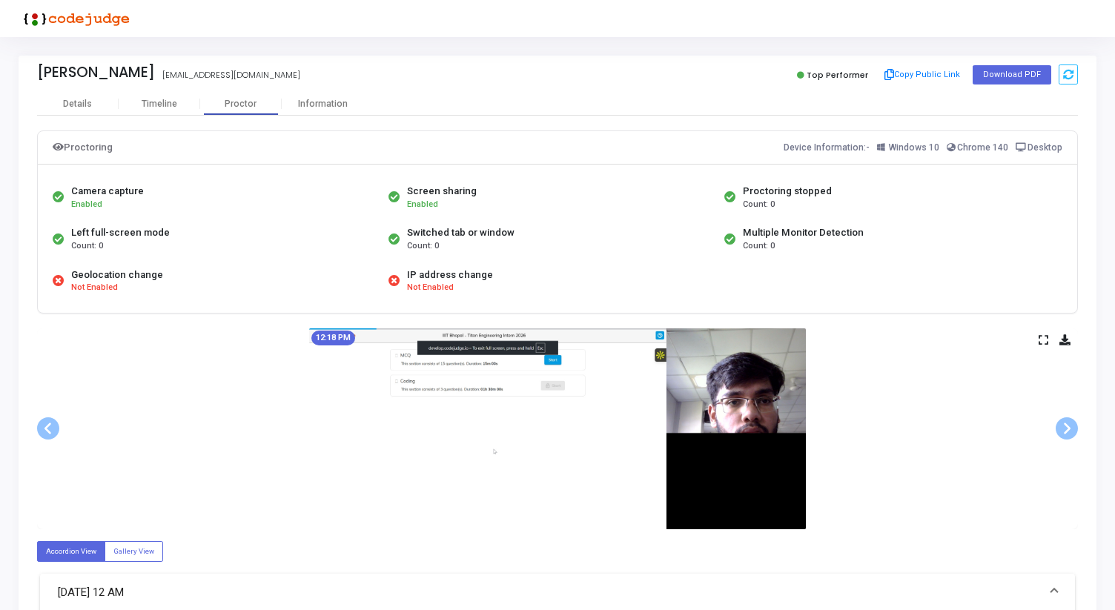
click at [1046, 340] on icon at bounding box center [1044, 340] width 10 height 8
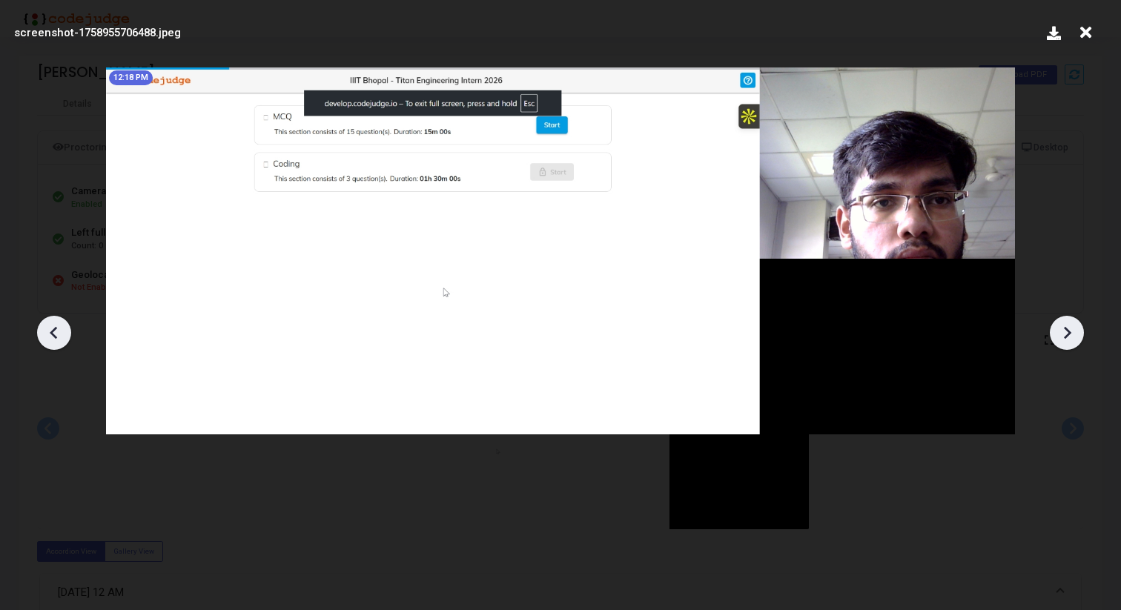
click at [1067, 327] on icon at bounding box center [1067, 333] width 22 height 22
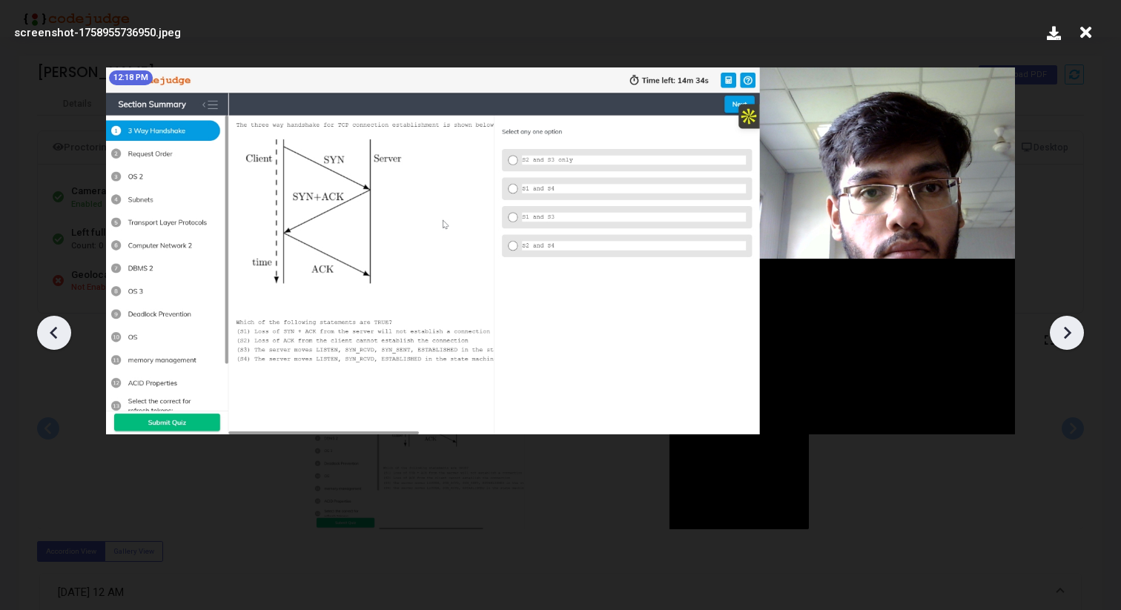
click at [1067, 327] on icon at bounding box center [1067, 333] width 22 height 22
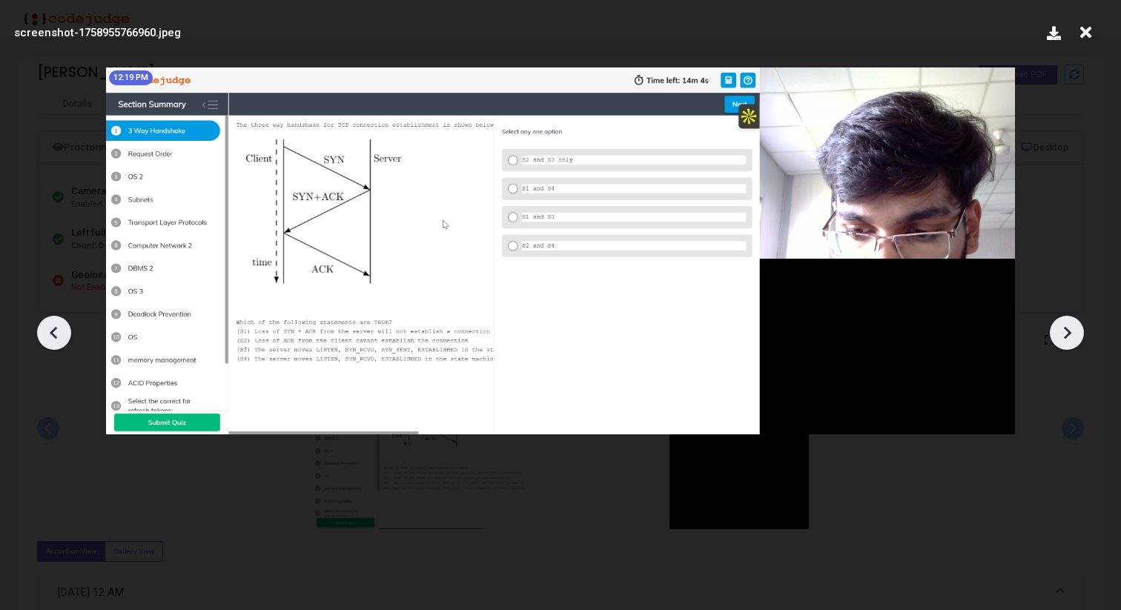
click at [1067, 327] on icon at bounding box center [1067, 333] width 22 height 22
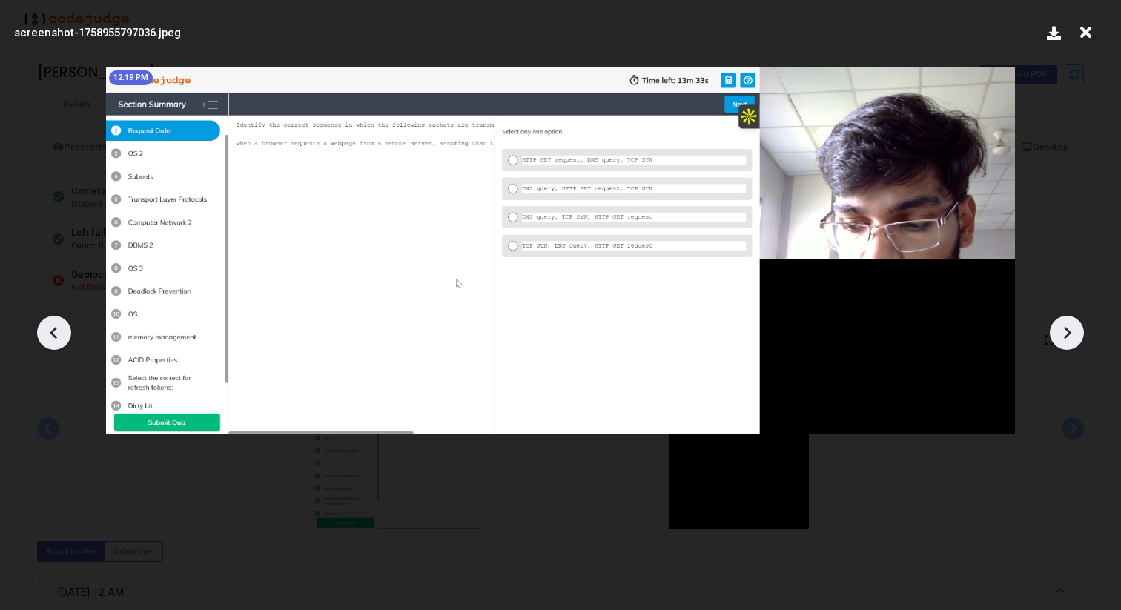
click at [1067, 327] on icon at bounding box center [1067, 333] width 22 height 22
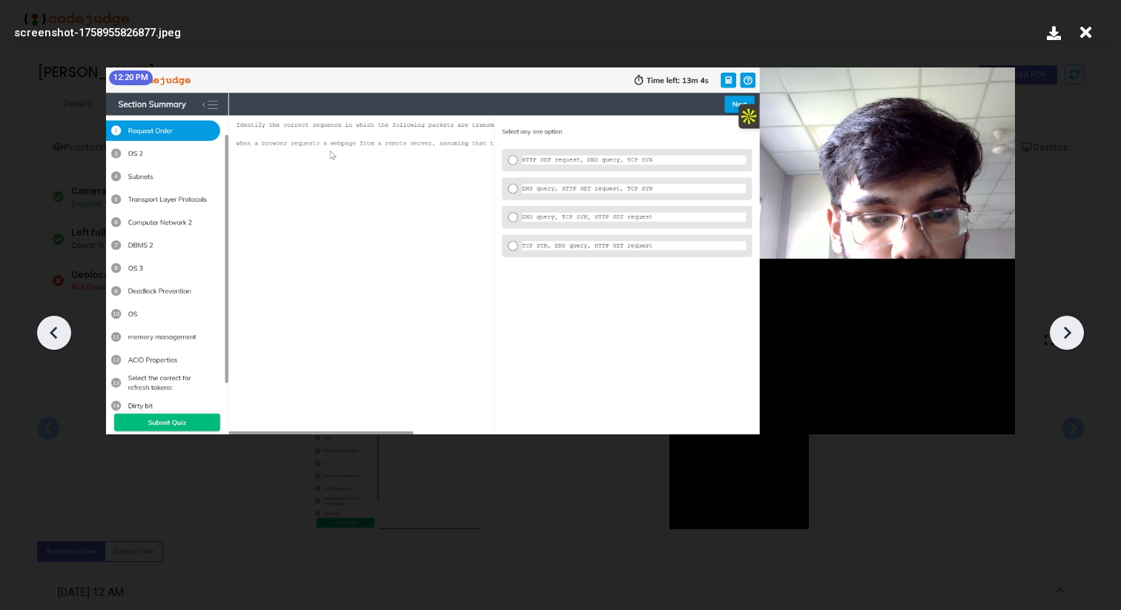
click at [1067, 327] on icon at bounding box center [1067, 333] width 22 height 22
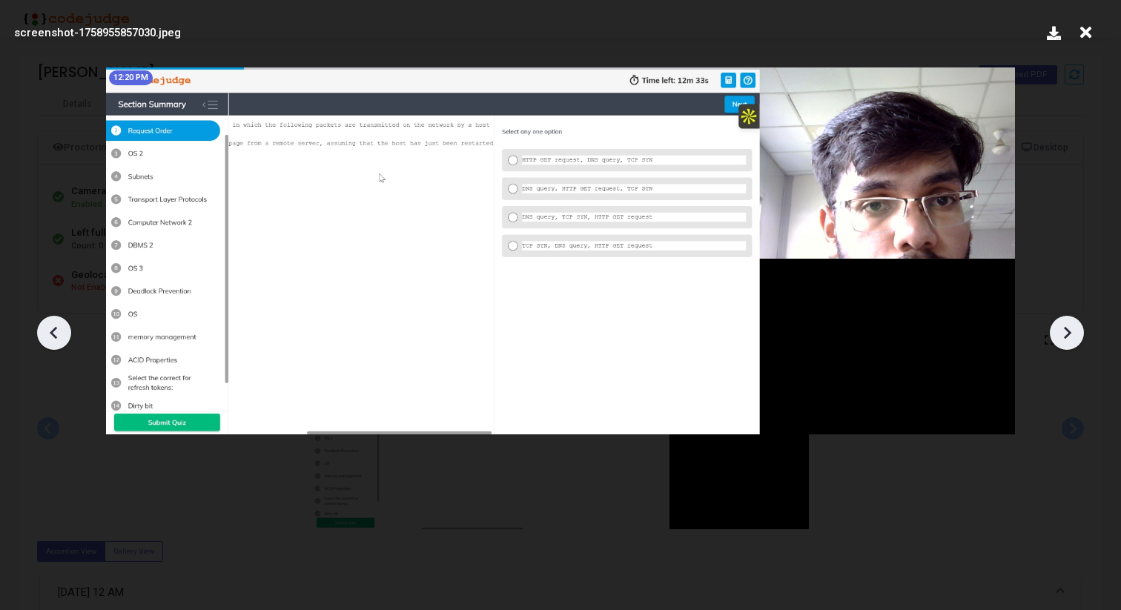
click at [1067, 327] on icon at bounding box center [1067, 333] width 22 height 22
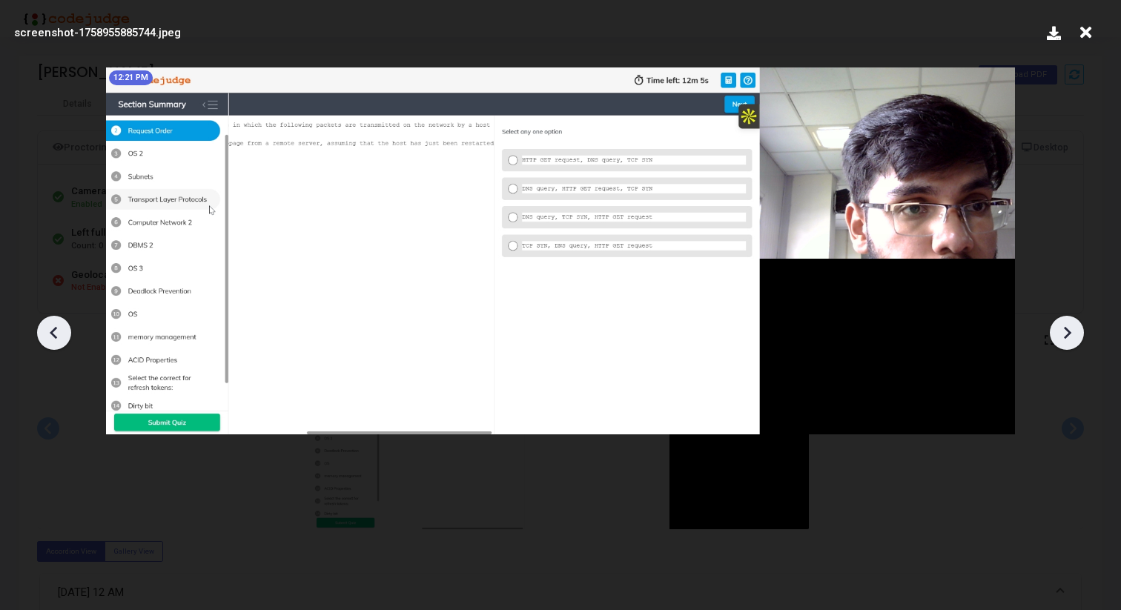
click at [1067, 327] on icon at bounding box center [1067, 333] width 22 height 22
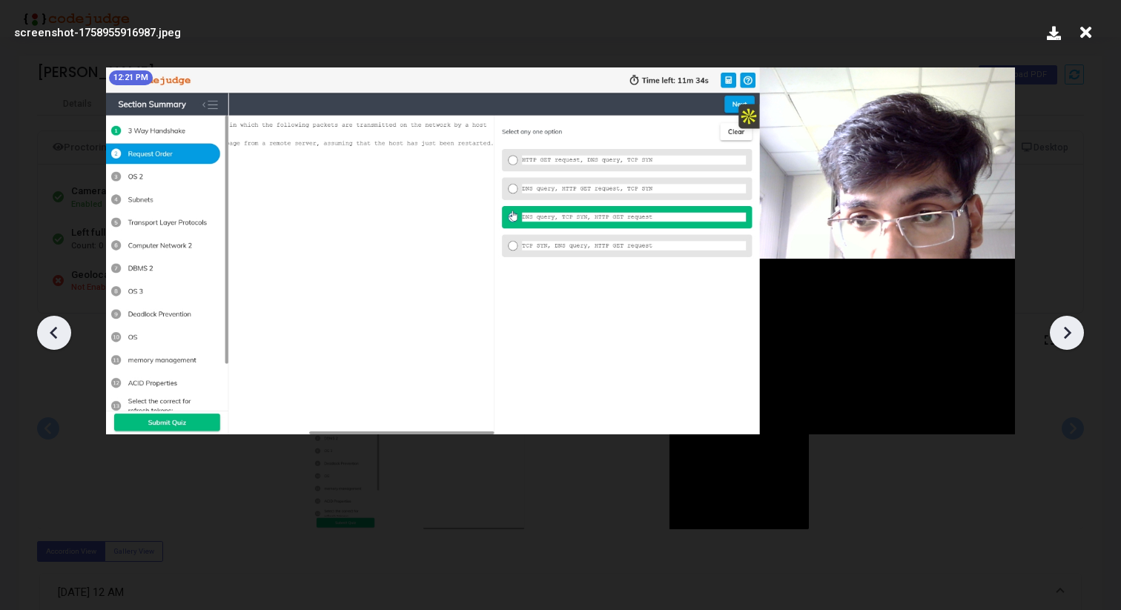
click at [1067, 327] on icon at bounding box center [1067, 333] width 22 height 22
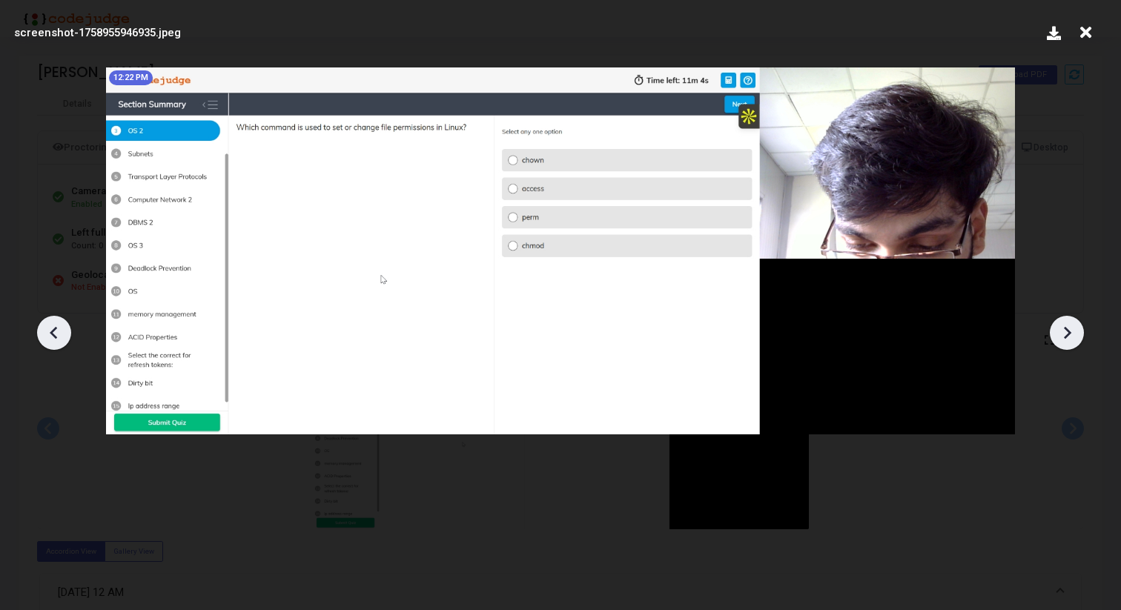
click at [1067, 327] on icon at bounding box center [1067, 333] width 22 height 22
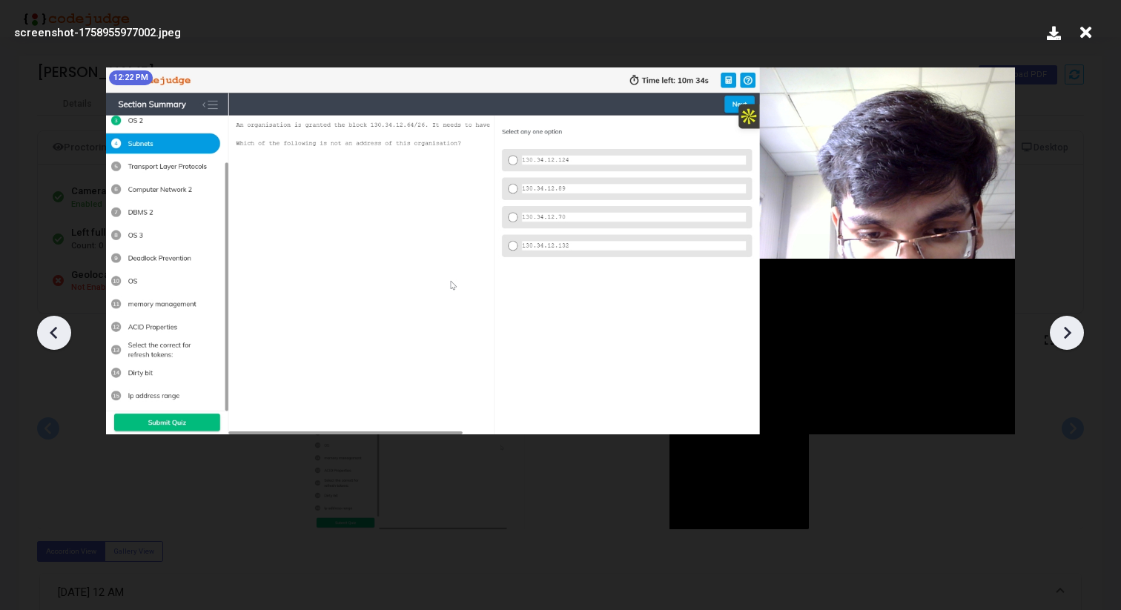
click at [1067, 327] on icon at bounding box center [1067, 333] width 22 height 22
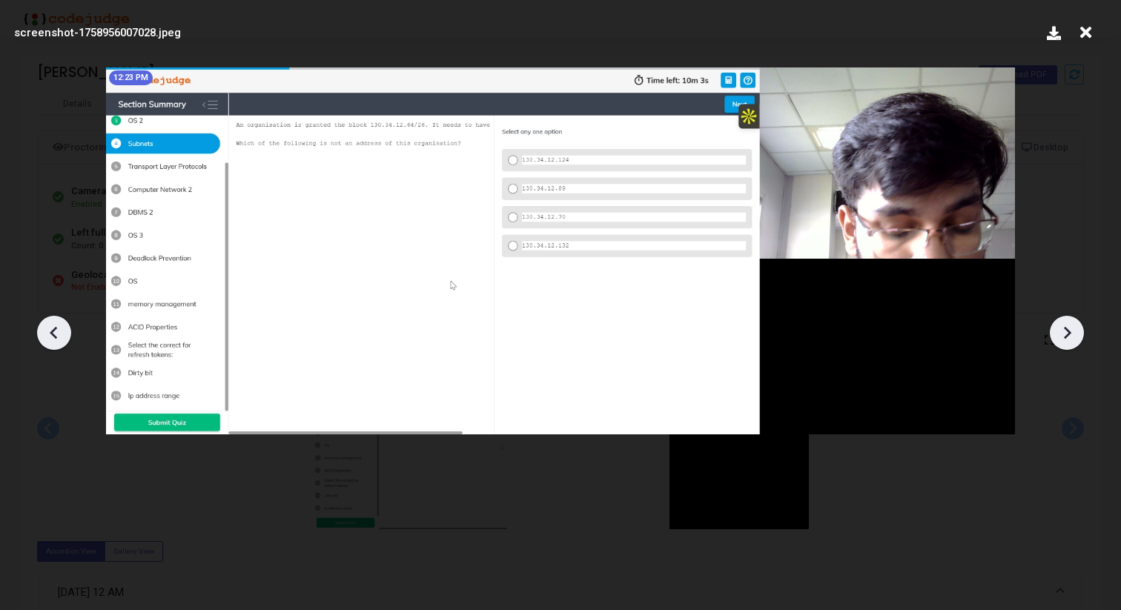
click at [1067, 327] on icon at bounding box center [1067, 333] width 22 height 22
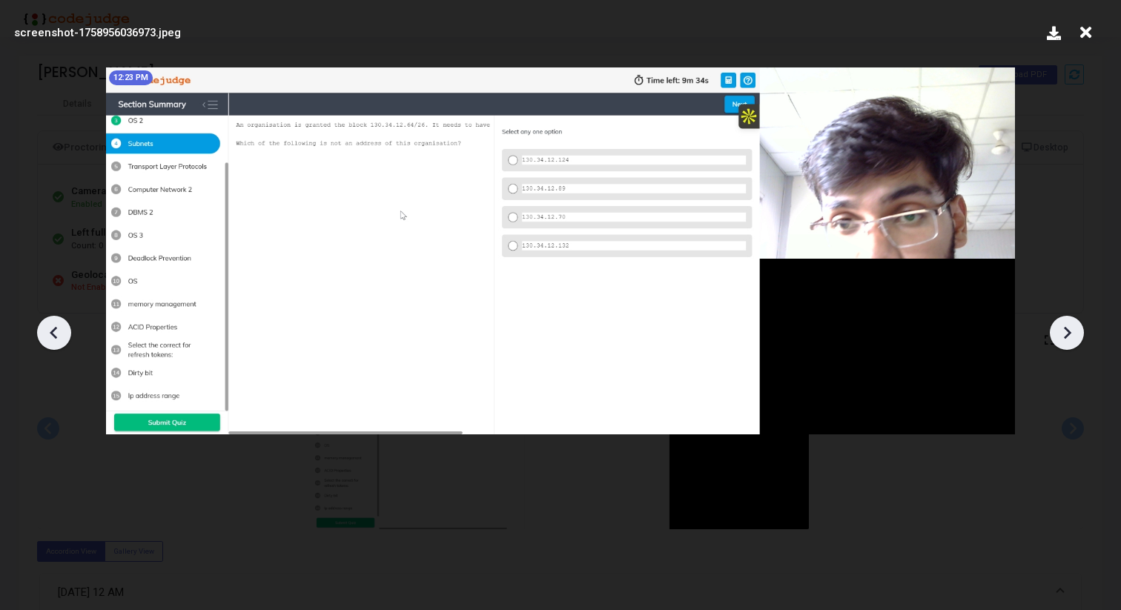
click at [1067, 327] on icon at bounding box center [1067, 333] width 22 height 22
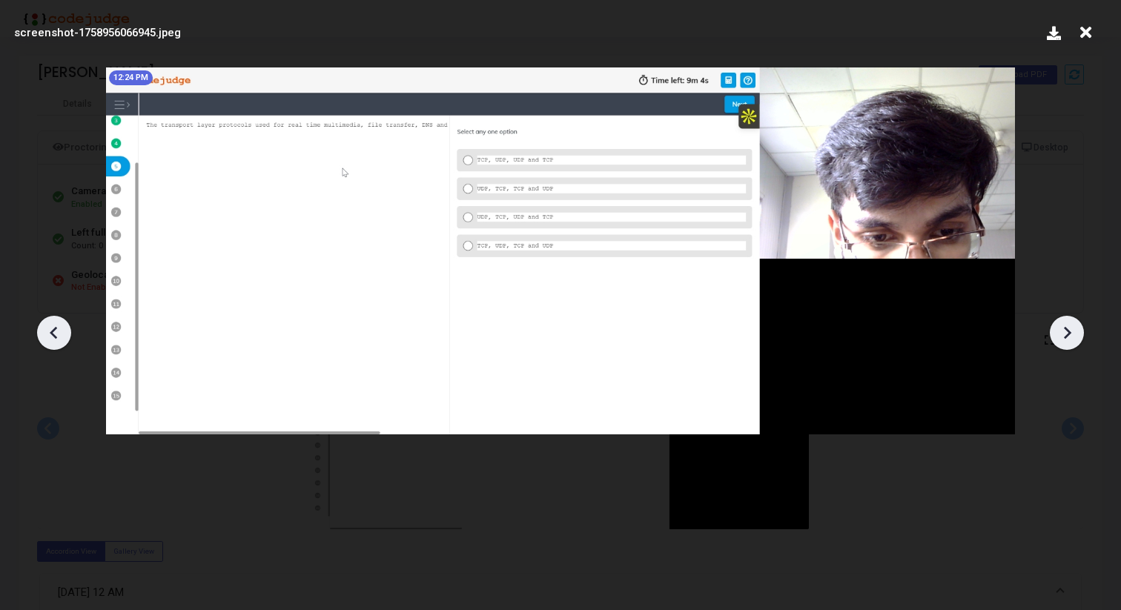
click at [1067, 327] on icon at bounding box center [1067, 333] width 22 height 22
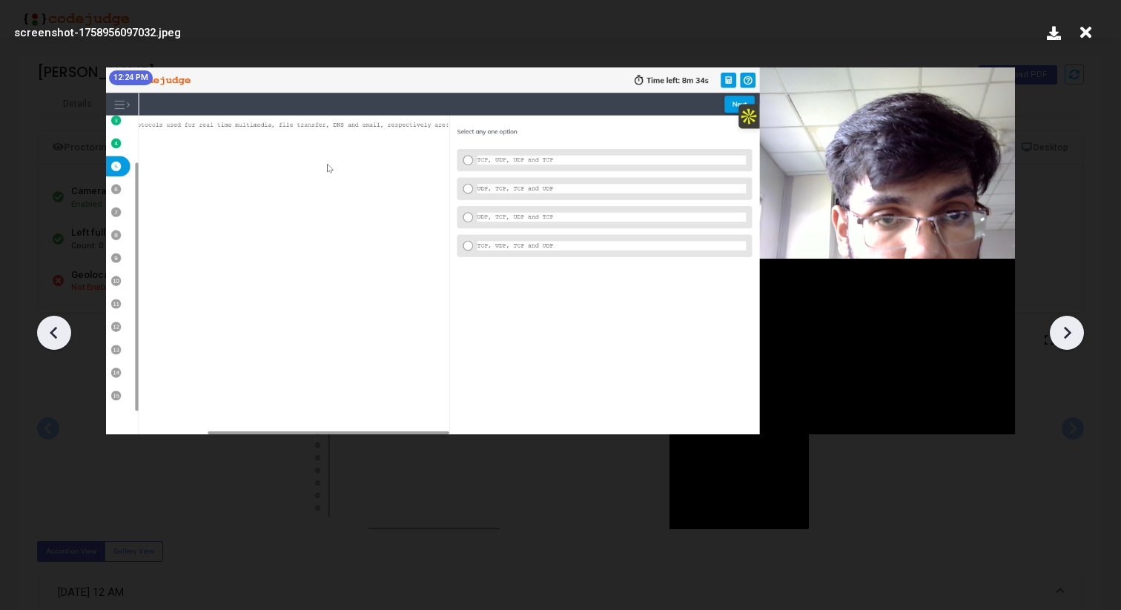
click at [1067, 327] on icon at bounding box center [1067, 333] width 22 height 22
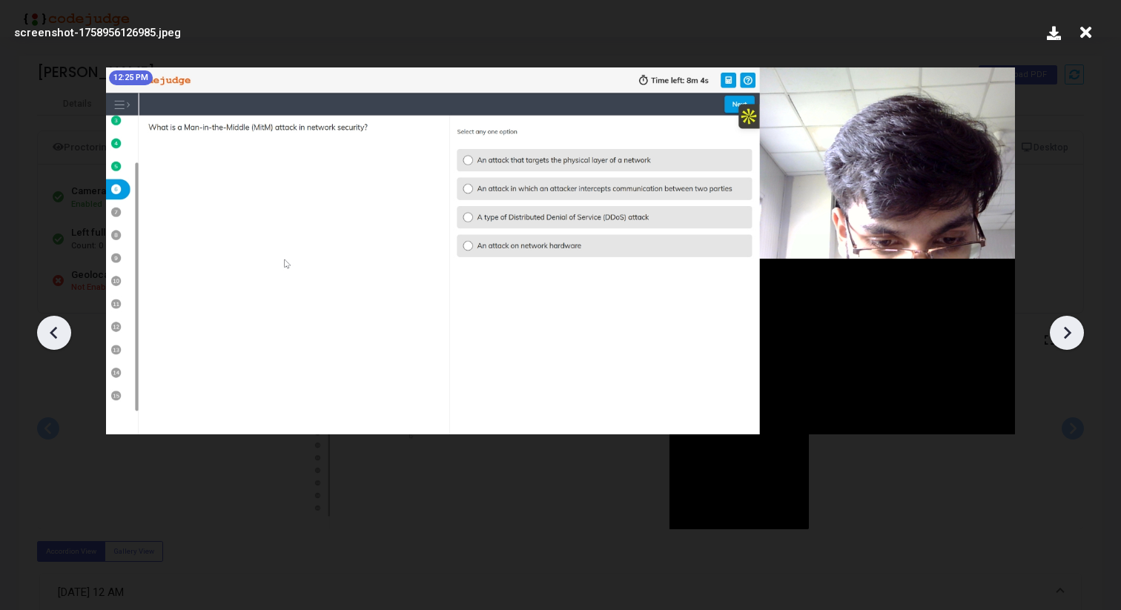
click at [1067, 327] on icon at bounding box center [1067, 333] width 22 height 22
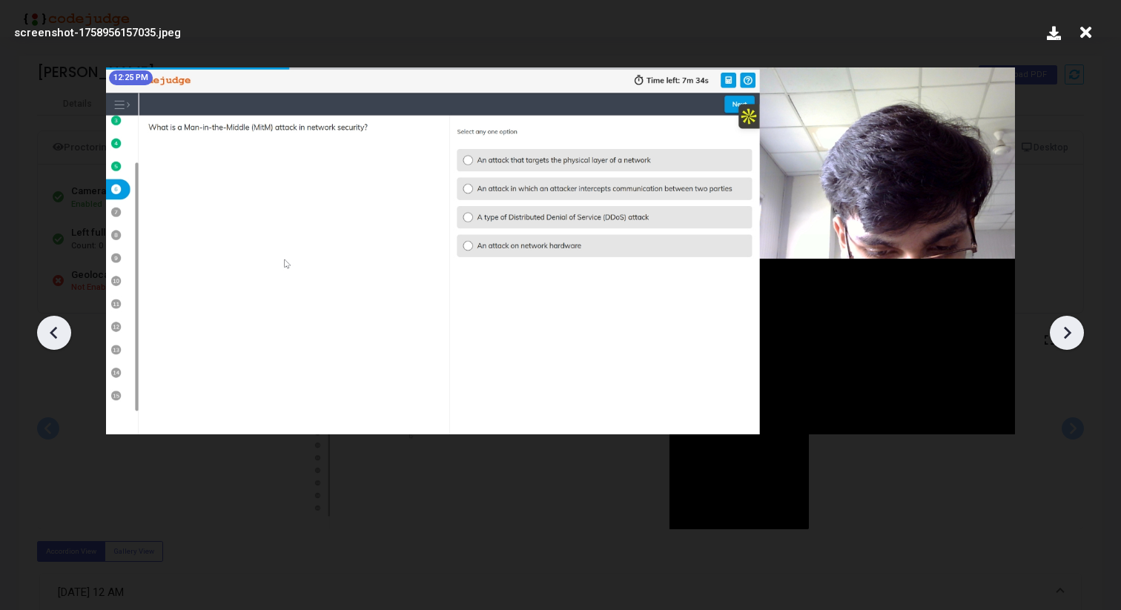
click at [1067, 327] on icon at bounding box center [1067, 333] width 22 height 22
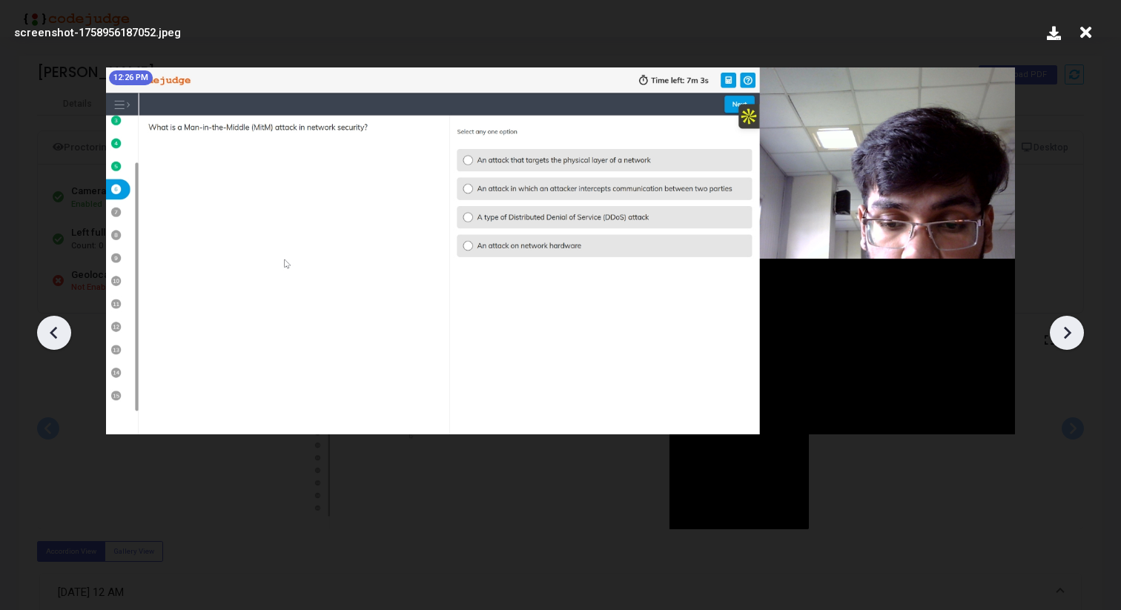
click at [1067, 327] on icon at bounding box center [1067, 333] width 22 height 22
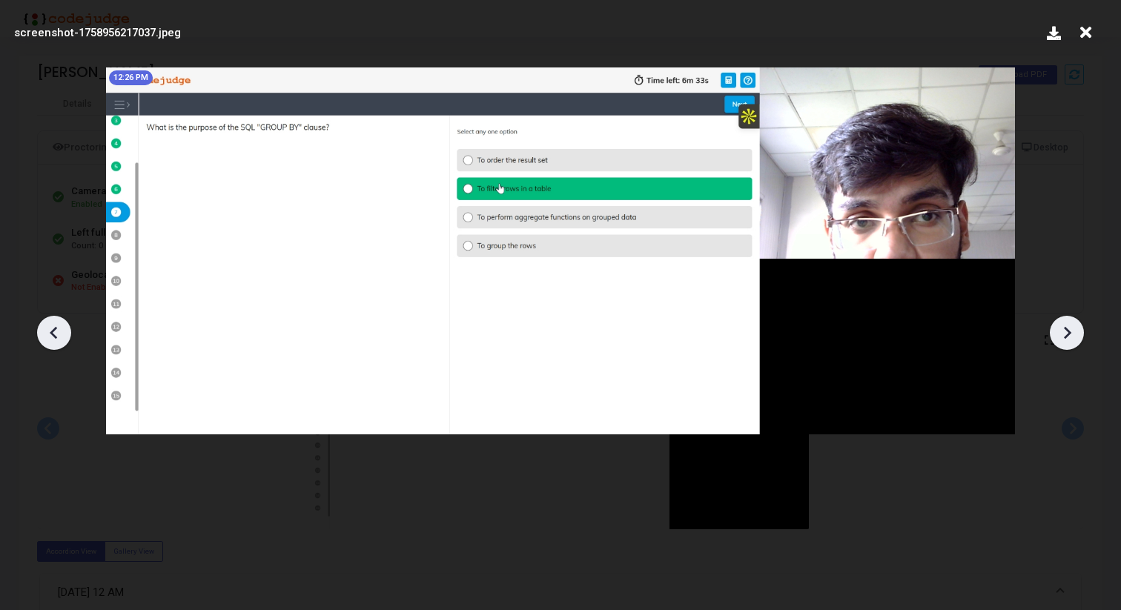
click at [1067, 327] on icon at bounding box center [1067, 333] width 22 height 22
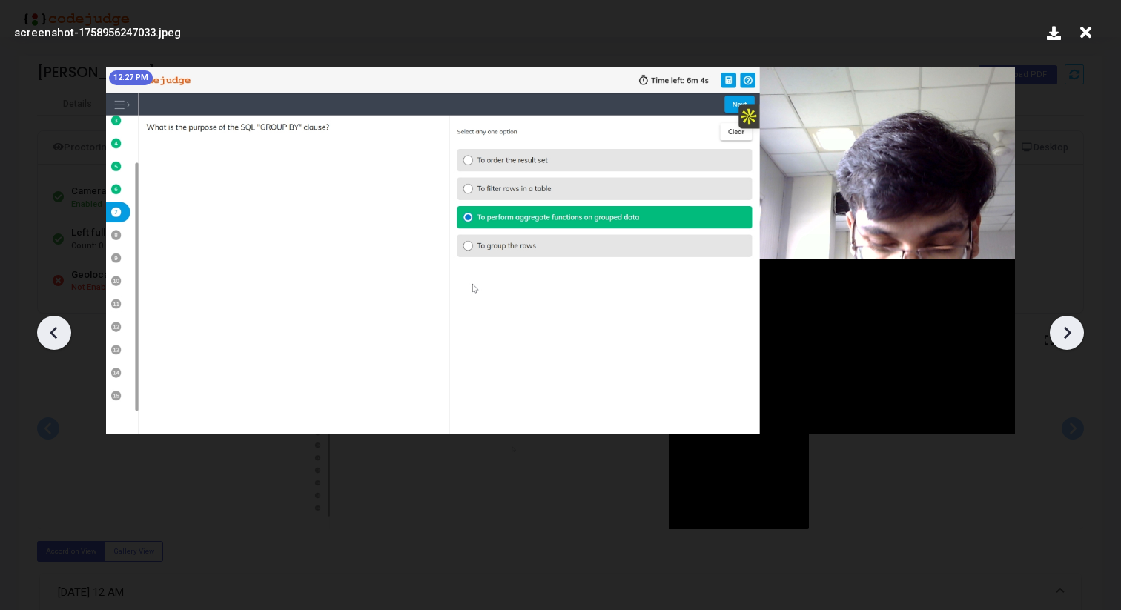
click at [1067, 327] on icon at bounding box center [1067, 333] width 22 height 22
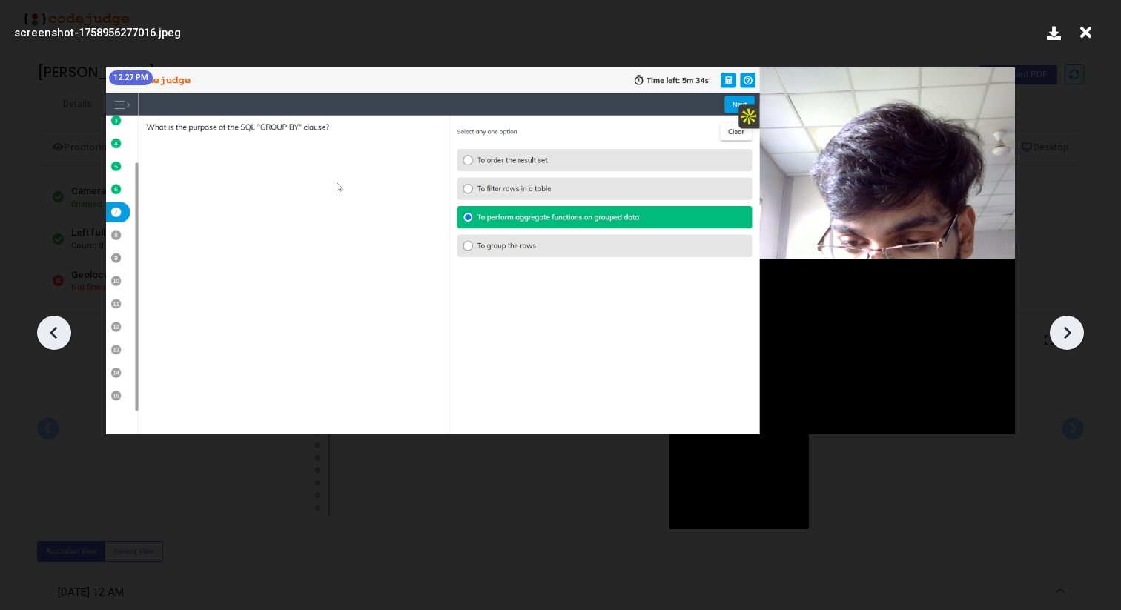
click at [1067, 327] on icon at bounding box center [1067, 333] width 22 height 22
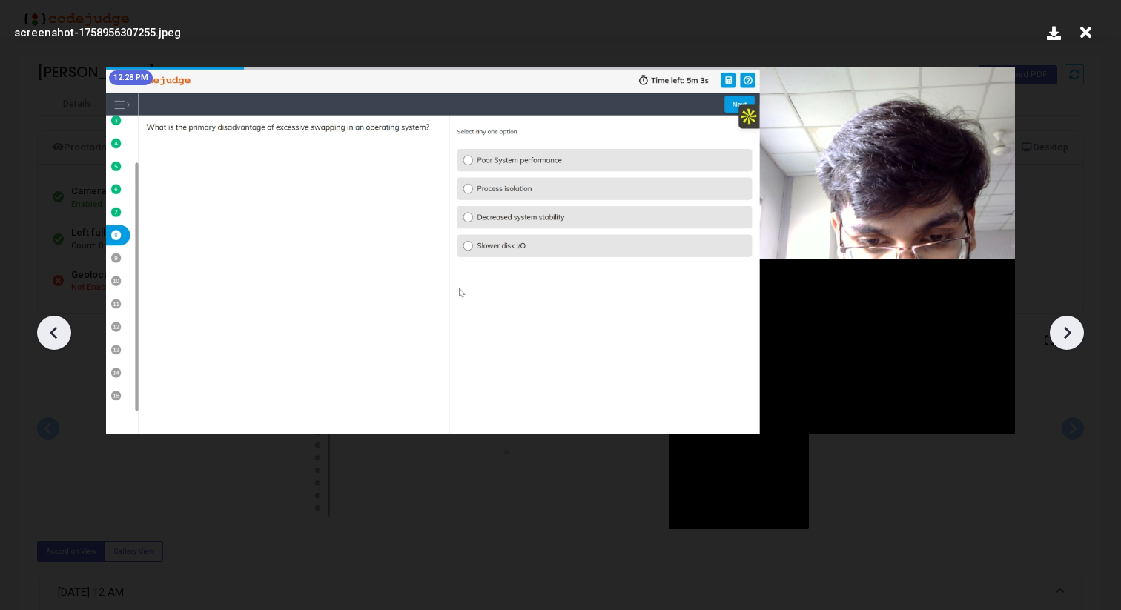
click at [1067, 327] on icon at bounding box center [1067, 333] width 22 height 22
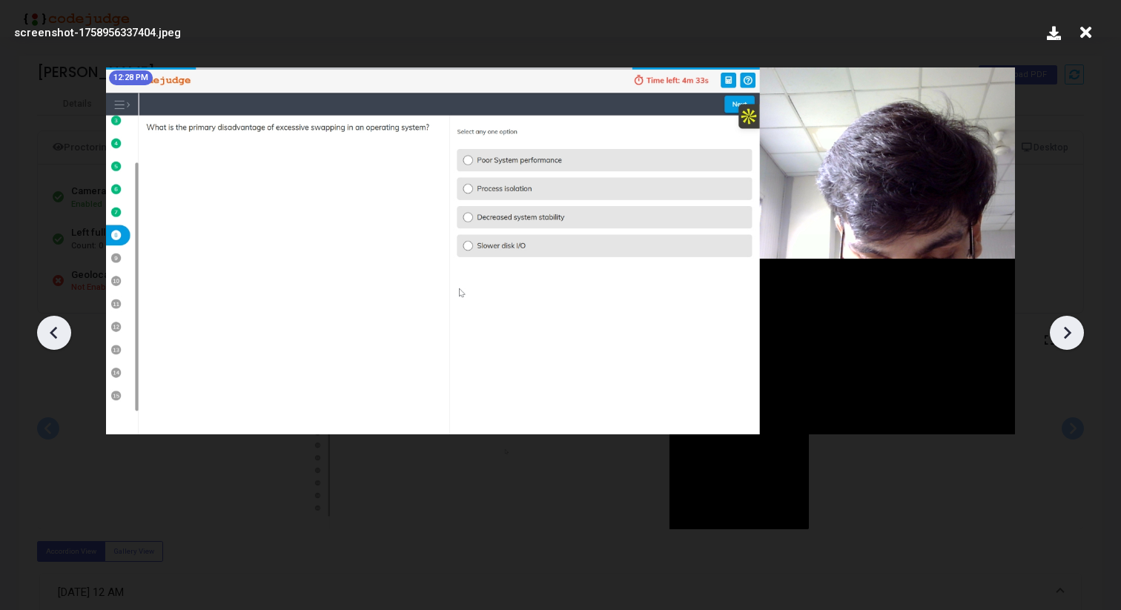
click at [1067, 327] on icon at bounding box center [1067, 333] width 22 height 22
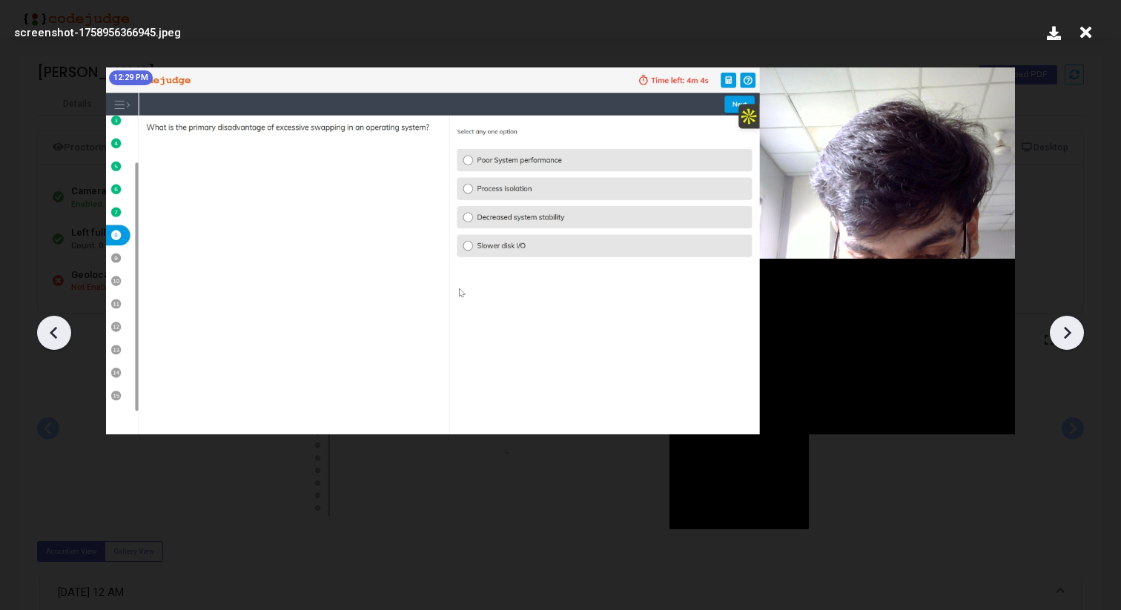
click at [1067, 327] on icon at bounding box center [1067, 333] width 22 height 22
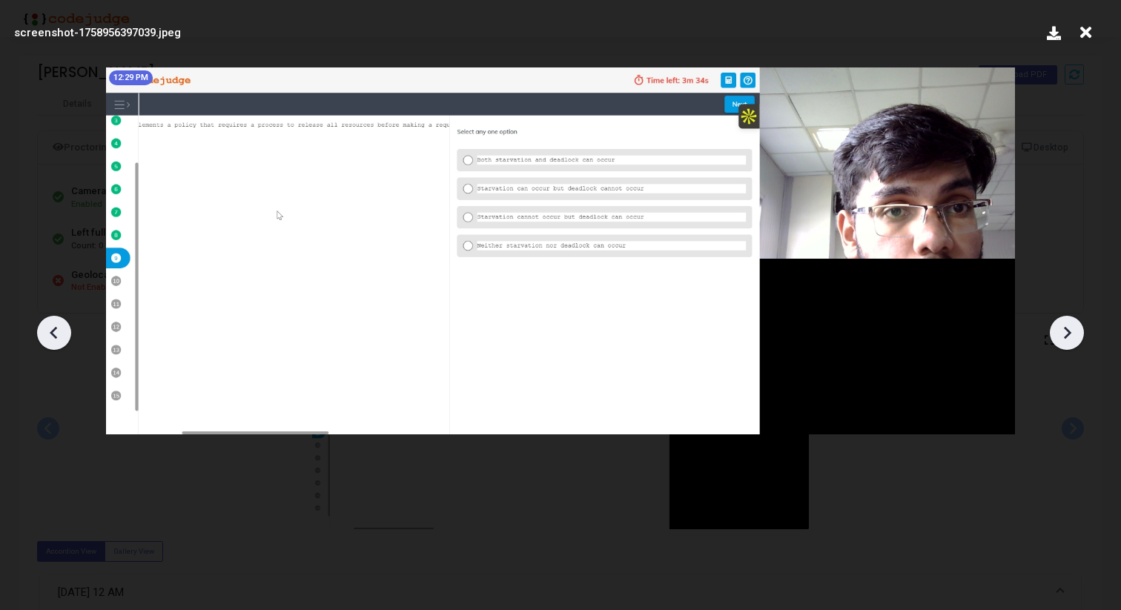
click at [1067, 327] on icon at bounding box center [1067, 333] width 22 height 22
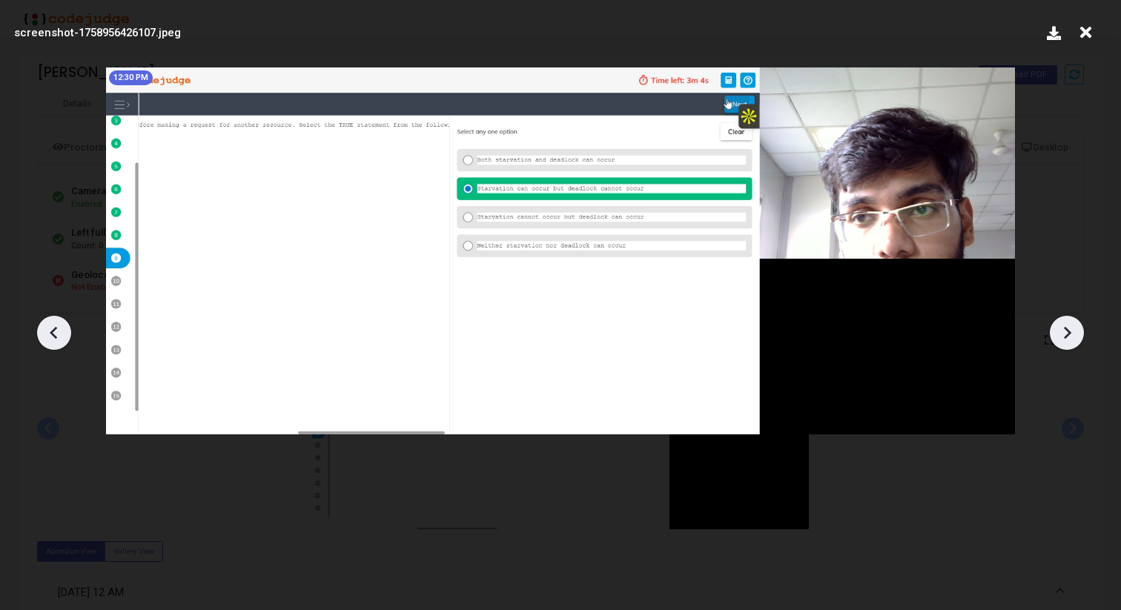
click at [1067, 327] on icon at bounding box center [1067, 333] width 22 height 22
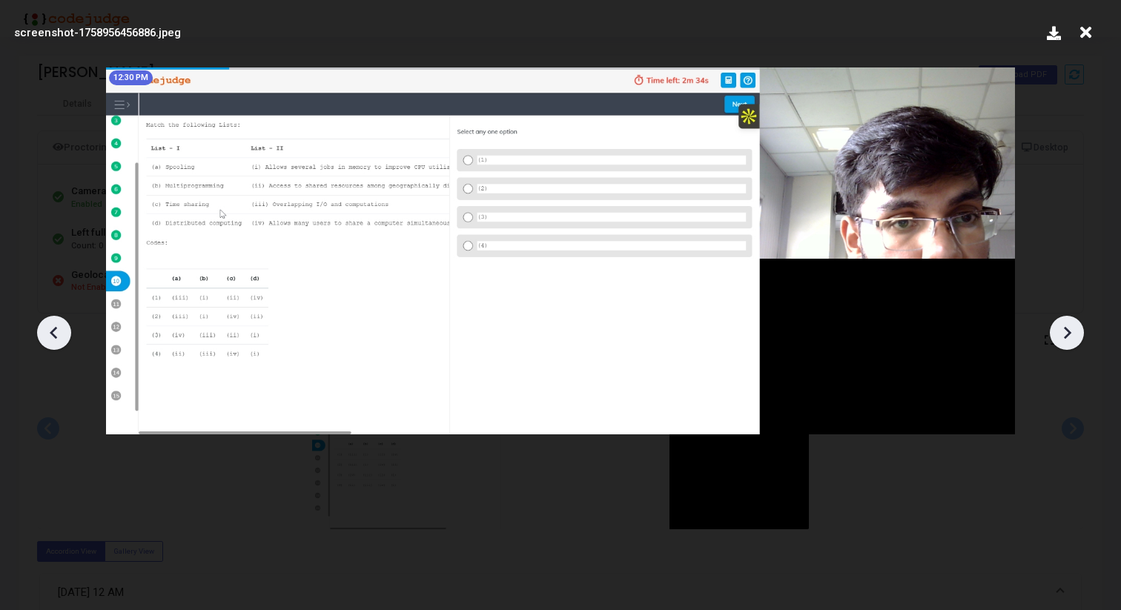
click at [1067, 327] on icon at bounding box center [1067, 333] width 22 height 22
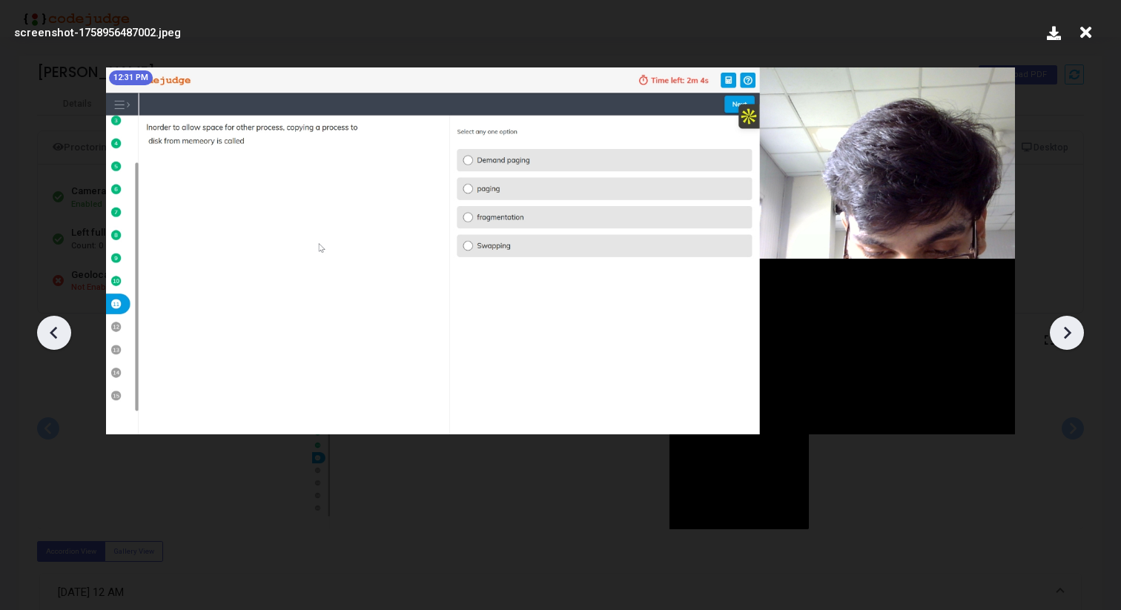
click at [1067, 327] on icon at bounding box center [1067, 333] width 22 height 22
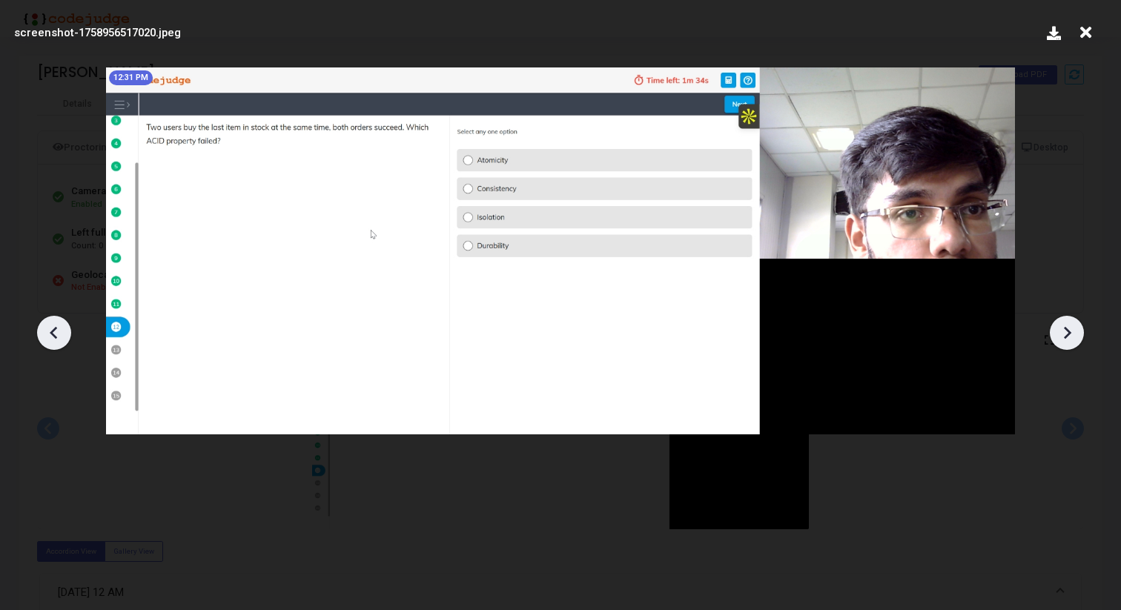
click at [1067, 327] on icon at bounding box center [1067, 333] width 22 height 22
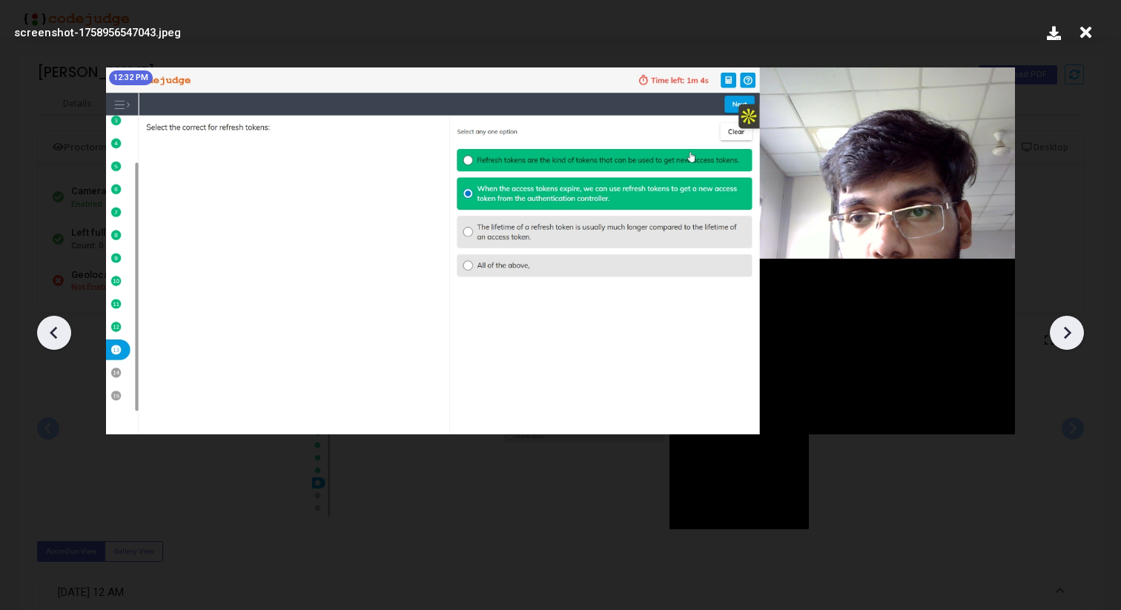
click at [1067, 327] on icon at bounding box center [1067, 333] width 22 height 22
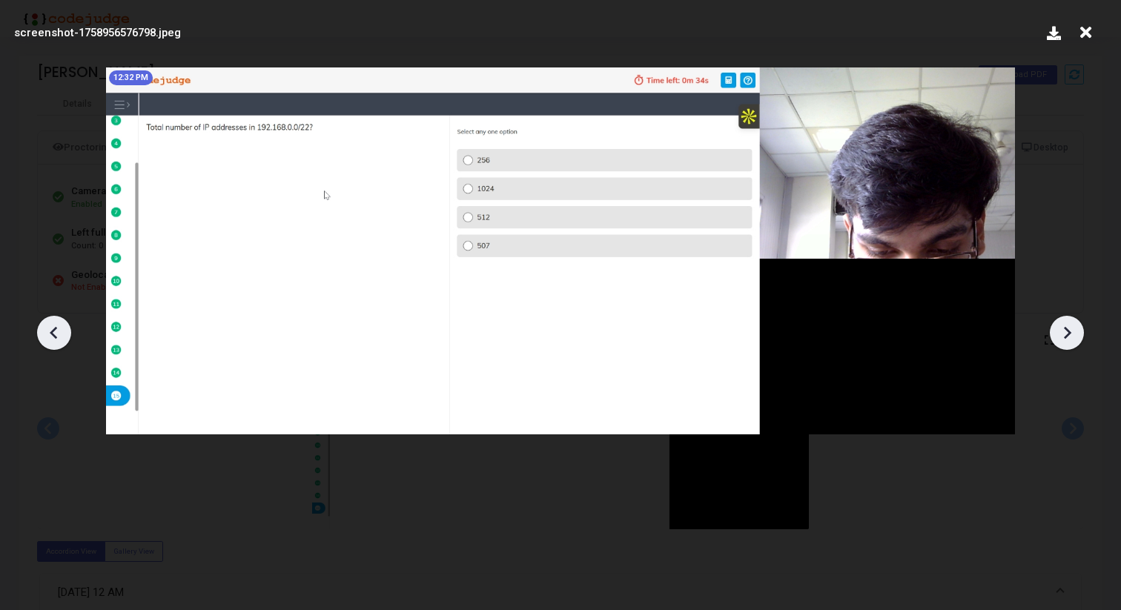
click at [1067, 327] on icon at bounding box center [1067, 333] width 22 height 22
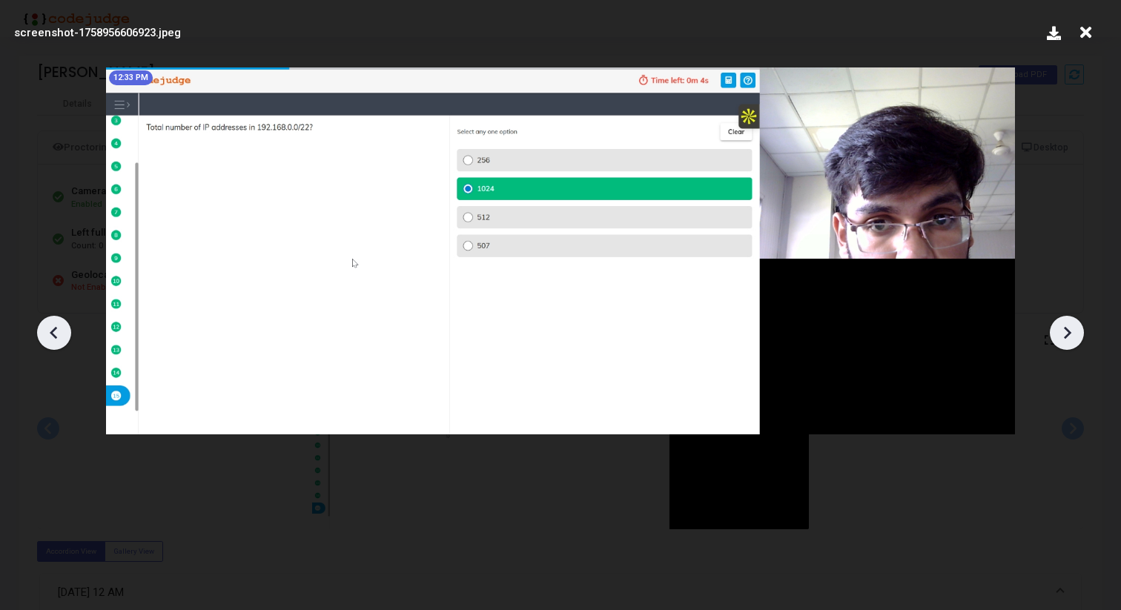
click at [1067, 327] on icon at bounding box center [1067, 333] width 22 height 22
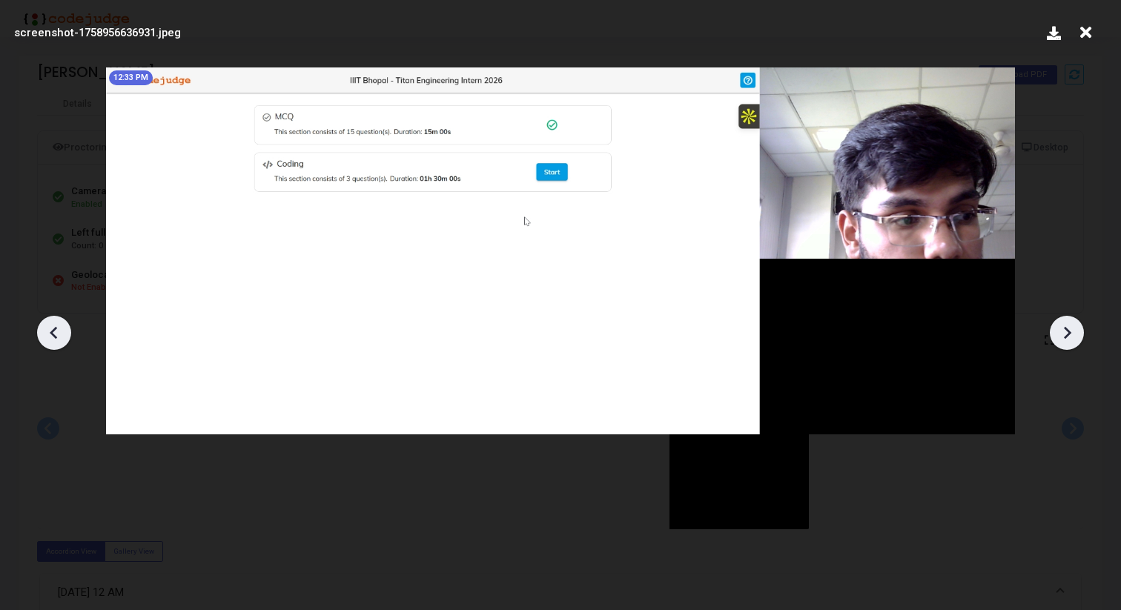
click at [1067, 327] on icon at bounding box center [1067, 333] width 22 height 22
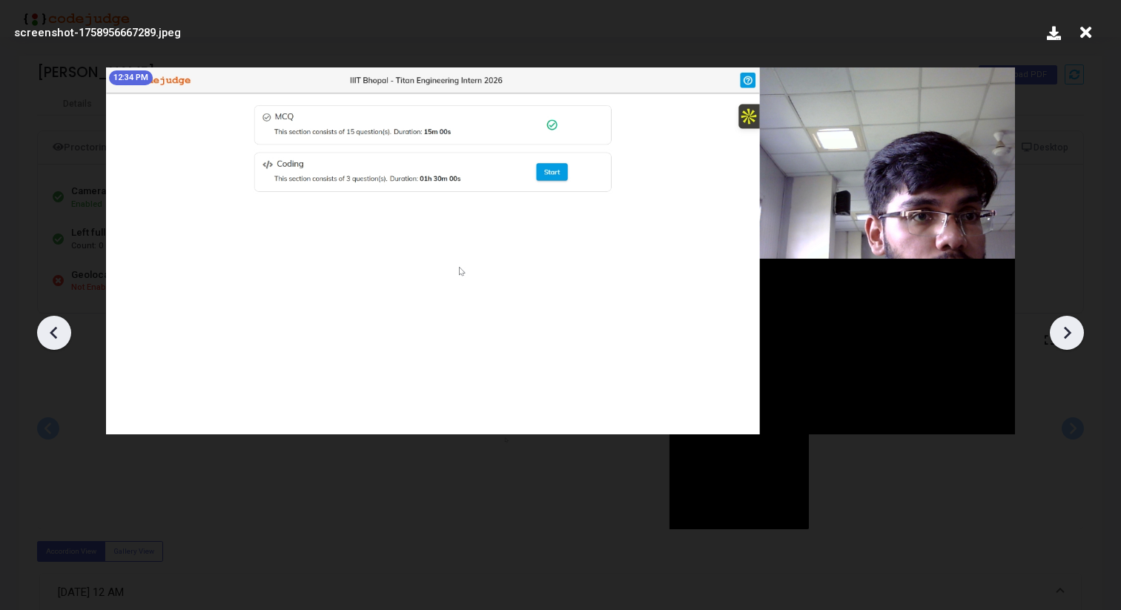
click at [1067, 327] on icon at bounding box center [1067, 333] width 22 height 22
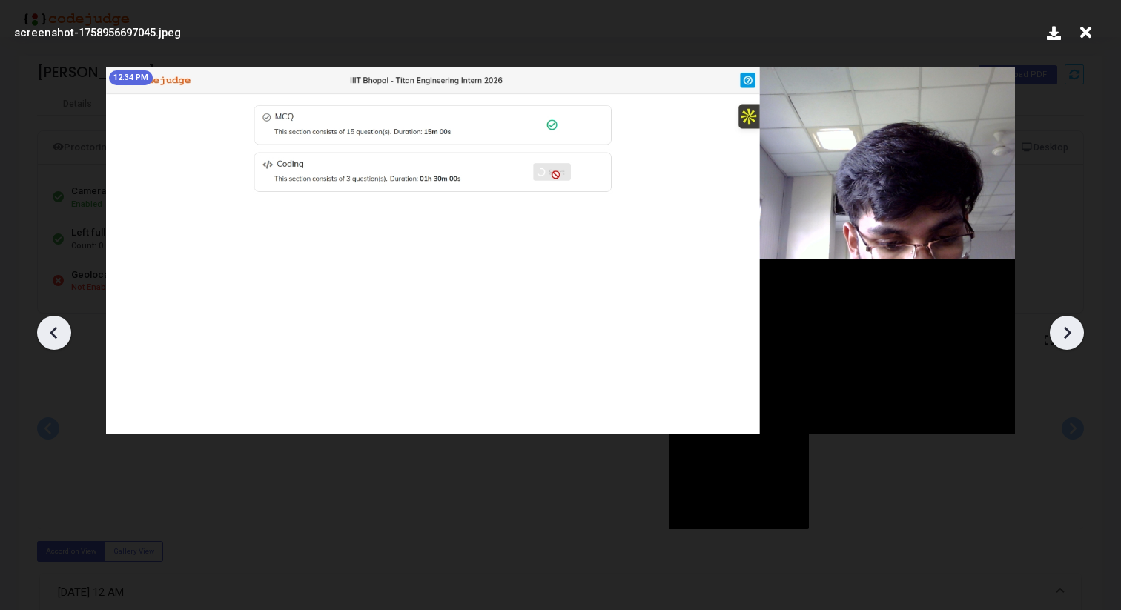
click at [1067, 327] on icon at bounding box center [1067, 333] width 22 height 22
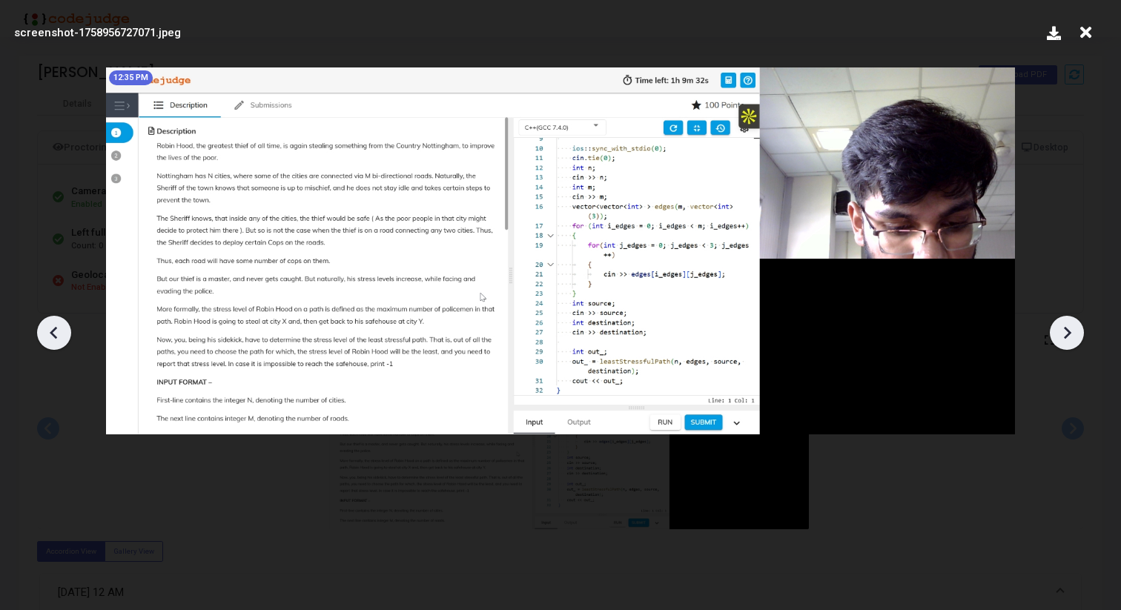
click at [1067, 327] on icon at bounding box center [1067, 333] width 22 height 22
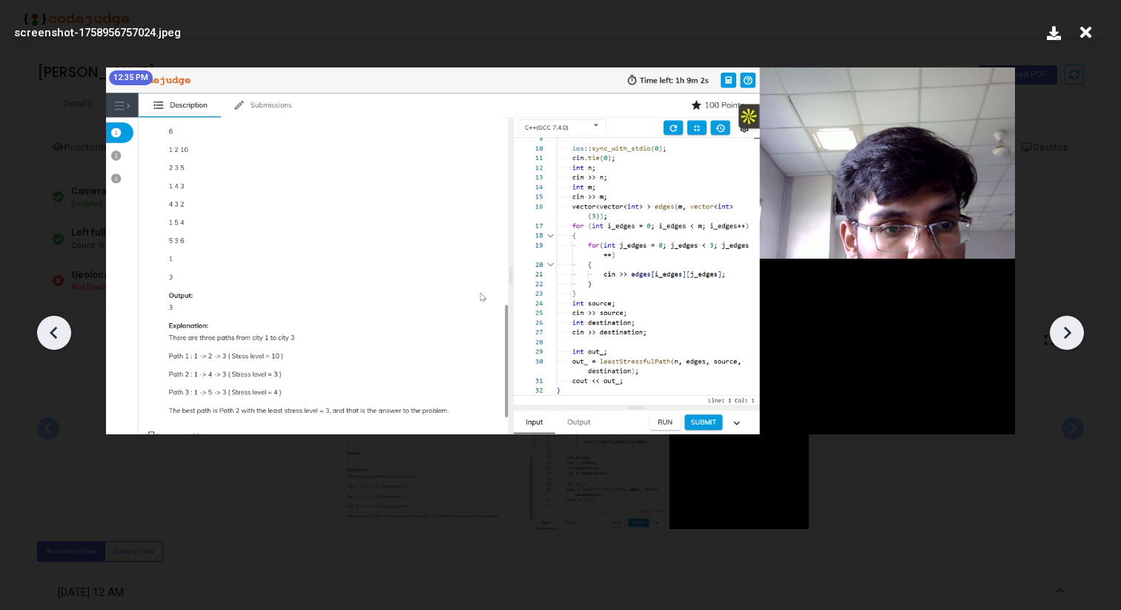
click at [1067, 327] on icon at bounding box center [1067, 333] width 22 height 22
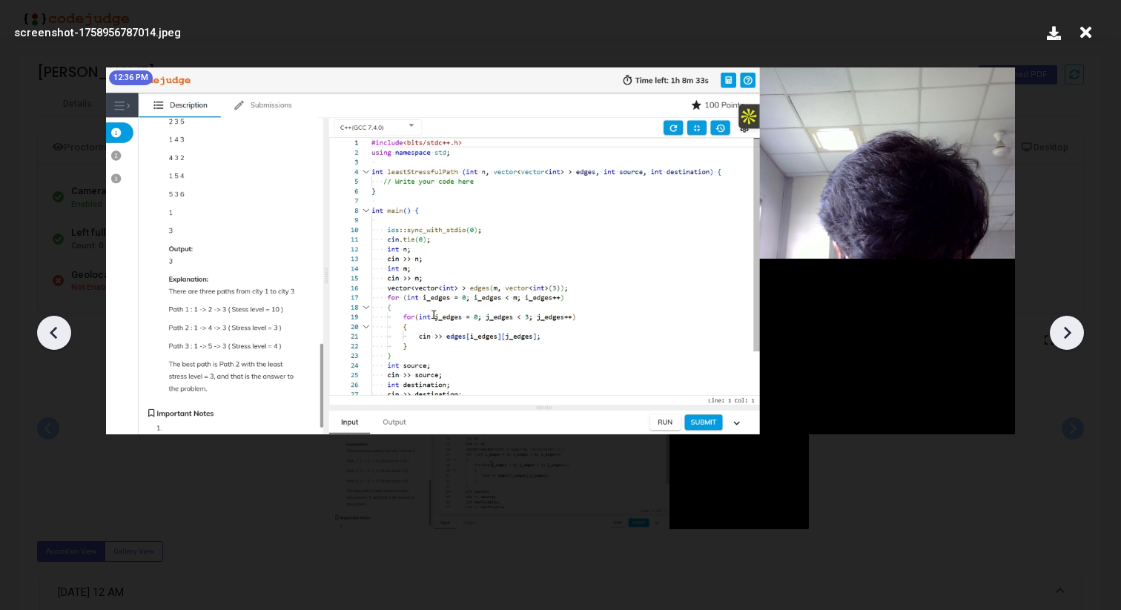
click at [1067, 328] on icon at bounding box center [1067, 333] width 22 height 22
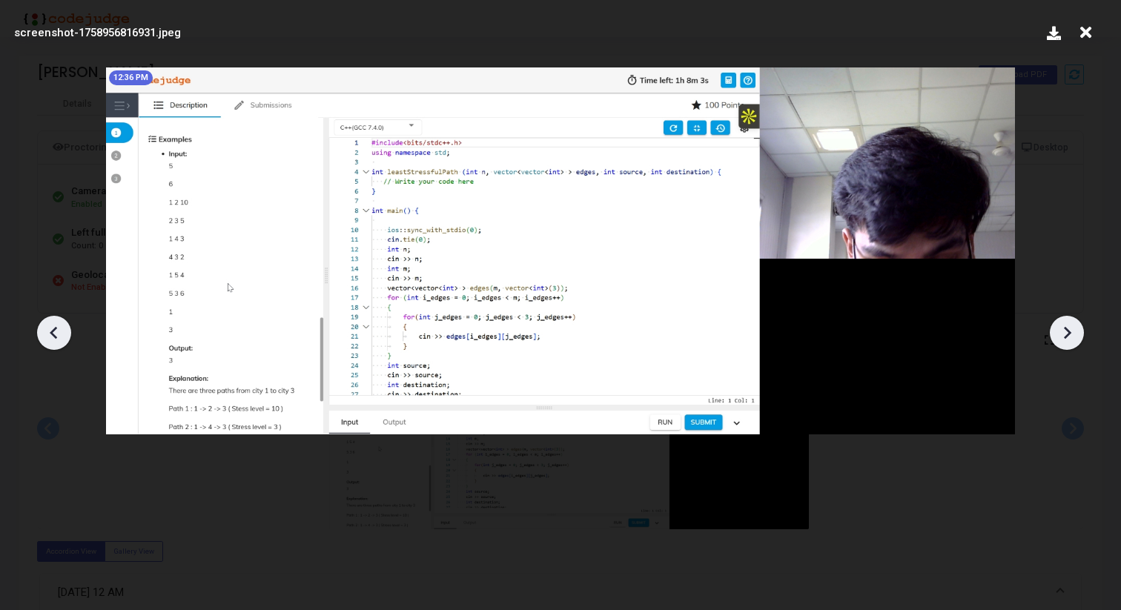
click at [1067, 328] on icon at bounding box center [1067, 333] width 22 height 22
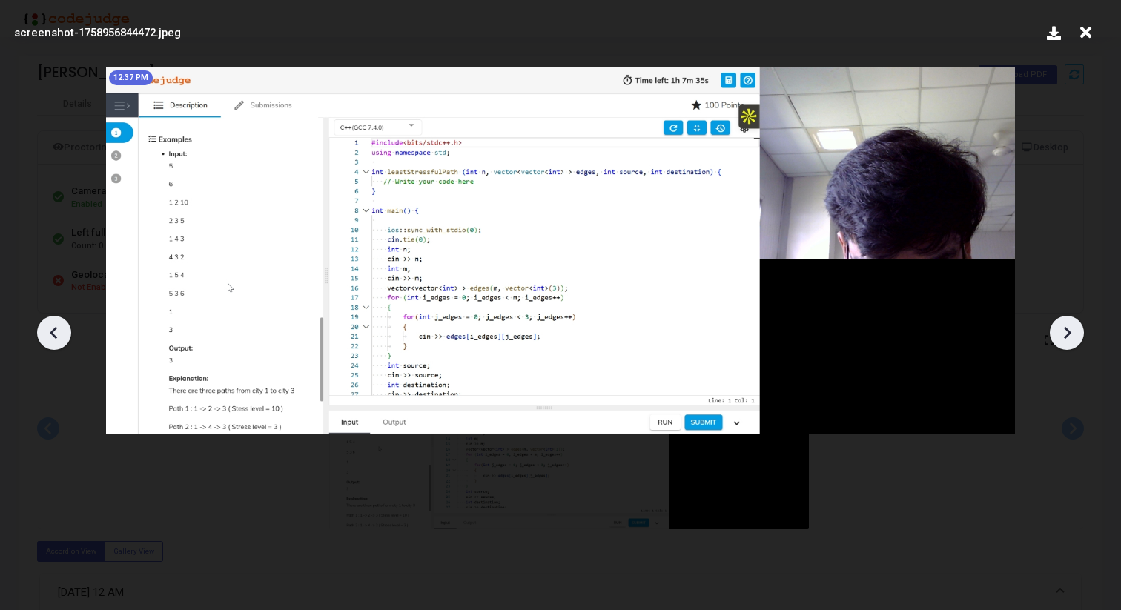
click at [1067, 328] on icon at bounding box center [1067, 333] width 22 height 22
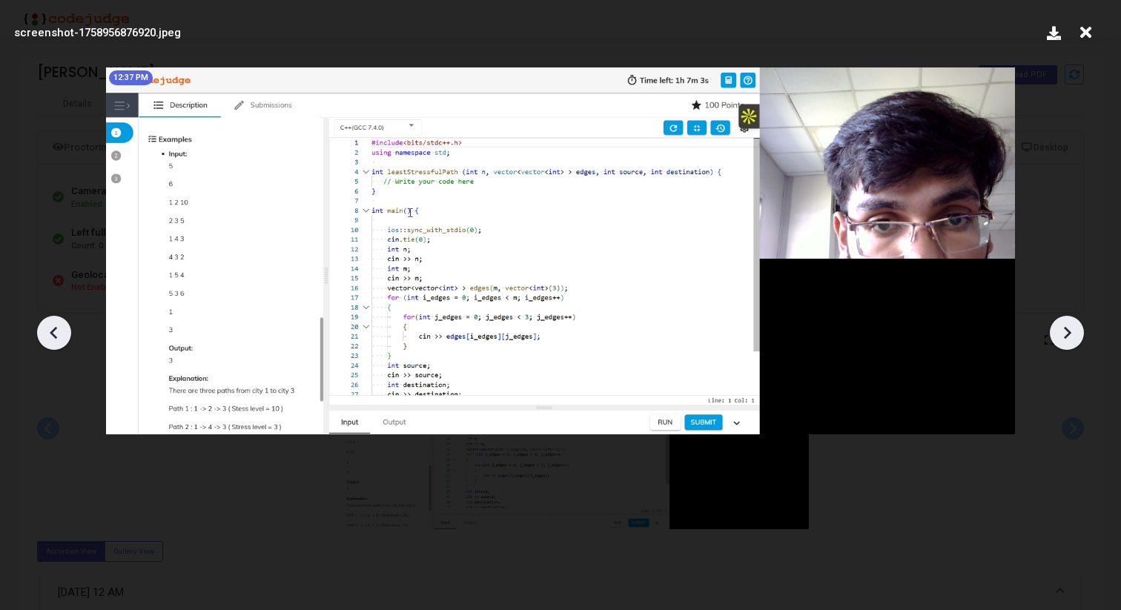
click at [1067, 328] on icon at bounding box center [1067, 333] width 22 height 22
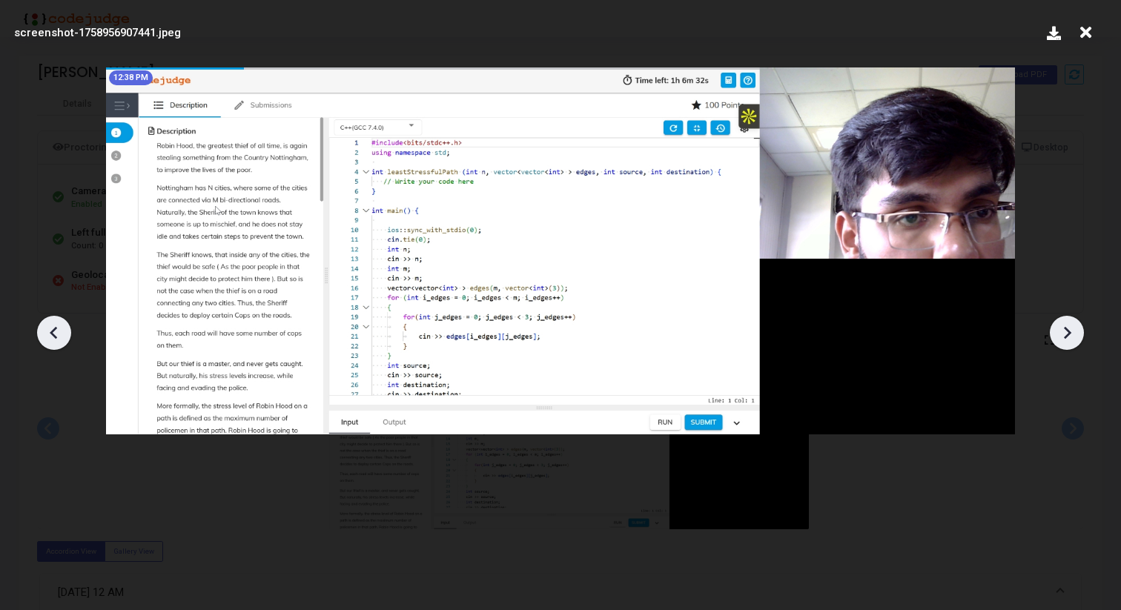
click at [1067, 328] on icon at bounding box center [1067, 333] width 22 height 22
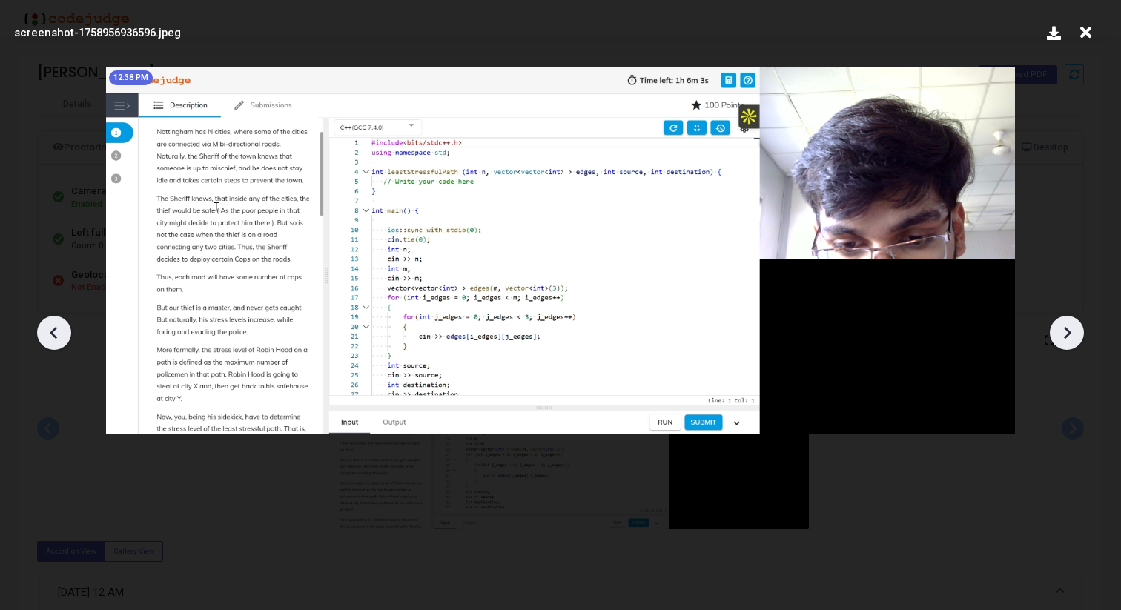
click at [1067, 328] on icon at bounding box center [1067, 333] width 22 height 22
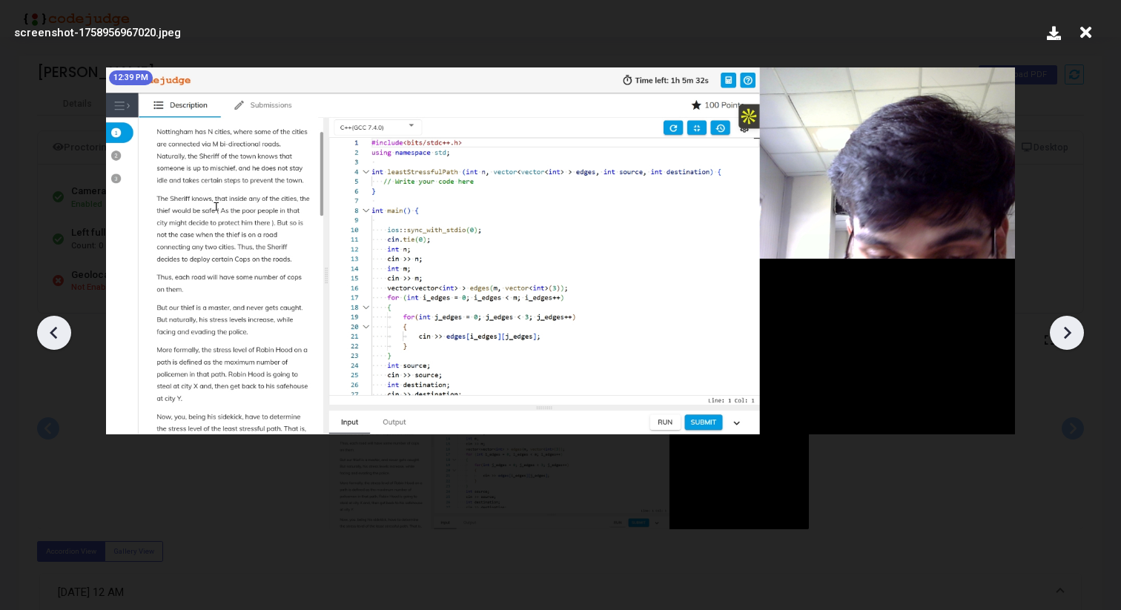
click at [1067, 328] on icon at bounding box center [1067, 333] width 22 height 22
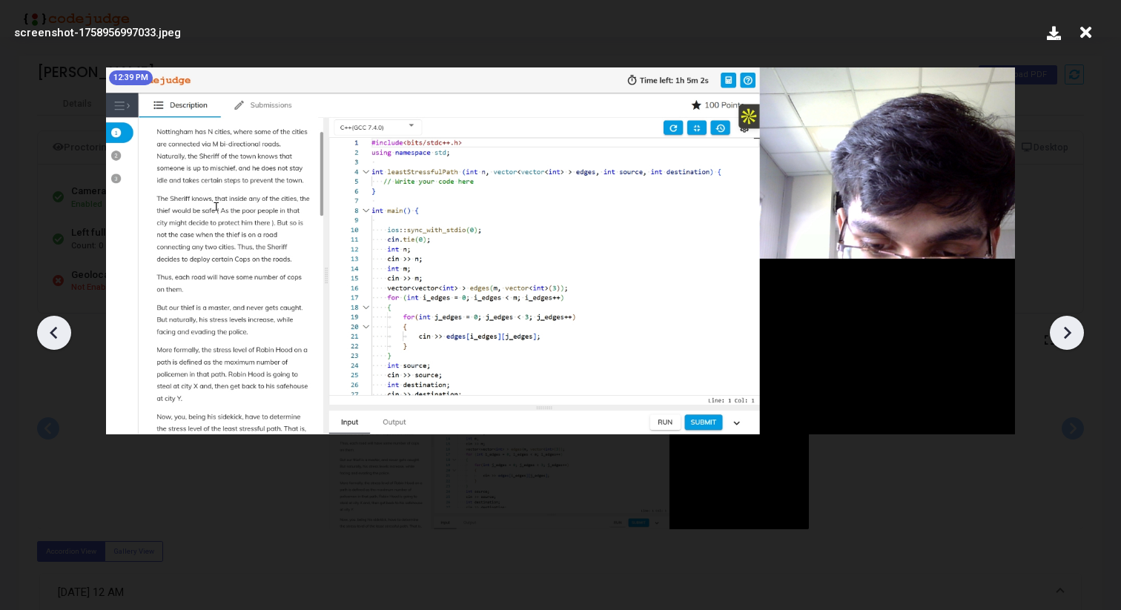
click at [1067, 328] on icon at bounding box center [1067, 333] width 22 height 22
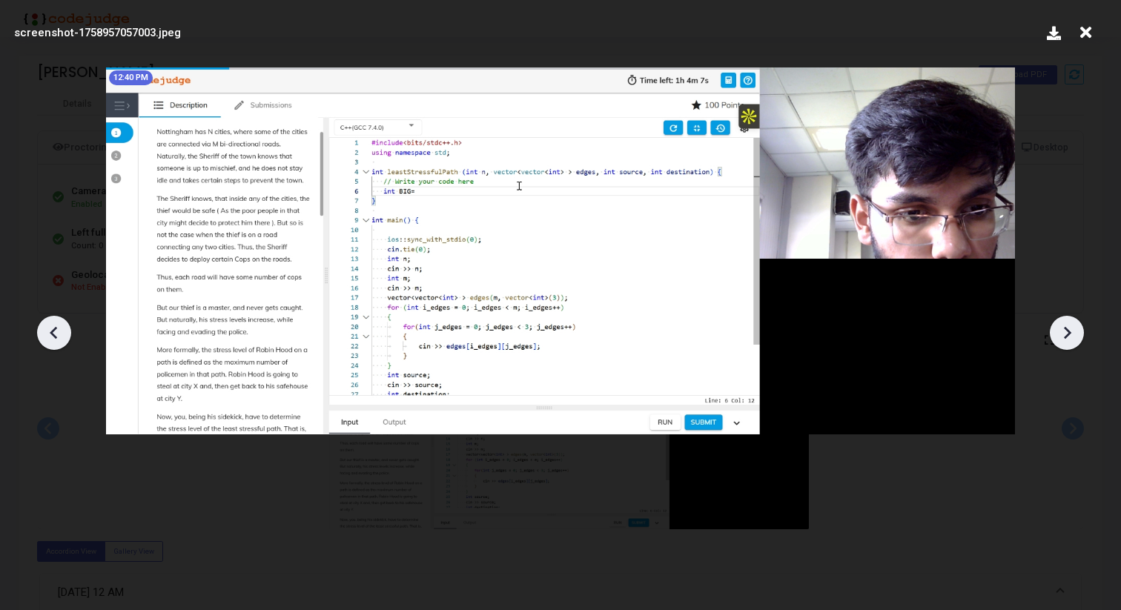
click at [1067, 328] on icon at bounding box center [1067, 333] width 22 height 22
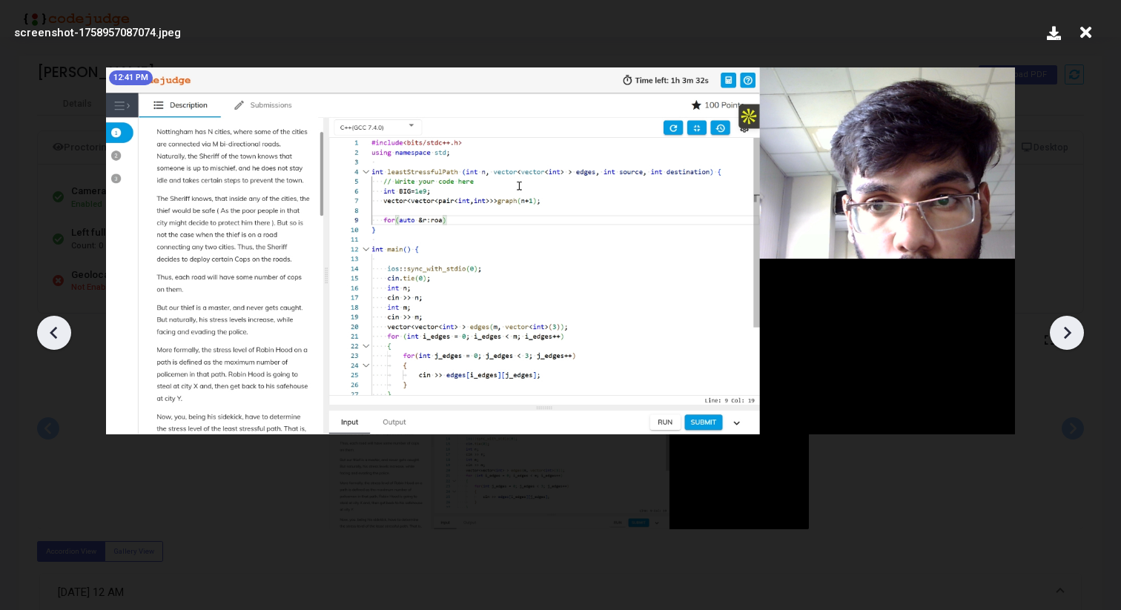
click at [1067, 328] on icon at bounding box center [1067, 333] width 22 height 22
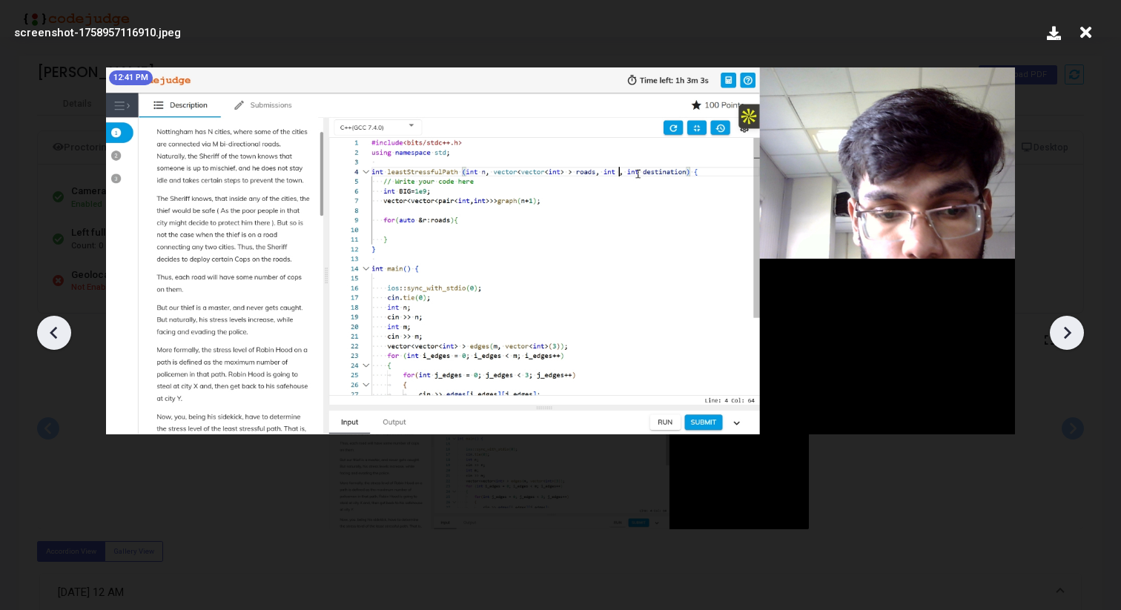
click at [1067, 328] on icon at bounding box center [1067, 333] width 22 height 22
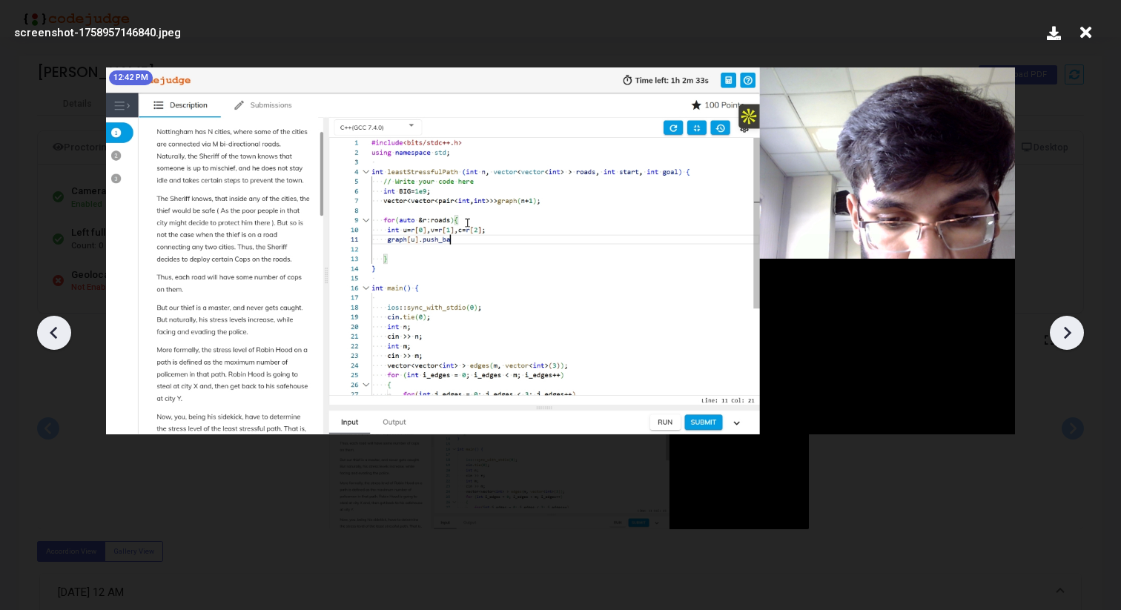
click at [1067, 328] on icon at bounding box center [1067, 333] width 22 height 22
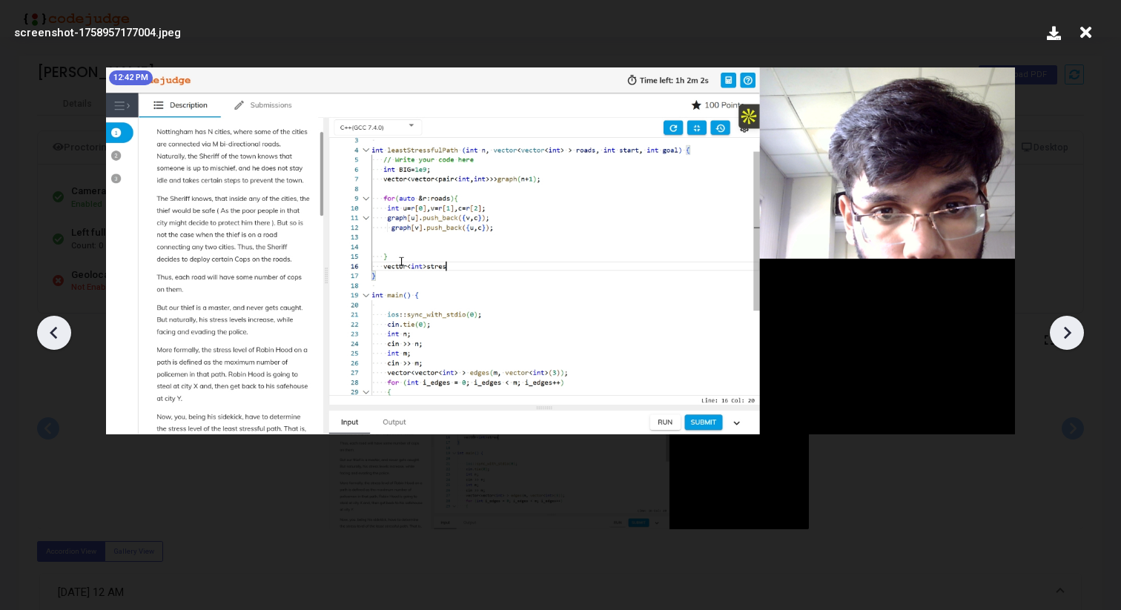
click at [1067, 328] on icon at bounding box center [1067, 333] width 22 height 22
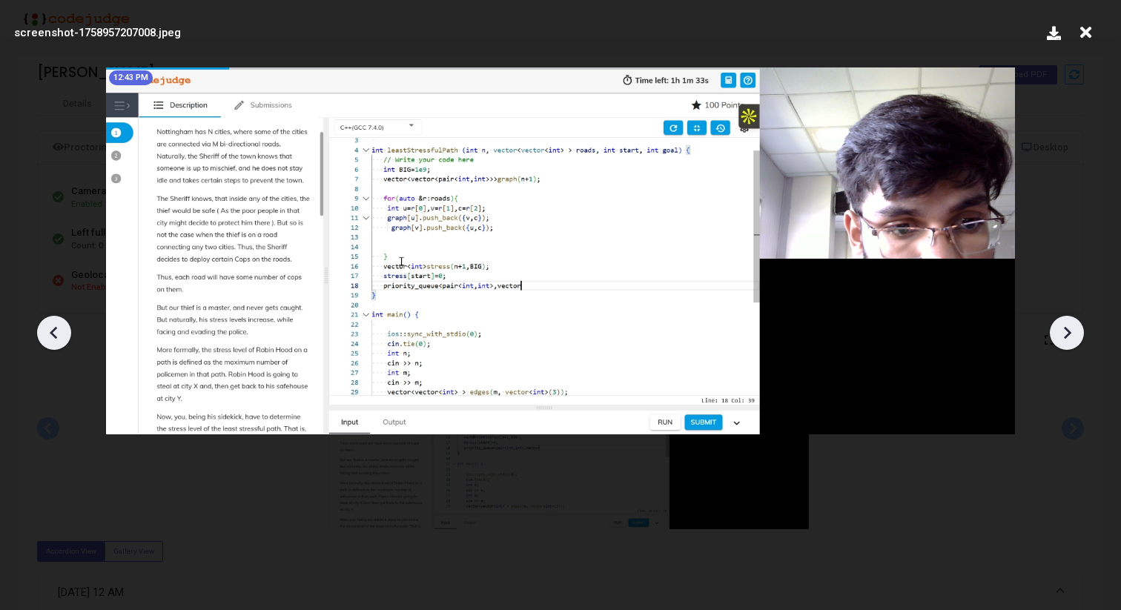
click at [1067, 328] on icon at bounding box center [1067, 333] width 22 height 22
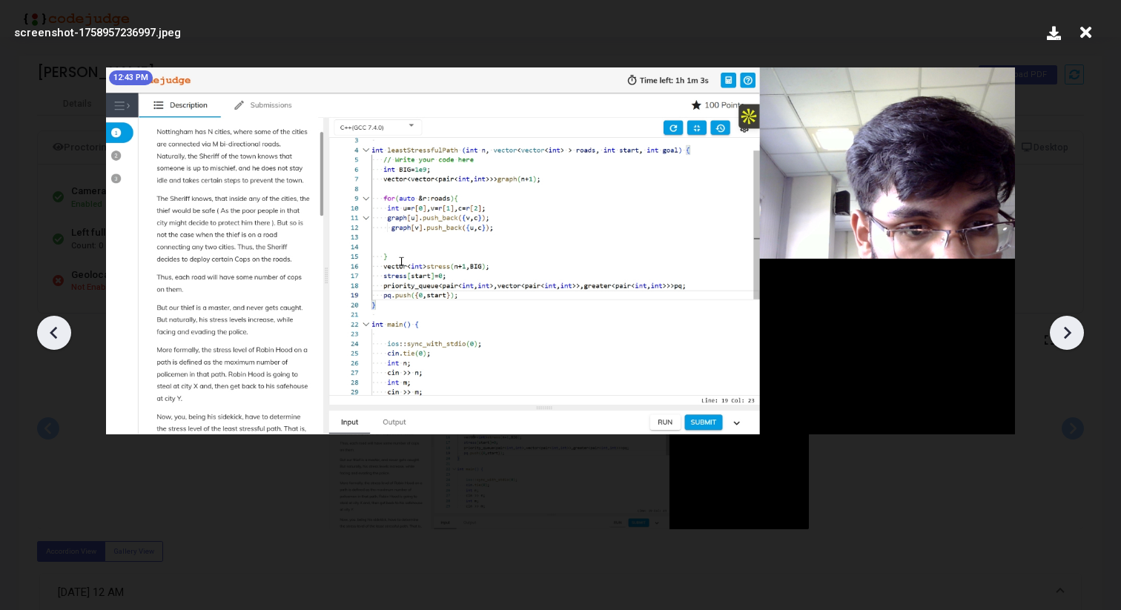
click at [1067, 328] on icon at bounding box center [1067, 333] width 22 height 22
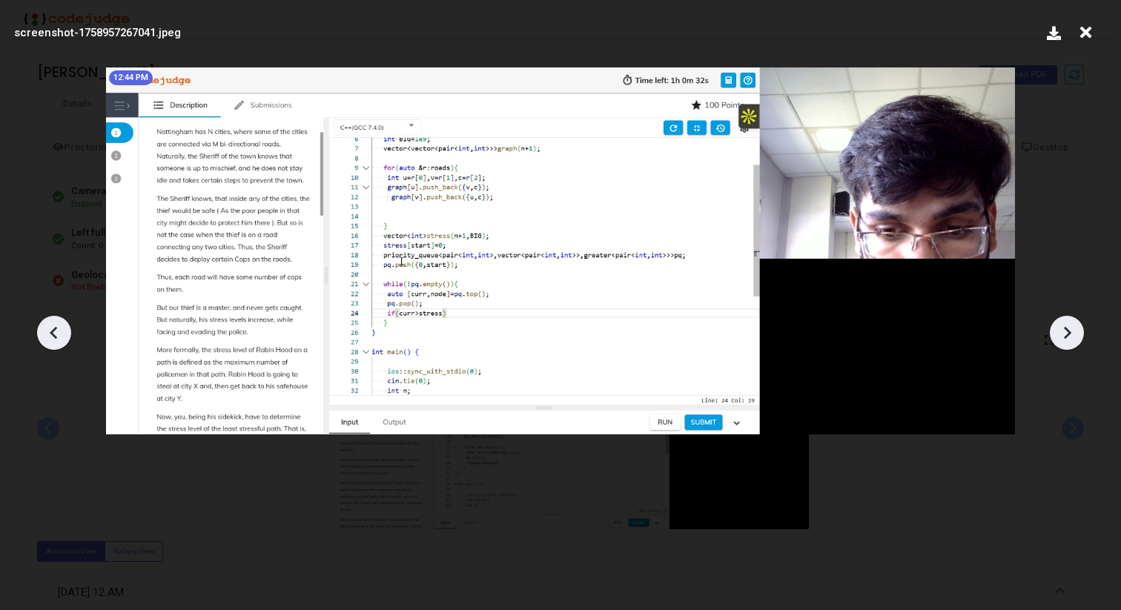
click at [1067, 328] on icon at bounding box center [1067, 333] width 22 height 22
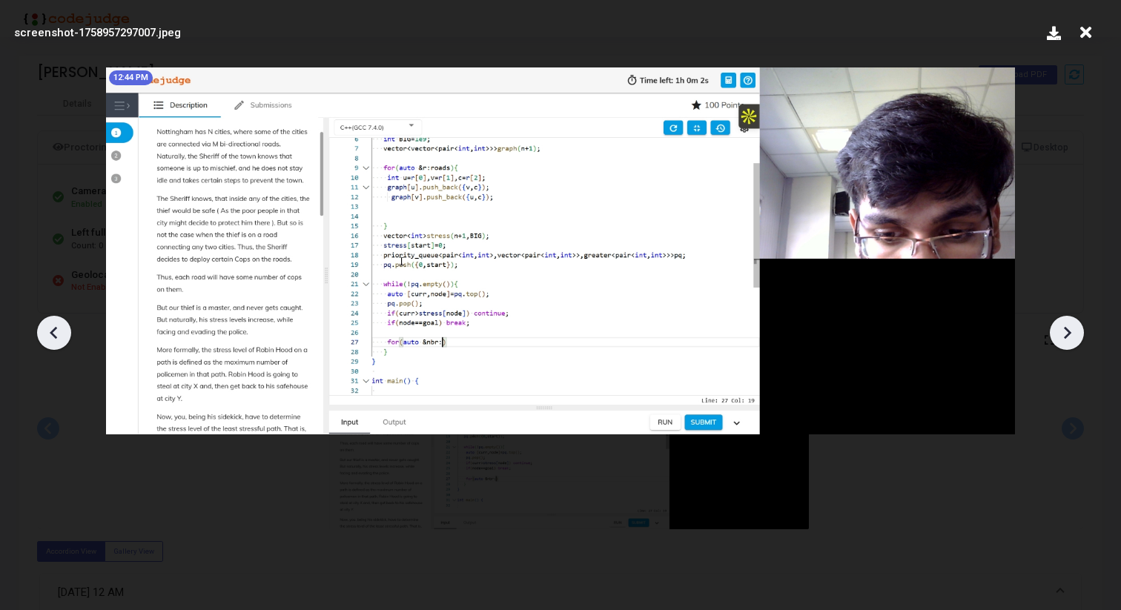
click at [1067, 328] on icon at bounding box center [1067, 333] width 22 height 22
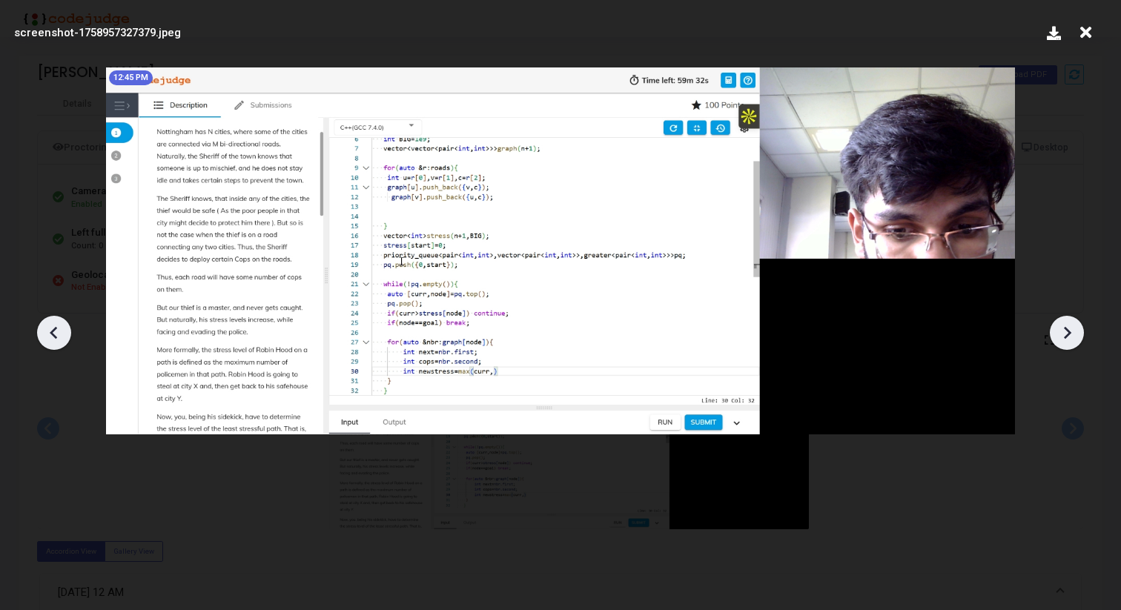
click at [1067, 328] on icon at bounding box center [1067, 333] width 22 height 22
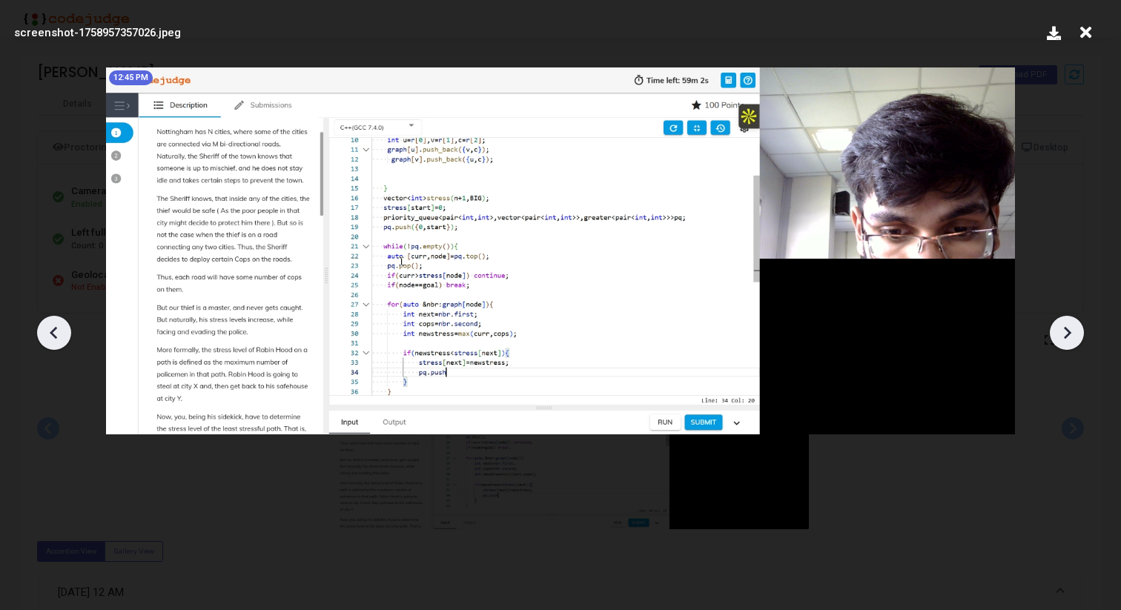
click at [1067, 328] on icon at bounding box center [1067, 333] width 22 height 22
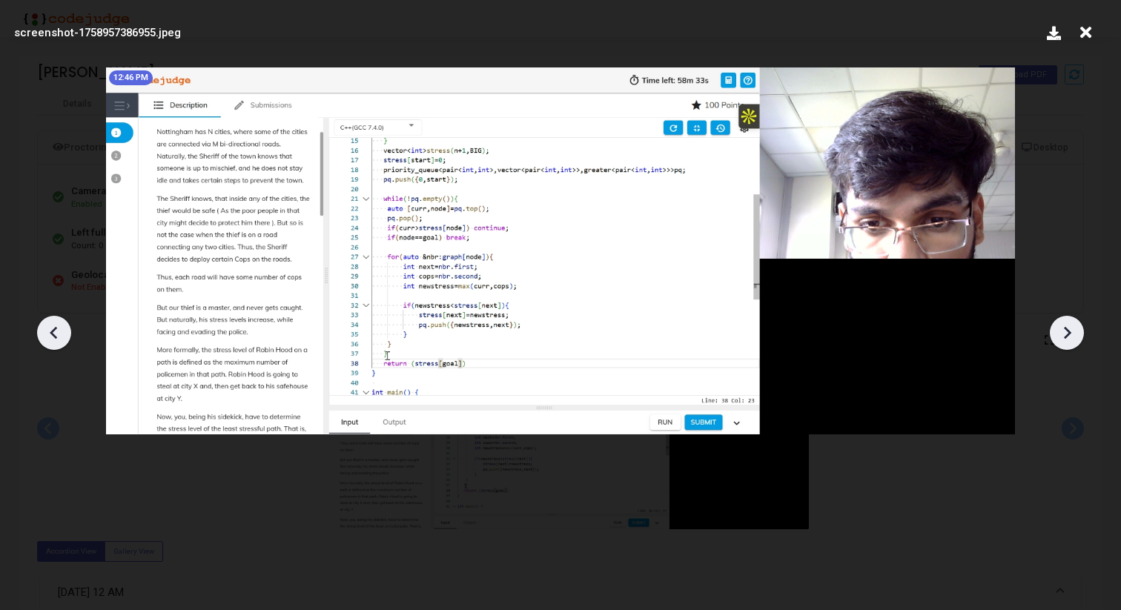
click at [1067, 328] on icon at bounding box center [1067, 333] width 22 height 22
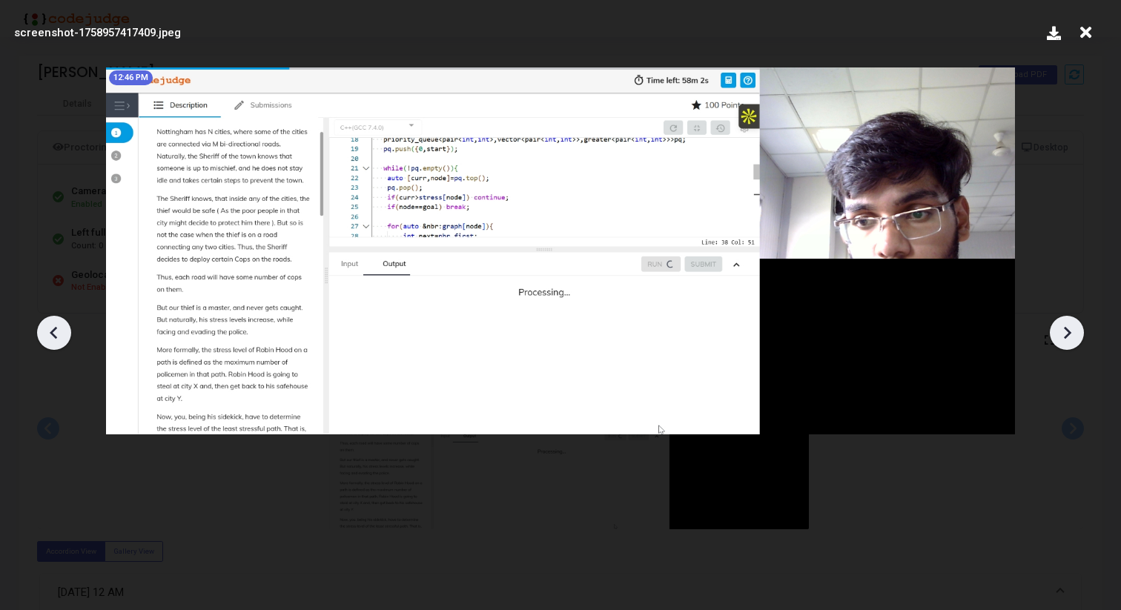
click at [1067, 328] on icon at bounding box center [1067, 333] width 22 height 22
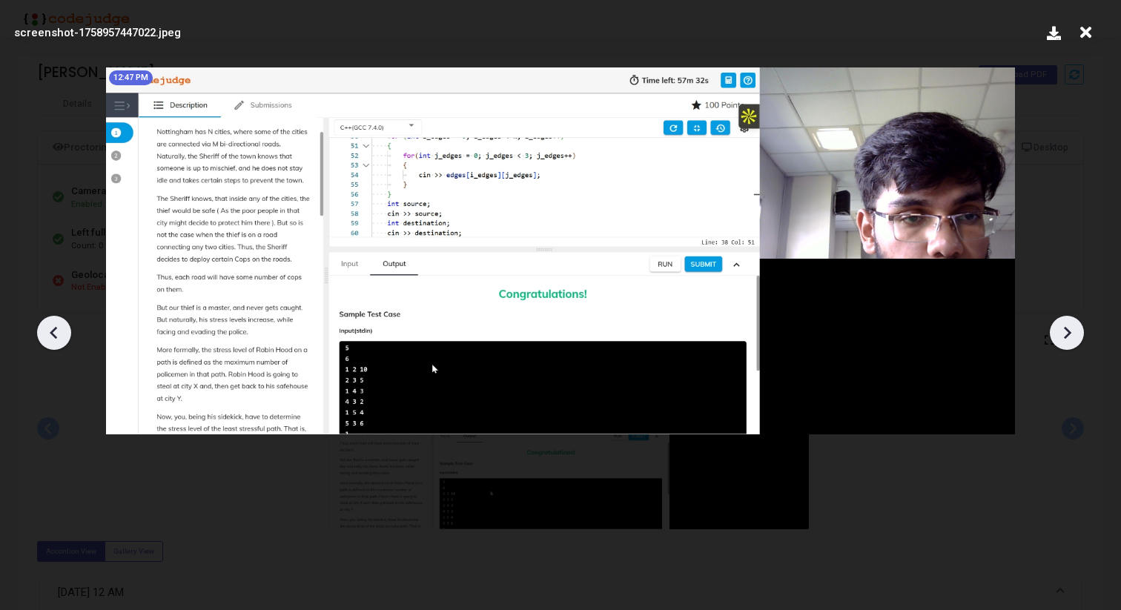
click at [1067, 328] on icon at bounding box center [1067, 333] width 22 height 22
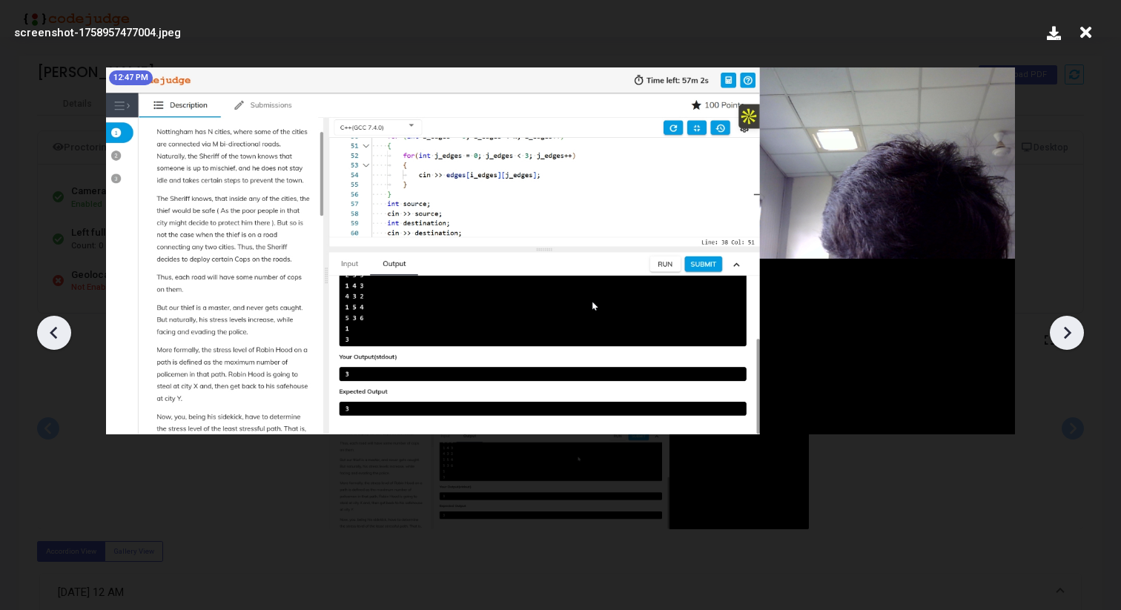
click at [1067, 328] on icon at bounding box center [1067, 333] width 22 height 22
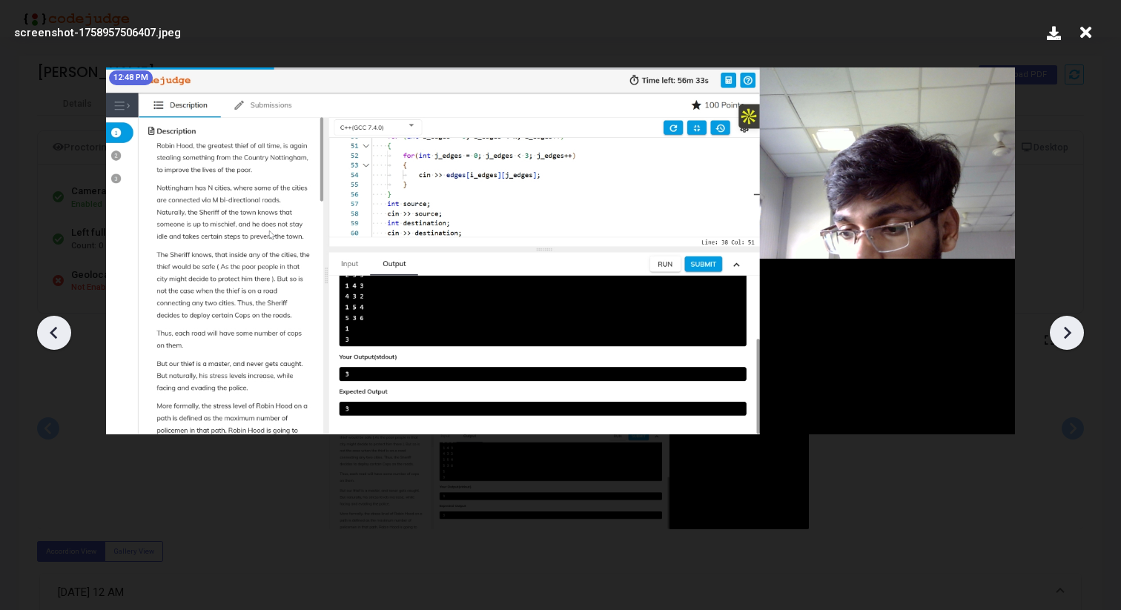
click at [1067, 328] on icon at bounding box center [1067, 333] width 22 height 22
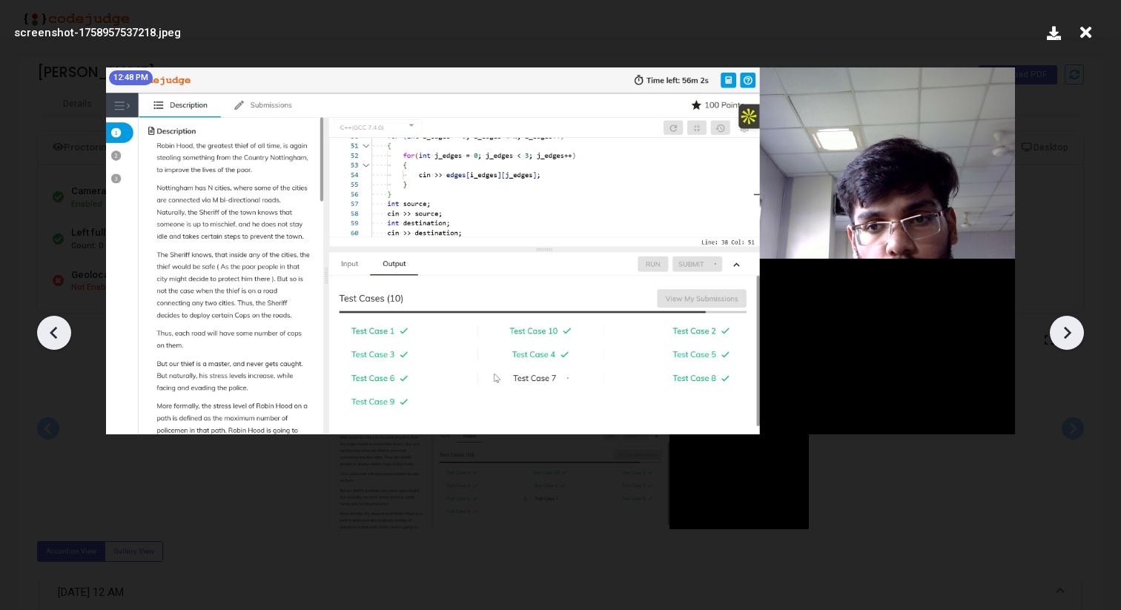
click at [1067, 328] on icon at bounding box center [1067, 333] width 22 height 22
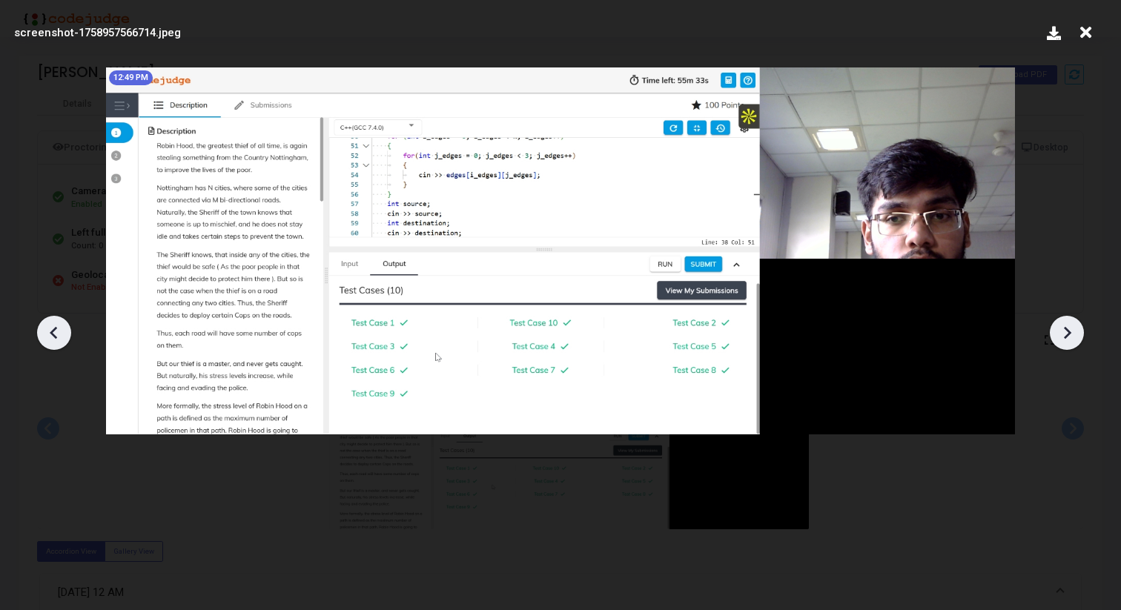
click at [1067, 328] on icon at bounding box center [1067, 333] width 22 height 22
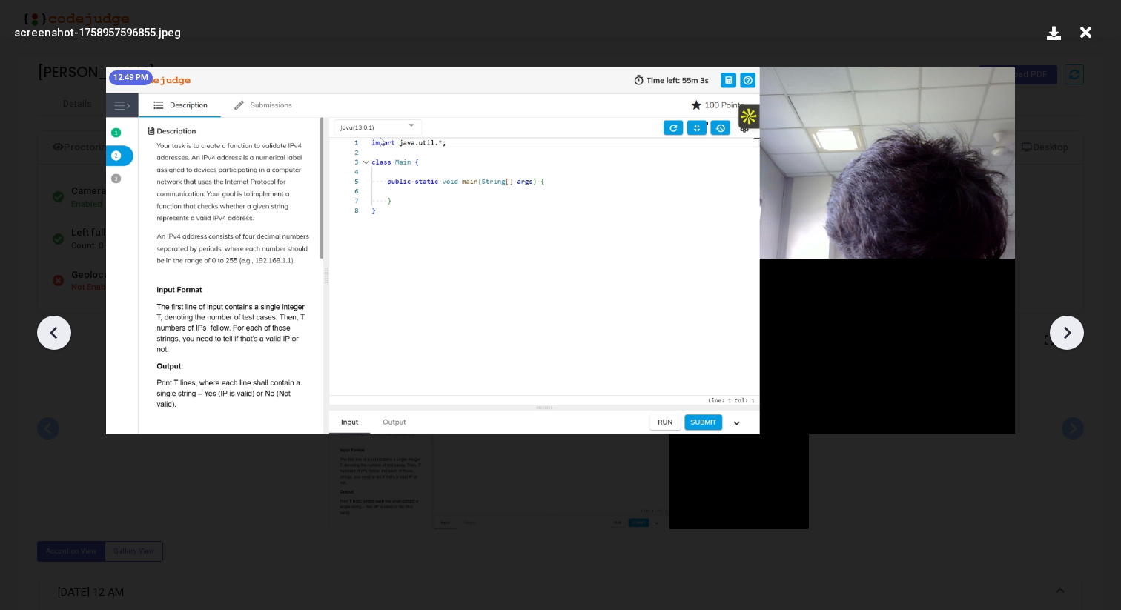
click at [1067, 328] on icon at bounding box center [1067, 333] width 22 height 22
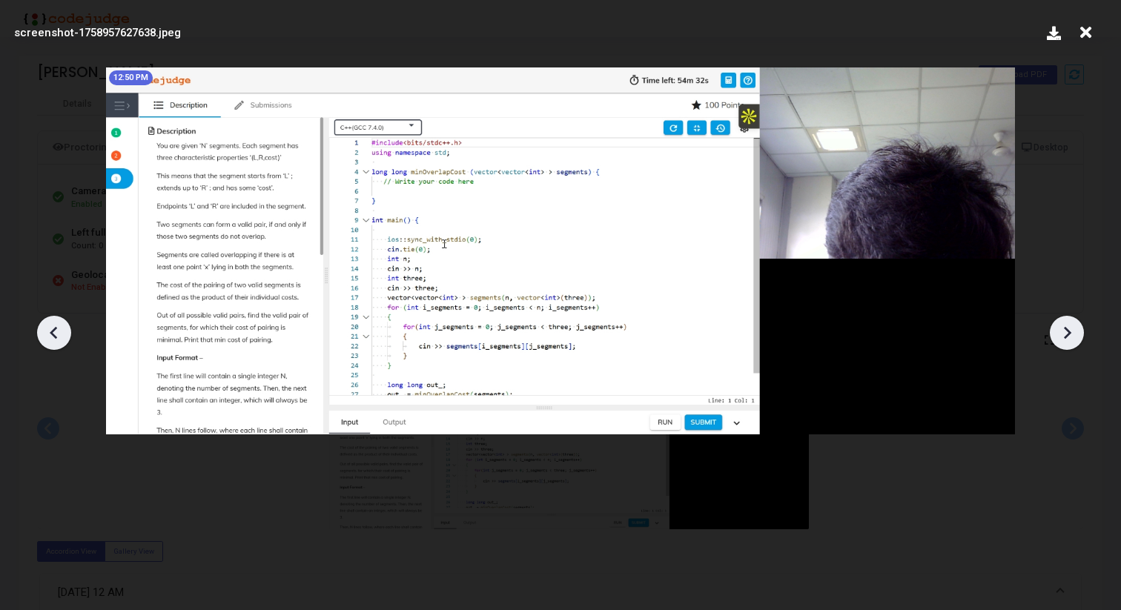
click at [1067, 328] on icon at bounding box center [1067, 333] width 22 height 22
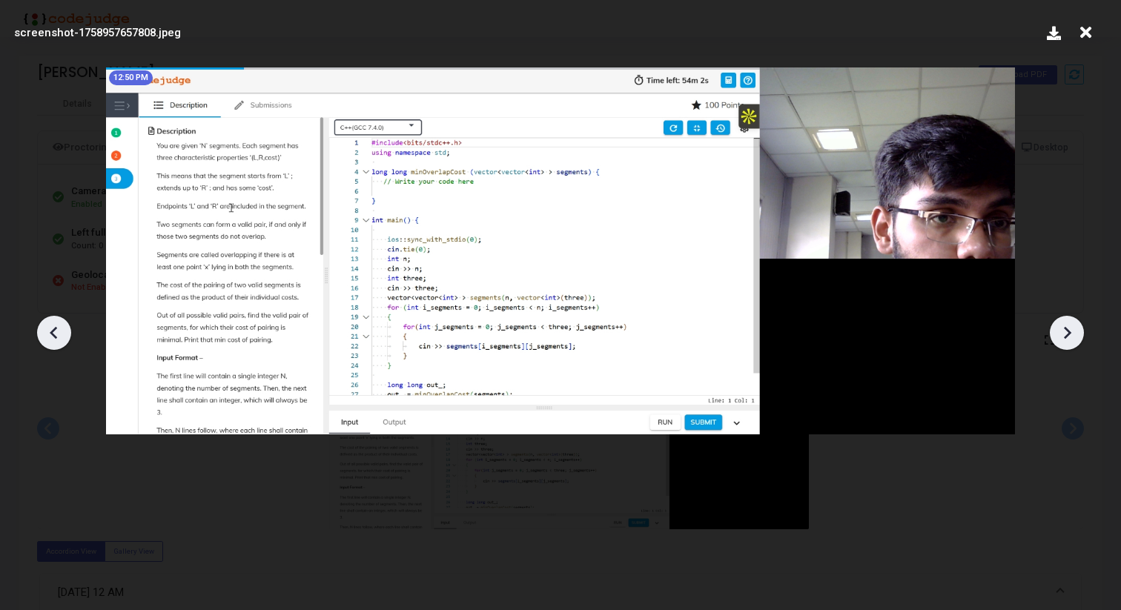
click at [1067, 328] on icon at bounding box center [1067, 333] width 22 height 22
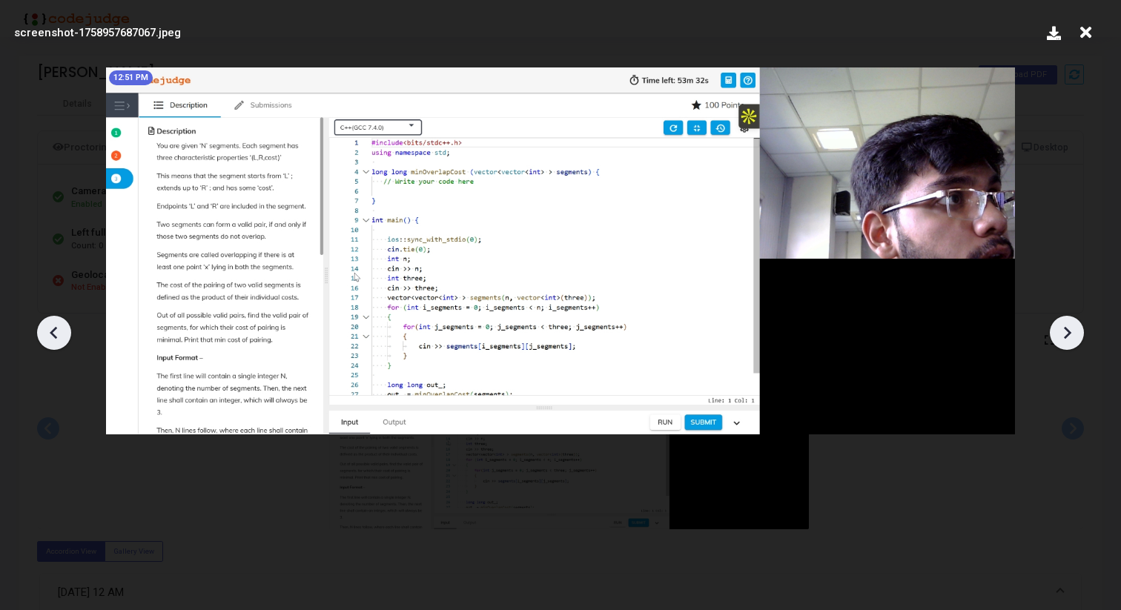
click at [1067, 328] on icon at bounding box center [1067, 333] width 22 height 22
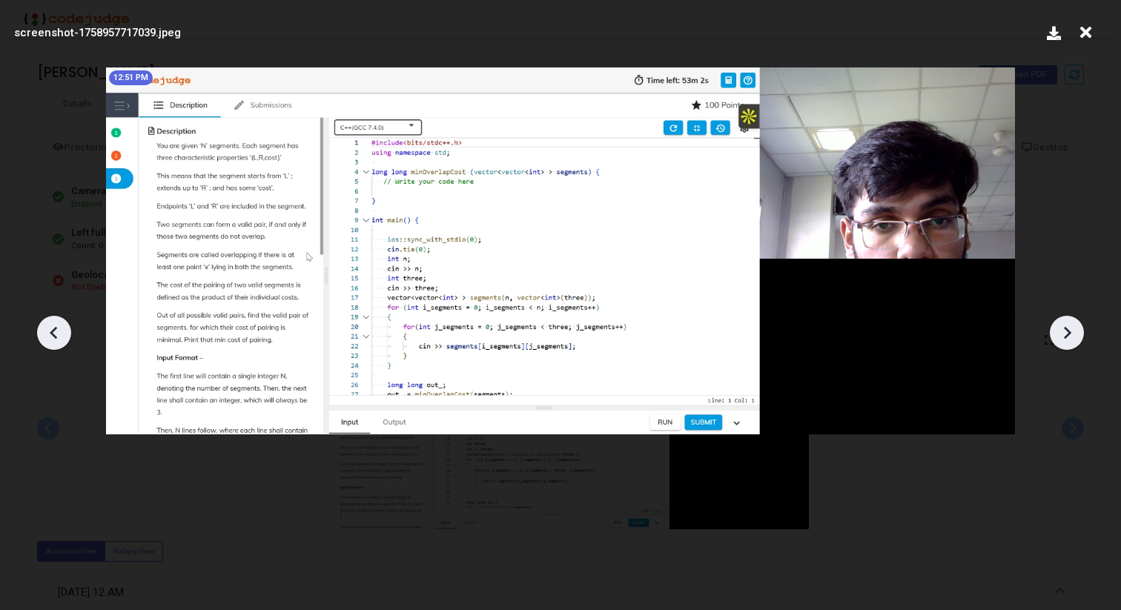
click at [1067, 328] on icon at bounding box center [1067, 333] width 22 height 22
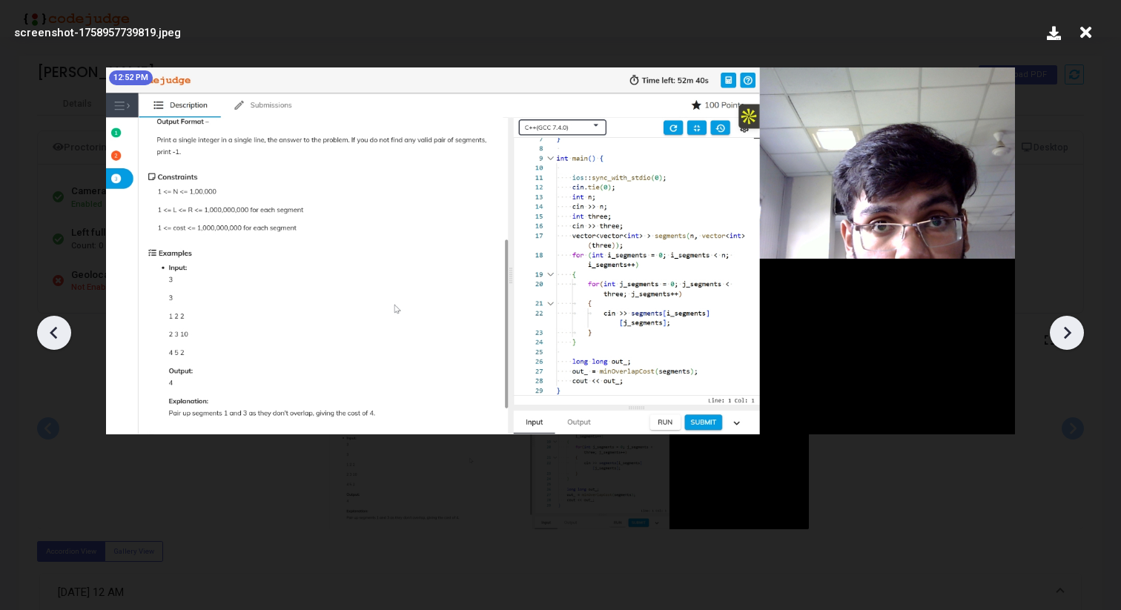
click at [1067, 328] on icon at bounding box center [1067, 333] width 22 height 22
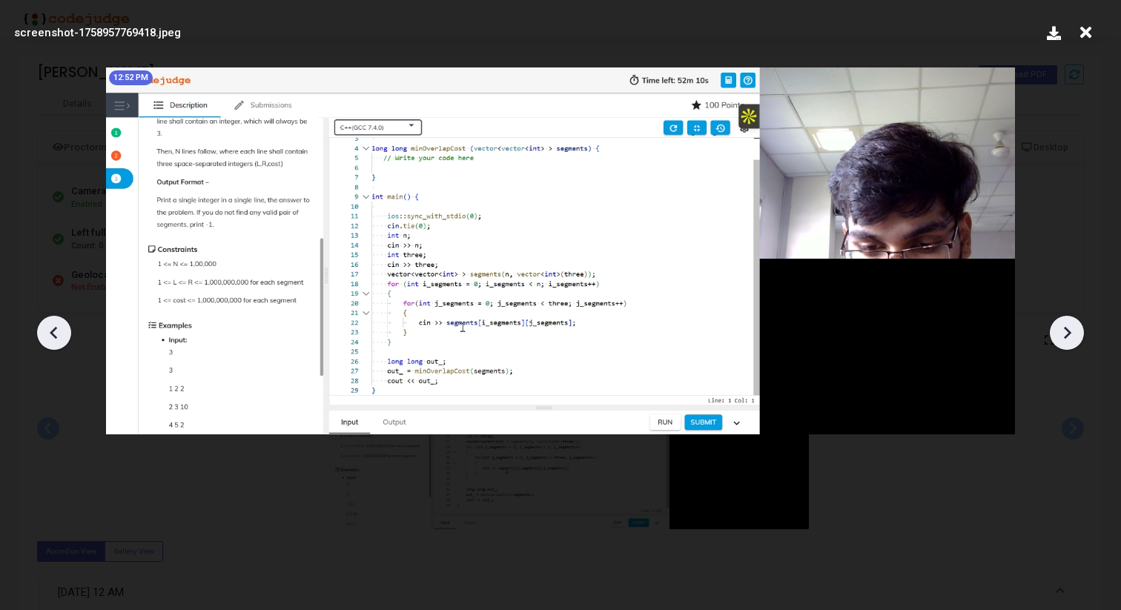
click at [1067, 328] on icon at bounding box center [1067, 333] width 22 height 22
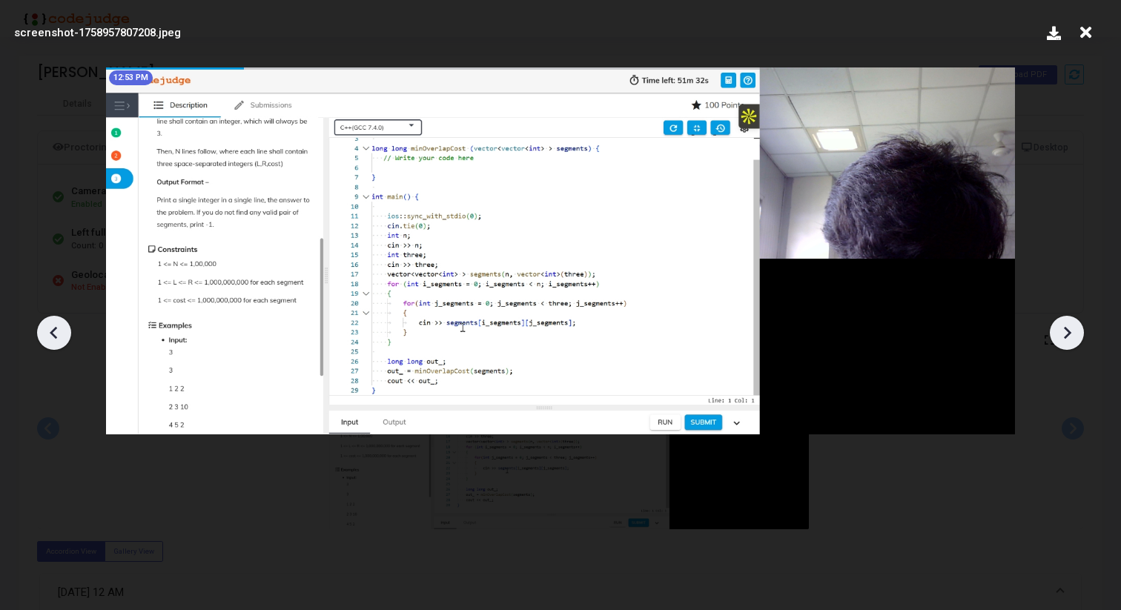
click at [59, 330] on icon at bounding box center [54, 333] width 22 height 22
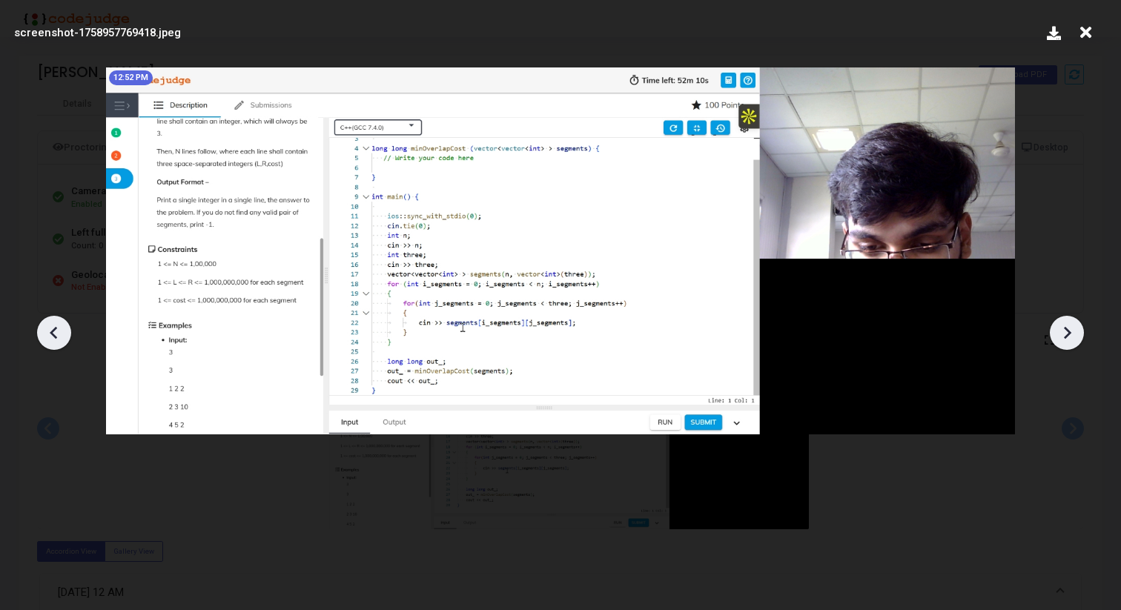
click at [59, 330] on icon at bounding box center [54, 333] width 22 height 22
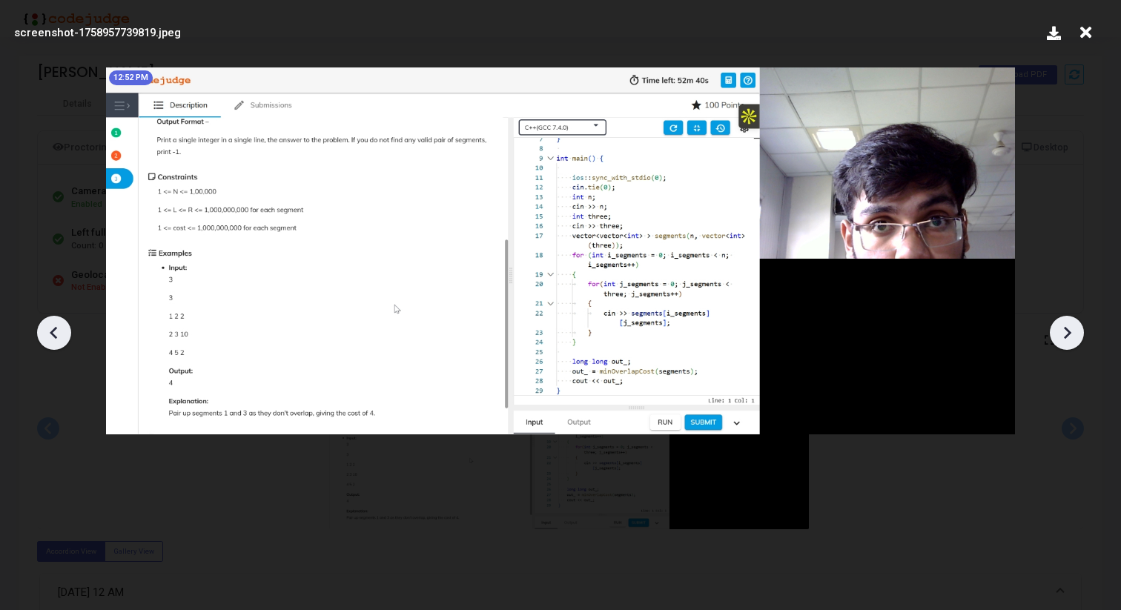
click at [59, 330] on icon at bounding box center [54, 333] width 22 height 22
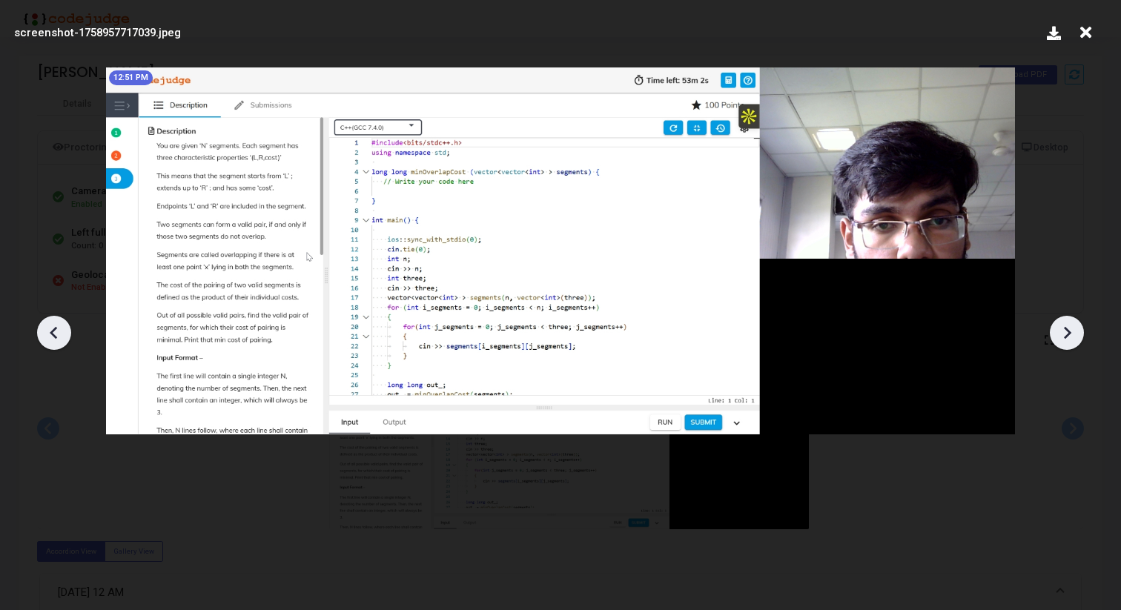
click at [59, 330] on icon at bounding box center [54, 333] width 22 height 22
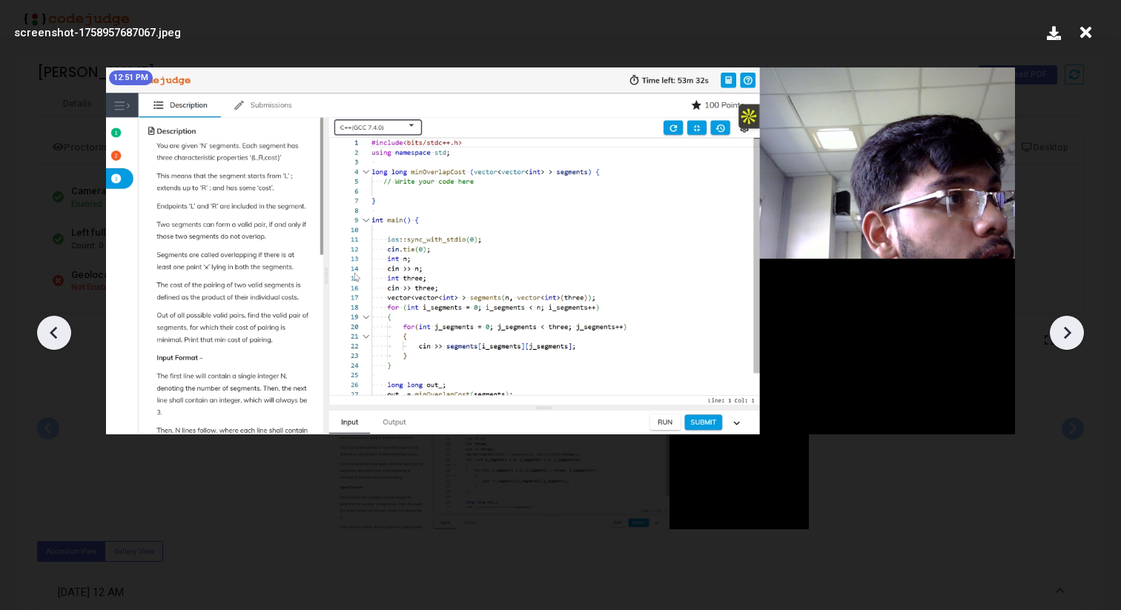
click at [59, 330] on icon at bounding box center [54, 333] width 22 height 22
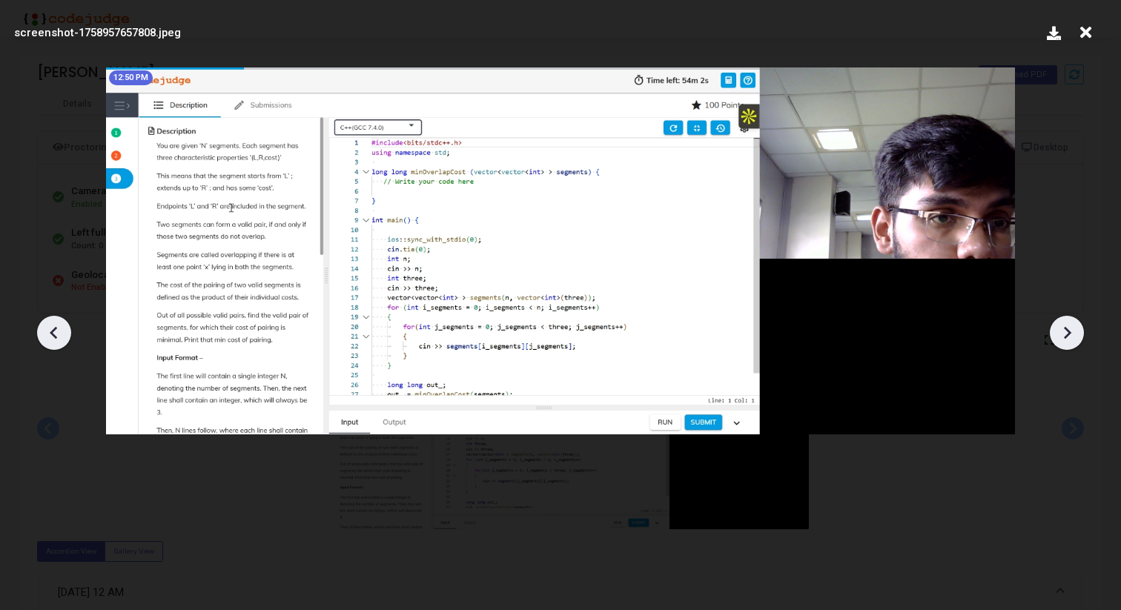
click at [59, 330] on icon at bounding box center [54, 333] width 22 height 22
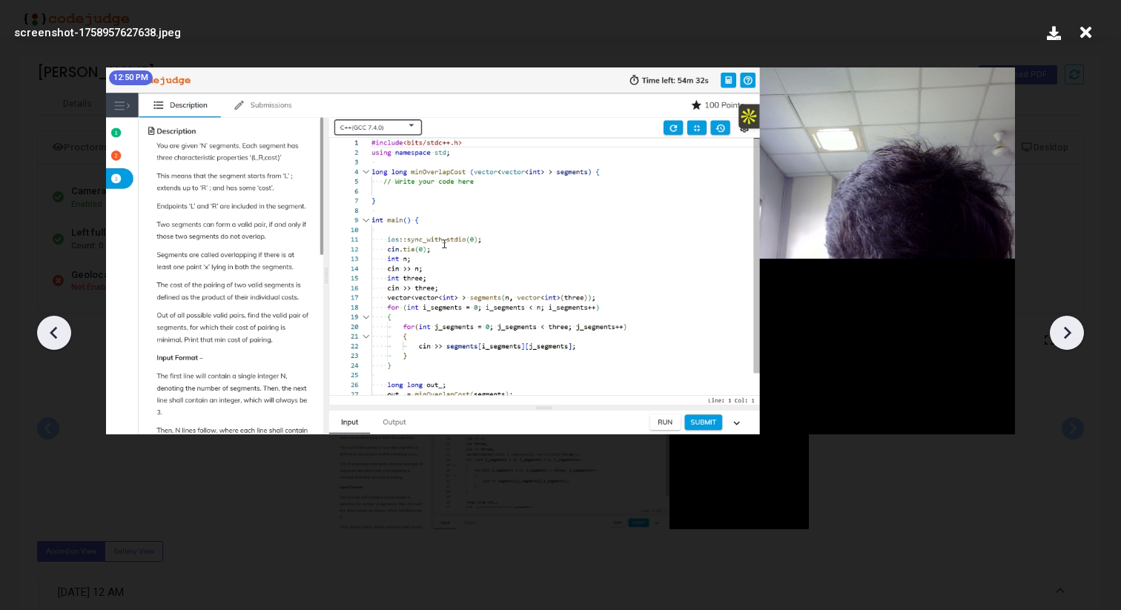
click at [59, 330] on icon at bounding box center [54, 333] width 22 height 22
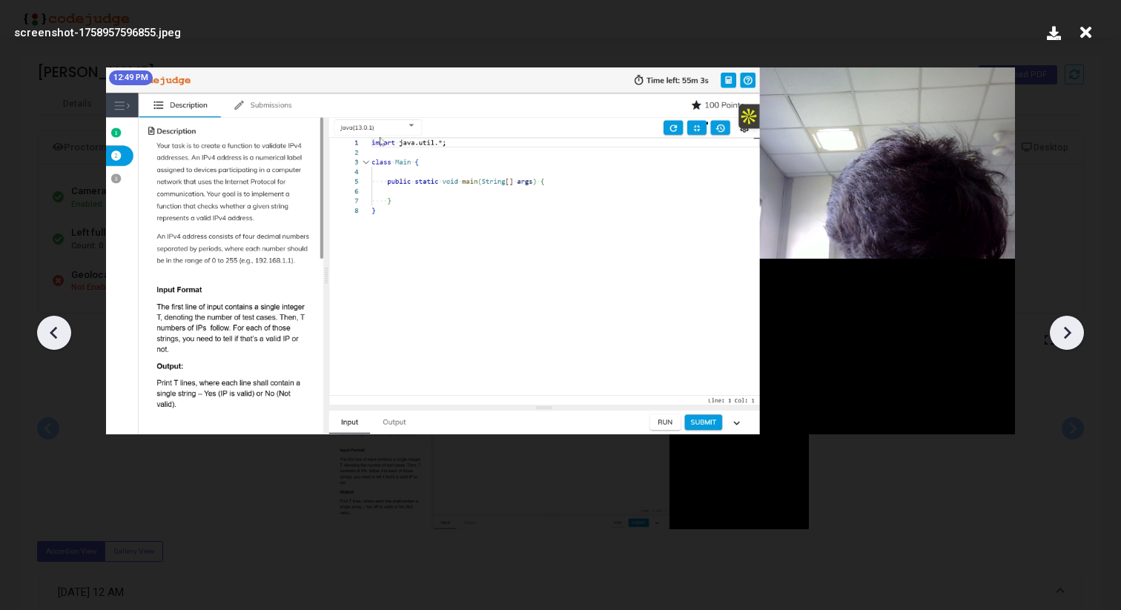
click at [59, 330] on icon at bounding box center [54, 333] width 22 height 22
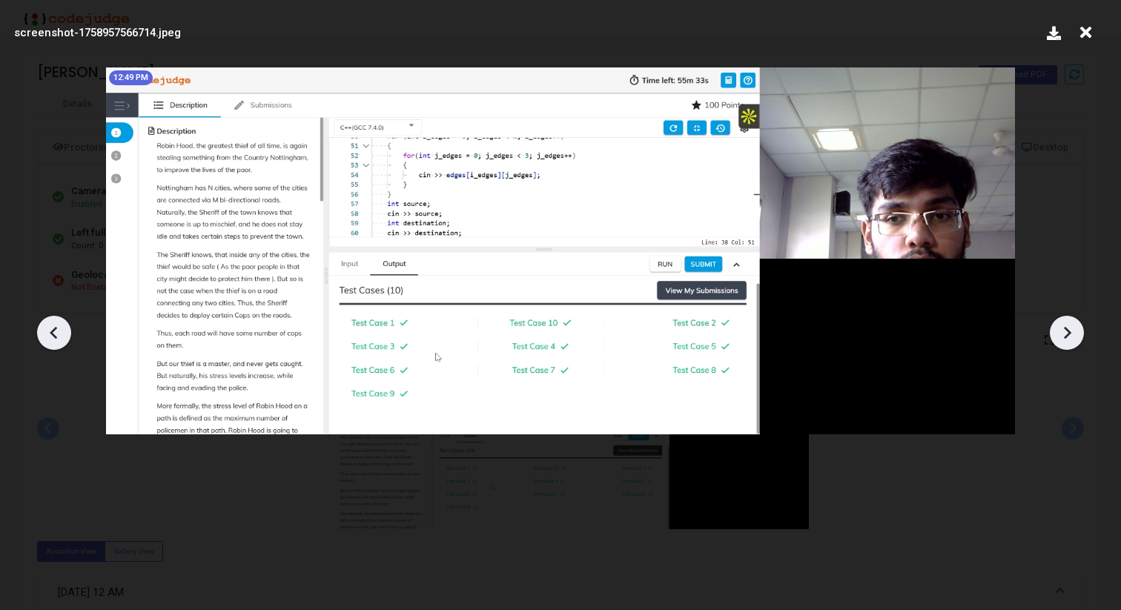
click at [59, 330] on icon at bounding box center [54, 333] width 22 height 22
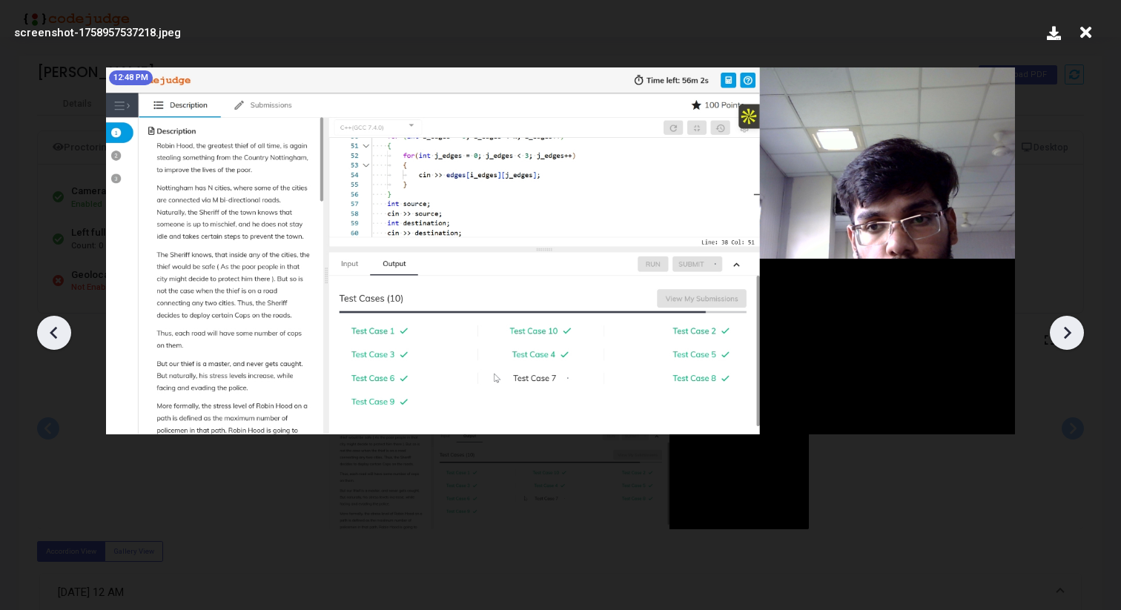
click at [1061, 336] on icon at bounding box center [1067, 333] width 22 height 22
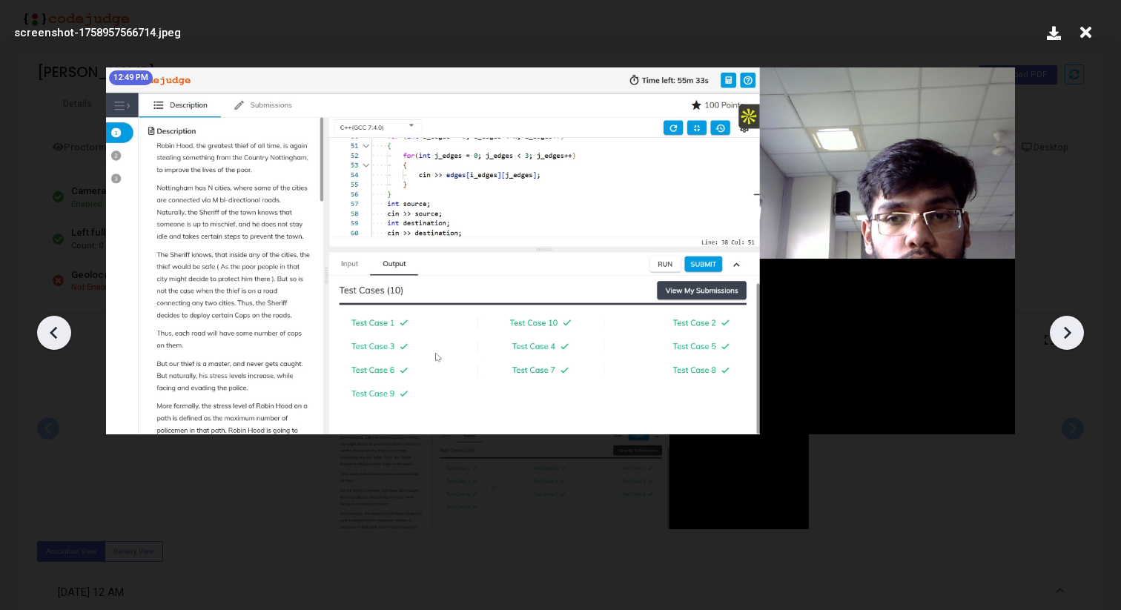
click at [1061, 336] on icon at bounding box center [1067, 333] width 22 height 22
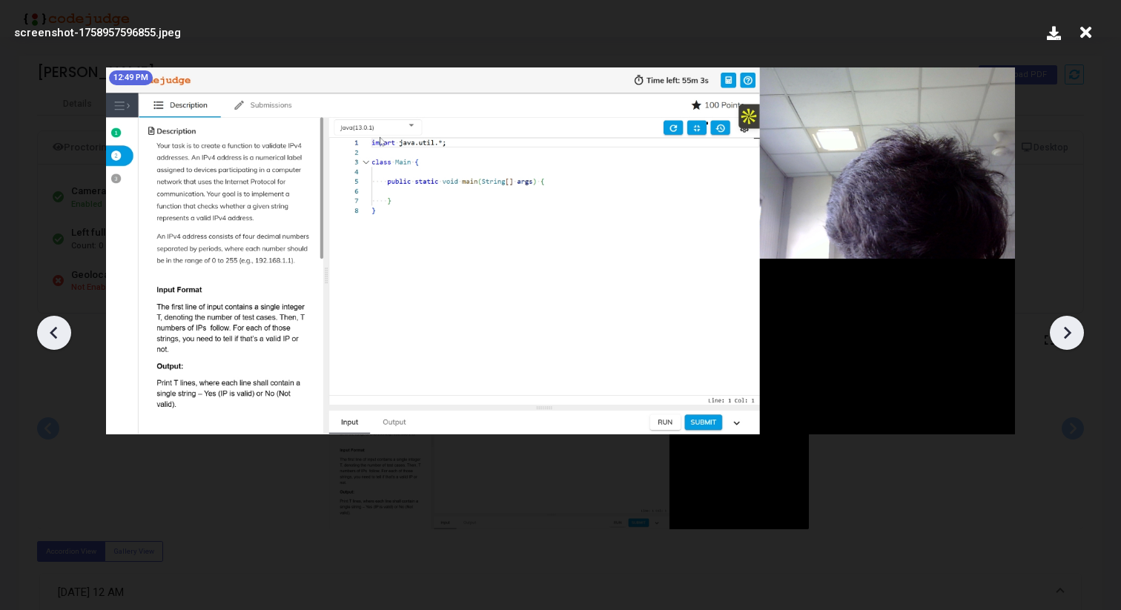
click at [1061, 337] on icon at bounding box center [1067, 333] width 22 height 22
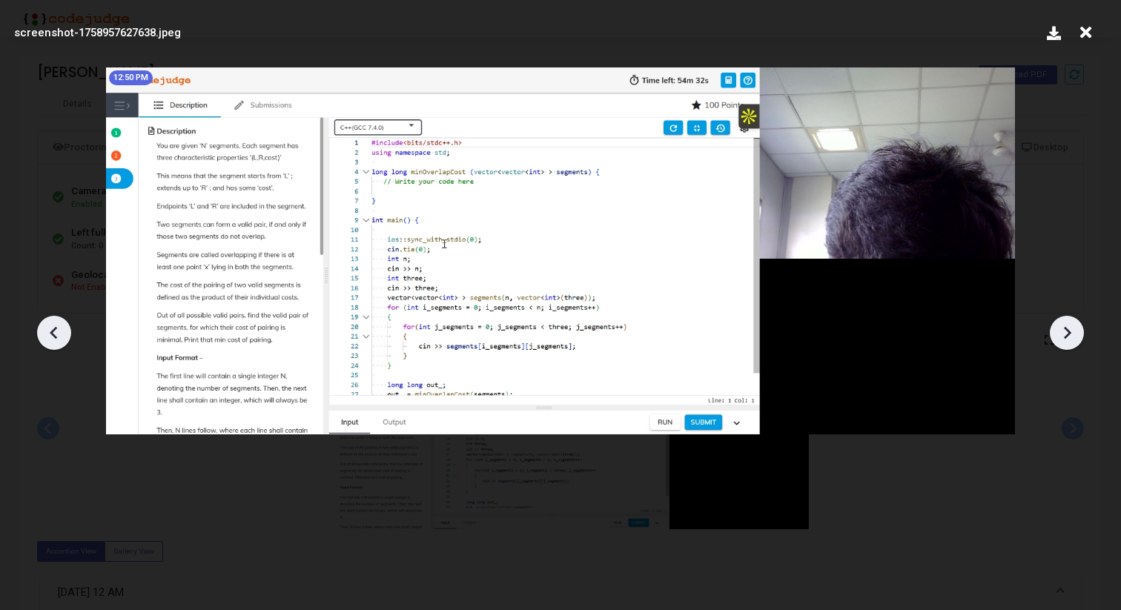
click at [1062, 337] on icon at bounding box center [1067, 333] width 22 height 22
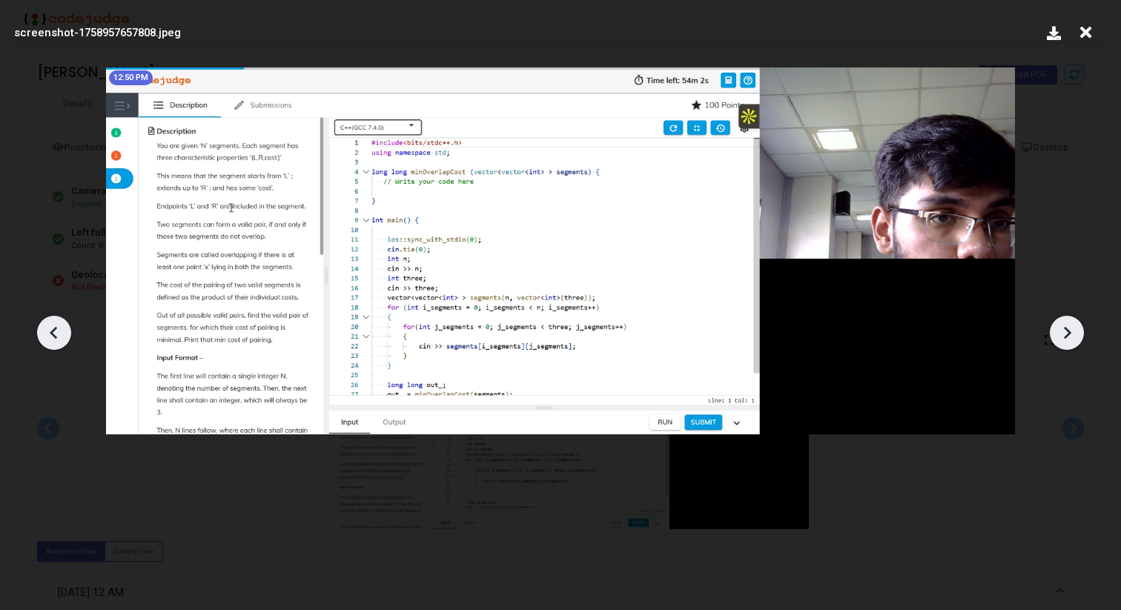
click at [1062, 337] on icon at bounding box center [1067, 333] width 22 height 22
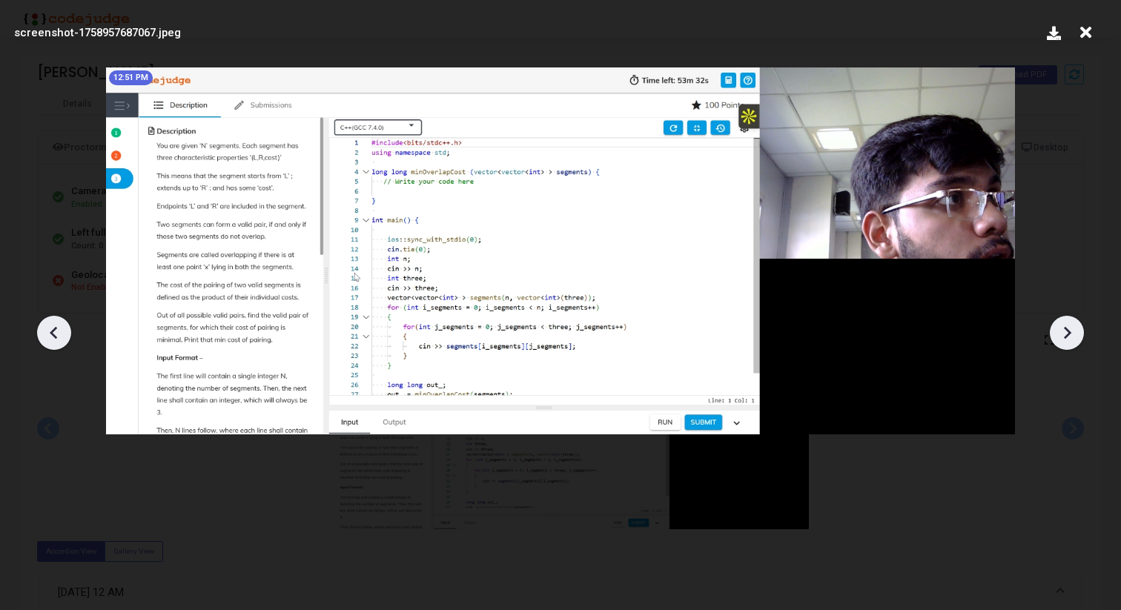
click at [1062, 337] on icon at bounding box center [1067, 333] width 22 height 22
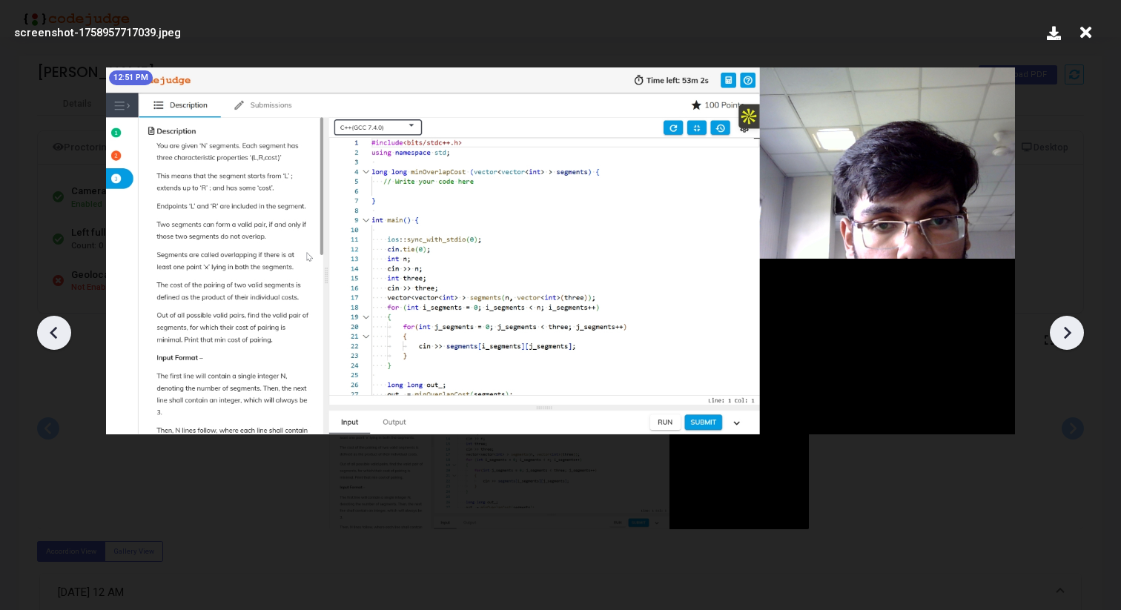
click at [1061, 337] on icon at bounding box center [1067, 333] width 22 height 22
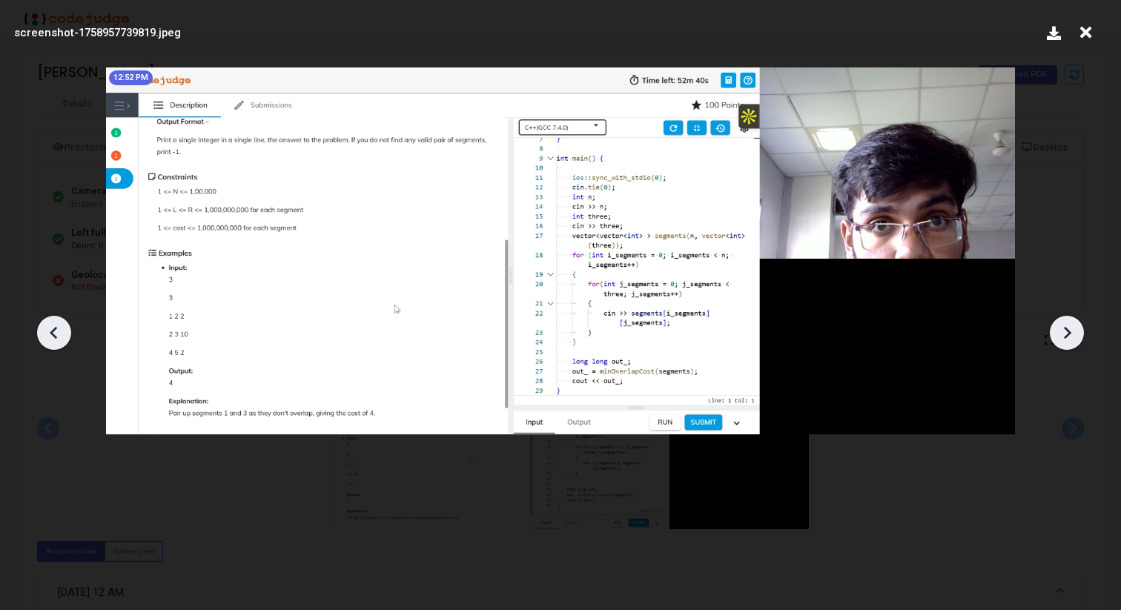
click at [1060, 337] on icon at bounding box center [1067, 333] width 22 height 22
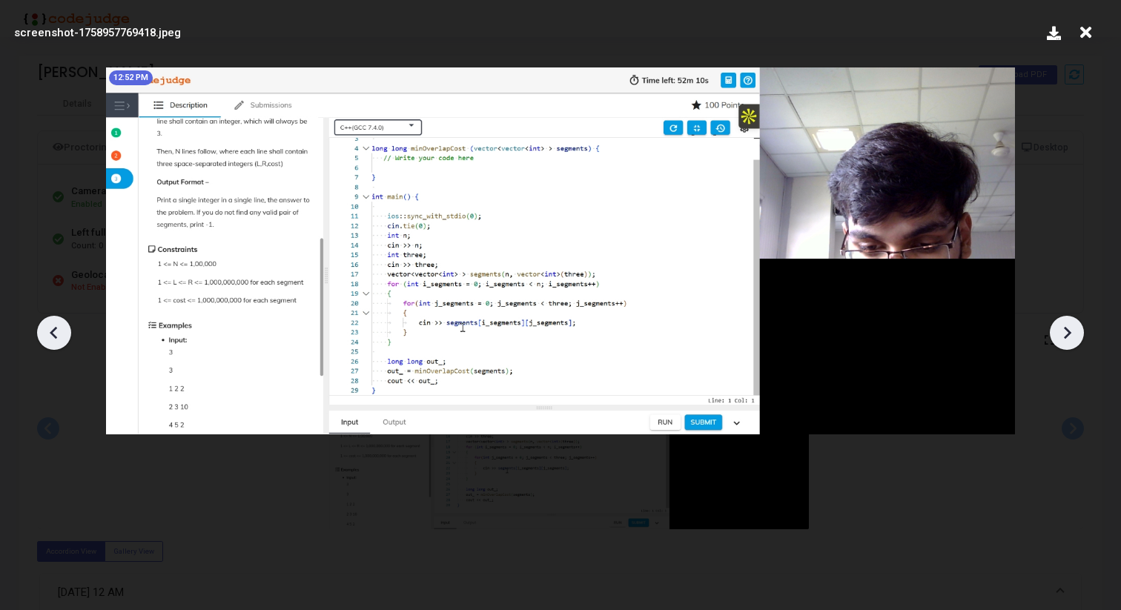
click at [1060, 337] on icon at bounding box center [1067, 333] width 22 height 22
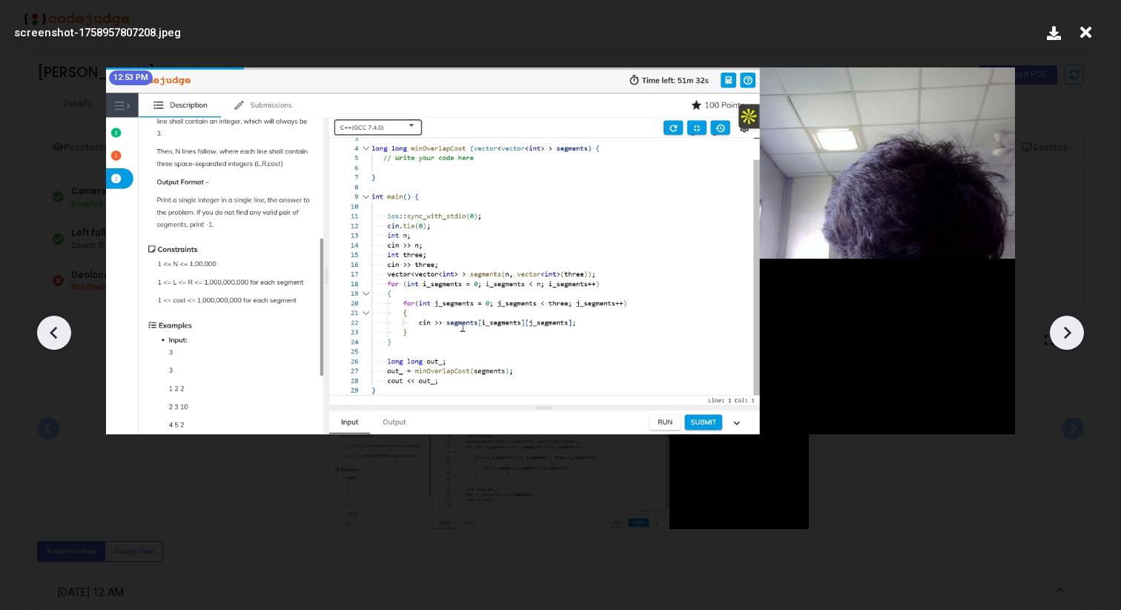
click at [1060, 337] on icon at bounding box center [1067, 333] width 22 height 22
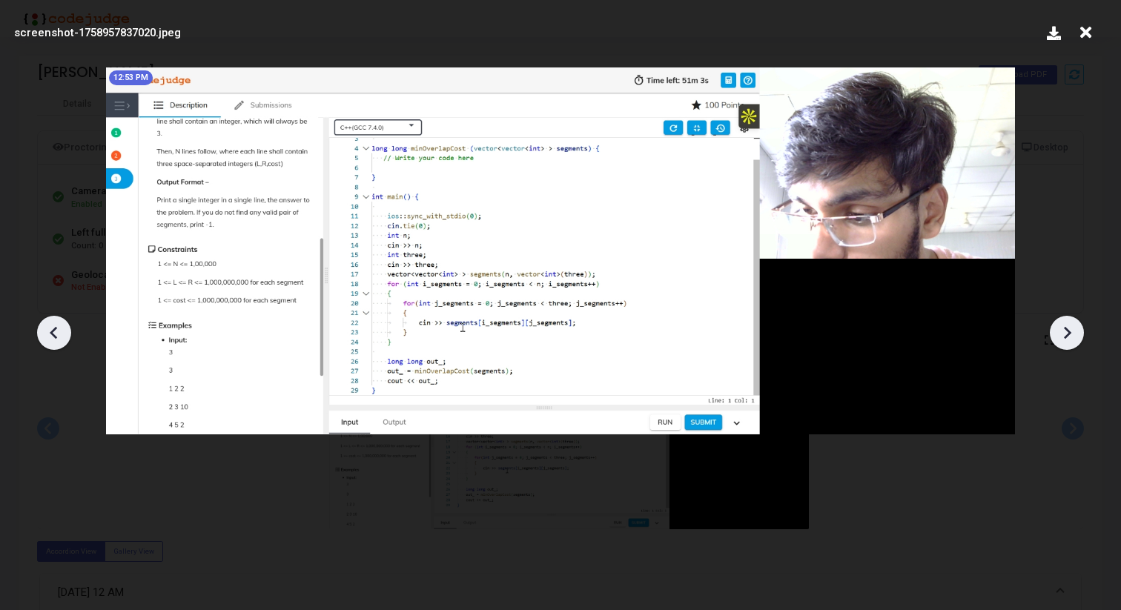
click at [1060, 337] on icon at bounding box center [1067, 333] width 22 height 22
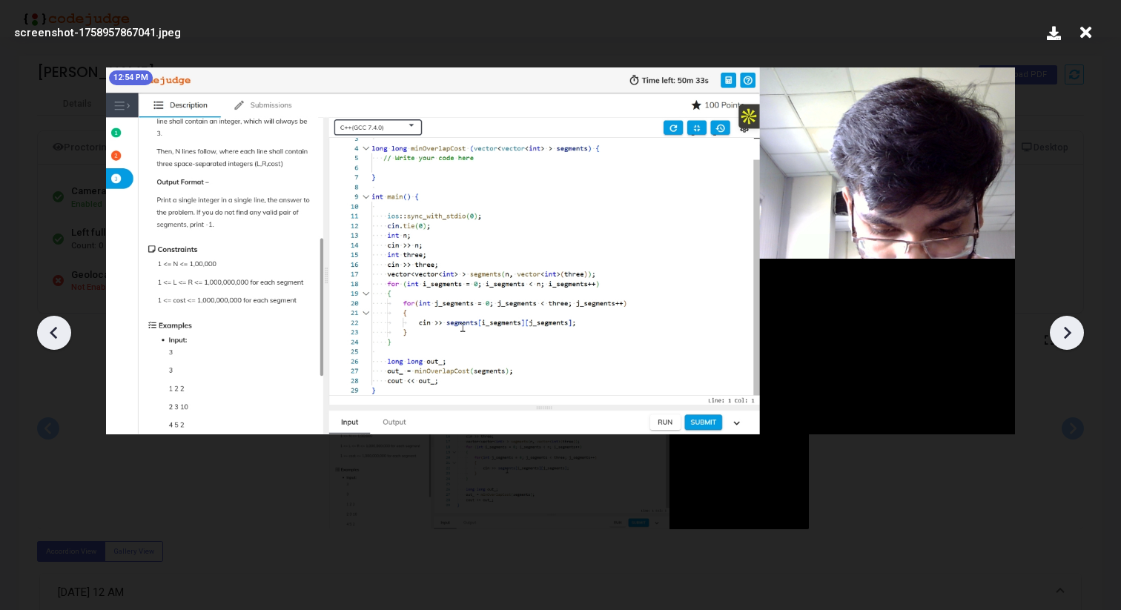
click at [1060, 337] on icon at bounding box center [1067, 333] width 22 height 22
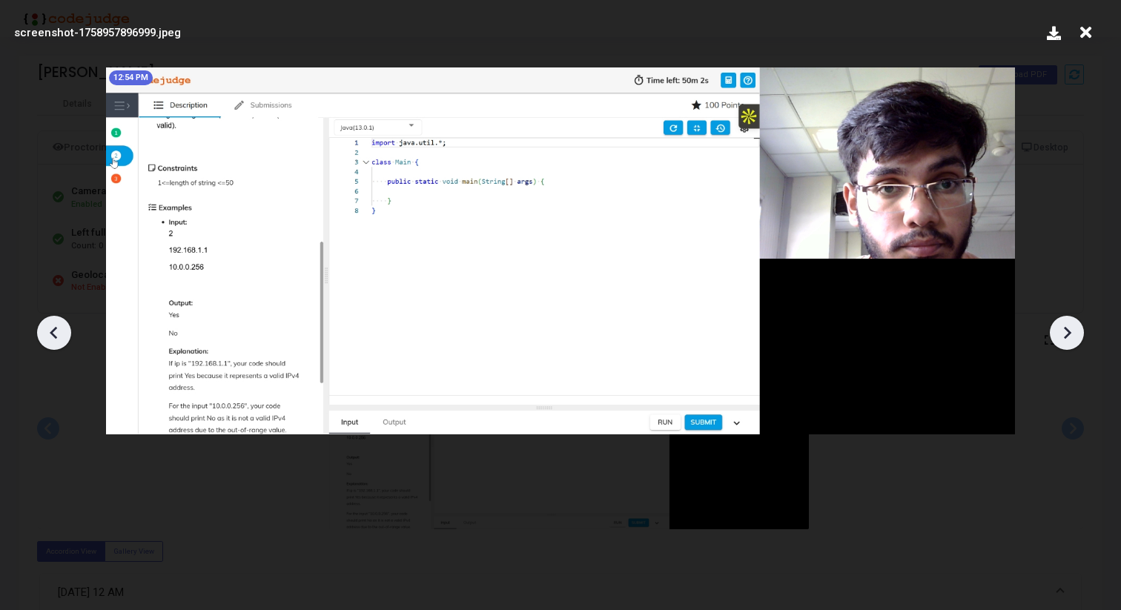
click at [1059, 337] on icon at bounding box center [1067, 333] width 22 height 22
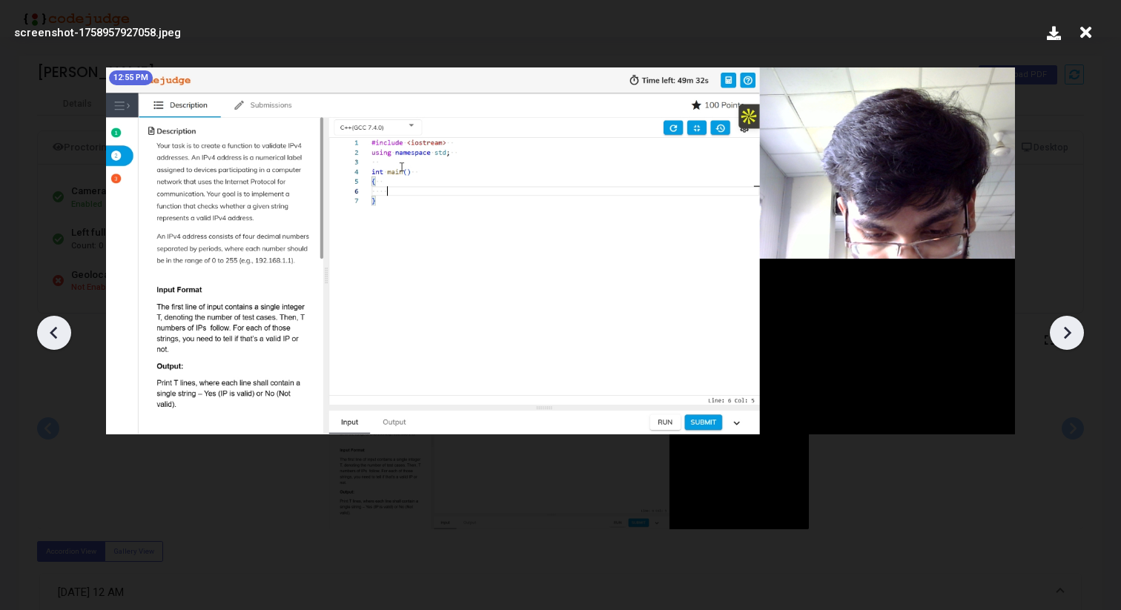
click at [1059, 337] on icon at bounding box center [1067, 333] width 22 height 22
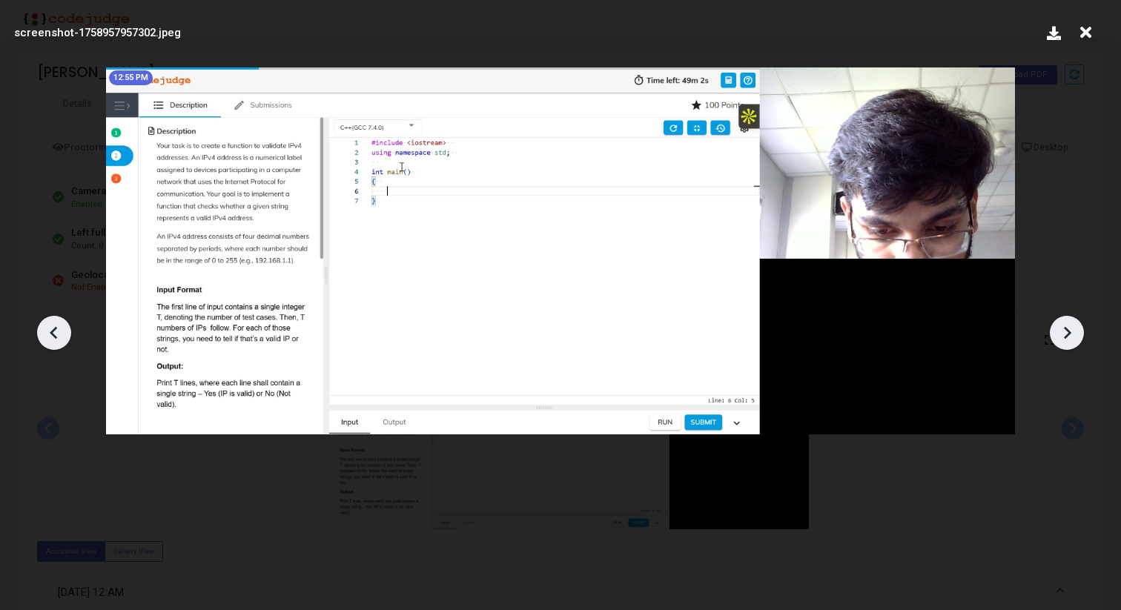
click at [1059, 337] on icon at bounding box center [1067, 333] width 22 height 22
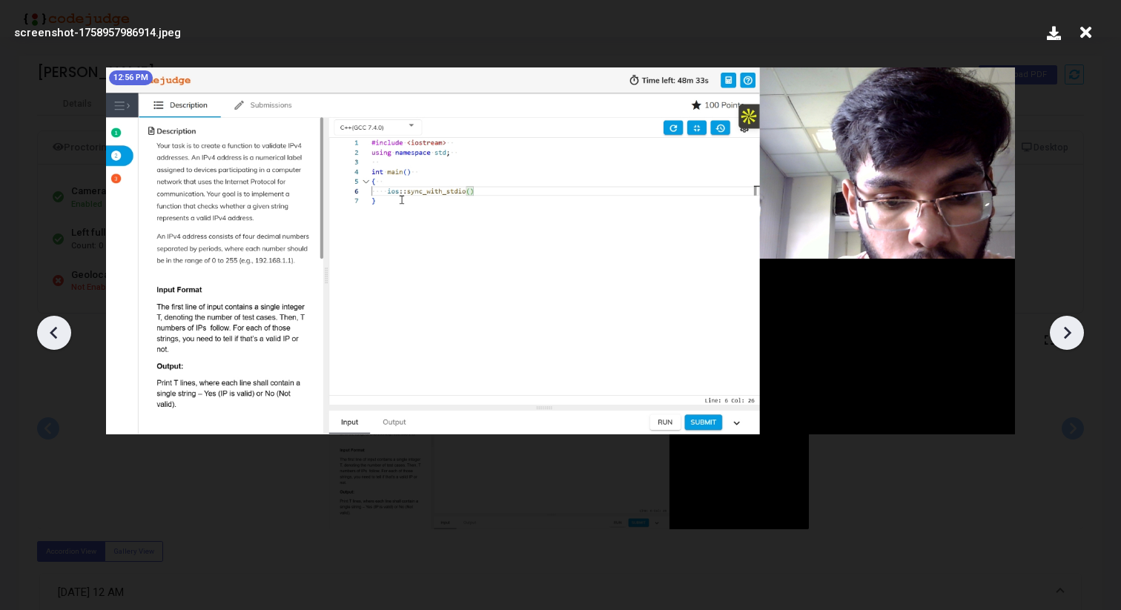
click at [1059, 337] on icon at bounding box center [1067, 333] width 22 height 22
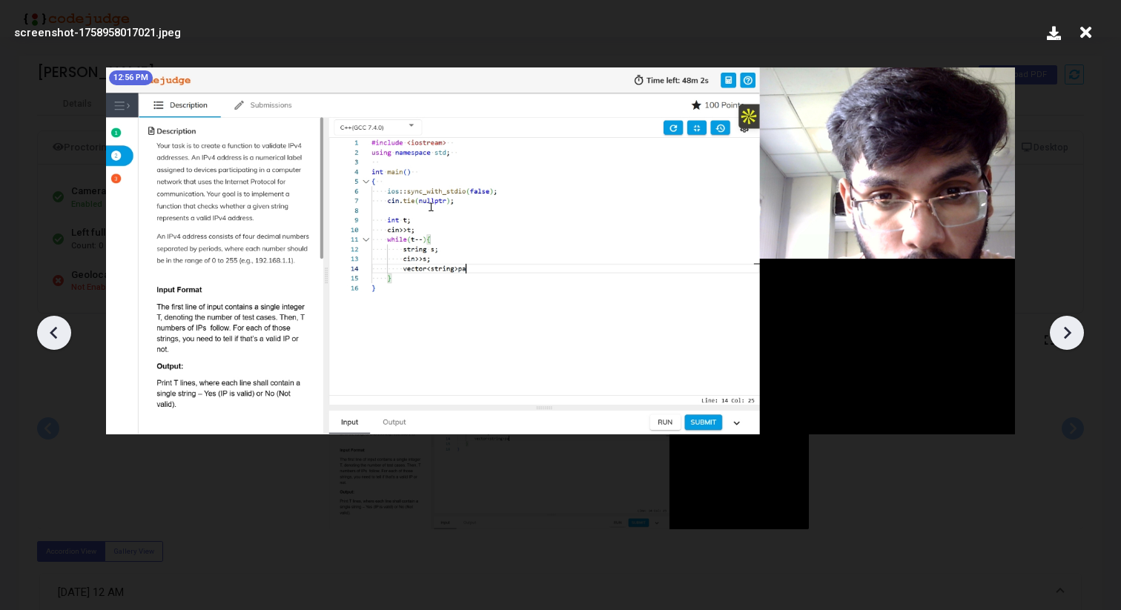
click at [1059, 337] on icon at bounding box center [1067, 333] width 22 height 22
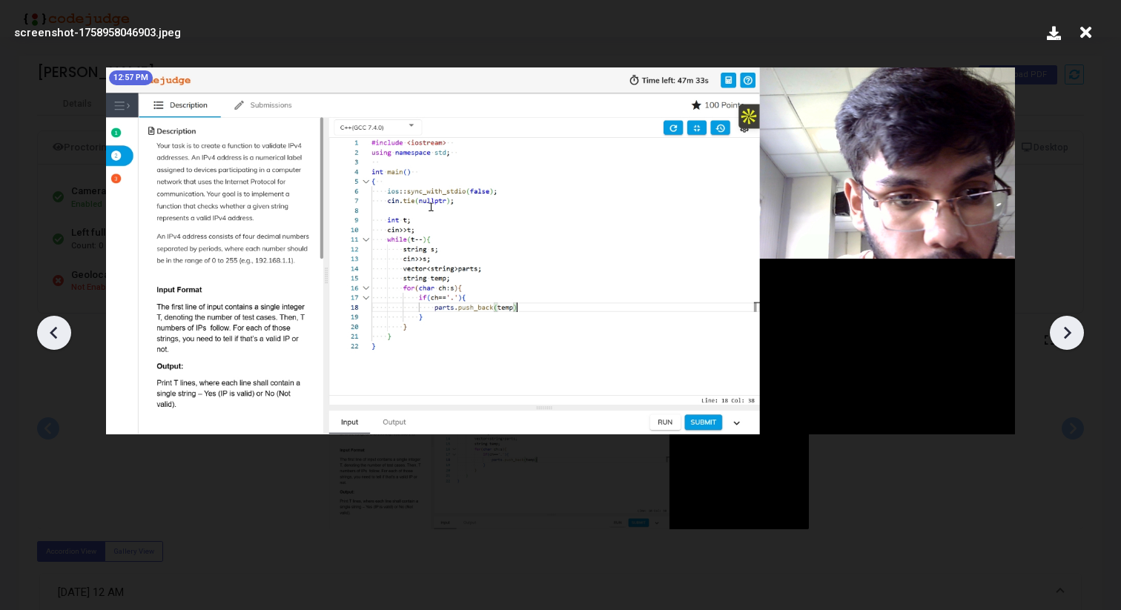
click at [1059, 337] on icon at bounding box center [1067, 333] width 22 height 22
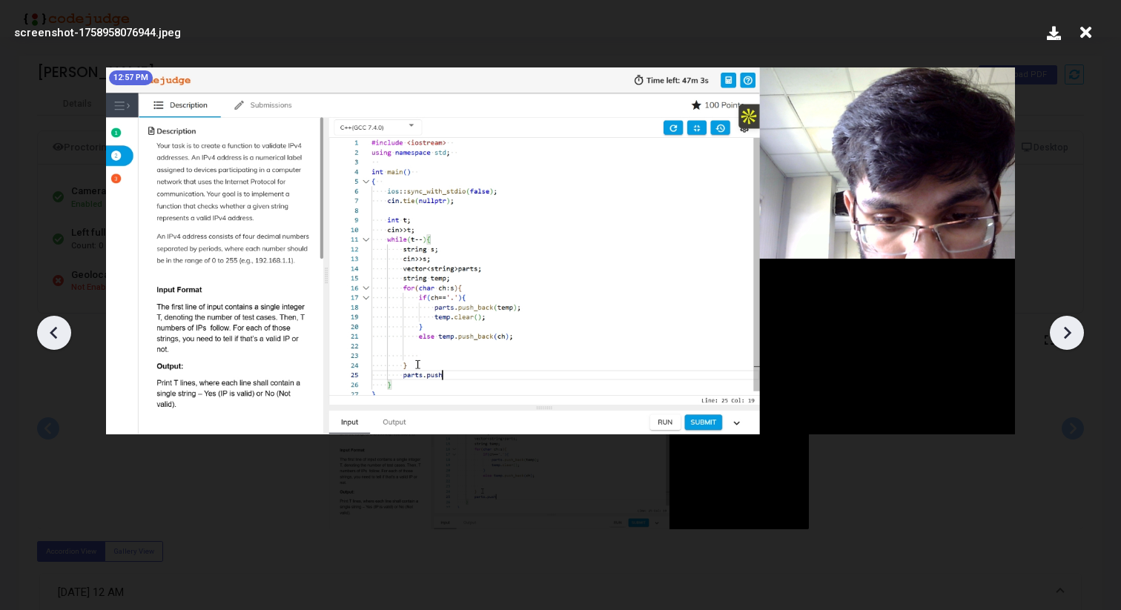
click at [1059, 337] on icon at bounding box center [1067, 333] width 22 height 22
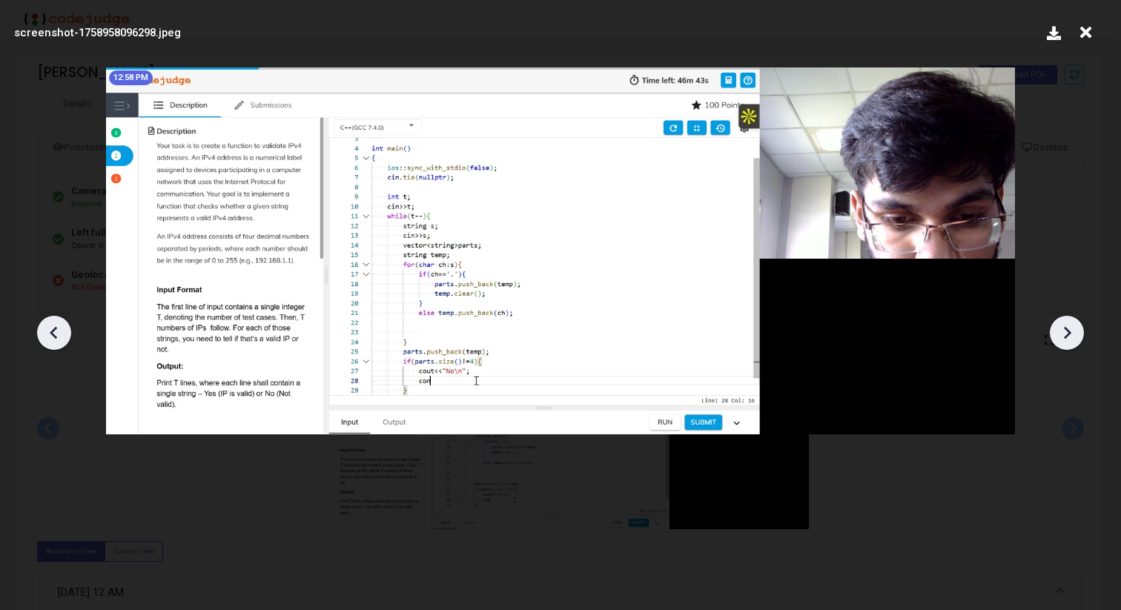
click at [1059, 337] on icon at bounding box center [1067, 333] width 22 height 22
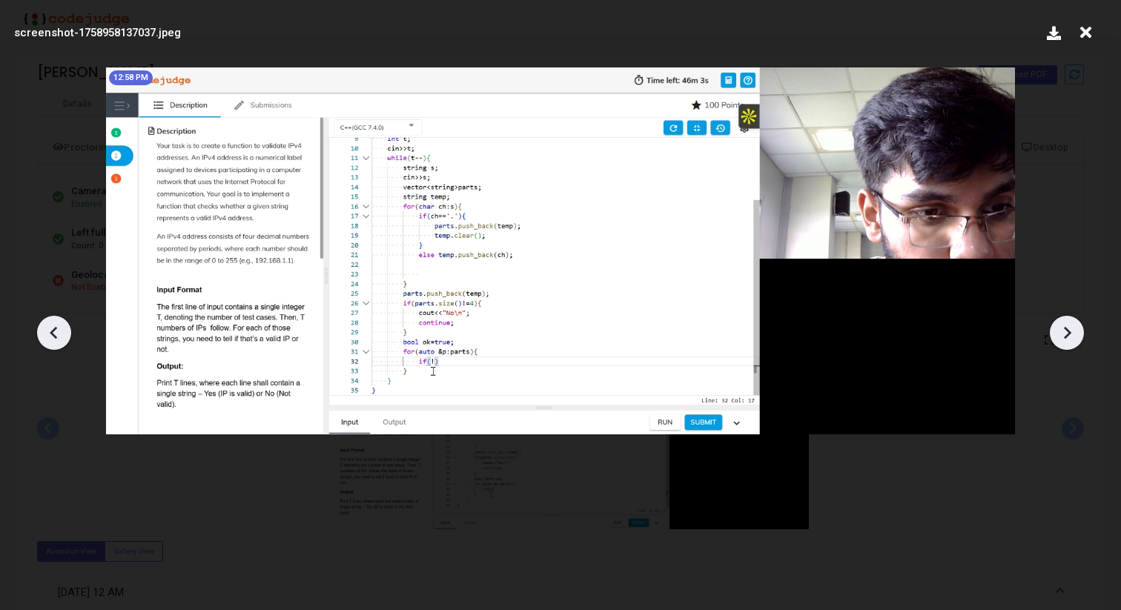
click at [1059, 337] on icon at bounding box center [1067, 333] width 22 height 22
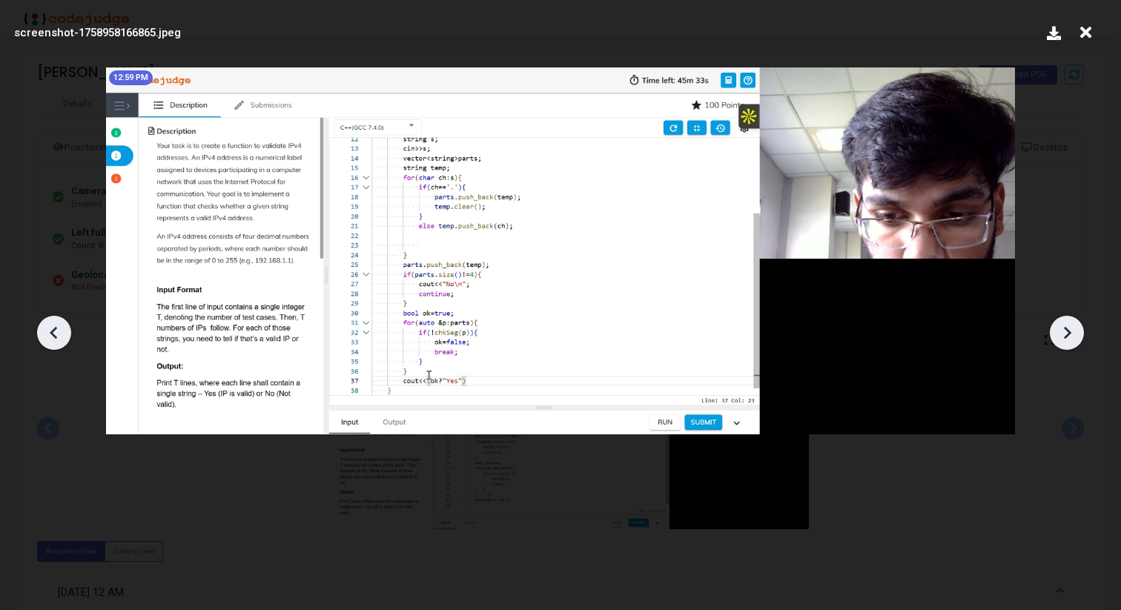
click at [1059, 337] on icon at bounding box center [1067, 333] width 22 height 22
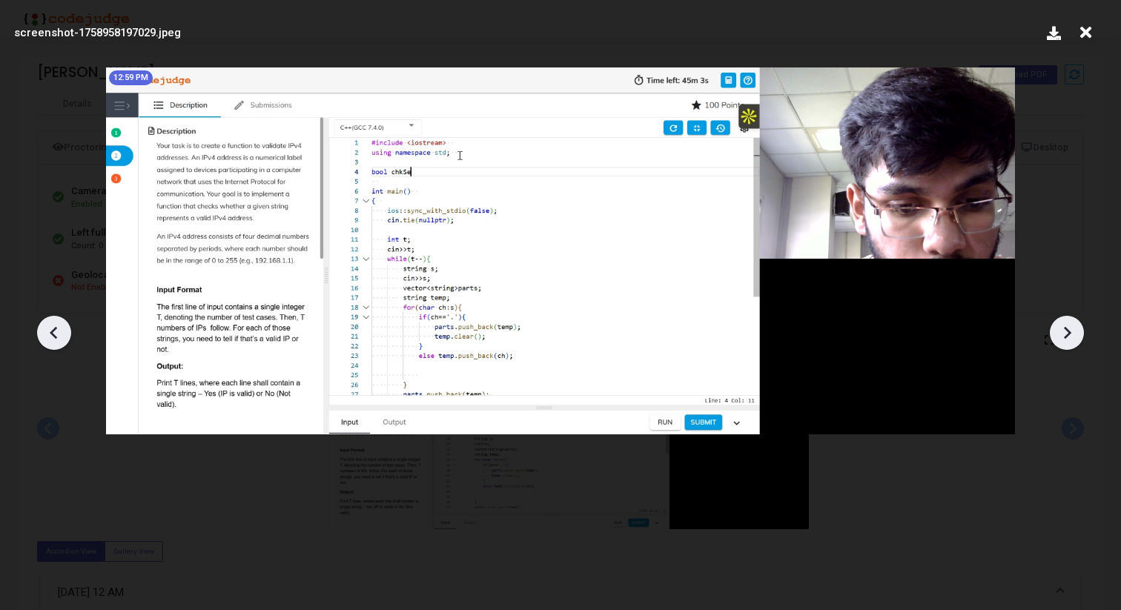
click at [1059, 337] on icon at bounding box center [1067, 333] width 22 height 22
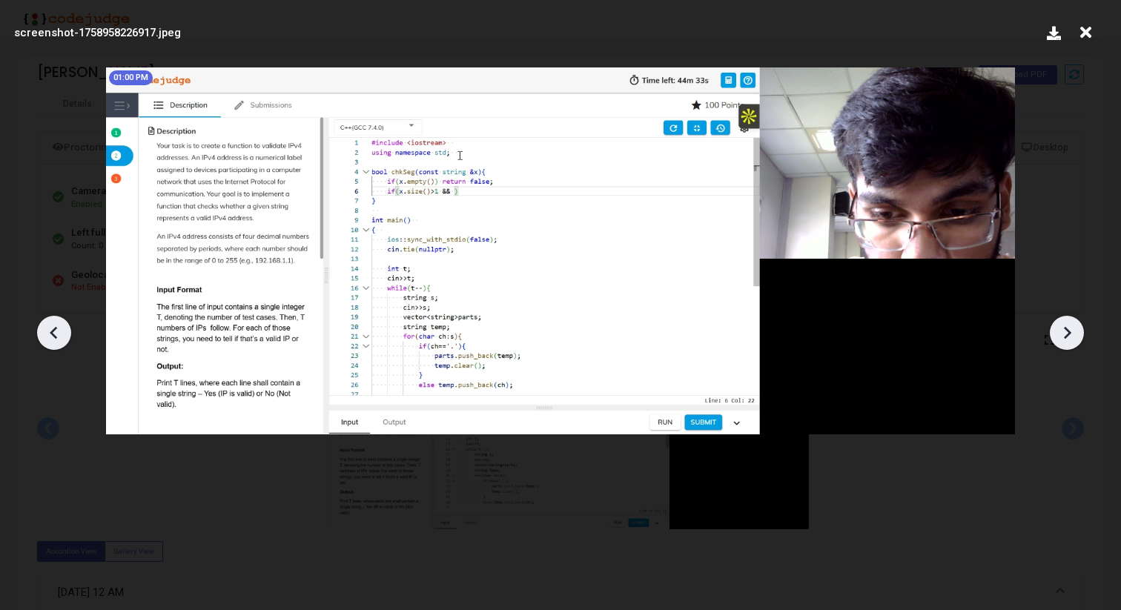
click at [1059, 337] on icon at bounding box center [1067, 333] width 22 height 22
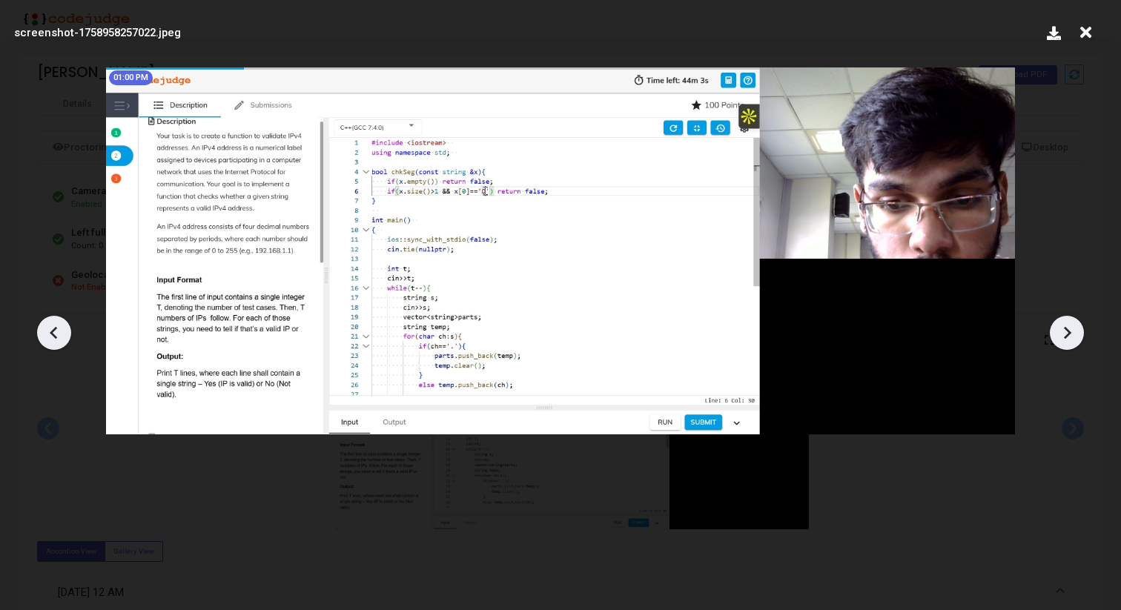
click at [1058, 337] on icon at bounding box center [1067, 333] width 22 height 22
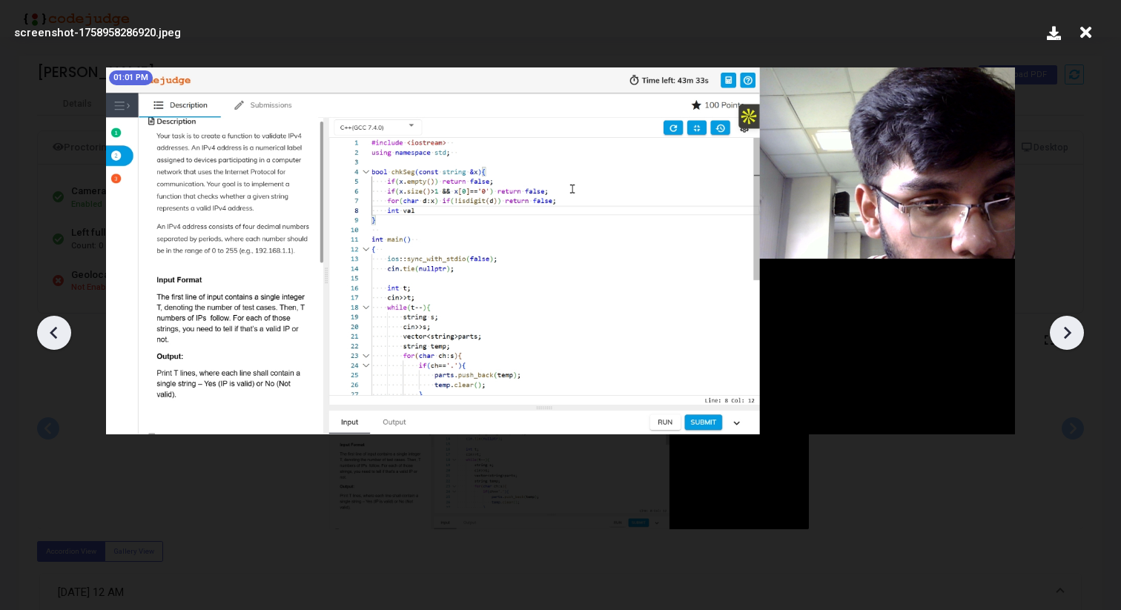
click at [1058, 337] on icon at bounding box center [1067, 333] width 22 height 22
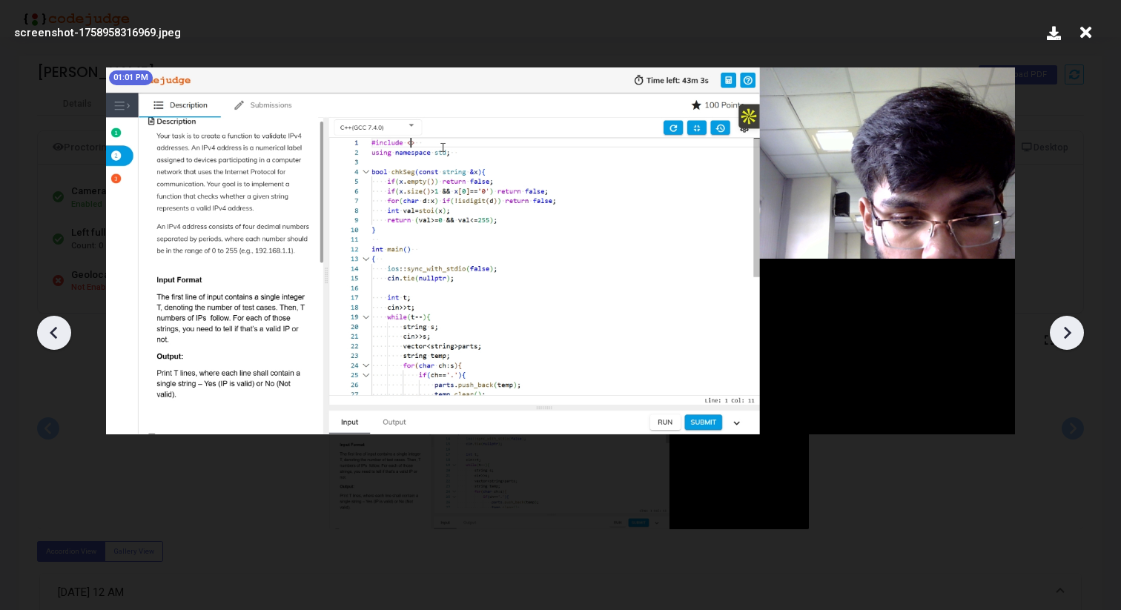
click at [1058, 337] on icon at bounding box center [1067, 333] width 22 height 22
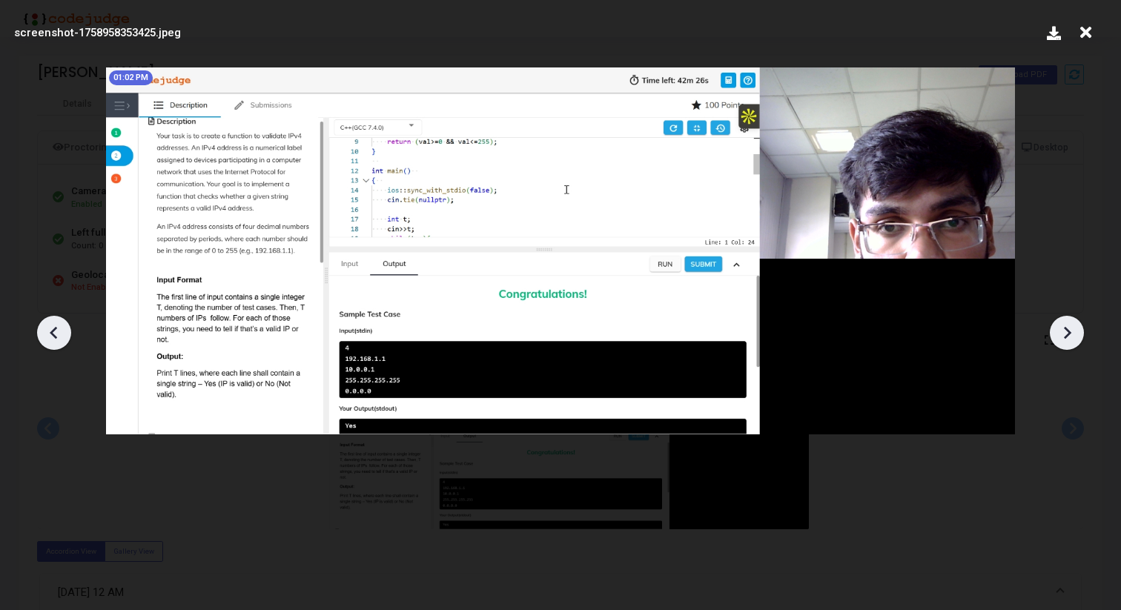
click at [1058, 337] on icon at bounding box center [1067, 333] width 22 height 22
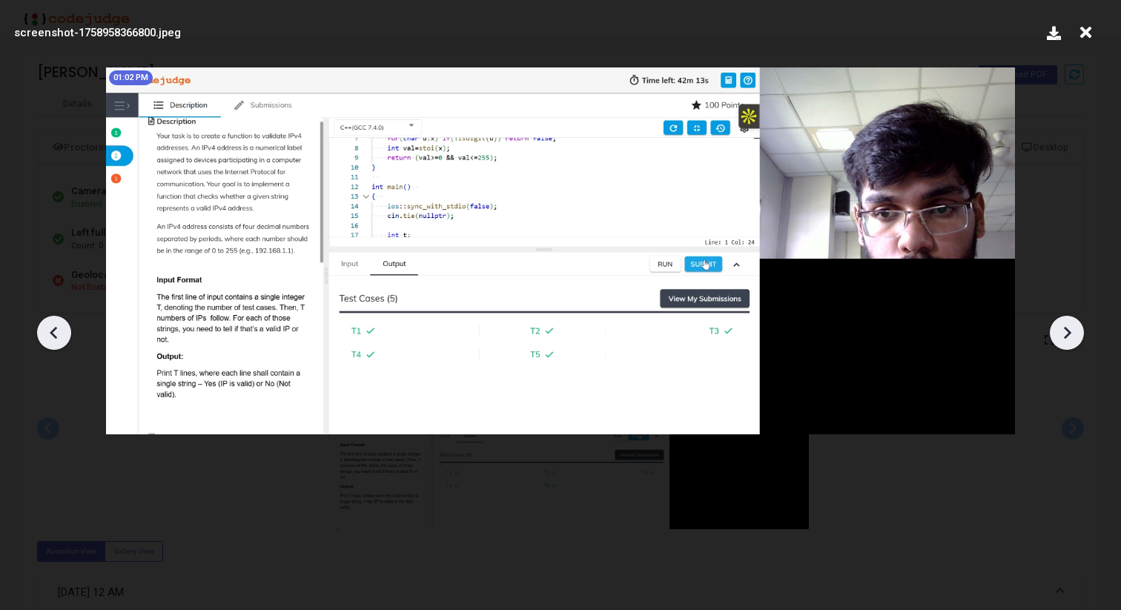
click at [1058, 337] on icon at bounding box center [1067, 333] width 22 height 22
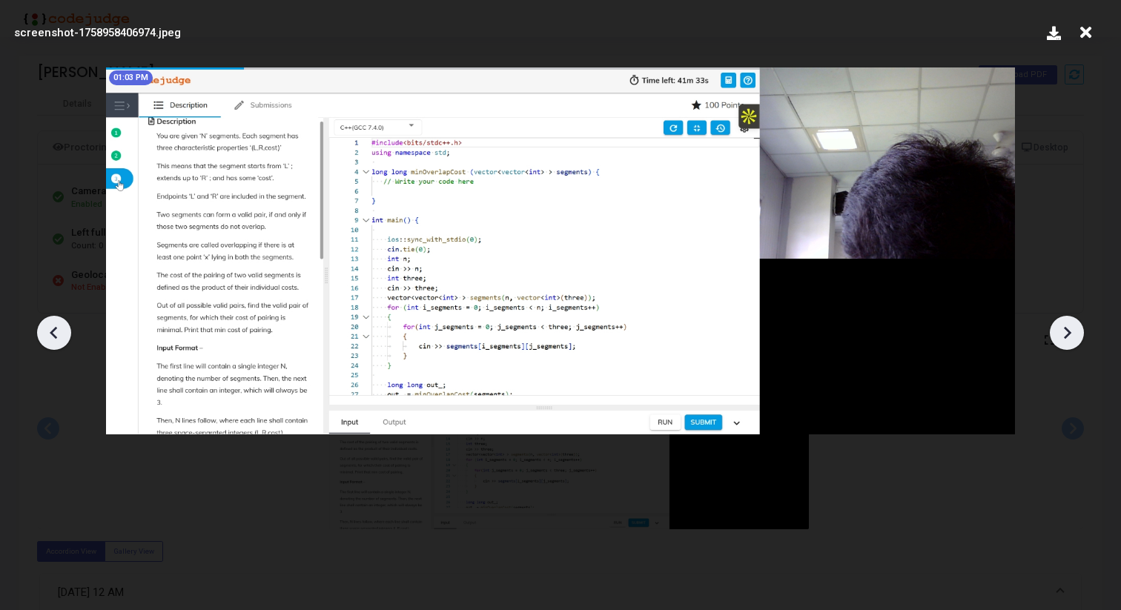
click at [1058, 337] on icon at bounding box center [1067, 333] width 22 height 22
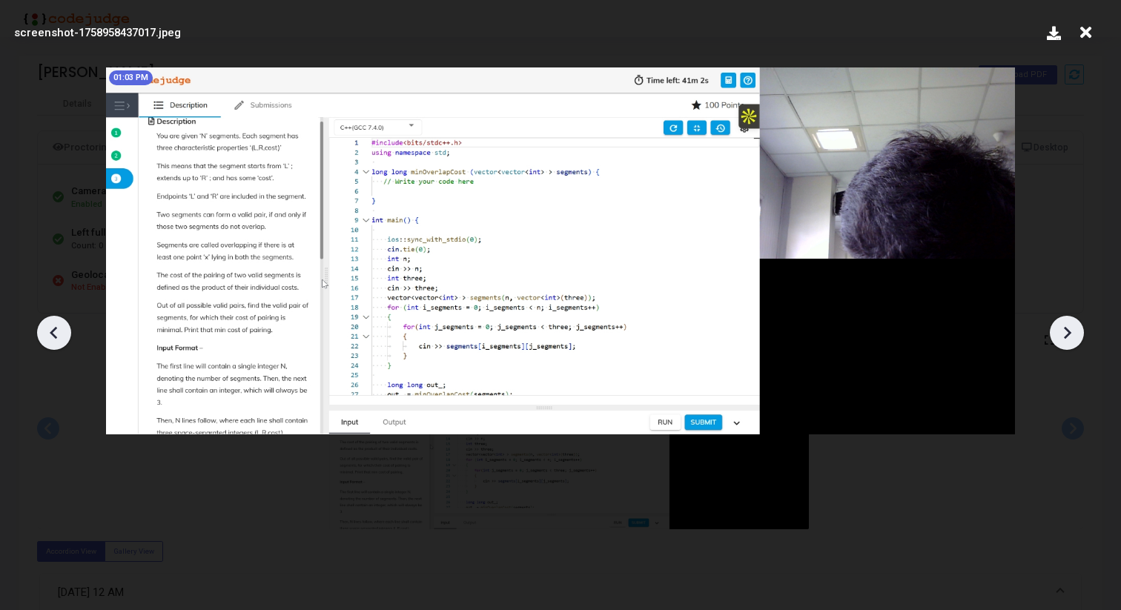
click at [1058, 337] on icon at bounding box center [1067, 333] width 22 height 22
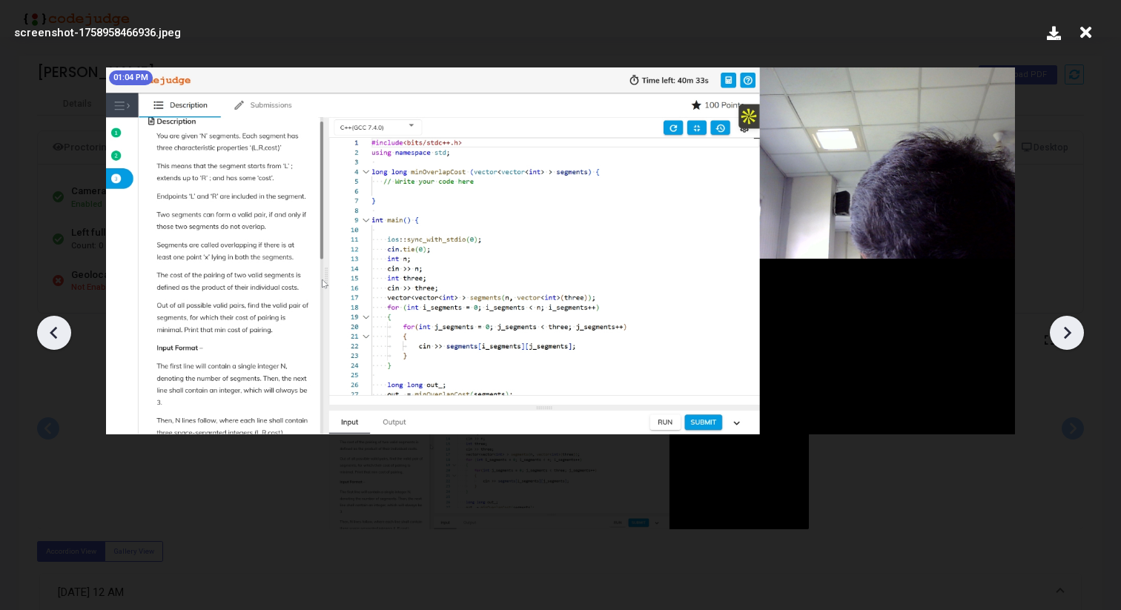
click at [1058, 337] on icon at bounding box center [1067, 333] width 22 height 22
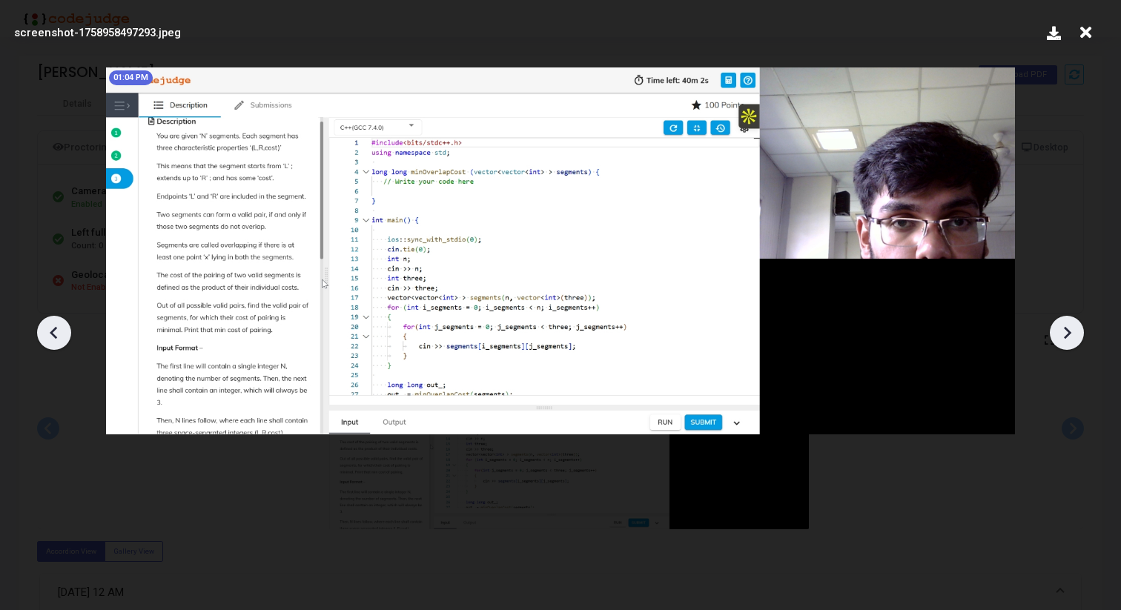
click at [1057, 337] on icon at bounding box center [1067, 333] width 22 height 22
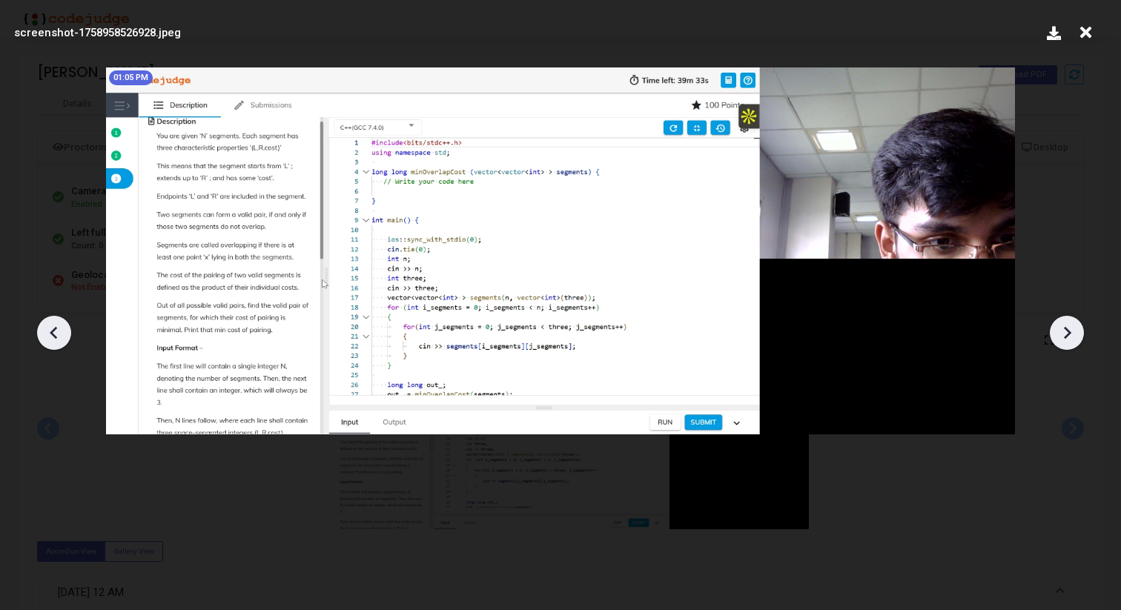
click at [1057, 337] on icon at bounding box center [1067, 333] width 22 height 22
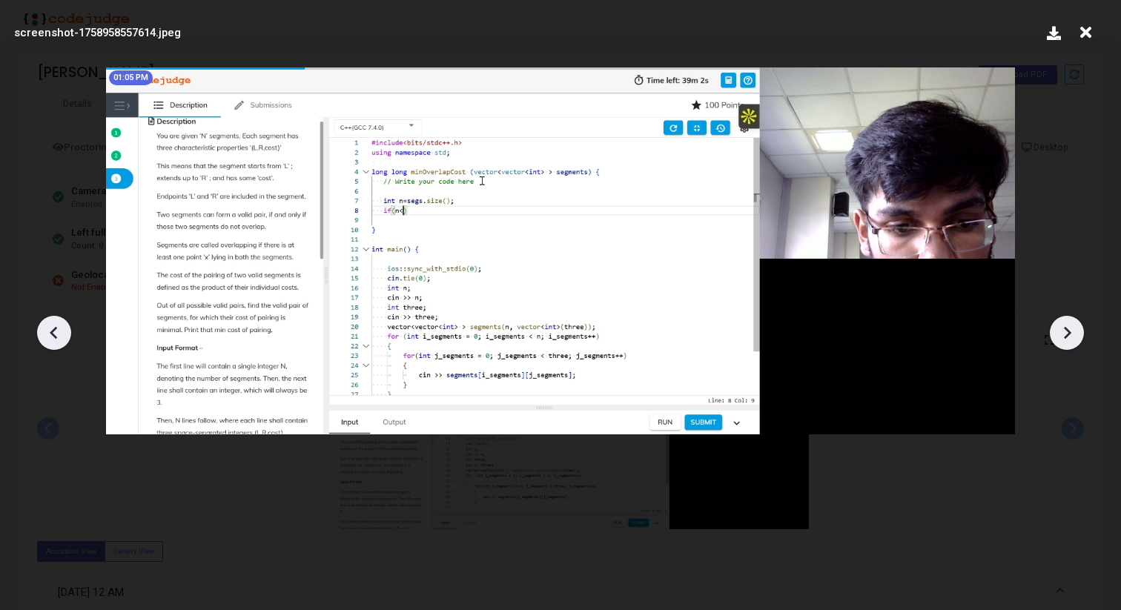
click at [1057, 337] on icon at bounding box center [1067, 333] width 22 height 22
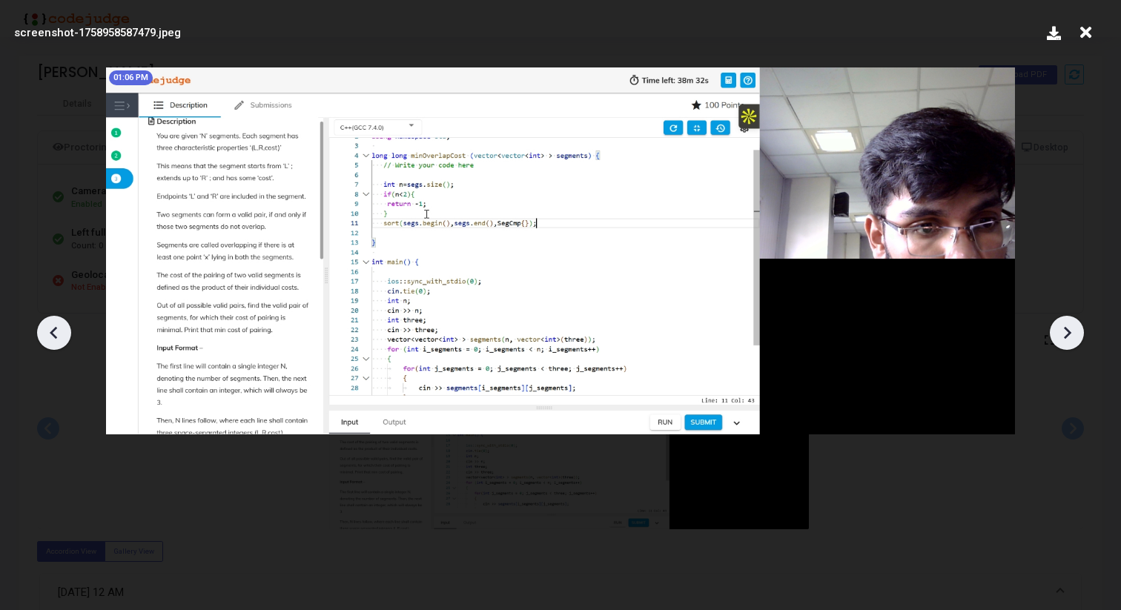
click at [1057, 337] on icon at bounding box center [1067, 333] width 22 height 22
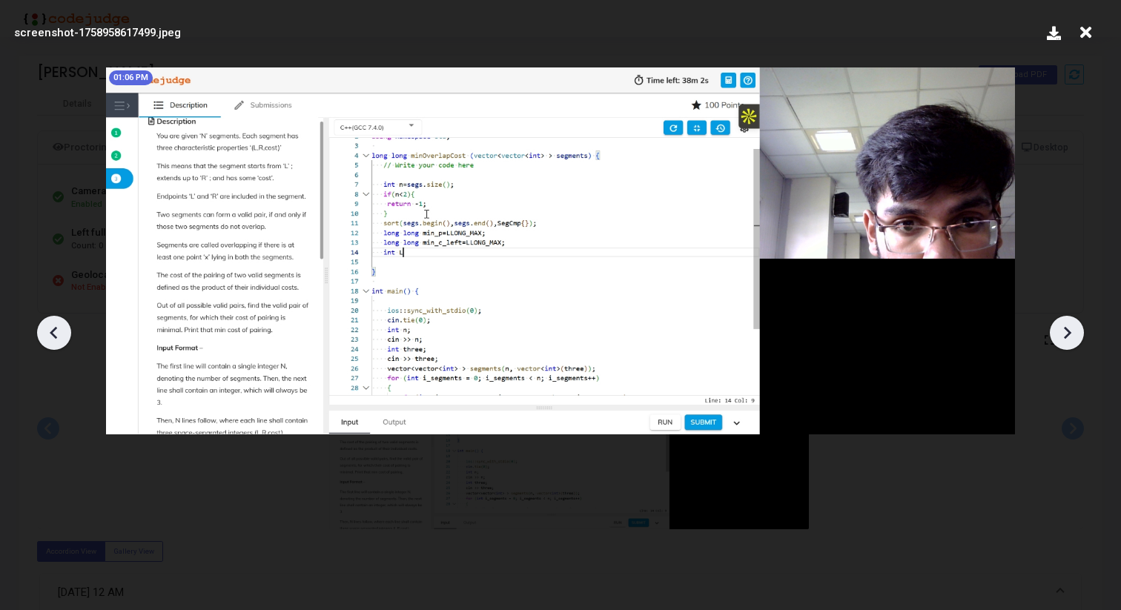
click at [1057, 337] on icon at bounding box center [1067, 333] width 22 height 22
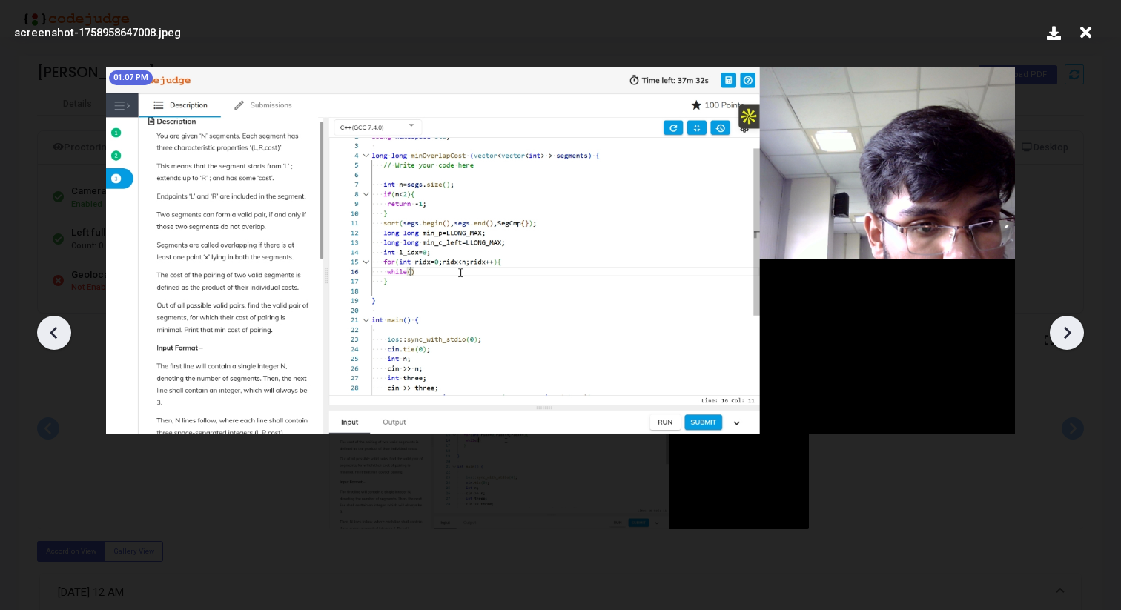
click at [1057, 337] on icon at bounding box center [1067, 333] width 22 height 22
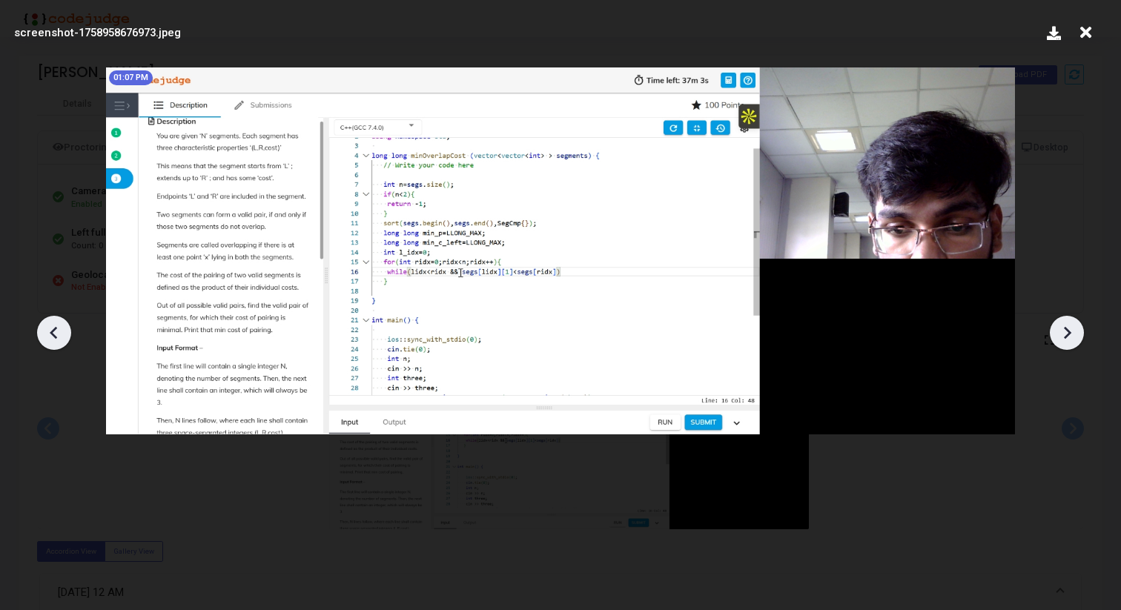
click at [1057, 337] on icon at bounding box center [1067, 333] width 22 height 22
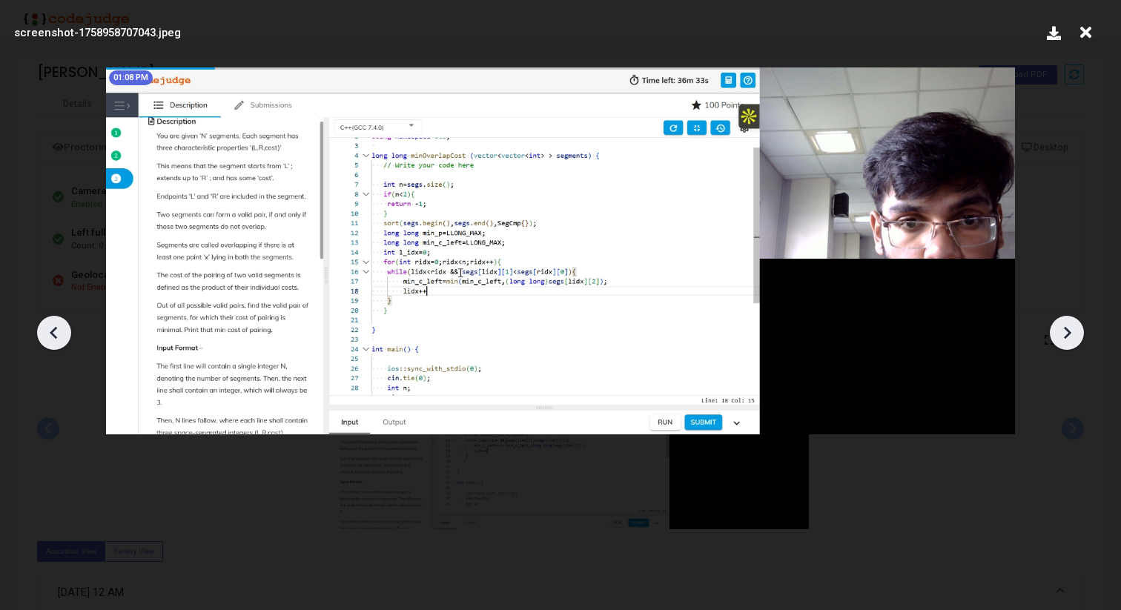
click at [1056, 337] on icon at bounding box center [1067, 333] width 22 height 22
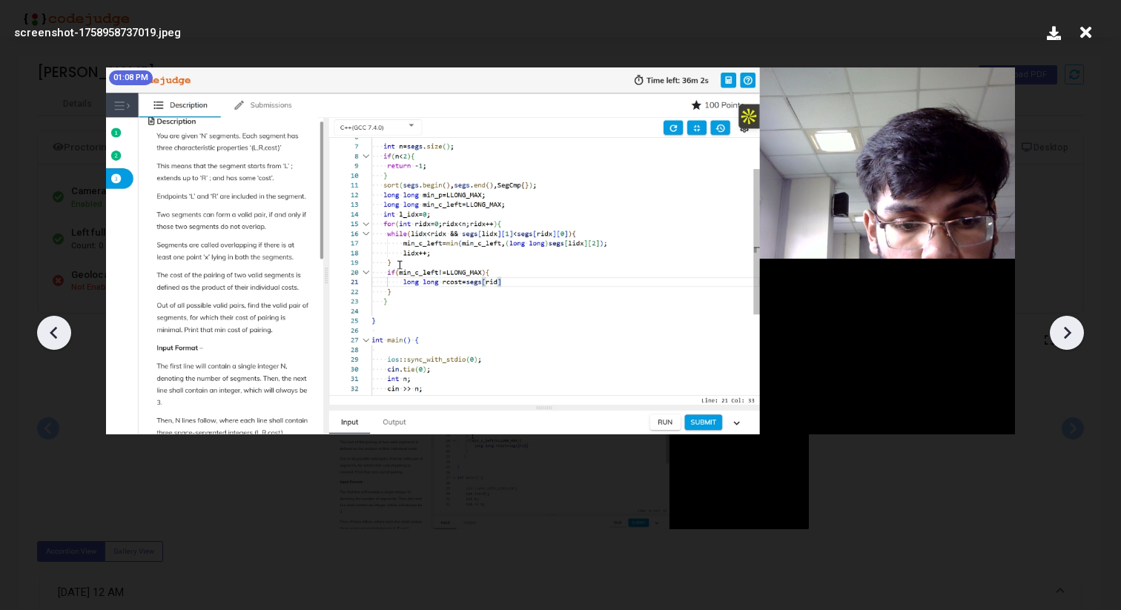
click at [1056, 337] on icon at bounding box center [1067, 333] width 22 height 22
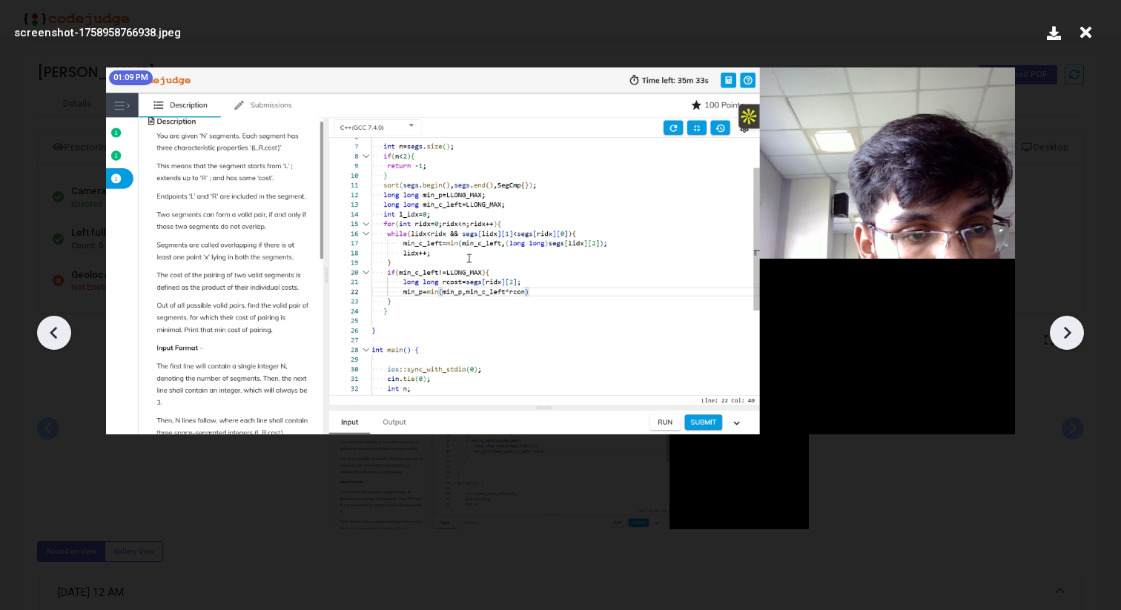
click at [1056, 337] on icon at bounding box center [1067, 333] width 22 height 22
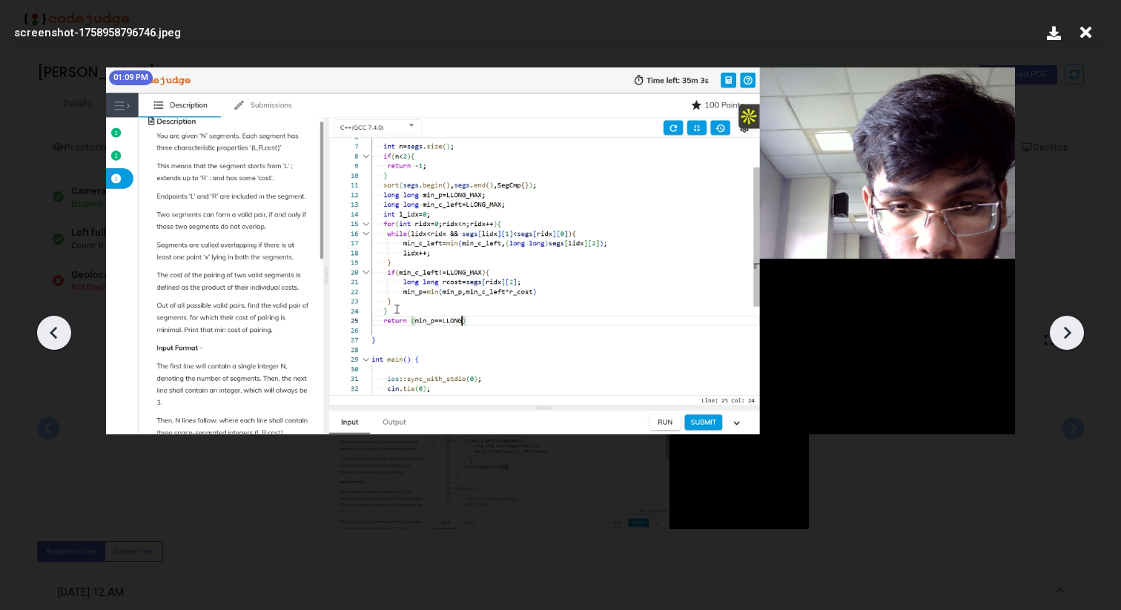
click at [1056, 337] on icon at bounding box center [1067, 333] width 22 height 22
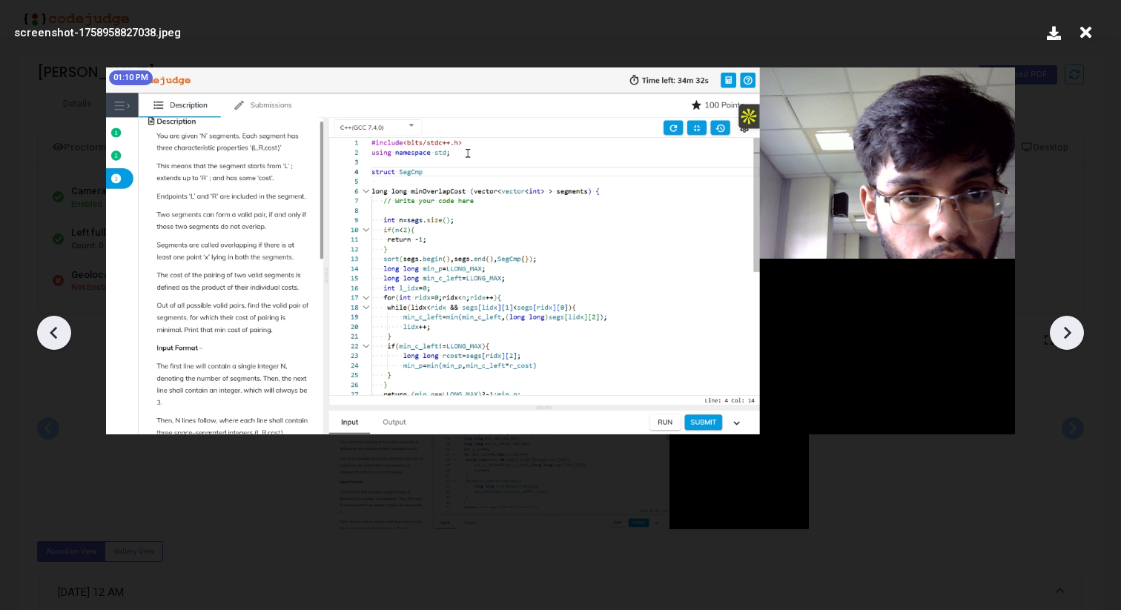
click at [1056, 337] on icon at bounding box center [1067, 333] width 22 height 22
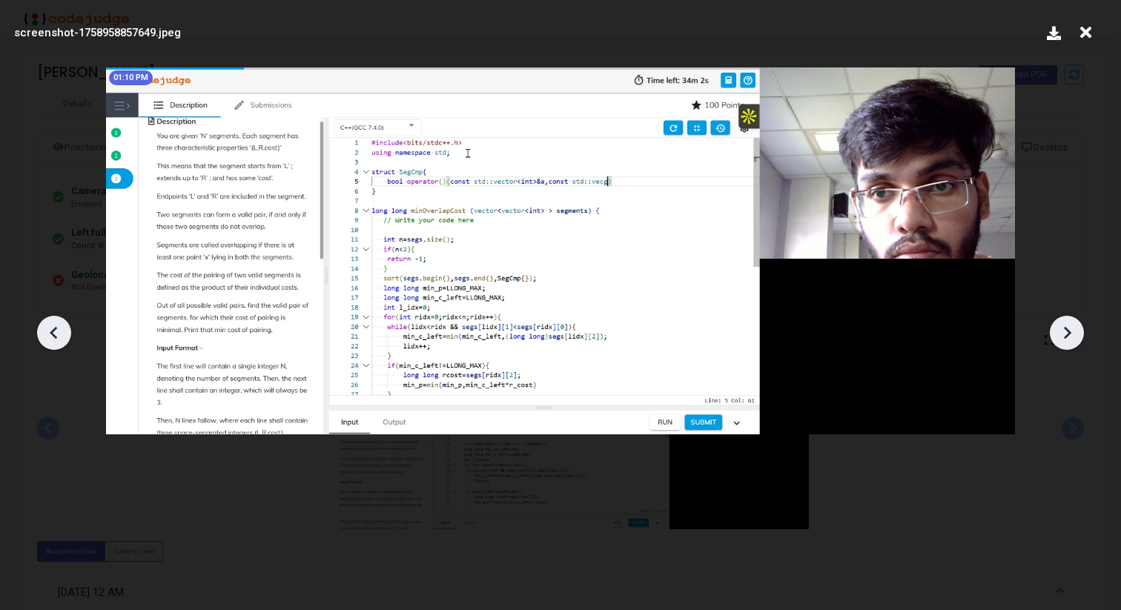
click at [1056, 337] on icon at bounding box center [1067, 333] width 22 height 22
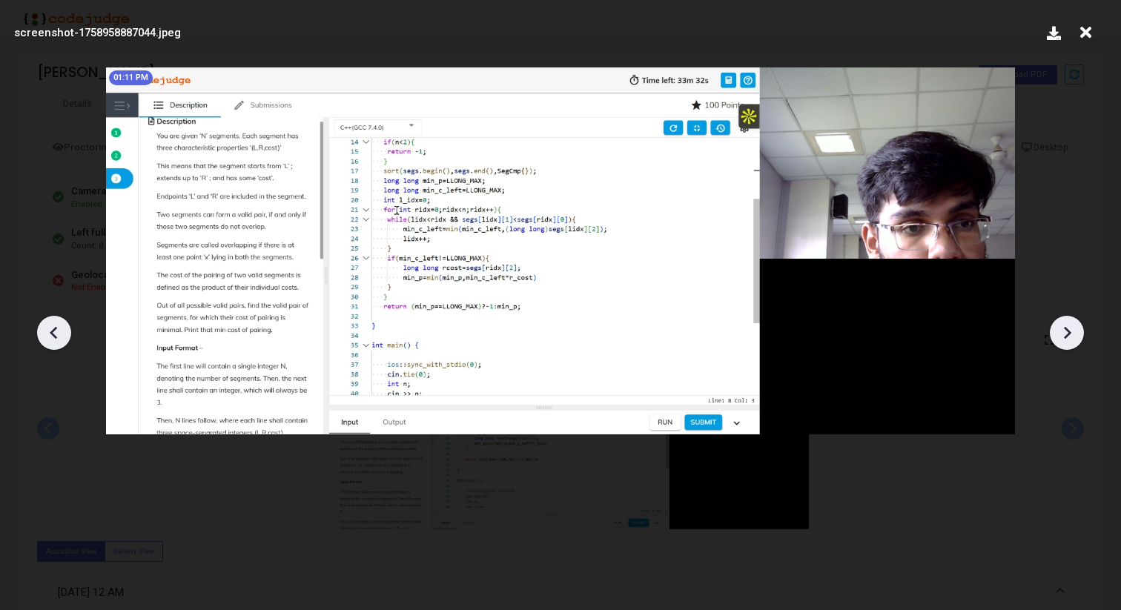
click at [1056, 337] on icon at bounding box center [1067, 333] width 22 height 22
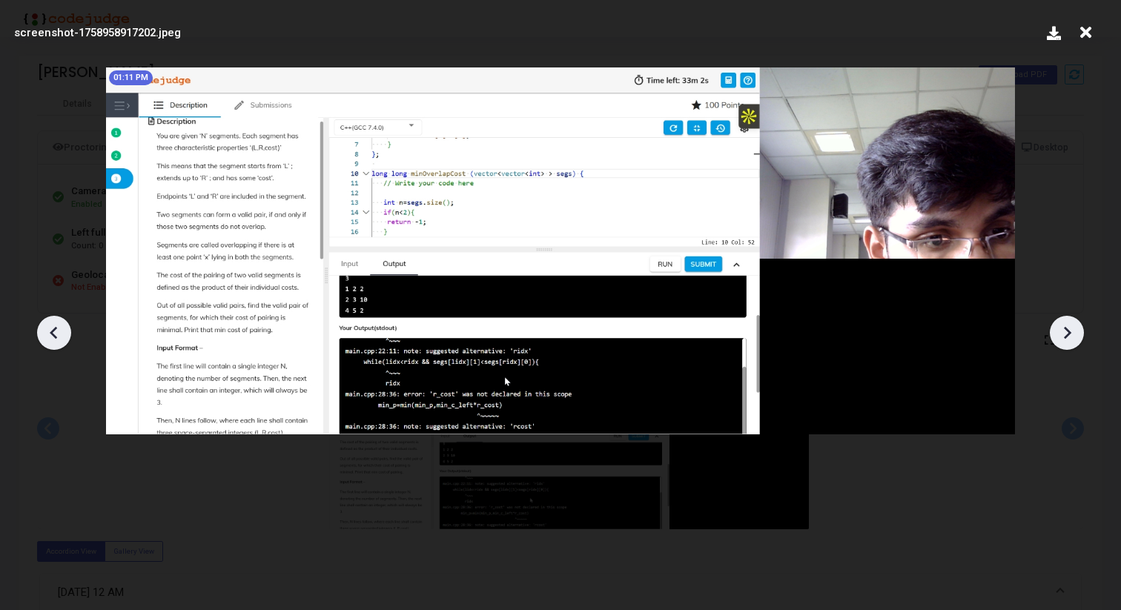
click at [1056, 337] on icon at bounding box center [1067, 333] width 22 height 22
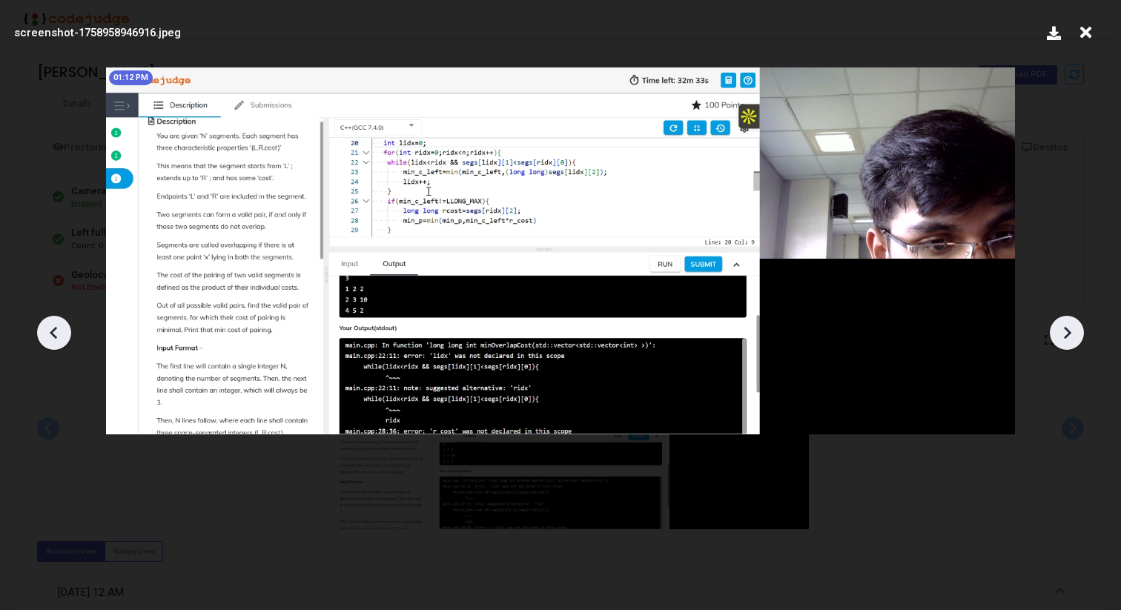
click at [1056, 337] on icon at bounding box center [1067, 333] width 22 height 22
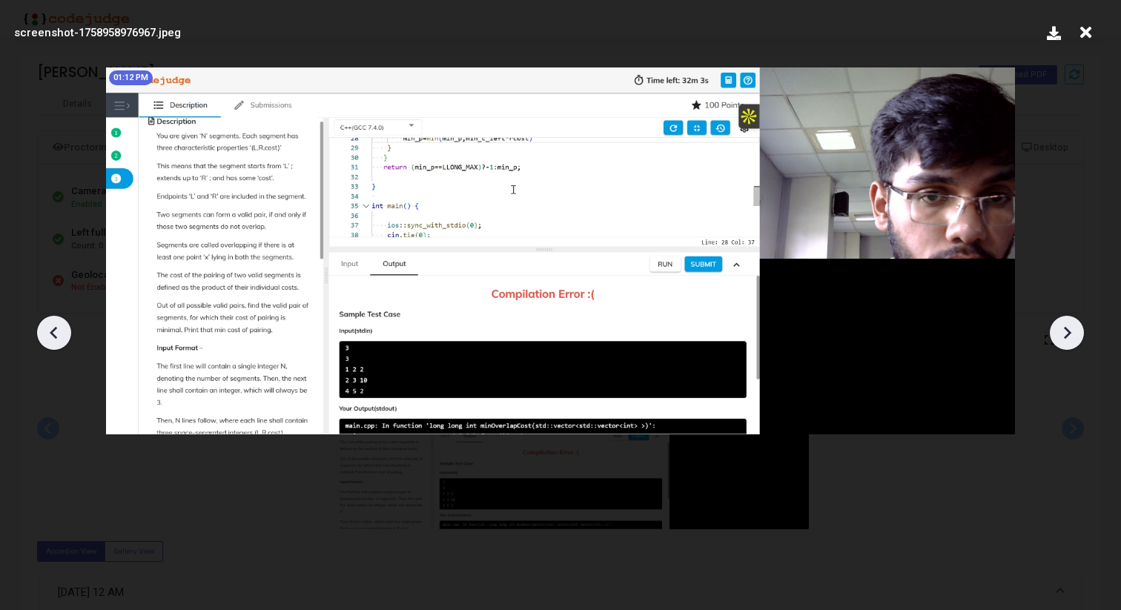
click at [1056, 337] on icon at bounding box center [1067, 333] width 22 height 22
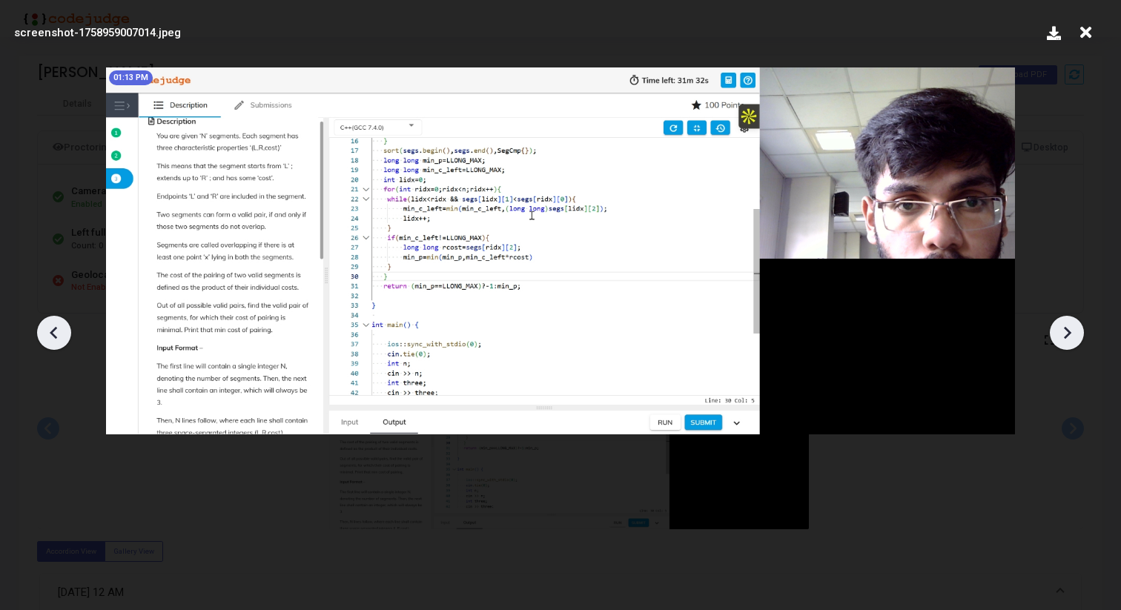
click at [1056, 337] on icon at bounding box center [1067, 333] width 22 height 22
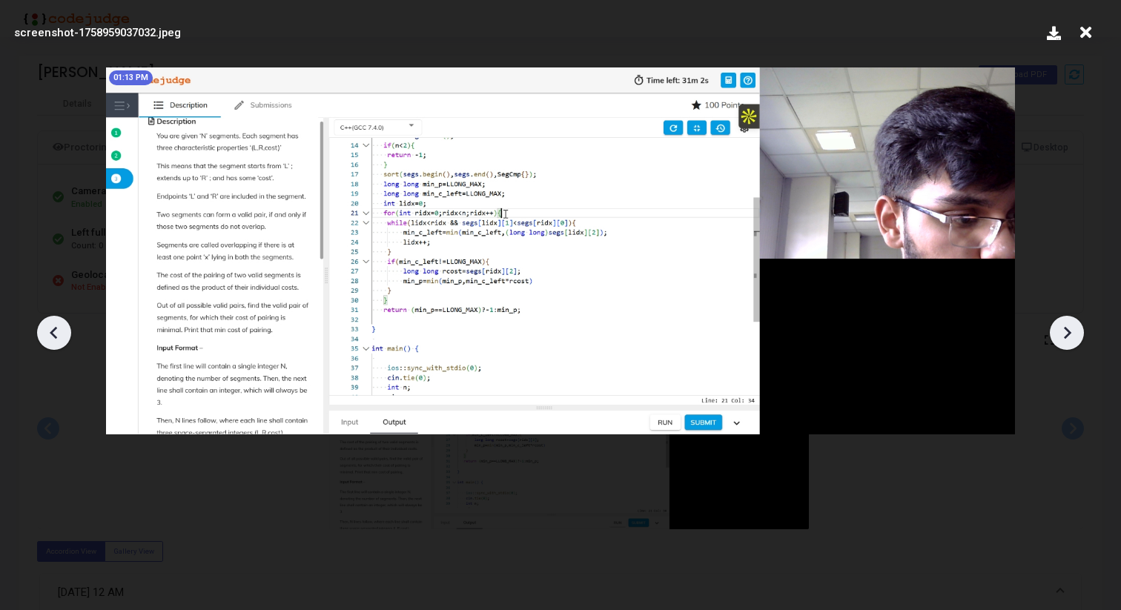
click at [1056, 337] on icon at bounding box center [1067, 333] width 22 height 22
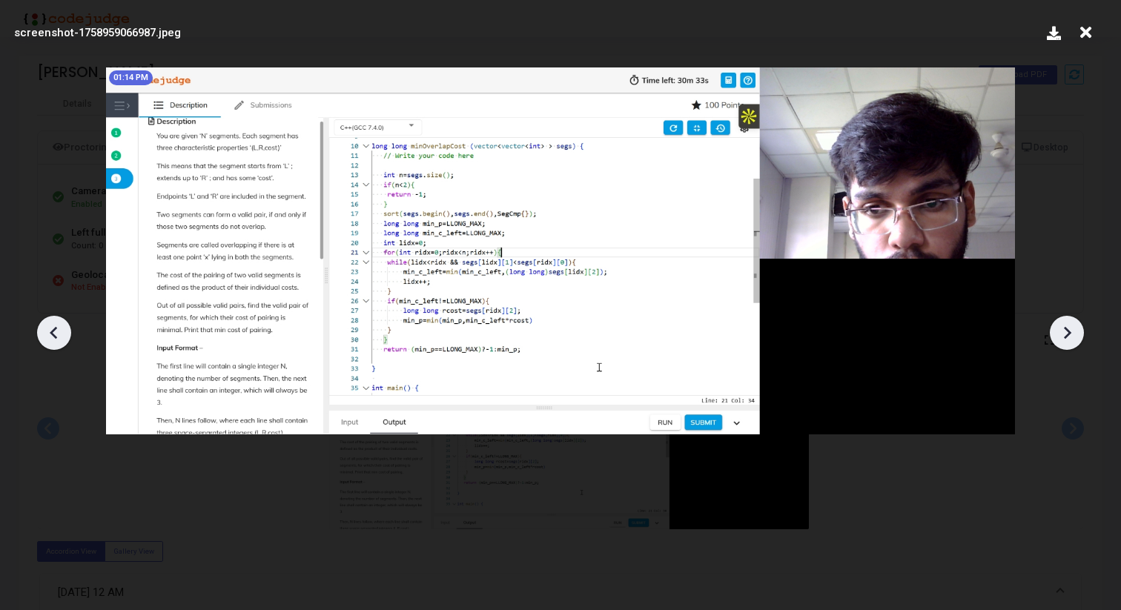
click at [1056, 337] on icon at bounding box center [1067, 333] width 22 height 22
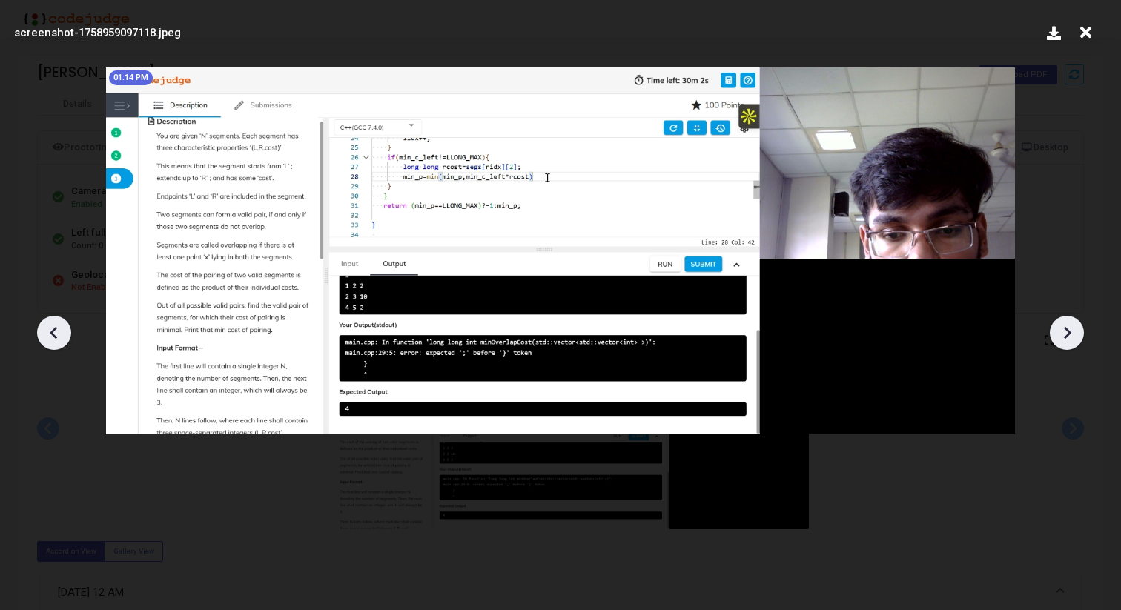
click at [1056, 337] on icon at bounding box center [1067, 333] width 22 height 22
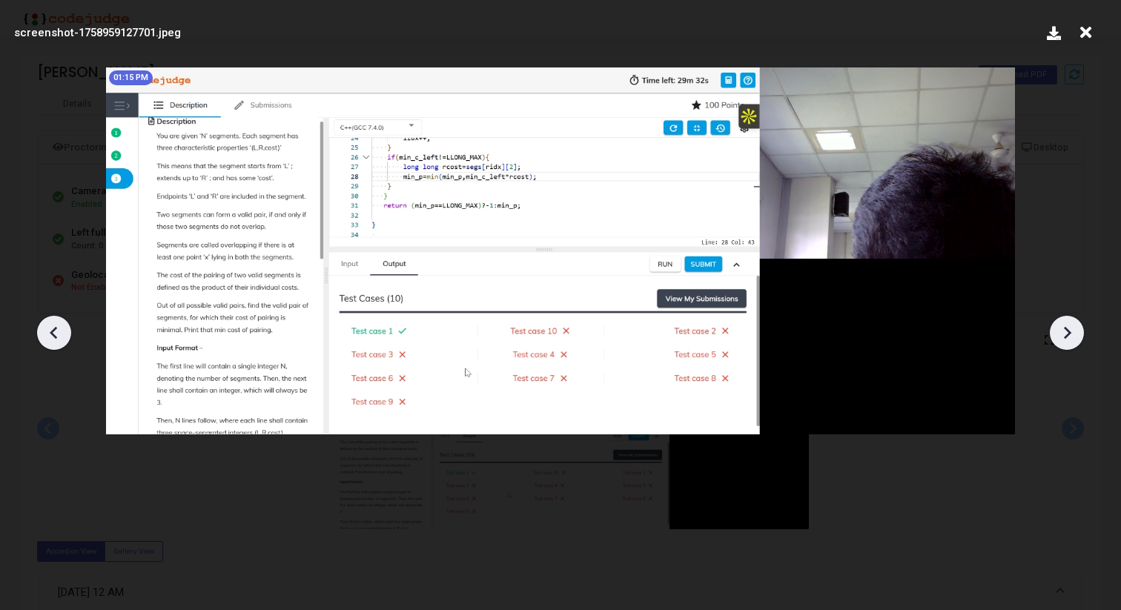
click at [1056, 337] on icon at bounding box center [1067, 333] width 22 height 22
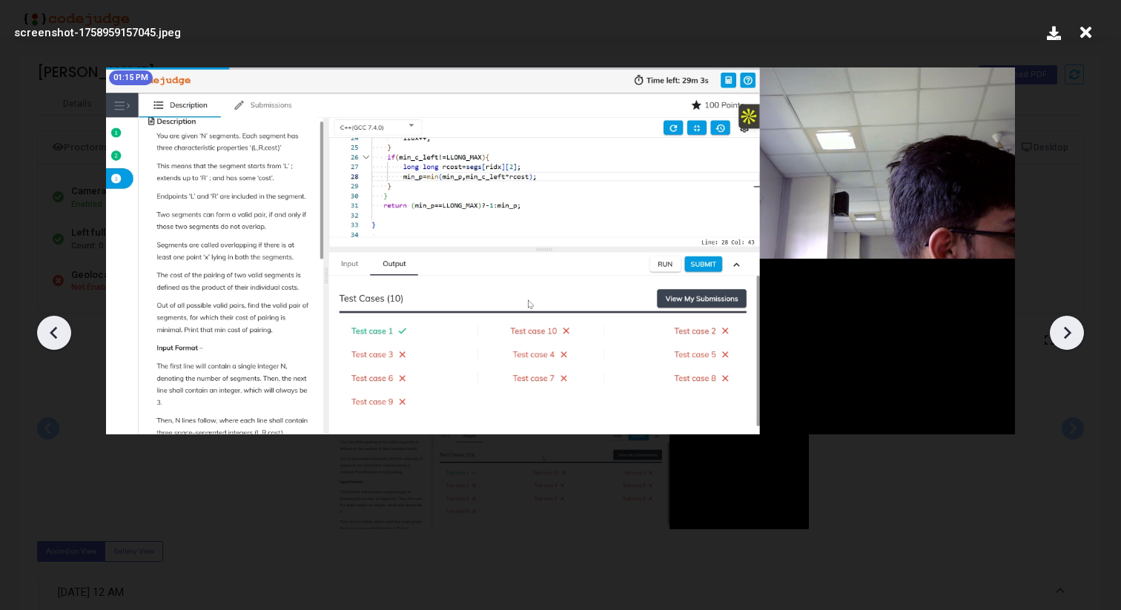
click at [1056, 337] on icon at bounding box center [1067, 333] width 22 height 22
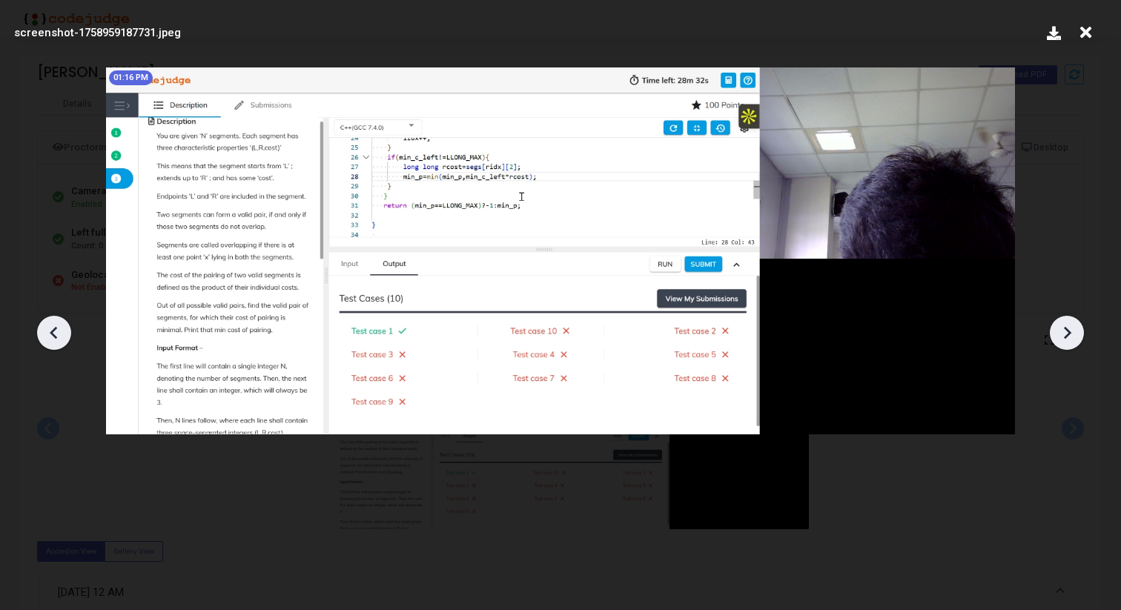
click at [1056, 337] on icon at bounding box center [1067, 333] width 22 height 22
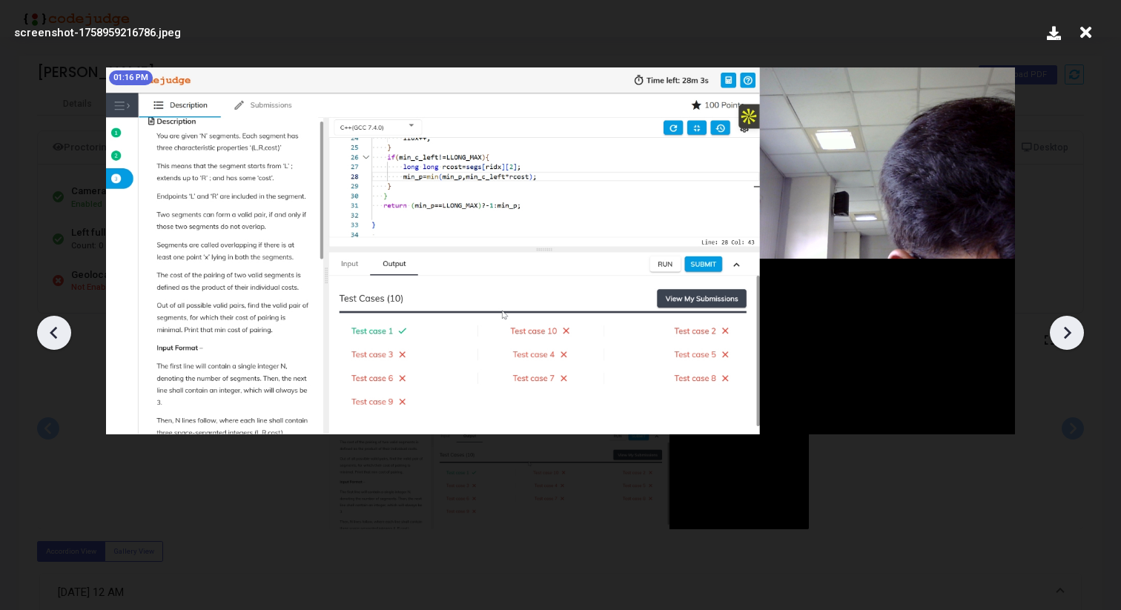
click at [1056, 337] on icon at bounding box center [1067, 333] width 22 height 22
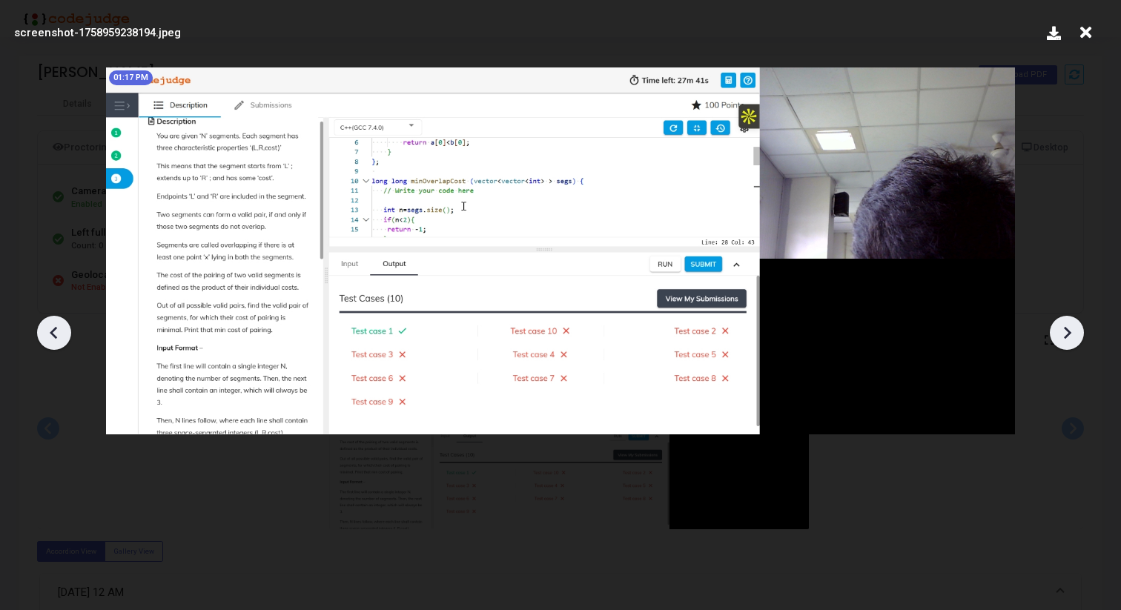
click at [1056, 337] on icon at bounding box center [1067, 333] width 22 height 22
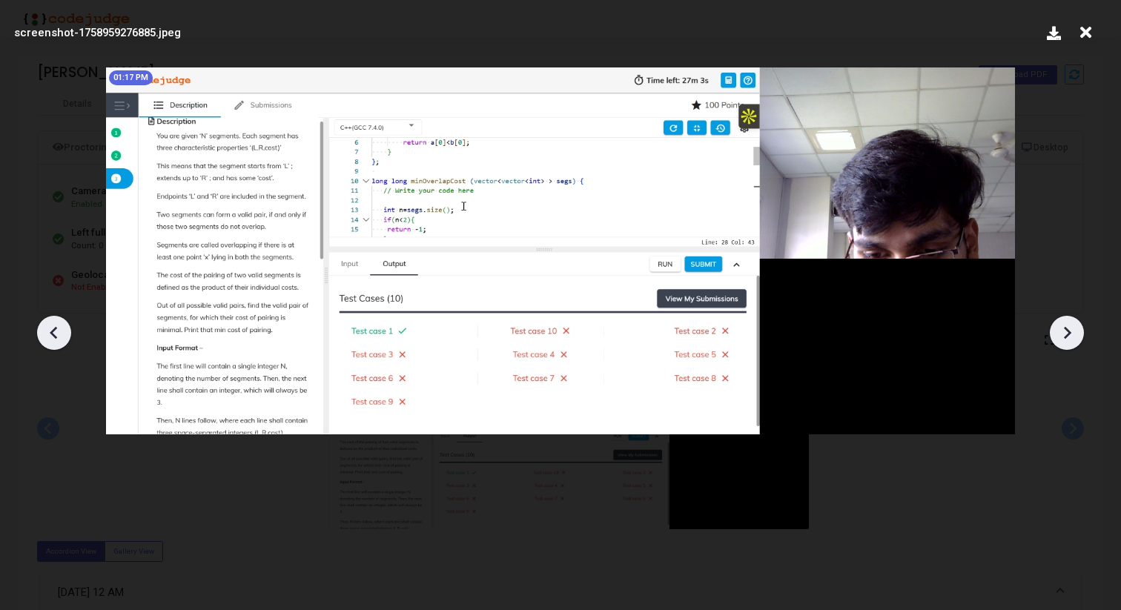
click at [1055, 337] on div at bounding box center [1067, 333] width 34 height 34
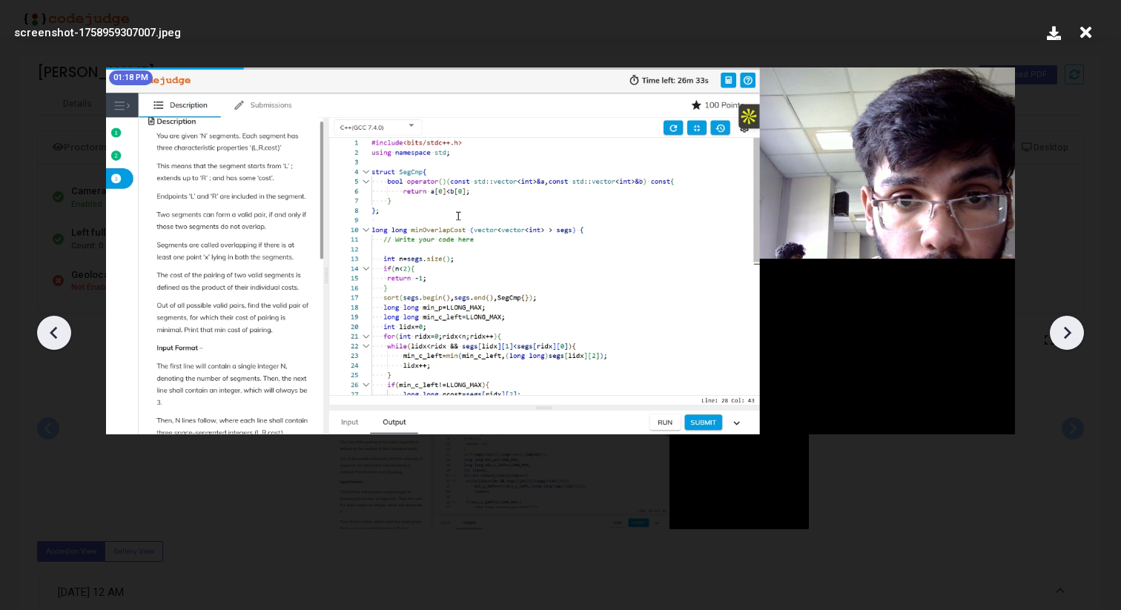
click at [1055, 337] on div at bounding box center [1067, 333] width 34 height 34
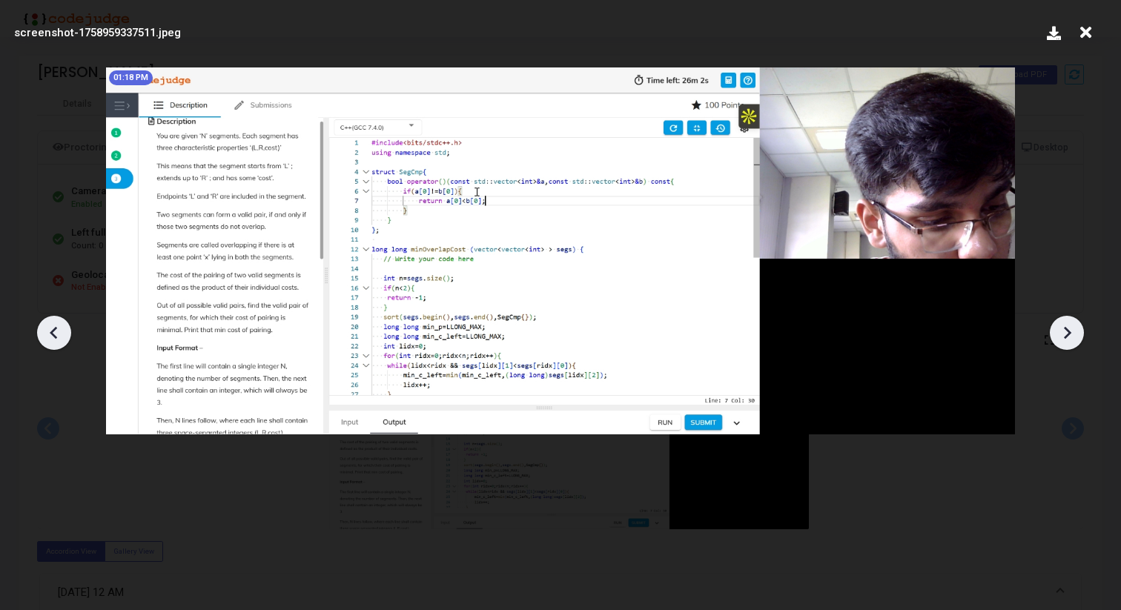
click at [1055, 337] on div at bounding box center [1067, 333] width 34 height 34
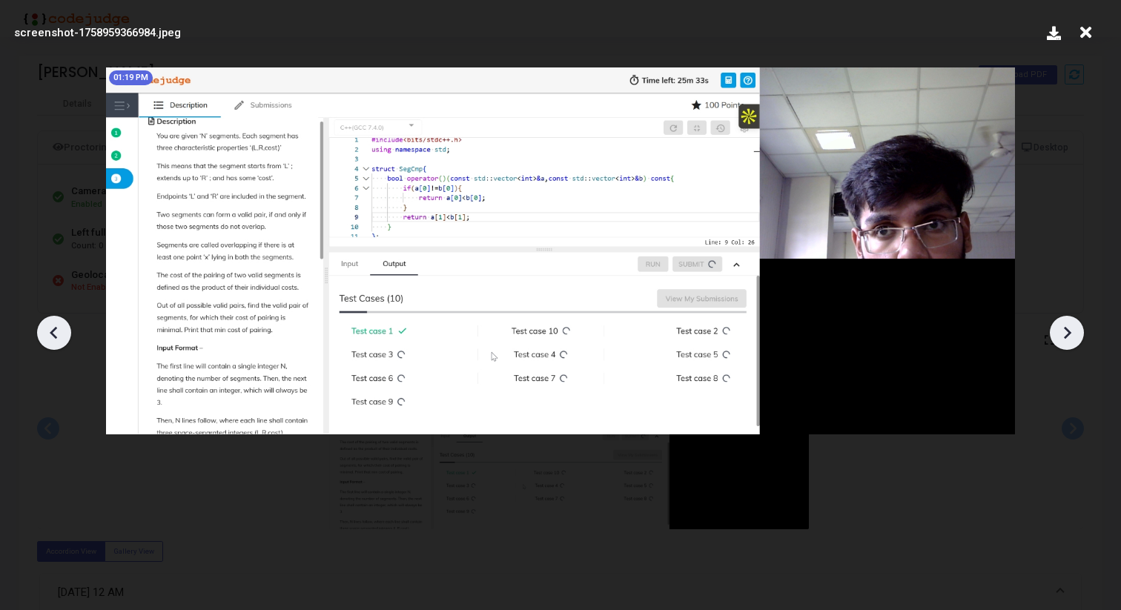
click at [1054, 337] on div at bounding box center [1067, 333] width 34 height 34
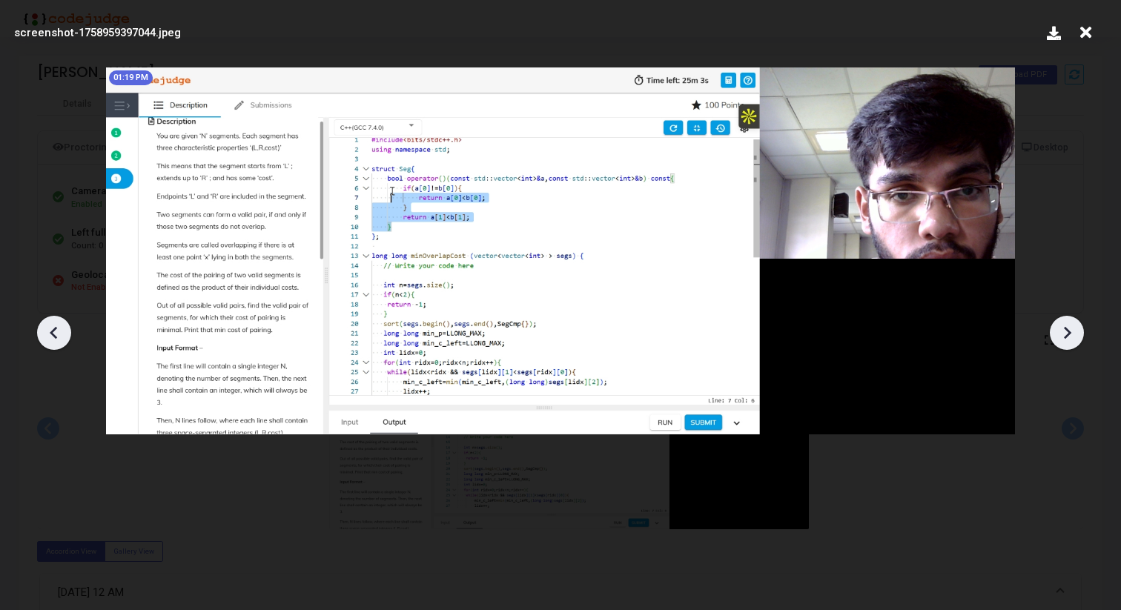
click at [1054, 337] on div at bounding box center [1067, 333] width 34 height 34
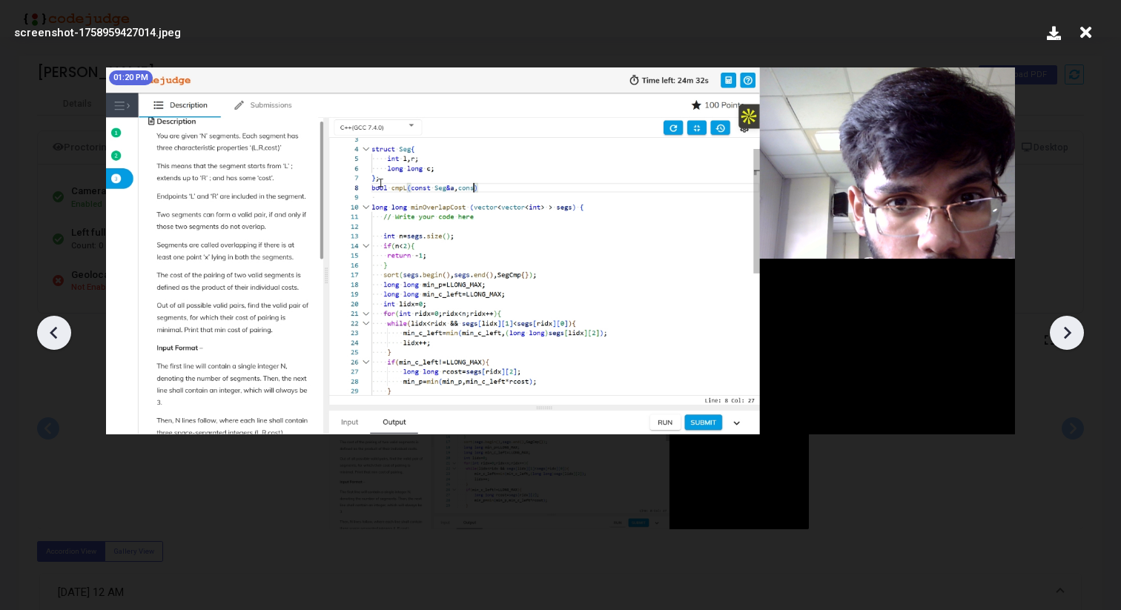
click at [1054, 337] on div at bounding box center [1067, 333] width 34 height 34
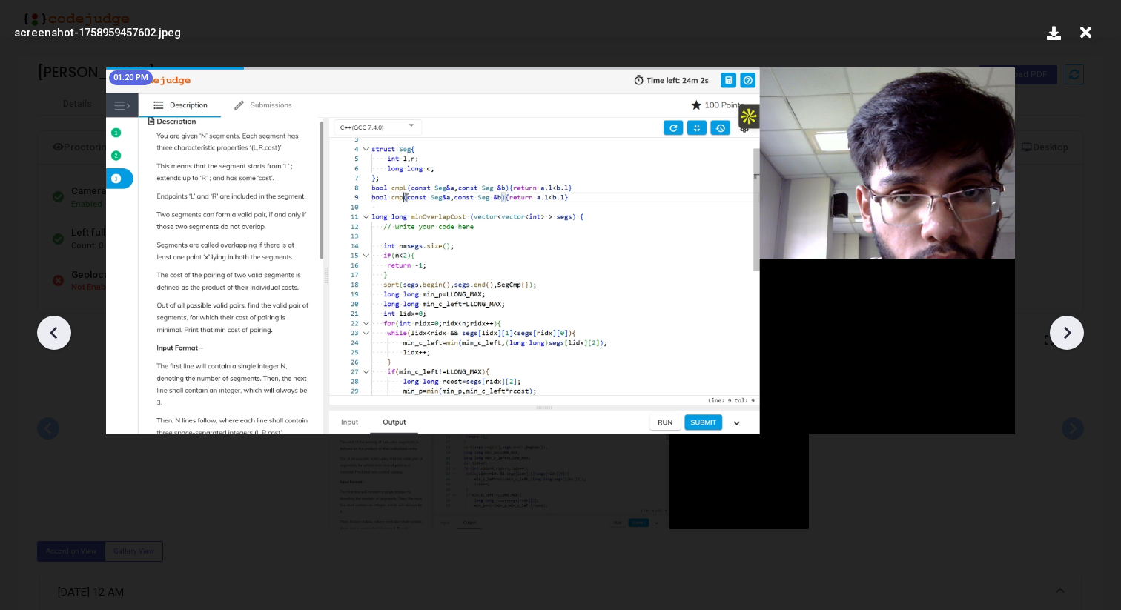
click at [1054, 337] on div at bounding box center [1067, 333] width 34 height 34
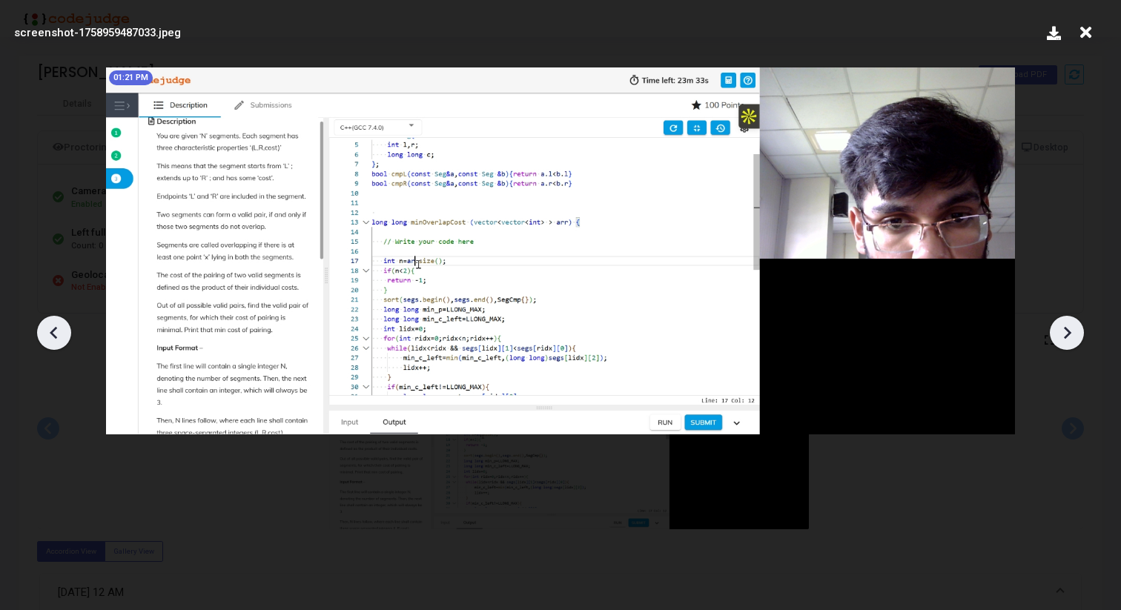
click at [1053, 337] on div at bounding box center [1067, 333] width 34 height 34
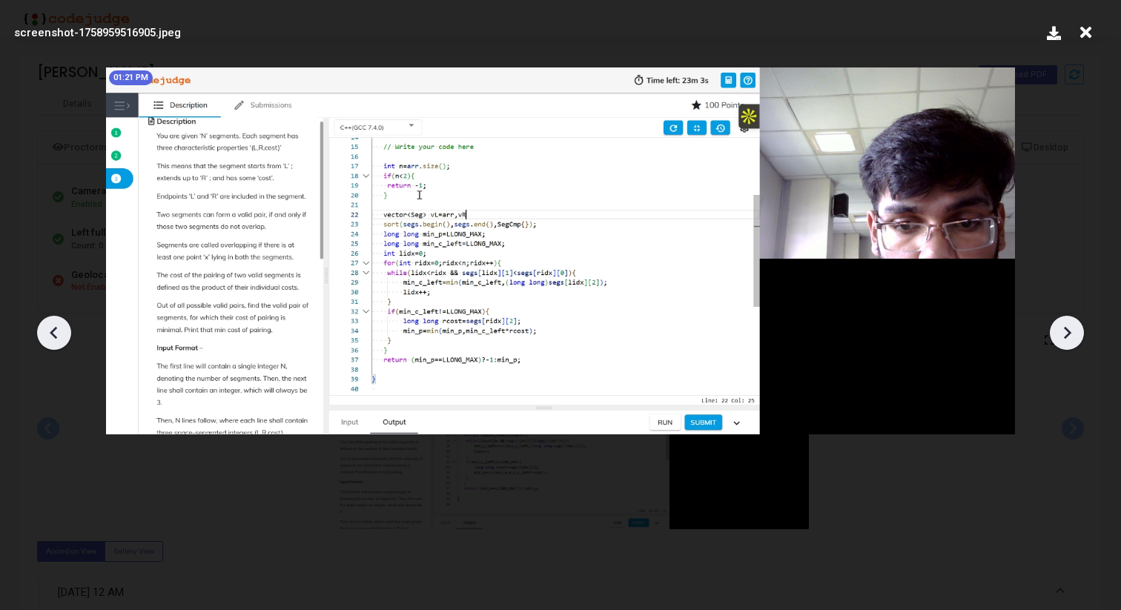
click at [1053, 337] on div at bounding box center [1067, 333] width 34 height 34
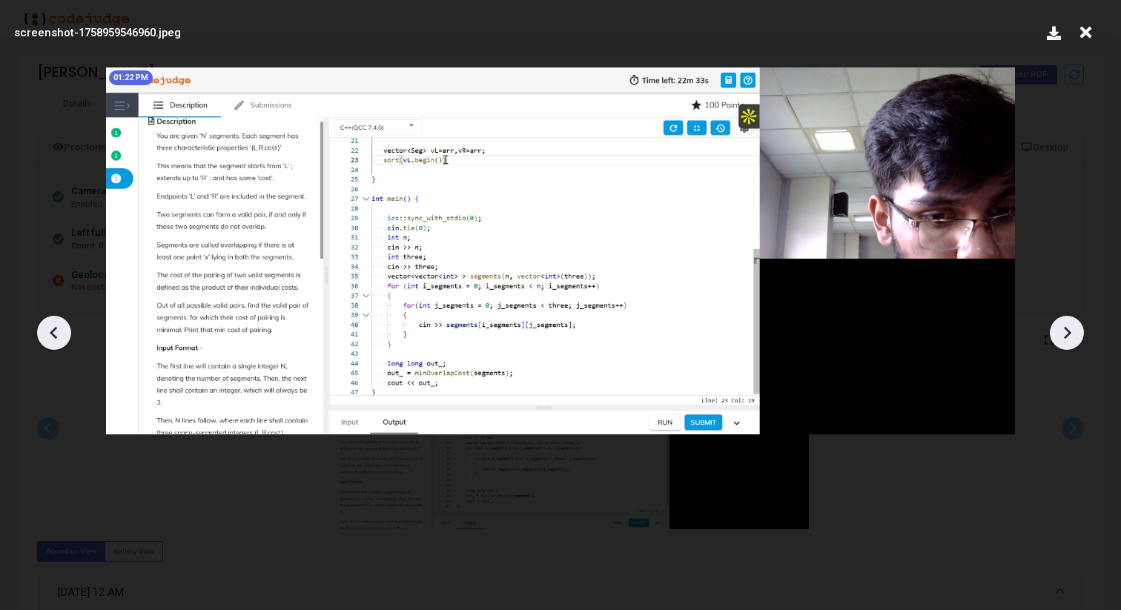
click at [1053, 337] on div at bounding box center [1067, 333] width 34 height 34
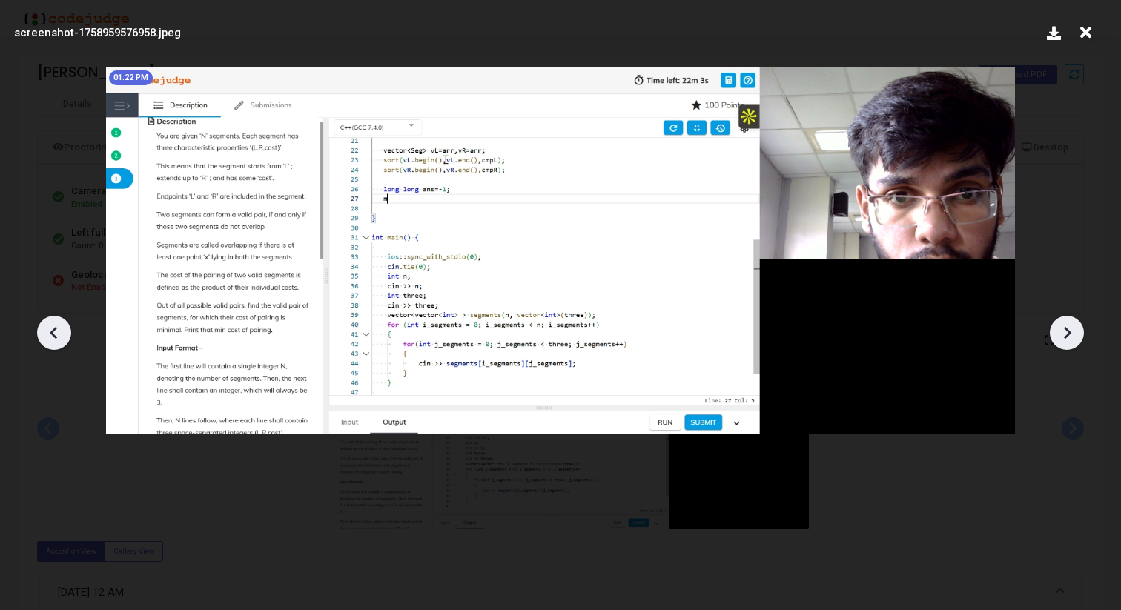
click at [1053, 337] on div at bounding box center [1067, 333] width 34 height 34
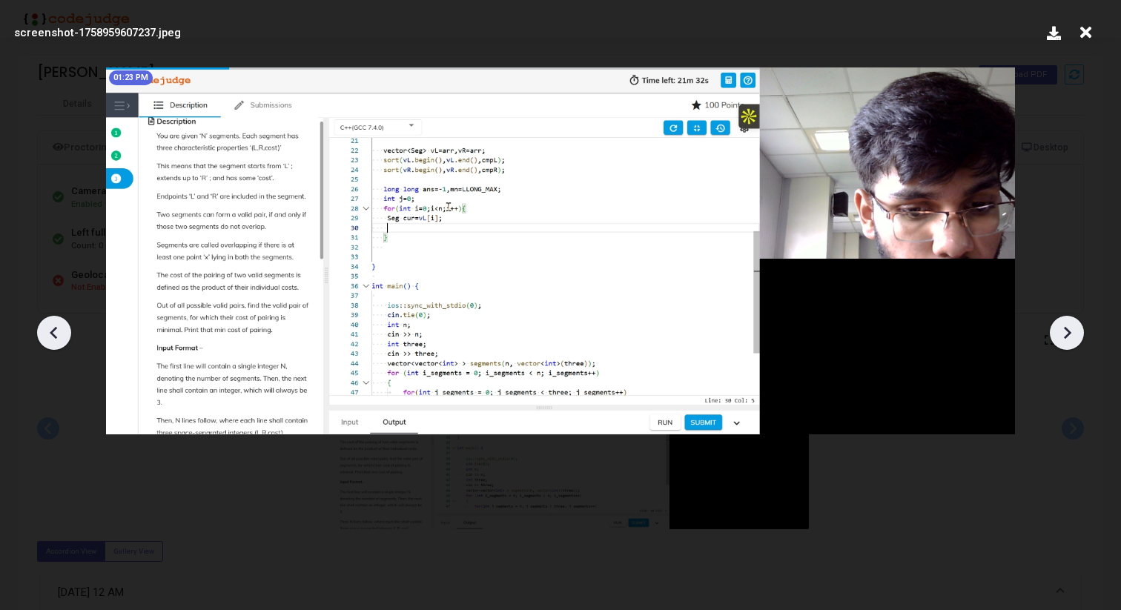
click at [1053, 337] on div at bounding box center [1067, 333] width 34 height 34
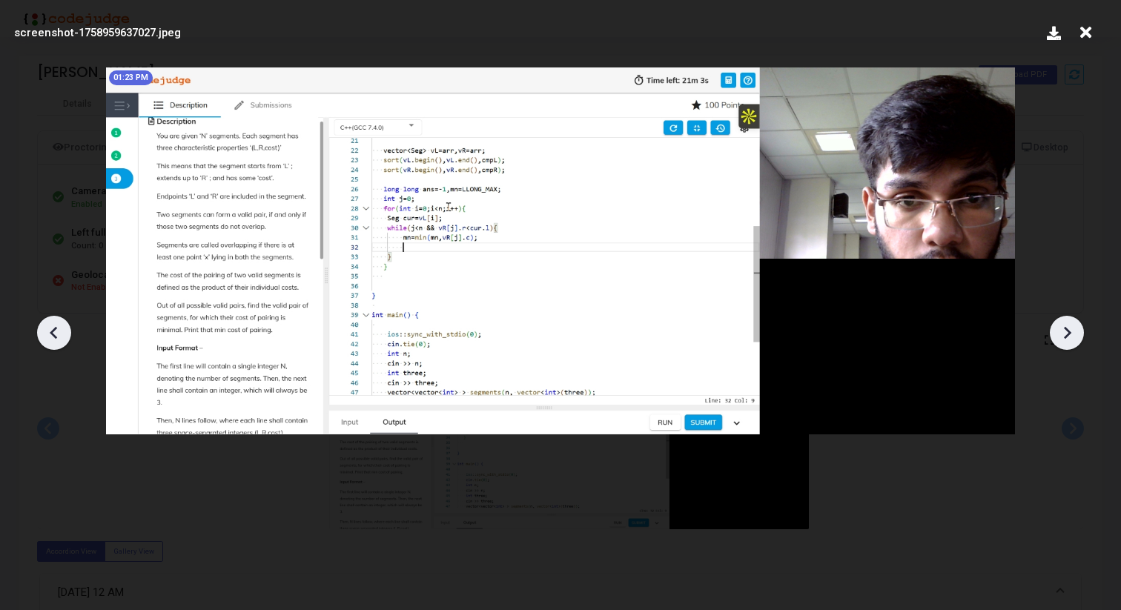
click at [1053, 337] on div at bounding box center [1067, 333] width 34 height 34
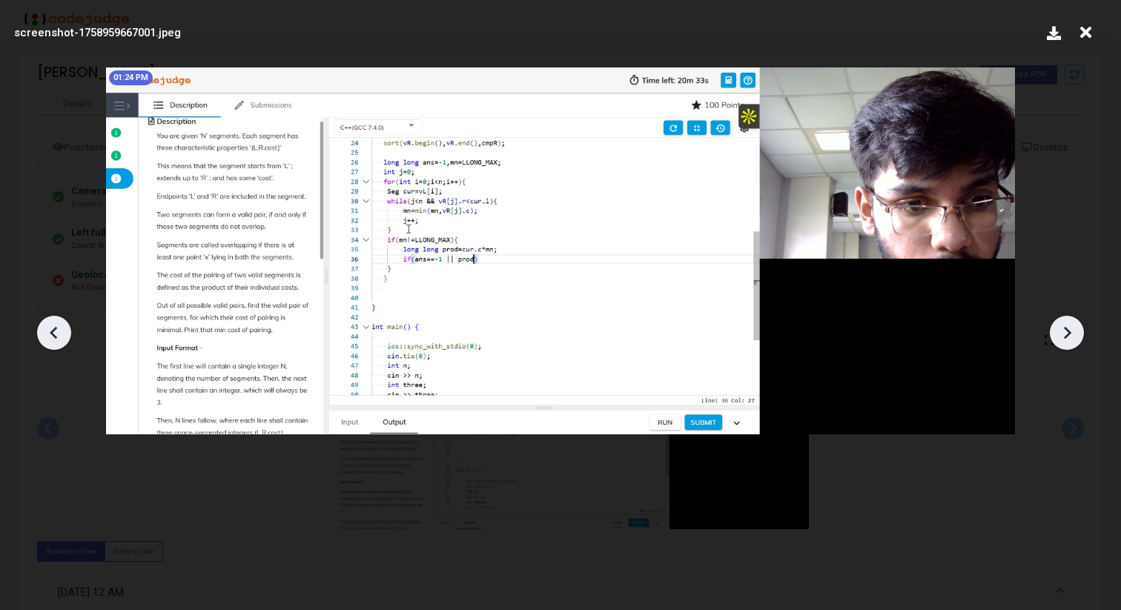
click at [1053, 337] on div at bounding box center [1067, 333] width 34 height 34
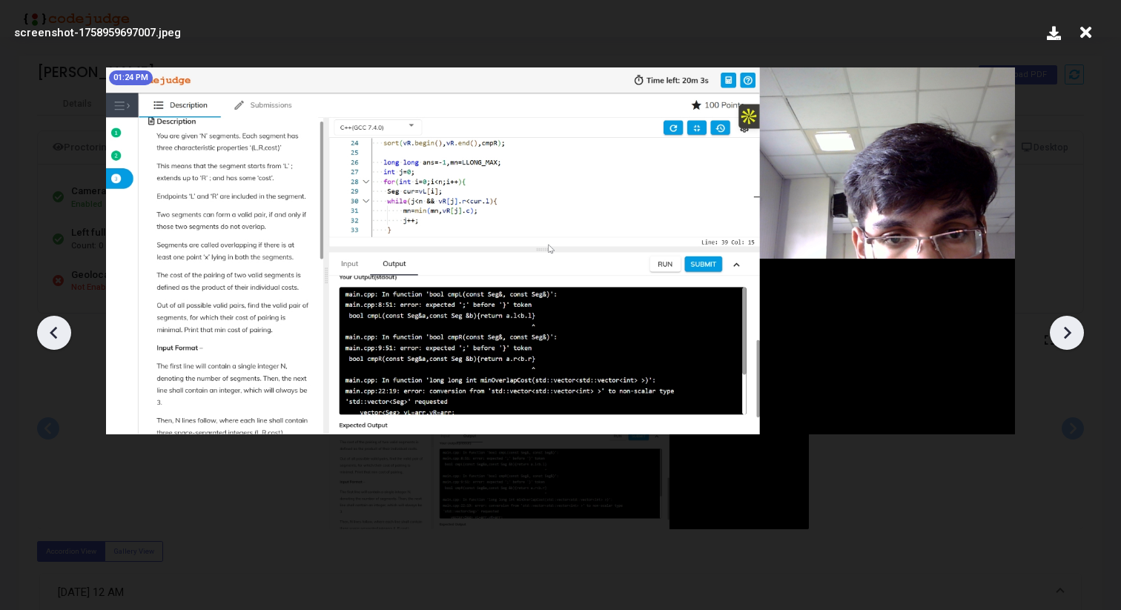
click at [1053, 337] on div at bounding box center [1067, 333] width 34 height 34
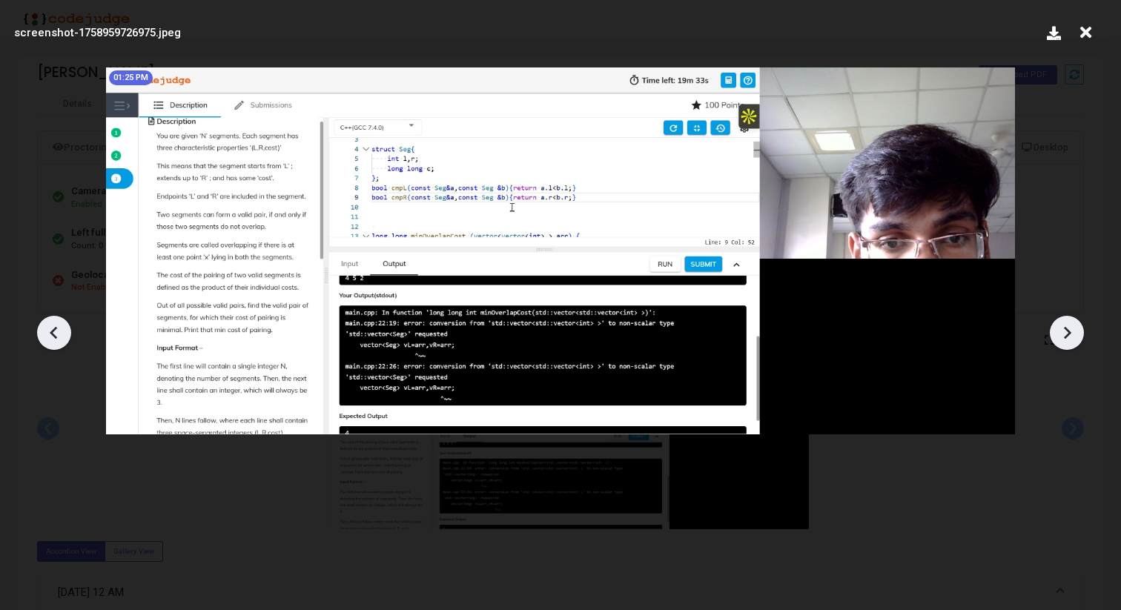
click at [1053, 337] on div at bounding box center [1067, 333] width 34 height 34
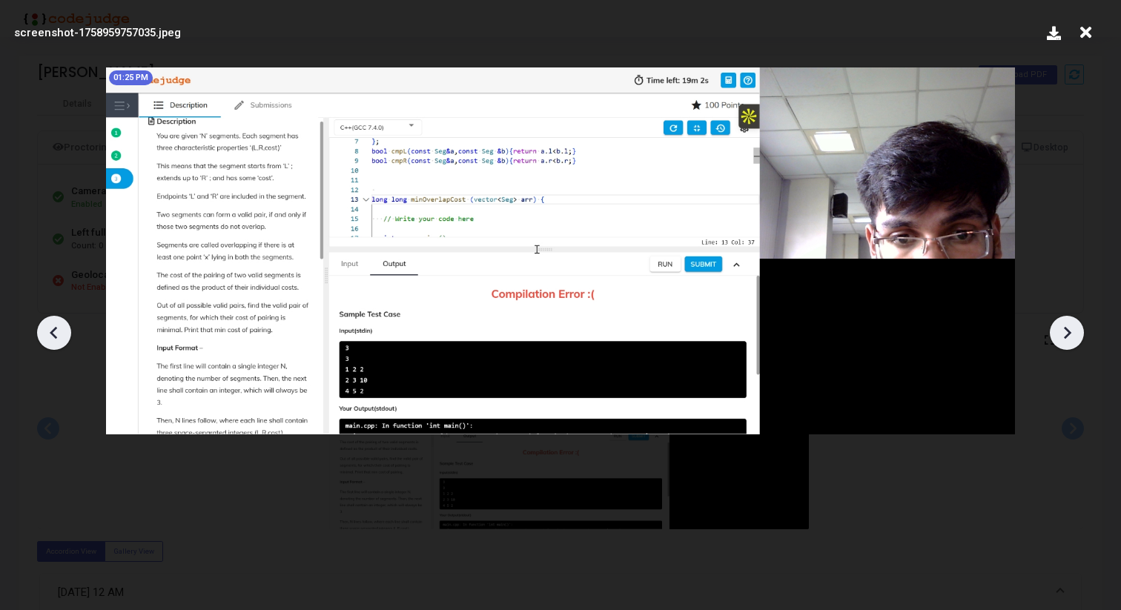
click at [1053, 337] on div at bounding box center [1067, 333] width 34 height 34
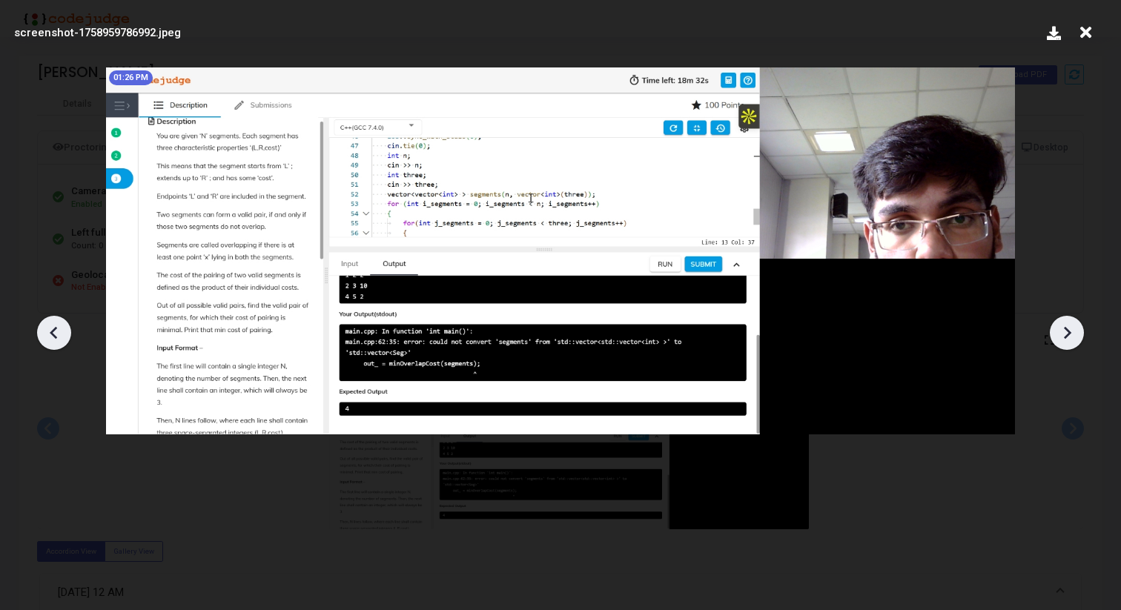
click at [1053, 337] on div at bounding box center [1067, 333] width 34 height 34
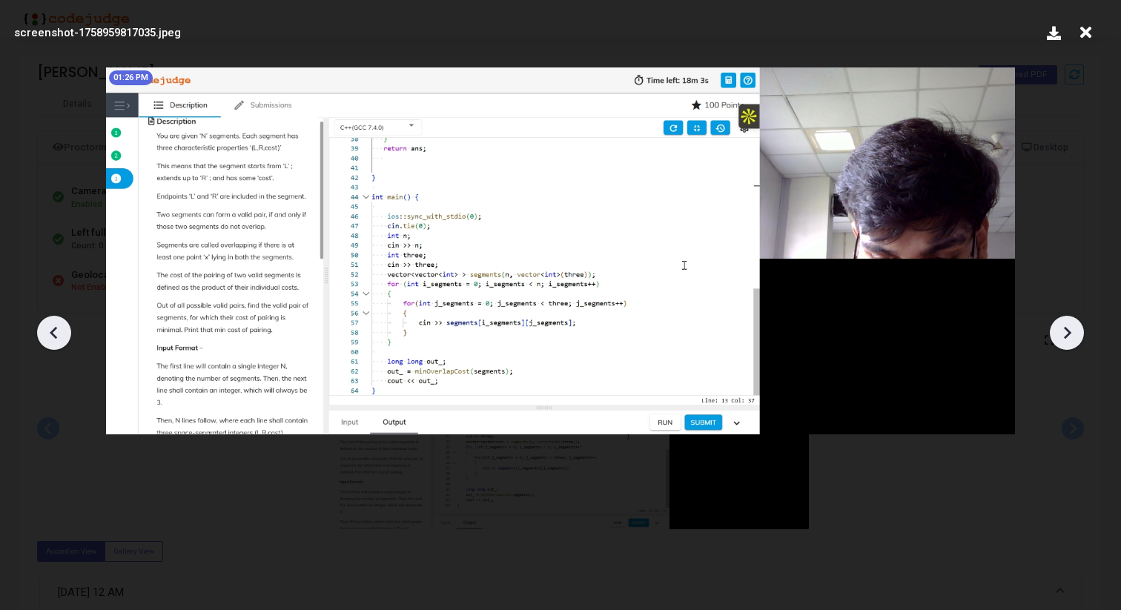
click at [1053, 337] on div at bounding box center [1067, 333] width 34 height 34
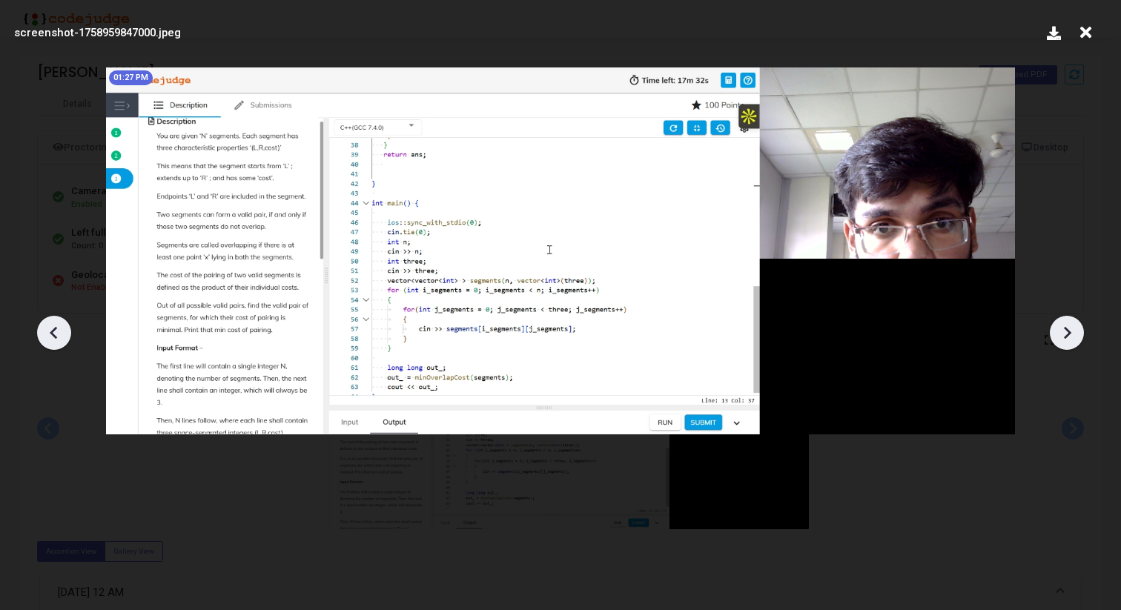
click at [1053, 337] on div at bounding box center [1067, 333] width 34 height 34
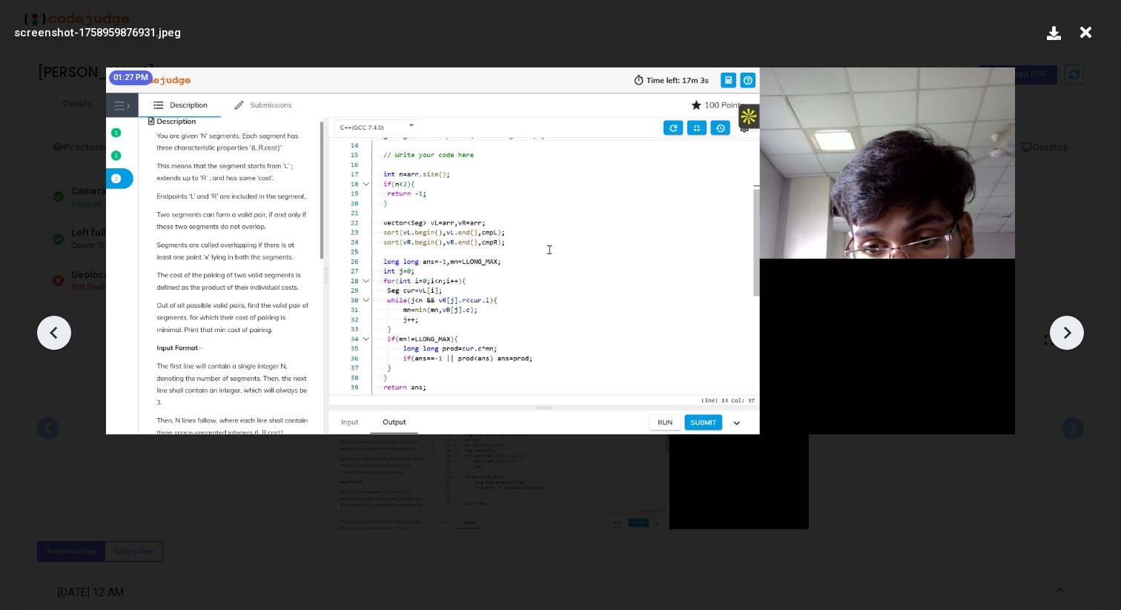
click at [1053, 337] on div at bounding box center [1067, 333] width 34 height 34
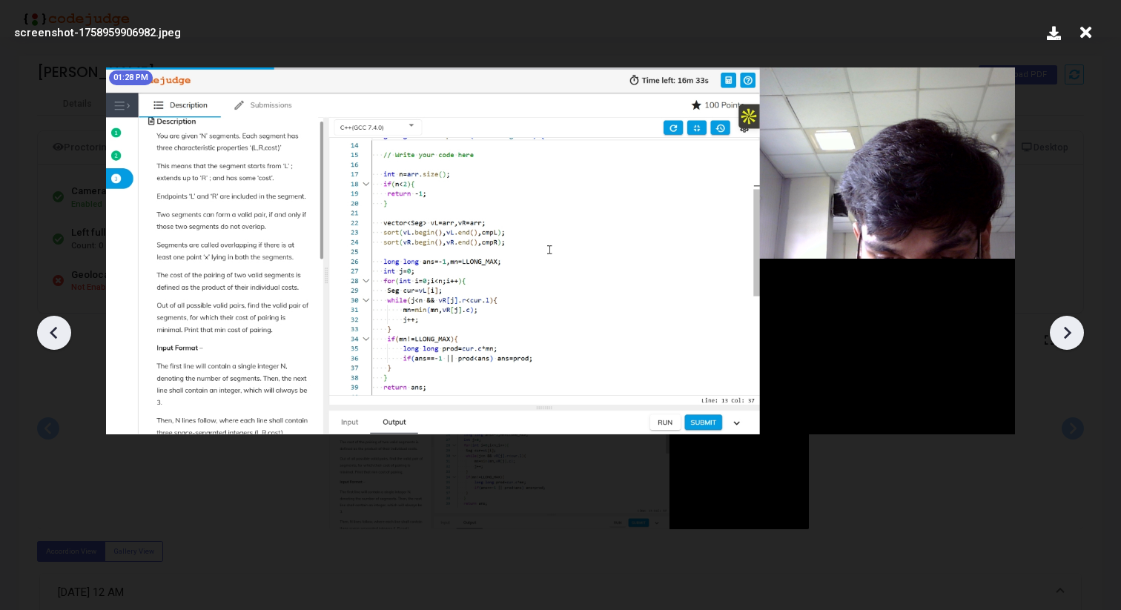
click at [1053, 337] on div at bounding box center [1067, 333] width 34 height 34
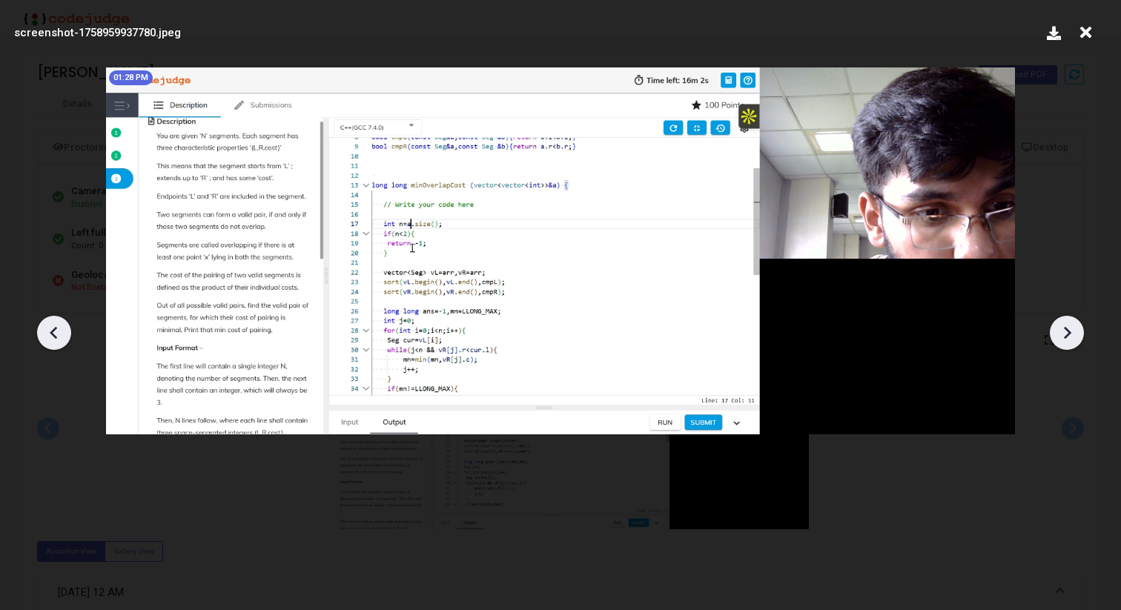
click at [1053, 337] on div at bounding box center [1067, 333] width 34 height 34
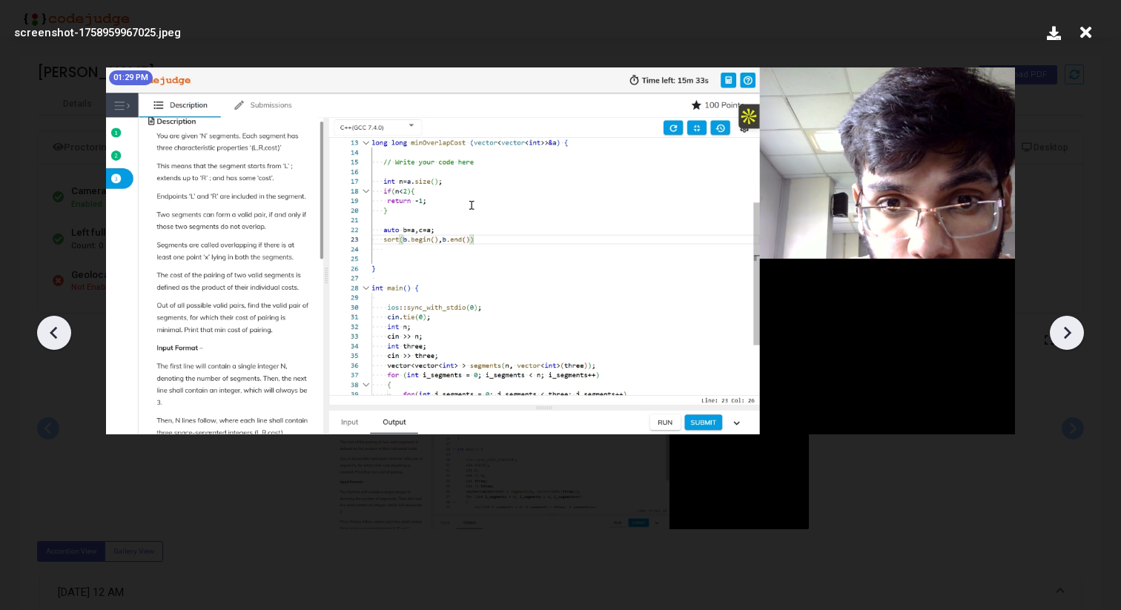
click at [1053, 337] on div at bounding box center [1067, 333] width 34 height 34
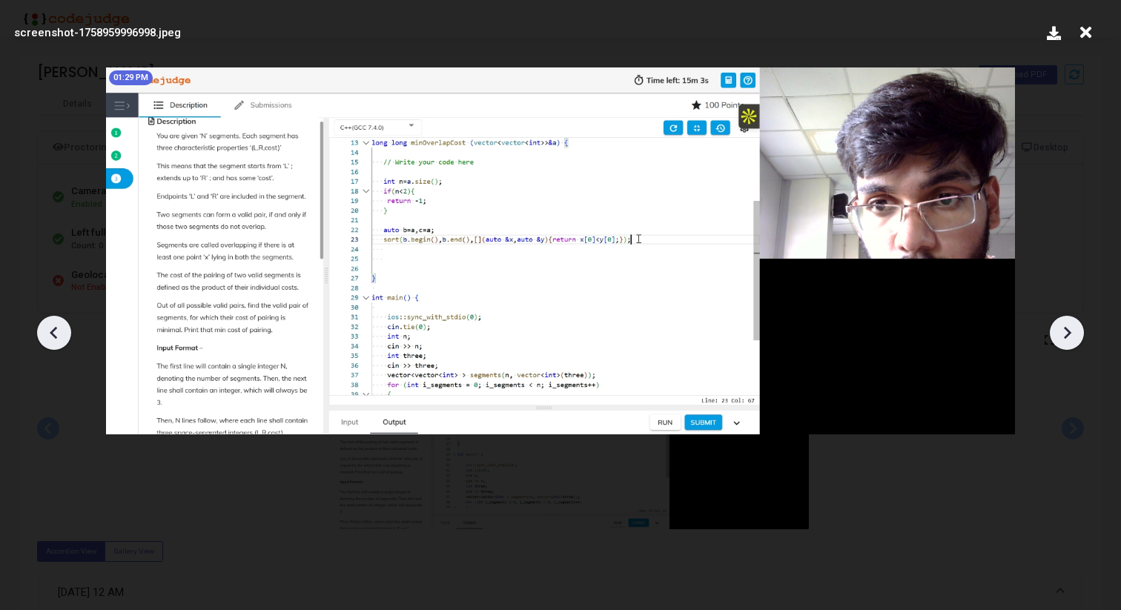
click at [1053, 337] on div at bounding box center [1067, 333] width 34 height 34
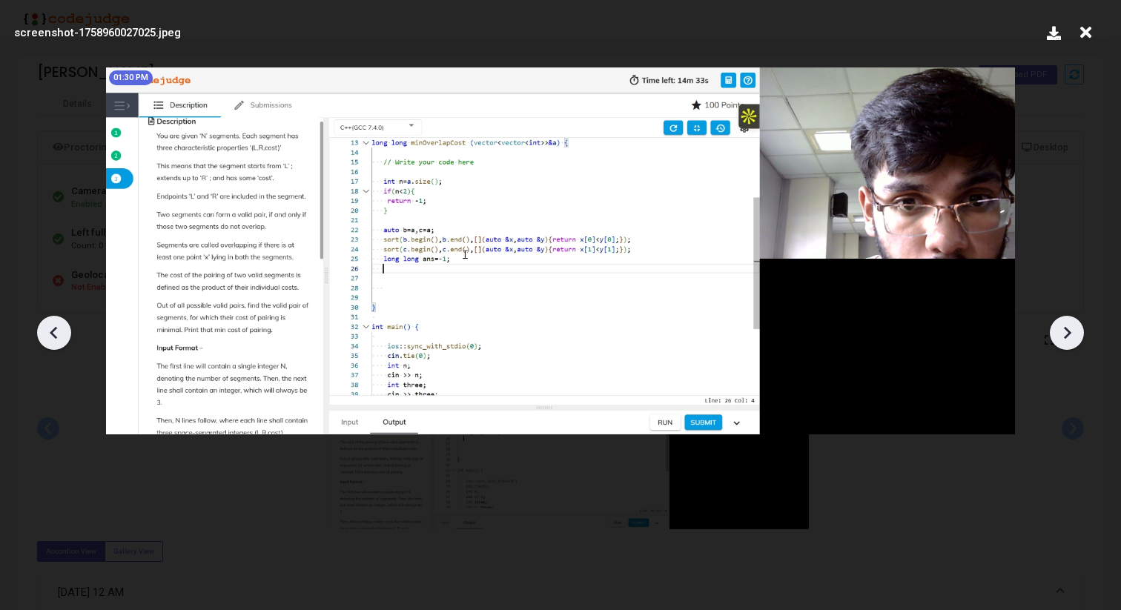
click at [1053, 337] on div at bounding box center [1067, 333] width 34 height 34
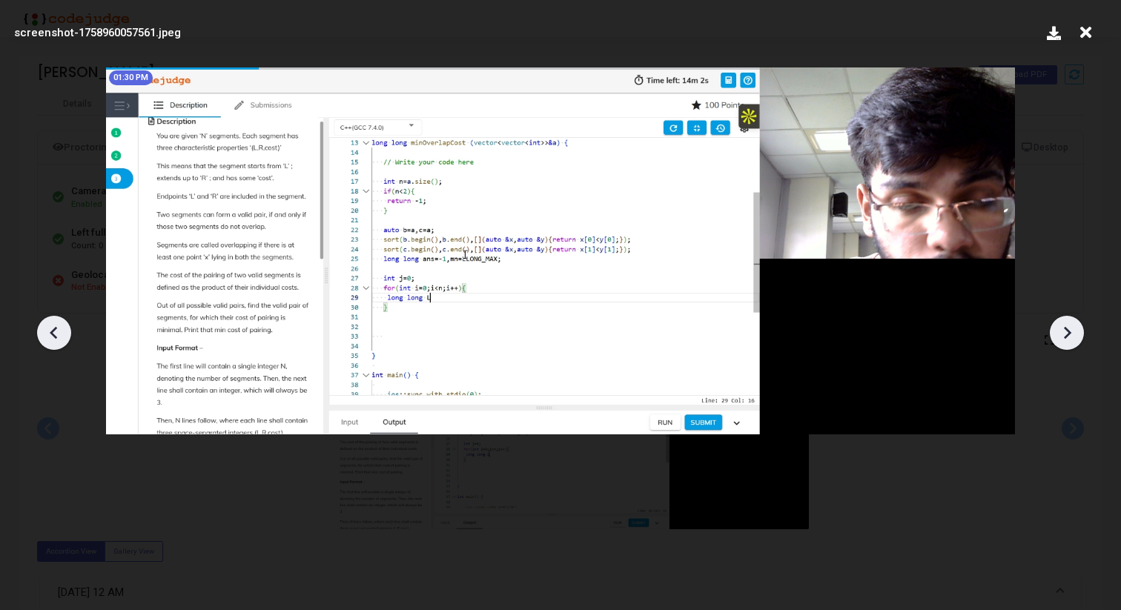
click at [1053, 337] on div at bounding box center [1067, 333] width 34 height 34
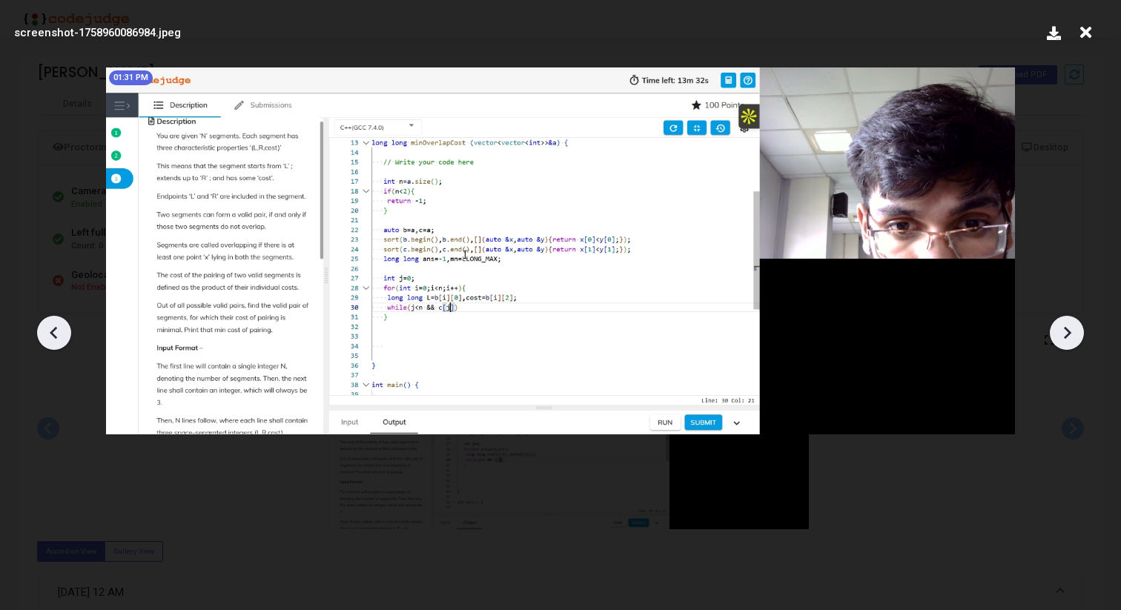
click at [1053, 337] on div at bounding box center [1067, 333] width 34 height 34
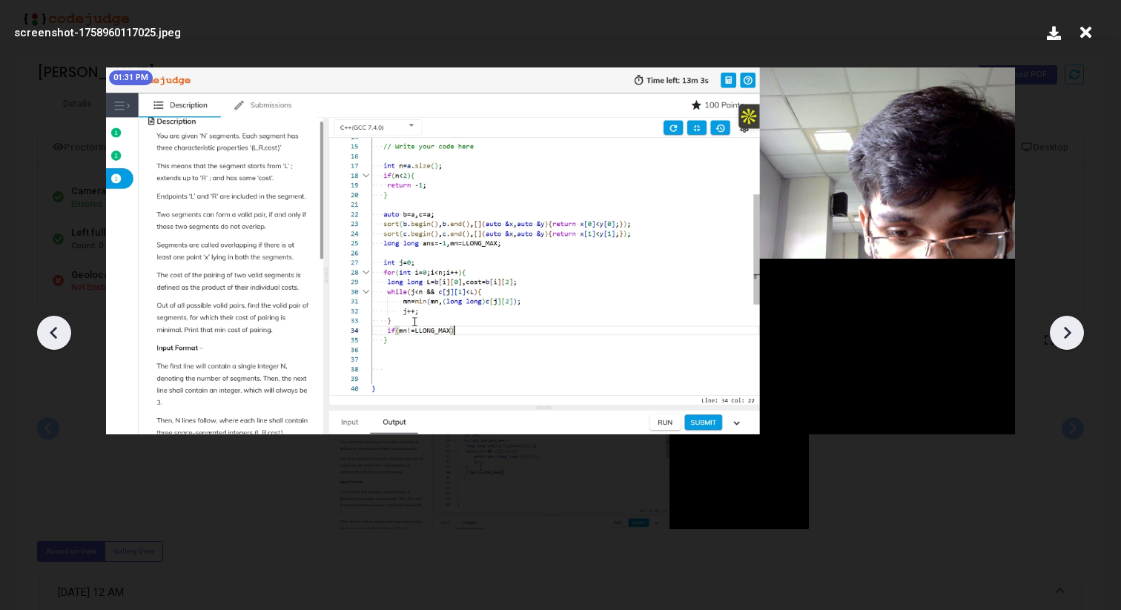
click at [1053, 337] on div at bounding box center [1067, 333] width 34 height 34
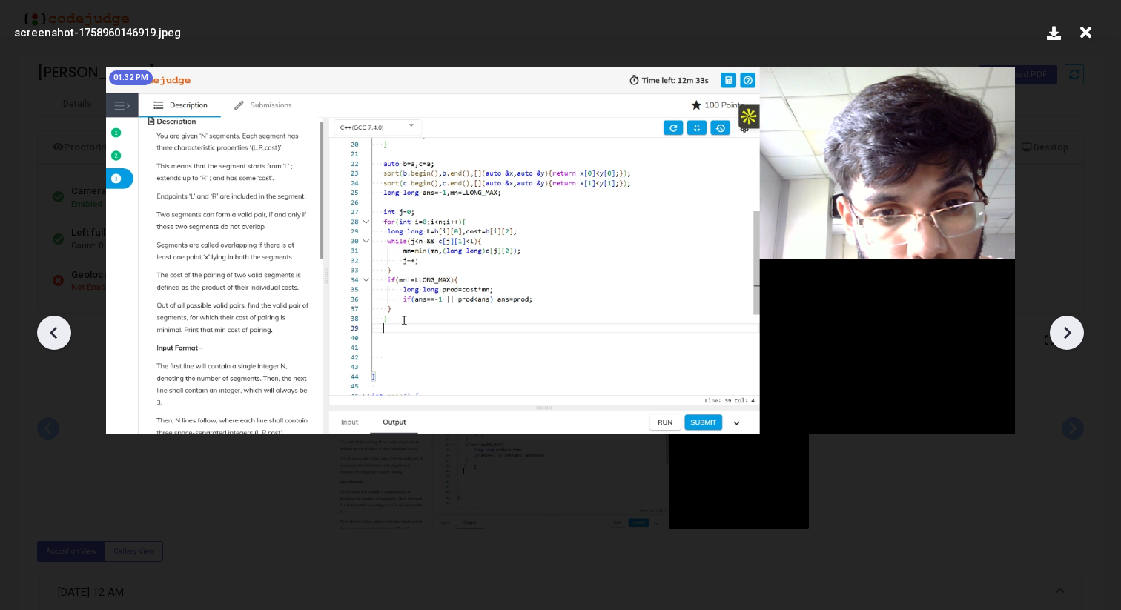
click at [1053, 337] on div at bounding box center [1067, 333] width 34 height 34
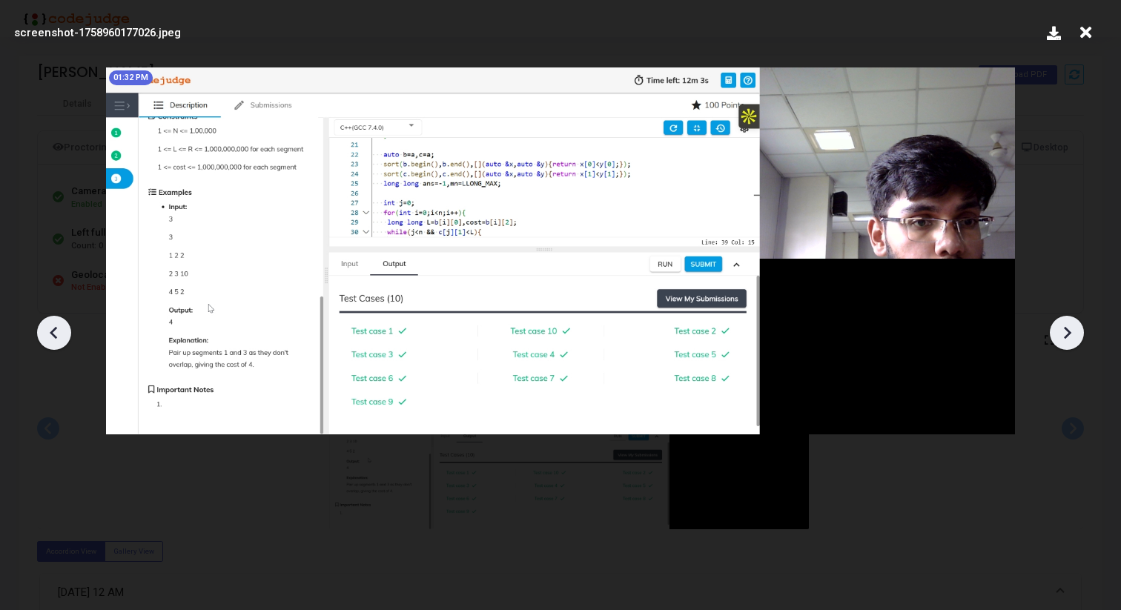
click at [1053, 337] on div at bounding box center [1067, 333] width 34 height 34
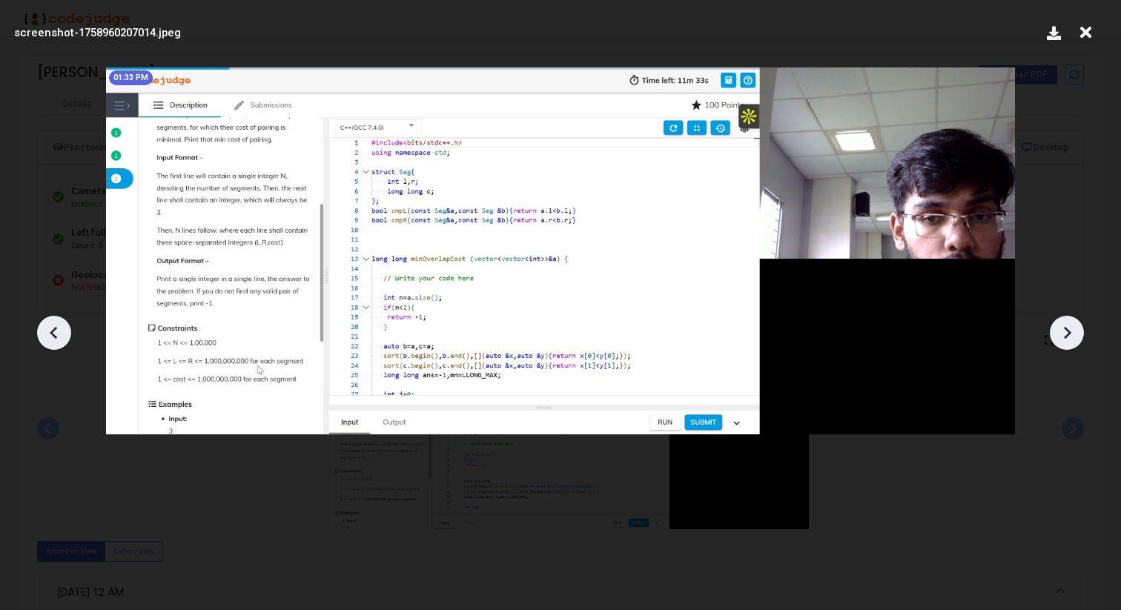
click at [1053, 337] on div at bounding box center [1067, 333] width 34 height 34
click at [53, 331] on icon at bounding box center [53, 332] width 7 height 13
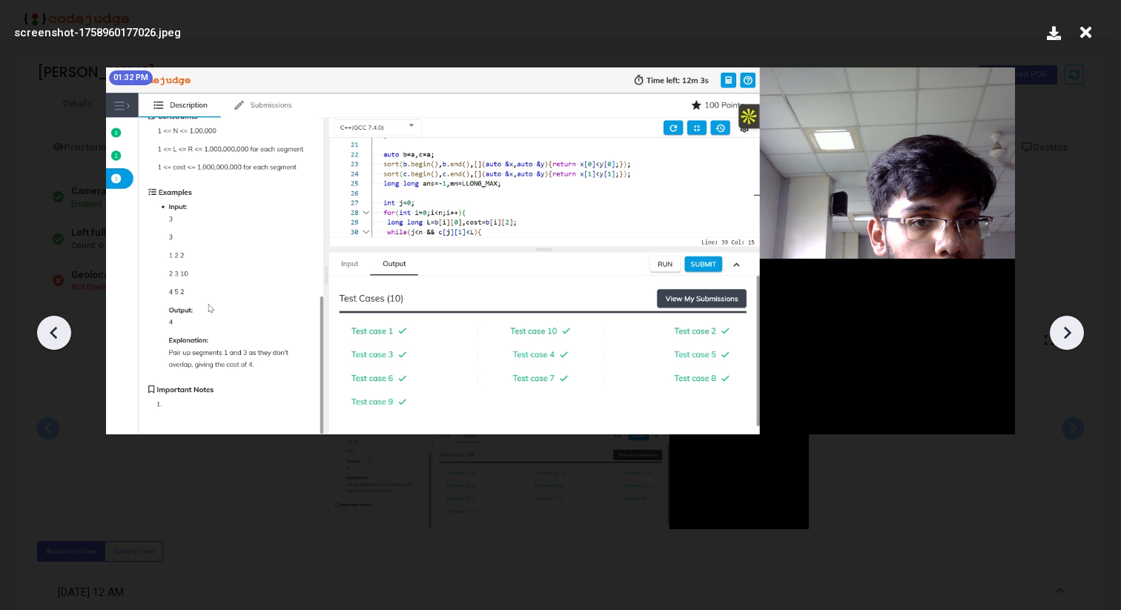
click at [53, 331] on icon at bounding box center [53, 332] width 7 height 13
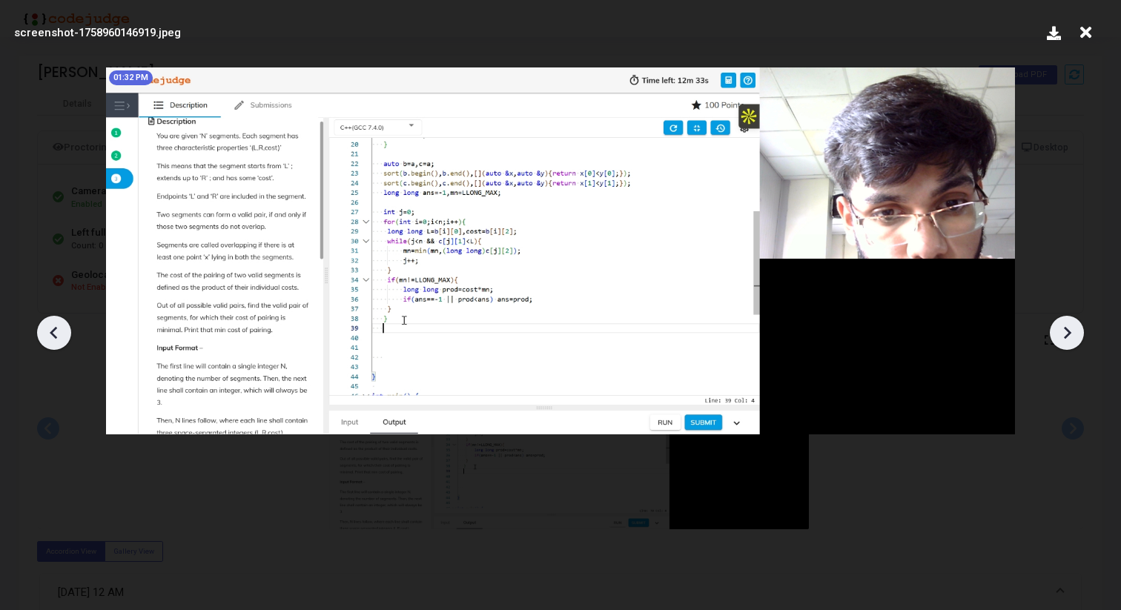
click at [53, 331] on icon at bounding box center [53, 332] width 7 height 13
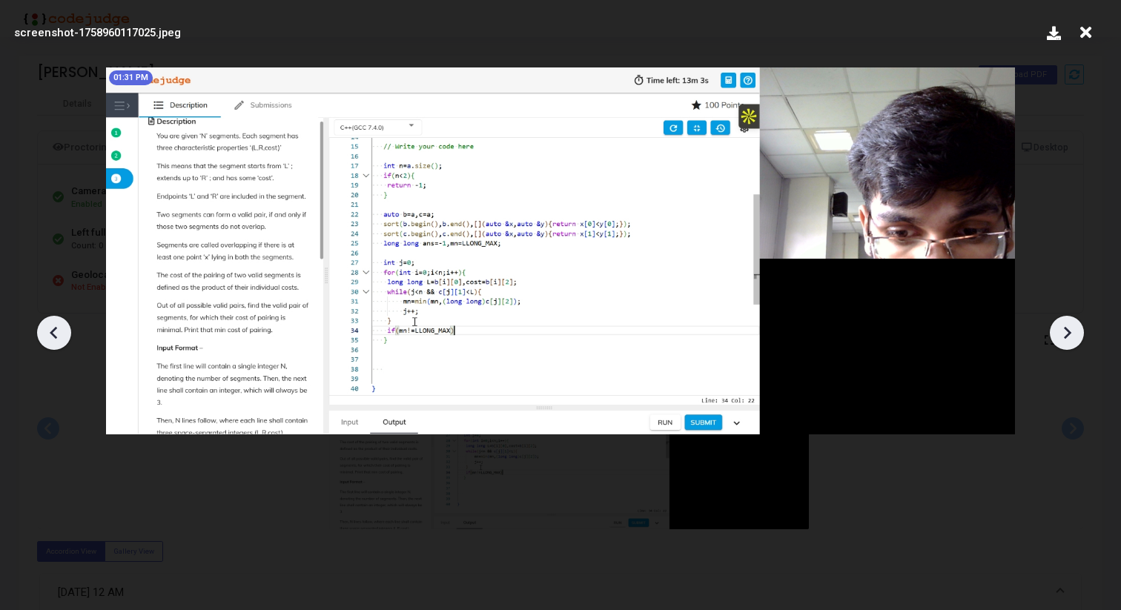
click at [53, 331] on icon at bounding box center [53, 332] width 7 height 13
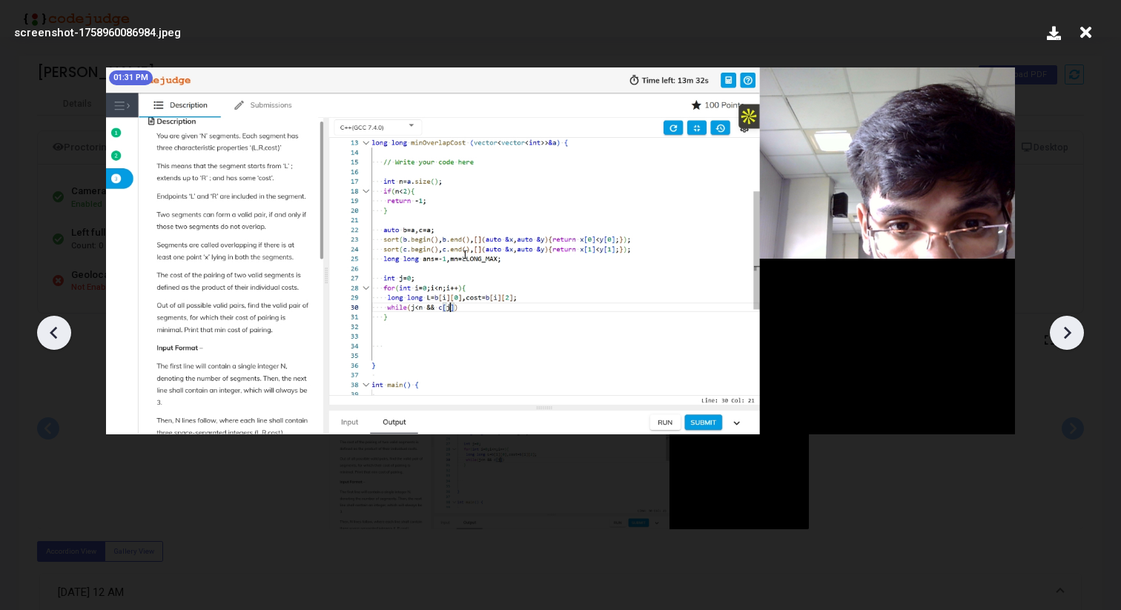
click at [53, 331] on icon at bounding box center [53, 332] width 7 height 13
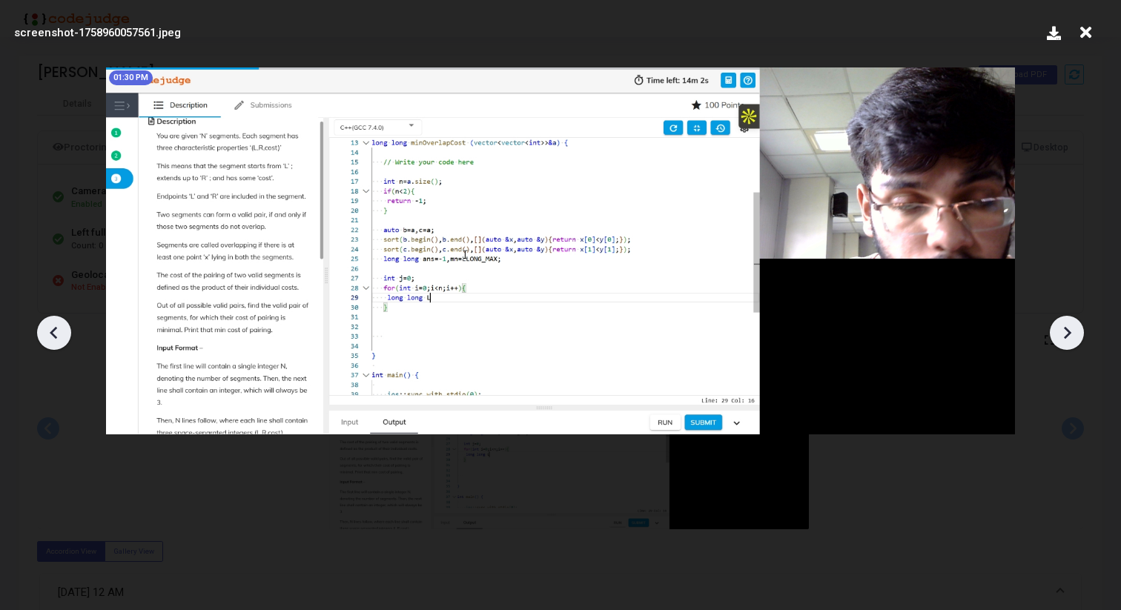
click at [53, 331] on icon at bounding box center [53, 332] width 7 height 13
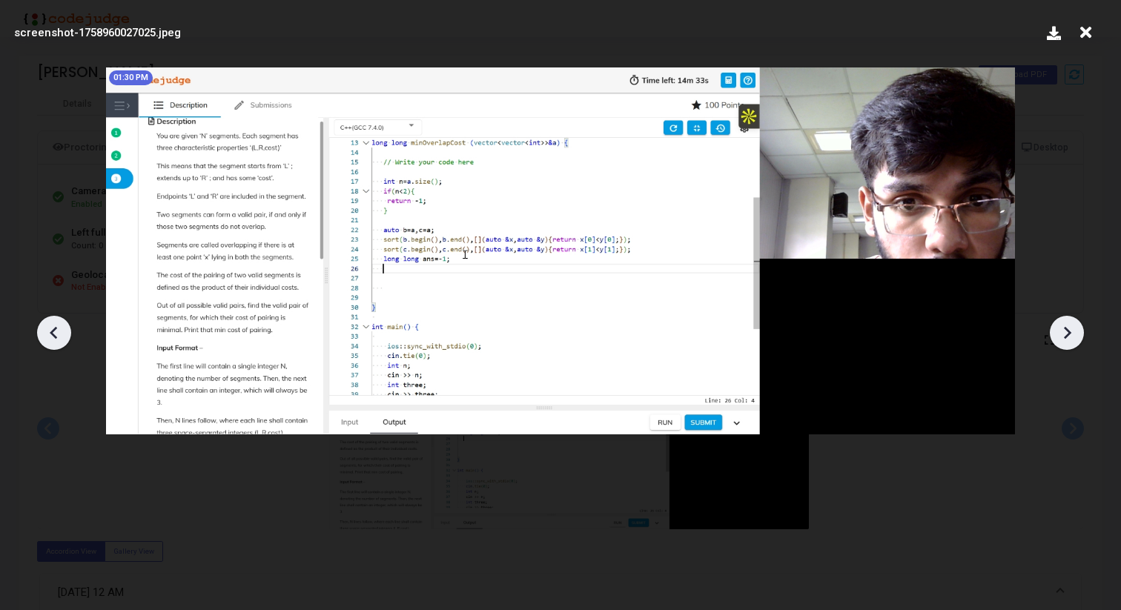
click at [53, 331] on icon at bounding box center [53, 332] width 7 height 13
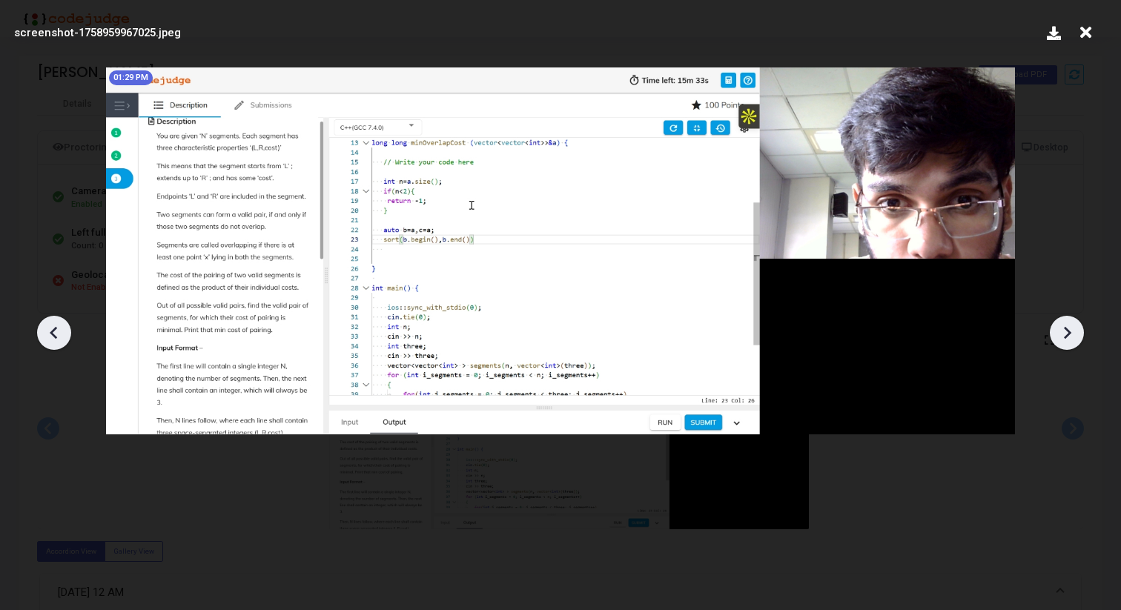
click at [53, 331] on icon at bounding box center [53, 332] width 7 height 13
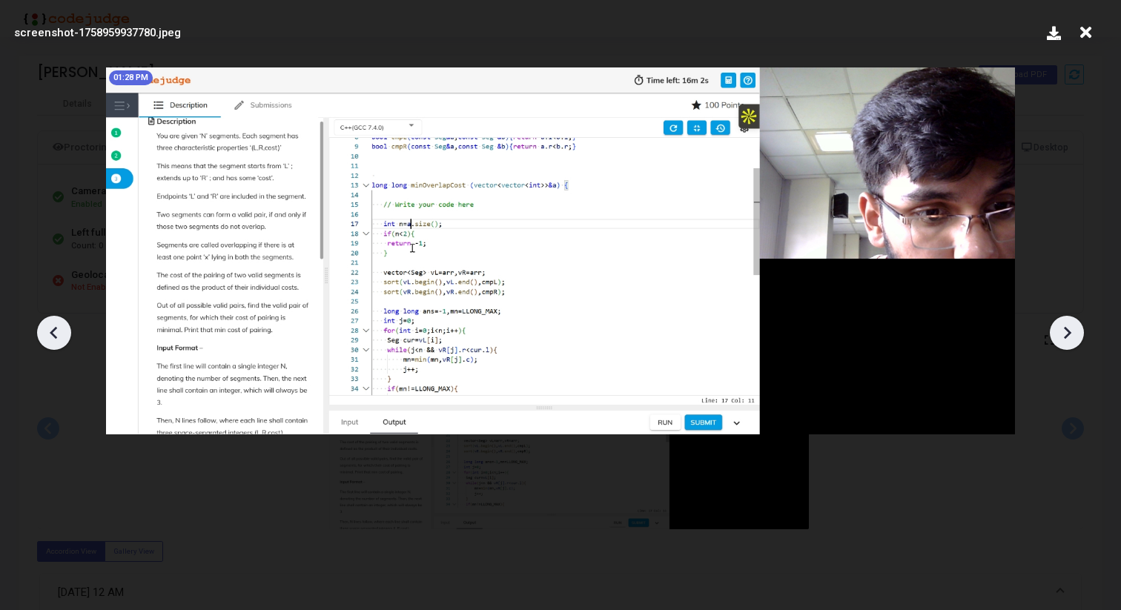
click at [53, 331] on icon at bounding box center [53, 332] width 7 height 13
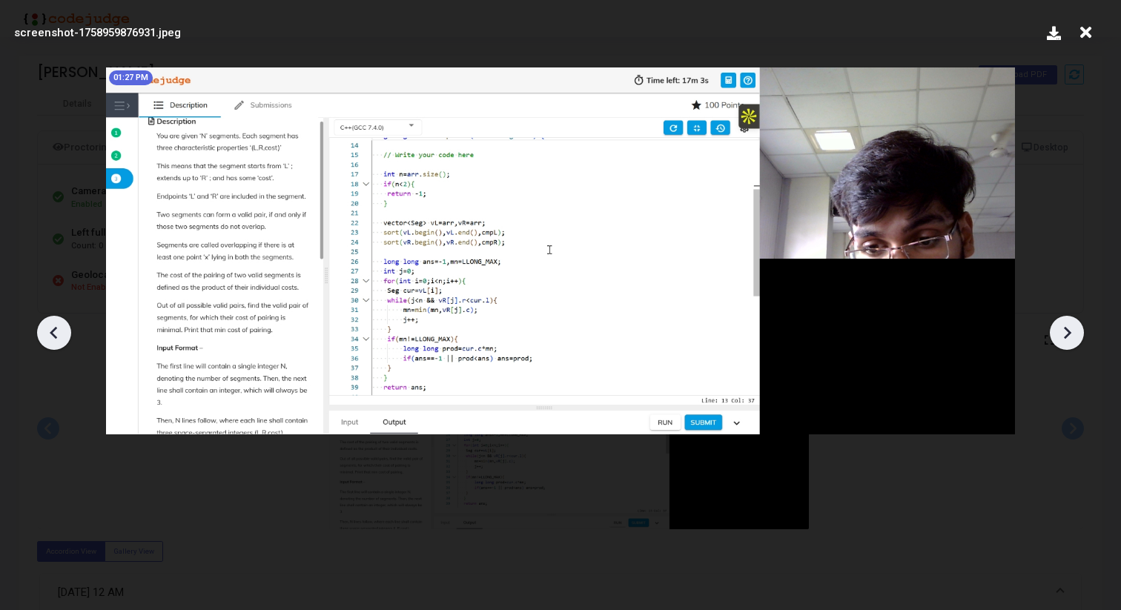
click at [53, 331] on icon at bounding box center [53, 332] width 7 height 13
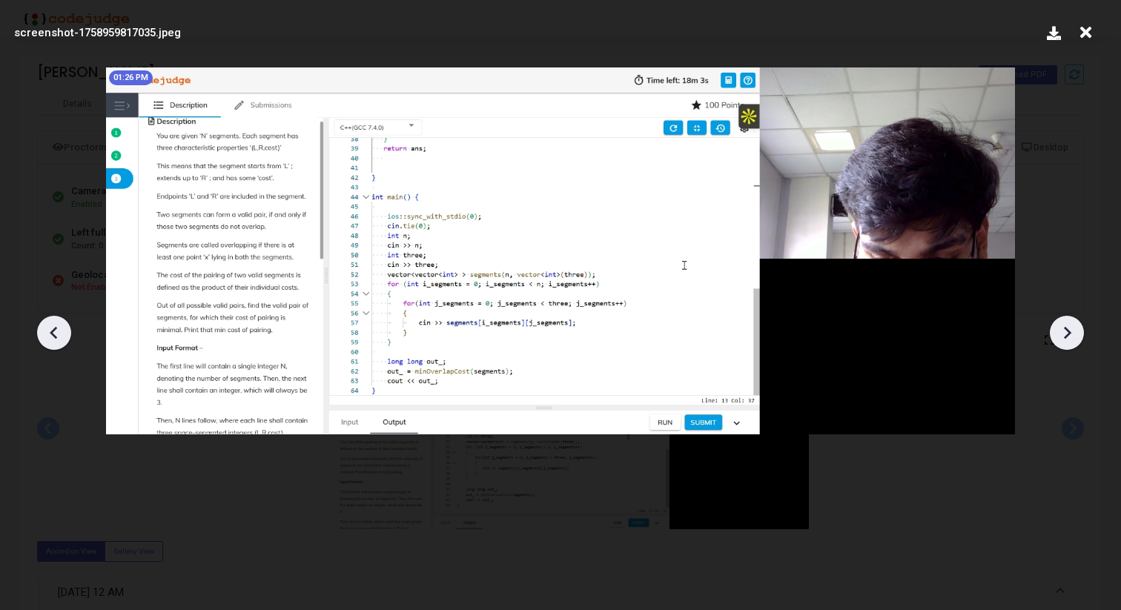
click at [53, 331] on icon at bounding box center [53, 332] width 7 height 13
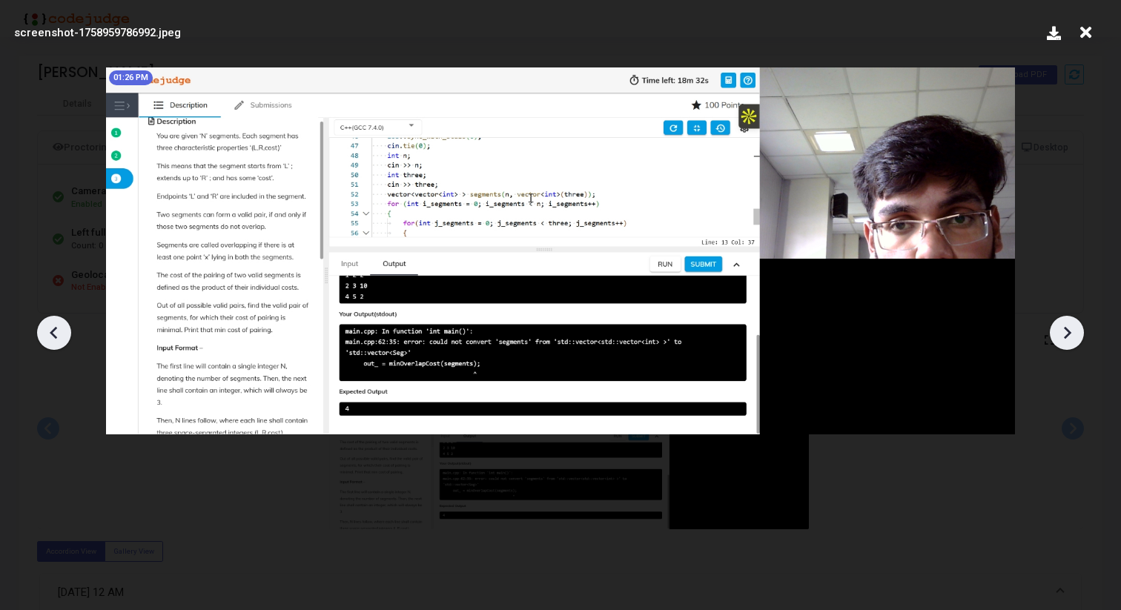
click at [53, 331] on icon at bounding box center [53, 332] width 7 height 13
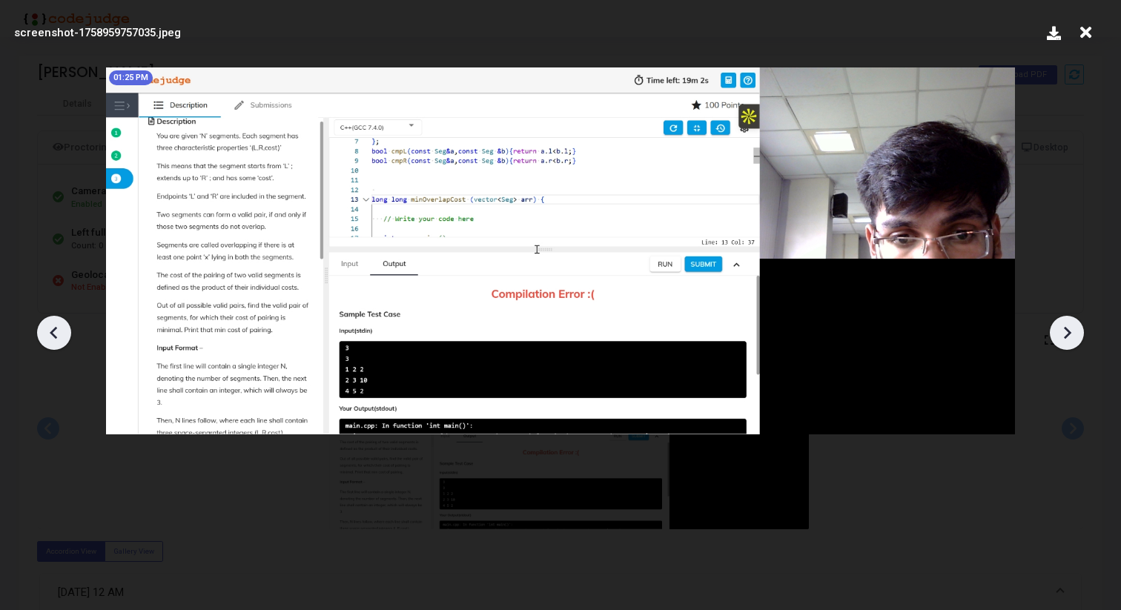
click at [53, 331] on icon at bounding box center [53, 332] width 7 height 13
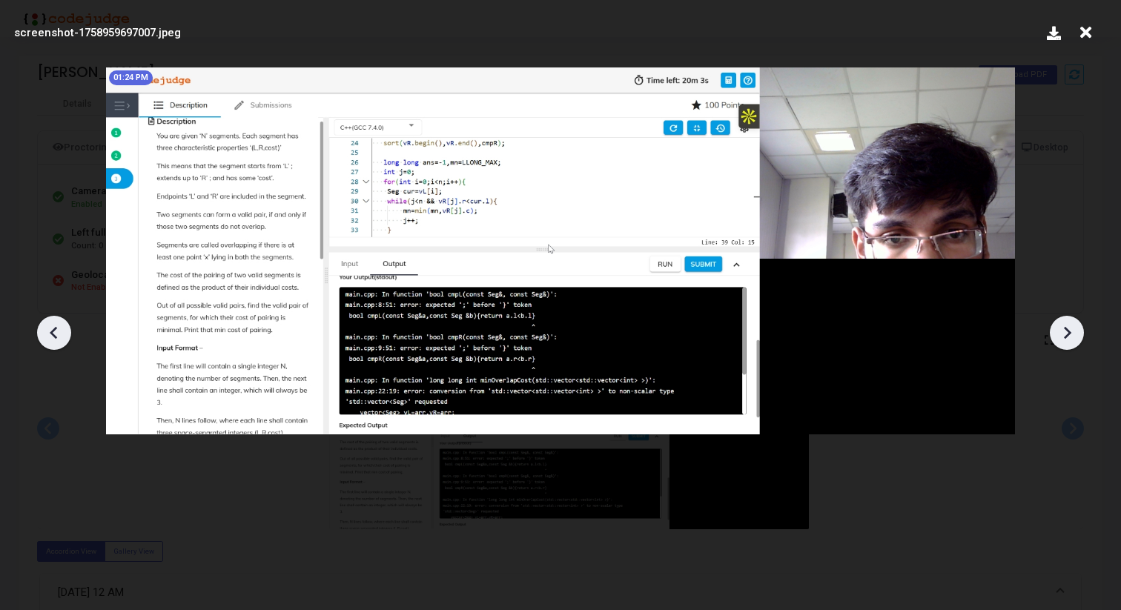
click at [53, 331] on icon at bounding box center [53, 332] width 7 height 13
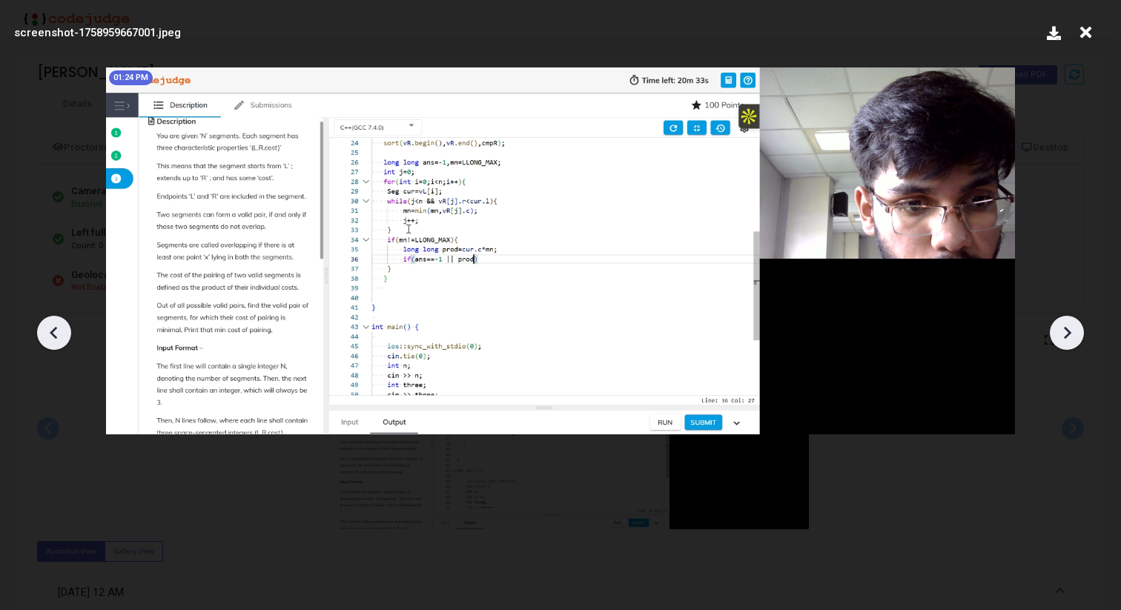
click at [53, 331] on icon at bounding box center [53, 332] width 7 height 13
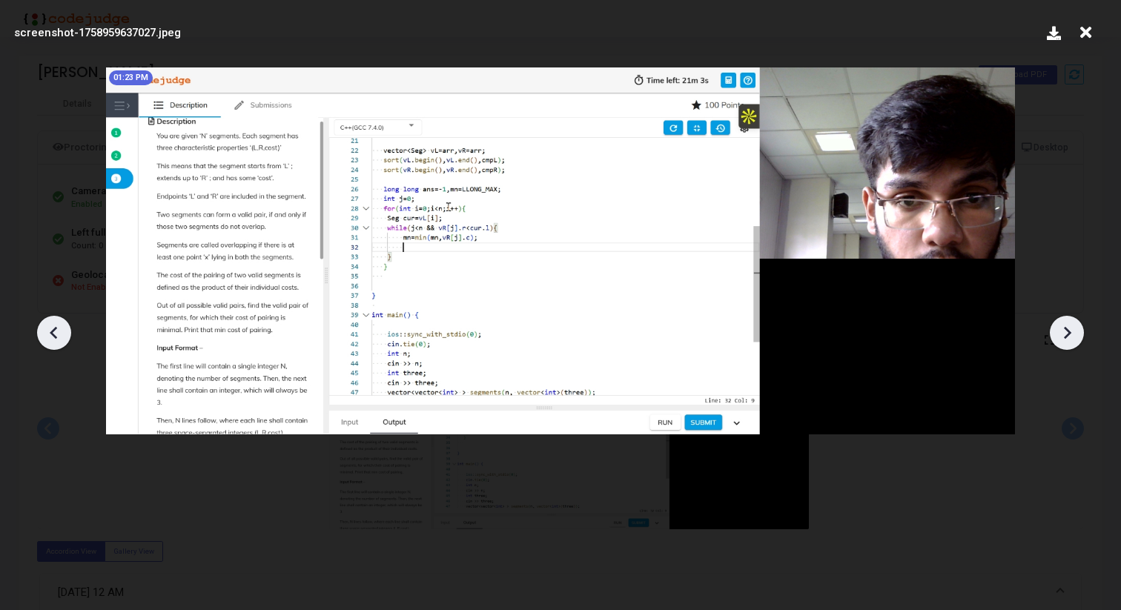
click at [53, 331] on icon at bounding box center [53, 332] width 7 height 13
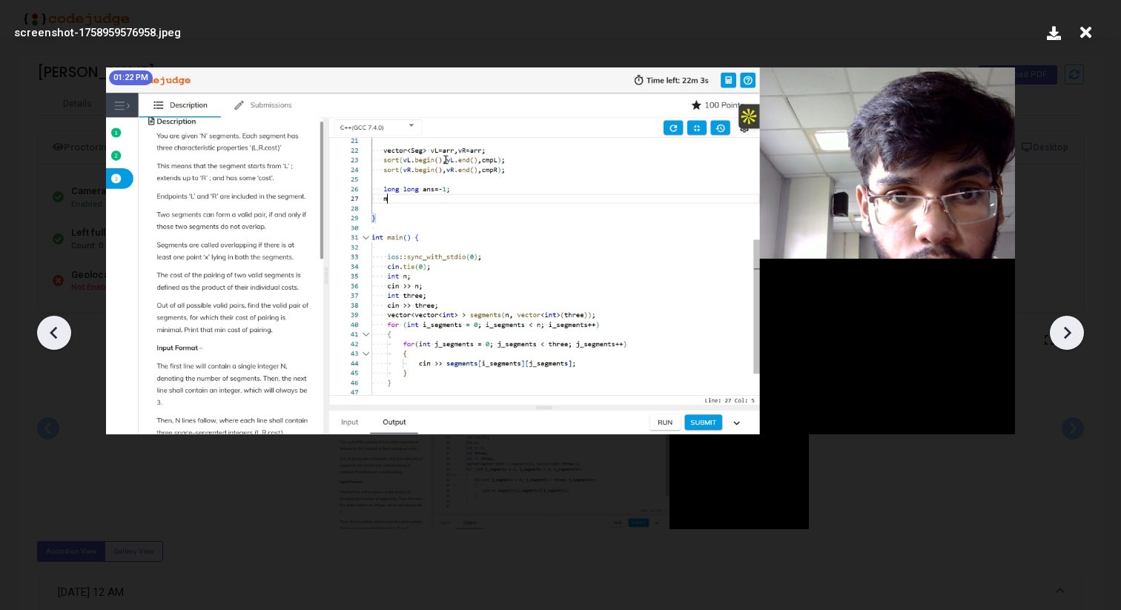
click at [53, 331] on icon at bounding box center [53, 332] width 7 height 13
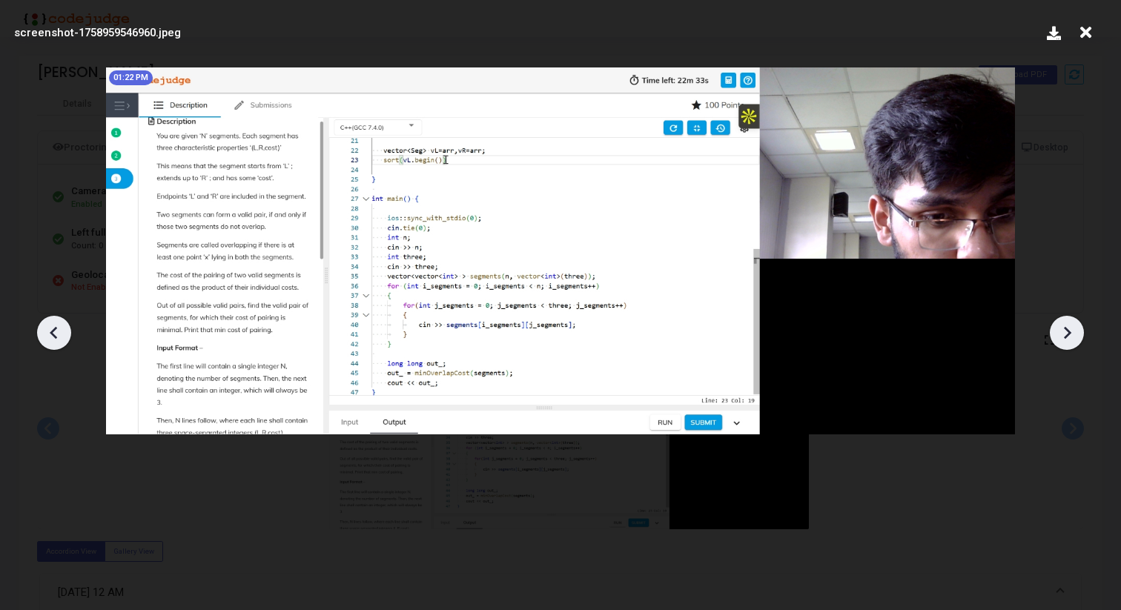
click at [53, 331] on icon at bounding box center [53, 332] width 7 height 13
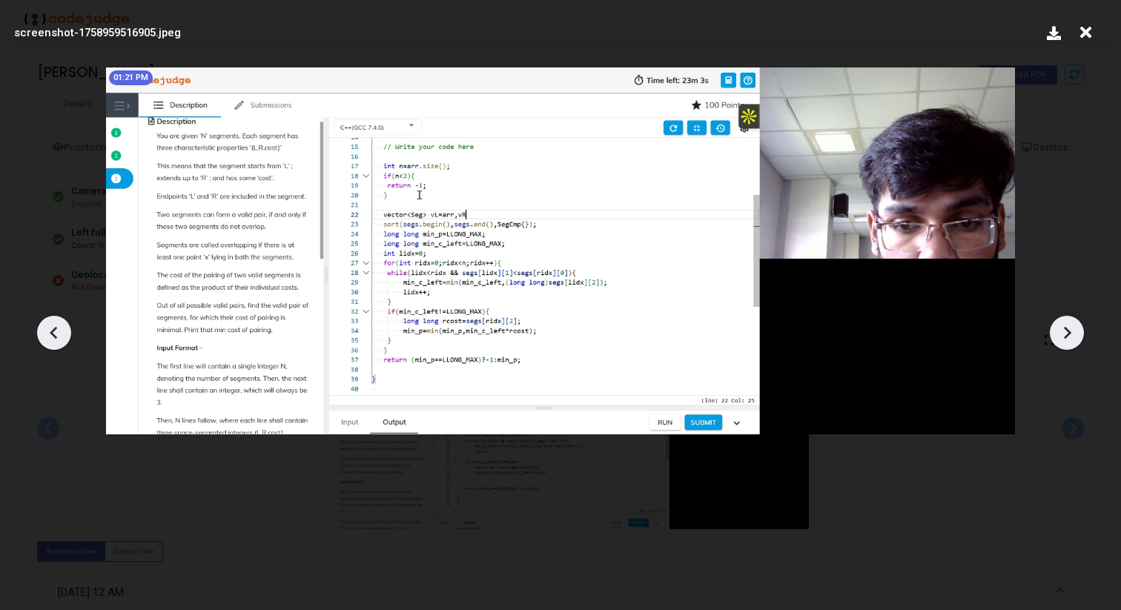
click at [53, 331] on icon at bounding box center [53, 332] width 7 height 13
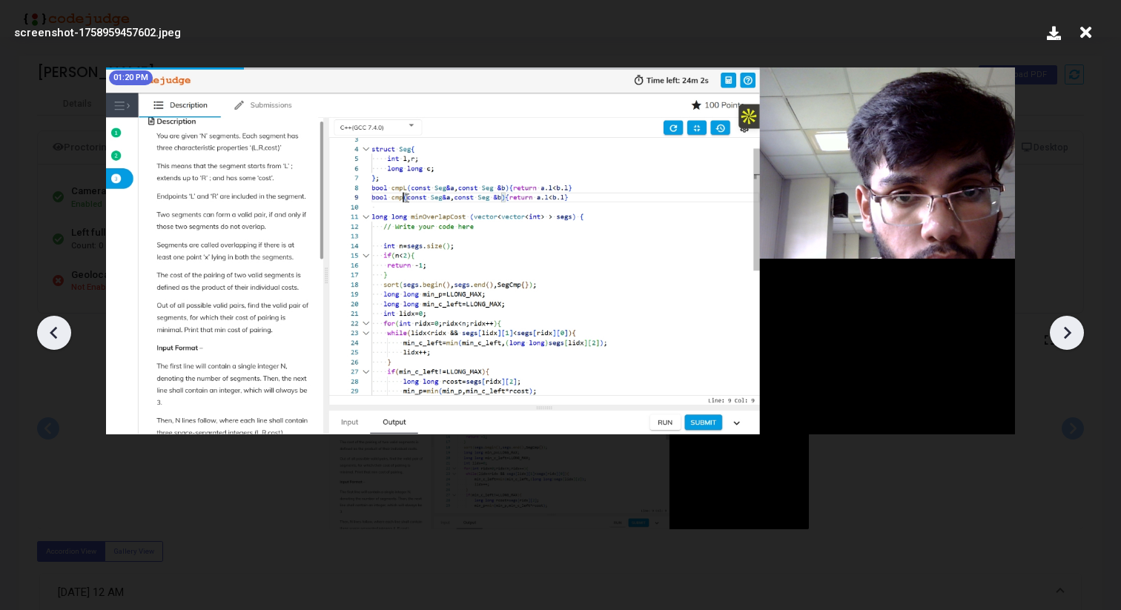
click at [53, 331] on icon at bounding box center [53, 332] width 7 height 13
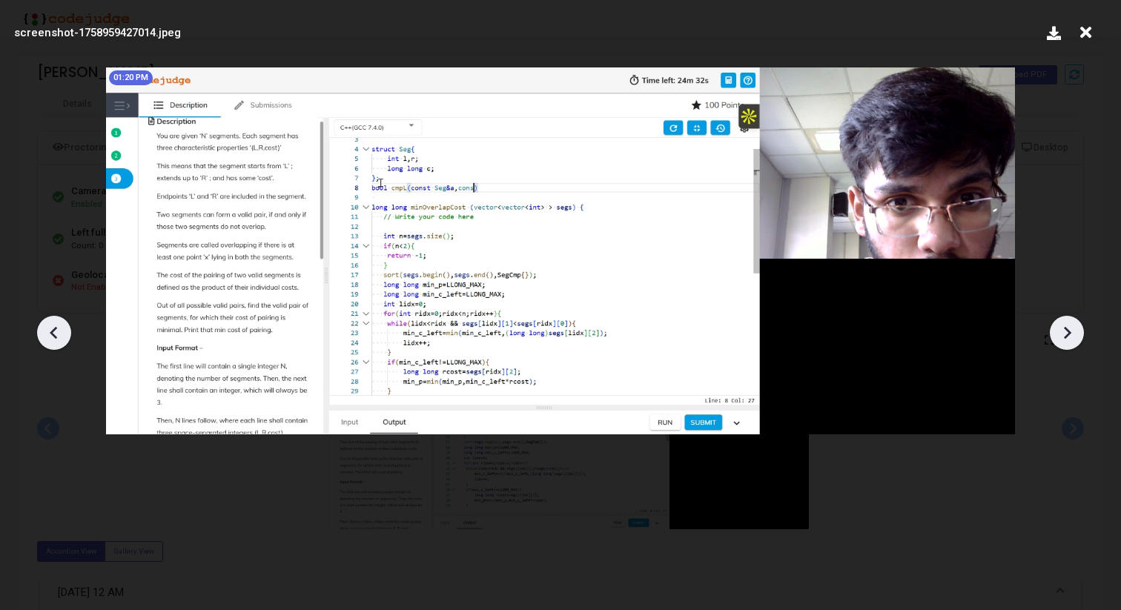
click at [53, 331] on icon at bounding box center [53, 332] width 7 height 13
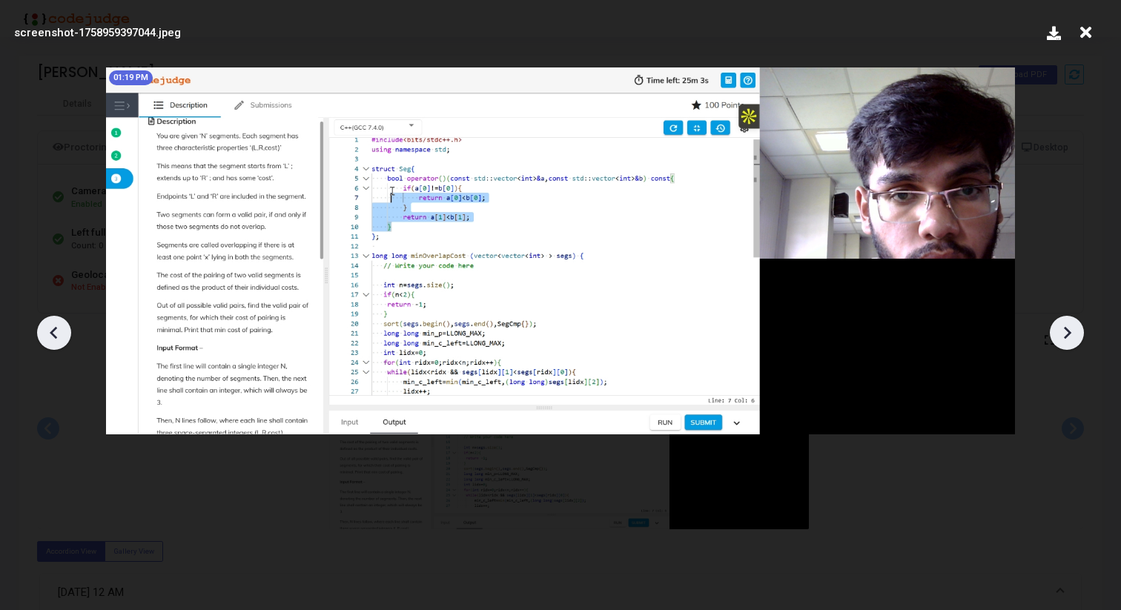
click at [53, 331] on icon at bounding box center [53, 332] width 7 height 13
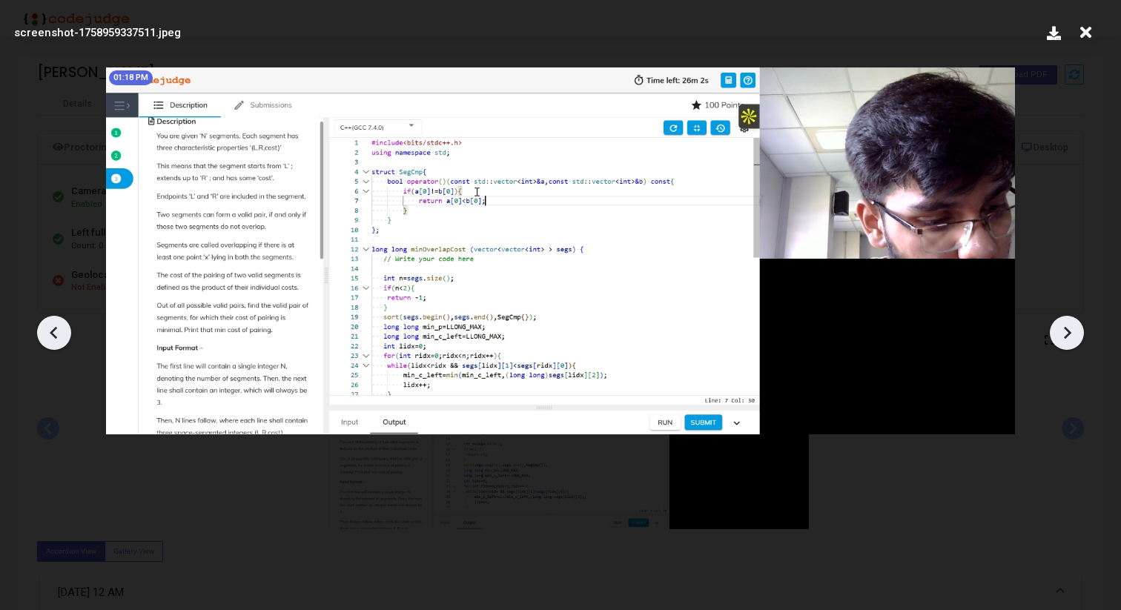
click at [53, 331] on icon at bounding box center [53, 332] width 7 height 13
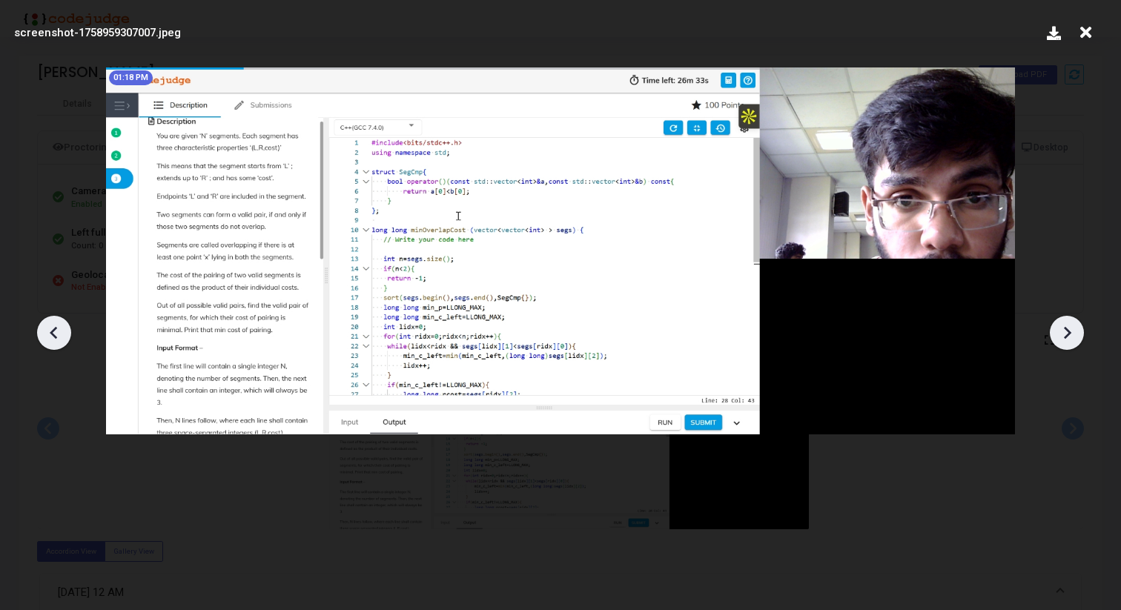
click at [53, 331] on icon at bounding box center [53, 332] width 7 height 13
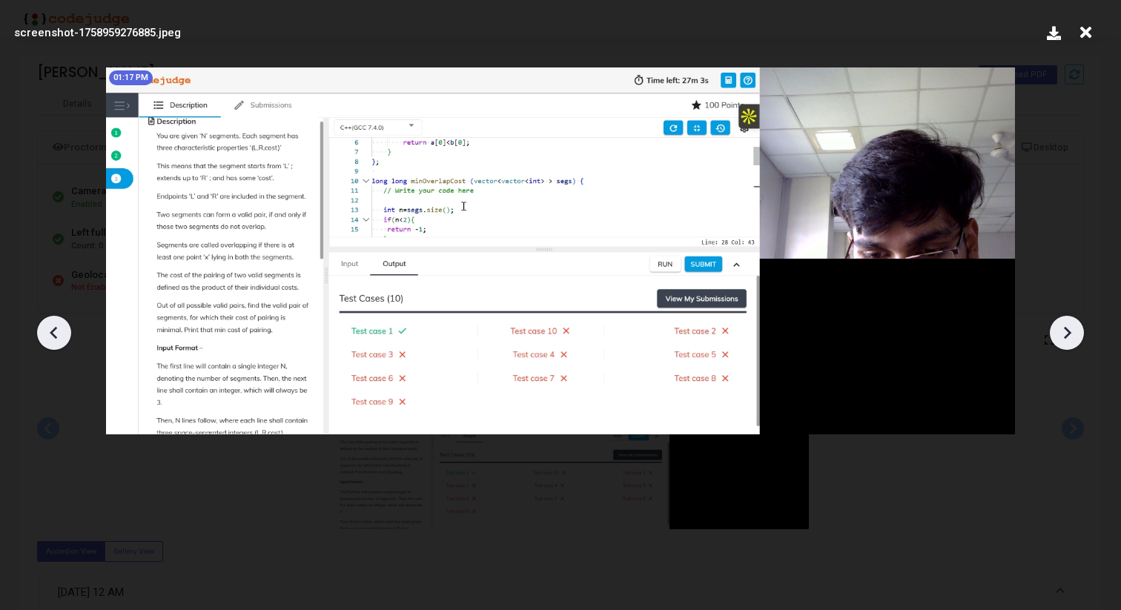
click at [53, 331] on icon at bounding box center [53, 332] width 7 height 13
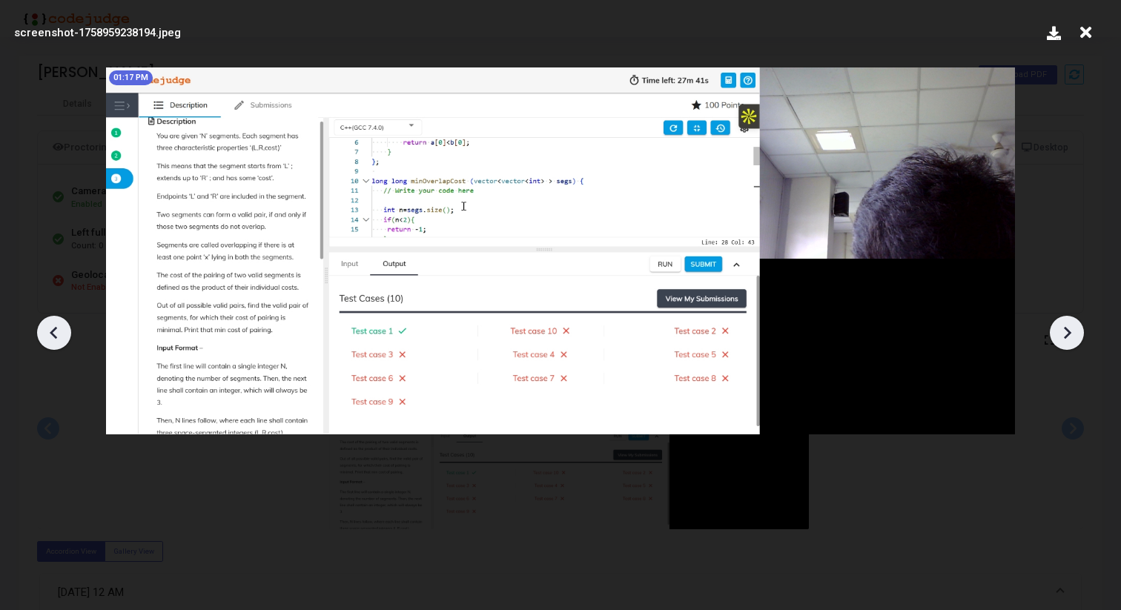
click at [53, 331] on icon at bounding box center [53, 332] width 7 height 13
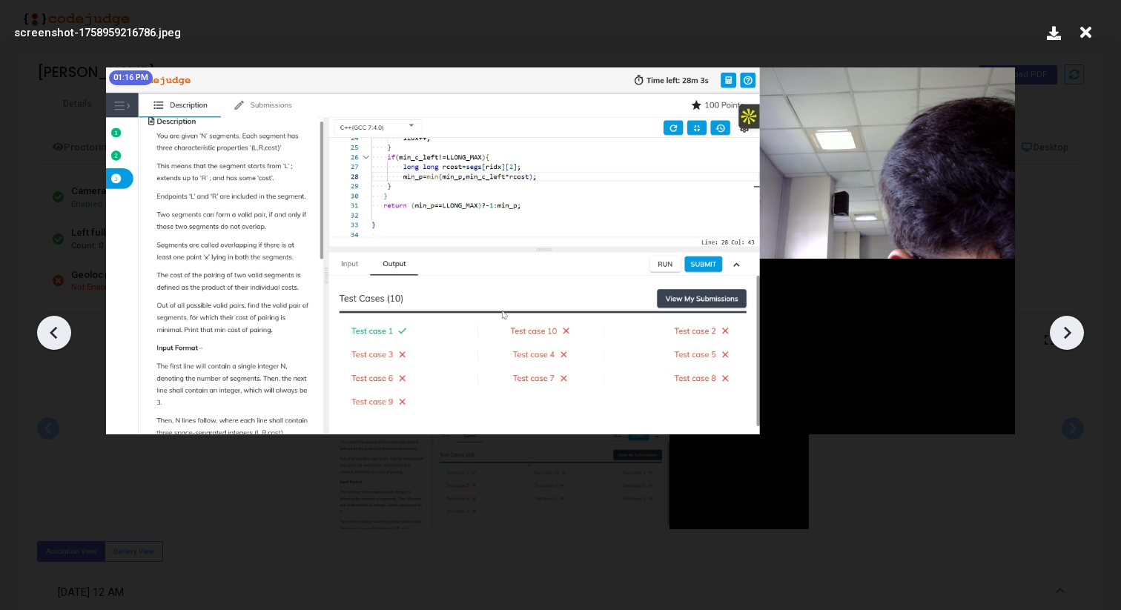
click at [53, 331] on icon at bounding box center [53, 332] width 7 height 13
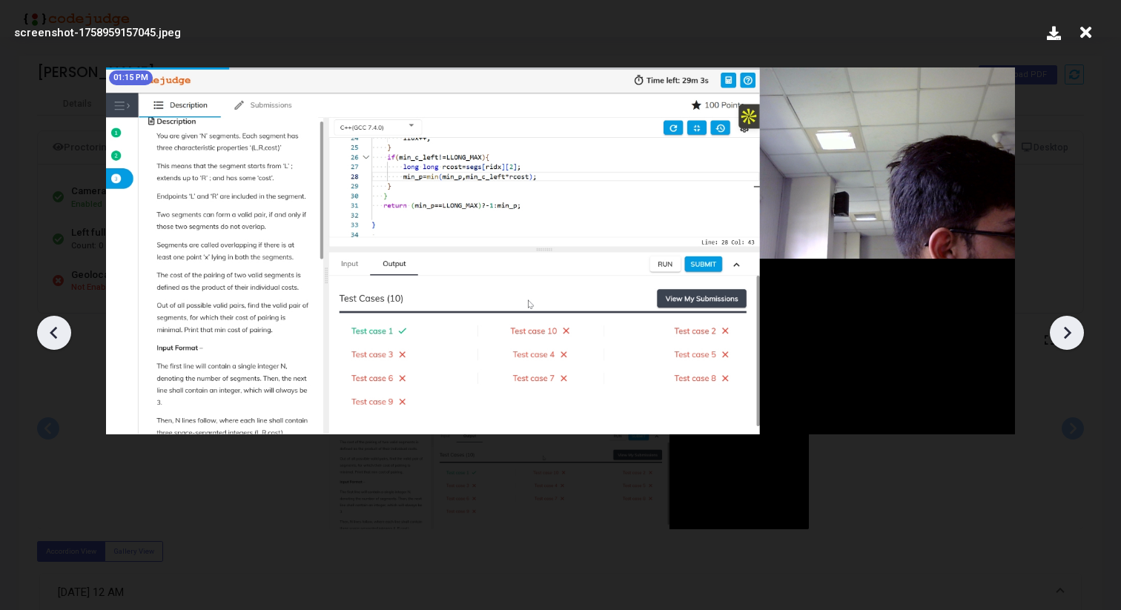
click at [53, 331] on icon at bounding box center [53, 332] width 7 height 13
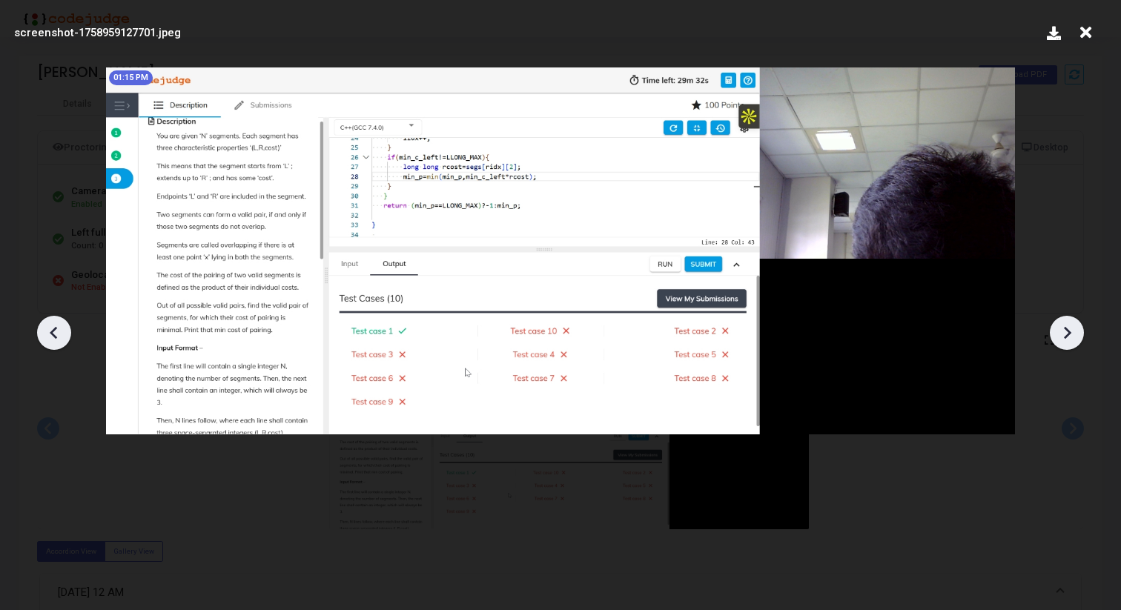
click at [53, 331] on icon at bounding box center [53, 332] width 7 height 13
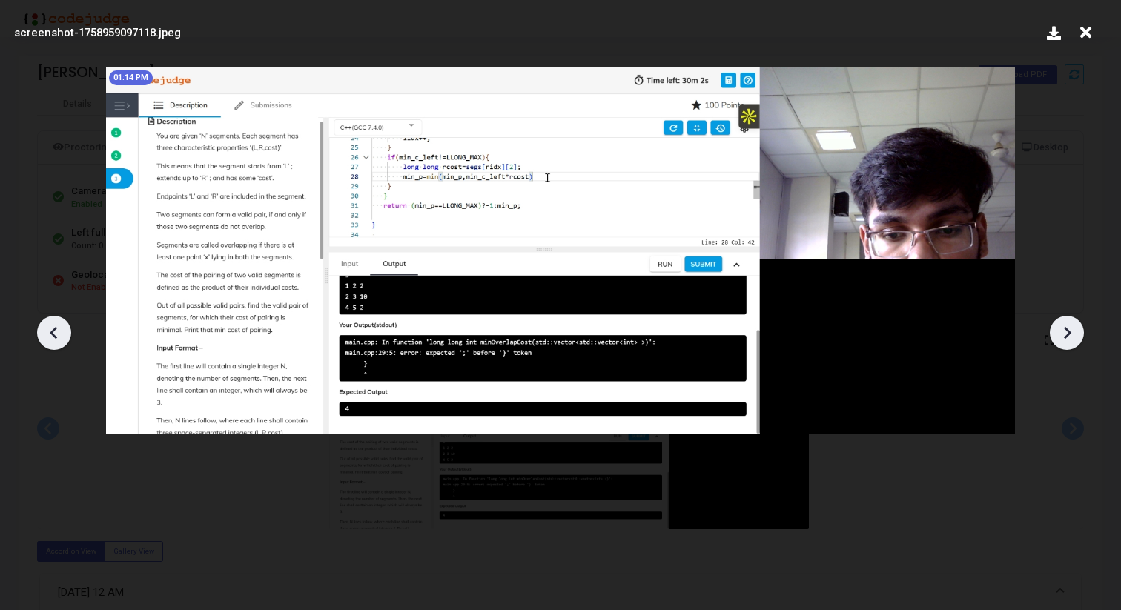
click at [53, 331] on icon at bounding box center [53, 332] width 7 height 13
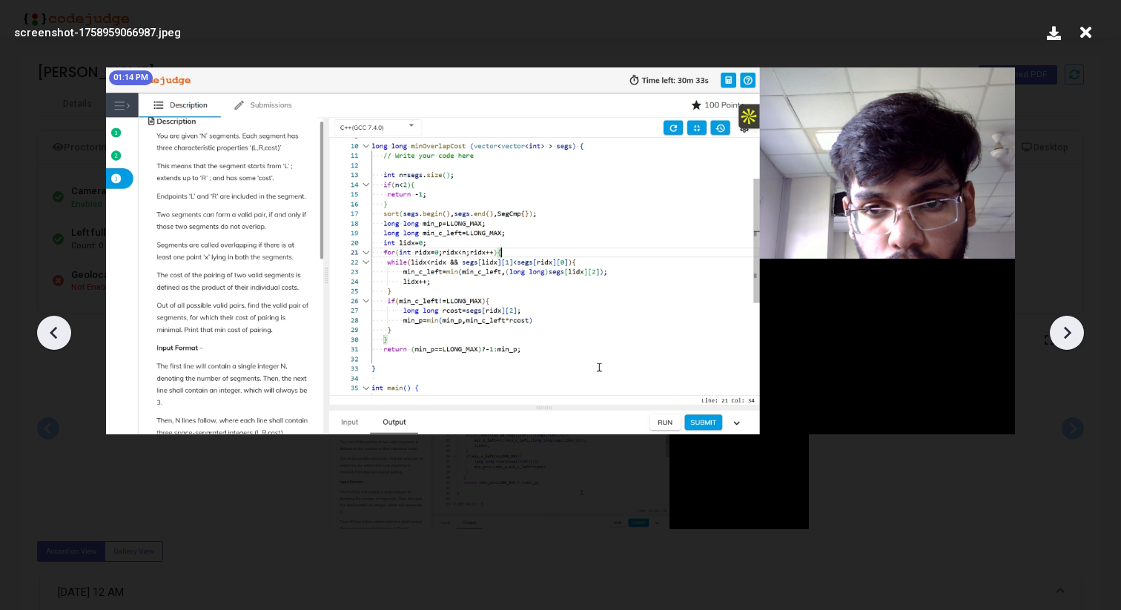
click at [53, 331] on icon at bounding box center [53, 332] width 7 height 13
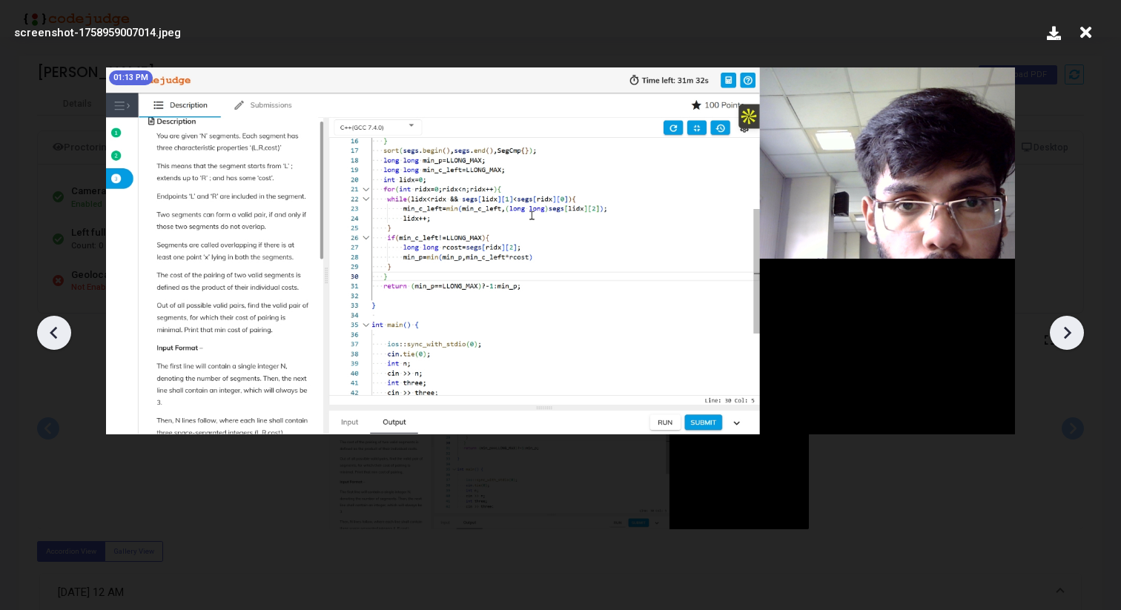
click at [53, 331] on icon at bounding box center [53, 332] width 7 height 13
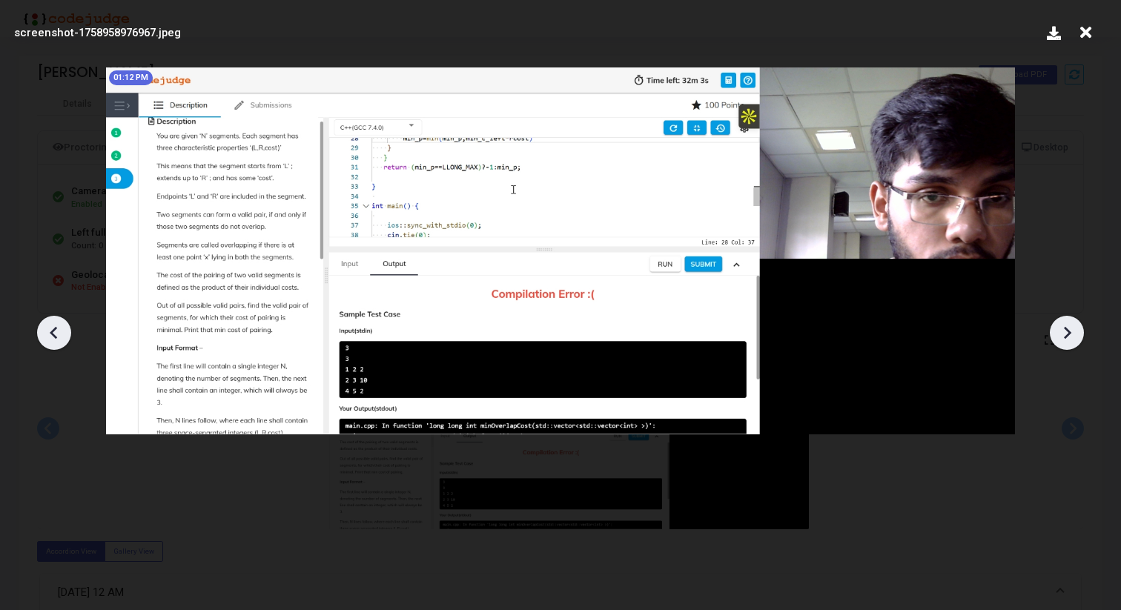
click at [53, 331] on icon at bounding box center [53, 332] width 7 height 13
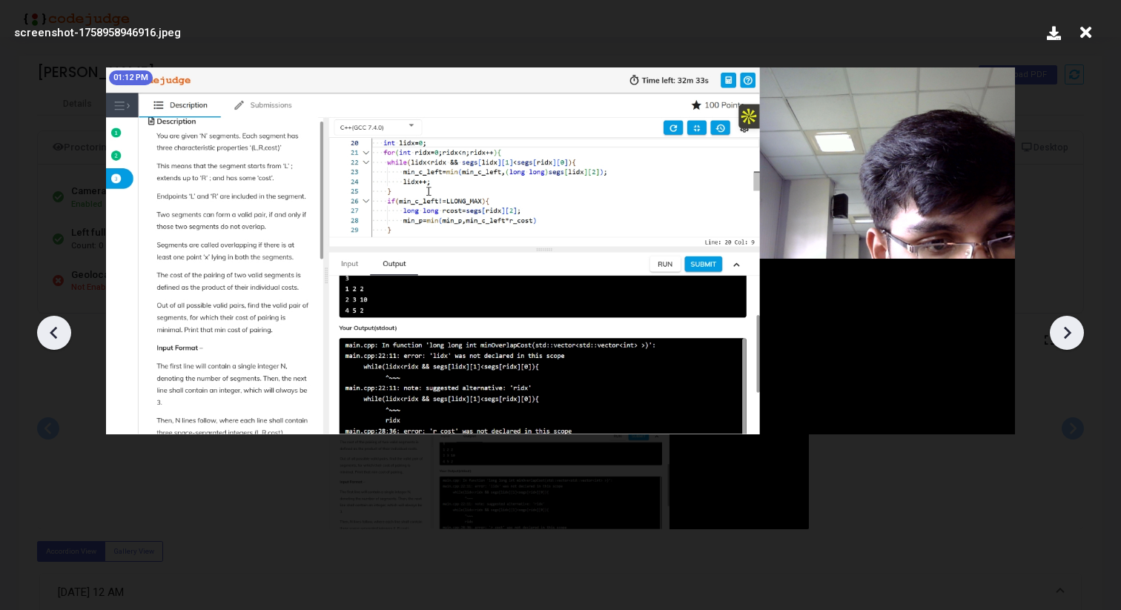
click at [53, 331] on icon at bounding box center [53, 332] width 7 height 13
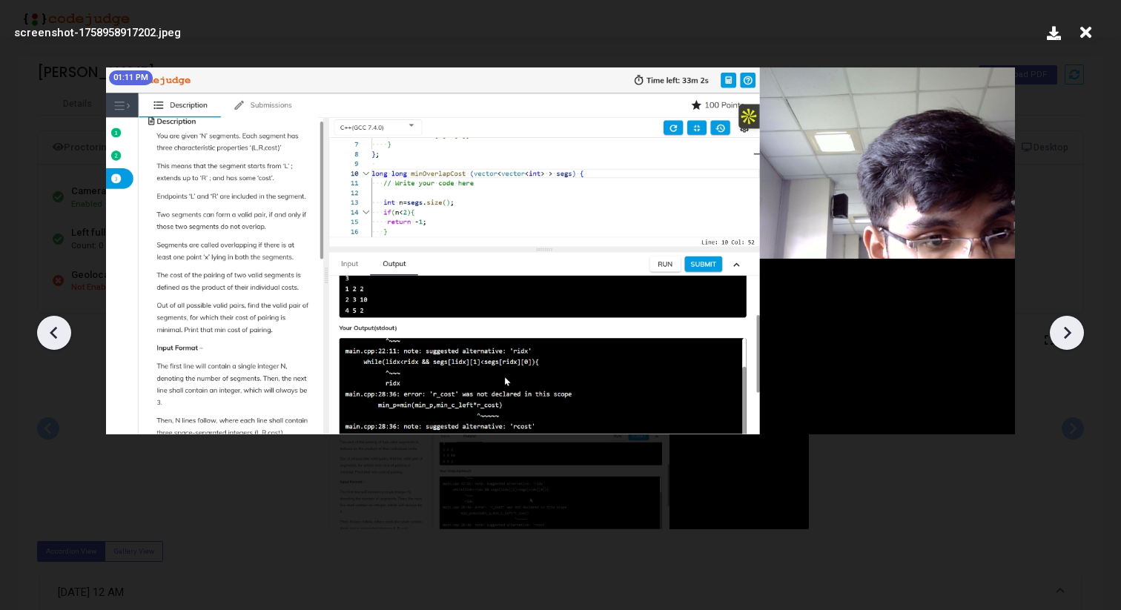
click at [53, 331] on icon at bounding box center [53, 332] width 7 height 13
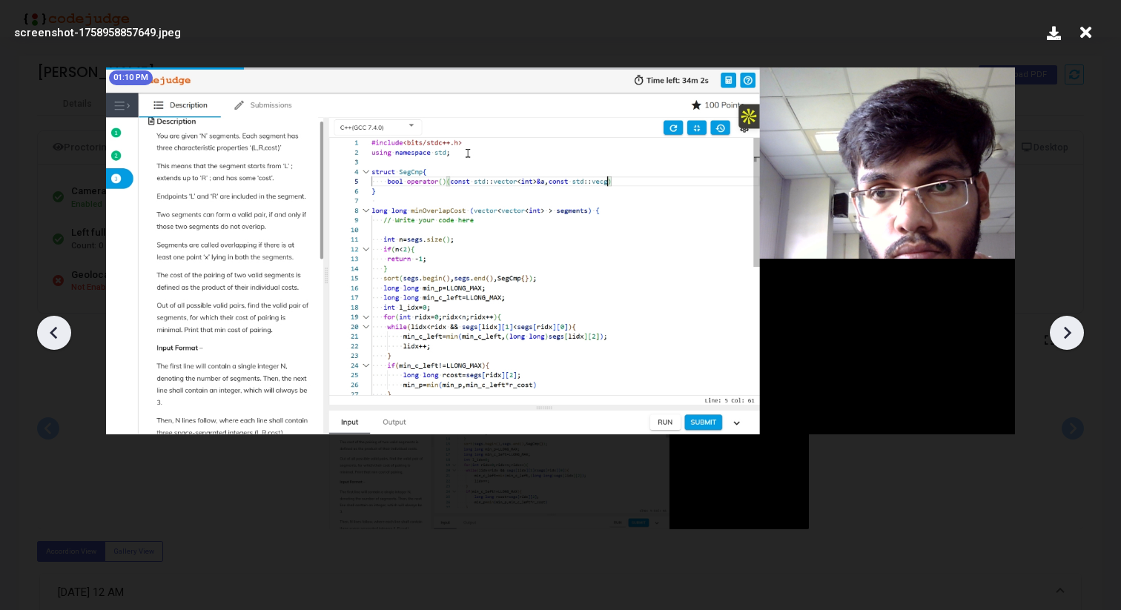
click at [53, 331] on icon at bounding box center [53, 332] width 7 height 13
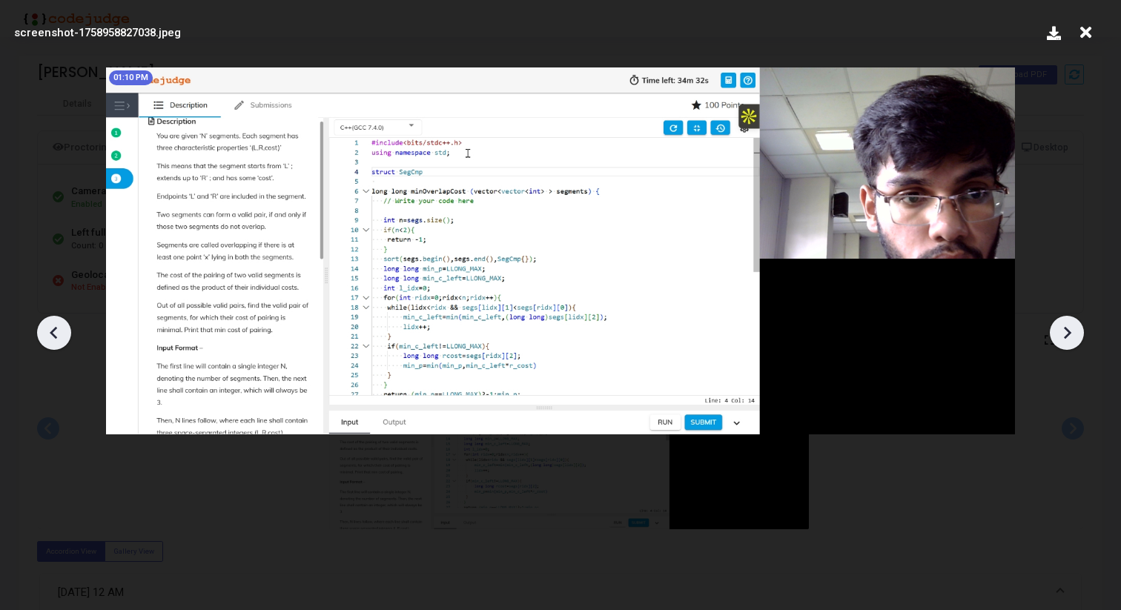
click at [53, 331] on icon at bounding box center [53, 332] width 7 height 13
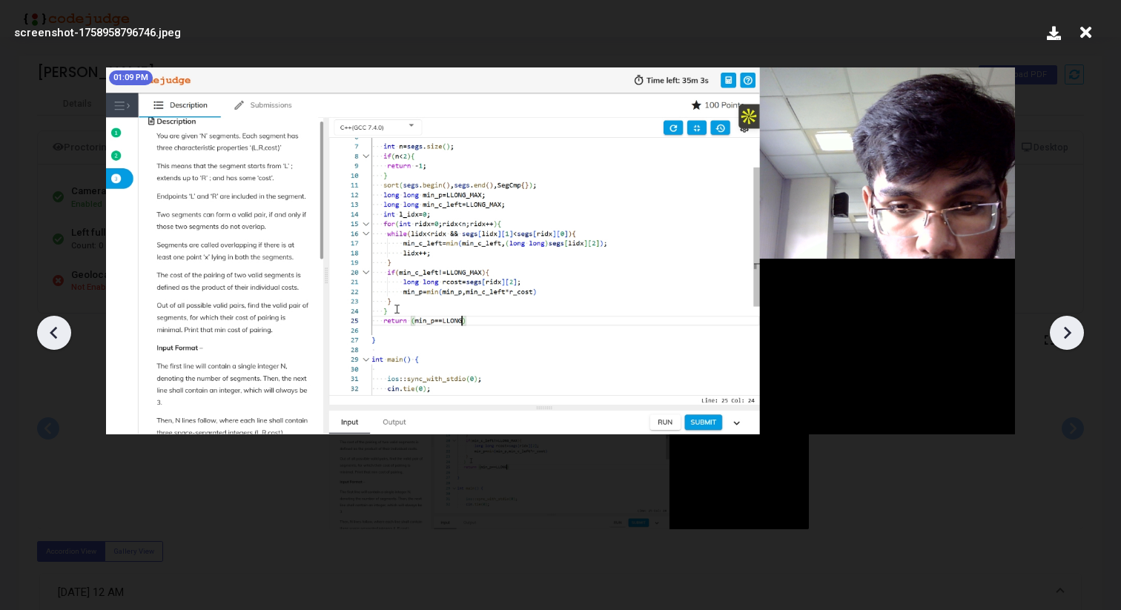
click at [53, 331] on icon at bounding box center [53, 332] width 7 height 13
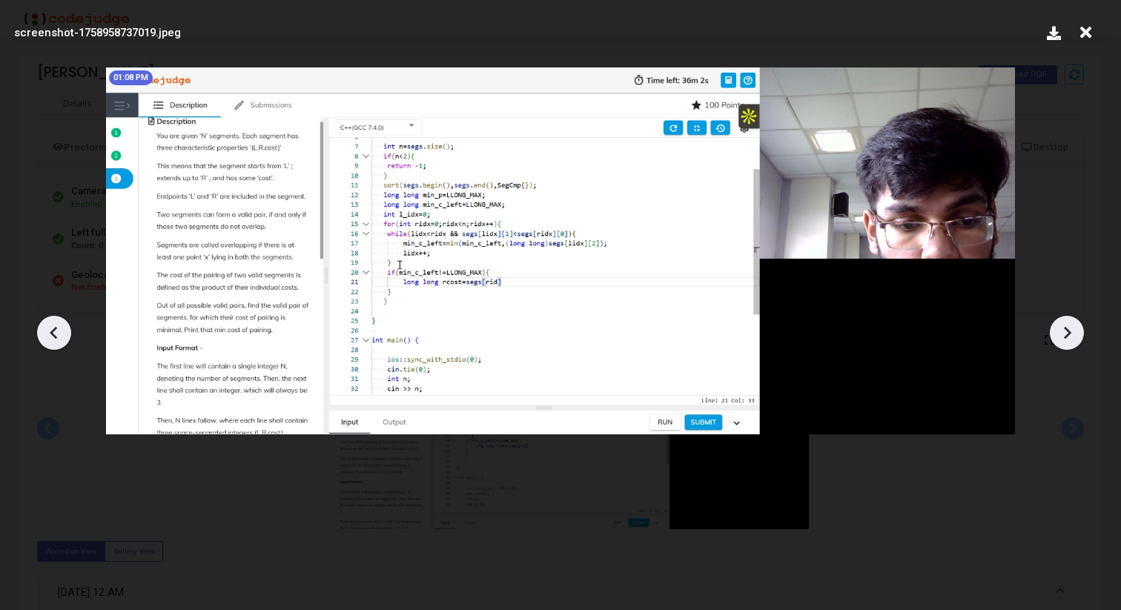
click at [53, 331] on icon at bounding box center [53, 332] width 7 height 13
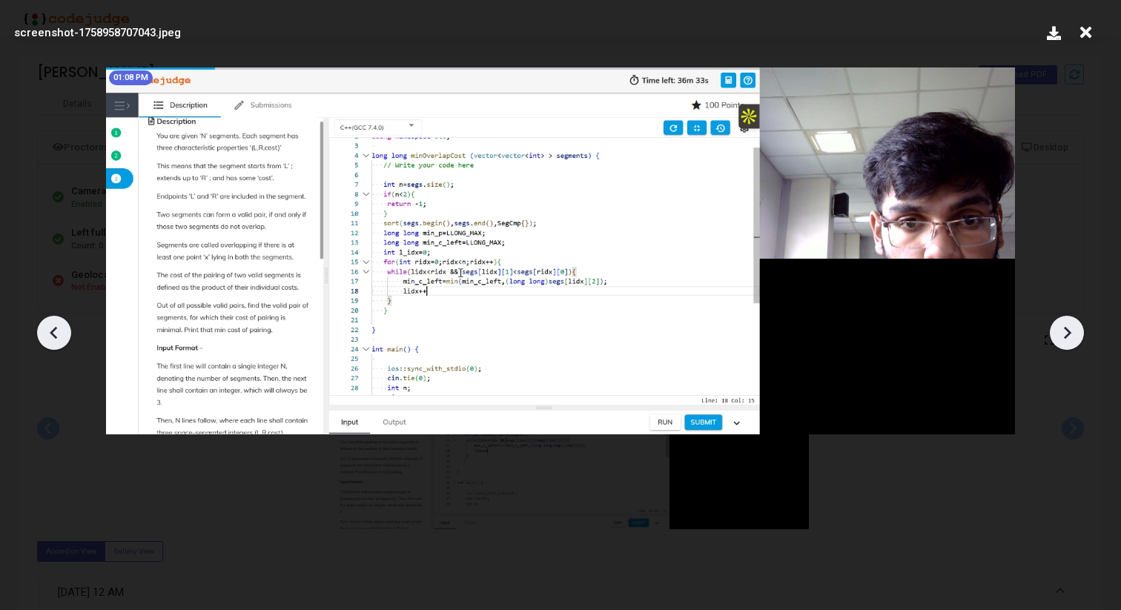
click at [53, 331] on icon at bounding box center [53, 332] width 7 height 13
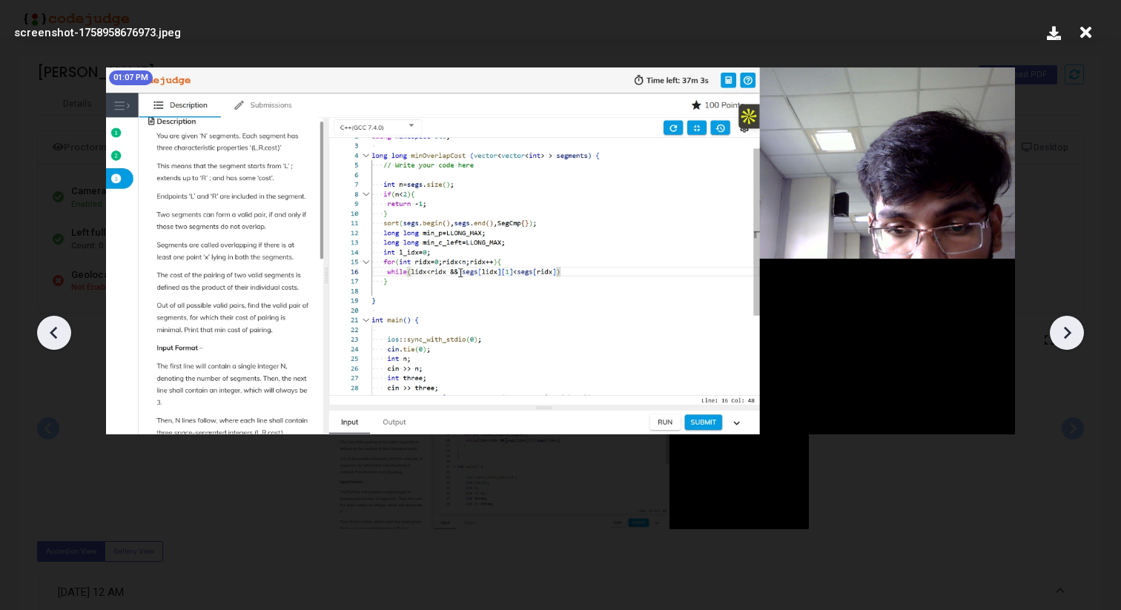
click at [53, 331] on icon at bounding box center [53, 332] width 7 height 13
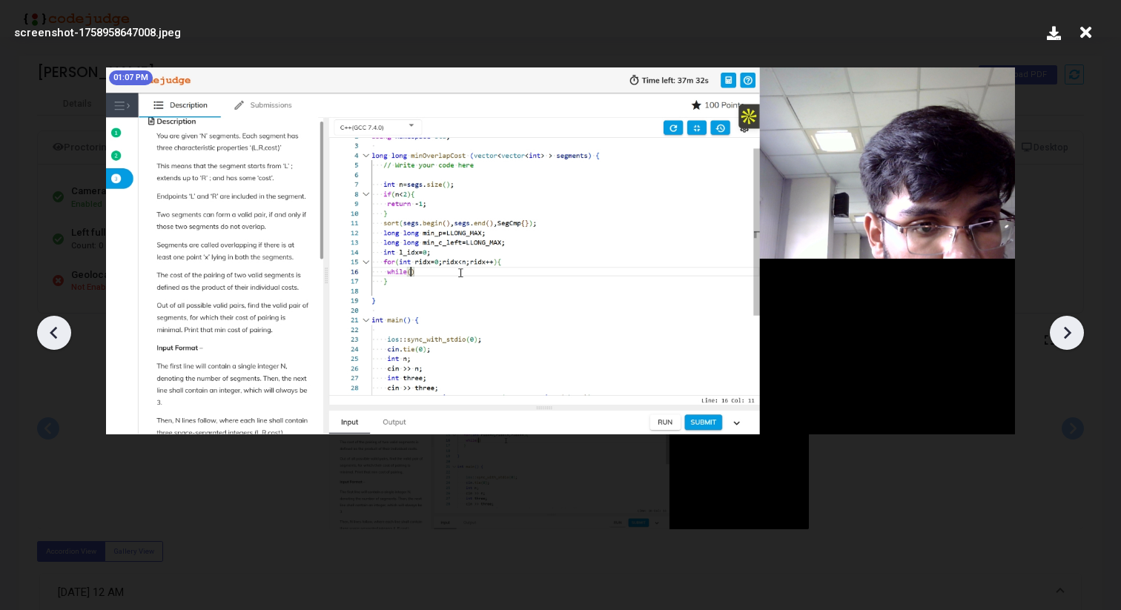
click at [53, 331] on icon at bounding box center [53, 332] width 7 height 13
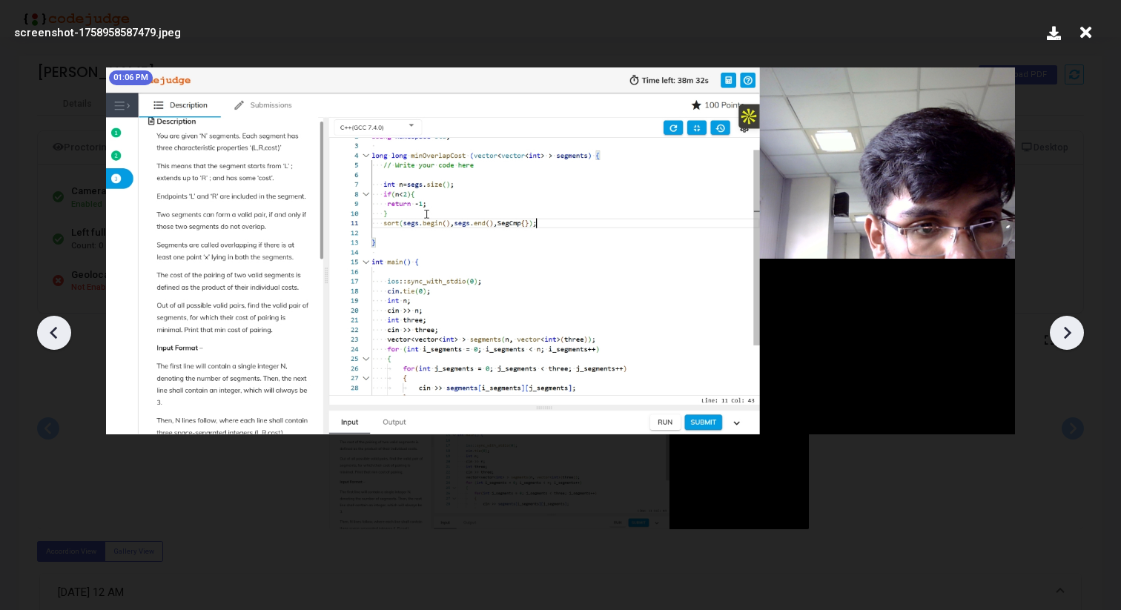
click at [53, 331] on icon at bounding box center [53, 332] width 7 height 13
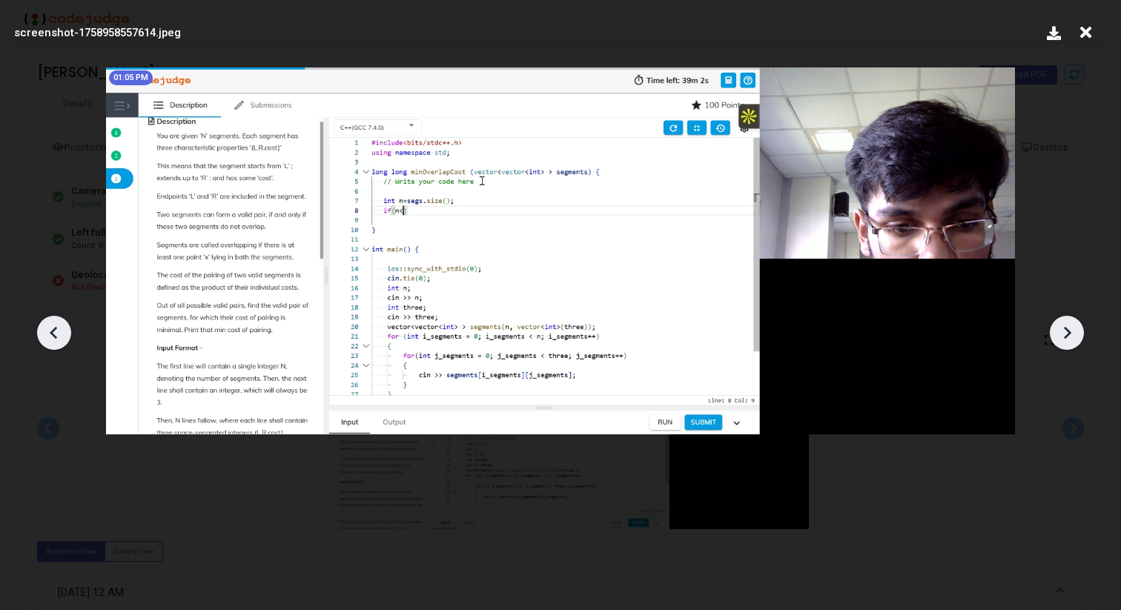
click at [53, 331] on icon at bounding box center [53, 332] width 7 height 13
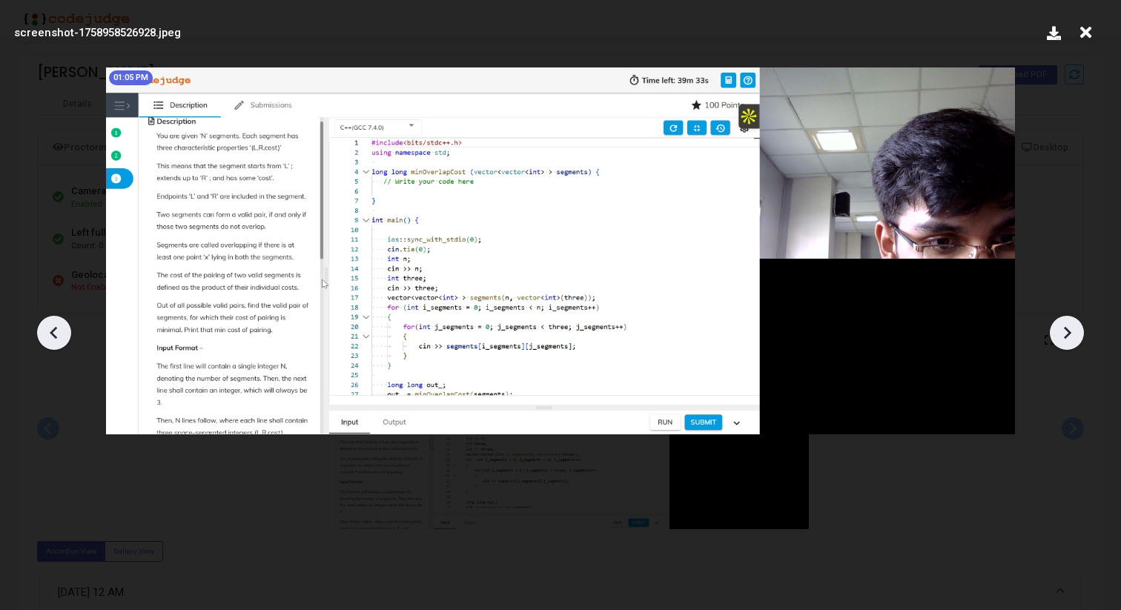
click at [53, 331] on icon at bounding box center [53, 332] width 7 height 13
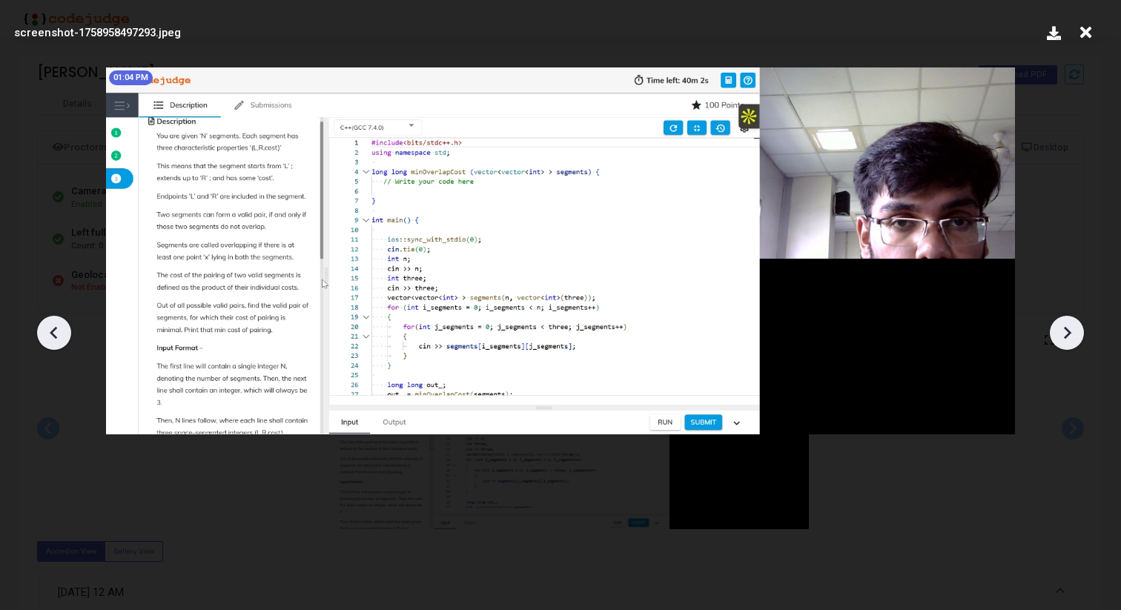
click at [53, 331] on icon at bounding box center [53, 332] width 7 height 13
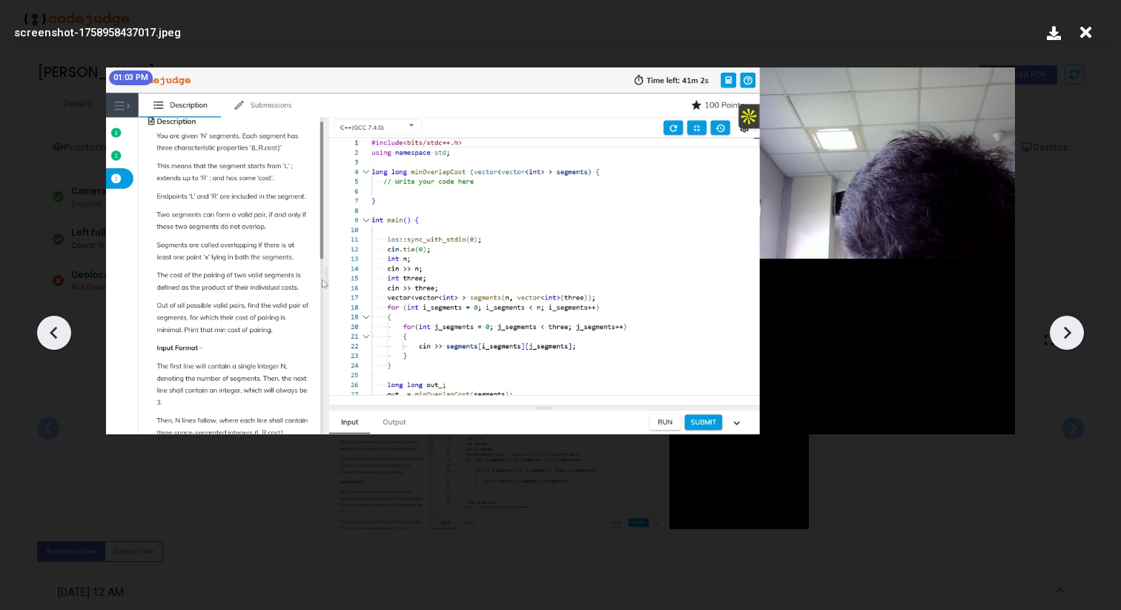
click at [53, 331] on icon at bounding box center [53, 332] width 7 height 13
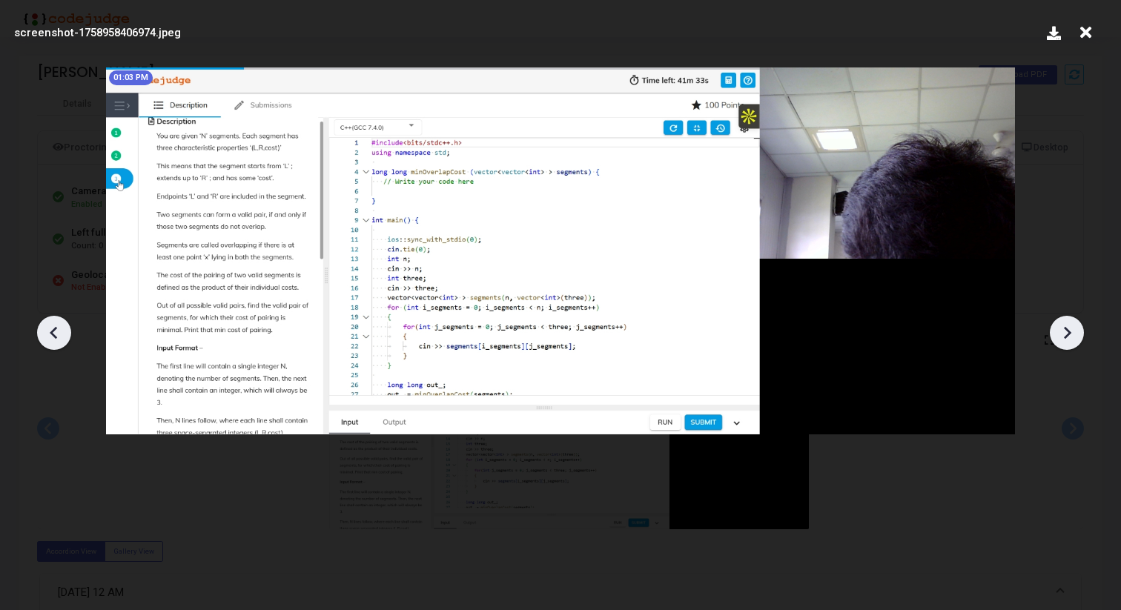
click at [53, 331] on icon at bounding box center [53, 332] width 7 height 13
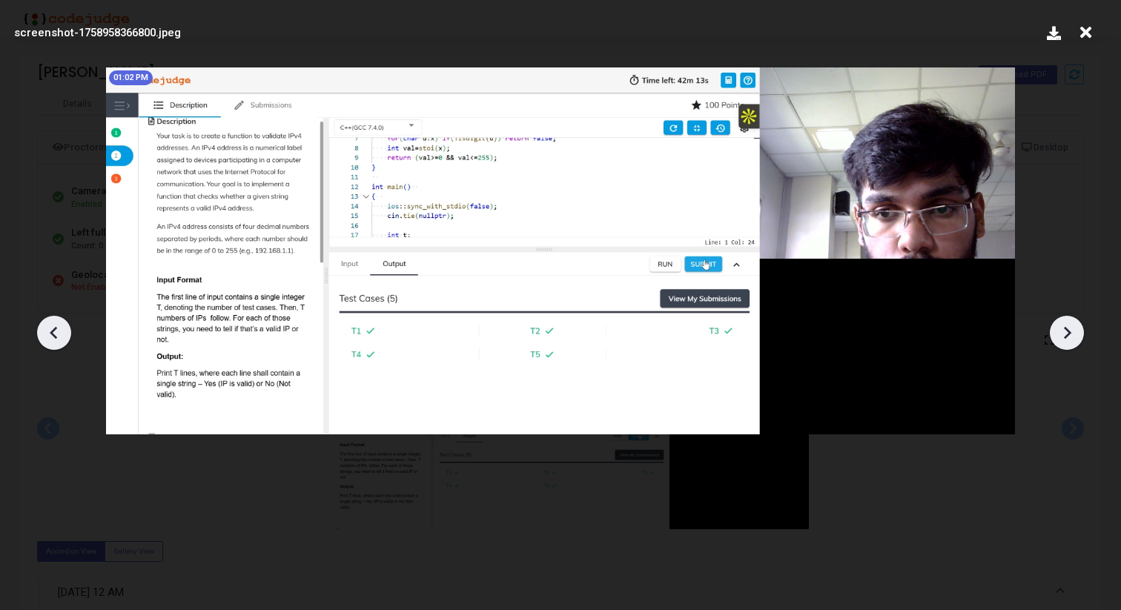
click at [53, 331] on icon at bounding box center [53, 332] width 7 height 13
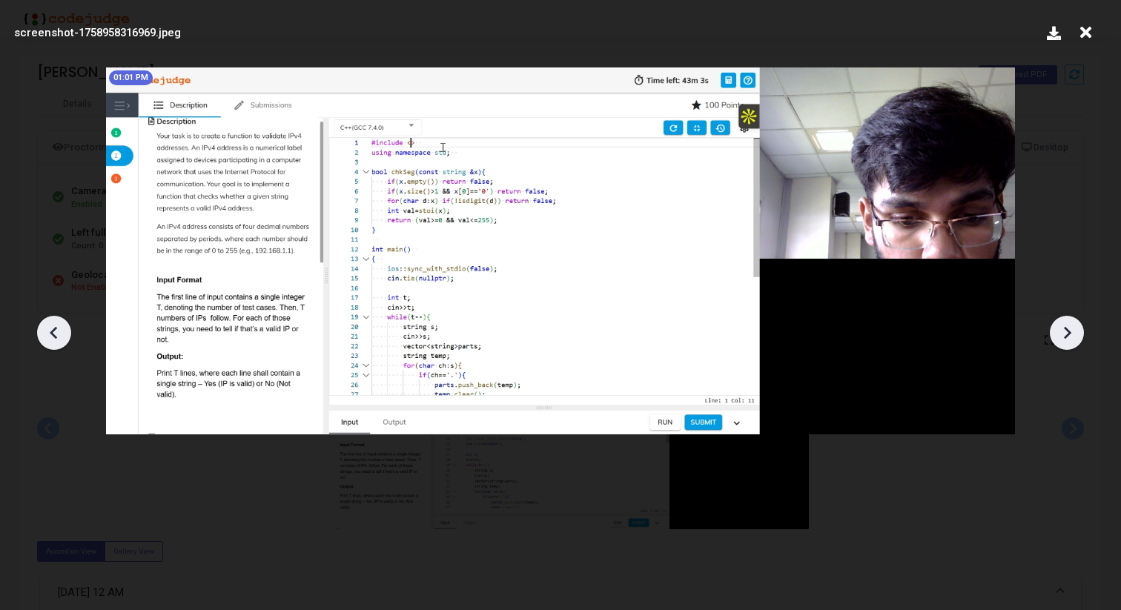
click at [53, 331] on icon at bounding box center [53, 332] width 7 height 13
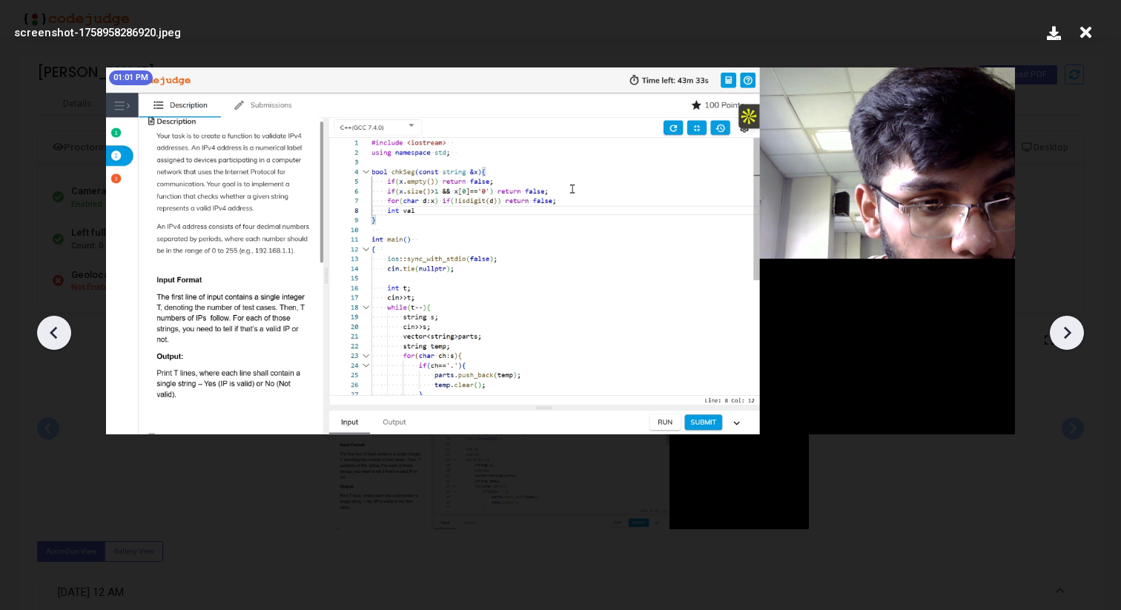
click at [53, 331] on icon at bounding box center [53, 332] width 7 height 13
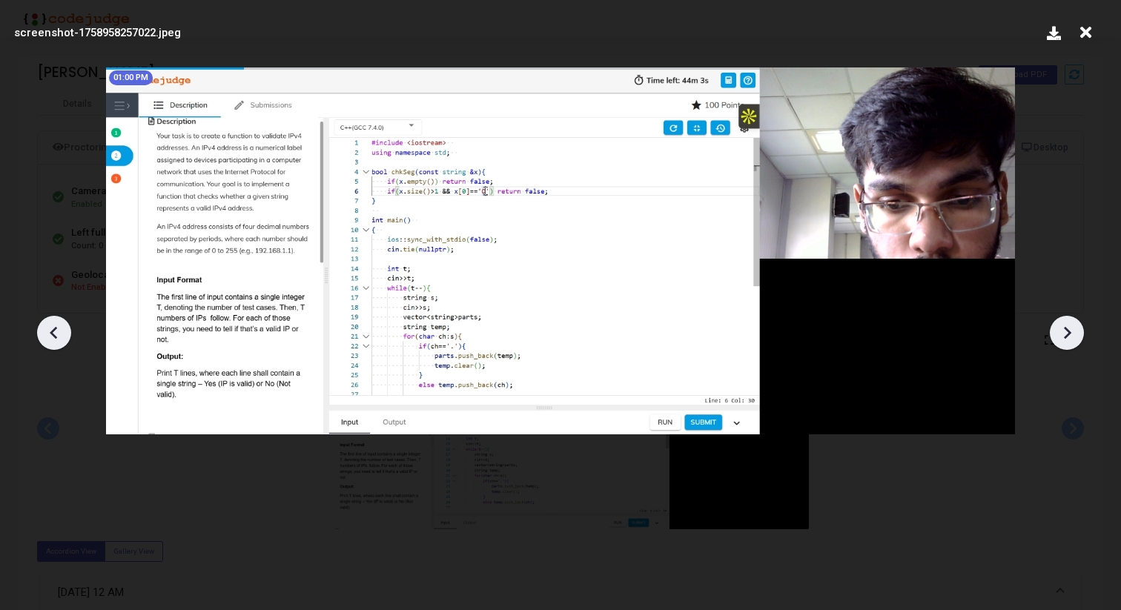
click at [53, 331] on icon at bounding box center [53, 332] width 7 height 13
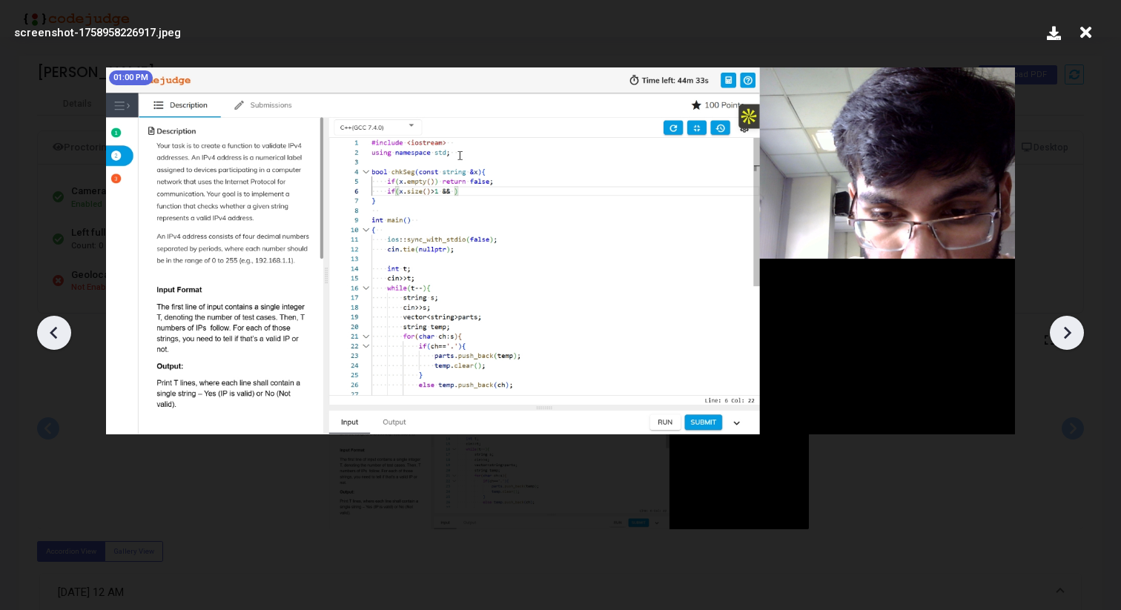
click at [53, 331] on icon at bounding box center [53, 332] width 7 height 13
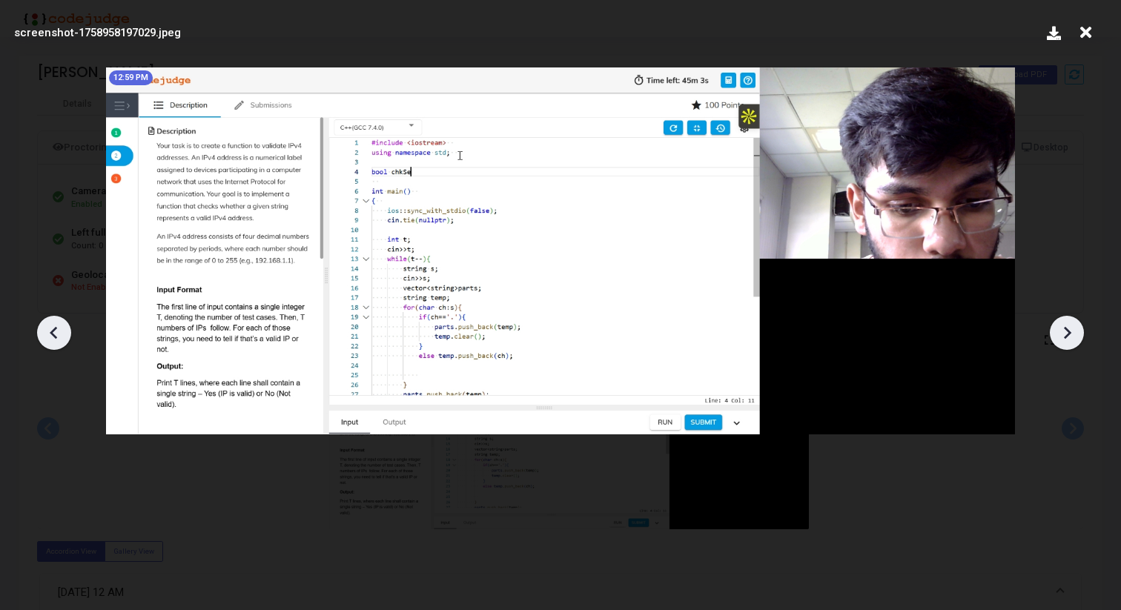
click at [53, 331] on icon at bounding box center [53, 332] width 7 height 13
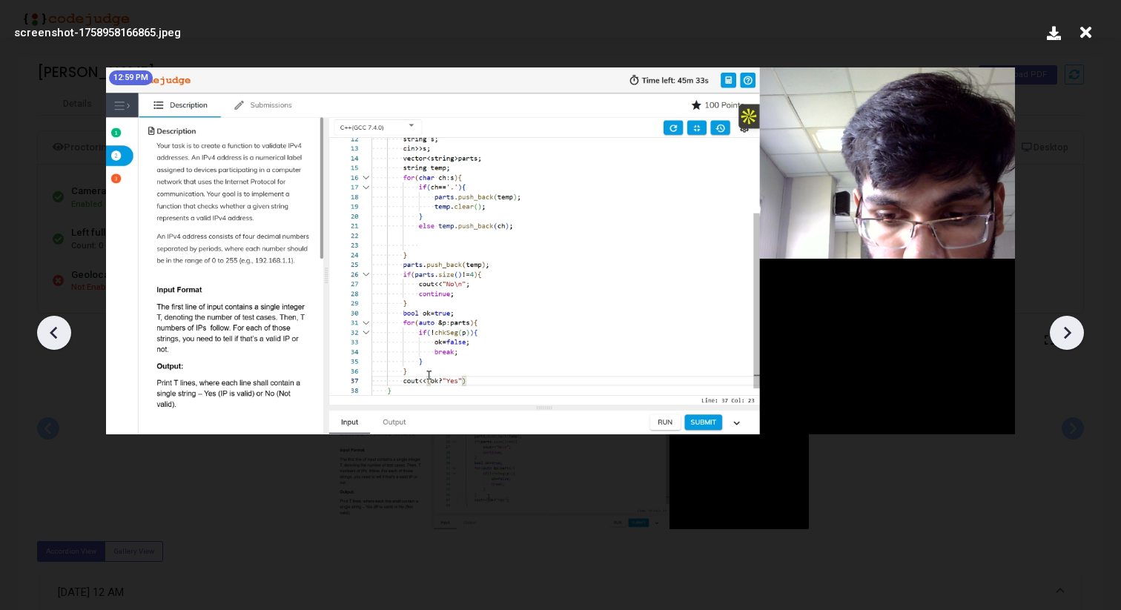
click at [53, 331] on icon at bounding box center [53, 332] width 7 height 13
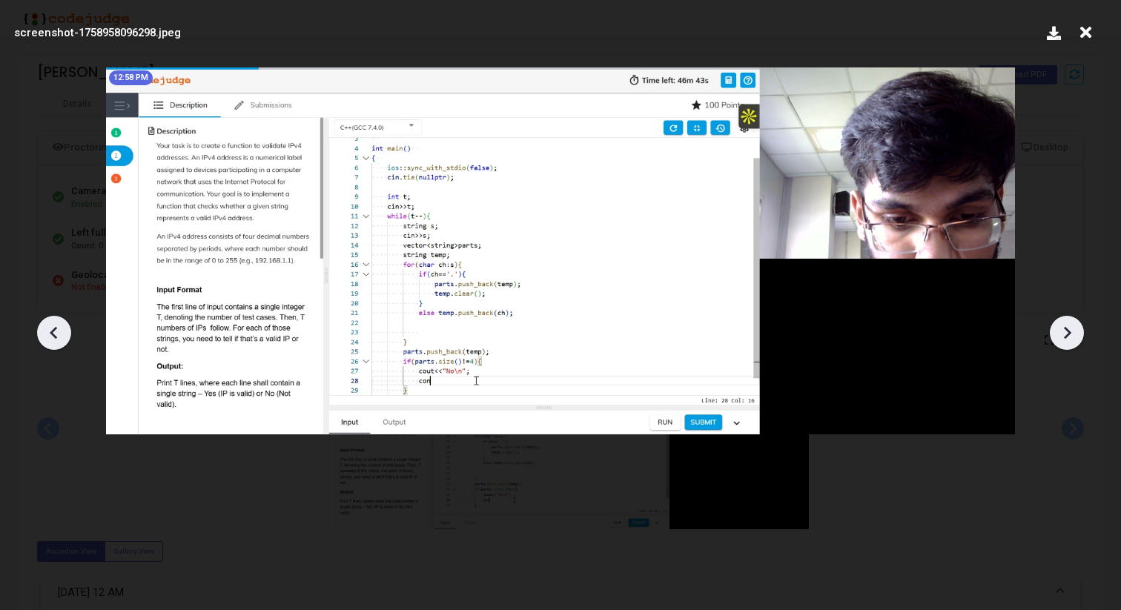
click at [53, 331] on icon at bounding box center [53, 332] width 7 height 13
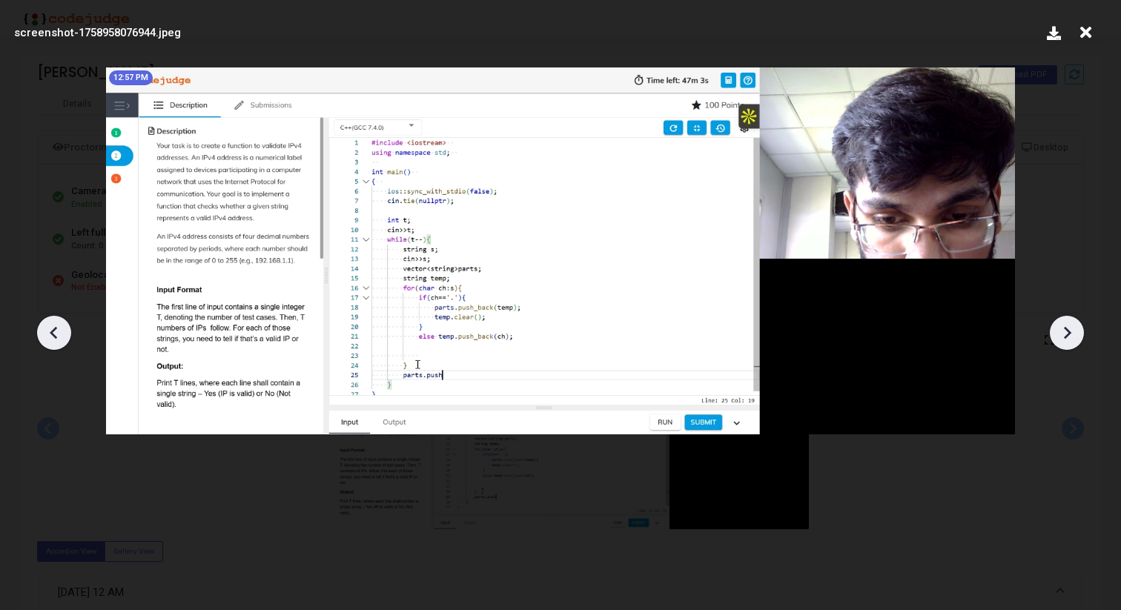
click at [53, 331] on icon at bounding box center [53, 332] width 7 height 13
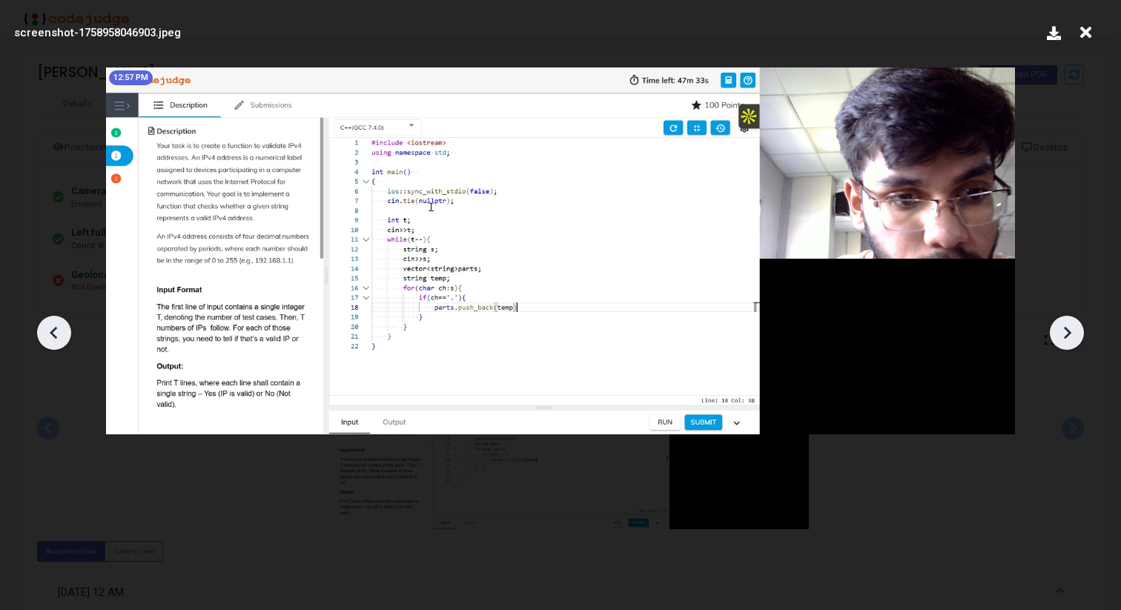
click at [53, 331] on icon at bounding box center [53, 332] width 7 height 13
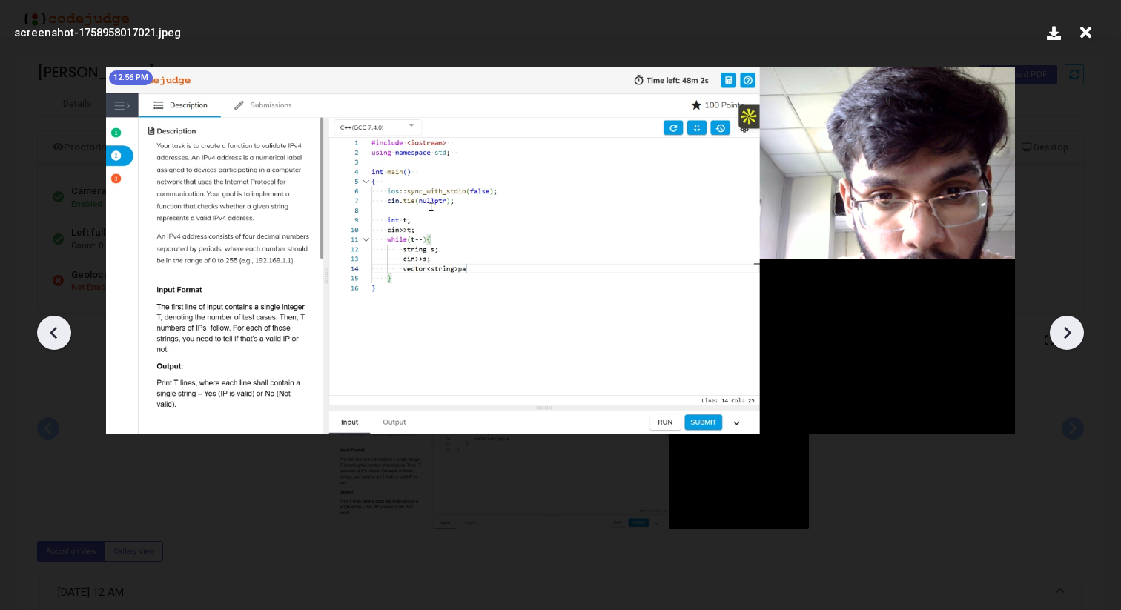
click at [53, 331] on icon at bounding box center [53, 332] width 7 height 13
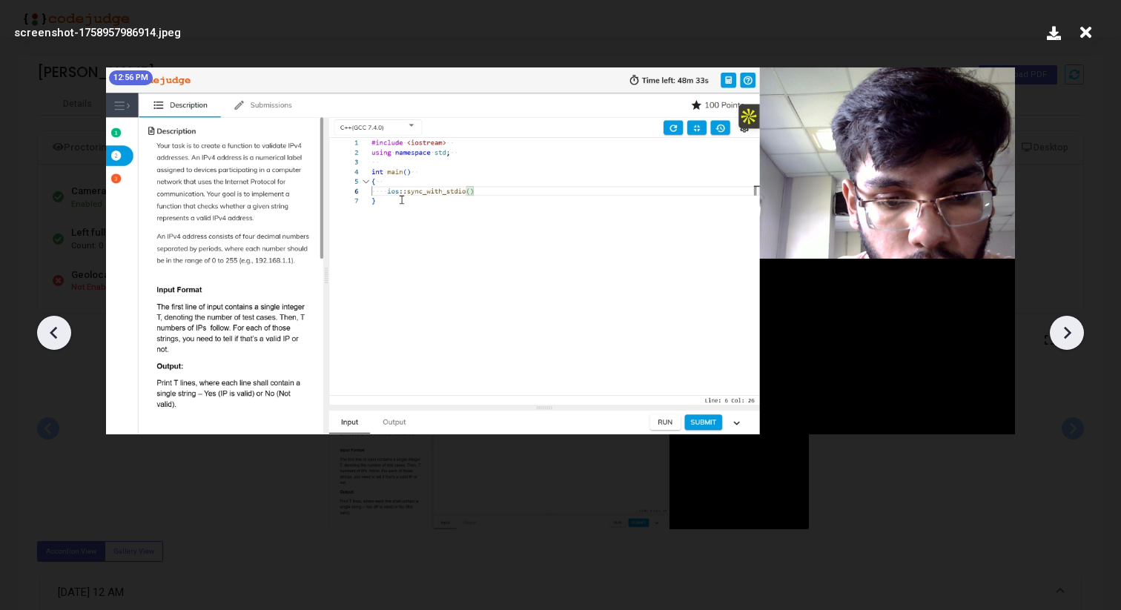
click at [53, 331] on icon at bounding box center [53, 332] width 7 height 13
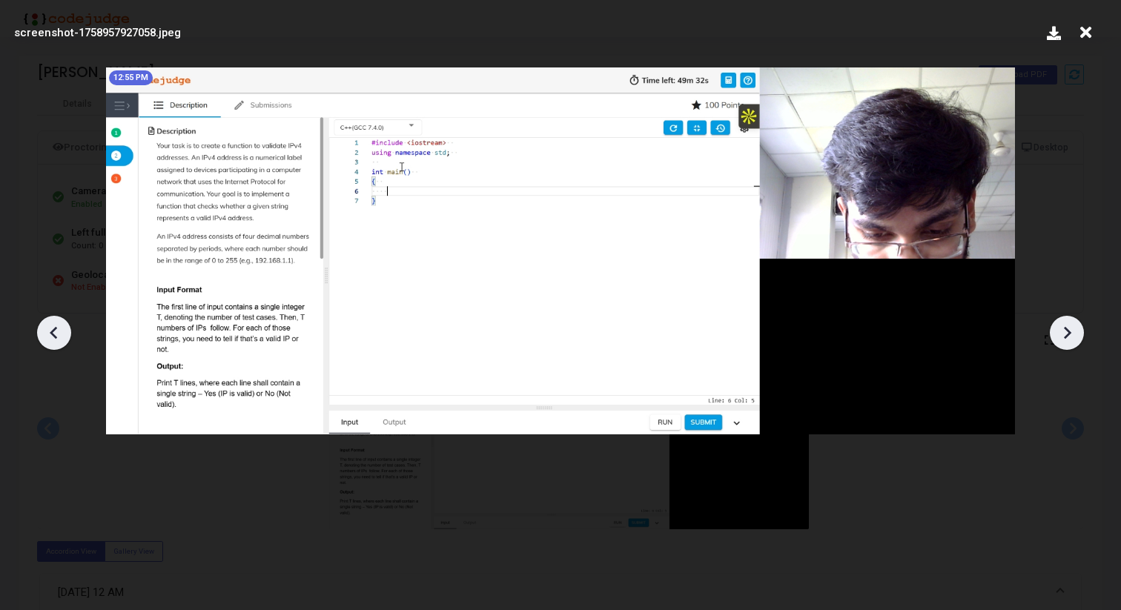
click at [53, 331] on icon at bounding box center [53, 332] width 7 height 13
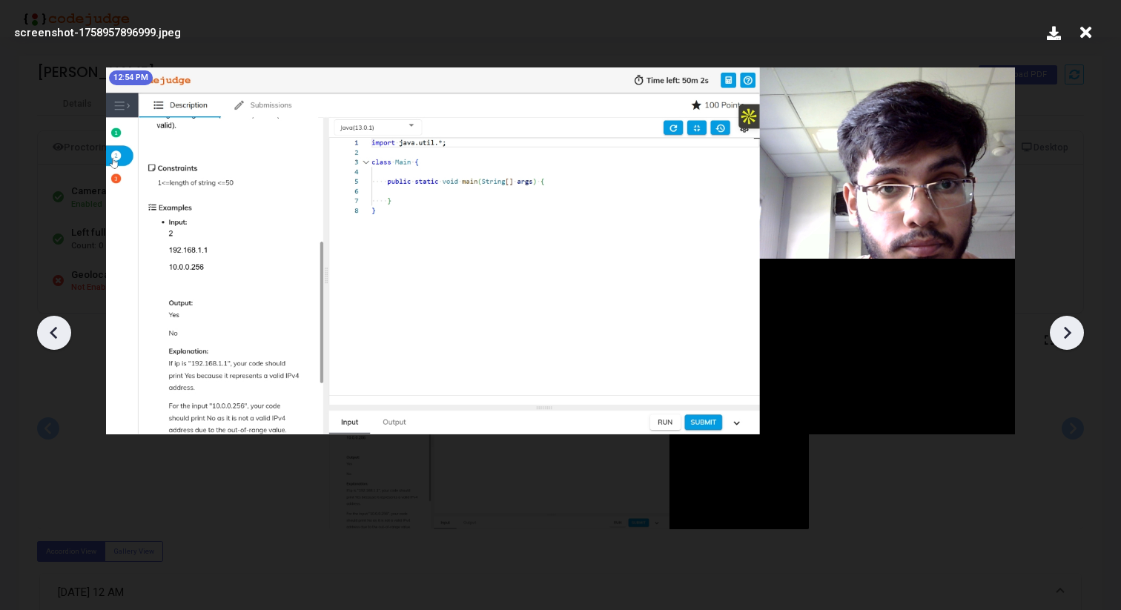
click at [53, 331] on icon at bounding box center [53, 332] width 7 height 13
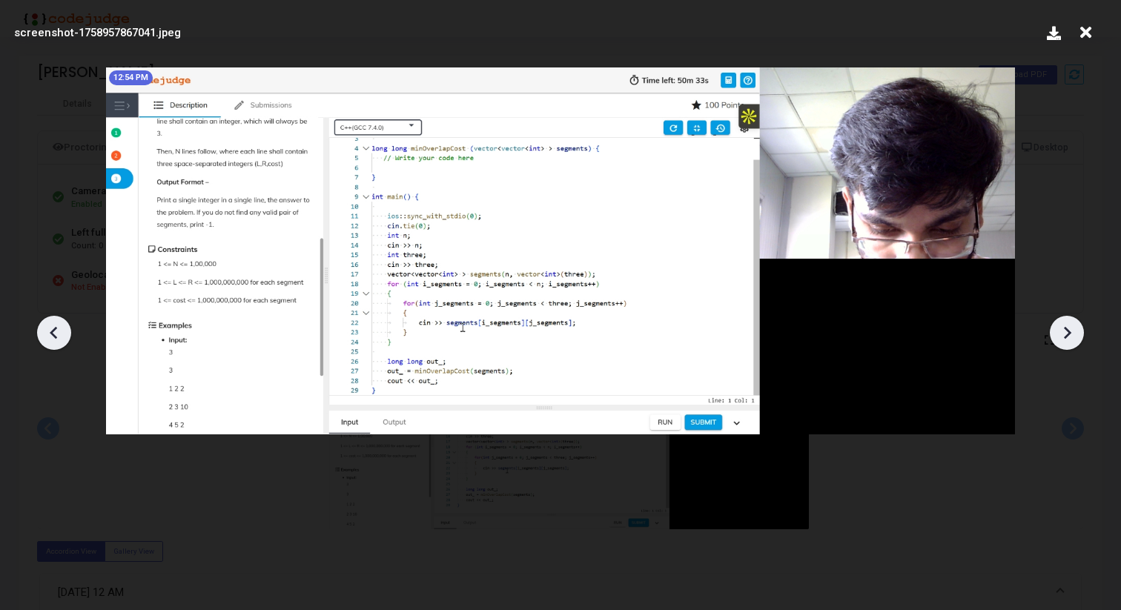
click at [53, 331] on icon at bounding box center [53, 332] width 7 height 13
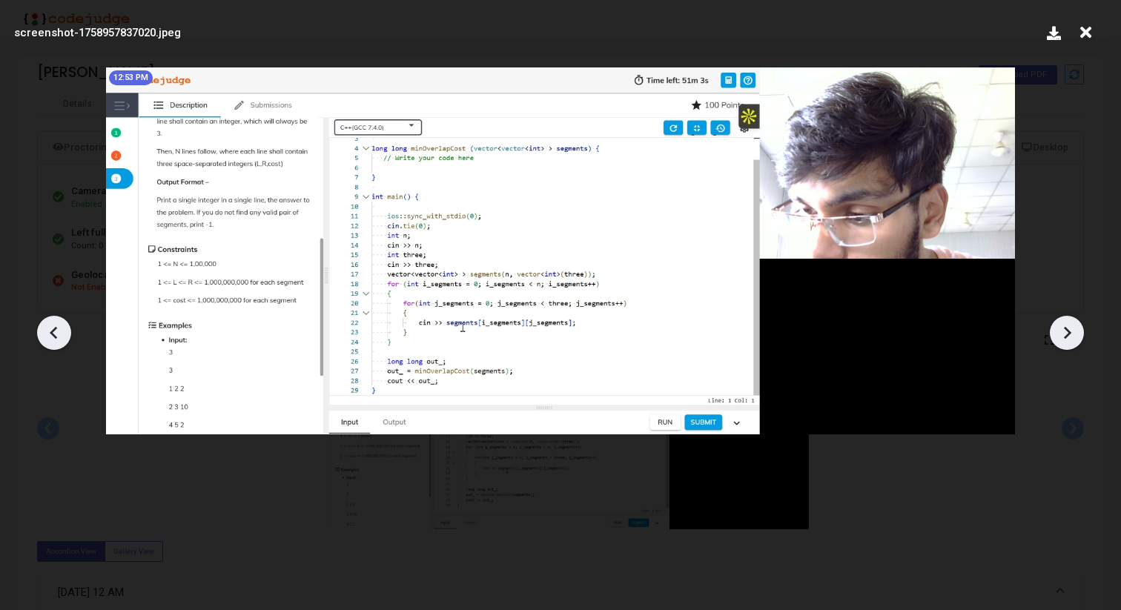
click at [53, 331] on icon at bounding box center [53, 332] width 7 height 13
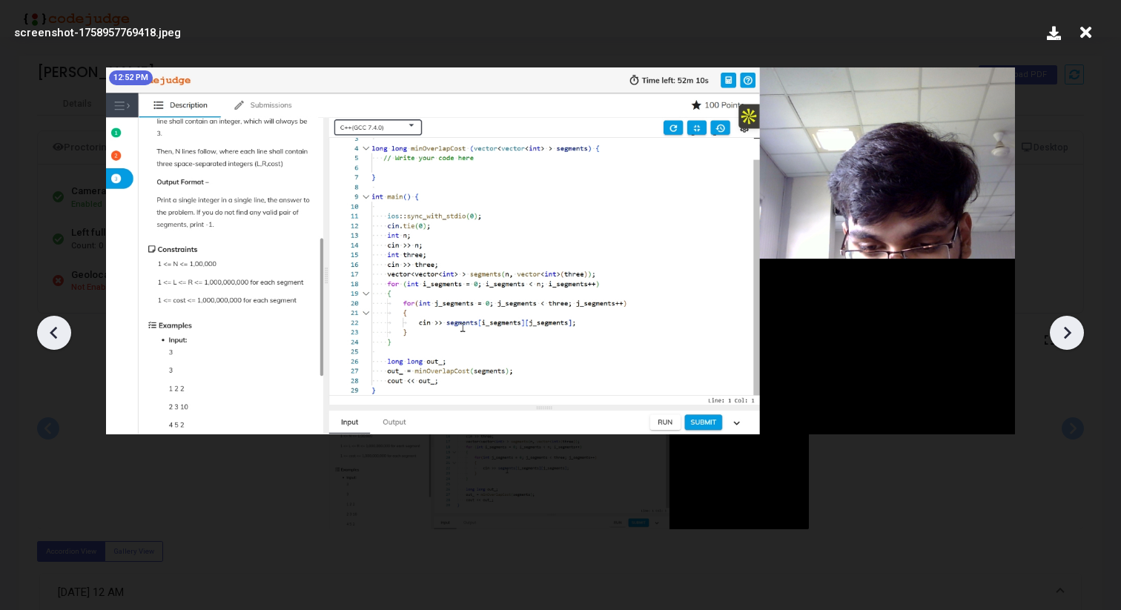
click at [53, 331] on icon at bounding box center [53, 332] width 7 height 13
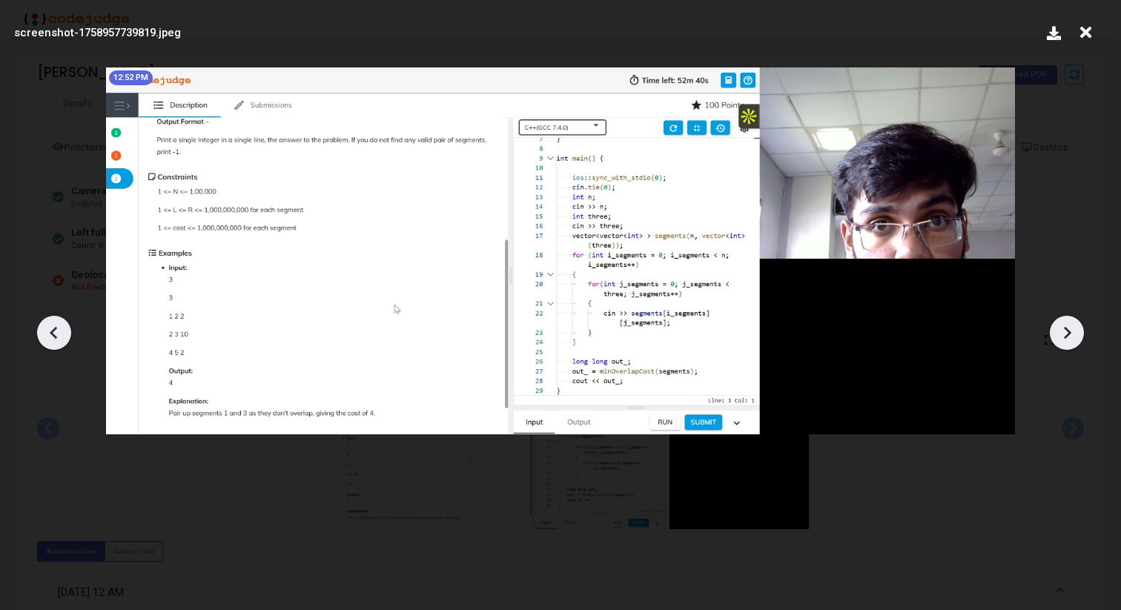
click at [53, 331] on icon at bounding box center [53, 332] width 7 height 13
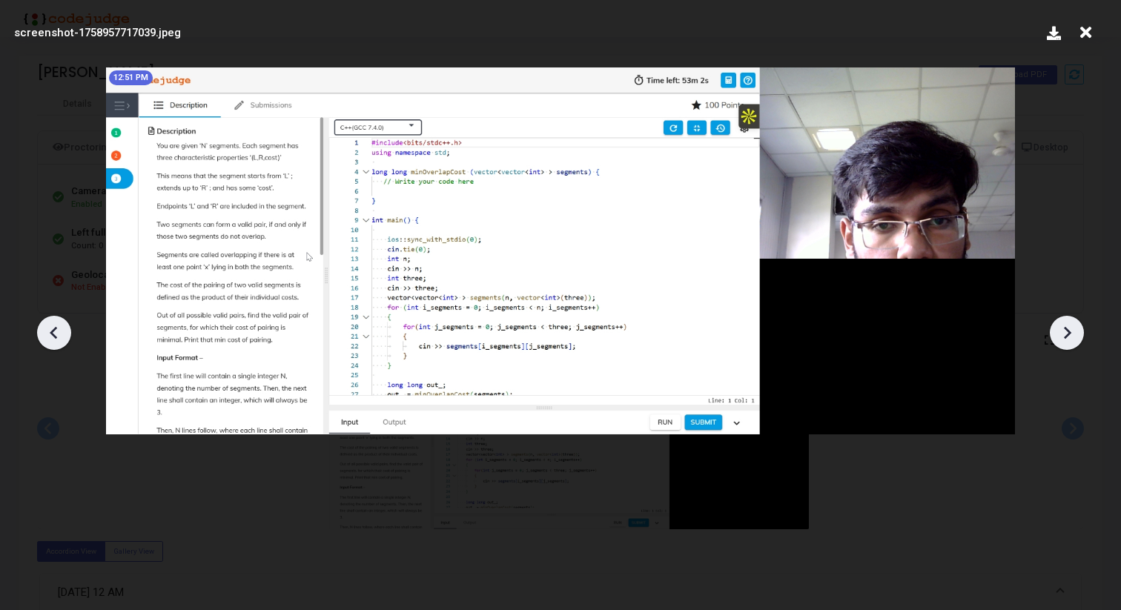
click at [53, 331] on icon at bounding box center [53, 332] width 7 height 13
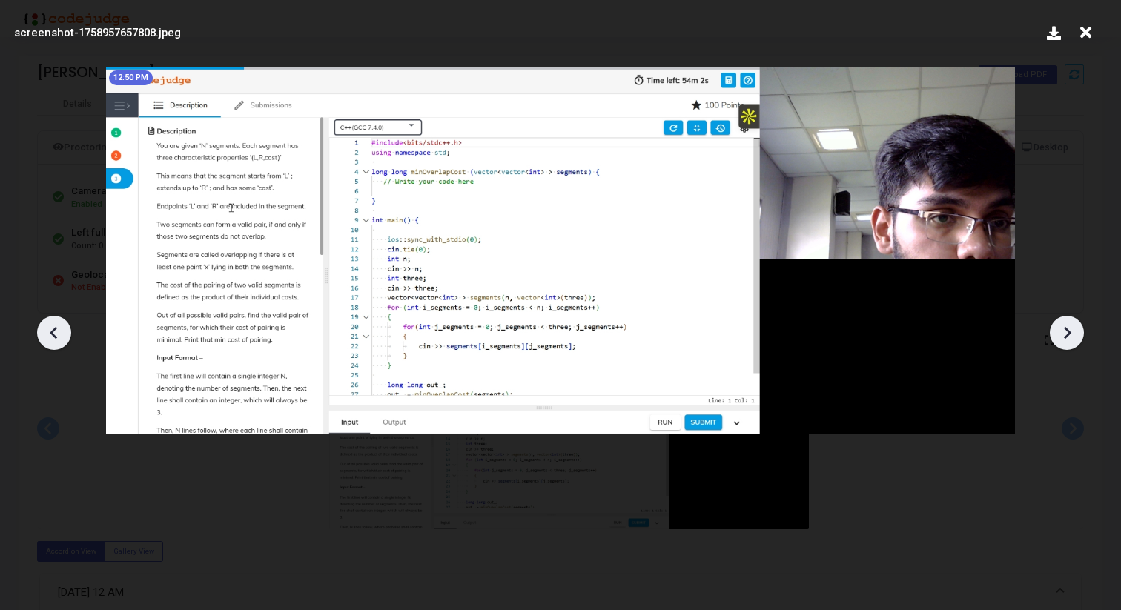
click at [53, 331] on icon at bounding box center [53, 332] width 7 height 13
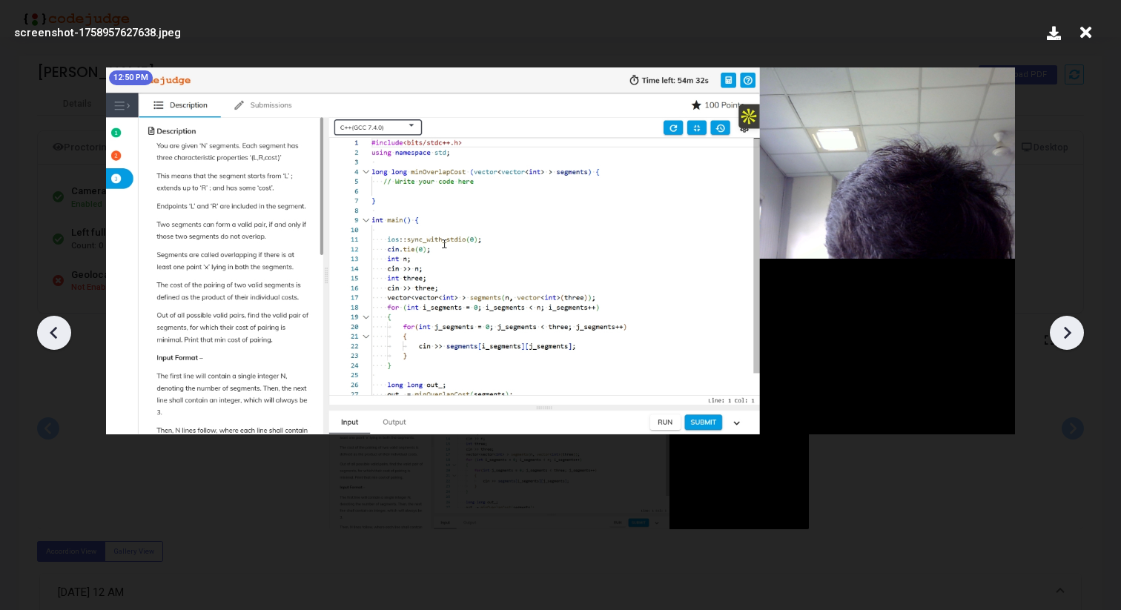
click at [53, 331] on icon at bounding box center [53, 332] width 7 height 13
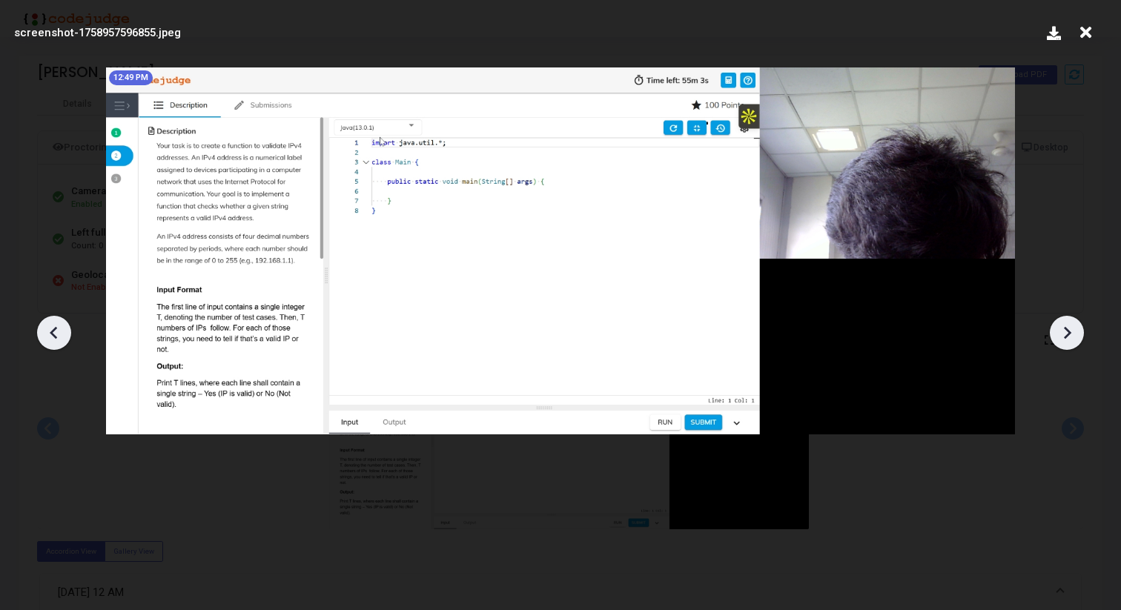
click at [53, 331] on icon at bounding box center [53, 332] width 7 height 13
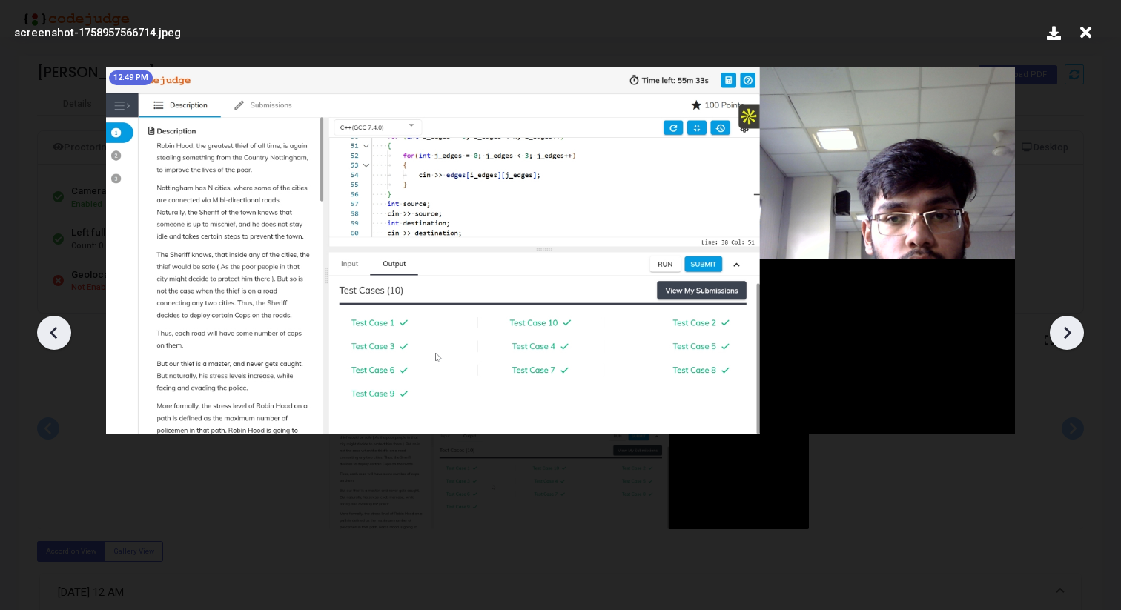
click at [53, 331] on icon at bounding box center [53, 332] width 7 height 13
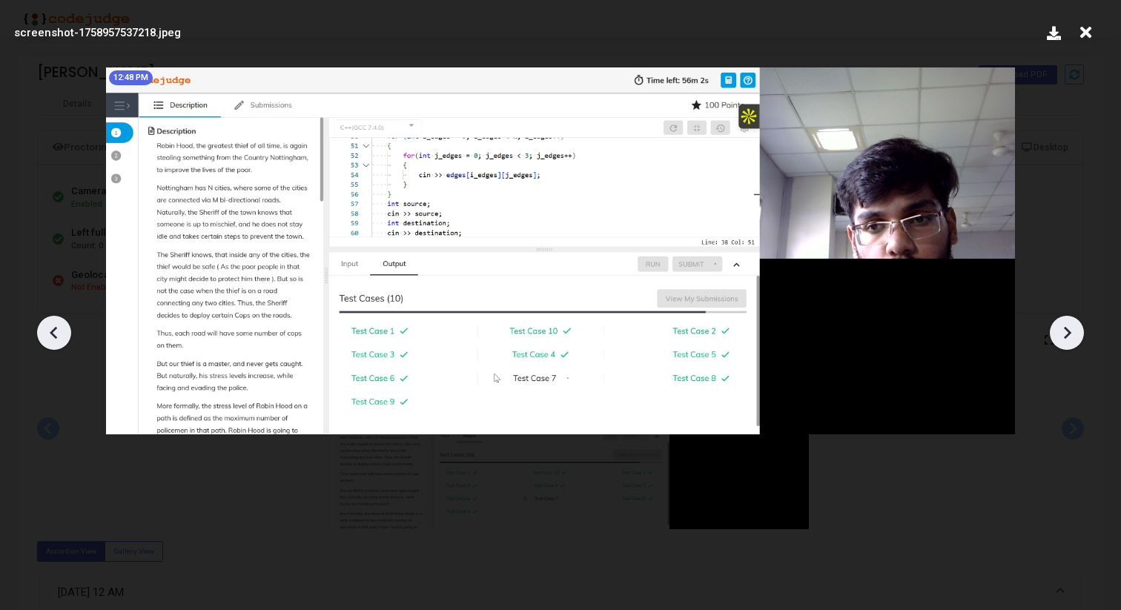
click at [53, 331] on icon at bounding box center [53, 332] width 7 height 13
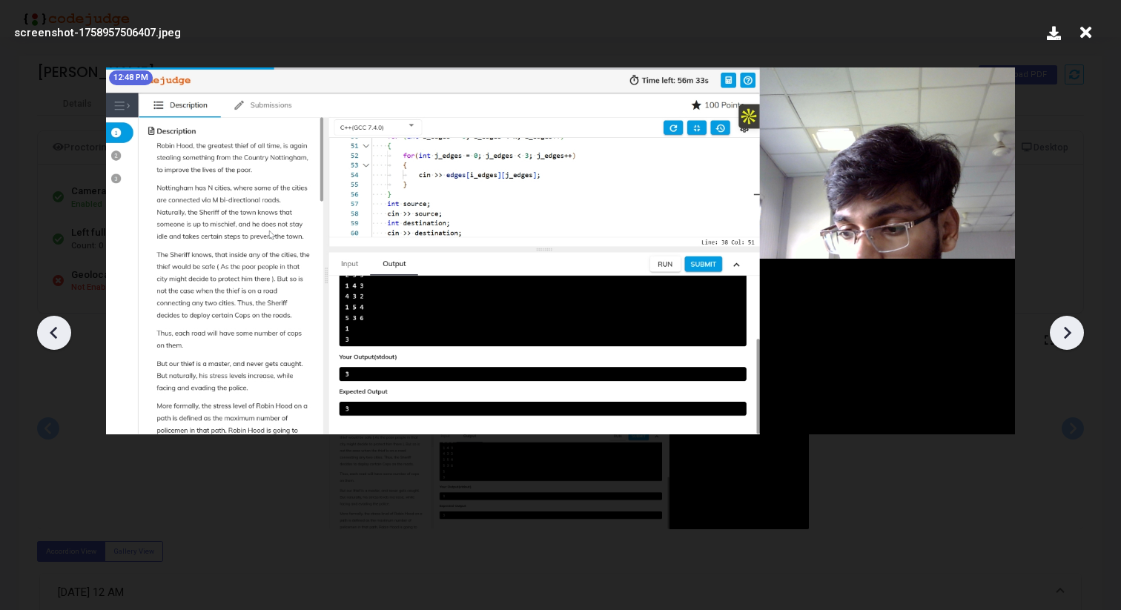
click at [53, 331] on icon at bounding box center [53, 332] width 7 height 13
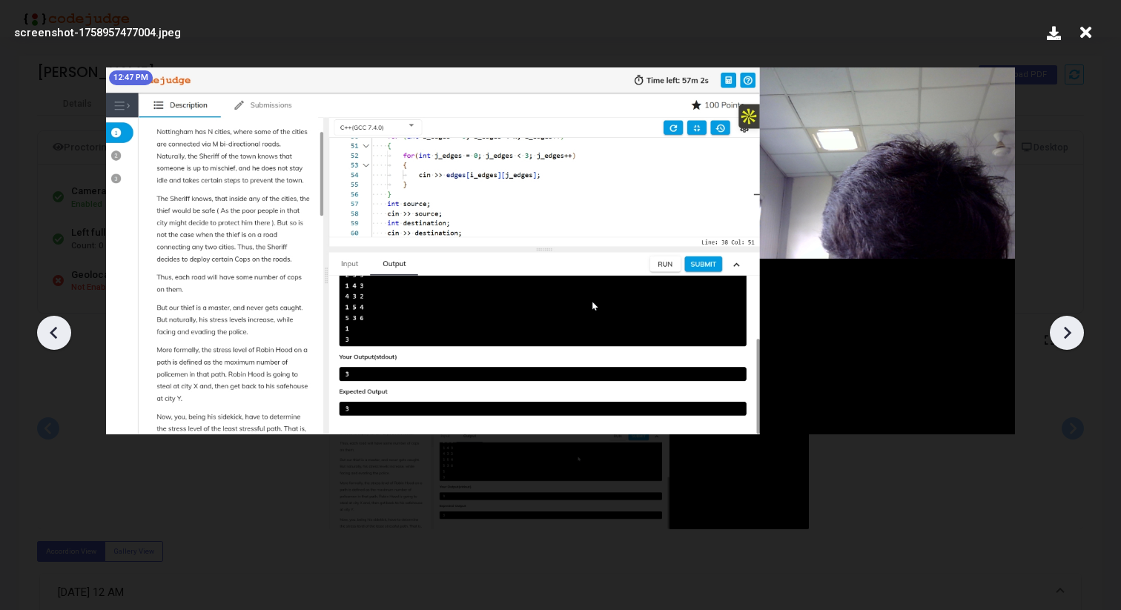
click at [53, 331] on icon at bounding box center [53, 332] width 7 height 13
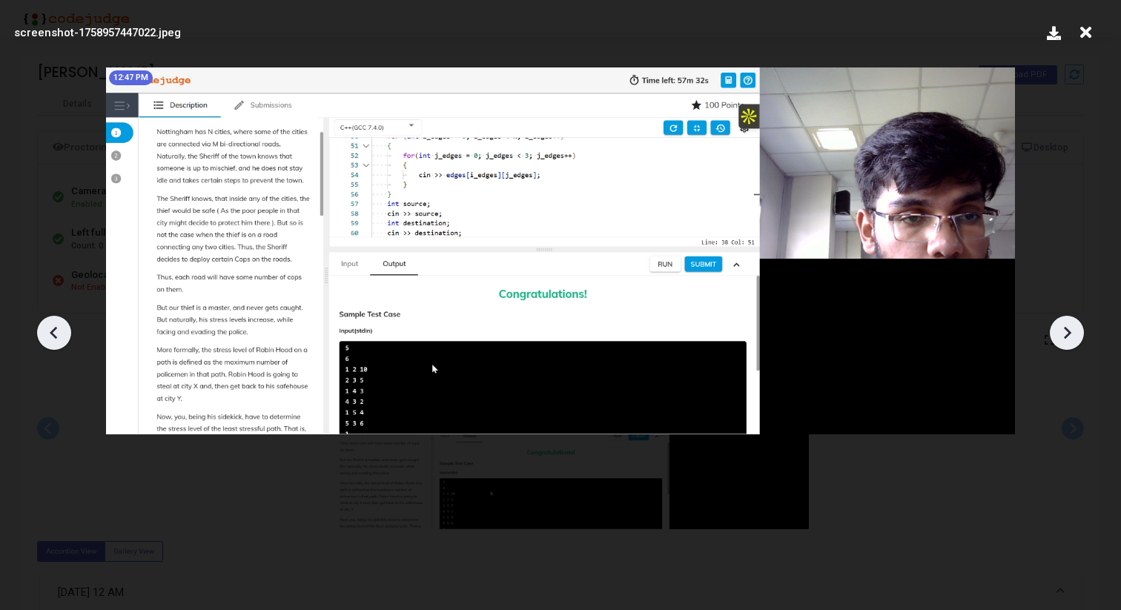
click at [53, 331] on icon at bounding box center [53, 332] width 7 height 13
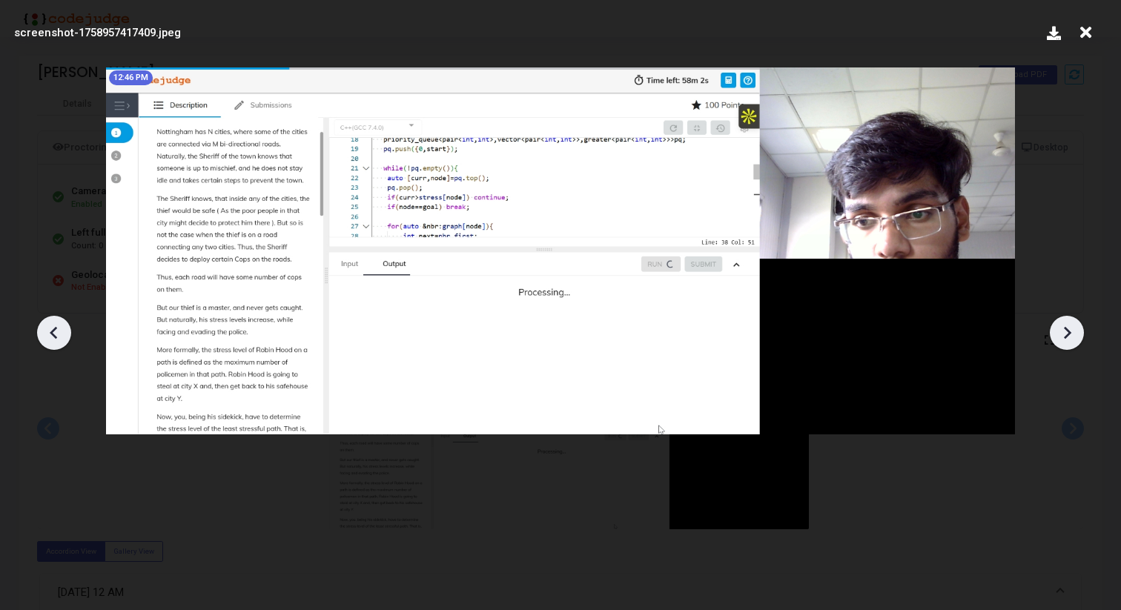
click at [53, 331] on icon at bounding box center [53, 332] width 7 height 13
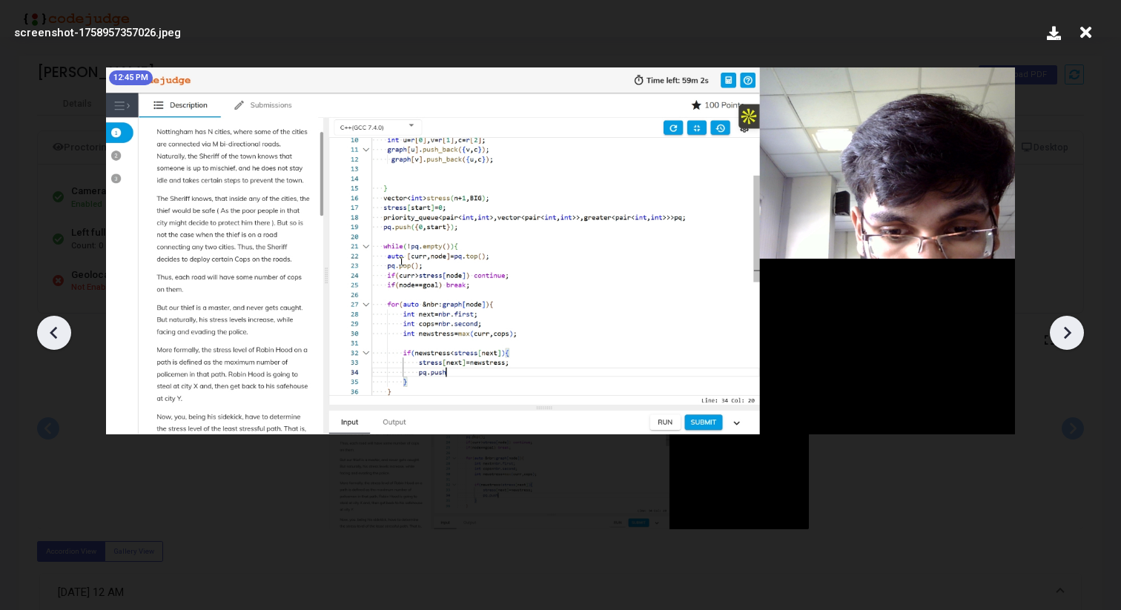
click at [53, 331] on icon at bounding box center [53, 332] width 7 height 13
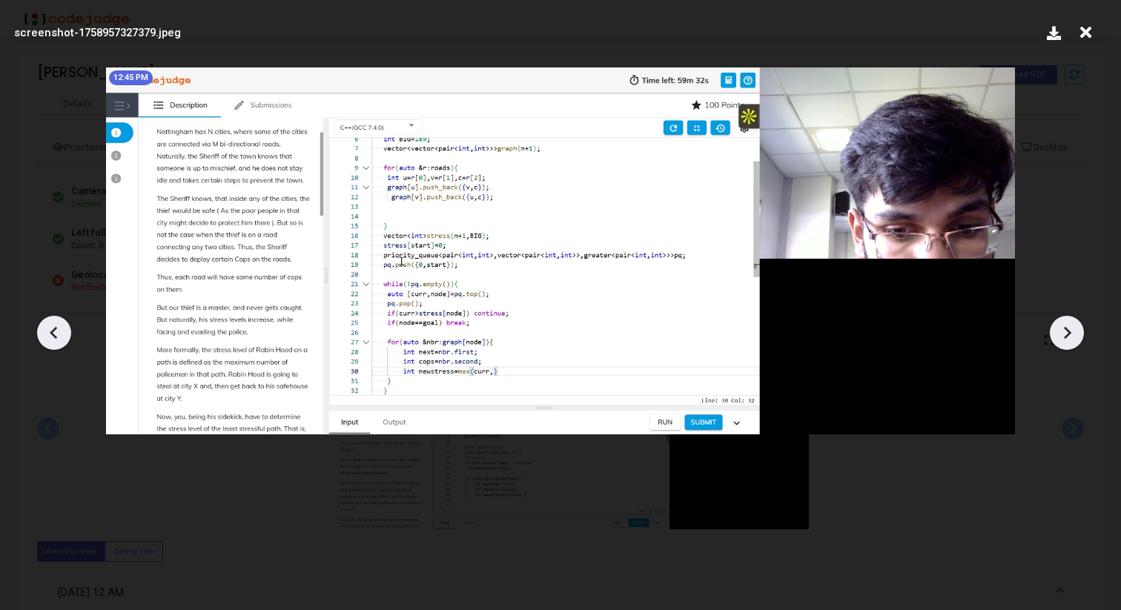
click at [53, 331] on icon at bounding box center [53, 332] width 7 height 13
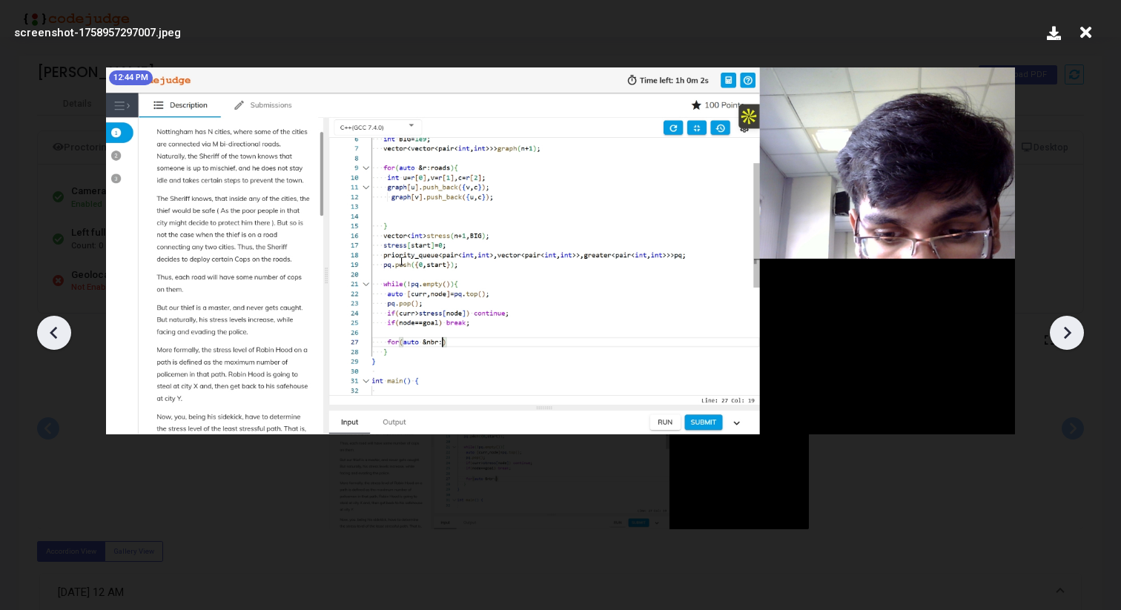
click at [53, 331] on icon at bounding box center [53, 332] width 7 height 13
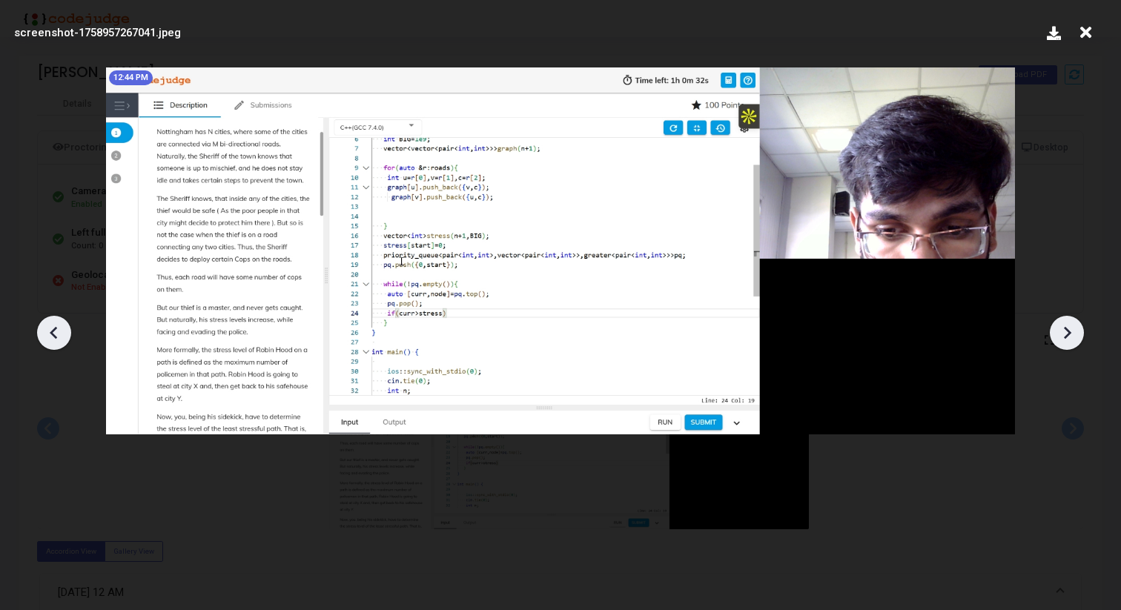
click at [53, 331] on icon at bounding box center [53, 332] width 7 height 13
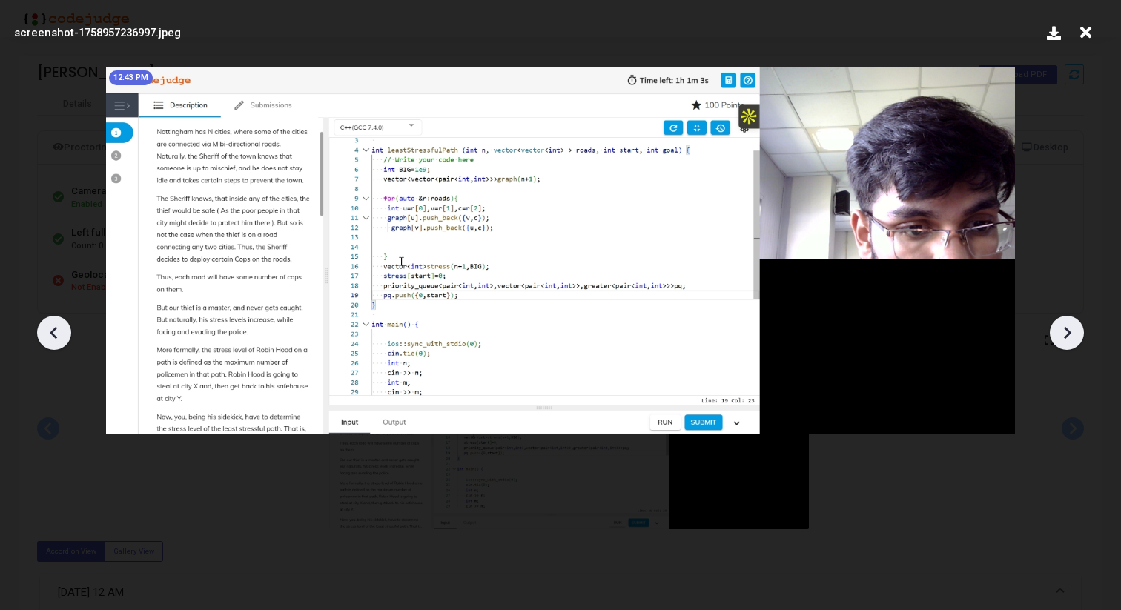
click at [53, 331] on icon at bounding box center [53, 332] width 7 height 13
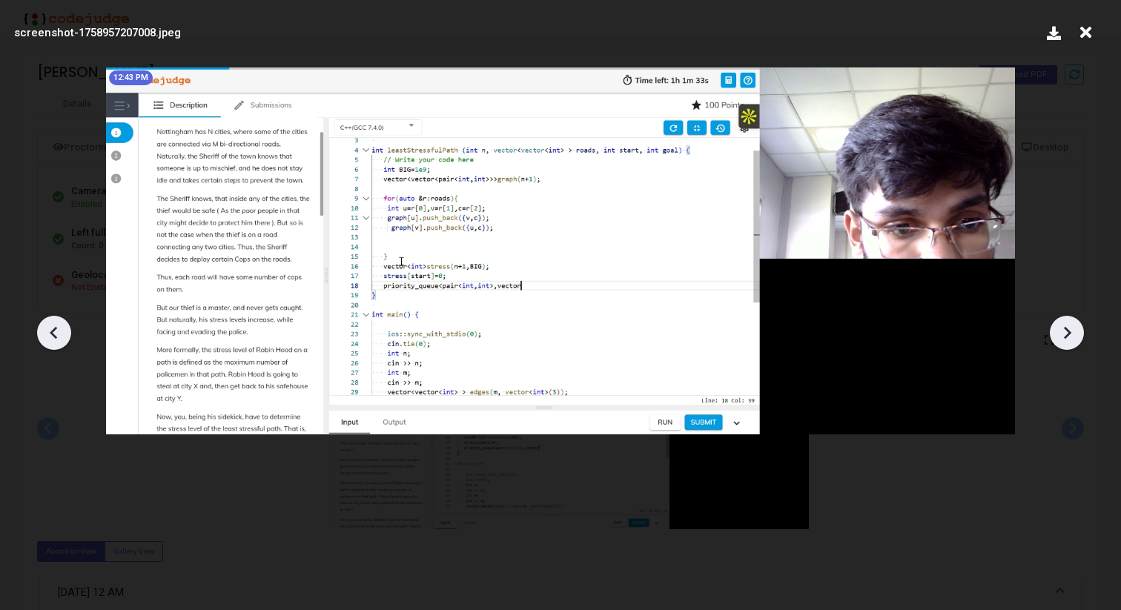
click at [53, 331] on icon at bounding box center [53, 332] width 7 height 13
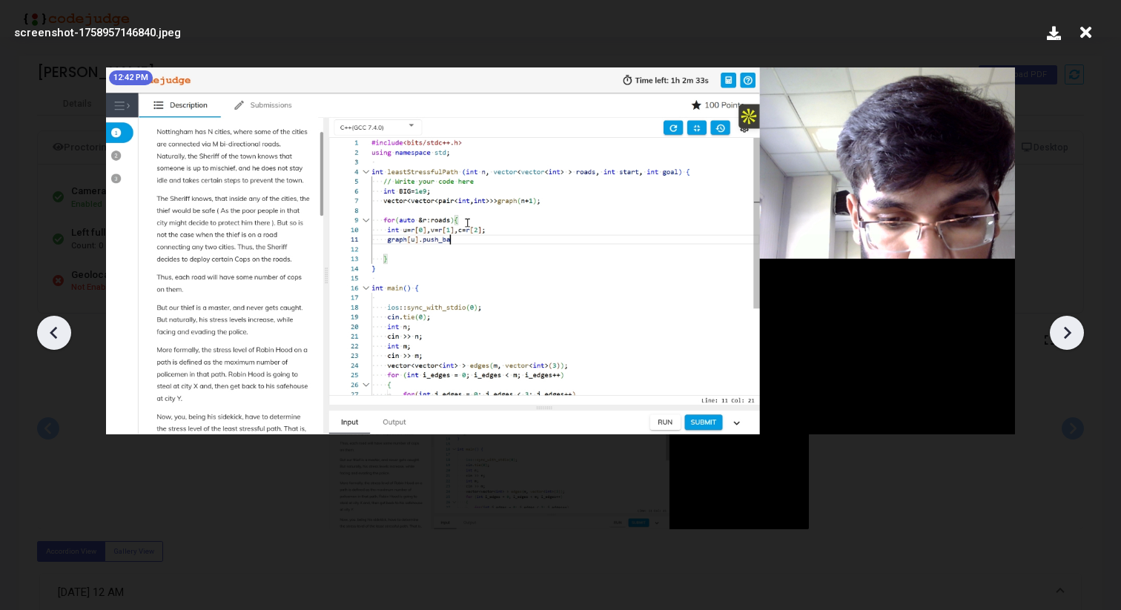
click at [53, 331] on icon at bounding box center [53, 332] width 7 height 13
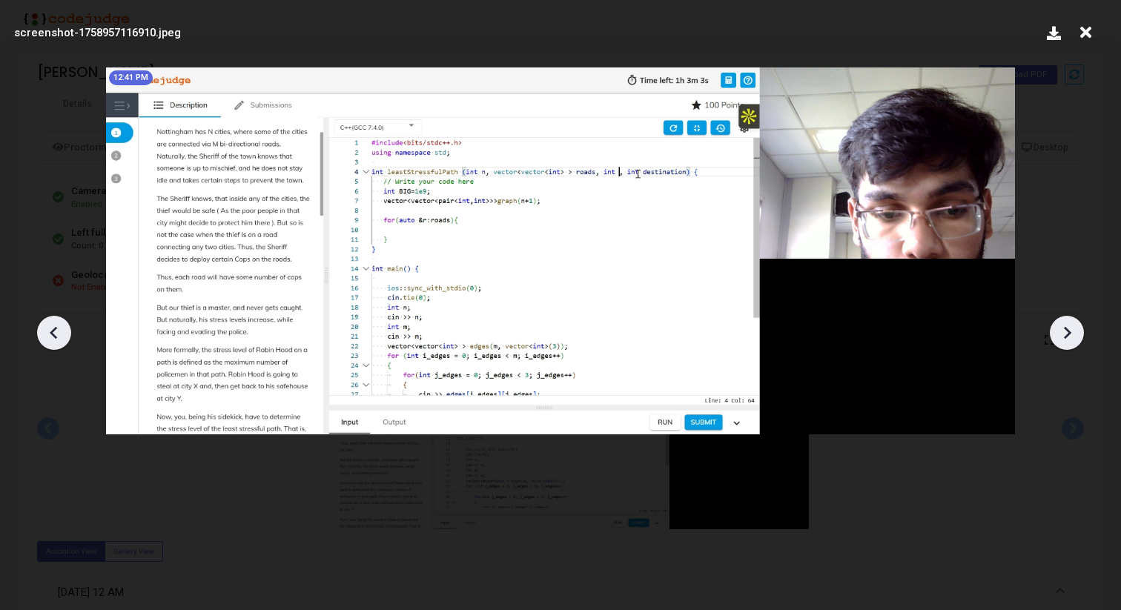
click at [53, 331] on icon at bounding box center [53, 332] width 7 height 13
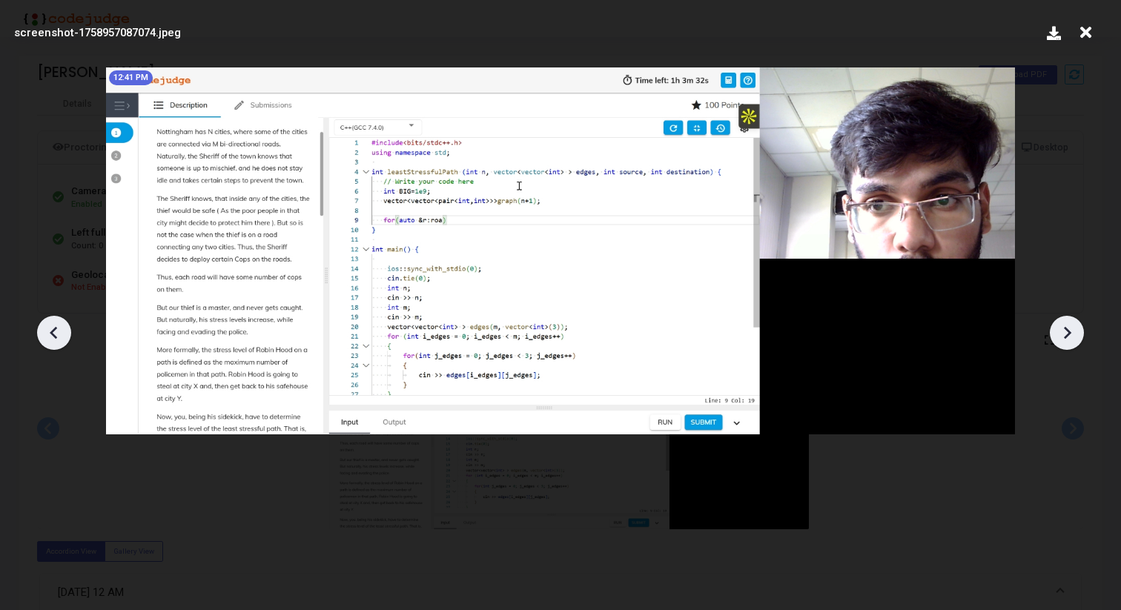
click at [53, 331] on icon at bounding box center [53, 332] width 7 height 13
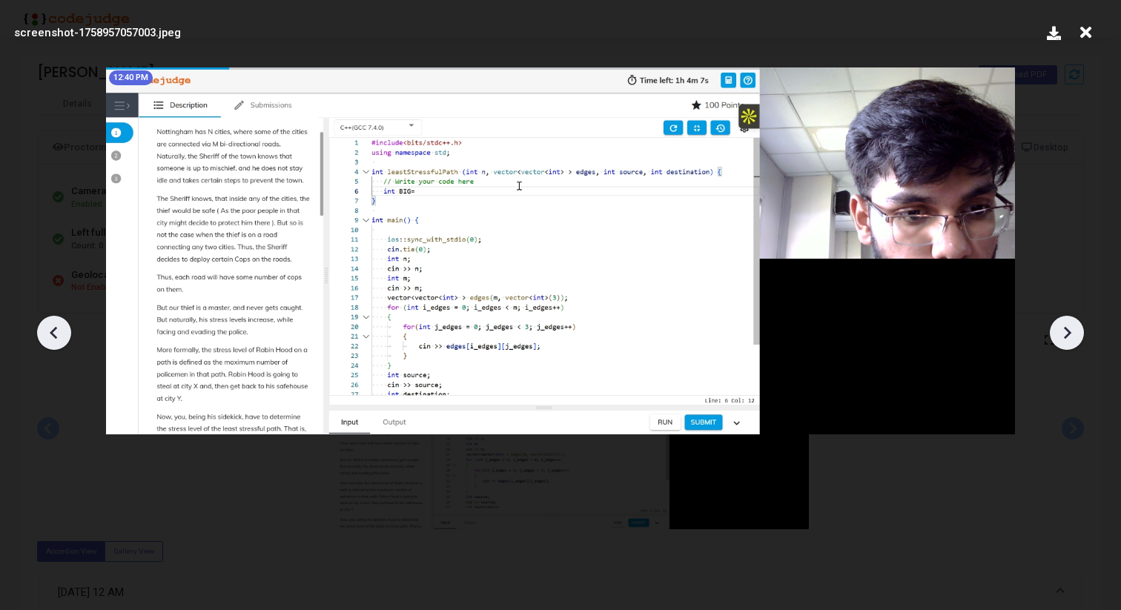
click at [53, 331] on icon at bounding box center [53, 332] width 7 height 13
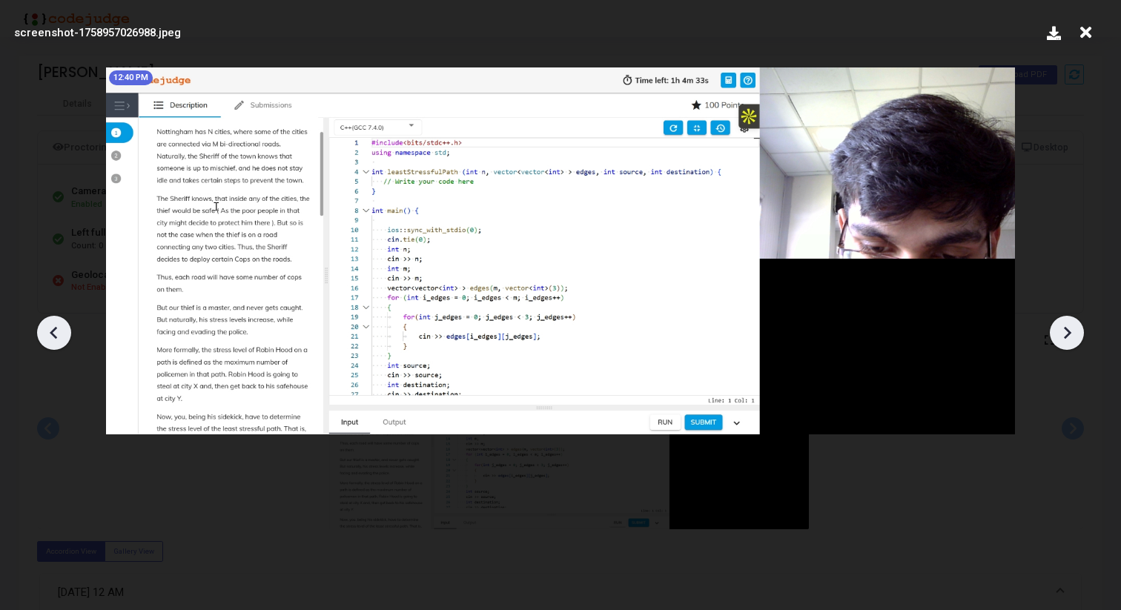
click at [53, 331] on icon at bounding box center [53, 332] width 7 height 13
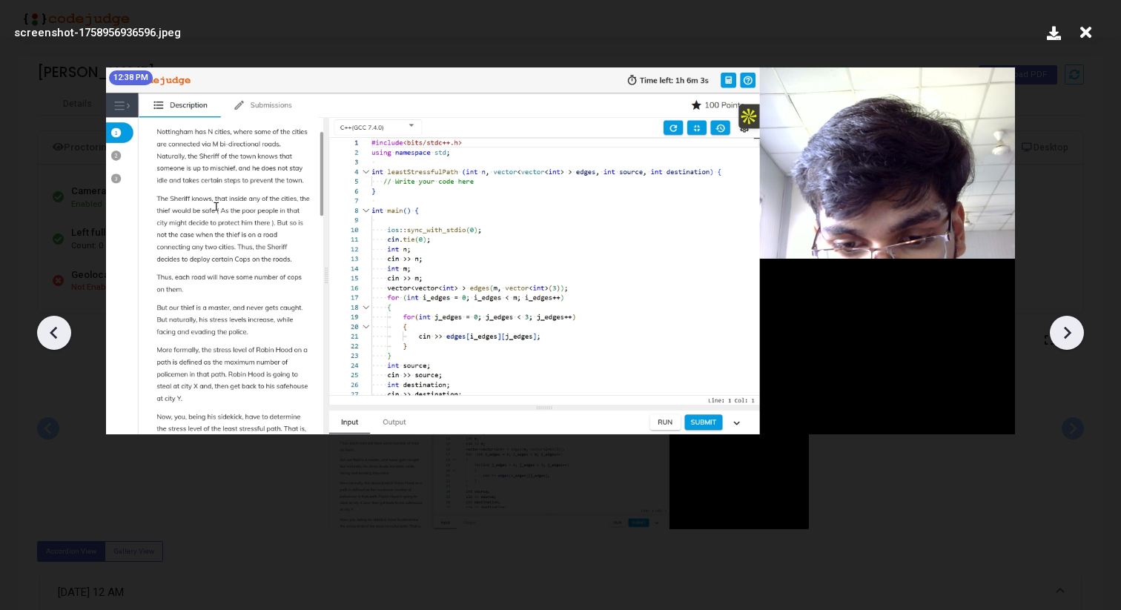
click at [53, 331] on icon at bounding box center [53, 332] width 7 height 13
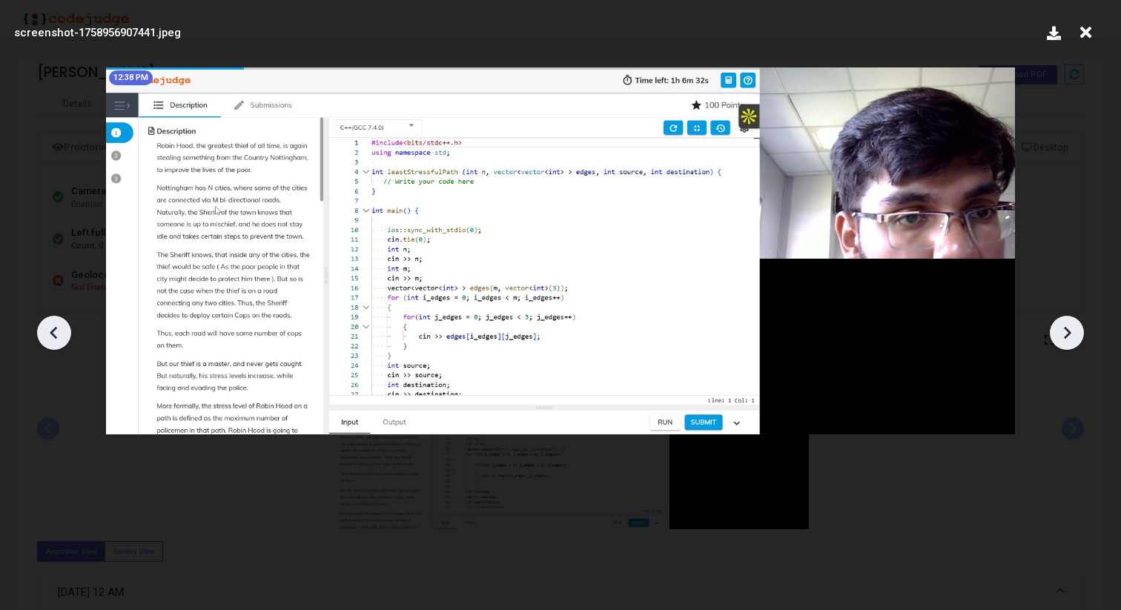
click at [53, 331] on icon at bounding box center [53, 332] width 7 height 13
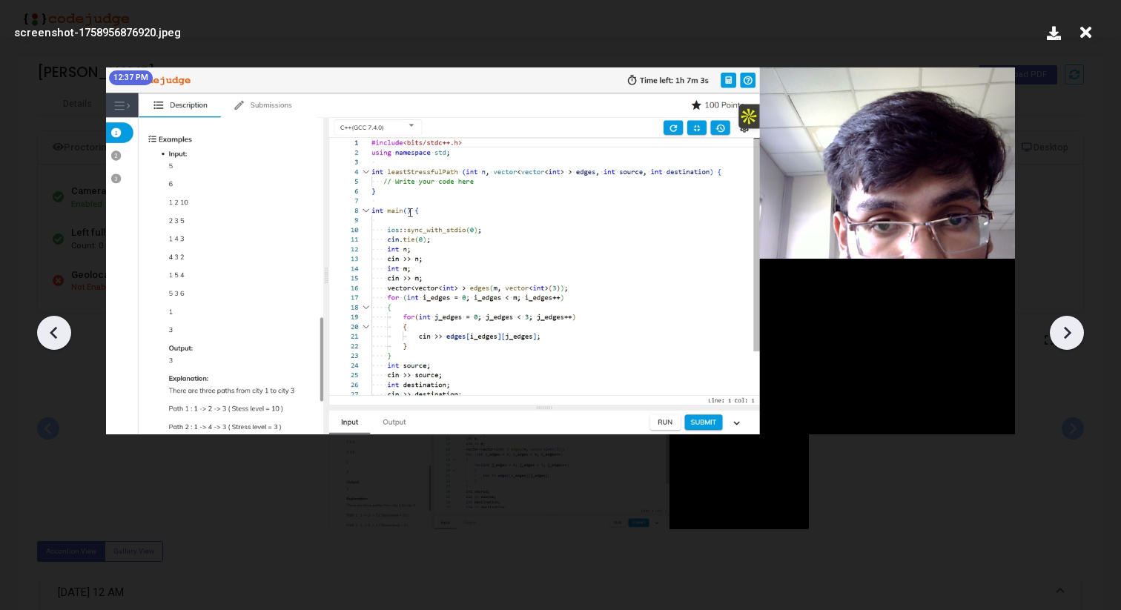
click at [53, 331] on icon at bounding box center [53, 332] width 7 height 13
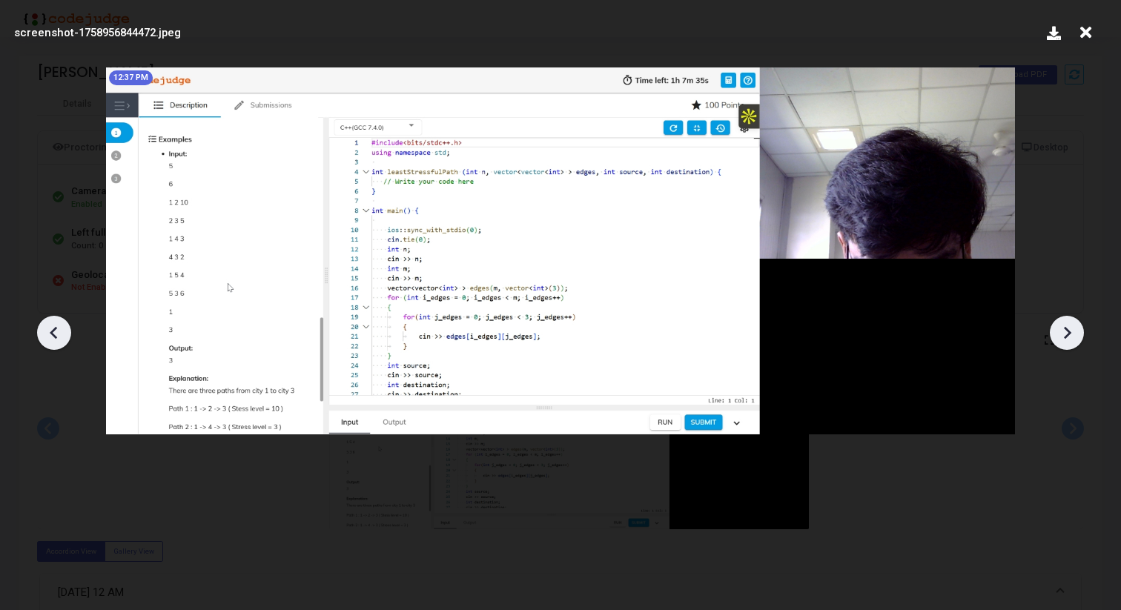
click at [53, 331] on icon at bounding box center [53, 332] width 7 height 13
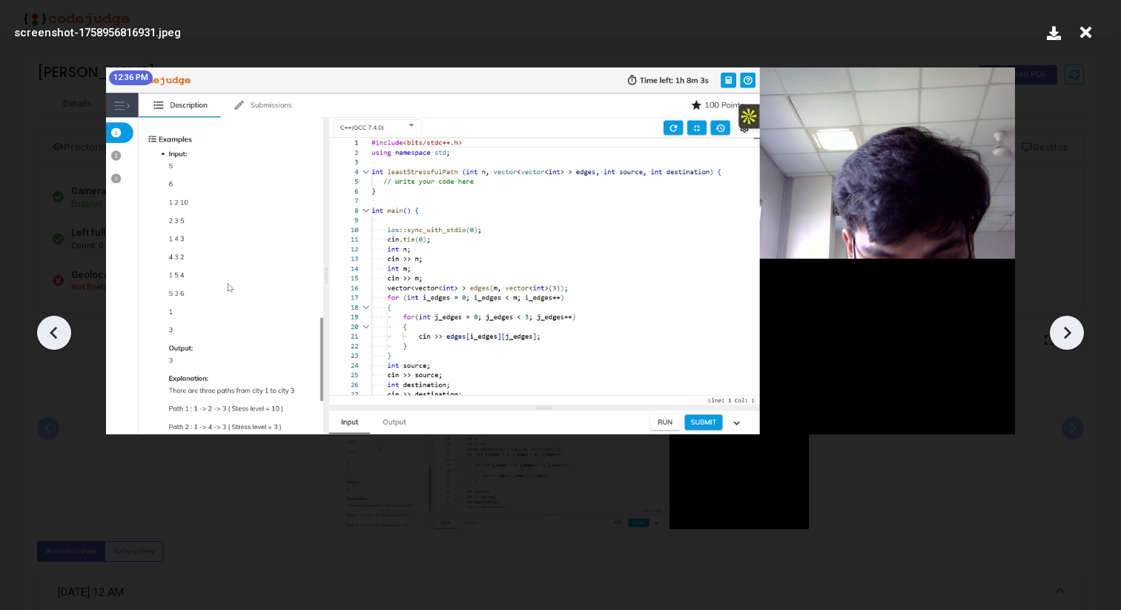
click at [53, 331] on icon at bounding box center [53, 332] width 7 height 13
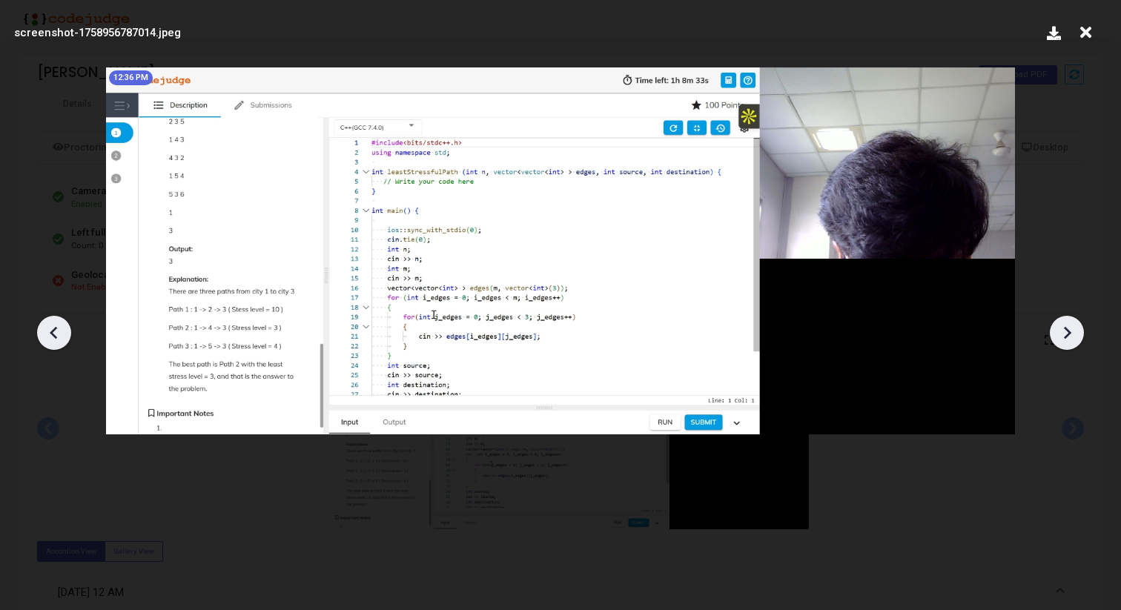
click at [53, 331] on icon at bounding box center [53, 332] width 7 height 13
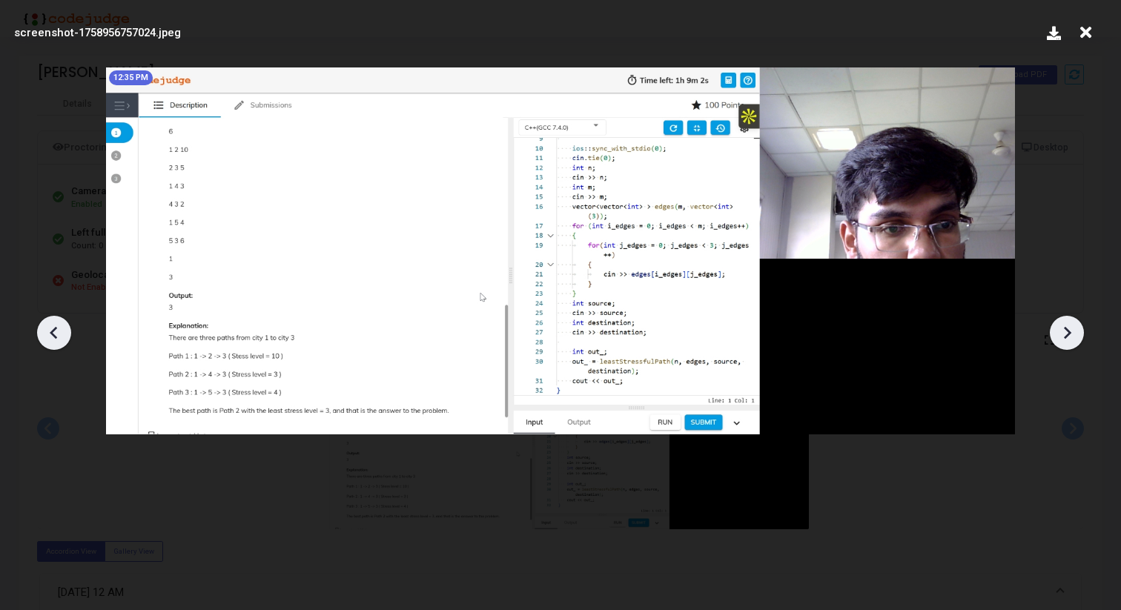
click at [53, 331] on icon at bounding box center [53, 332] width 7 height 13
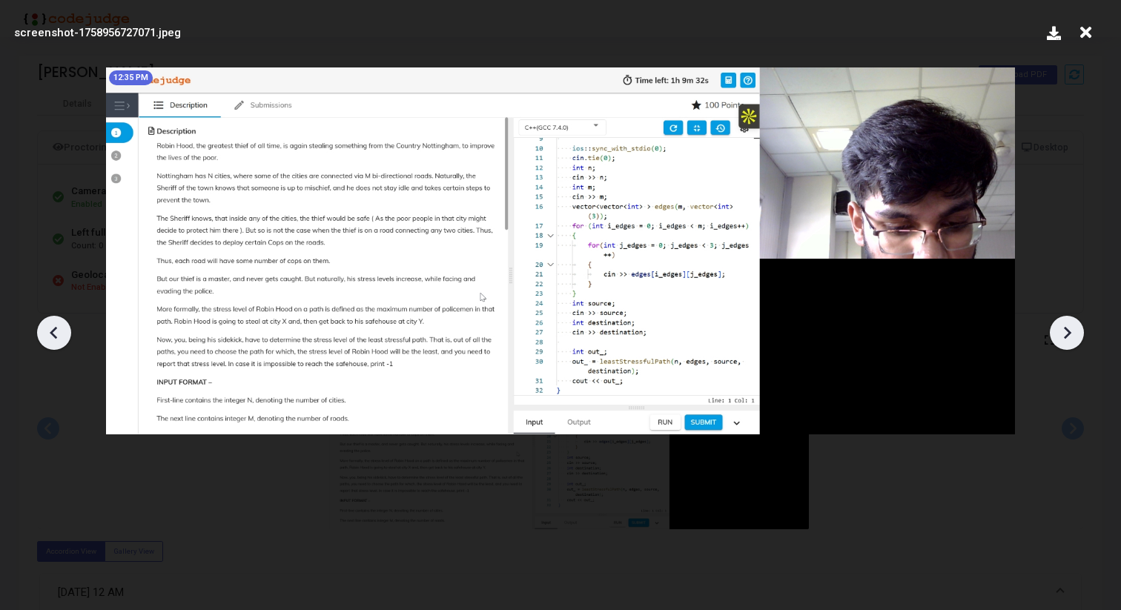
click at [53, 331] on icon at bounding box center [53, 332] width 7 height 13
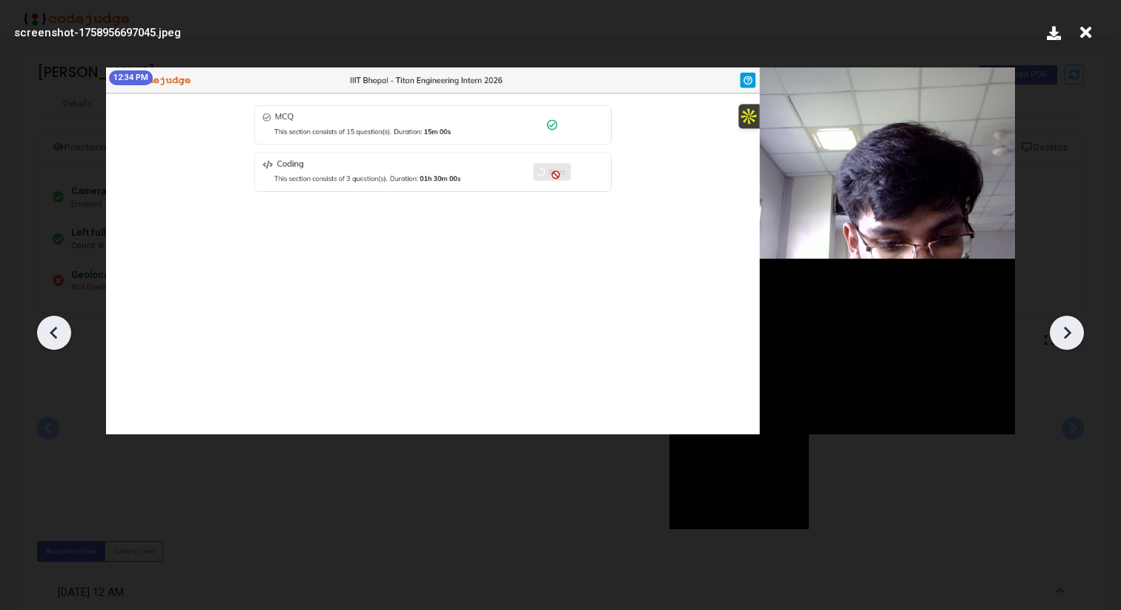
click at [1059, 322] on icon at bounding box center [1067, 333] width 22 height 22
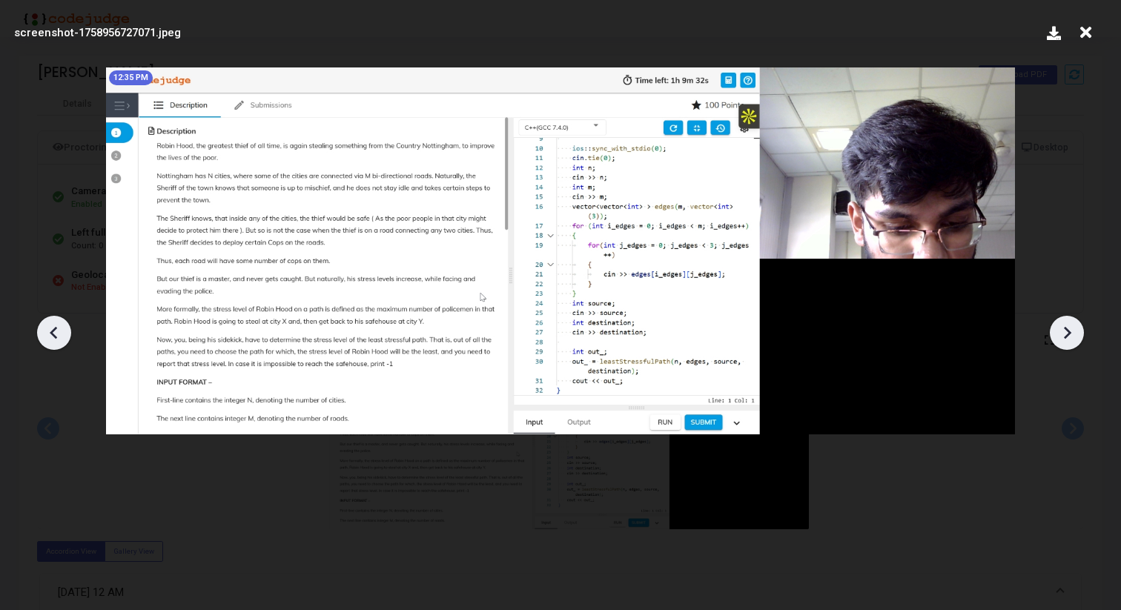
click at [1060, 322] on icon at bounding box center [1067, 333] width 22 height 22
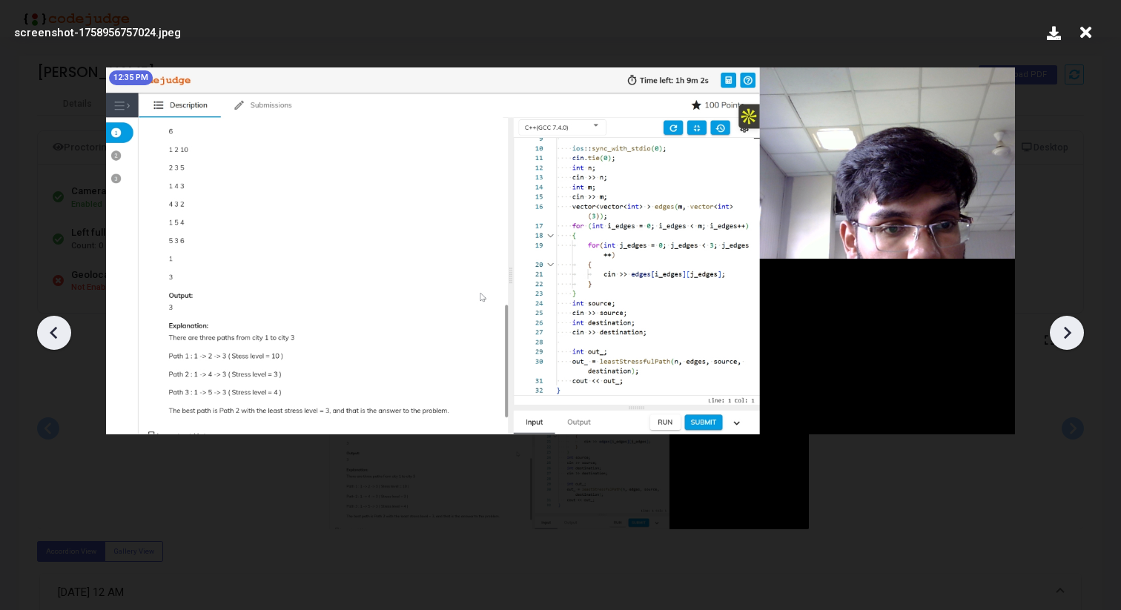
click at [1060, 322] on icon at bounding box center [1067, 333] width 22 height 22
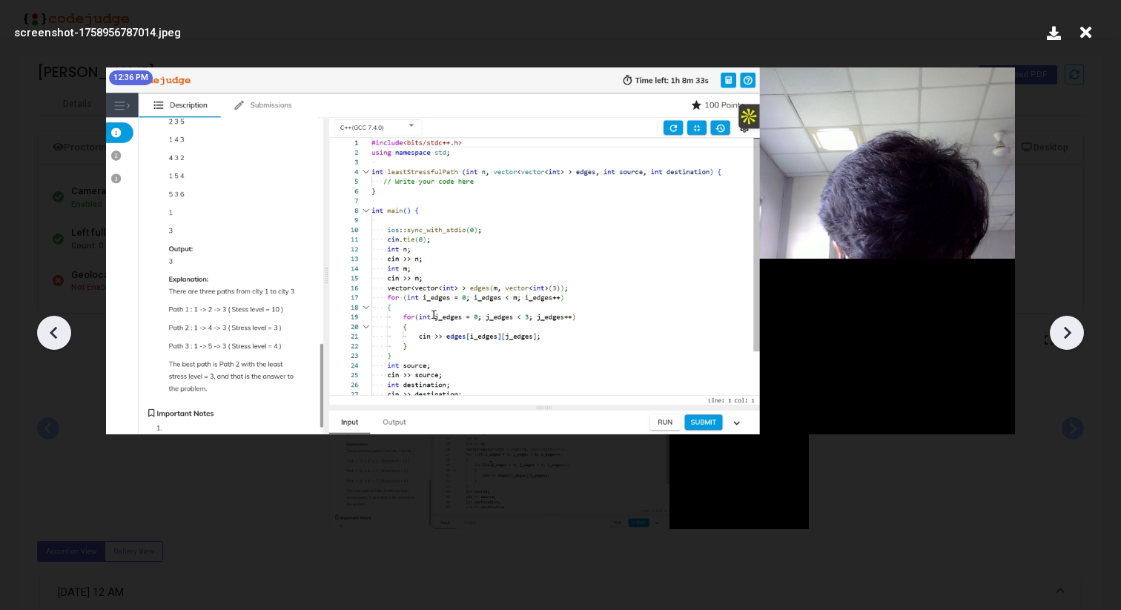
click at [1060, 322] on icon at bounding box center [1067, 333] width 22 height 22
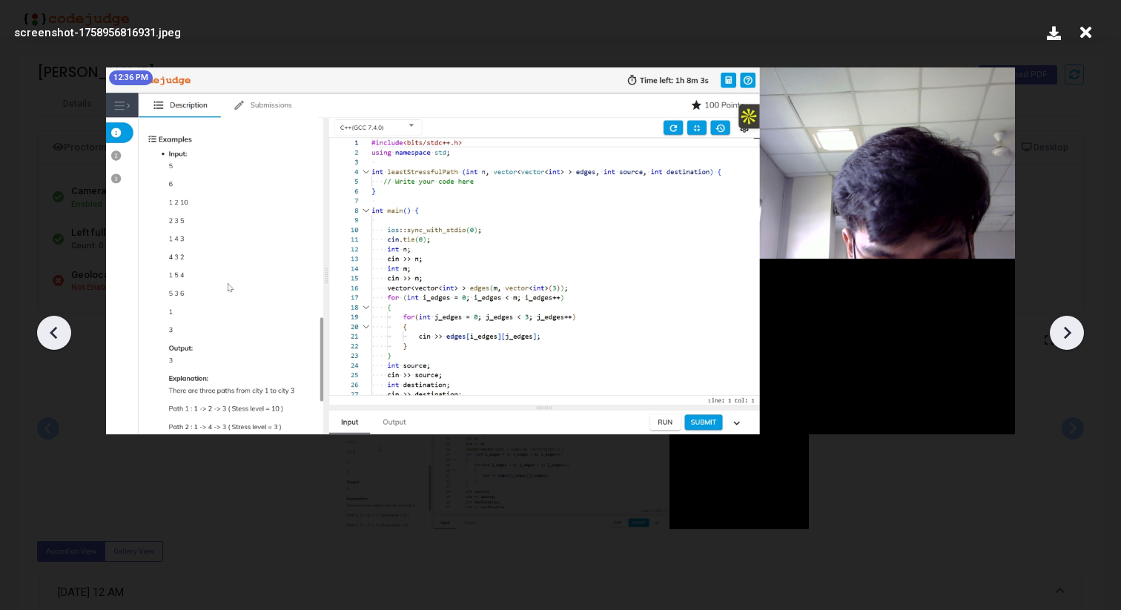
click at [1063, 327] on icon at bounding box center [1067, 333] width 22 height 22
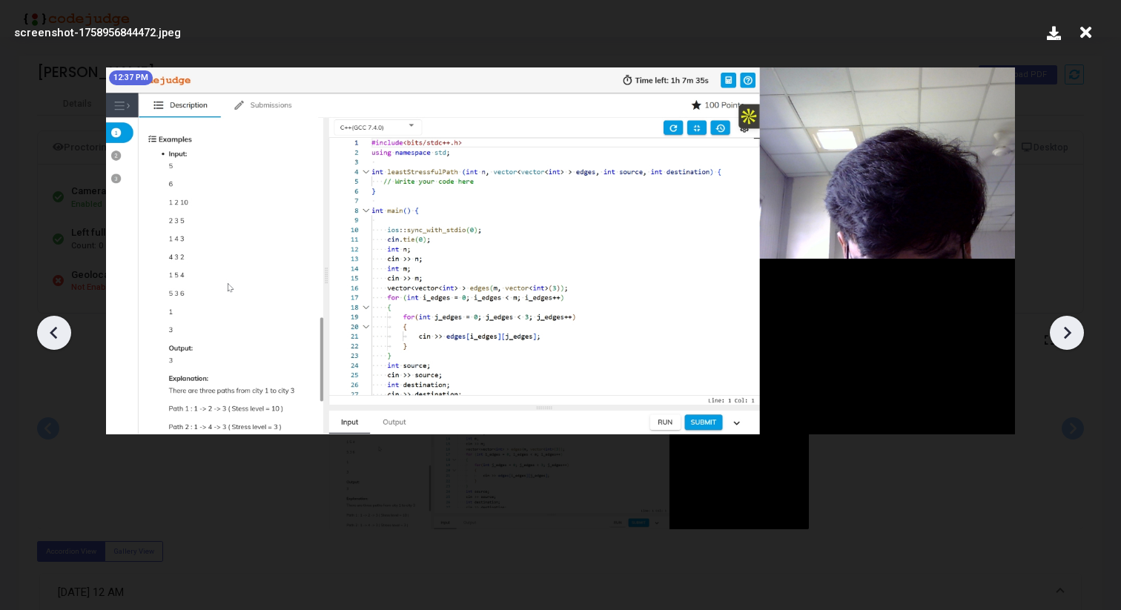
click at [1063, 327] on icon at bounding box center [1067, 333] width 22 height 22
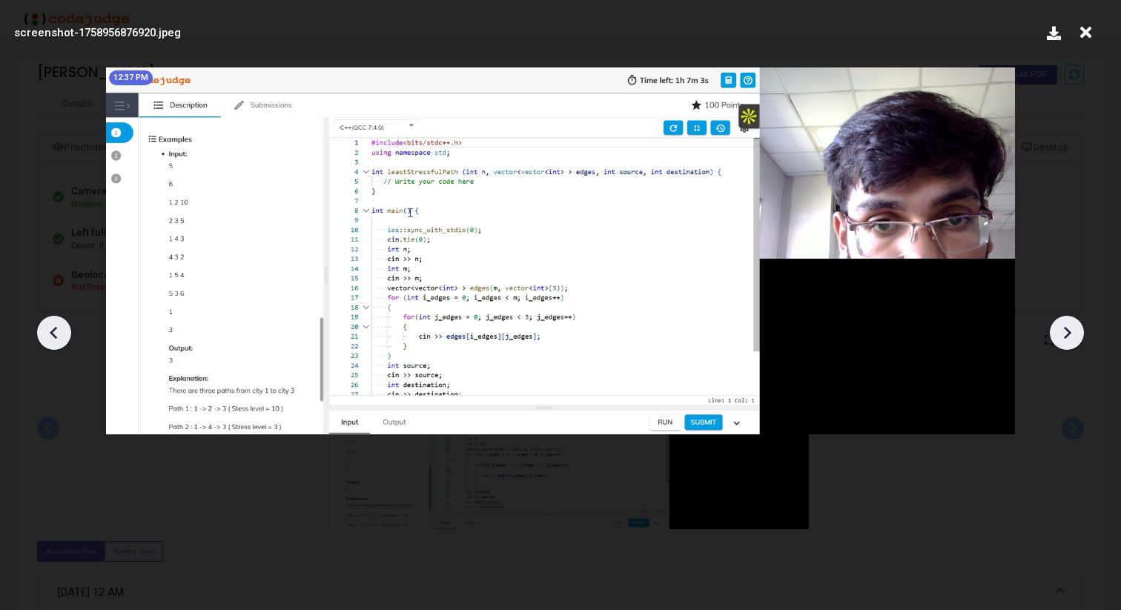
click at [1063, 327] on icon at bounding box center [1067, 333] width 22 height 22
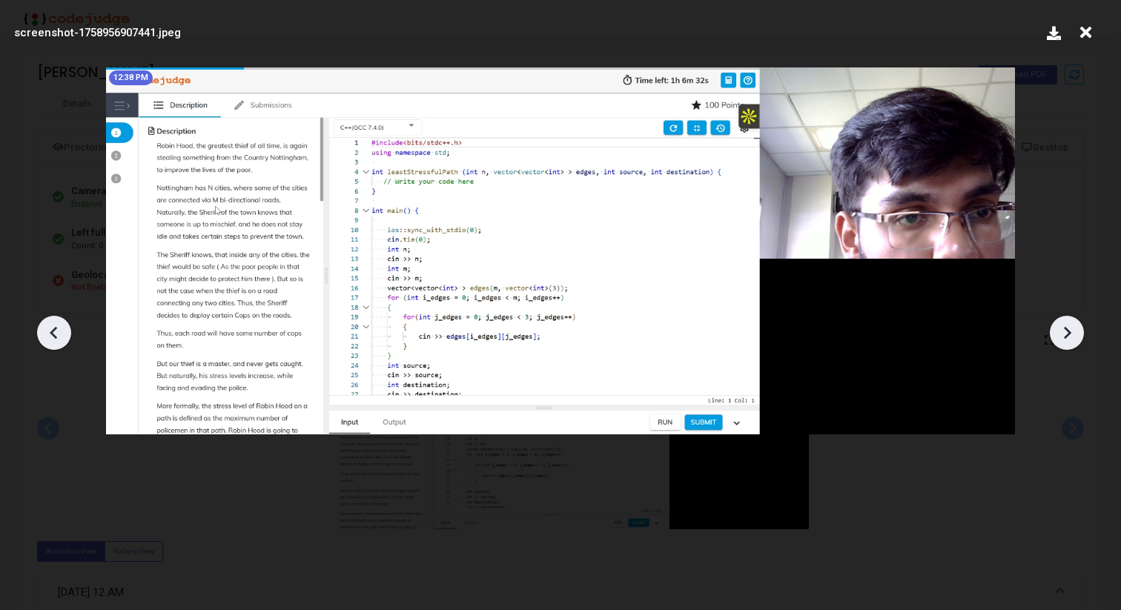
click at [1063, 327] on icon at bounding box center [1067, 333] width 22 height 22
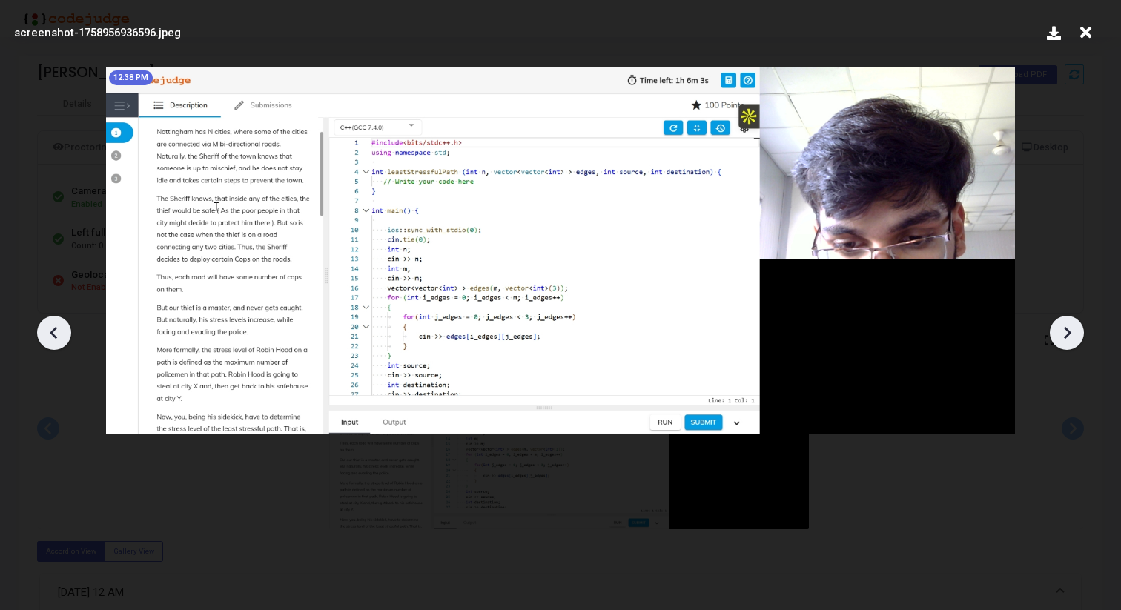
click at [1063, 327] on icon at bounding box center [1067, 333] width 22 height 22
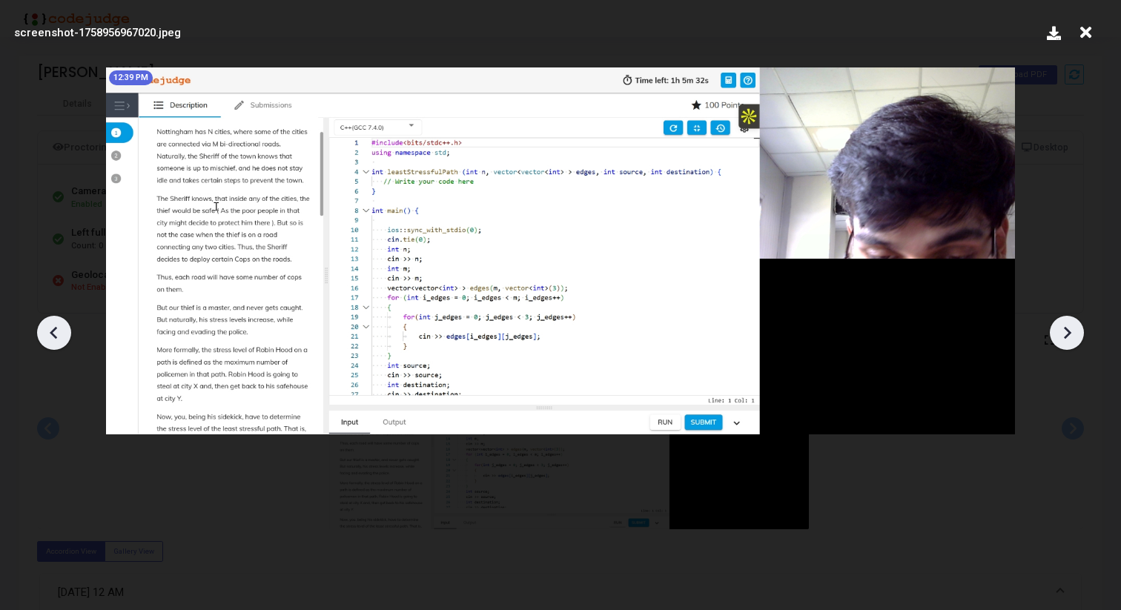
click at [1063, 327] on icon at bounding box center [1067, 333] width 22 height 22
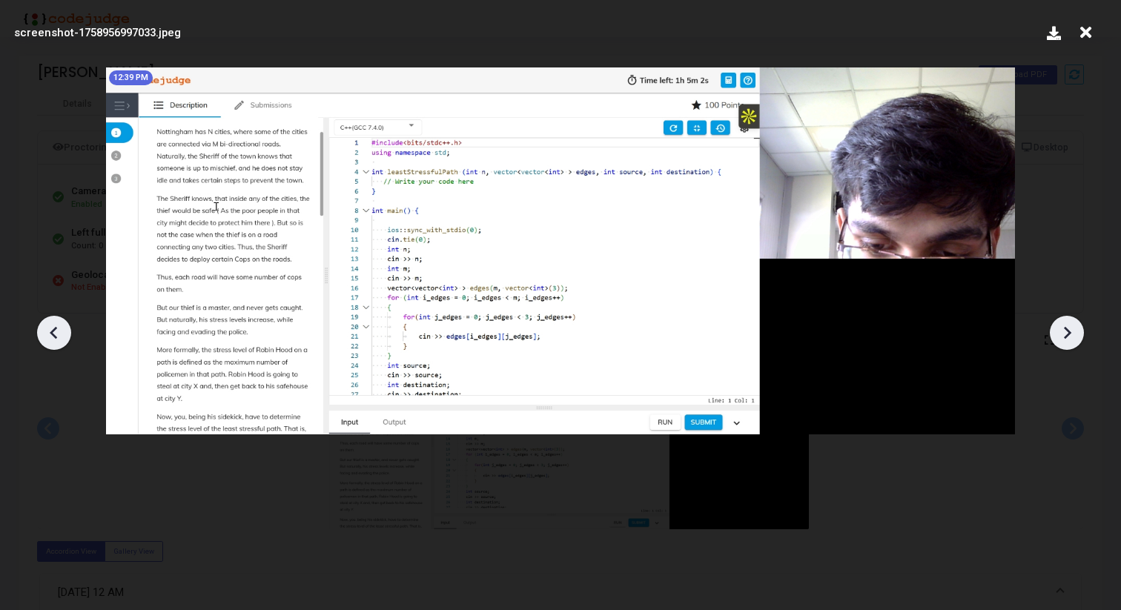
click at [1063, 327] on icon at bounding box center [1067, 333] width 22 height 22
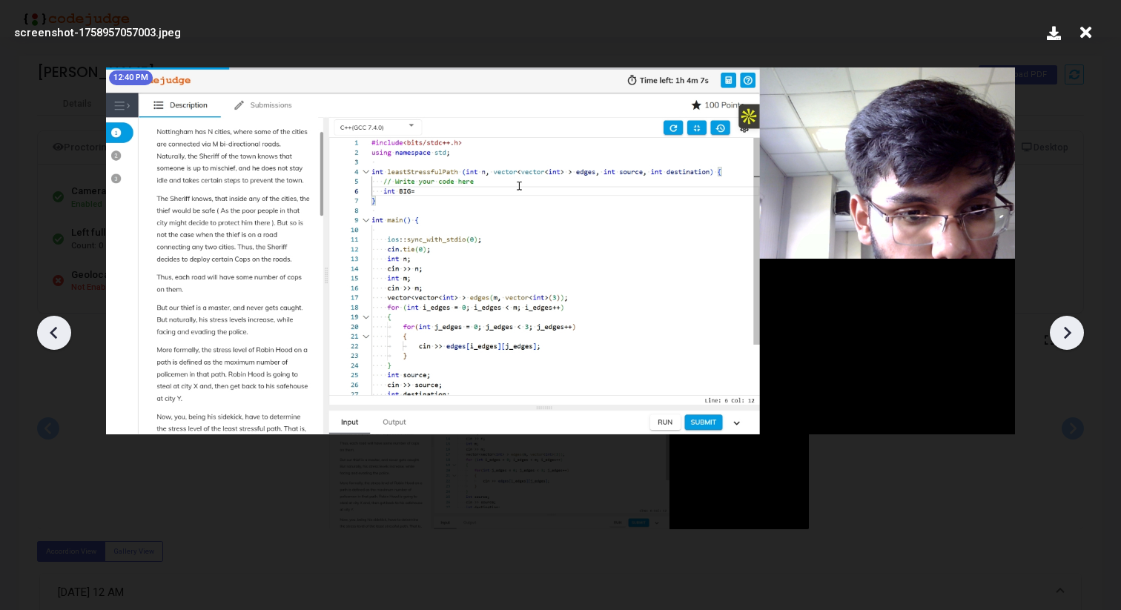
click at [1063, 327] on icon at bounding box center [1067, 333] width 22 height 22
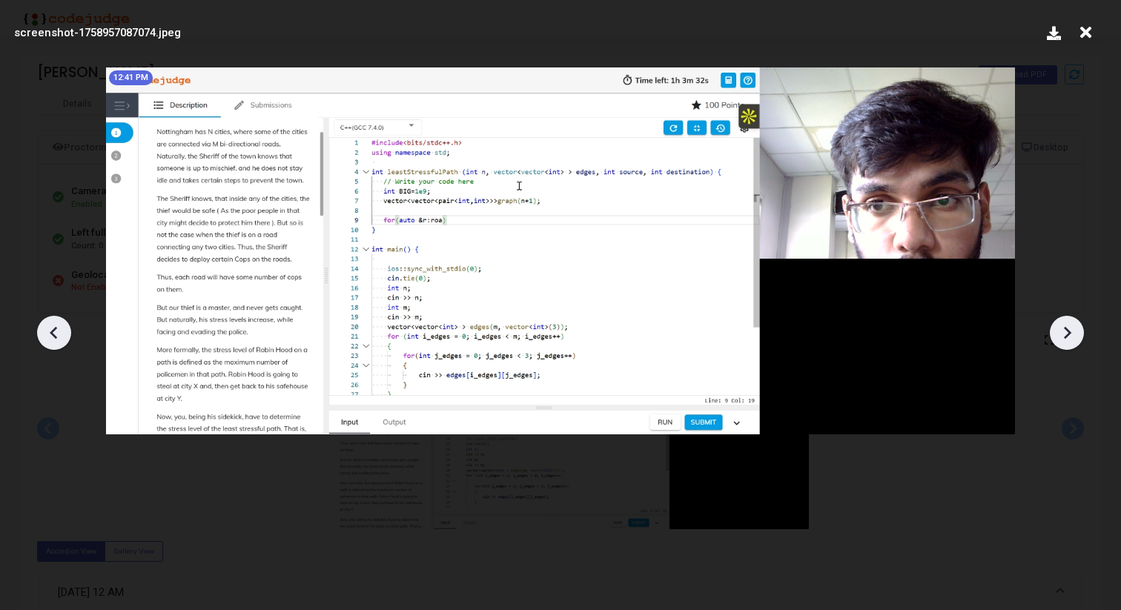
click at [37, 335] on div at bounding box center [54, 333] width 34 height 34
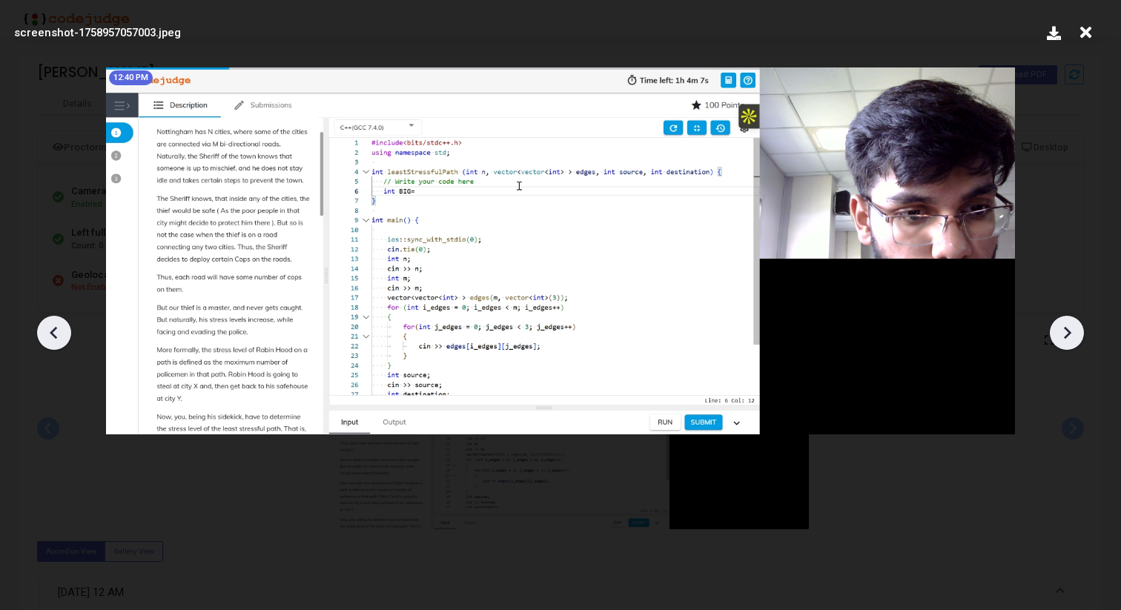
click at [37, 335] on div at bounding box center [54, 333] width 34 height 34
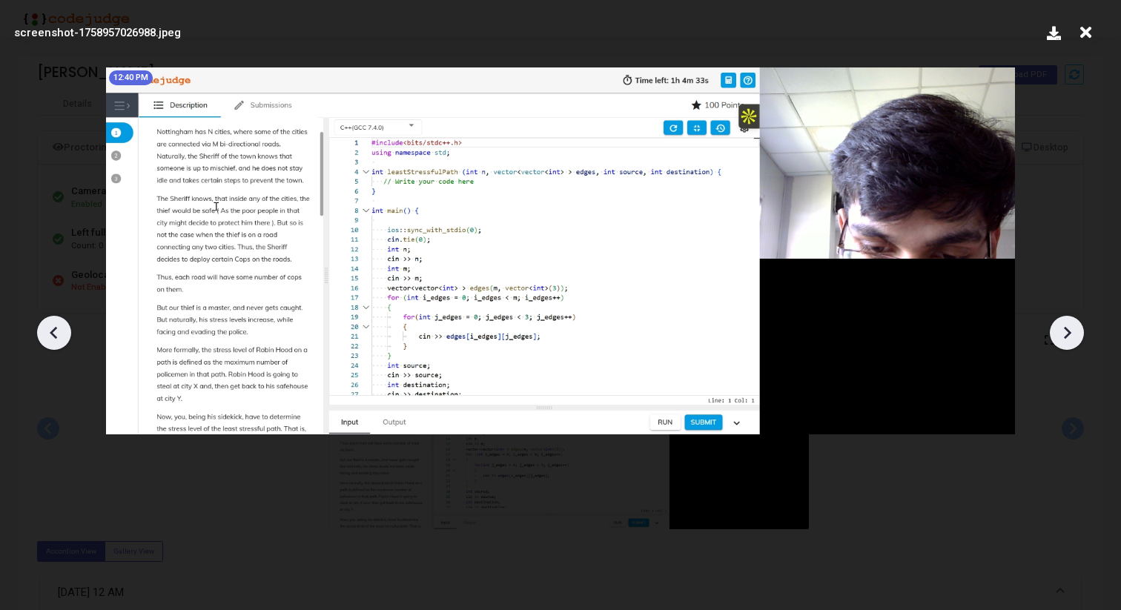
click at [1067, 334] on icon at bounding box center [1067, 332] width 7 height 13
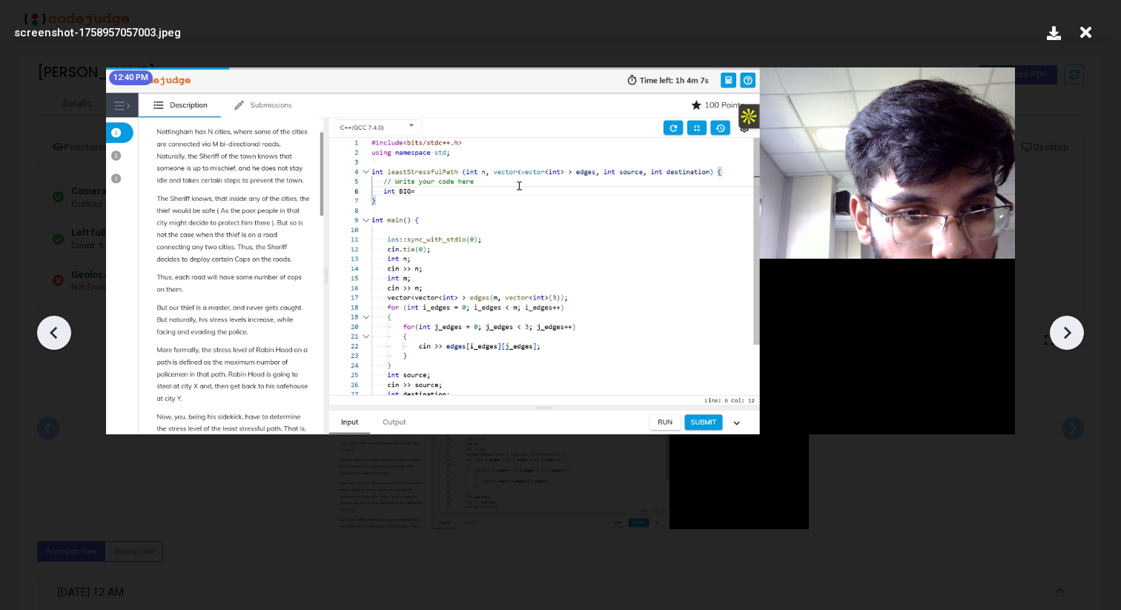
click at [1067, 333] on icon at bounding box center [1067, 332] width 7 height 13
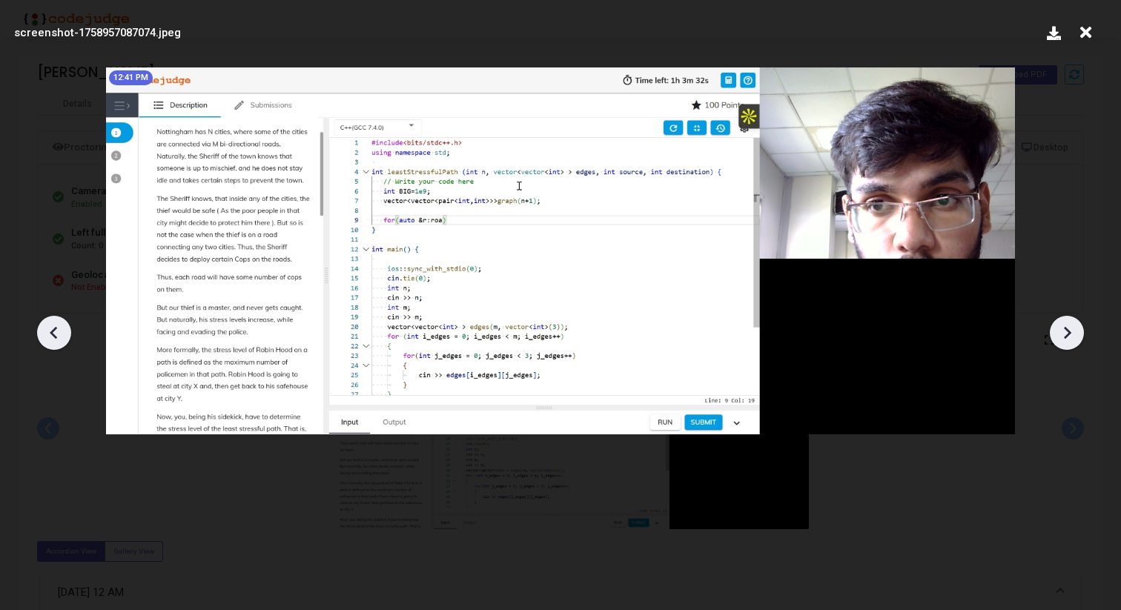
click at [1067, 333] on icon at bounding box center [1067, 332] width 7 height 13
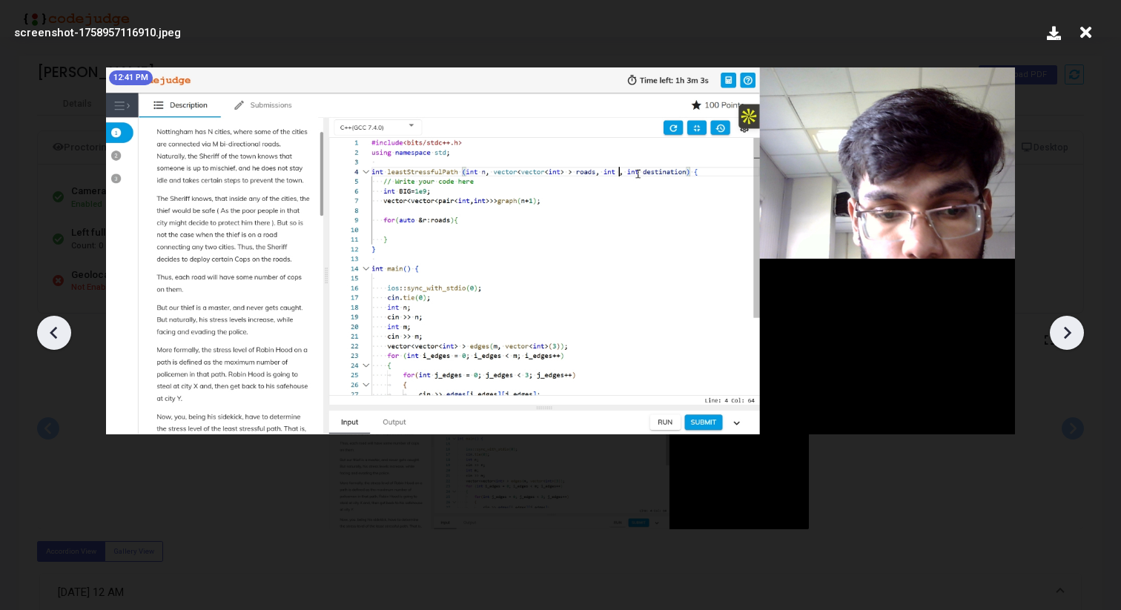
click at [1067, 333] on icon at bounding box center [1067, 332] width 7 height 13
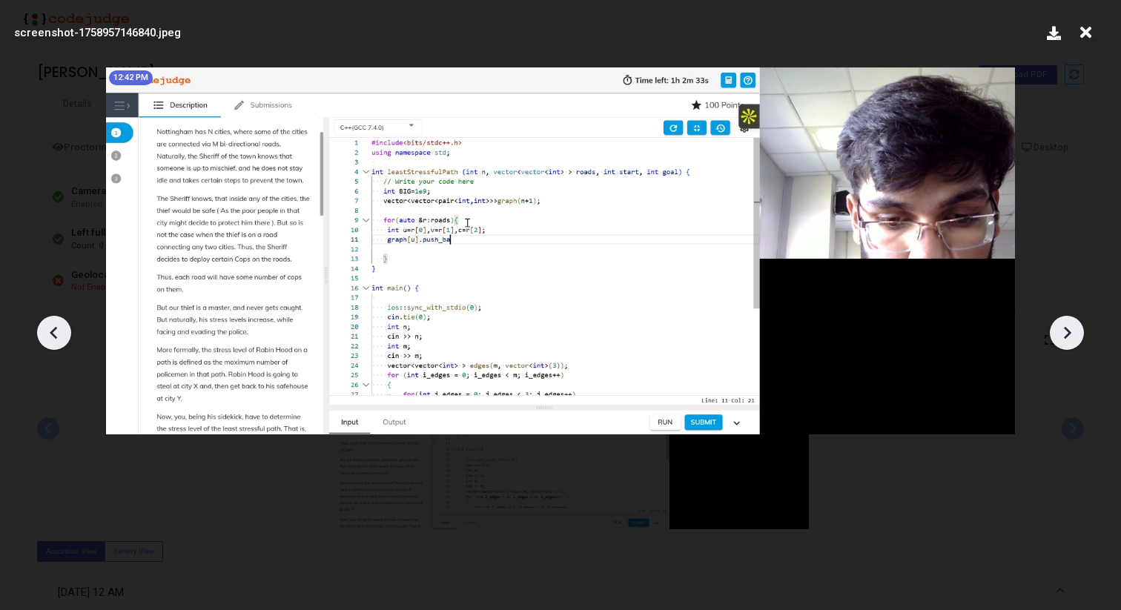
click at [1067, 333] on icon at bounding box center [1067, 332] width 7 height 13
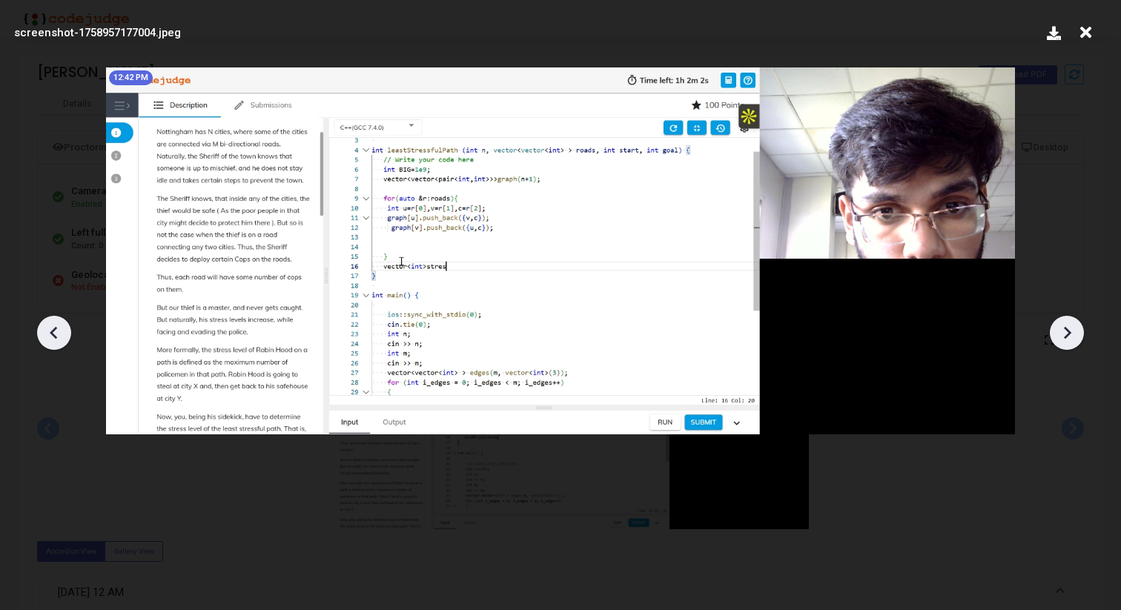
click at [1067, 333] on icon at bounding box center [1067, 332] width 7 height 13
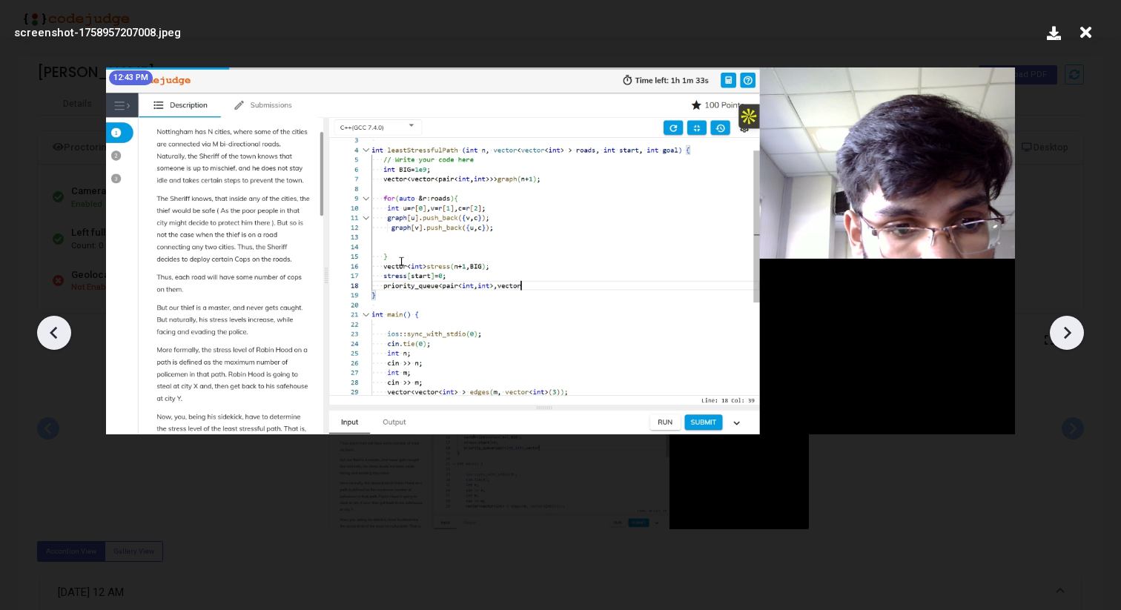
click at [1067, 333] on icon at bounding box center [1067, 332] width 7 height 13
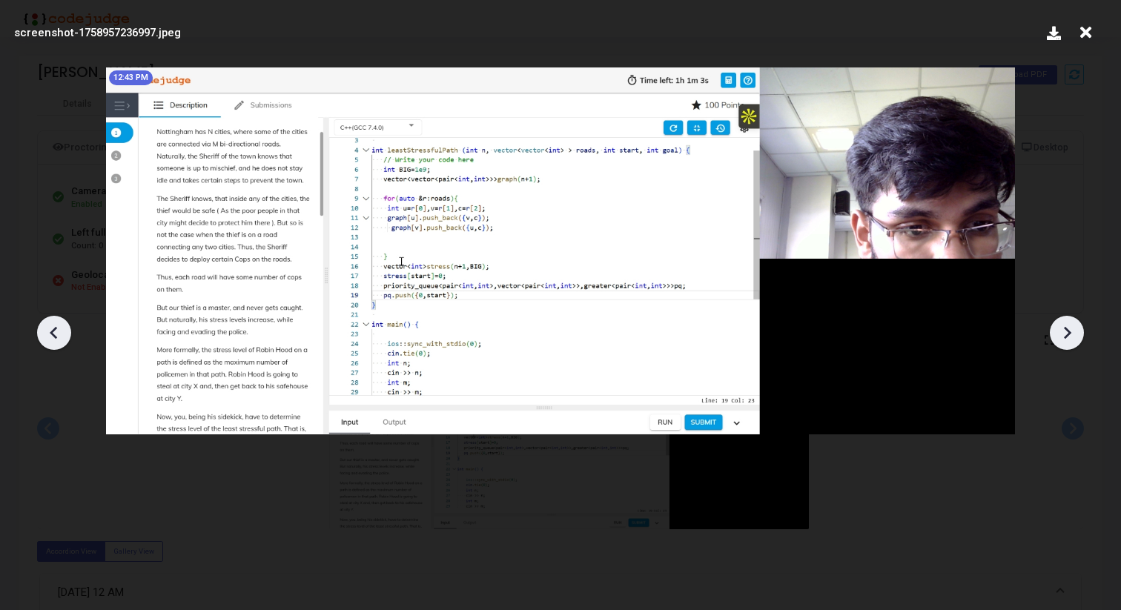
click at [1067, 333] on icon at bounding box center [1067, 332] width 7 height 13
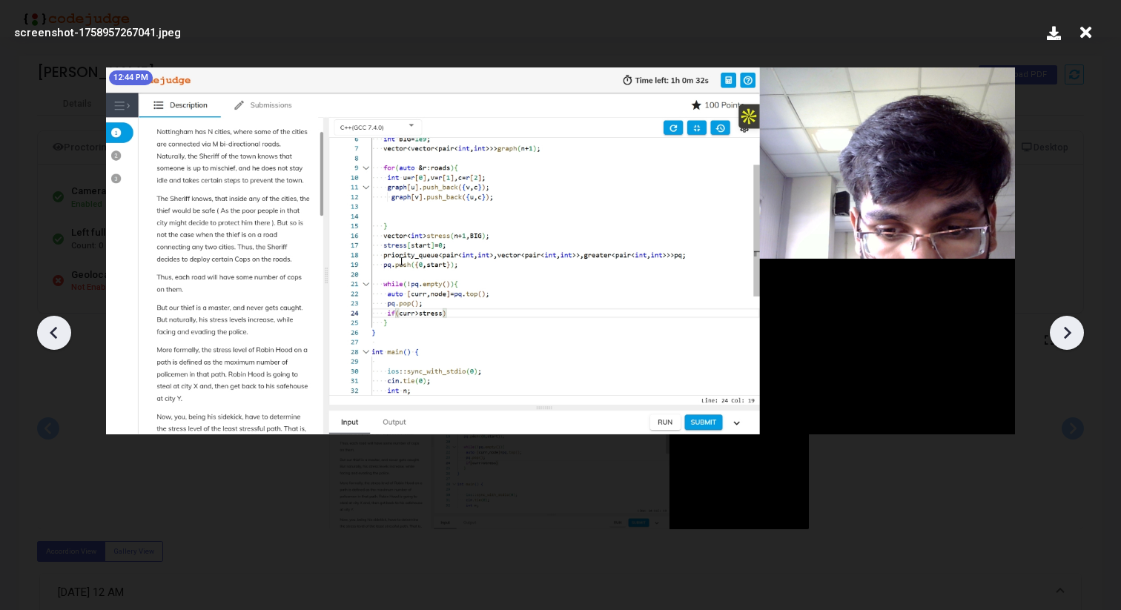
click at [1067, 333] on icon at bounding box center [1067, 332] width 7 height 13
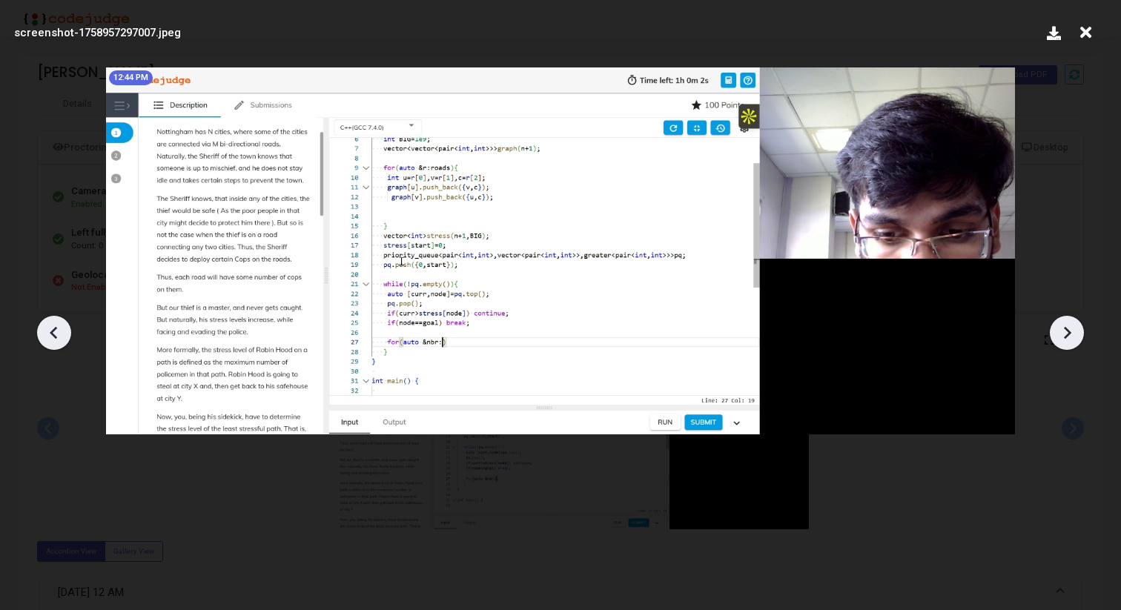
click at [1067, 333] on icon at bounding box center [1067, 332] width 7 height 13
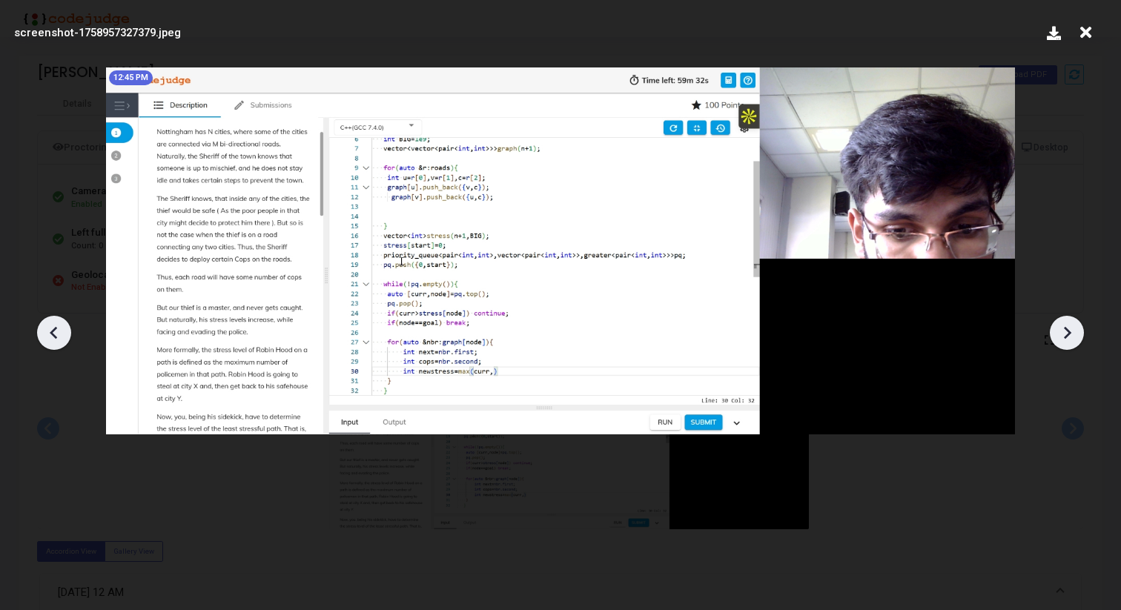
click at [1067, 333] on icon at bounding box center [1067, 332] width 7 height 13
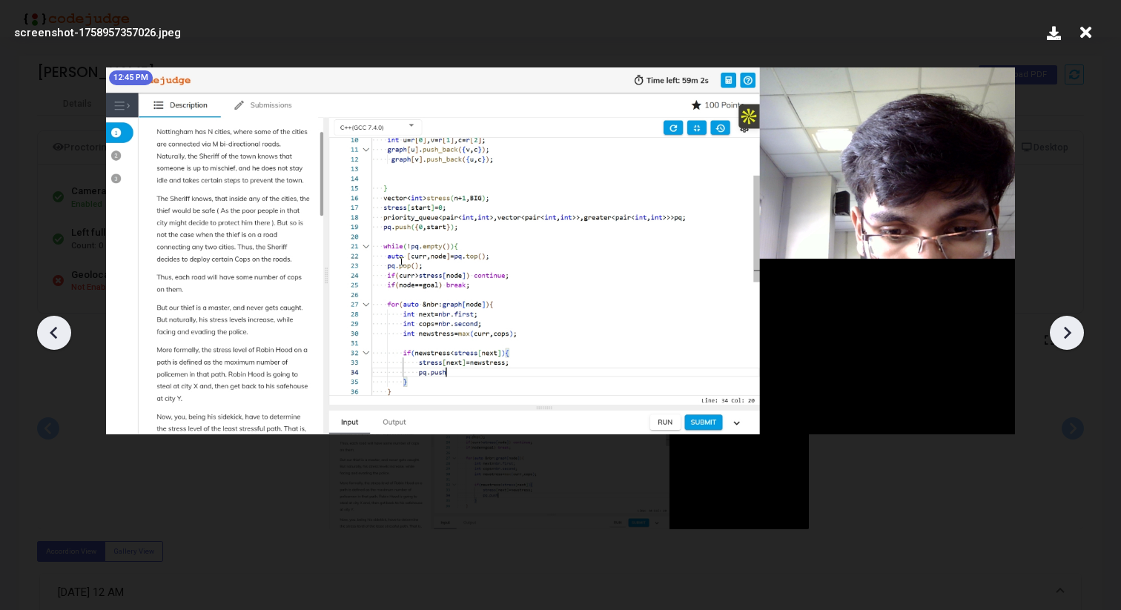
click at [1067, 333] on icon at bounding box center [1067, 332] width 7 height 13
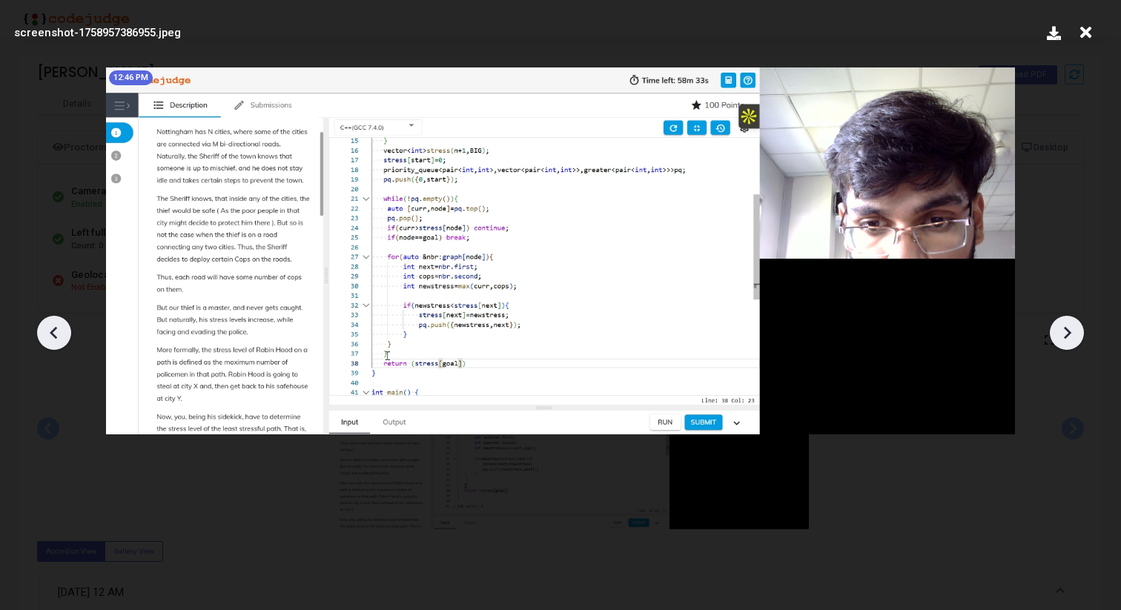
click at [1067, 333] on icon at bounding box center [1067, 332] width 7 height 13
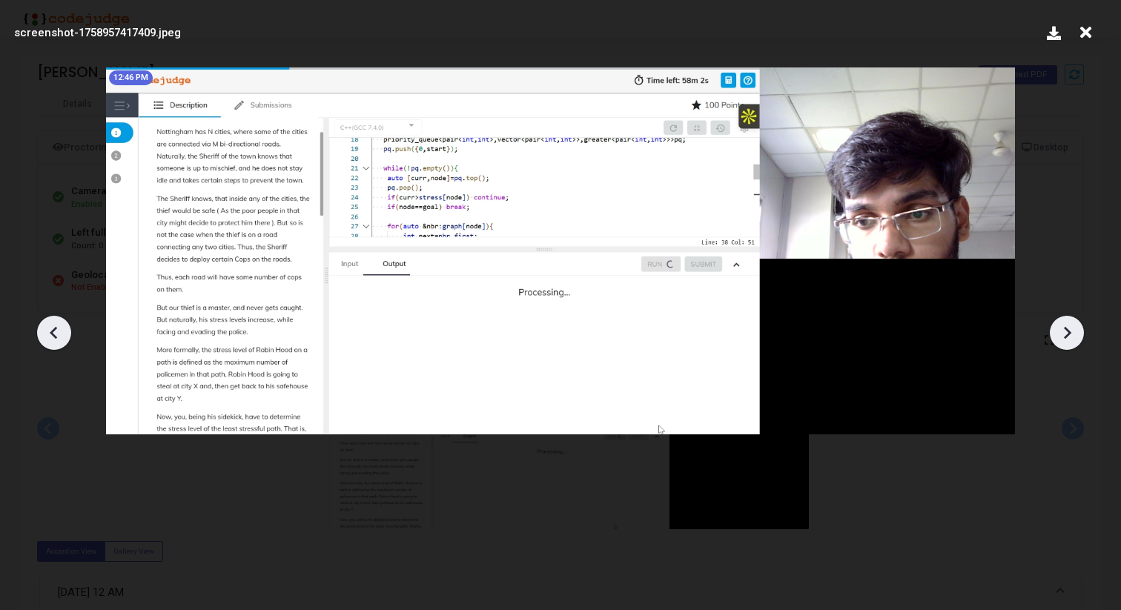
click at [1067, 333] on icon at bounding box center [1067, 332] width 7 height 13
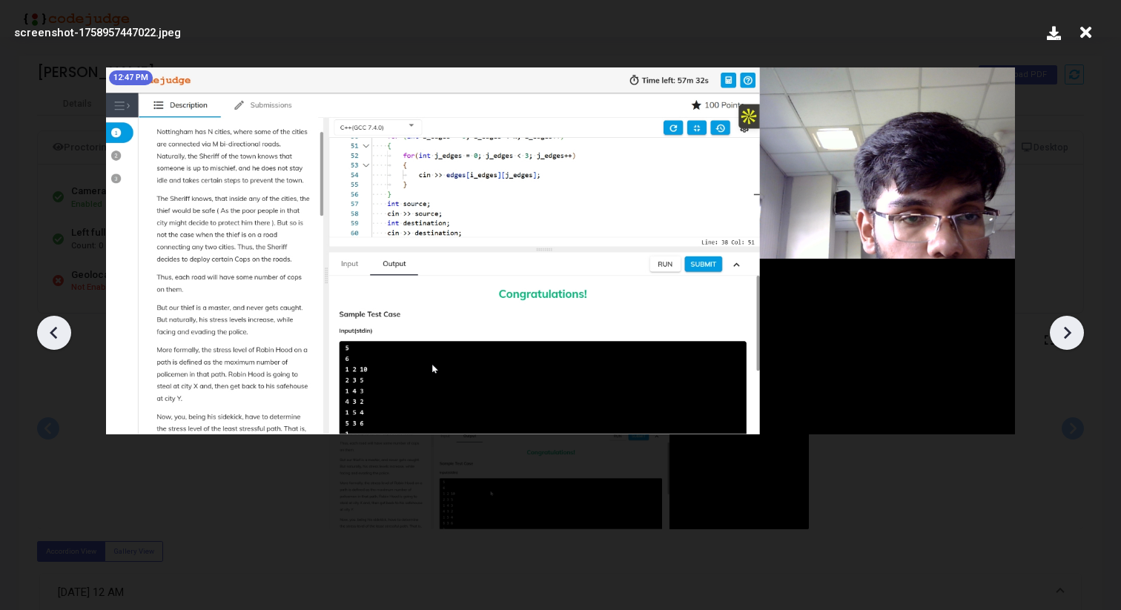
click at [56, 334] on icon at bounding box center [54, 333] width 22 height 22
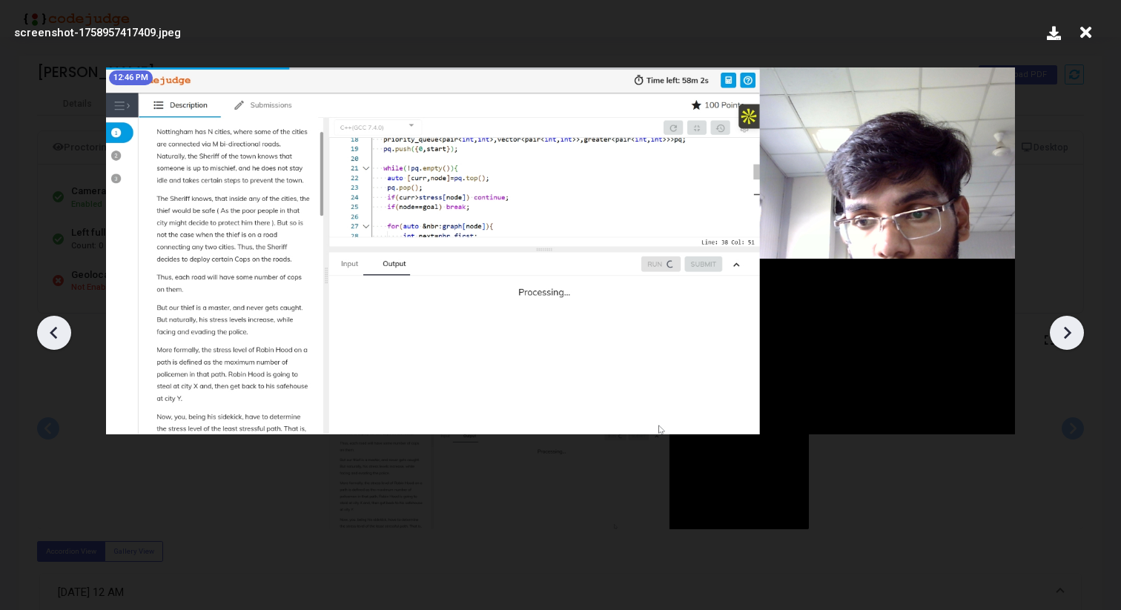
click at [1070, 331] on icon at bounding box center [1067, 333] width 22 height 22
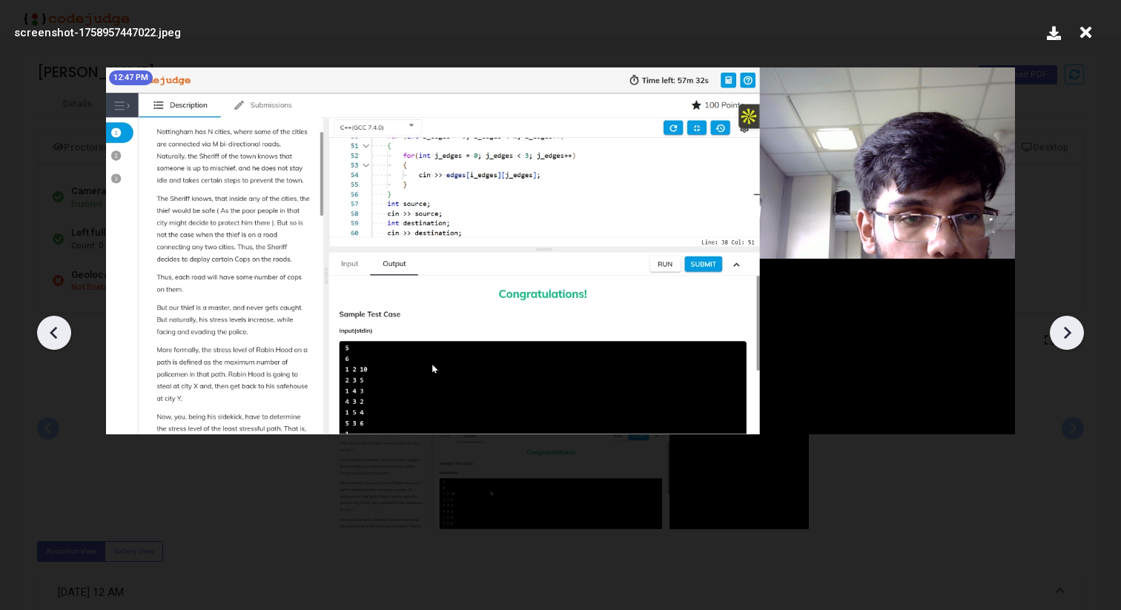
click at [1070, 331] on icon at bounding box center [1067, 333] width 22 height 22
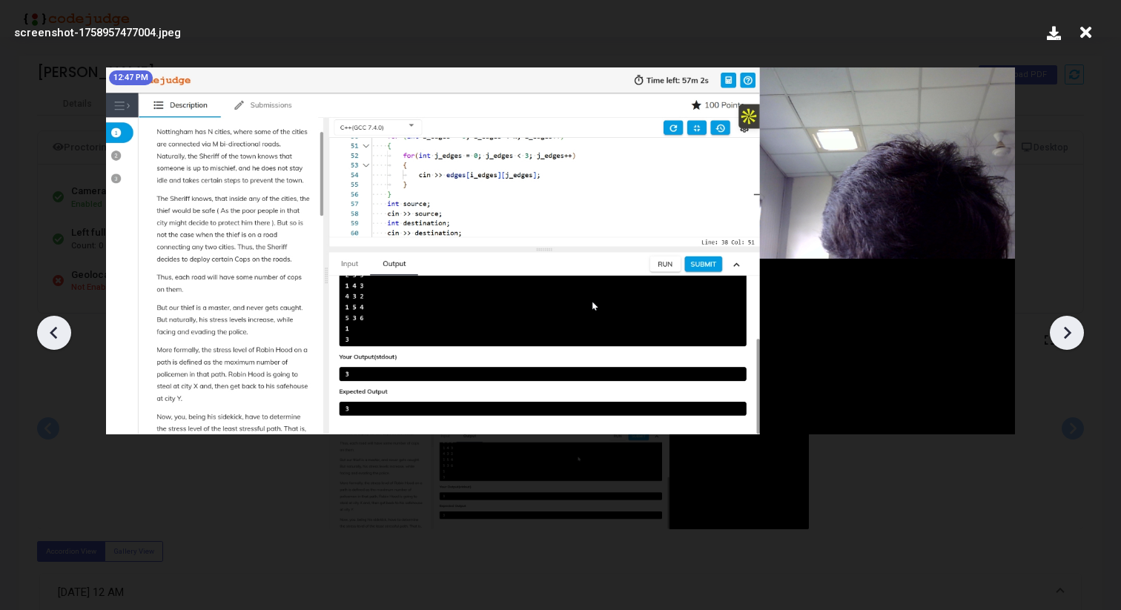
click at [1070, 331] on icon at bounding box center [1067, 332] width 7 height 13
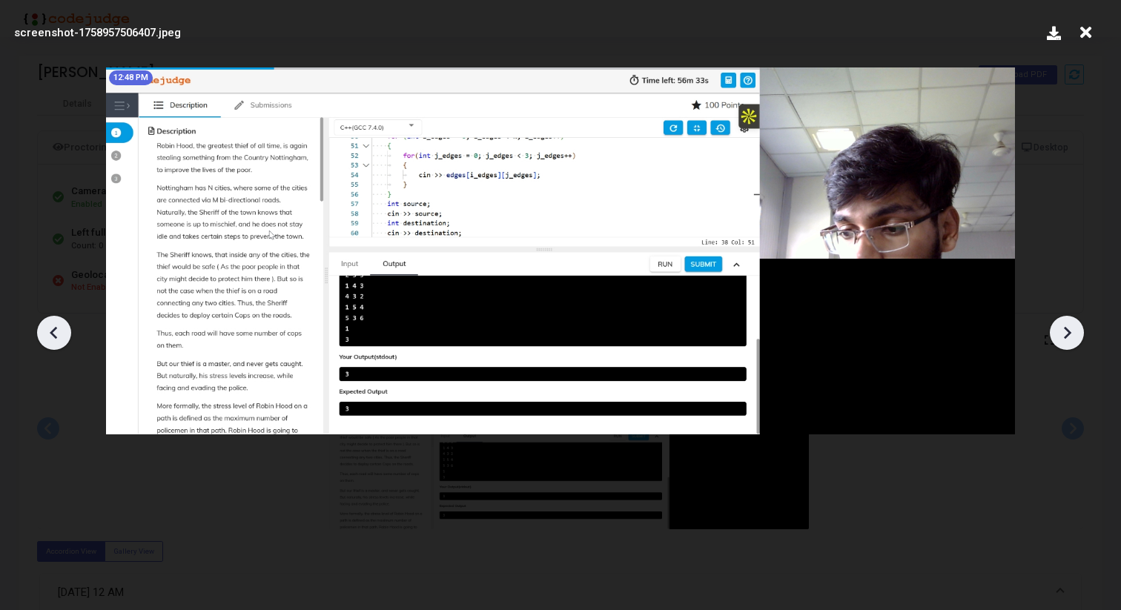
click at [1070, 331] on icon at bounding box center [1067, 332] width 7 height 13
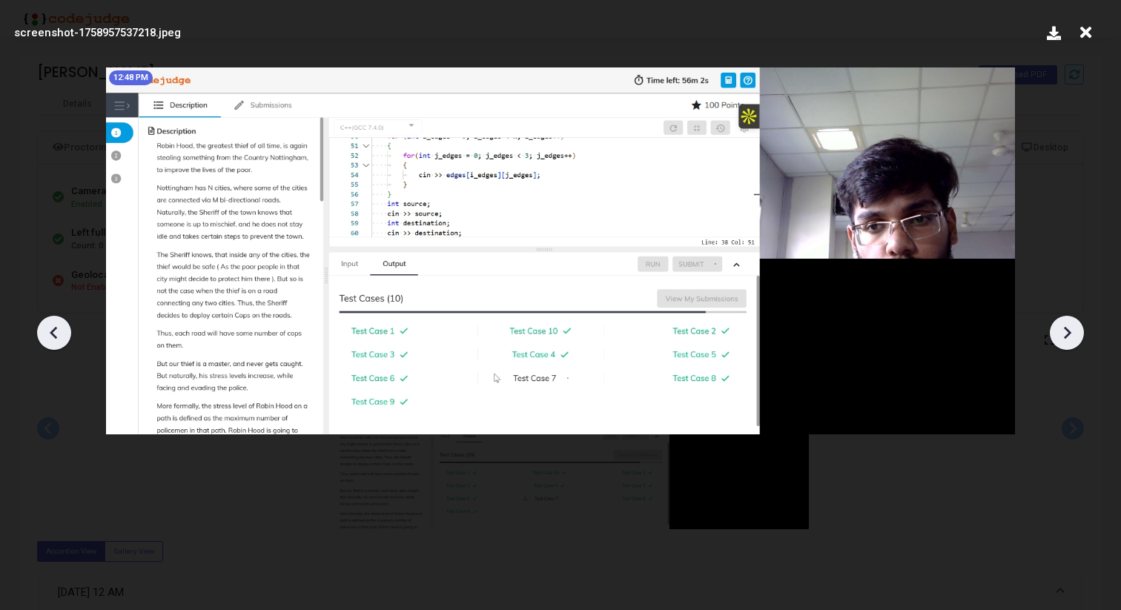
click at [1070, 331] on icon at bounding box center [1067, 332] width 7 height 13
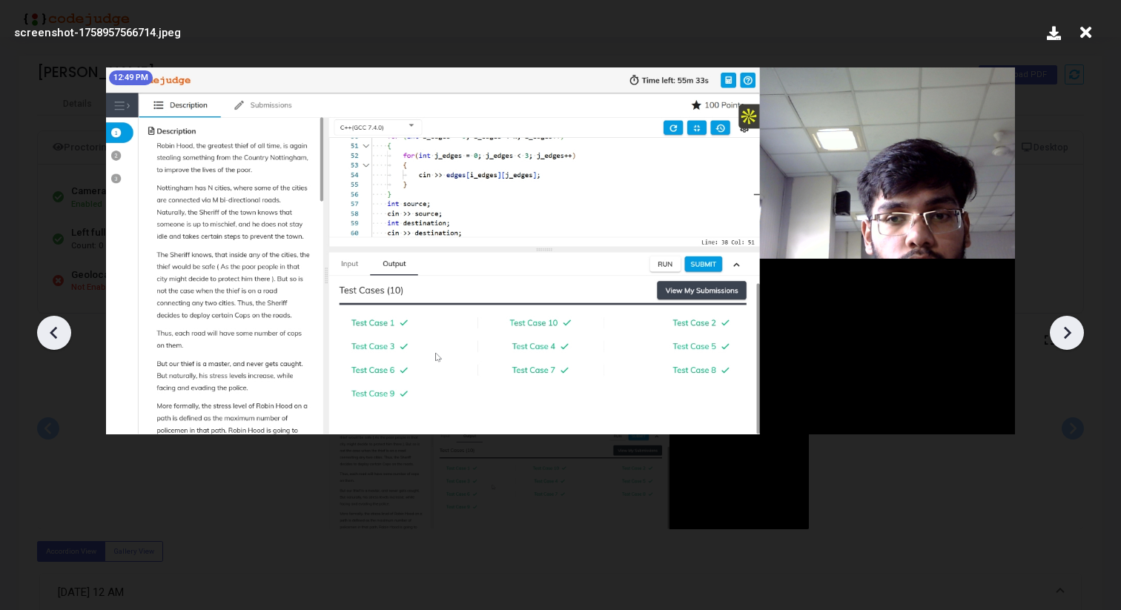
click at [1070, 331] on icon at bounding box center [1067, 332] width 7 height 13
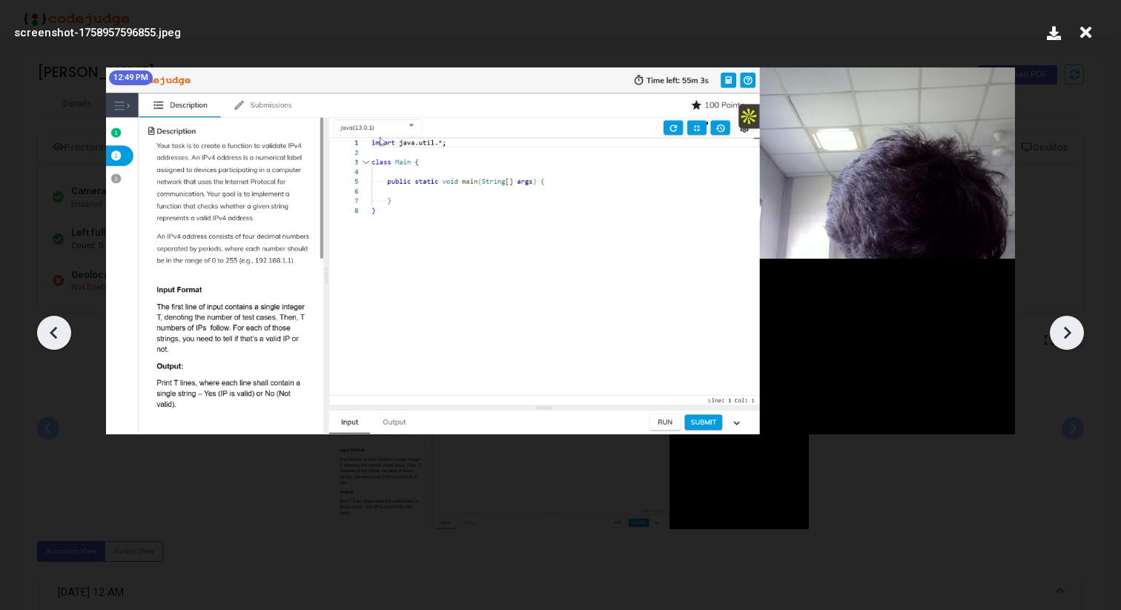
click at [1070, 331] on icon at bounding box center [1067, 332] width 7 height 13
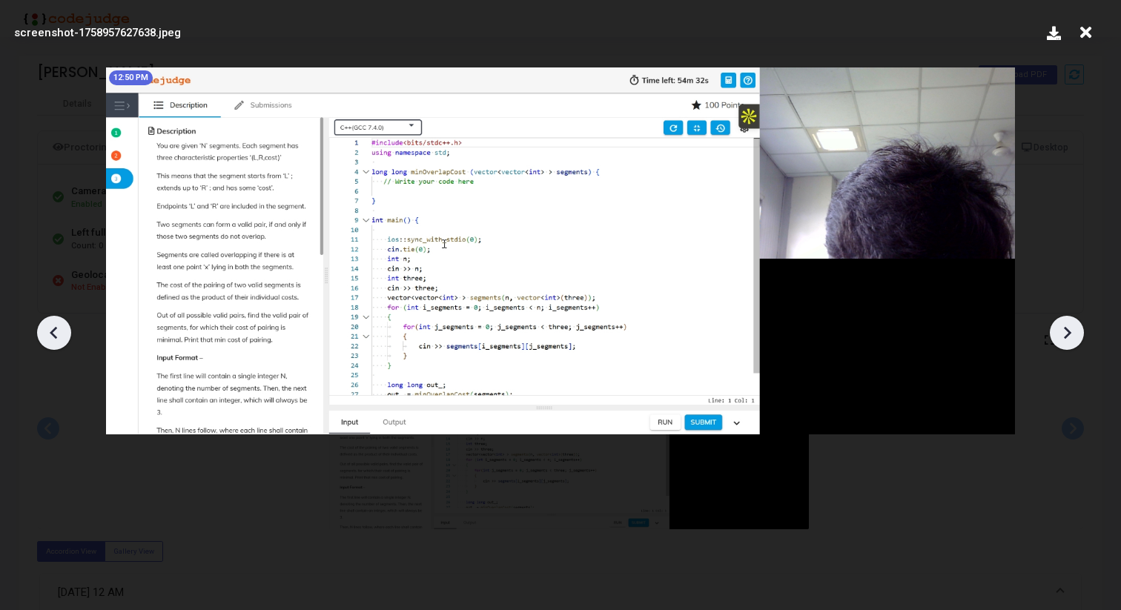
click at [1070, 331] on icon at bounding box center [1067, 332] width 7 height 13
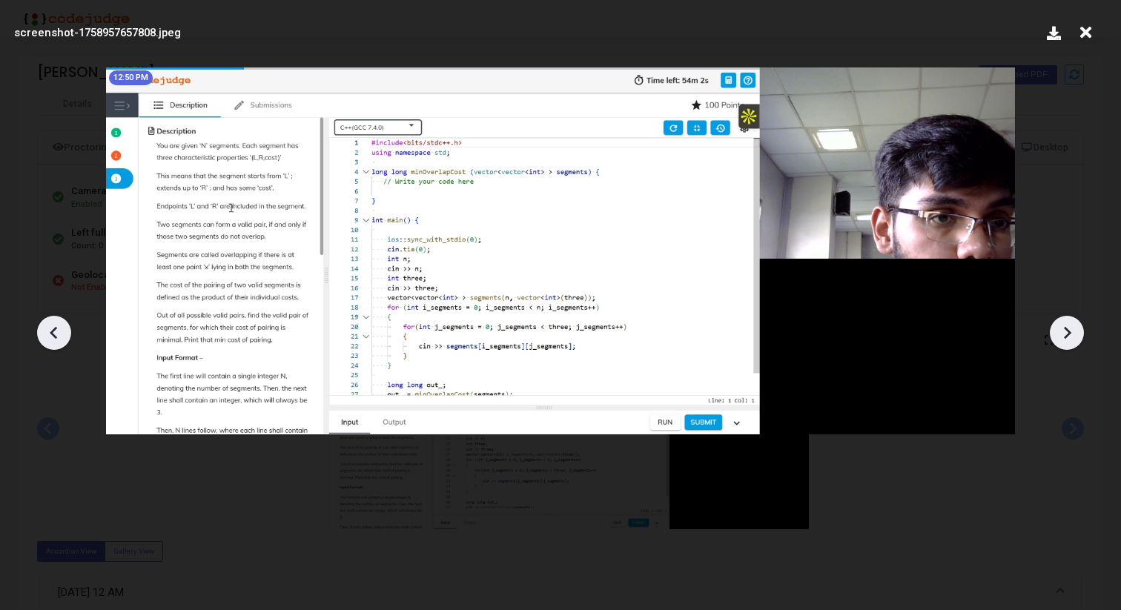
click at [1070, 331] on icon at bounding box center [1067, 332] width 7 height 13
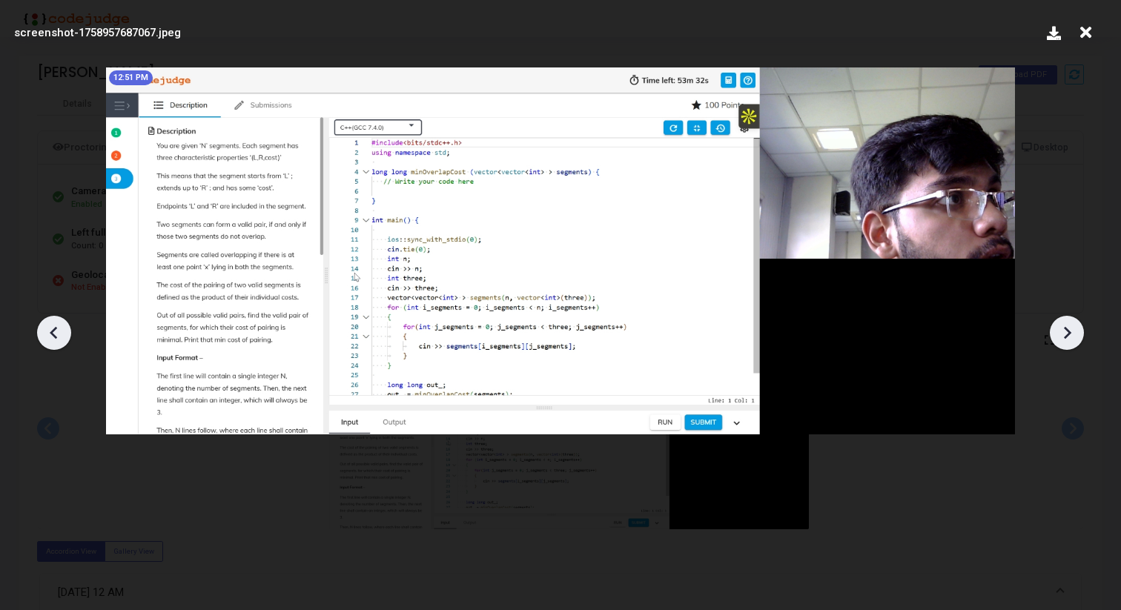
click at [1070, 331] on icon at bounding box center [1067, 332] width 7 height 13
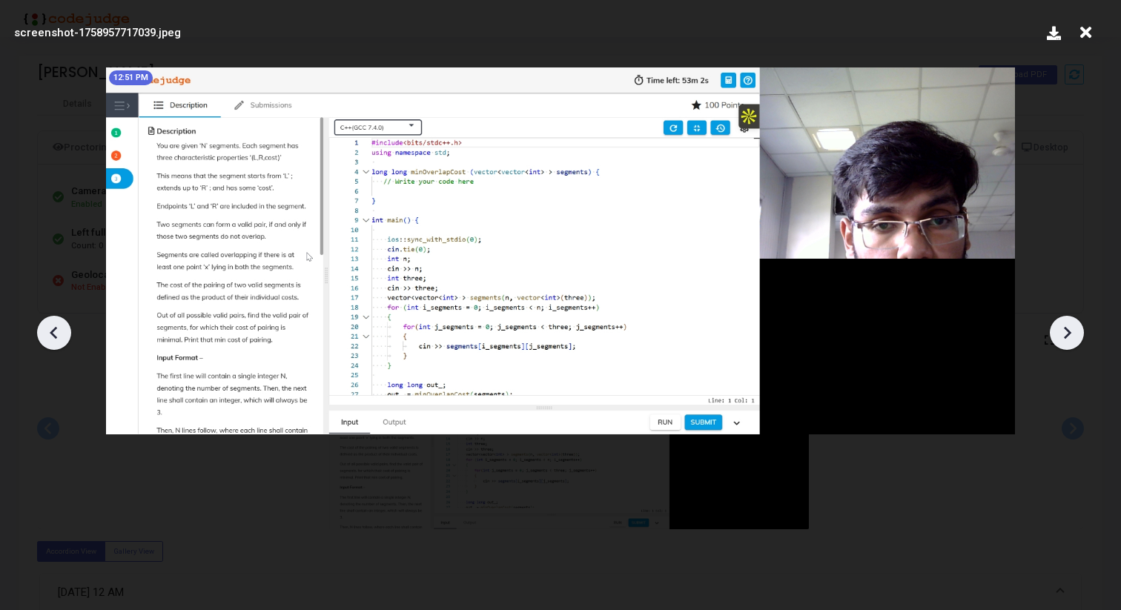
click at [1070, 331] on icon at bounding box center [1067, 332] width 7 height 13
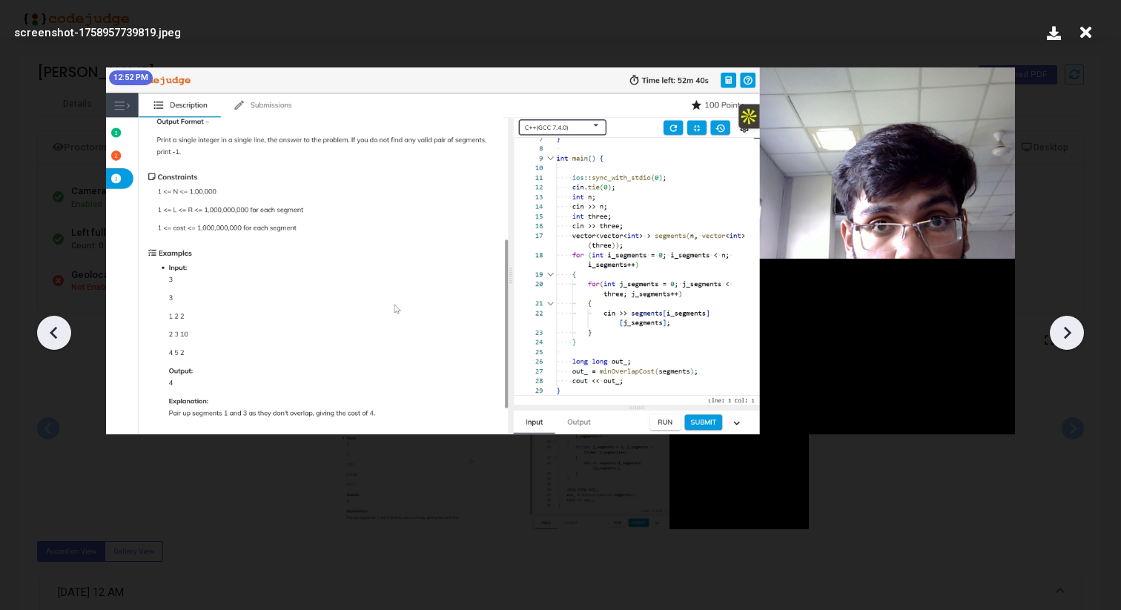
click at [1070, 331] on icon at bounding box center [1067, 332] width 7 height 13
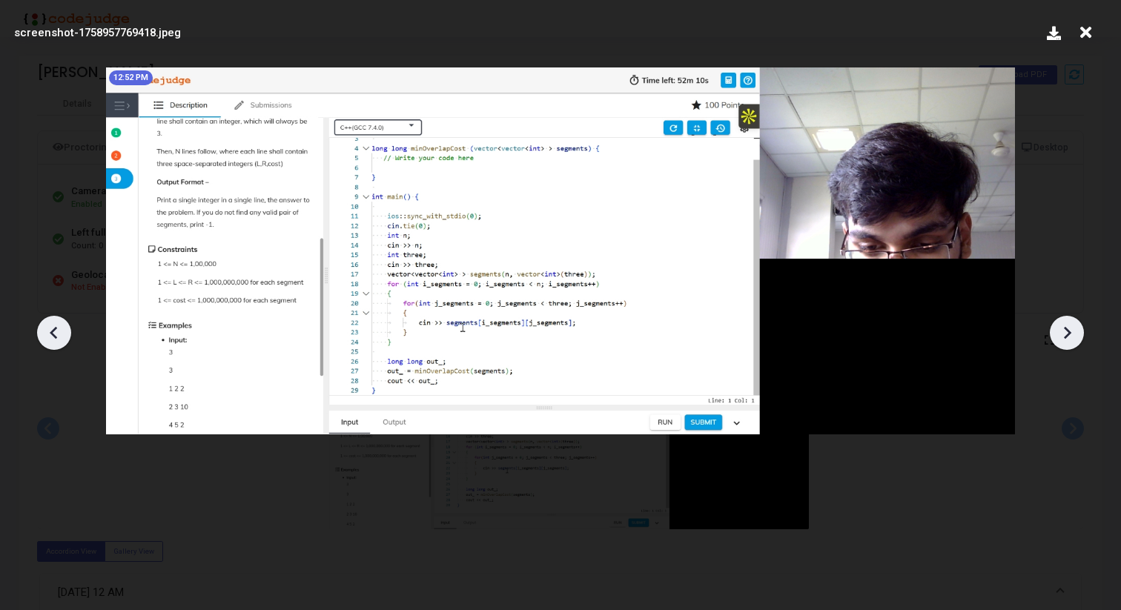
click at [1070, 331] on icon at bounding box center [1067, 332] width 7 height 13
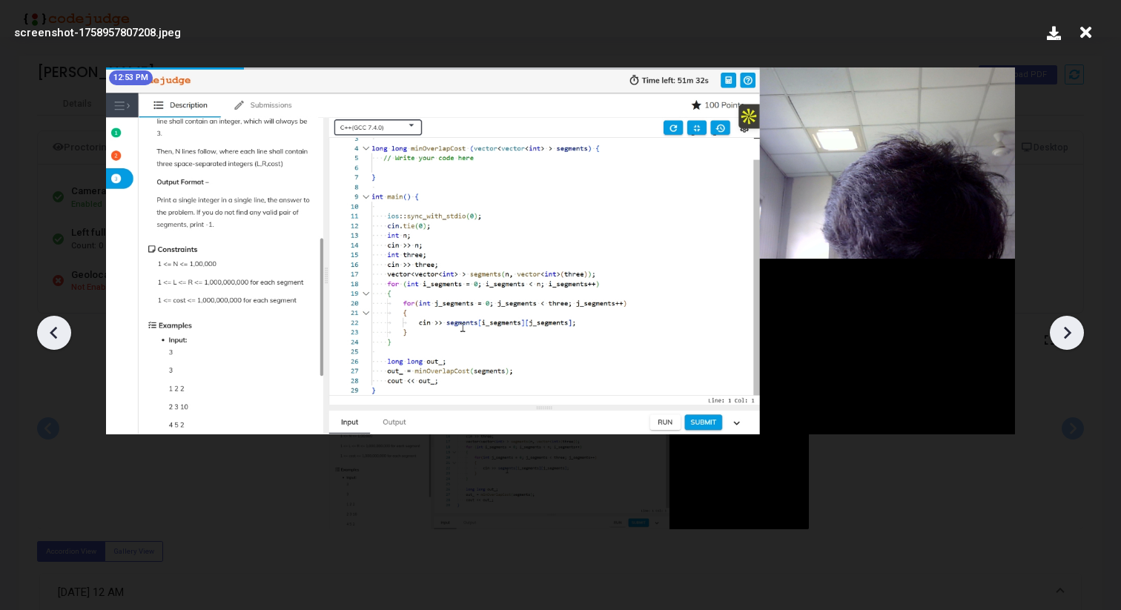
click at [1070, 331] on icon at bounding box center [1067, 332] width 7 height 13
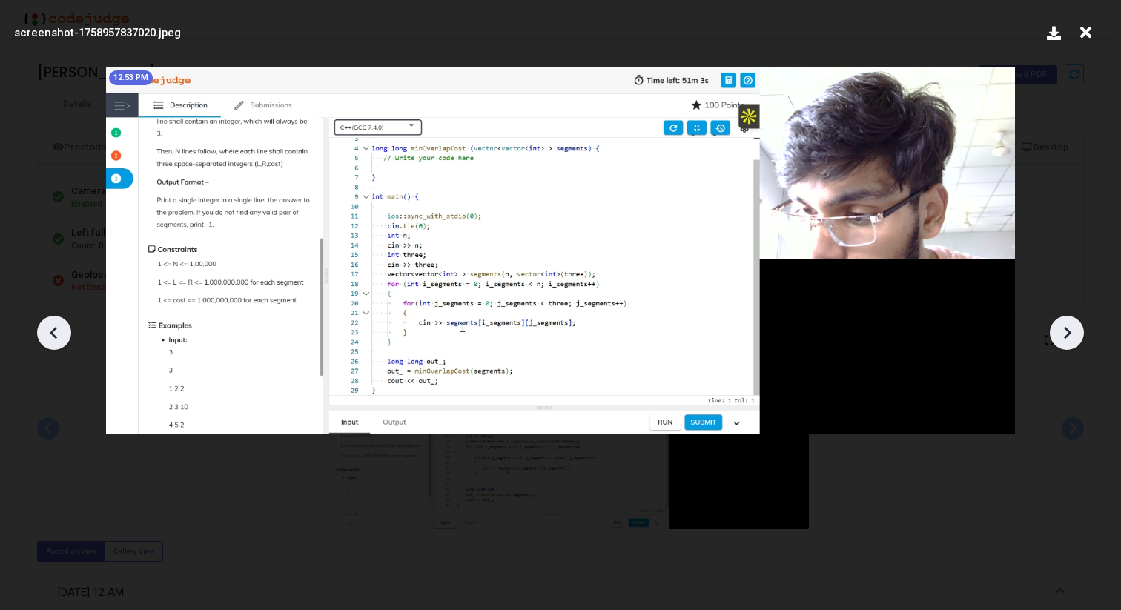
click at [1070, 331] on icon at bounding box center [1067, 332] width 7 height 13
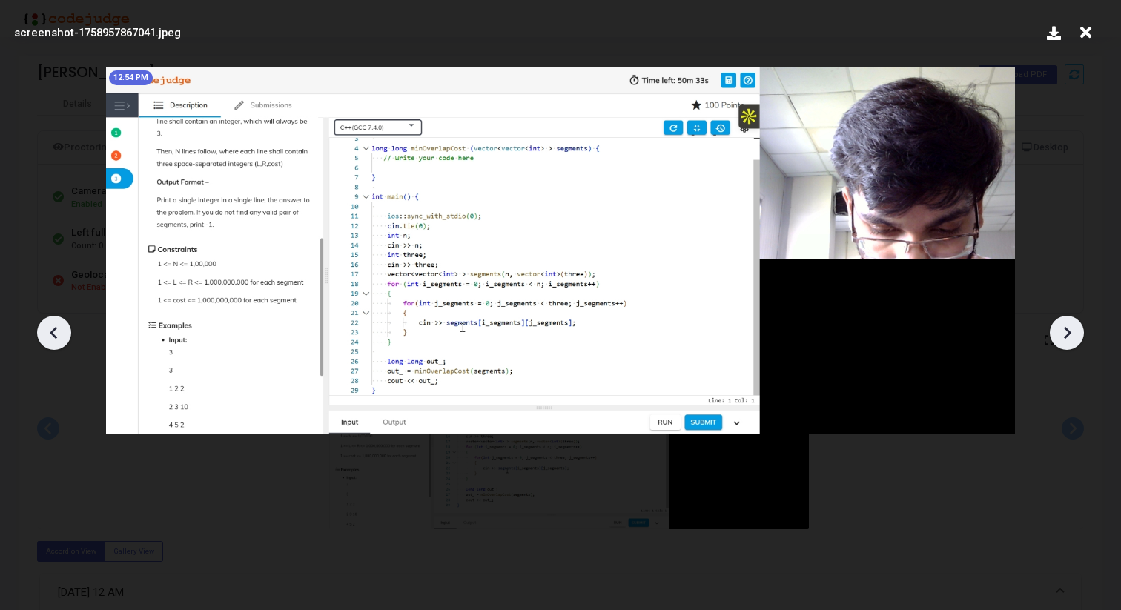
click at [1070, 331] on icon at bounding box center [1067, 332] width 7 height 13
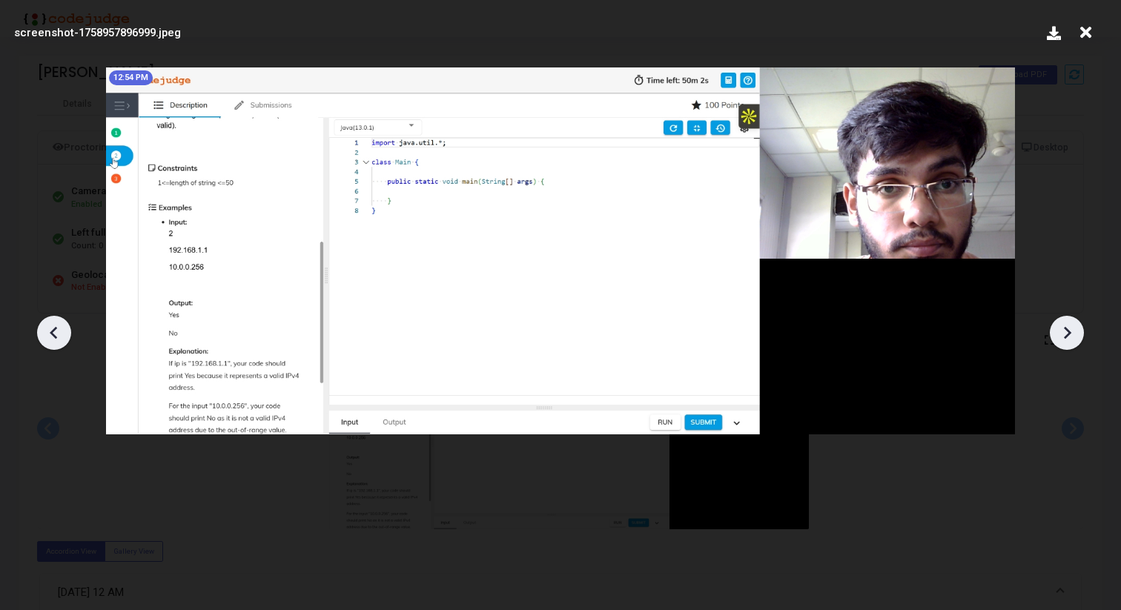
click at [1070, 331] on icon at bounding box center [1067, 332] width 7 height 13
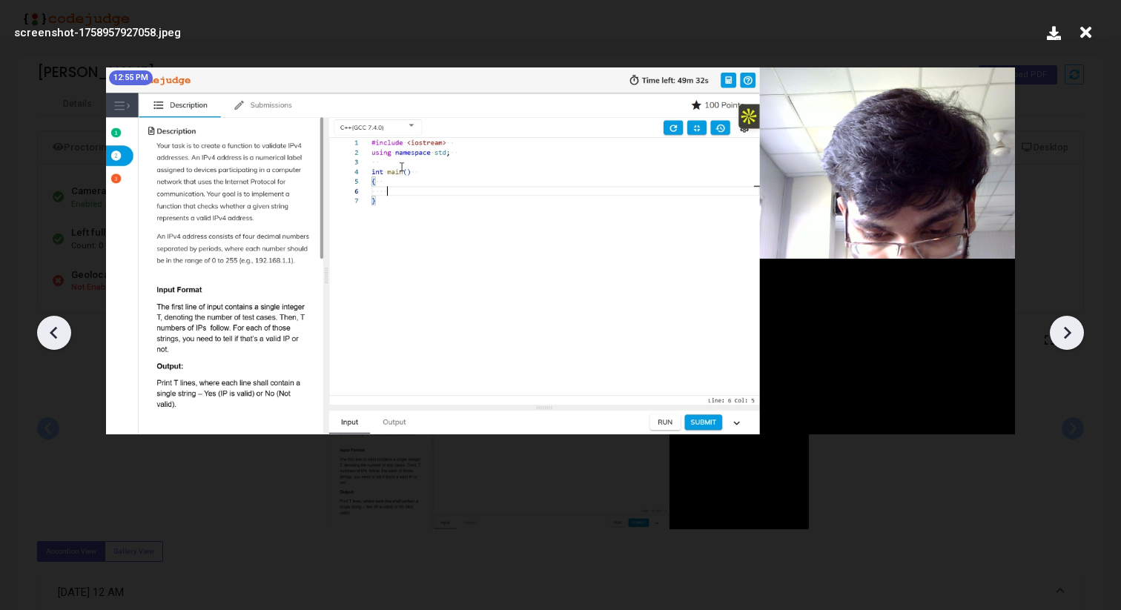
click at [1068, 333] on icon at bounding box center [1067, 332] width 7 height 13
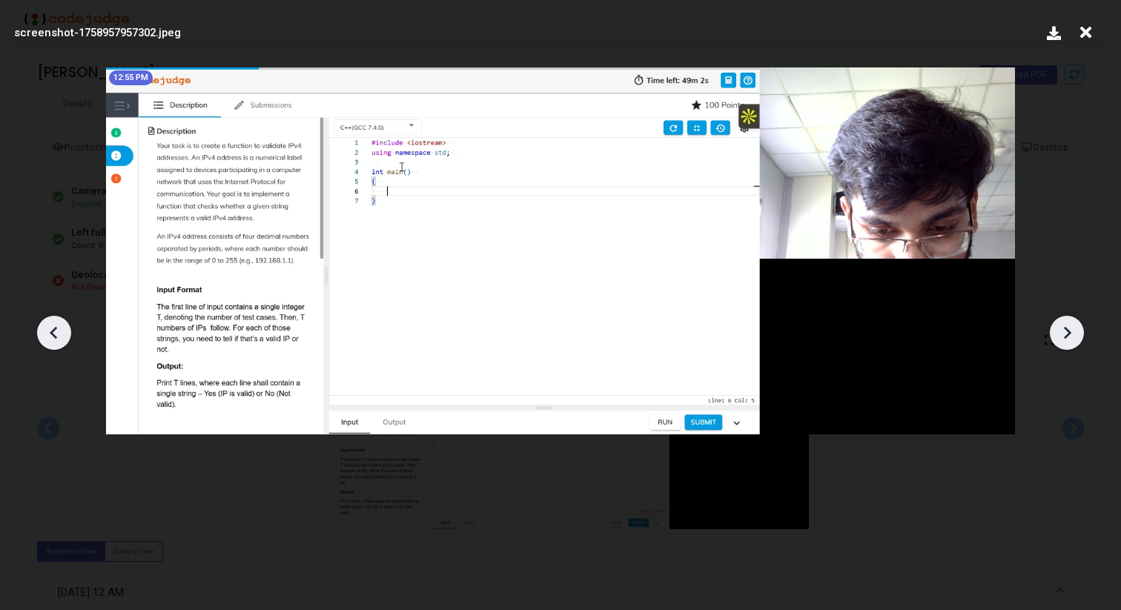
click at [1068, 333] on icon at bounding box center [1067, 332] width 7 height 13
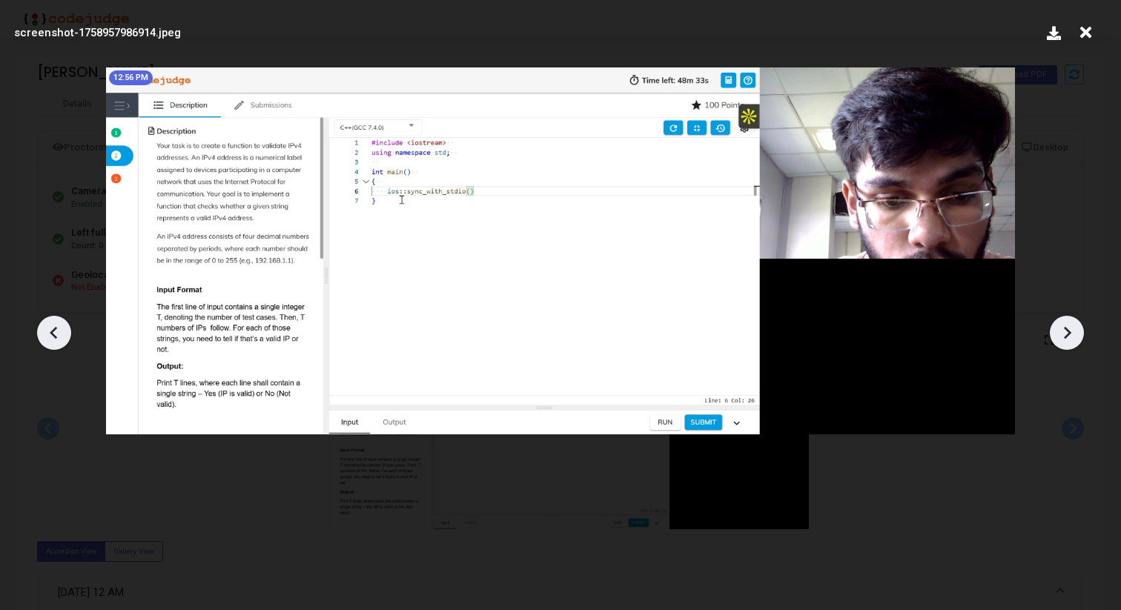
click at [1068, 333] on icon at bounding box center [1067, 332] width 7 height 13
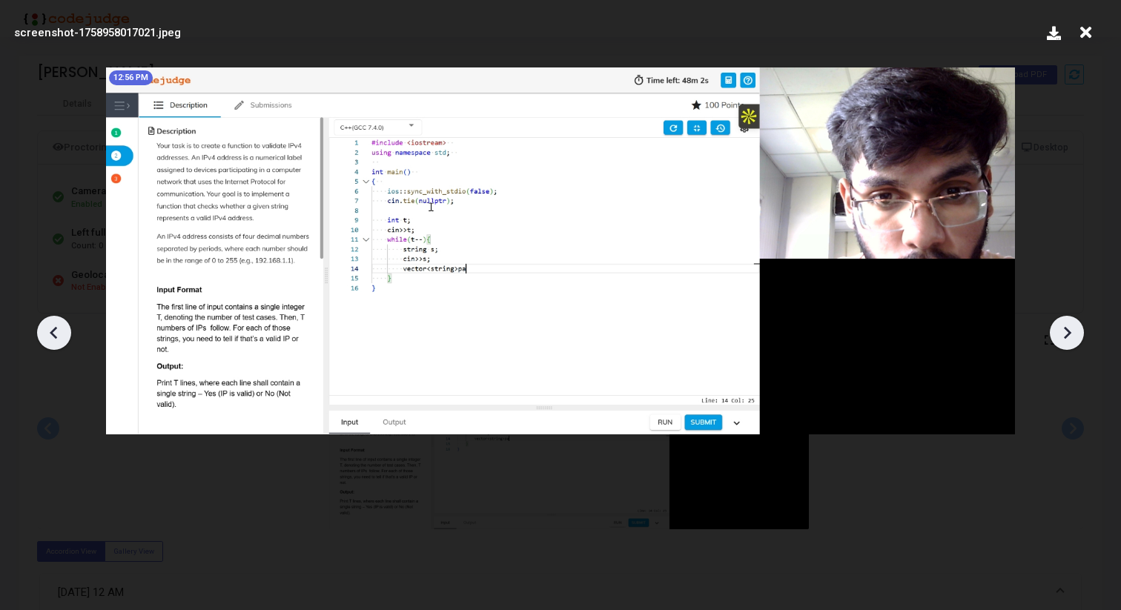
click at [62, 326] on icon at bounding box center [54, 333] width 22 height 22
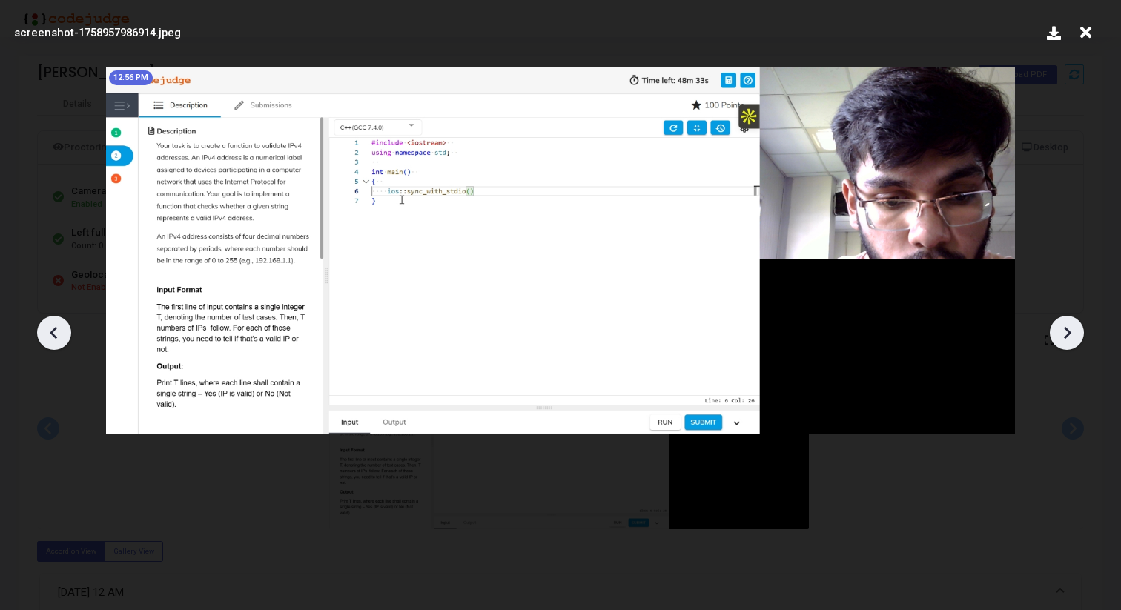
click at [62, 326] on icon at bounding box center [54, 333] width 22 height 22
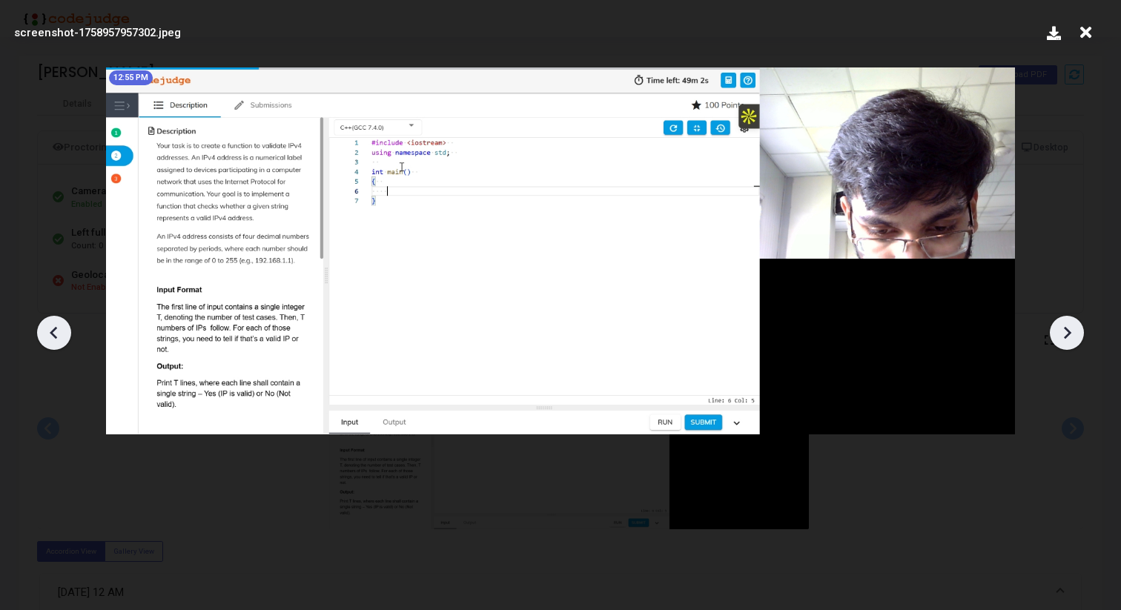
click at [62, 326] on icon at bounding box center [54, 333] width 22 height 22
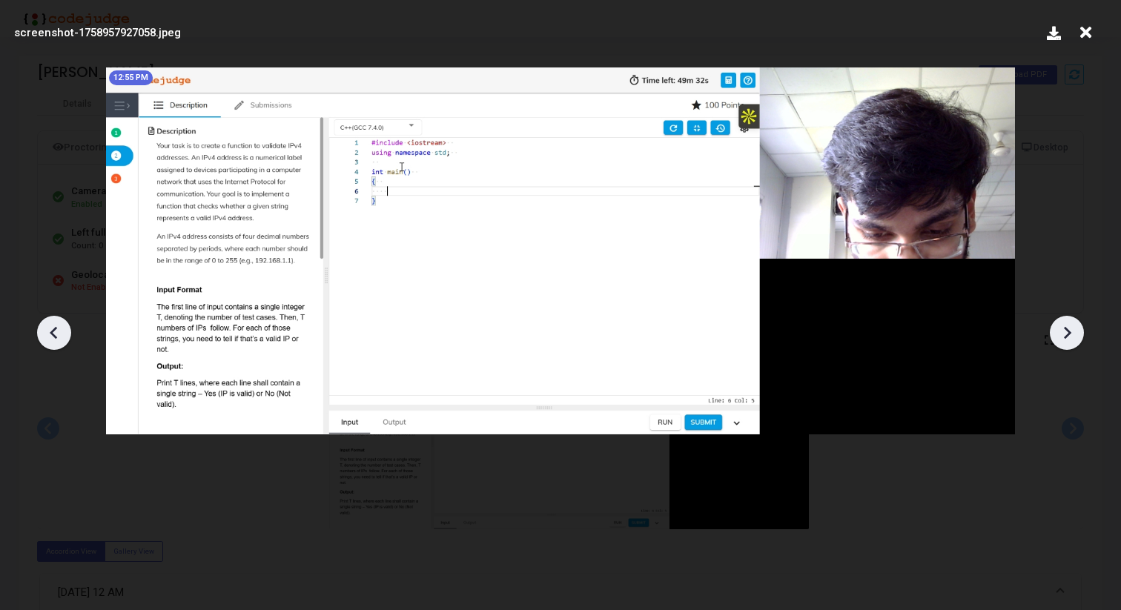
click at [62, 326] on icon at bounding box center [54, 333] width 22 height 22
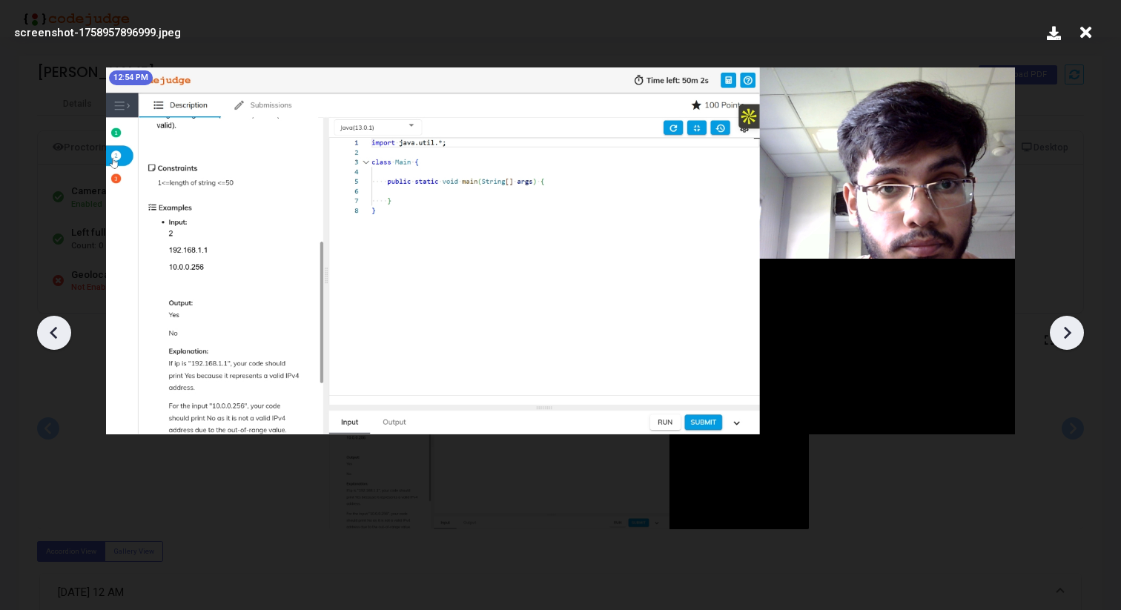
click at [62, 326] on icon at bounding box center [54, 333] width 22 height 22
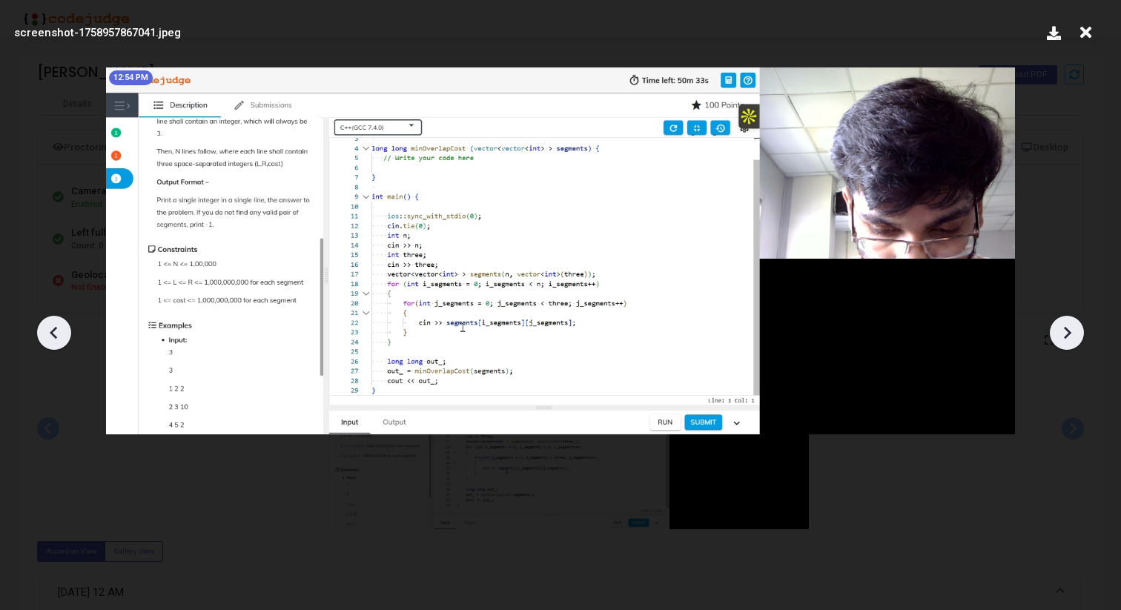
click at [62, 326] on icon at bounding box center [54, 333] width 22 height 22
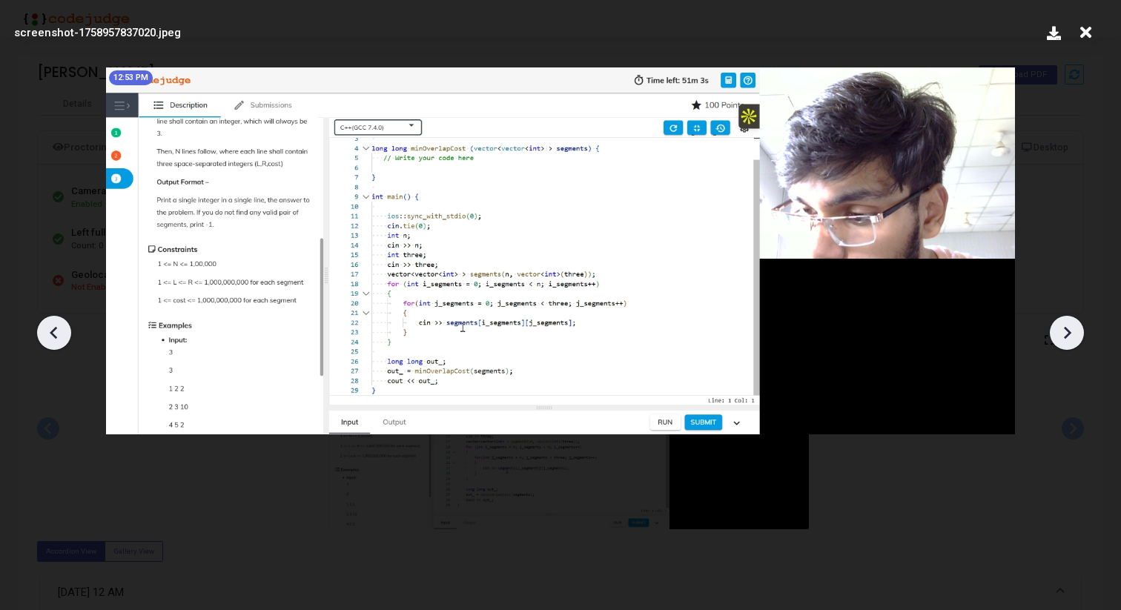
click at [62, 326] on icon at bounding box center [54, 333] width 22 height 22
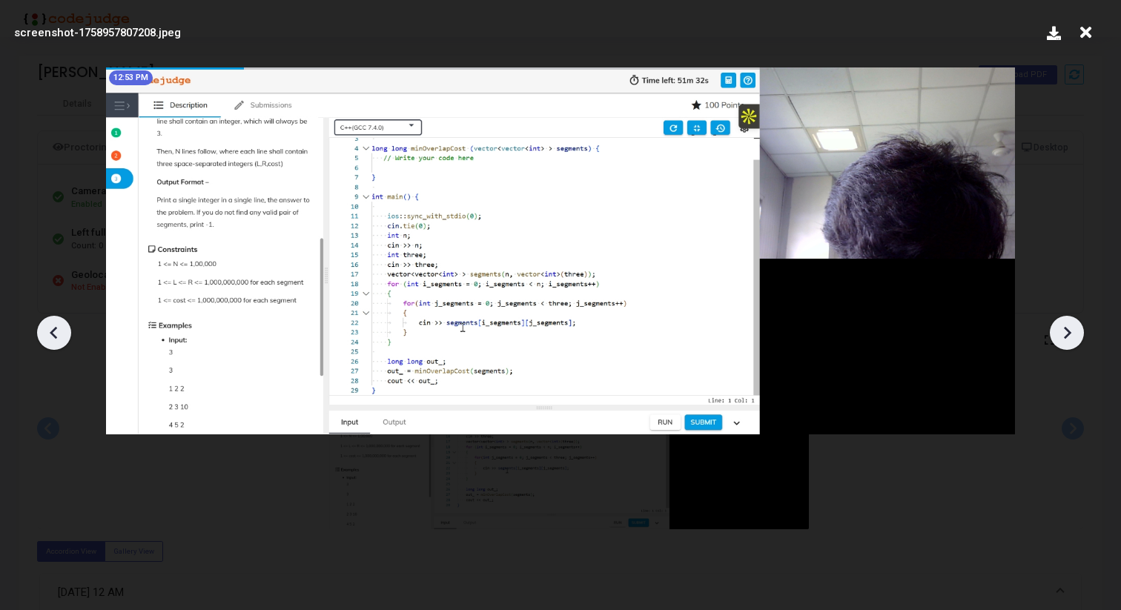
click at [62, 326] on icon at bounding box center [54, 333] width 22 height 22
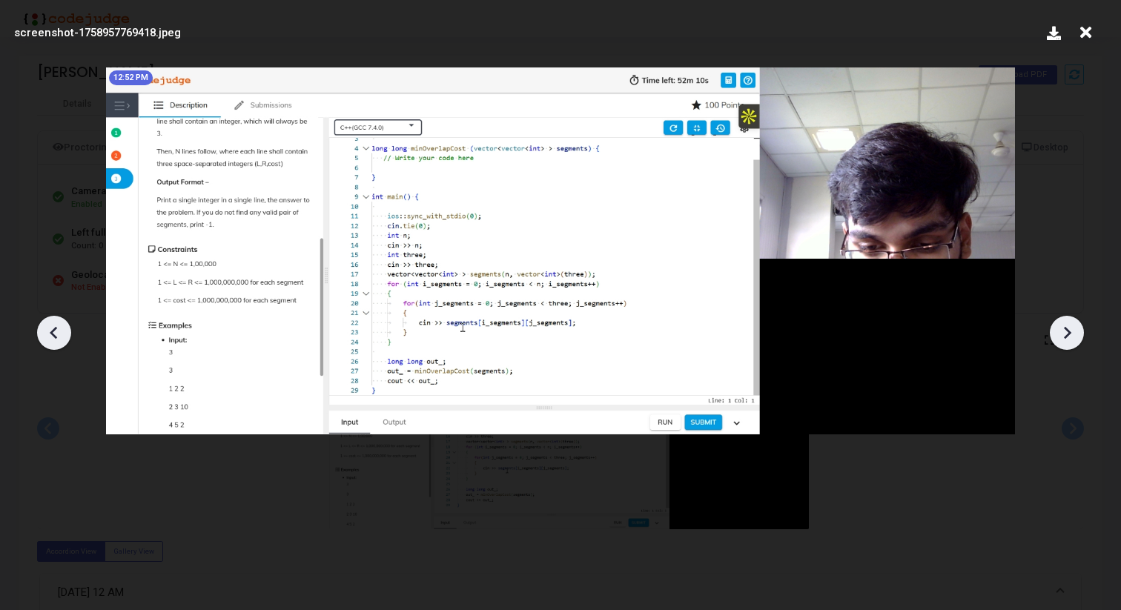
click at [62, 326] on icon at bounding box center [54, 333] width 22 height 22
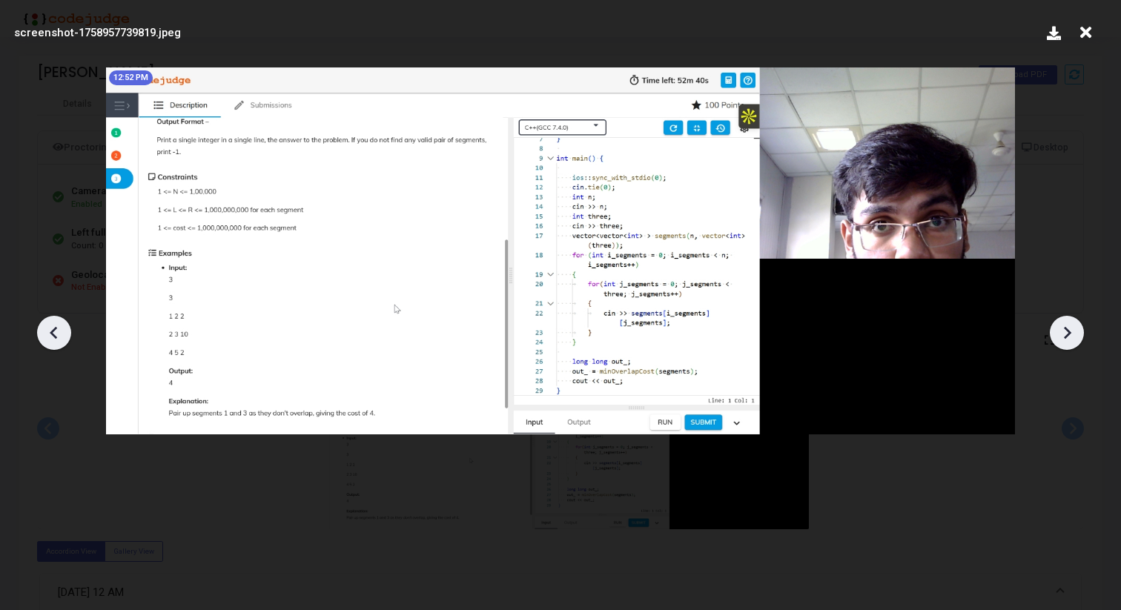
click at [62, 326] on icon at bounding box center [54, 333] width 22 height 22
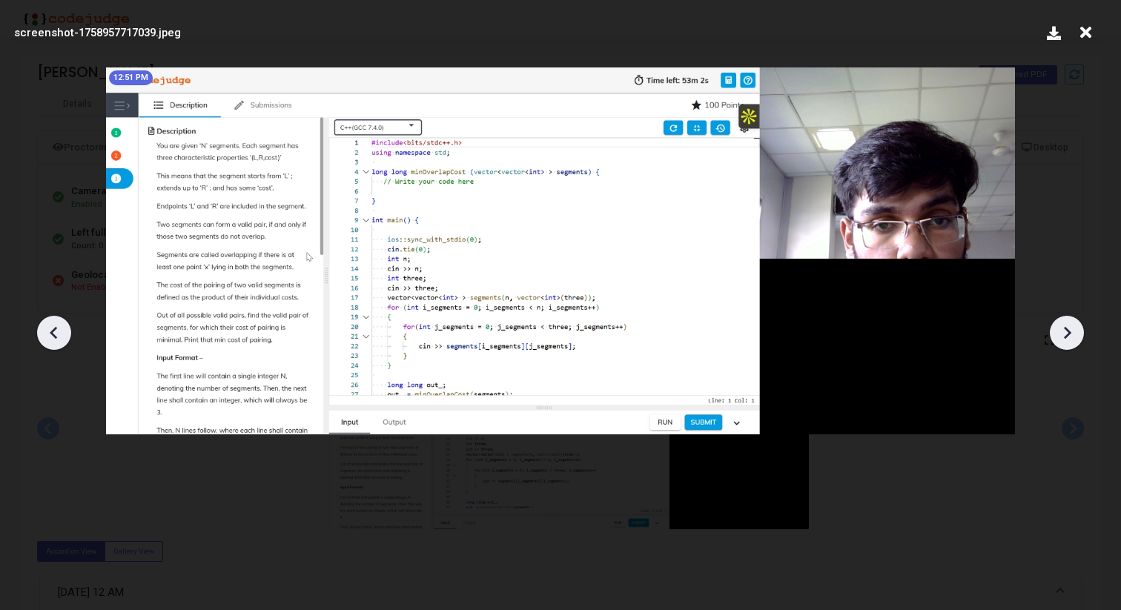
click at [62, 326] on icon at bounding box center [54, 333] width 22 height 22
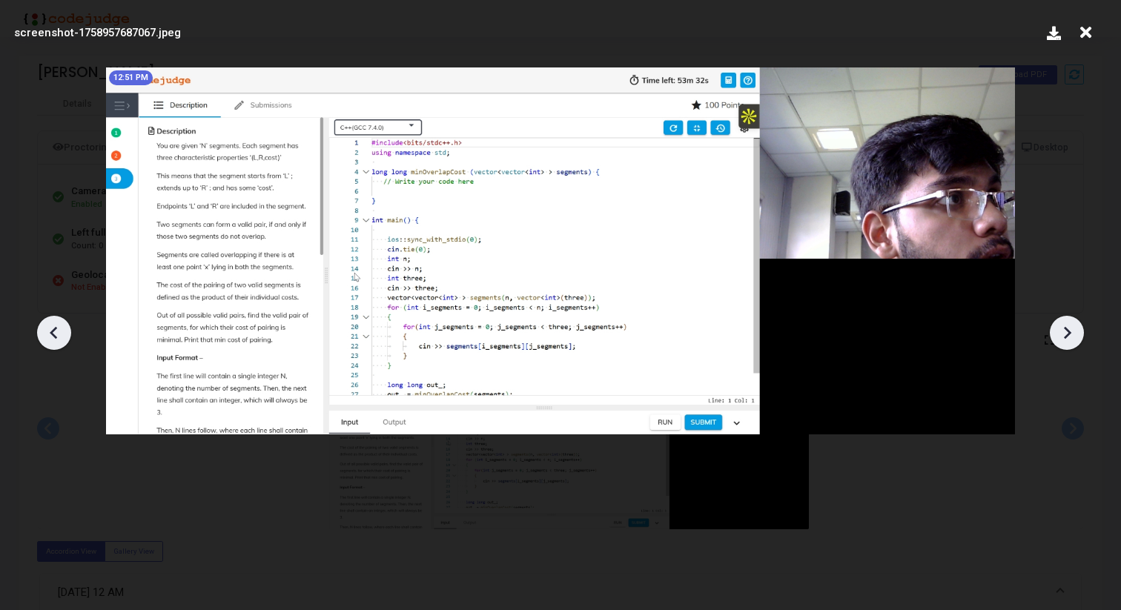
click at [62, 326] on icon at bounding box center [54, 333] width 22 height 22
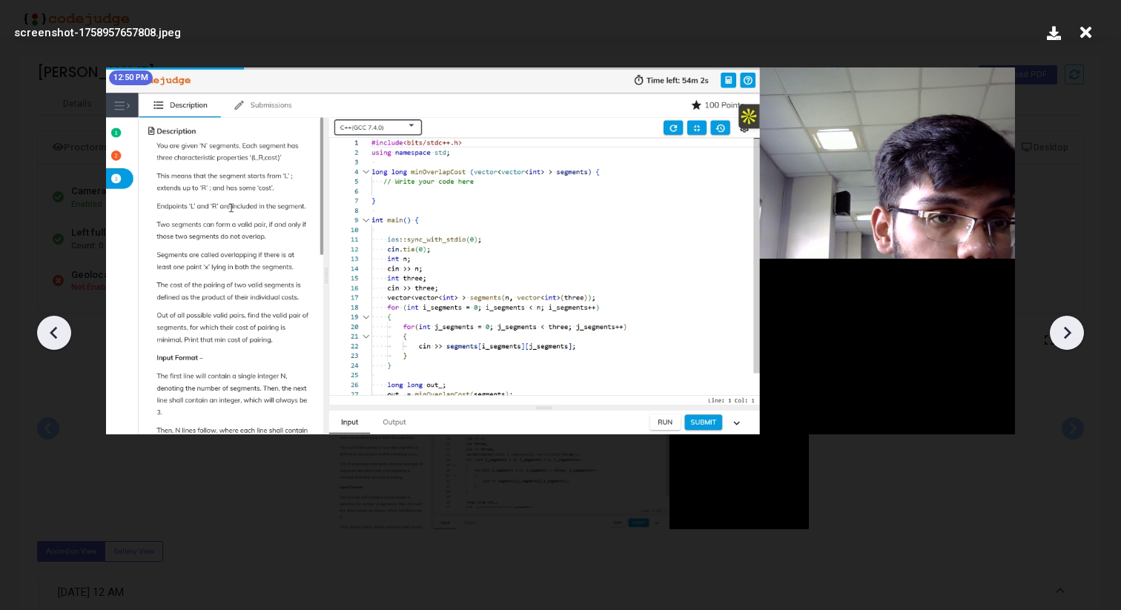
click at [62, 326] on icon at bounding box center [54, 333] width 22 height 22
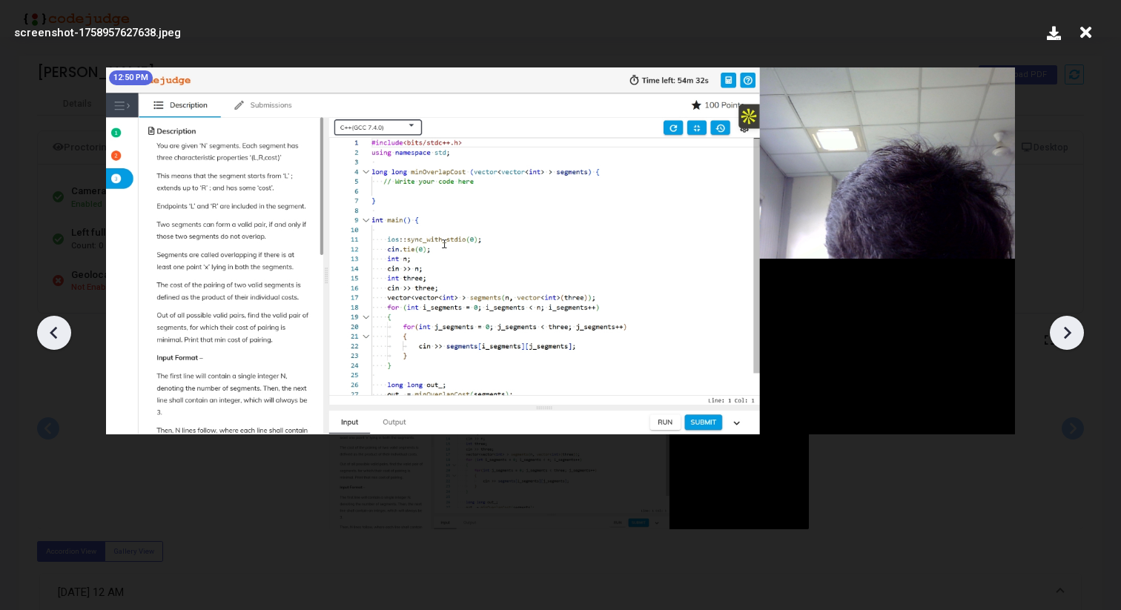
click at [62, 326] on icon at bounding box center [54, 333] width 22 height 22
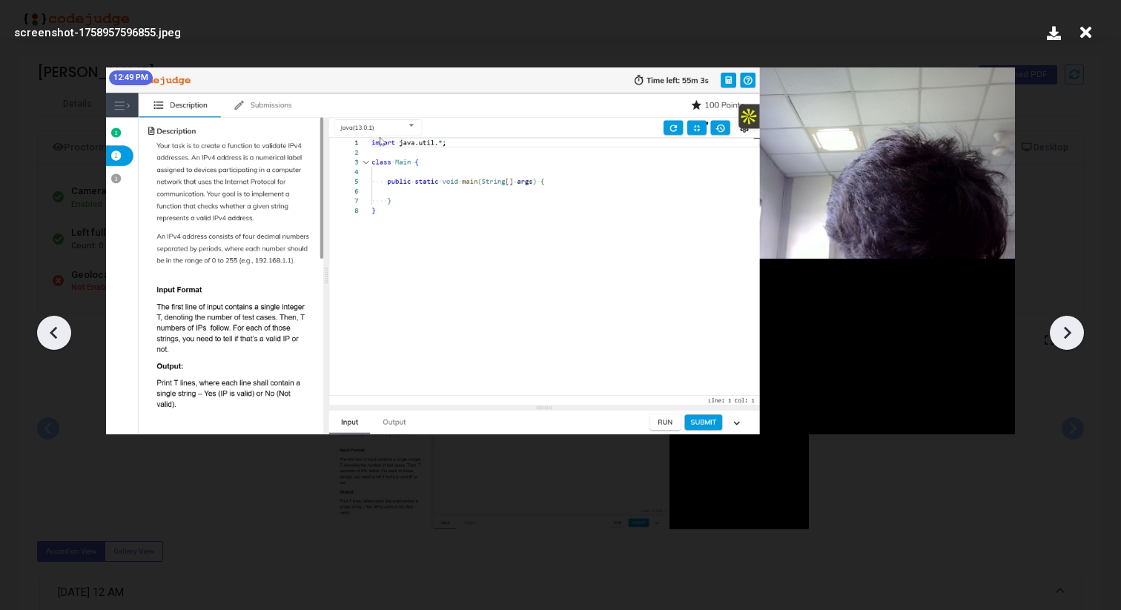
click at [62, 326] on icon at bounding box center [54, 333] width 22 height 22
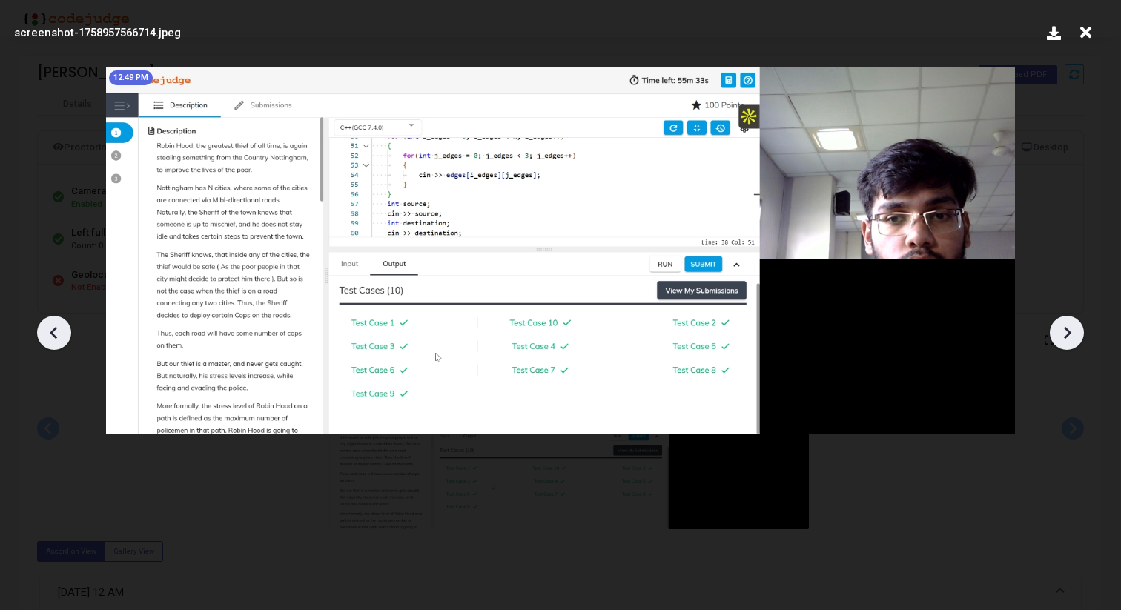
click at [1072, 330] on icon at bounding box center [1067, 333] width 22 height 22
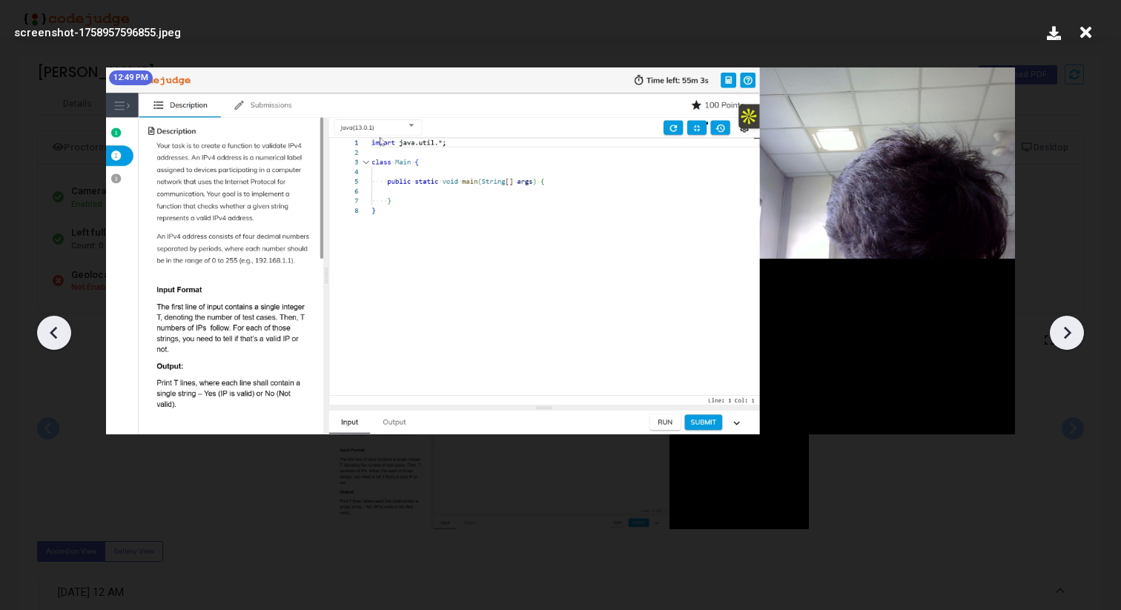
click at [1071, 329] on icon at bounding box center [1067, 333] width 22 height 22
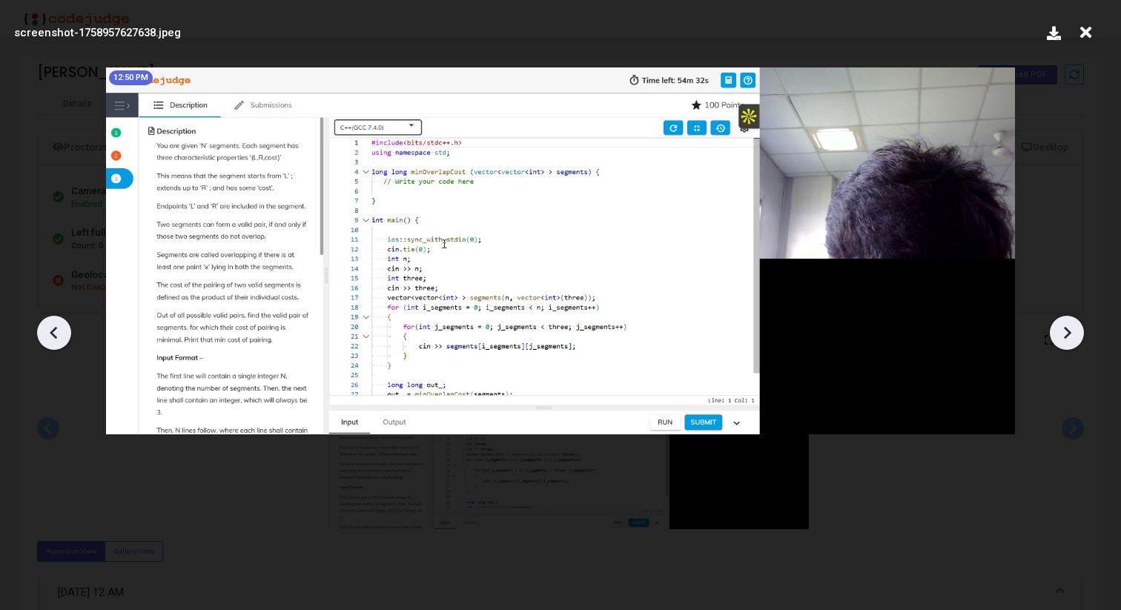
click at [55, 331] on icon at bounding box center [54, 333] width 22 height 22
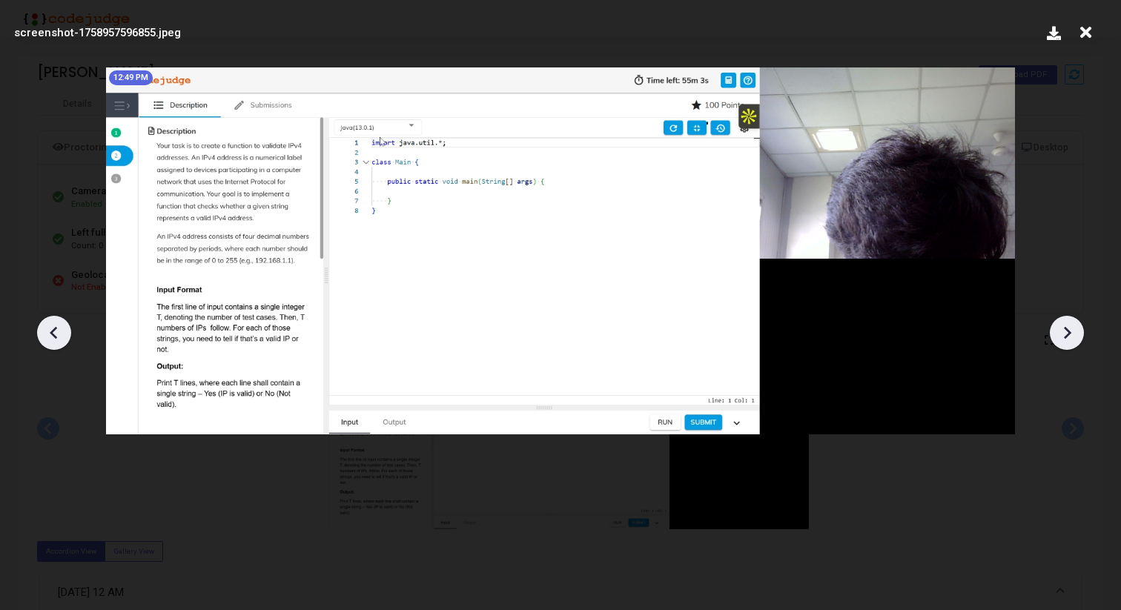
click at [53, 331] on icon at bounding box center [53, 332] width 7 height 13
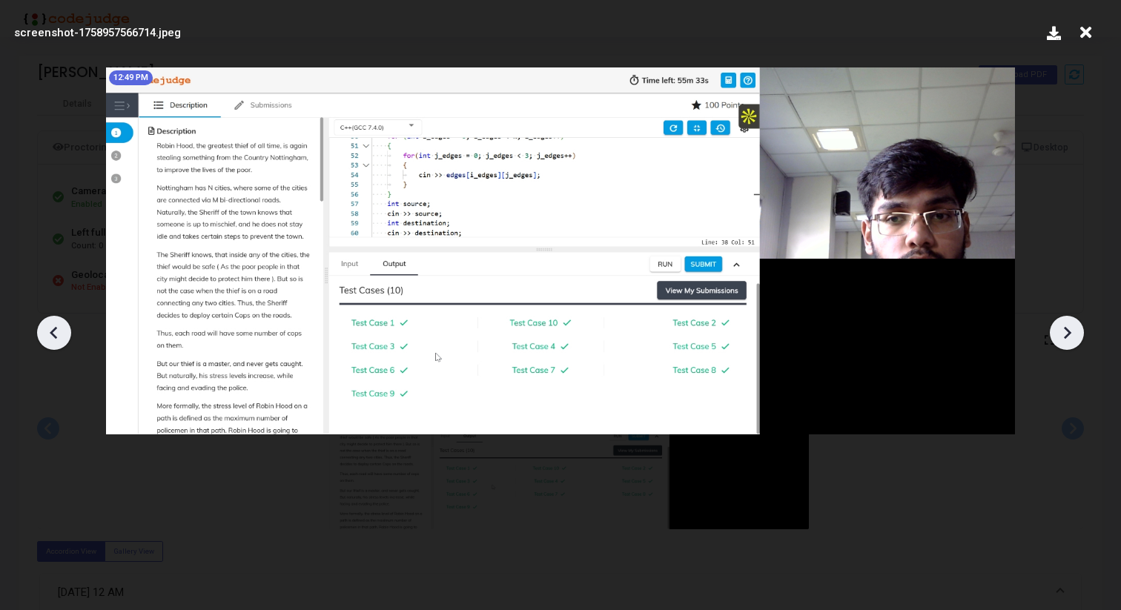
click at [1067, 337] on icon at bounding box center [1067, 333] width 22 height 22
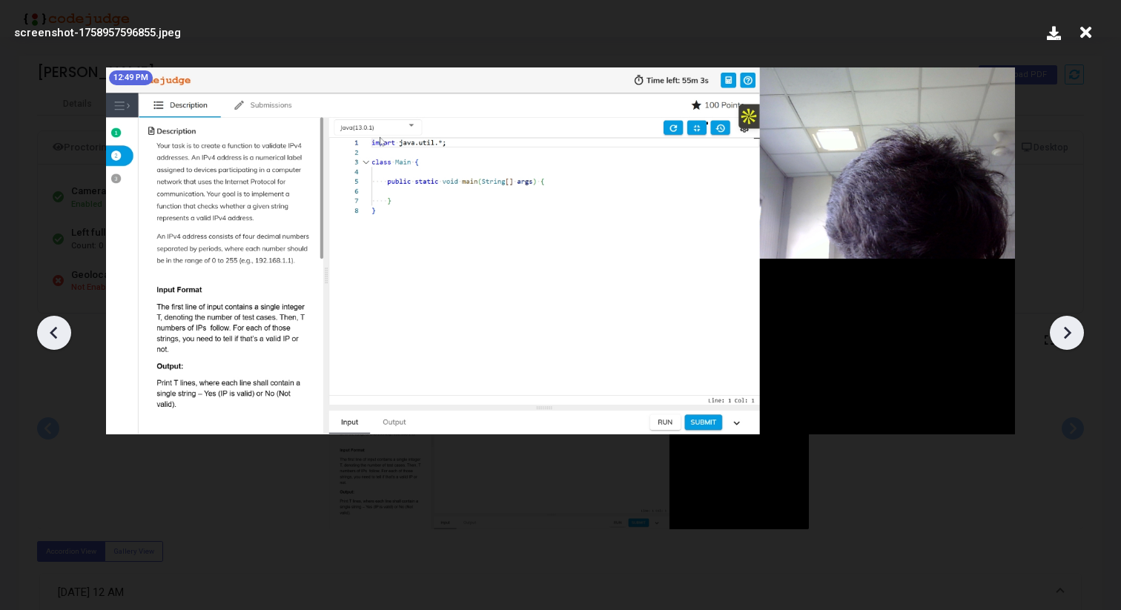
click at [1067, 338] on icon at bounding box center [1067, 333] width 22 height 22
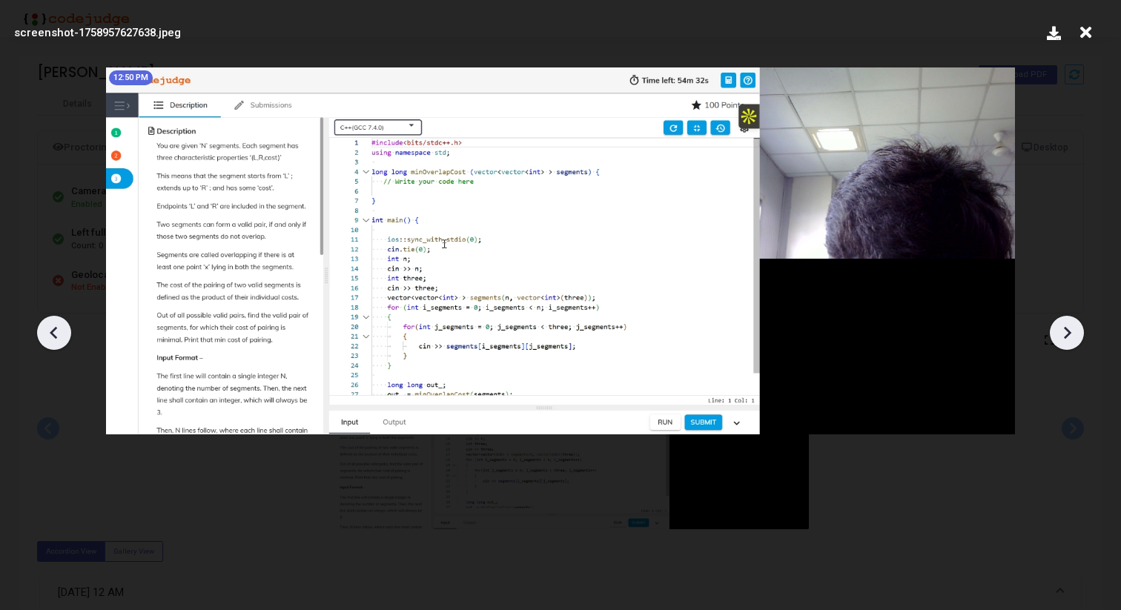
click at [1067, 337] on icon at bounding box center [1067, 333] width 22 height 22
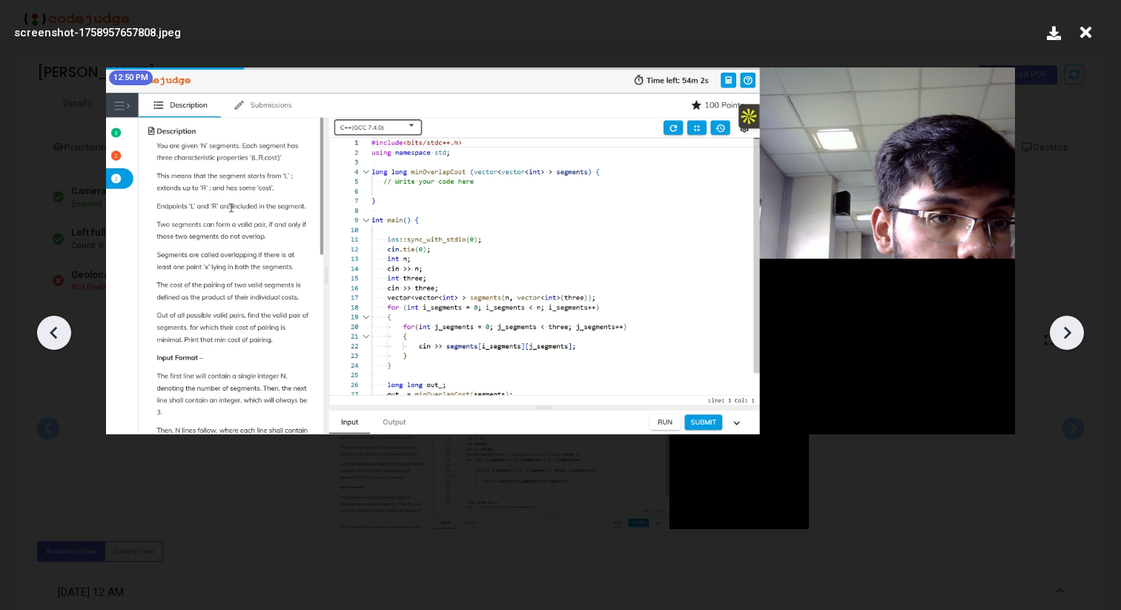
click at [1067, 337] on icon at bounding box center [1067, 333] width 22 height 22
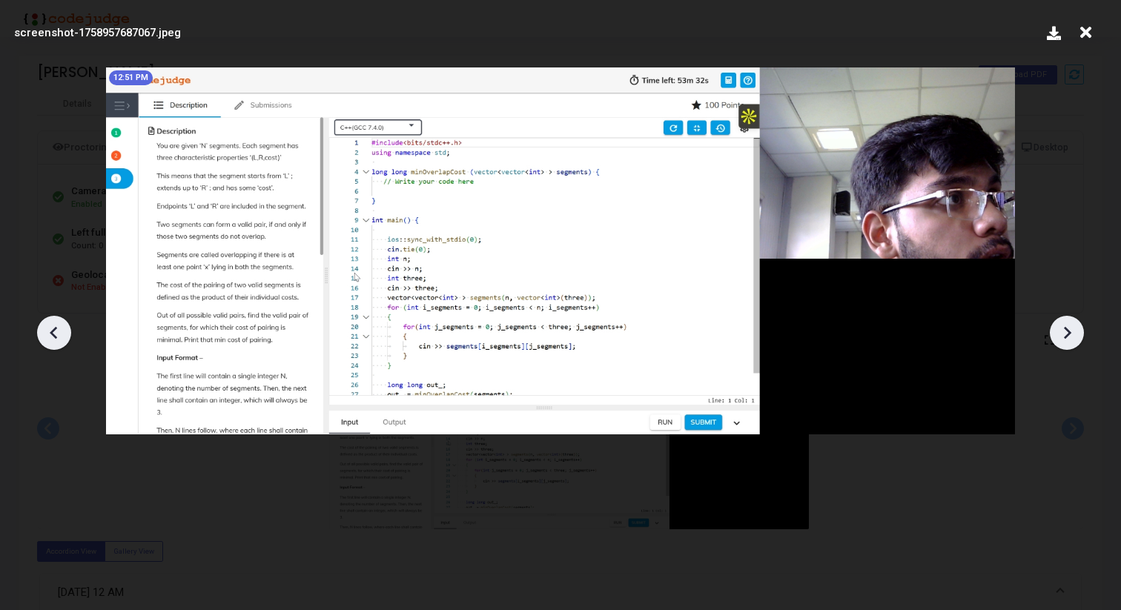
click at [1067, 337] on icon at bounding box center [1067, 333] width 22 height 22
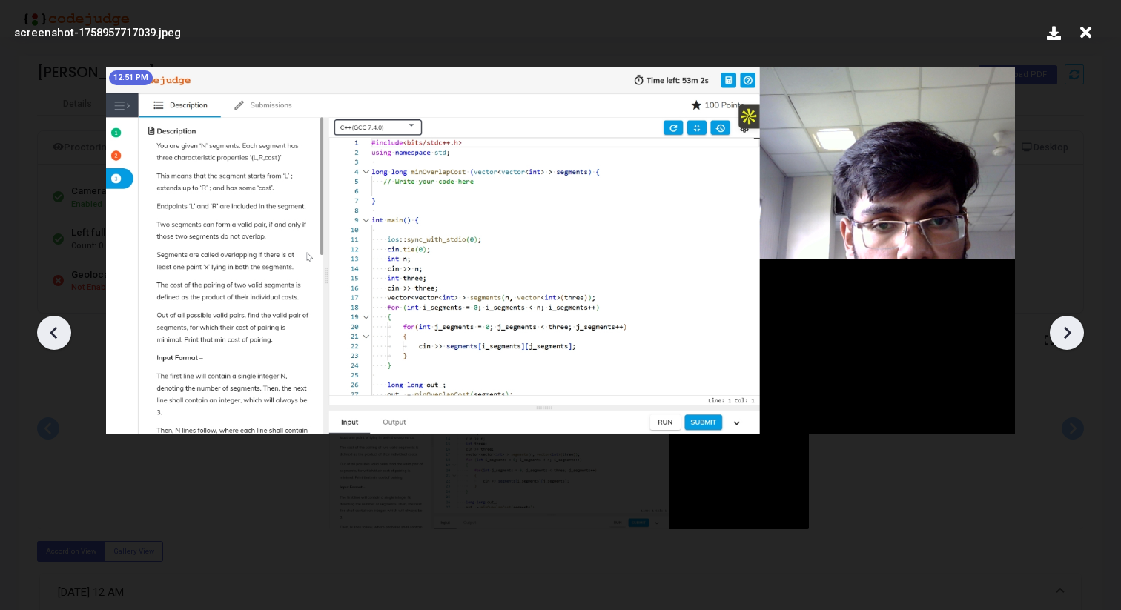
click at [1067, 337] on icon at bounding box center [1067, 333] width 22 height 22
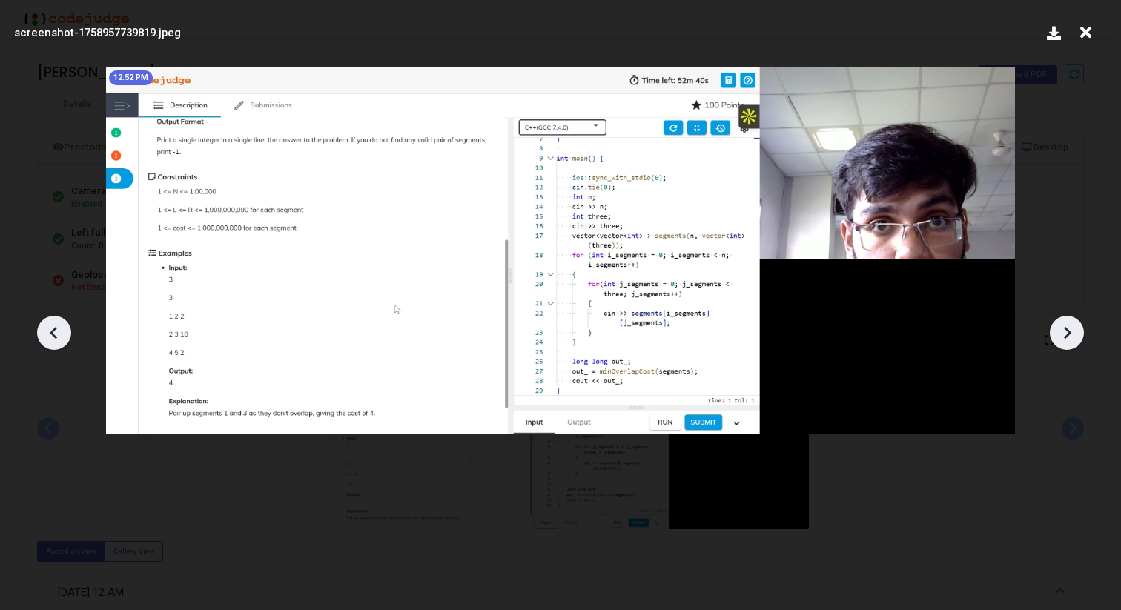
click at [1067, 337] on icon at bounding box center [1067, 333] width 22 height 22
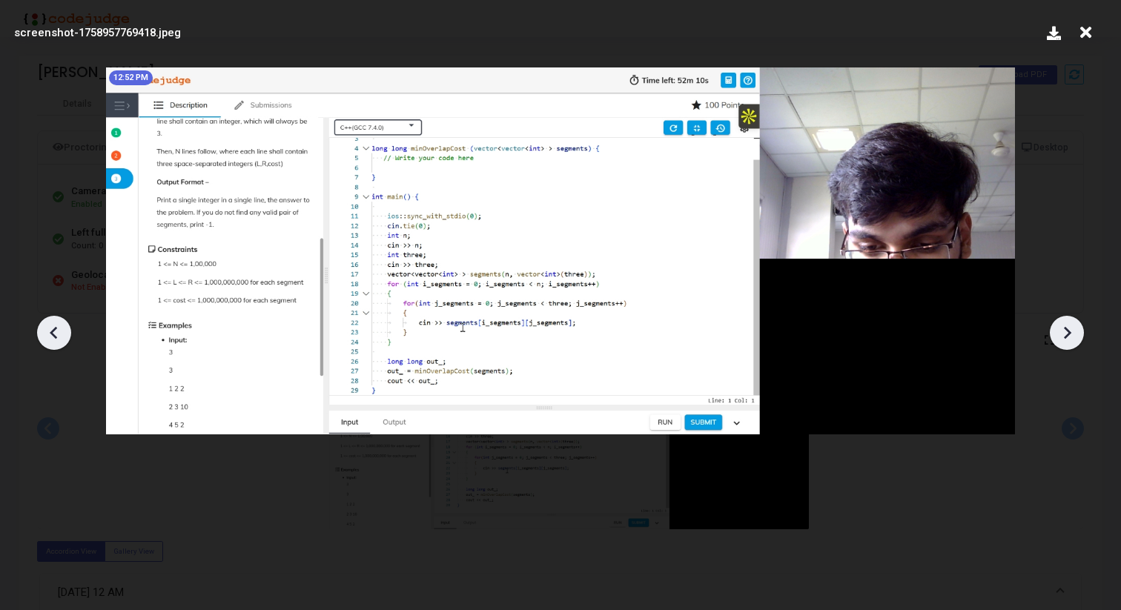
click at [1067, 337] on icon at bounding box center [1067, 333] width 22 height 22
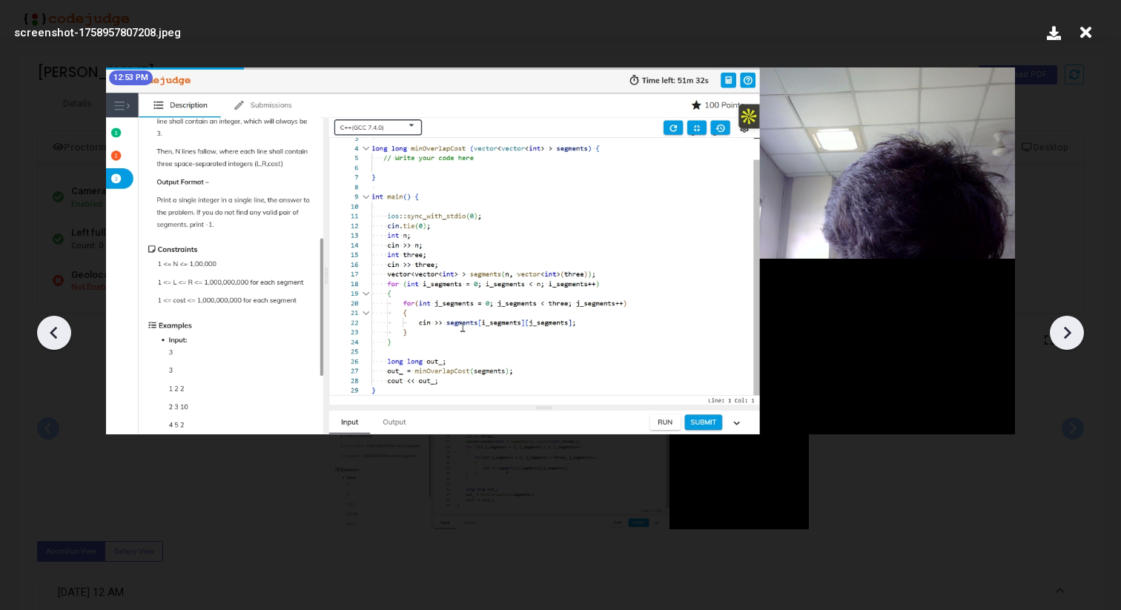
click at [1067, 337] on icon at bounding box center [1067, 333] width 22 height 22
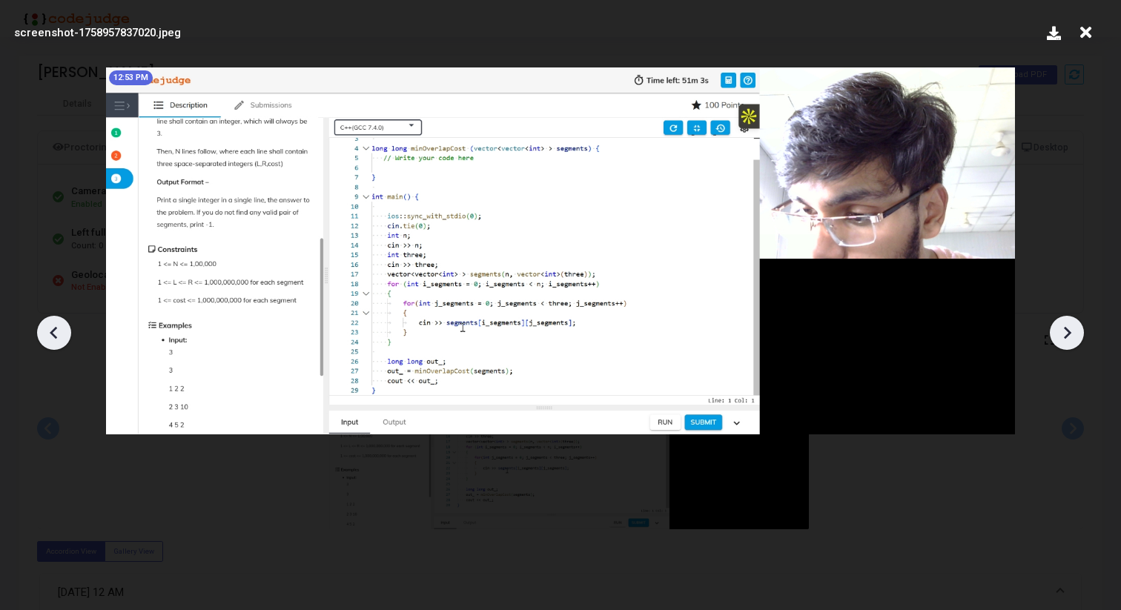
click at [1067, 337] on icon at bounding box center [1067, 333] width 22 height 22
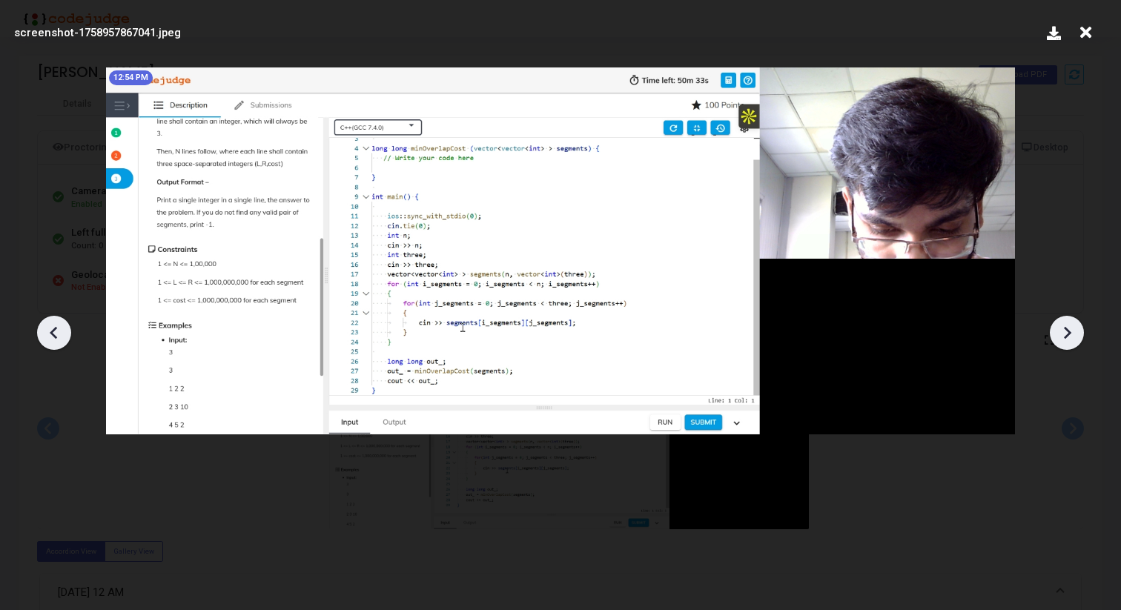
click at [1067, 337] on icon at bounding box center [1067, 333] width 22 height 22
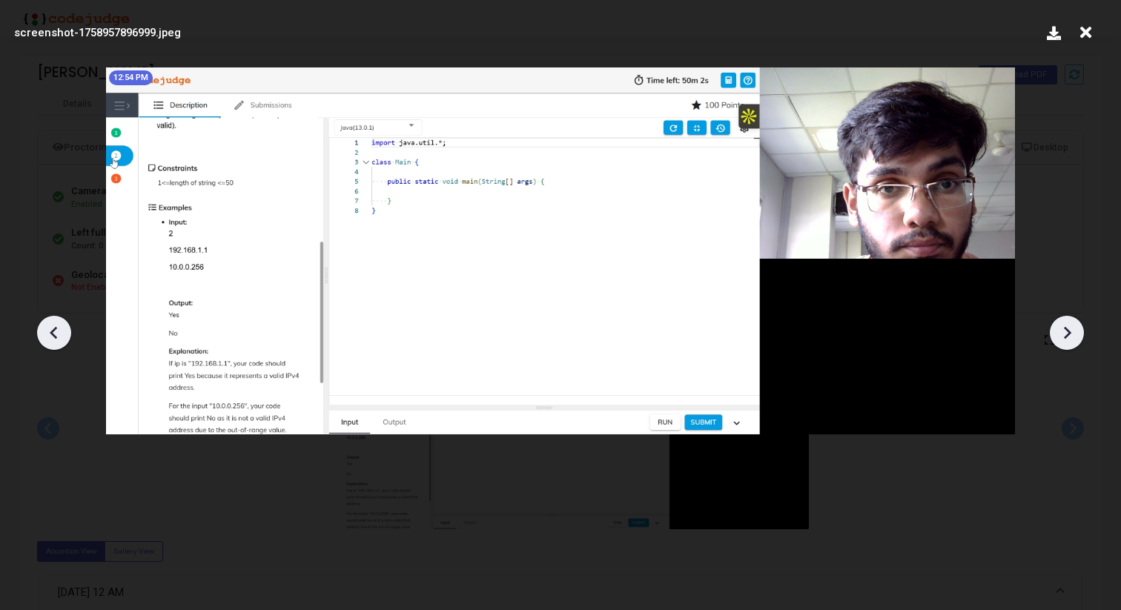
click at [58, 337] on icon at bounding box center [54, 333] width 22 height 22
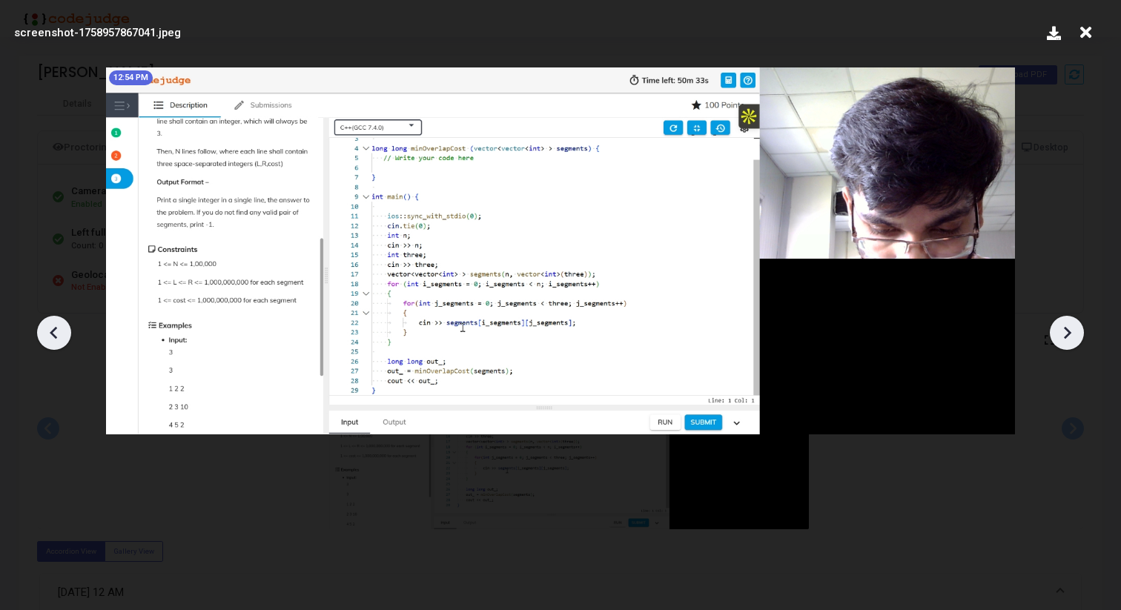
click at [58, 337] on icon at bounding box center [54, 333] width 22 height 22
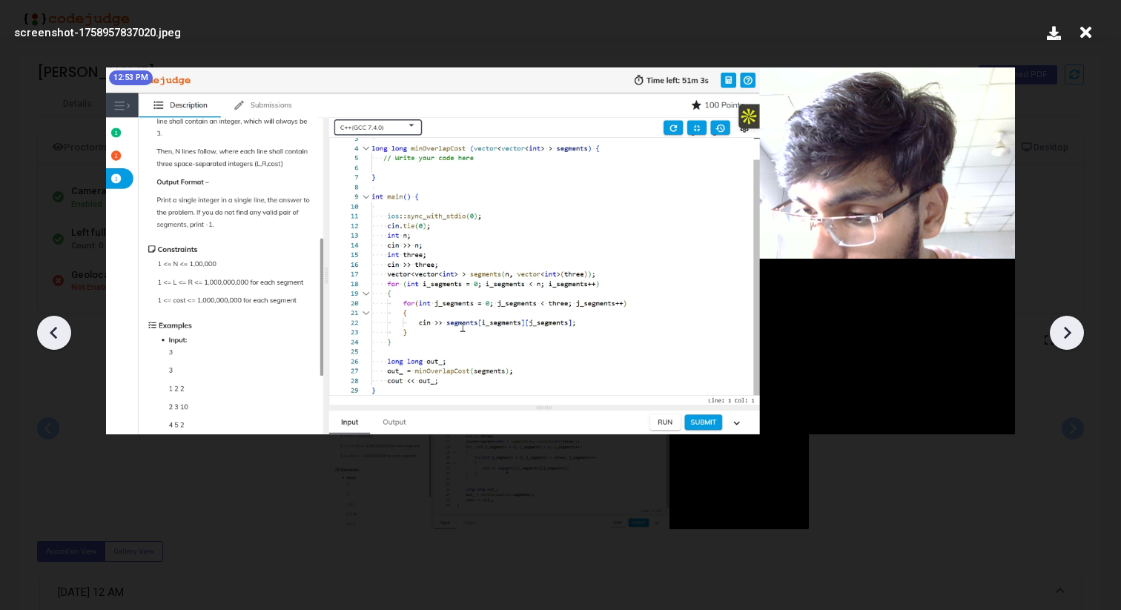
click at [58, 337] on icon at bounding box center [54, 333] width 22 height 22
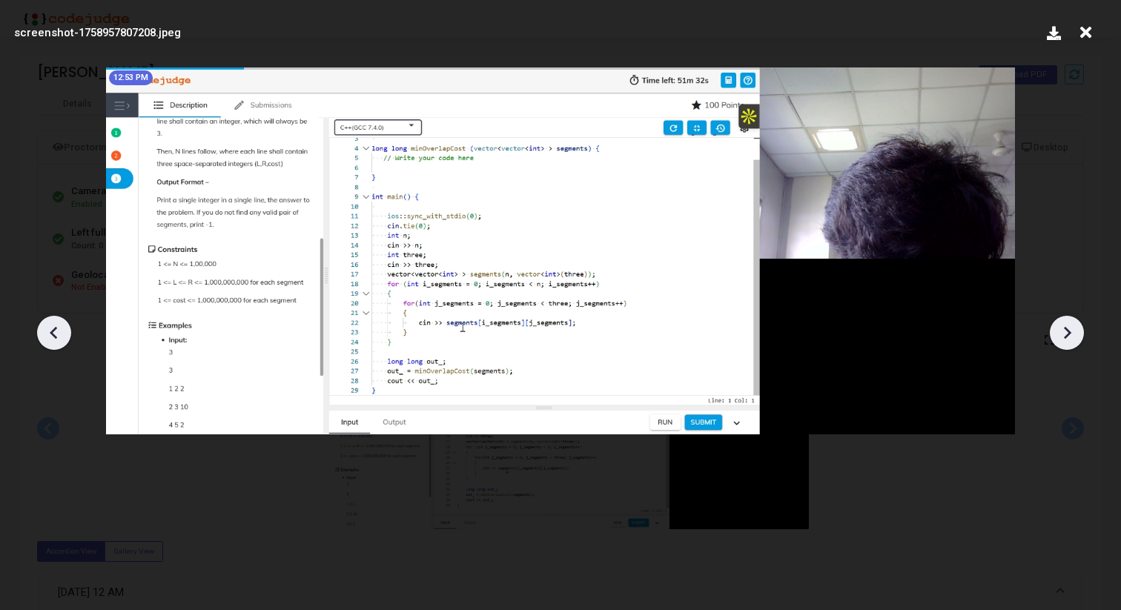
click at [1057, 331] on icon at bounding box center [1067, 333] width 22 height 22
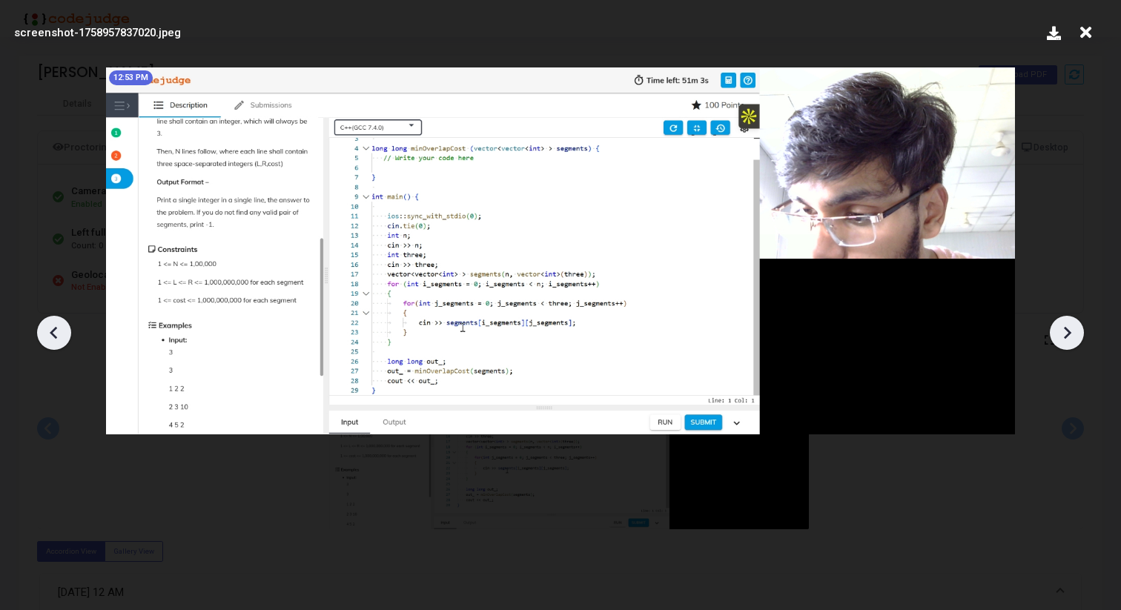
click at [1057, 331] on icon at bounding box center [1067, 333] width 22 height 22
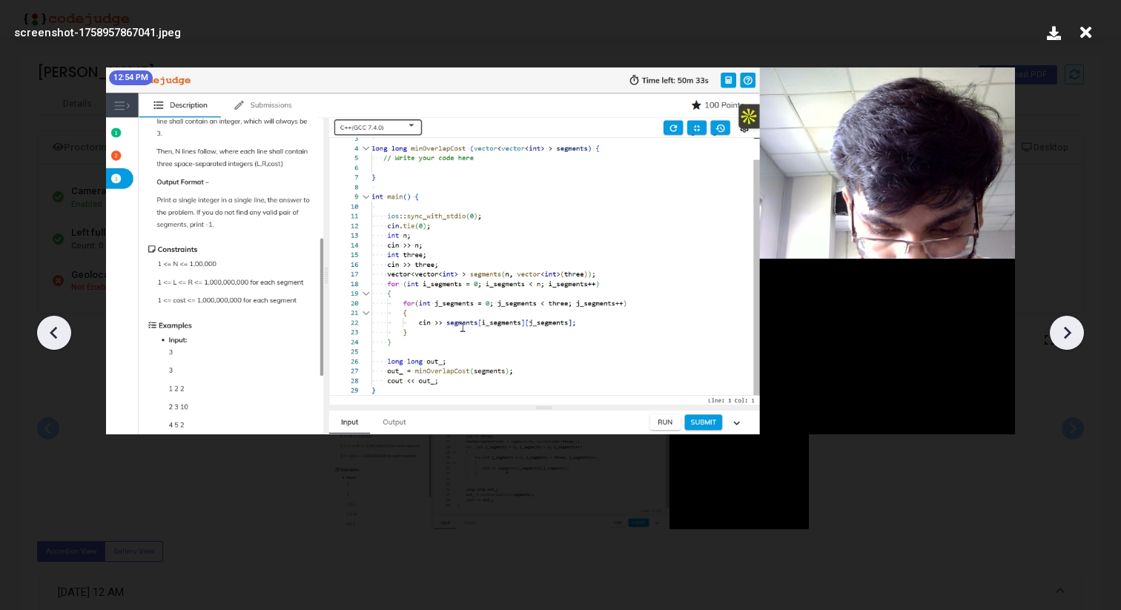
click at [1057, 331] on icon at bounding box center [1067, 333] width 22 height 22
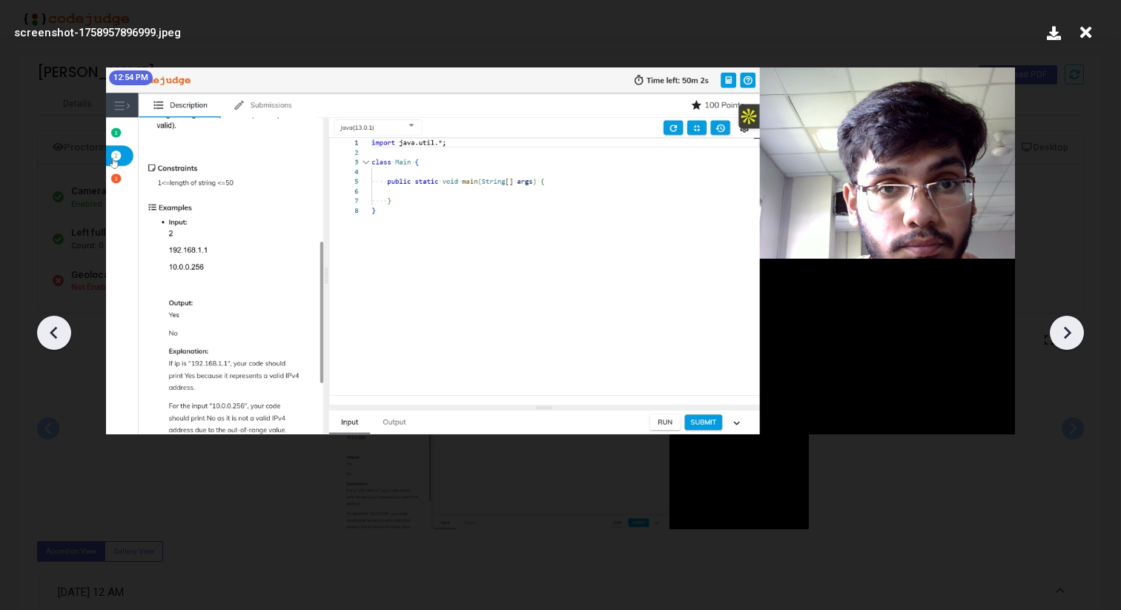
click at [1057, 331] on icon at bounding box center [1067, 333] width 22 height 22
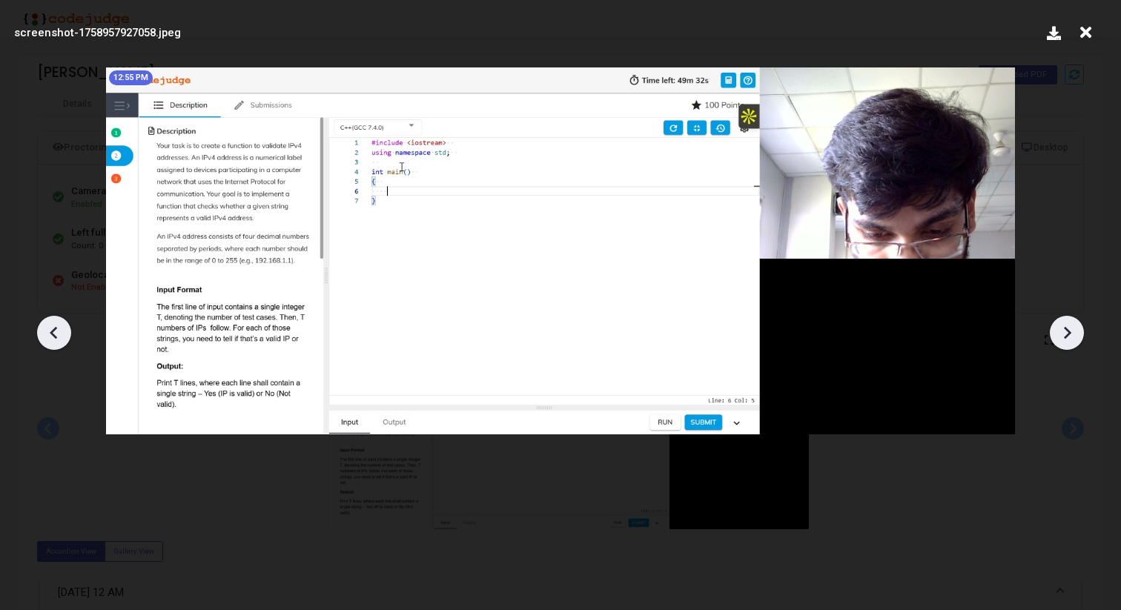
click at [1057, 331] on icon at bounding box center [1067, 333] width 22 height 22
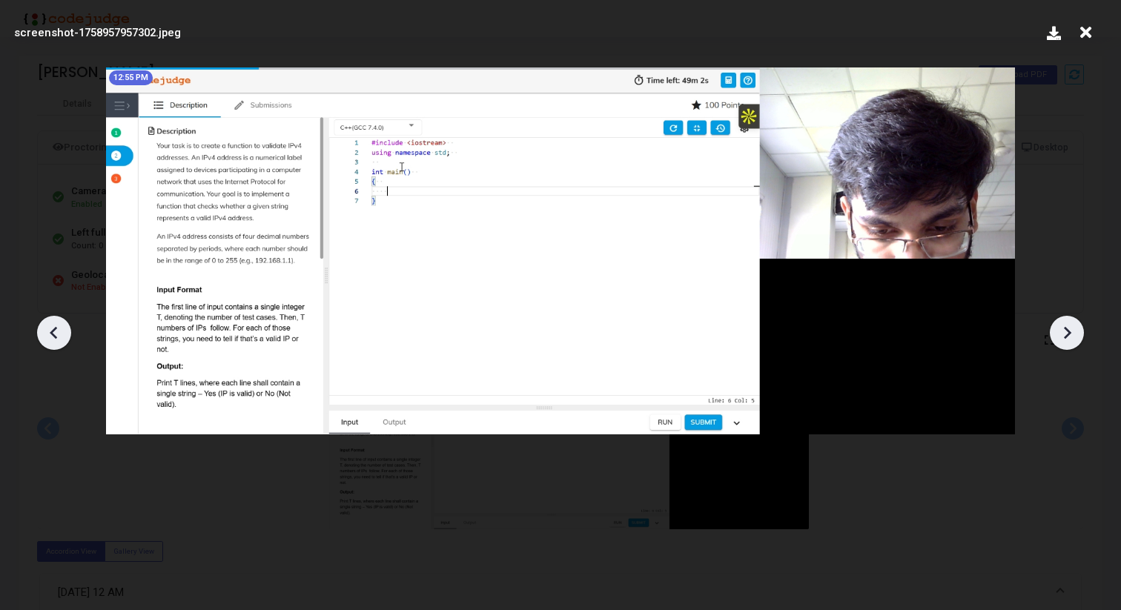
click at [1057, 331] on icon at bounding box center [1067, 333] width 22 height 22
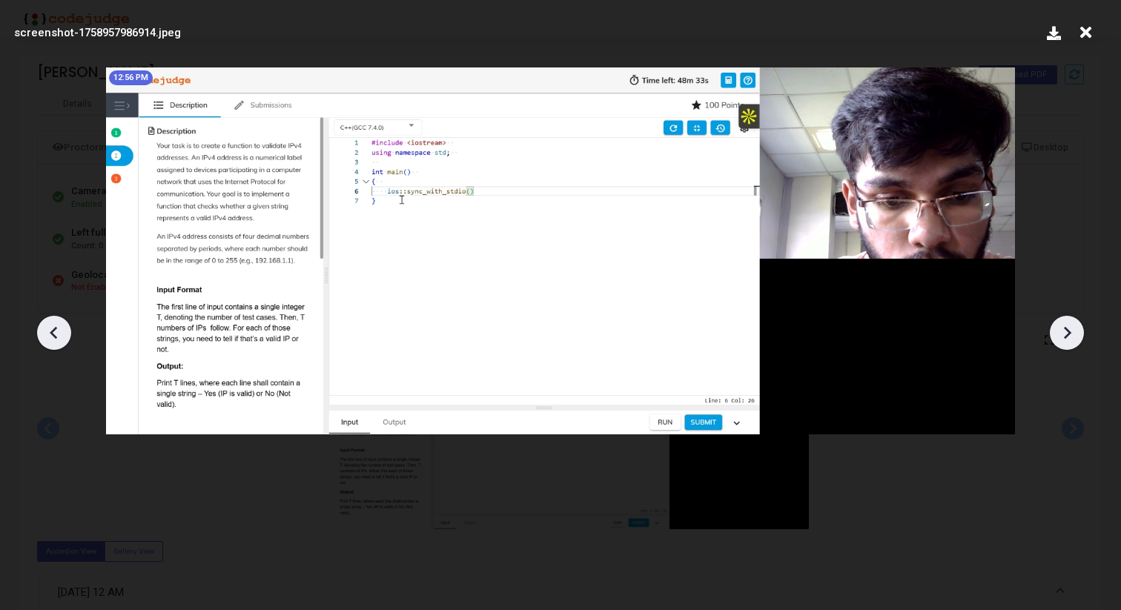
click at [1057, 331] on icon at bounding box center [1067, 333] width 22 height 22
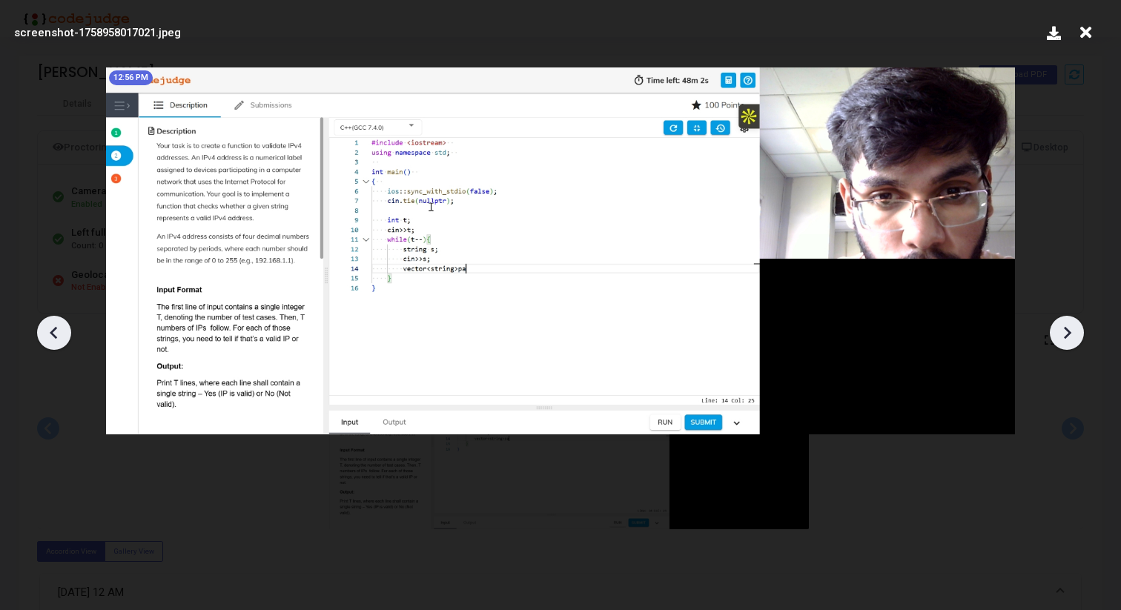
click at [1057, 331] on icon at bounding box center [1067, 333] width 22 height 22
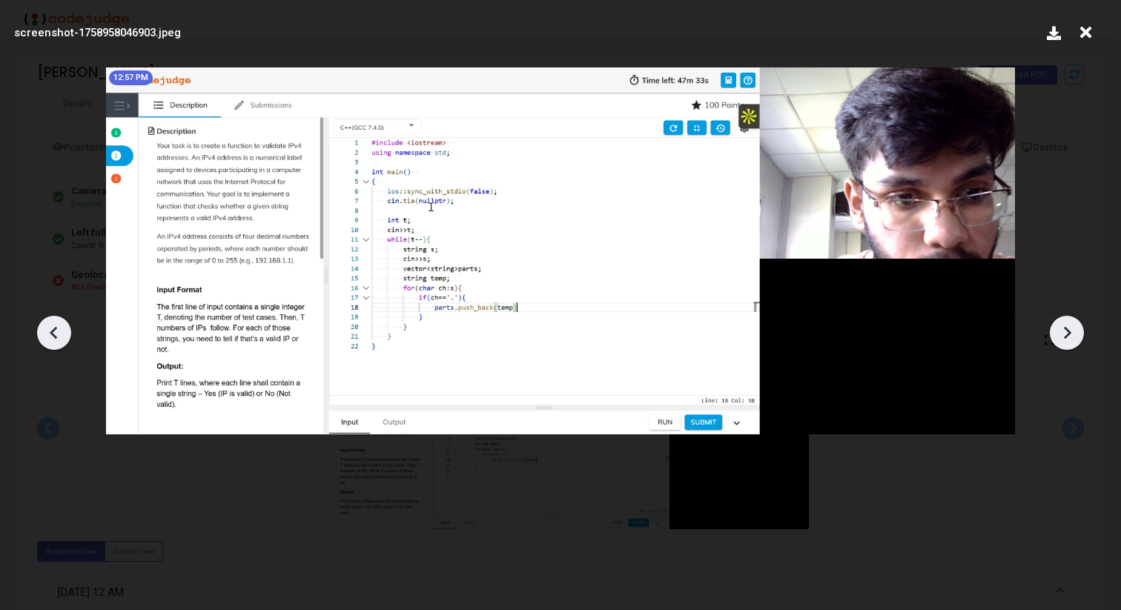
click at [1057, 331] on icon at bounding box center [1067, 333] width 22 height 22
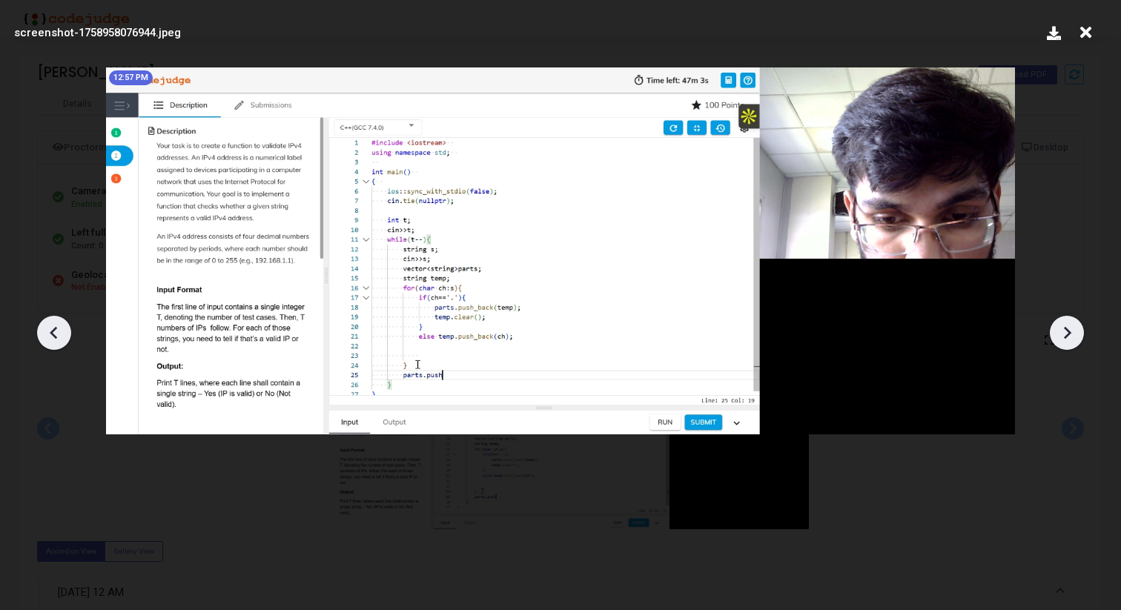
click at [1057, 331] on icon at bounding box center [1067, 333] width 22 height 22
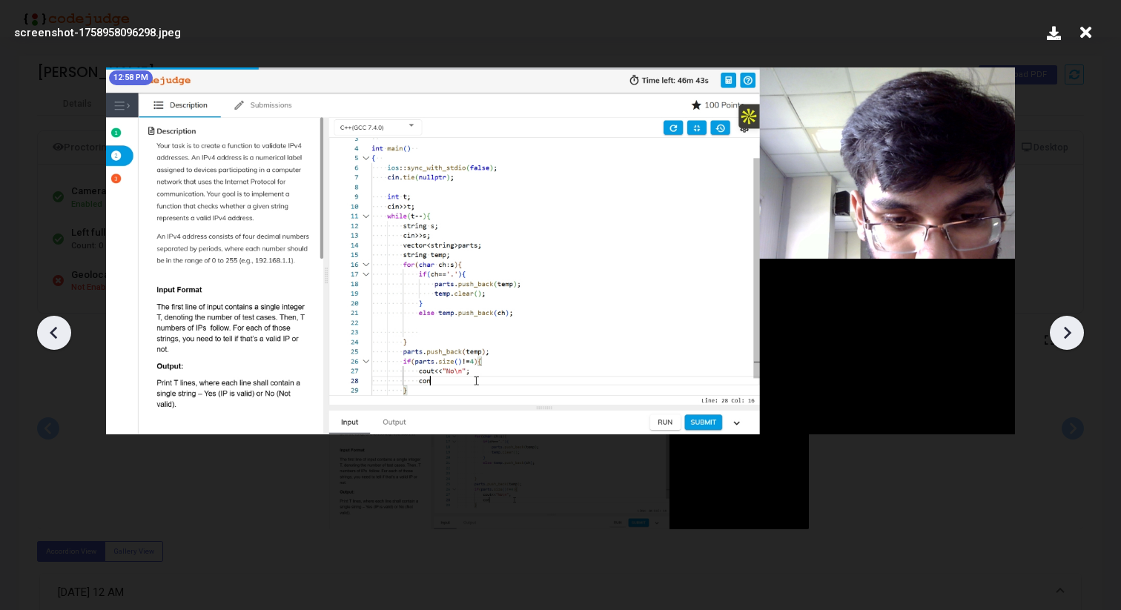
click at [1057, 331] on icon at bounding box center [1067, 333] width 22 height 22
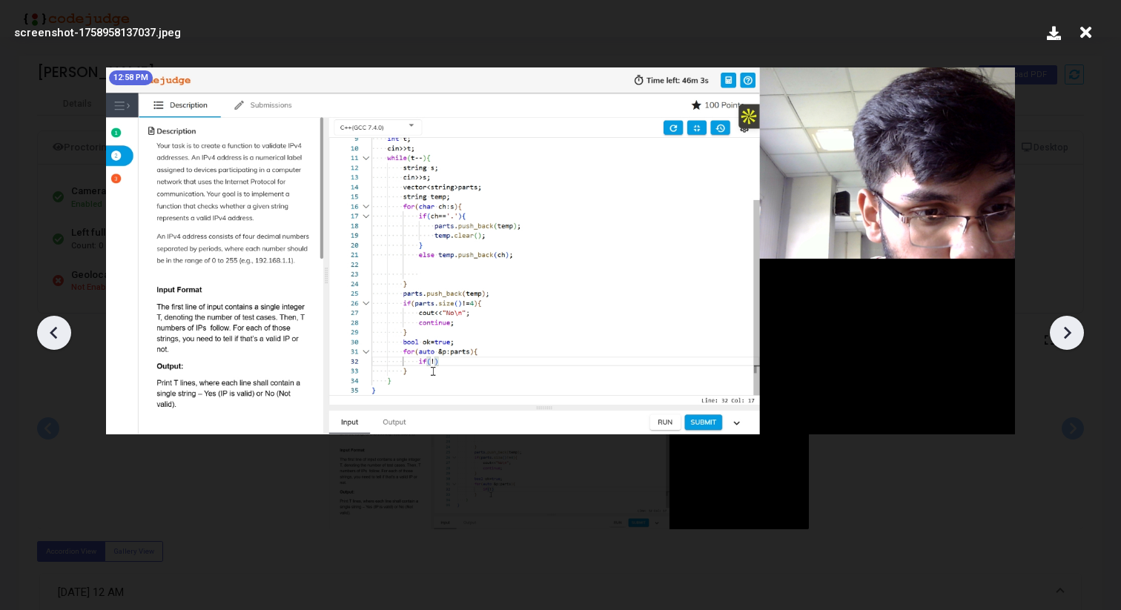
click at [1057, 331] on icon at bounding box center [1067, 333] width 22 height 22
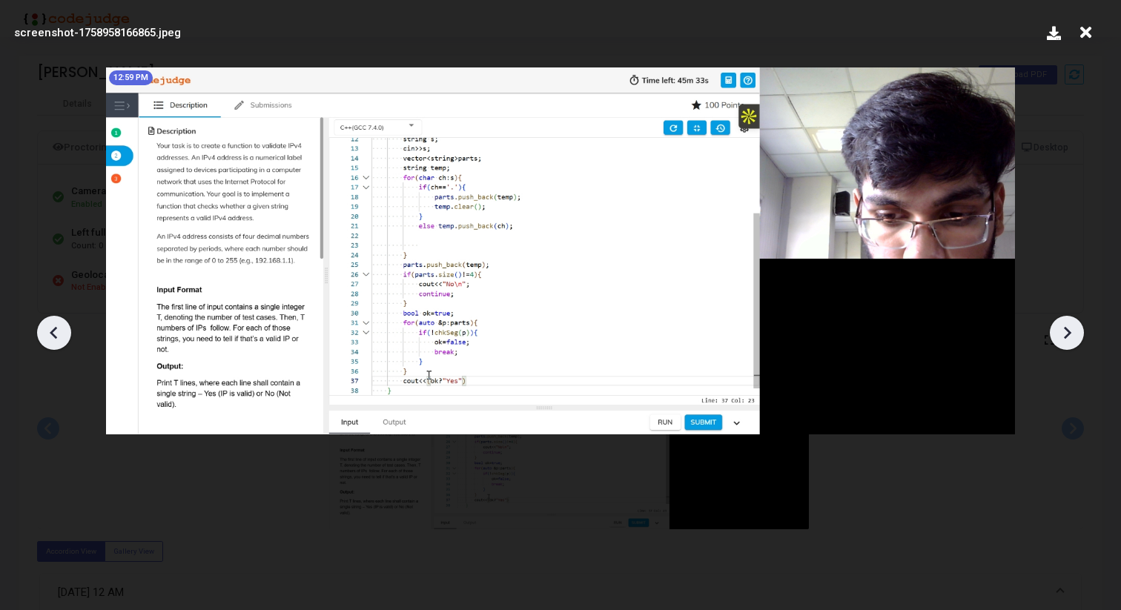
click at [1057, 331] on icon at bounding box center [1067, 333] width 22 height 22
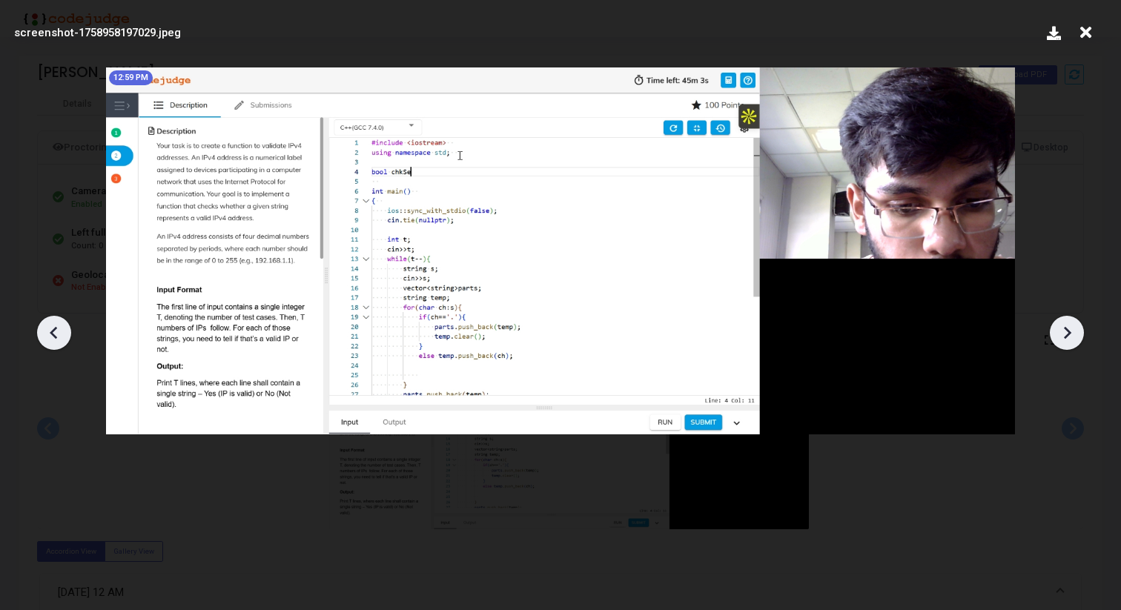
click at [1057, 331] on icon at bounding box center [1067, 333] width 22 height 22
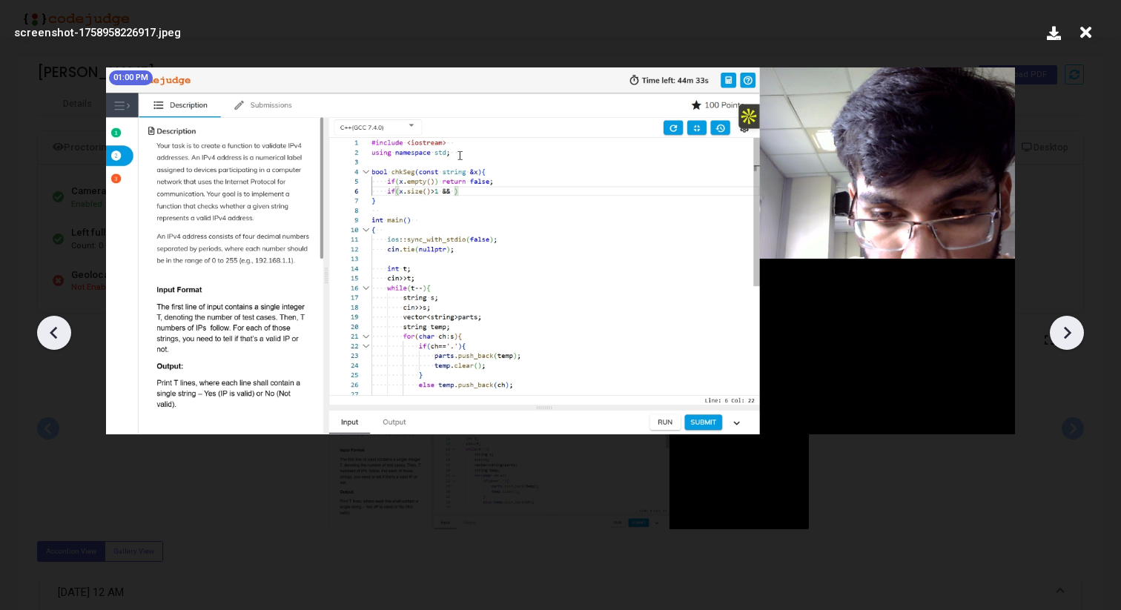
click at [1057, 331] on icon at bounding box center [1067, 333] width 22 height 22
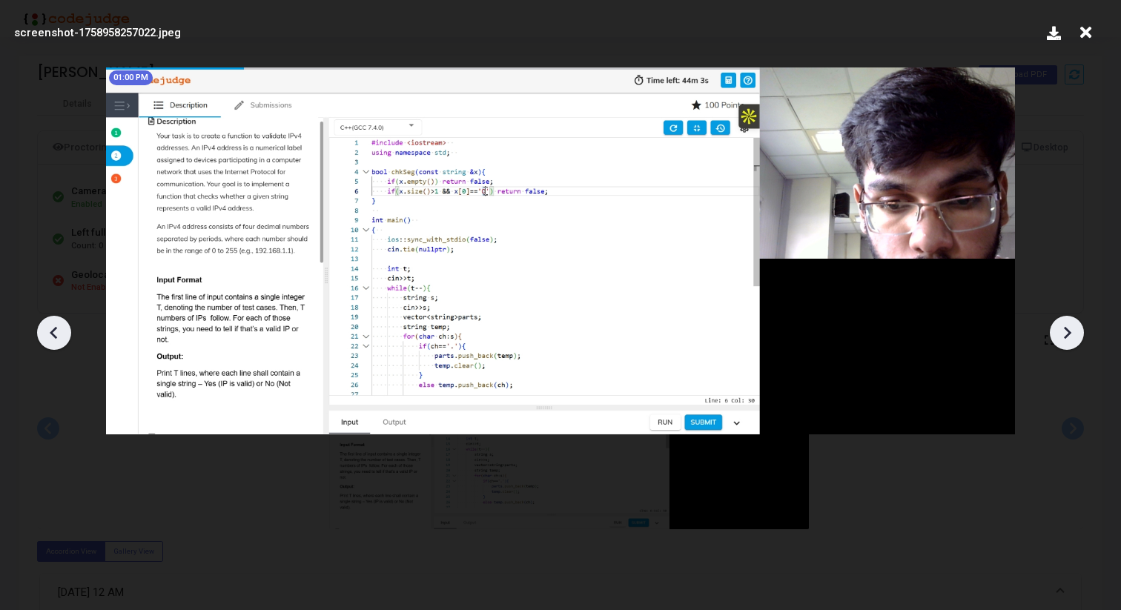
click at [1057, 331] on icon at bounding box center [1067, 333] width 22 height 22
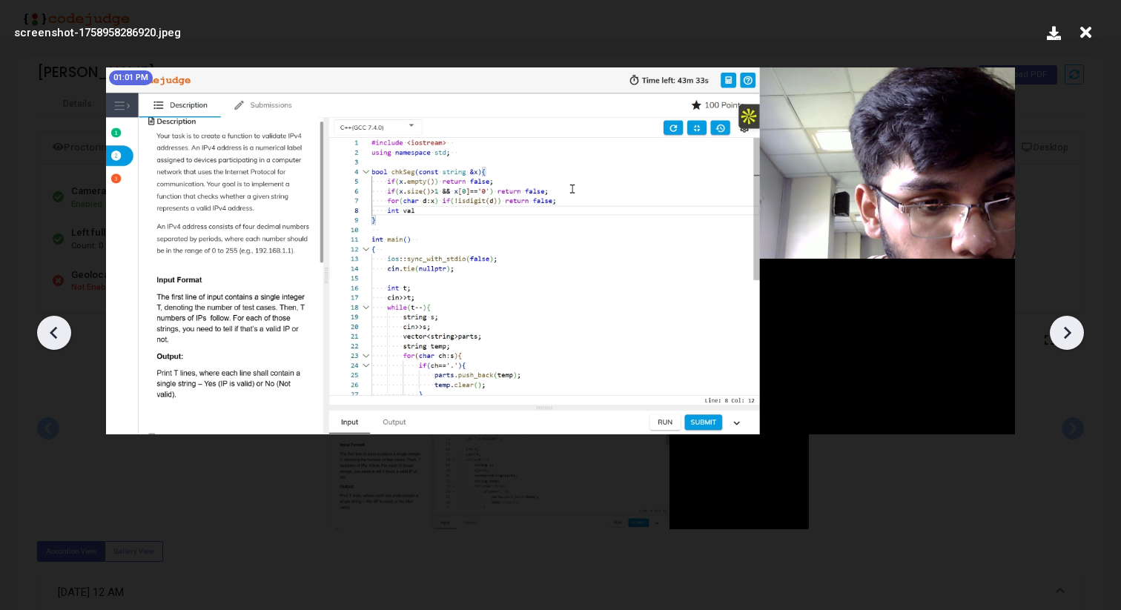
click at [1057, 331] on icon at bounding box center [1067, 333] width 22 height 22
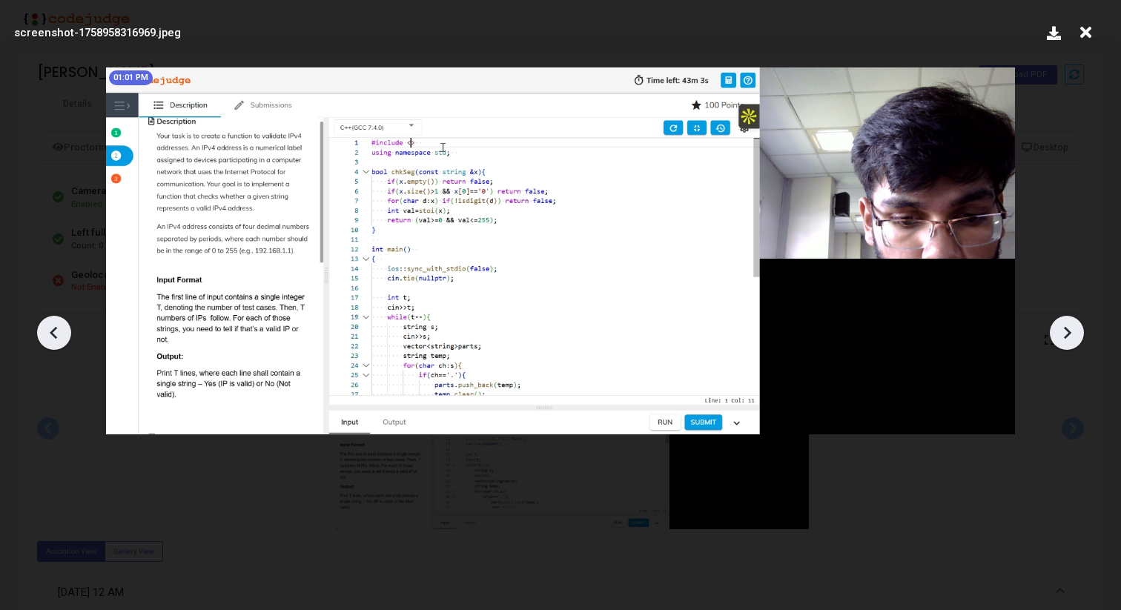
click at [1057, 331] on icon at bounding box center [1067, 333] width 22 height 22
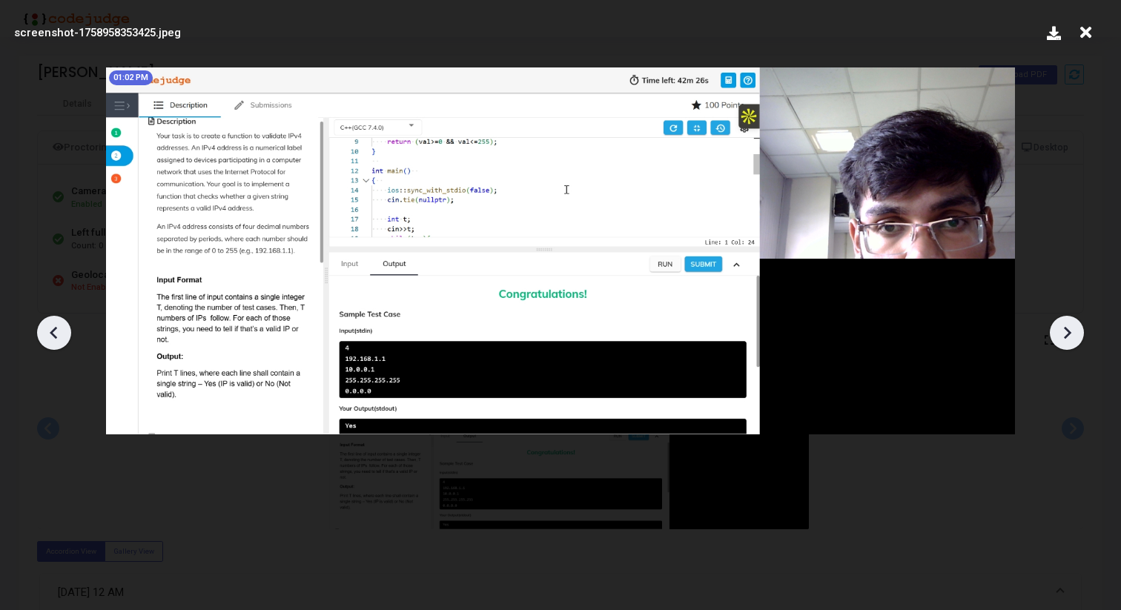
click at [1057, 331] on icon at bounding box center [1067, 333] width 22 height 22
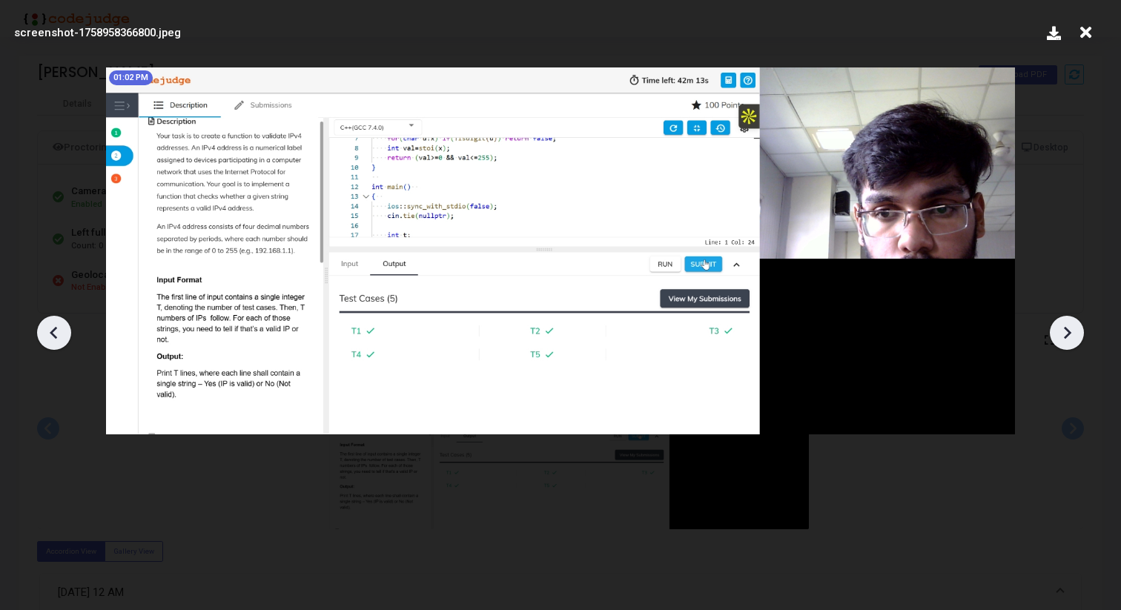
click at [1057, 331] on icon at bounding box center [1067, 333] width 22 height 22
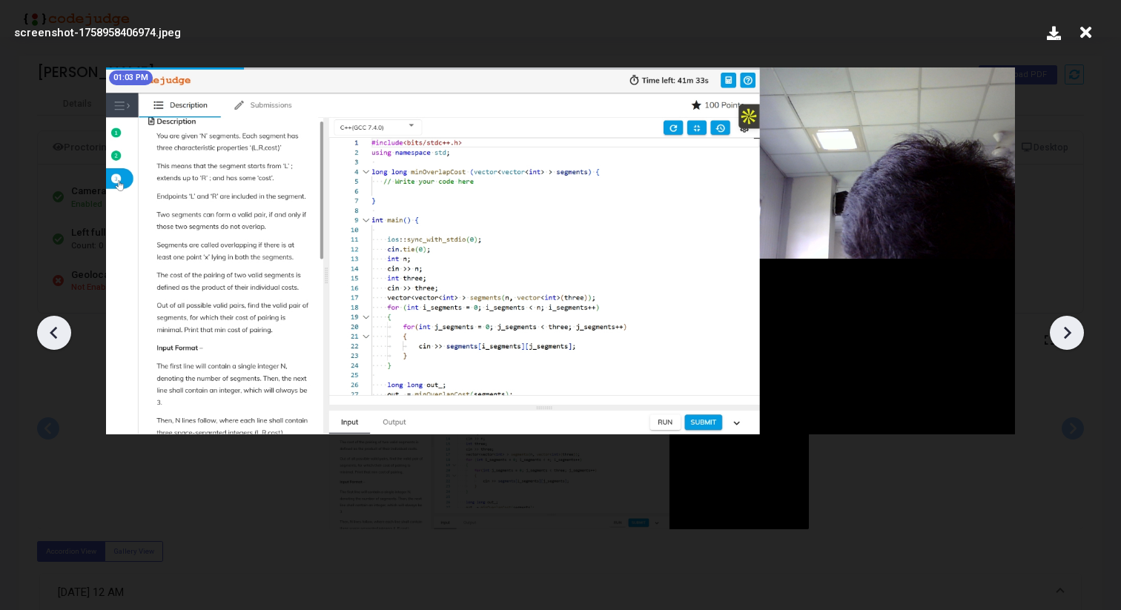
click at [1057, 331] on icon at bounding box center [1067, 333] width 22 height 22
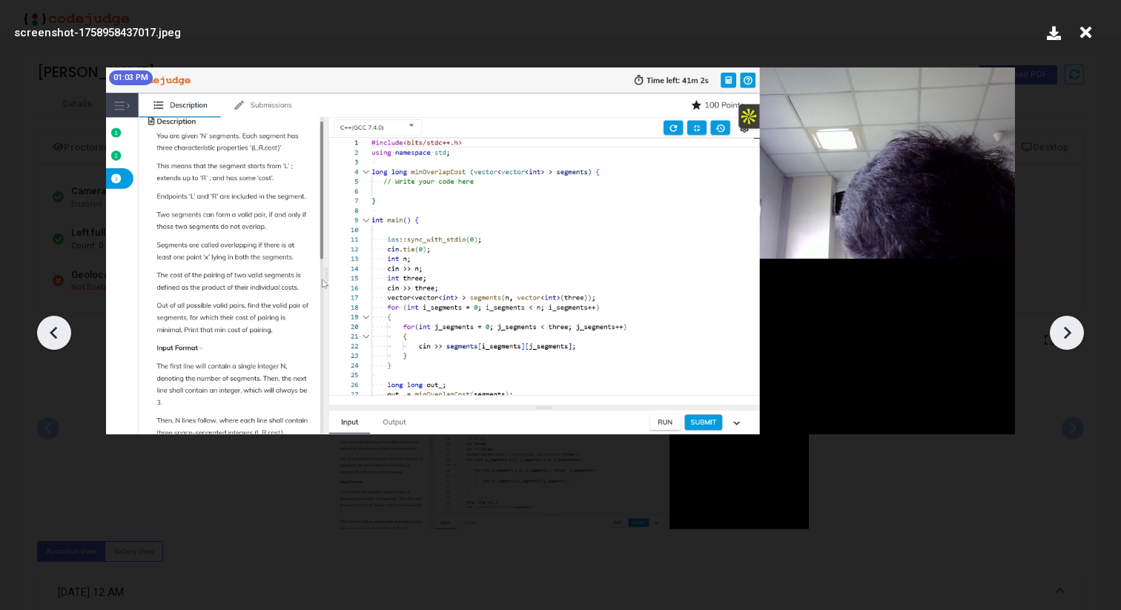
click at [1057, 331] on icon at bounding box center [1067, 333] width 22 height 22
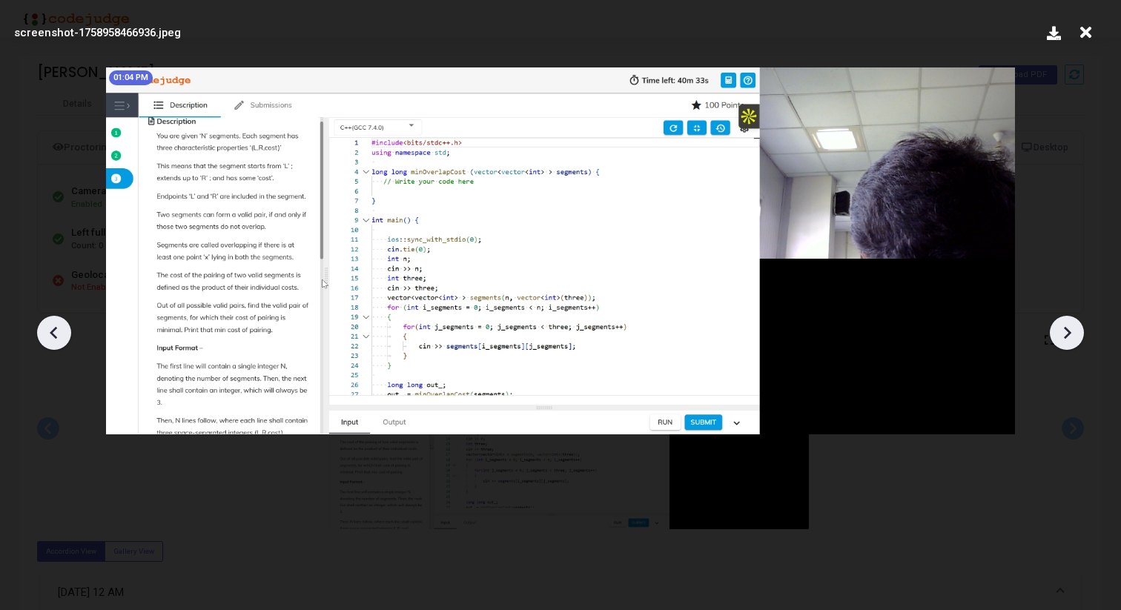
click at [1057, 331] on icon at bounding box center [1067, 333] width 22 height 22
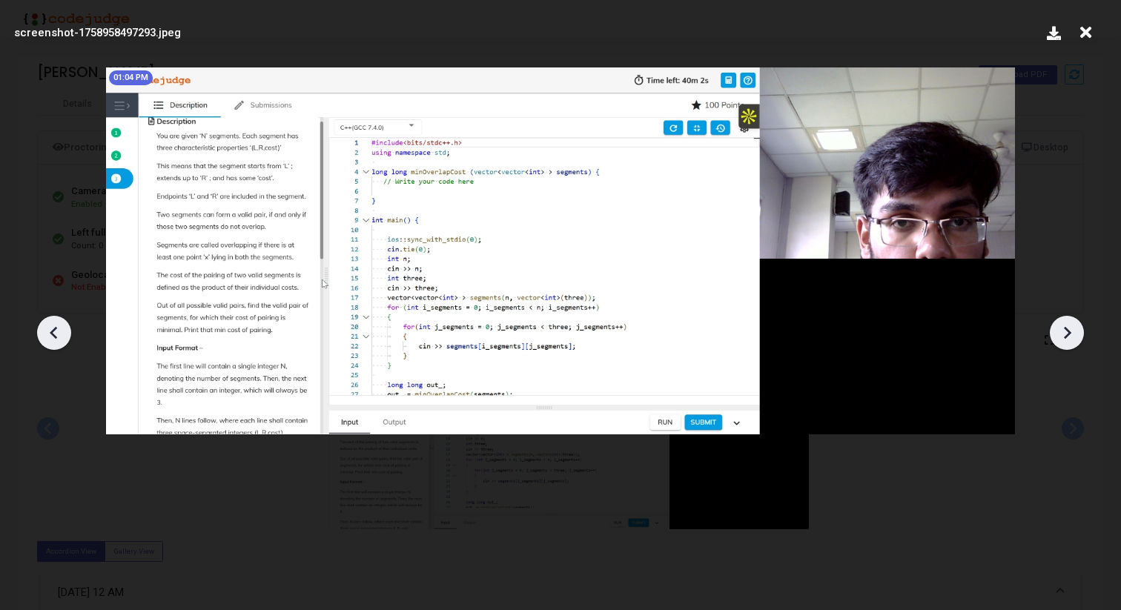
click at [1057, 331] on icon at bounding box center [1067, 333] width 22 height 22
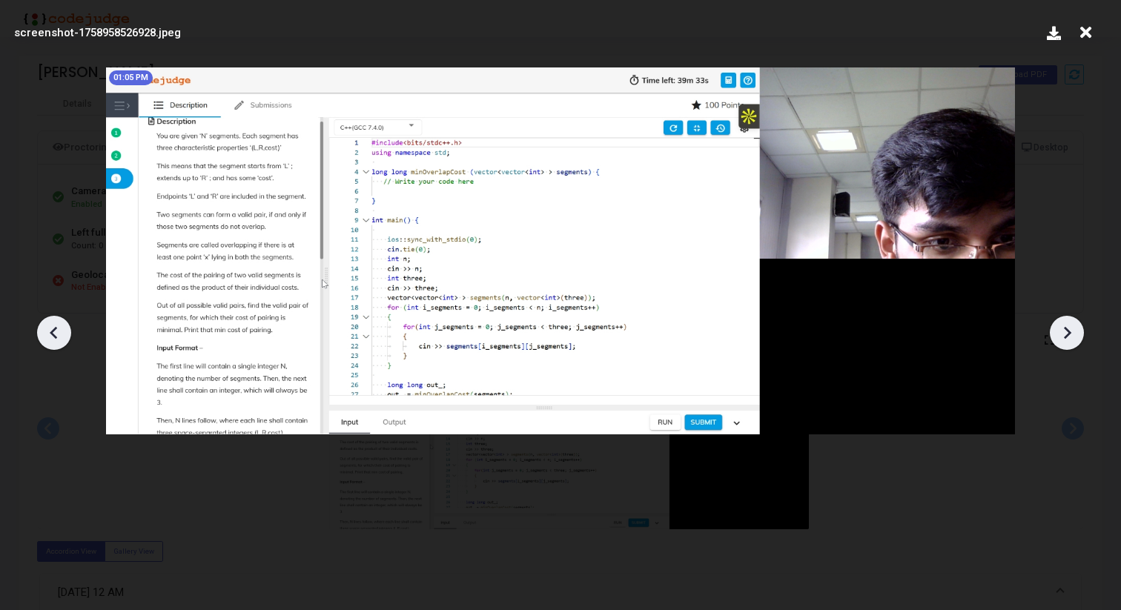
click at [1057, 331] on icon at bounding box center [1067, 333] width 22 height 22
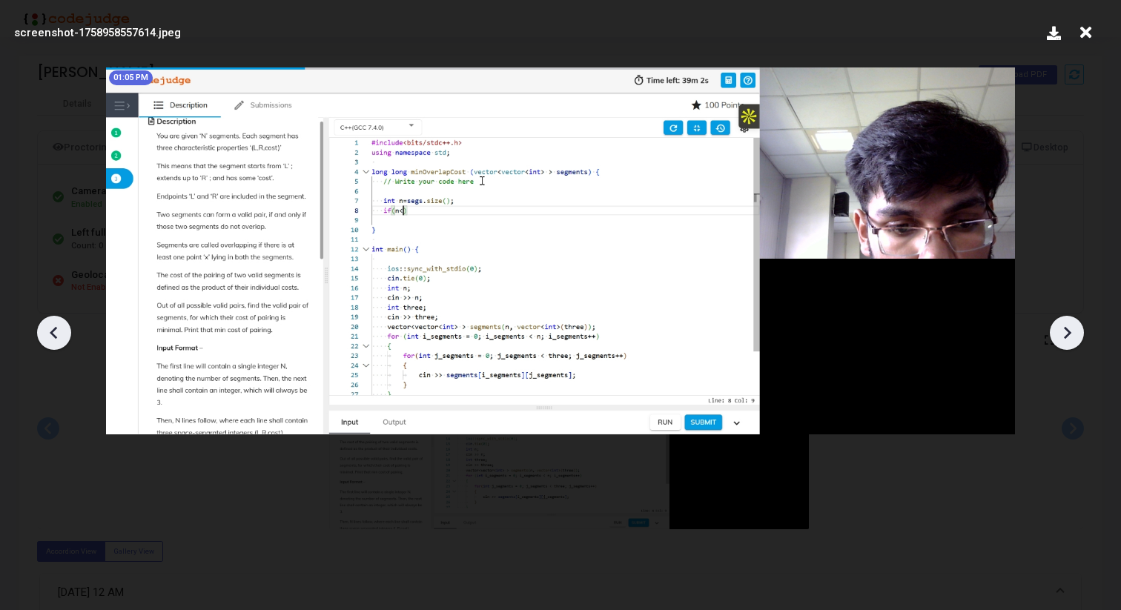
click at [44, 335] on icon at bounding box center [54, 333] width 22 height 22
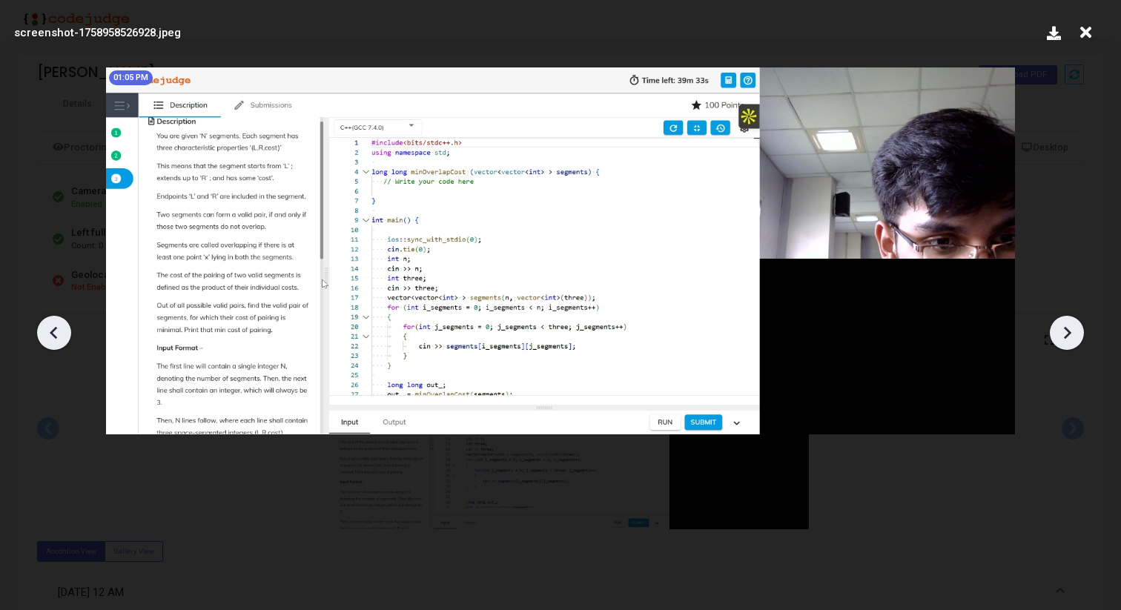
click at [44, 335] on icon at bounding box center [54, 333] width 22 height 22
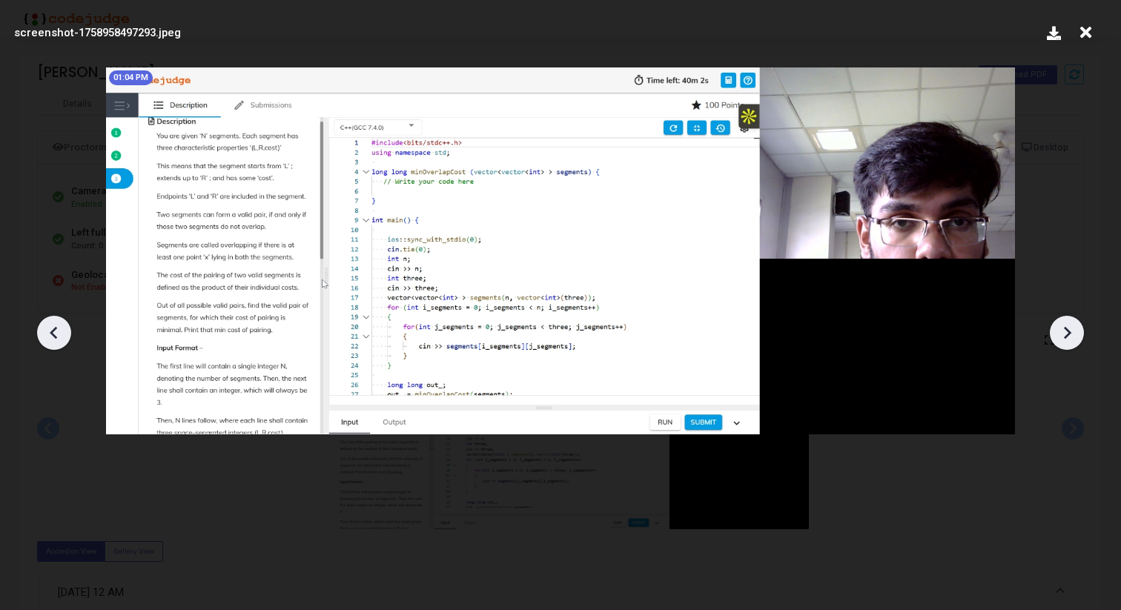
click at [44, 335] on icon at bounding box center [54, 333] width 22 height 22
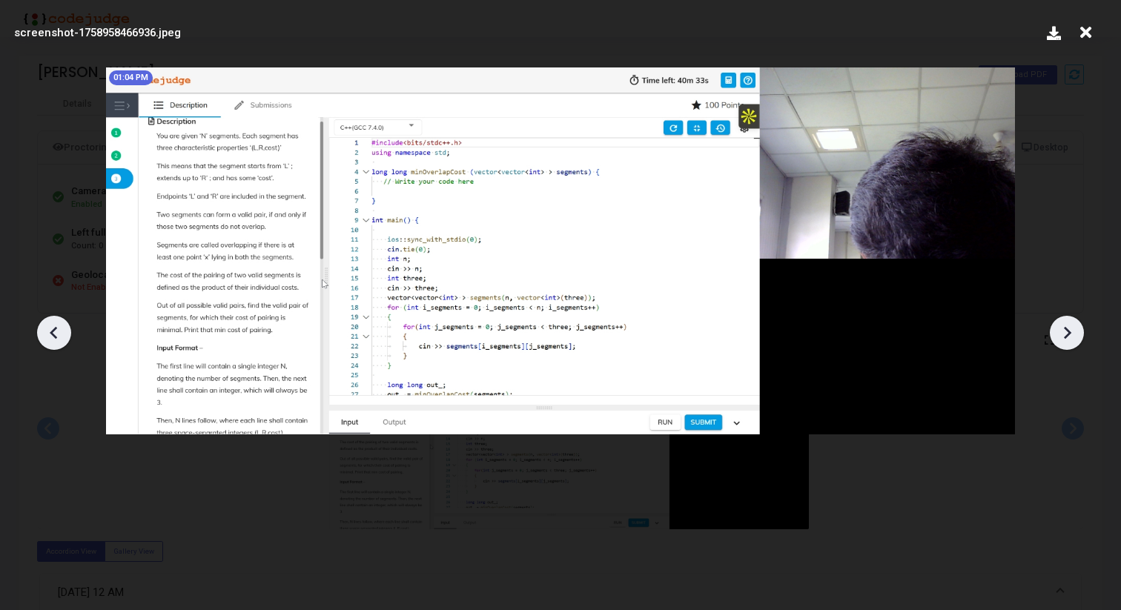
click at [44, 335] on icon at bounding box center [54, 333] width 22 height 22
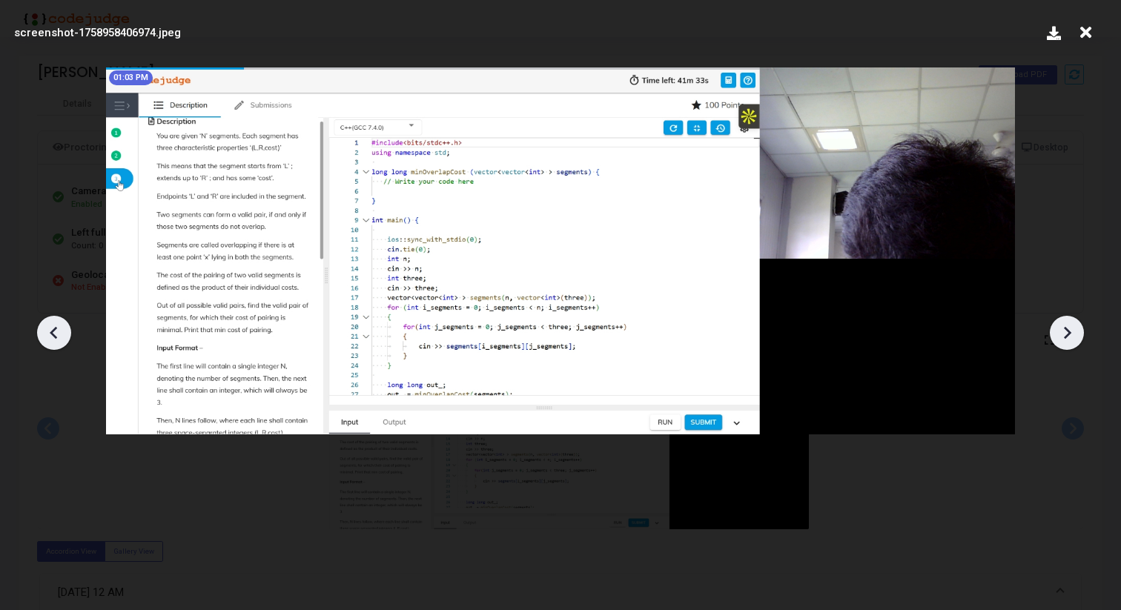
click at [44, 335] on icon at bounding box center [54, 333] width 22 height 22
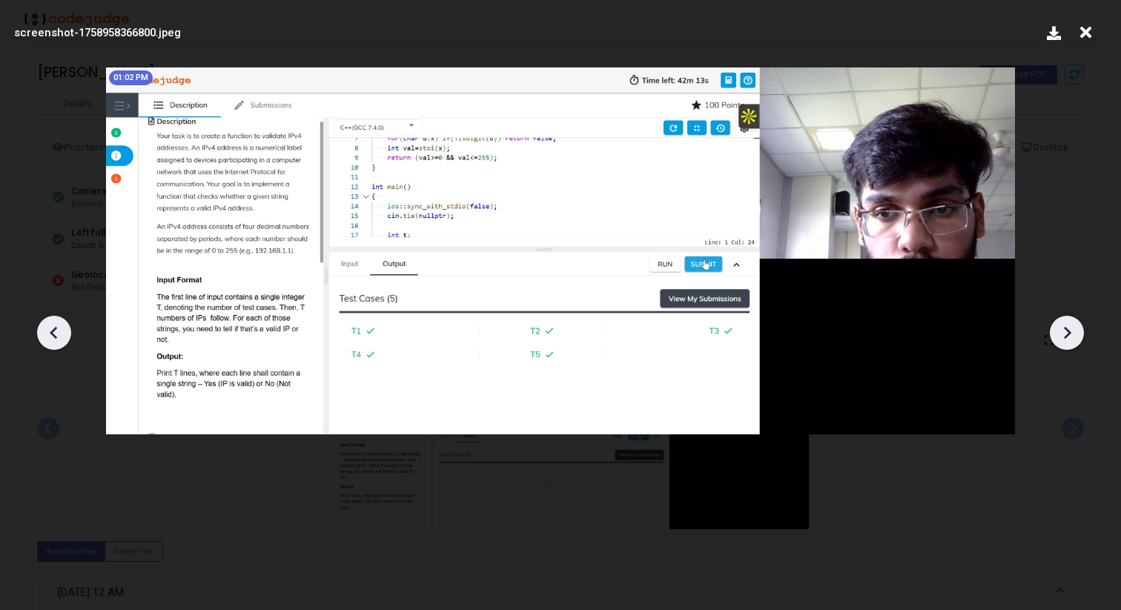
click at [44, 335] on icon at bounding box center [54, 333] width 22 height 22
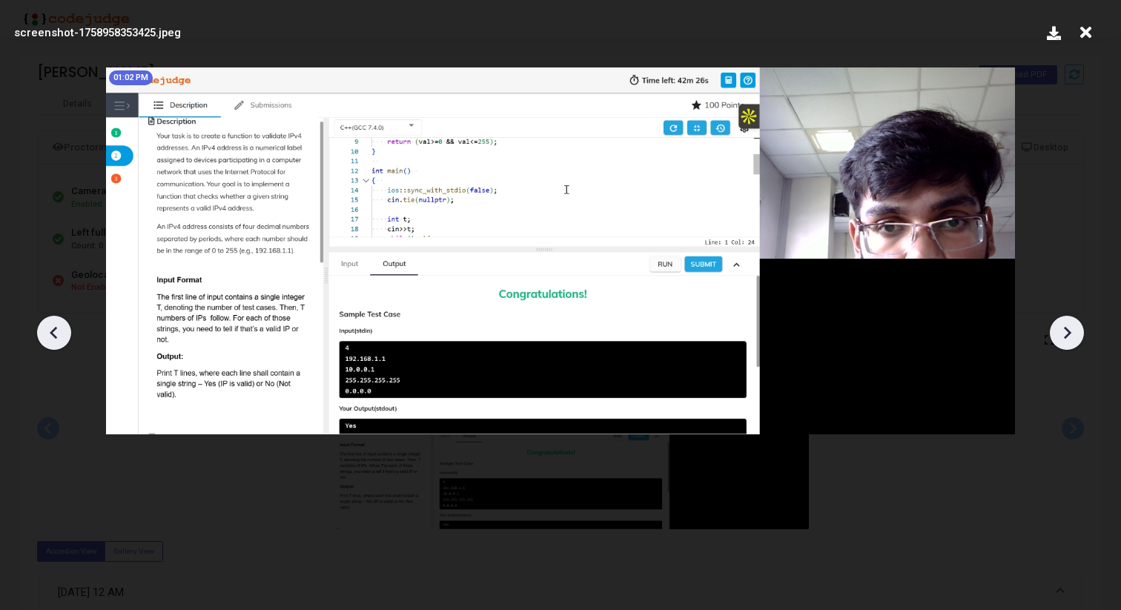
click at [44, 335] on icon at bounding box center [54, 333] width 22 height 22
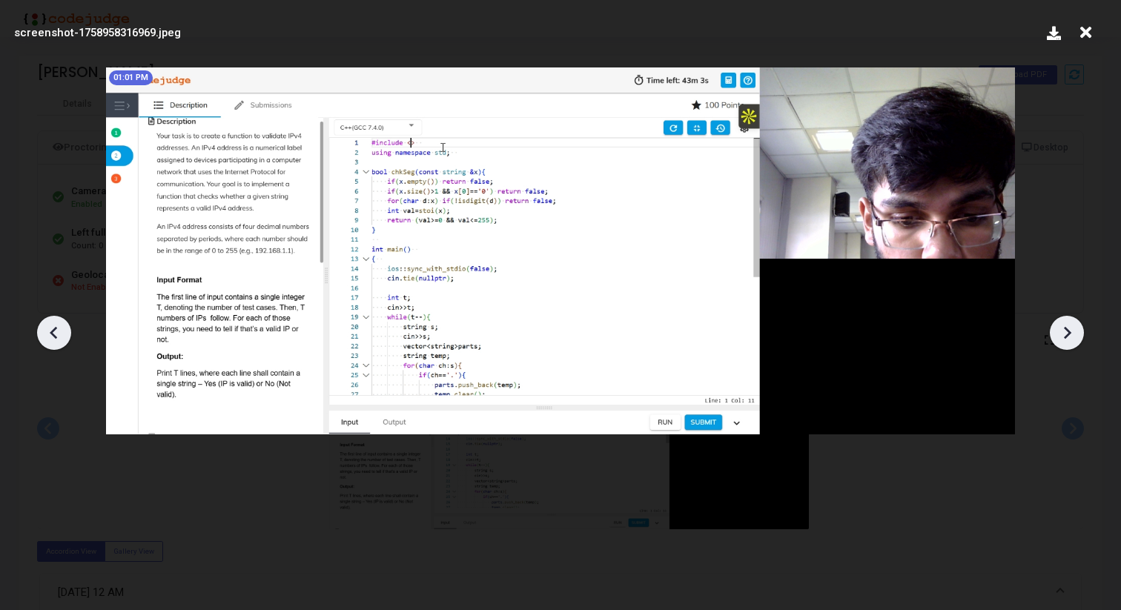
click at [44, 335] on icon at bounding box center [54, 333] width 22 height 22
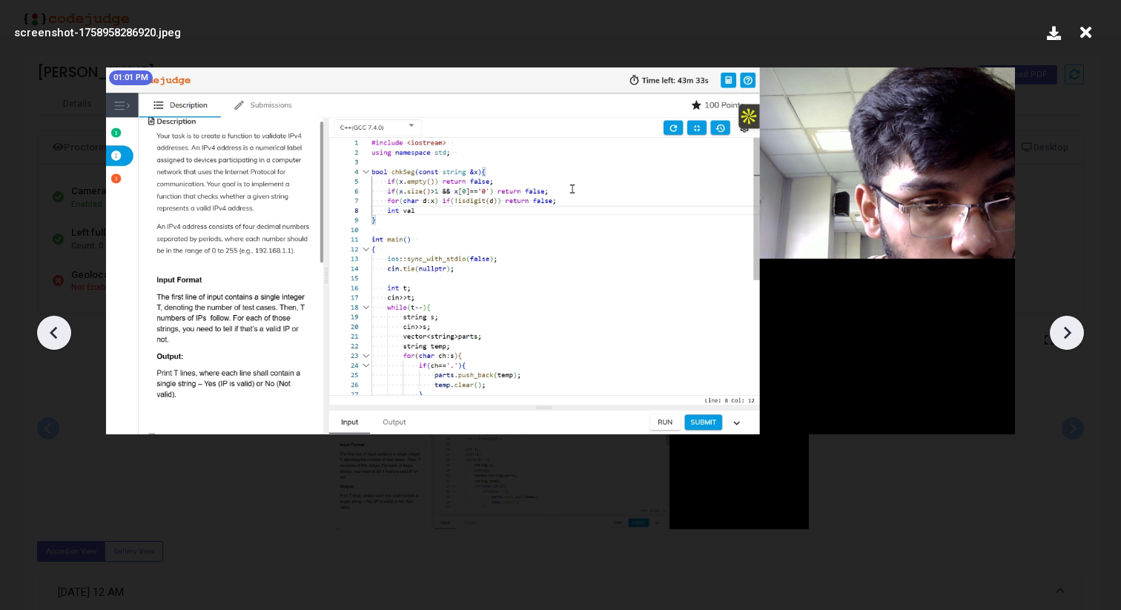
click at [44, 335] on icon at bounding box center [54, 333] width 22 height 22
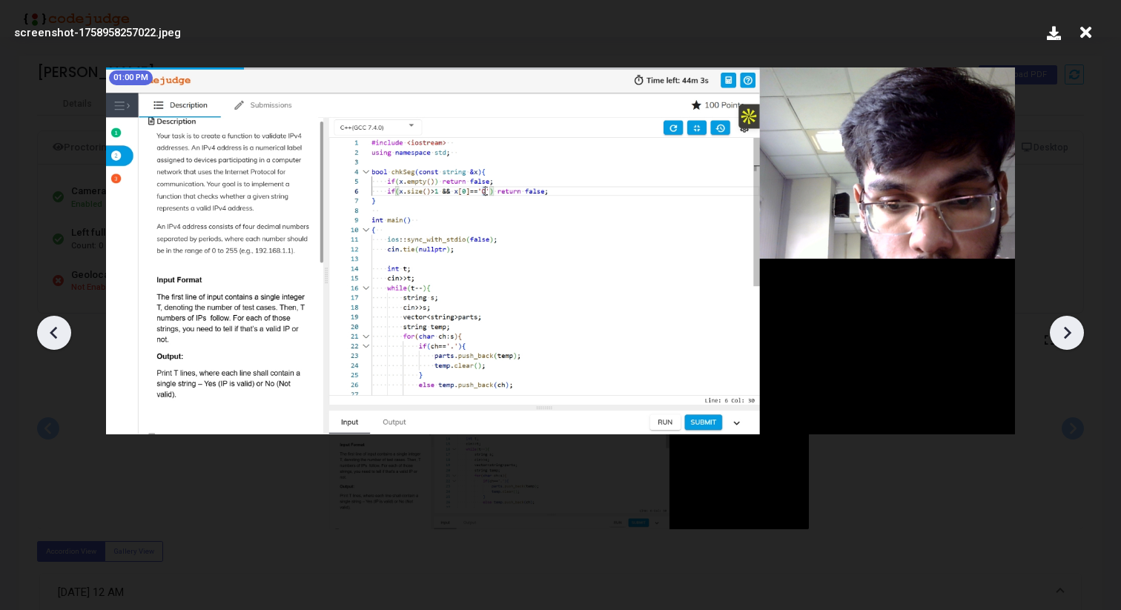
click at [44, 335] on icon at bounding box center [54, 333] width 22 height 22
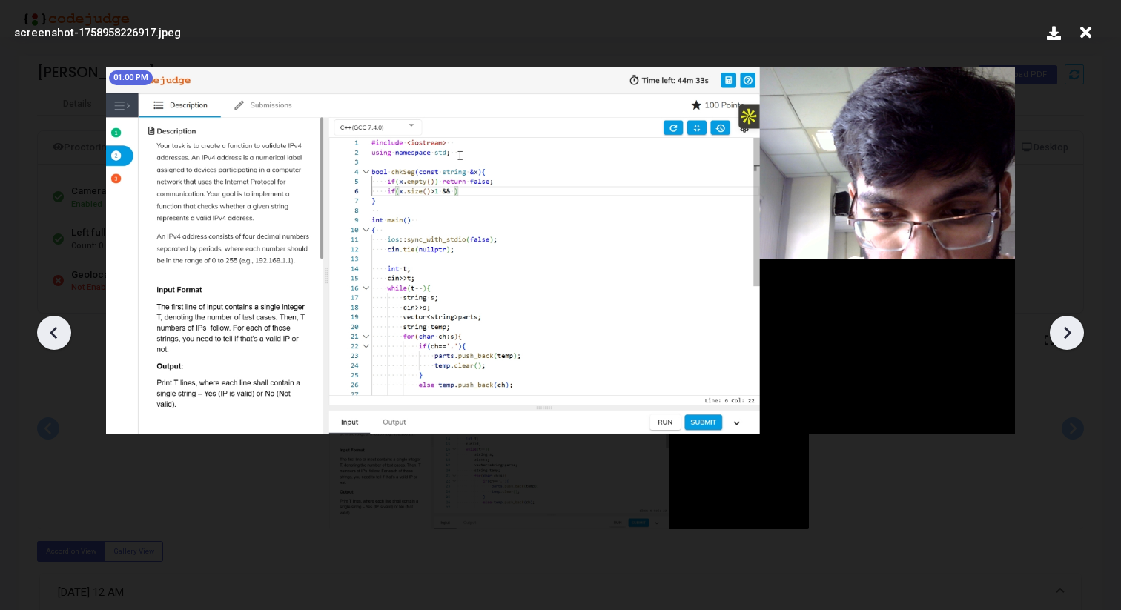
click at [44, 335] on icon at bounding box center [54, 333] width 22 height 22
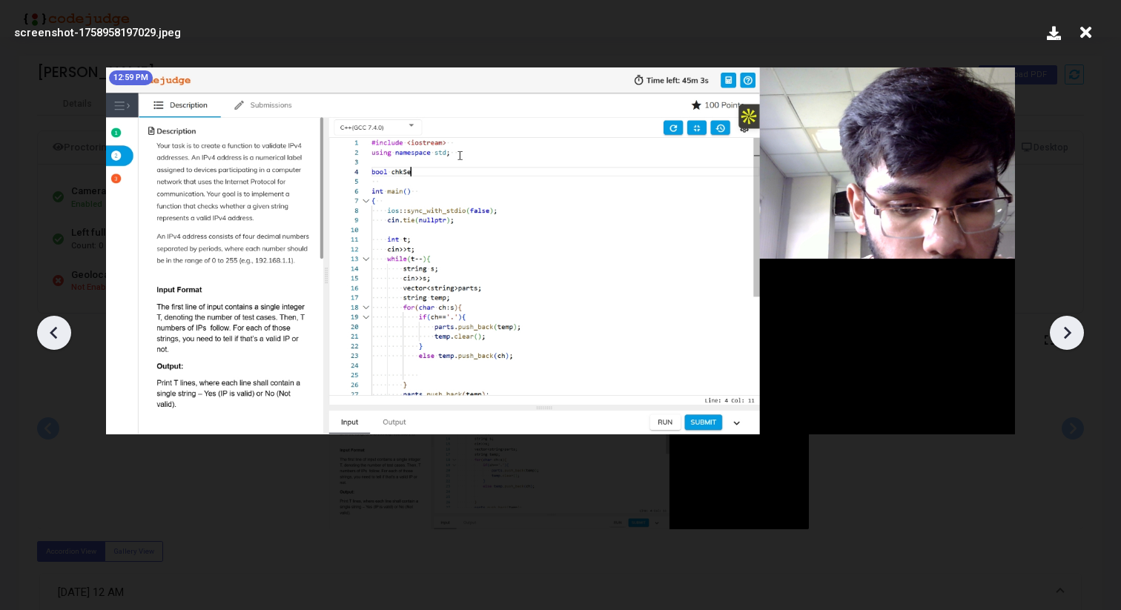
click at [44, 335] on icon at bounding box center [54, 333] width 22 height 22
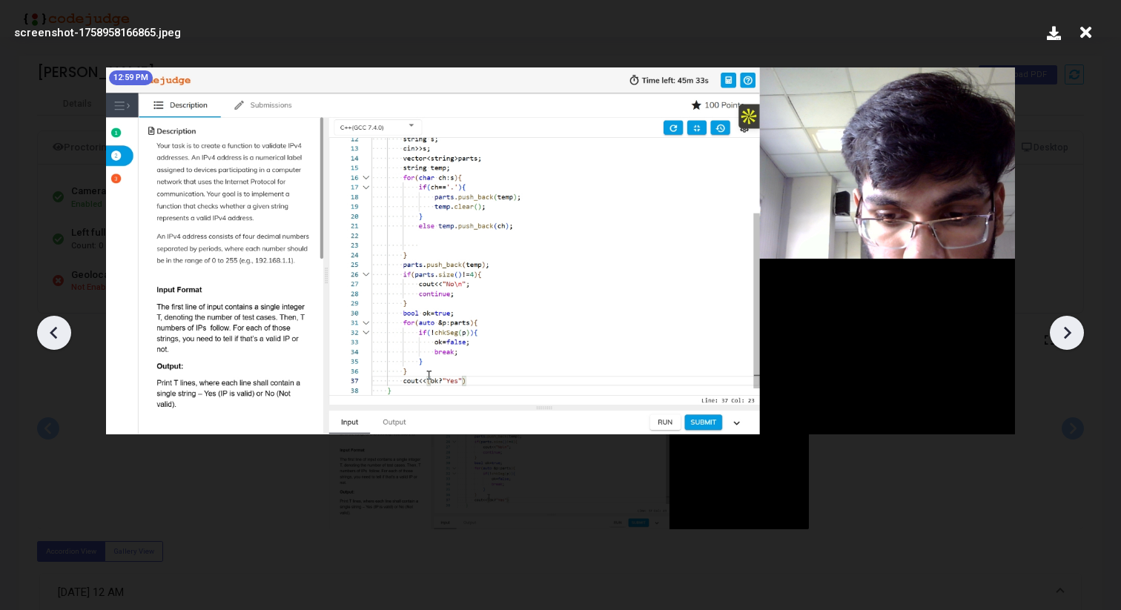
click at [44, 335] on icon at bounding box center [54, 333] width 22 height 22
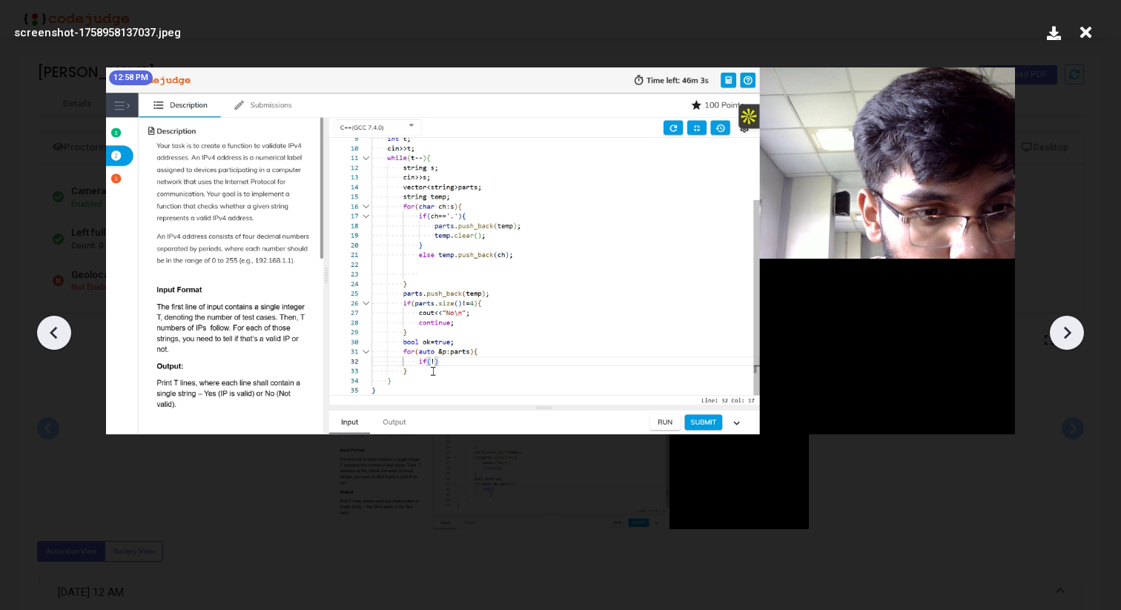
click at [44, 335] on icon at bounding box center [54, 333] width 22 height 22
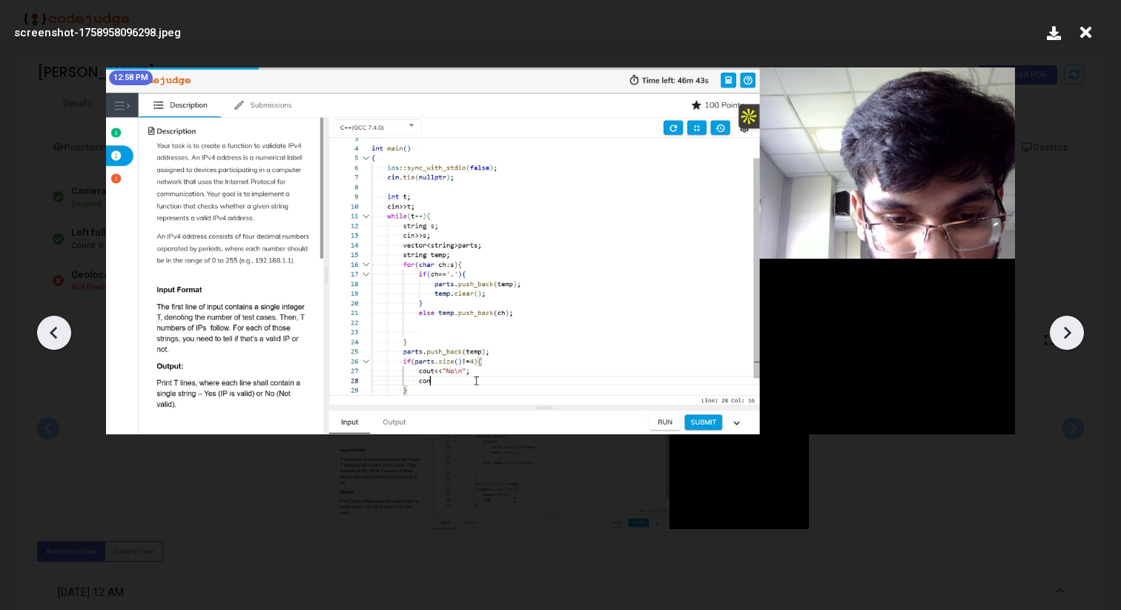
click at [44, 335] on icon at bounding box center [54, 333] width 22 height 22
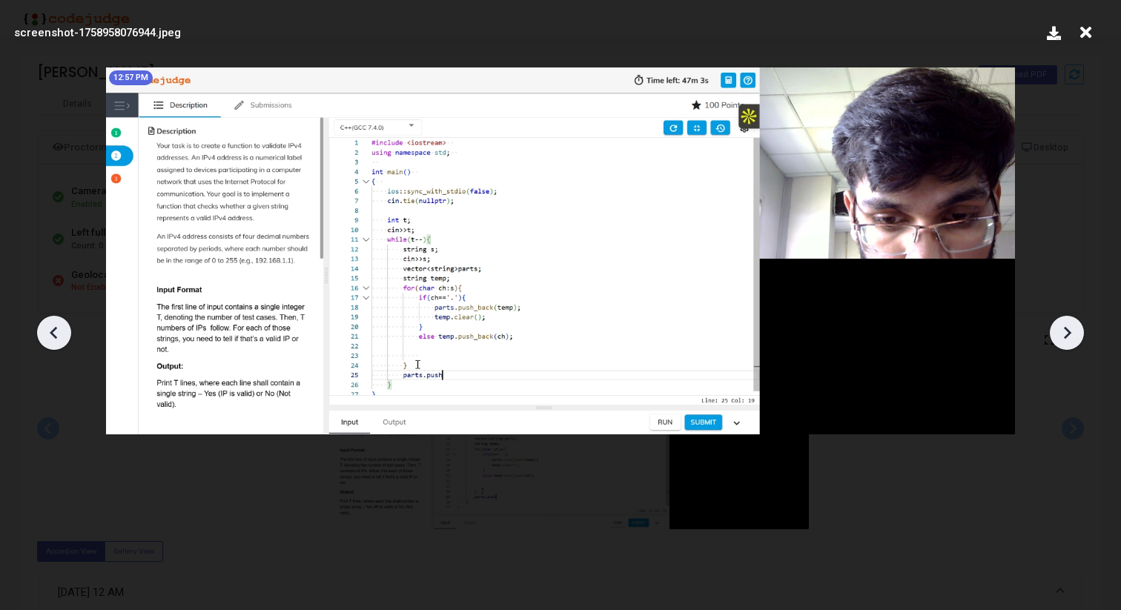
click at [44, 335] on icon at bounding box center [54, 333] width 22 height 22
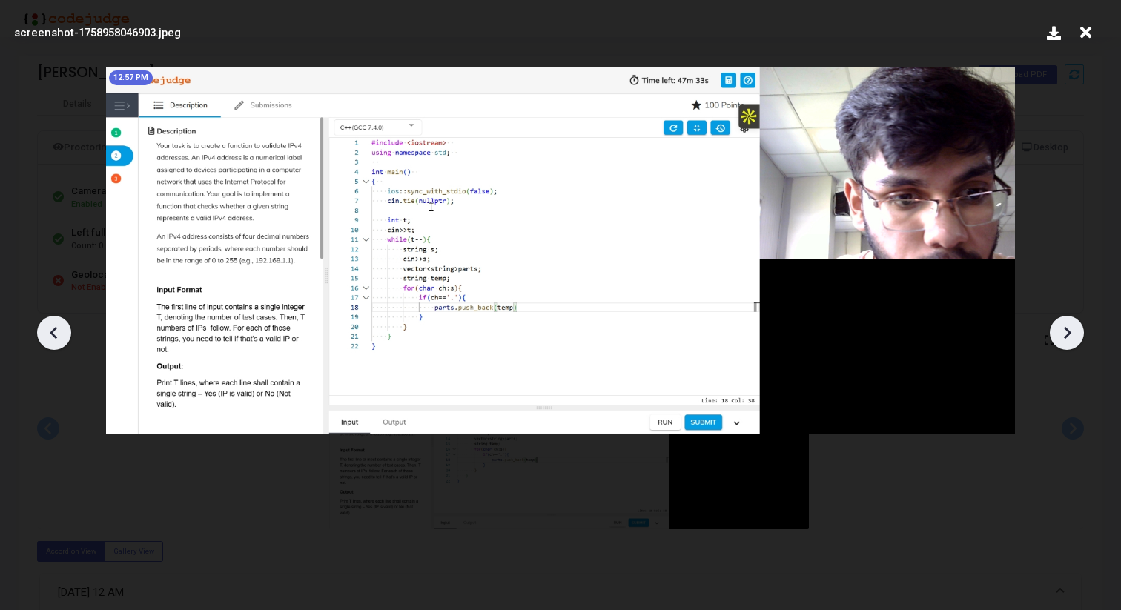
click at [44, 335] on icon at bounding box center [54, 333] width 22 height 22
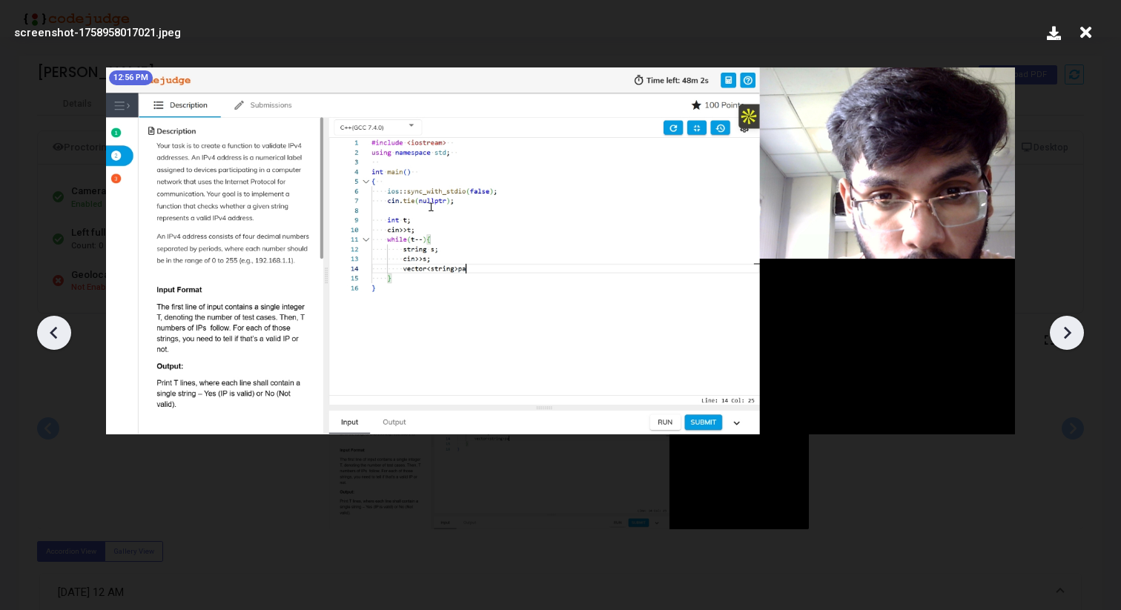
click at [44, 335] on icon at bounding box center [54, 333] width 22 height 22
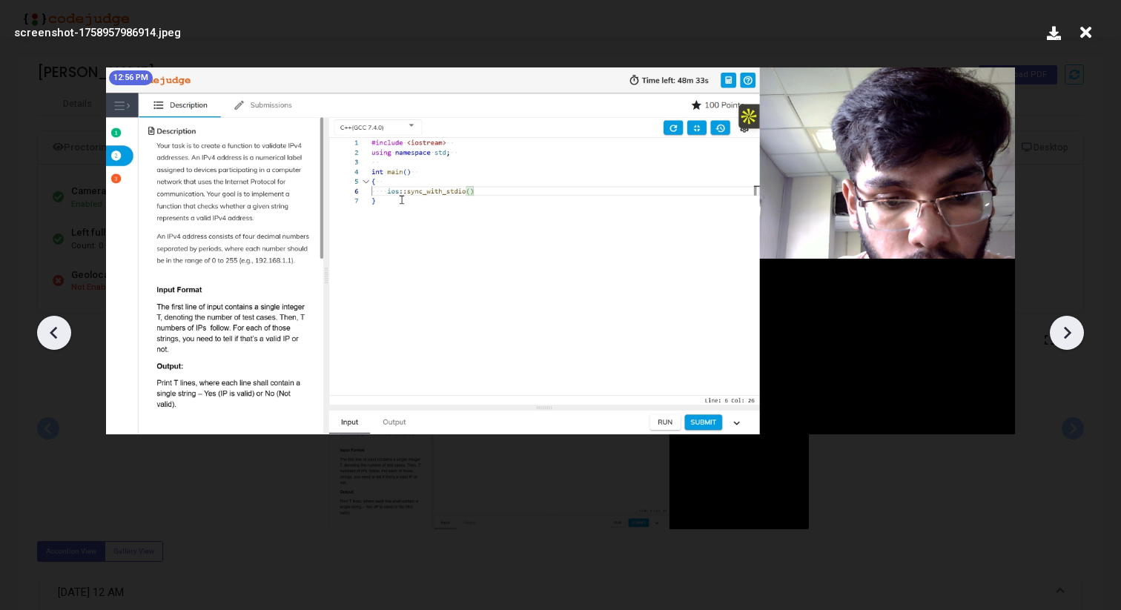
click at [44, 335] on icon at bounding box center [54, 333] width 22 height 22
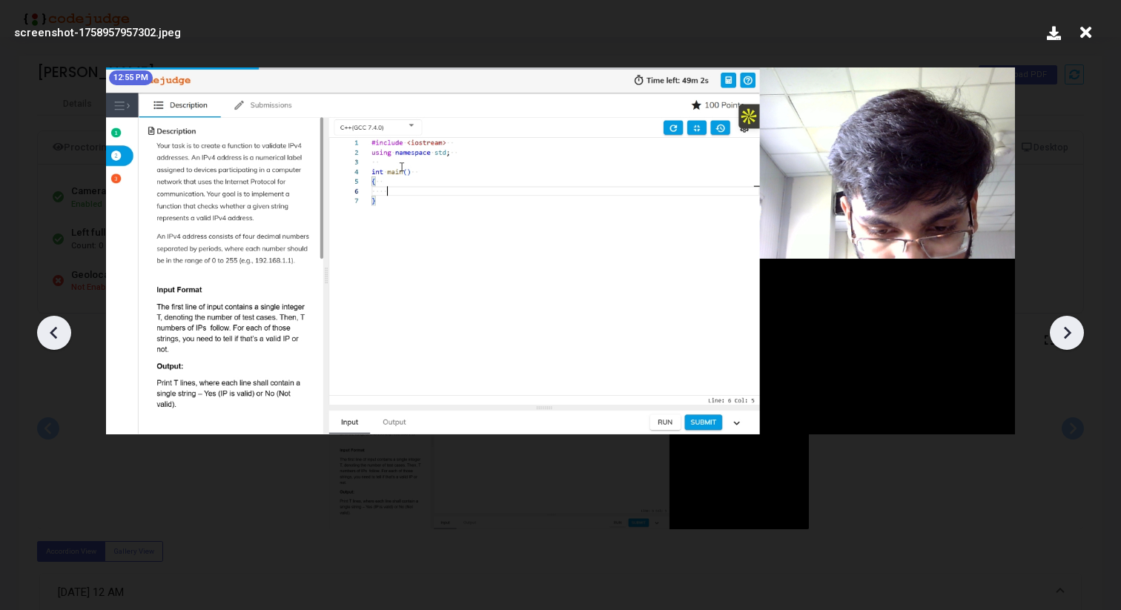
click at [44, 335] on icon at bounding box center [54, 333] width 22 height 22
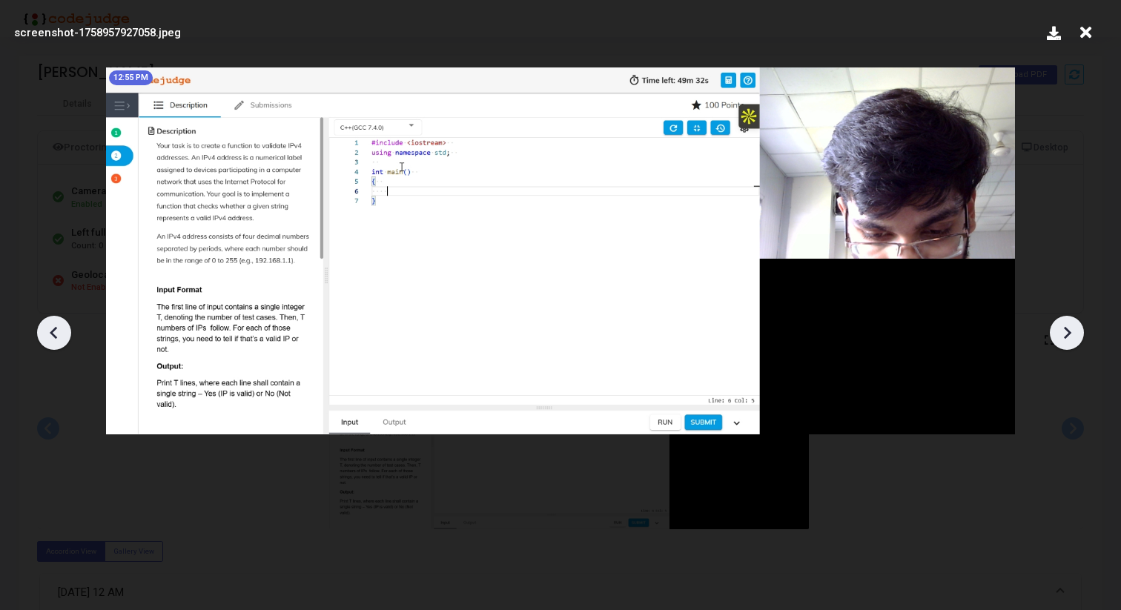
click at [44, 335] on icon at bounding box center [54, 333] width 22 height 22
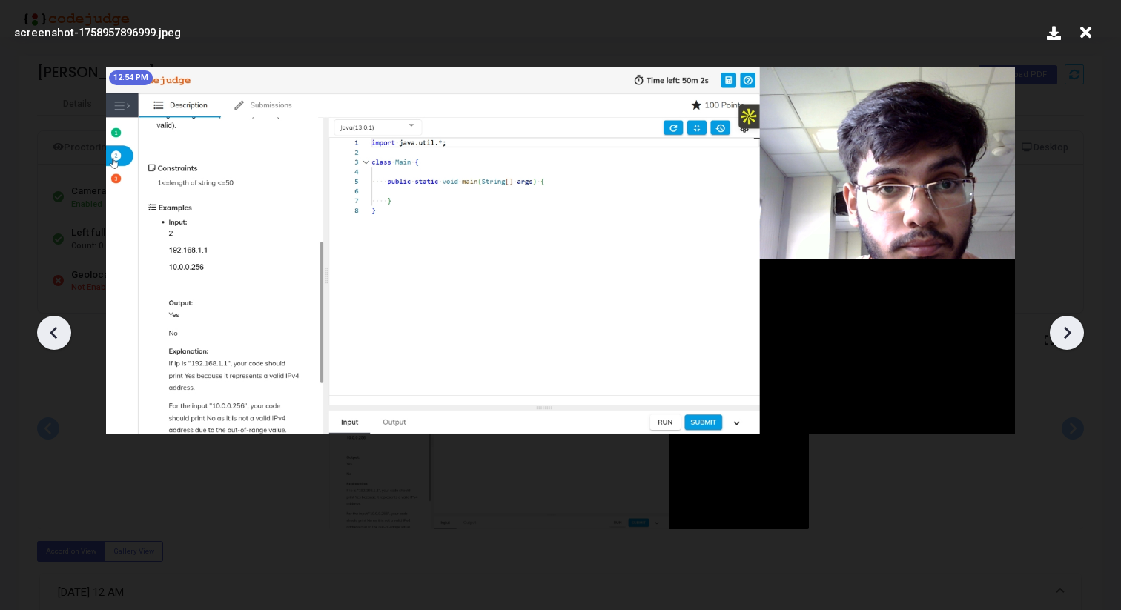
click at [44, 335] on icon at bounding box center [54, 333] width 22 height 22
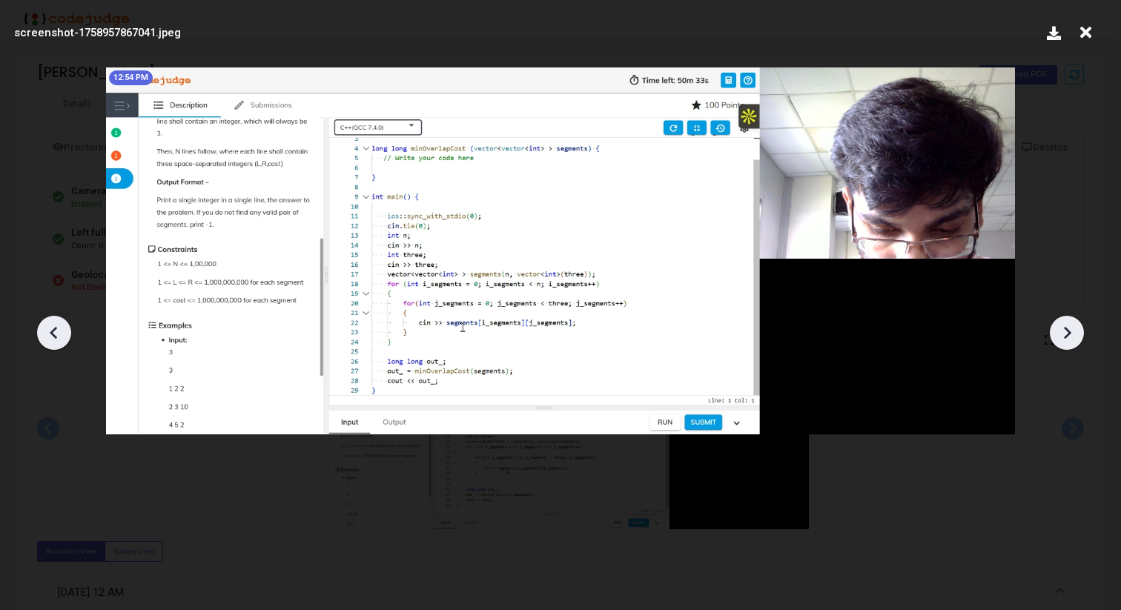
click at [44, 335] on icon at bounding box center [54, 333] width 22 height 22
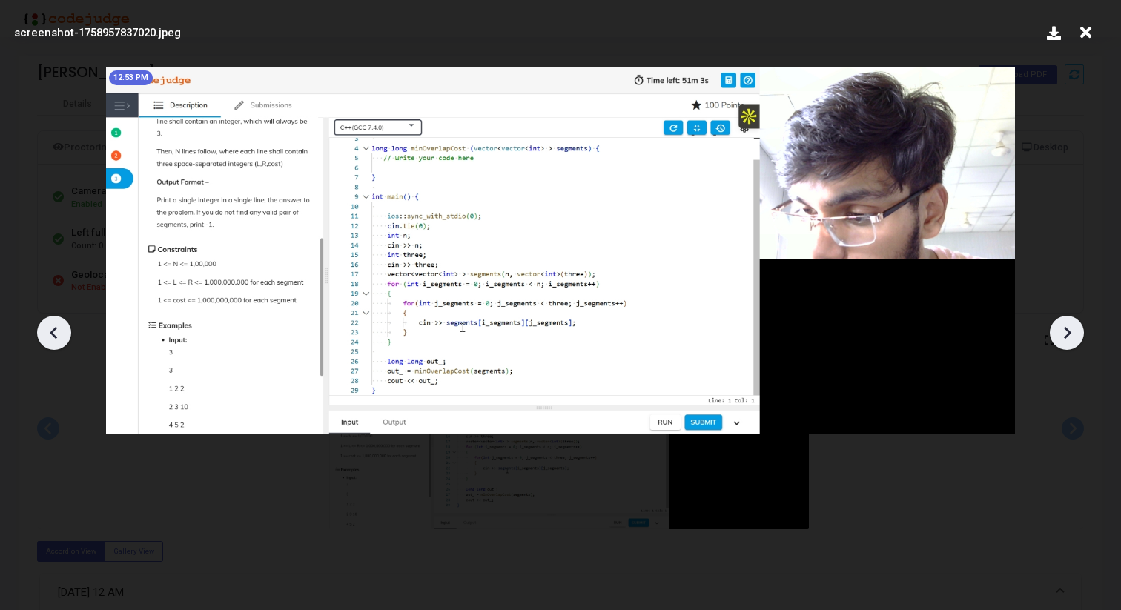
click at [1066, 334] on icon at bounding box center [1067, 332] width 7 height 13
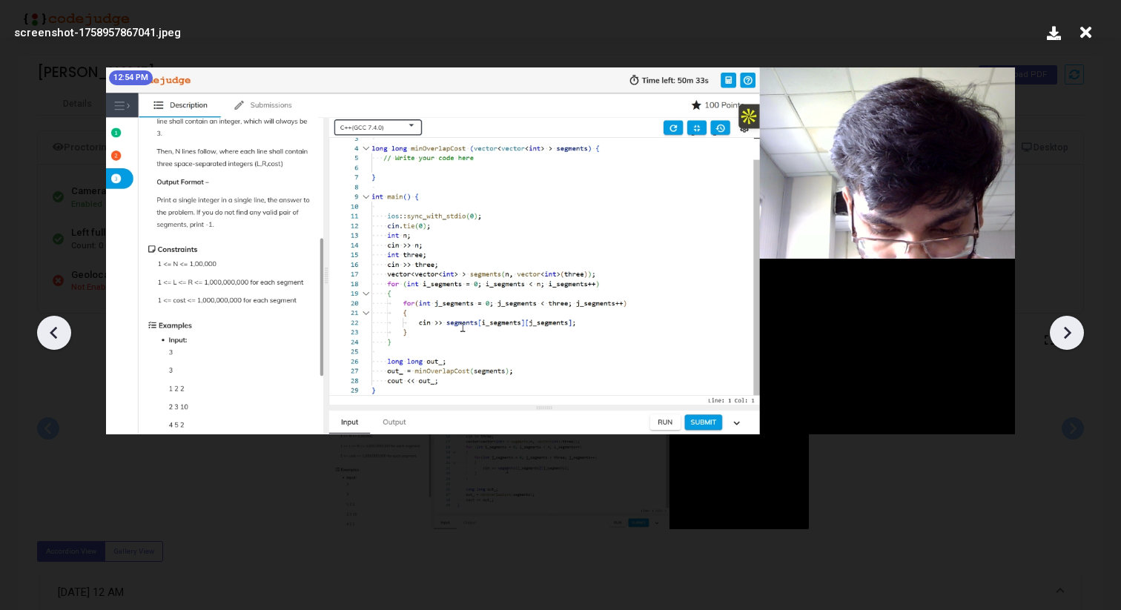
click at [1066, 334] on icon at bounding box center [1067, 332] width 7 height 13
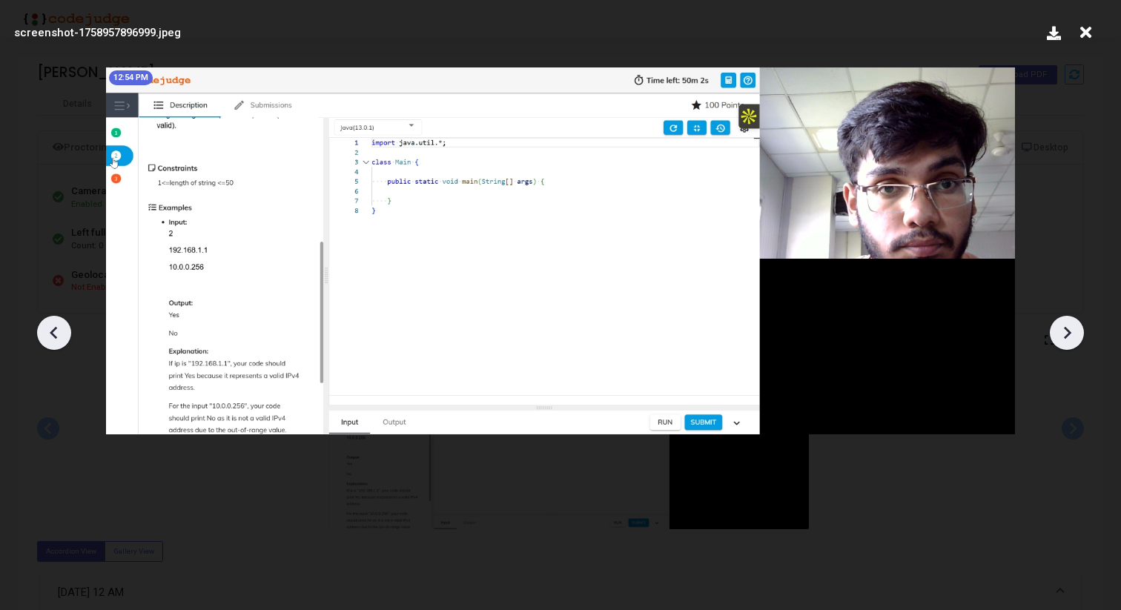
click at [1066, 334] on icon at bounding box center [1067, 332] width 7 height 13
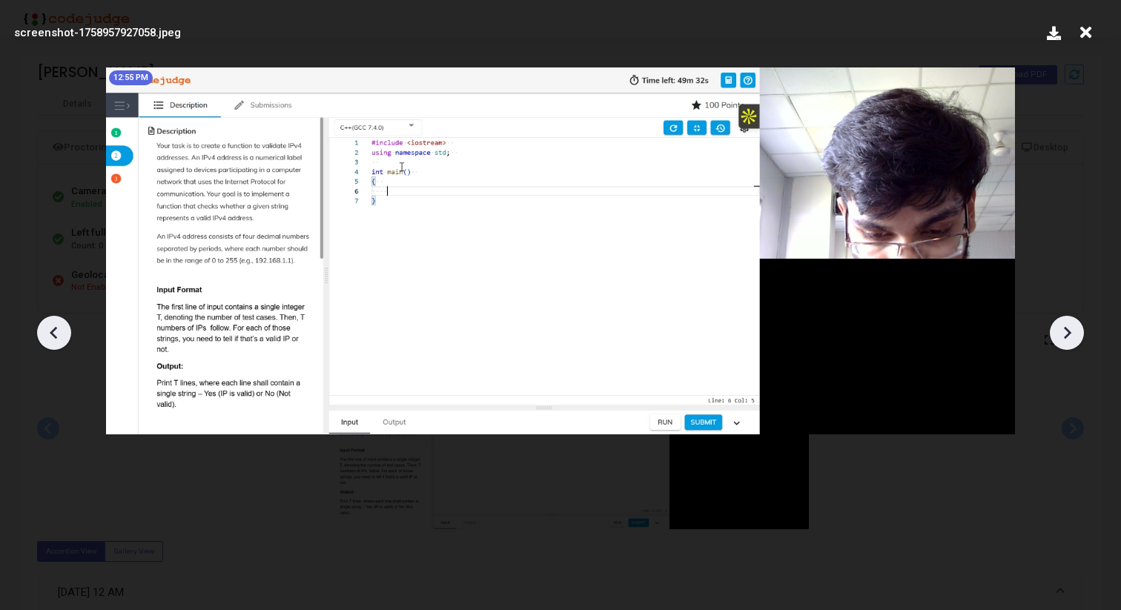
click at [1066, 334] on icon at bounding box center [1067, 332] width 7 height 13
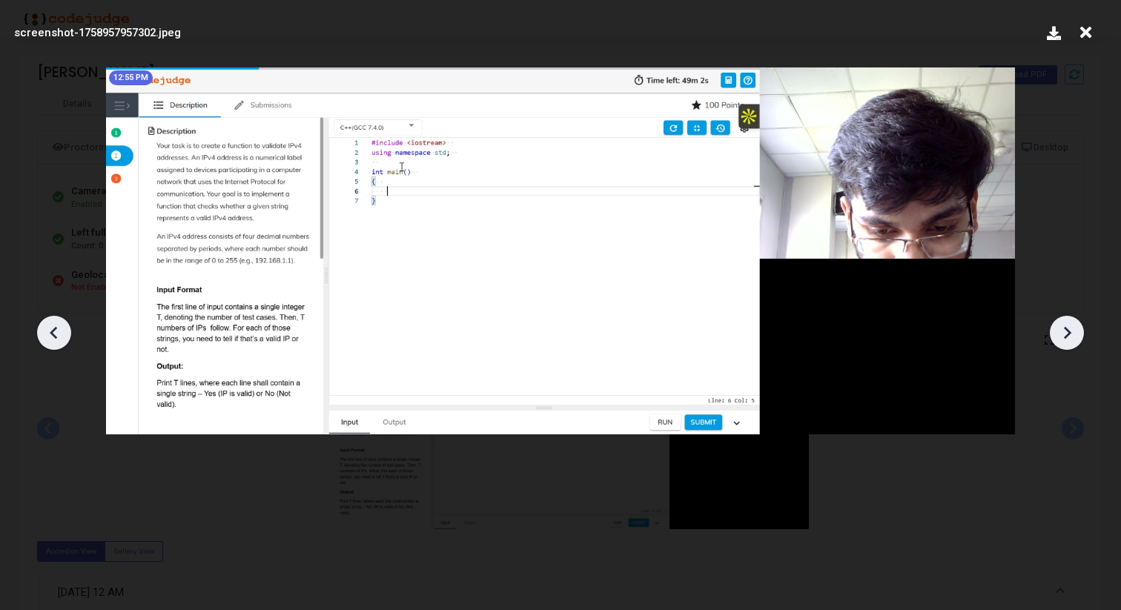
click at [59, 340] on icon at bounding box center [54, 333] width 22 height 22
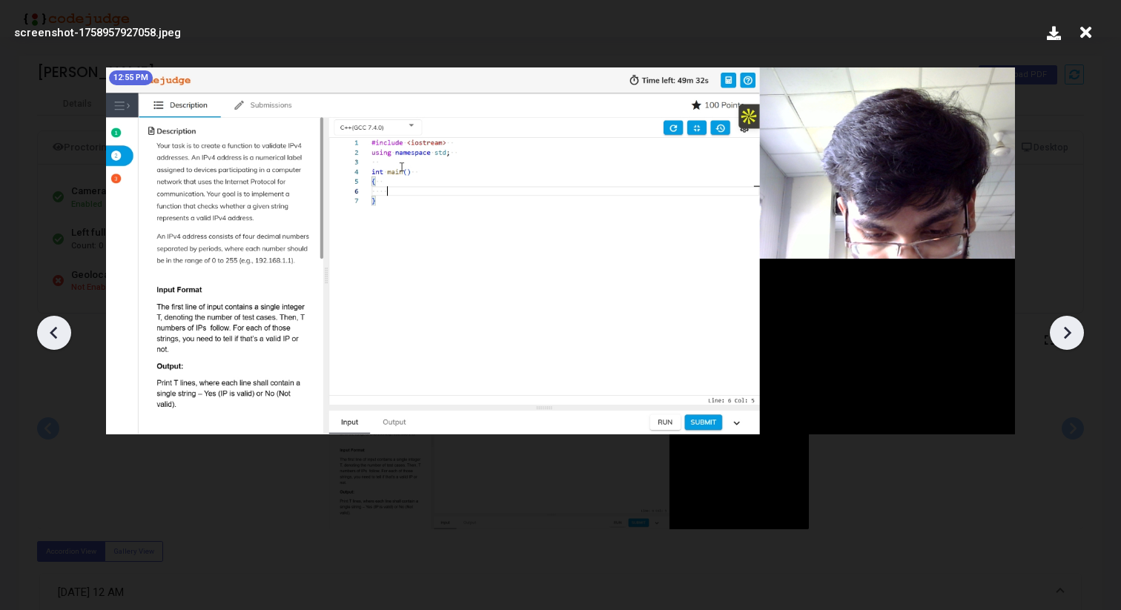
click at [59, 340] on icon at bounding box center [54, 333] width 22 height 22
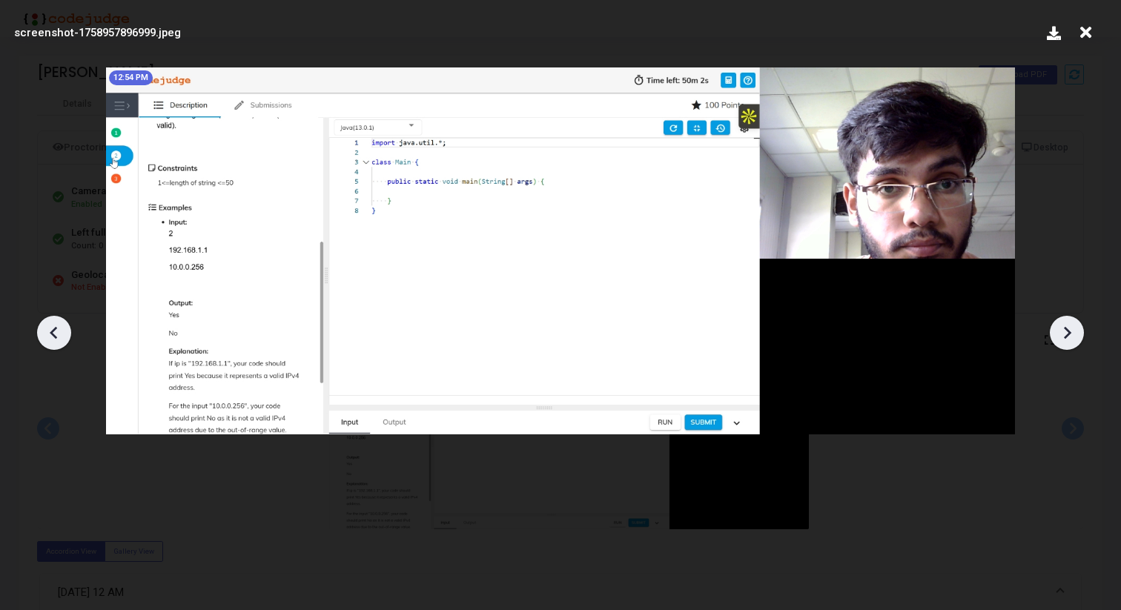
click at [1059, 322] on icon at bounding box center [1067, 333] width 22 height 22
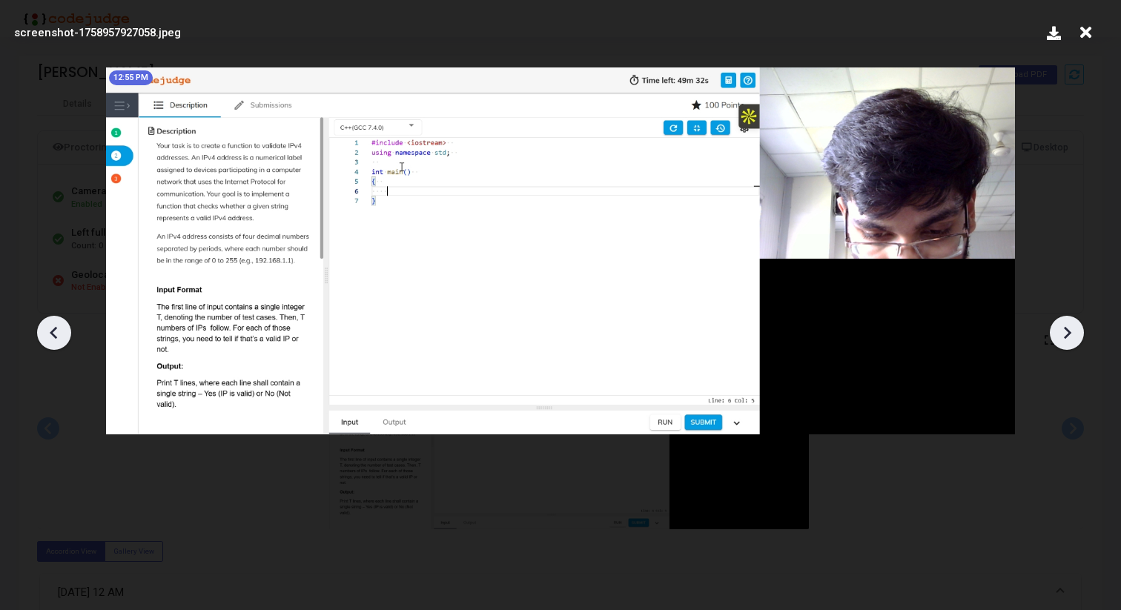
click at [1059, 322] on icon at bounding box center [1067, 333] width 22 height 22
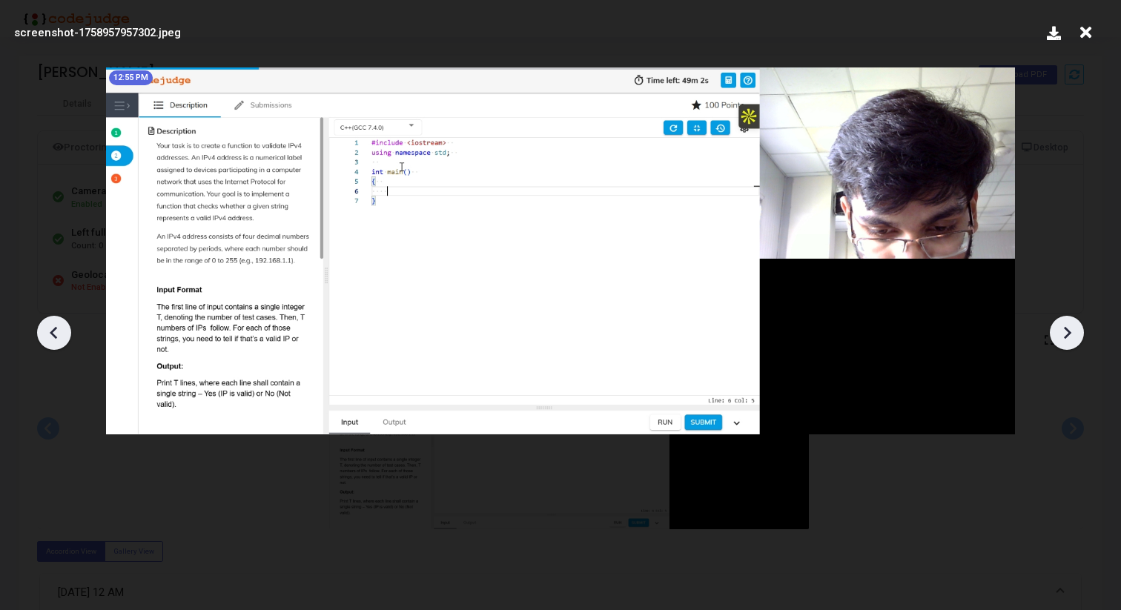
click at [1059, 322] on icon at bounding box center [1067, 333] width 22 height 22
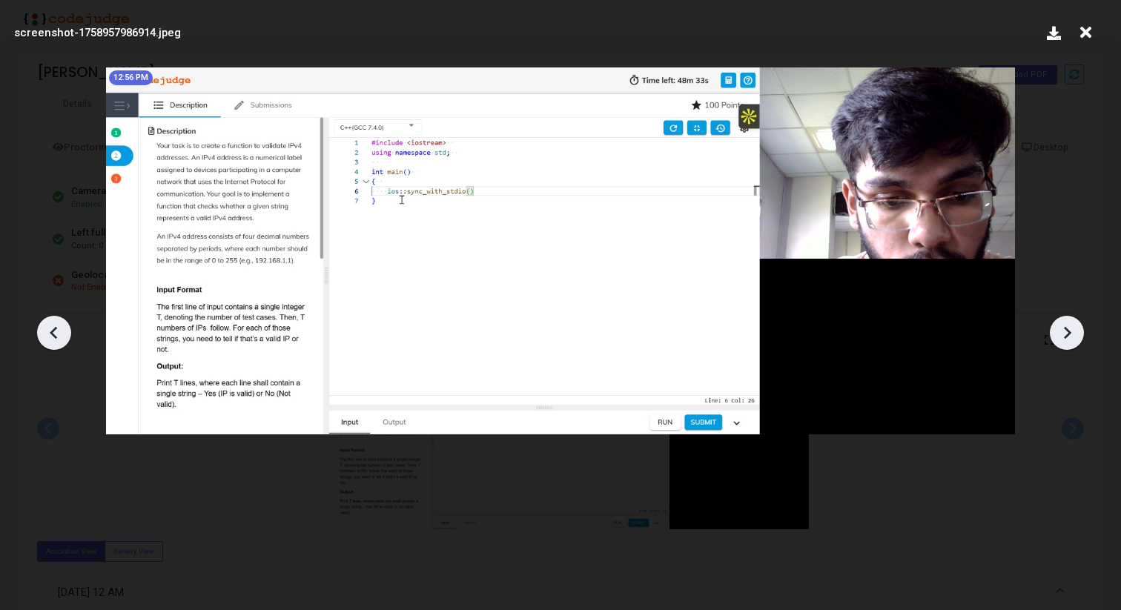
click at [1059, 322] on icon at bounding box center [1067, 333] width 22 height 22
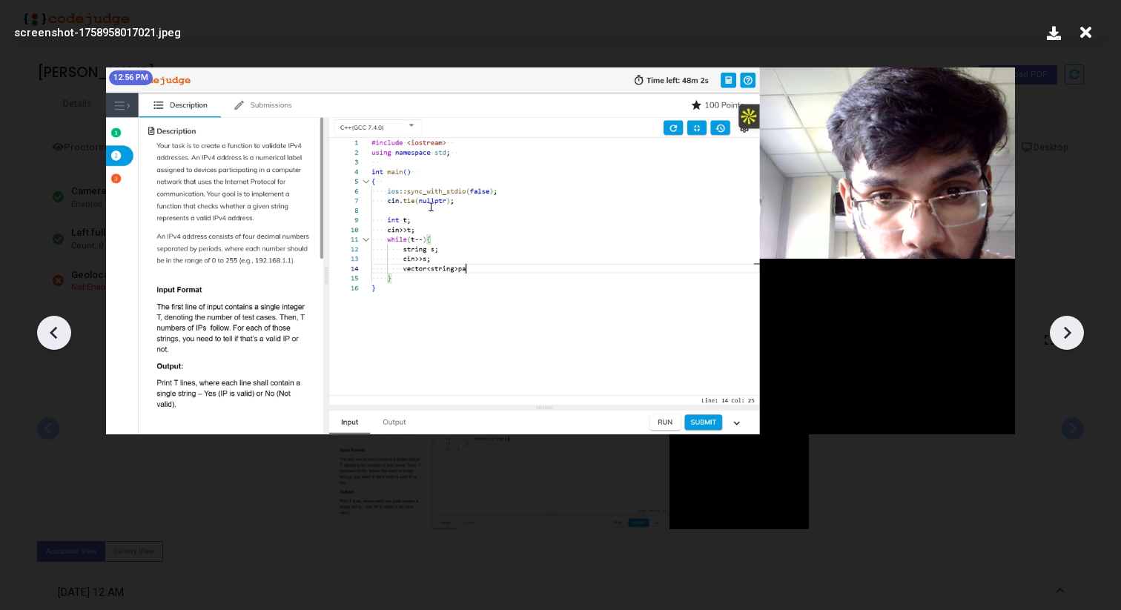
click at [1059, 322] on icon at bounding box center [1067, 333] width 22 height 22
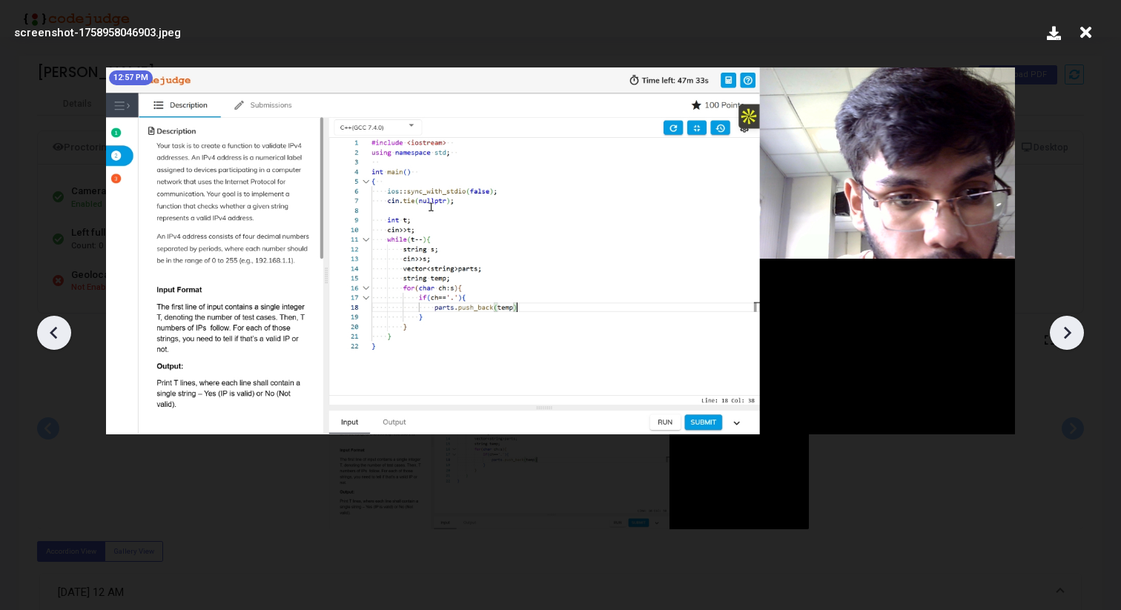
click at [1058, 322] on icon at bounding box center [1067, 333] width 22 height 22
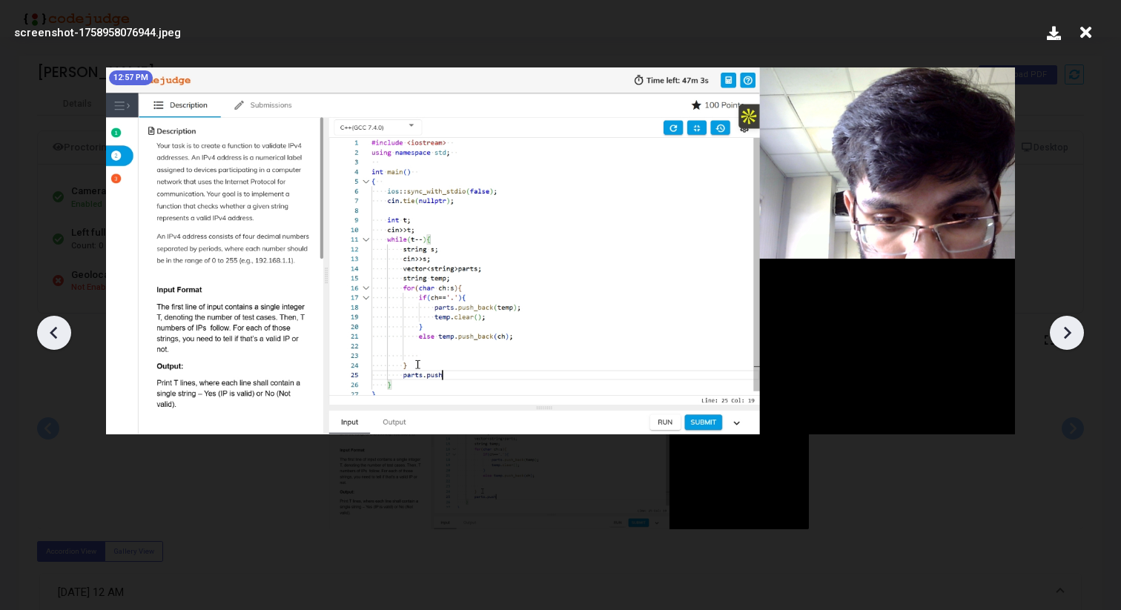
click at [1058, 322] on icon at bounding box center [1067, 333] width 22 height 22
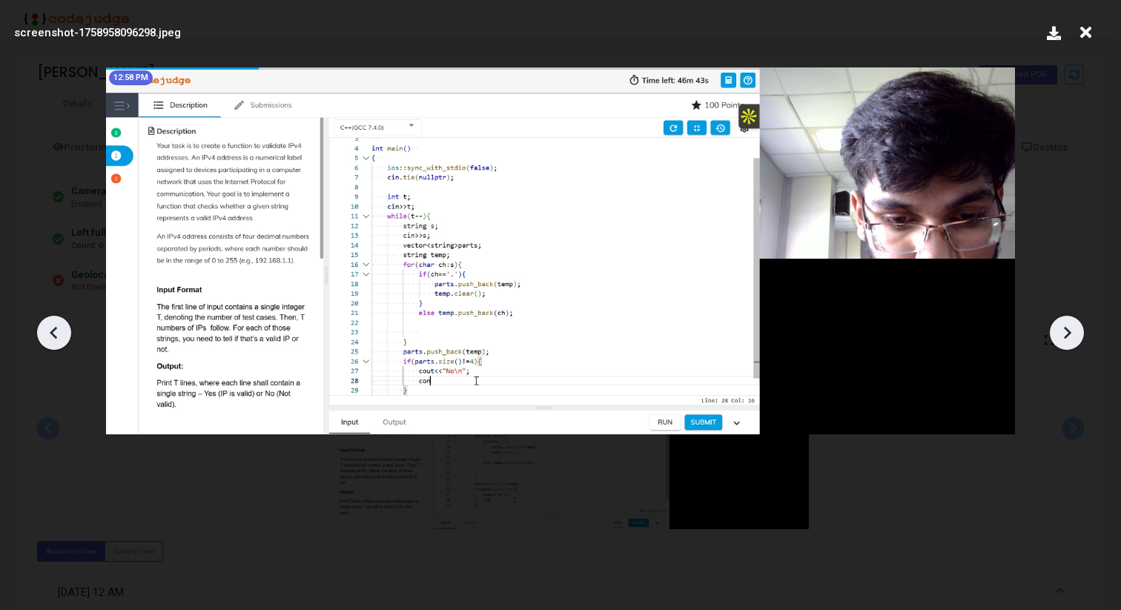
click at [1058, 322] on icon at bounding box center [1067, 333] width 22 height 22
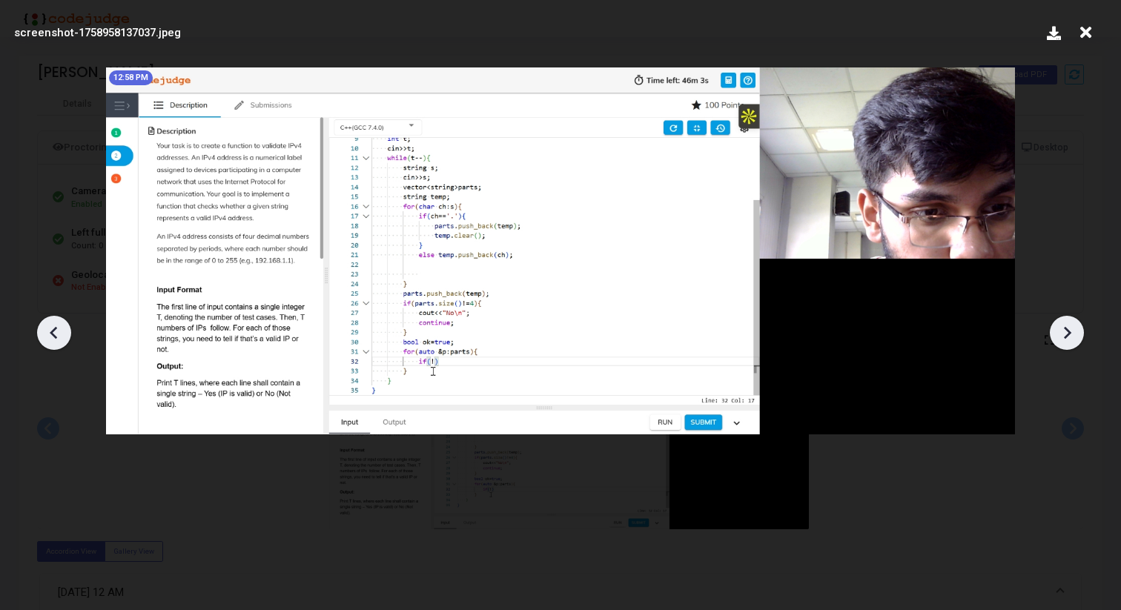
click at [1058, 322] on icon at bounding box center [1067, 333] width 22 height 22
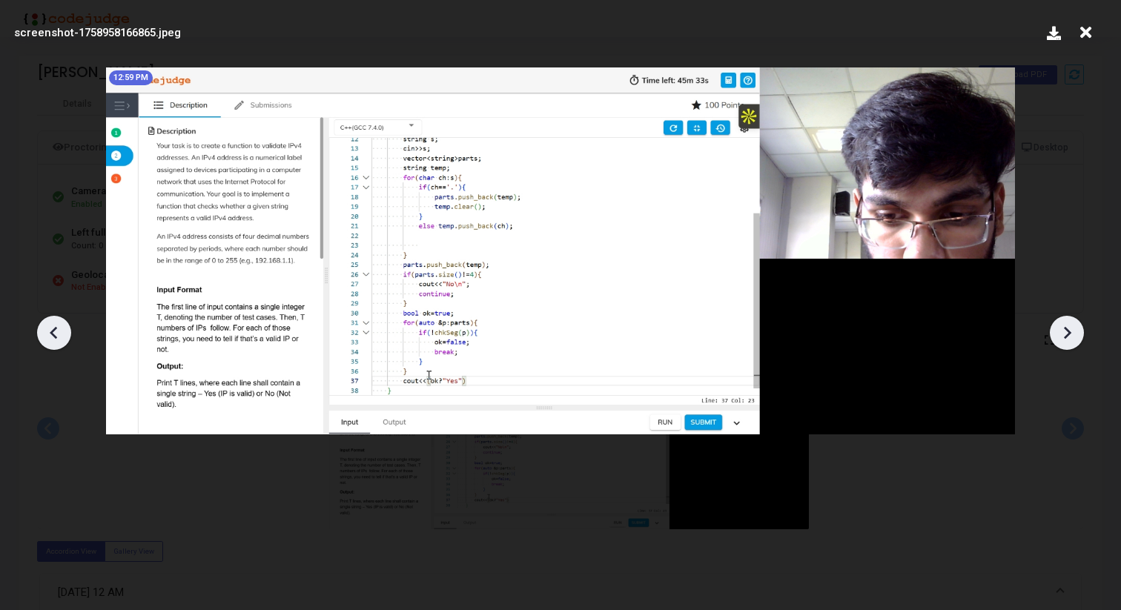
click at [1058, 322] on icon at bounding box center [1067, 333] width 22 height 22
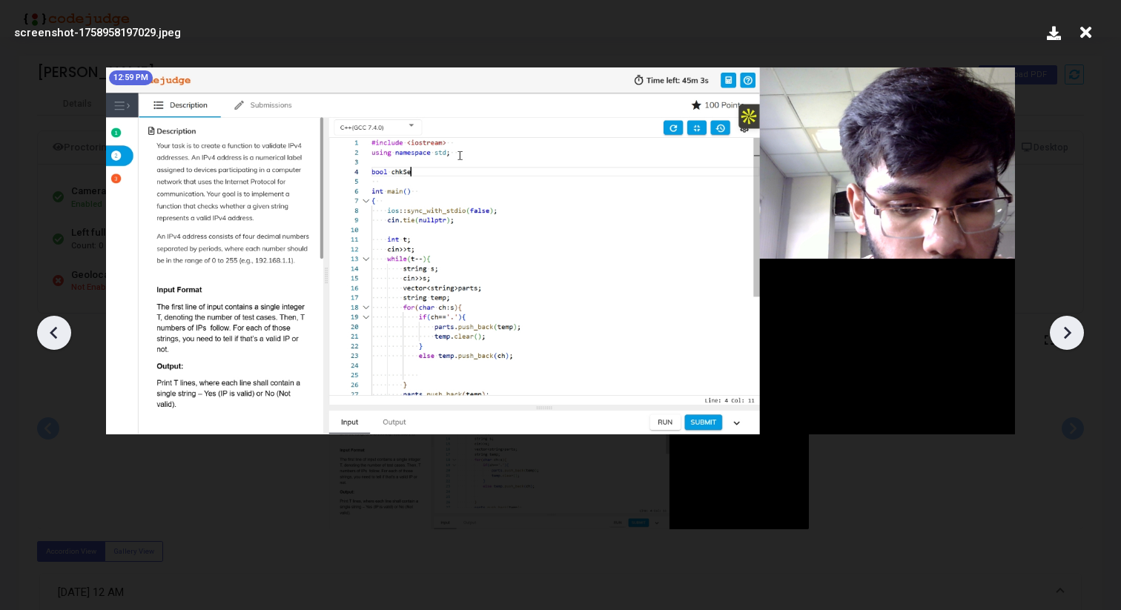
click at [1058, 322] on icon at bounding box center [1067, 333] width 22 height 22
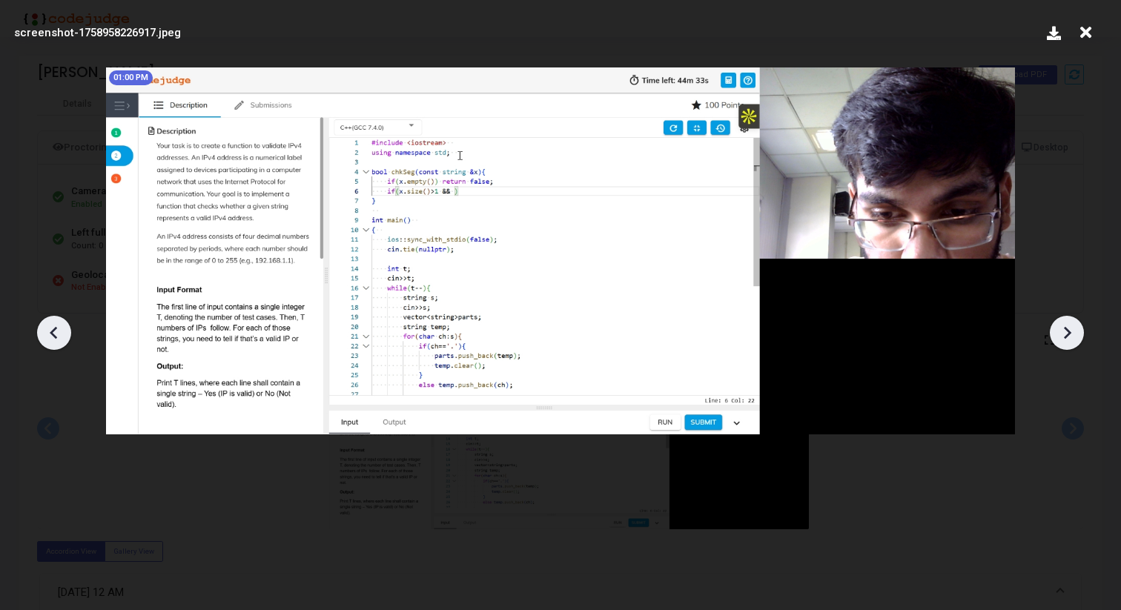
click at [1058, 322] on icon at bounding box center [1067, 333] width 22 height 22
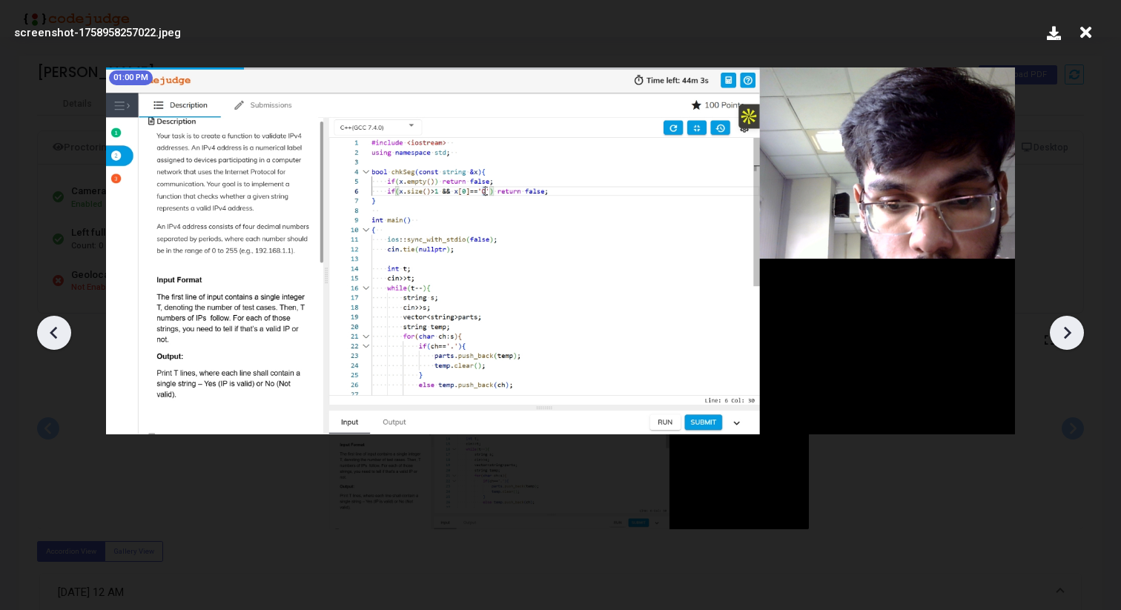
click at [1058, 322] on icon at bounding box center [1067, 333] width 22 height 22
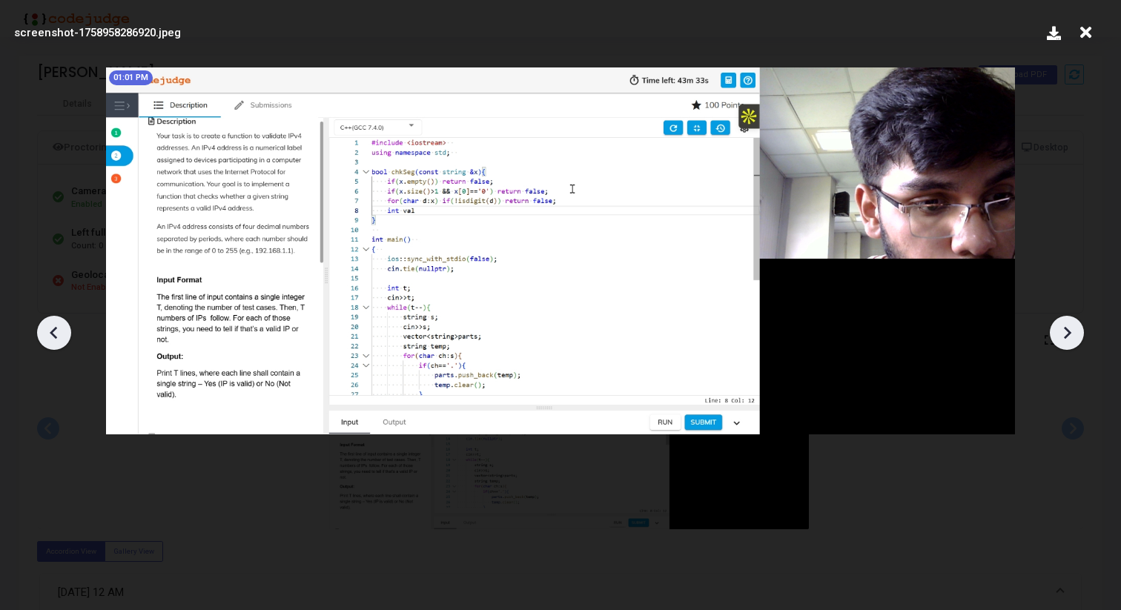
click at [47, 326] on icon at bounding box center [54, 333] width 22 height 22
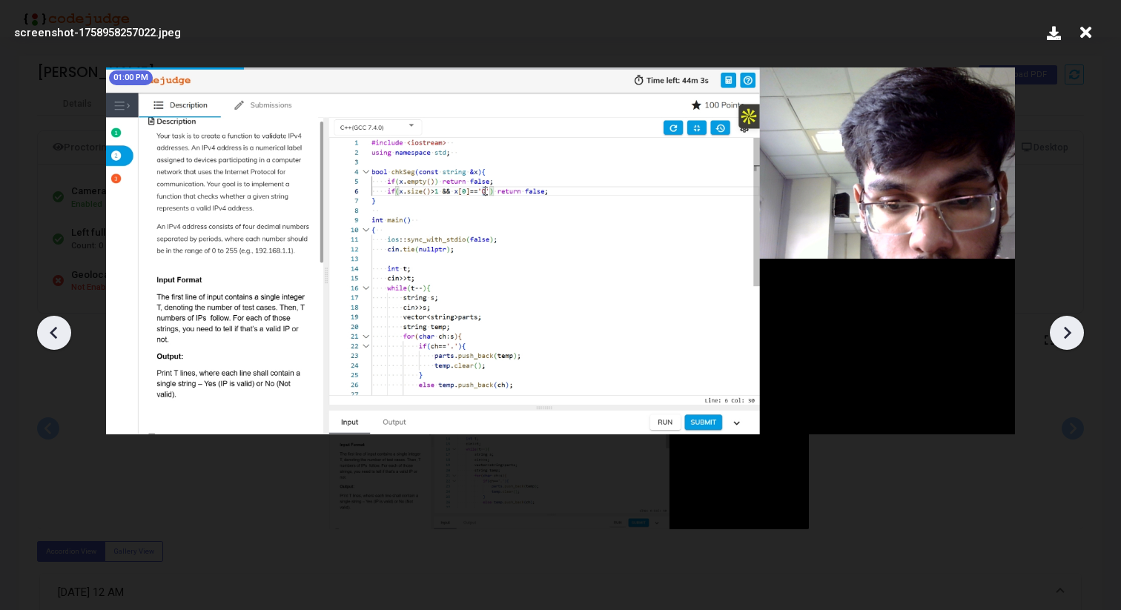
click at [47, 328] on icon at bounding box center [54, 333] width 22 height 22
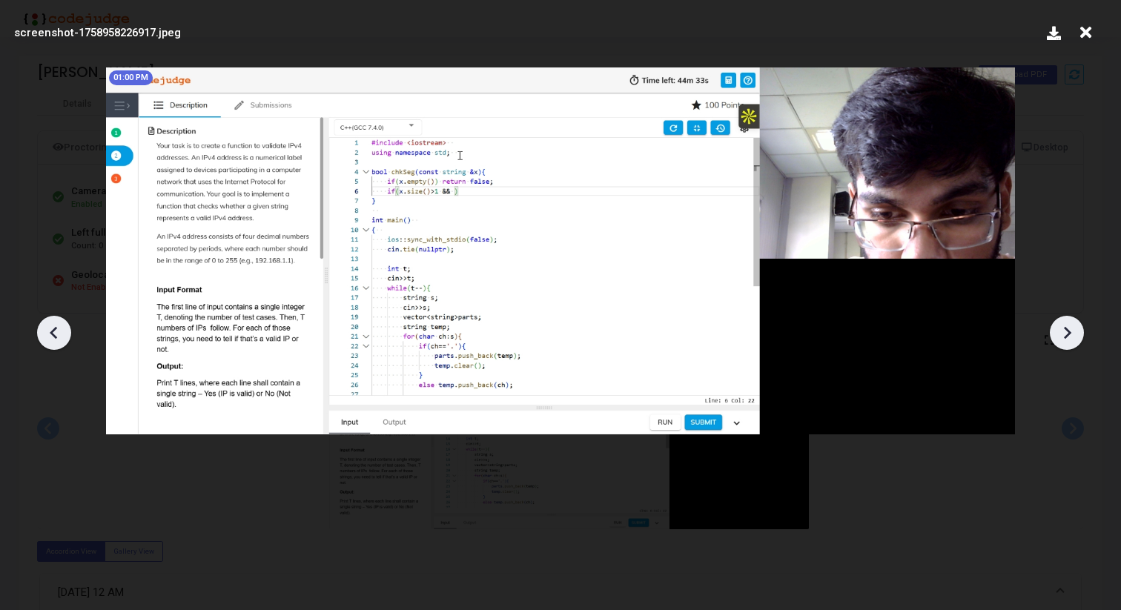
click at [1071, 334] on icon at bounding box center [1067, 333] width 22 height 22
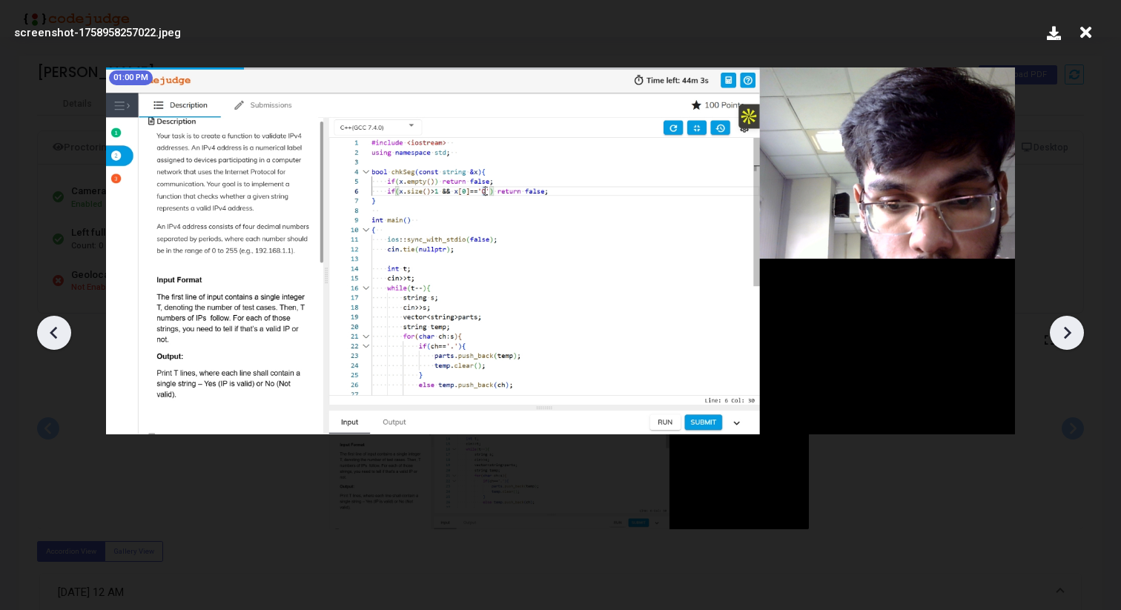
click at [1074, 335] on icon at bounding box center [1067, 333] width 22 height 22
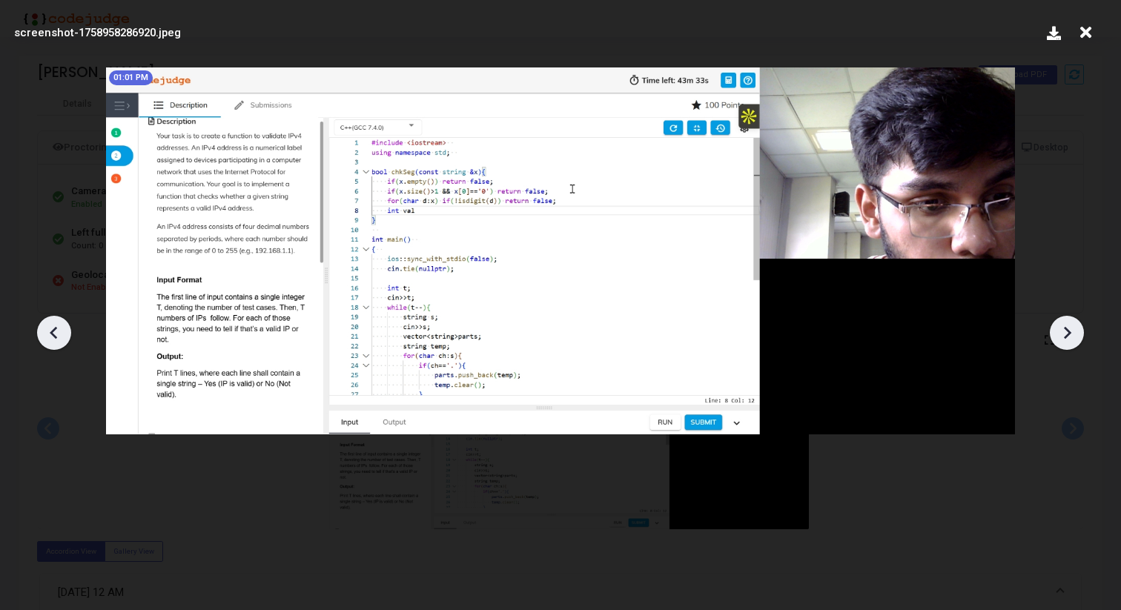
click at [1074, 335] on icon at bounding box center [1067, 333] width 22 height 22
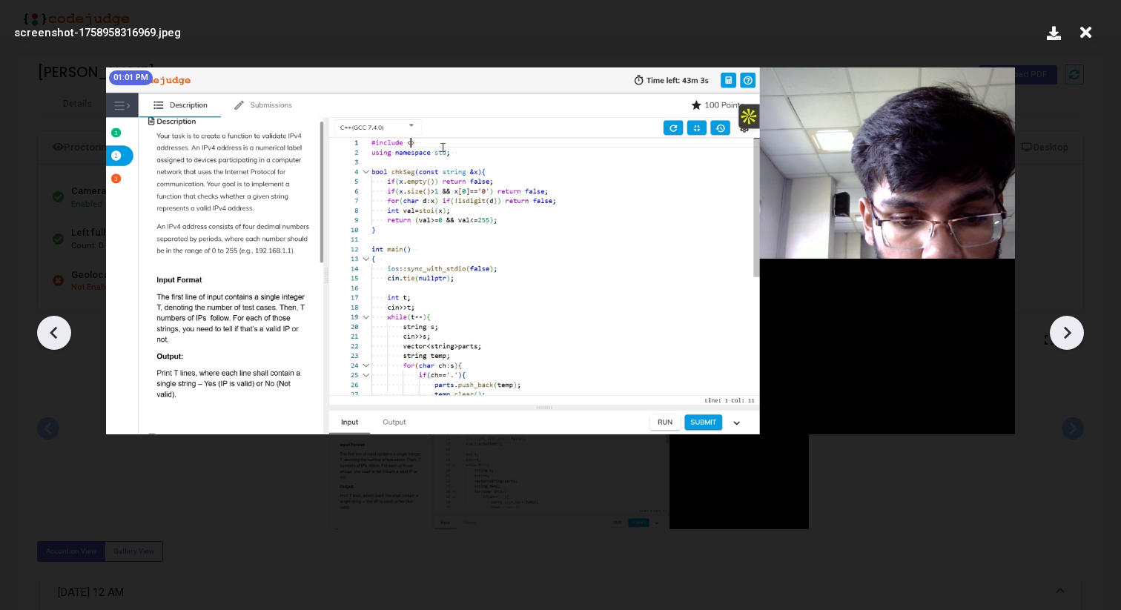
click at [1074, 335] on icon at bounding box center [1067, 333] width 22 height 22
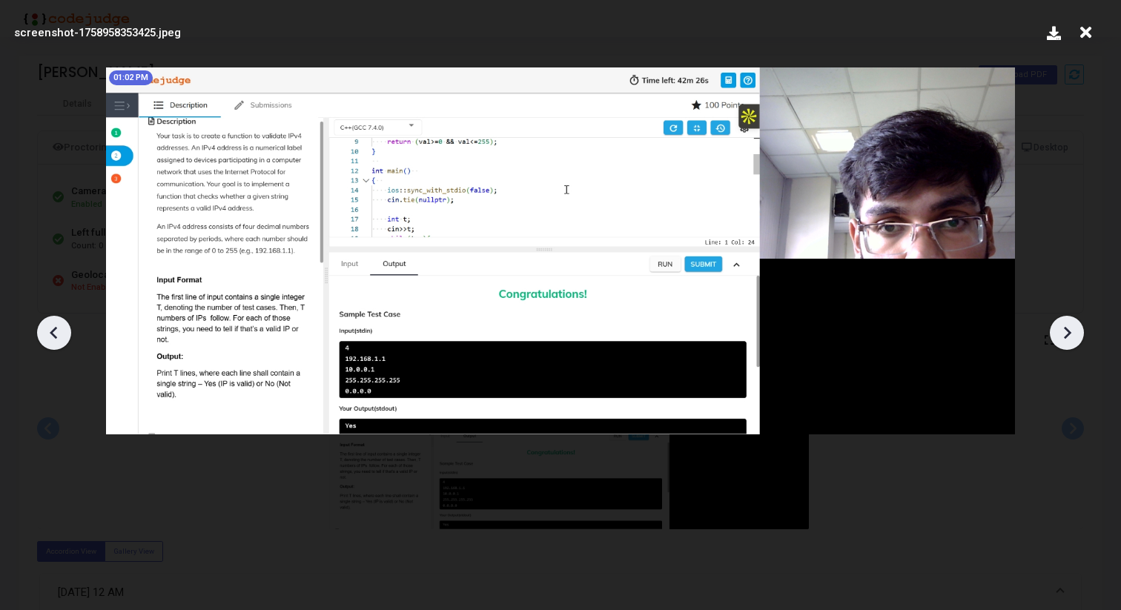
click at [1074, 335] on icon at bounding box center [1067, 333] width 22 height 22
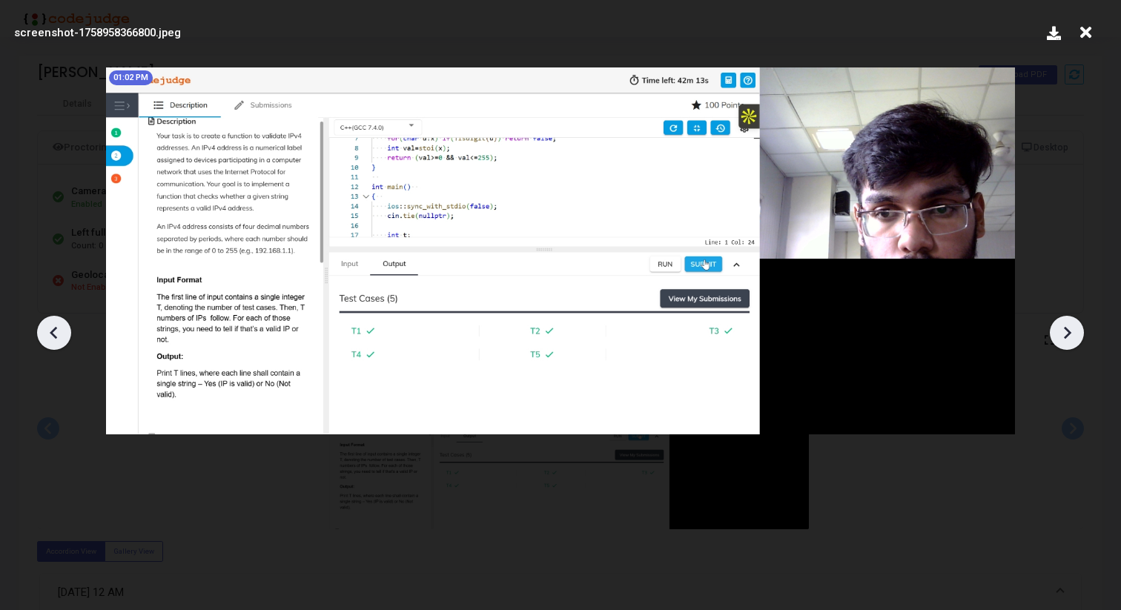
click at [1074, 335] on icon at bounding box center [1067, 333] width 22 height 22
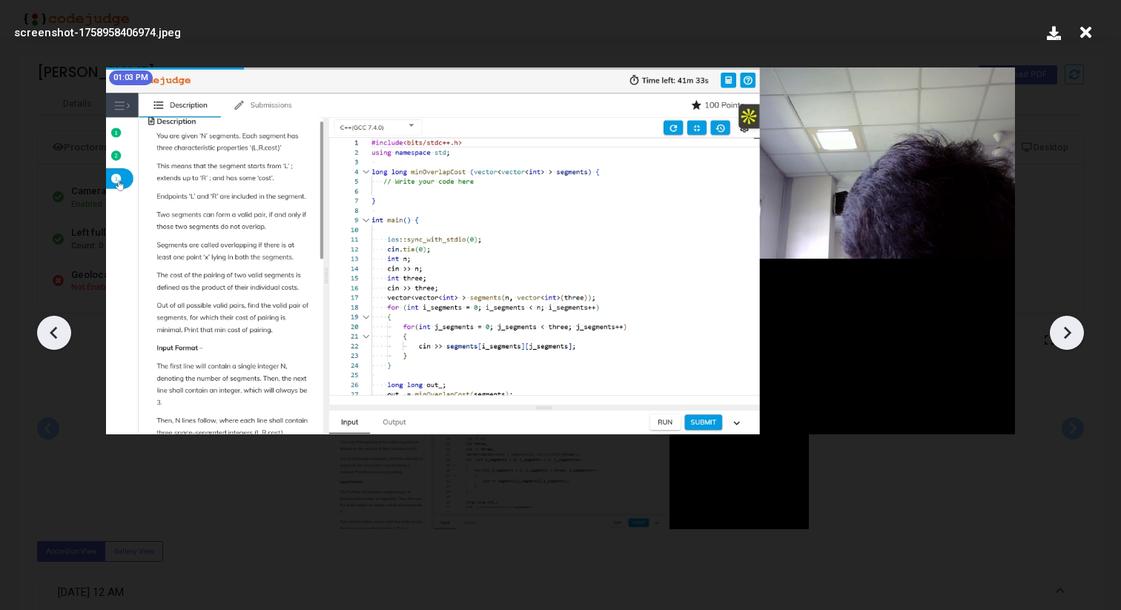
click at [1074, 335] on icon at bounding box center [1067, 333] width 22 height 22
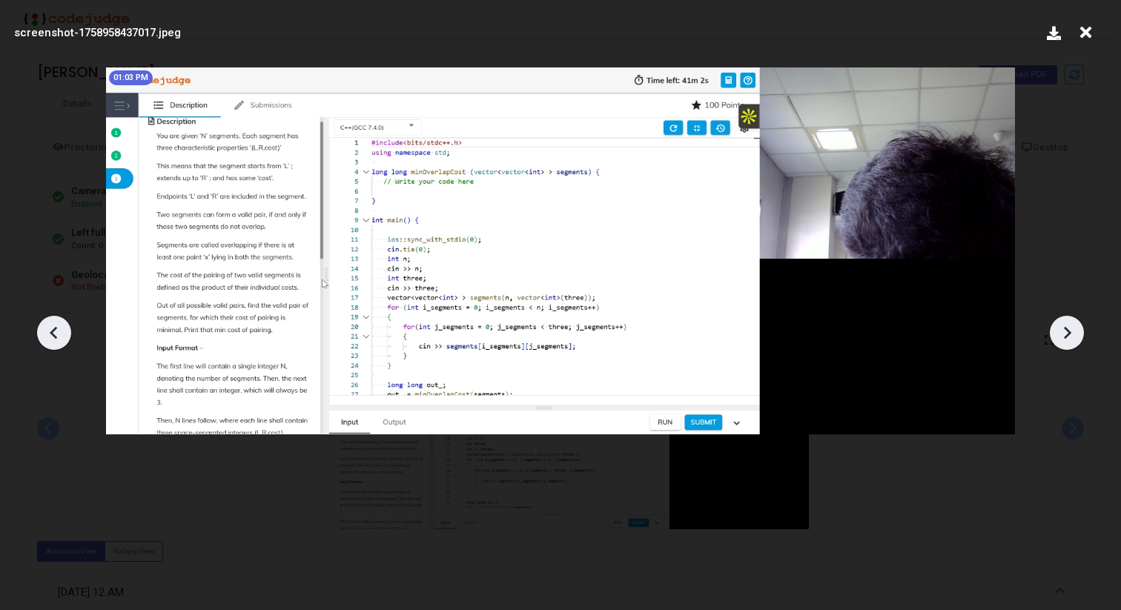
click at [1074, 335] on icon at bounding box center [1067, 333] width 22 height 22
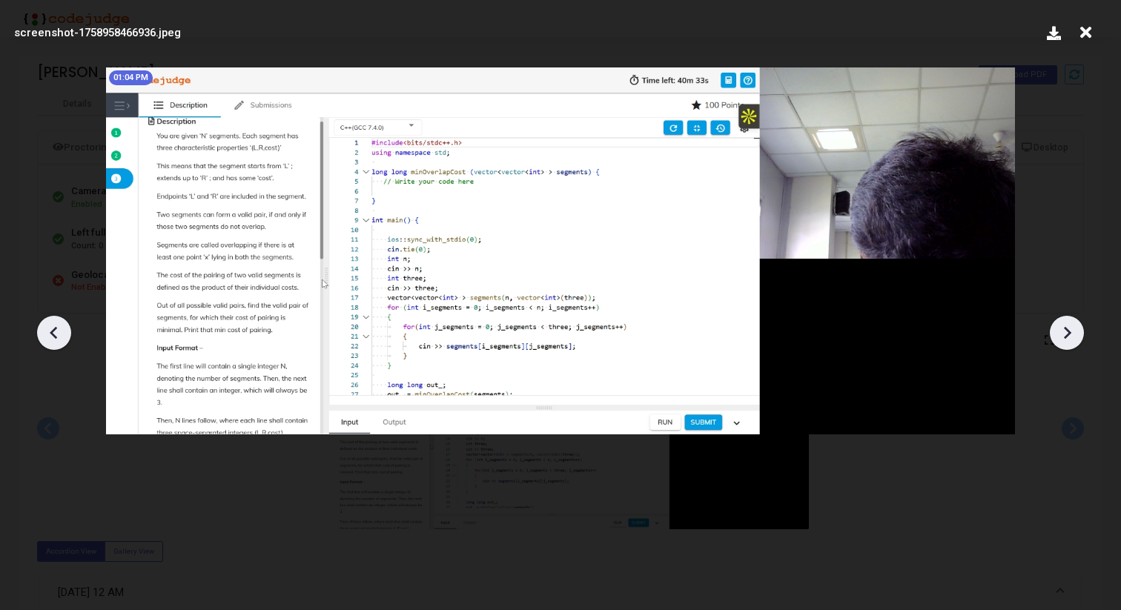
click at [1074, 335] on icon at bounding box center [1067, 333] width 22 height 22
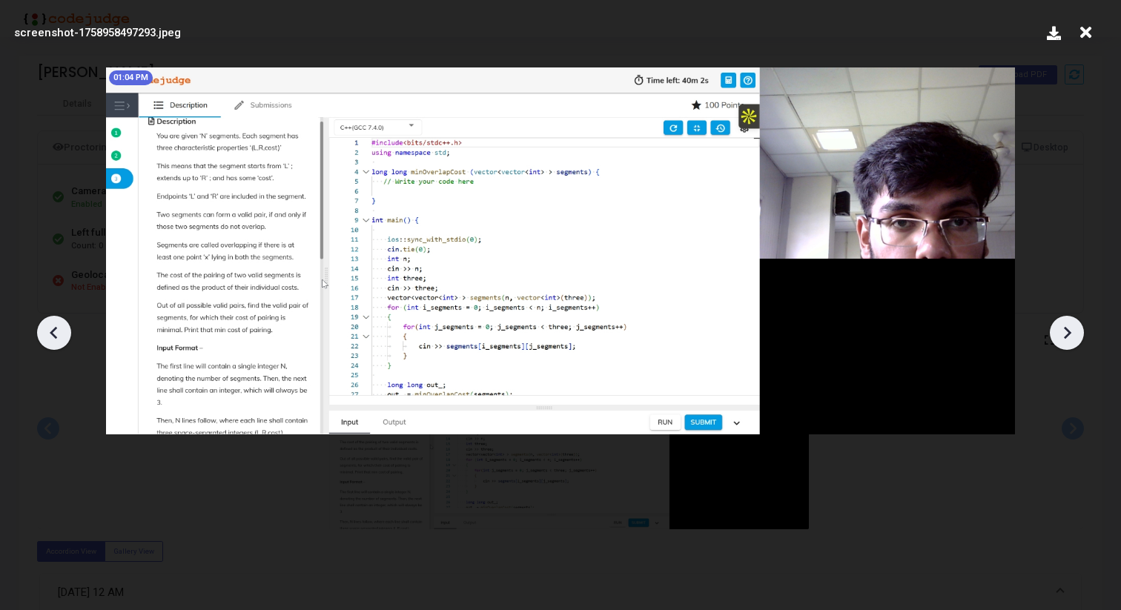
click at [1074, 335] on icon at bounding box center [1067, 333] width 22 height 22
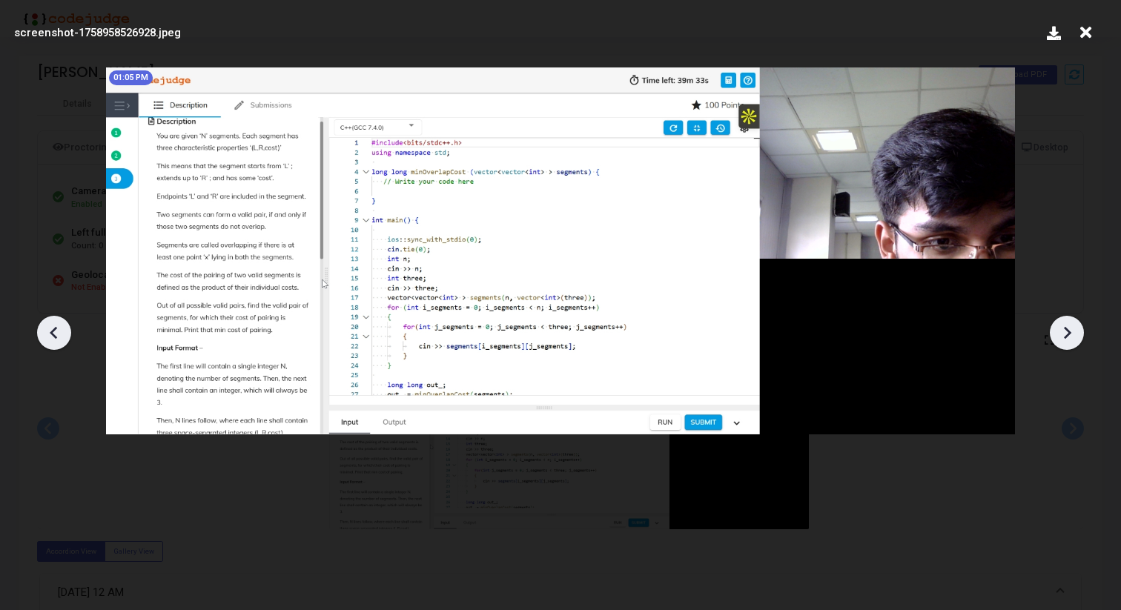
click at [1074, 335] on icon at bounding box center [1067, 333] width 22 height 22
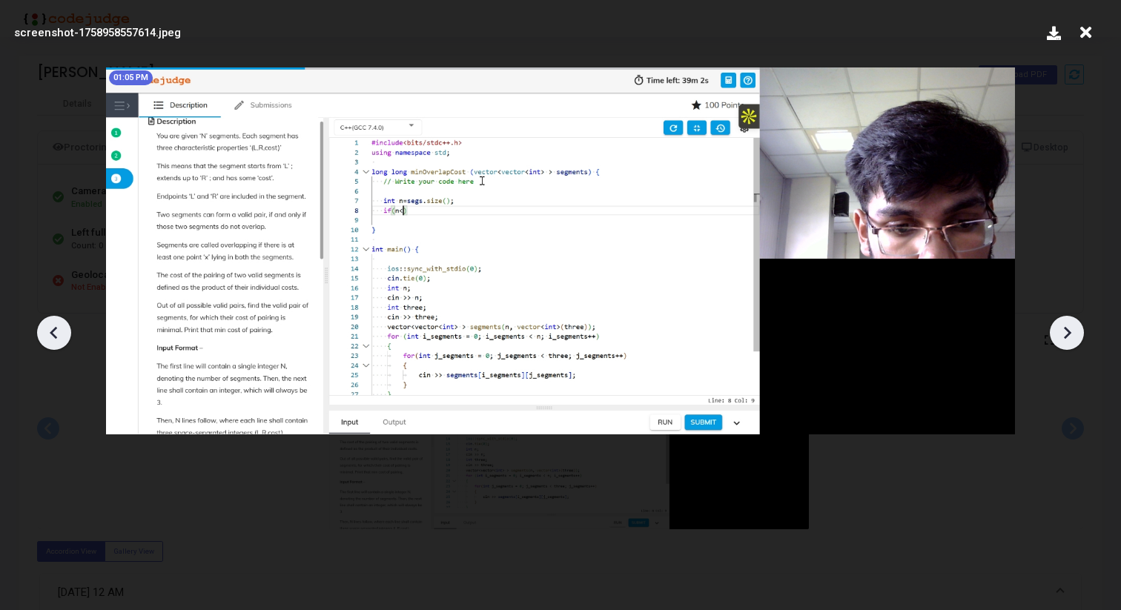
click at [1074, 335] on icon at bounding box center [1067, 333] width 22 height 22
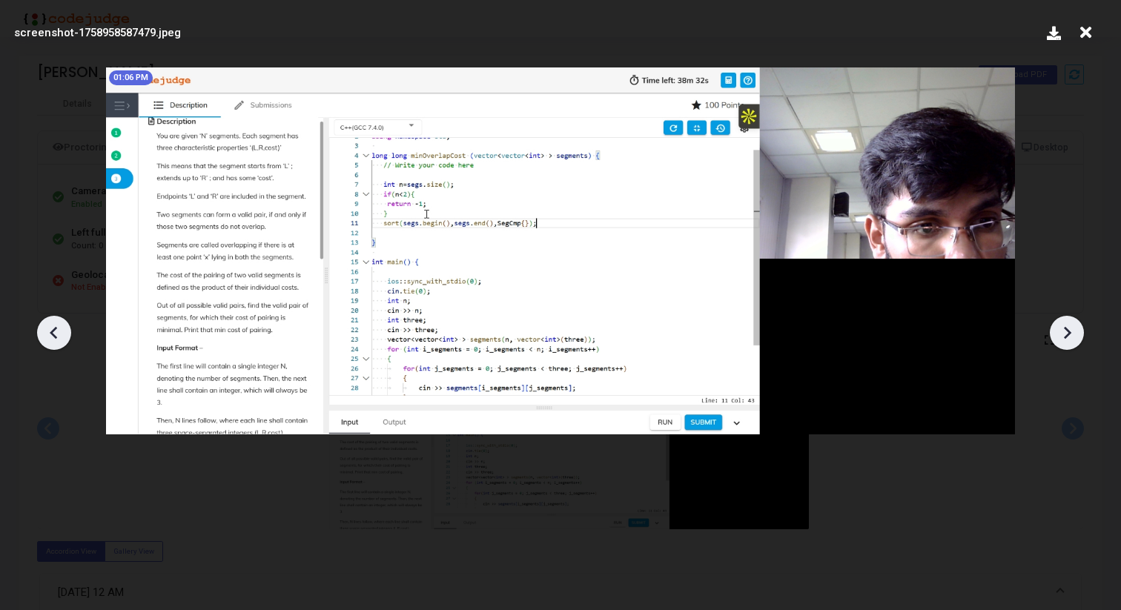
click at [1074, 335] on icon at bounding box center [1067, 333] width 22 height 22
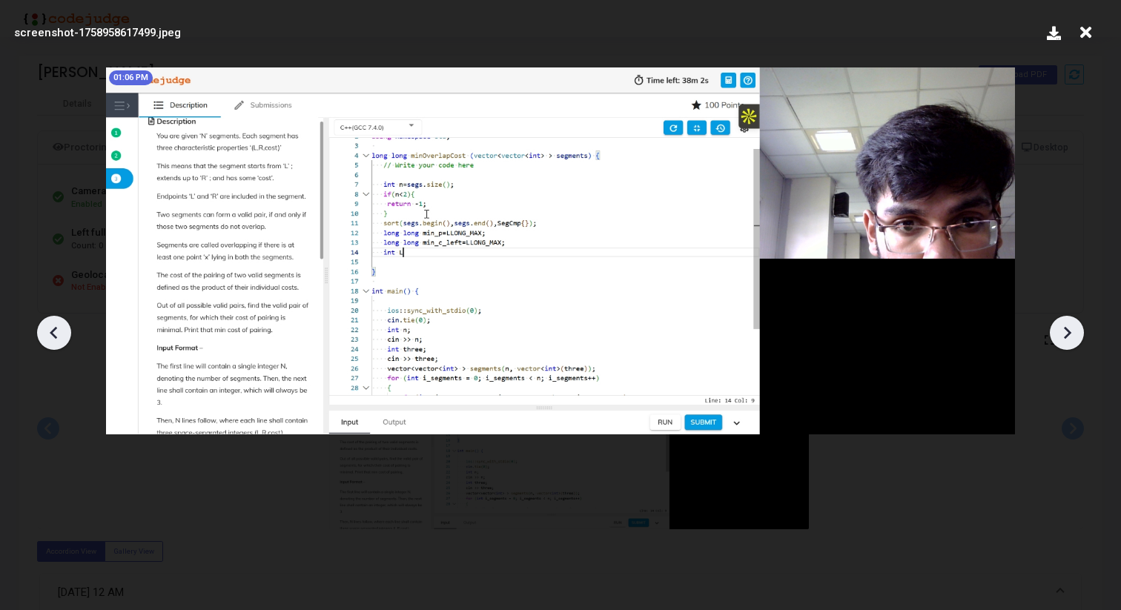
click at [1074, 335] on icon at bounding box center [1067, 333] width 22 height 22
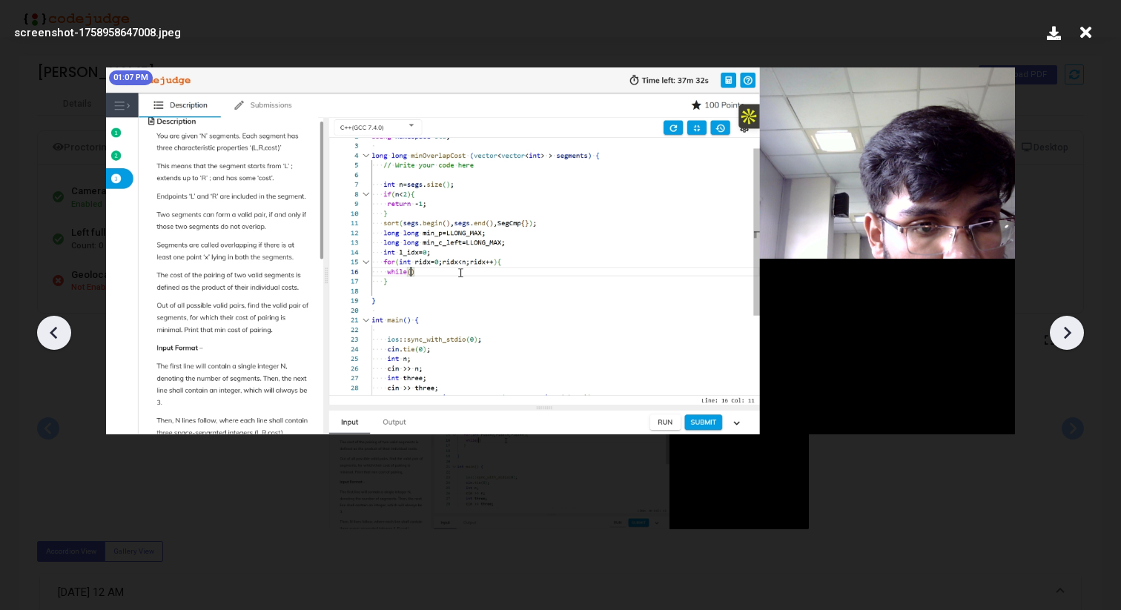
click at [1074, 335] on icon at bounding box center [1067, 333] width 22 height 22
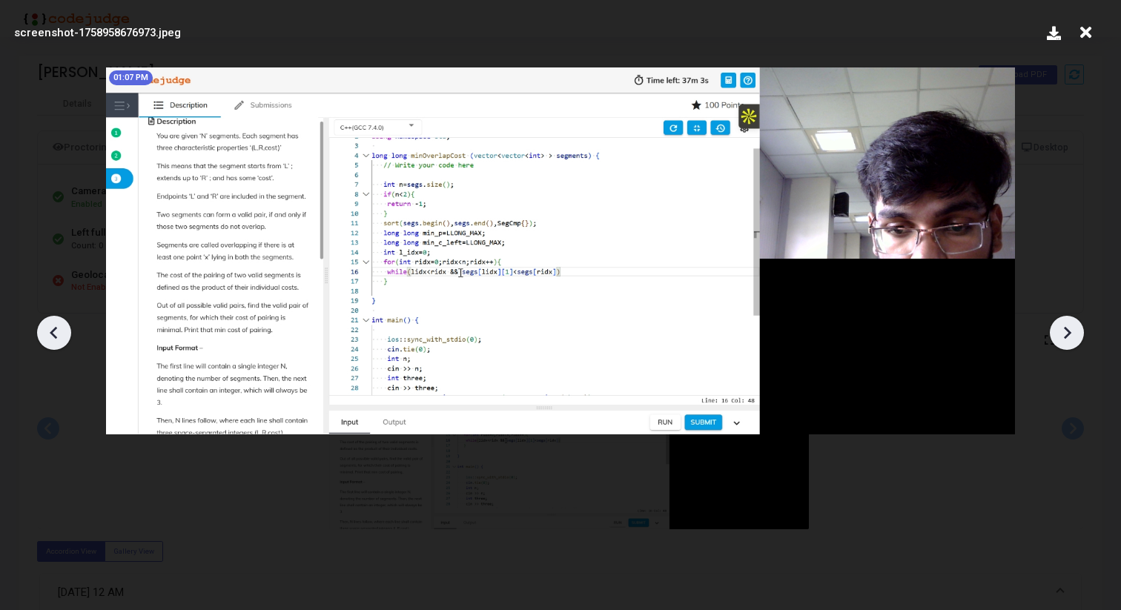
click at [1074, 335] on icon at bounding box center [1067, 333] width 22 height 22
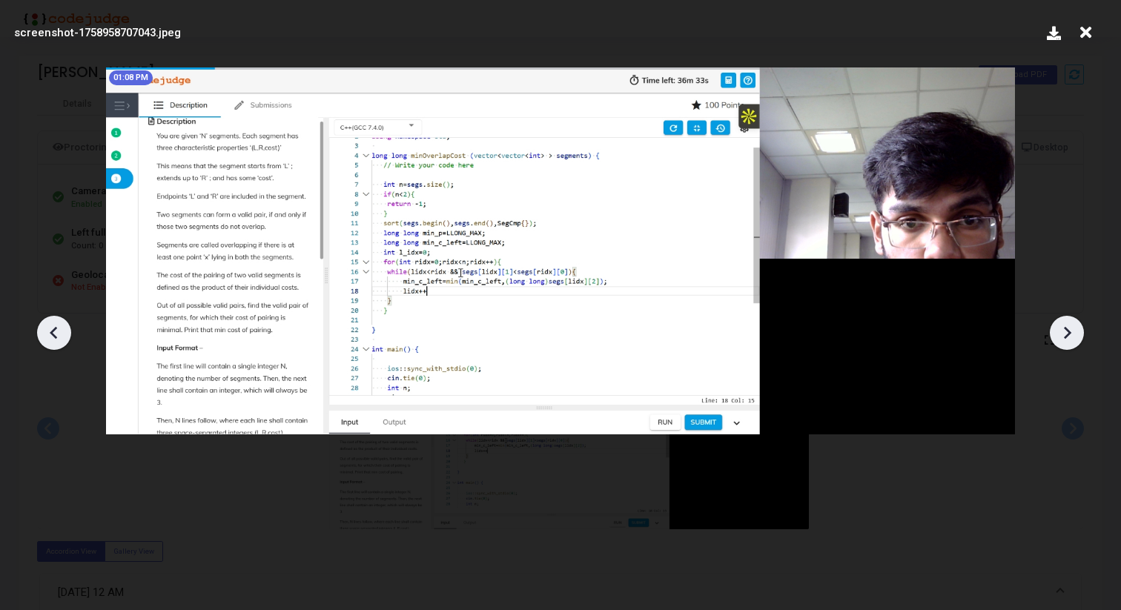
click at [1073, 335] on icon at bounding box center [1067, 333] width 22 height 22
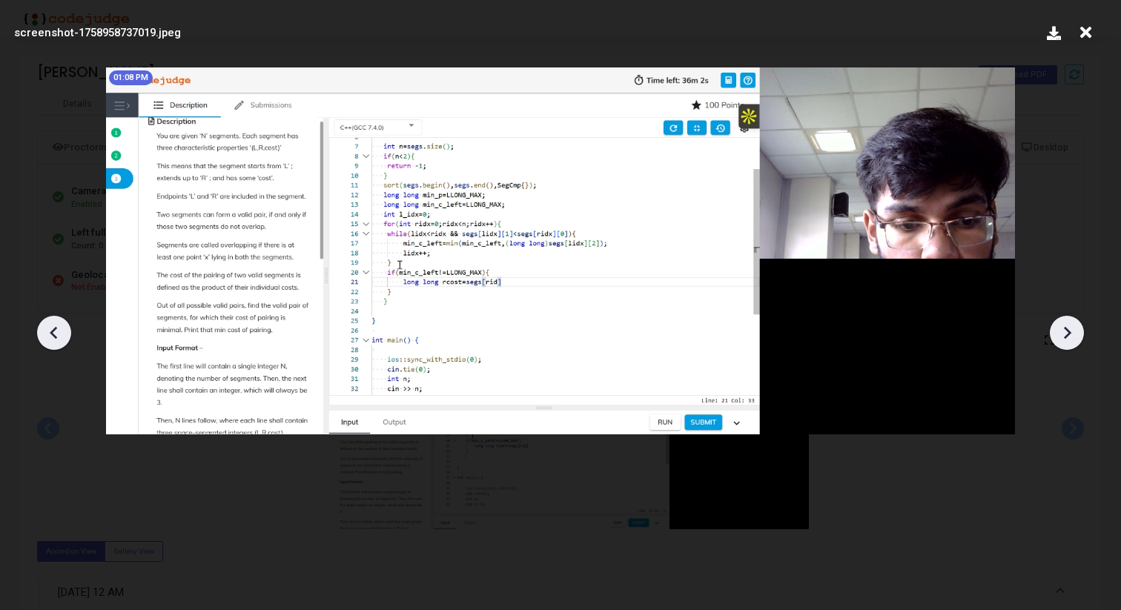
click at [1073, 335] on icon at bounding box center [1067, 333] width 22 height 22
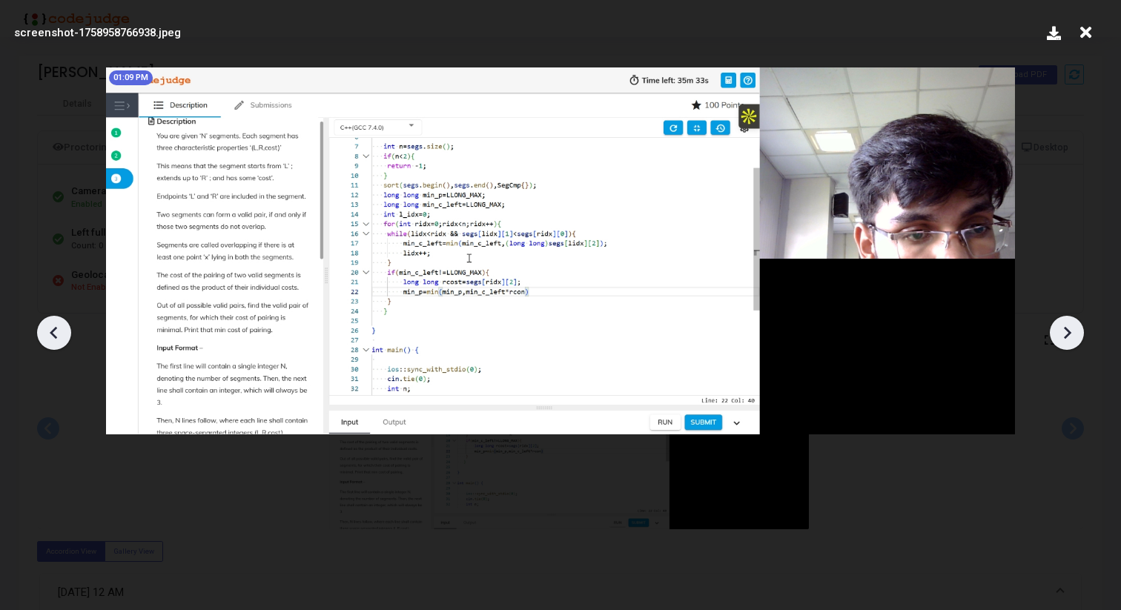
click at [1073, 335] on icon at bounding box center [1067, 333] width 22 height 22
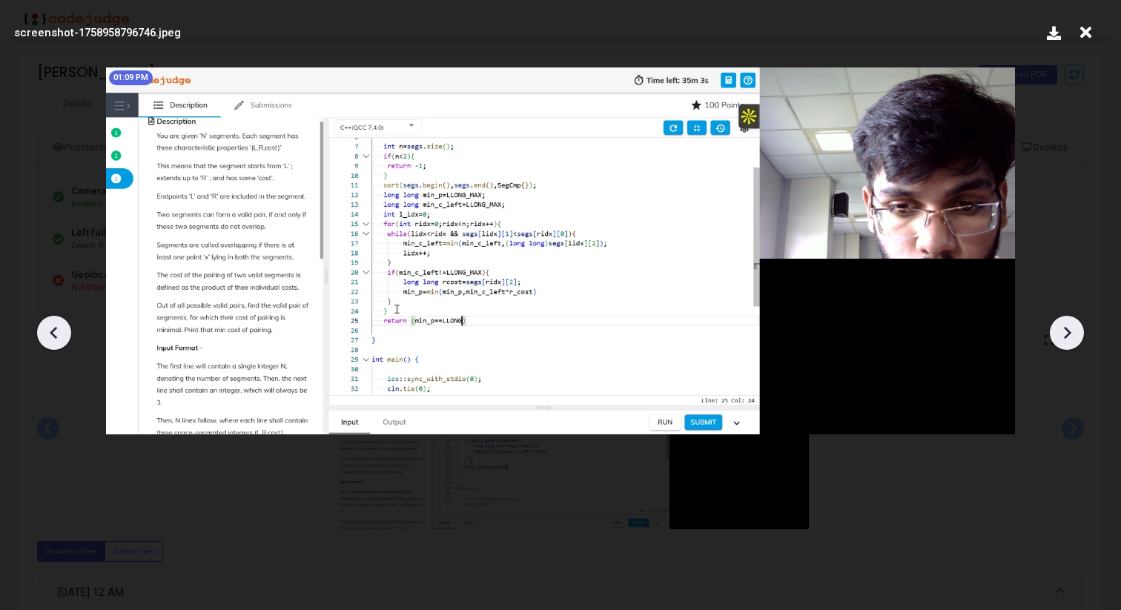
click at [1073, 335] on icon at bounding box center [1067, 333] width 22 height 22
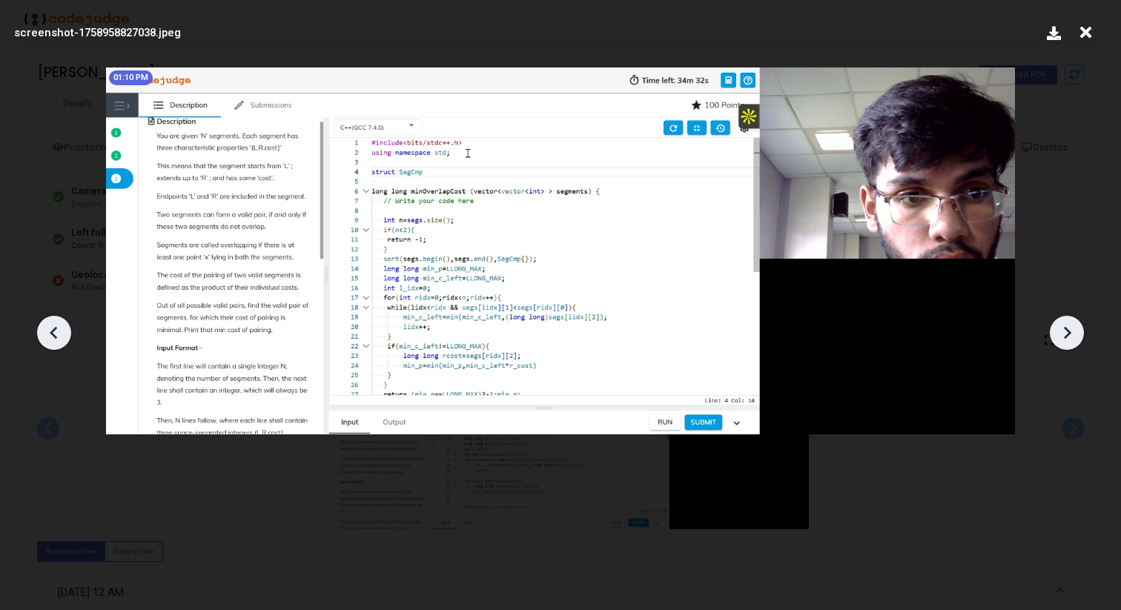
click at [1073, 335] on icon at bounding box center [1067, 333] width 22 height 22
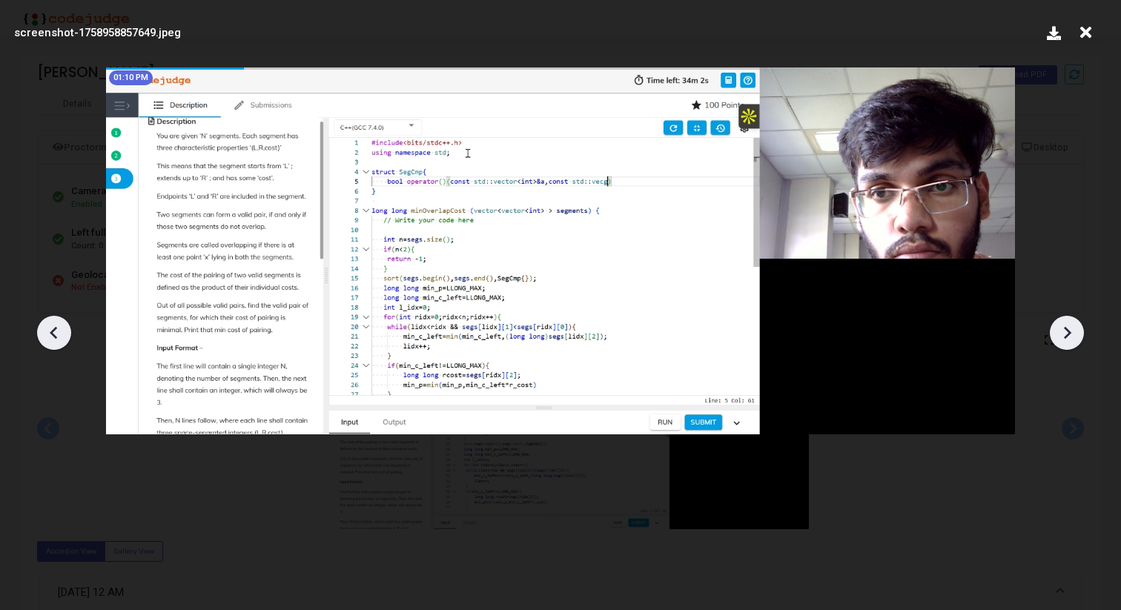
click at [1073, 335] on icon at bounding box center [1067, 333] width 22 height 22
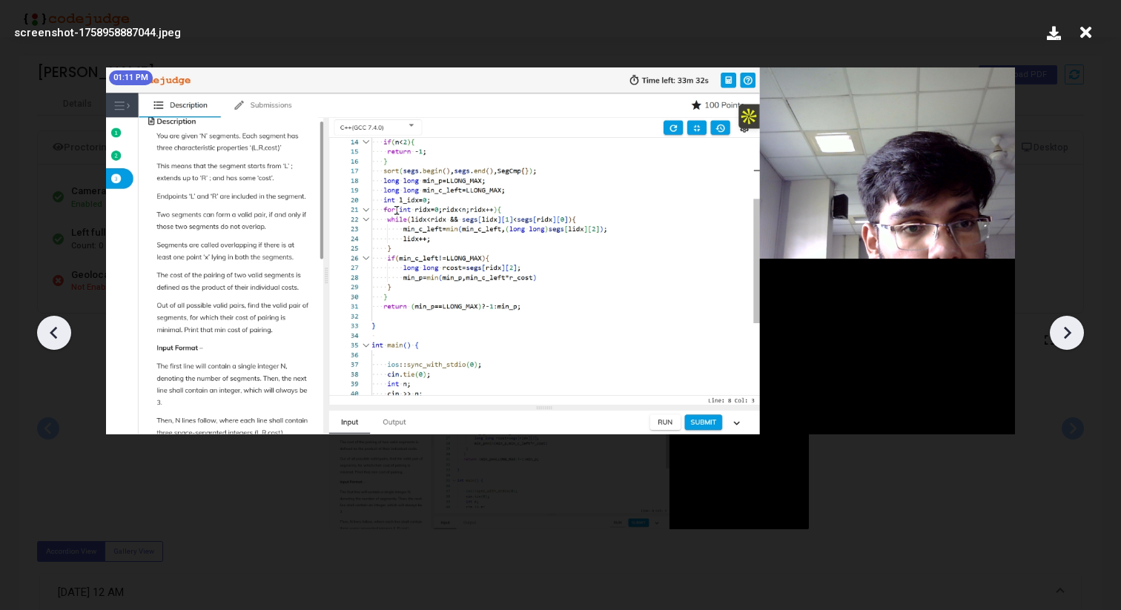
click at [1073, 335] on icon at bounding box center [1067, 333] width 22 height 22
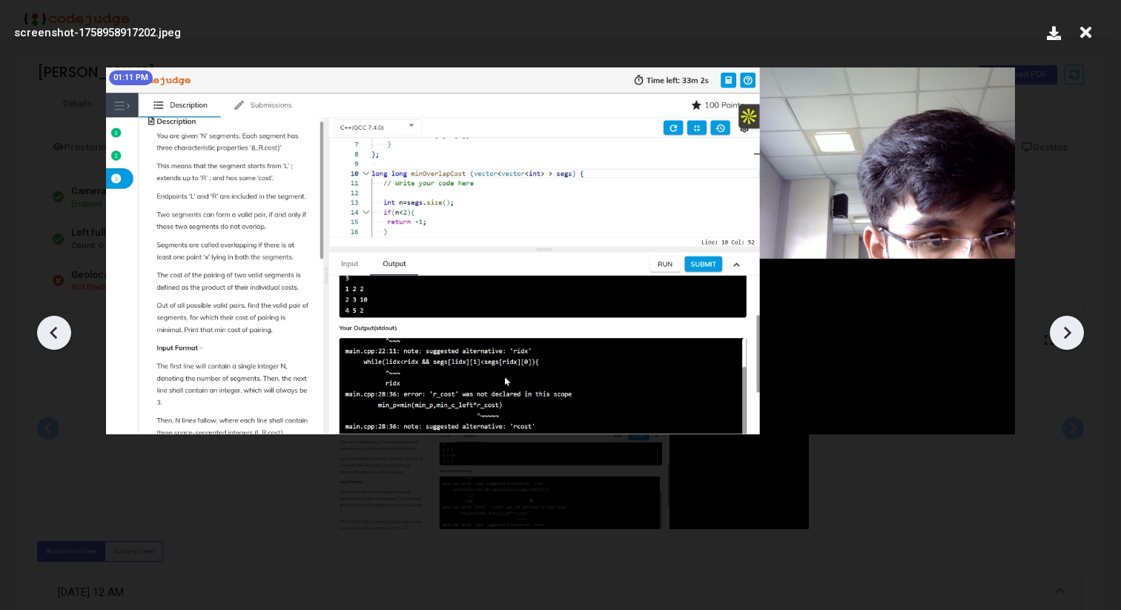
click at [1073, 335] on icon at bounding box center [1067, 333] width 22 height 22
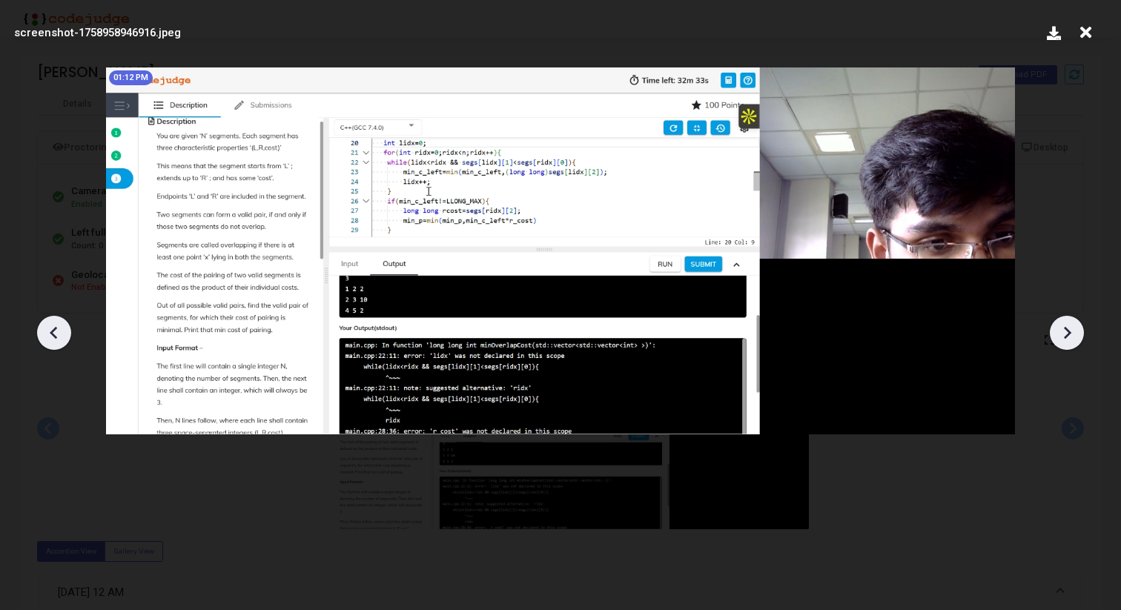
click at [1073, 335] on icon at bounding box center [1067, 333] width 22 height 22
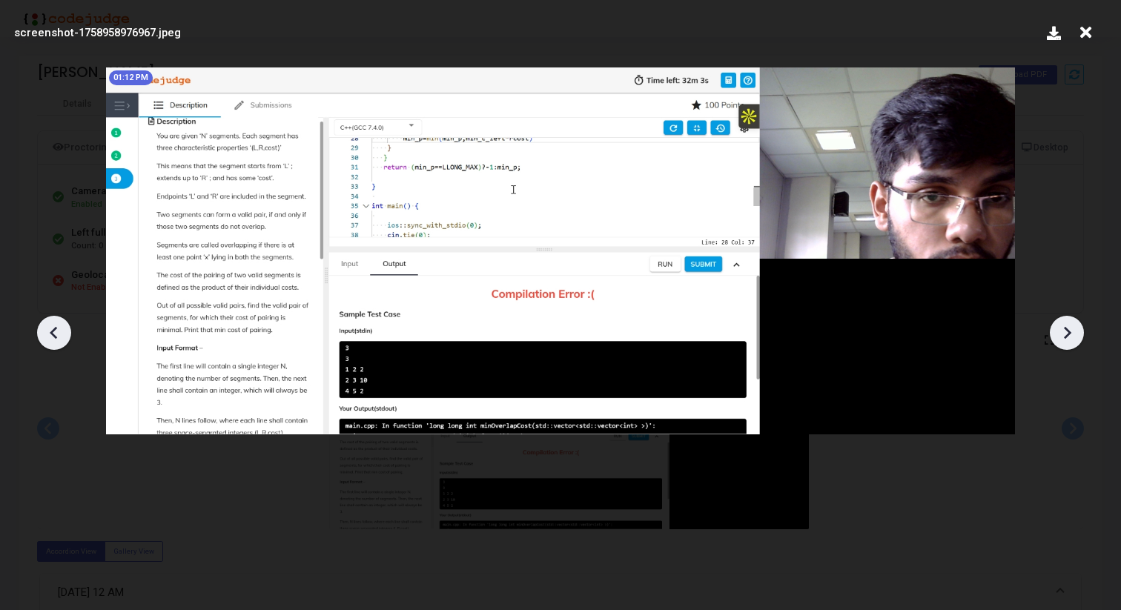
click at [1073, 335] on icon at bounding box center [1067, 333] width 22 height 22
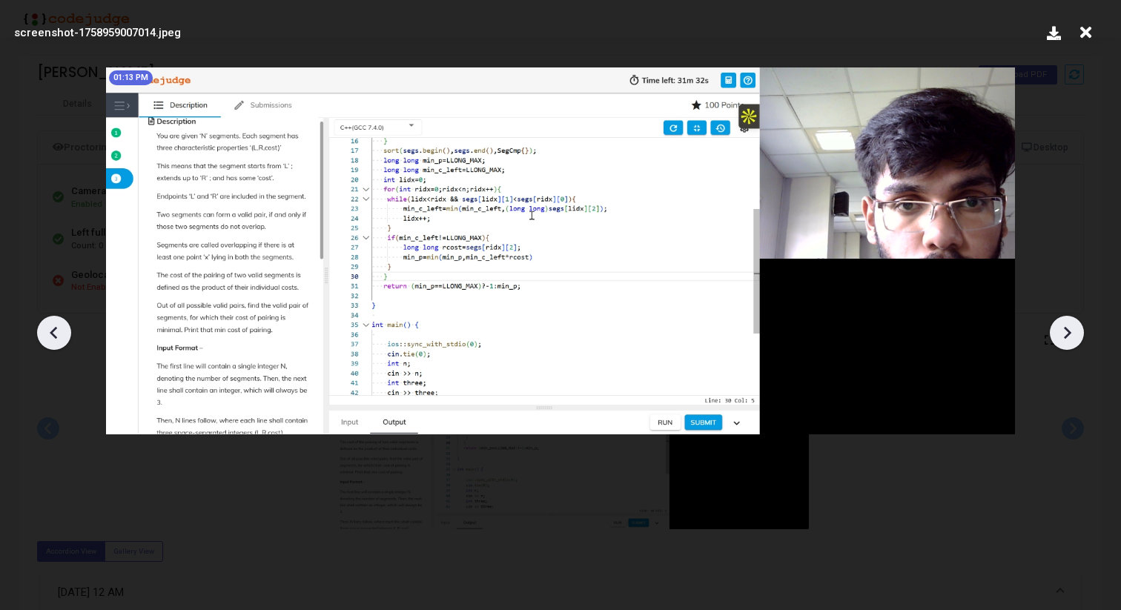
click at [1073, 335] on icon at bounding box center [1067, 333] width 22 height 22
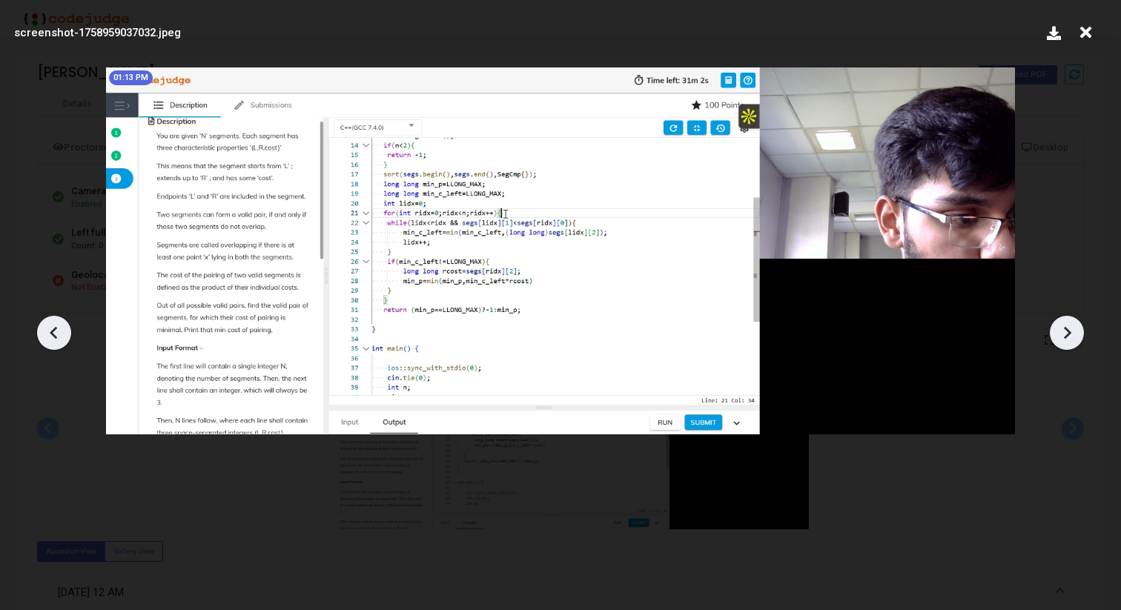
click at [1073, 335] on icon at bounding box center [1067, 333] width 22 height 22
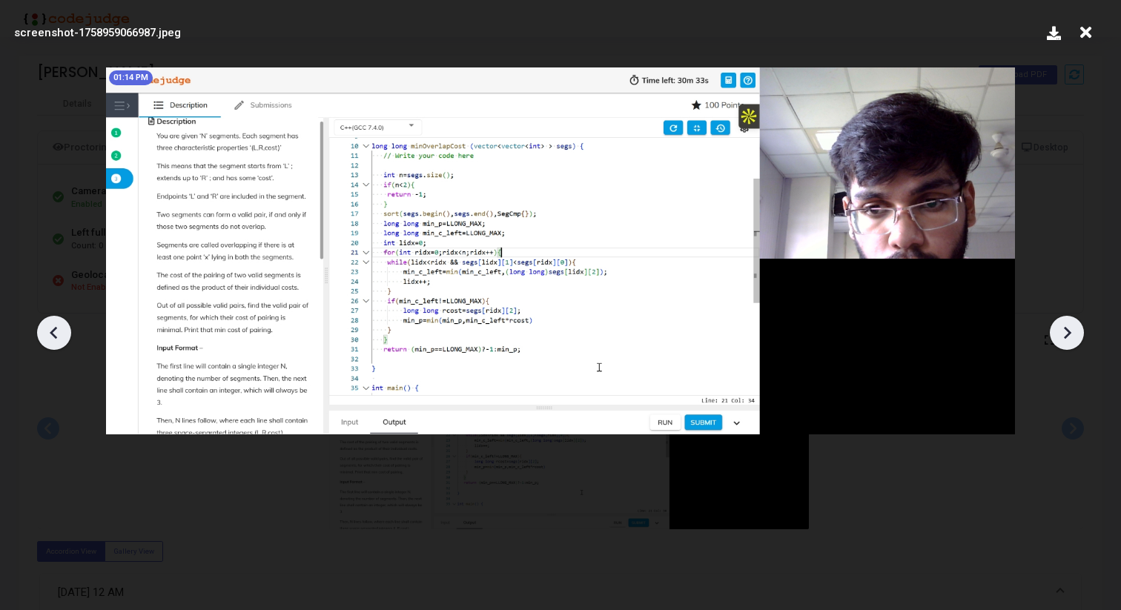
click at [1073, 335] on icon at bounding box center [1067, 333] width 22 height 22
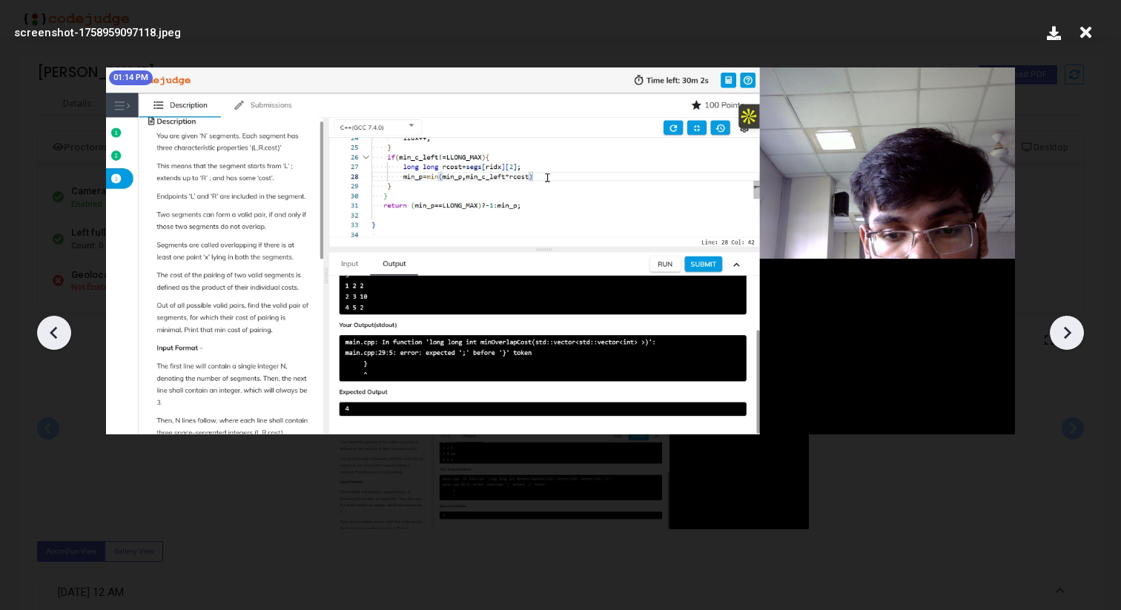
click at [1073, 335] on icon at bounding box center [1067, 333] width 22 height 22
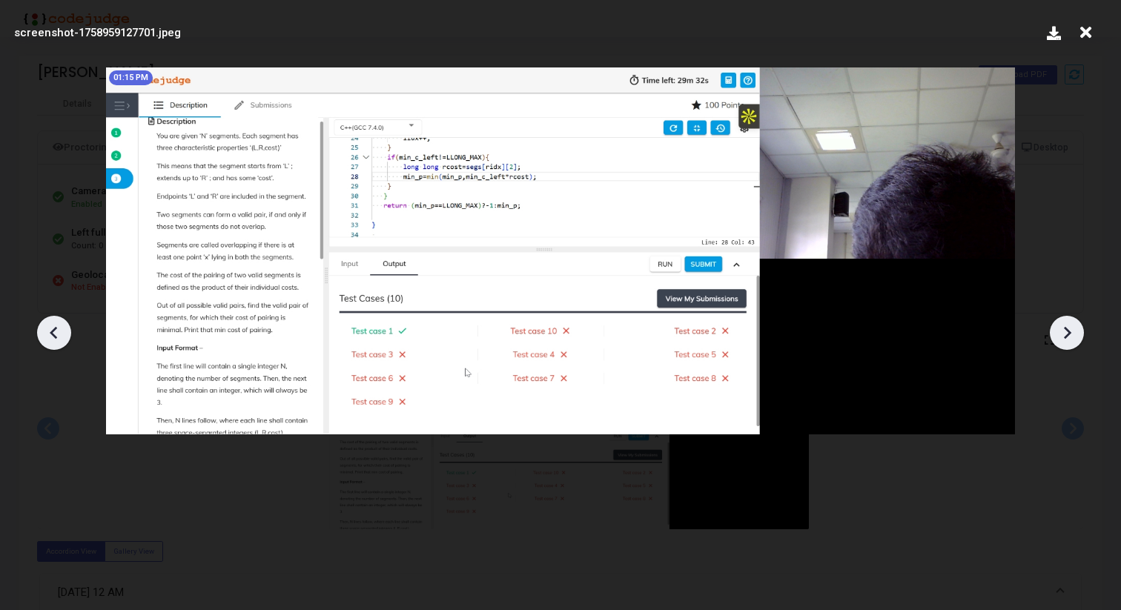
click at [1073, 335] on icon at bounding box center [1067, 333] width 22 height 22
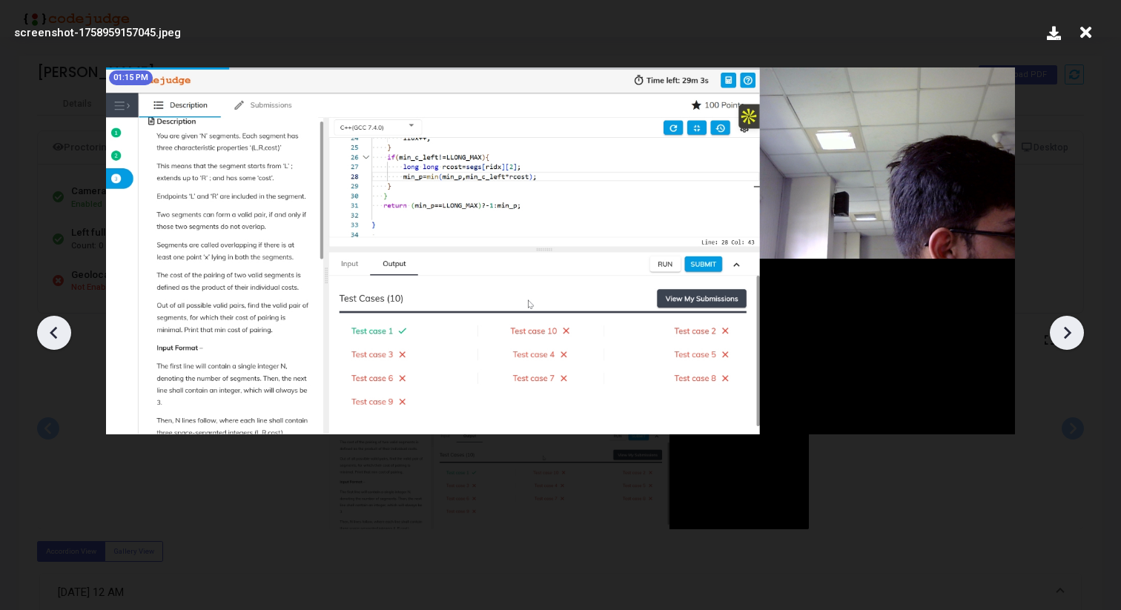
click at [1073, 335] on icon at bounding box center [1067, 333] width 22 height 22
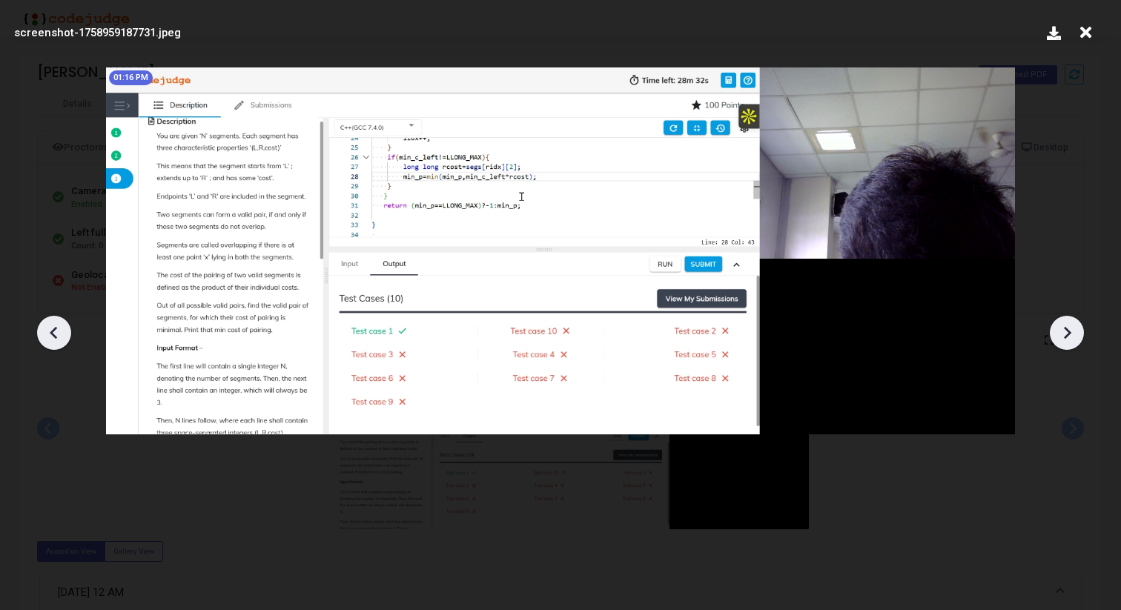
click at [1073, 335] on icon at bounding box center [1067, 333] width 22 height 22
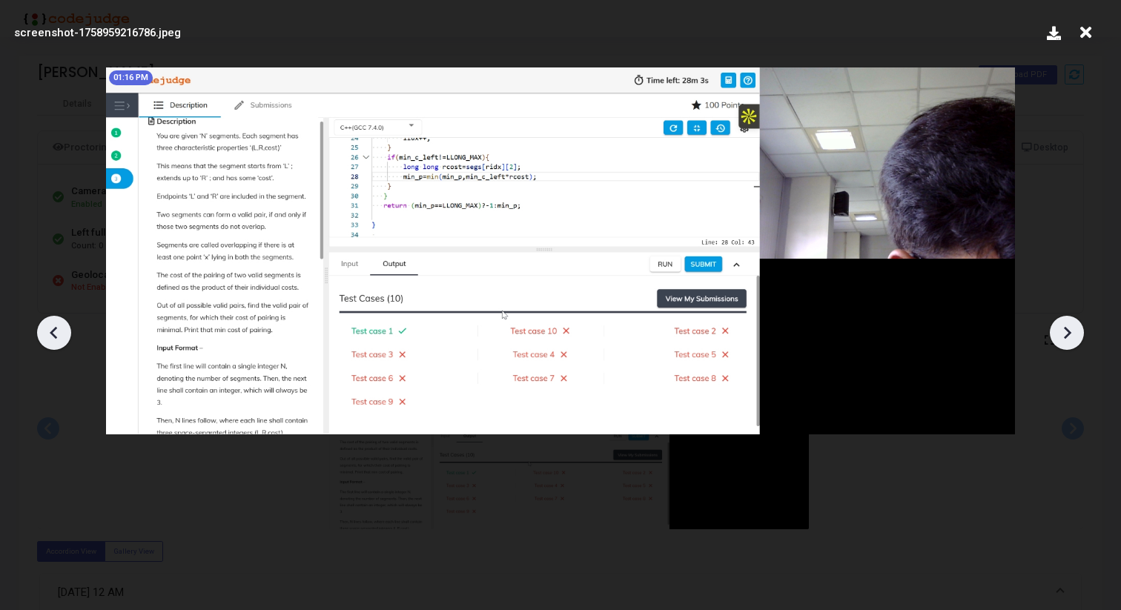
click at [1073, 335] on icon at bounding box center [1067, 333] width 22 height 22
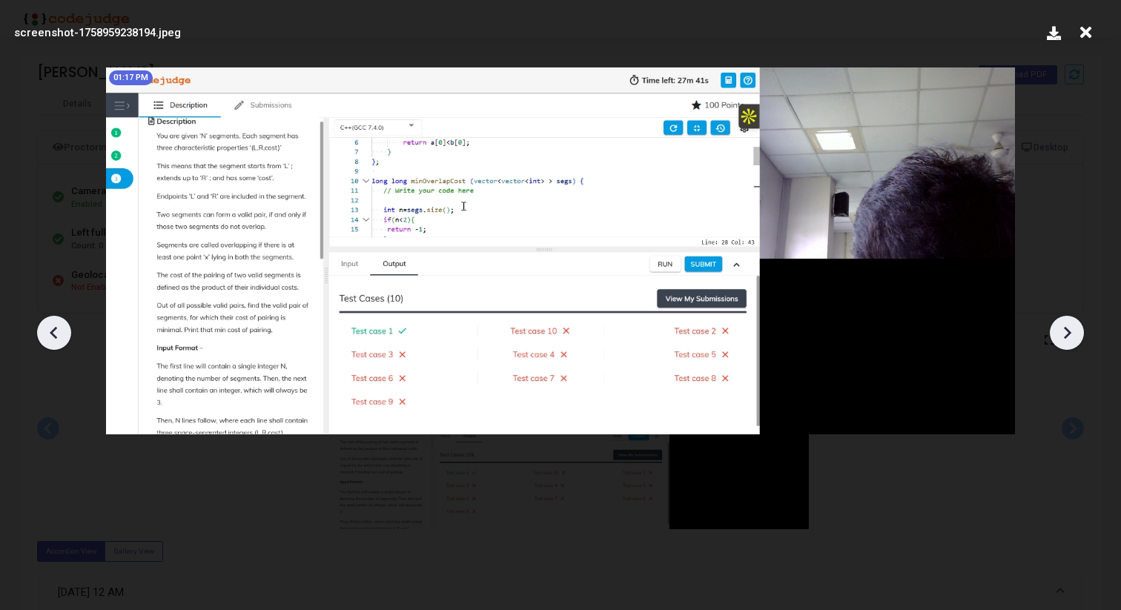
click at [1073, 335] on icon at bounding box center [1067, 333] width 22 height 22
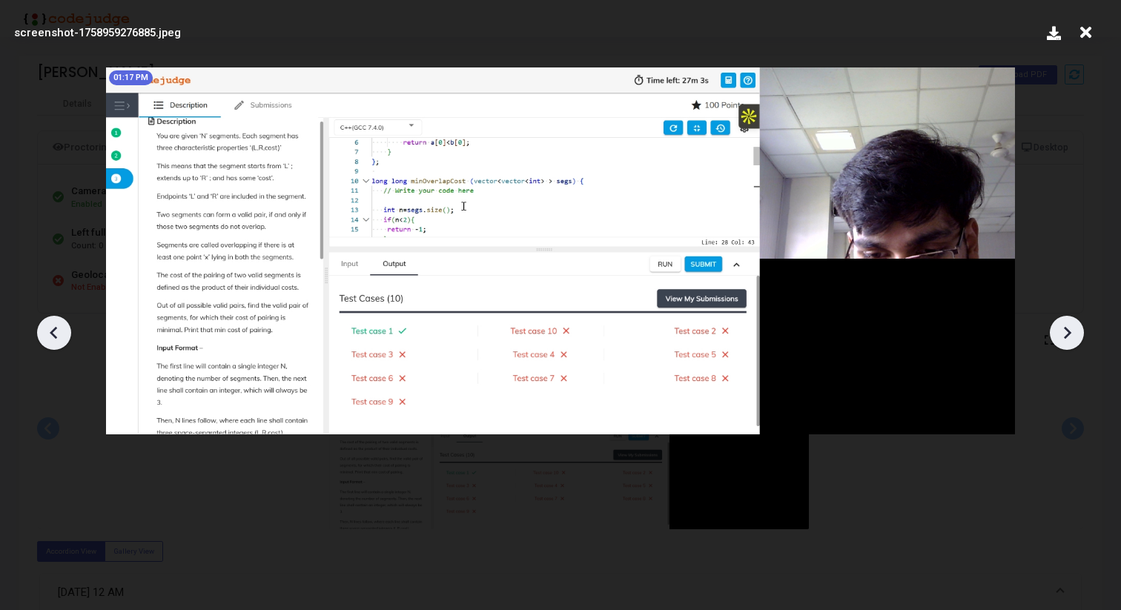
click at [1073, 335] on icon at bounding box center [1067, 333] width 22 height 22
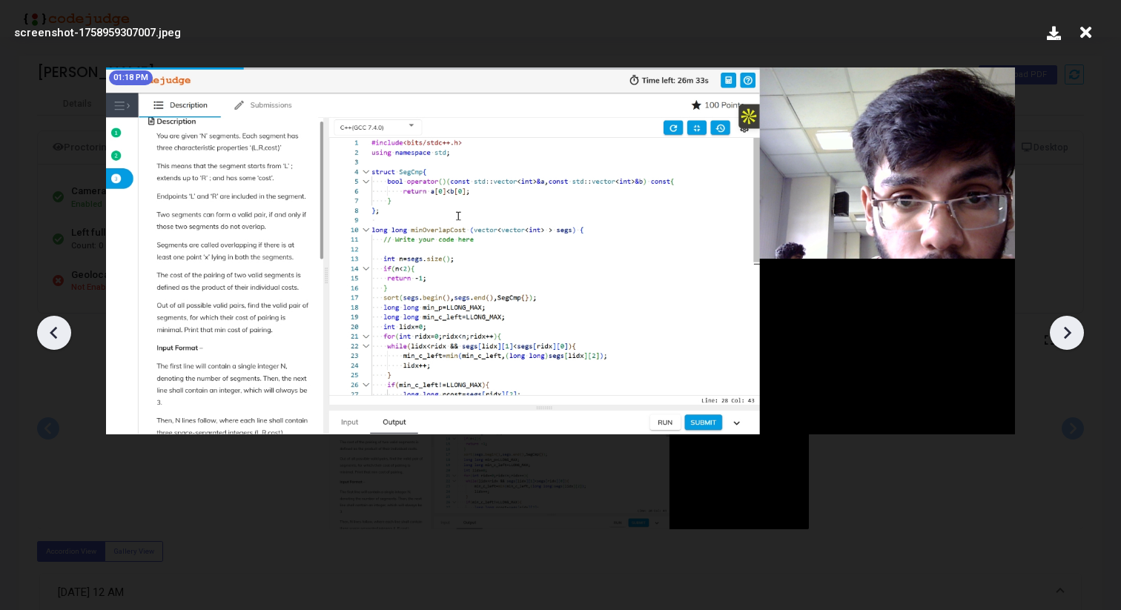
click at [1073, 335] on icon at bounding box center [1067, 333] width 22 height 22
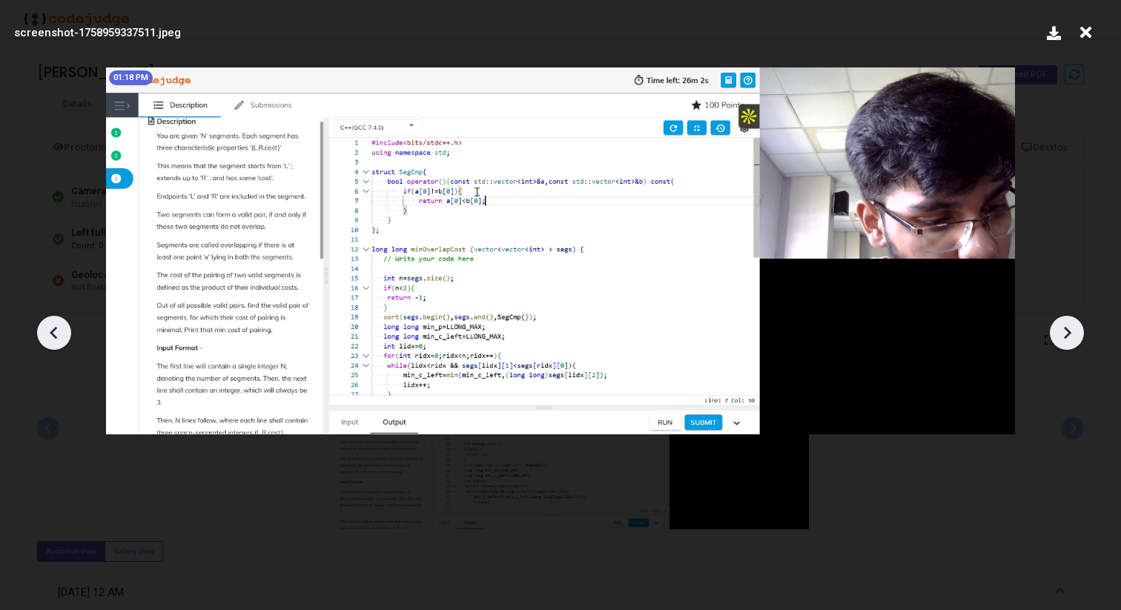
click at [1073, 335] on icon at bounding box center [1067, 333] width 22 height 22
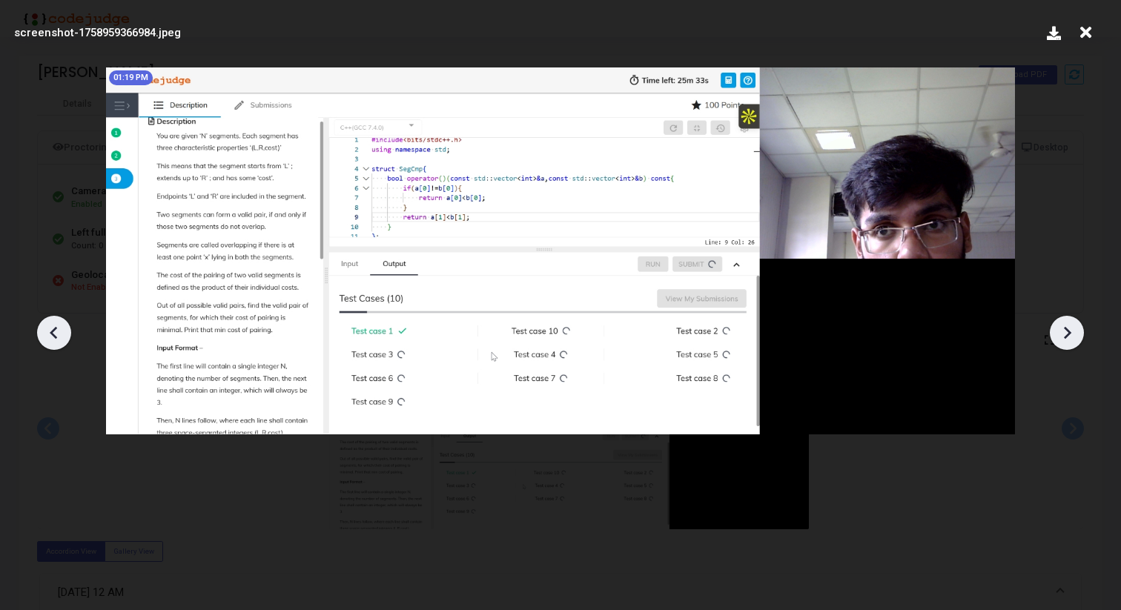
click at [1073, 335] on icon at bounding box center [1067, 333] width 22 height 22
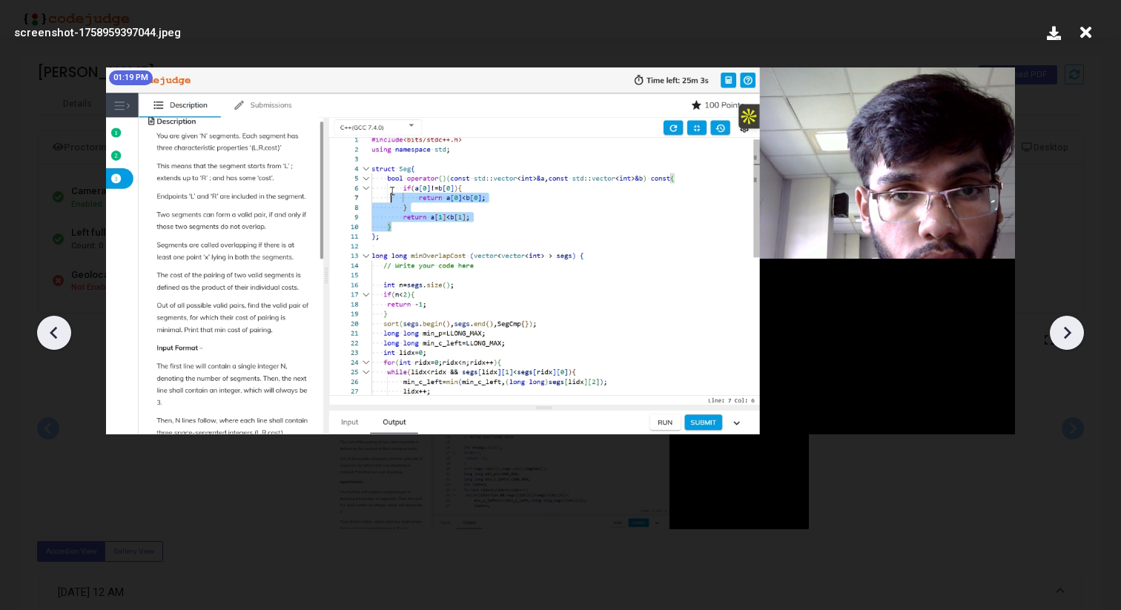
click at [1073, 335] on icon at bounding box center [1067, 333] width 22 height 22
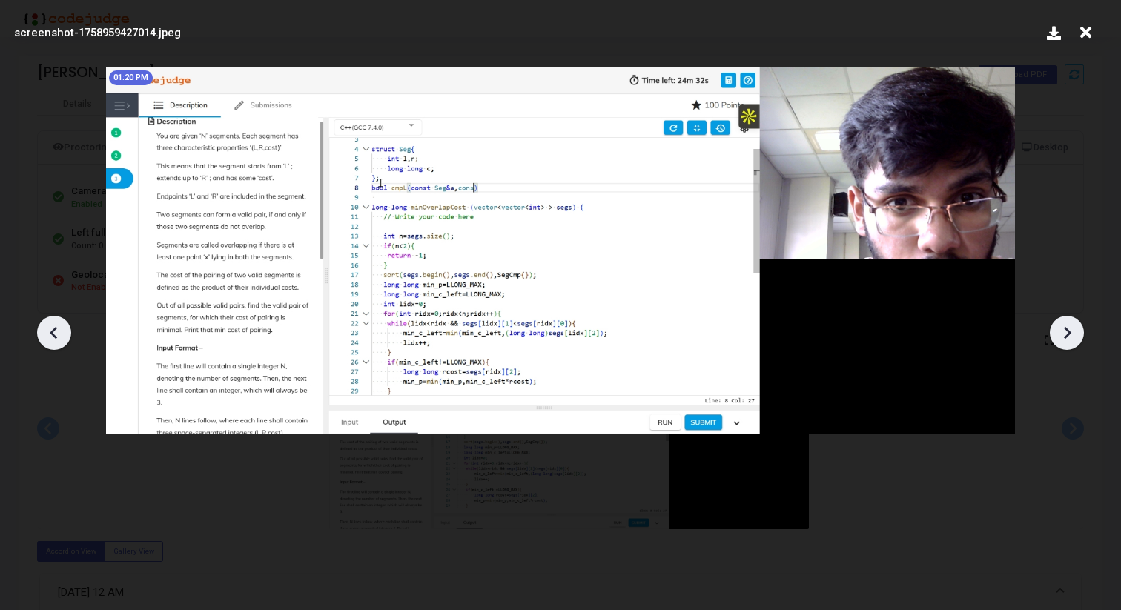
click at [1073, 335] on icon at bounding box center [1067, 333] width 22 height 22
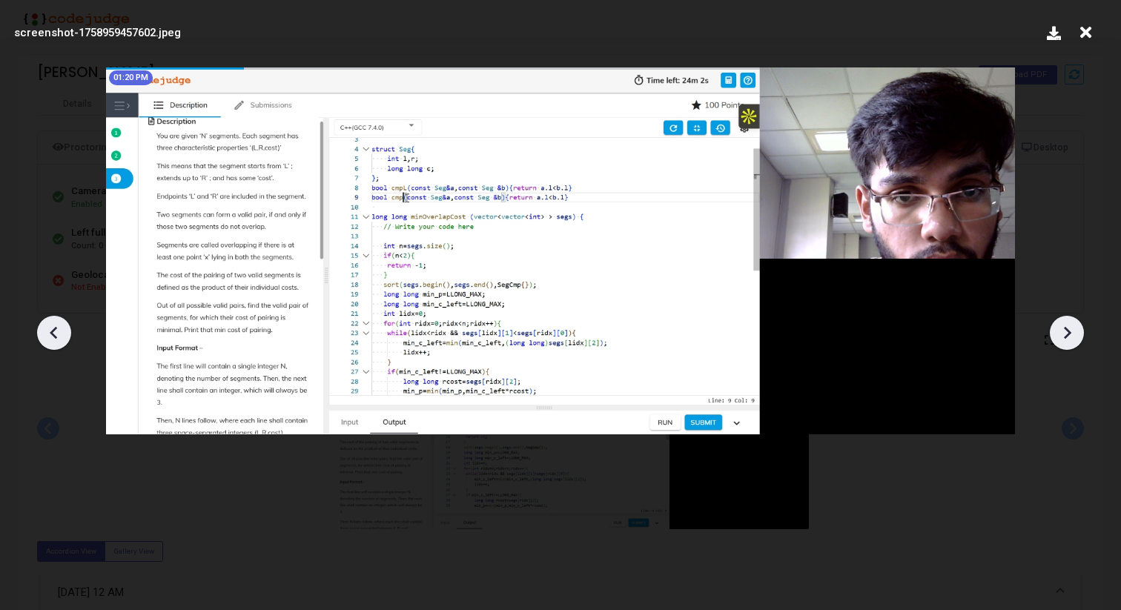
click at [1073, 335] on icon at bounding box center [1067, 333] width 22 height 22
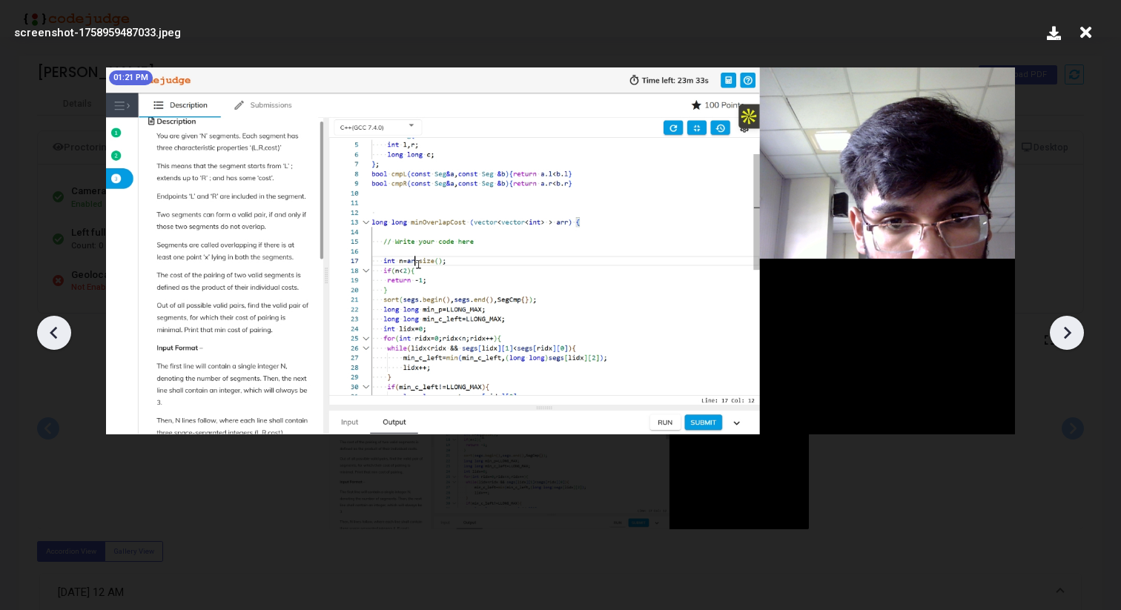
click at [1073, 335] on icon at bounding box center [1067, 333] width 22 height 22
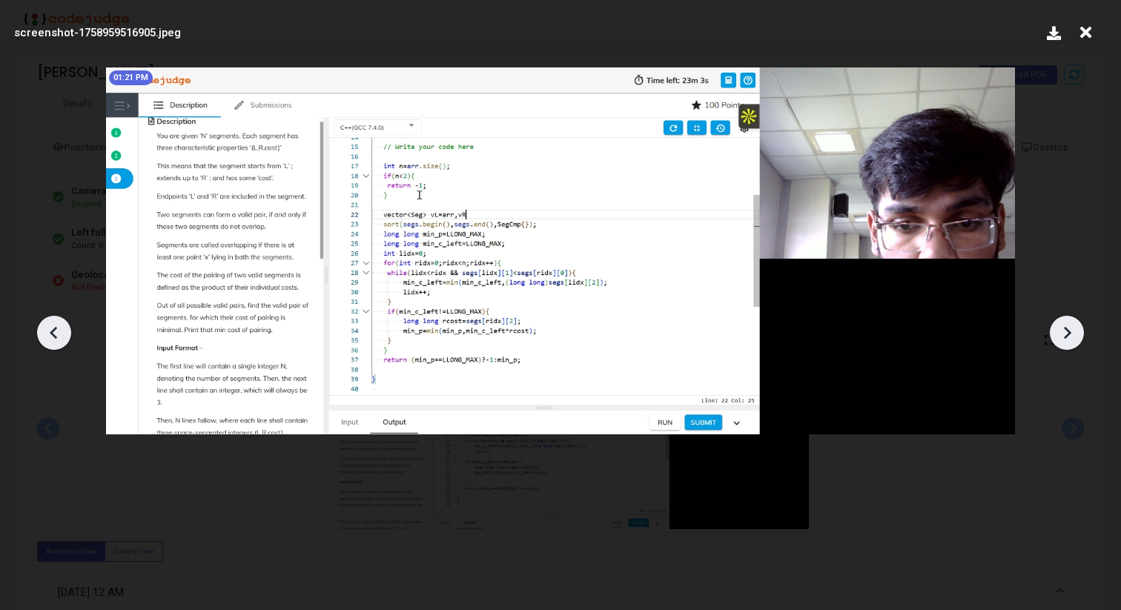
click at [1073, 335] on icon at bounding box center [1067, 333] width 22 height 22
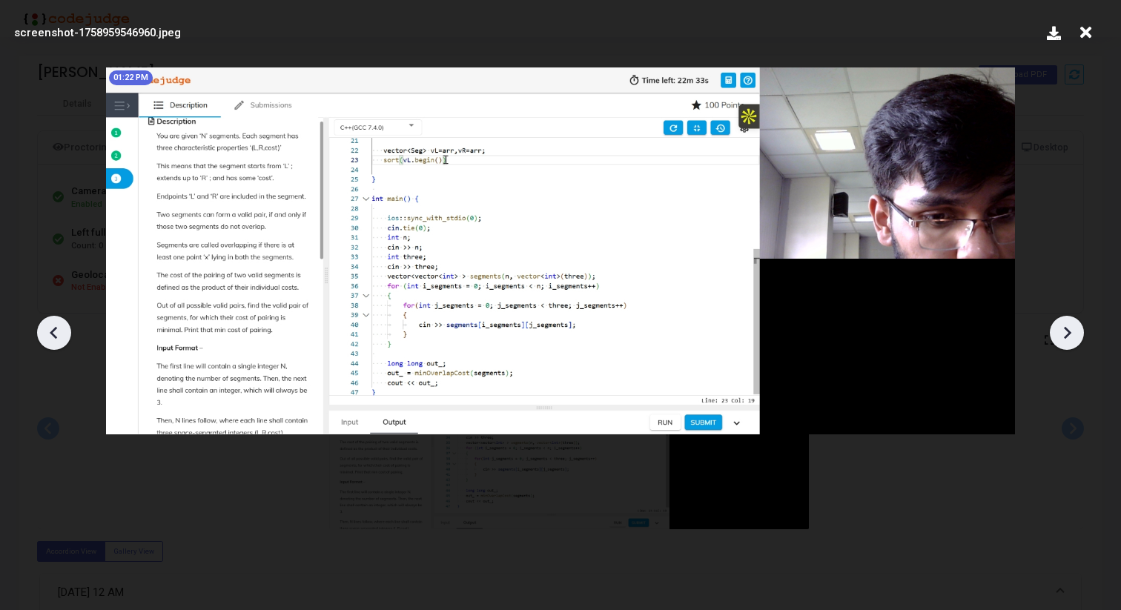
click at [1073, 335] on icon at bounding box center [1067, 333] width 22 height 22
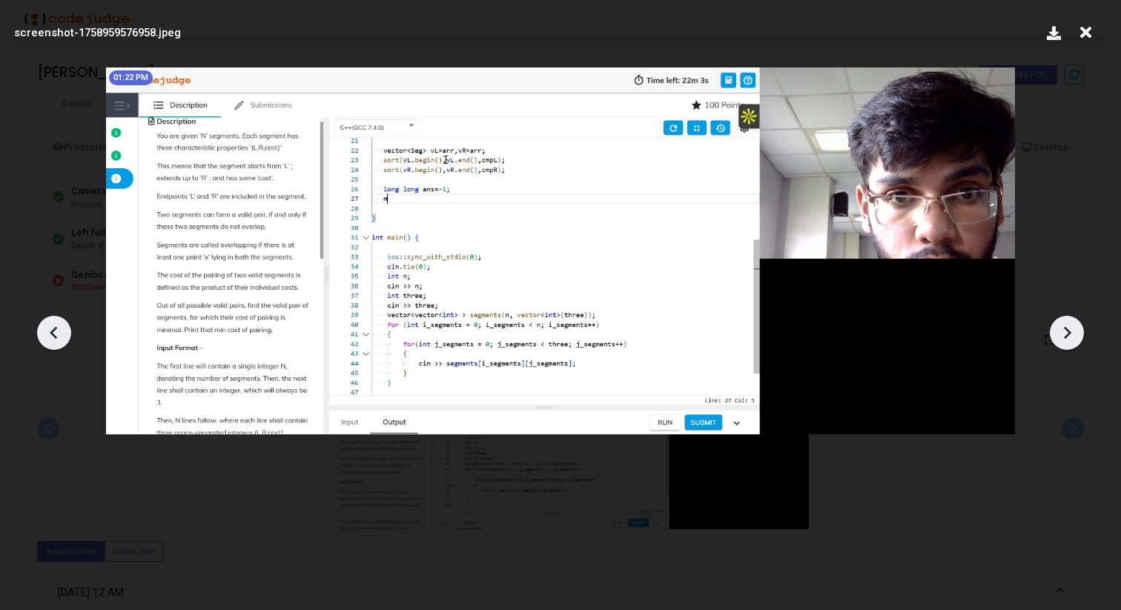
click at [1073, 336] on icon at bounding box center [1067, 333] width 22 height 22
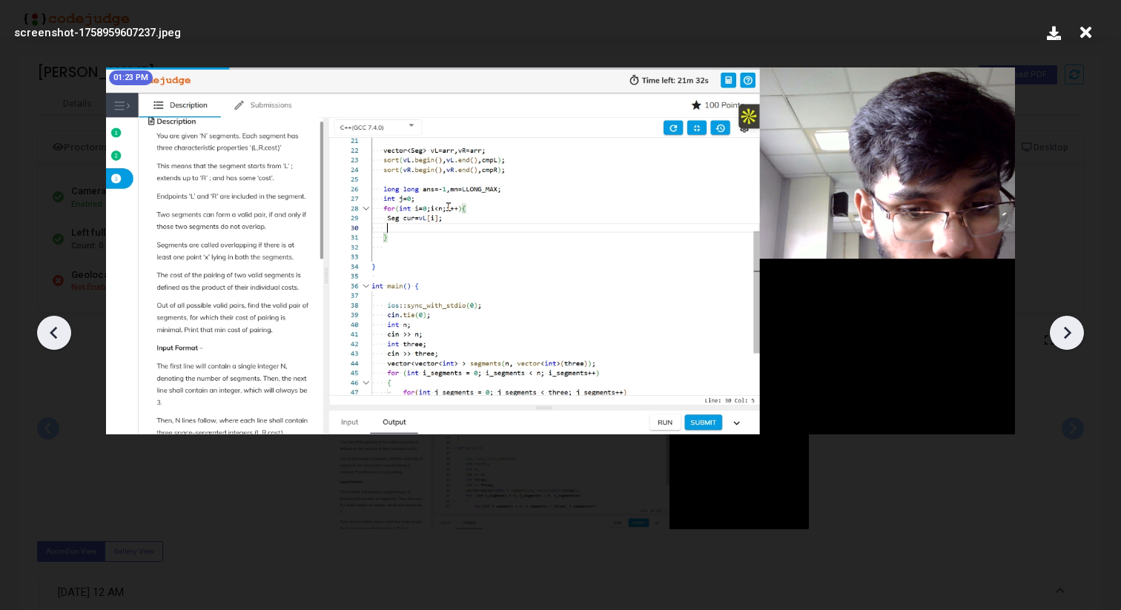
click at [1073, 336] on icon at bounding box center [1067, 333] width 22 height 22
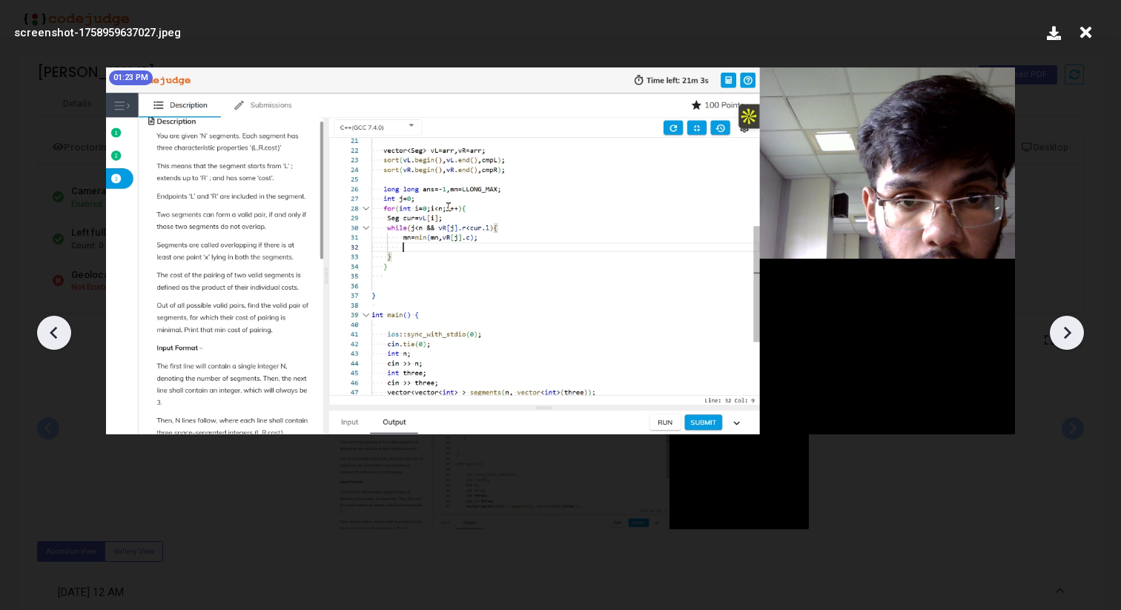
click at [1074, 335] on icon at bounding box center [1067, 333] width 22 height 22
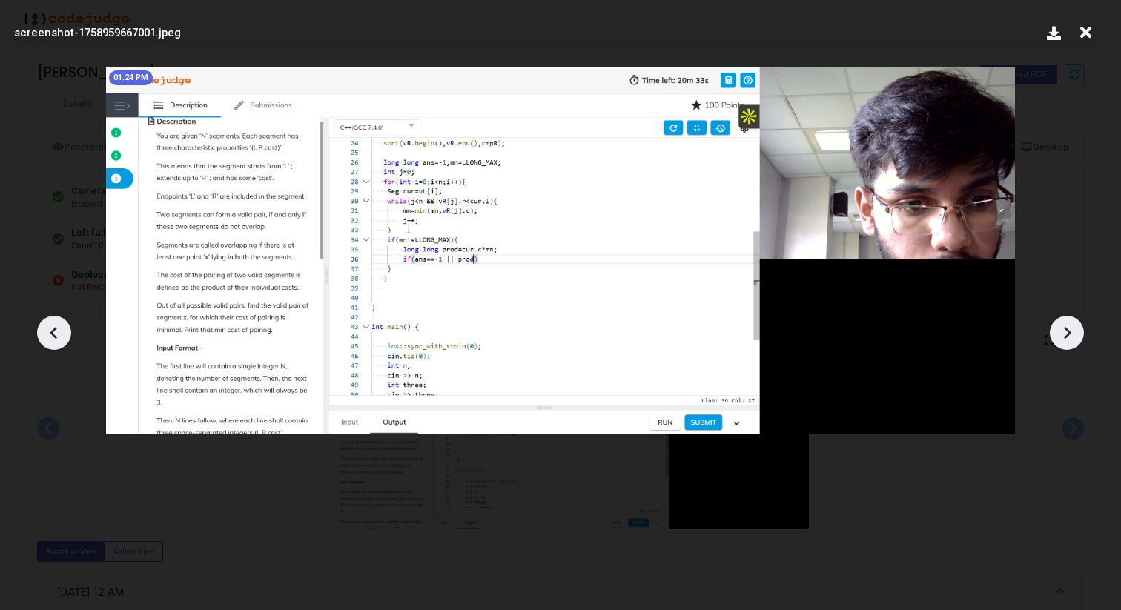
click at [1074, 335] on icon at bounding box center [1067, 333] width 22 height 22
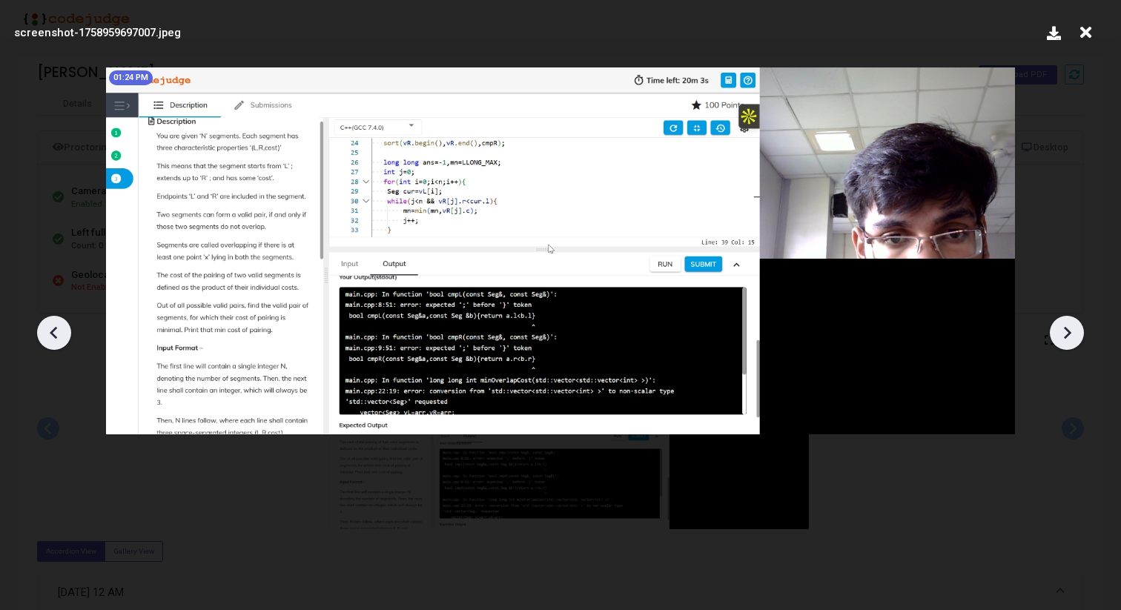
click at [1074, 335] on icon at bounding box center [1067, 333] width 22 height 22
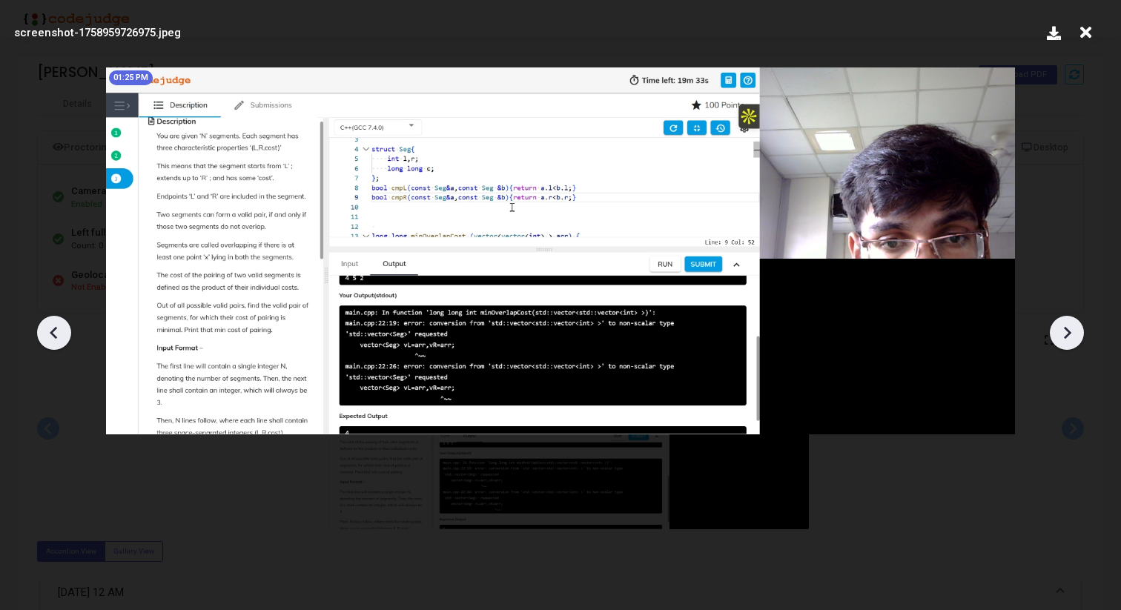
click at [1074, 335] on icon at bounding box center [1067, 333] width 22 height 22
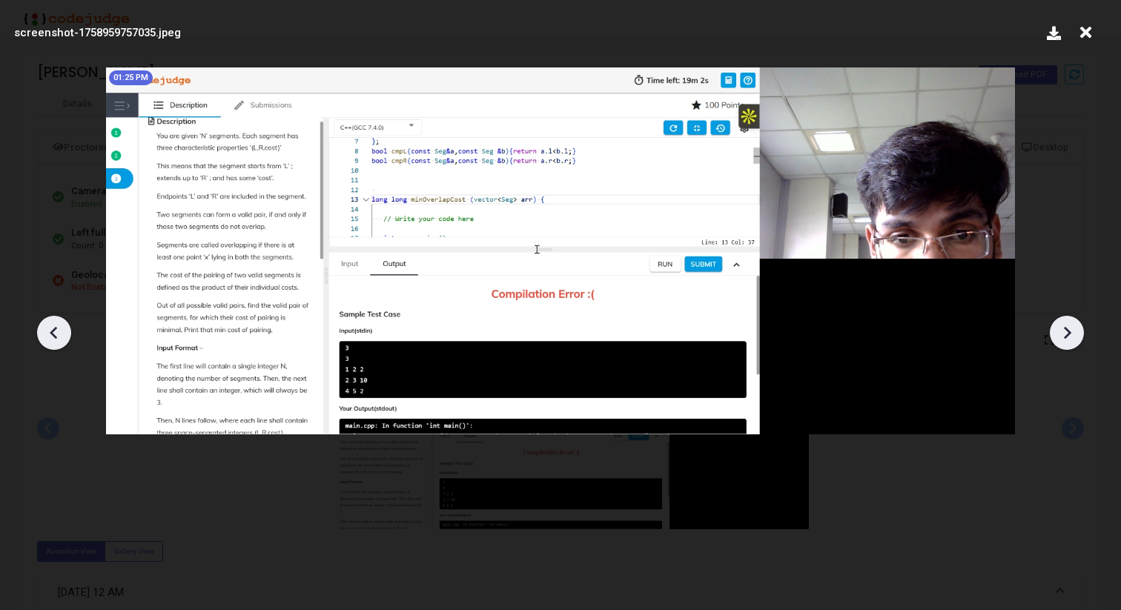
click at [1074, 335] on icon at bounding box center [1067, 333] width 22 height 22
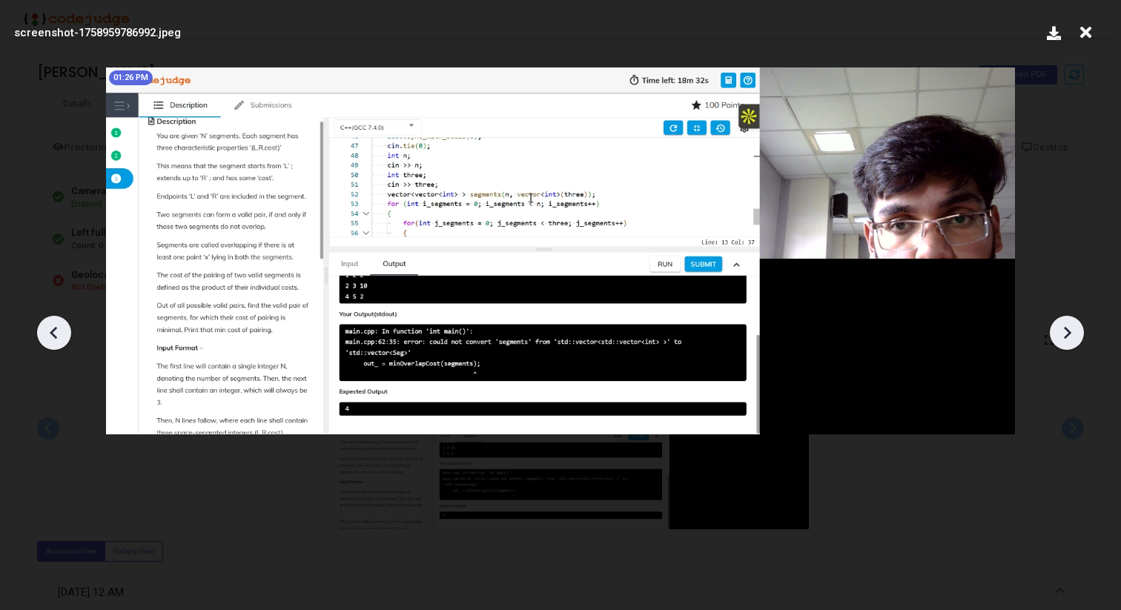
click at [1074, 335] on icon at bounding box center [1067, 333] width 22 height 22
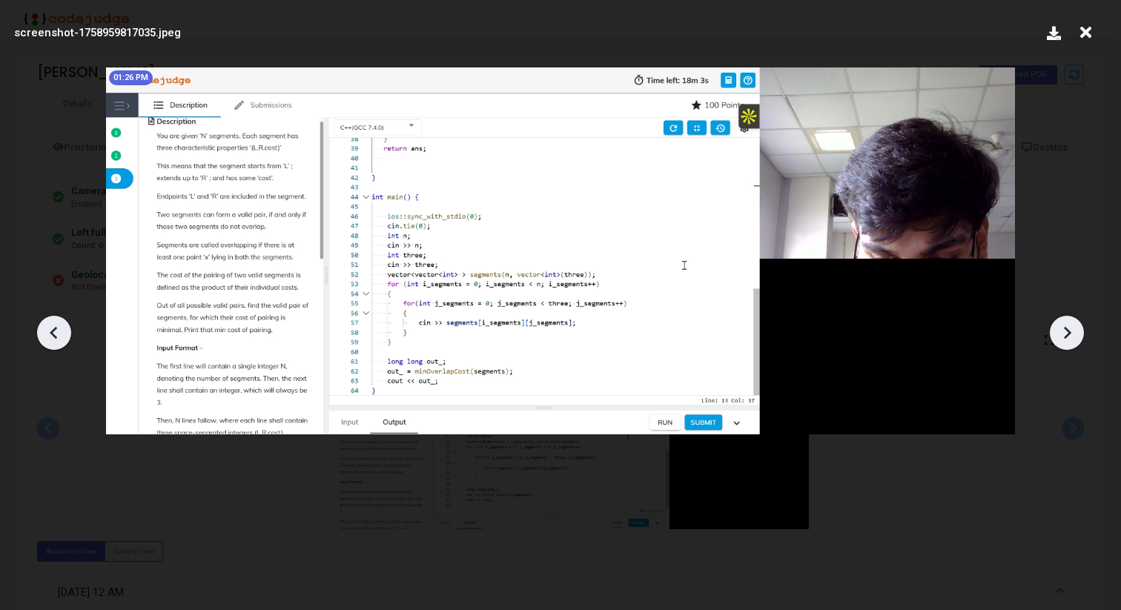
click at [1074, 335] on icon at bounding box center [1067, 333] width 22 height 22
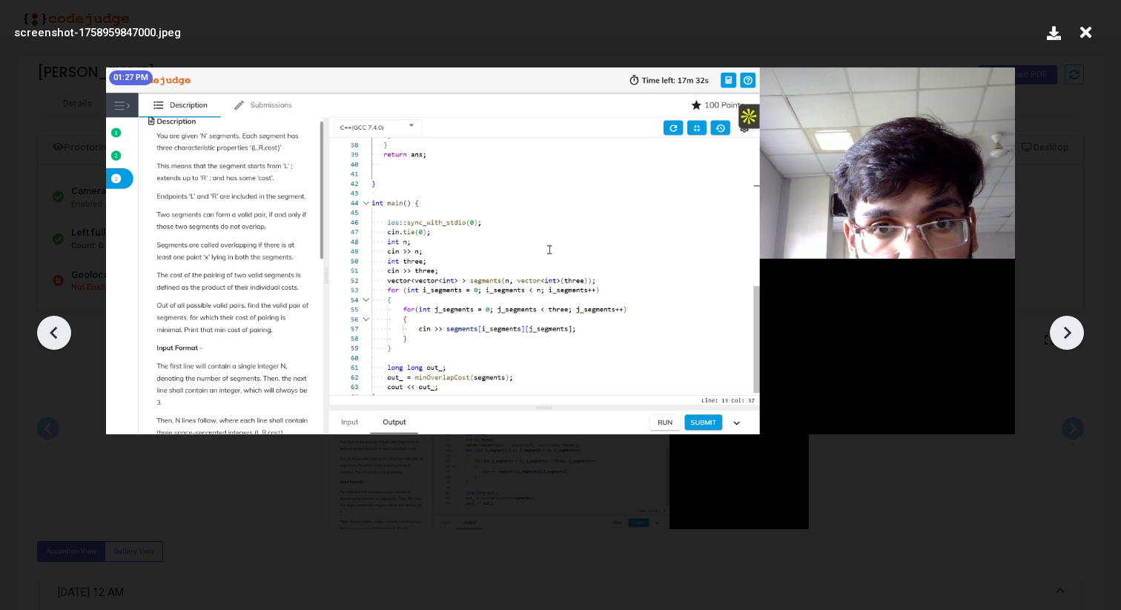
click at [1074, 335] on icon at bounding box center [1067, 333] width 22 height 22
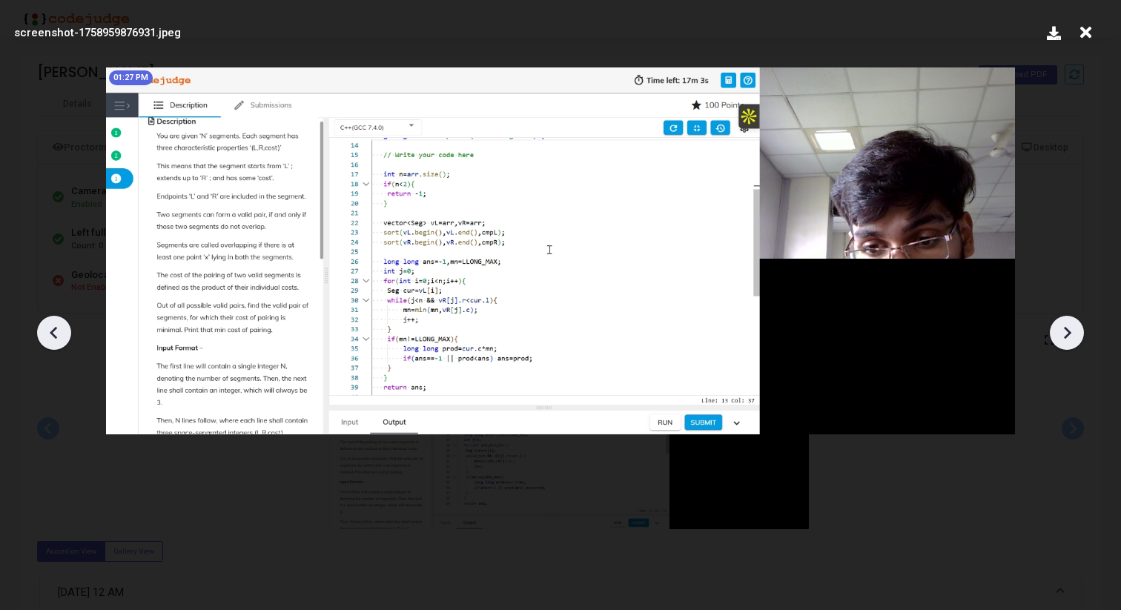
click at [1074, 335] on icon at bounding box center [1067, 333] width 22 height 22
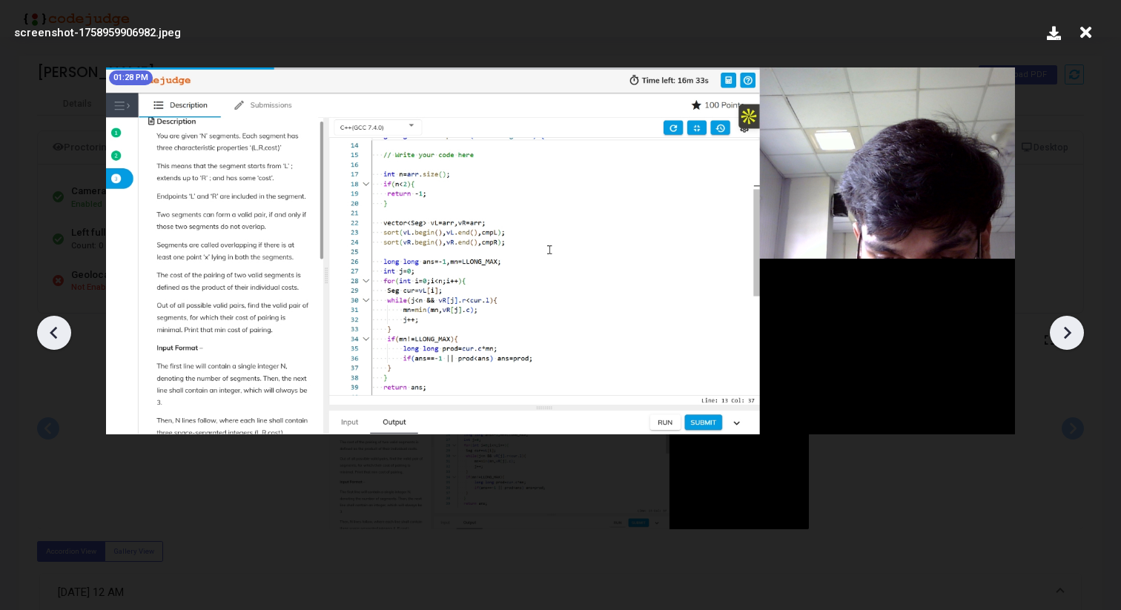
click at [1074, 335] on icon at bounding box center [1067, 333] width 22 height 22
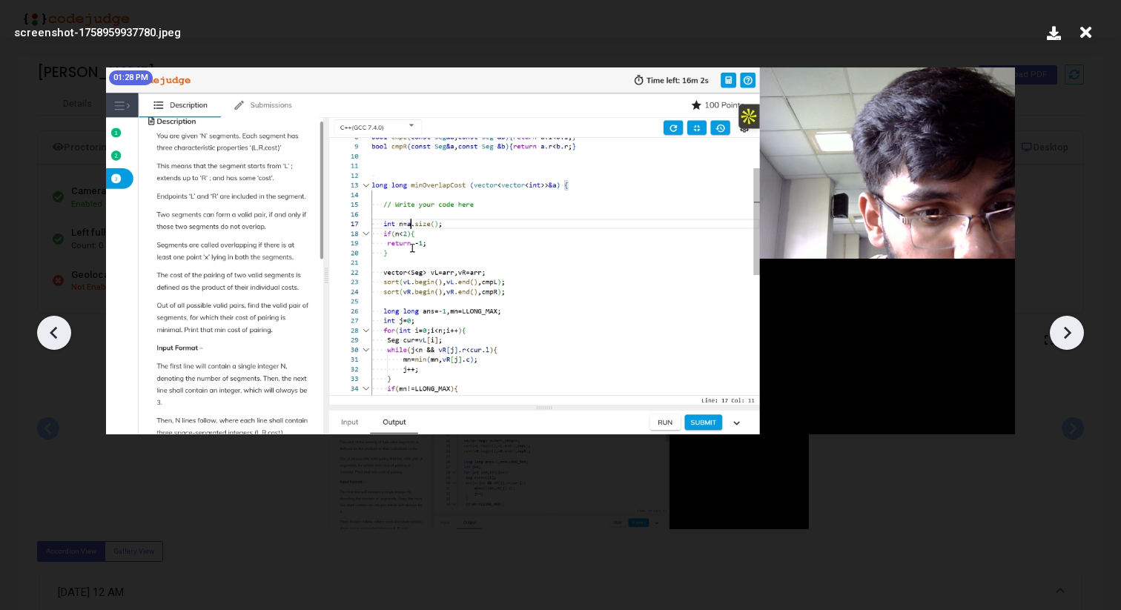
click at [1074, 335] on icon at bounding box center [1067, 333] width 22 height 22
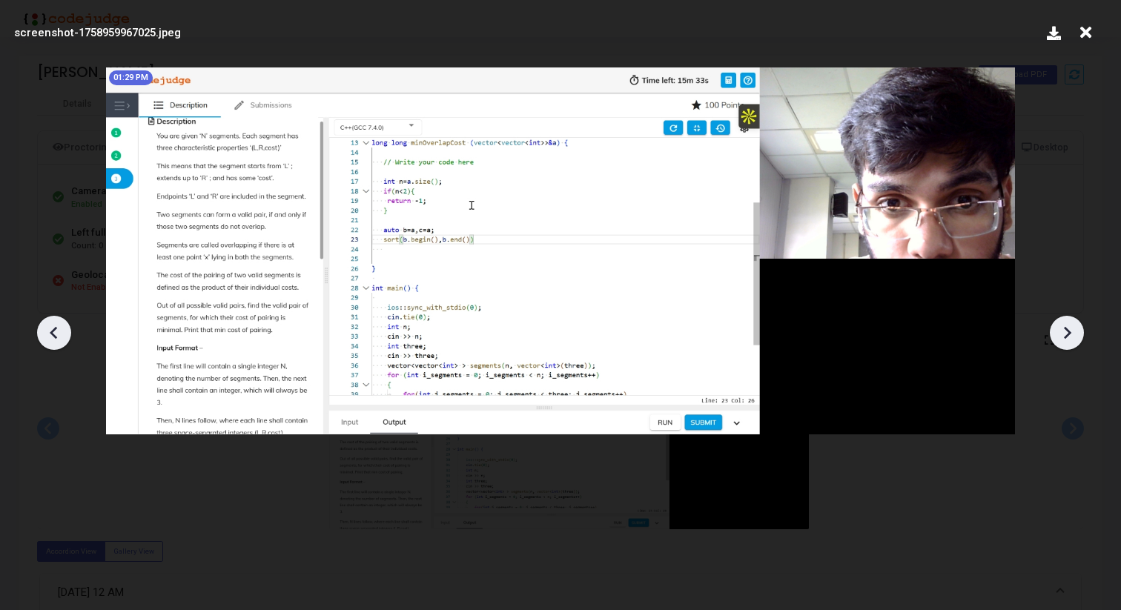
click at [1074, 335] on icon at bounding box center [1067, 333] width 22 height 22
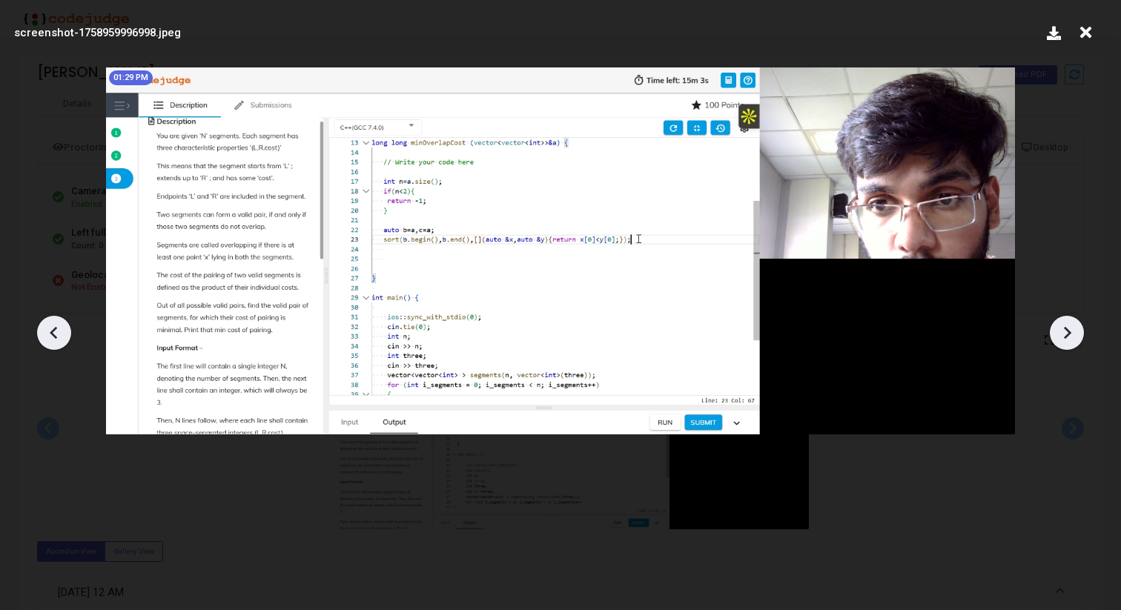
click at [1074, 335] on icon at bounding box center [1067, 333] width 22 height 22
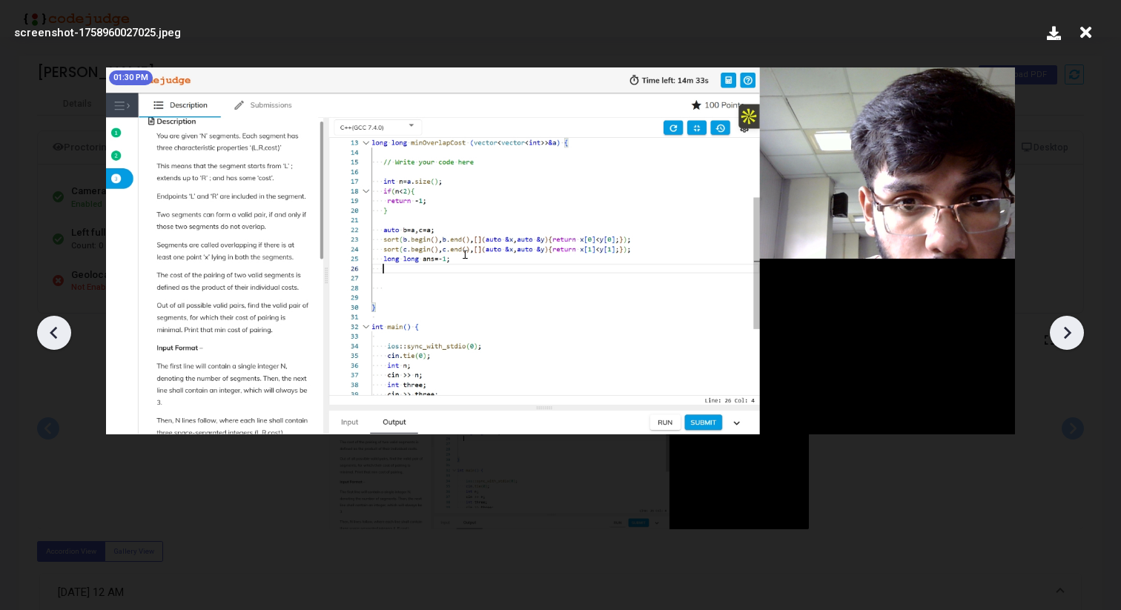
click at [1074, 335] on icon at bounding box center [1067, 333] width 22 height 22
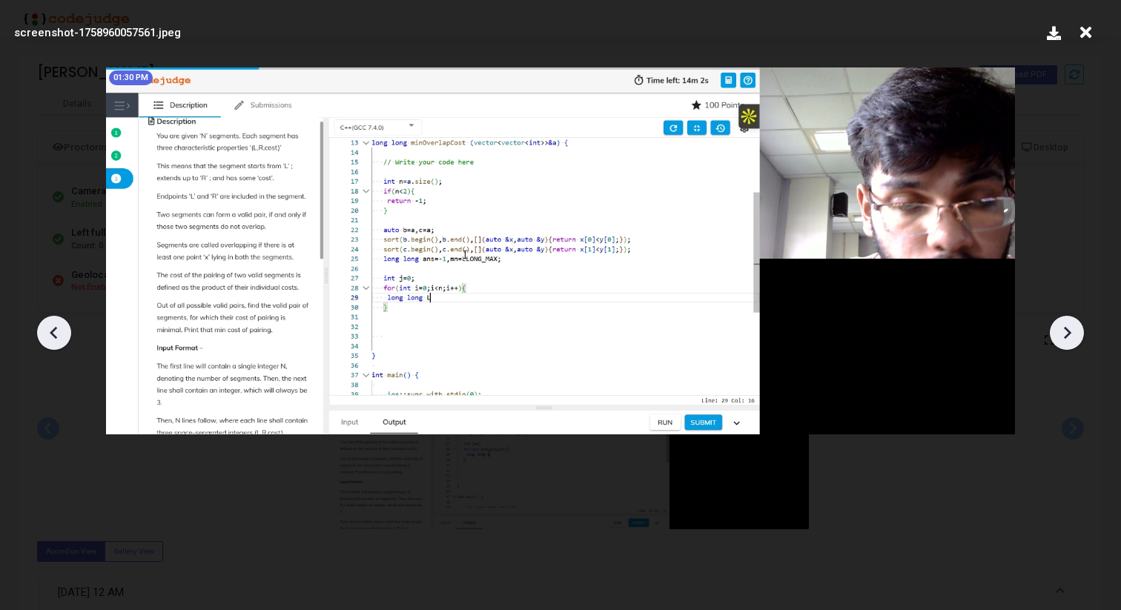
click at [1074, 335] on icon at bounding box center [1067, 333] width 22 height 22
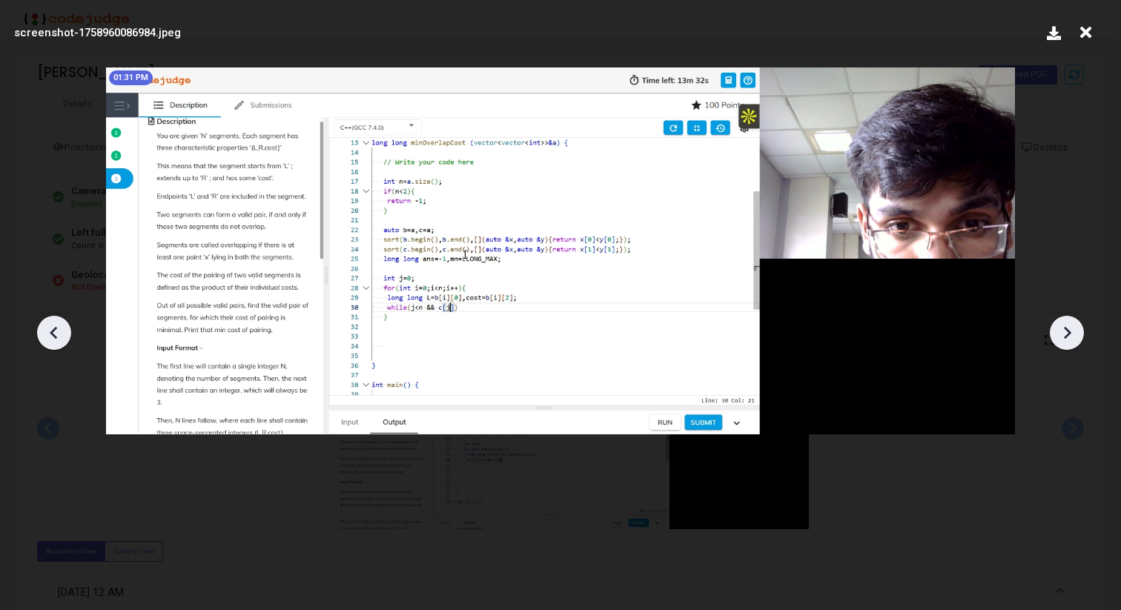
click at [1074, 335] on icon at bounding box center [1067, 333] width 22 height 22
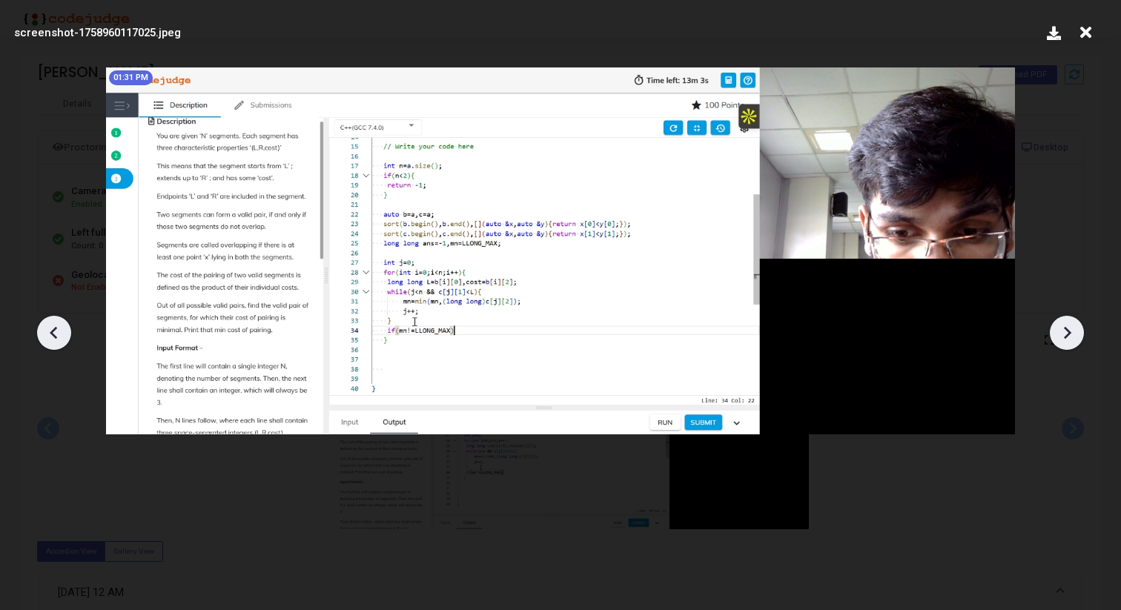
click at [1074, 335] on icon at bounding box center [1067, 333] width 22 height 22
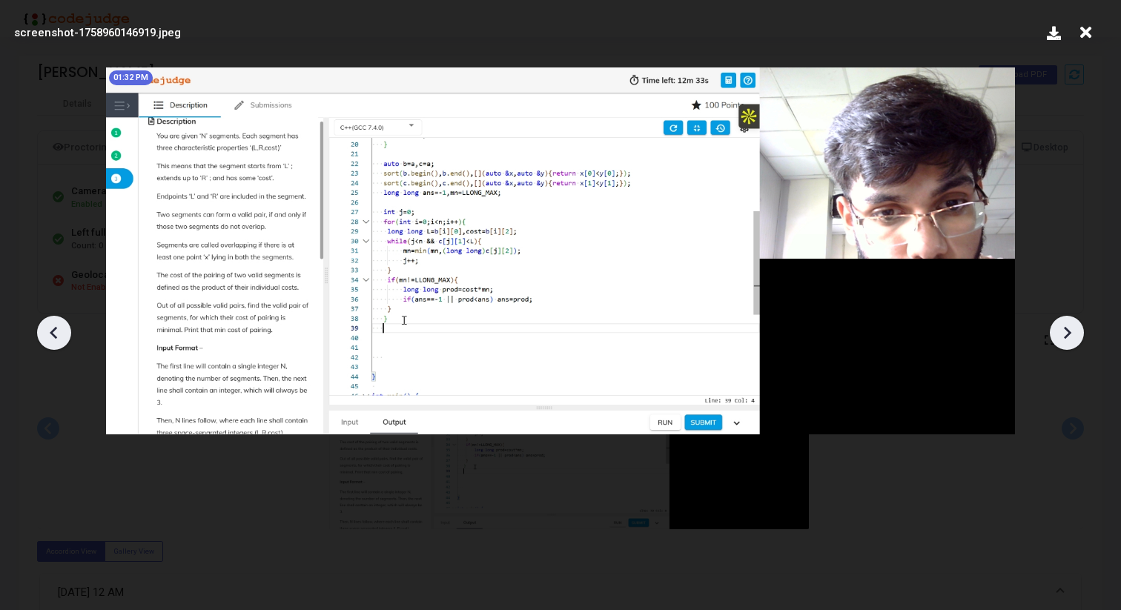
click at [1074, 335] on icon at bounding box center [1067, 333] width 22 height 22
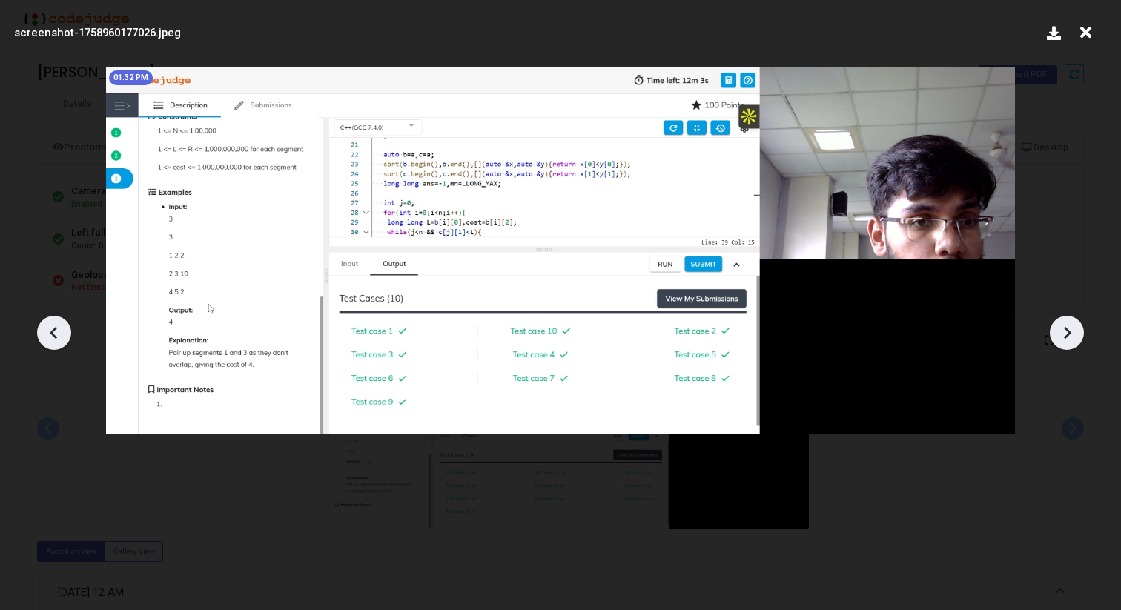
click at [1074, 335] on icon at bounding box center [1067, 333] width 22 height 22
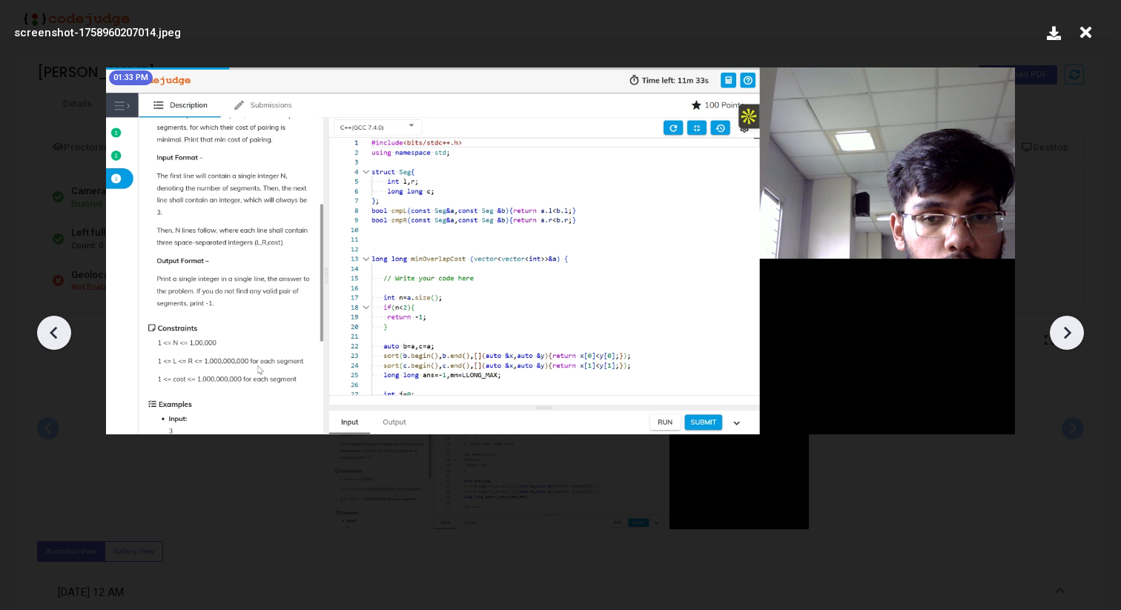
click at [1074, 335] on icon at bounding box center [1067, 333] width 22 height 22
click at [56, 329] on icon at bounding box center [54, 333] width 22 height 22
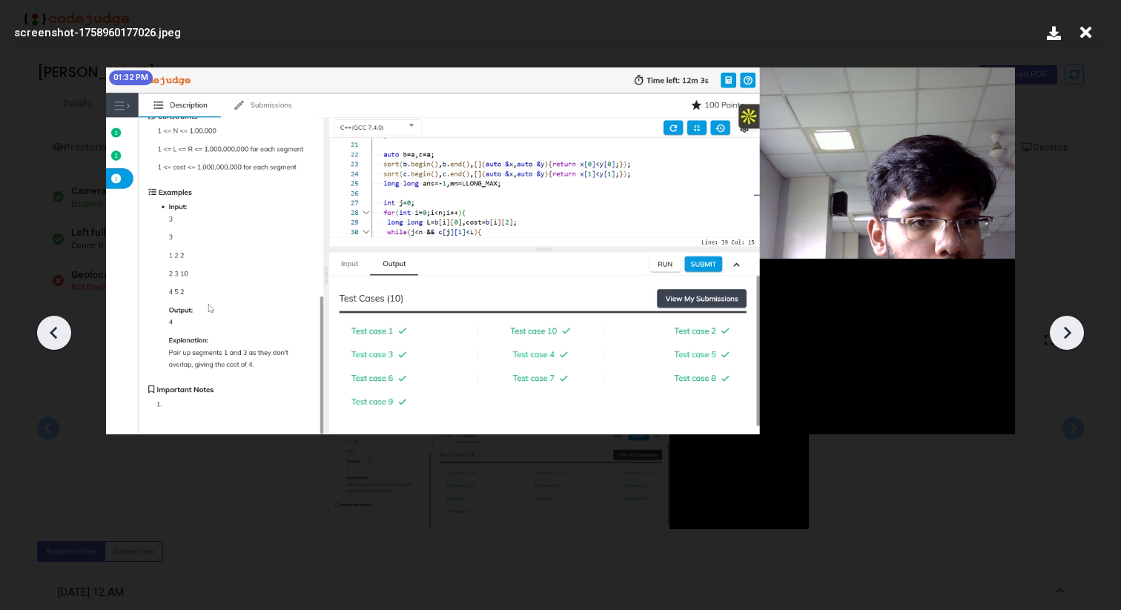
click at [56, 329] on icon at bounding box center [54, 333] width 22 height 22
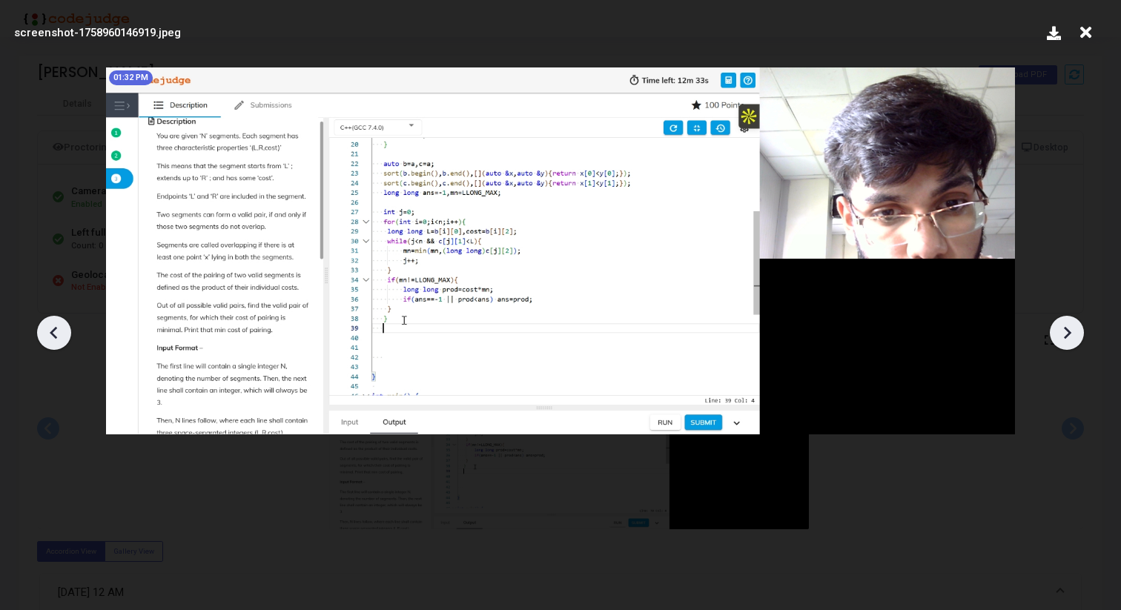
click at [56, 329] on icon at bounding box center [54, 333] width 22 height 22
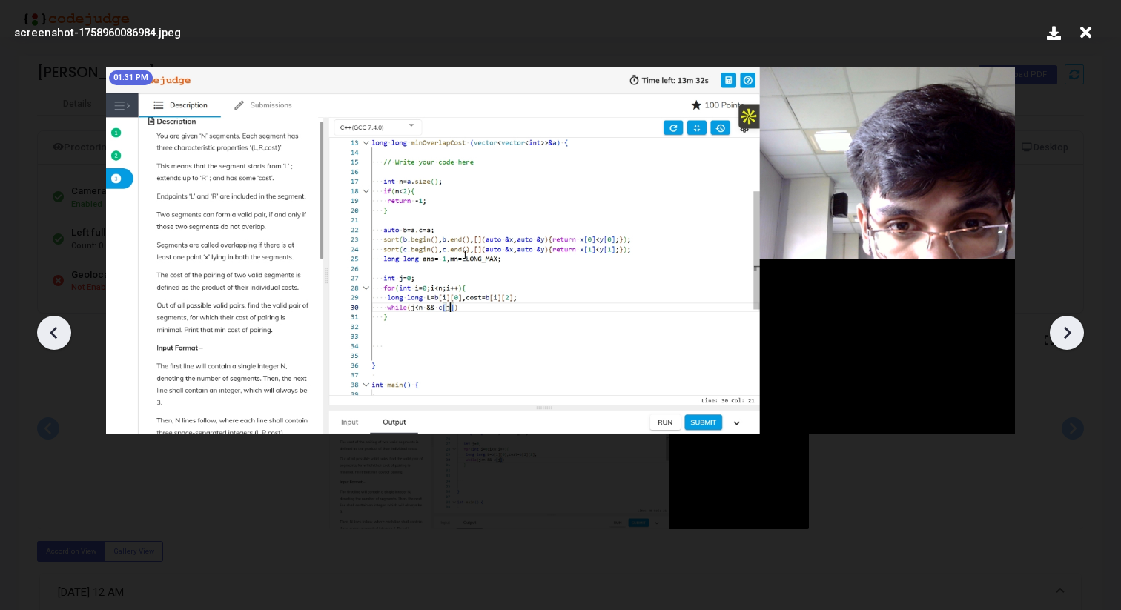
click at [56, 329] on icon at bounding box center [54, 333] width 22 height 22
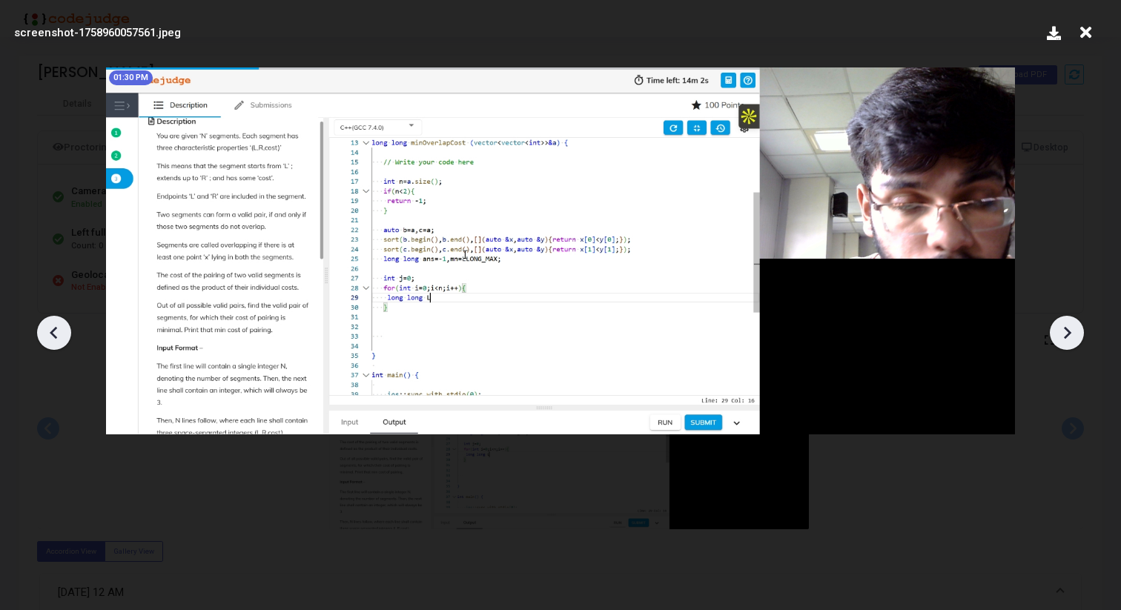
click at [56, 329] on icon at bounding box center [54, 333] width 22 height 22
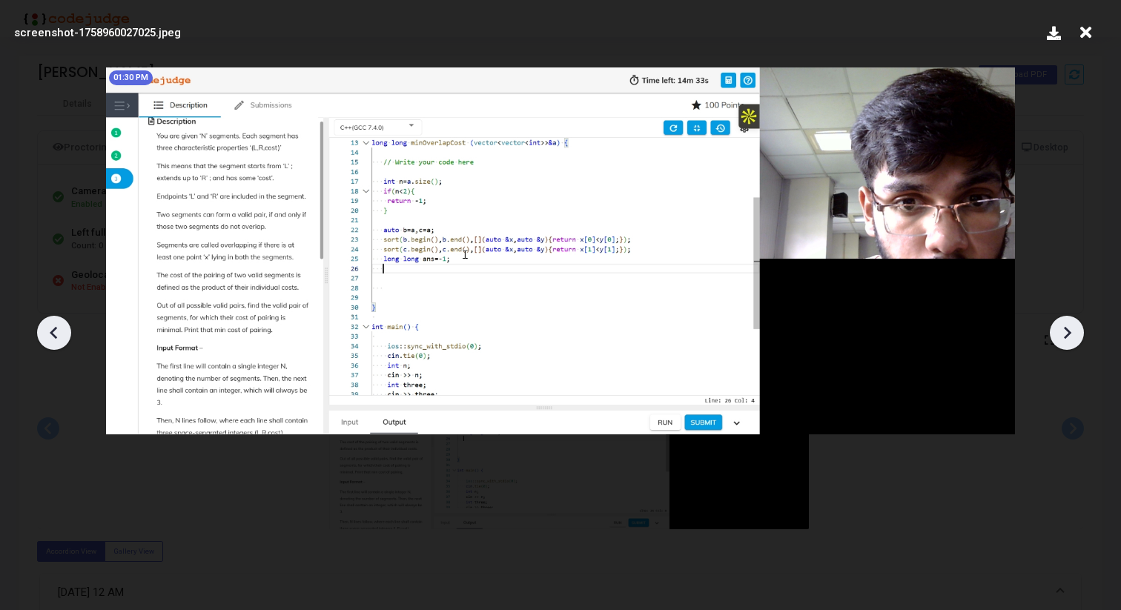
click at [56, 329] on icon at bounding box center [54, 333] width 22 height 22
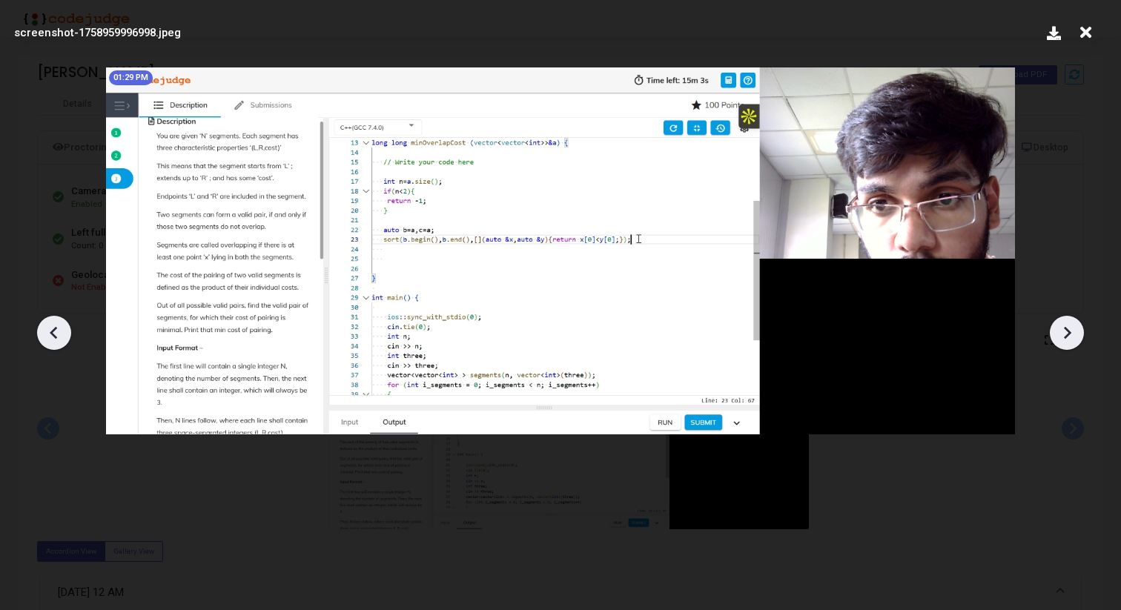
click at [56, 329] on icon at bounding box center [54, 333] width 22 height 22
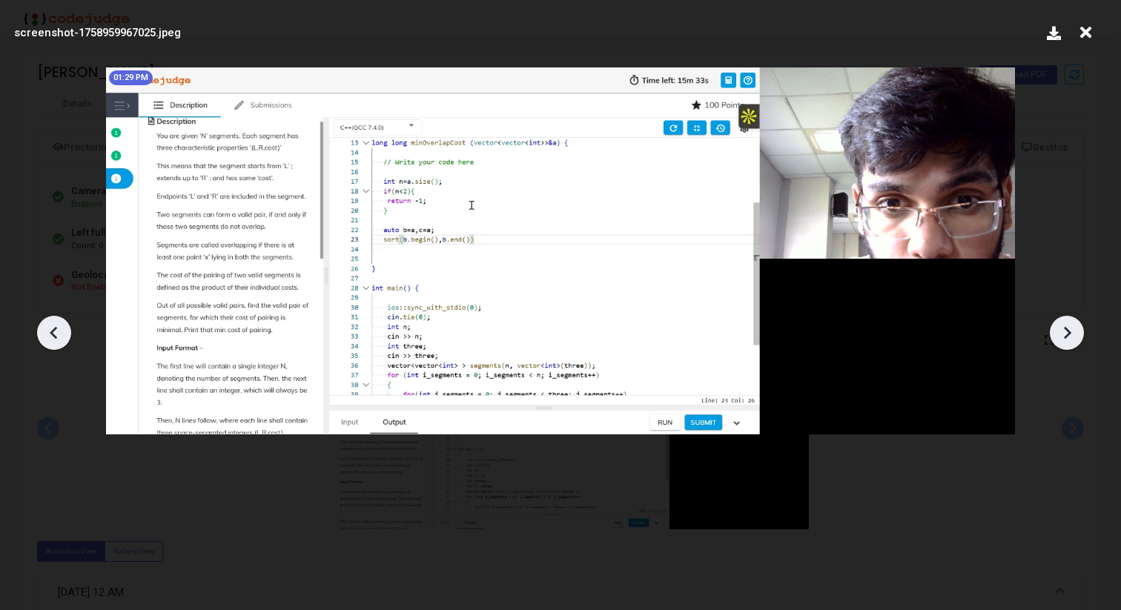
click at [56, 329] on icon at bounding box center [54, 333] width 22 height 22
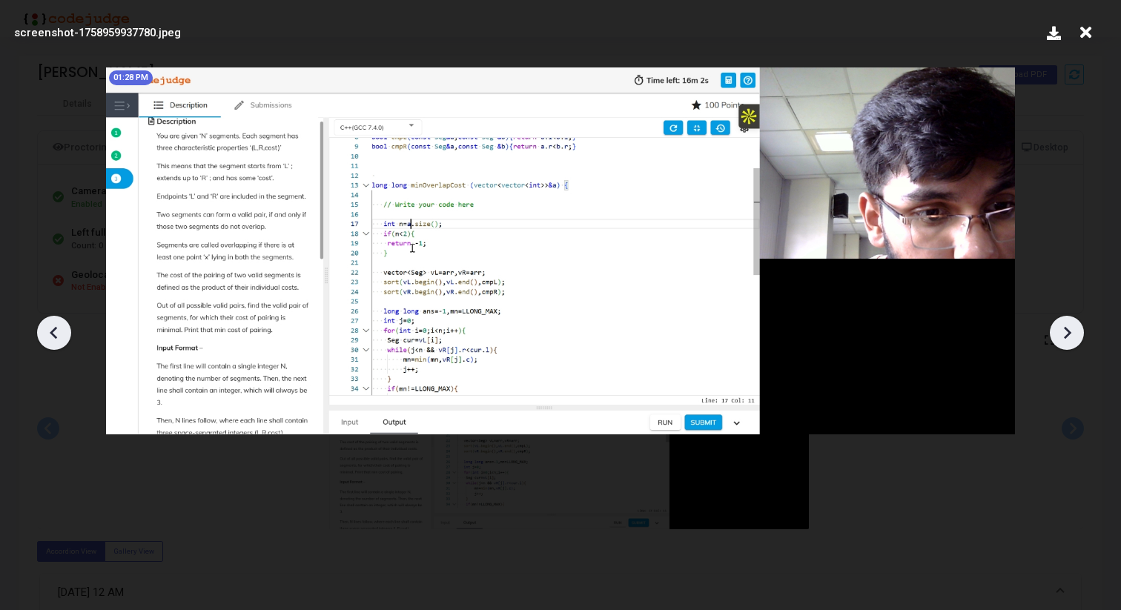
click at [56, 329] on icon at bounding box center [54, 333] width 22 height 22
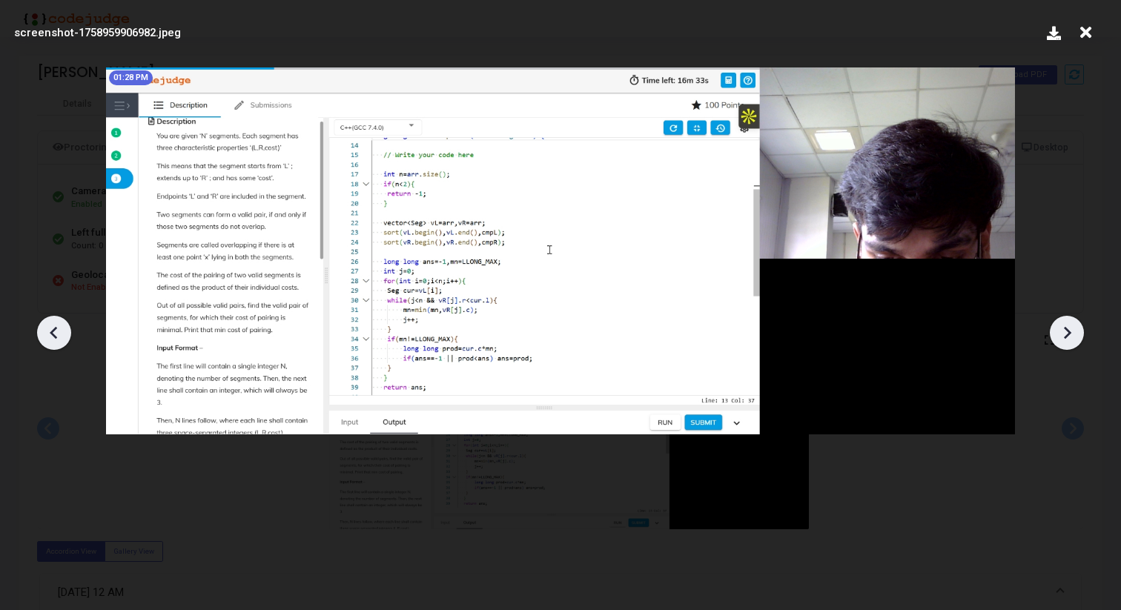
click at [56, 329] on icon at bounding box center [54, 333] width 22 height 22
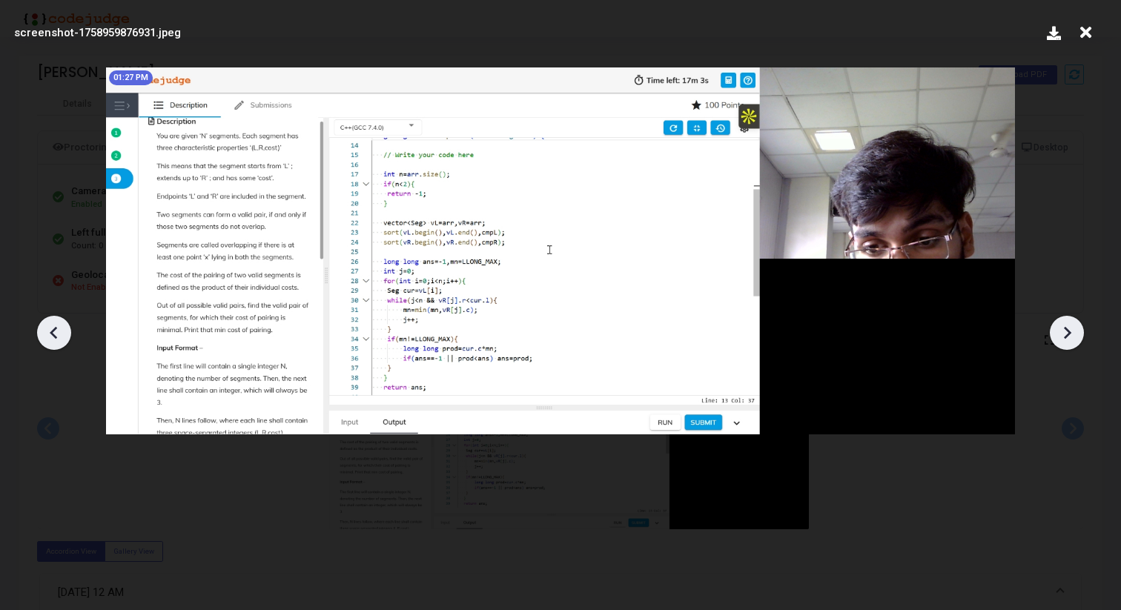
click at [56, 329] on icon at bounding box center [54, 333] width 22 height 22
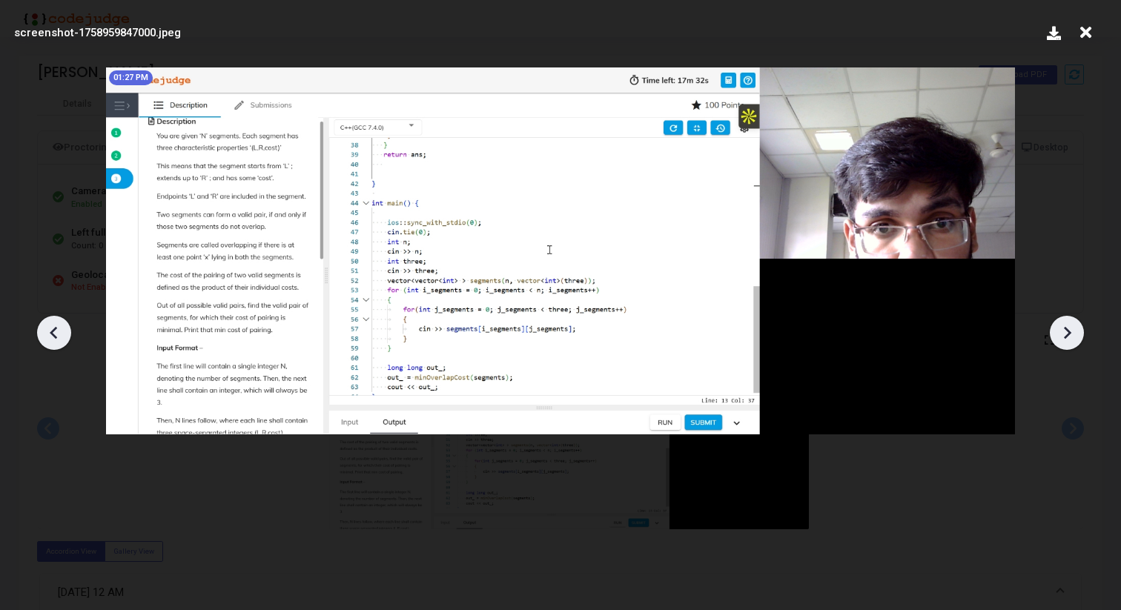
click at [56, 329] on icon at bounding box center [54, 333] width 22 height 22
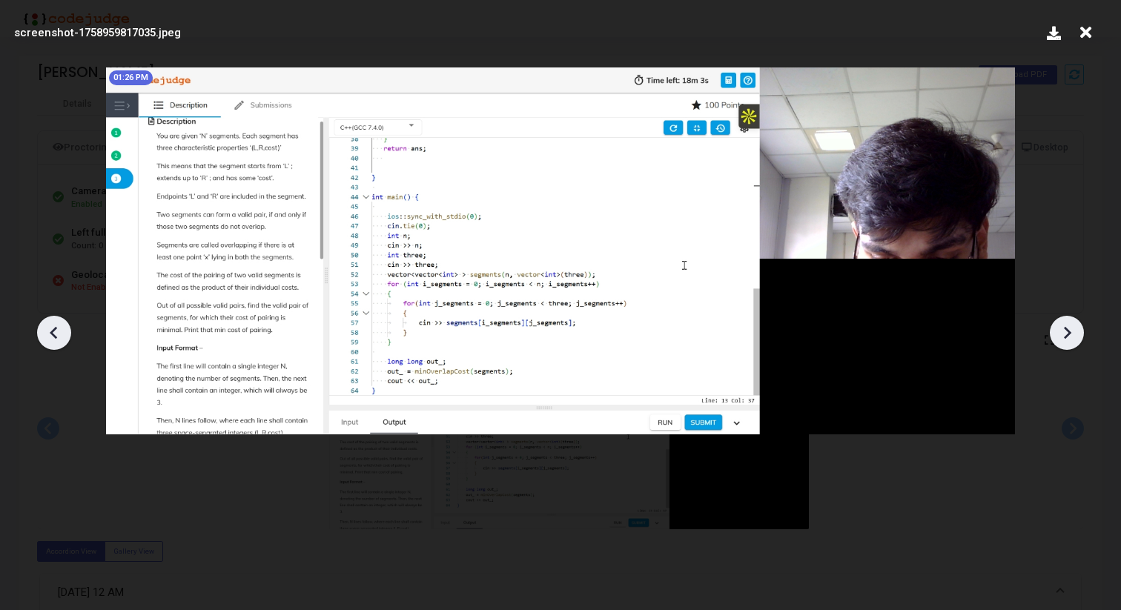
click at [56, 329] on icon at bounding box center [54, 333] width 22 height 22
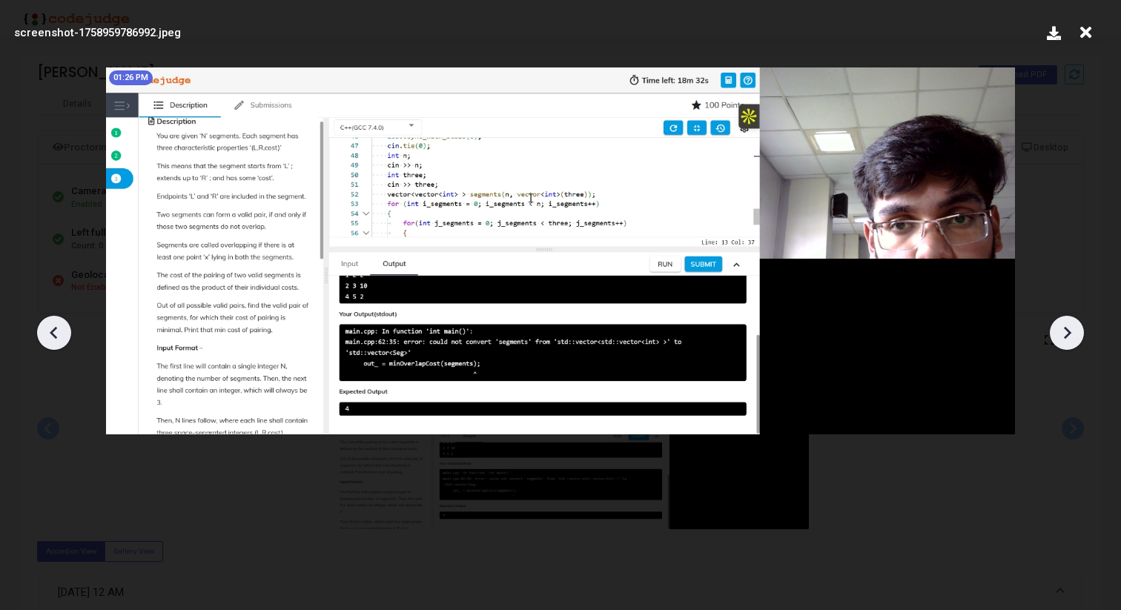
click at [56, 329] on icon at bounding box center [54, 333] width 22 height 22
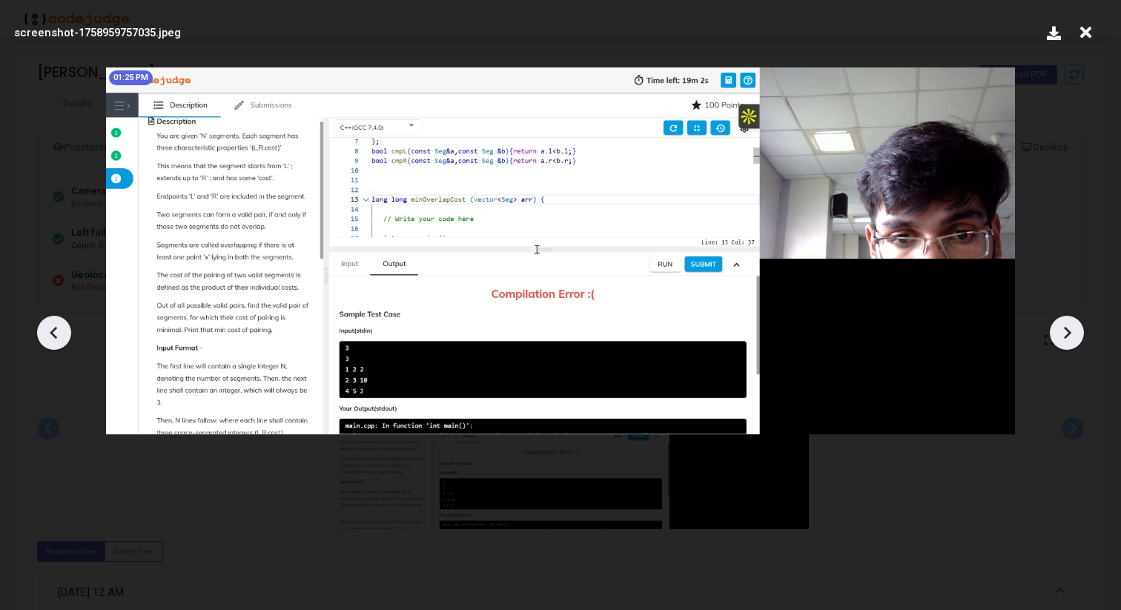
click at [1067, 336] on icon at bounding box center [1067, 332] width 7 height 13
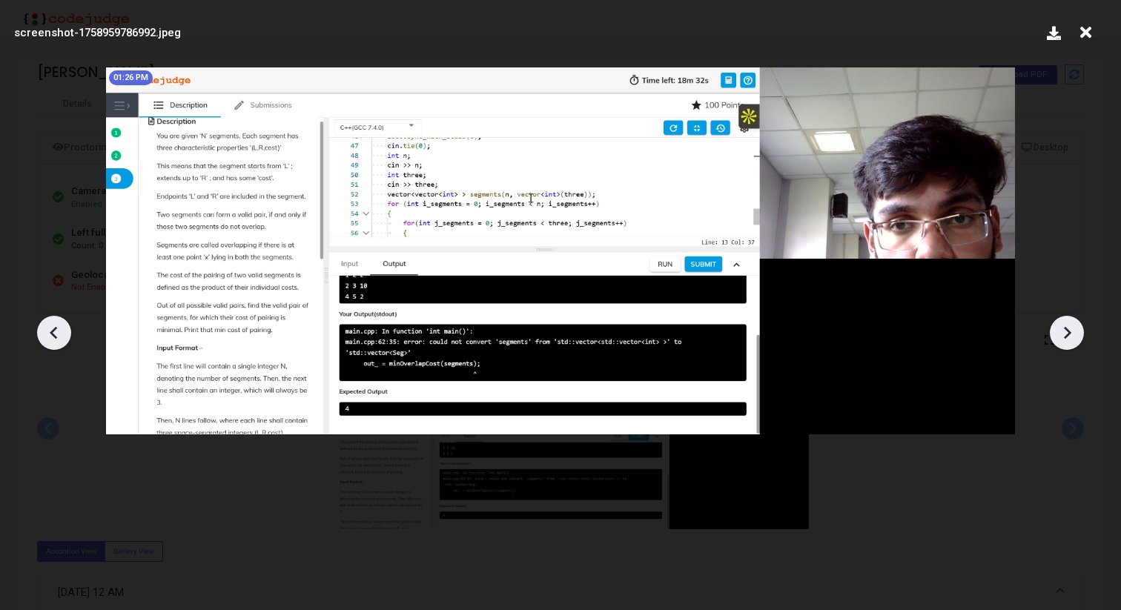
click at [1067, 336] on icon at bounding box center [1067, 332] width 7 height 13
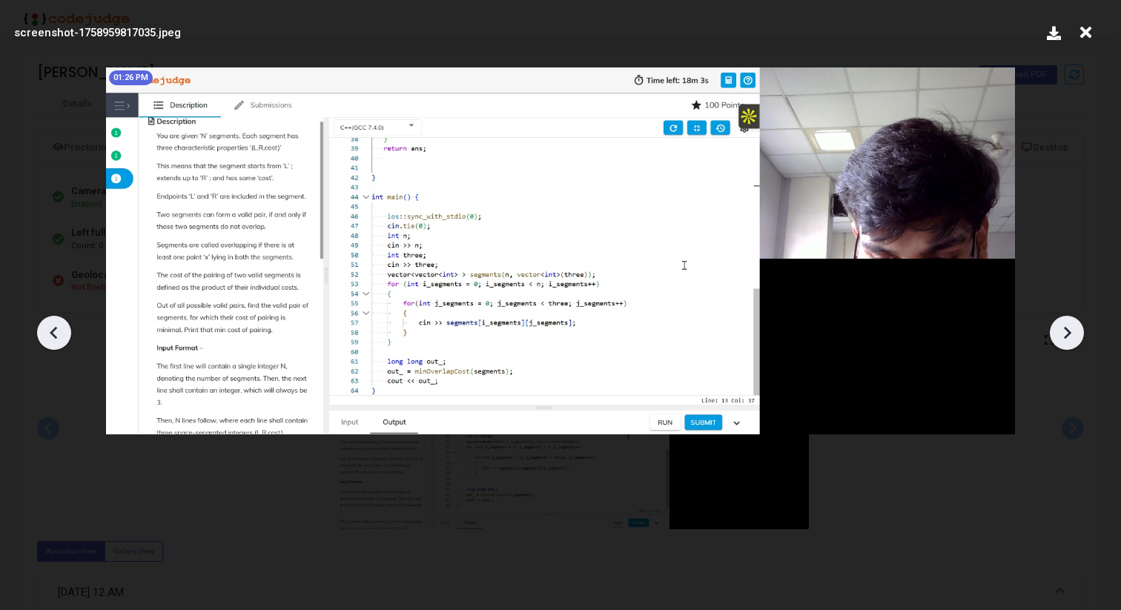
click at [1067, 336] on icon at bounding box center [1067, 332] width 7 height 13
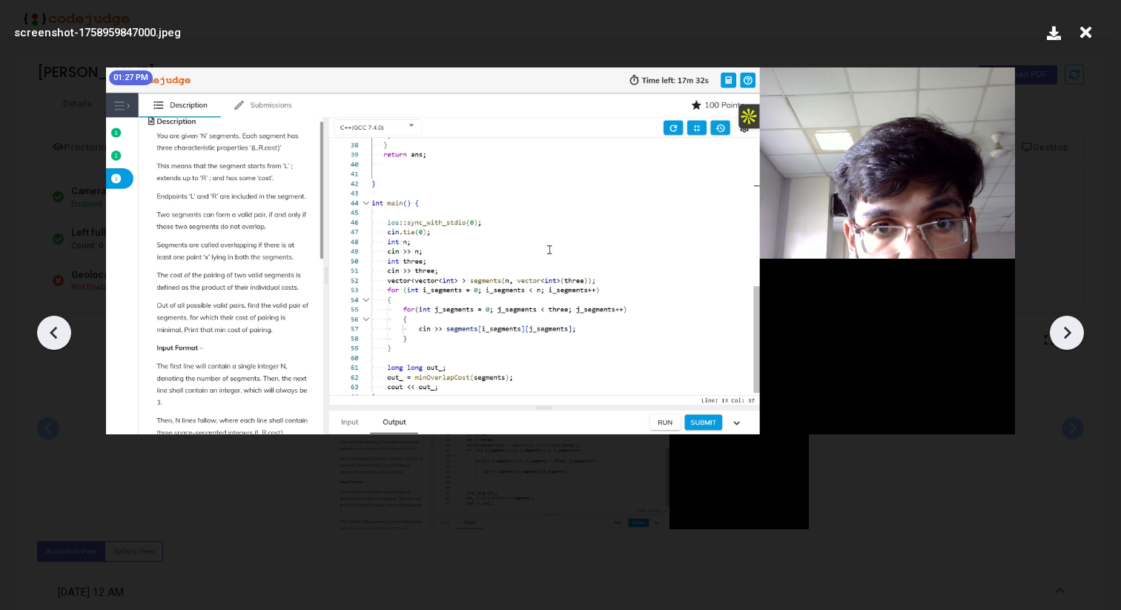
click at [1067, 336] on icon at bounding box center [1067, 332] width 7 height 13
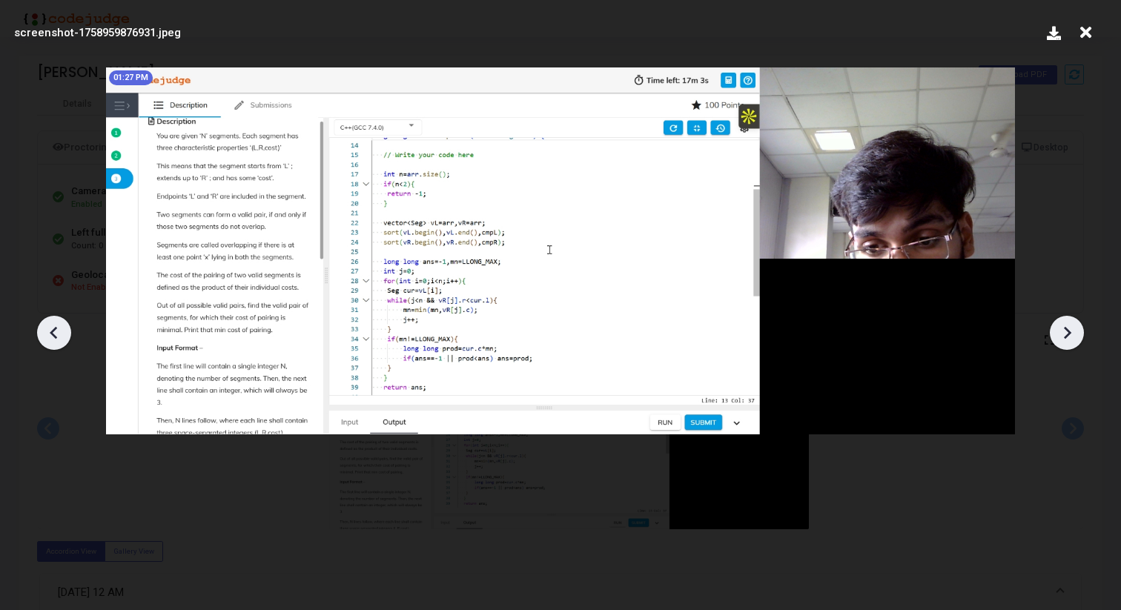
click at [1067, 336] on icon at bounding box center [1067, 332] width 7 height 13
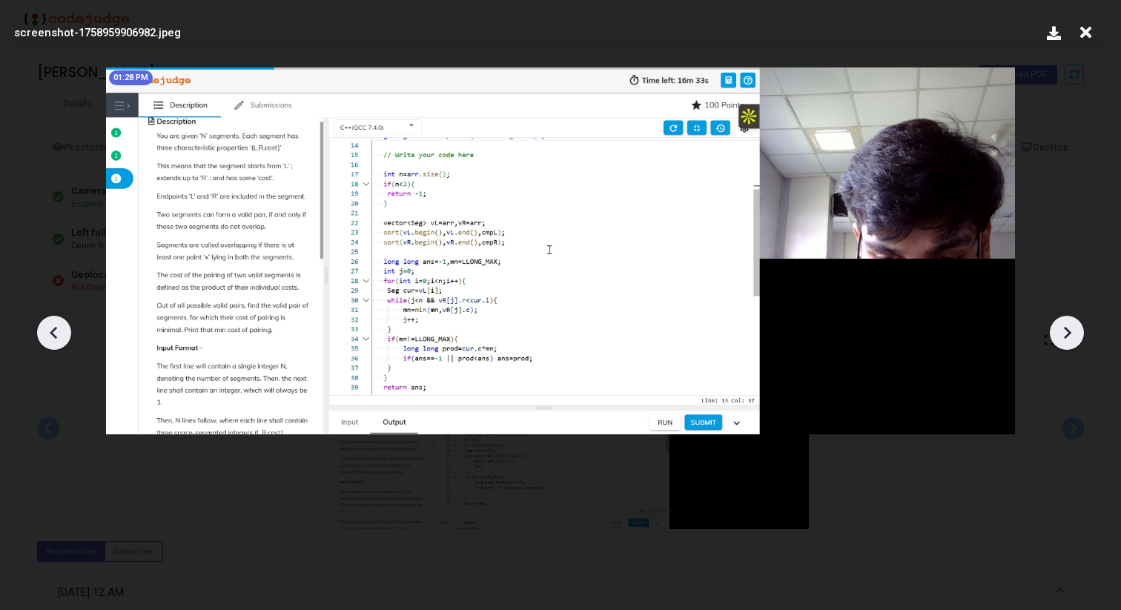
click at [1067, 336] on icon at bounding box center [1067, 332] width 7 height 13
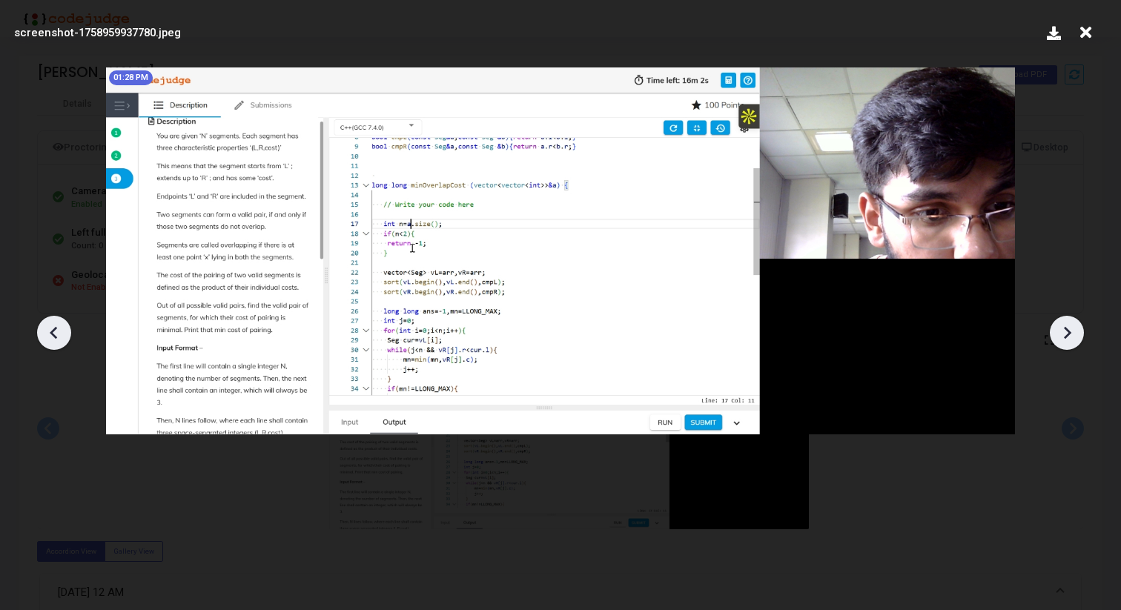
click at [1067, 336] on icon at bounding box center [1067, 332] width 7 height 13
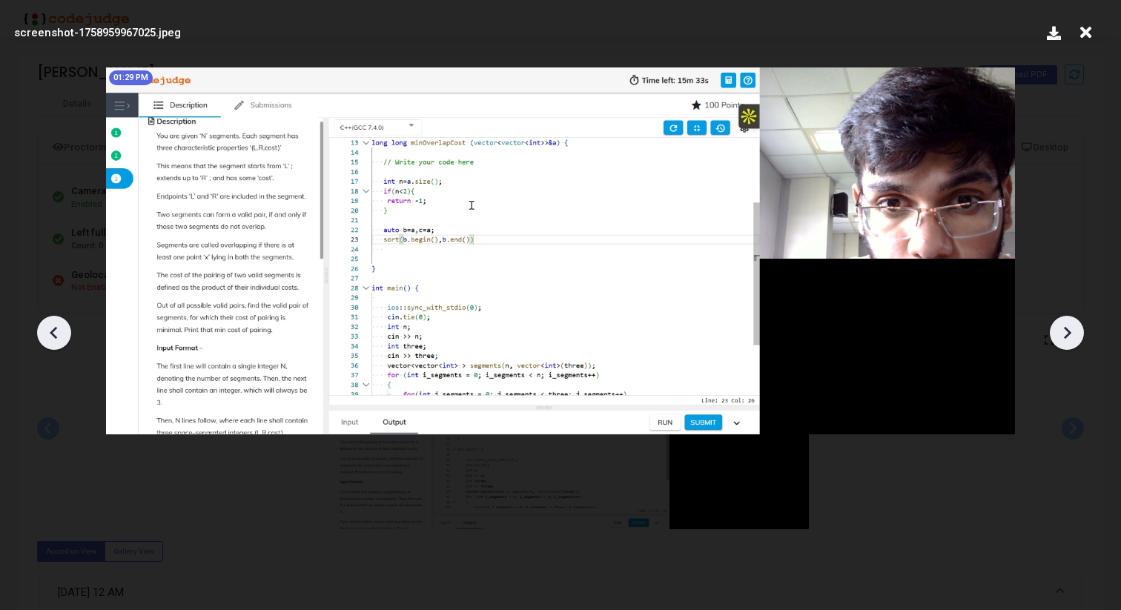
click at [1067, 336] on icon at bounding box center [1067, 332] width 7 height 13
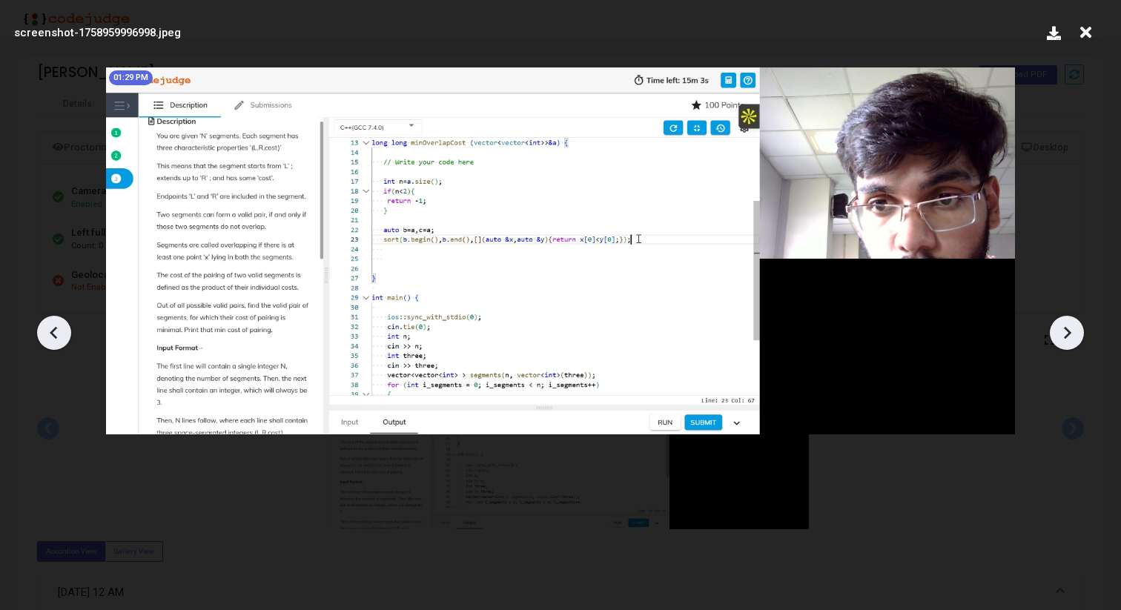
click at [1067, 336] on icon at bounding box center [1067, 332] width 7 height 13
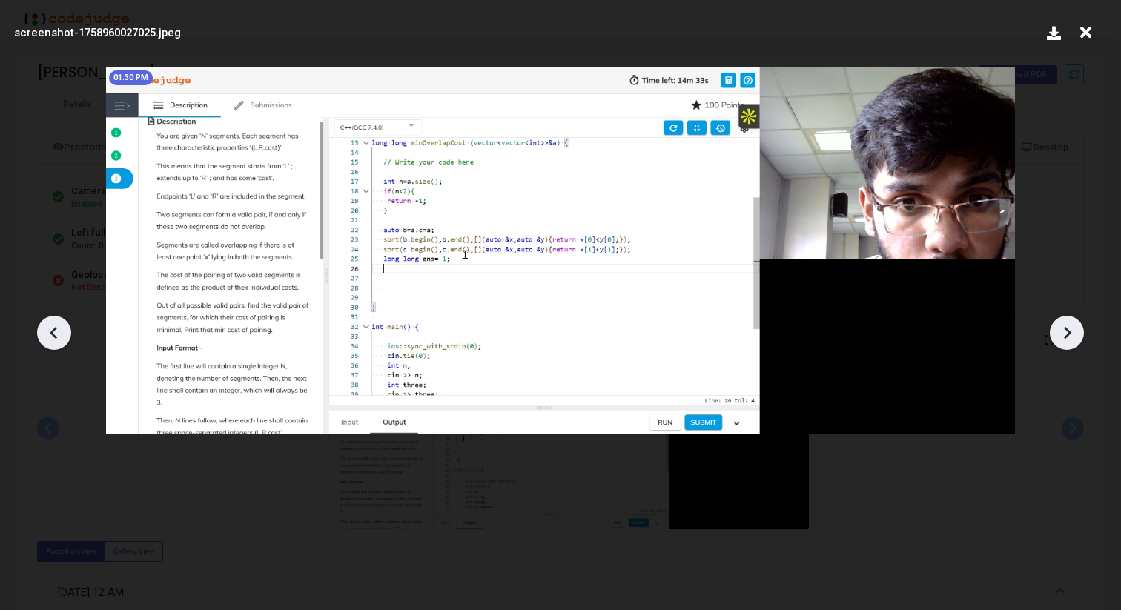
click at [1067, 336] on icon at bounding box center [1067, 332] width 7 height 13
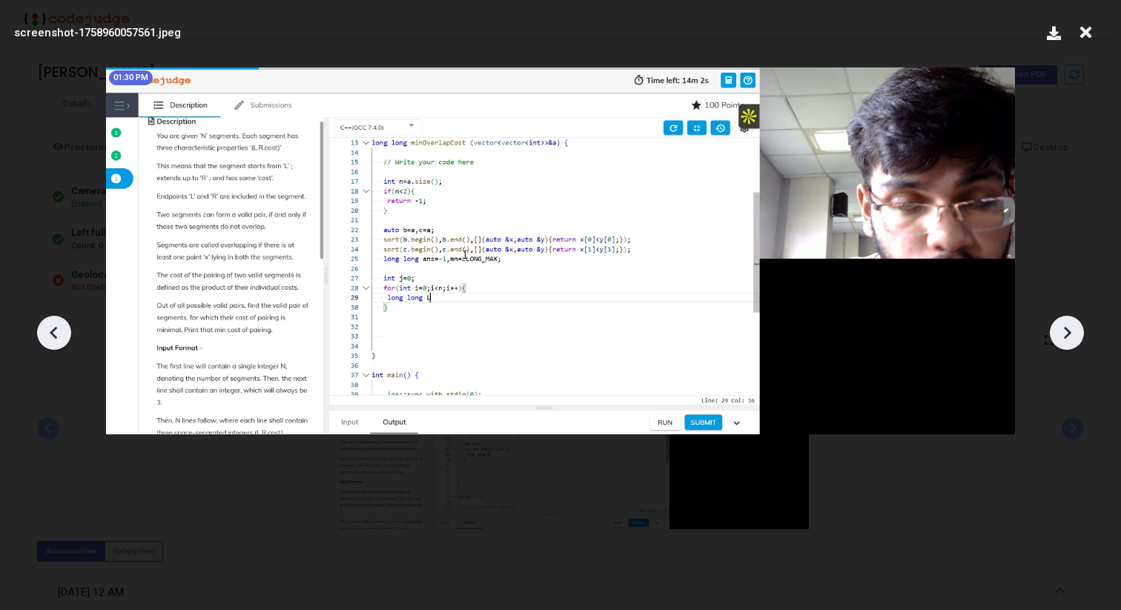
click at [1067, 336] on icon at bounding box center [1067, 332] width 7 height 13
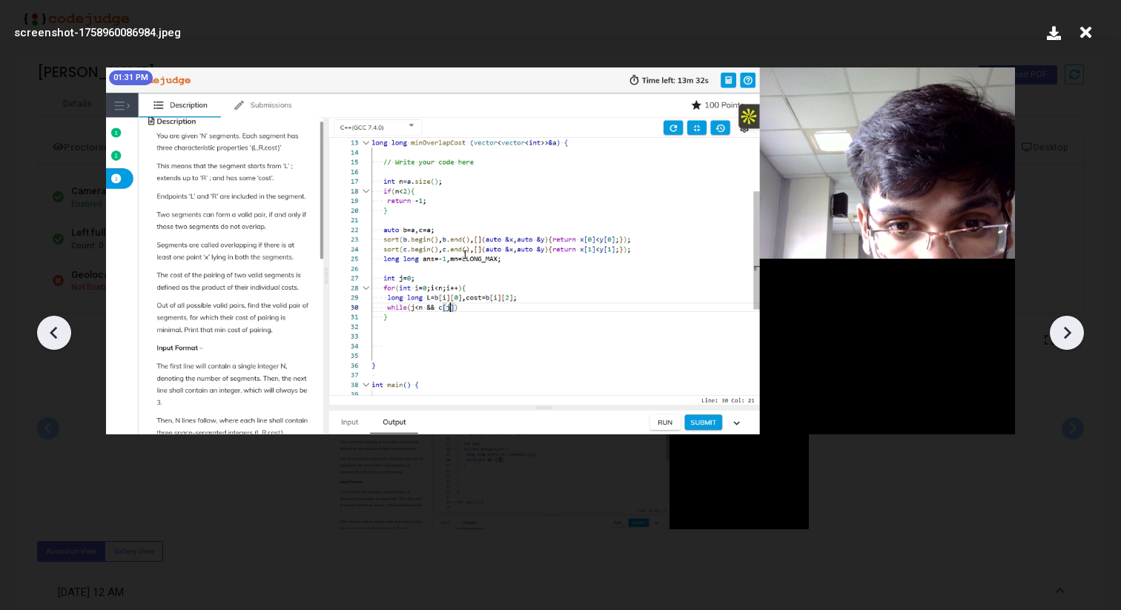
click at [1067, 336] on icon at bounding box center [1067, 332] width 7 height 13
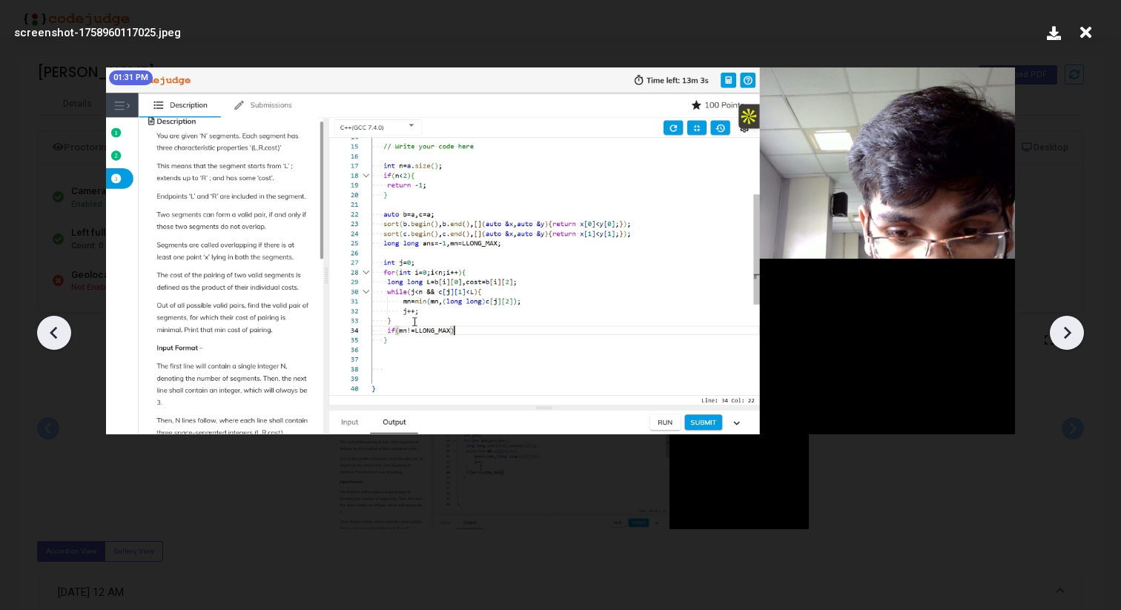
click at [1067, 336] on icon at bounding box center [1067, 332] width 7 height 13
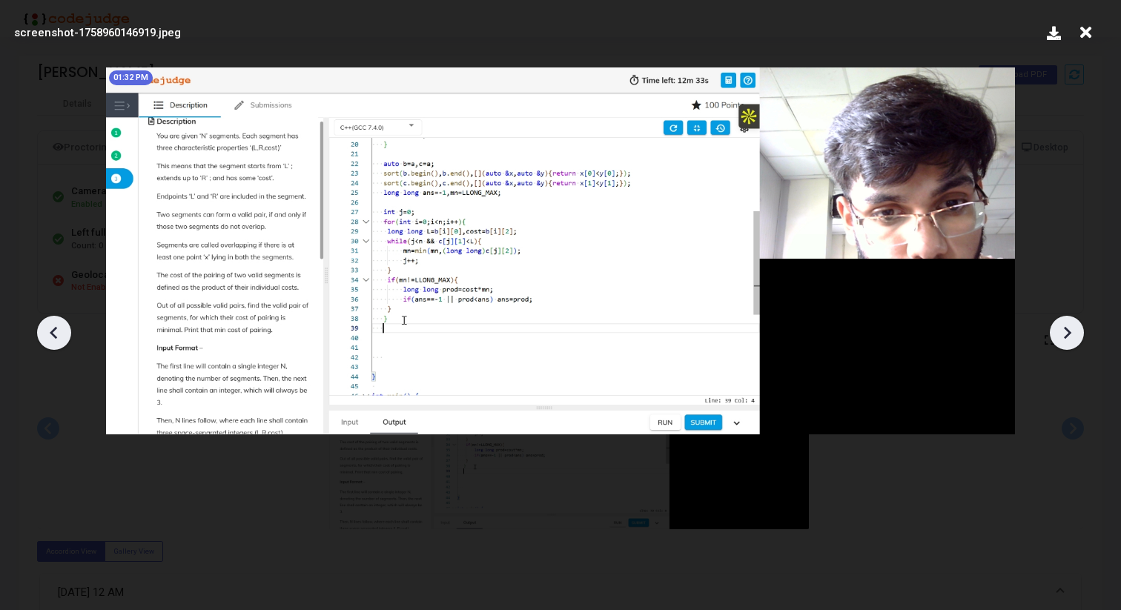
click at [1067, 336] on icon at bounding box center [1067, 332] width 7 height 13
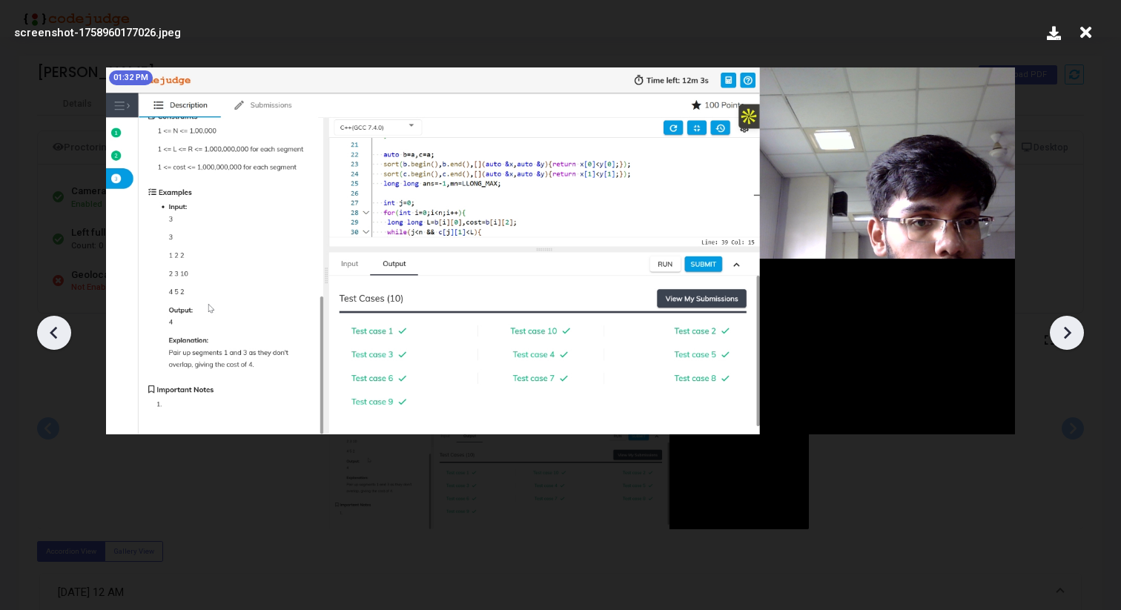
click at [1067, 336] on icon at bounding box center [1067, 332] width 7 height 13
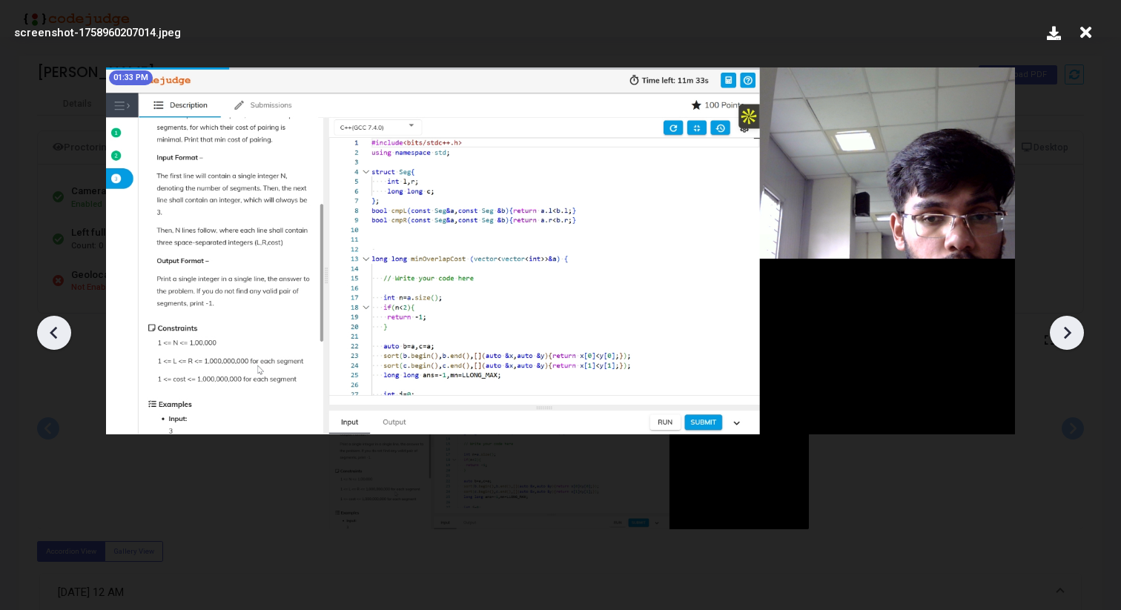
click at [1067, 336] on icon at bounding box center [1067, 332] width 7 height 13
click at [51, 331] on icon at bounding box center [53, 332] width 7 height 13
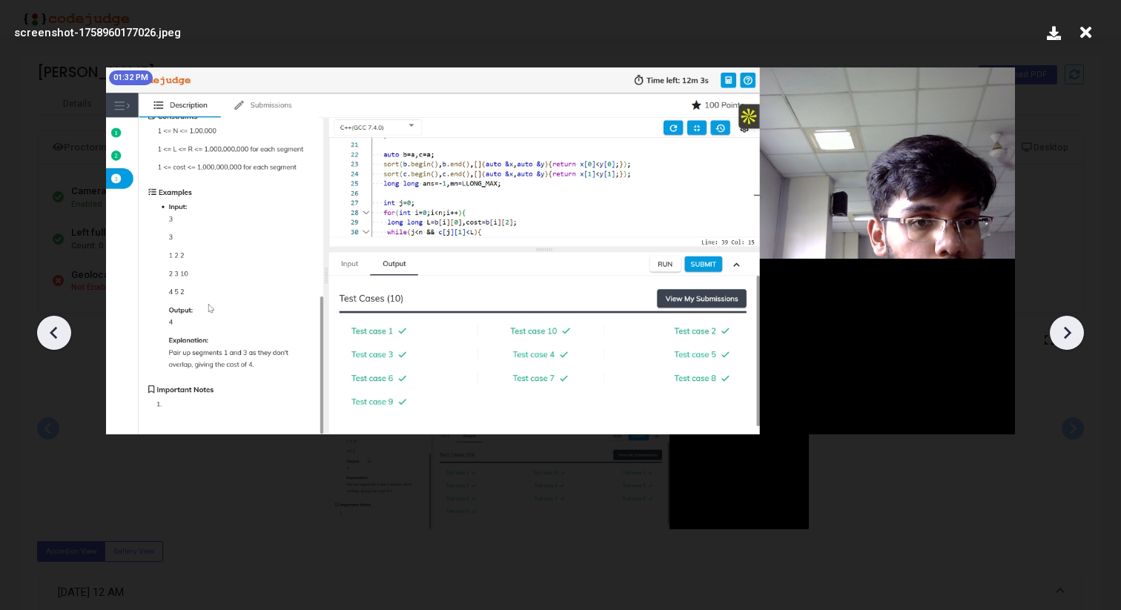
click at [51, 331] on icon at bounding box center [53, 332] width 7 height 13
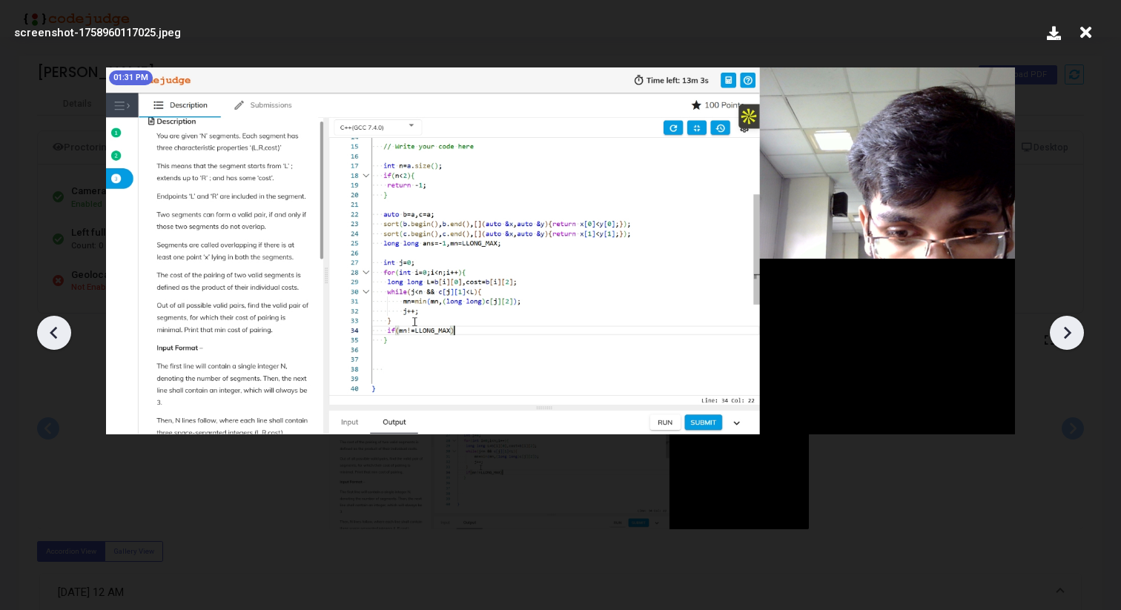
click at [51, 331] on icon at bounding box center [53, 332] width 7 height 13
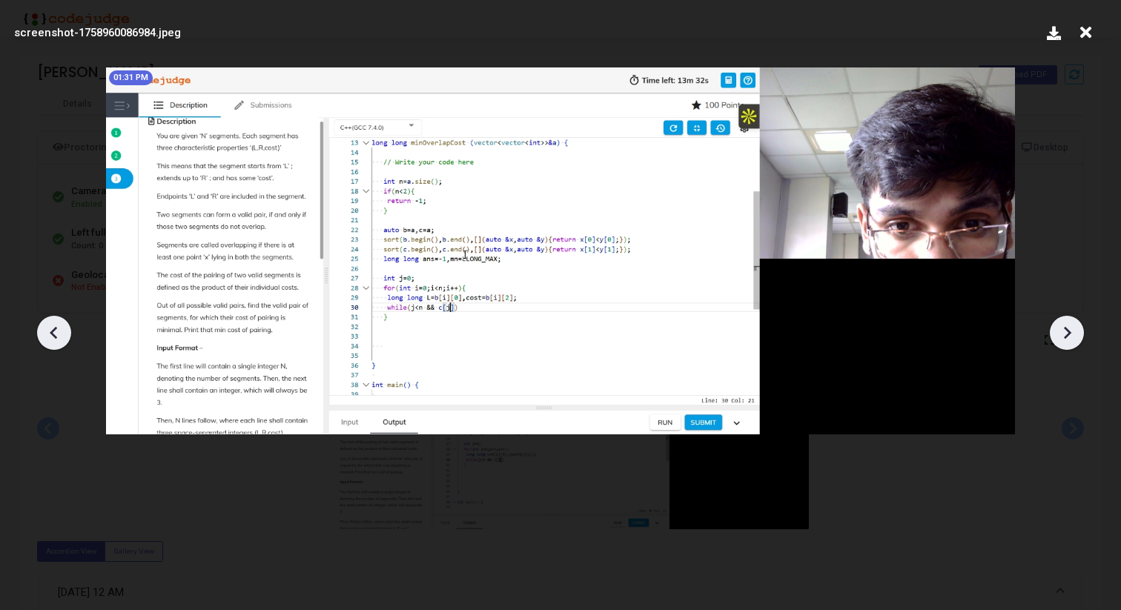
click at [51, 331] on icon at bounding box center [53, 332] width 7 height 13
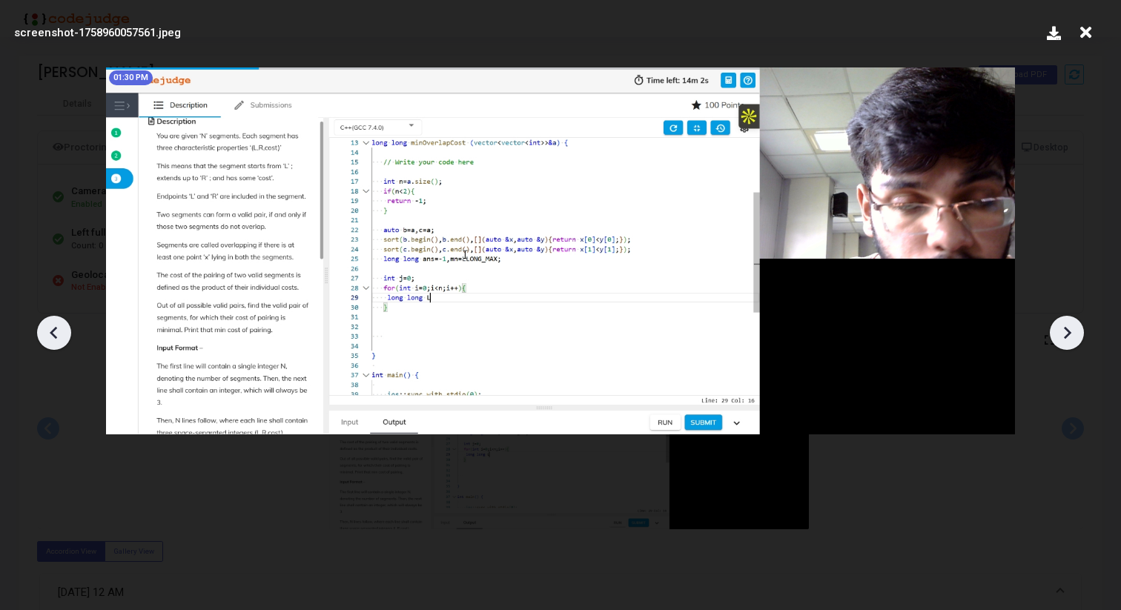
click at [51, 331] on icon at bounding box center [53, 332] width 7 height 13
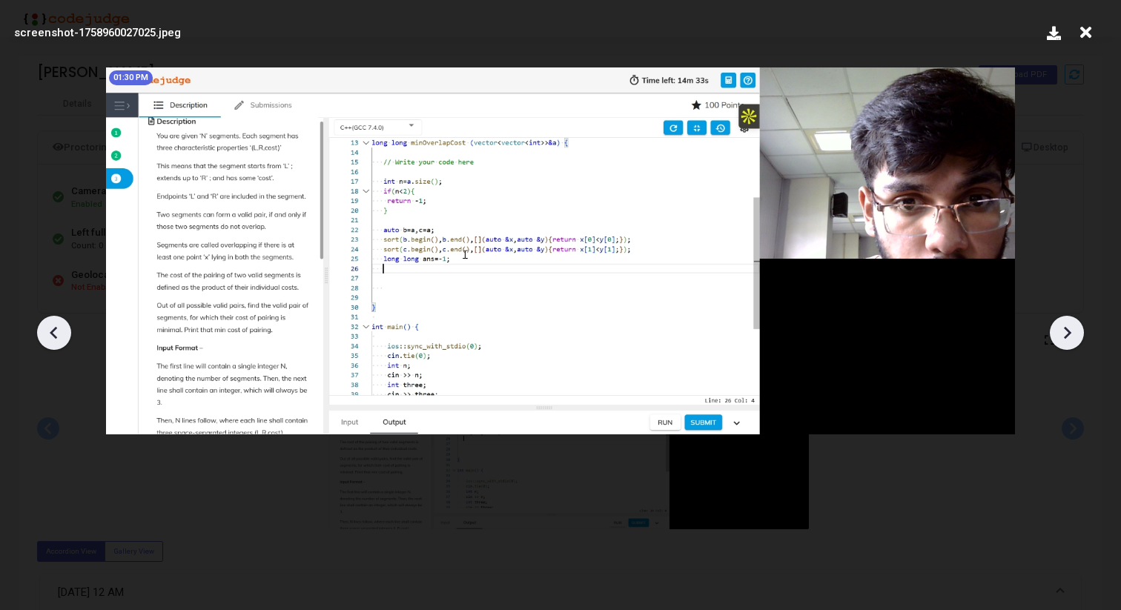
click at [51, 331] on icon at bounding box center [53, 332] width 7 height 13
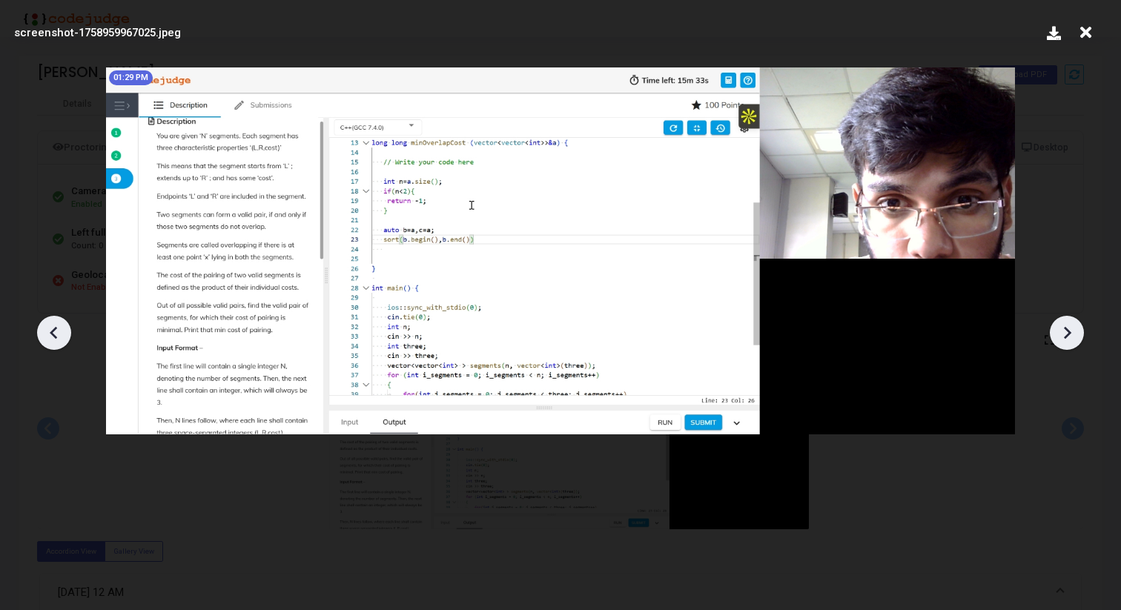
click at [51, 331] on icon at bounding box center [53, 332] width 7 height 13
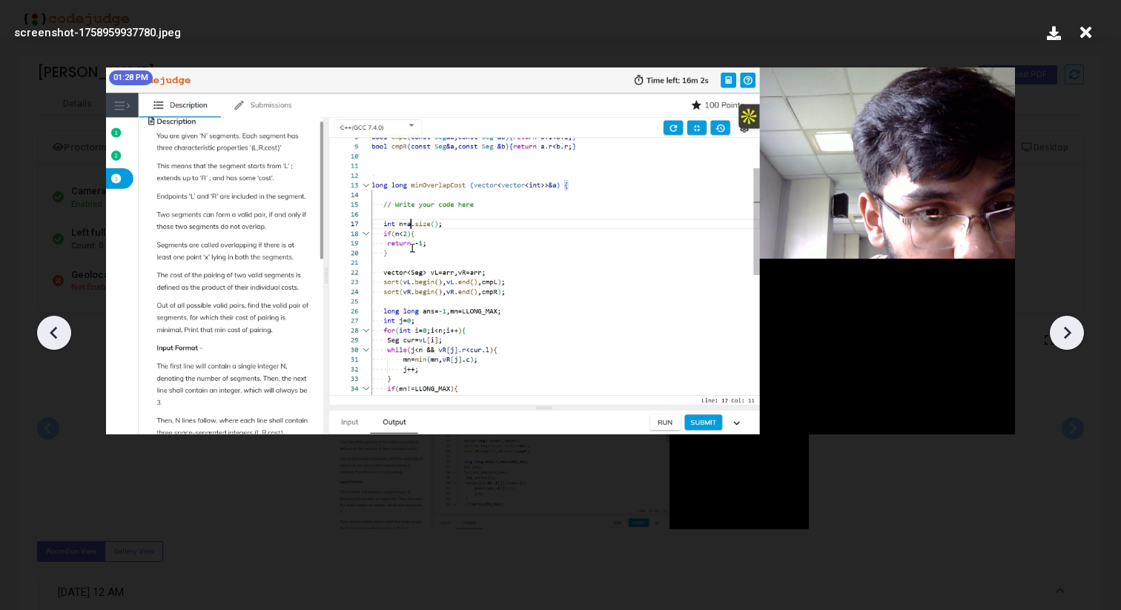
click at [51, 331] on icon at bounding box center [53, 332] width 7 height 13
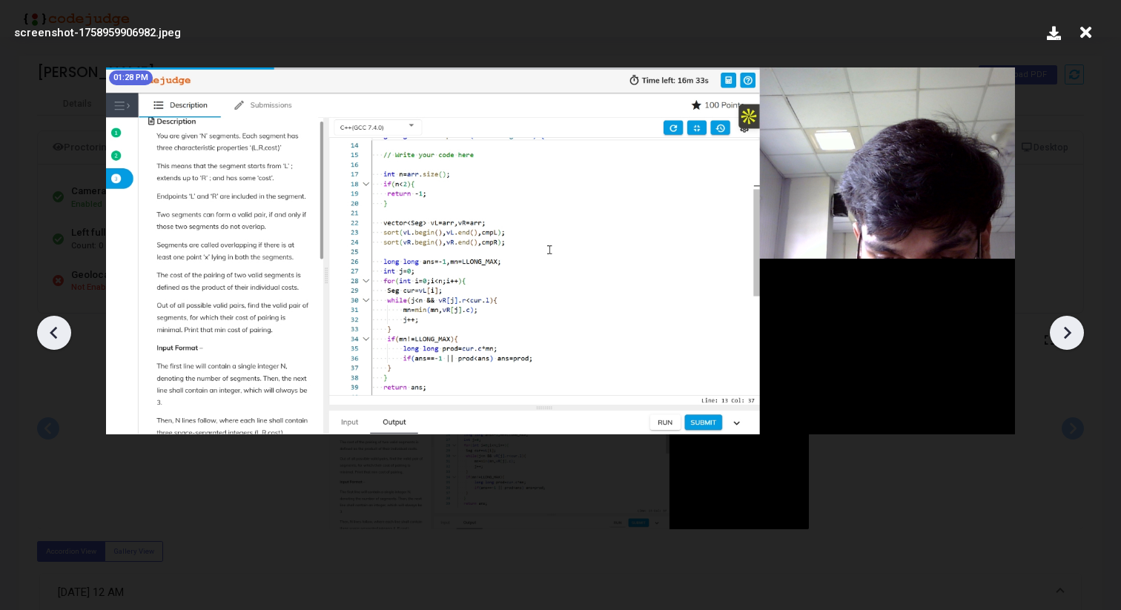
click at [51, 331] on icon at bounding box center [53, 332] width 7 height 13
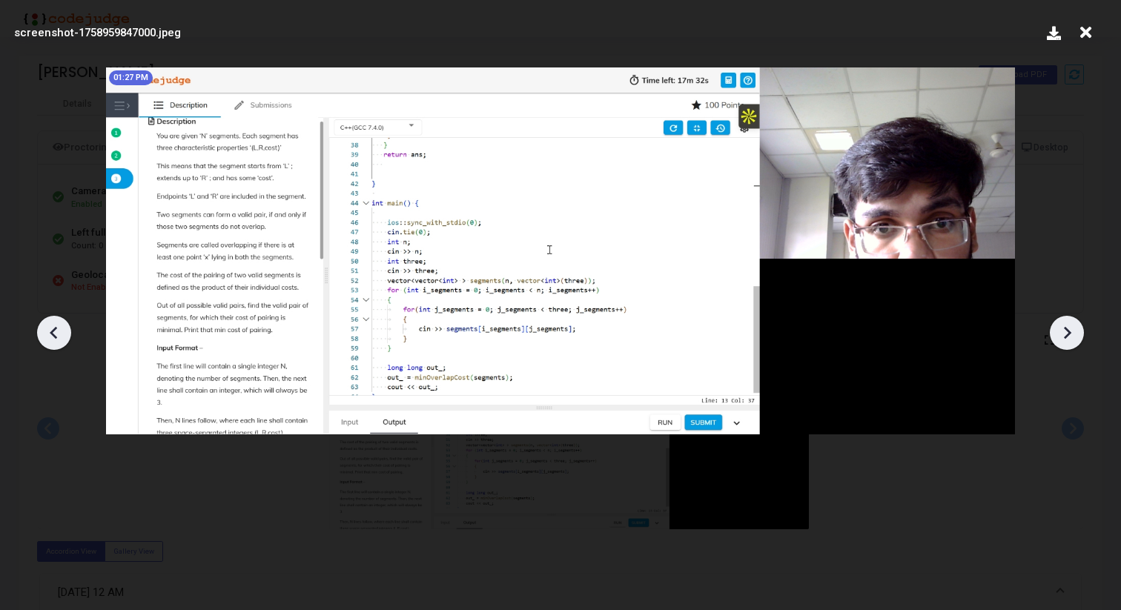
click at [51, 331] on icon at bounding box center [53, 332] width 7 height 13
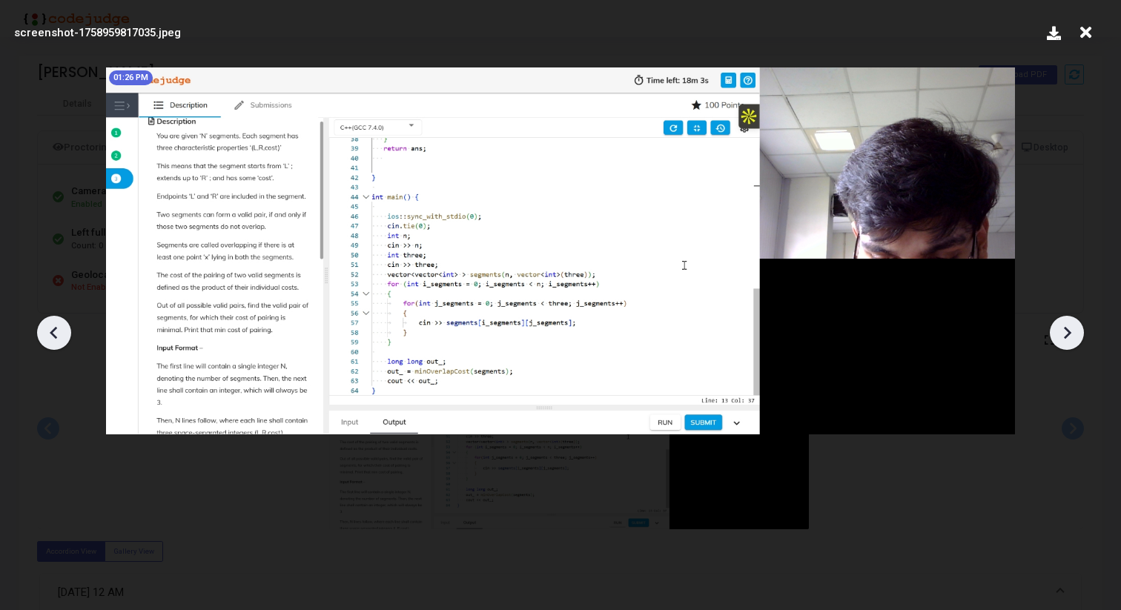
click at [51, 331] on icon at bounding box center [53, 332] width 7 height 13
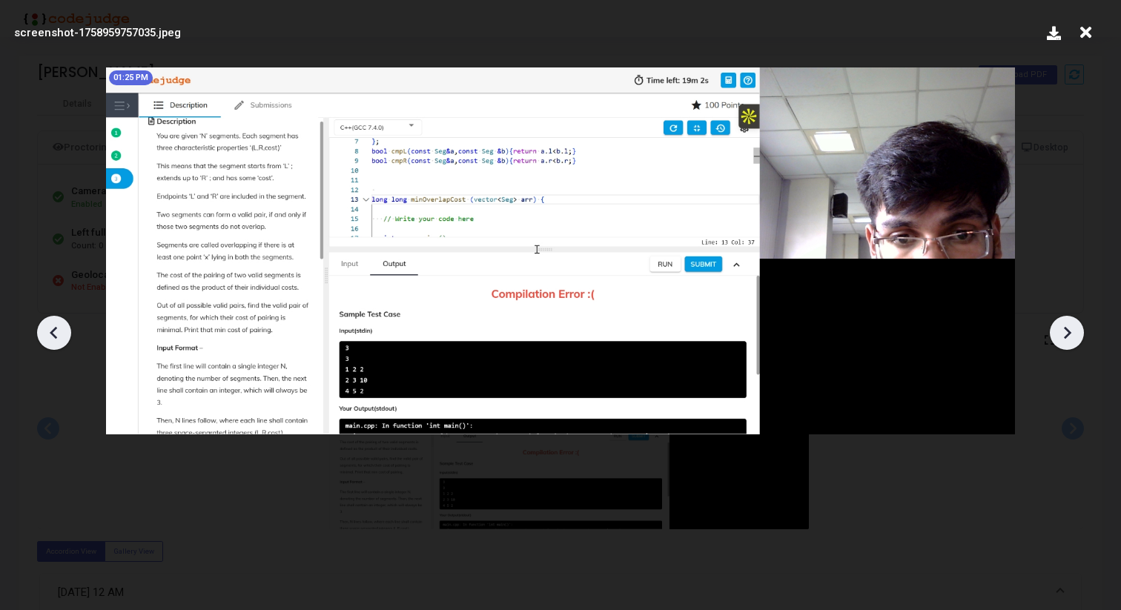
click at [51, 331] on icon at bounding box center [53, 332] width 7 height 13
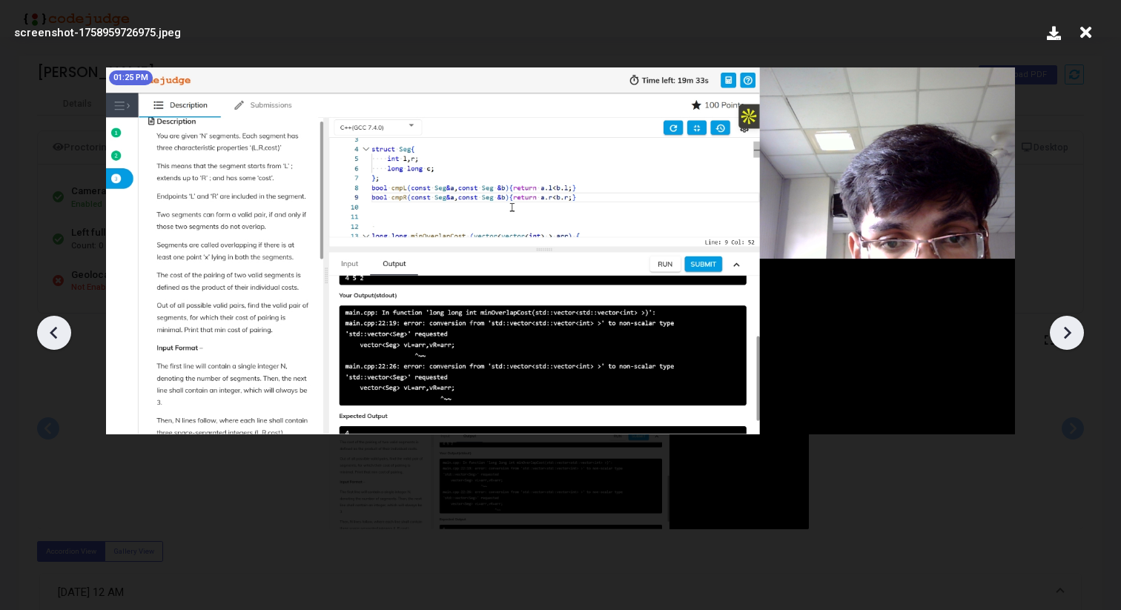
click at [51, 331] on icon at bounding box center [53, 332] width 7 height 13
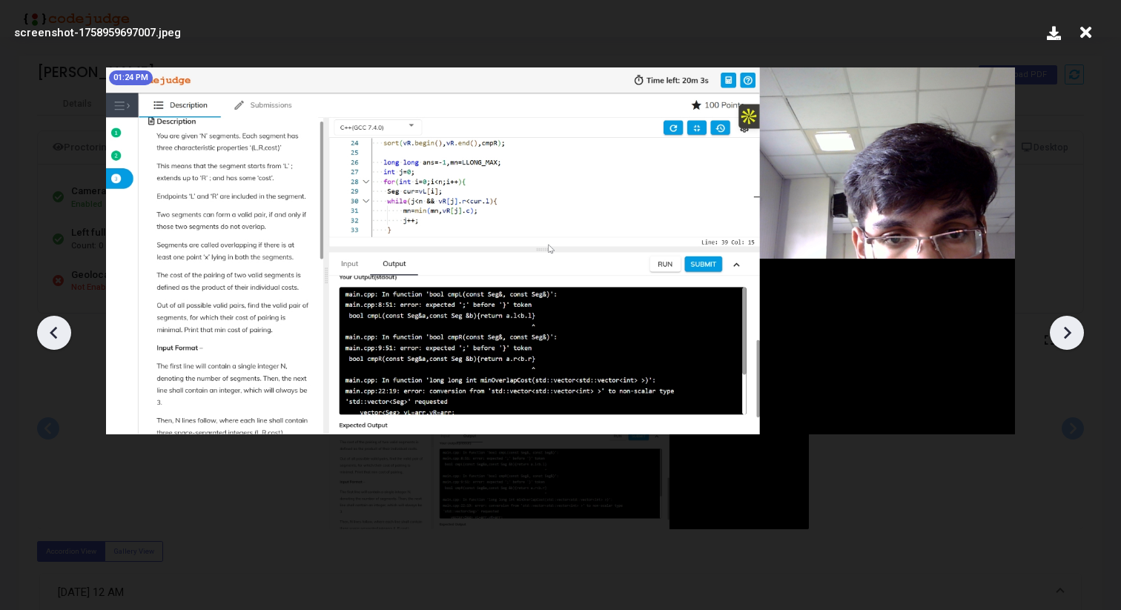
click at [51, 331] on icon at bounding box center [53, 332] width 7 height 13
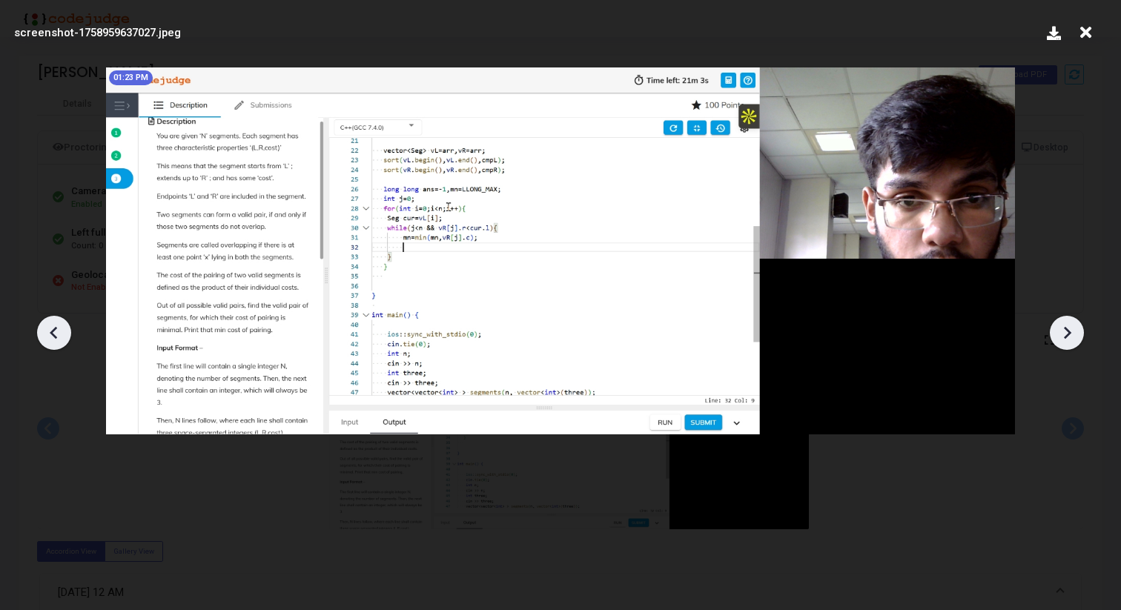
click at [51, 331] on icon at bounding box center [53, 332] width 7 height 13
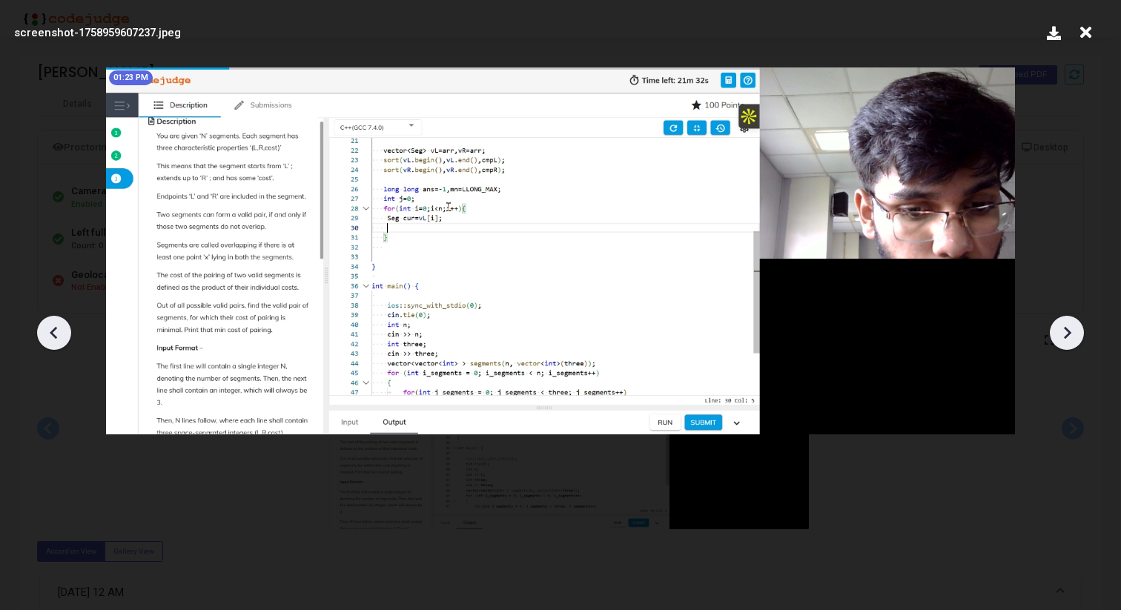
click at [51, 331] on icon at bounding box center [53, 332] width 7 height 13
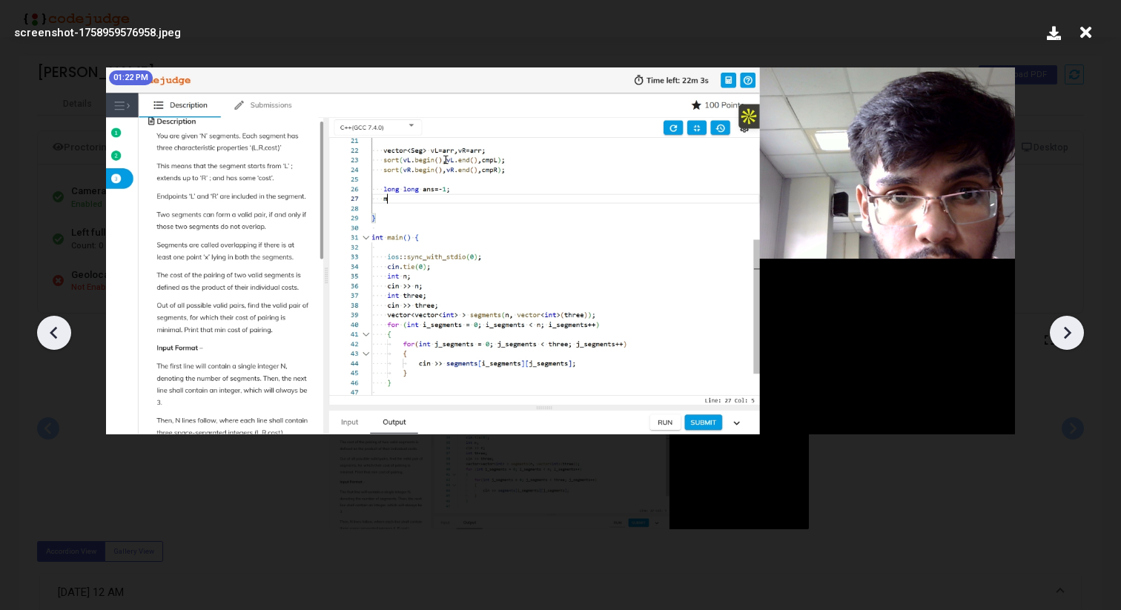
click at [51, 331] on icon at bounding box center [53, 332] width 7 height 13
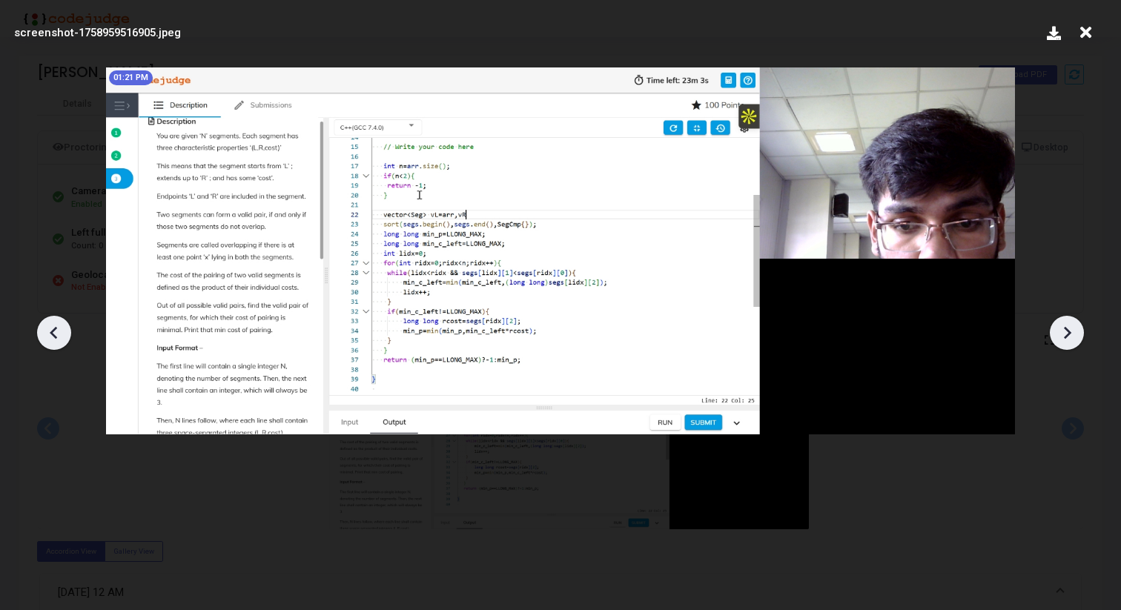
click at [51, 331] on icon at bounding box center [53, 332] width 7 height 13
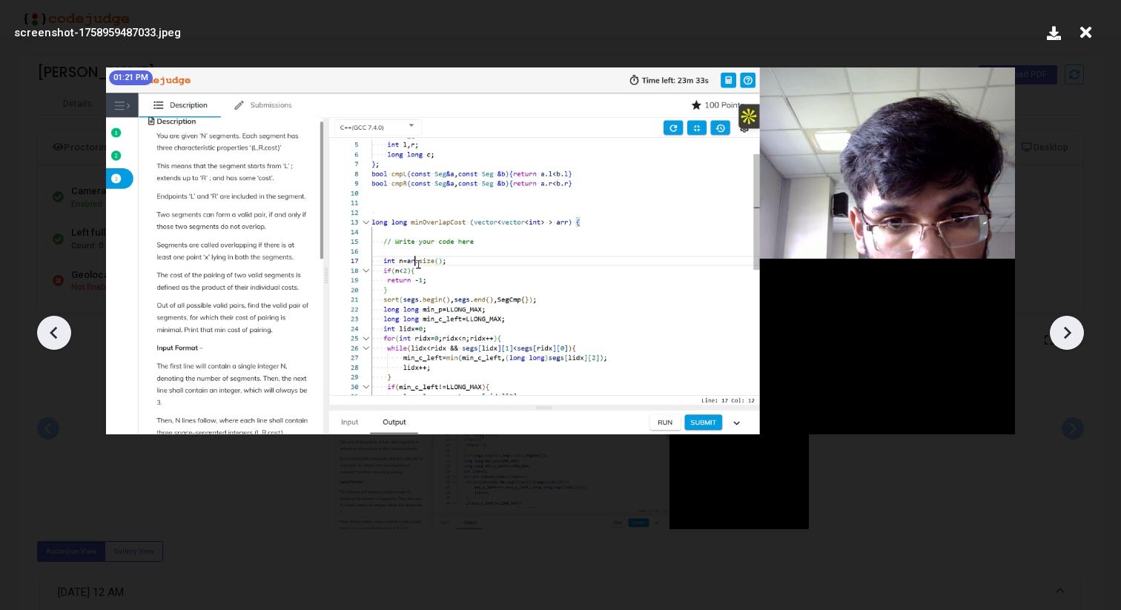
click at [51, 331] on icon at bounding box center [53, 332] width 7 height 13
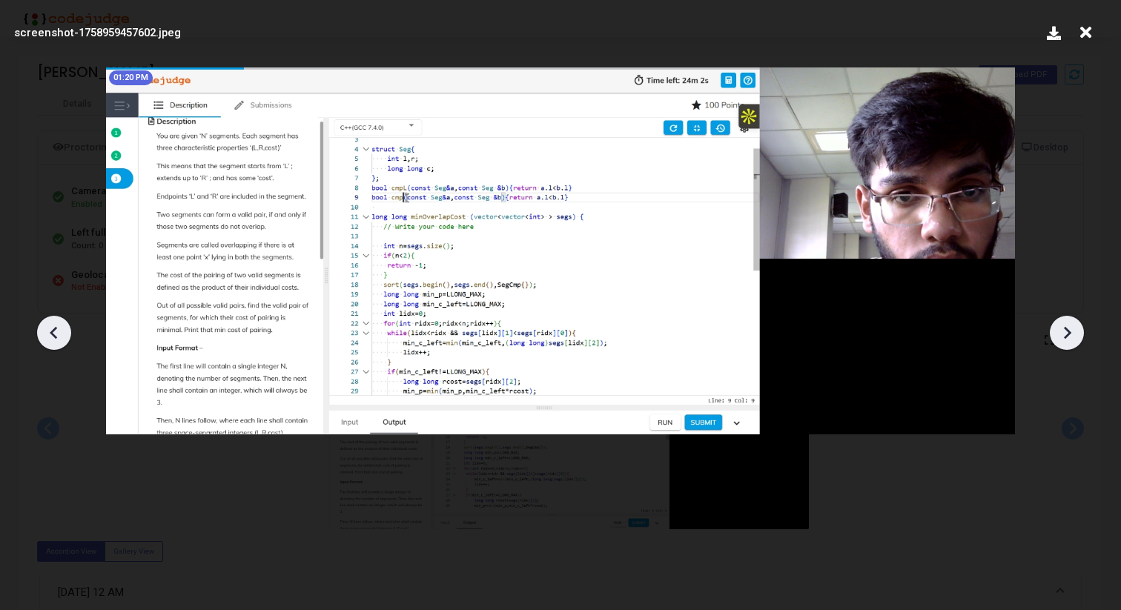
click at [50, 331] on icon at bounding box center [54, 333] width 22 height 22
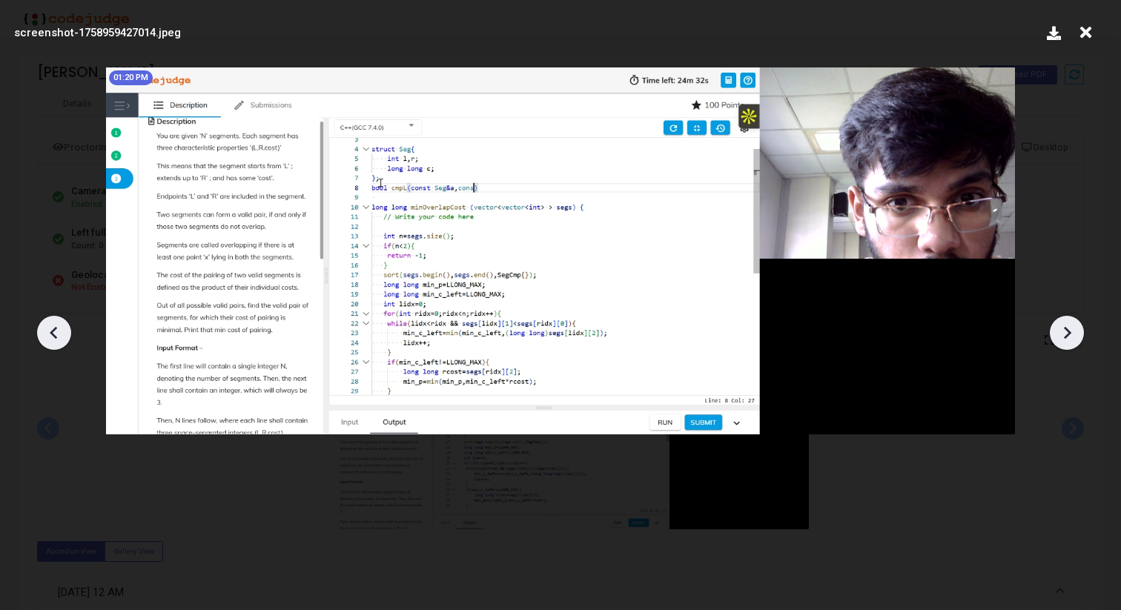
click at [50, 331] on icon at bounding box center [54, 333] width 22 height 22
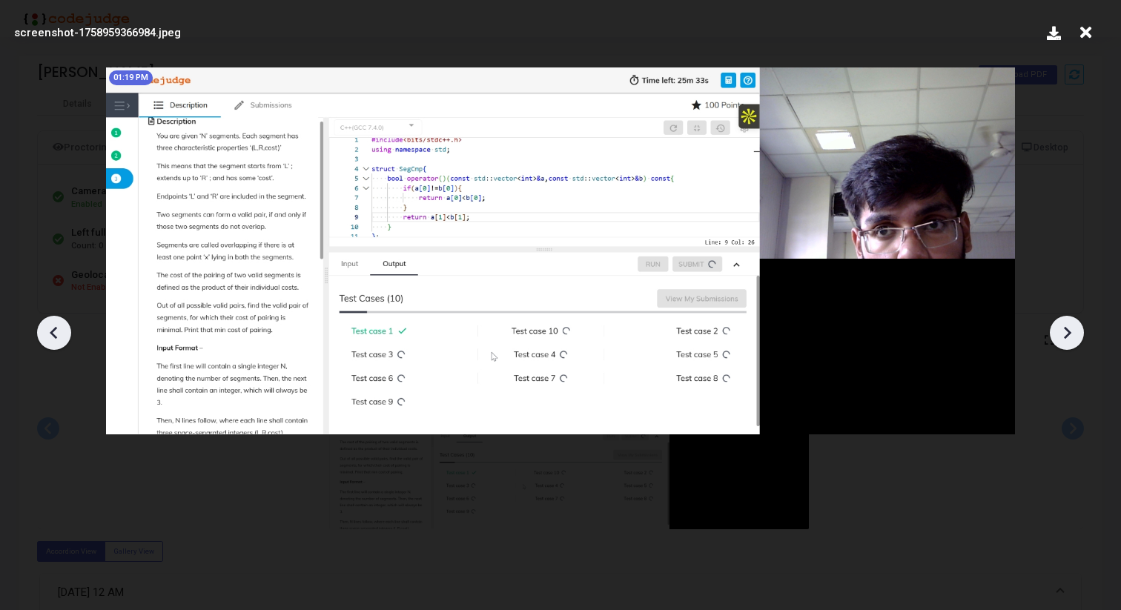
click at [50, 331] on icon at bounding box center [54, 333] width 22 height 22
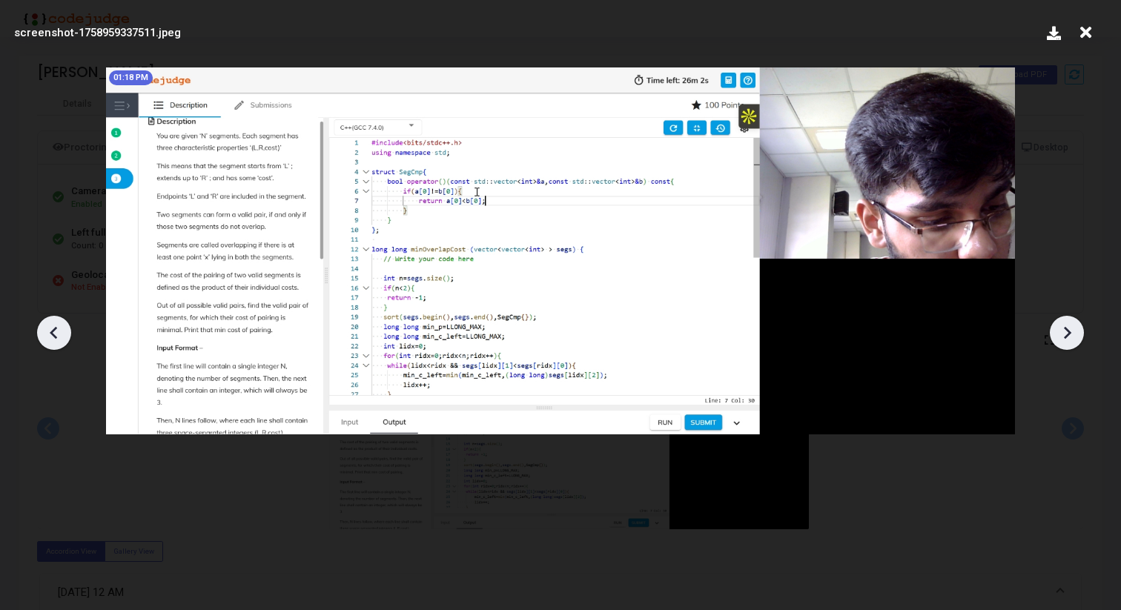
click at [50, 331] on icon at bounding box center [54, 333] width 22 height 22
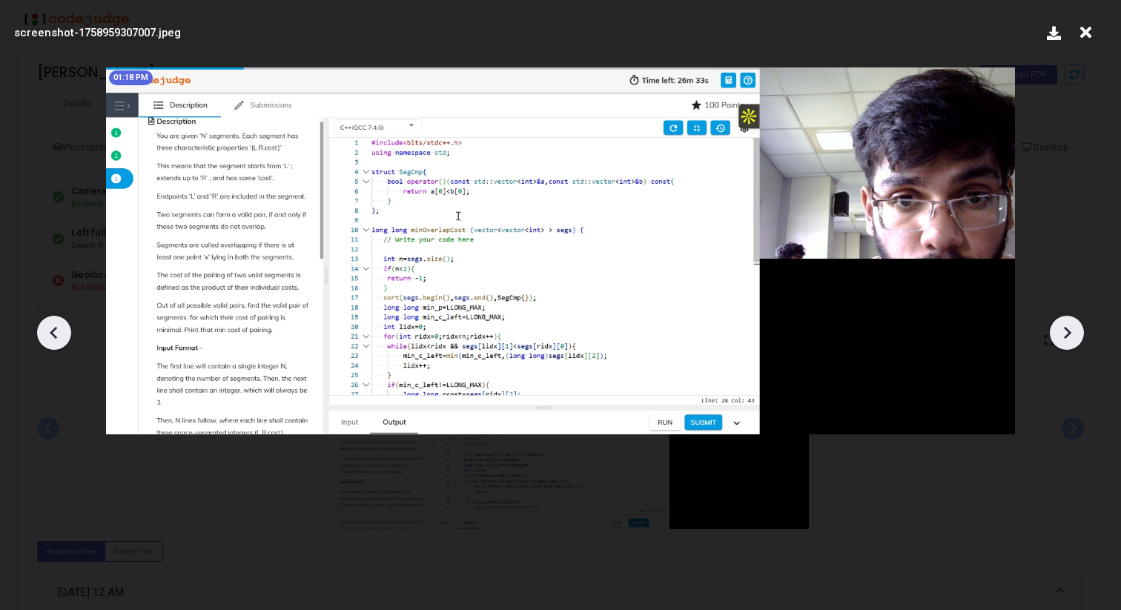
click at [50, 331] on icon at bounding box center [54, 333] width 22 height 22
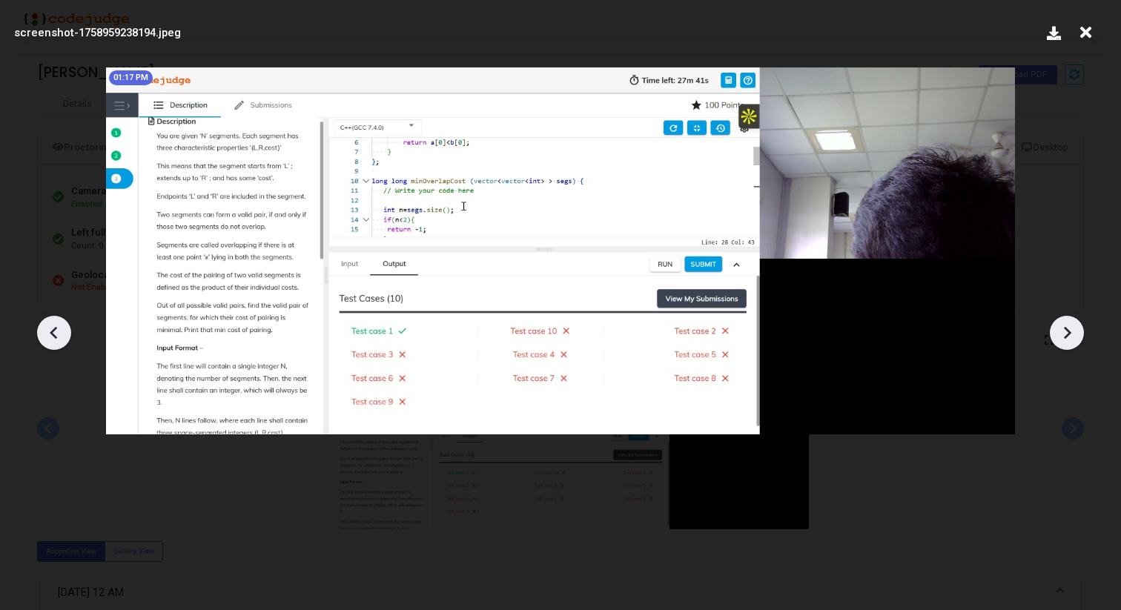
click at [1062, 329] on icon at bounding box center [1067, 333] width 22 height 22
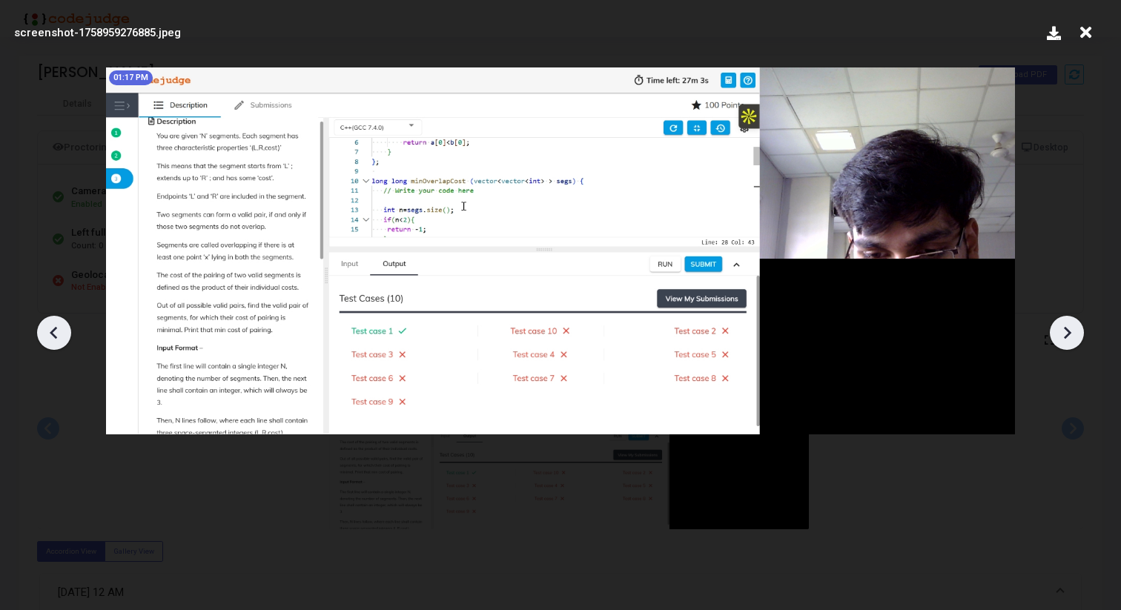
click at [1062, 329] on icon at bounding box center [1067, 333] width 22 height 22
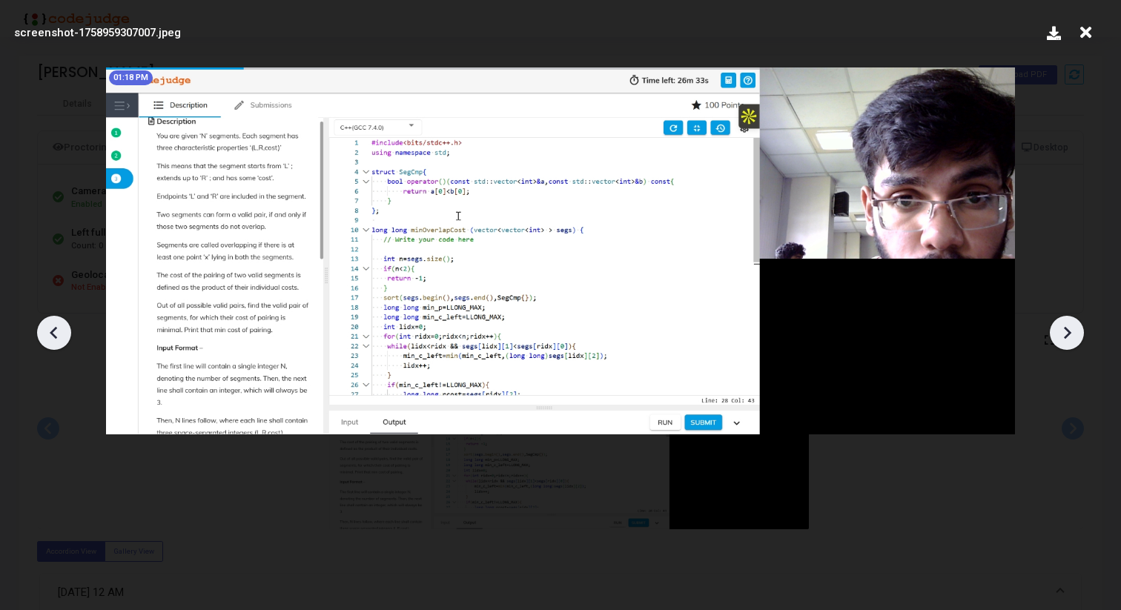
click at [1062, 329] on icon at bounding box center [1067, 333] width 22 height 22
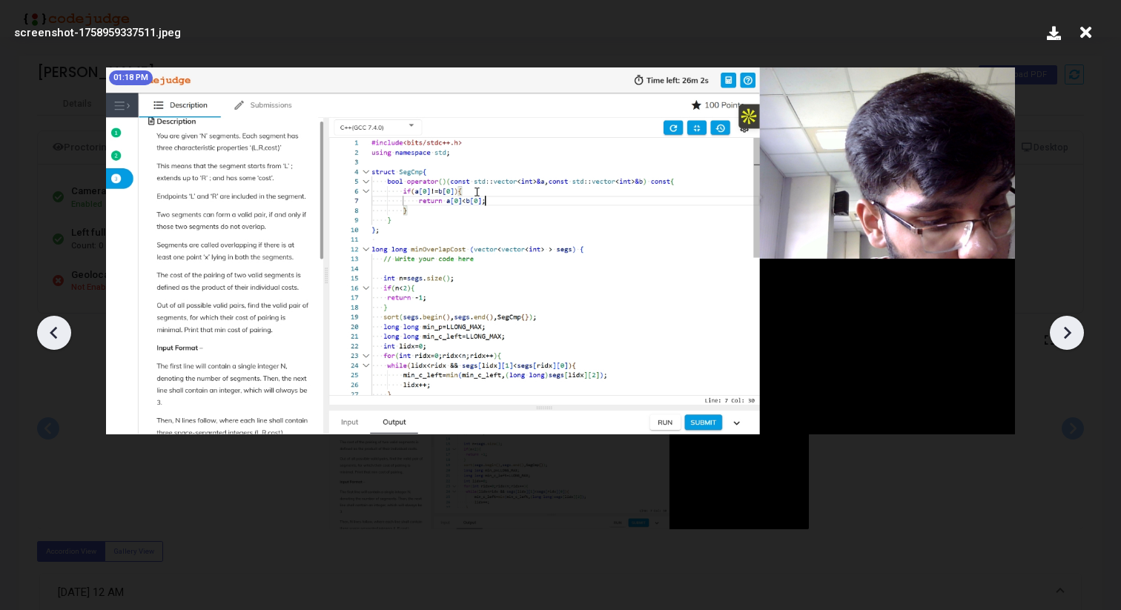
click at [1062, 329] on icon at bounding box center [1067, 333] width 22 height 22
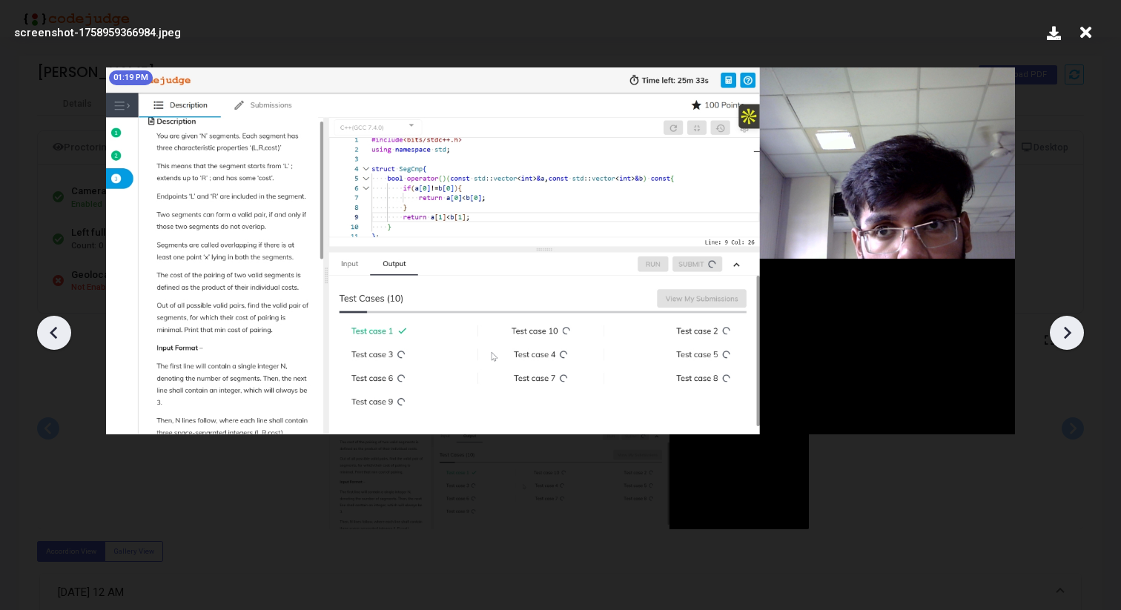
click at [1062, 329] on icon at bounding box center [1067, 333] width 22 height 22
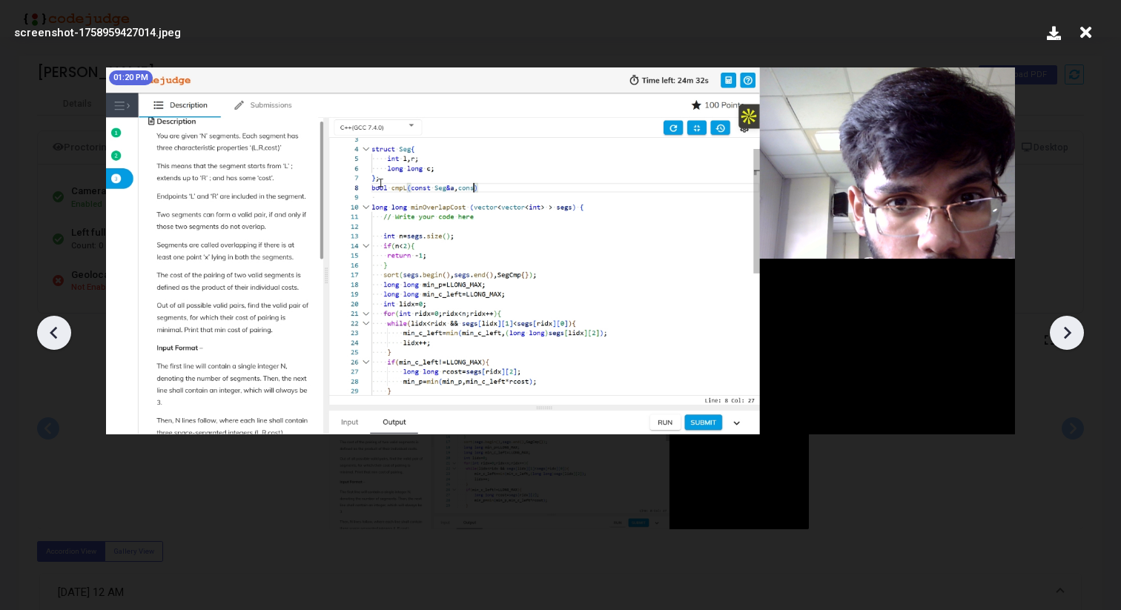
click at [1062, 329] on icon at bounding box center [1067, 333] width 22 height 22
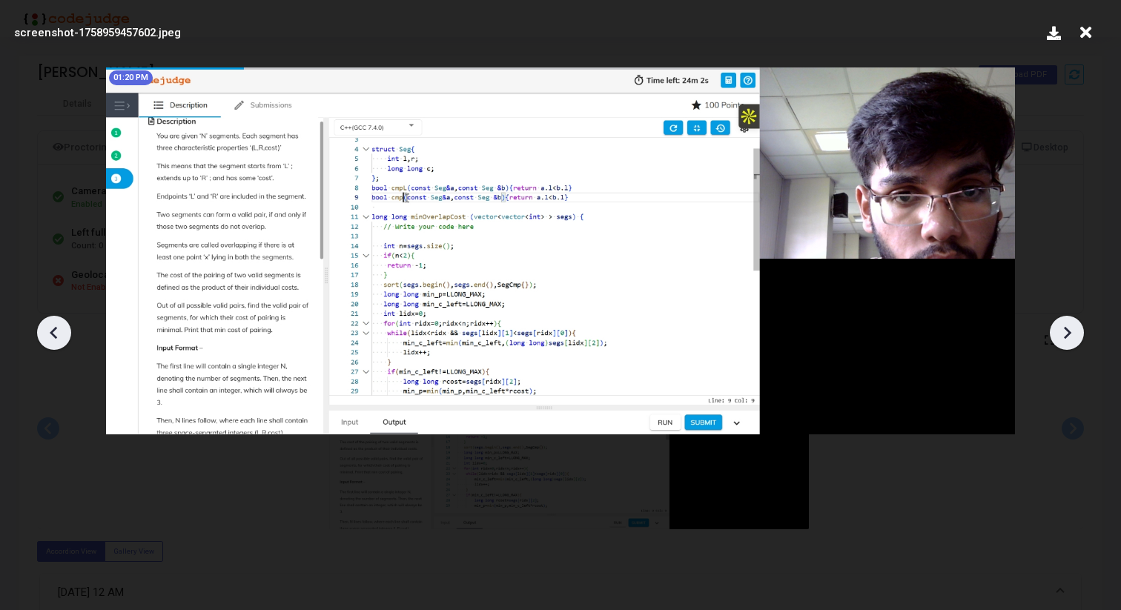
click at [1062, 329] on icon at bounding box center [1067, 333] width 22 height 22
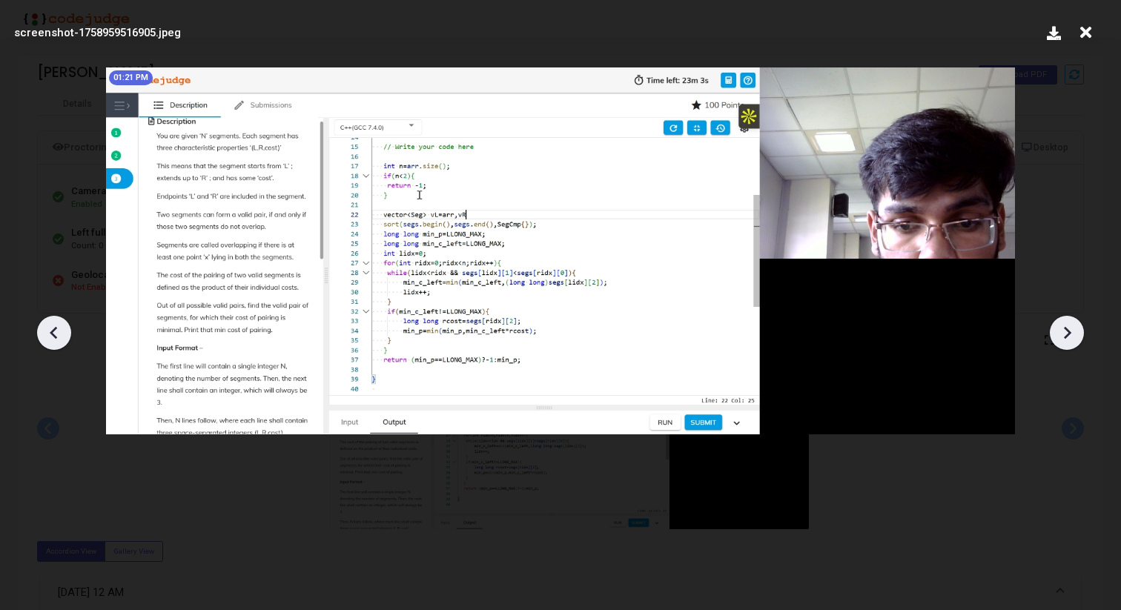
click at [1062, 329] on icon at bounding box center [1067, 333] width 22 height 22
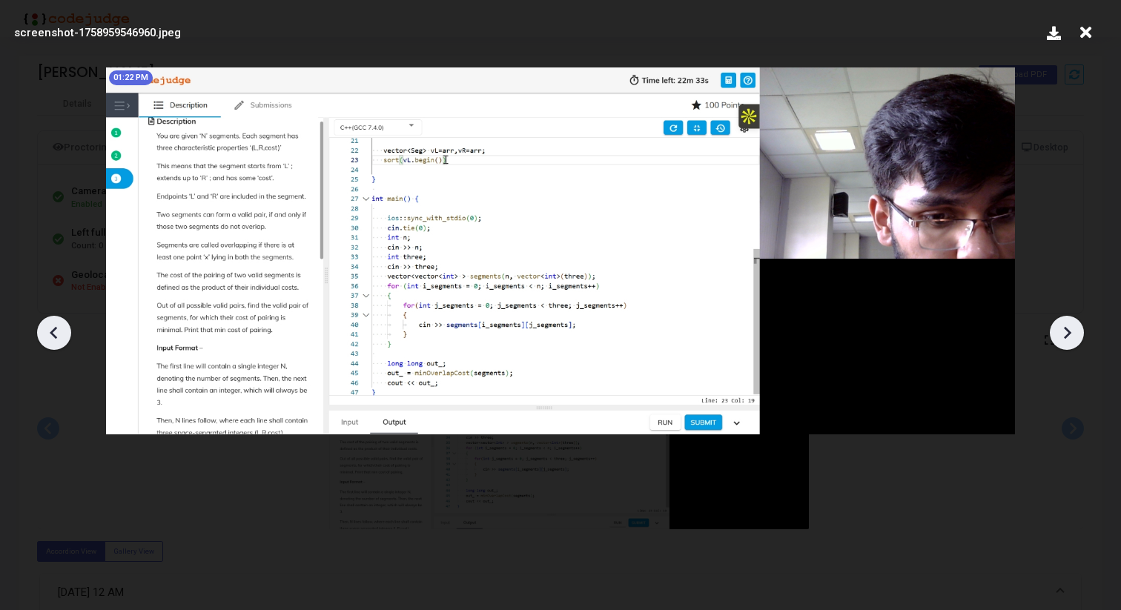
click at [1062, 329] on icon at bounding box center [1067, 333] width 22 height 22
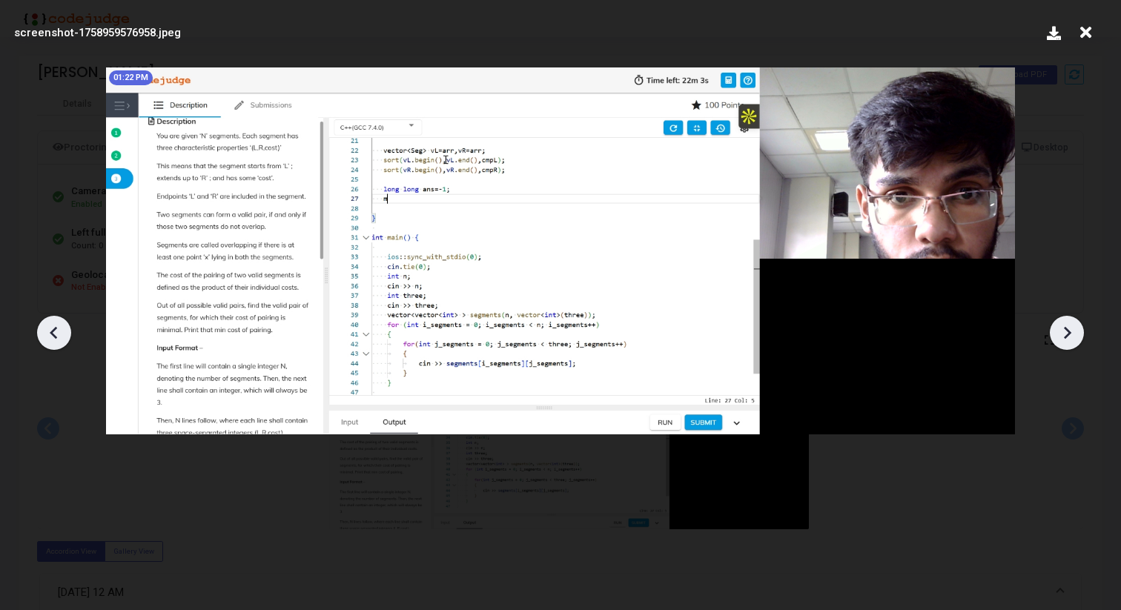
click at [1062, 329] on icon at bounding box center [1067, 333] width 22 height 22
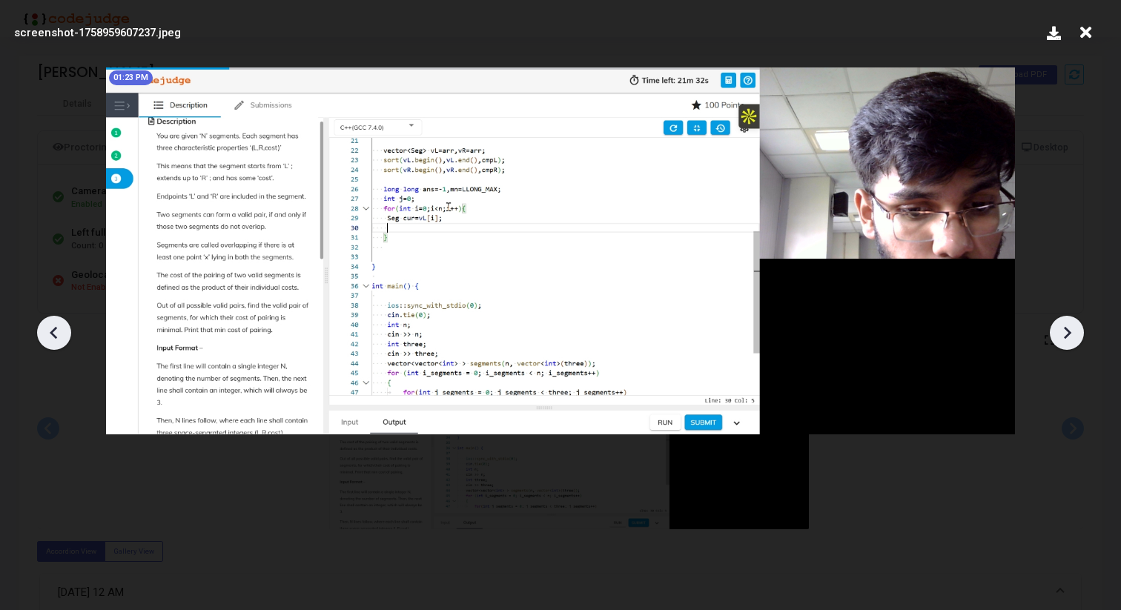
click at [1062, 329] on icon at bounding box center [1067, 333] width 22 height 22
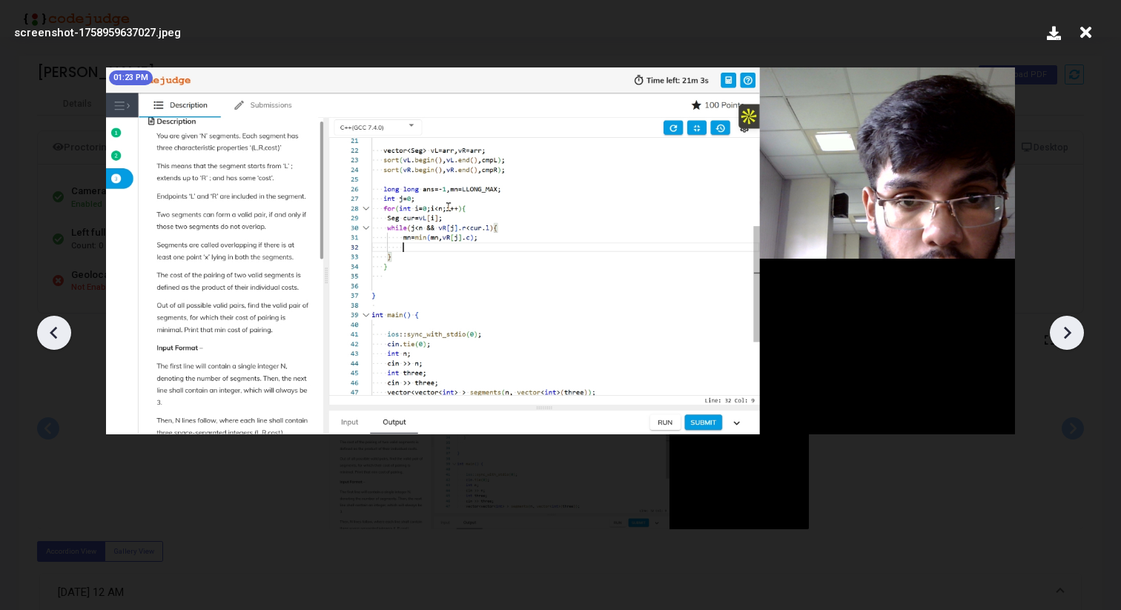
click at [1062, 329] on icon at bounding box center [1067, 333] width 22 height 22
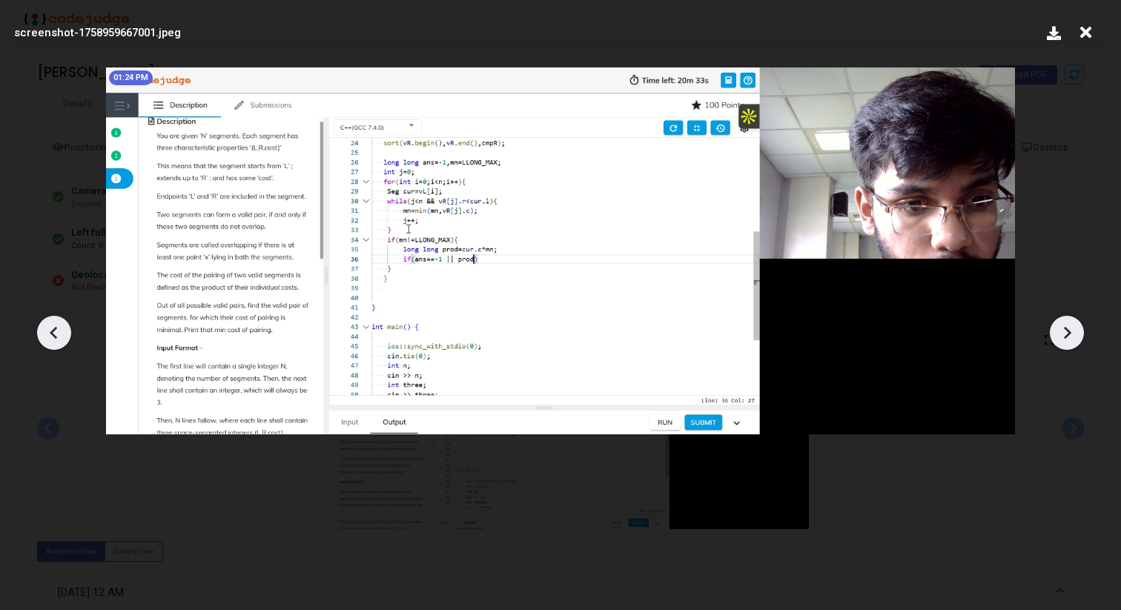
click at [1062, 329] on icon at bounding box center [1067, 333] width 22 height 22
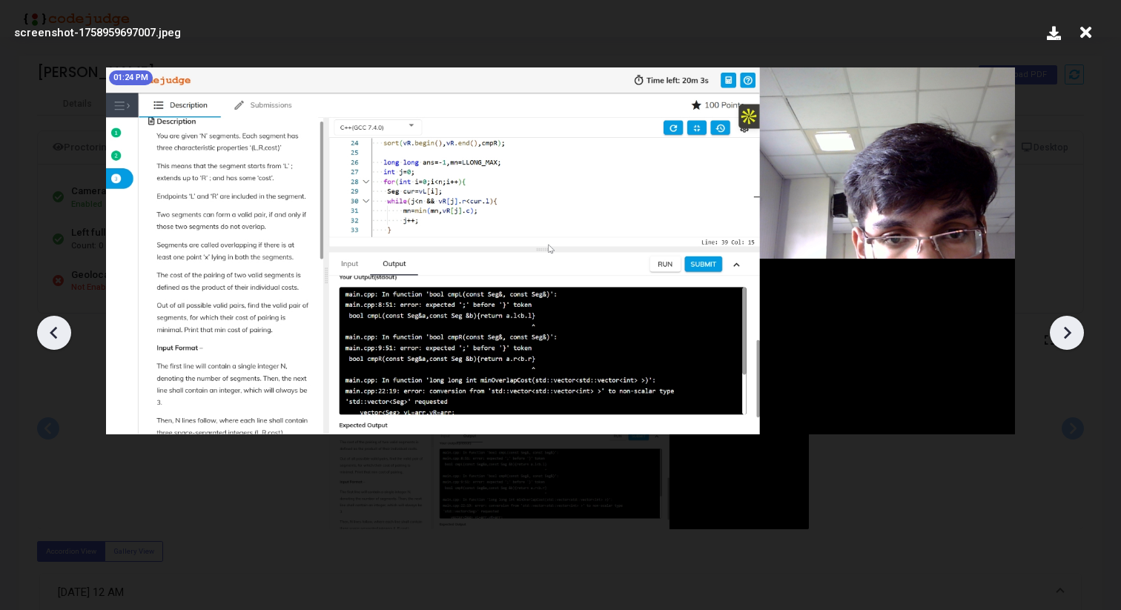
click at [1062, 329] on icon at bounding box center [1067, 333] width 22 height 22
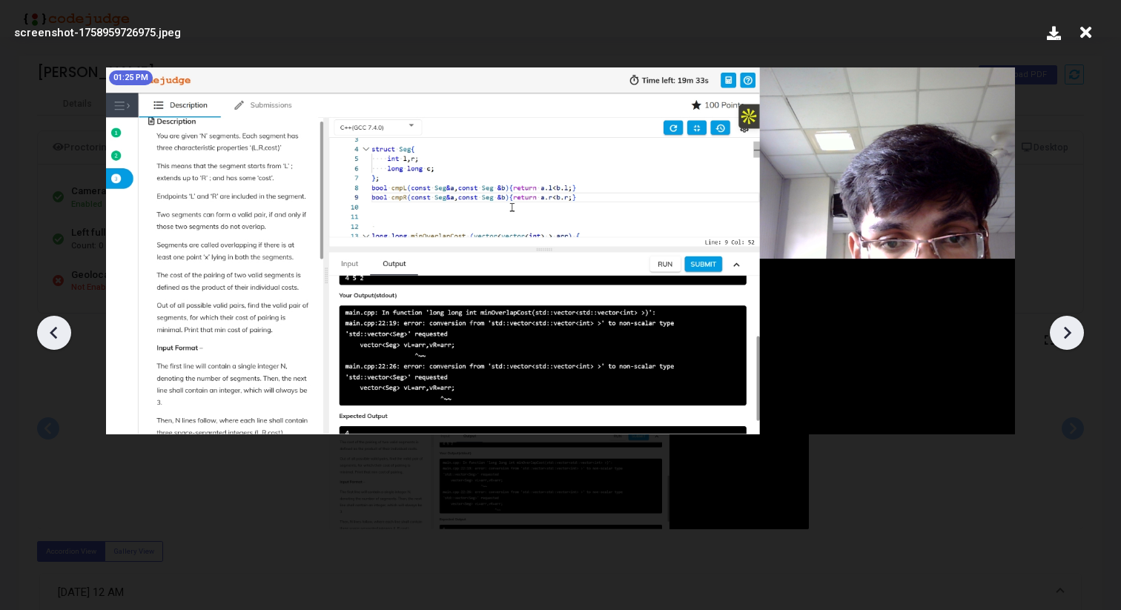
click at [1062, 329] on icon at bounding box center [1067, 333] width 22 height 22
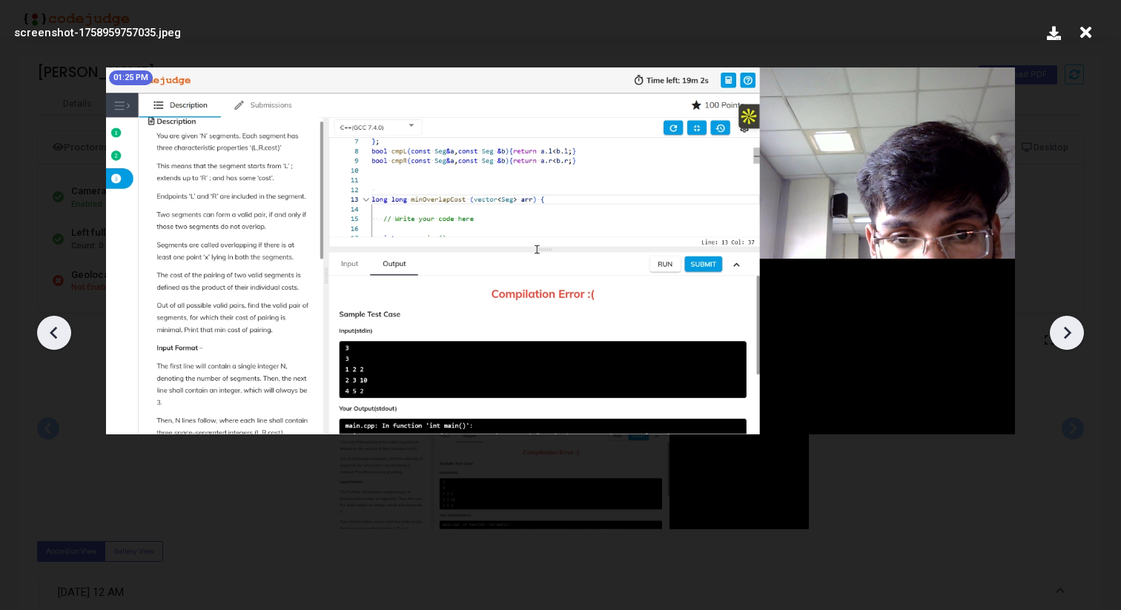
click at [1062, 329] on icon at bounding box center [1067, 333] width 22 height 22
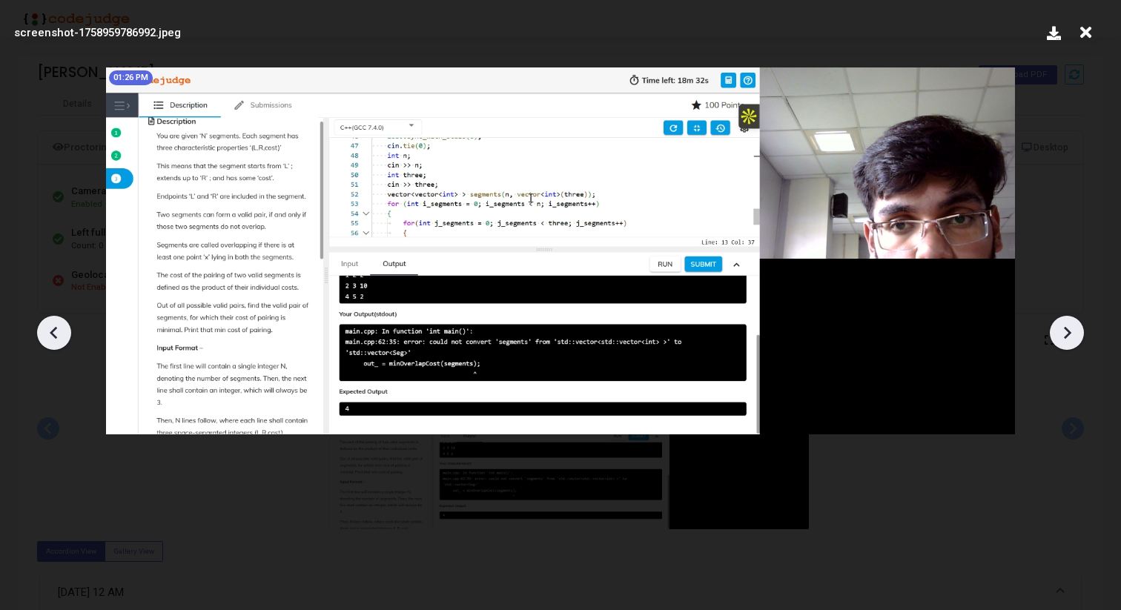
click at [1062, 329] on icon at bounding box center [1067, 333] width 22 height 22
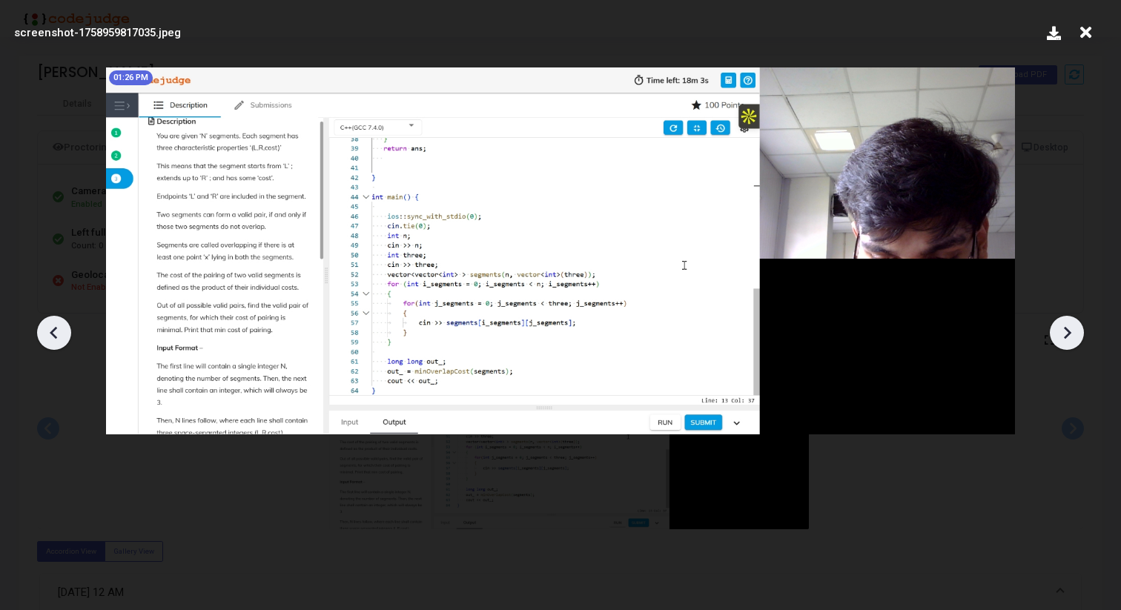
click at [1076, 331] on icon at bounding box center [1067, 333] width 22 height 22
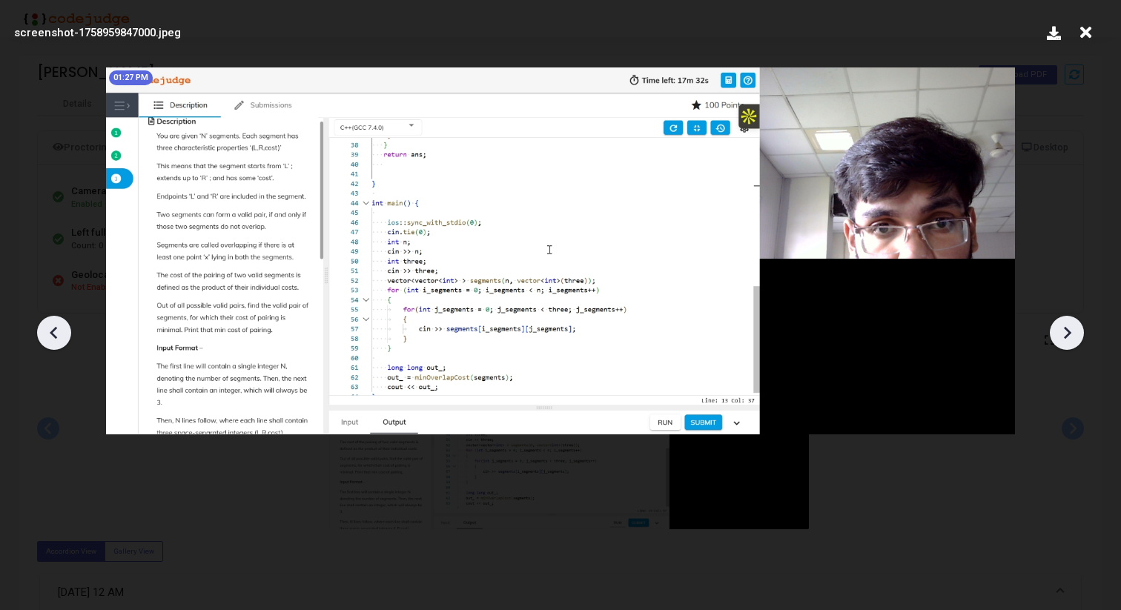
click at [1076, 331] on icon at bounding box center [1067, 333] width 22 height 22
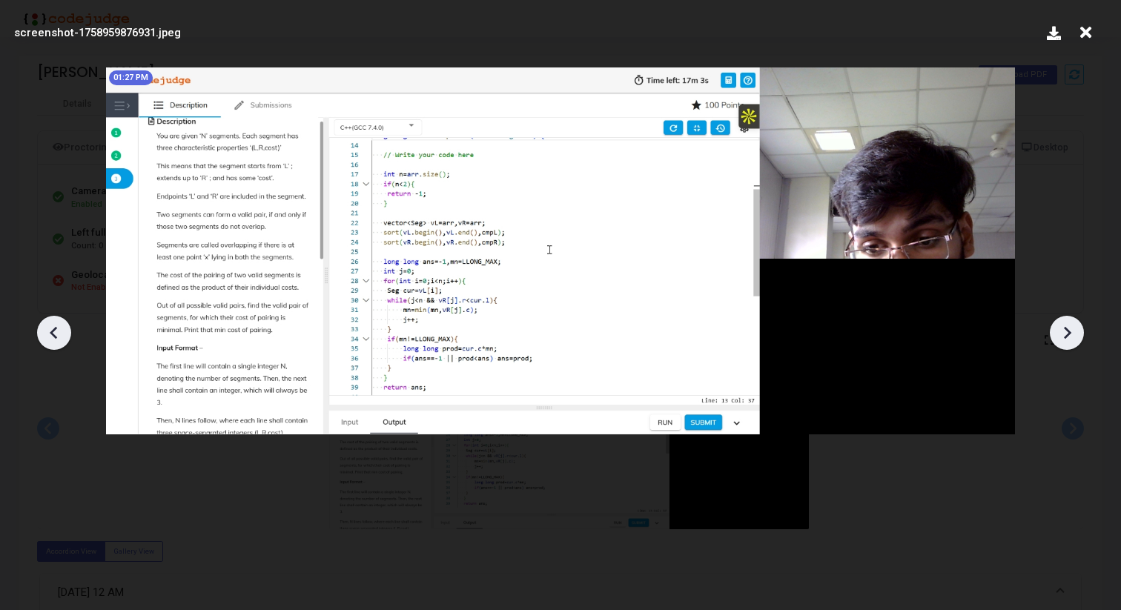
click at [1083, 37] on icon at bounding box center [1085, 33] width 23 height 28
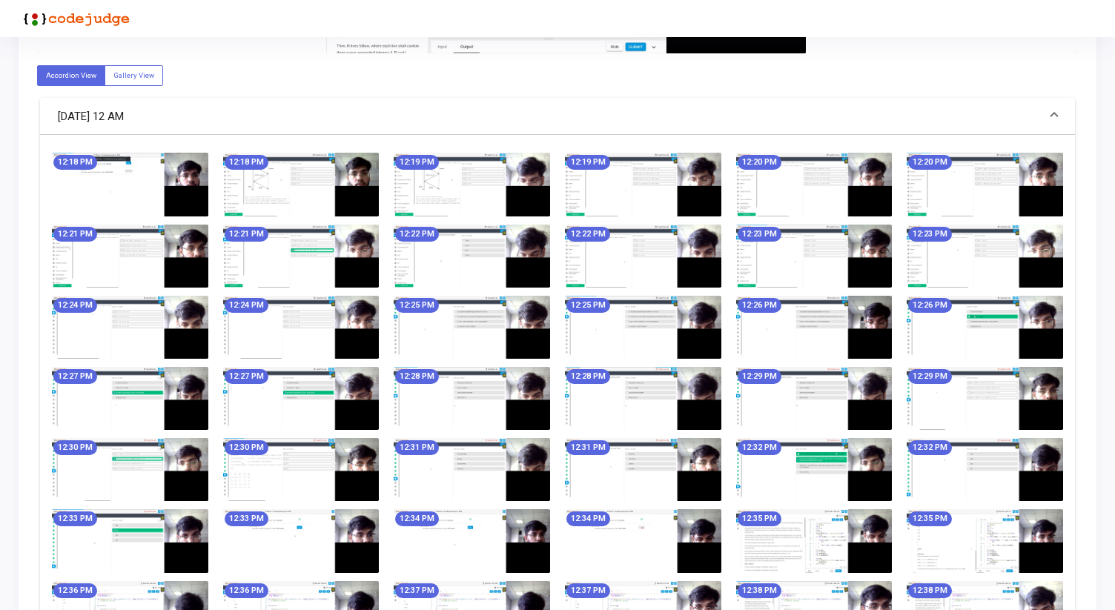
scroll to position [498, 0]
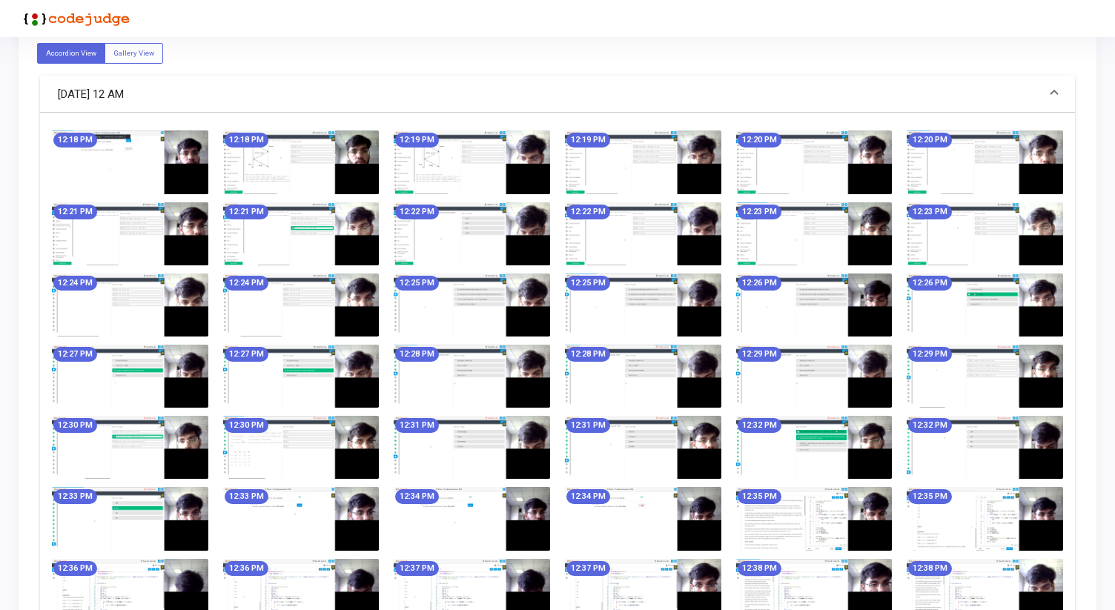
click at [95, 160] on img at bounding box center [130, 161] width 156 height 63
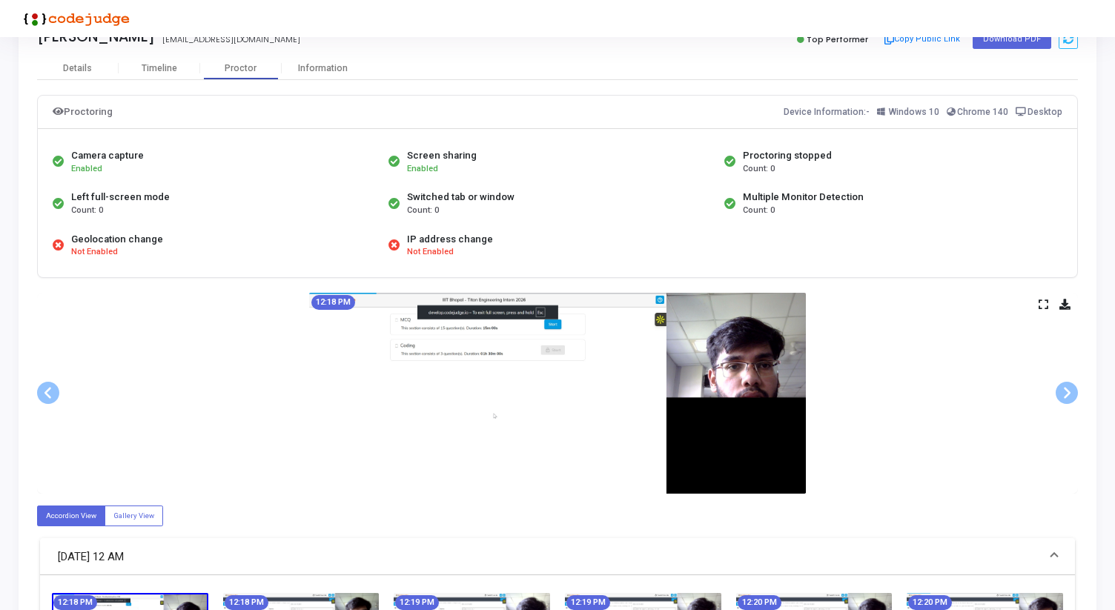
scroll to position [0, 0]
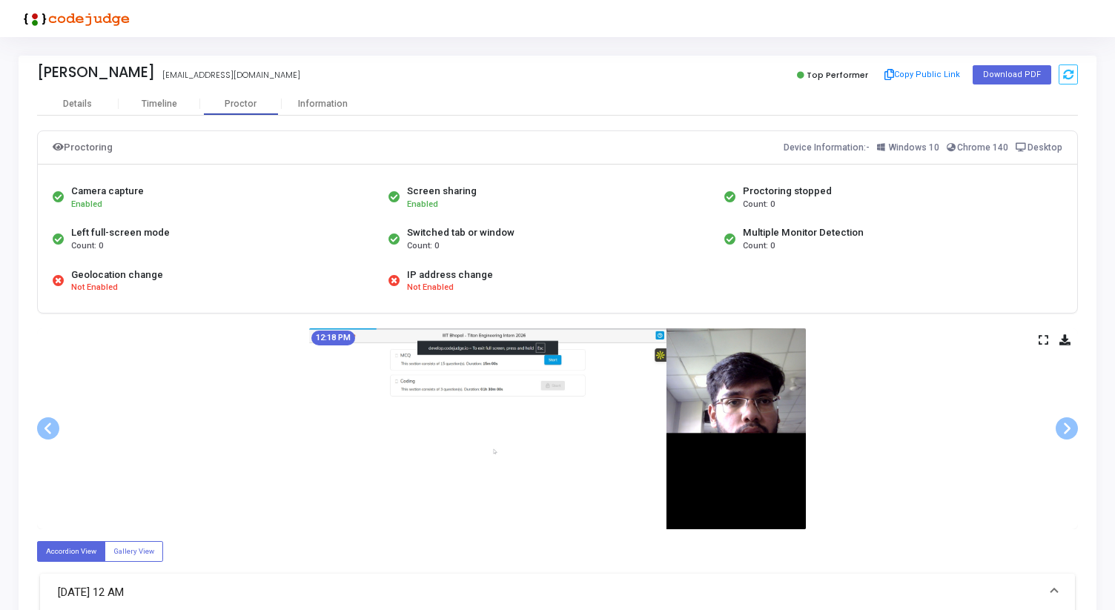
click at [1046, 343] on icon at bounding box center [1044, 340] width 10 height 8
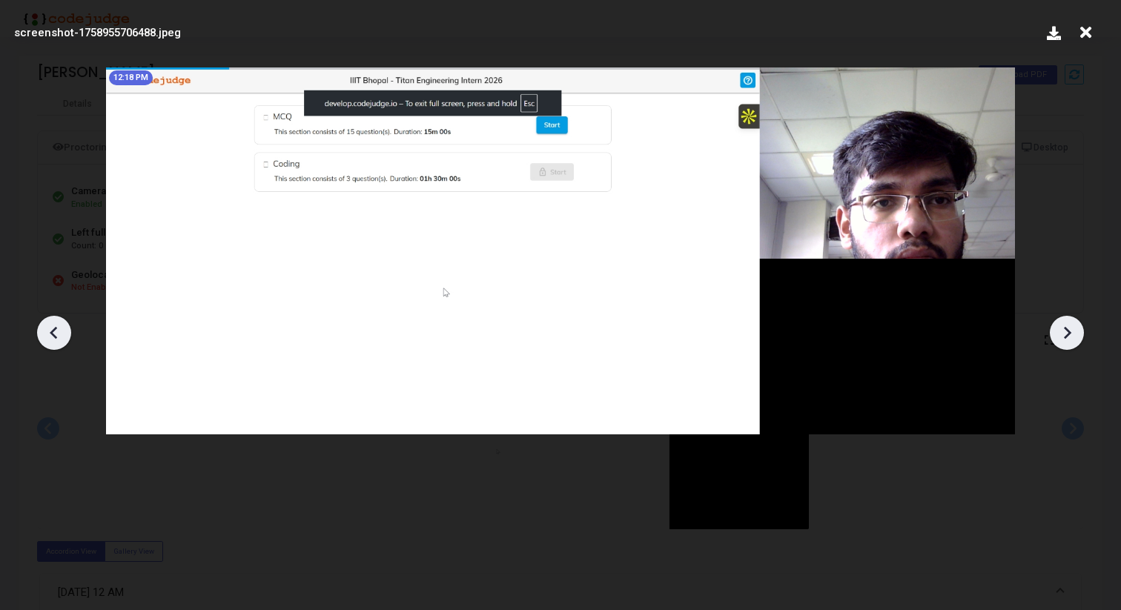
click at [1069, 337] on icon at bounding box center [1067, 333] width 22 height 22
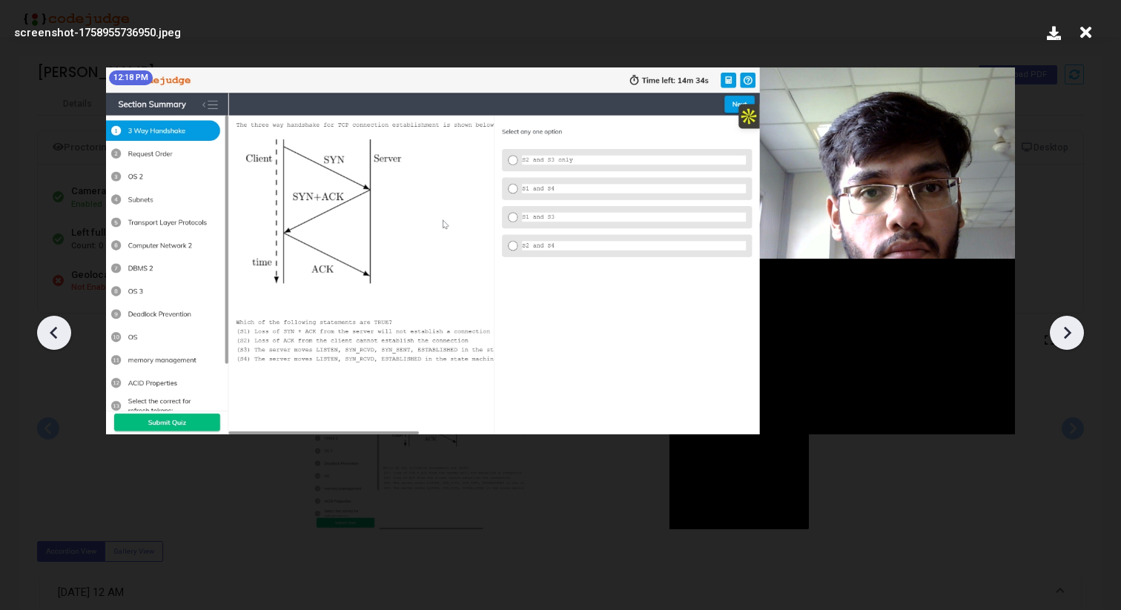
click at [1069, 337] on icon at bounding box center [1067, 333] width 22 height 22
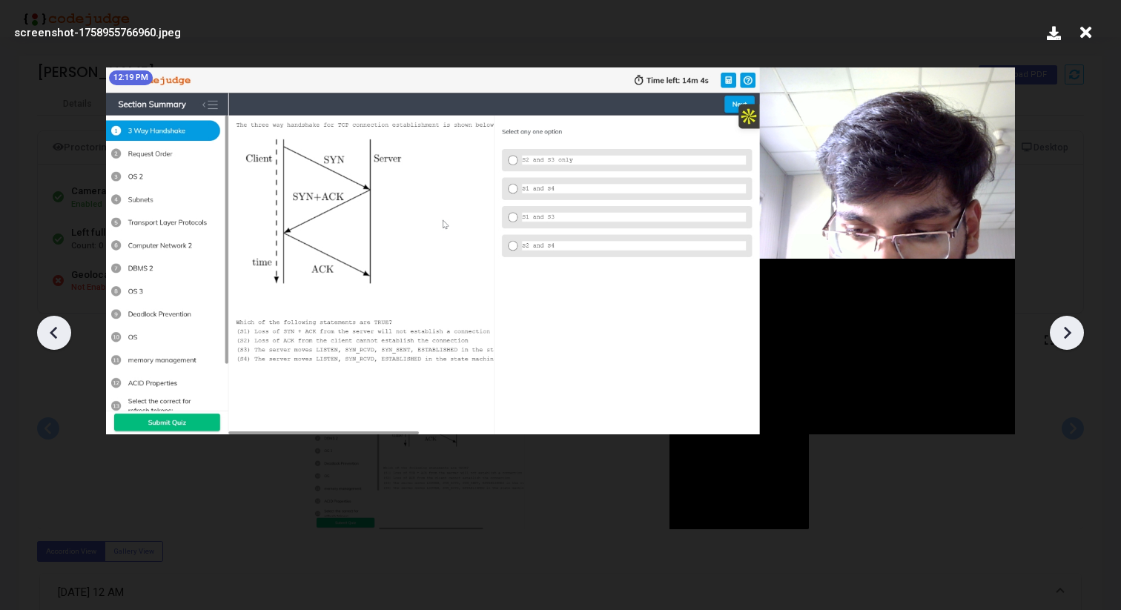
click at [1069, 337] on icon at bounding box center [1067, 333] width 22 height 22
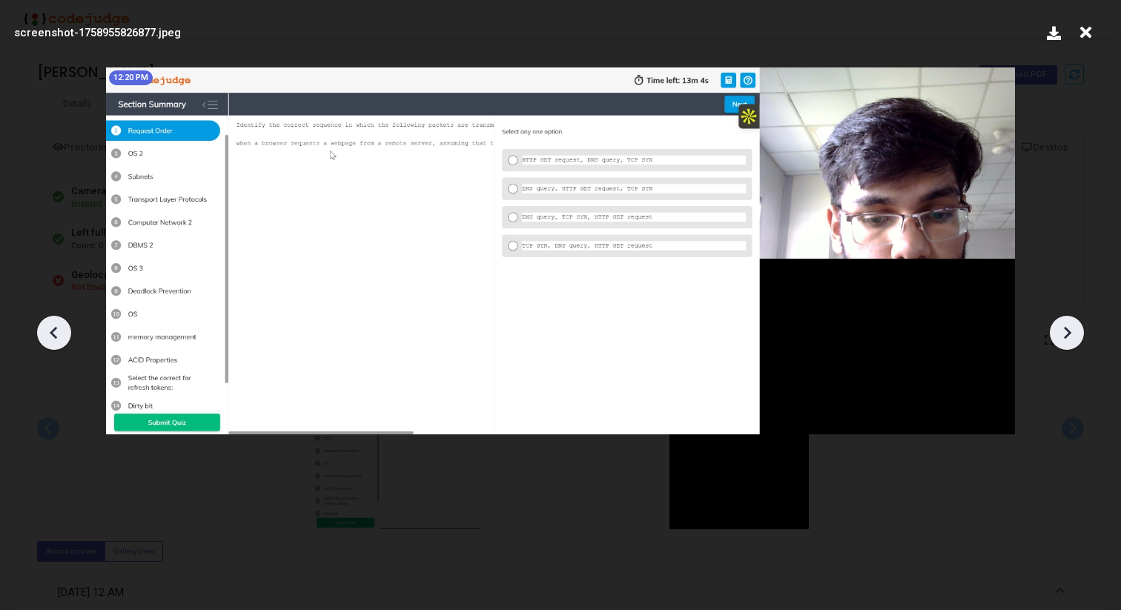
click at [1069, 337] on icon at bounding box center [1067, 333] width 22 height 22
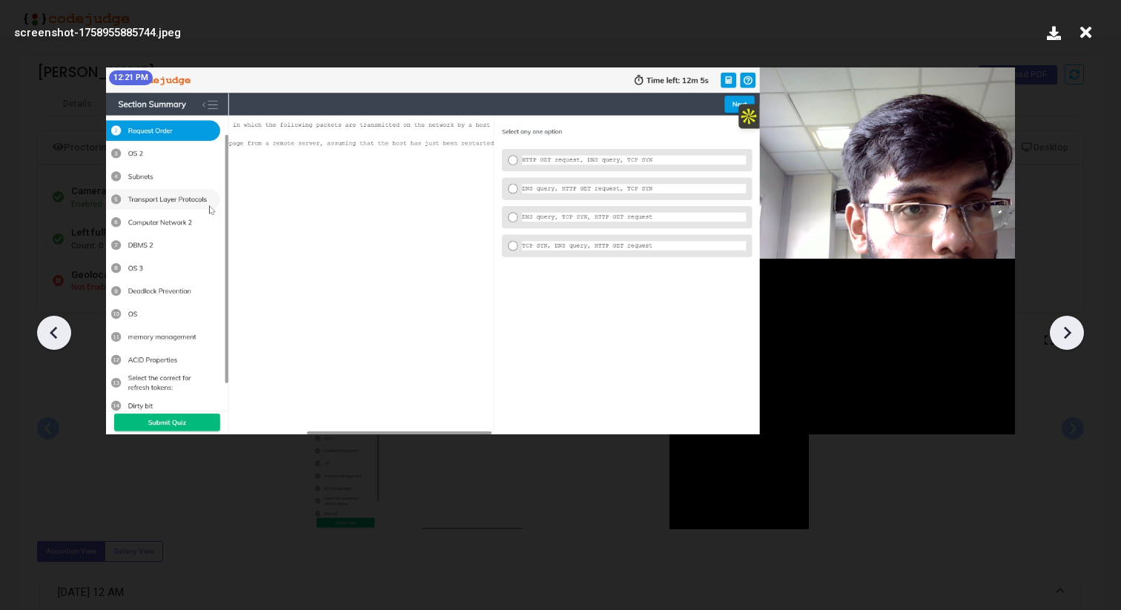
click at [1069, 337] on icon at bounding box center [1067, 333] width 22 height 22
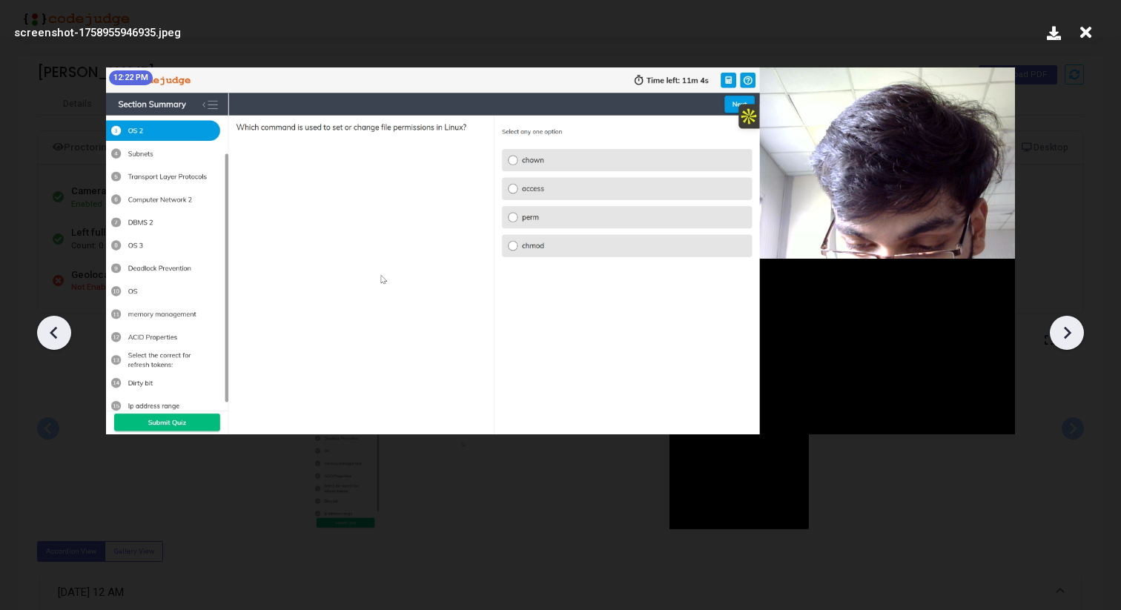
click at [1069, 337] on icon at bounding box center [1067, 333] width 22 height 22
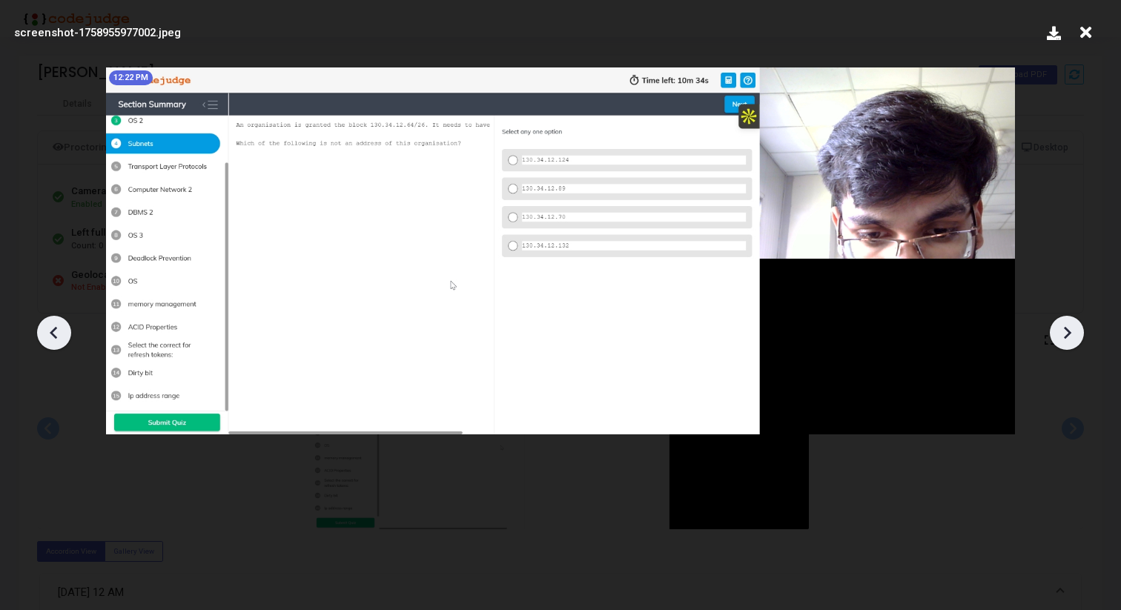
click at [1069, 337] on icon at bounding box center [1067, 333] width 22 height 22
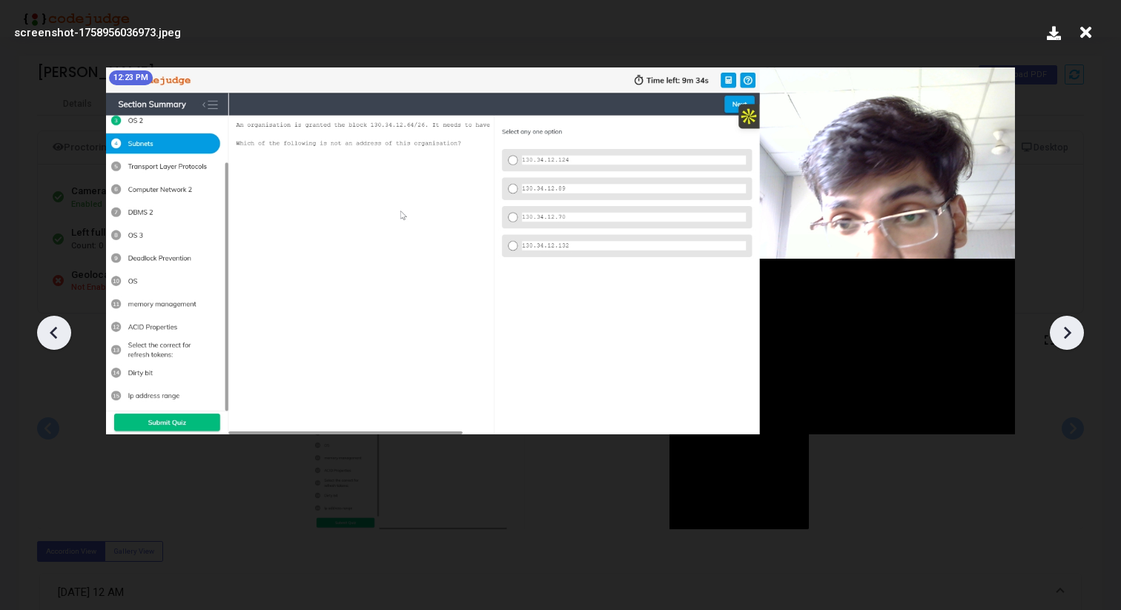
click at [1069, 337] on icon at bounding box center [1067, 333] width 22 height 22
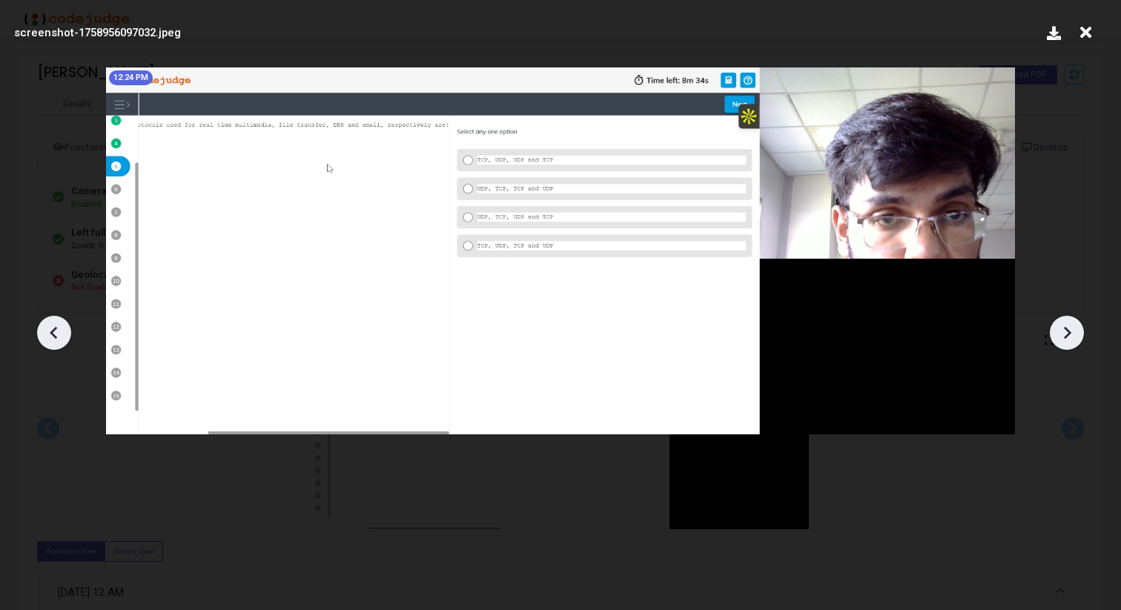
click at [1069, 337] on icon at bounding box center [1067, 333] width 22 height 22
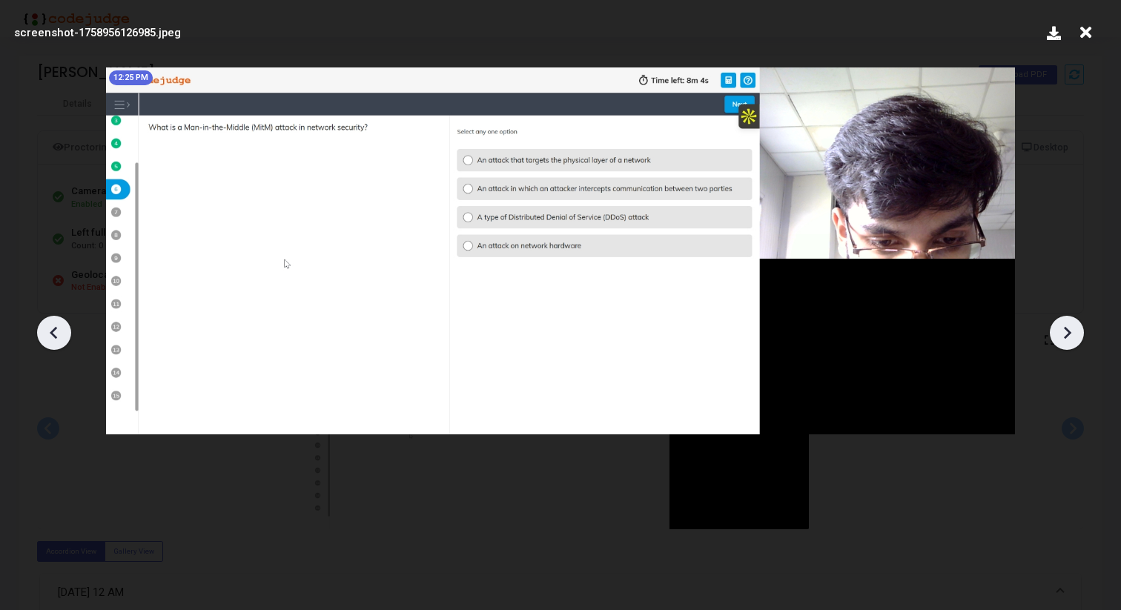
click at [1069, 337] on icon at bounding box center [1067, 333] width 22 height 22
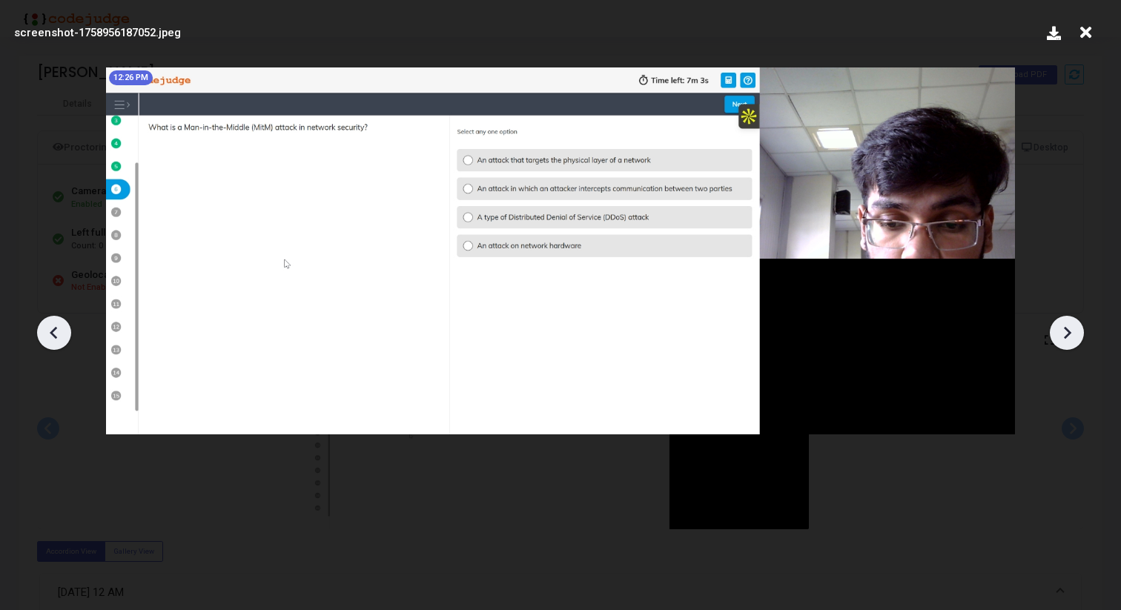
click at [1069, 337] on icon at bounding box center [1067, 333] width 22 height 22
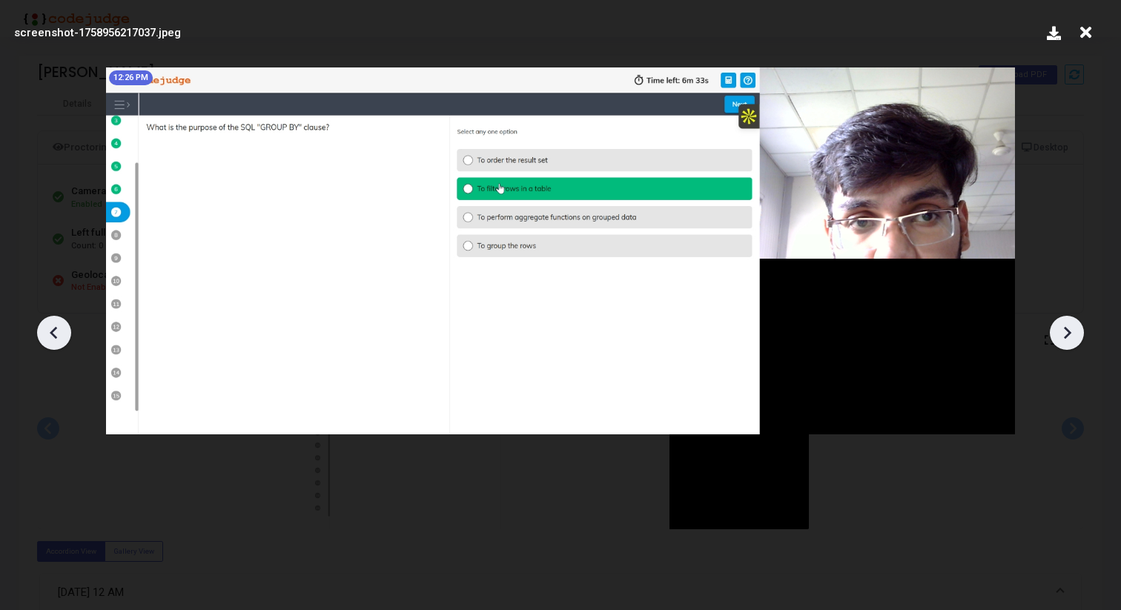
click at [1069, 337] on icon at bounding box center [1067, 333] width 22 height 22
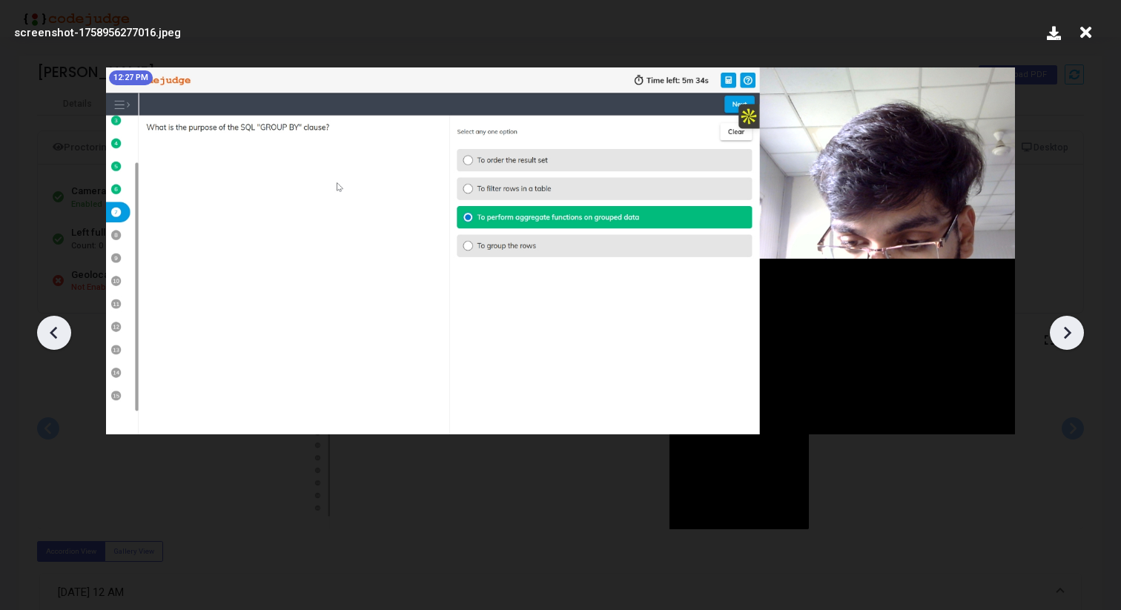
click at [1069, 337] on icon at bounding box center [1067, 333] width 22 height 22
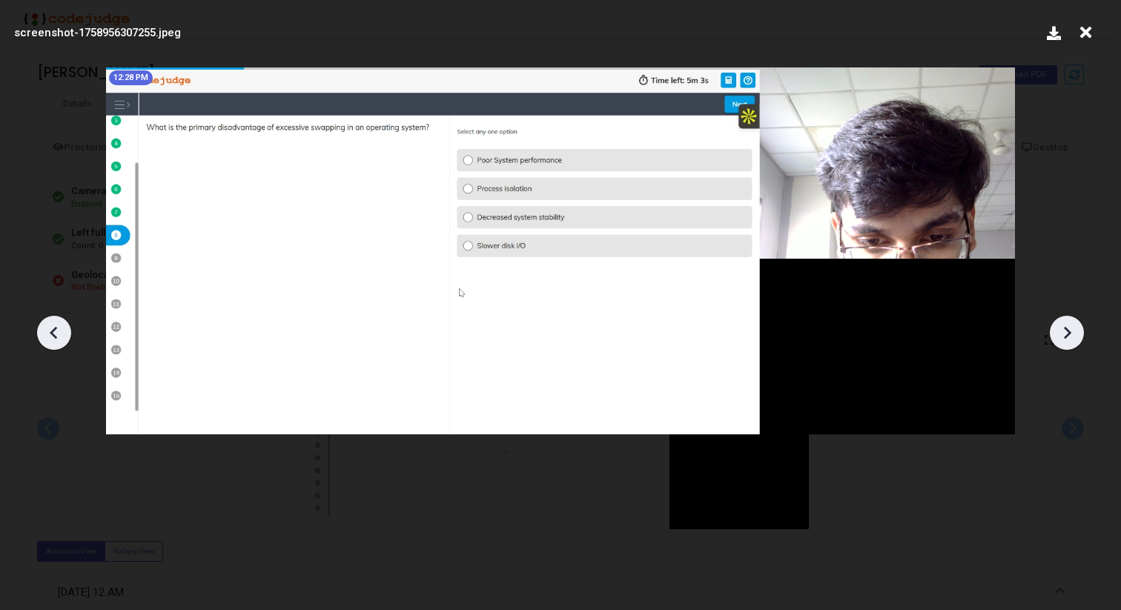
click at [1069, 337] on icon at bounding box center [1067, 333] width 22 height 22
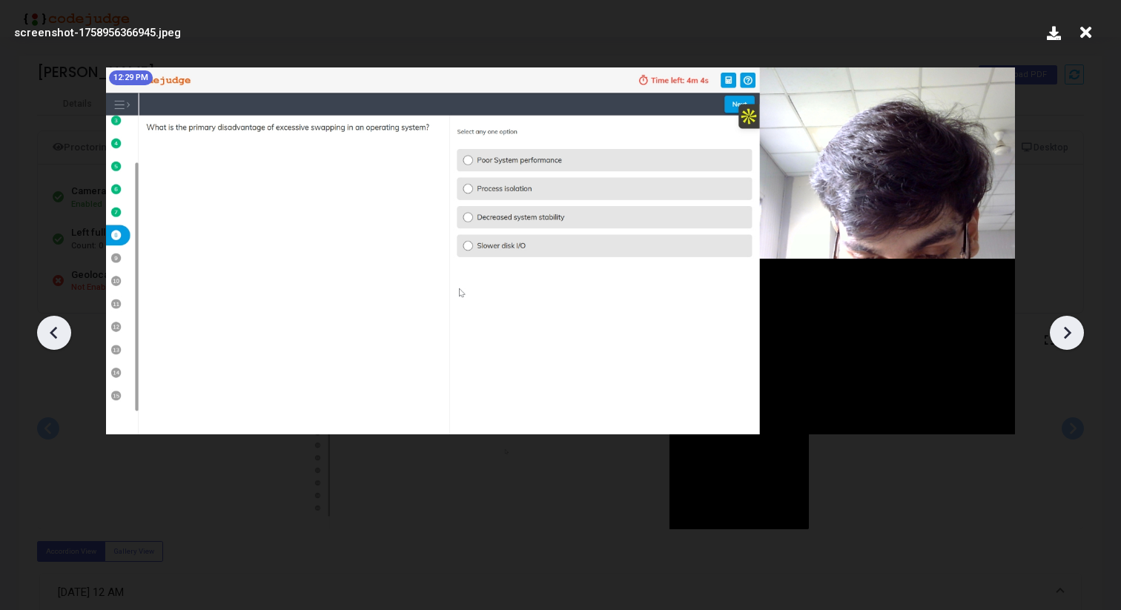
click at [1069, 337] on icon at bounding box center [1067, 333] width 22 height 22
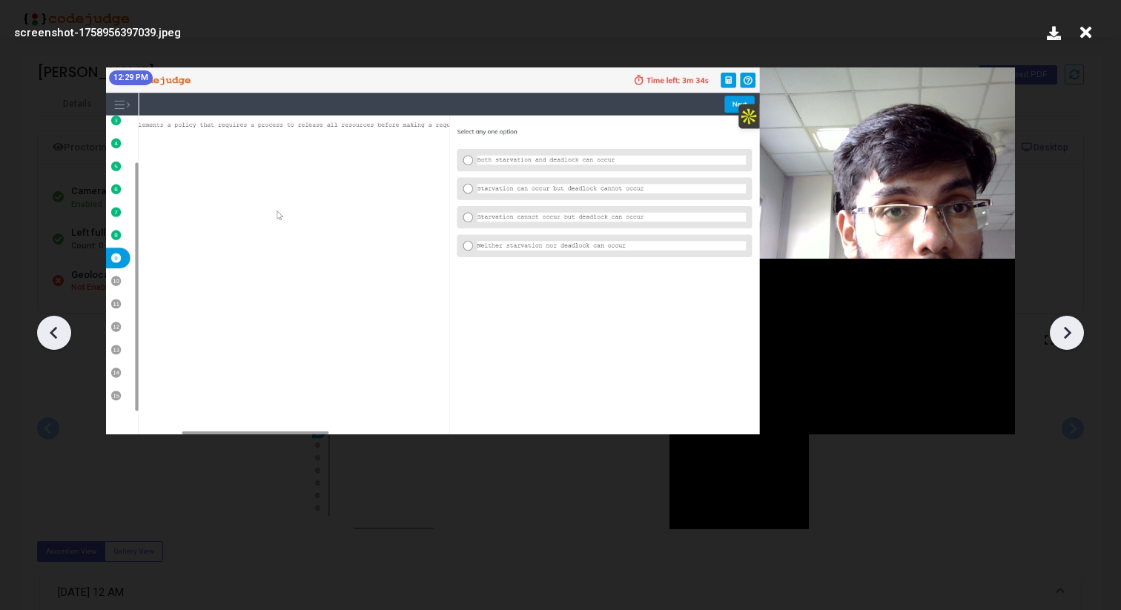
click at [1069, 337] on icon at bounding box center [1067, 333] width 22 height 22
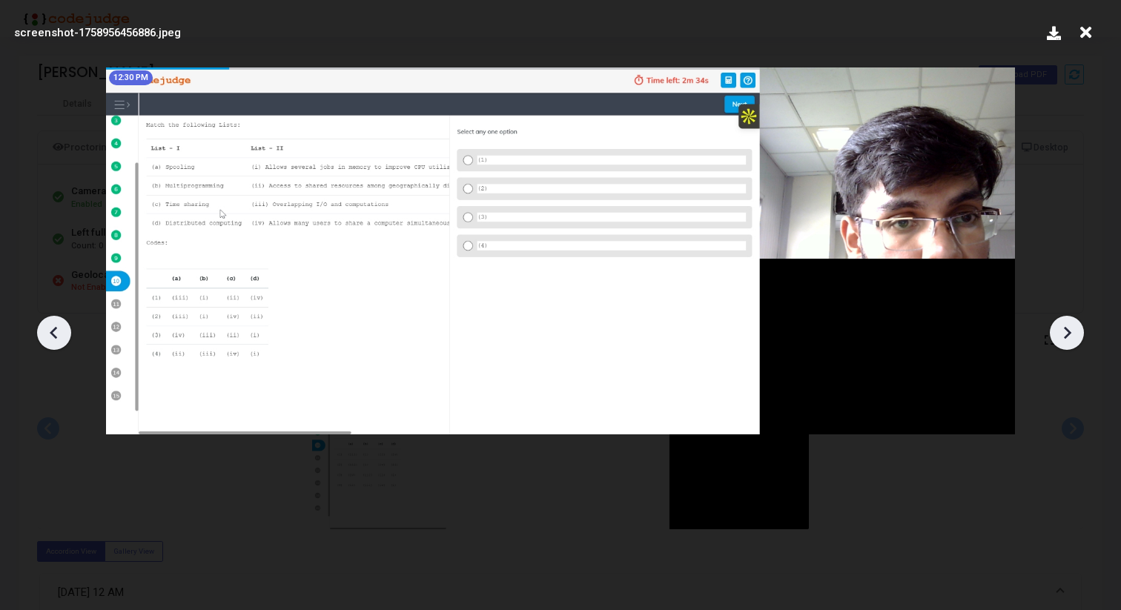
click at [1069, 337] on icon at bounding box center [1067, 333] width 22 height 22
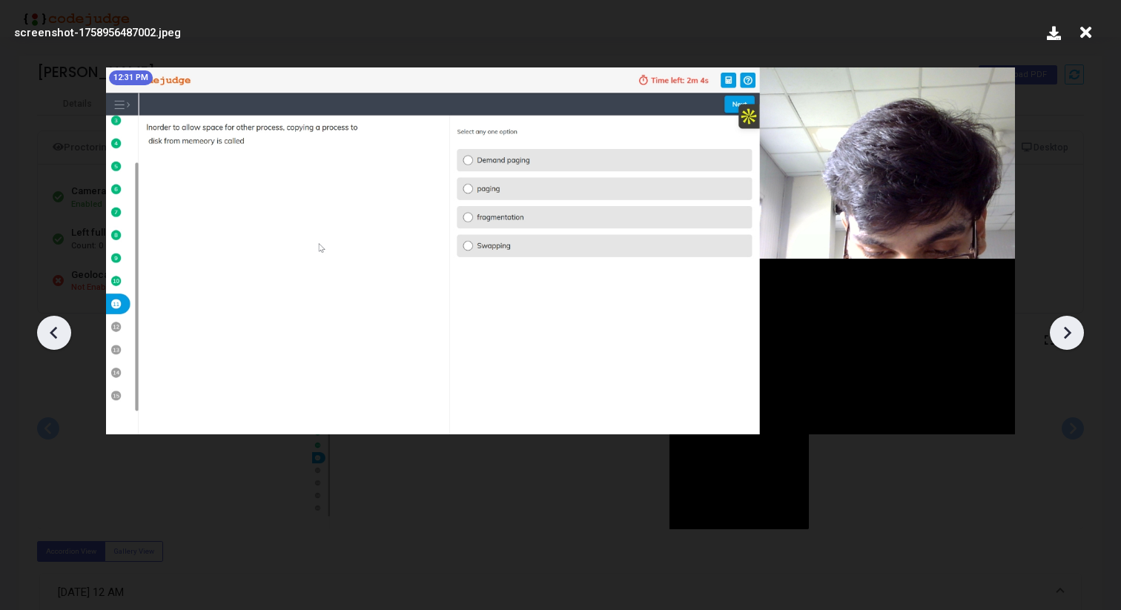
click at [1069, 337] on icon at bounding box center [1067, 333] width 22 height 22
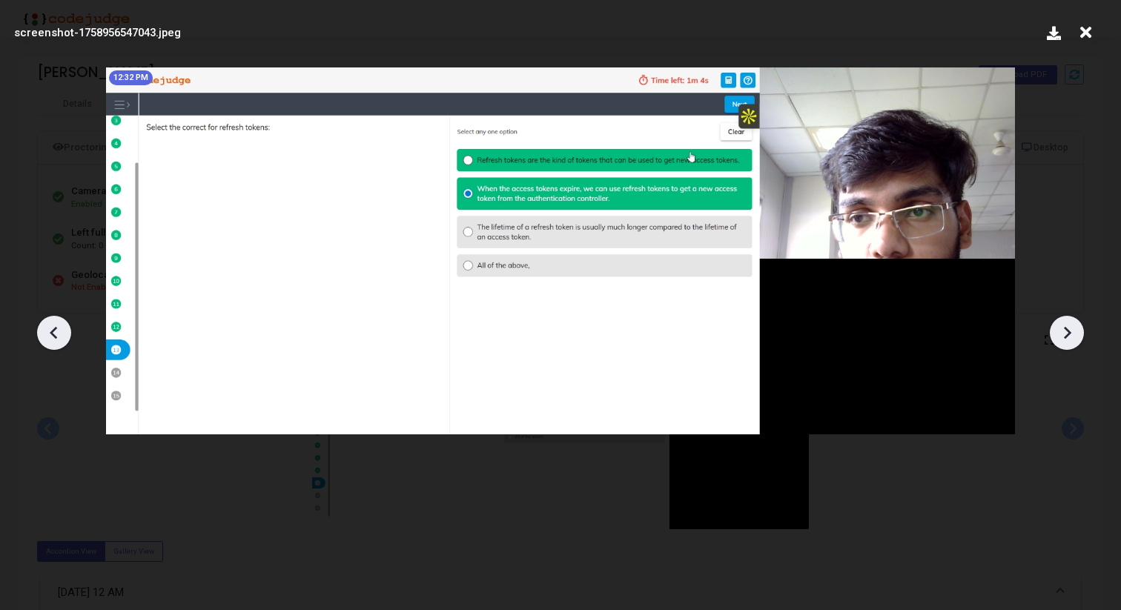
click at [1069, 337] on icon at bounding box center [1067, 333] width 22 height 22
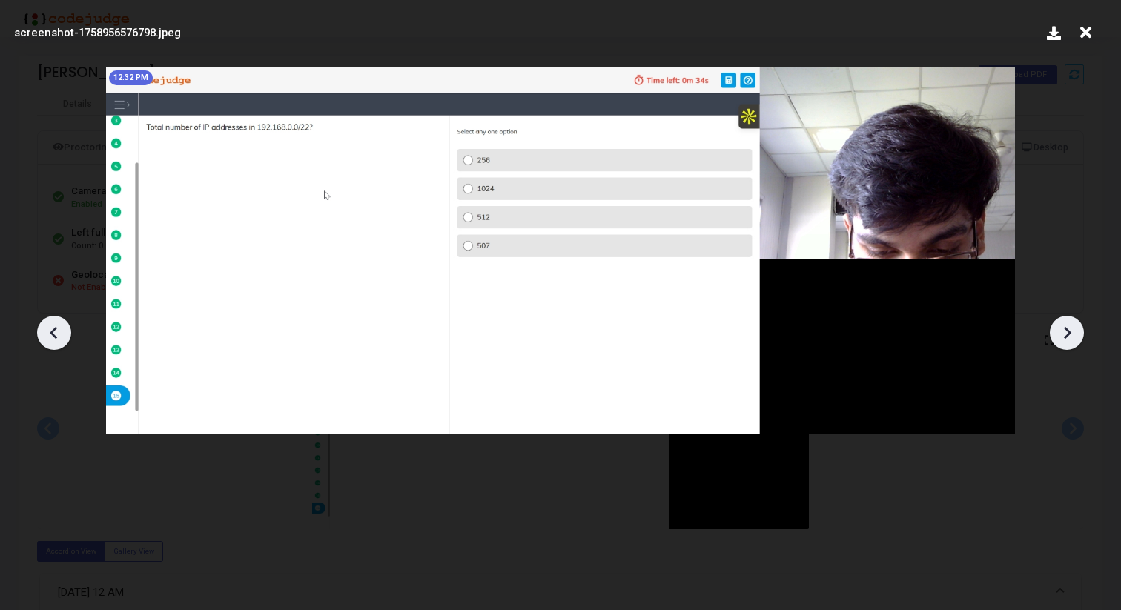
click at [1069, 337] on icon at bounding box center [1067, 333] width 22 height 22
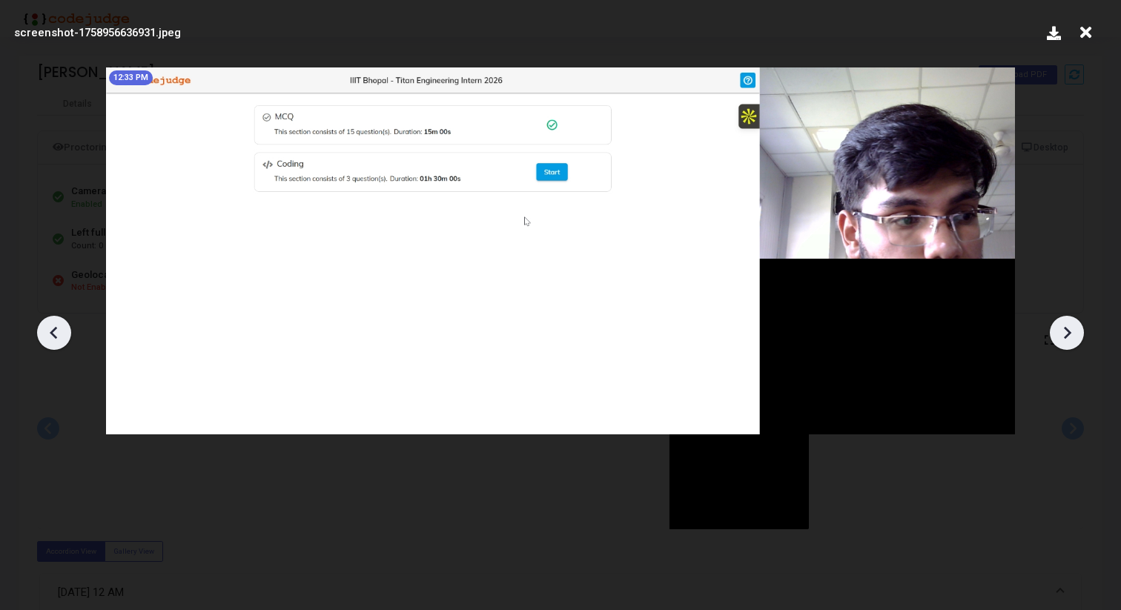
click at [1069, 337] on icon at bounding box center [1067, 333] width 22 height 22
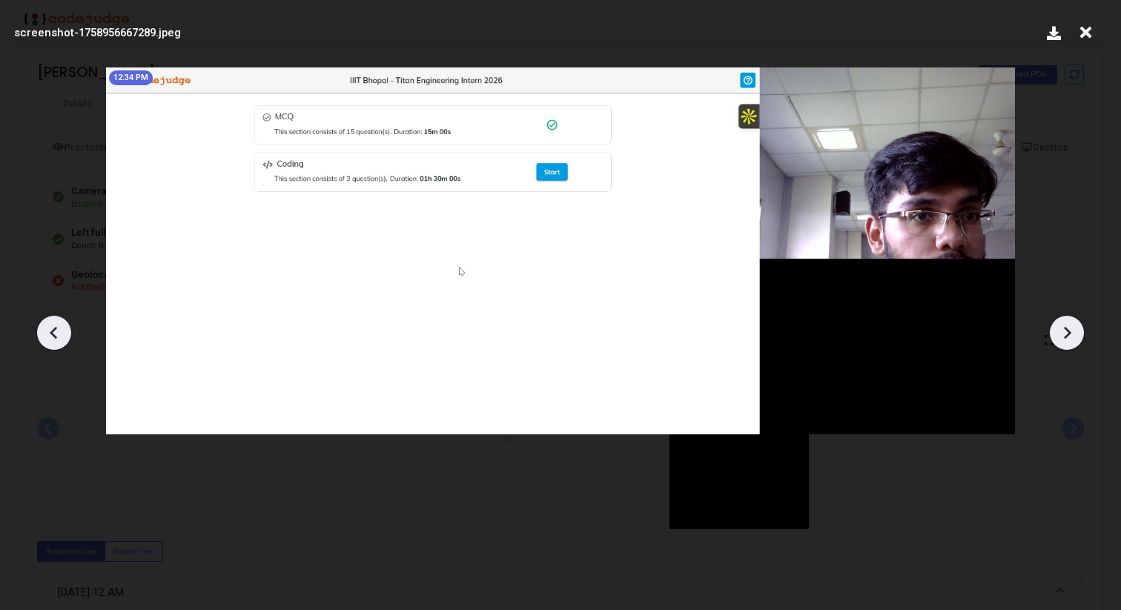
click at [1069, 337] on icon at bounding box center [1067, 333] width 22 height 22
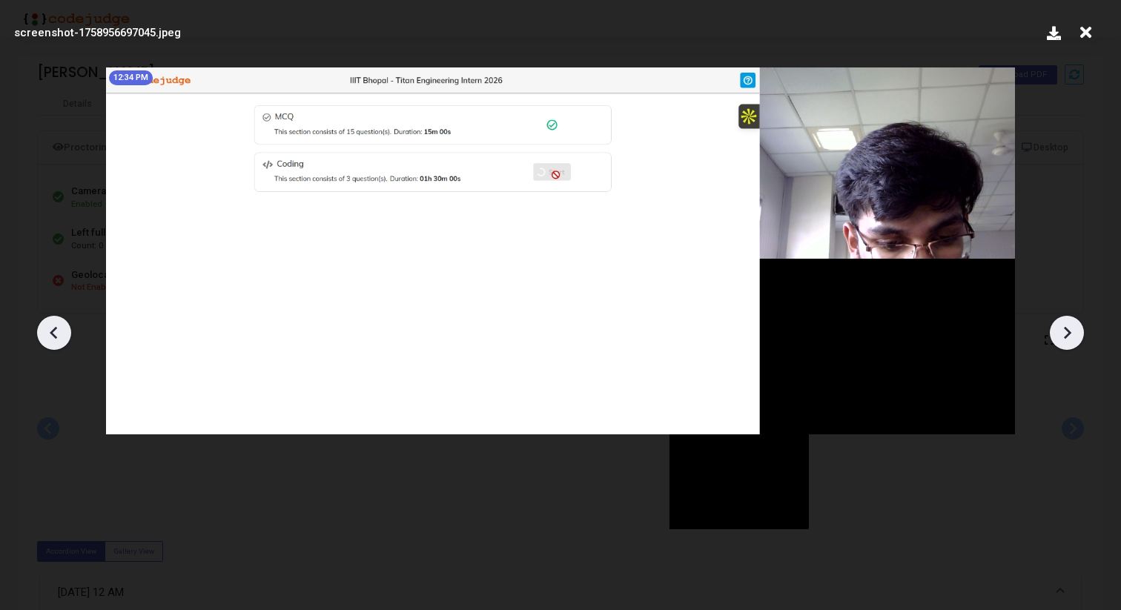
click at [1069, 337] on icon at bounding box center [1067, 333] width 22 height 22
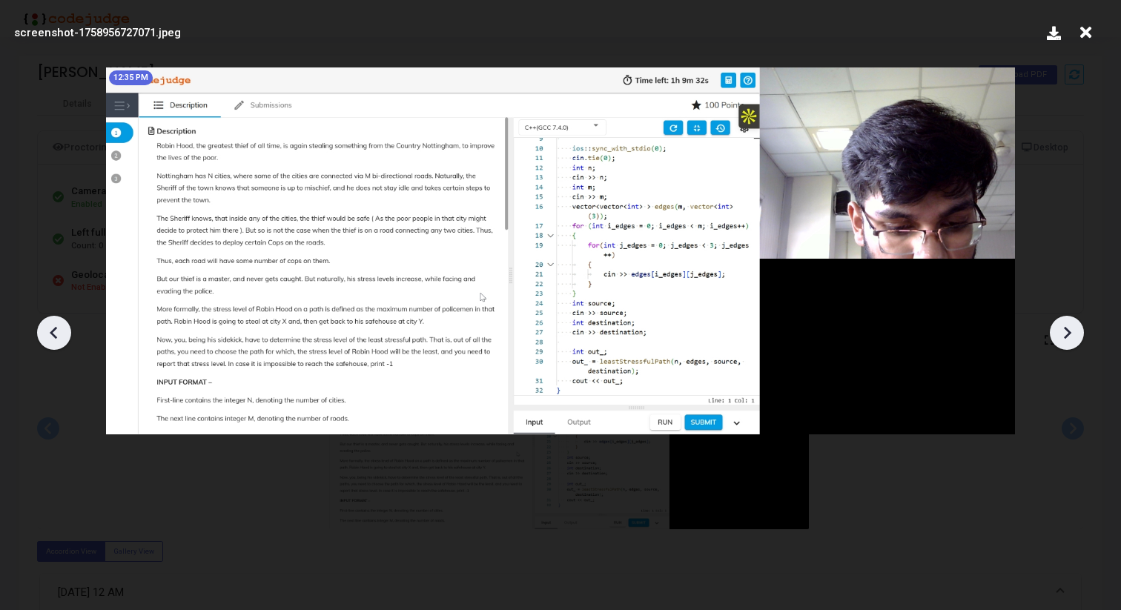
click at [1068, 337] on icon at bounding box center [1067, 333] width 22 height 22
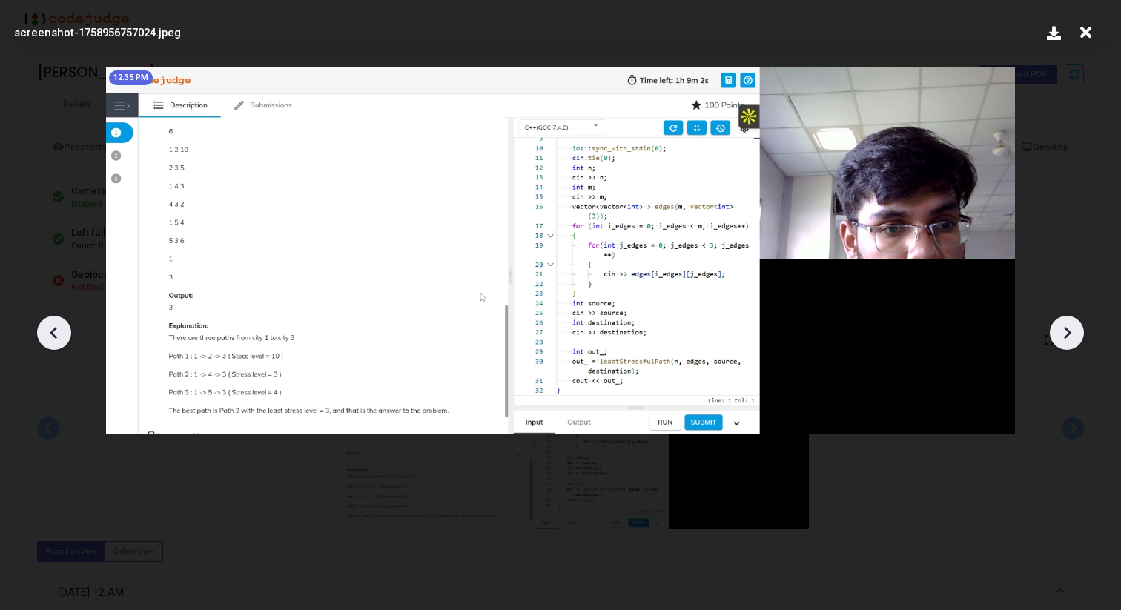
click at [1068, 337] on icon at bounding box center [1067, 333] width 22 height 22
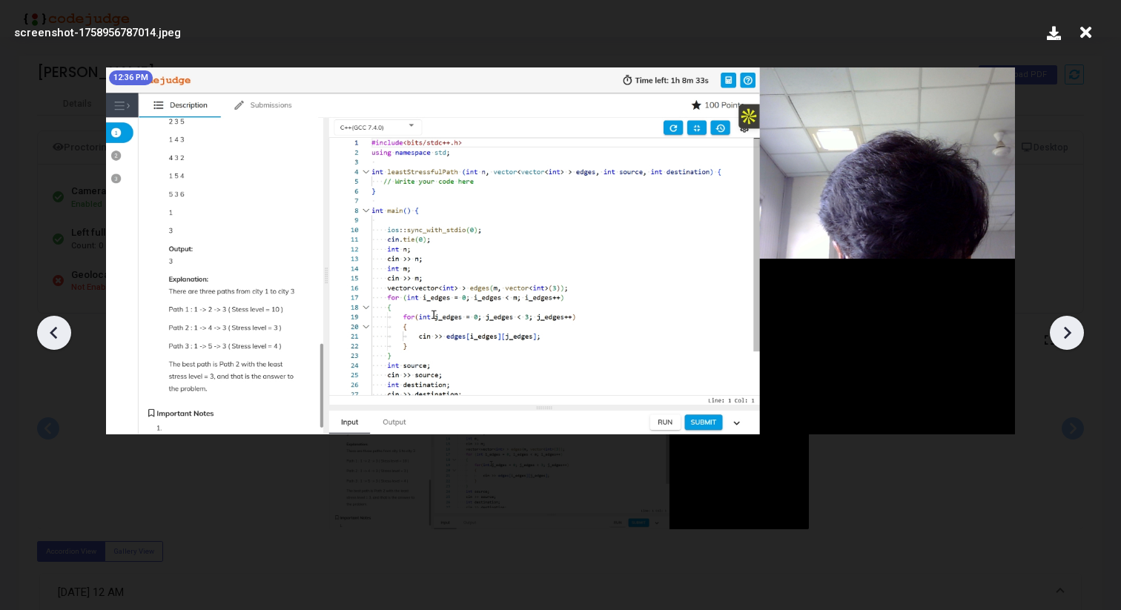
click at [1068, 337] on icon at bounding box center [1067, 333] width 22 height 22
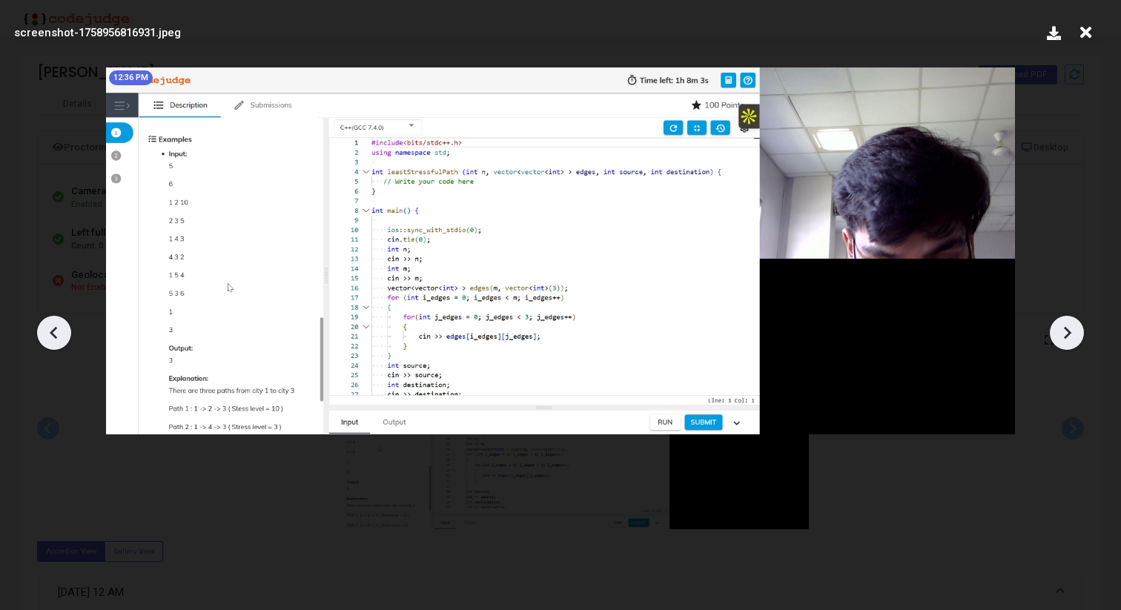
click at [1068, 337] on icon at bounding box center [1067, 333] width 22 height 22
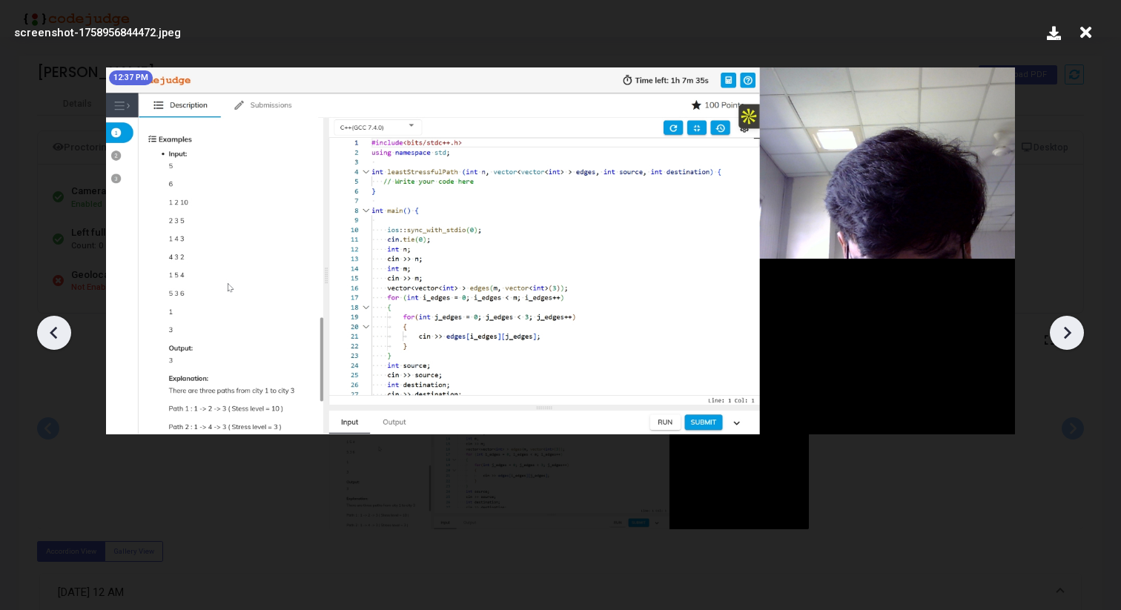
click at [1068, 337] on icon at bounding box center [1067, 333] width 22 height 22
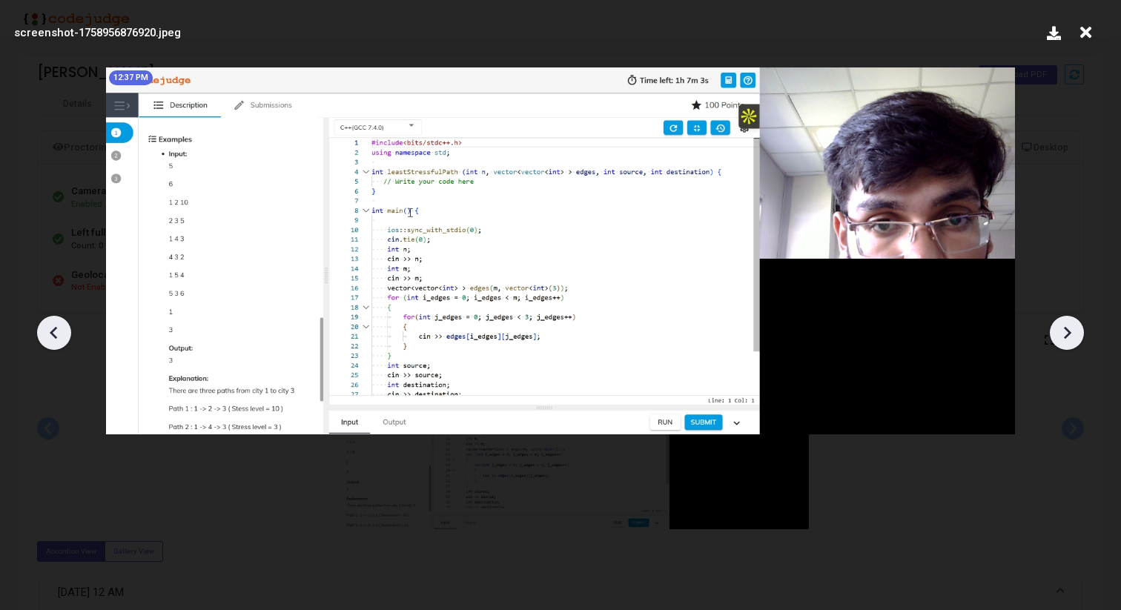
click at [1068, 337] on icon at bounding box center [1067, 333] width 22 height 22
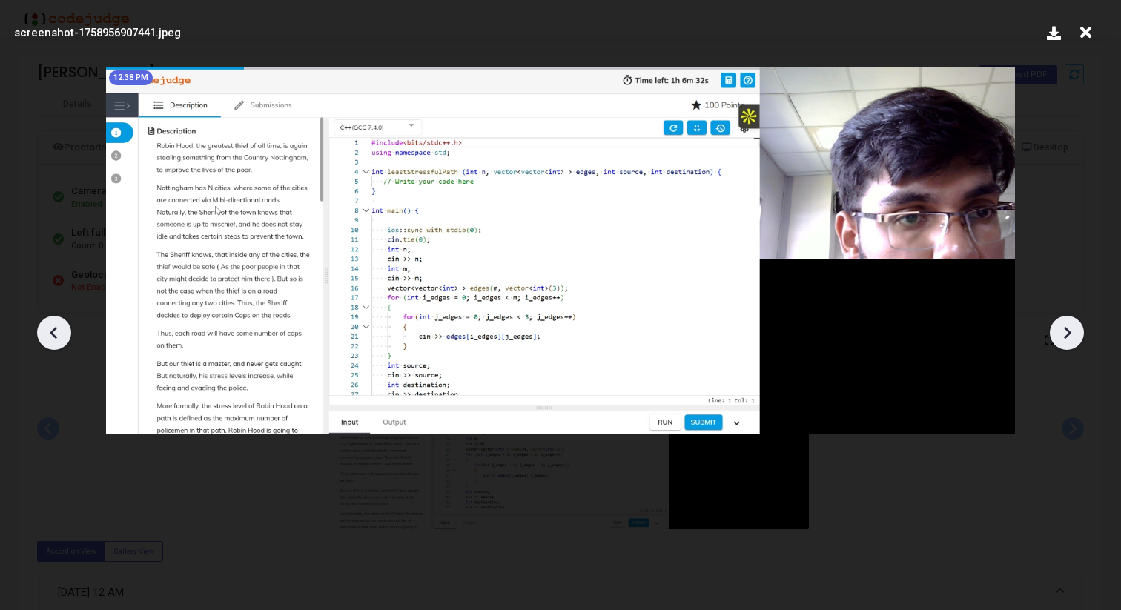
click at [1068, 337] on icon at bounding box center [1067, 333] width 22 height 22
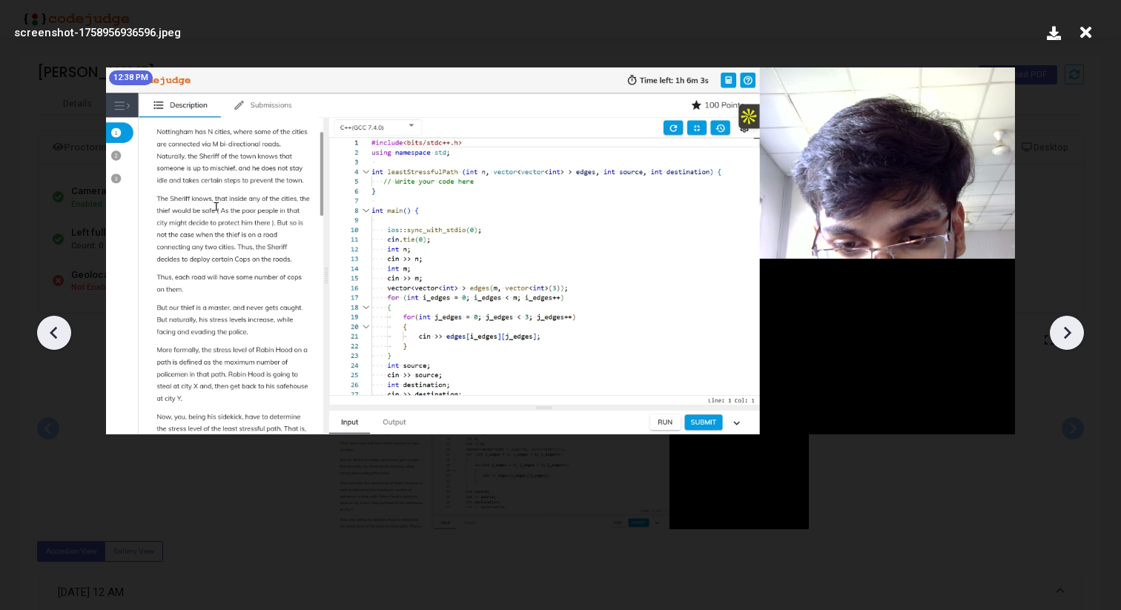
click at [1068, 337] on icon at bounding box center [1067, 333] width 22 height 22
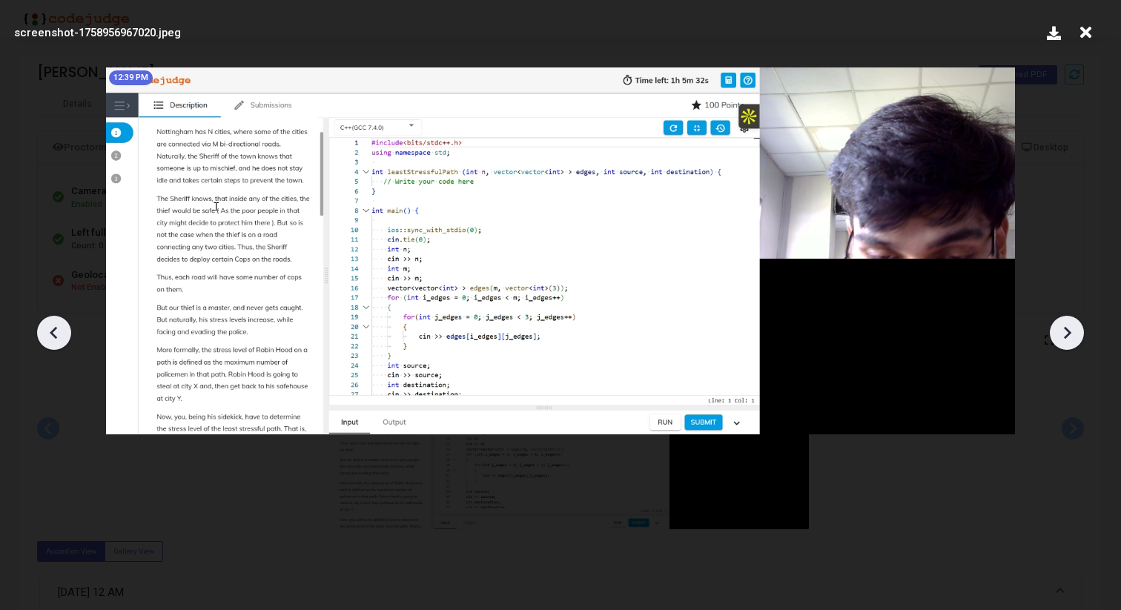
click at [1068, 337] on icon at bounding box center [1067, 333] width 22 height 22
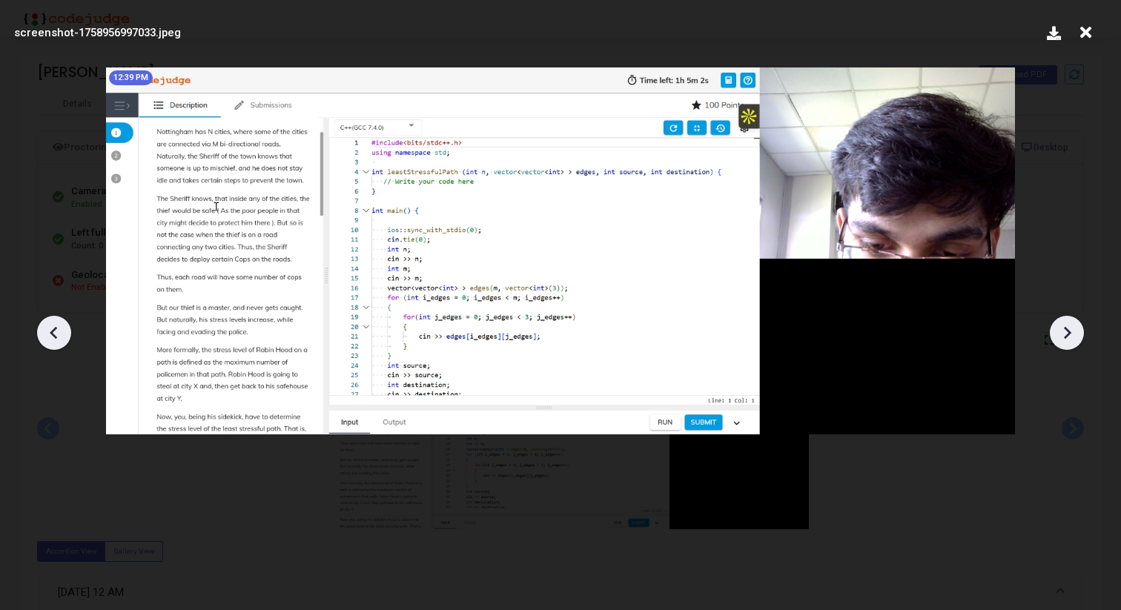
click at [1068, 337] on icon at bounding box center [1067, 333] width 22 height 22
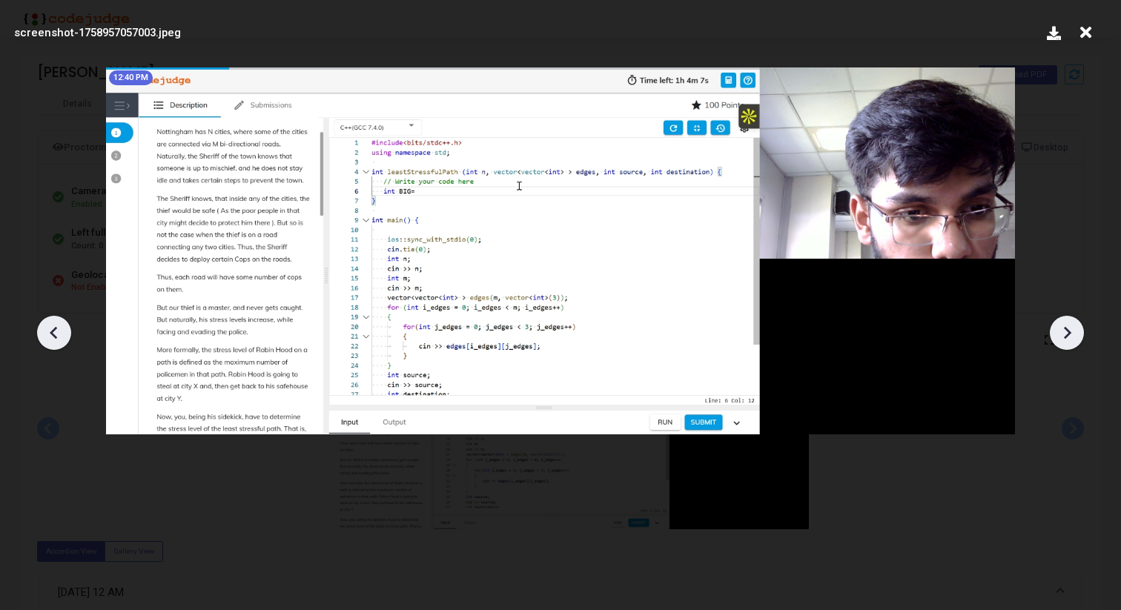
click at [1068, 337] on icon at bounding box center [1067, 333] width 22 height 22
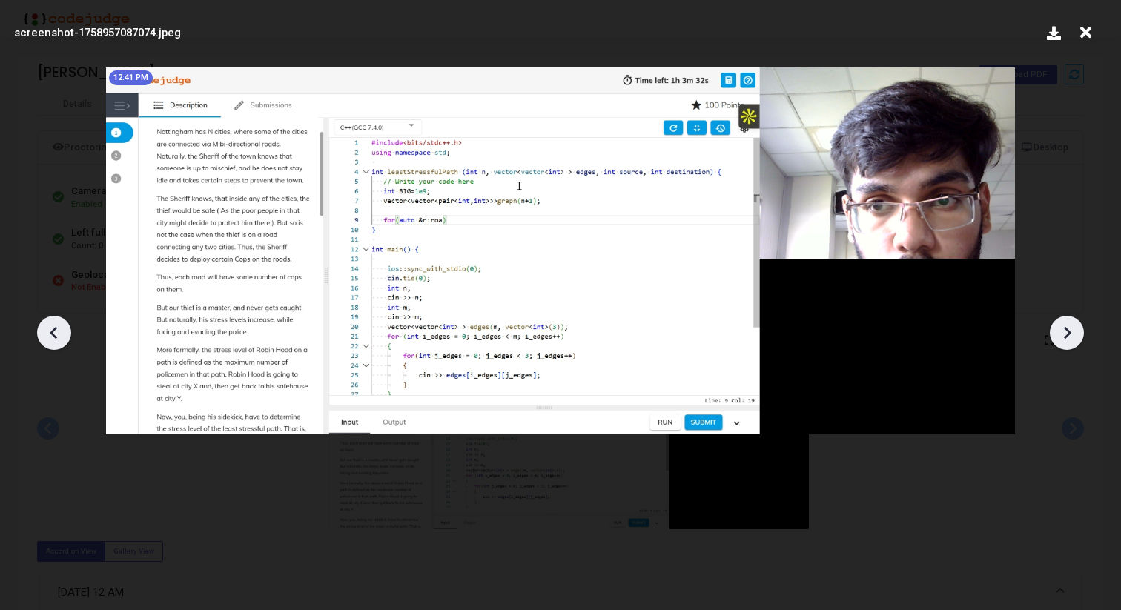
click at [1068, 337] on icon at bounding box center [1067, 333] width 22 height 22
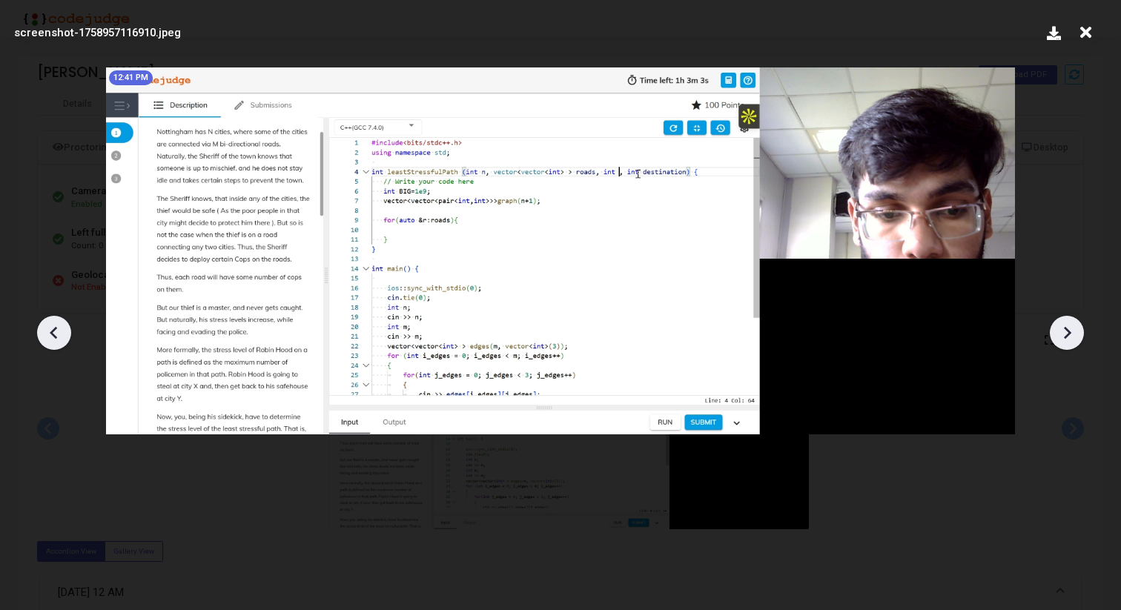
click at [1068, 337] on icon at bounding box center [1067, 333] width 22 height 22
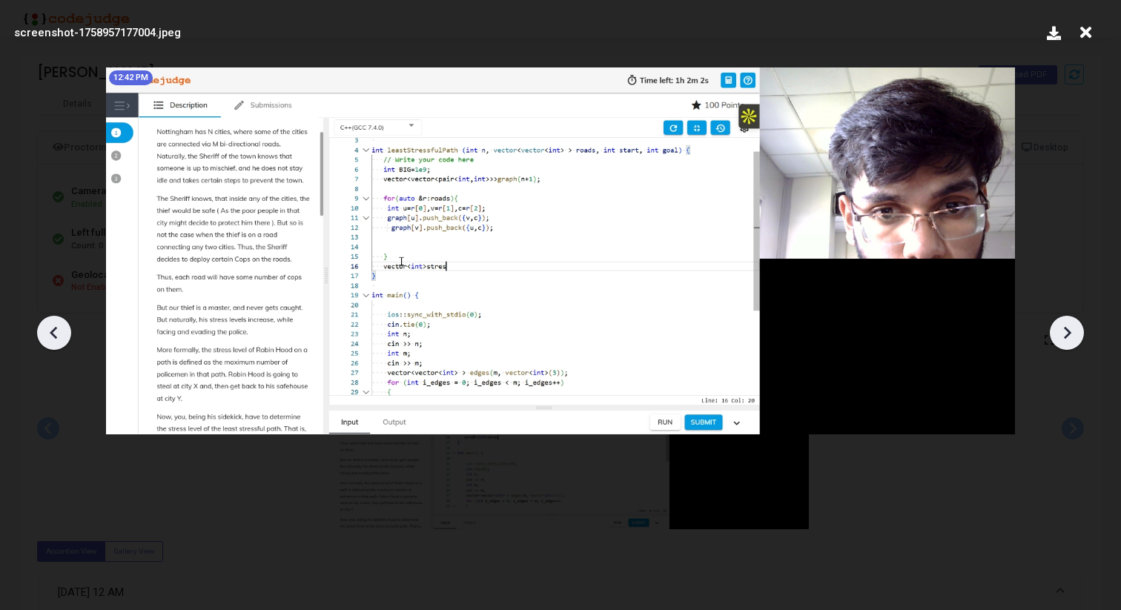
click at [1068, 337] on icon at bounding box center [1067, 333] width 22 height 22
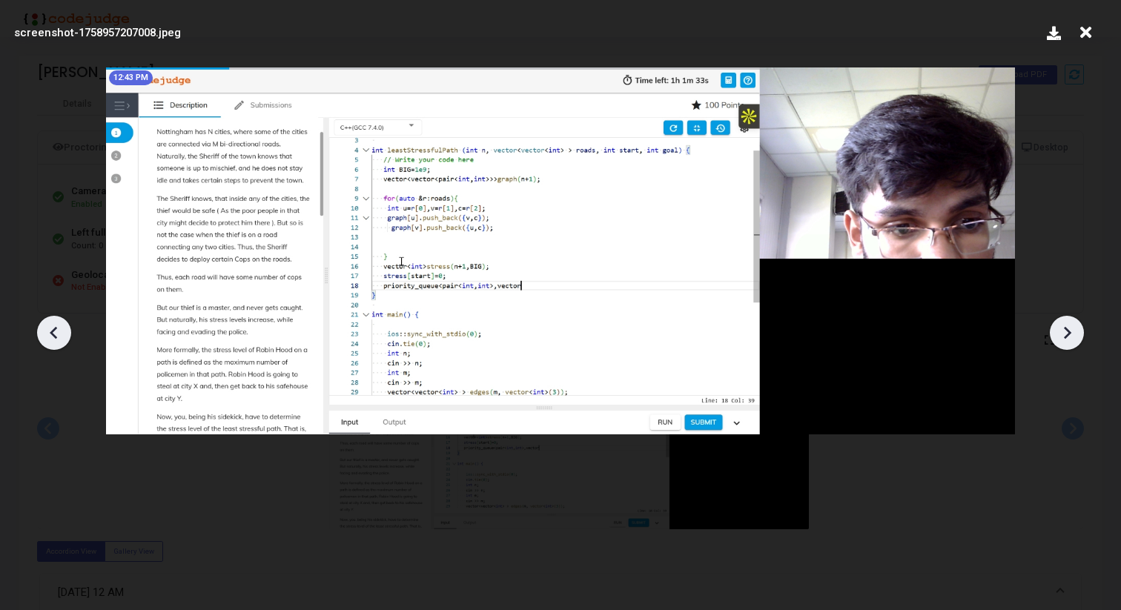
click at [1068, 337] on icon at bounding box center [1067, 333] width 22 height 22
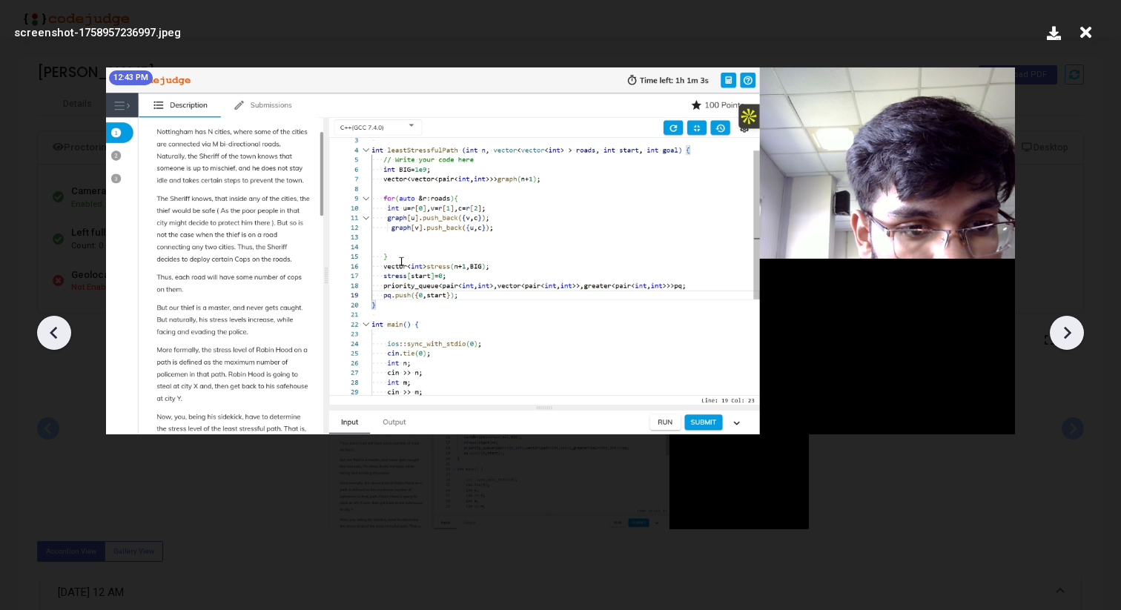
click at [1068, 337] on icon at bounding box center [1067, 333] width 22 height 22
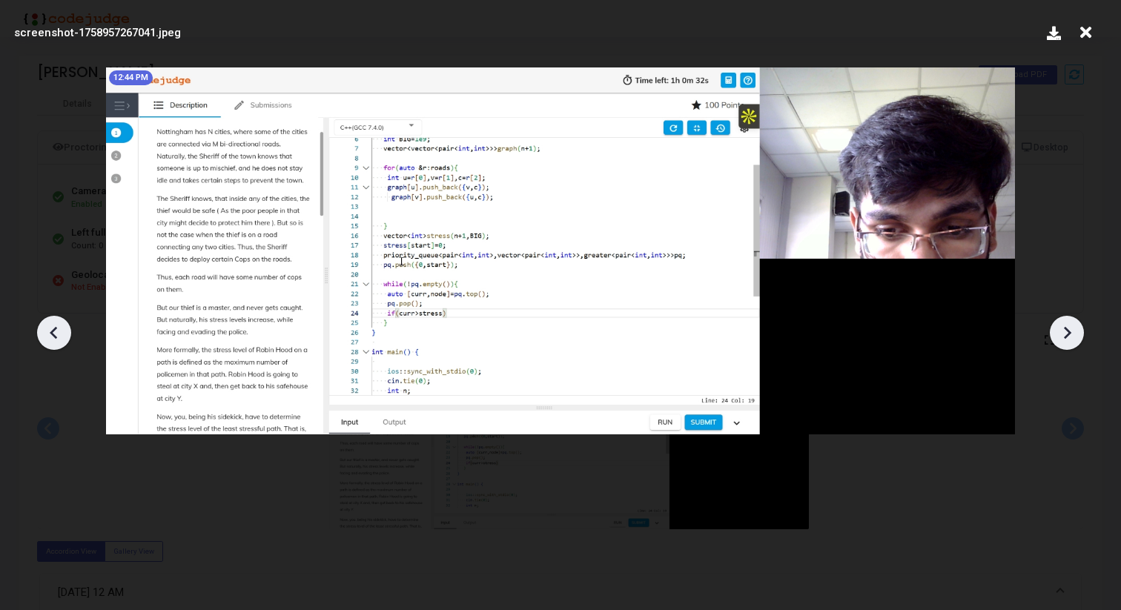
click at [1068, 337] on icon at bounding box center [1067, 333] width 22 height 22
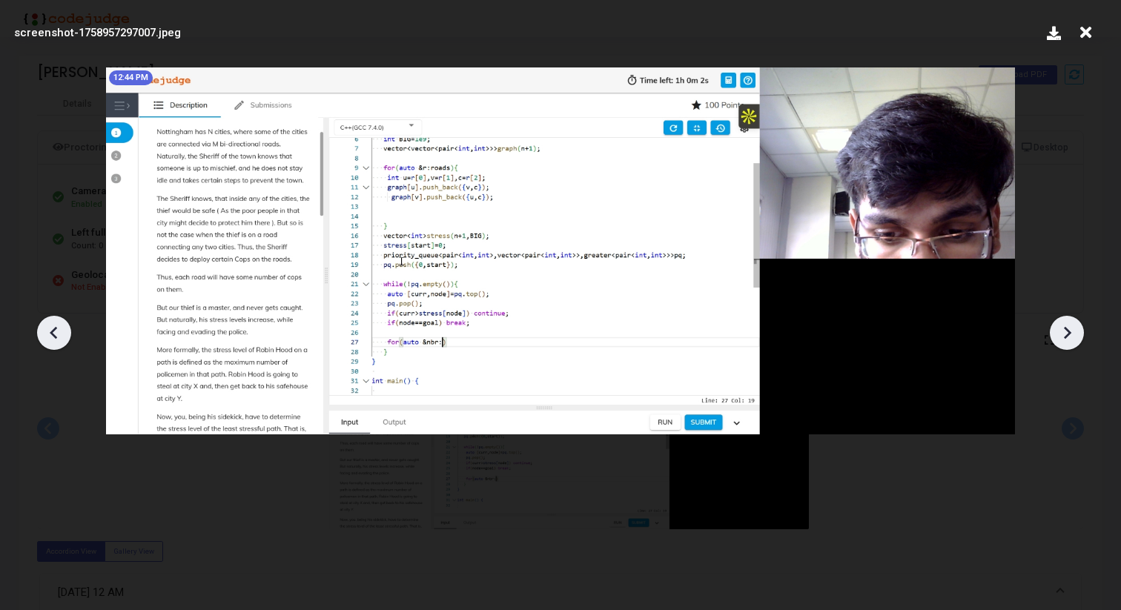
click at [1068, 337] on icon at bounding box center [1067, 333] width 22 height 22
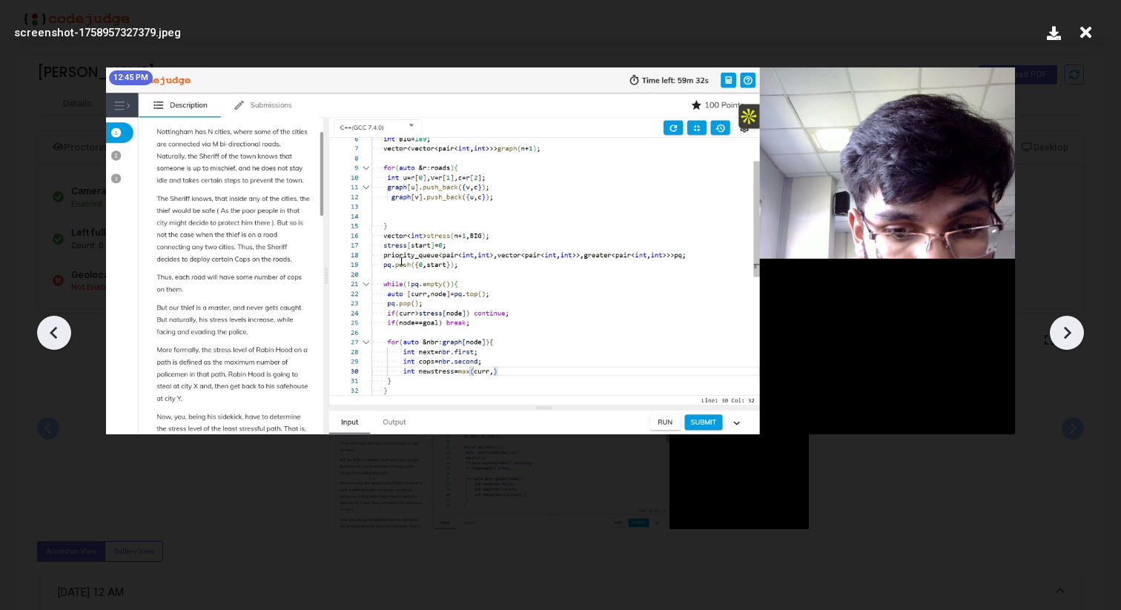
click at [1068, 337] on icon at bounding box center [1067, 333] width 22 height 22
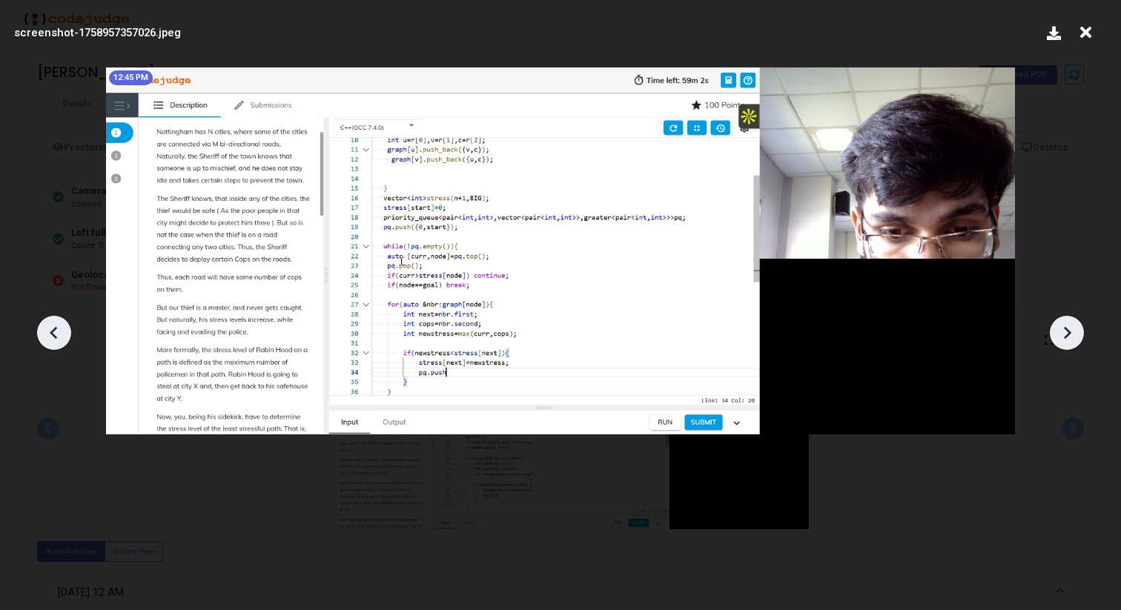
click at [1068, 337] on icon at bounding box center [1067, 333] width 22 height 22
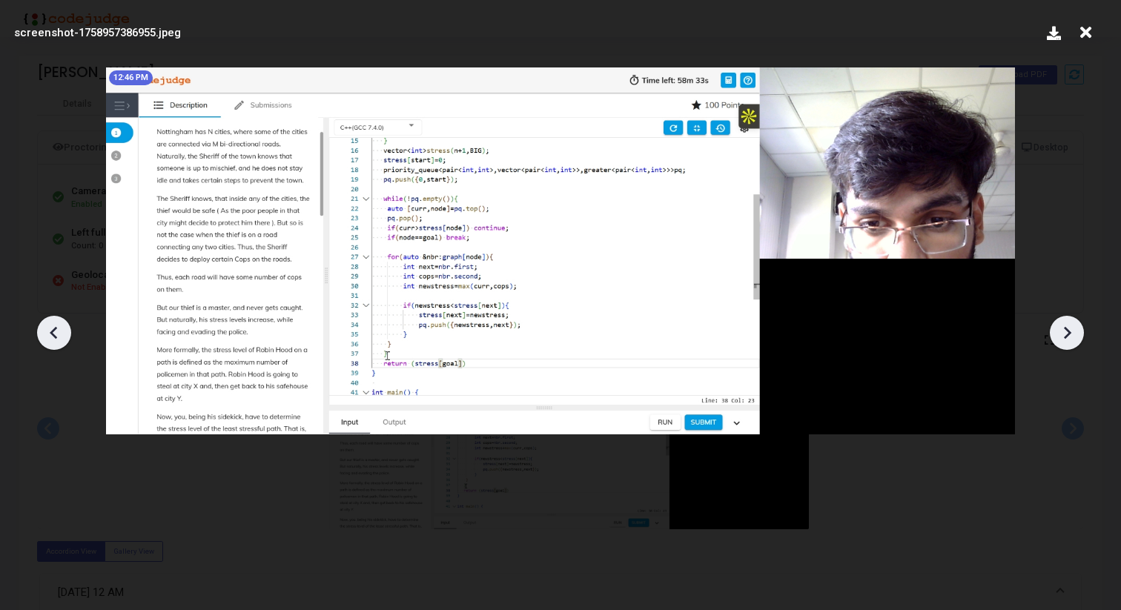
click at [1068, 337] on icon at bounding box center [1067, 333] width 22 height 22
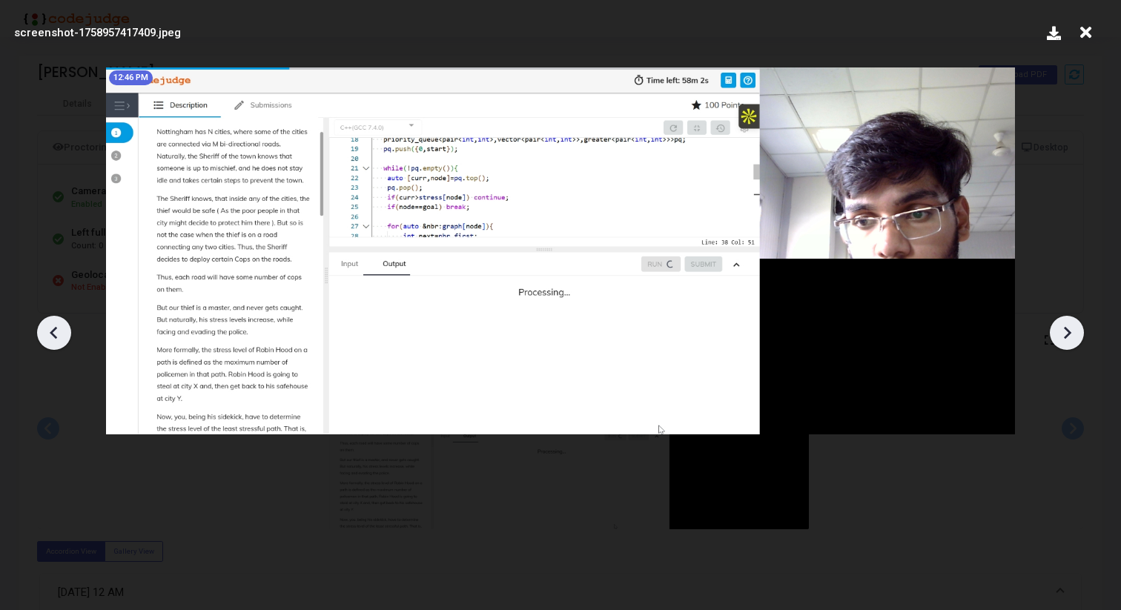
click at [1068, 337] on icon at bounding box center [1067, 333] width 22 height 22
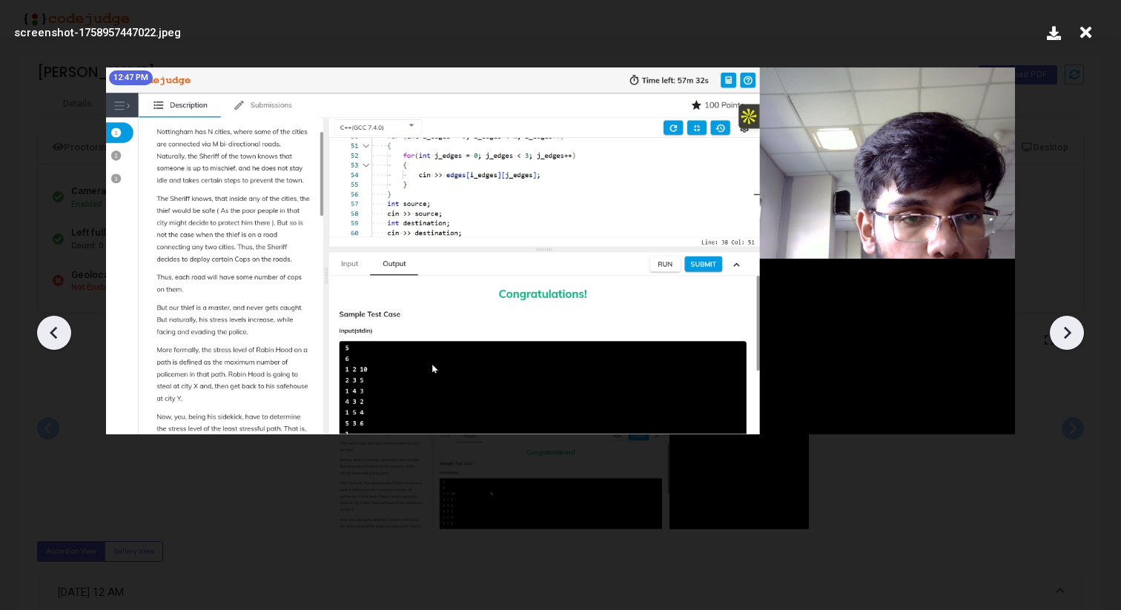
click at [1068, 337] on icon at bounding box center [1067, 333] width 22 height 22
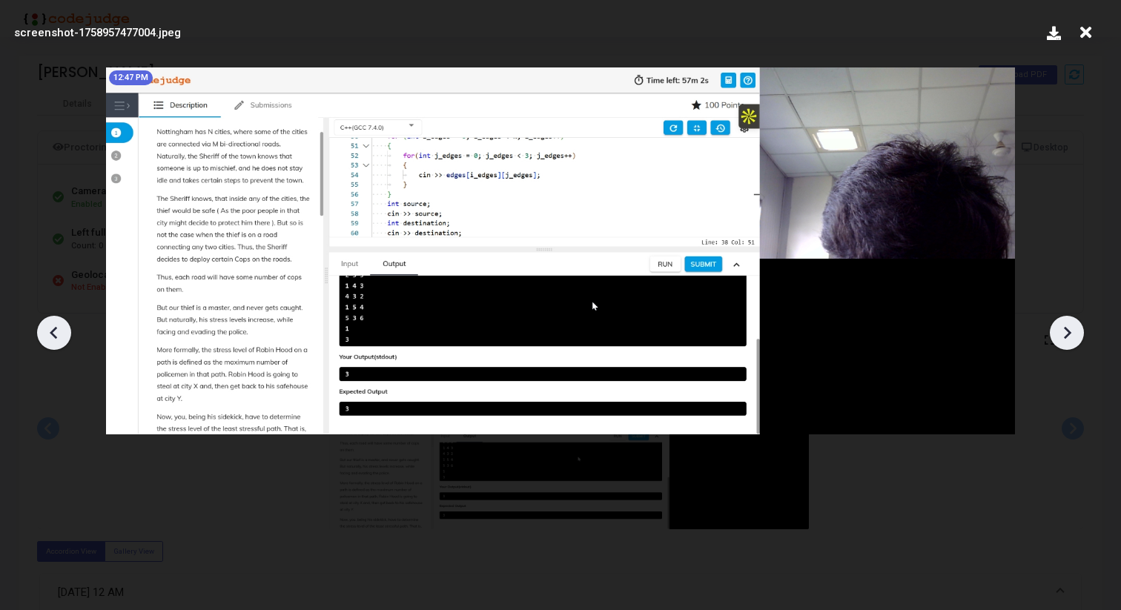
click at [1068, 337] on icon at bounding box center [1067, 333] width 22 height 22
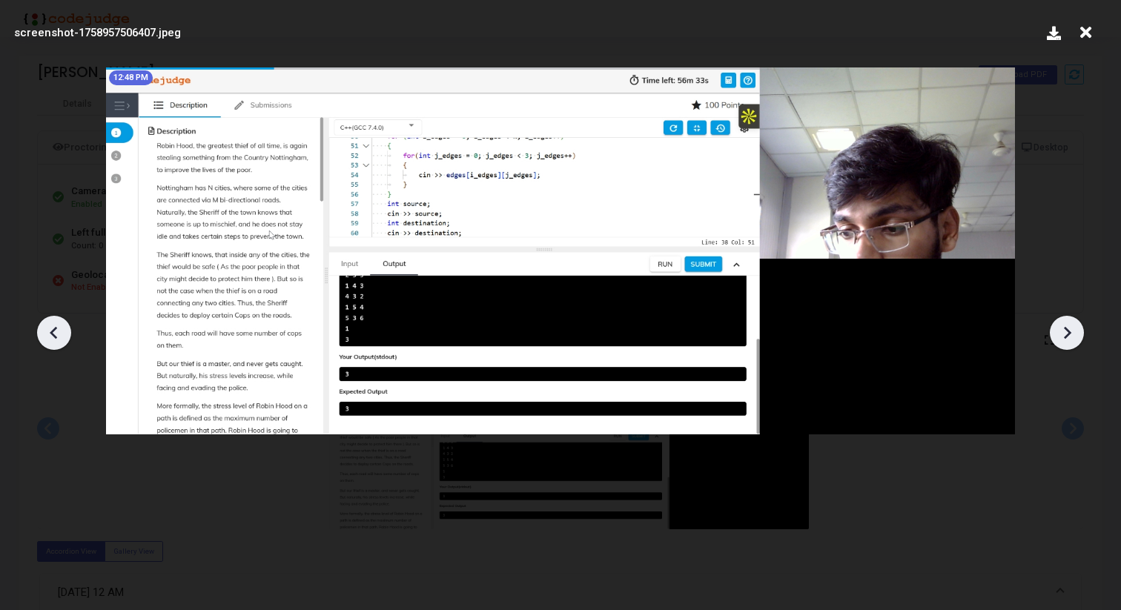
click at [1068, 337] on icon at bounding box center [1067, 333] width 22 height 22
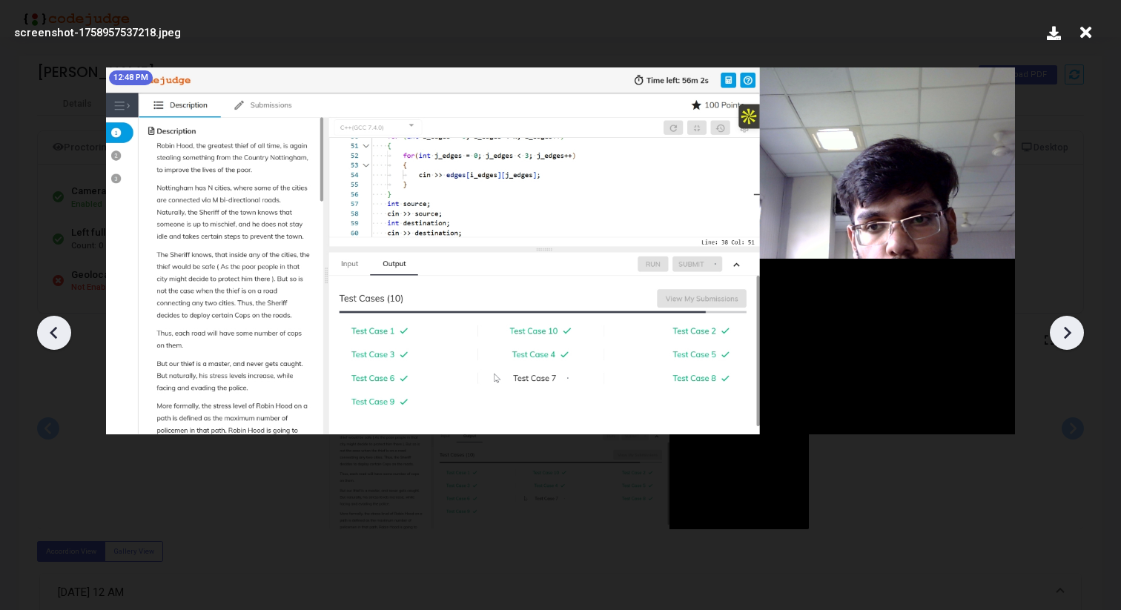
click at [1068, 337] on icon at bounding box center [1067, 333] width 22 height 22
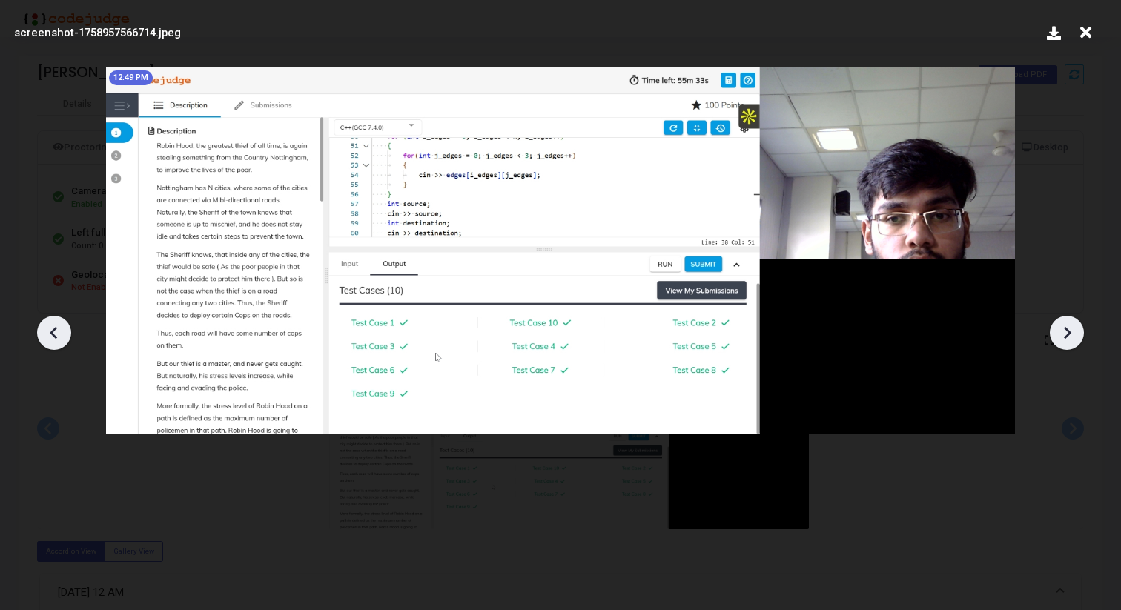
click at [1068, 337] on icon at bounding box center [1067, 333] width 22 height 22
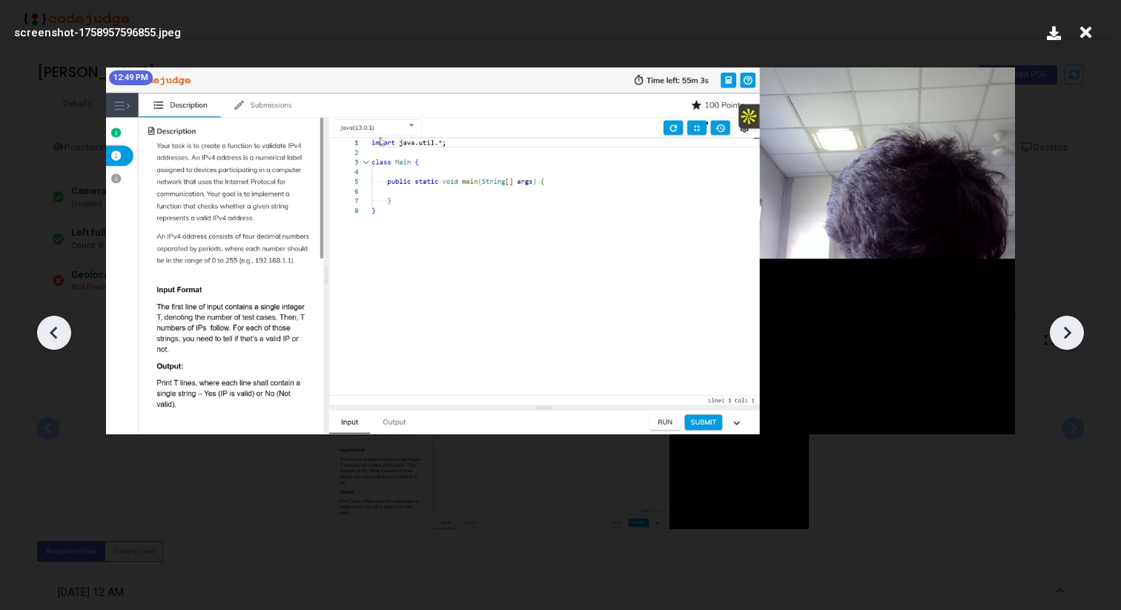
click at [1068, 337] on icon at bounding box center [1067, 333] width 22 height 22
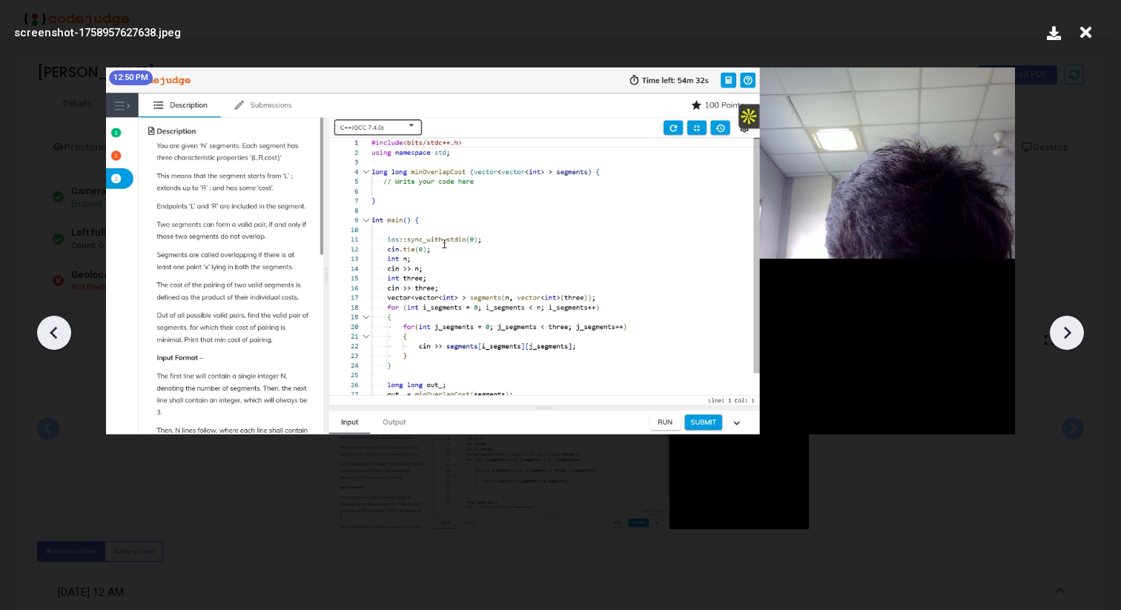
click at [1068, 337] on icon at bounding box center [1067, 333] width 22 height 22
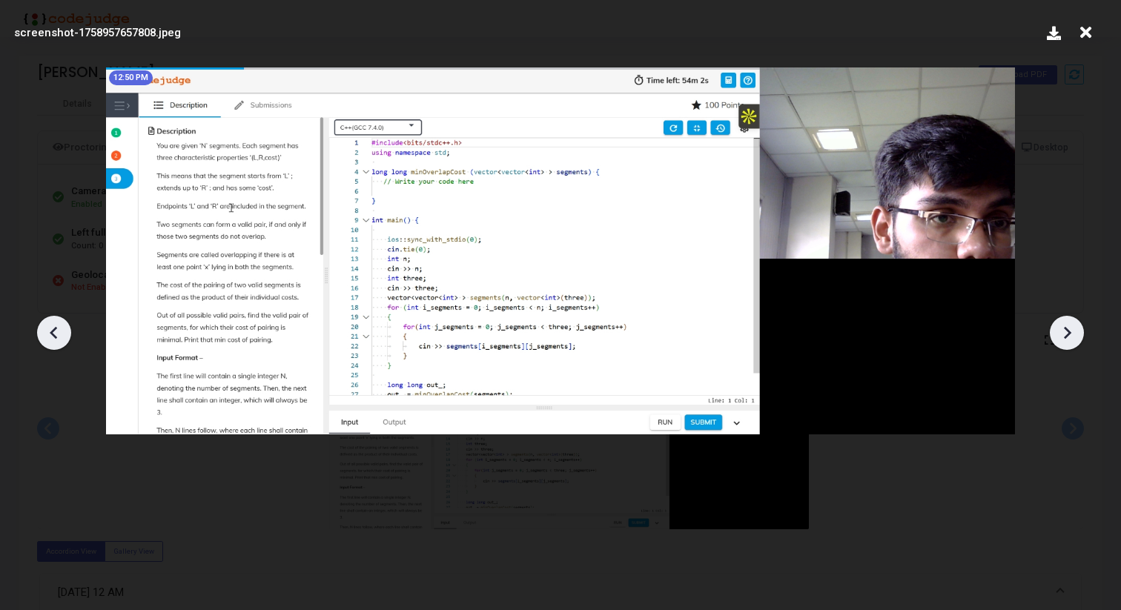
click at [1068, 337] on icon at bounding box center [1067, 333] width 22 height 22
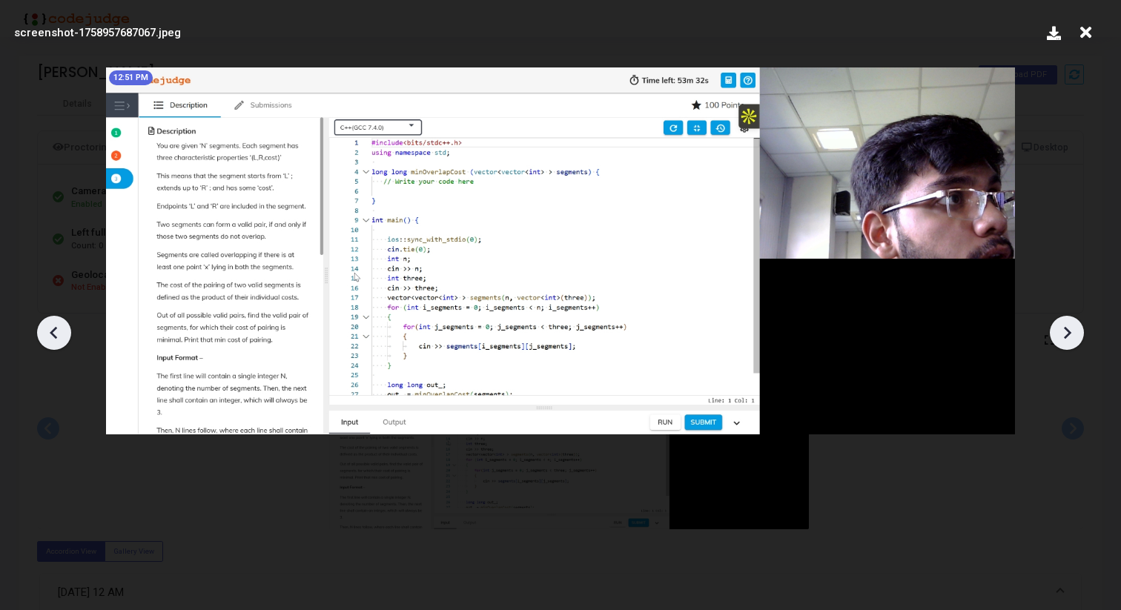
click at [1086, 39] on icon at bounding box center [1085, 33] width 23 height 28
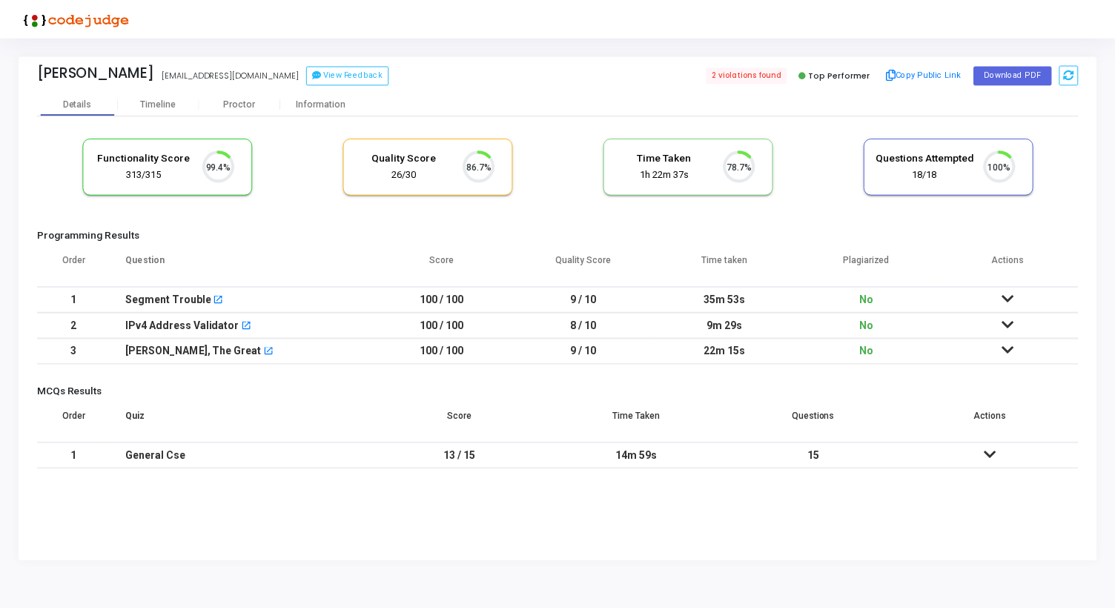
scroll to position [31, 38]
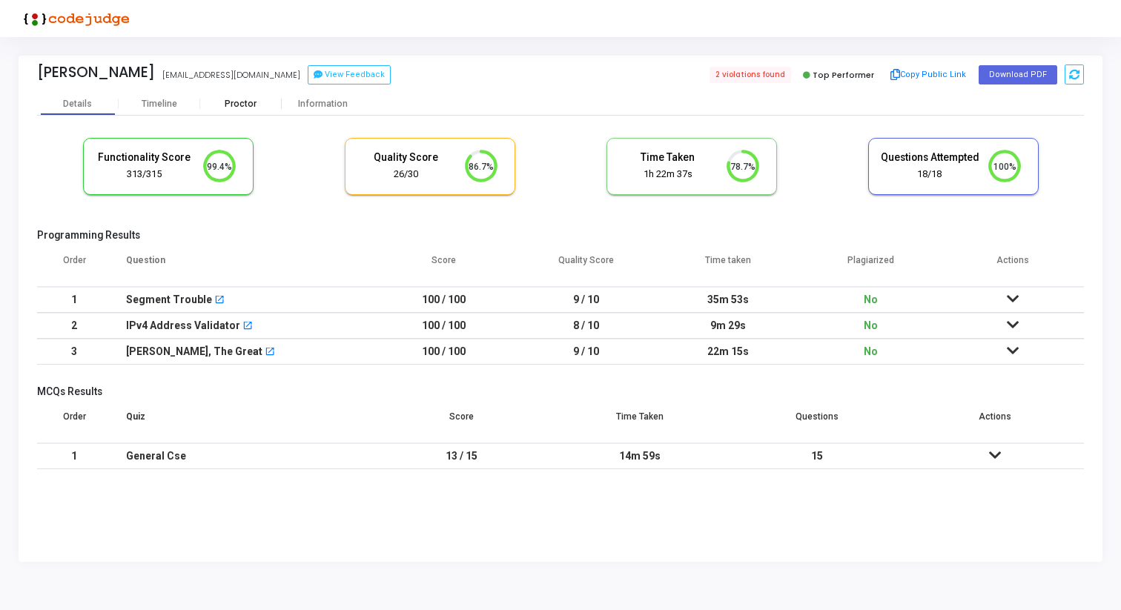
click at [237, 103] on div "Proctor" at bounding box center [241, 104] width 82 height 11
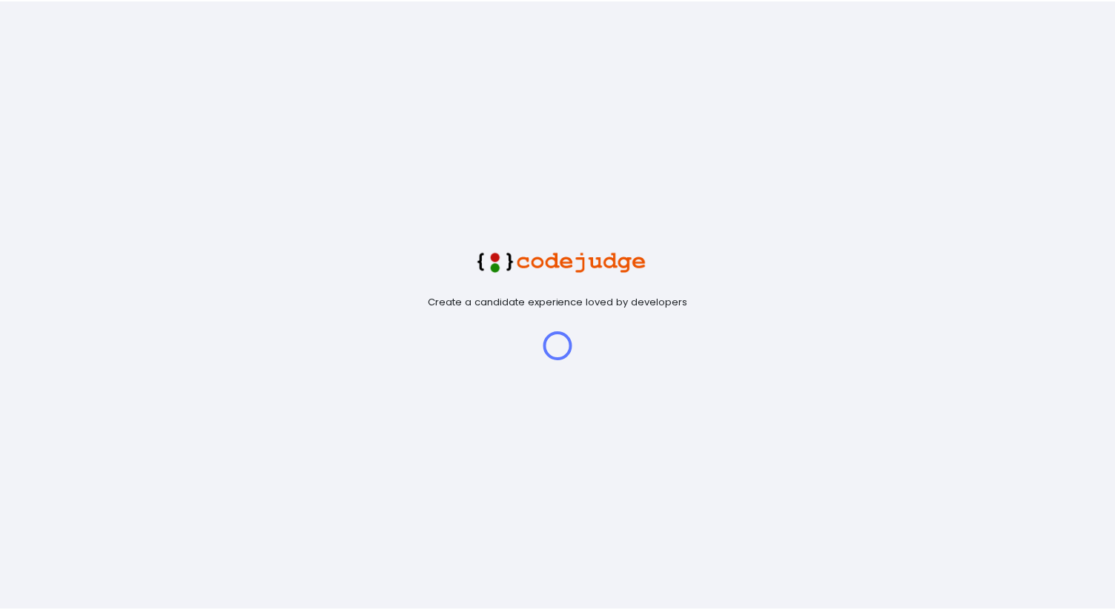
scroll to position [31, 38]
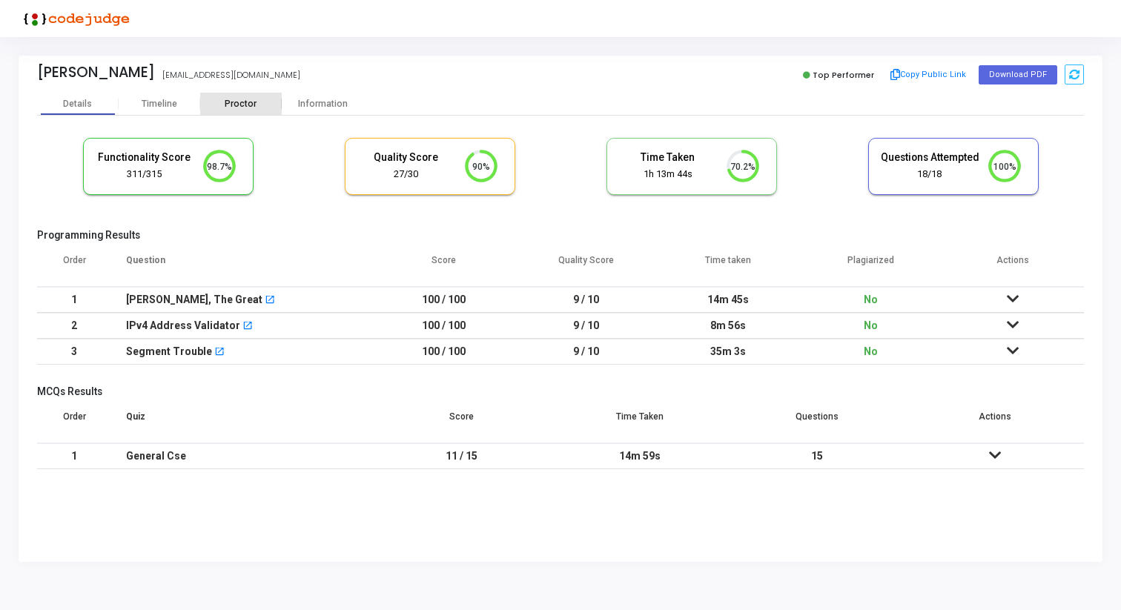
click at [231, 99] on div "Proctor" at bounding box center [241, 104] width 82 height 11
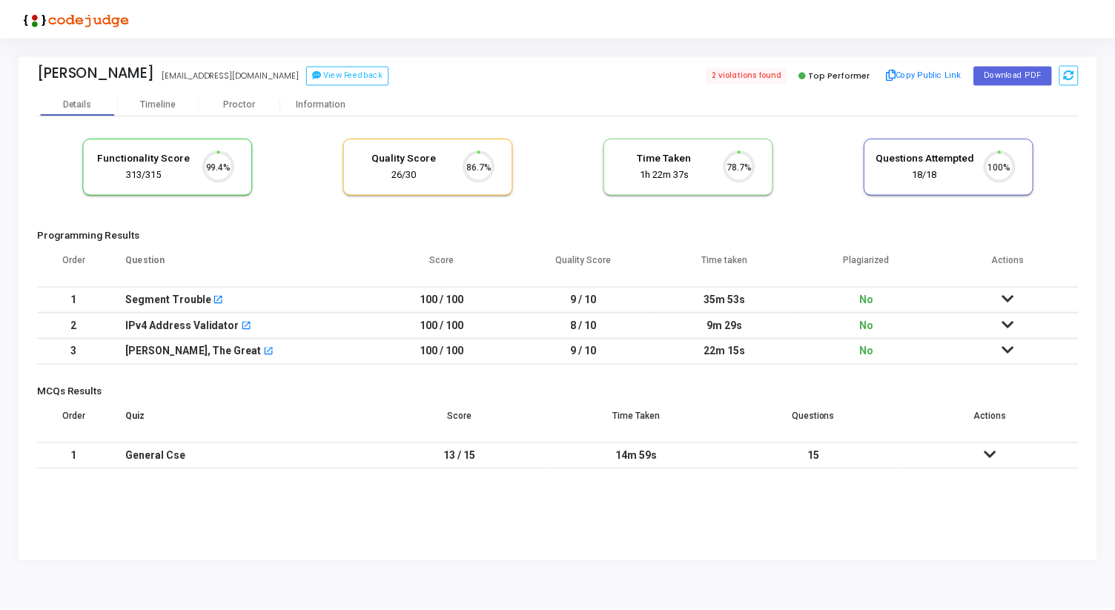
scroll to position [31, 38]
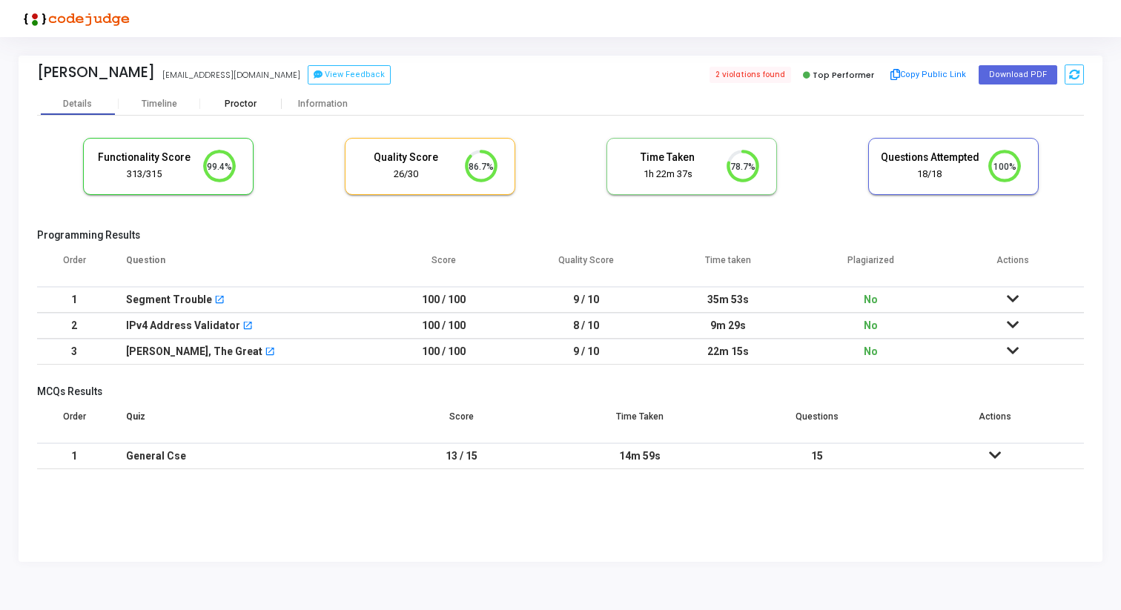
click at [249, 101] on div "Proctor" at bounding box center [241, 104] width 82 height 11
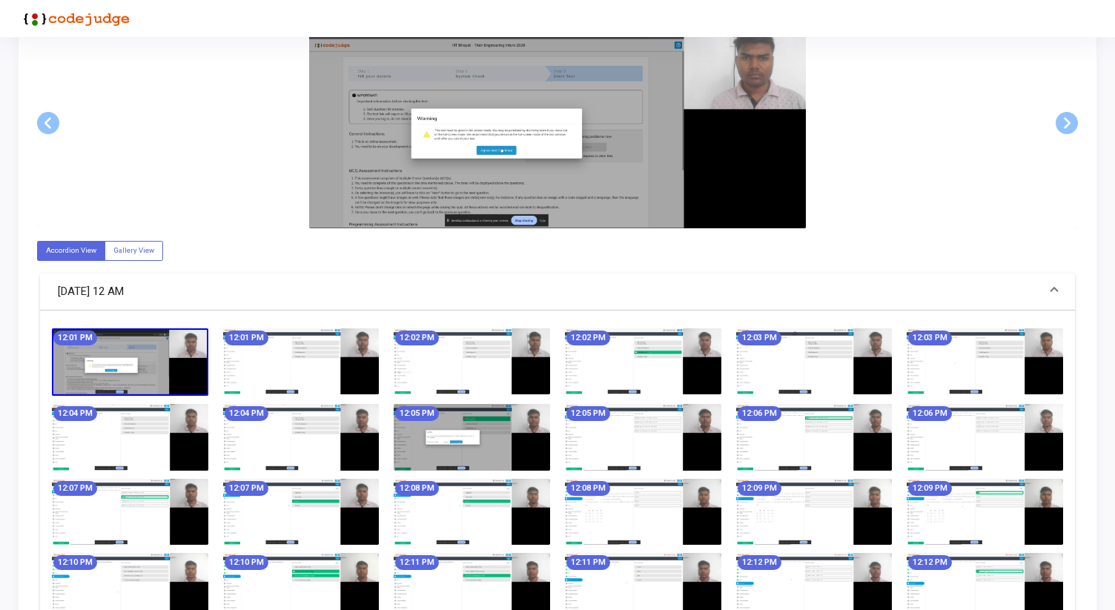
scroll to position [314, 0]
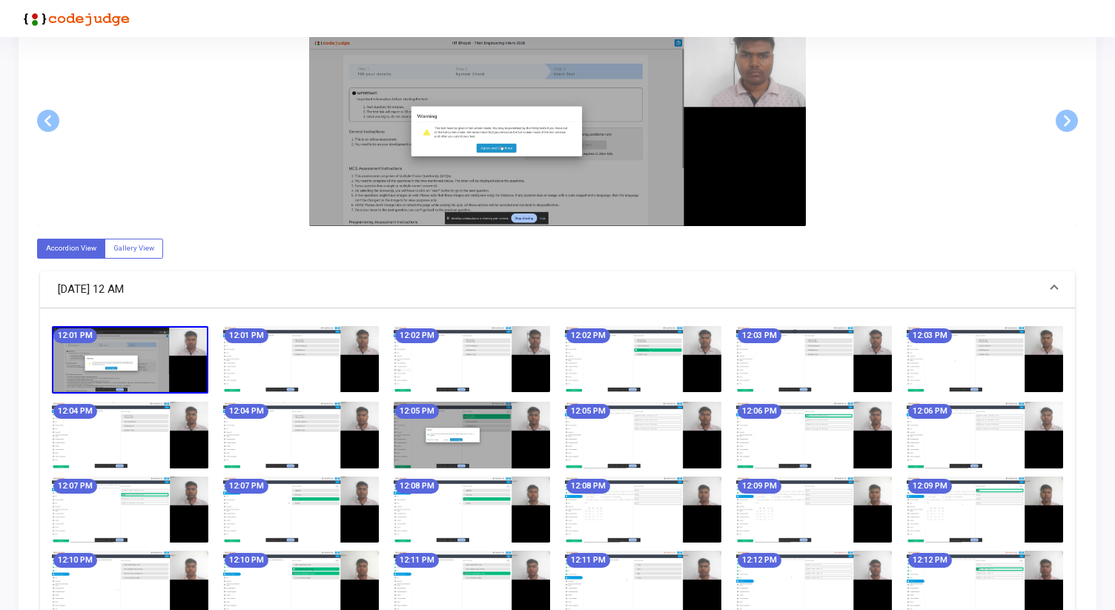
click at [277, 368] on img at bounding box center [301, 359] width 156 height 66
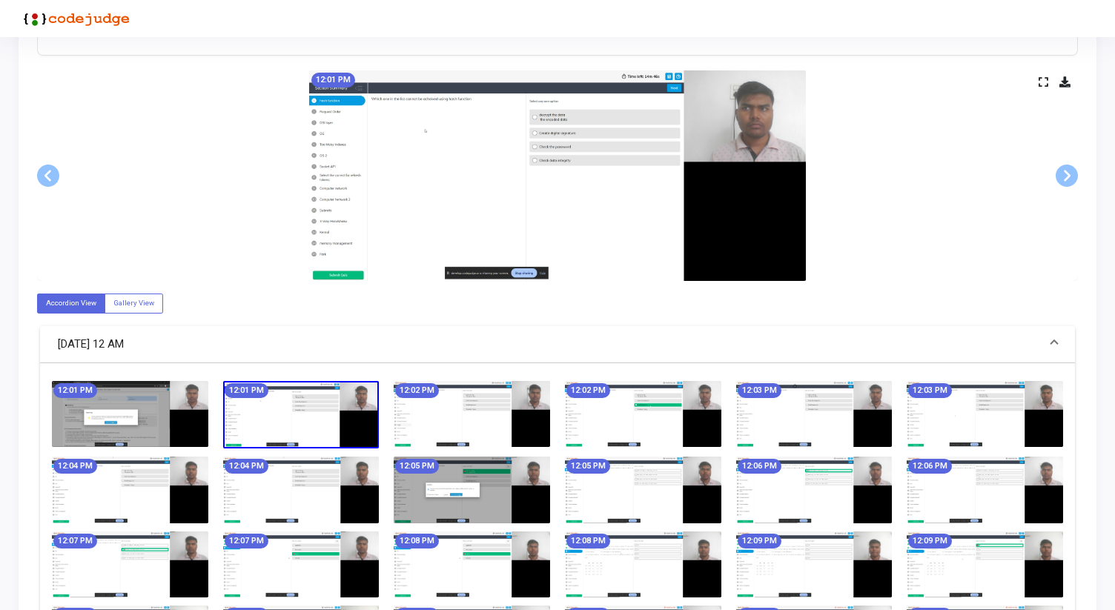
scroll to position [254, 0]
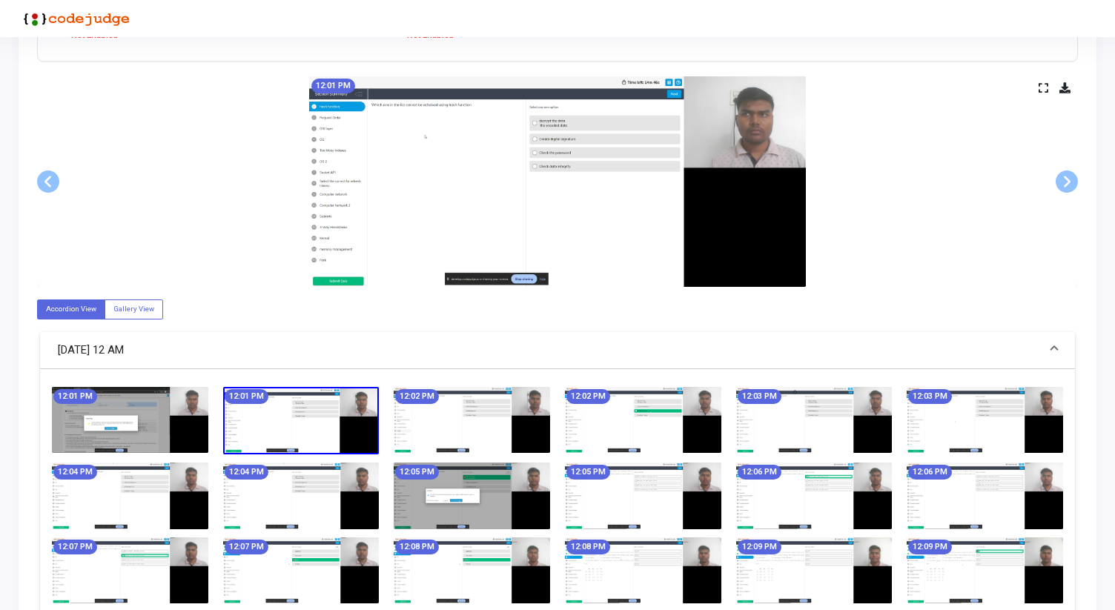
click at [1036, 86] on div "12:01 PM" at bounding box center [557, 181] width 1041 height 211
click at [1042, 86] on icon at bounding box center [1044, 88] width 10 height 8
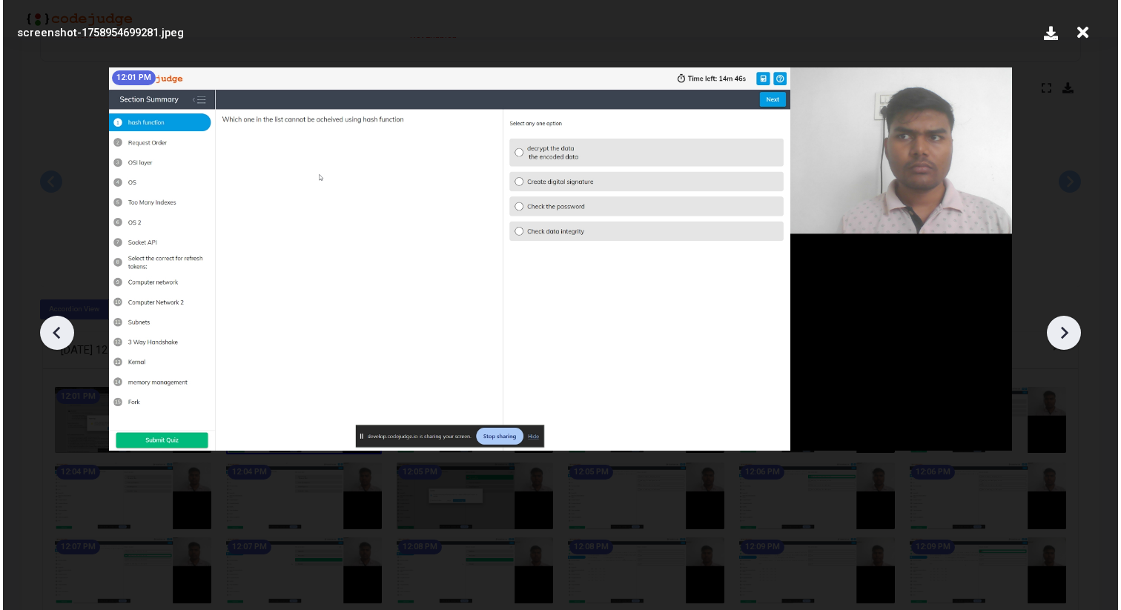
scroll to position [0, 0]
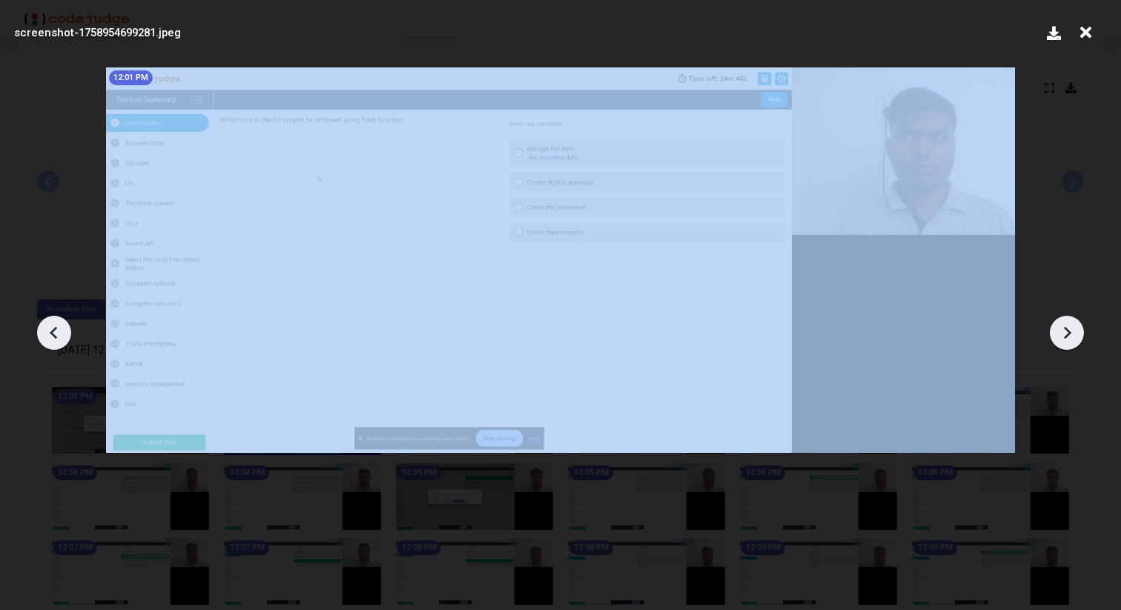
drag, startPoint x: 1085, startPoint y: 33, endPoint x: 737, endPoint y: 307, distance: 442.4
click at [738, 305] on div "screenshot-1758954699281.jpeg 12:01 PM" at bounding box center [560, 305] width 1121 height 610
click at [56, 334] on icon at bounding box center [54, 333] width 22 height 22
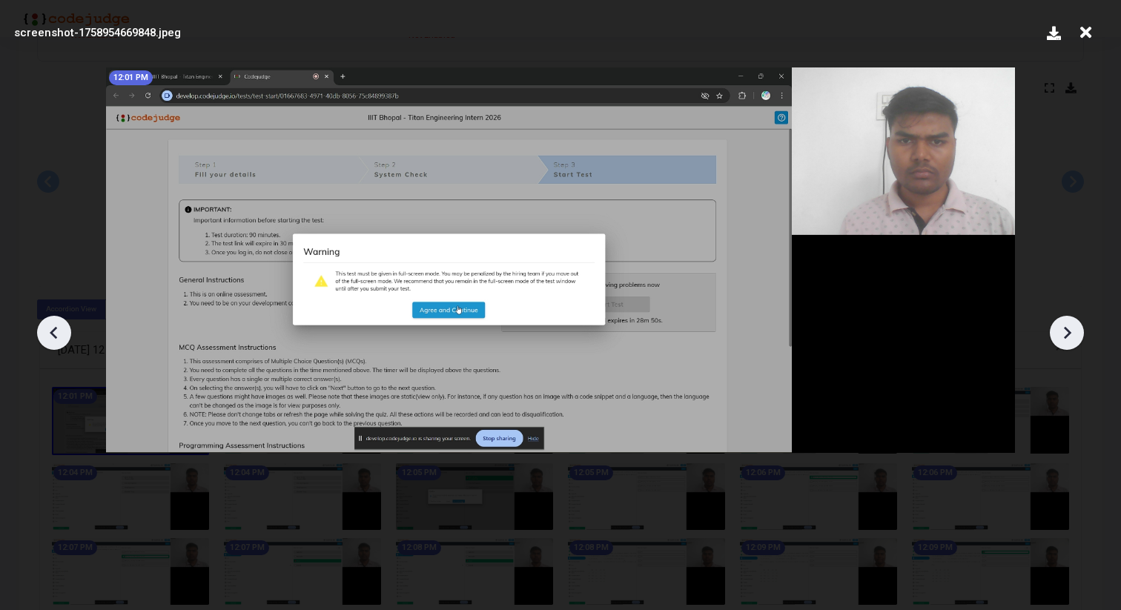
click at [1071, 339] on icon at bounding box center [1067, 333] width 22 height 22
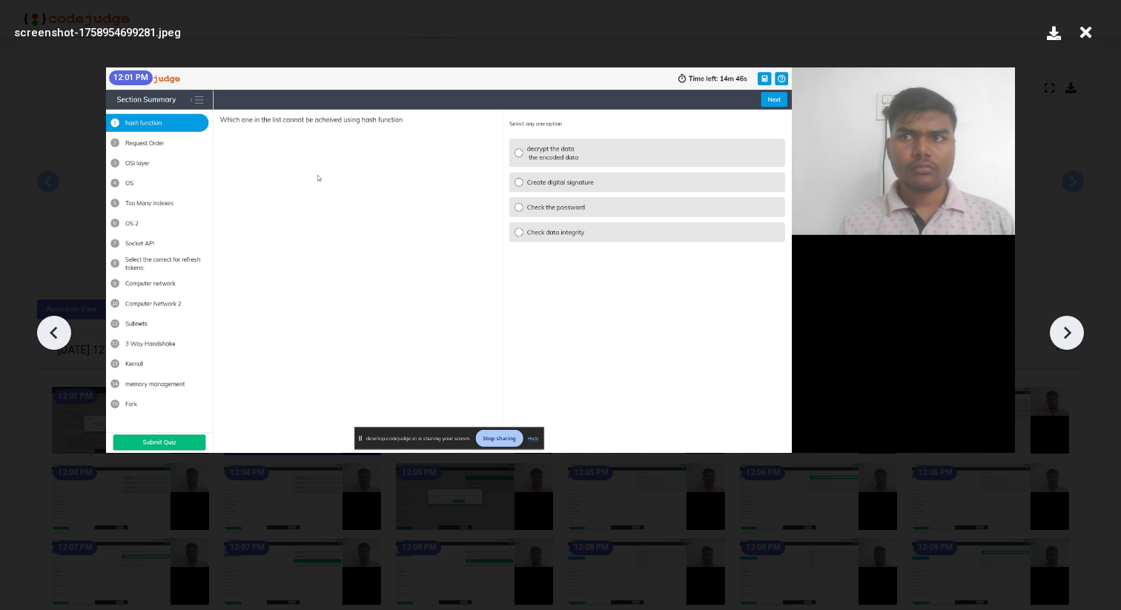
click at [1071, 339] on icon at bounding box center [1067, 333] width 22 height 22
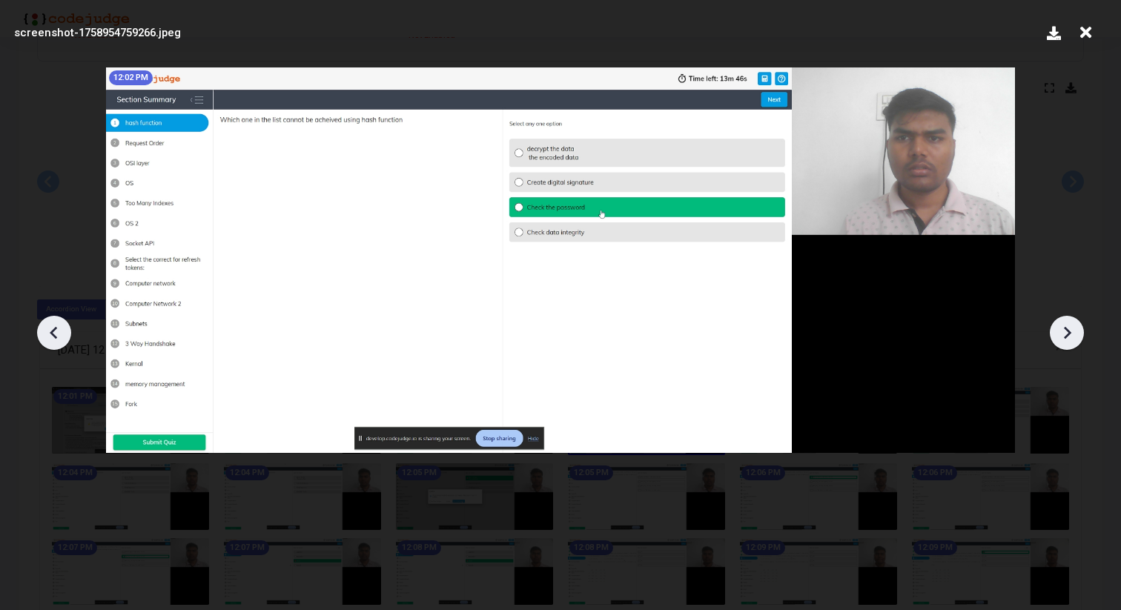
click at [1071, 339] on icon at bounding box center [1067, 333] width 22 height 22
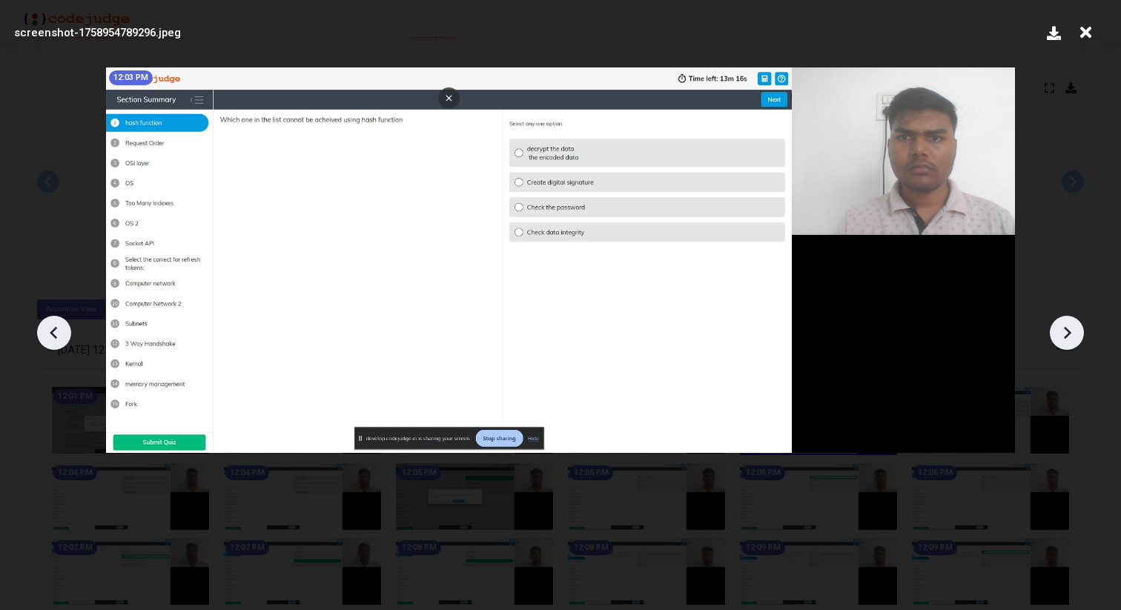
click at [1071, 339] on icon at bounding box center [1067, 333] width 22 height 22
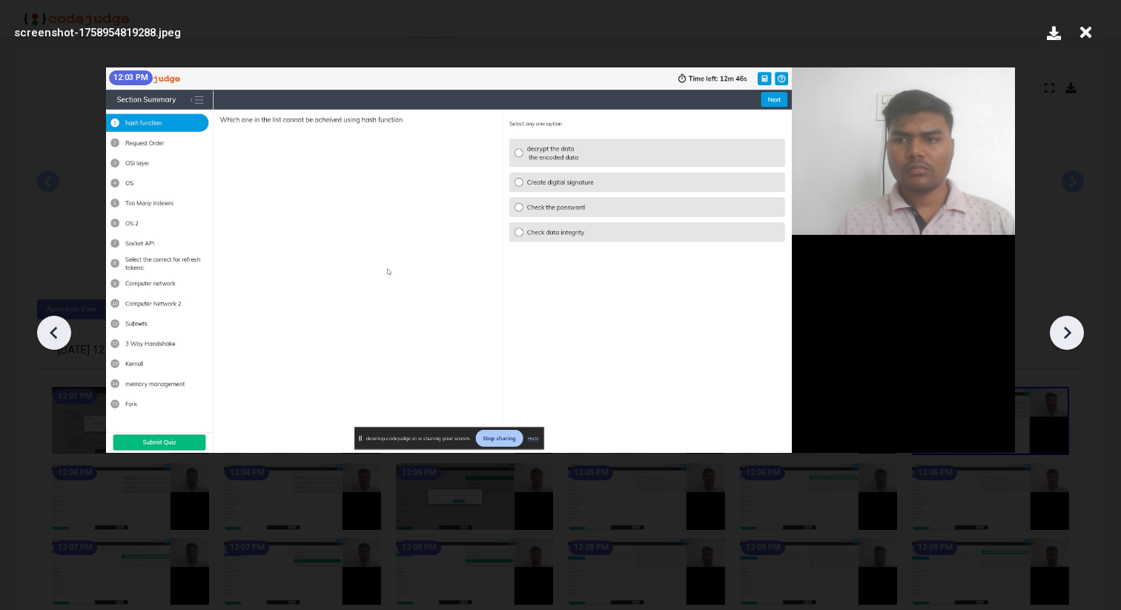
click at [1071, 339] on icon at bounding box center [1067, 333] width 22 height 22
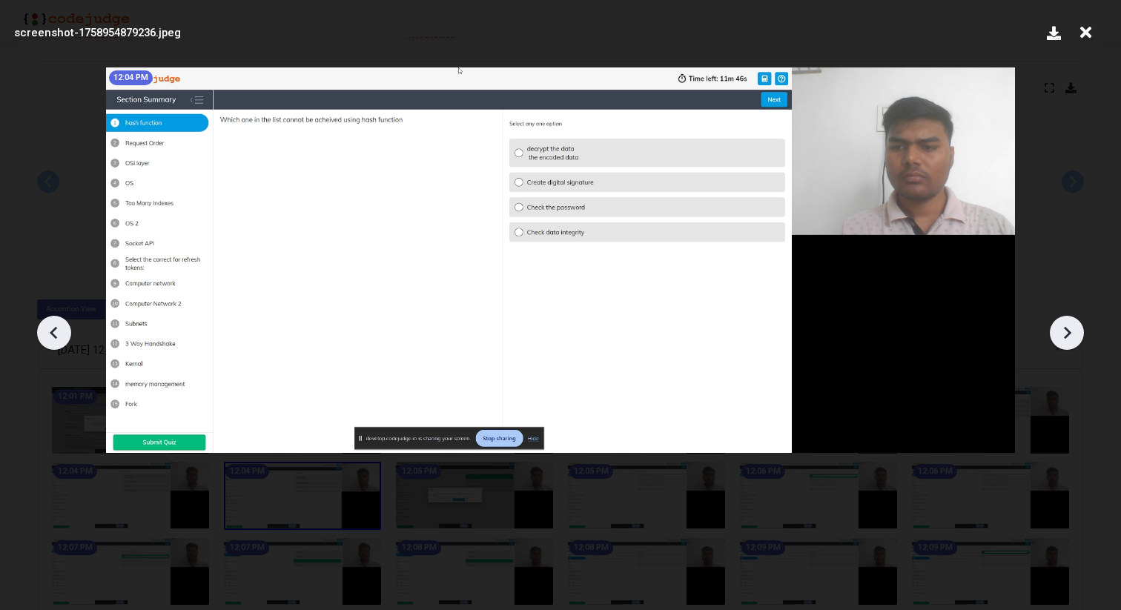
click at [1071, 339] on icon at bounding box center [1067, 333] width 22 height 22
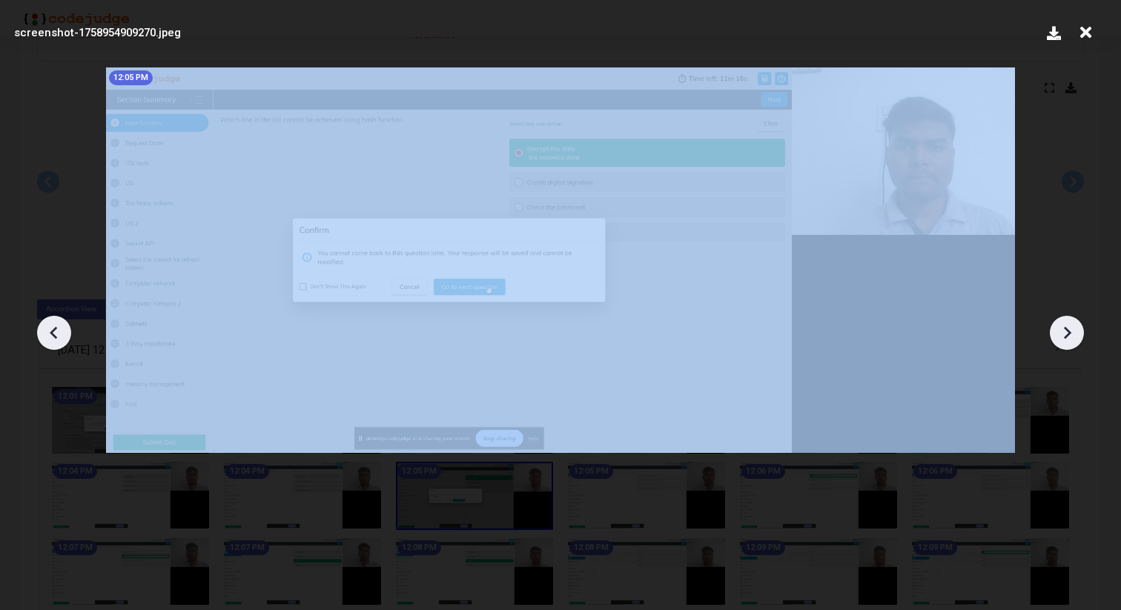
click at [1071, 339] on icon at bounding box center [1067, 333] width 22 height 22
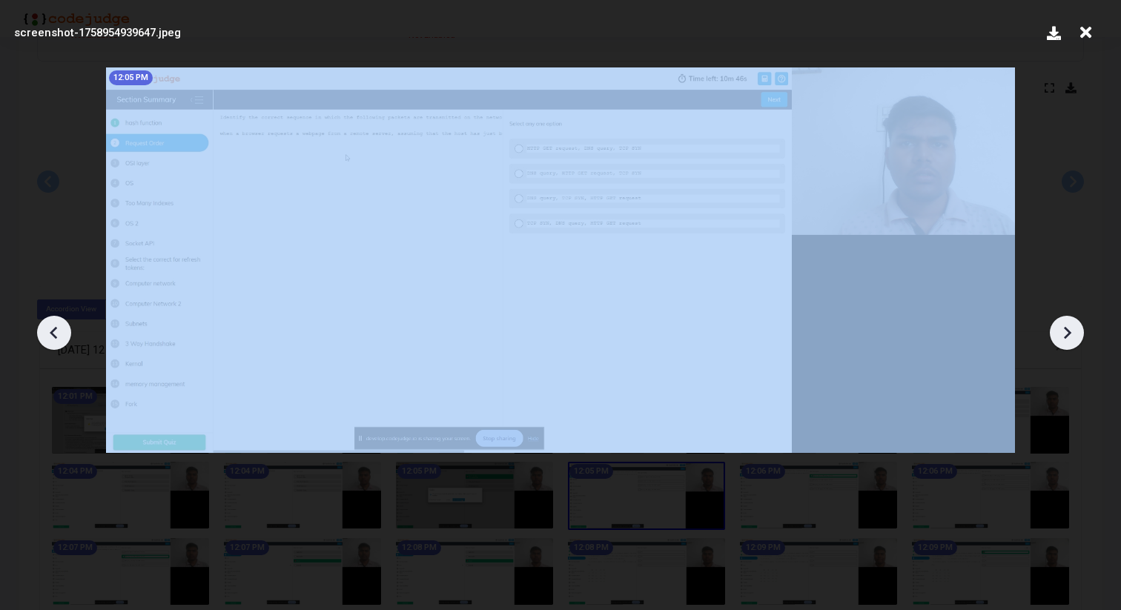
click at [1071, 339] on icon at bounding box center [1067, 333] width 22 height 22
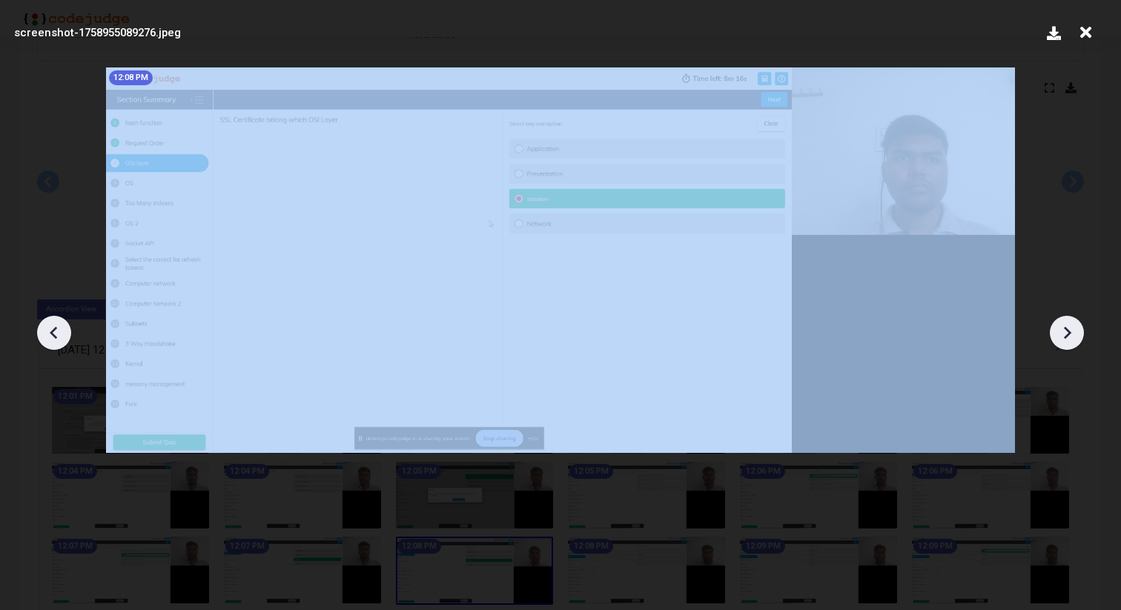
click at [1071, 339] on icon at bounding box center [1067, 333] width 22 height 22
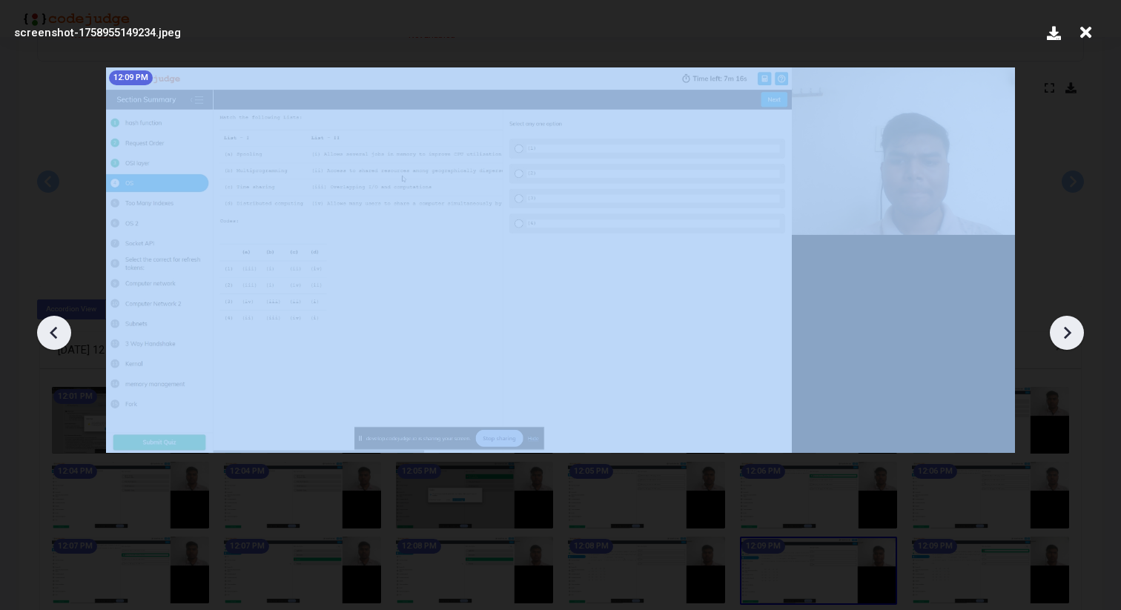
click at [1071, 339] on icon at bounding box center [1067, 333] width 22 height 22
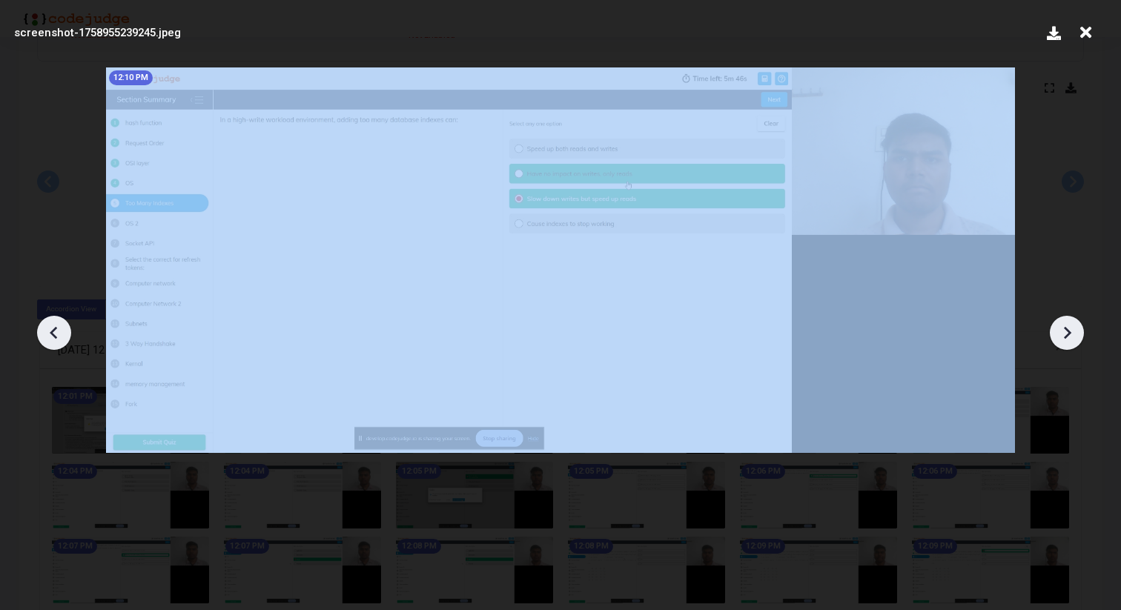
click at [1071, 339] on icon at bounding box center [1067, 333] width 22 height 22
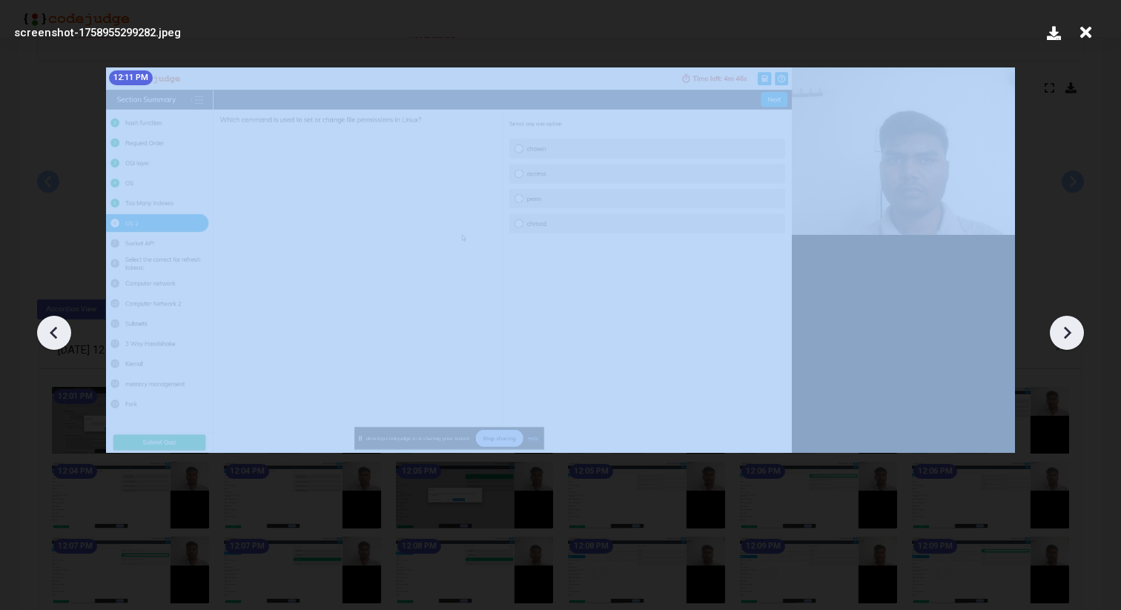
click at [1071, 339] on icon at bounding box center [1067, 333] width 22 height 22
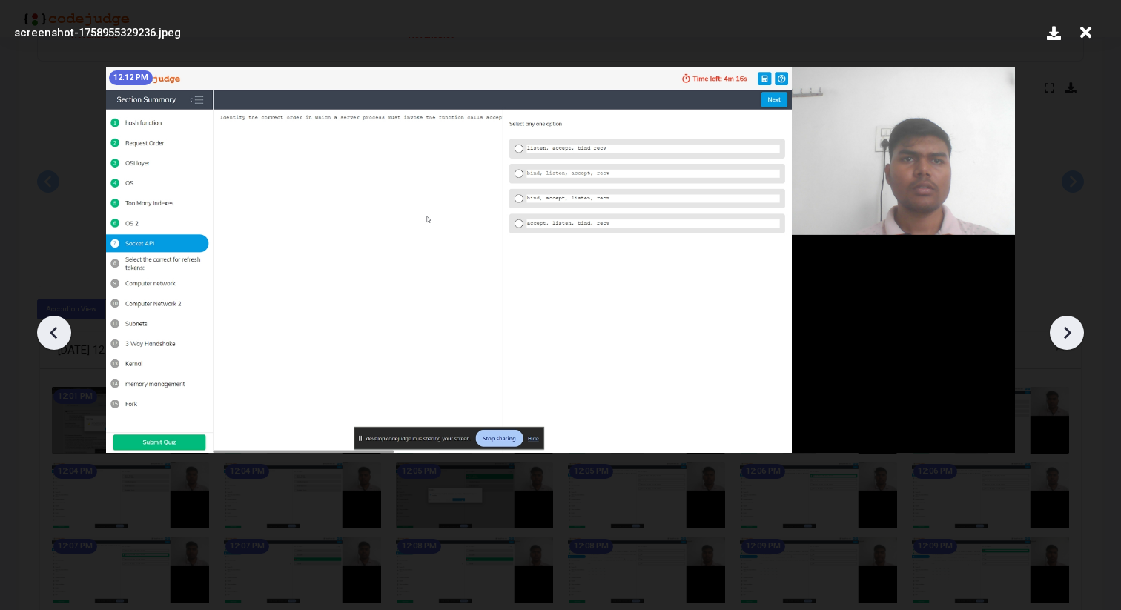
click at [1082, 27] on icon at bounding box center [1085, 33] width 23 height 28
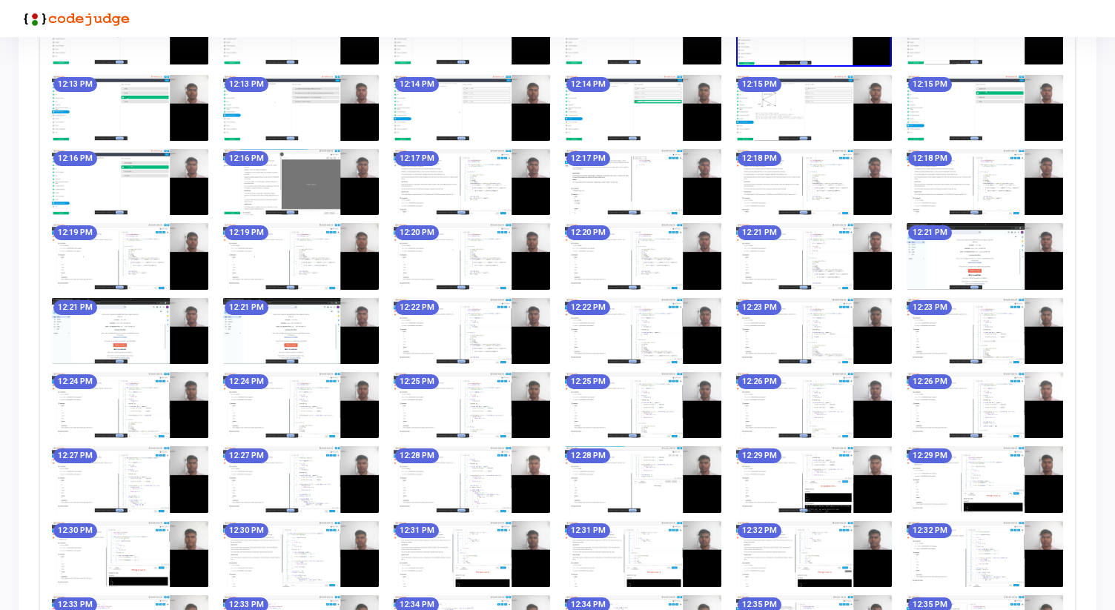
scroll to position [871, 0]
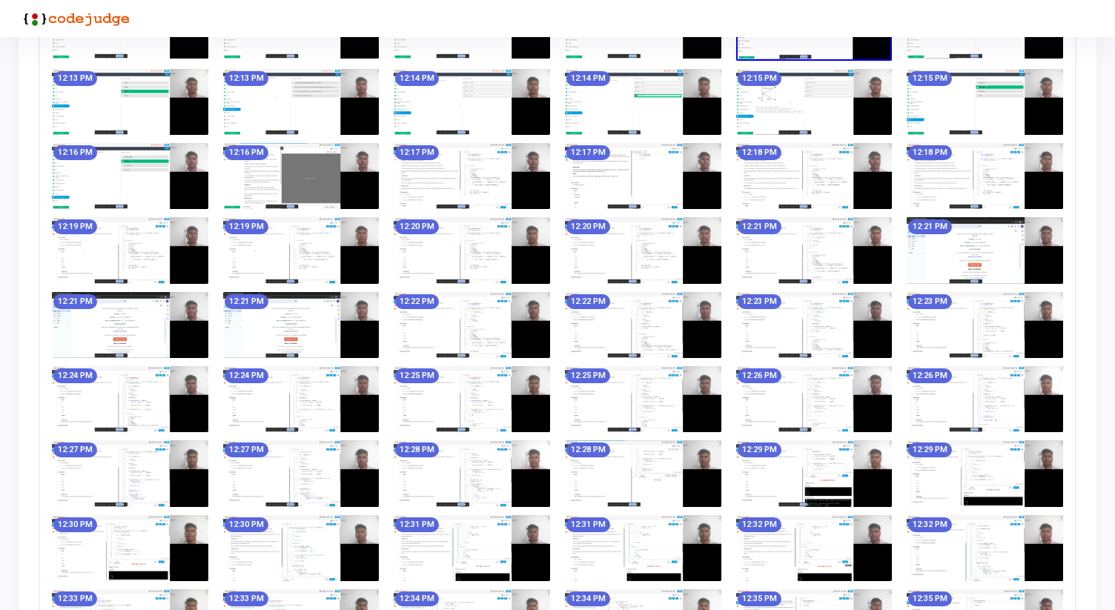
click at [943, 248] on img at bounding box center [985, 250] width 156 height 66
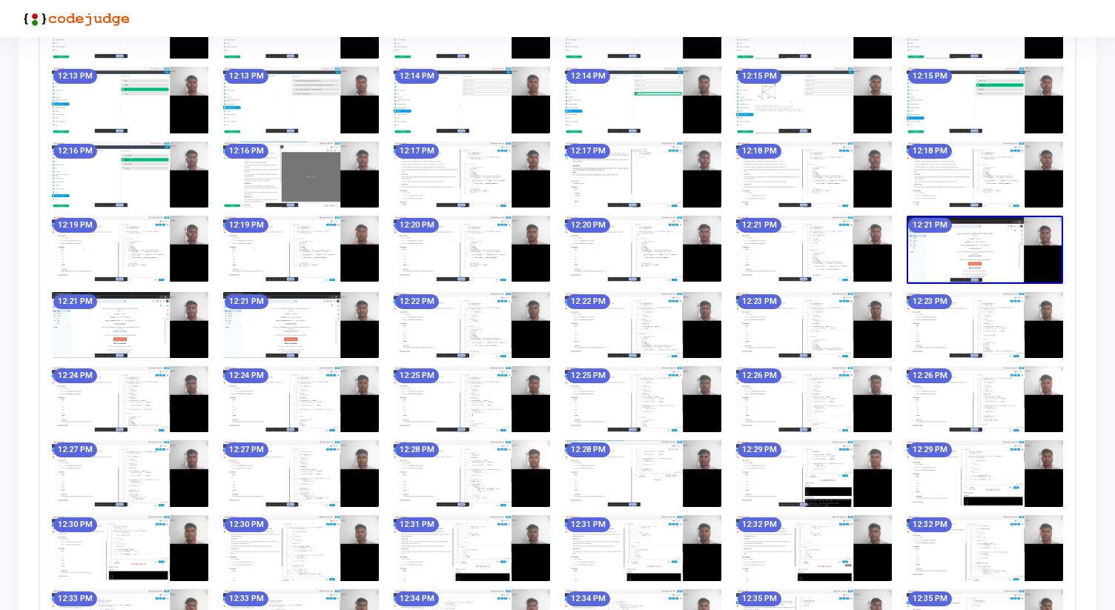
click at [798, 253] on img at bounding box center [814, 249] width 156 height 66
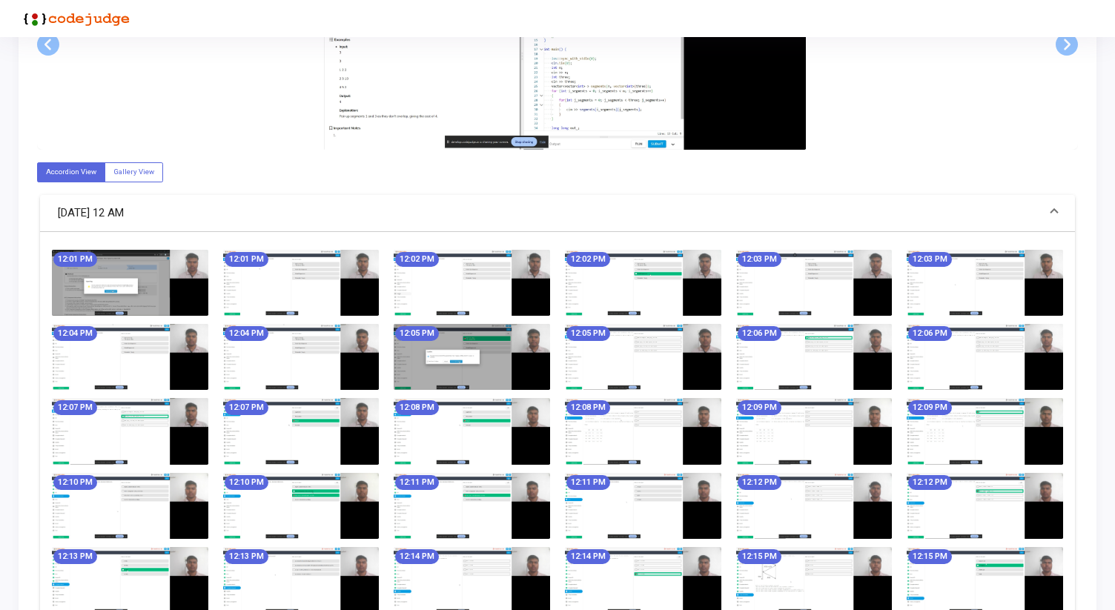
scroll to position [0, 0]
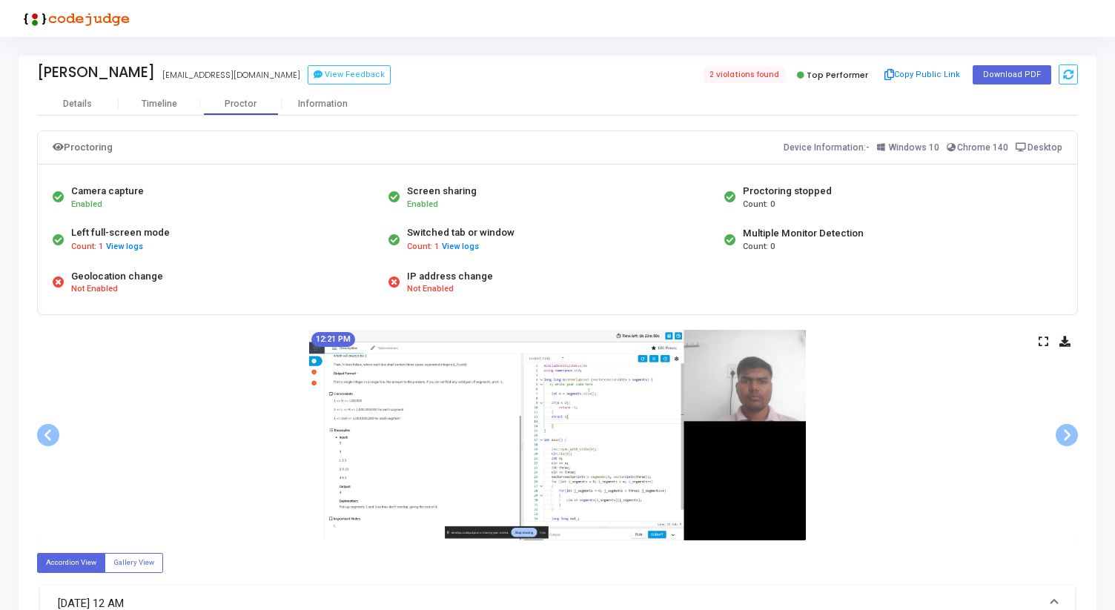
click at [1039, 341] on icon at bounding box center [1044, 341] width 10 height 8
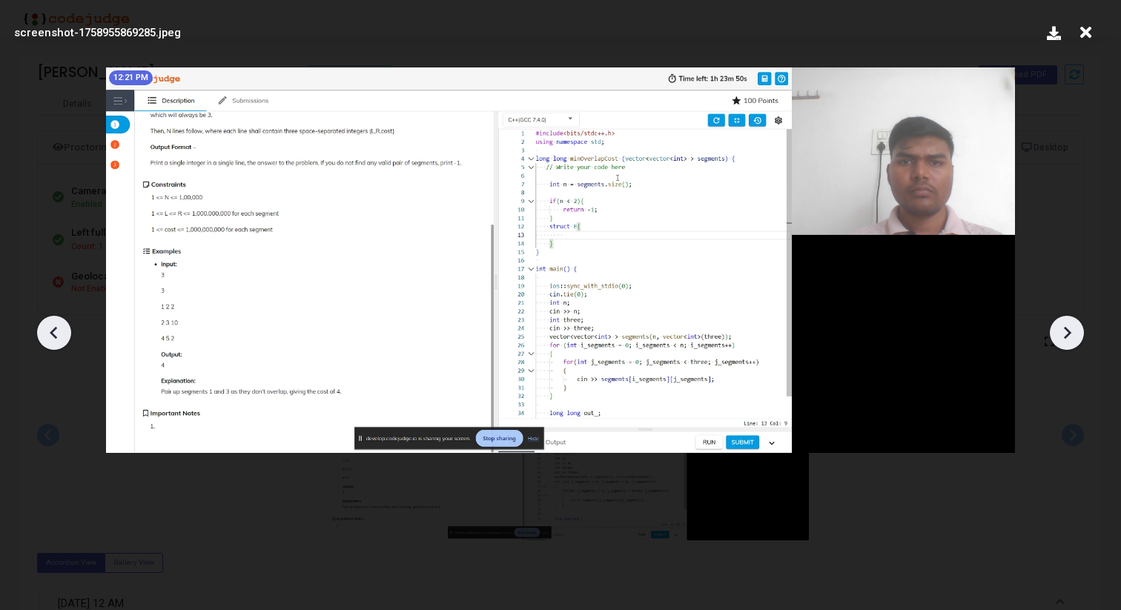
click at [1065, 334] on icon at bounding box center [1067, 333] width 22 height 22
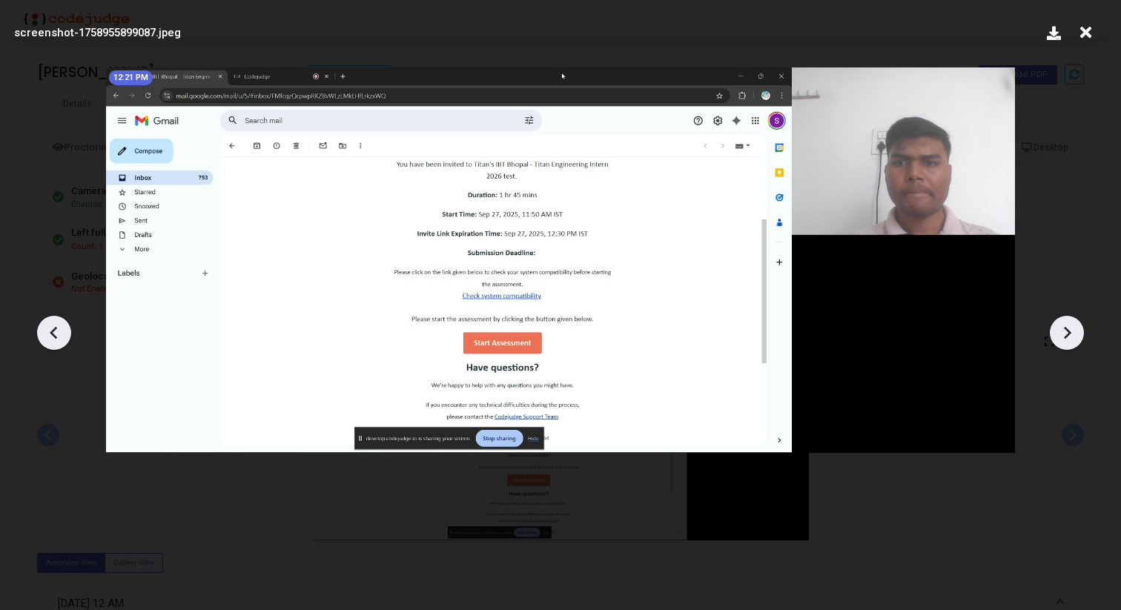
click at [1068, 335] on icon at bounding box center [1067, 333] width 22 height 22
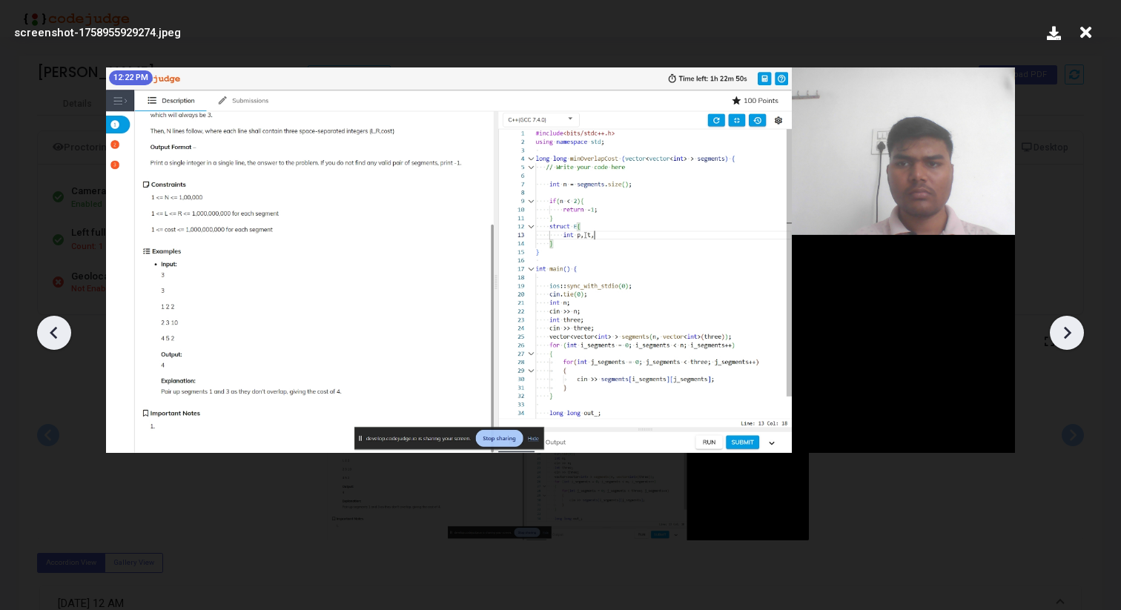
click at [44, 329] on icon at bounding box center [54, 333] width 22 height 22
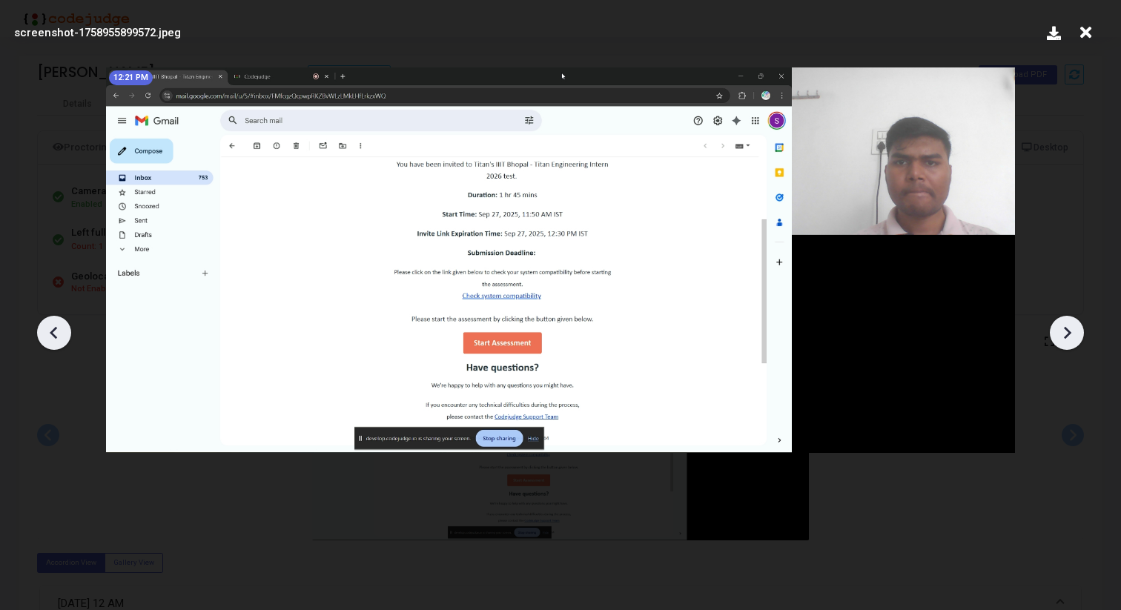
click at [44, 329] on icon at bounding box center [54, 333] width 22 height 22
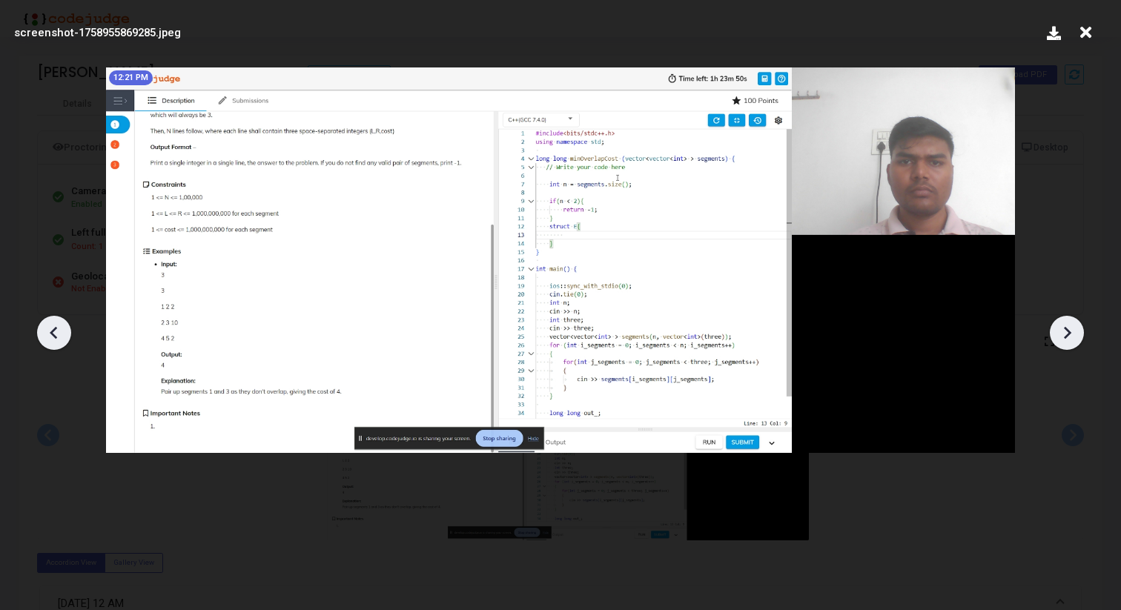
click at [1070, 338] on icon at bounding box center [1067, 333] width 22 height 22
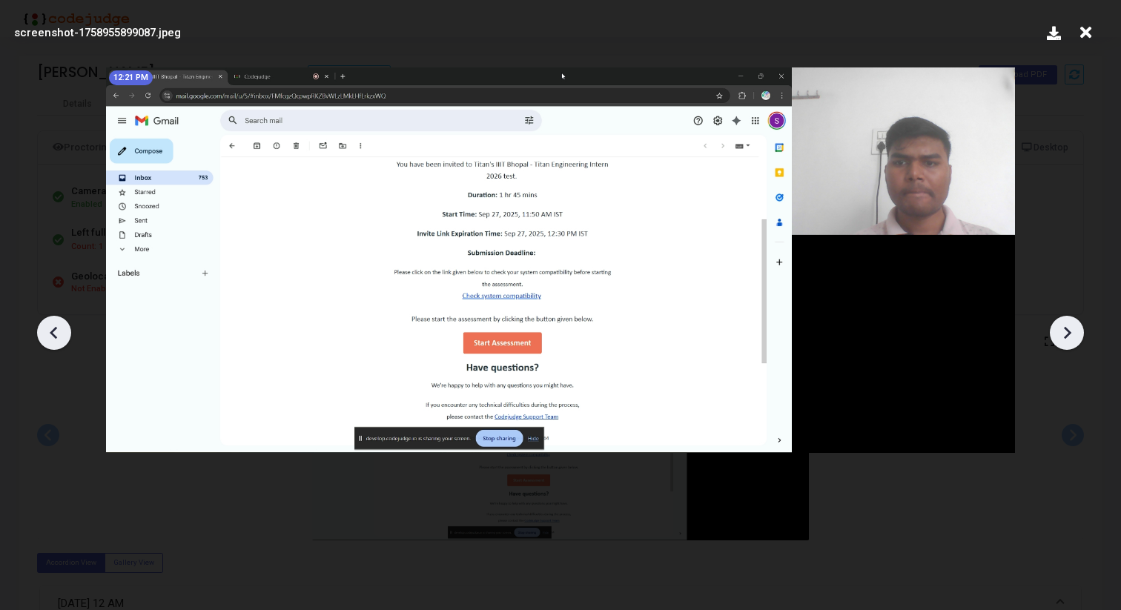
click at [1070, 338] on icon at bounding box center [1067, 333] width 22 height 22
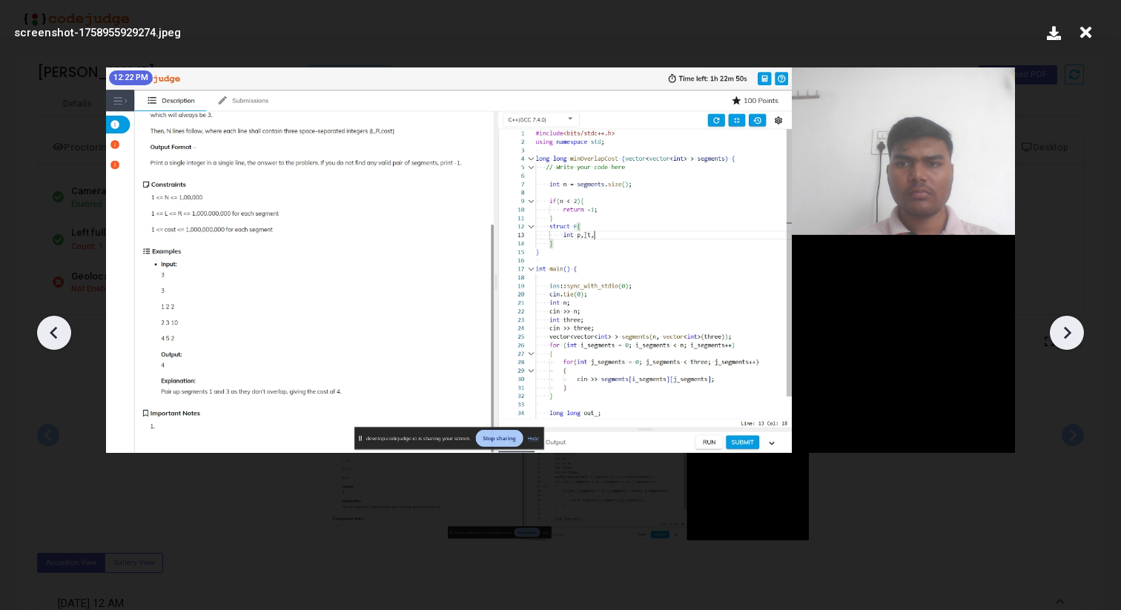
click at [61, 333] on icon at bounding box center [54, 333] width 22 height 22
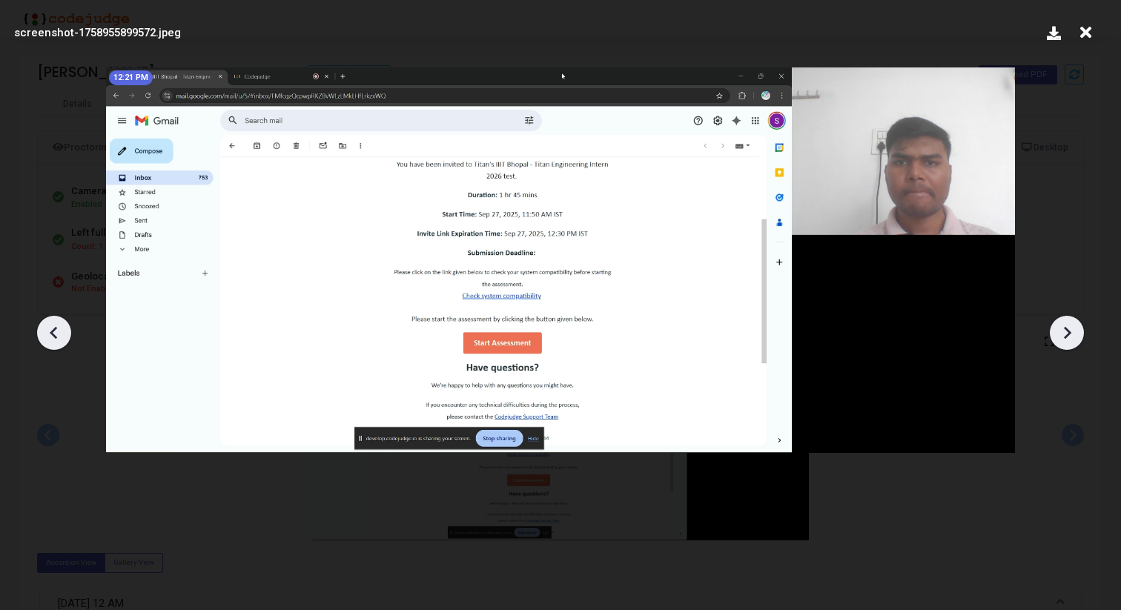
click at [61, 333] on icon at bounding box center [54, 333] width 22 height 22
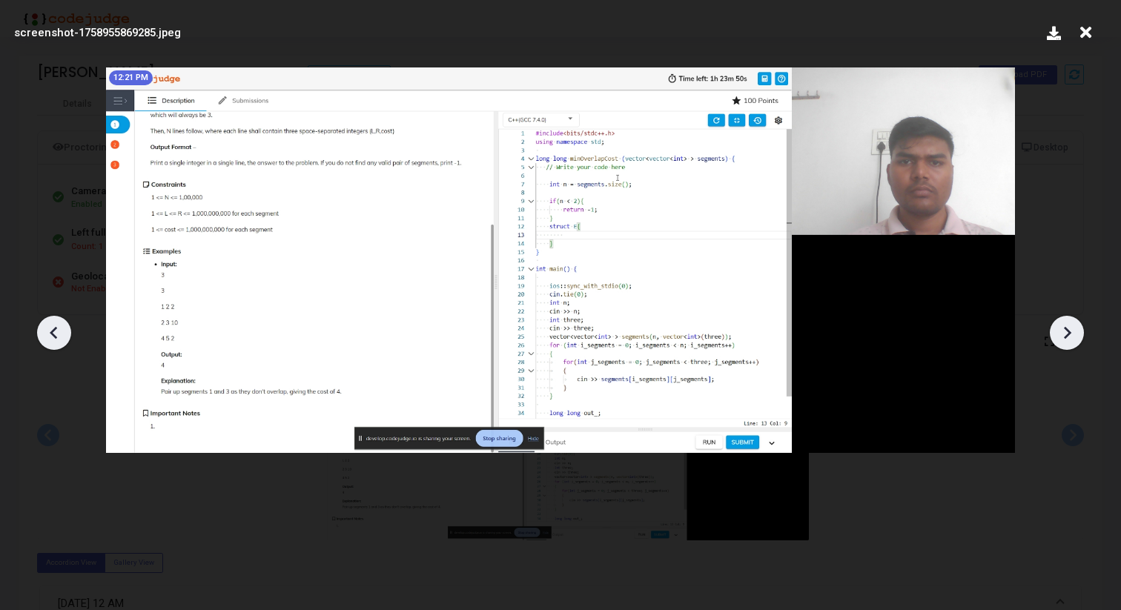
click at [1063, 334] on icon at bounding box center [1067, 333] width 22 height 22
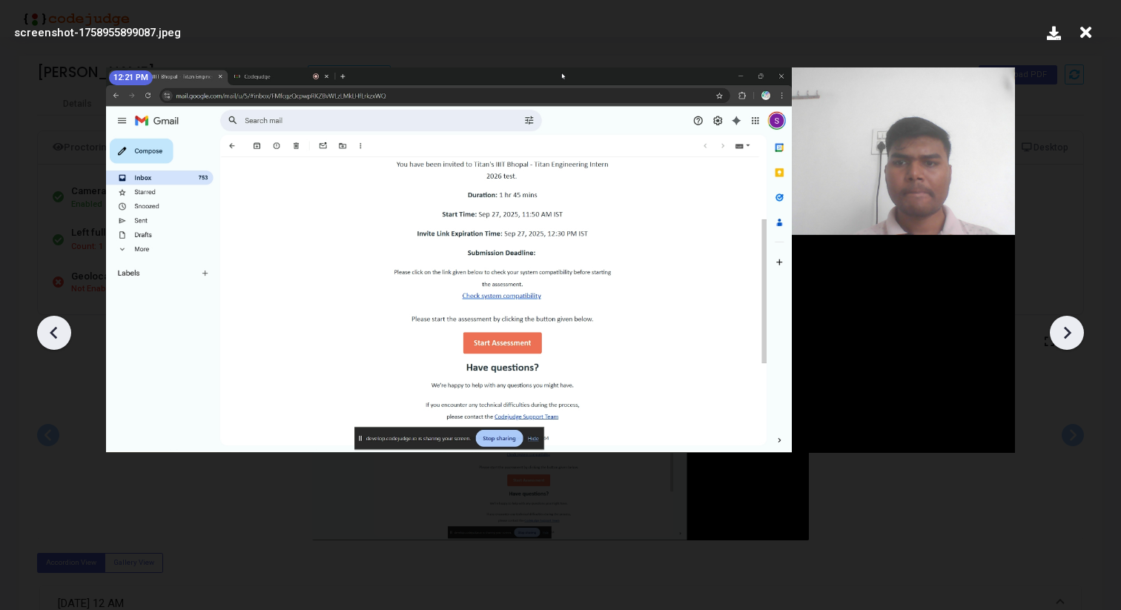
click at [1063, 334] on icon at bounding box center [1067, 333] width 22 height 22
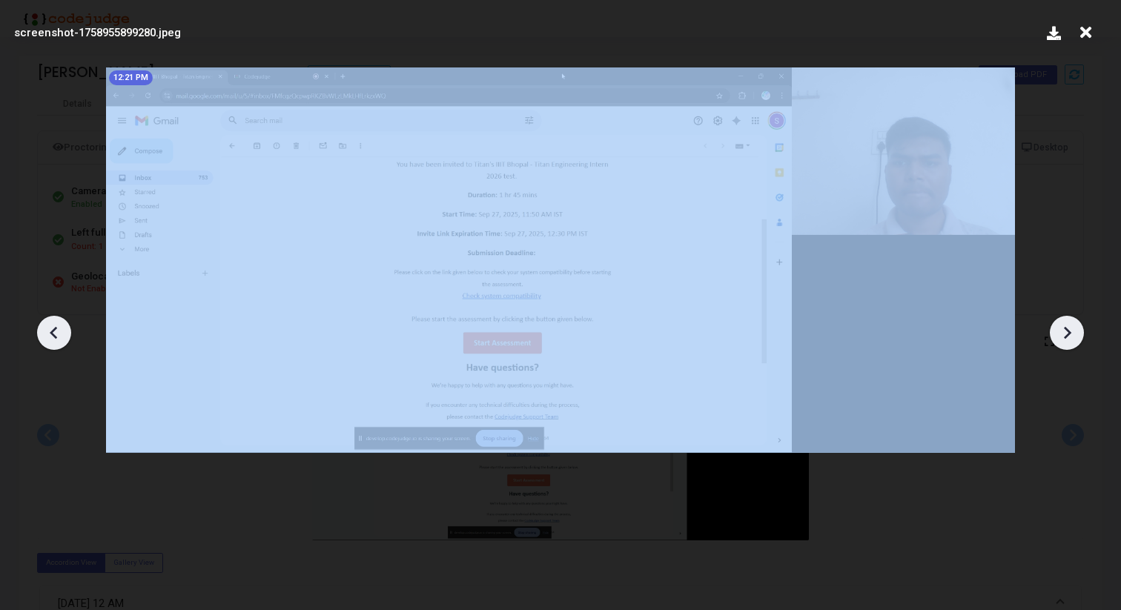
click at [1063, 334] on icon at bounding box center [1067, 333] width 22 height 22
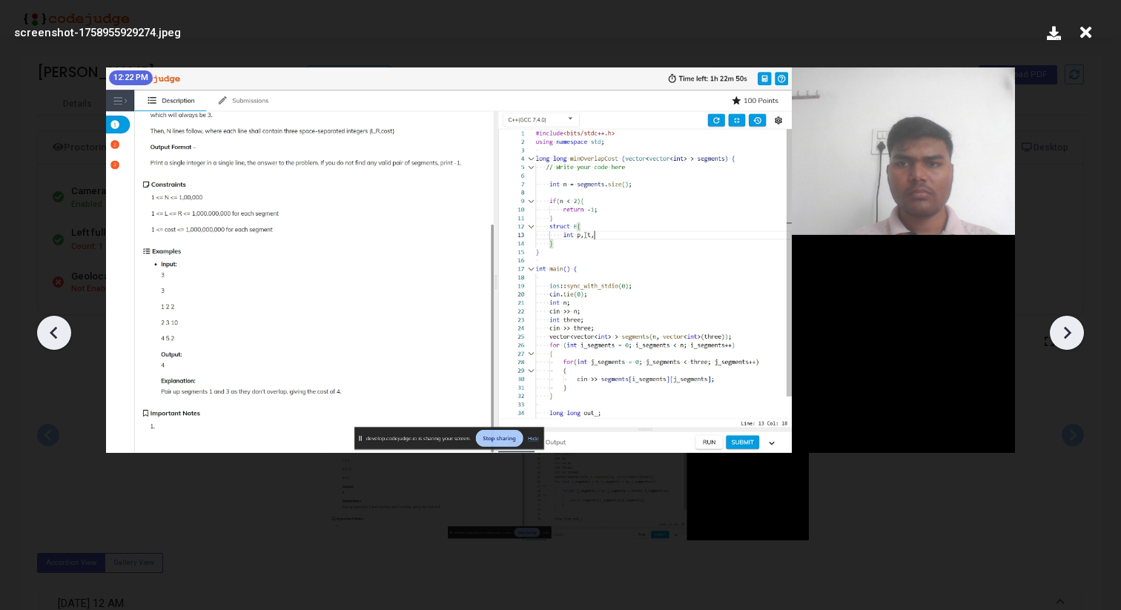
click at [1086, 29] on icon at bounding box center [1085, 33] width 23 height 28
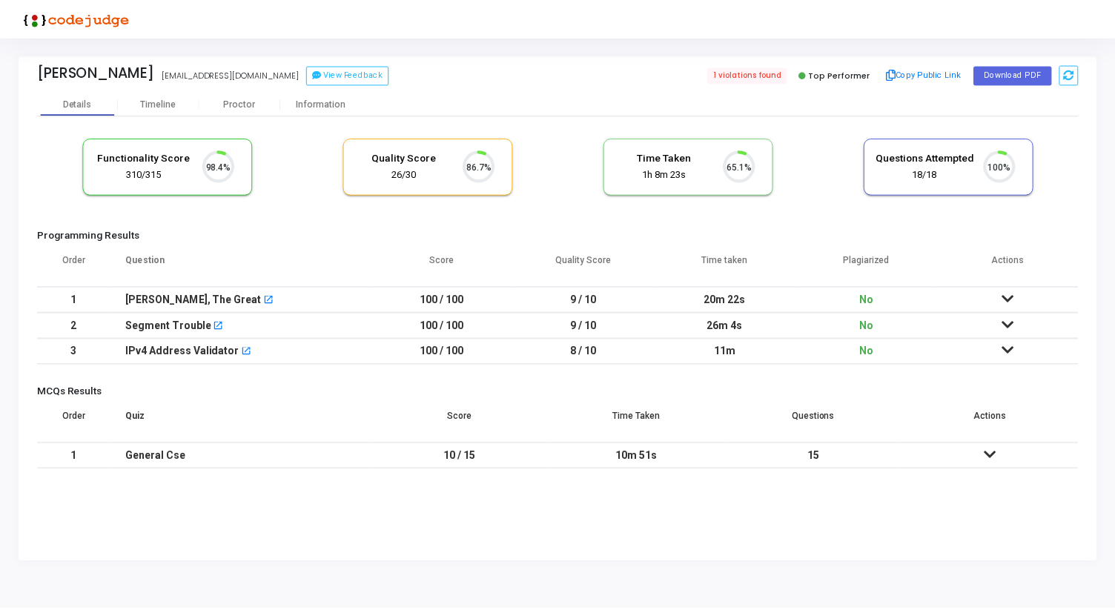
scroll to position [31, 38]
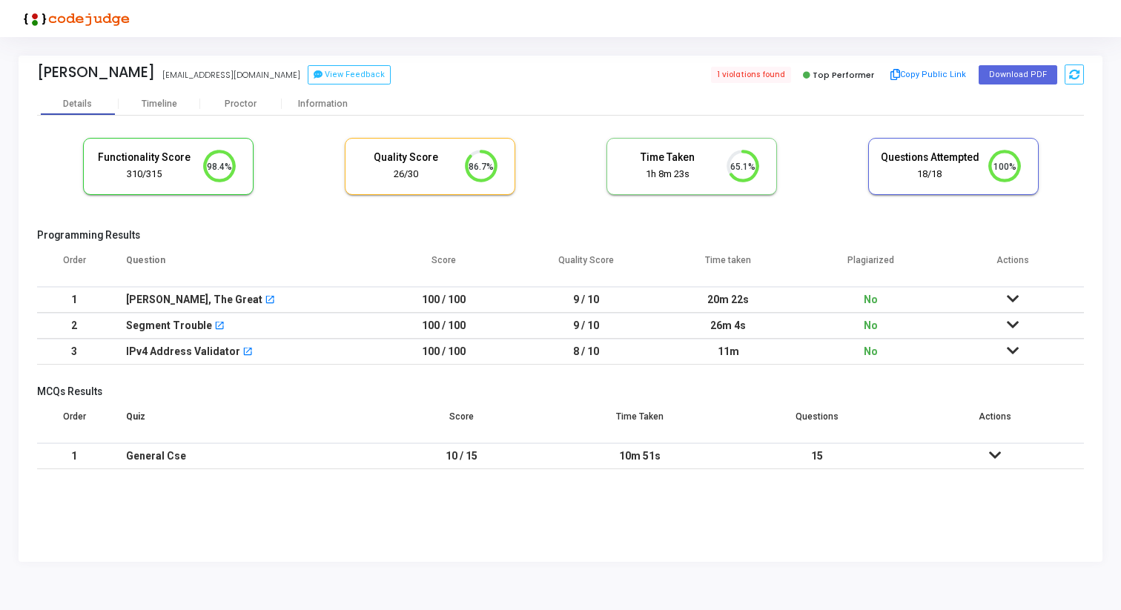
click at [1013, 297] on icon at bounding box center [1013, 299] width 12 height 10
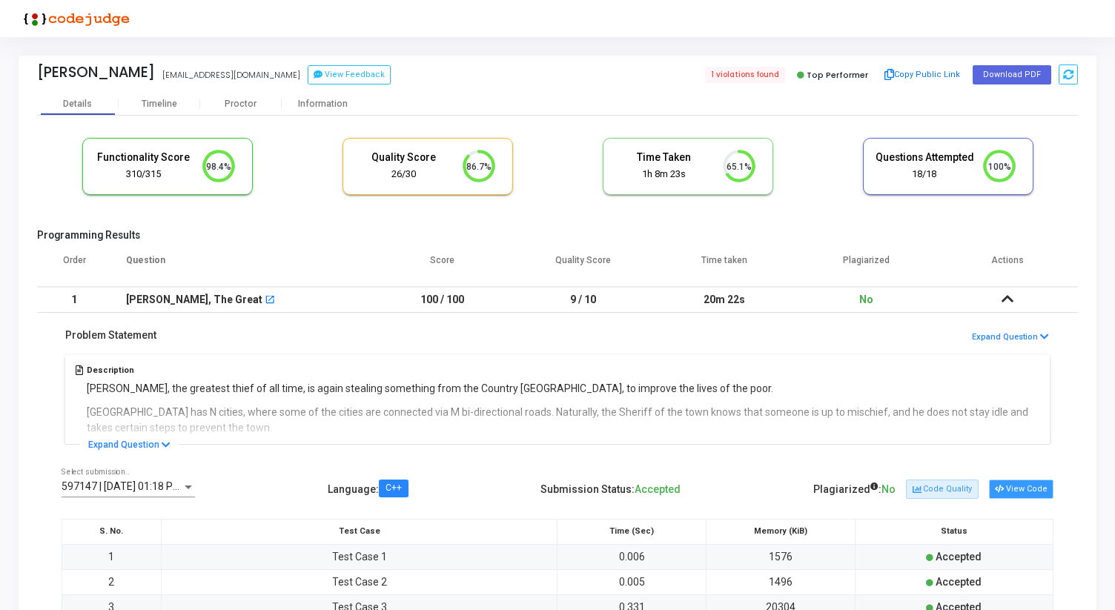
click at [1034, 492] on button "View Code" at bounding box center [1021, 489] width 64 height 19
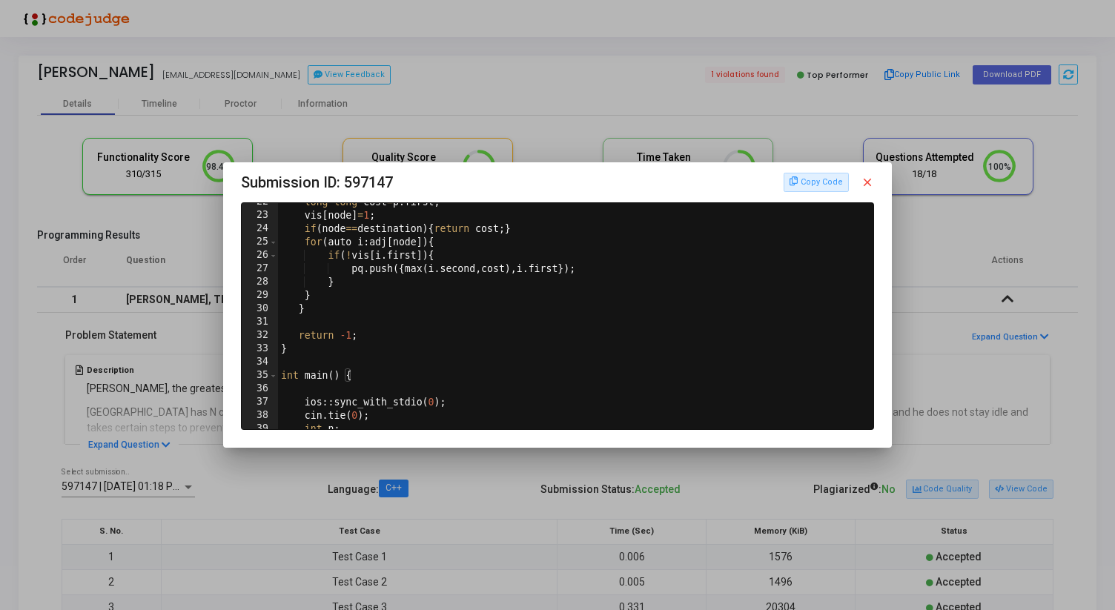
scroll to position [288, 0]
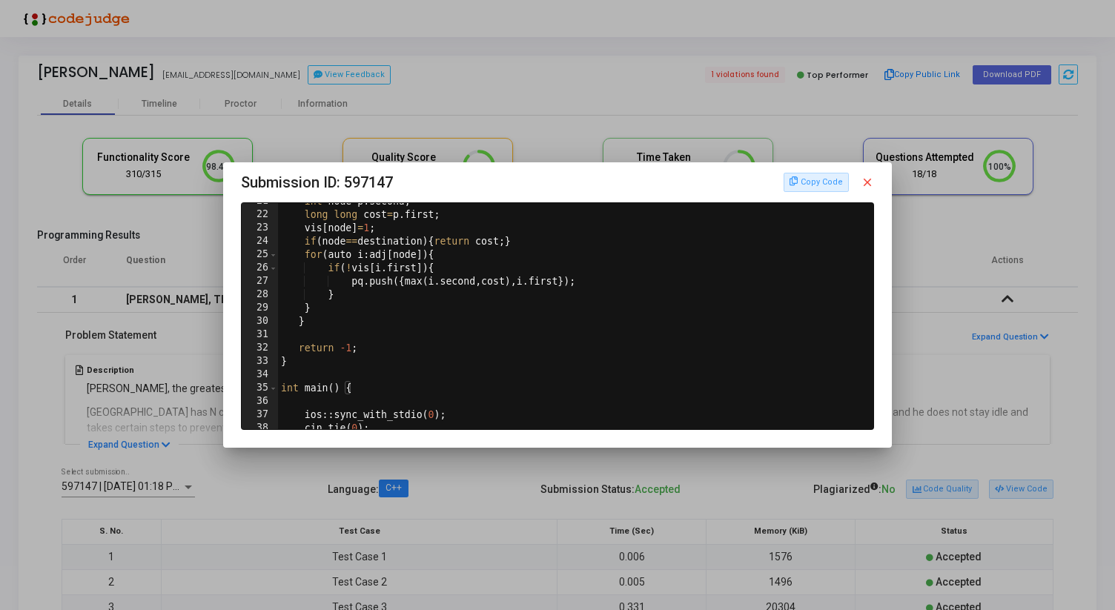
click at [870, 181] on mat-icon "close" at bounding box center [867, 182] width 13 height 13
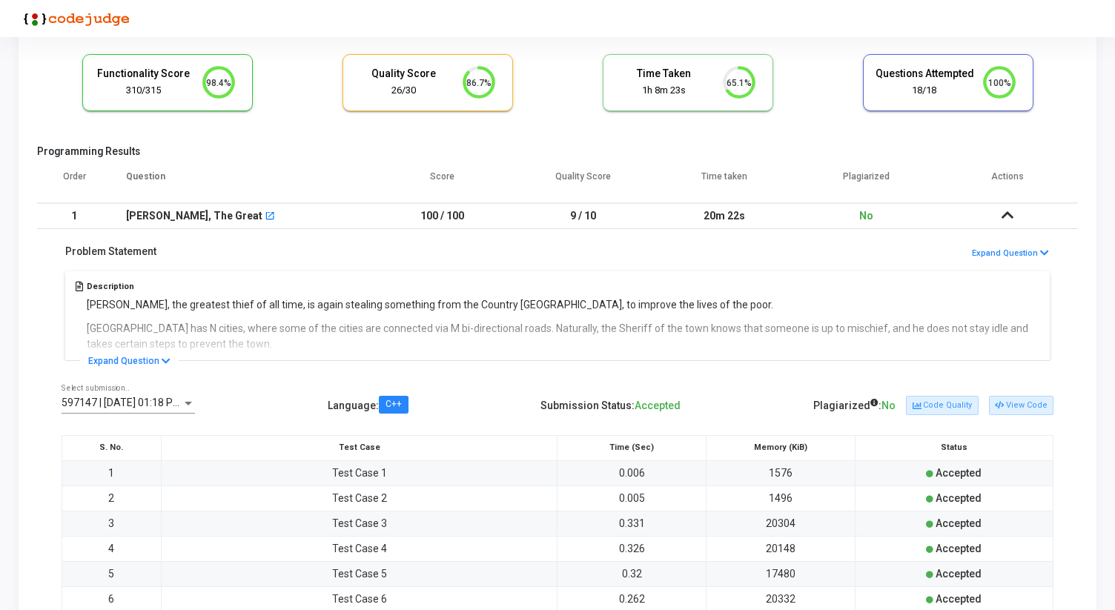
scroll to position [0, 0]
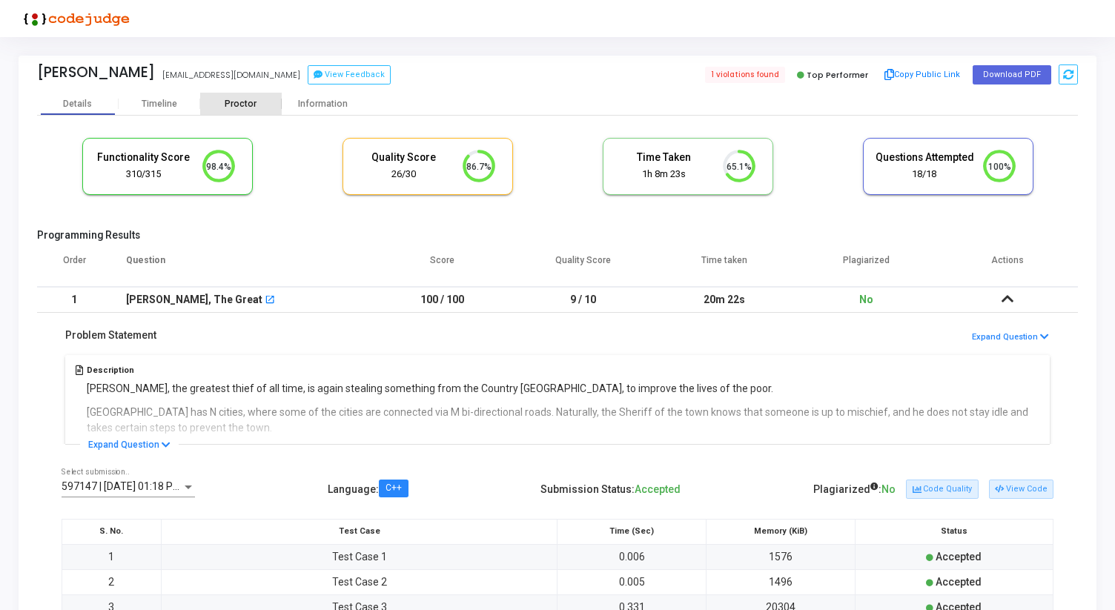
click at [233, 104] on div "Proctor" at bounding box center [241, 104] width 82 height 11
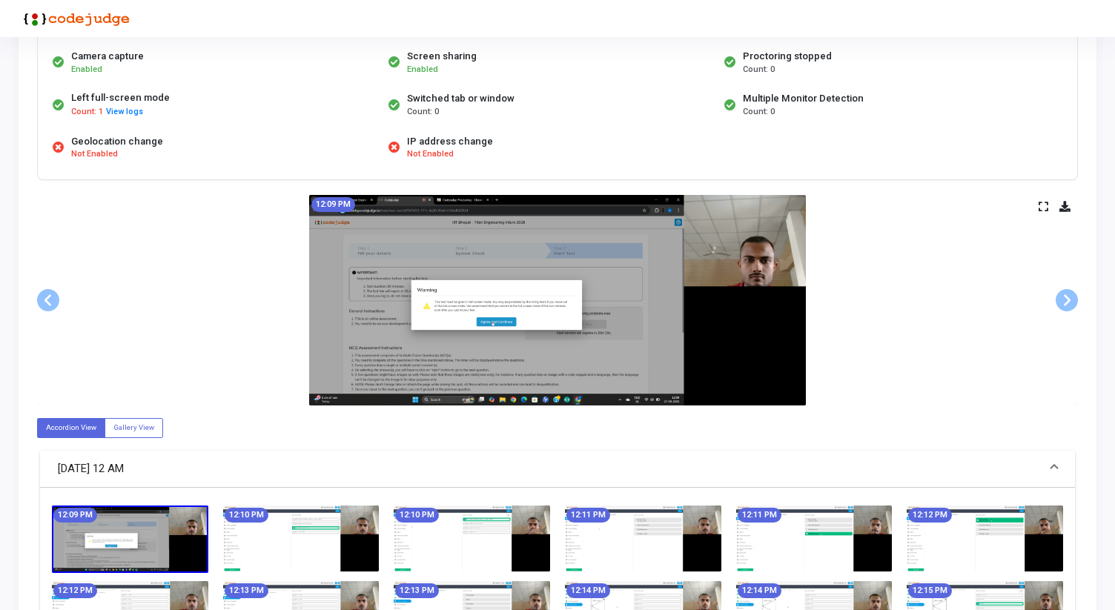
scroll to position [133, 0]
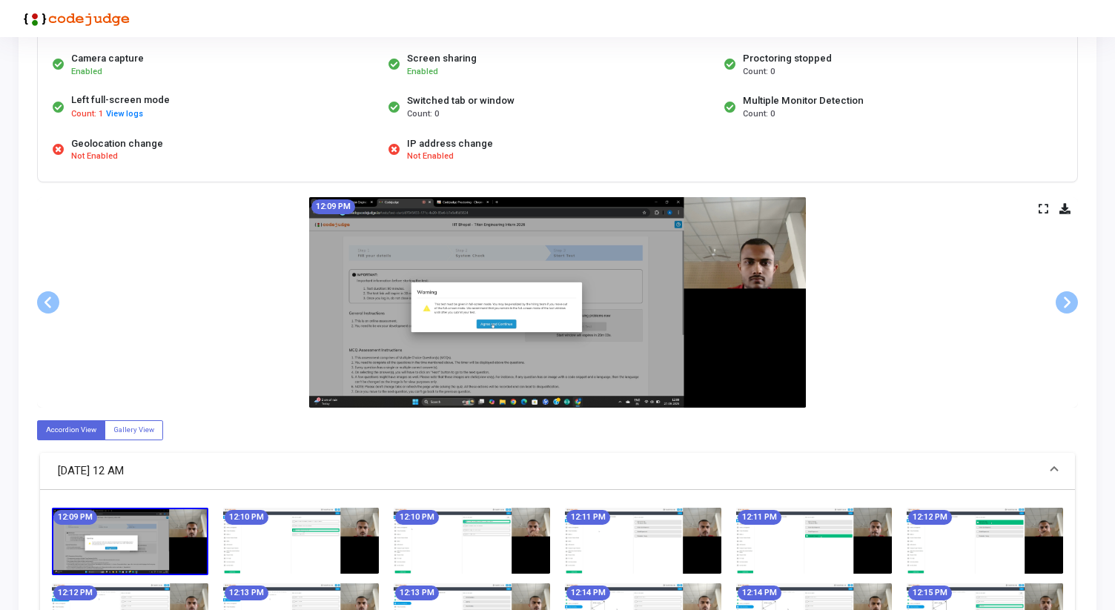
click at [1042, 207] on icon at bounding box center [1044, 209] width 10 height 8
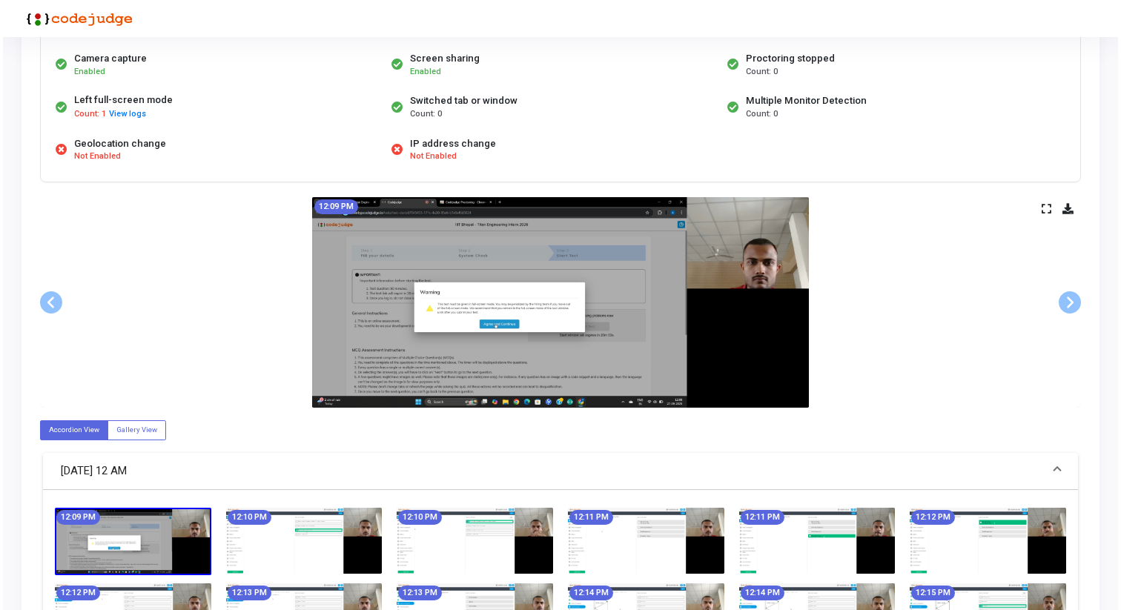
scroll to position [0, 0]
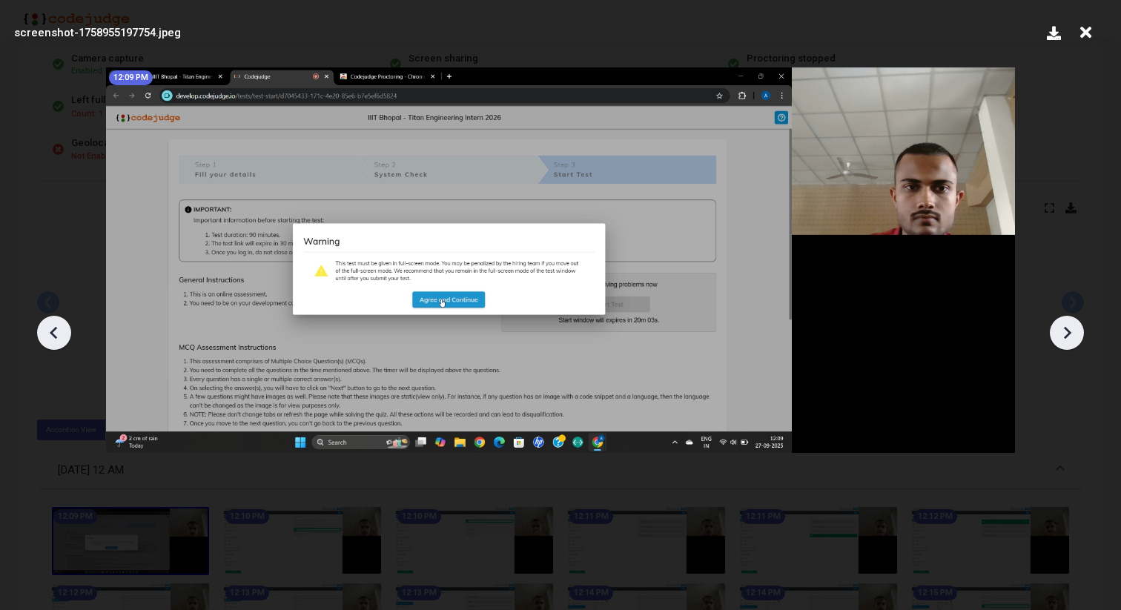
click at [1064, 337] on icon at bounding box center [1067, 332] width 7 height 13
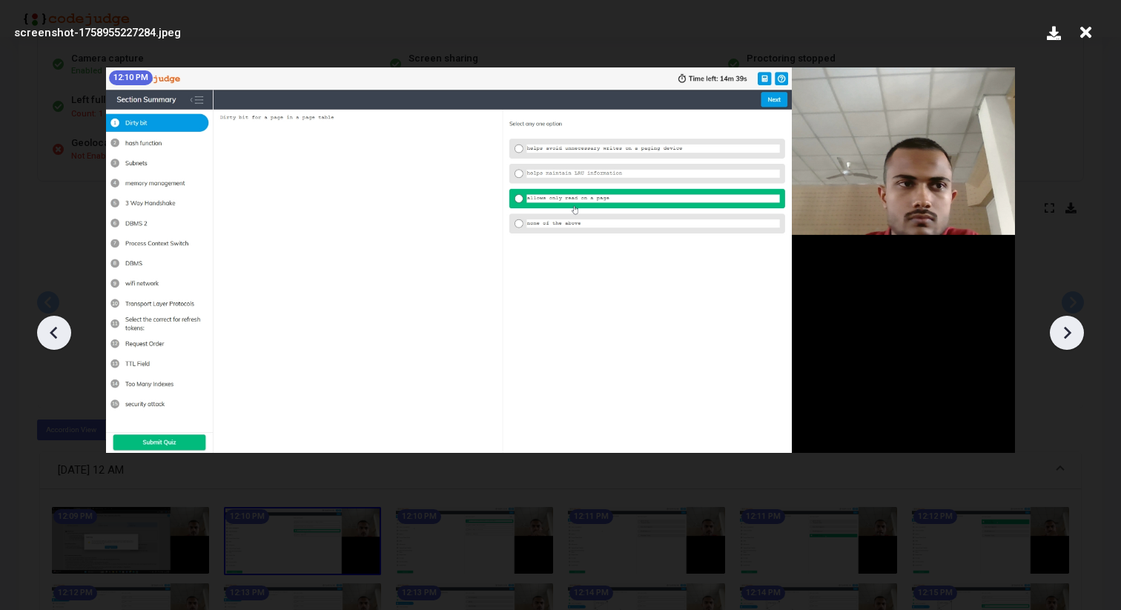
click at [1064, 337] on icon at bounding box center [1067, 332] width 7 height 13
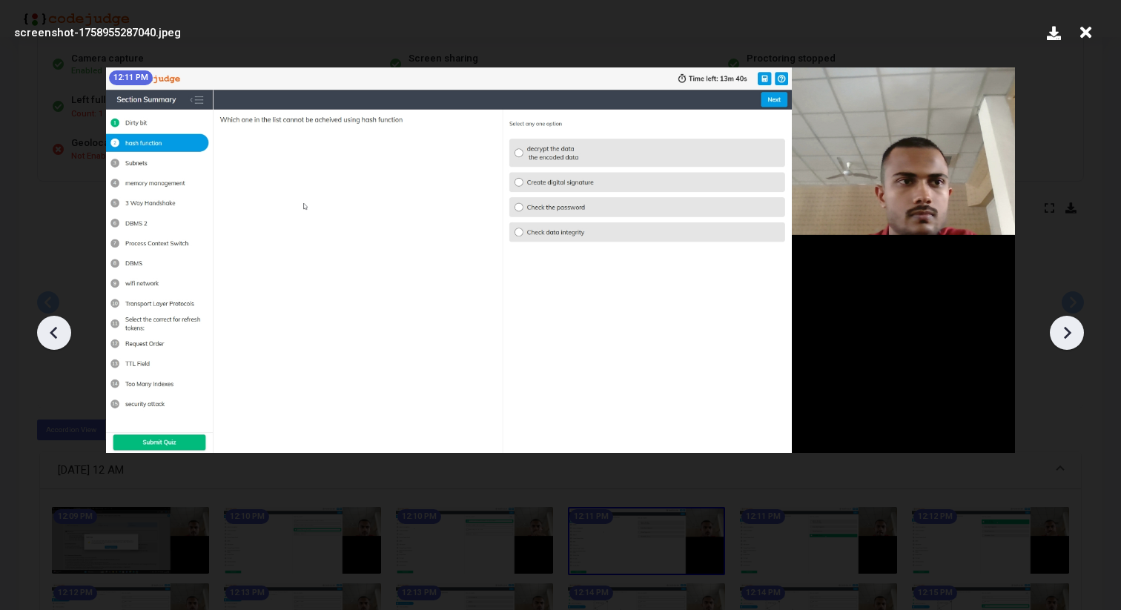
click at [1064, 337] on icon at bounding box center [1067, 332] width 7 height 13
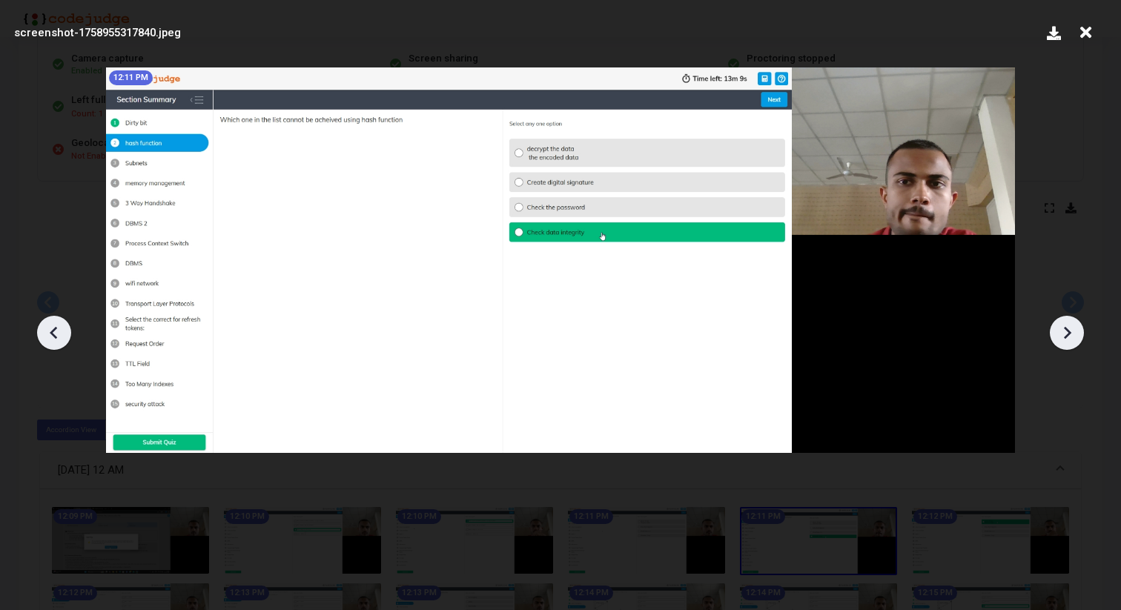
click at [1064, 337] on icon at bounding box center [1067, 332] width 7 height 13
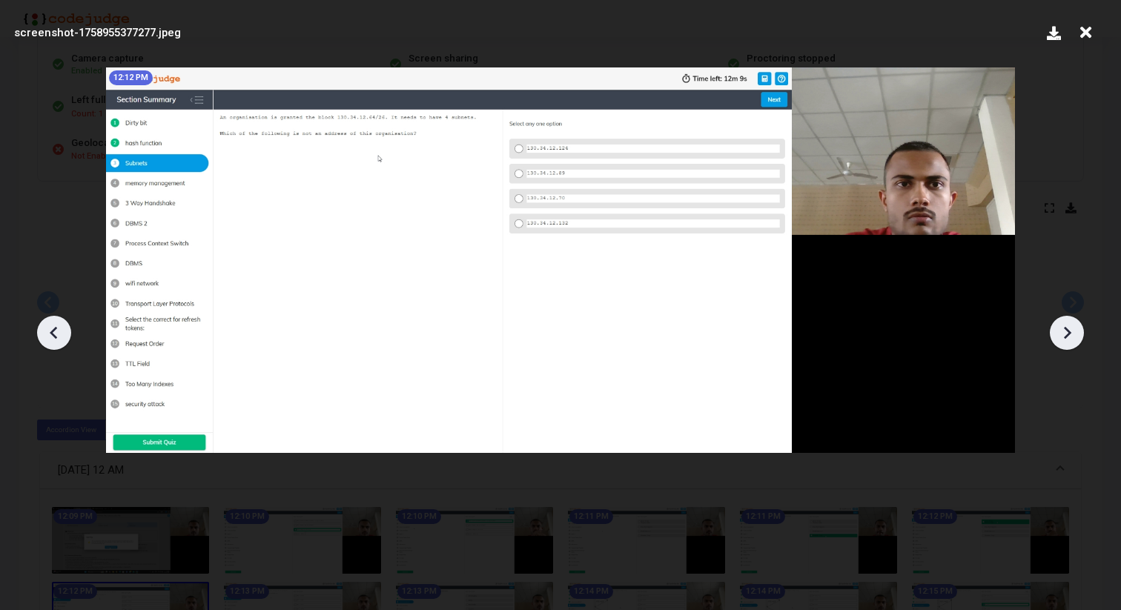
click at [1064, 337] on icon at bounding box center [1067, 332] width 7 height 13
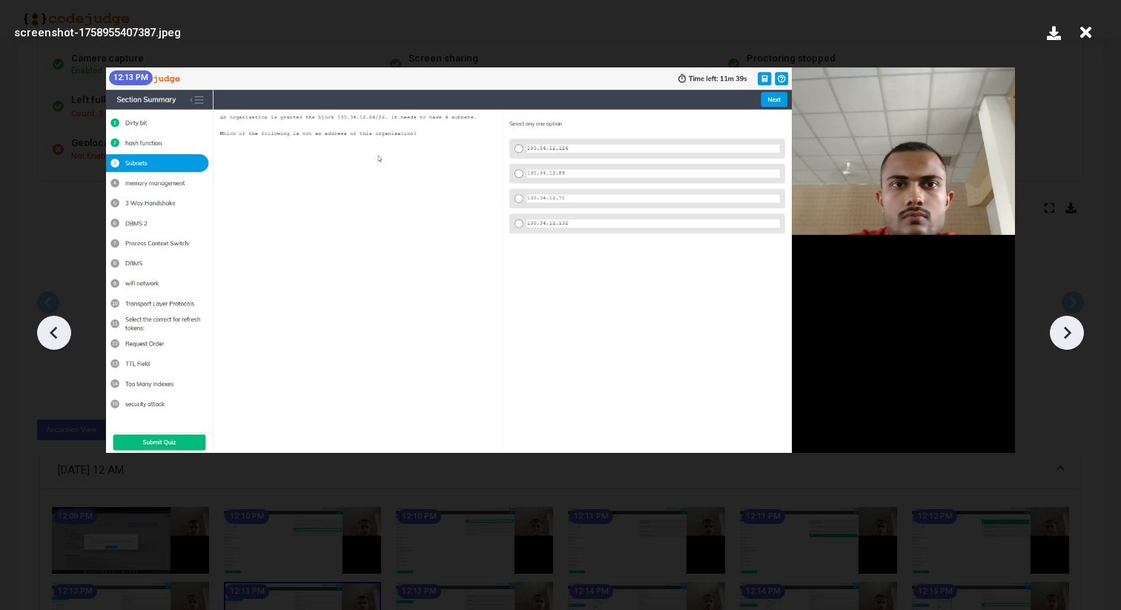
click at [1064, 337] on icon at bounding box center [1067, 332] width 7 height 13
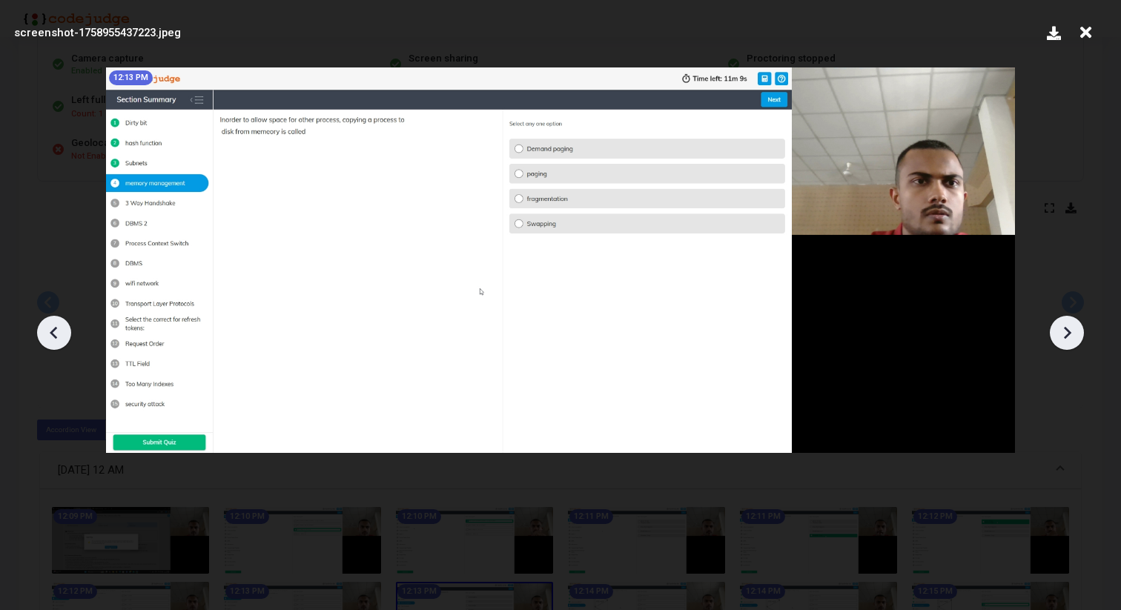
click at [1064, 337] on icon at bounding box center [1067, 332] width 7 height 13
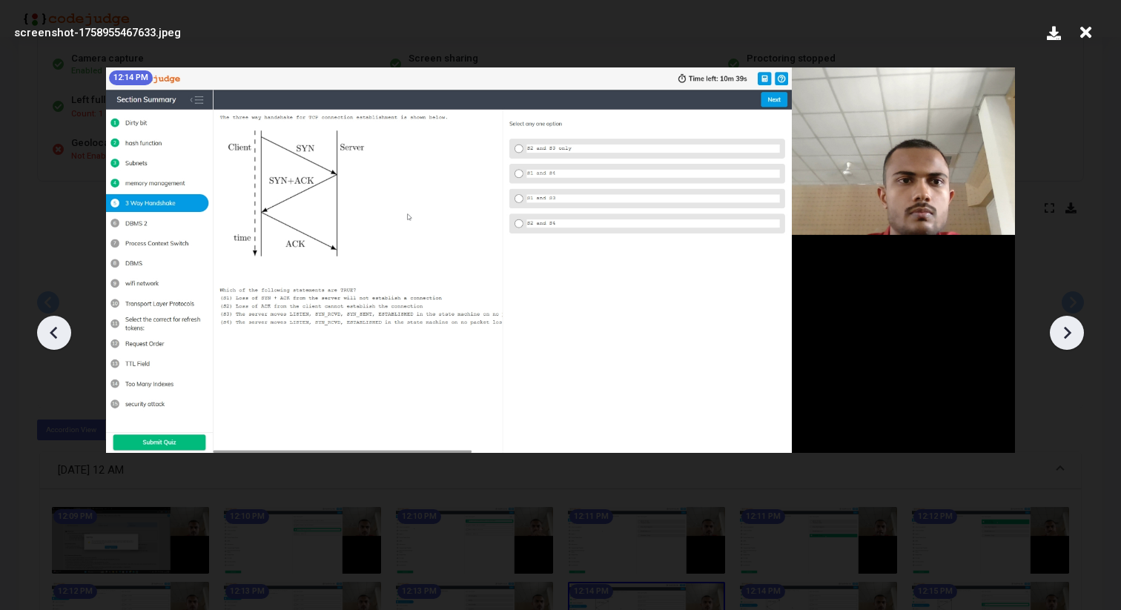
click at [1064, 337] on icon at bounding box center [1067, 332] width 7 height 13
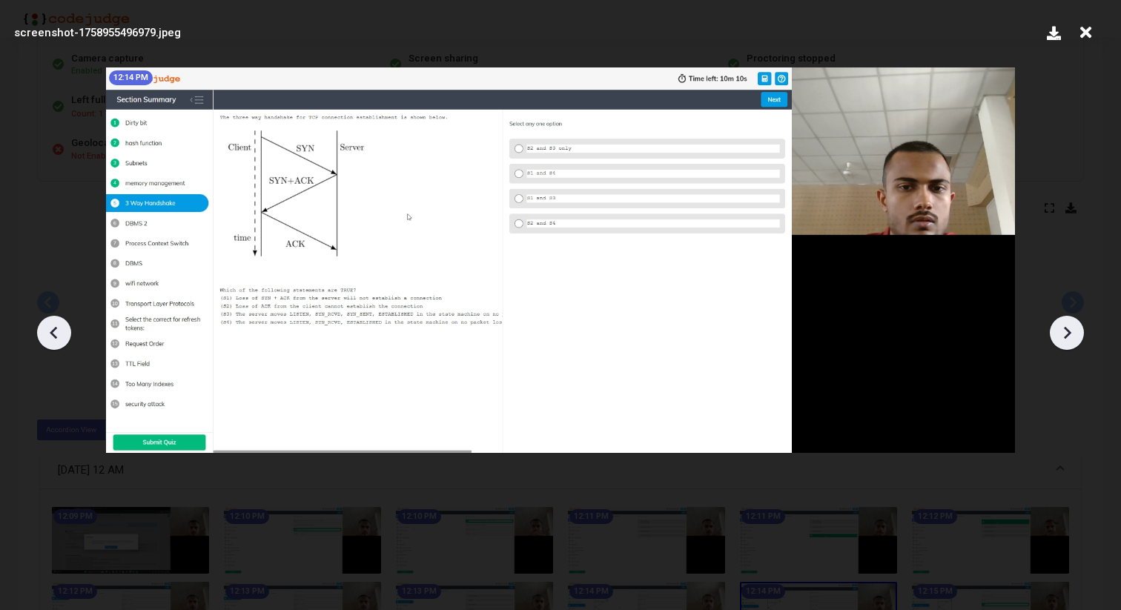
click at [1064, 337] on icon at bounding box center [1067, 332] width 7 height 13
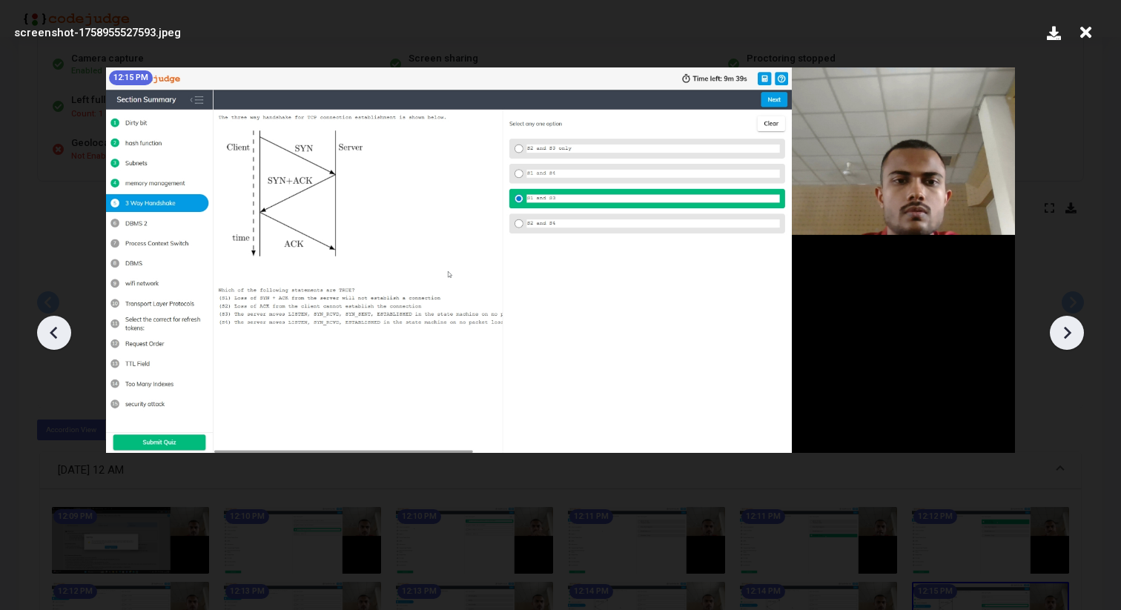
click at [1064, 337] on icon at bounding box center [1067, 332] width 7 height 13
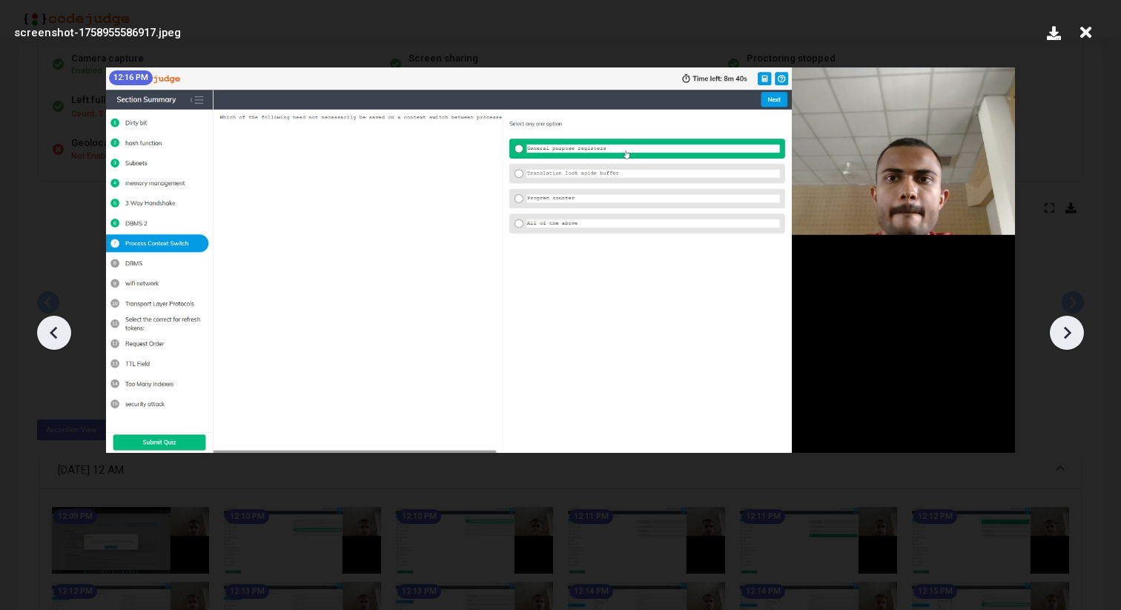
click at [1064, 337] on icon at bounding box center [1067, 332] width 7 height 13
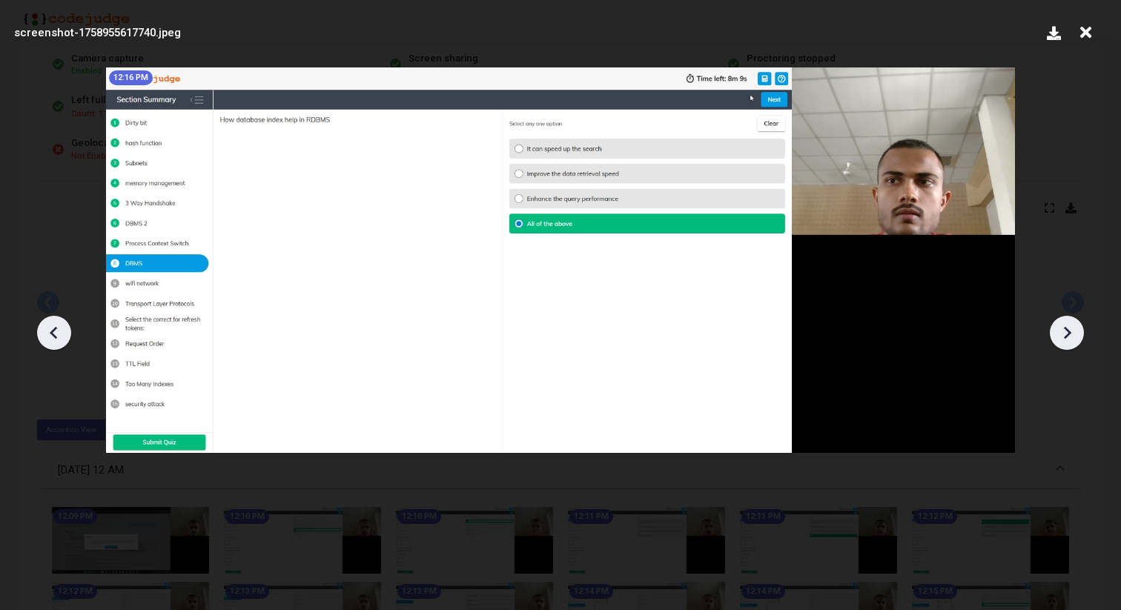
click at [1064, 337] on icon at bounding box center [1067, 332] width 7 height 13
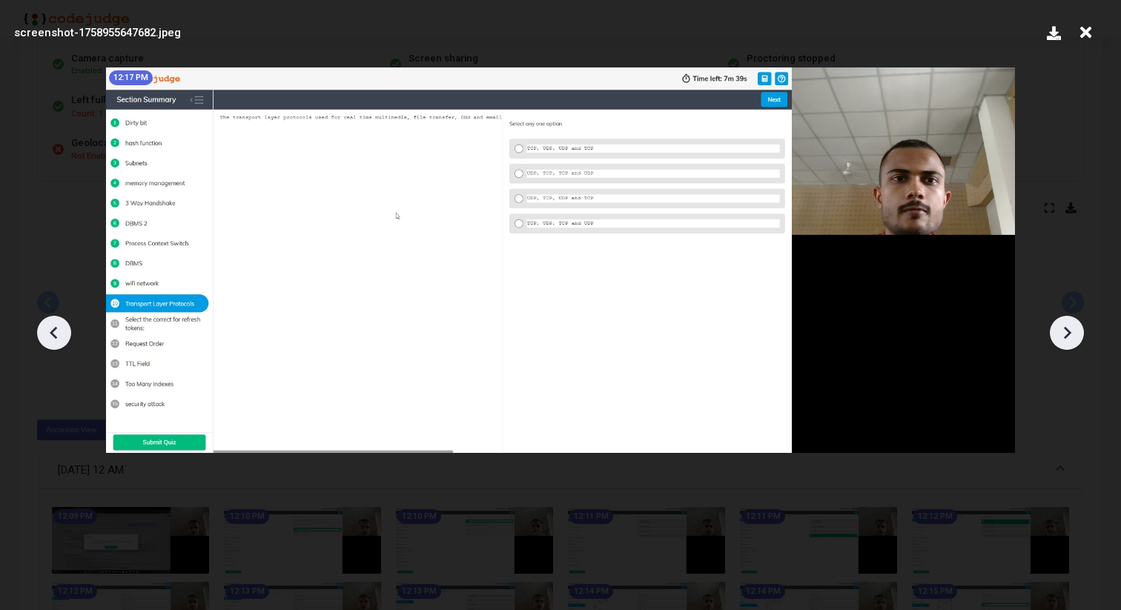
click at [1064, 337] on icon at bounding box center [1067, 332] width 7 height 13
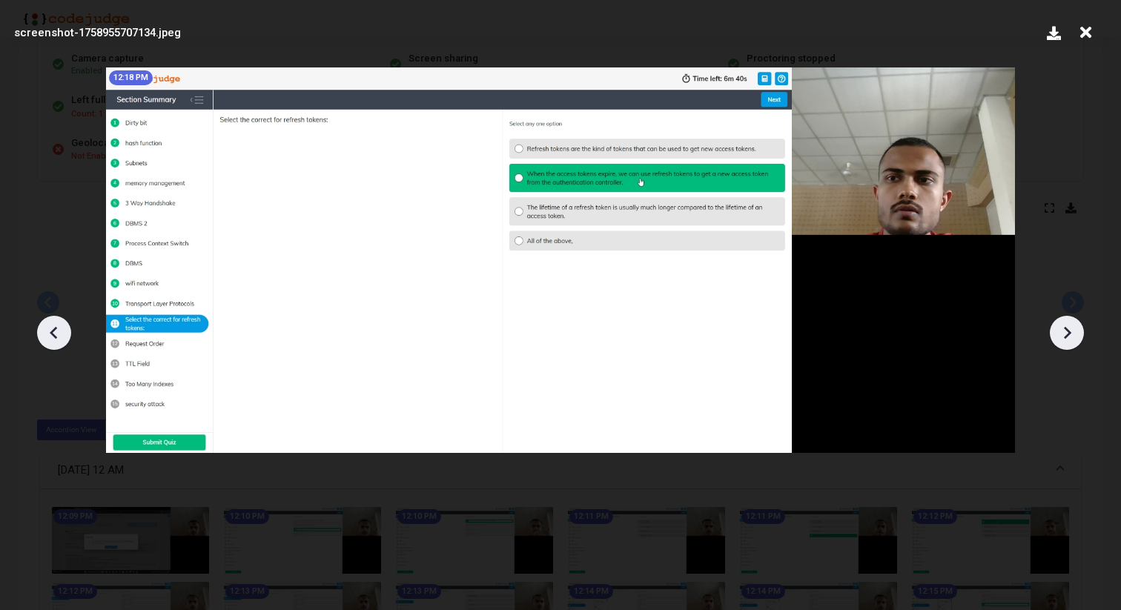
click at [1064, 337] on icon at bounding box center [1067, 332] width 7 height 13
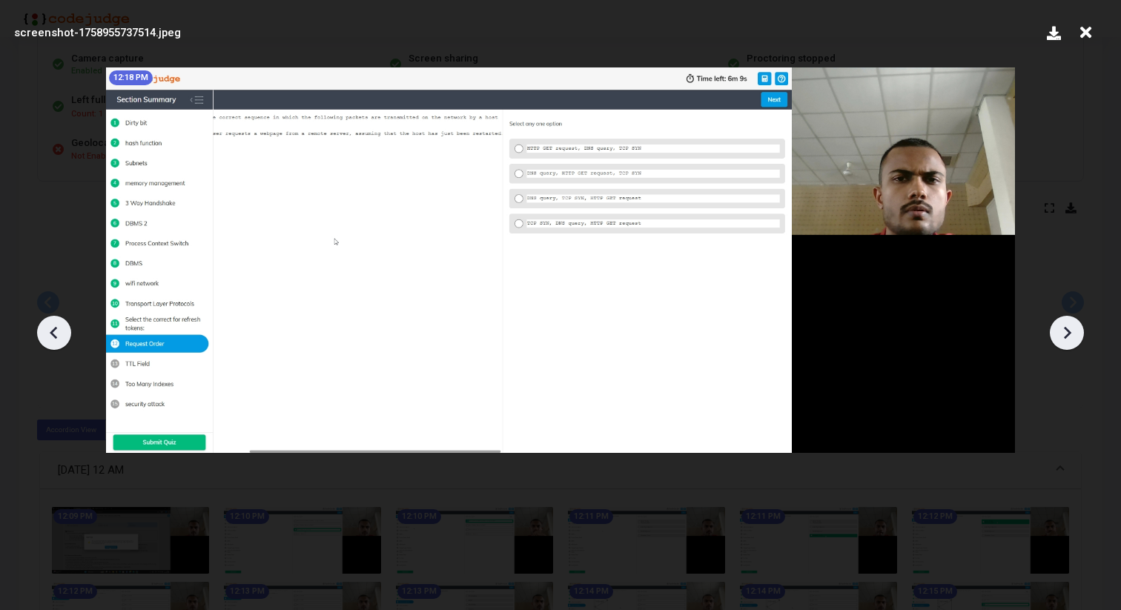
click at [1064, 337] on icon at bounding box center [1067, 332] width 7 height 13
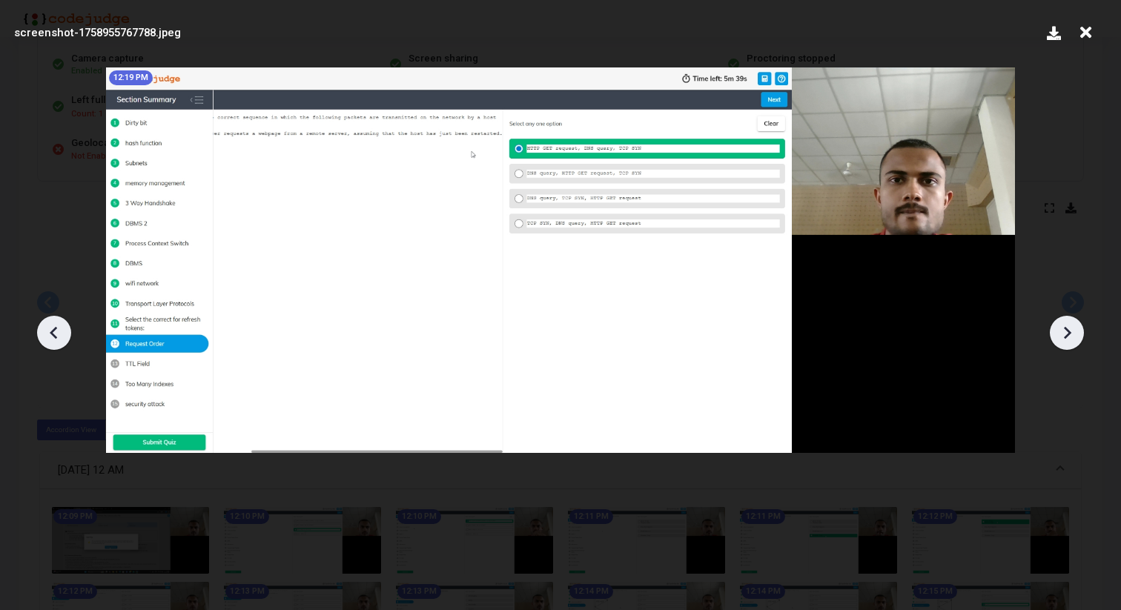
click at [1064, 337] on icon at bounding box center [1067, 332] width 7 height 13
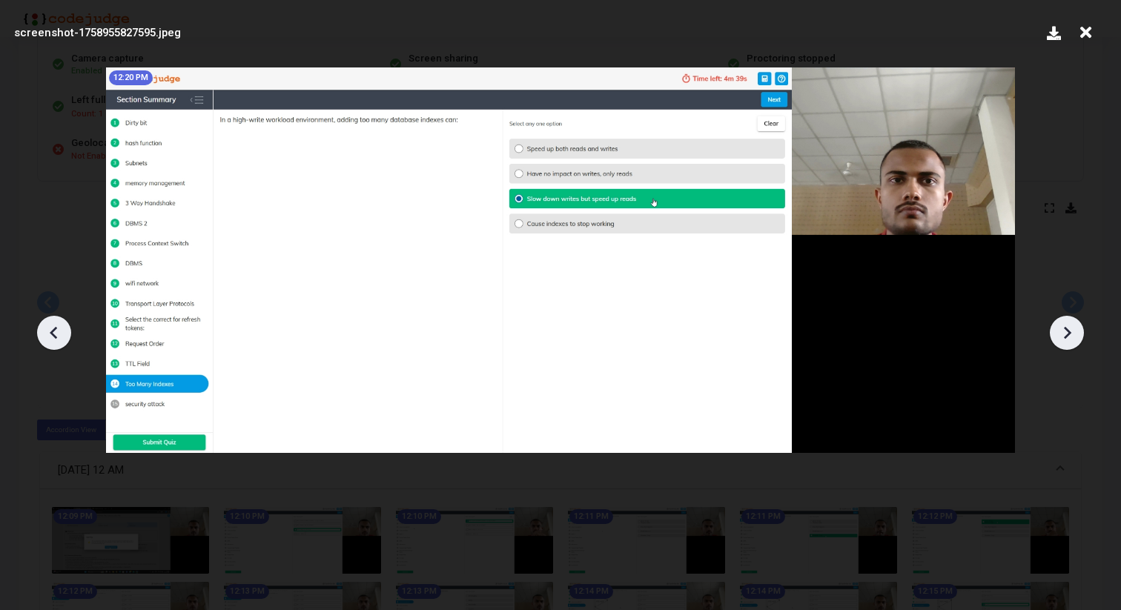
click at [1064, 337] on icon at bounding box center [1067, 332] width 7 height 13
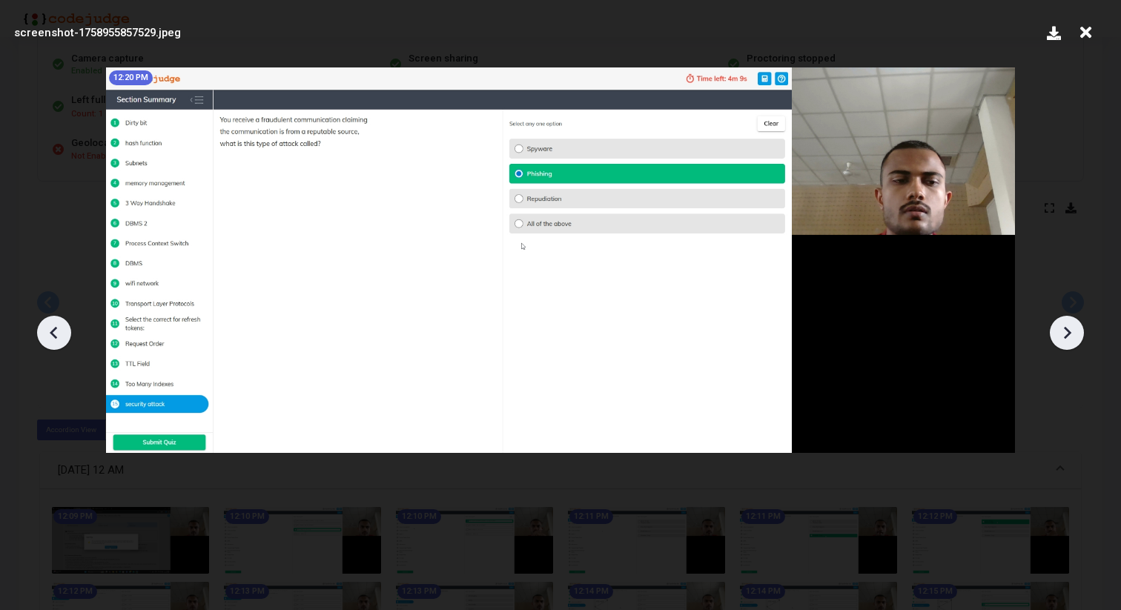
click at [1064, 337] on icon at bounding box center [1067, 332] width 7 height 13
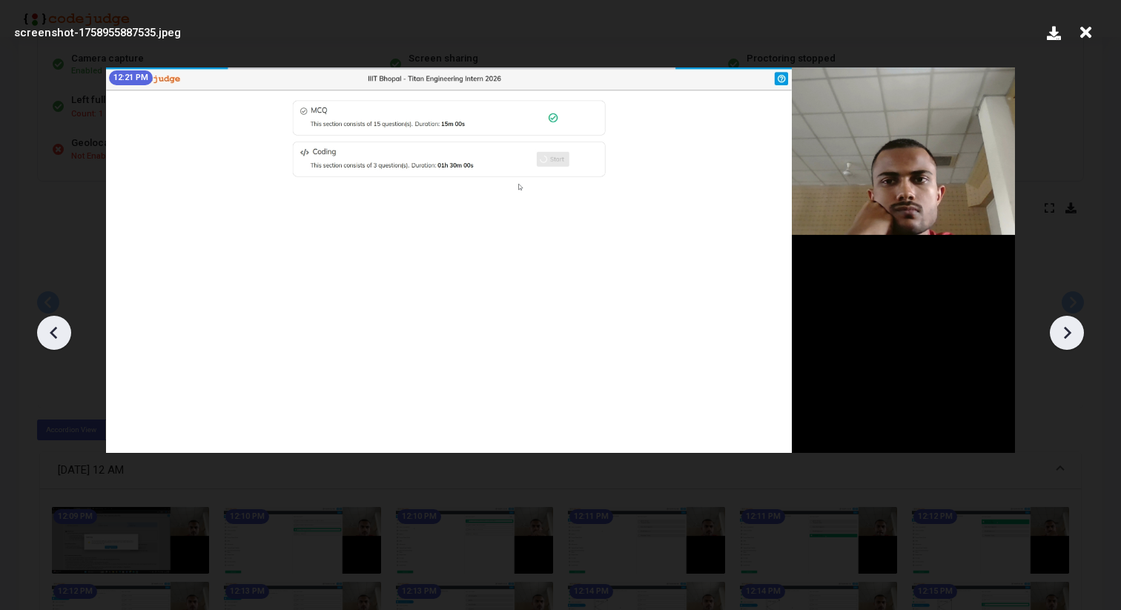
click at [1064, 337] on icon at bounding box center [1067, 332] width 7 height 13
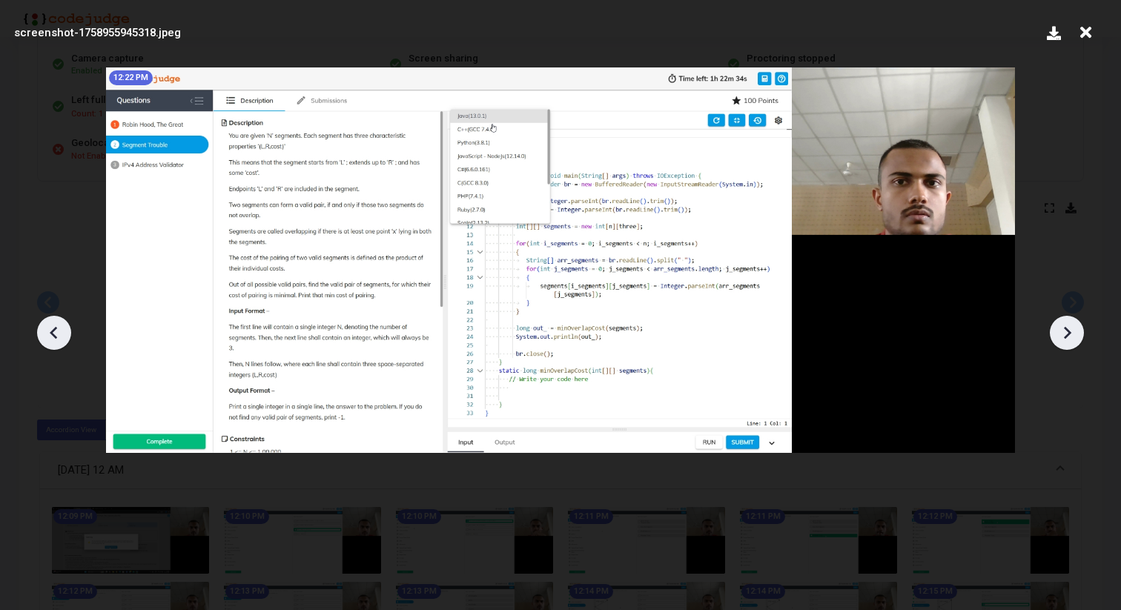
click at [1064, 337] on icon at bounding box center [1067, 332] width 7 height 13
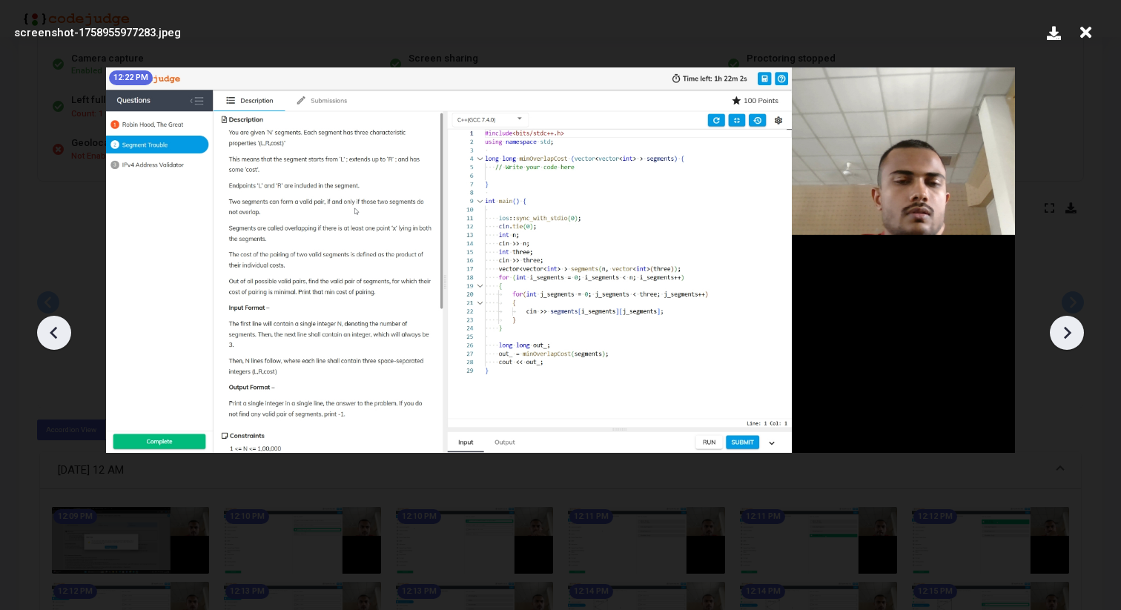
click at [56, 326] on icon at bounding box center [54, 333] width 22 height 22
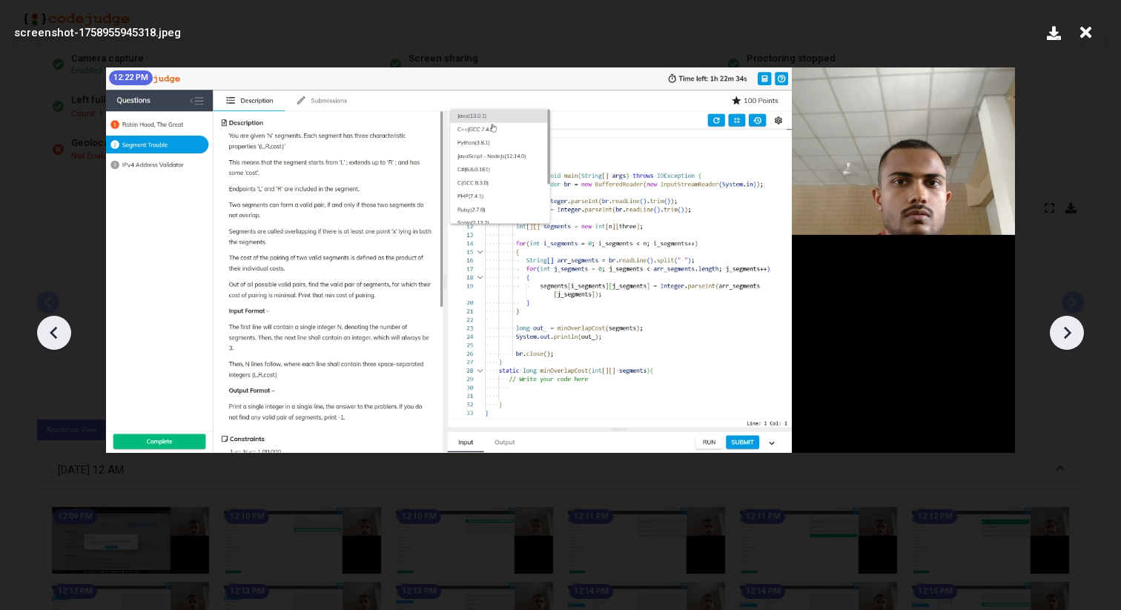
click at [56, 326] on icon at bounding box center [54, 333] width 22 height 22
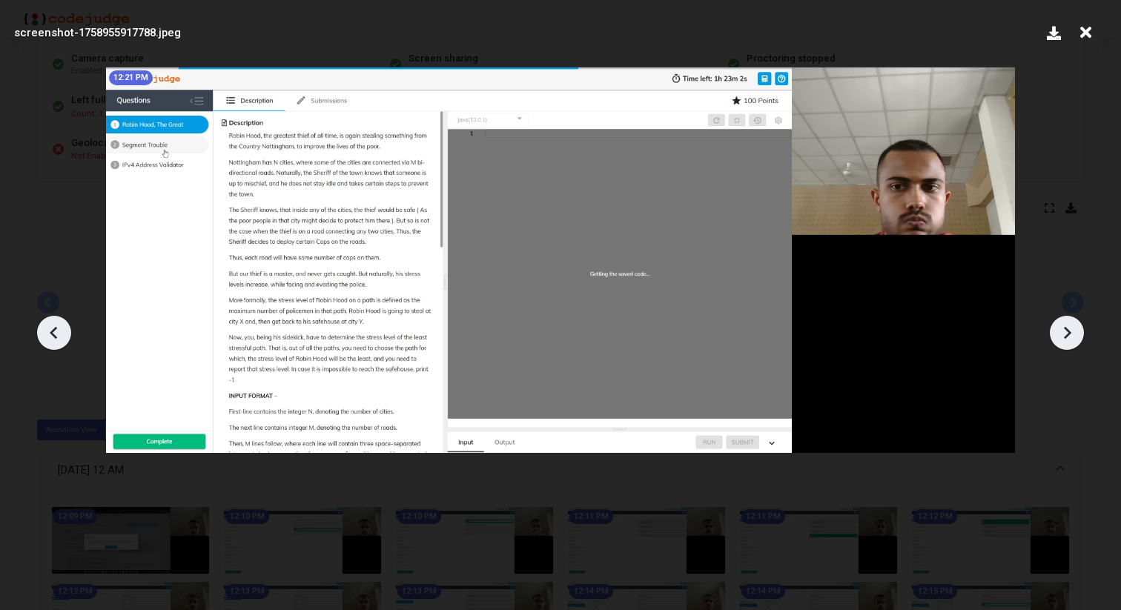
click at [56, 326] on icon at bounding box center [54, 333] width 22 height 22
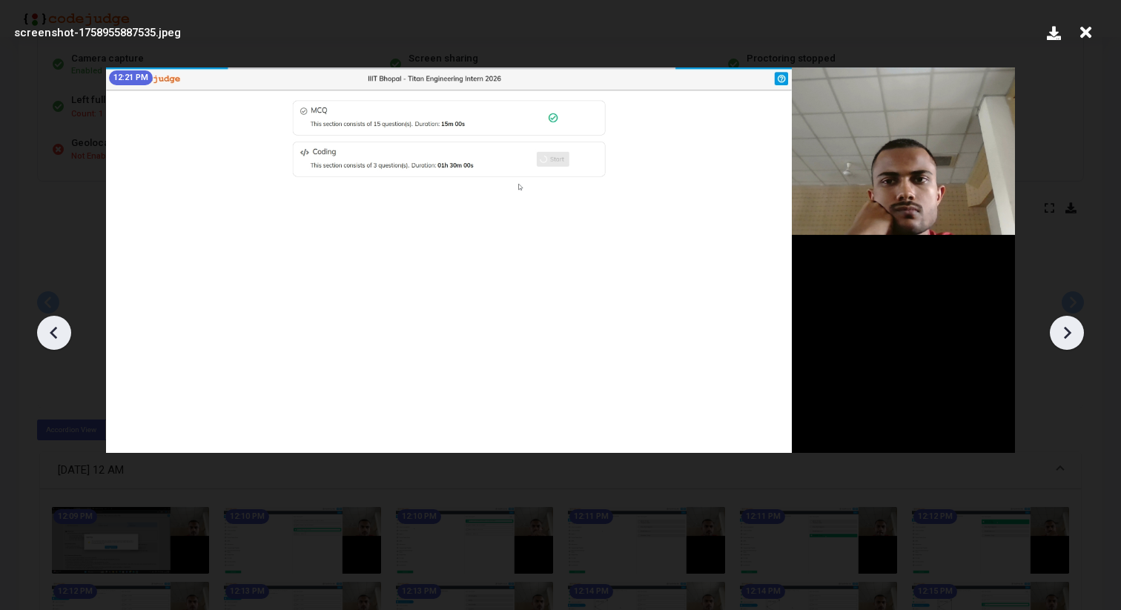
click at [1067, 331] on icon at bounding box center [1067, 332] width 7 height 13
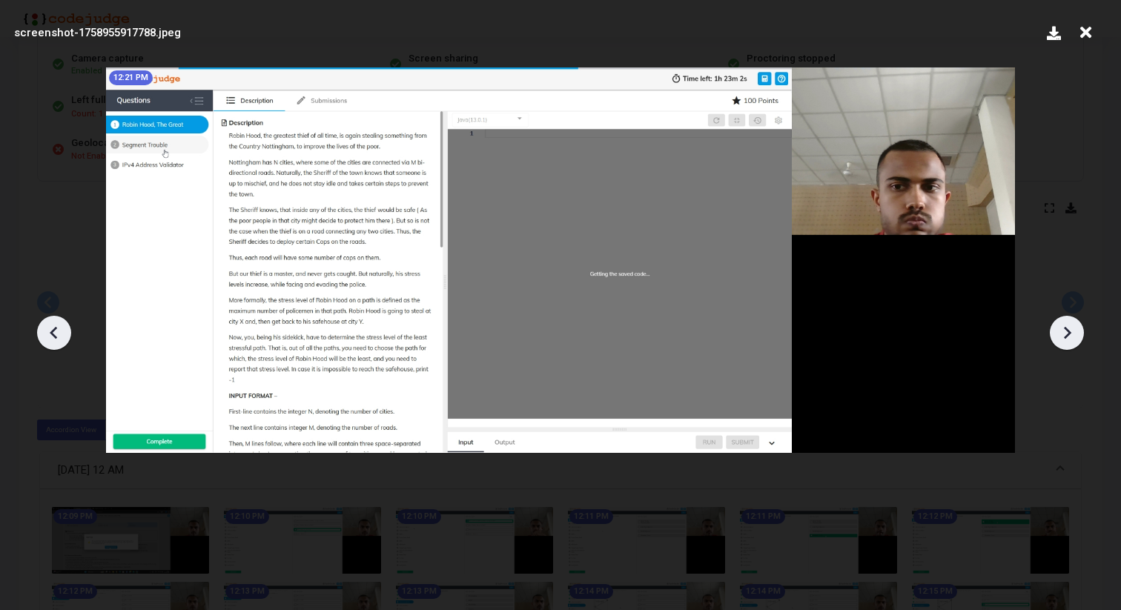
click at [1067, 330] on icon at bounding box center [1067, 332] width 7 height 13
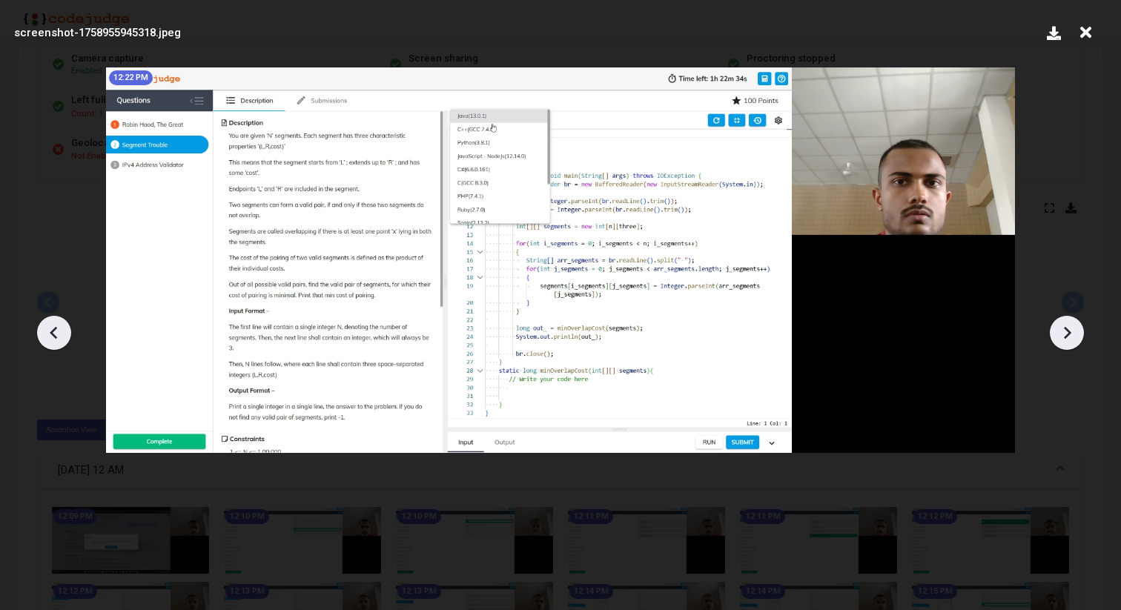
click at [1067, 330] on icon at bounding box center [1067, 332] width 7 height 13
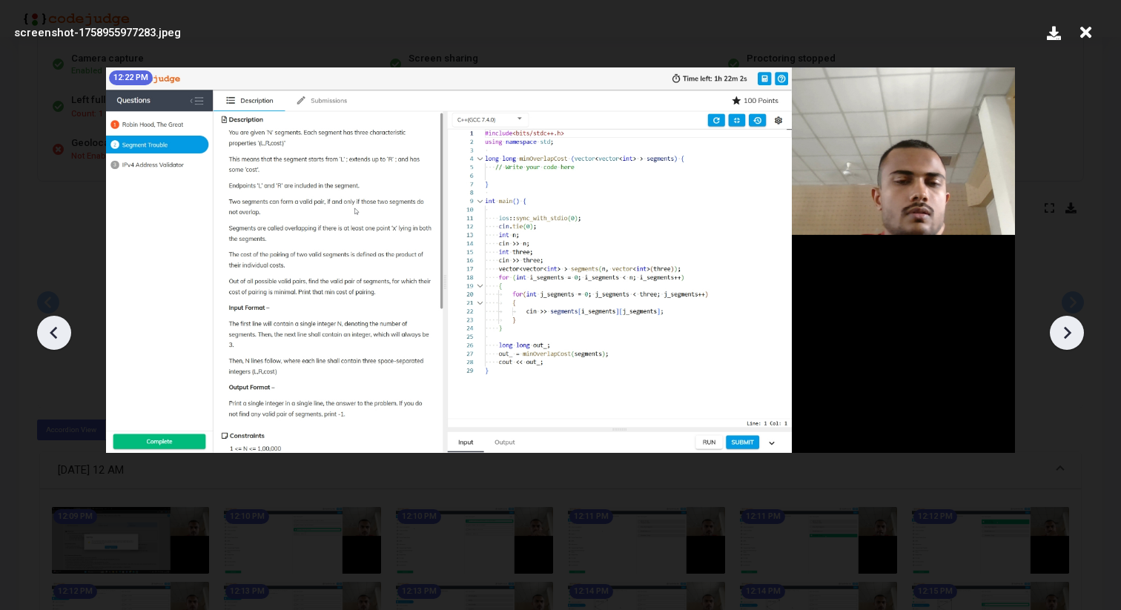
click at [1067, 330] on icon at bounding box center [1067, 332] width 7 height 13
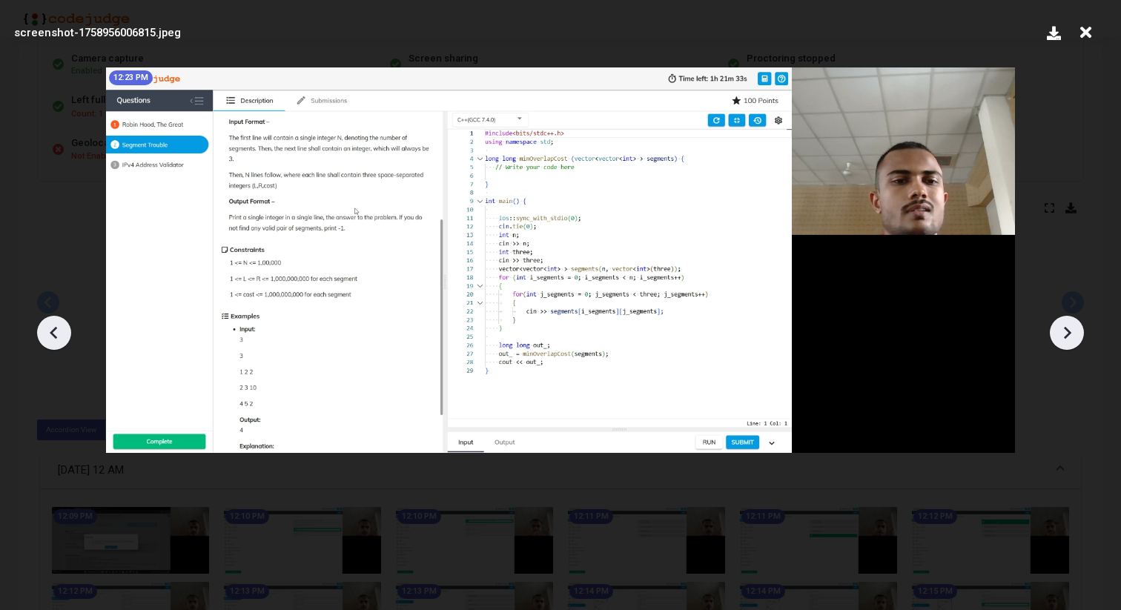
click at [1067, 330] on icon at bounding box center [1067, 332] width 7 height 13
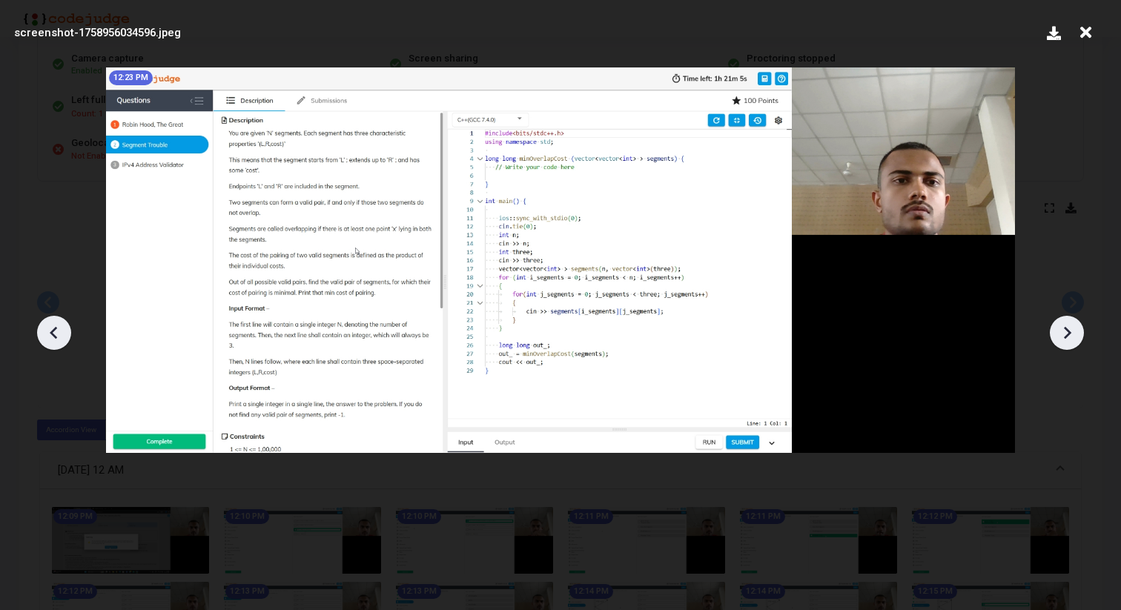
click at [1067, 329] on icon at bounding box center [1067, 332] width 7 height 13
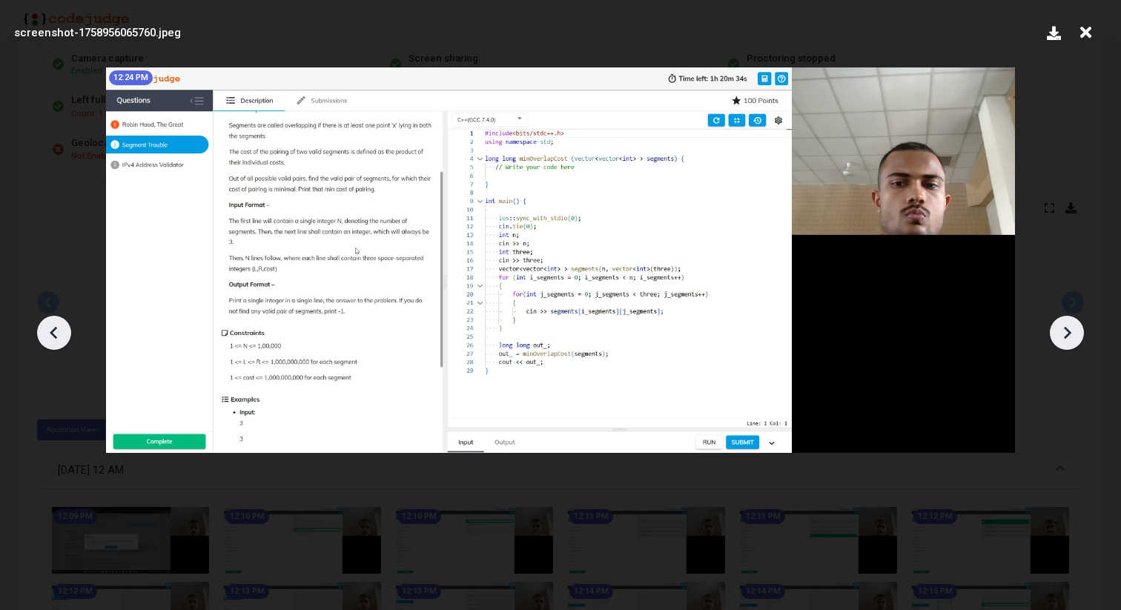
click at [1067, 329] on icon at bounding box center [1067, 332] width 7 height 13
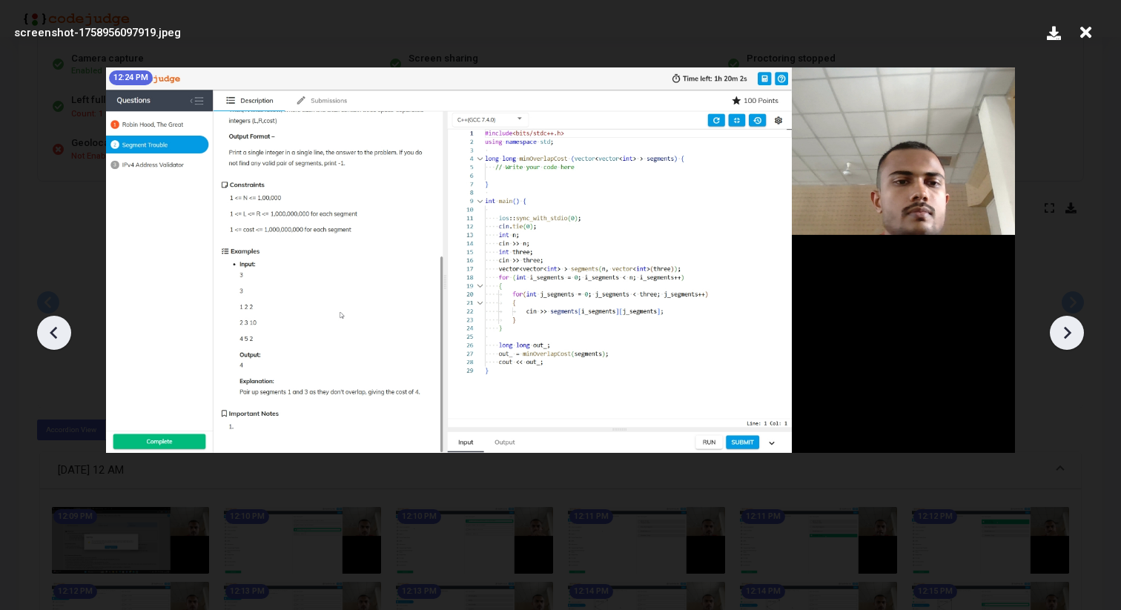
click at [1067, 329] on icon at bounding box center [1067, 332] width 7 height 13
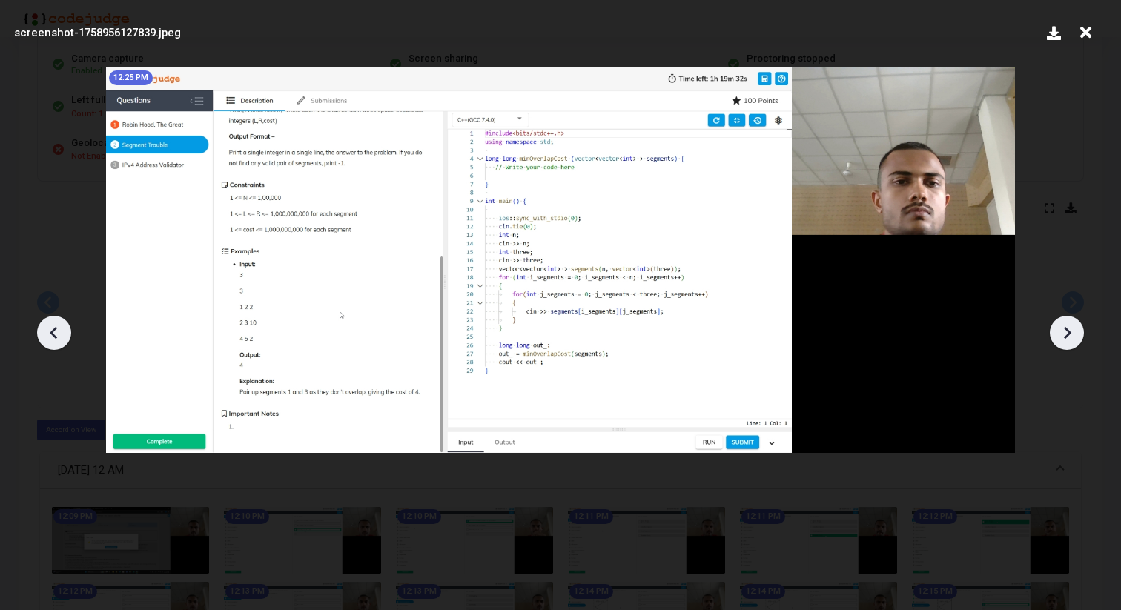
click at [1067, 329] on icon at bounding box center [1067, 332] width 7 height 13
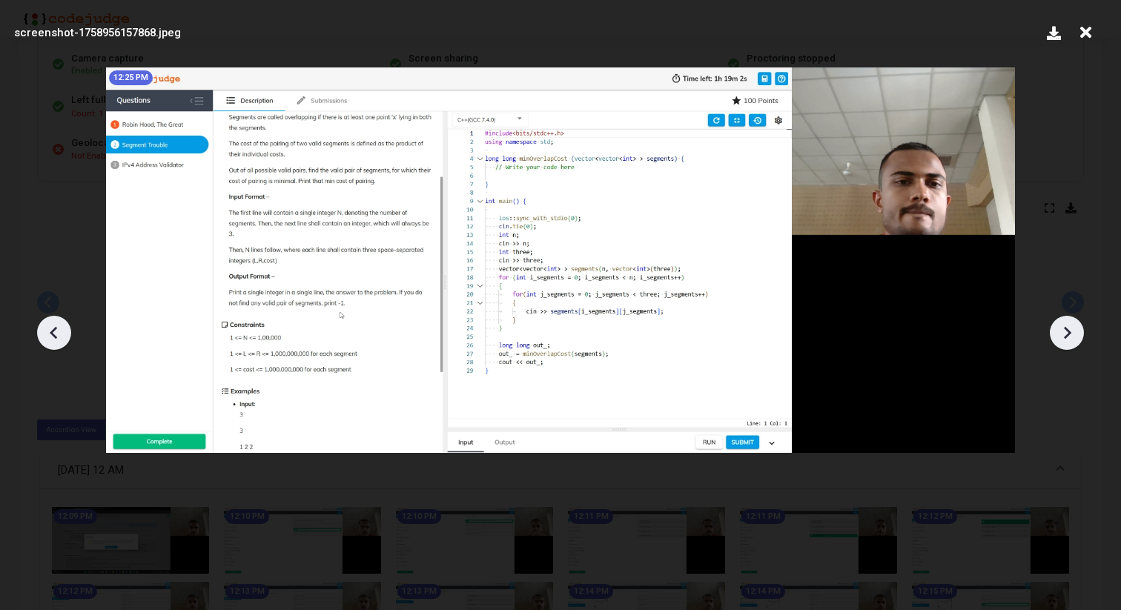
click at [1067, 329] on icon at bounding box center [1067, 332] width 7 height 13
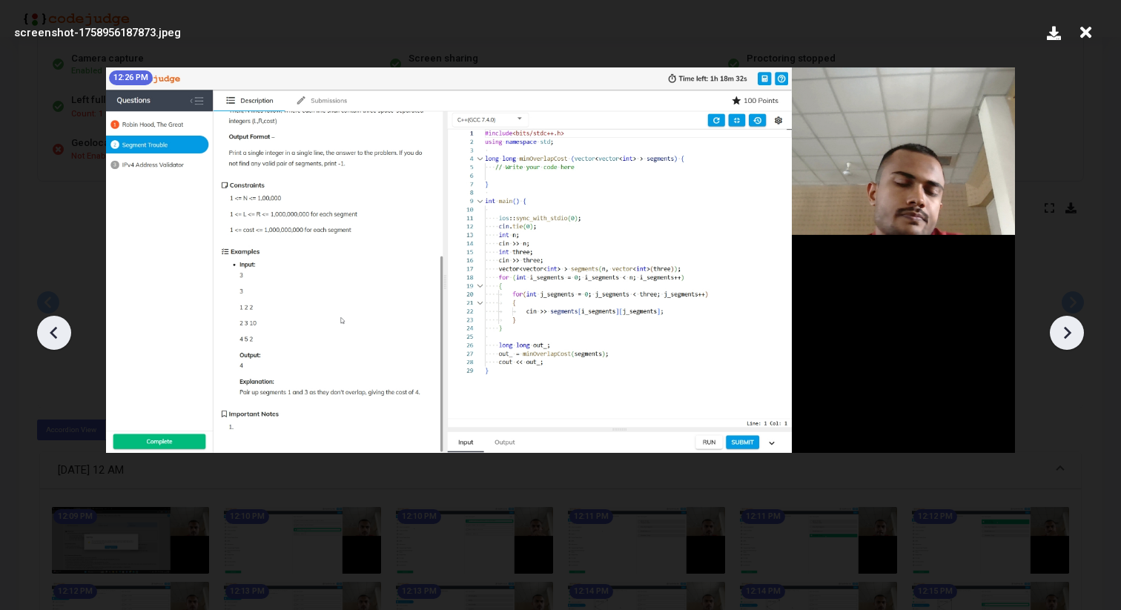
click at [1067, 329] on icon at bounding box center [1067, 332] width 7 height 13
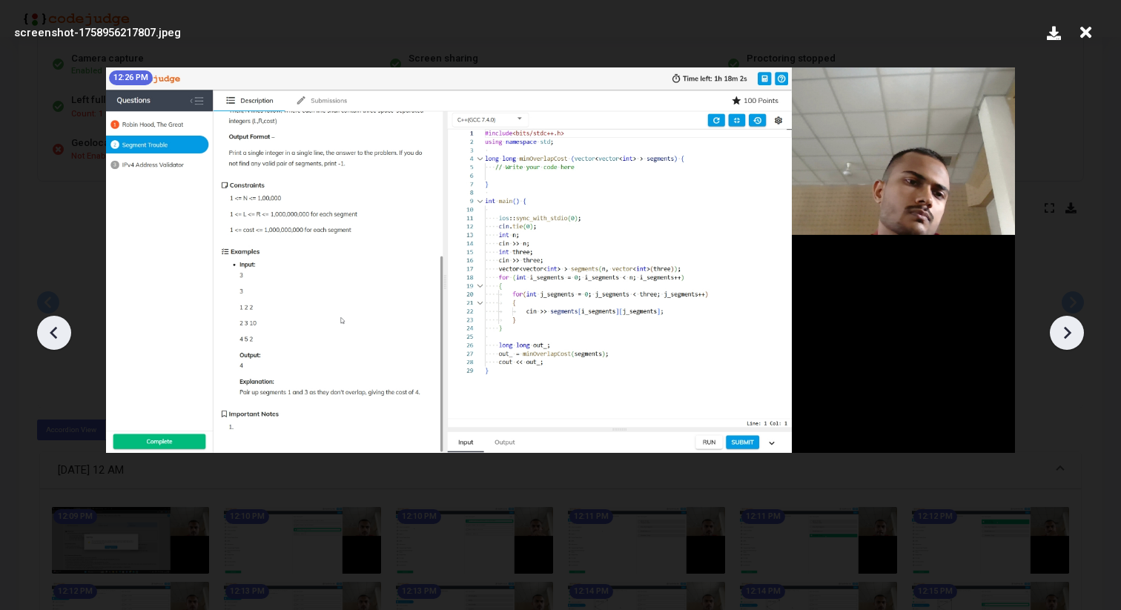
click at [1067, 329] on icon at bounding box center [1067, 332] width 7 height 13
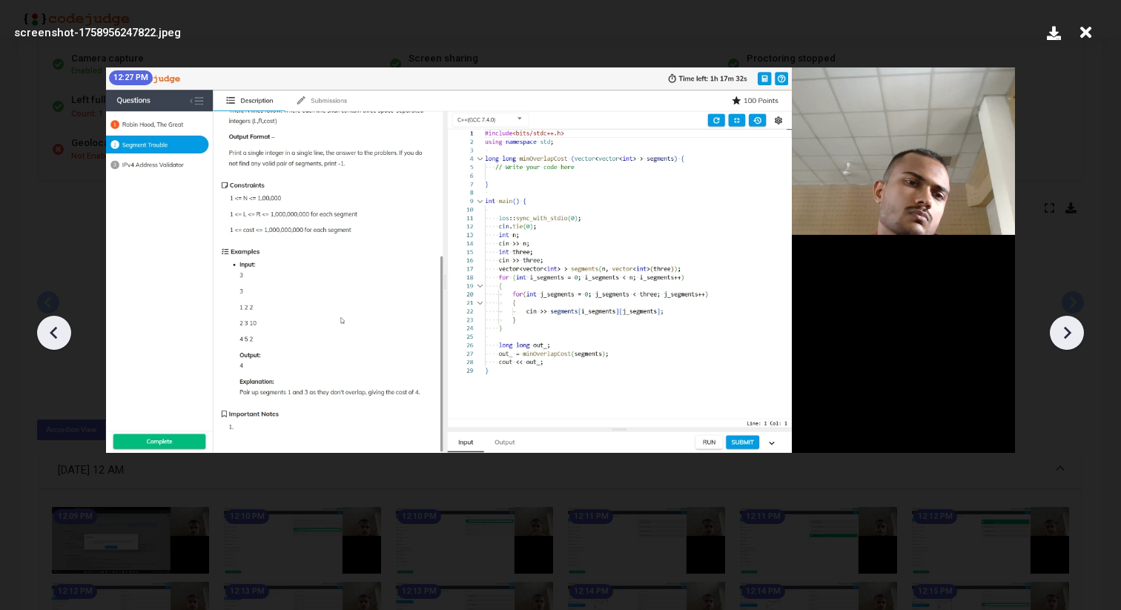
click at [1067, 329] on icon at bounding box center [1067, 332] width 7 height 13
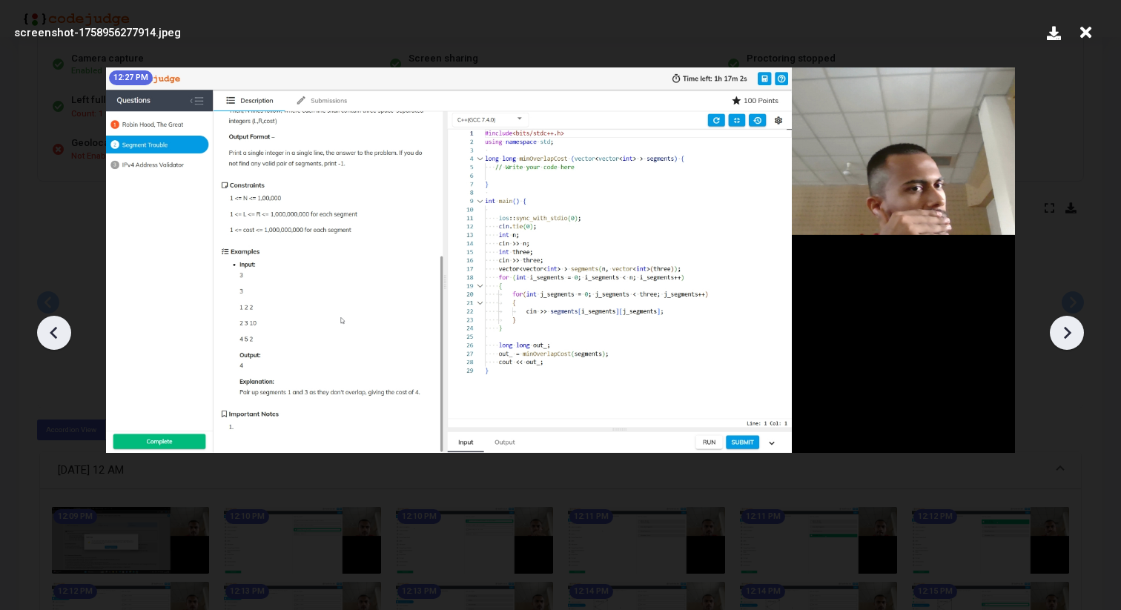
click at [1067, 329] on icon at bounding box center [1067, 332] width 7 height 13
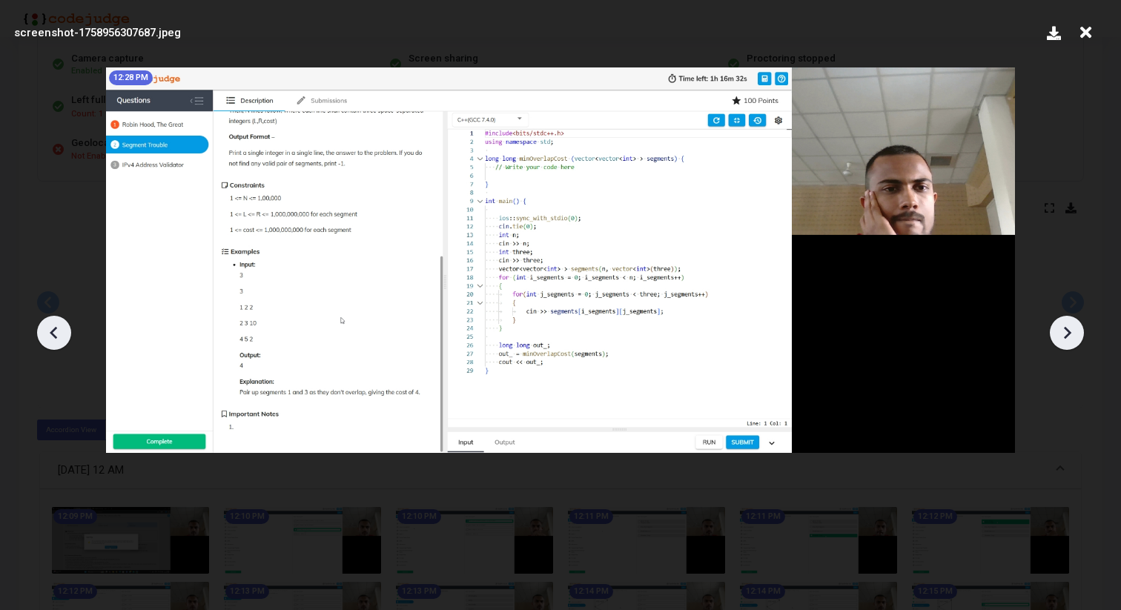
click at [1067, 329] on icon at bounding box center [1067, 332] width 7 height 13
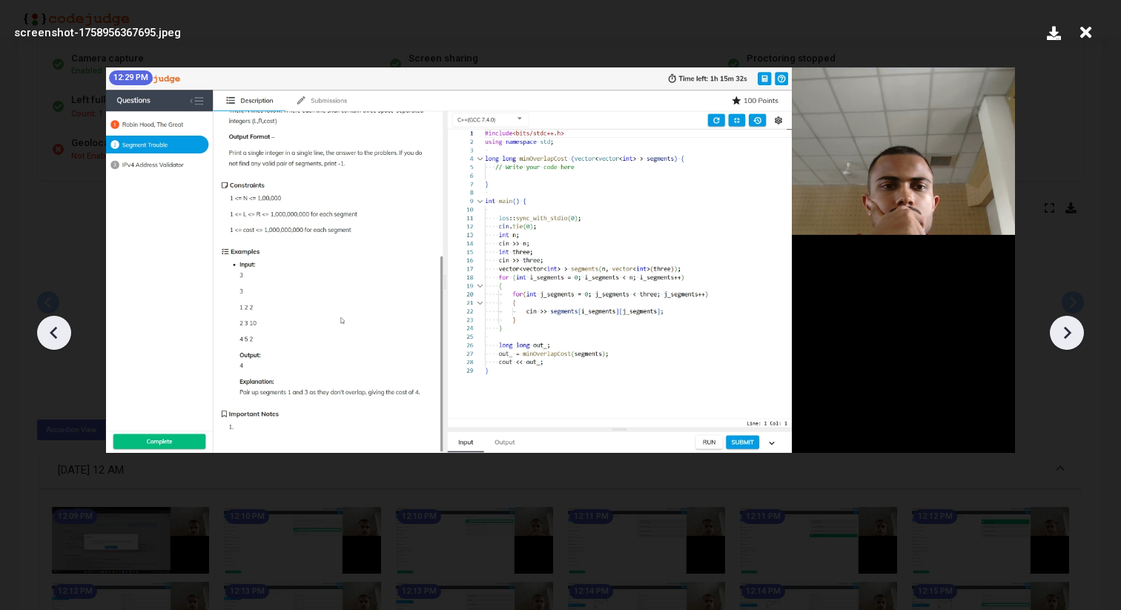
click at [1067, 329] on icon at bounding box center [1067, 332] width 7 height 13
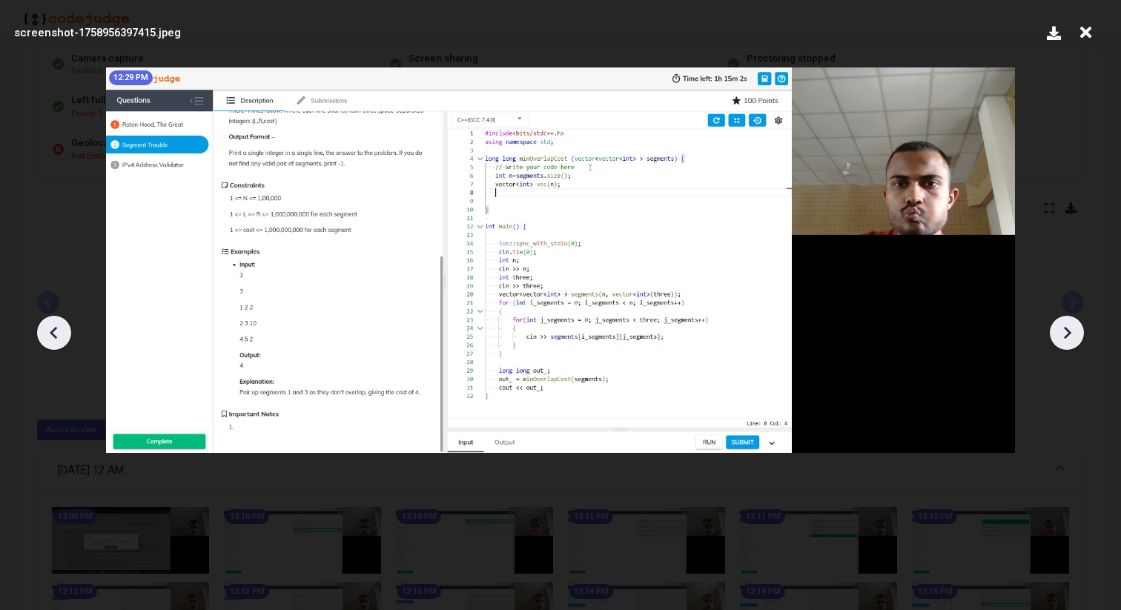
click at [1067, 329] on icon at bounding box center [1067, 332] width 7 height 13
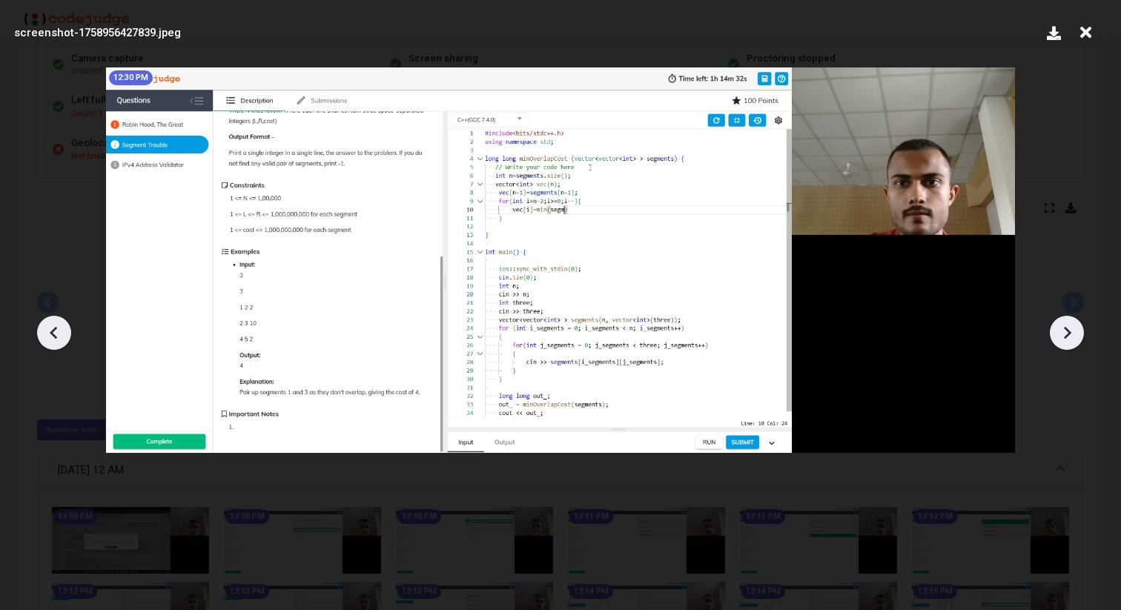
click at [1067, 329] on icon at bounding box center [1067, 332] width 7 height 13
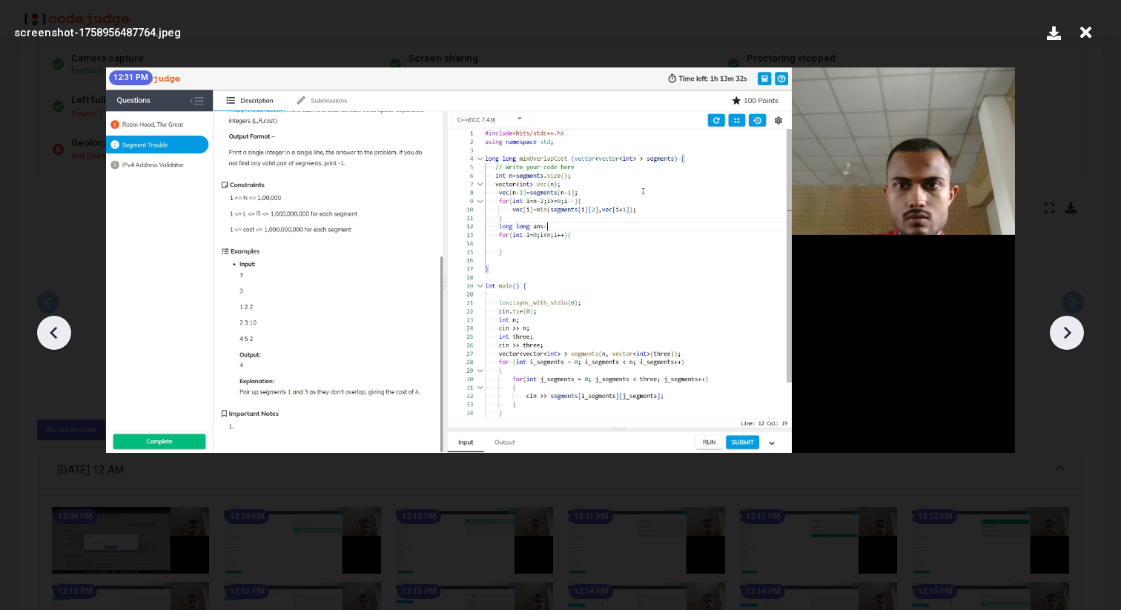
click at [1067, 329] on icon at bounding box center [1067, 332] width 7 height 13
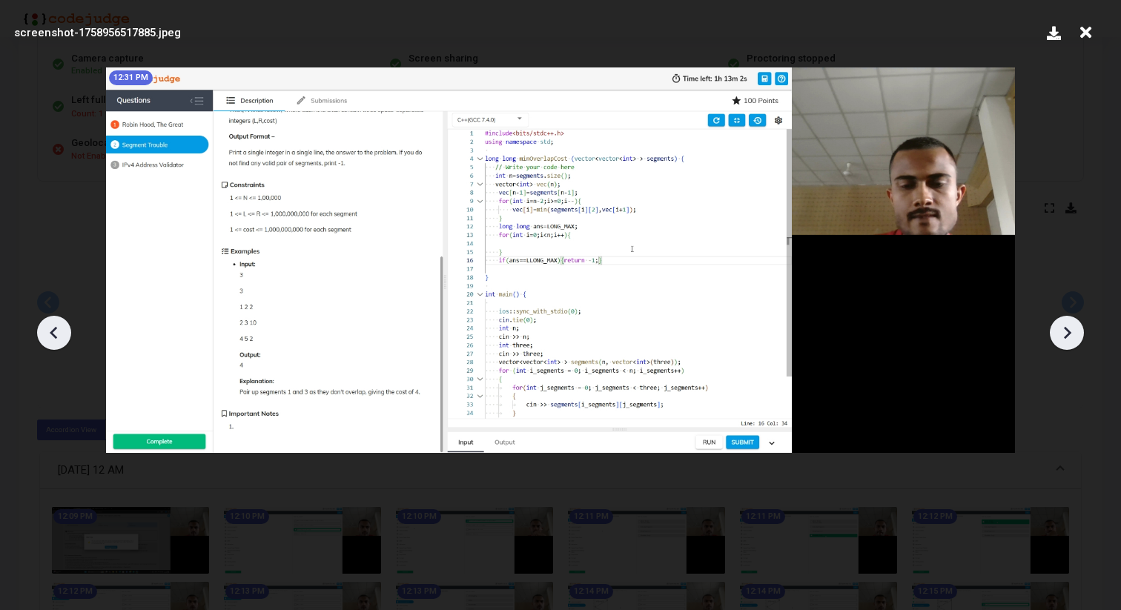
click at [1067, 329] on icon at bounding box center [1067, 332] width 7 height 13
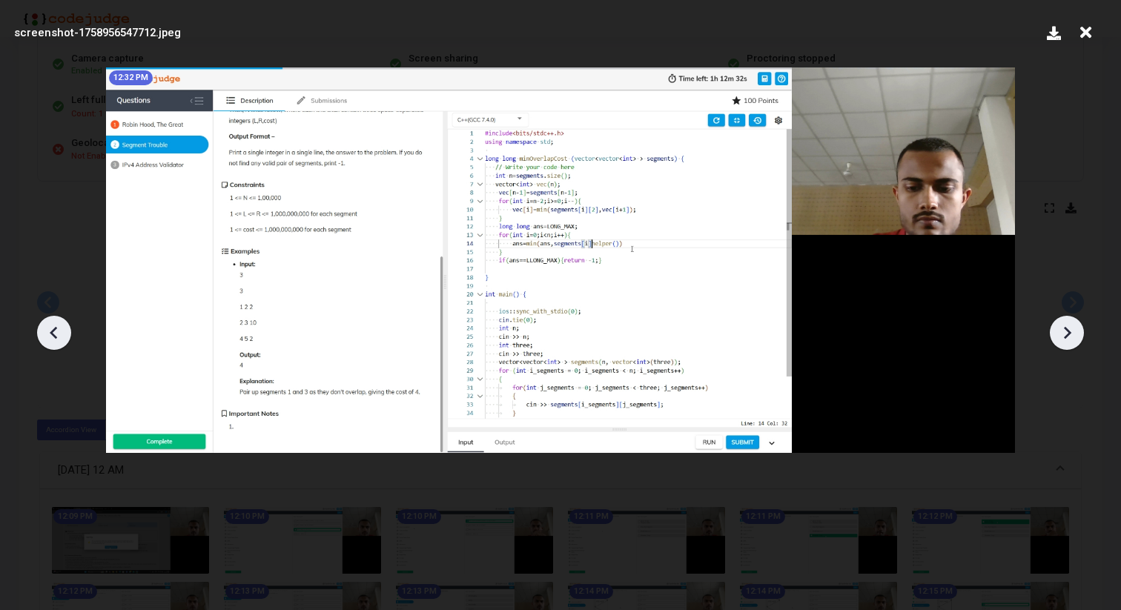
click at [1067, 329] on icon at bounding box center [1067, 332] width 7 height 13
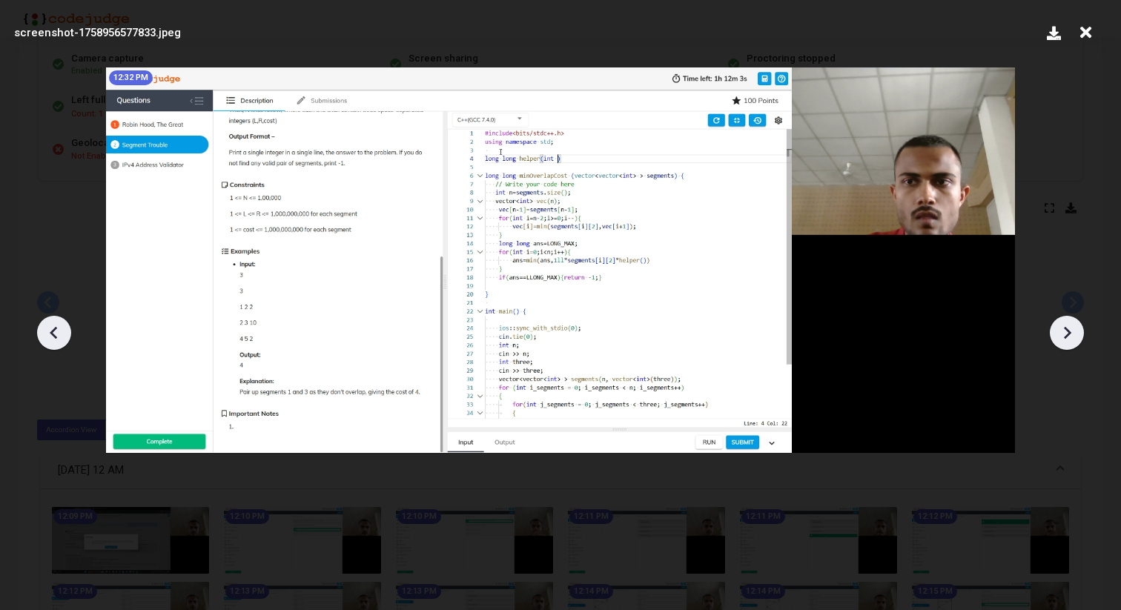
click at [1067, 329] on icon at bounding box center [1067, 332] width 7 height 13
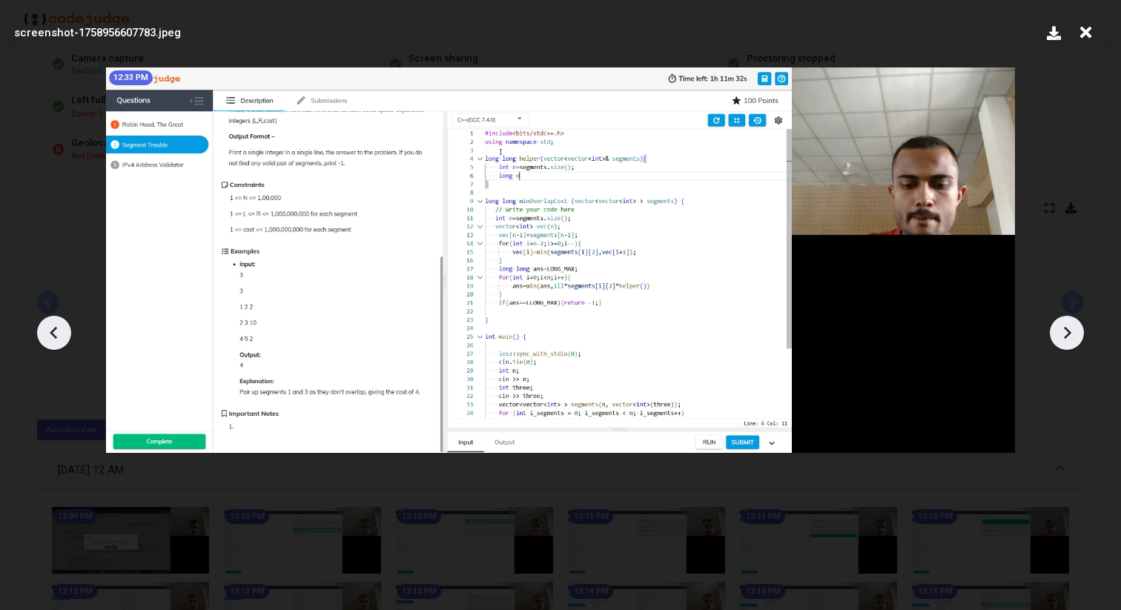
click at [1067, 329] on icon at bounding box center [1067, 332] width 7 height 13
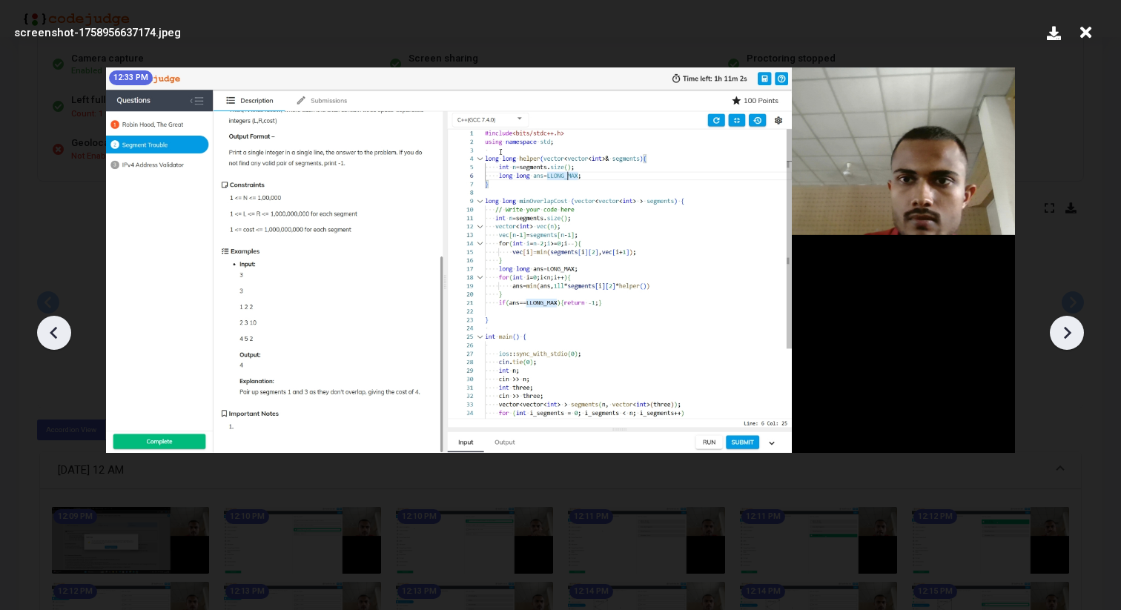
click at [1067, 329] on icon at bounding box center [1067, 332] width 7 height 13
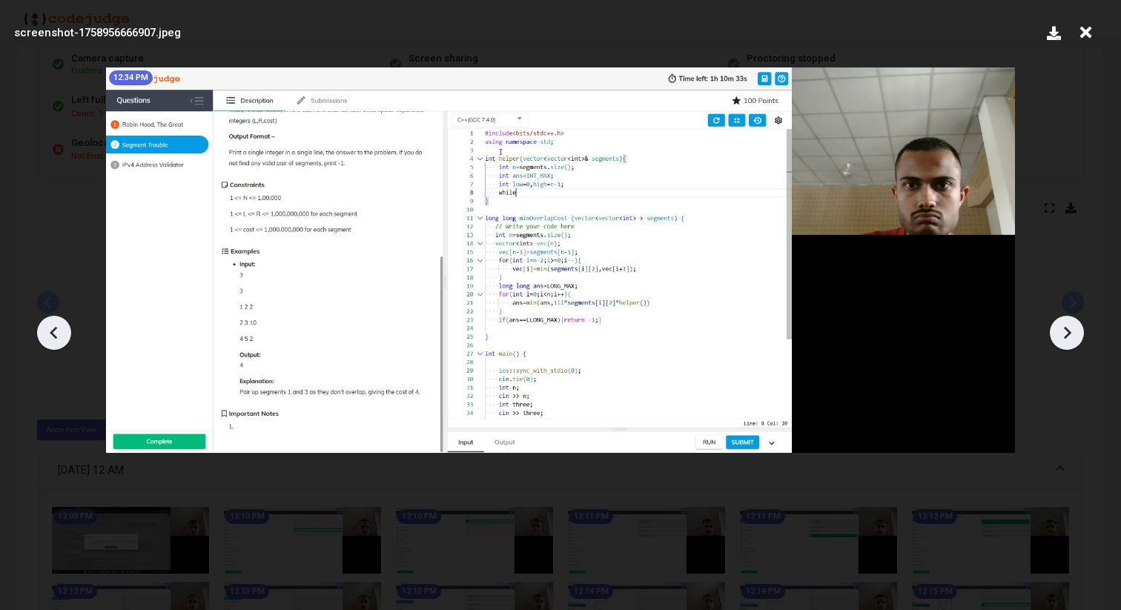
click at [1067, 329] on icon at bounding box center [1067, 332] width 7 height 13
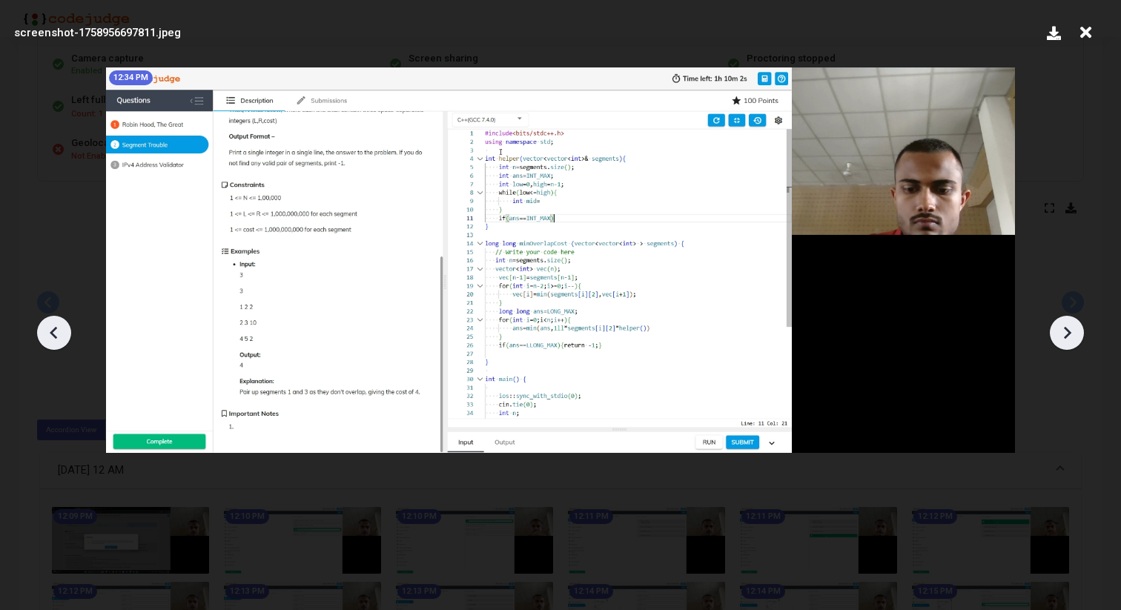
click at [1067, 329] on icon at bounding box center [1067, 332] width 7 height 13
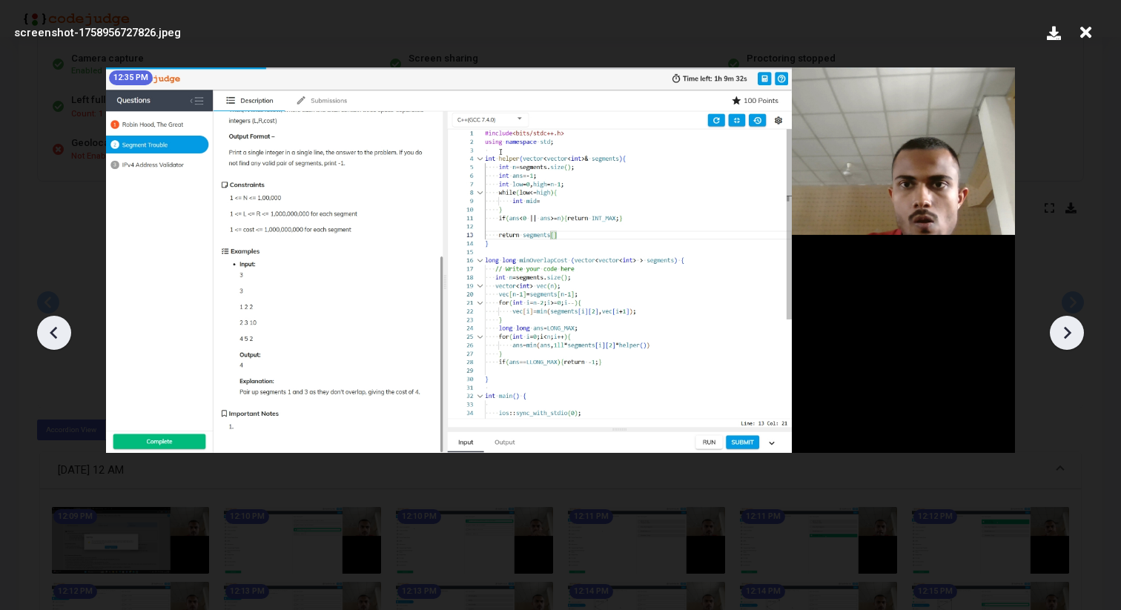
click at [1067, 329] on icon at bounding box center [1067, 332] width 7 height 13
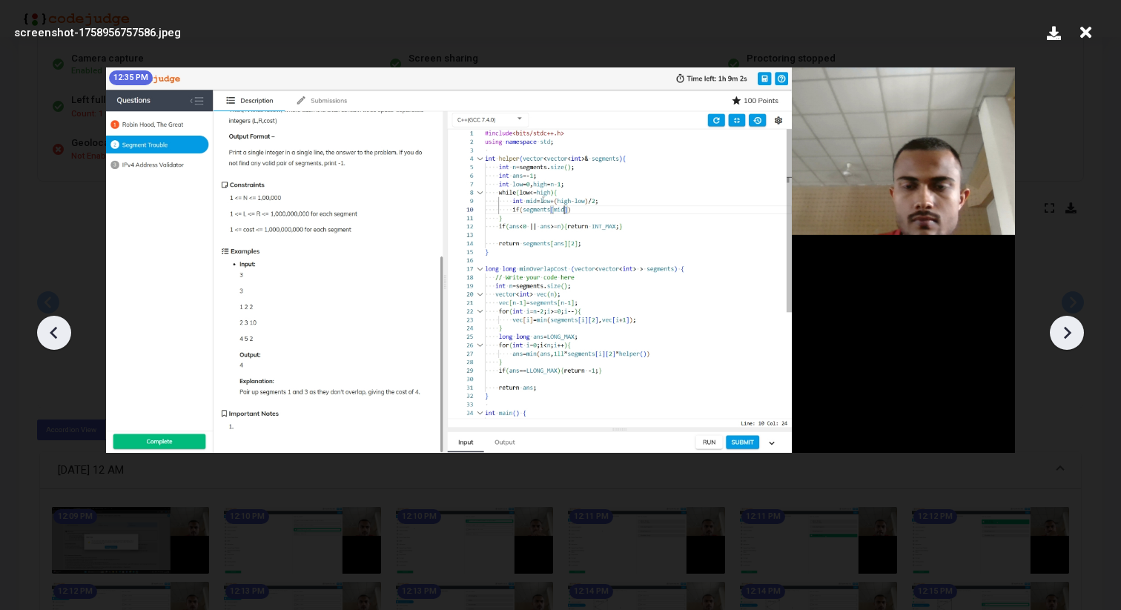
click at [1067, 329] on icon at bounding box center [1067, 332] width 7 height 13
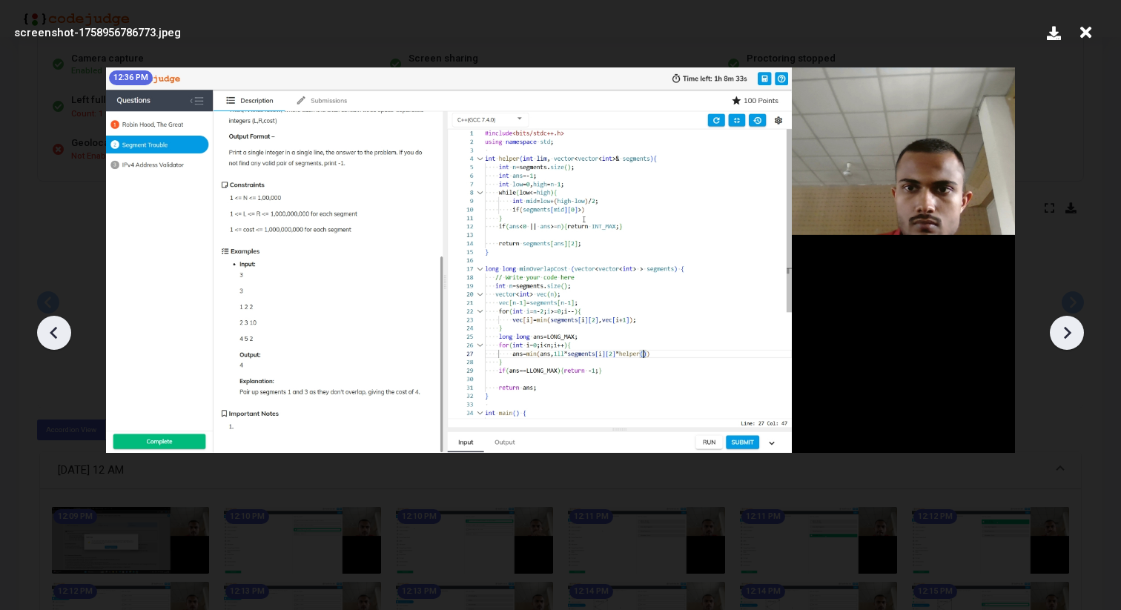
click at [1067, 329] on icon at bounding box center [1067, 332] width 7 height 13
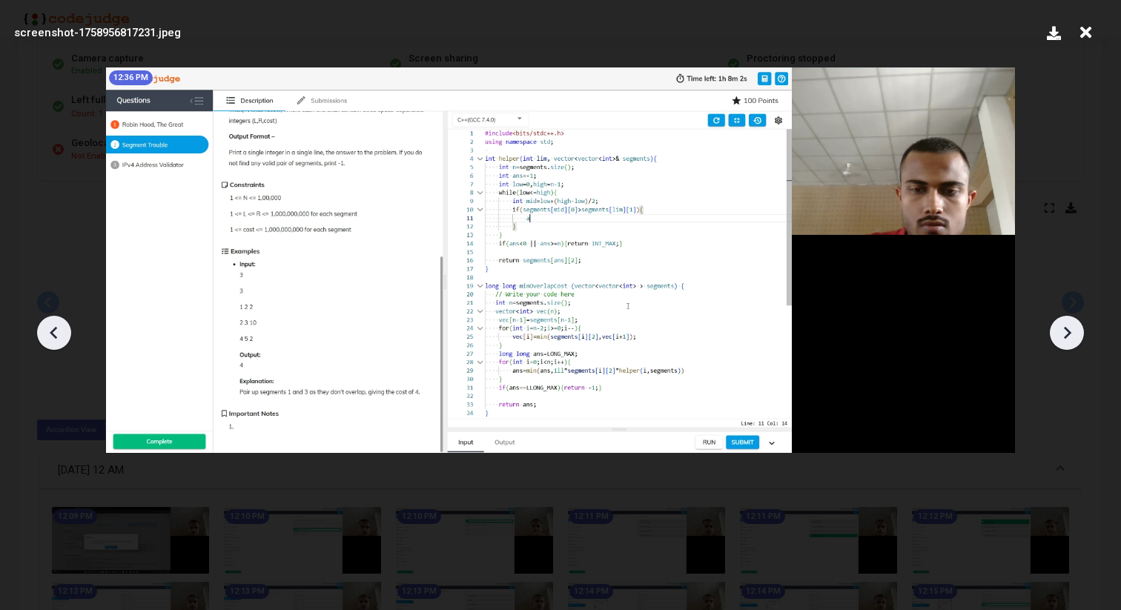
click at [1067, 329] on icon at bounding box center [1067, 332] width 7 height 13
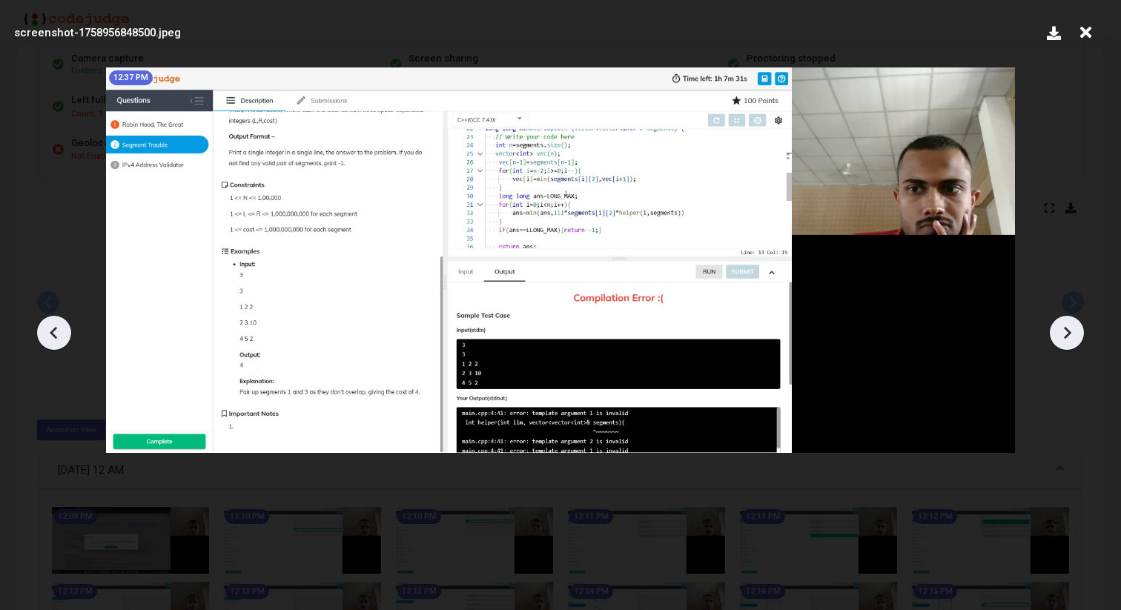
click at [1067, 329] on icon at bounding box center [1067, 332] width 7 height 13
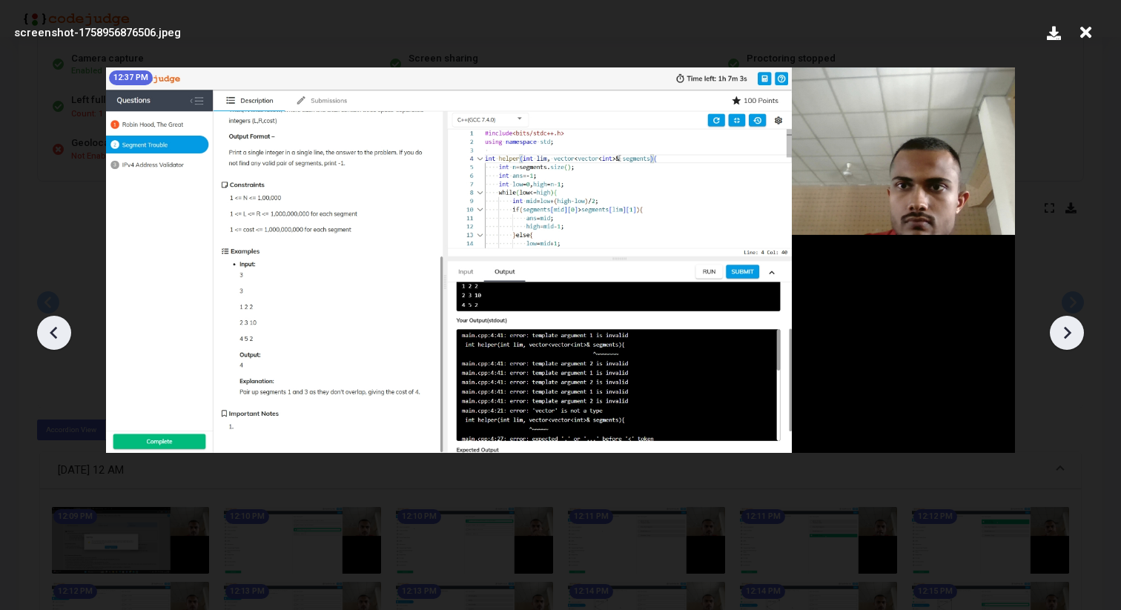
click at [1067, 329] on icon at bounding box center [1067, 332] width 7 height 13
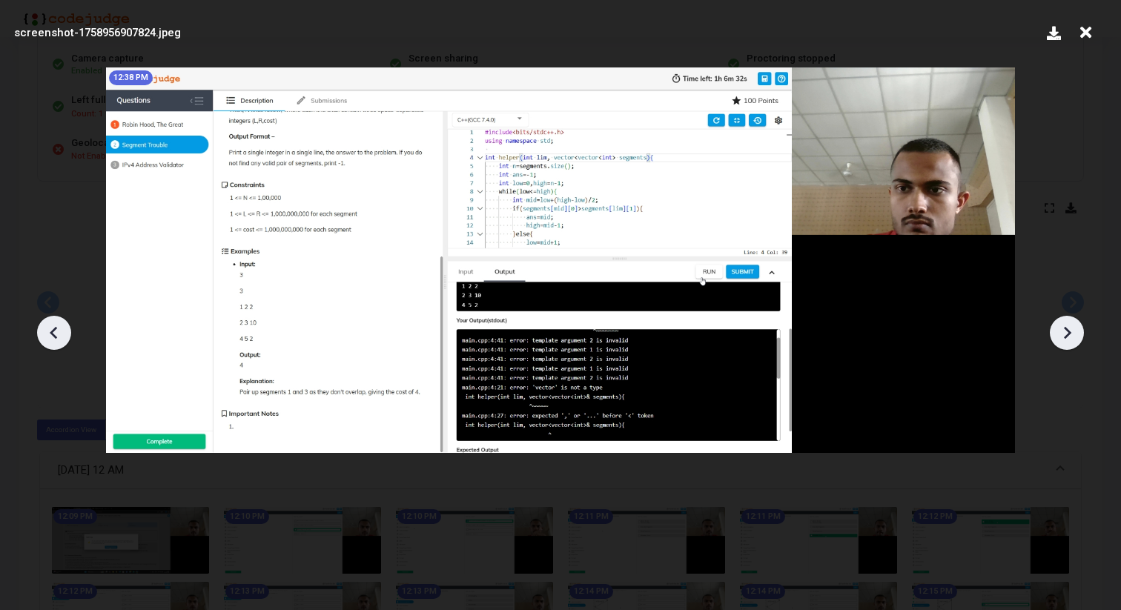
click at [1067, 329] on icon at bounding box center [1067, 332] width 7 height 13
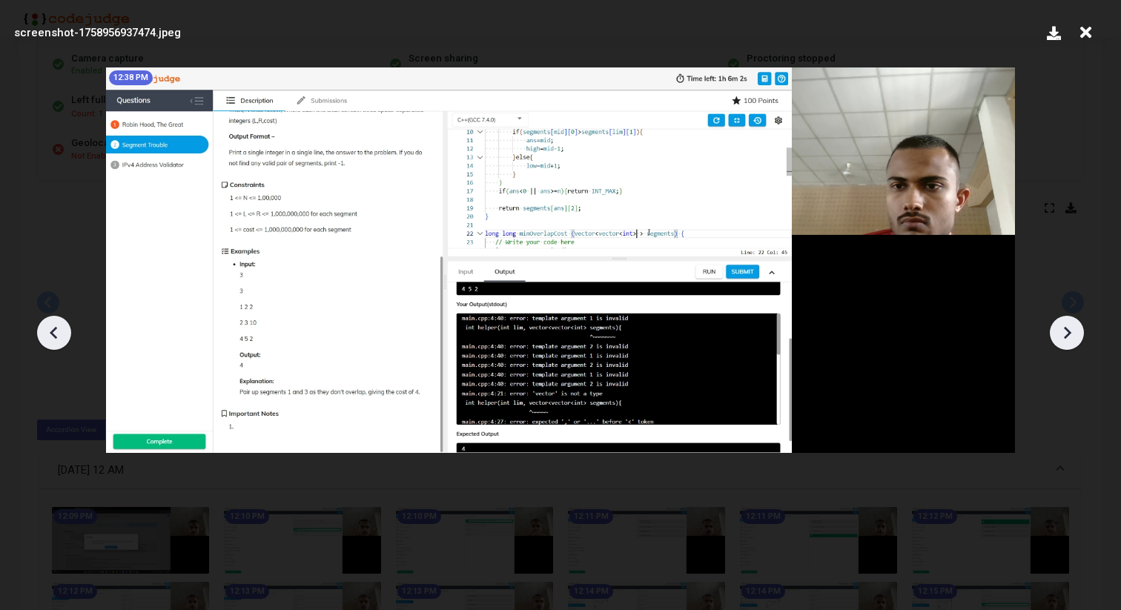
click at [1067, 329] on icon at bounding box center [1067, 332] width 7 height 13
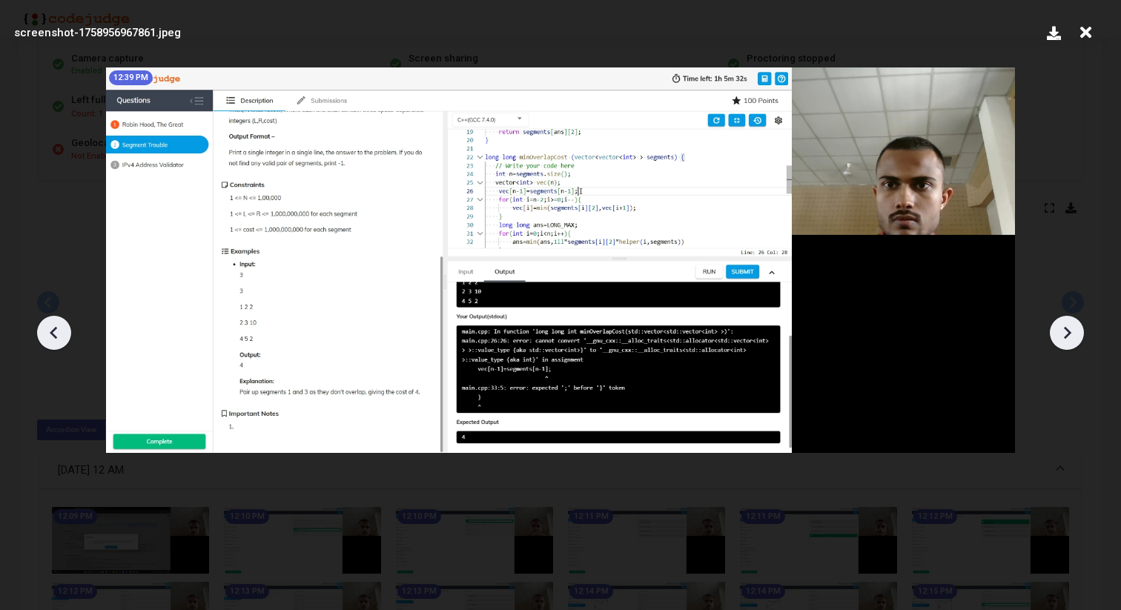
click at [1067, 329] on icon at bounding box center [1067, 332] width 7 height 13
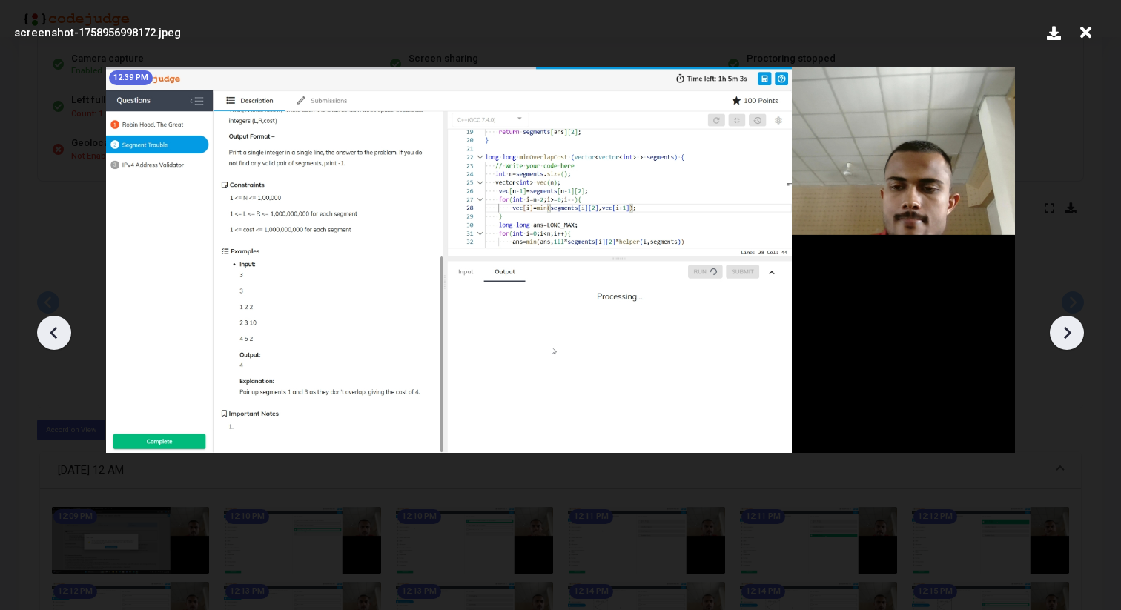
click at [1067, 329] on icon at bounding box center [1067, 332] width 7 height 13
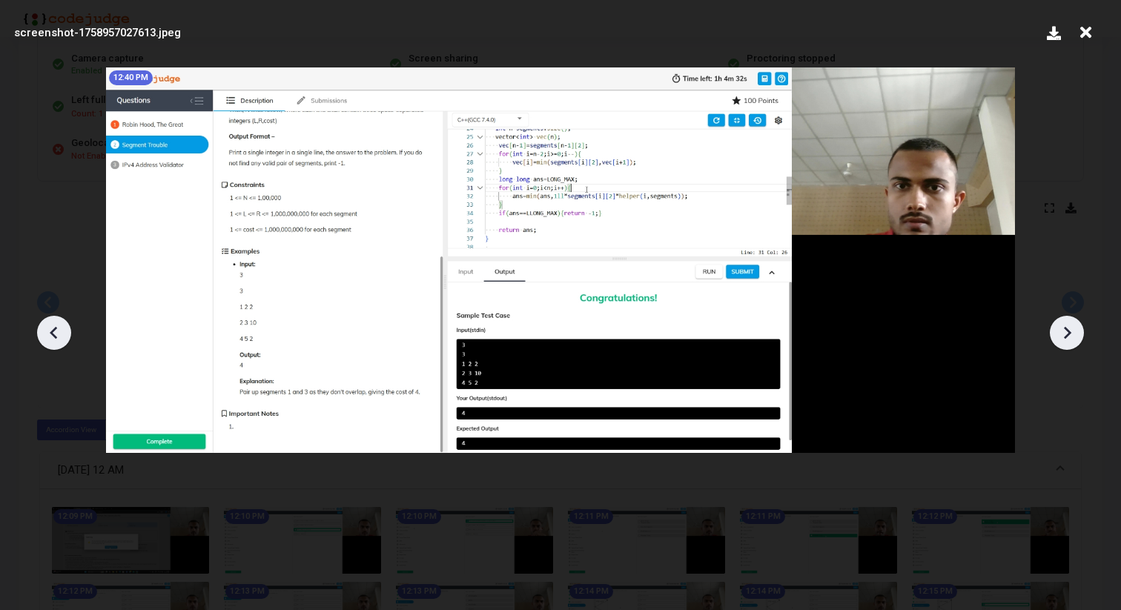
click at [1067, 329] on icon at bounding box center [1067, 332] width 7 height 13
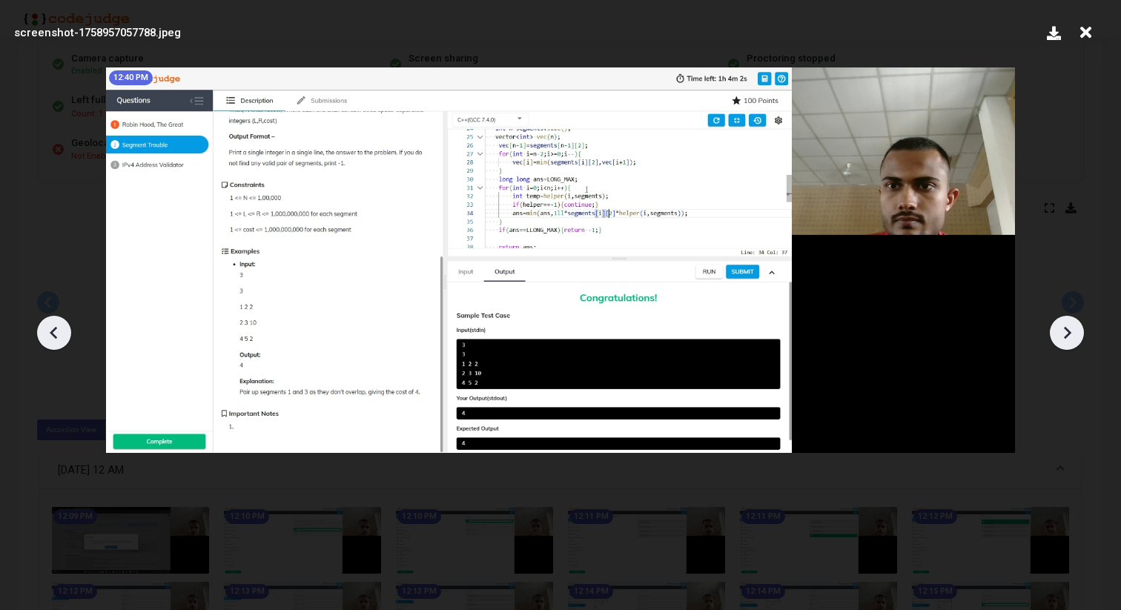
click at [1067, 329] on icon at bounding box center [1067, 332] width 7 height 13
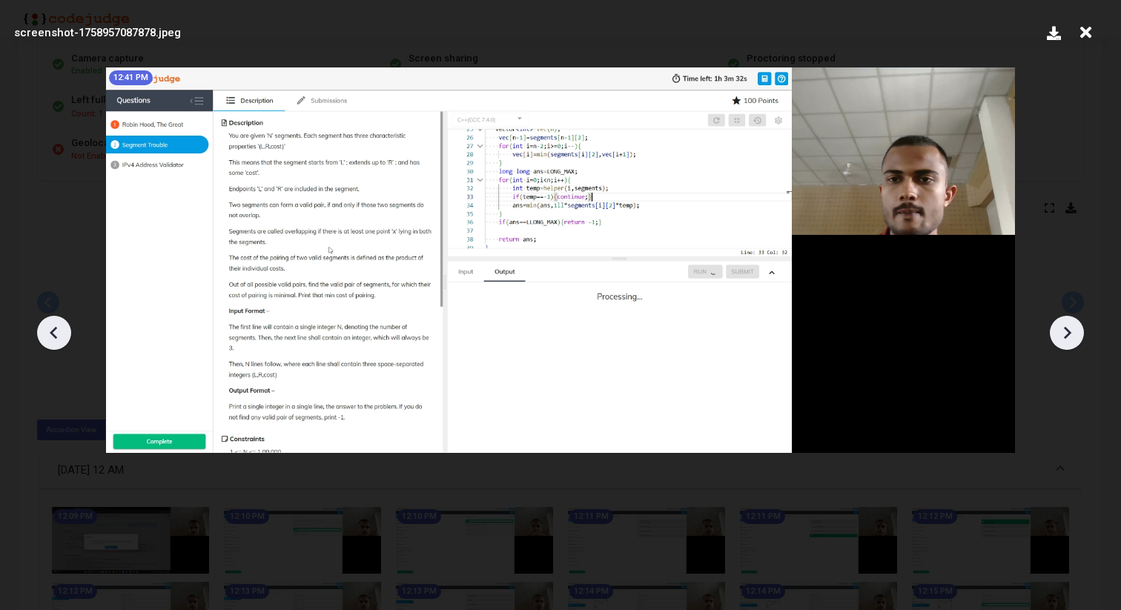
click at [1067, 329] on icon at bounding box center [1067, 332] width 7 height 13
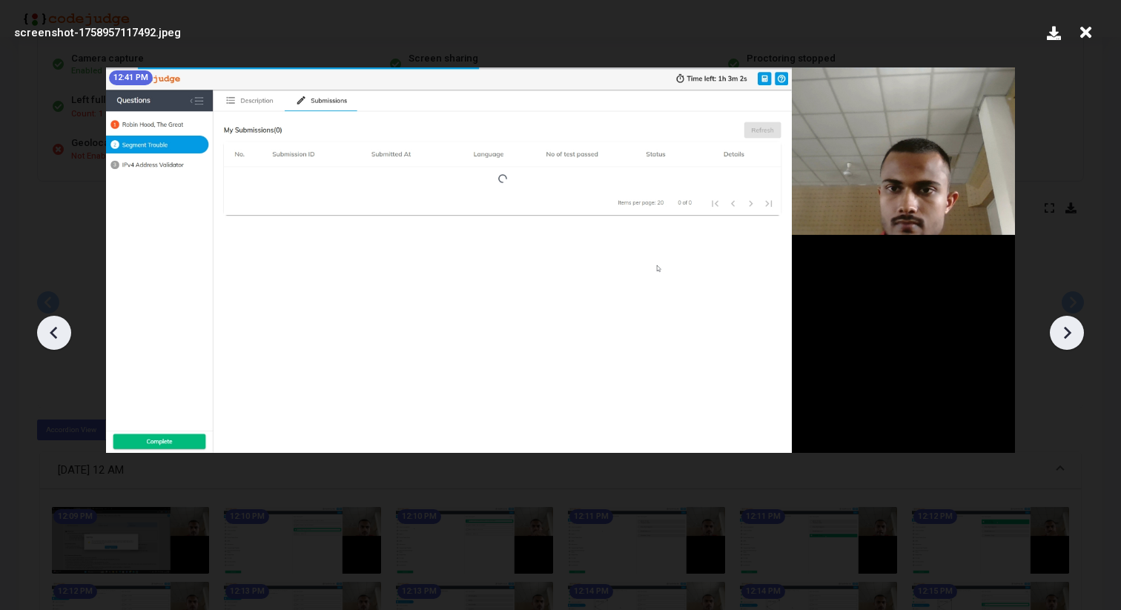
click at [1067, 329] on icon at bounding box center [1067, 332] width 7 height 13
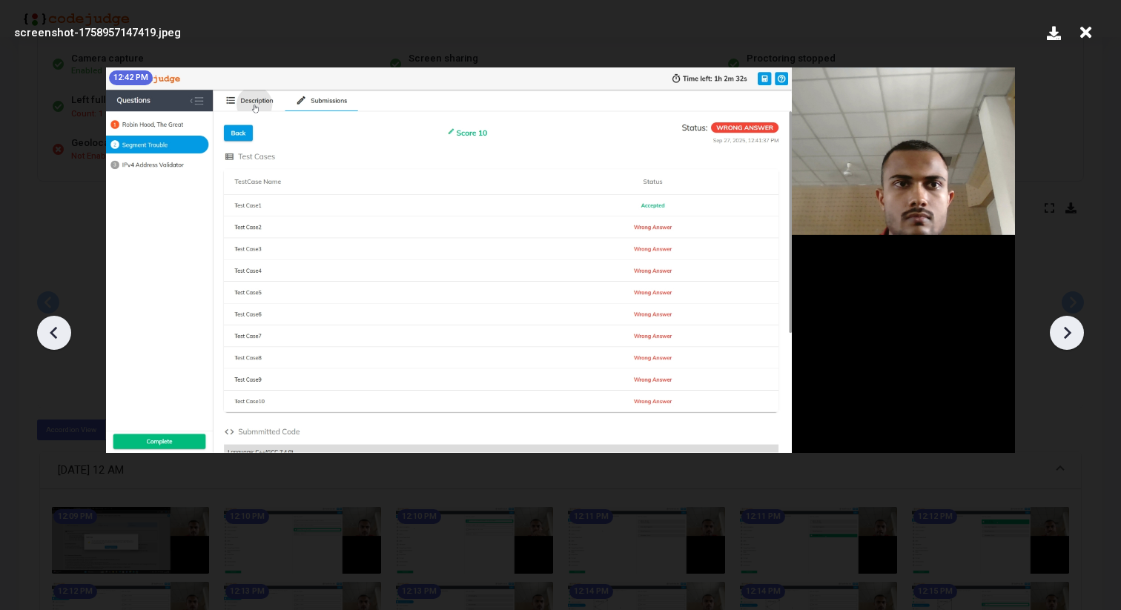
click at [1067, 329] on icon at bounding box center [1067, 332] width 7 height 13
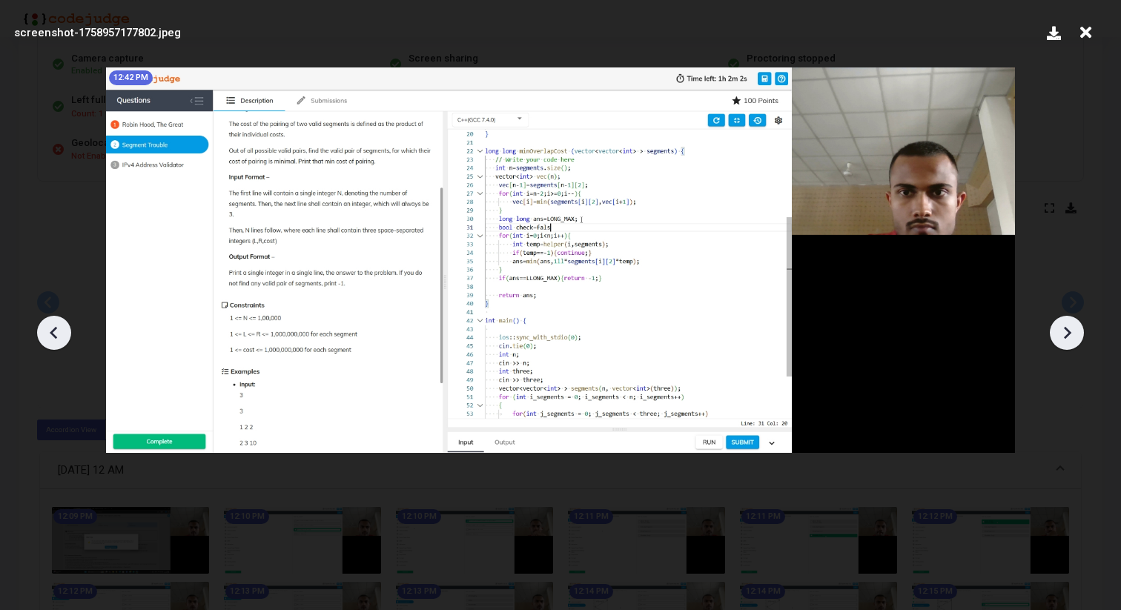
click at [1067, 329] on icon at bounding box center [1067, 332] width 7 height 13
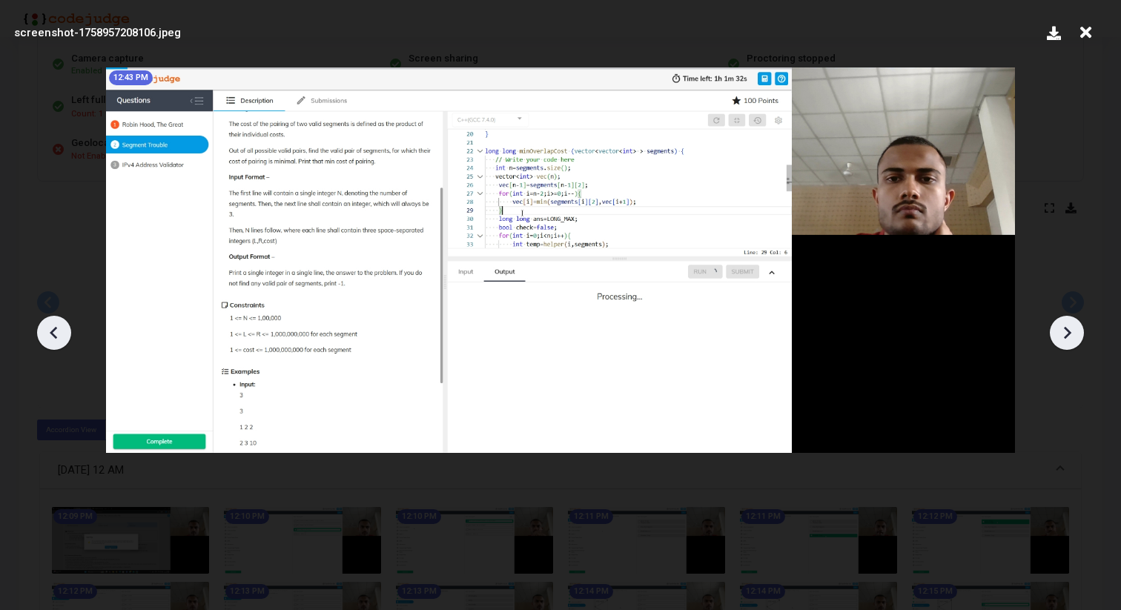
click at [1067, 329] on icon at bounding box center [1067, 332] width 7 height 13
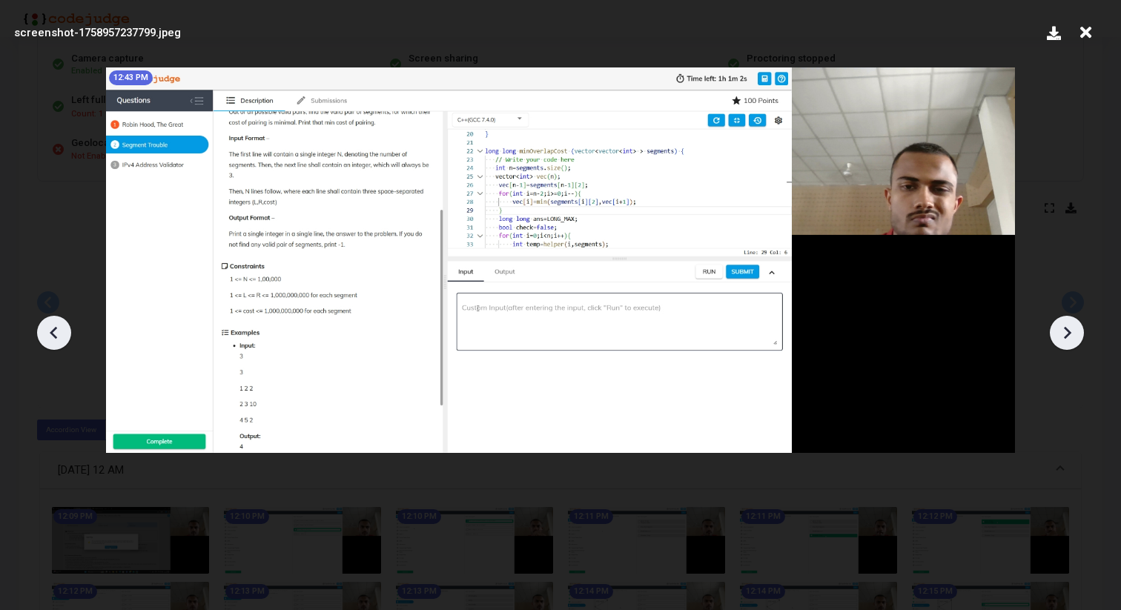
click at [1067, 329] on icon at bounding box center [1067, 332] width 7 height 13
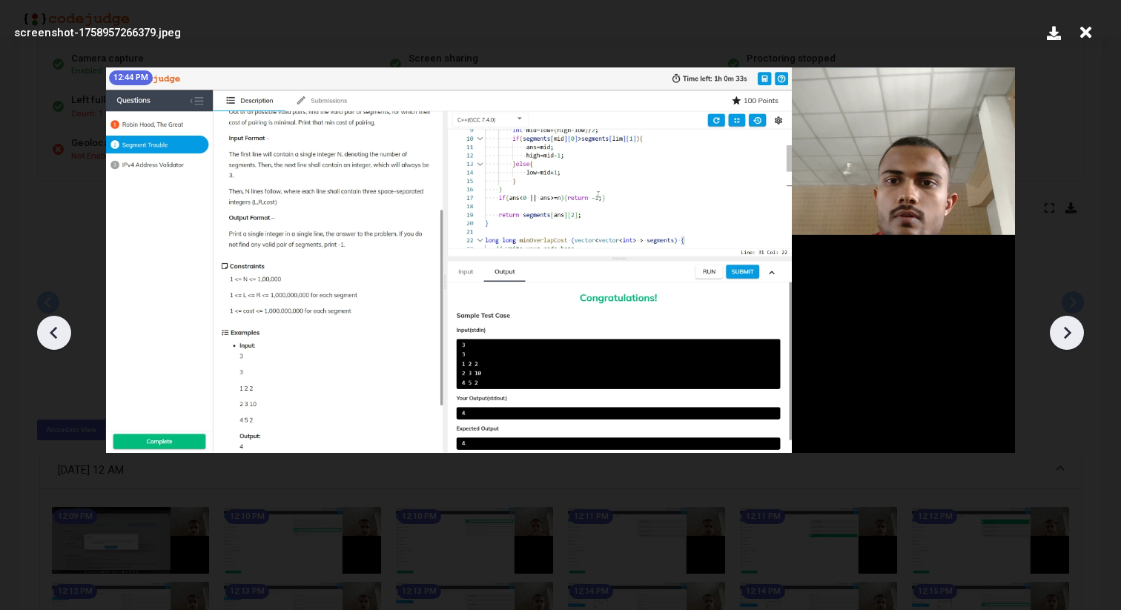
click at [1067, 329] on icon at bounding box center [1067, 332] width 7 height 13
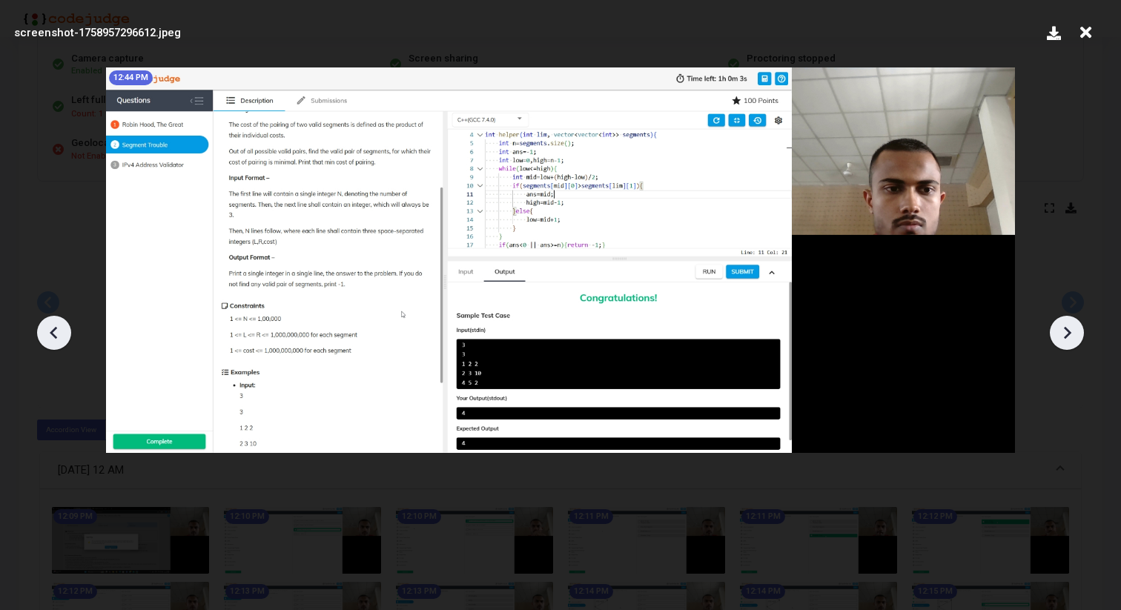
click at [1067, 329] on icon at bounding box center [1067, 332] width 7 height 13
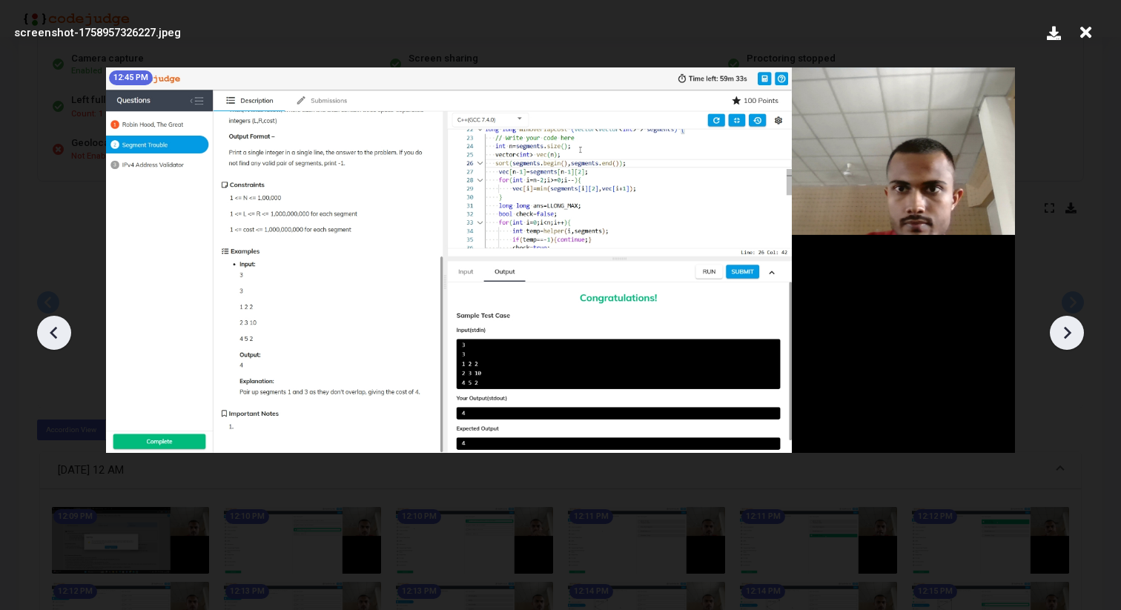
click at [1067, 329] on icon at bounding box center [1067, 332] width 7 height 13
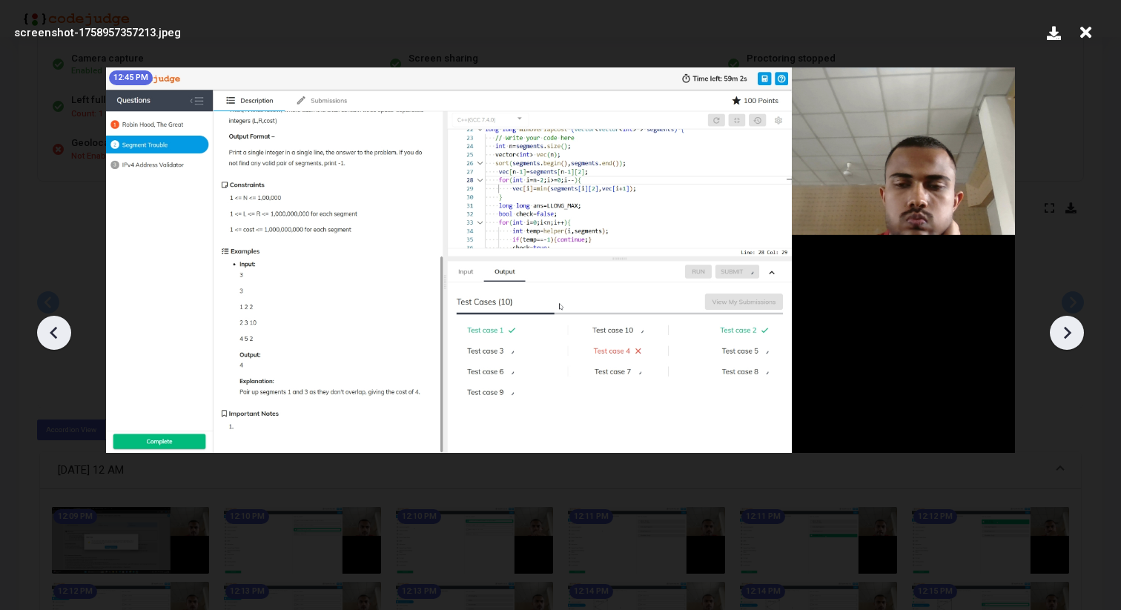
click at [1067, 329] on icon at bounding box center [1067, 332] width 7 height 13
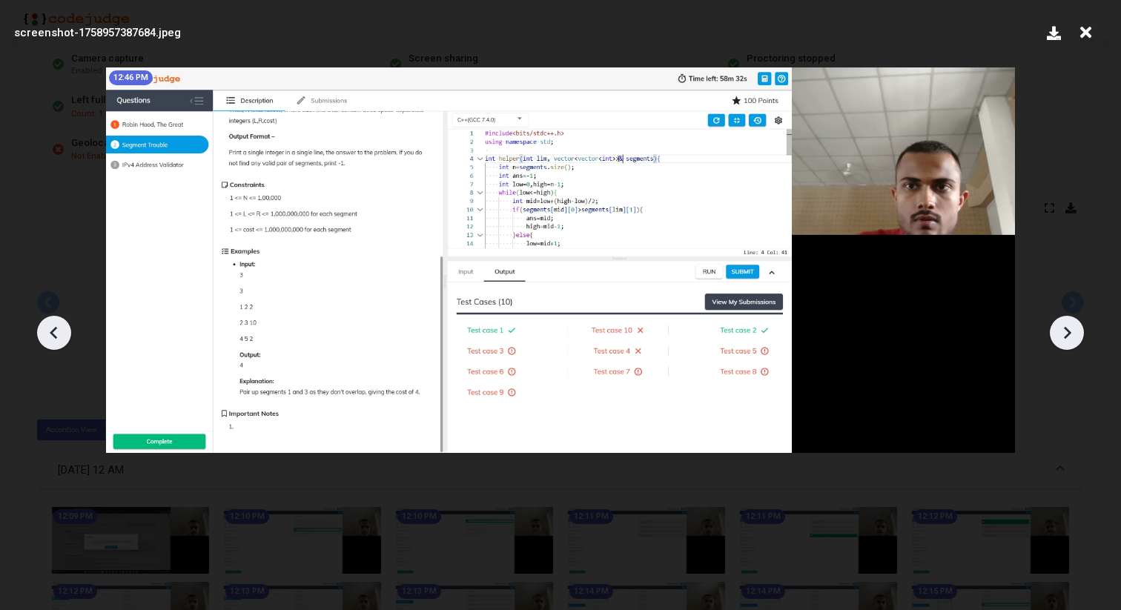
click at [1067, 329] on icon at bounding box center [1067, 332] width 7 height 13
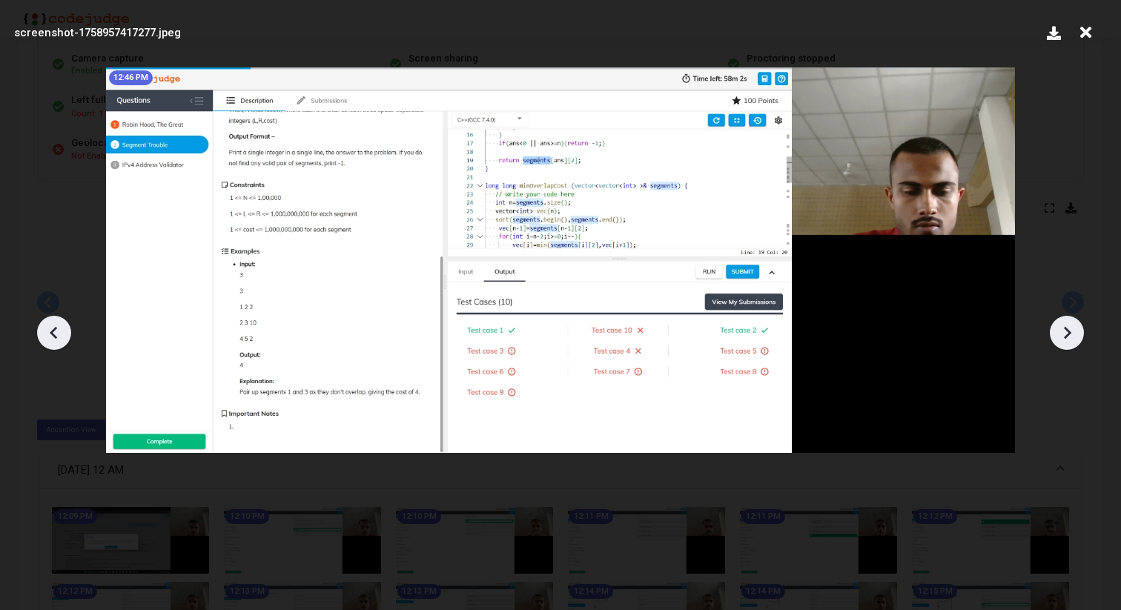
click at [1067, 329] on icon at bounding box center [1067, 332] width 7 height 13
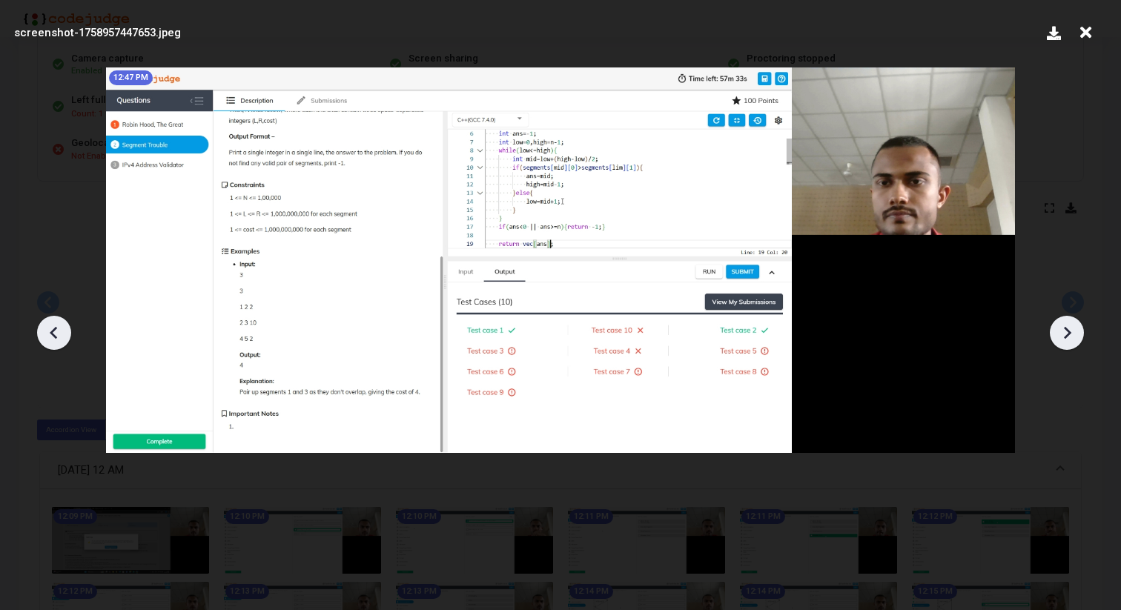
click at [1067, 329] on icon at bounding box center [1067, 332] width 7 height 13
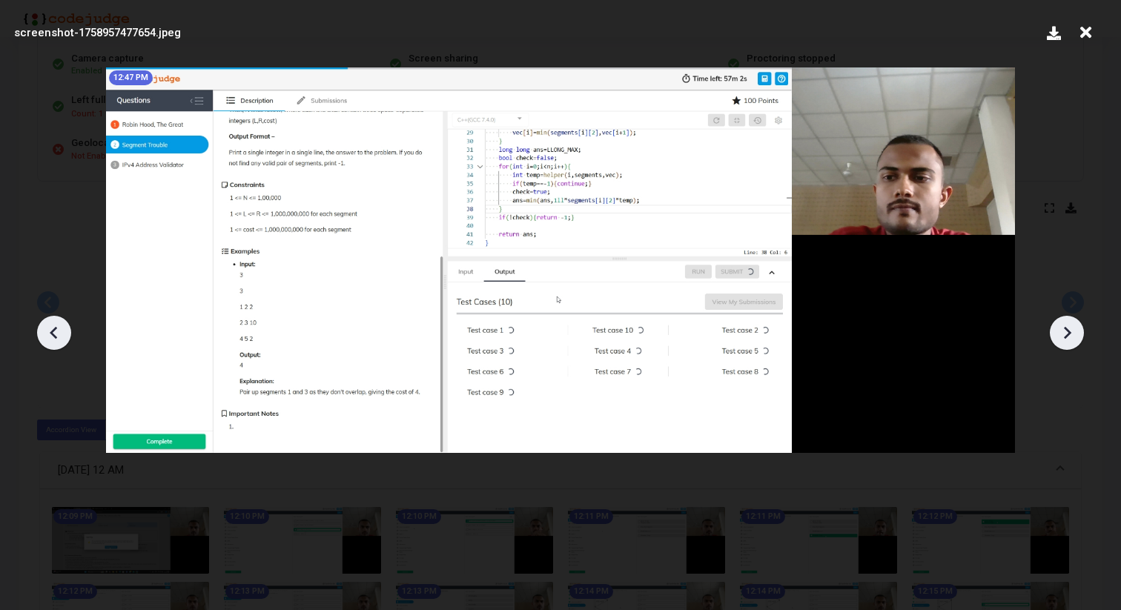
click at [1067, 329] on icon at bounding box center [1067, 332] width 7 height 13
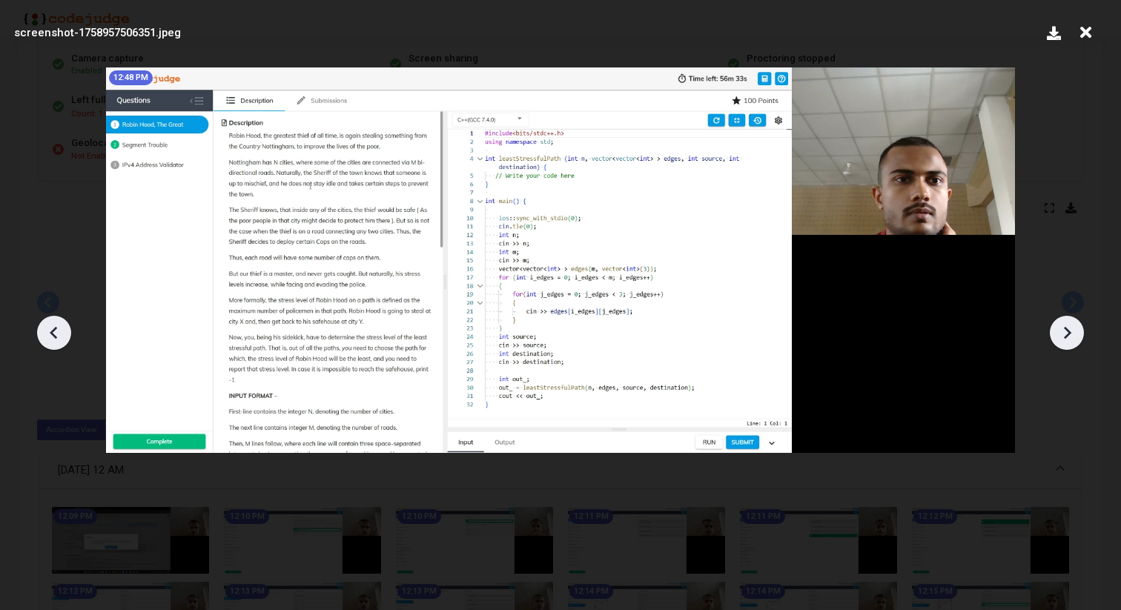
click at [60, 337] on icon at bounding box center [54, 333] width 22 height 22
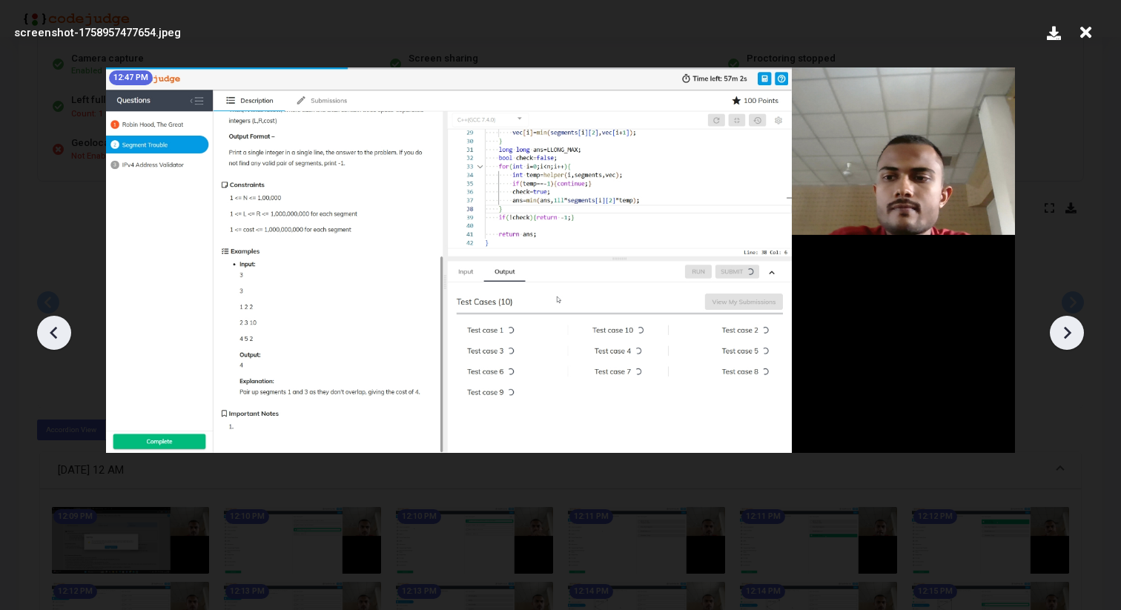
click at [1067, 330] on icon at bounding box center [1067, 332] width 7 height 13
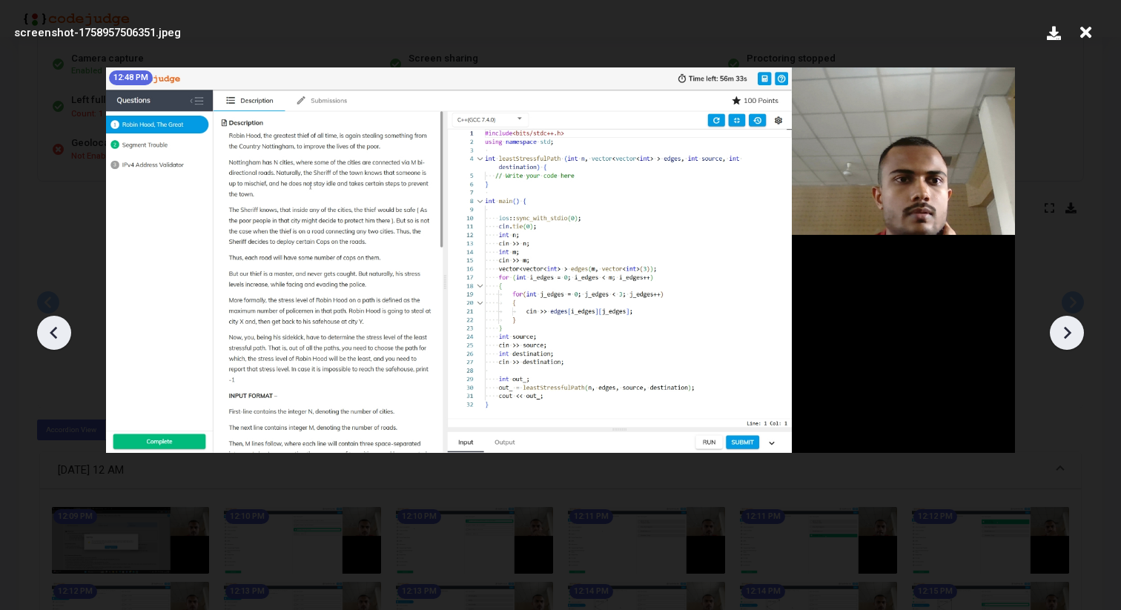
click at [1067, 330] on icon at bounding box center [1067, 332] width 7 height 13
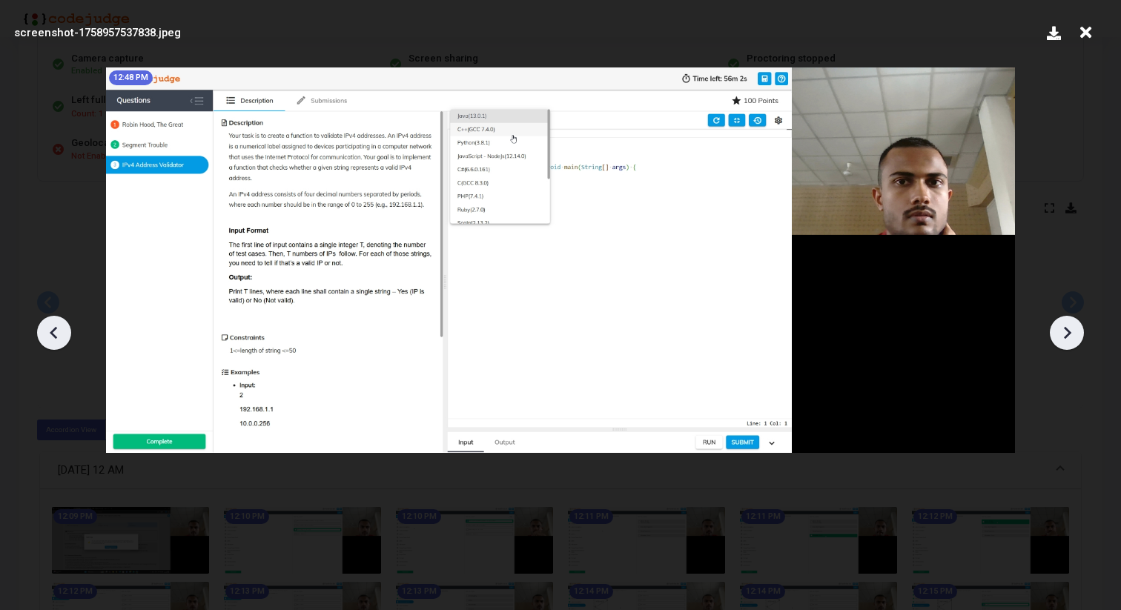
click at [1067, 330] on icon at bounding box center [1067, 332] width 7 height 13
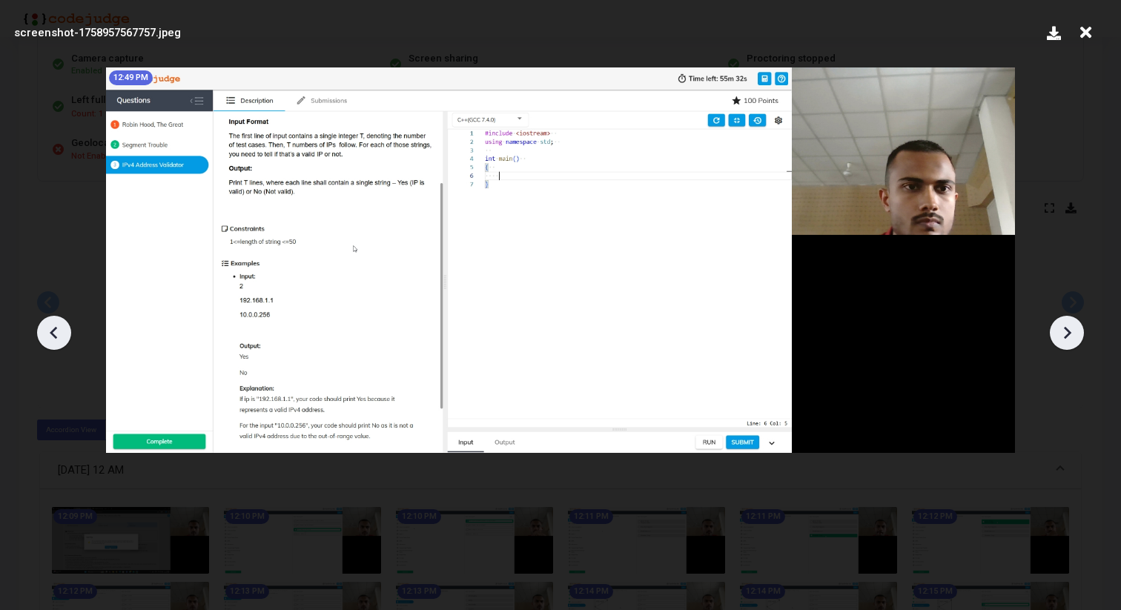
click at [1067, 330] on icon at bounding box center [1067, 332] width 7 height 13
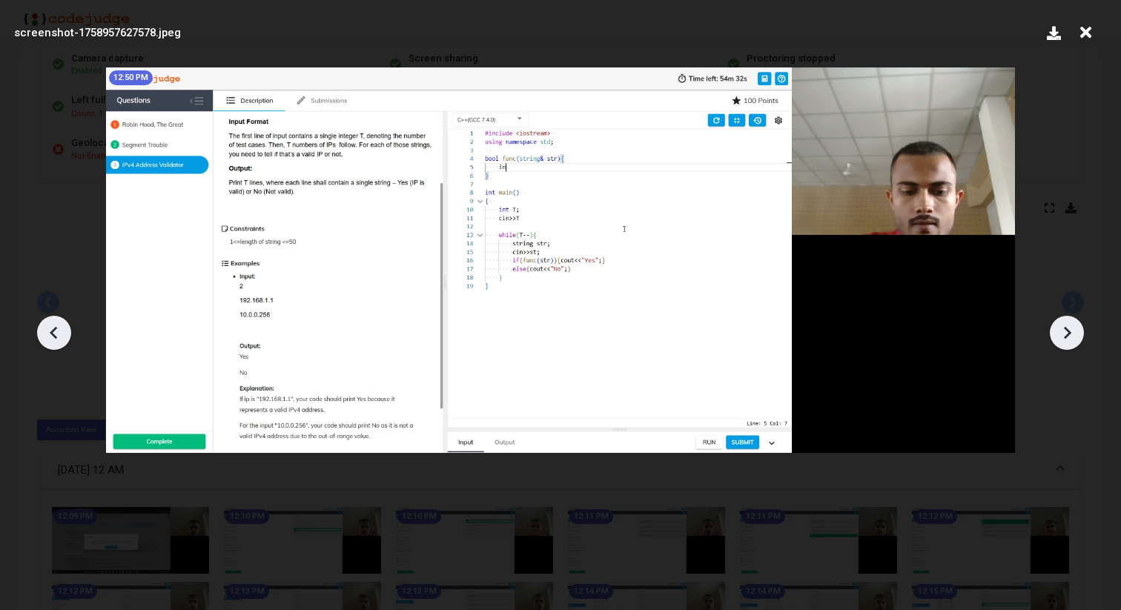
click at [1067, 330] on icon at bounding box center [1067, 332] width 7 height 13
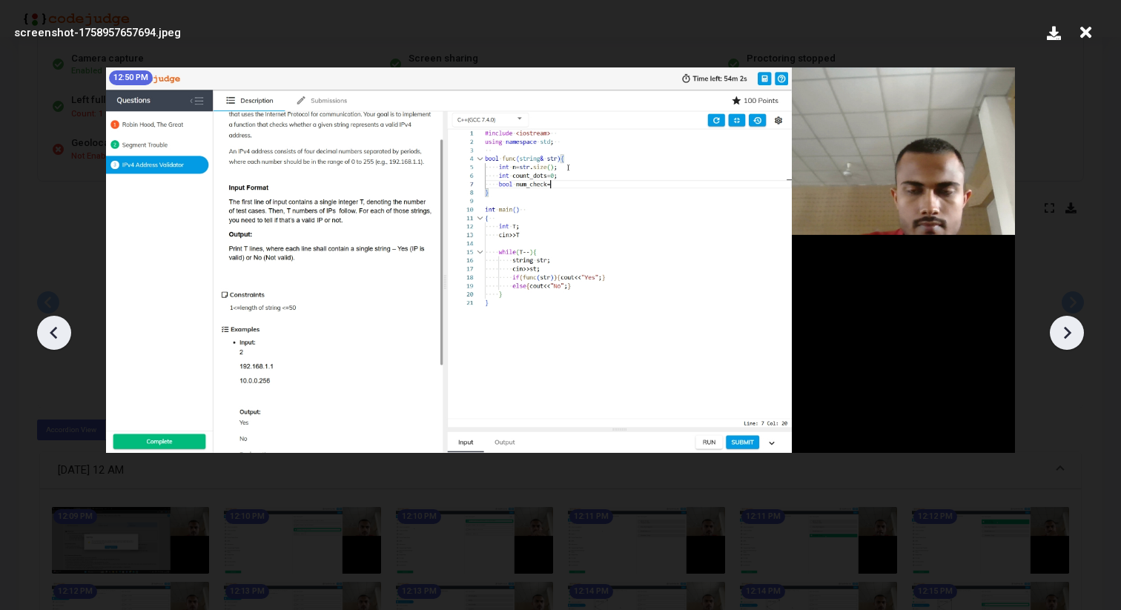
click at [1067, 330] on icon at bounding box center [1067, 332] width 7 height 13
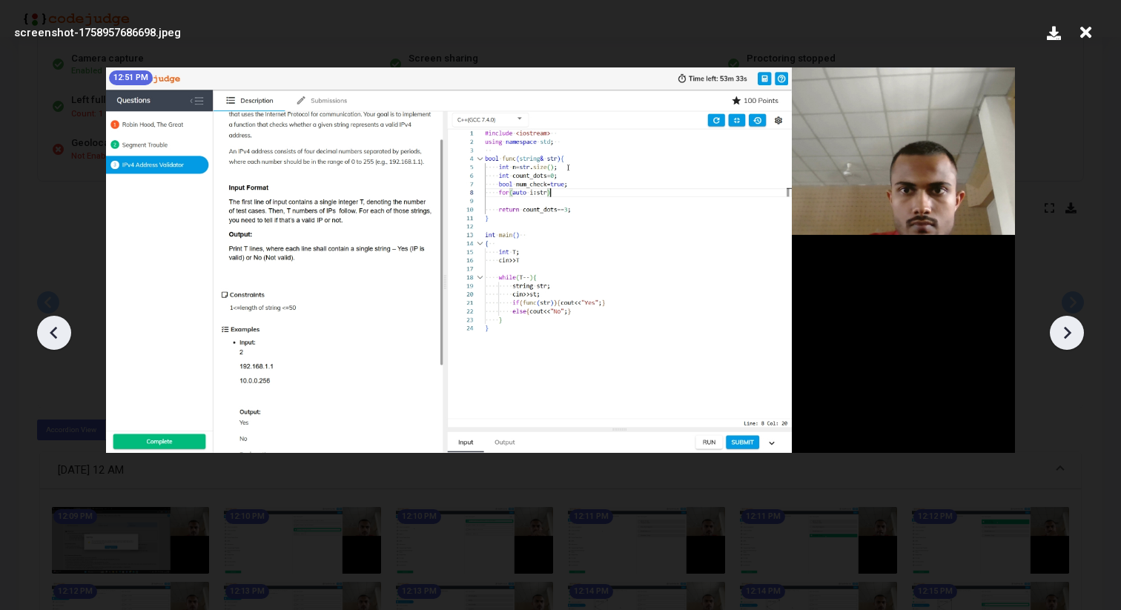
click at [1067, 330] on icon at bounding box center [1067, 332] width 7 height 13
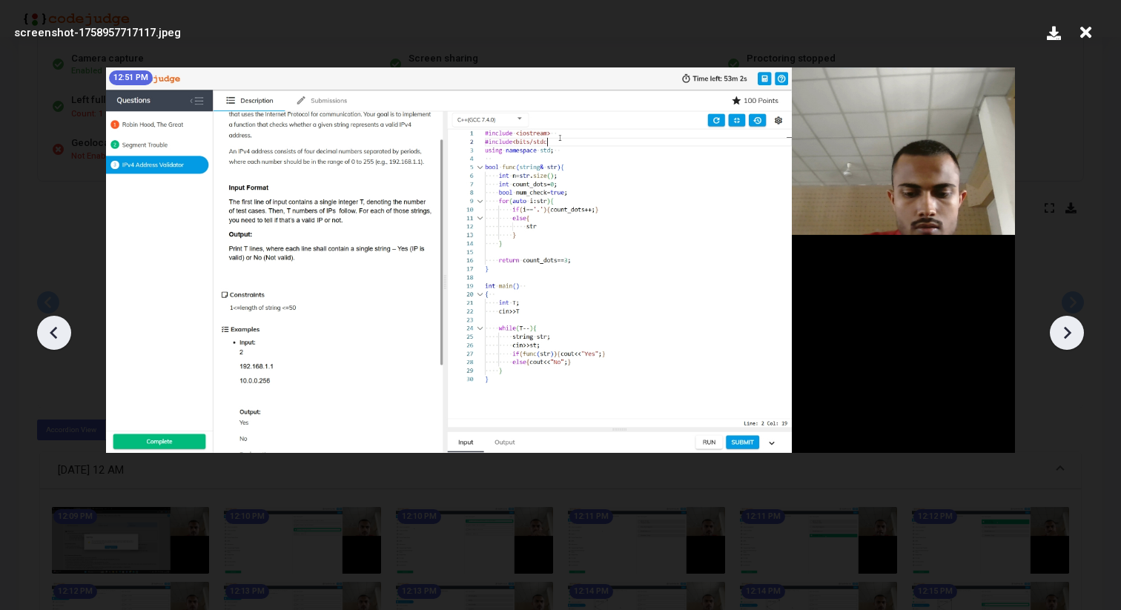
click at [1067, 330] on icon at bounding box center [1067, 332] width 7 height 13
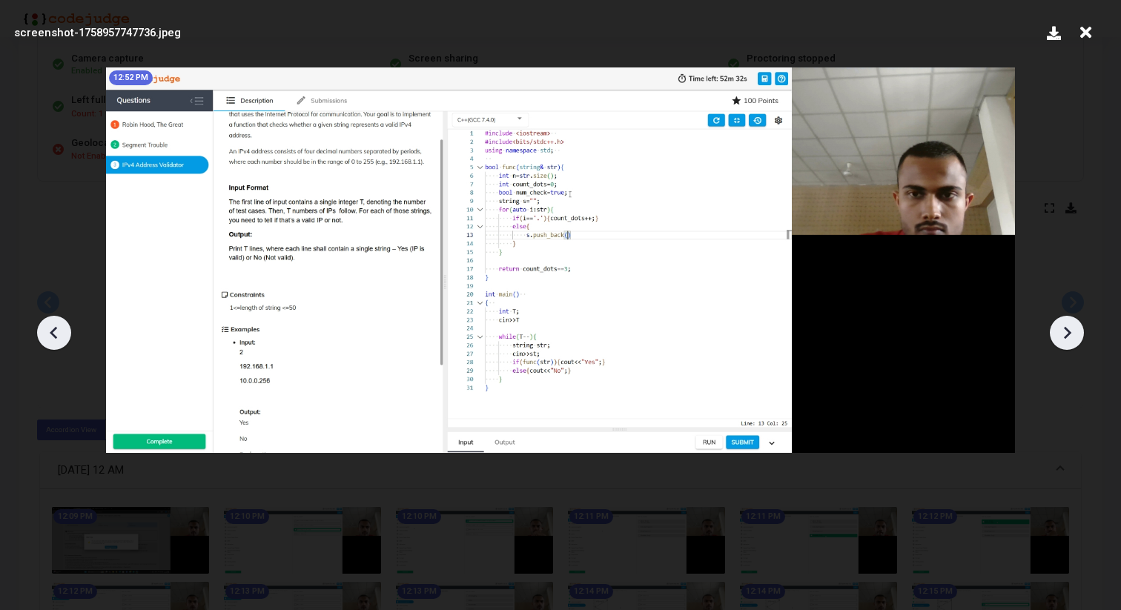
click at [1067, 330] on icon at bounding box center [1067, 332] width 7 height 13
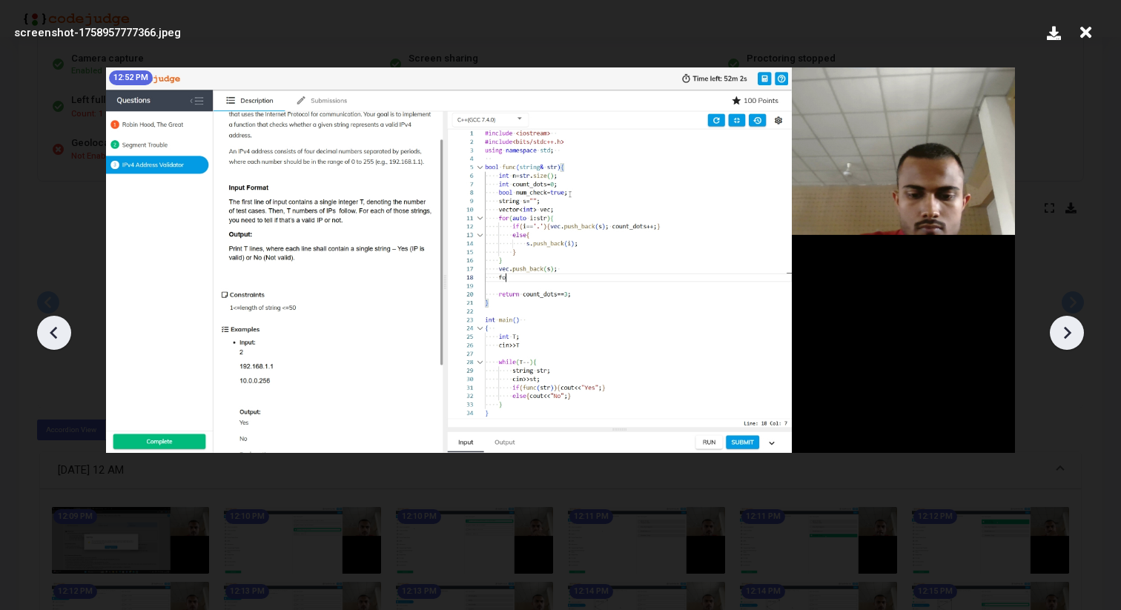
click at [1067, 330] on icon at bounding box center [1067, 332] width 7 height 13
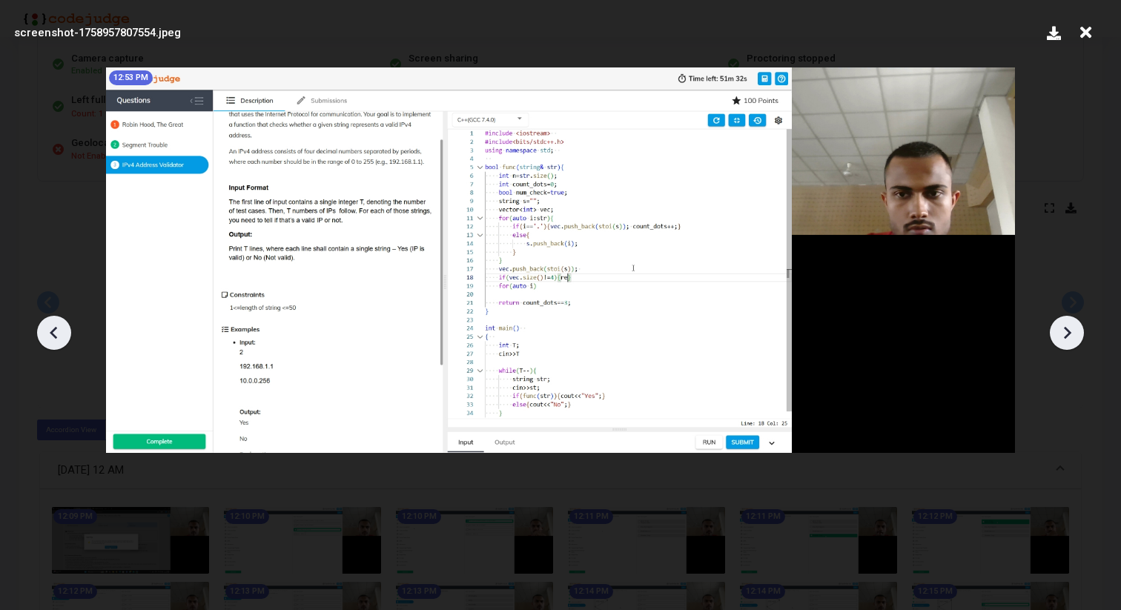
click at [1067, 330] on icon at bounding box center [1067, 332] width 7 height 13
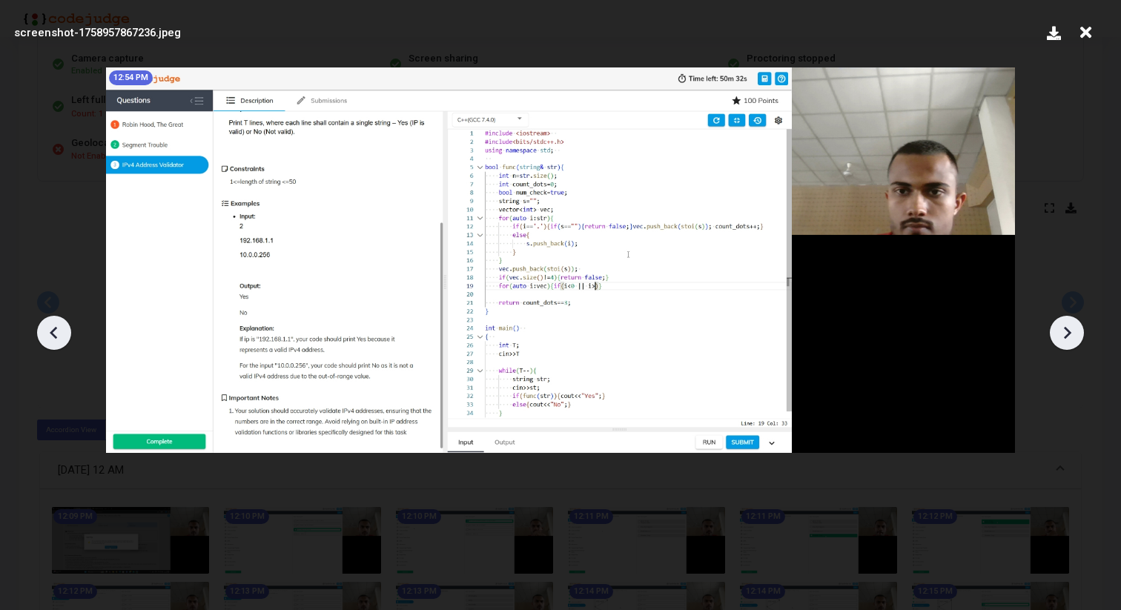
click at [1066, 330] on icon at bounding box center [1067, 333] width 22 height 22
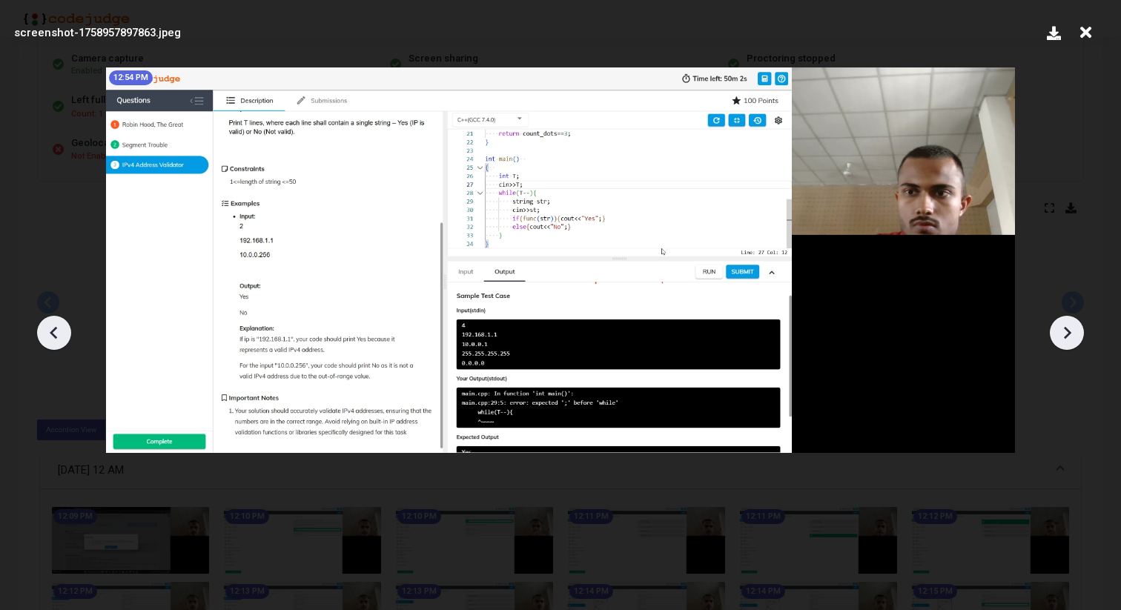
click at [1066, 330] on icon at bounding box center [1067, 333] width 22 height 22
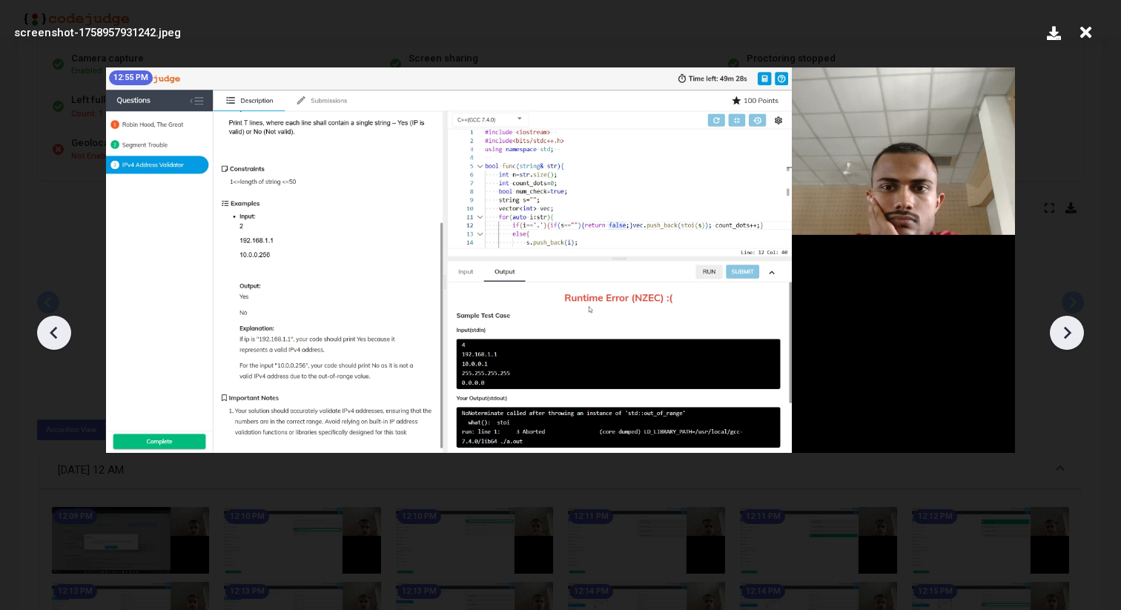
click at [1066, 330] on icon at bounding box center [1067, 333] width 22 height 22
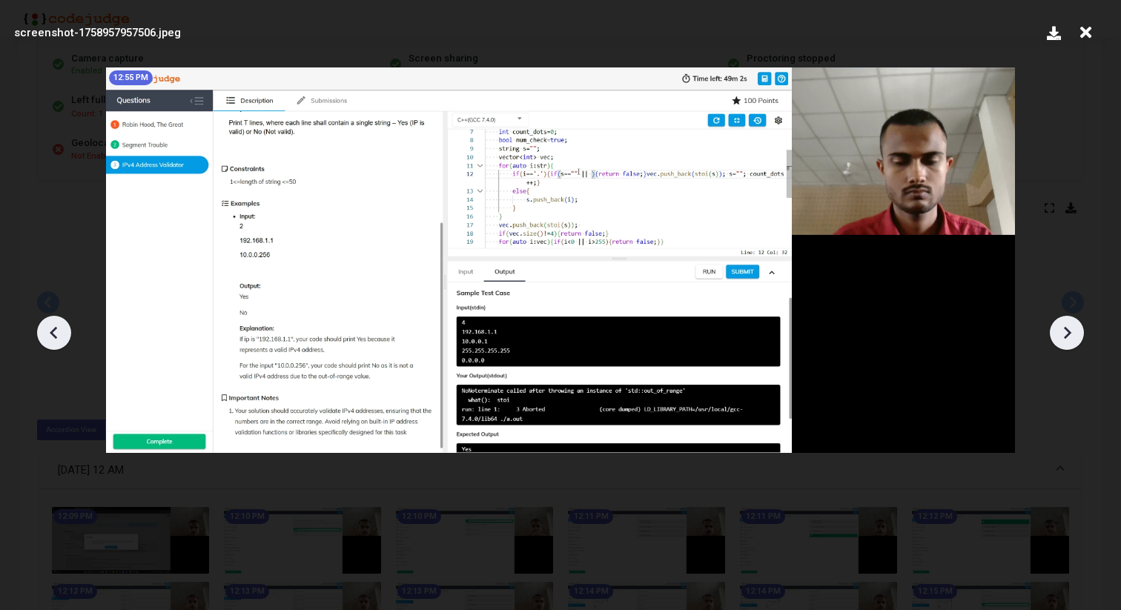
click at [1066, 330] on icon at bounding box center [1067, 333] width 22 height 22
click at [1064, 332] on icon at bounding box center [1067, 333] width 22 height 22
click at [1088, 31] on icon at bounding box center [1085, 33] width 23 height 28
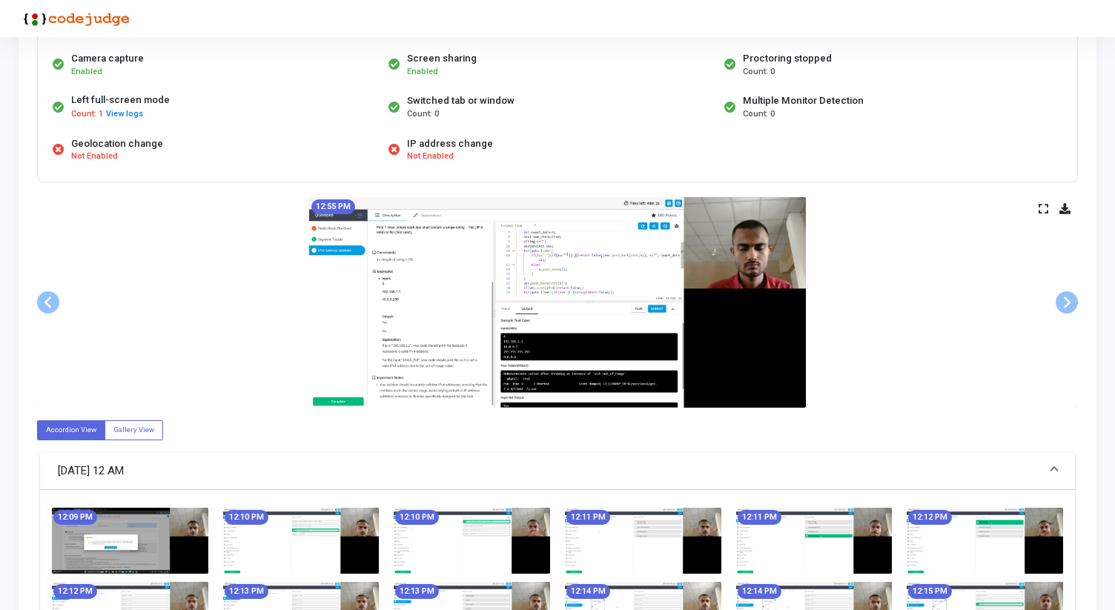
scroll to position [1278, 0]
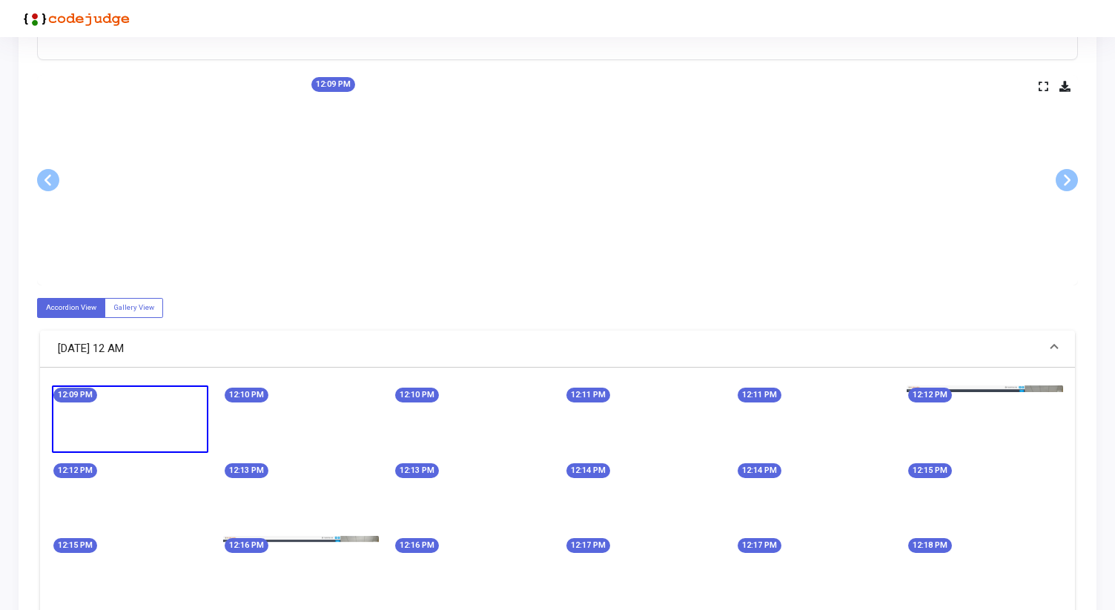
scroll to position [1278, 0]
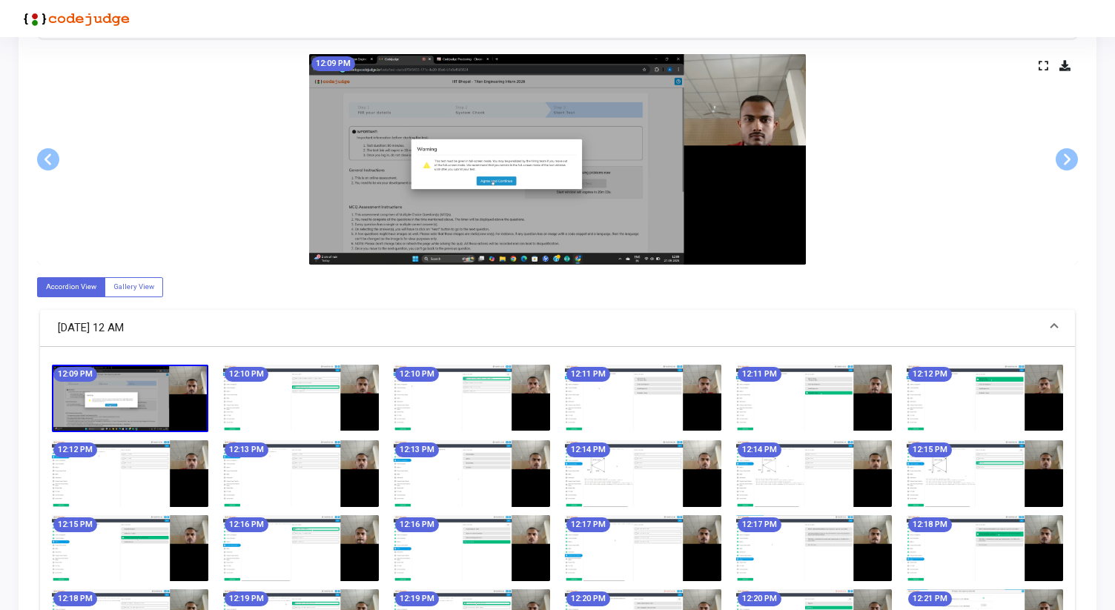
scroll to position [0, 0]
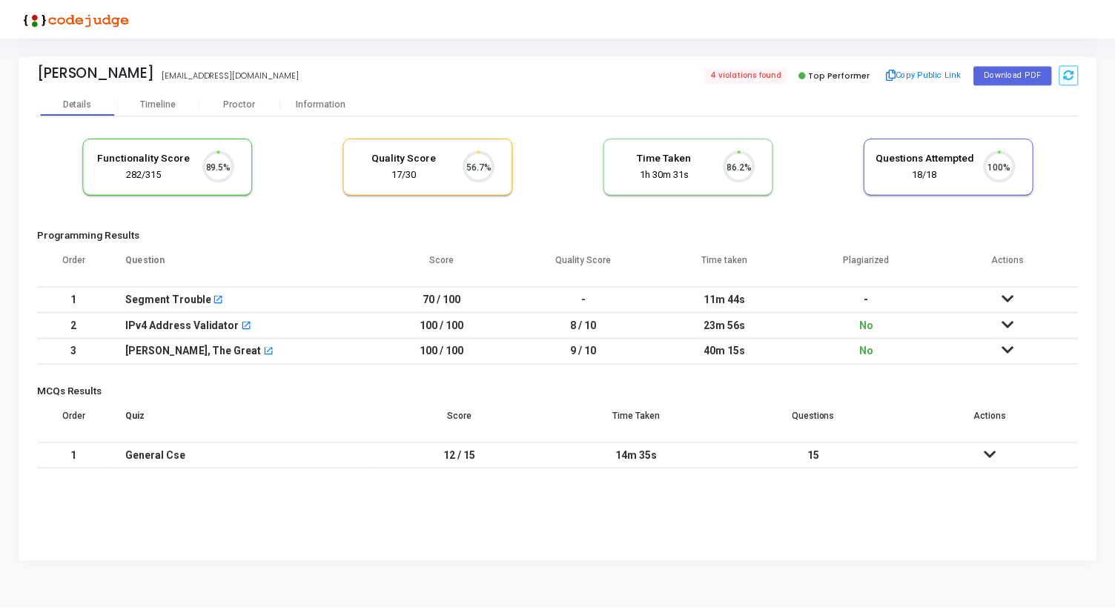
scroll to position [31, 38]
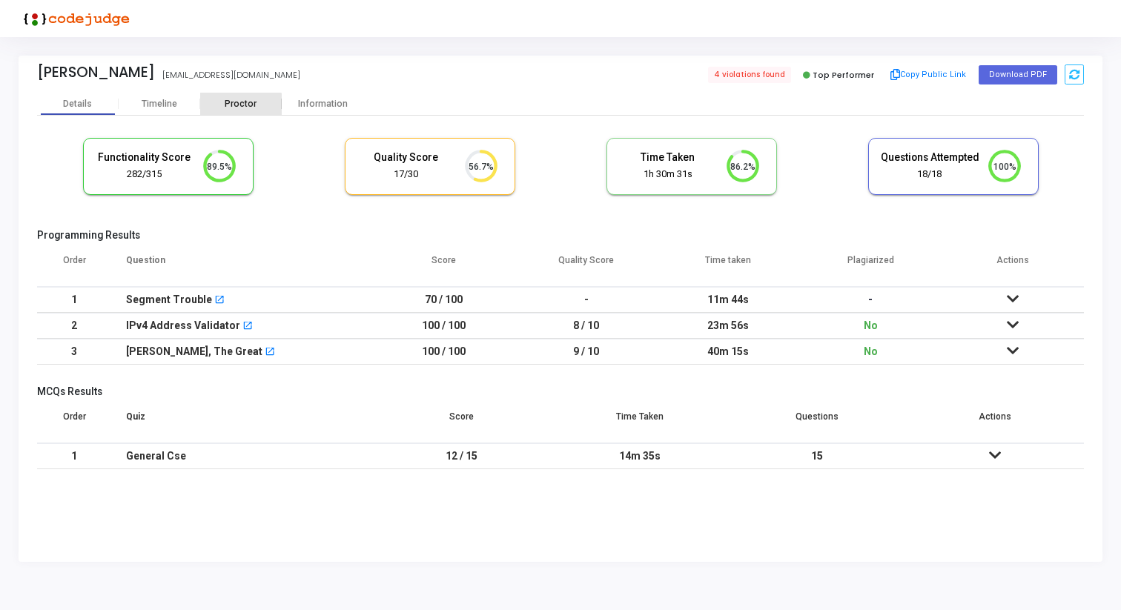
click at [239, 107] on div "Proctor" at bounding box center [241, 104] width 82 height 11
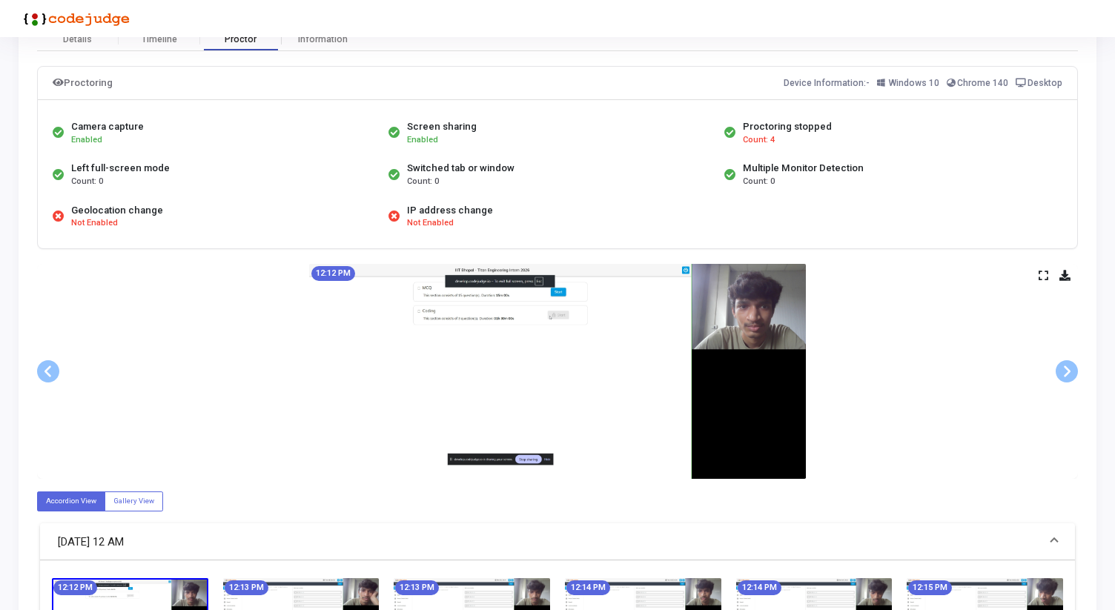
scroll to position [67, 0]
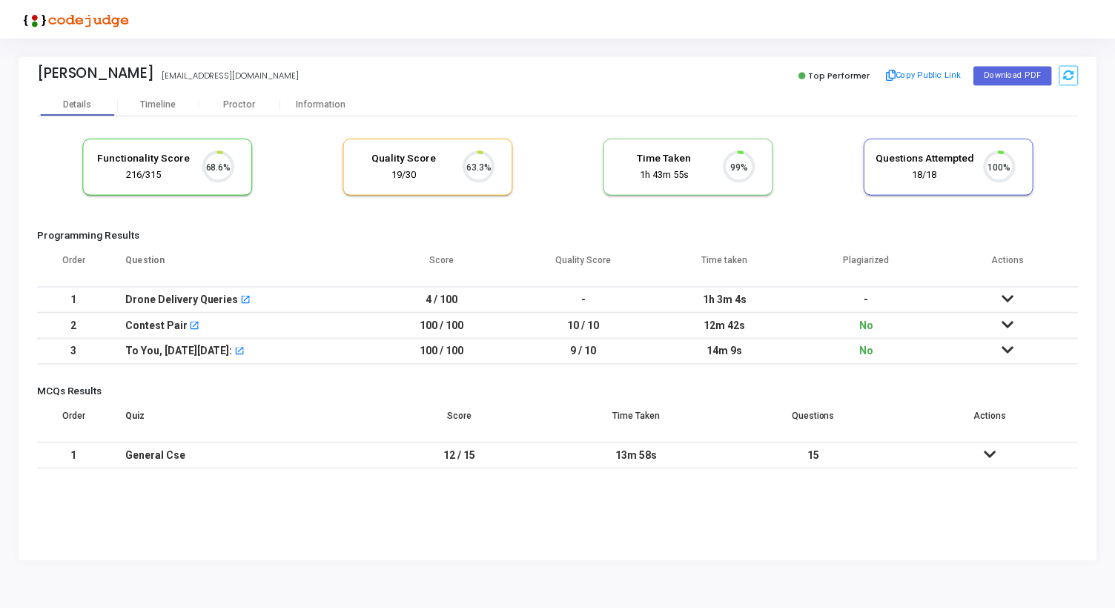
scroll to position [31, 38]
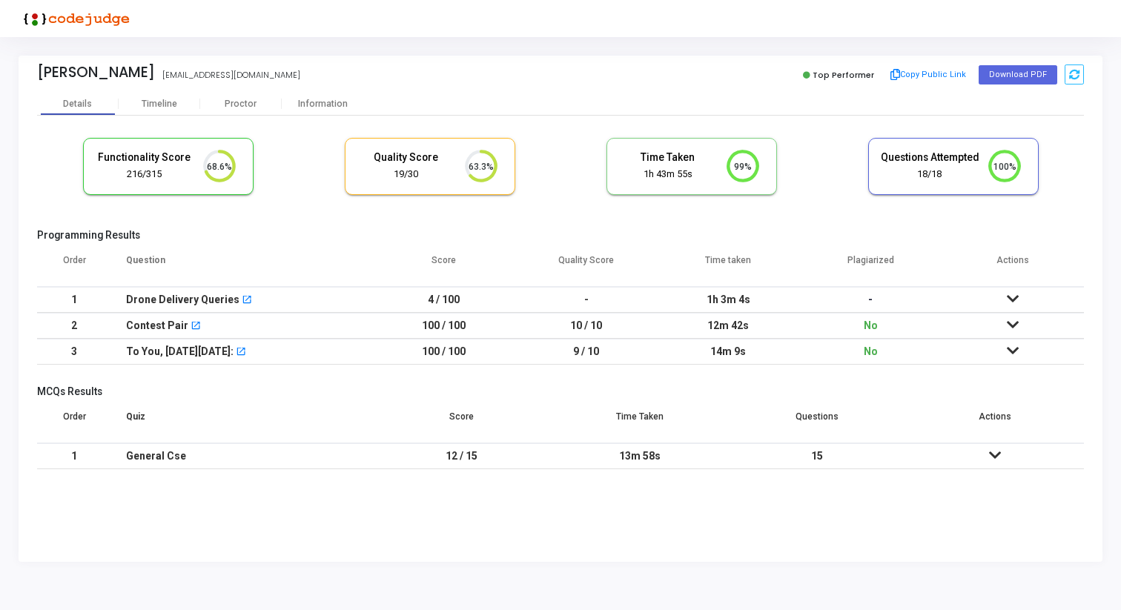
click at [1015, 298] on icon at bounding box center [1013, 299] width 12 height 10
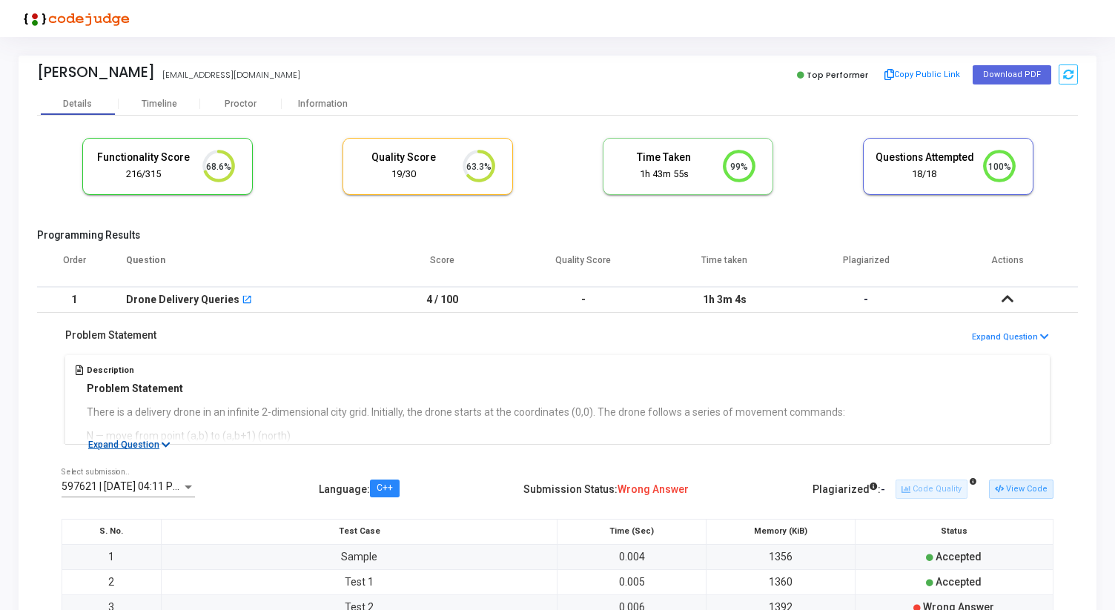
click at [121, 449] on button "Expand Question" at bounding box center [129, 444] width 99 height 15
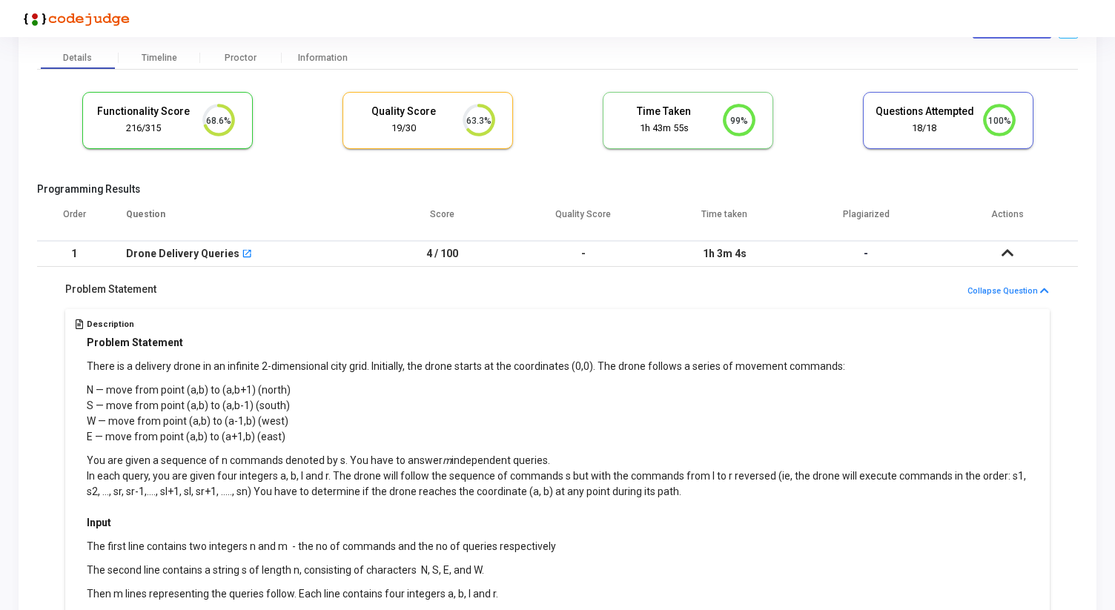
scroll to position [40, 0]
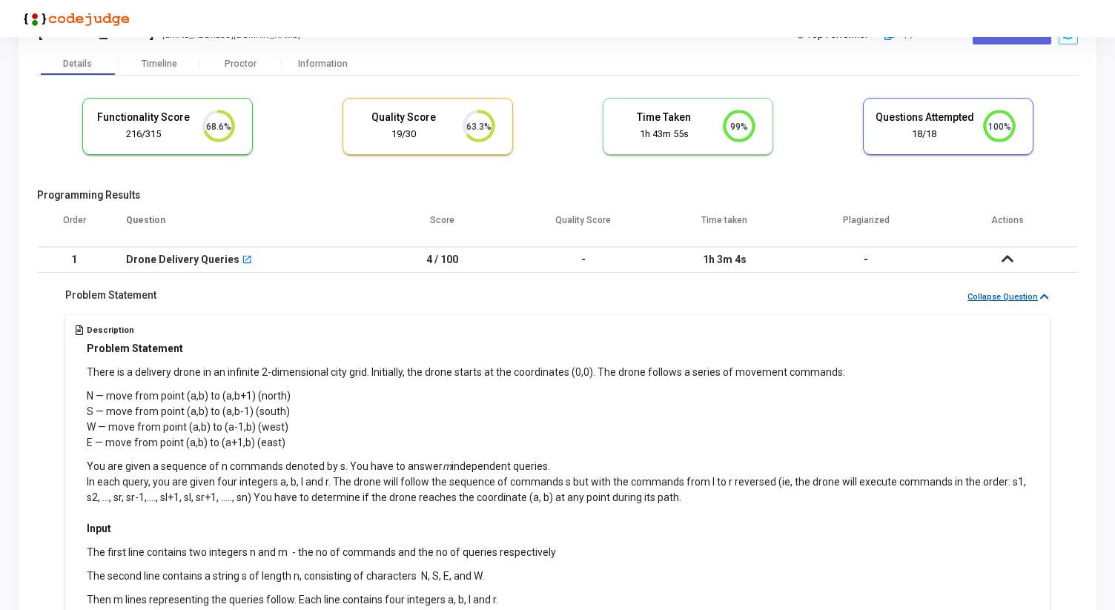
click at [1001, 297] on button "Collapse Question" at bounding box center [1008, 298] width 83 height 14
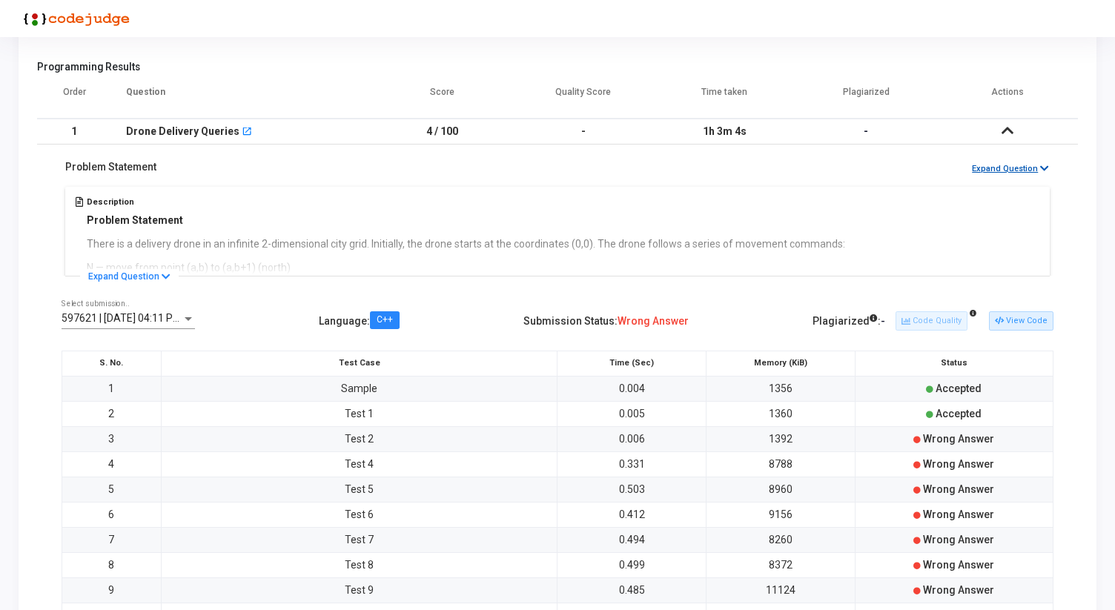
scroll to position [173, 0]
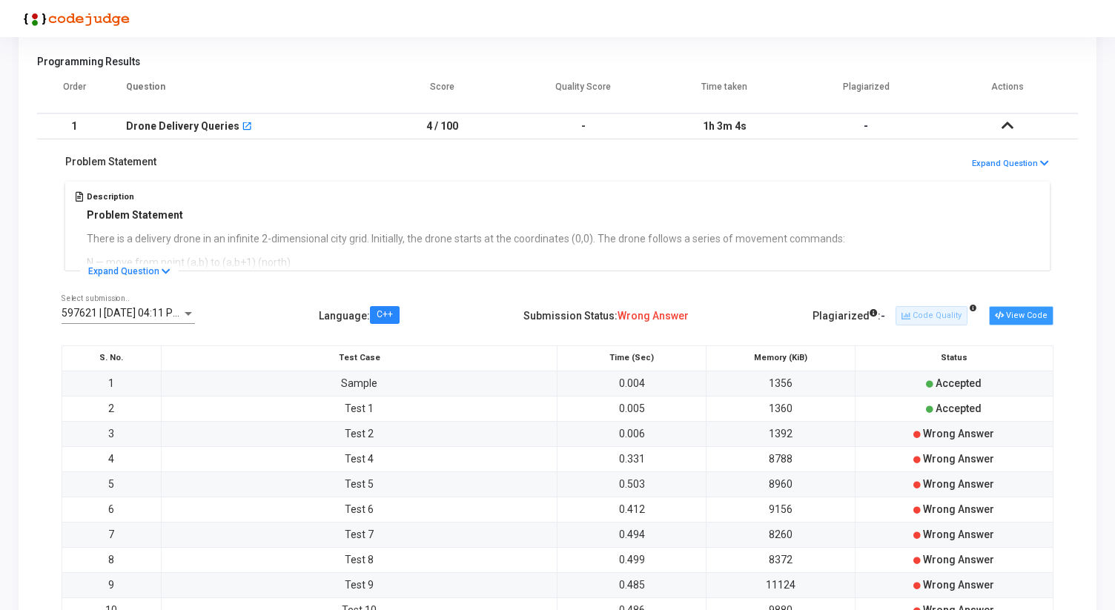
click at [1027, 317] on button "View Code" at bounding box center [1021, 315] width 64 height 19
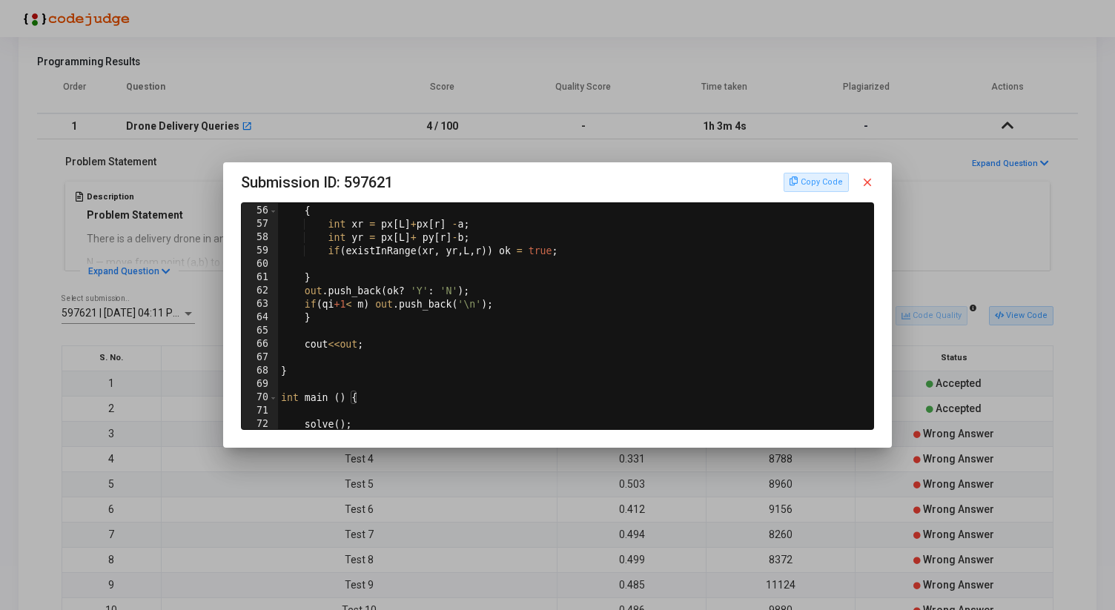
scroll to position [761, 0]
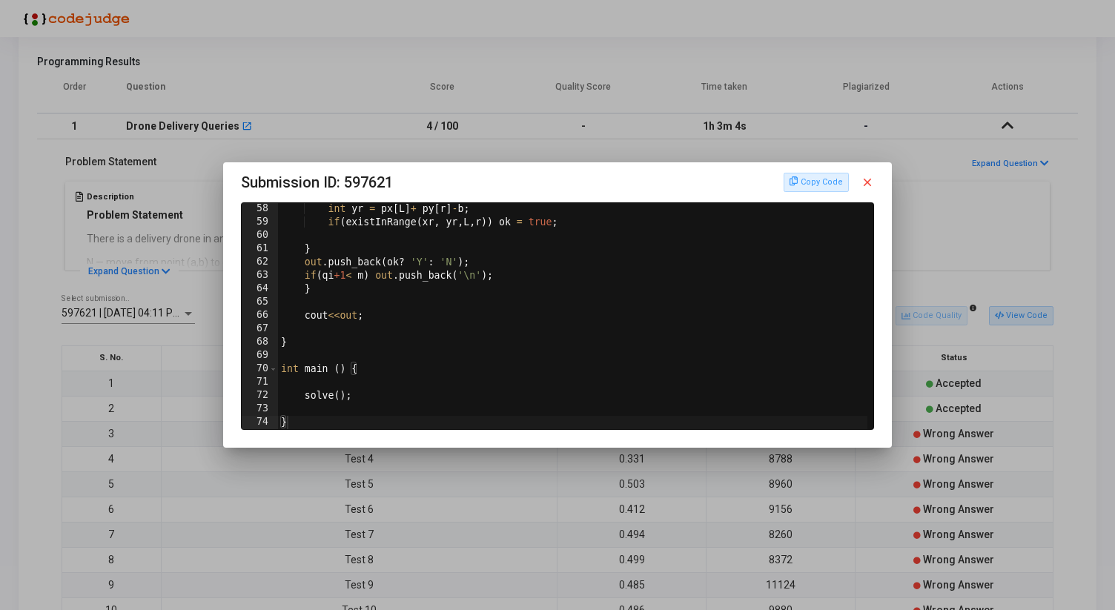
click at [869, 183] on mat-icon "close" at bounding box center [867, 182] width 13 height 13
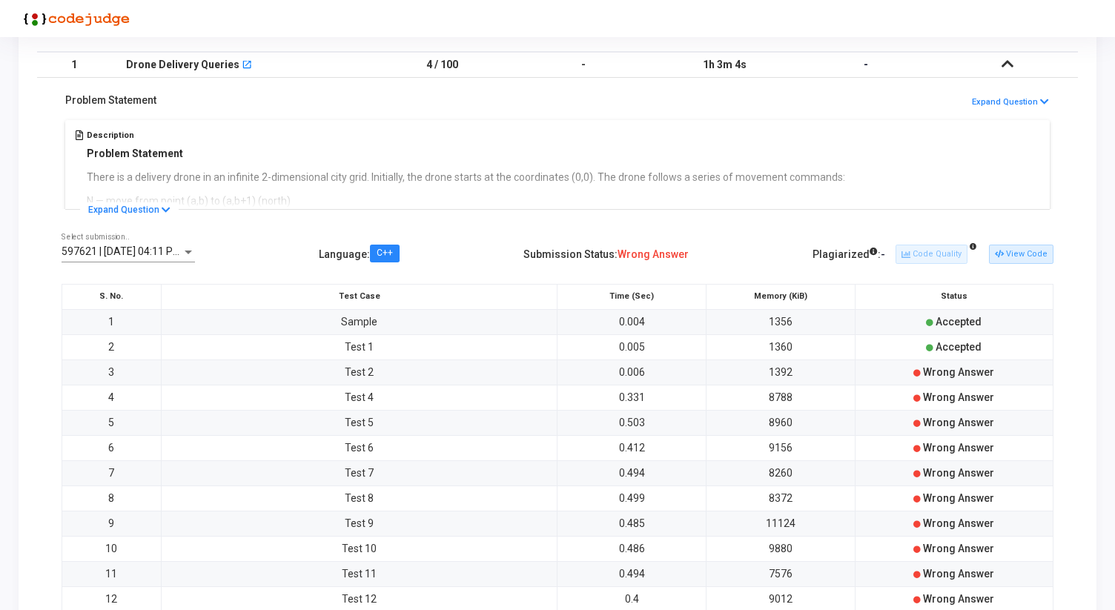
scroll to position [468, 0]
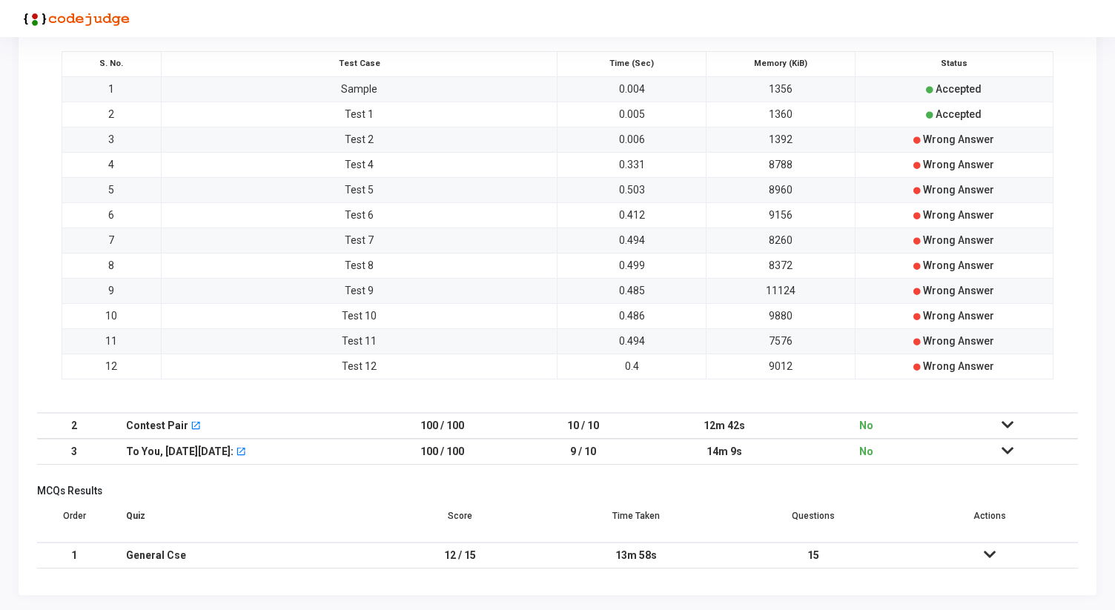
click at [1006, 423] on icon at bounding box center [1007, 425] width 12 height 10
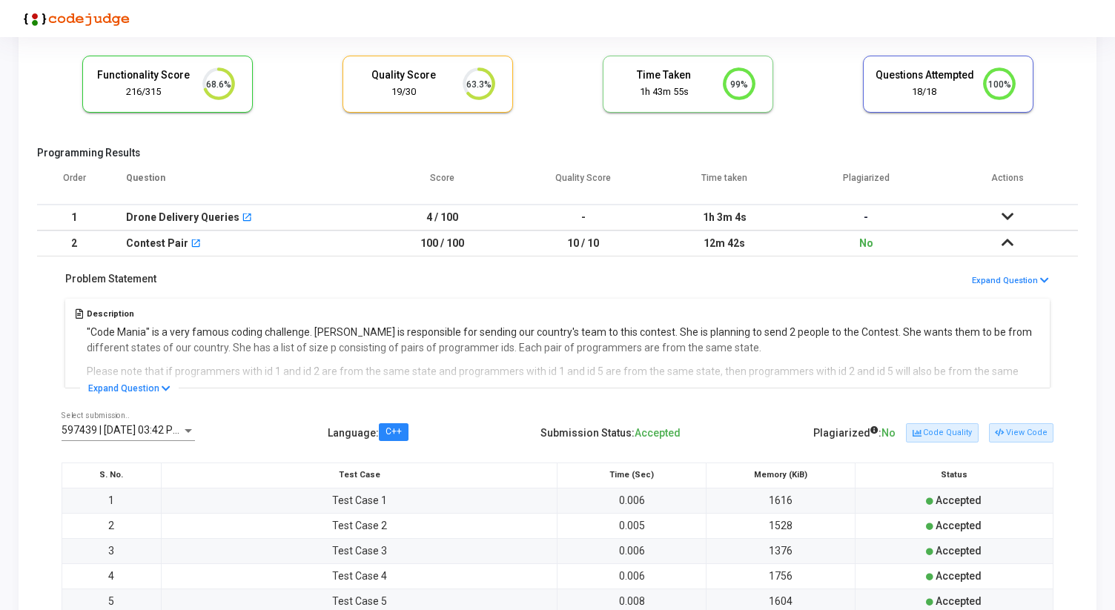
scroll to position [92, 0]
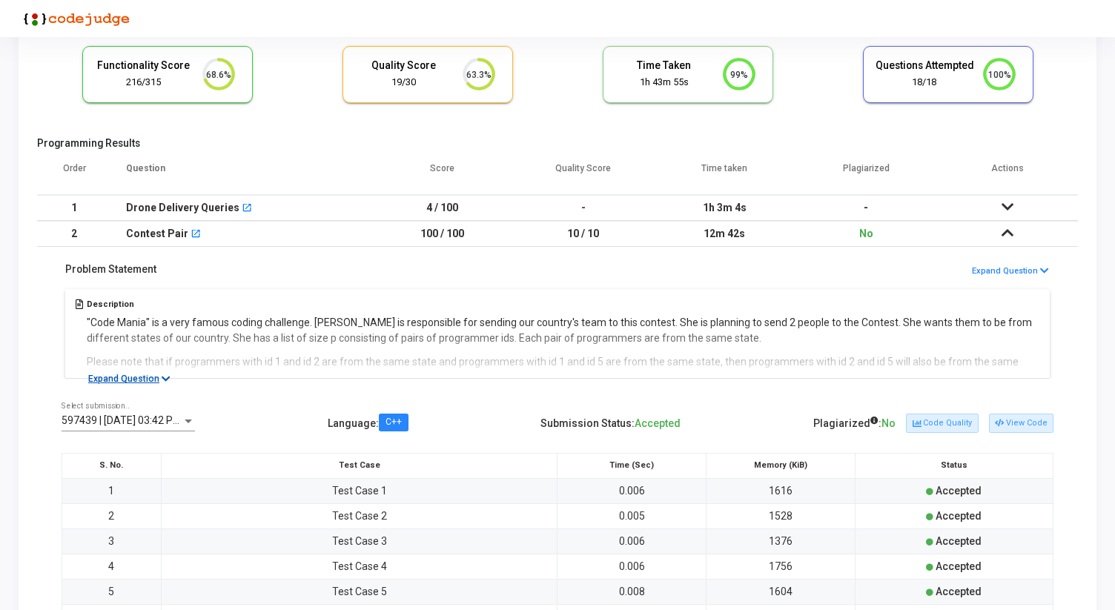
click at [117, 378] on button "Expand Question" at bounding box center [129, 378] width 99 height 15
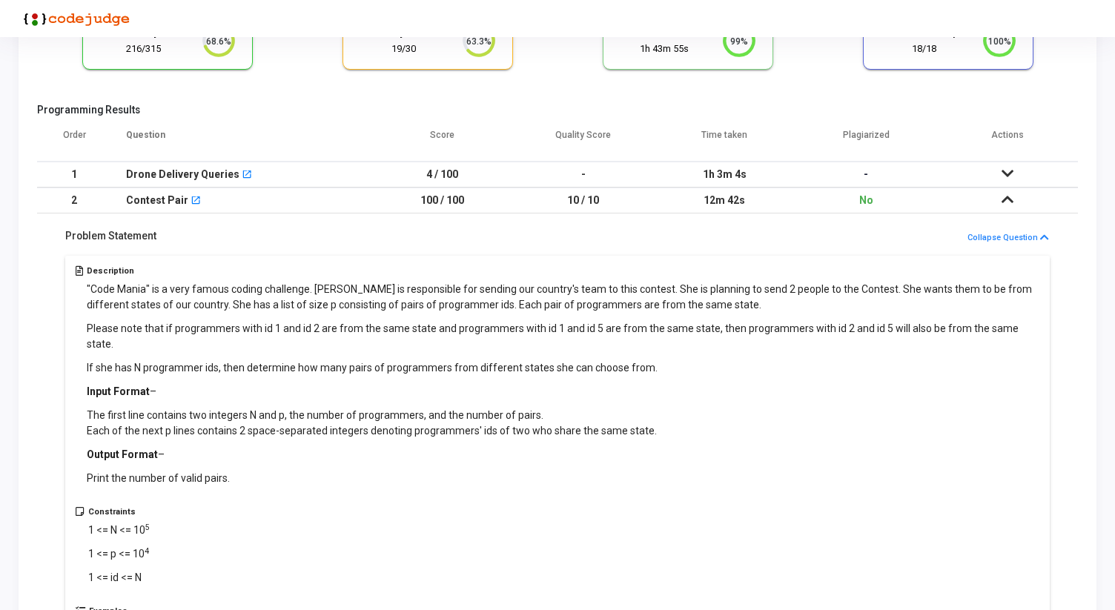
scroll to position [134, 0]
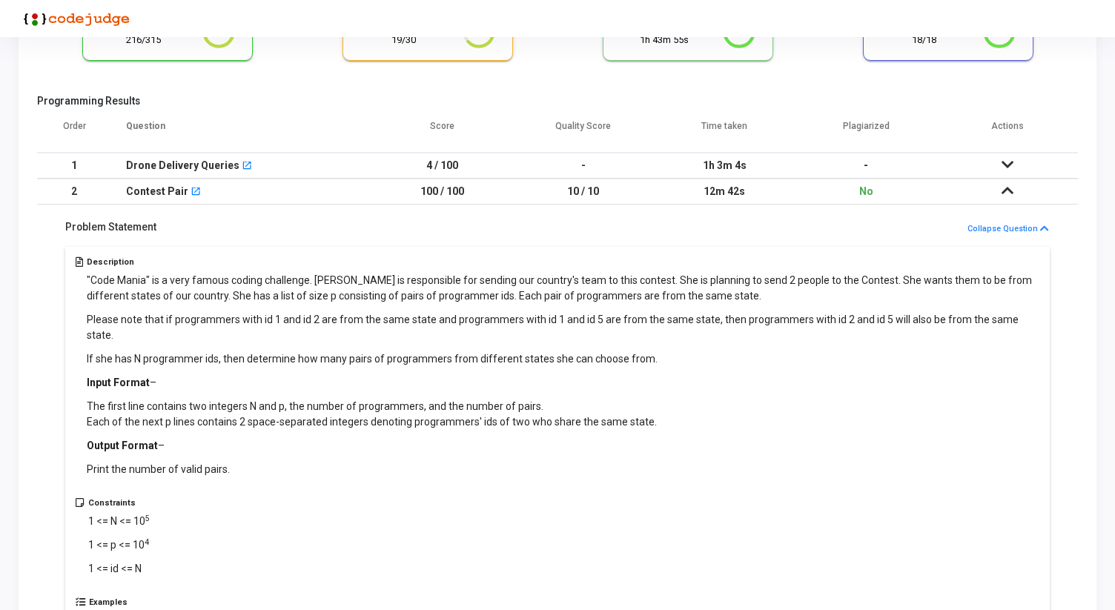
click at [204, 297] on p ""Code Mania" is a very famous coding challenge. [PERSON_NAME] is responsible fo…" at bounding box center [563, 288] width 953 height 31
click at [231, 297] on p ""Code Mania" is a very famous coding challenge. [PERSON_NAME] is responsible fo…" at bounding box center [563, 288] width 953 height 31
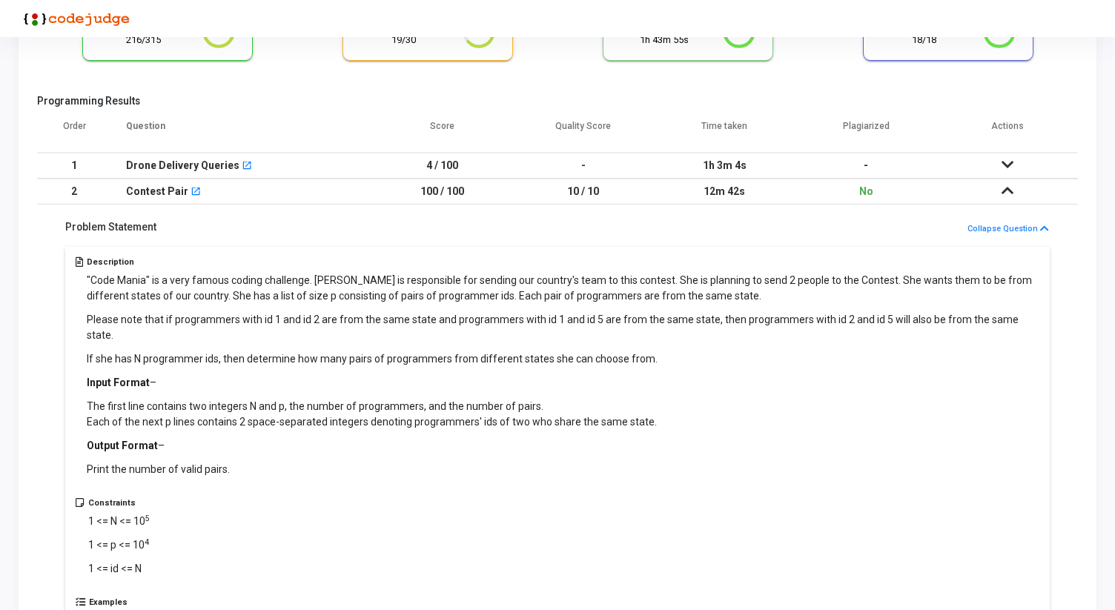
click at [282, 297] on p ""Code Mania" is a very famous coding challenge. [PERSON_NAME] is responsible fo…" at bounding box center [563, 288] width 953 height 31
click at [271, 297] on p ""Code Mania" is a very famous coding challenge. [PERSON_NAME] is responsible fo…" at bounding box center [563, 288] width 953 height 31
click at [292, 294] on p ""Code Mania" is a very famous coding challenge. [PERSON_NAME] is responsible fo…" at bounding box center [563, 288] width 953 height 31
click at [317, 296] on p ""Code Mania" is a very famous coding challenge. [PERSON_NAME] is responsible fo…" at bounding box center [563, 288] width 953 height 31
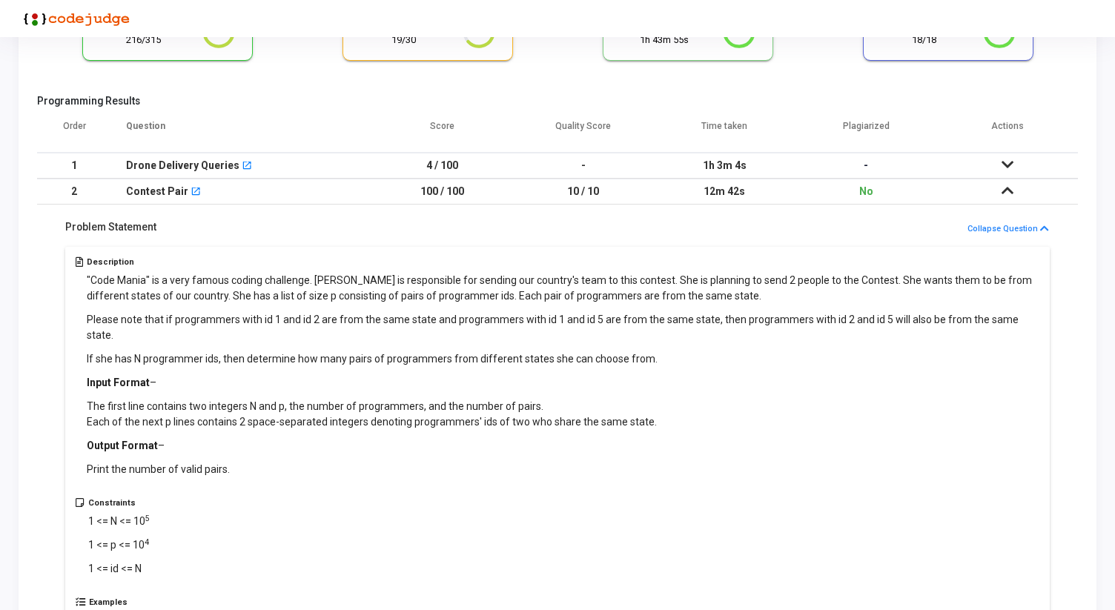
click at [317, 296] on p ""Code Mania" is a very famous coding challenge. [PERSON_NAME] is responsible fo…" at bounding box center [563, 288] width 953 height 31
click at [361, 297] on p ""Code Mania" is a very famous coding challenge. [PERSON_NAME] is responsible fo…" at bounding box center [563, 288] width 953 height 31
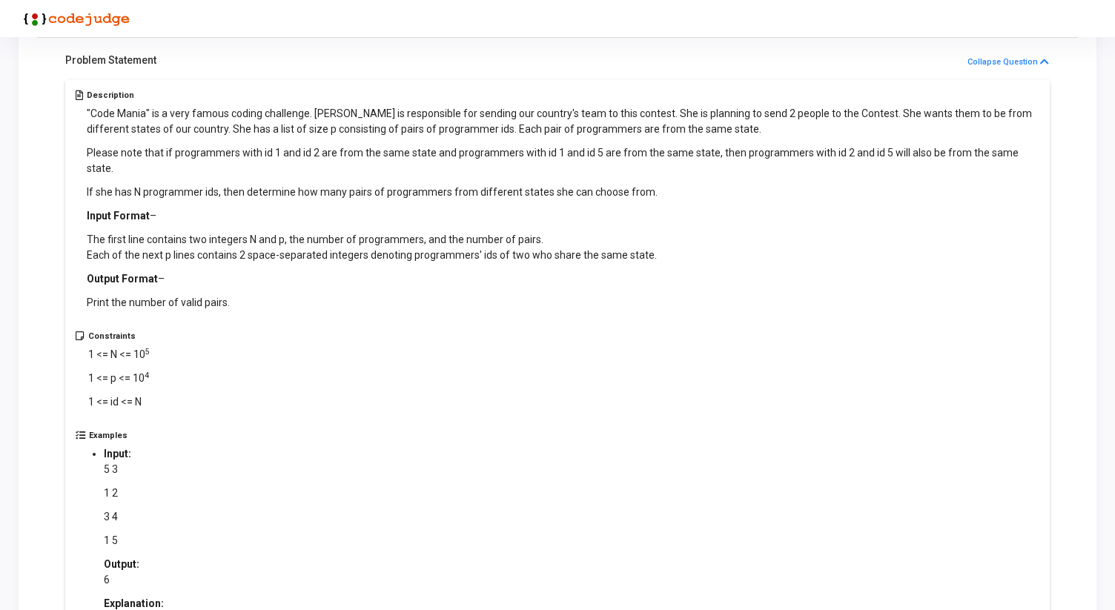
scroll to position [302, 0]
